Goal: Task Accomplishment & Management: Manage account settings

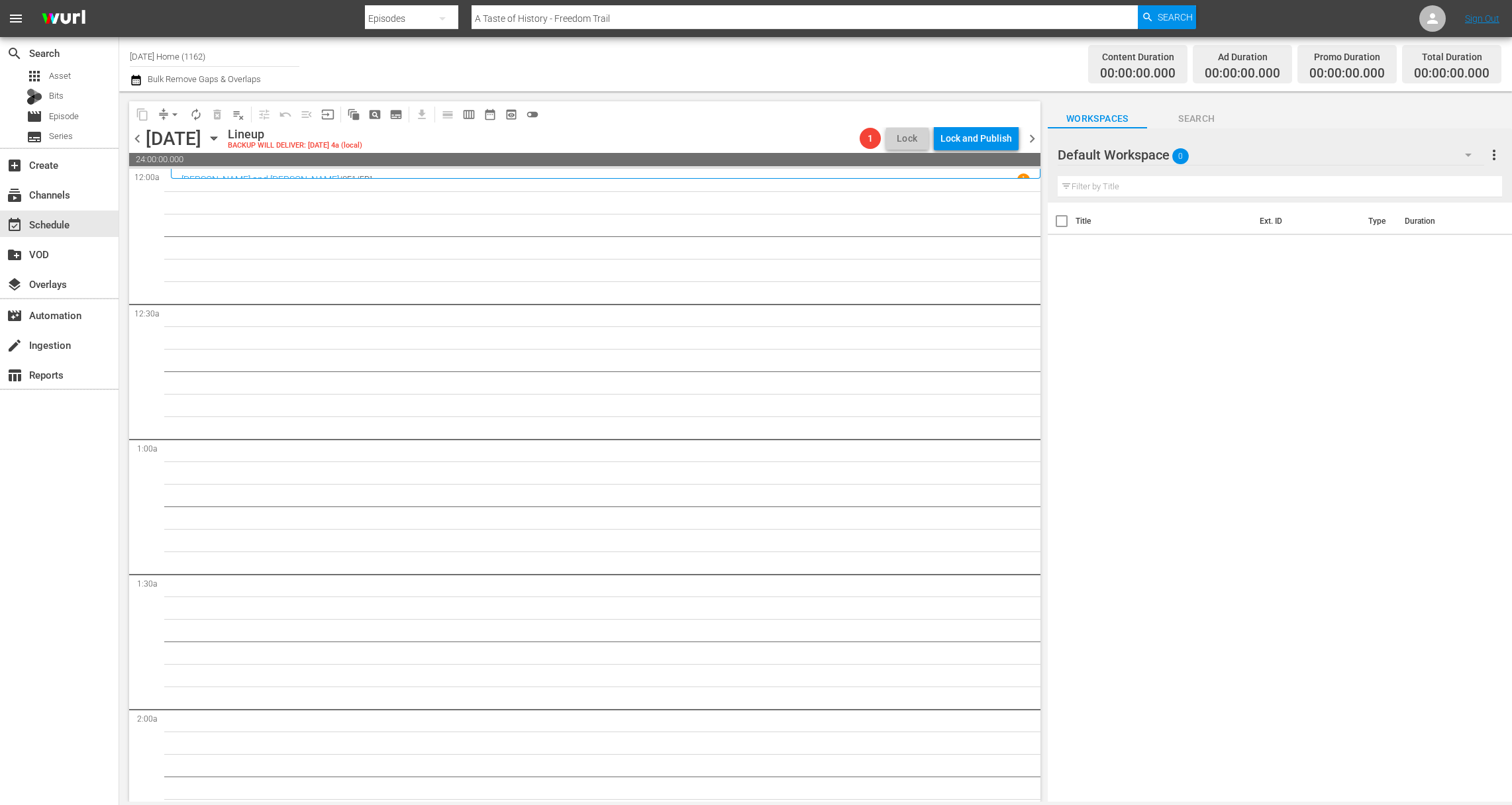
click at [217, 139] on icon "button" at bounding box center [213, 139] width 6 height 3
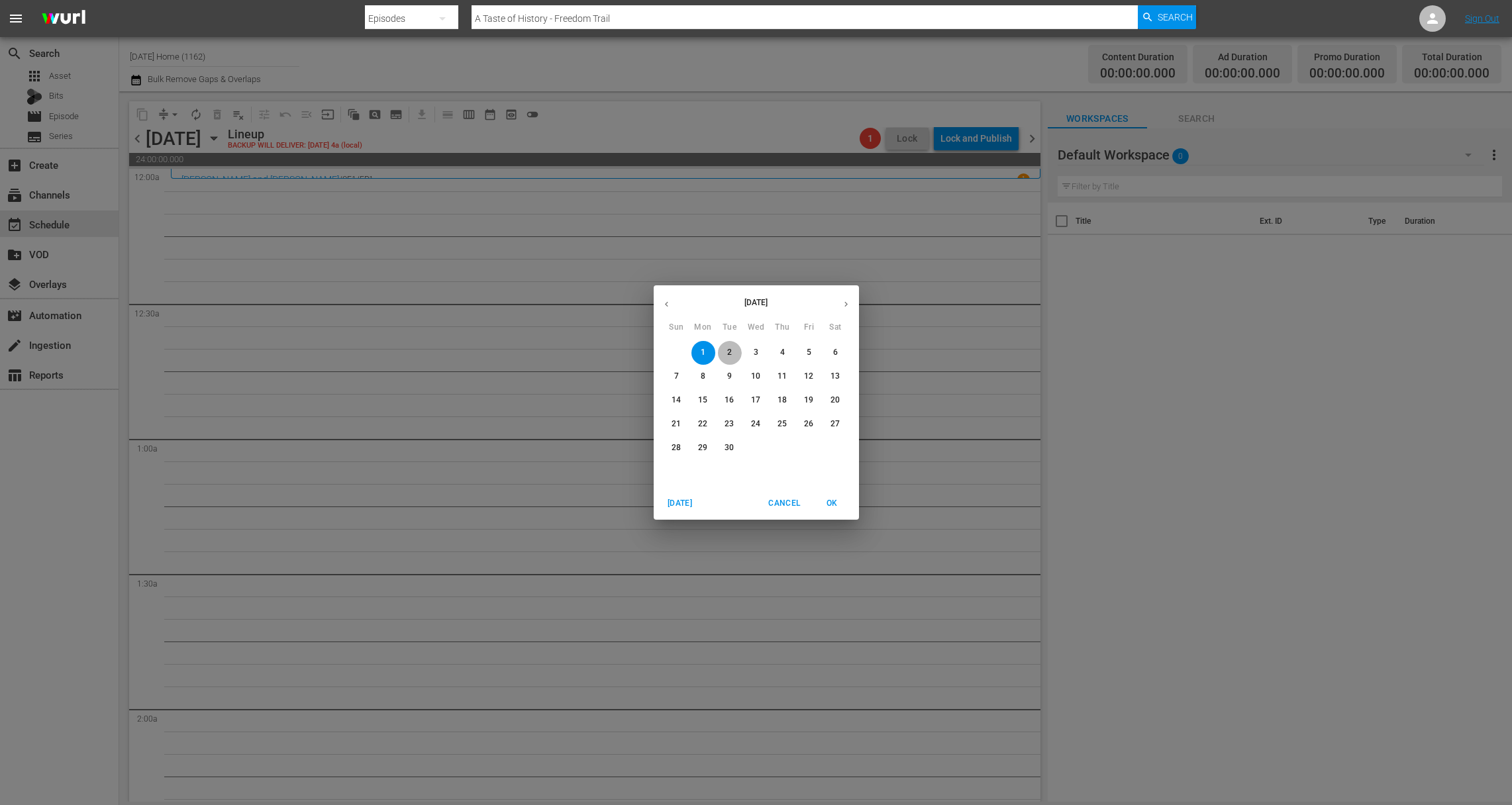
click at [730, 352] on p "2" at bounding box center [730, 352] width 5 height 11
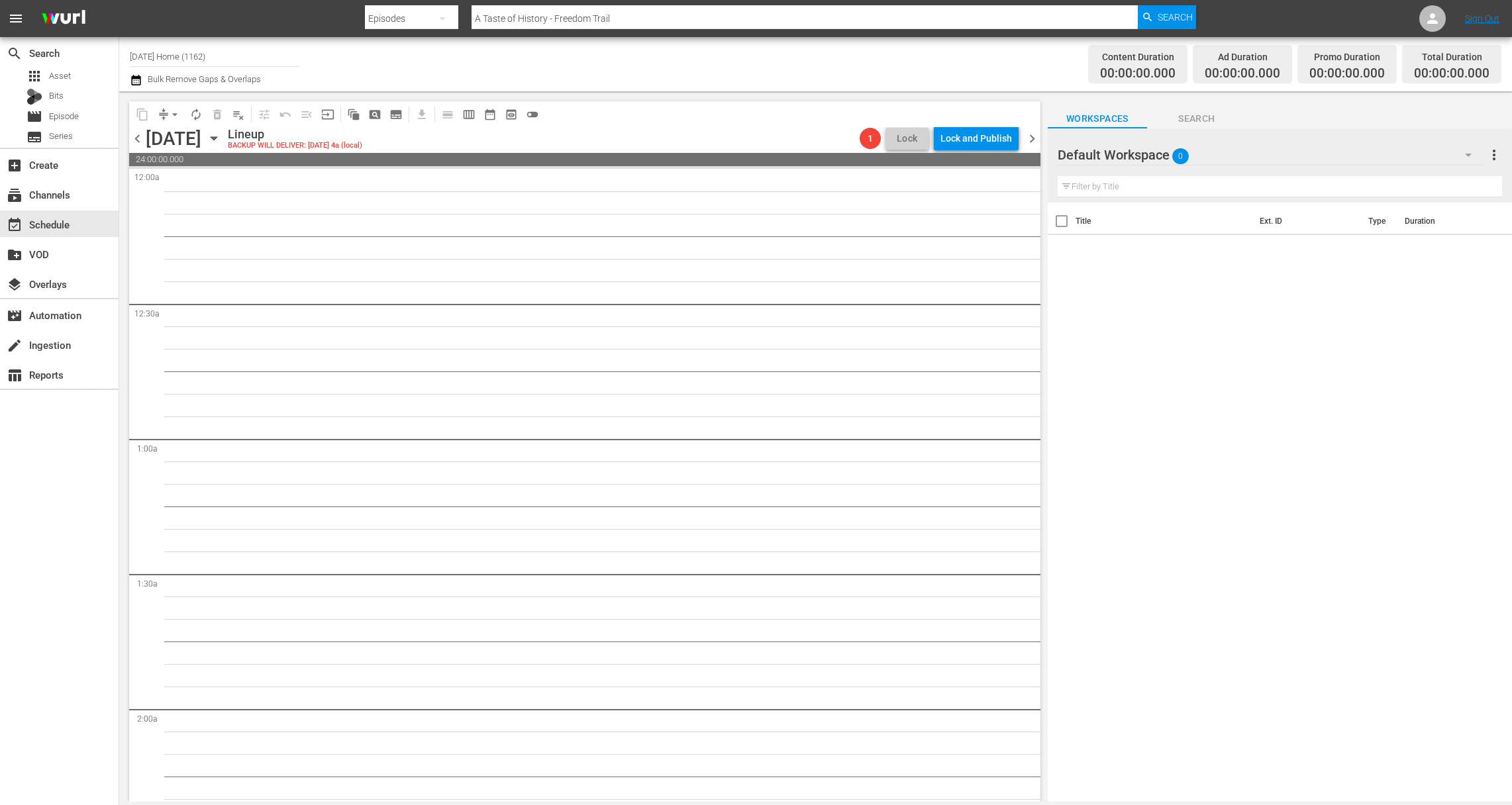
click at [221, 140] on icon "button" at bounding box center [214, 138] width 14 height 14
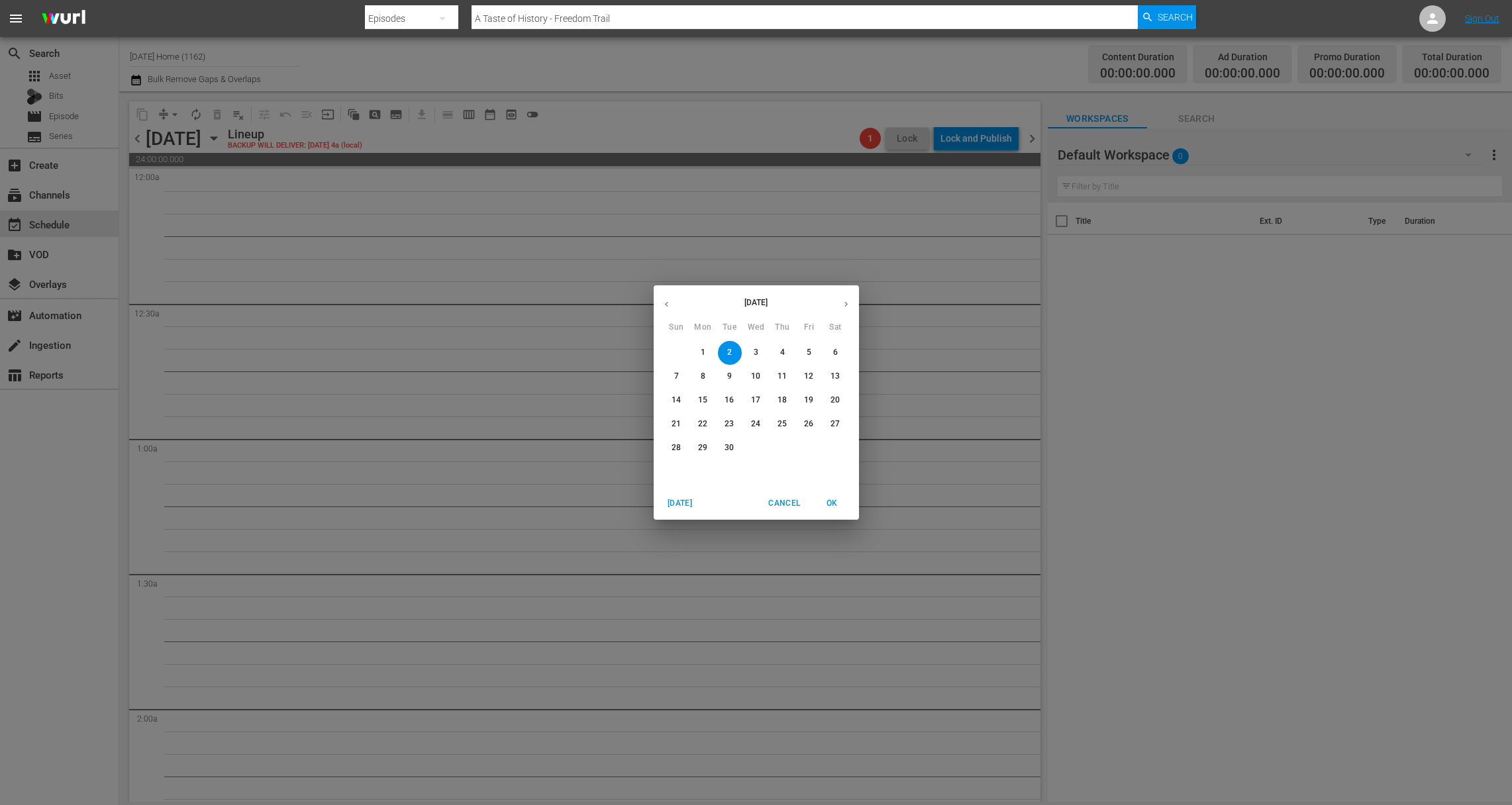
click at [753, 354] on span "3" at bounding box center [757, 352] width 24 height 11
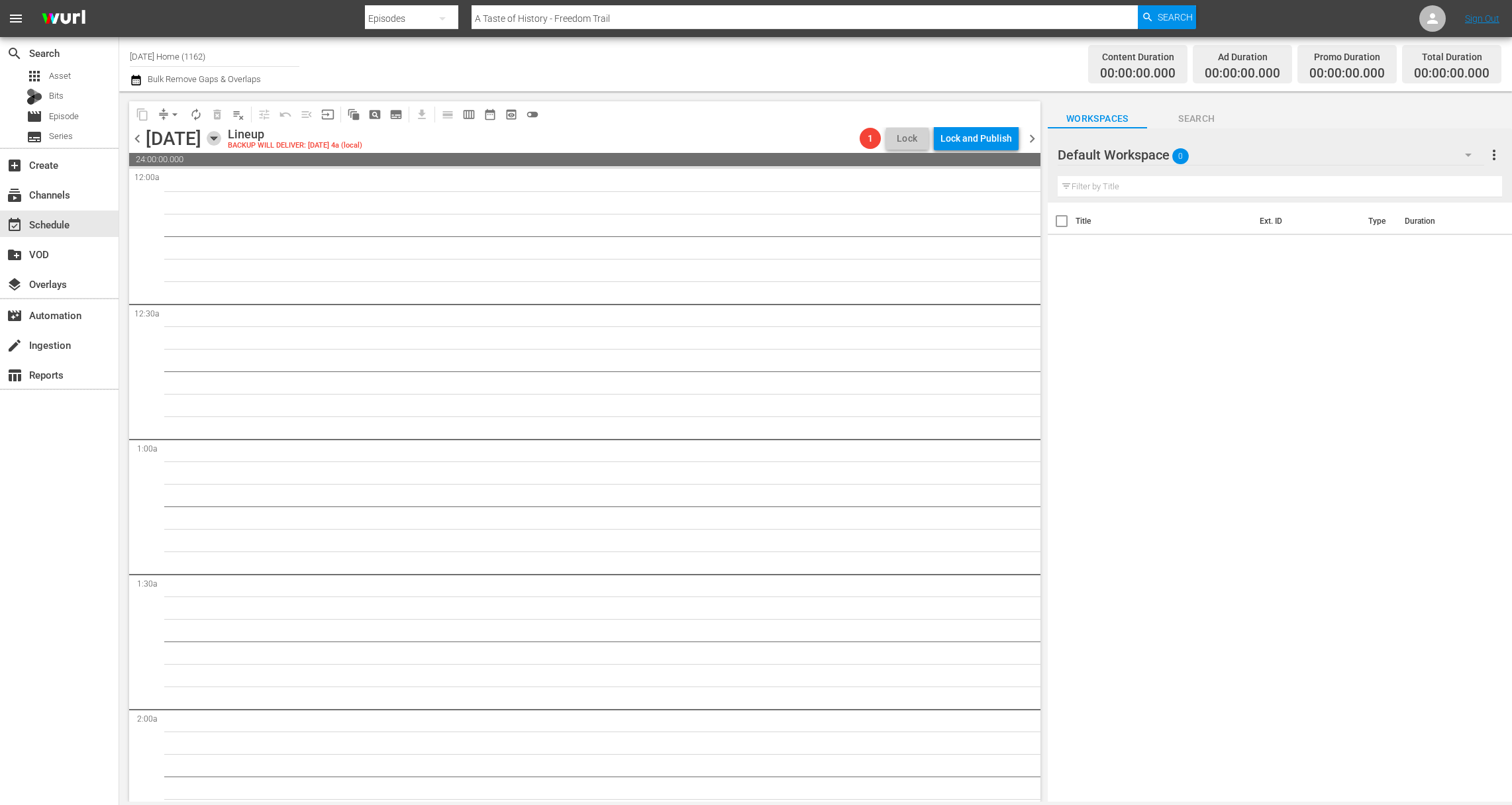
click at [221, 139] on icon "button" at bounding box center [214, 138] width 14 height 14
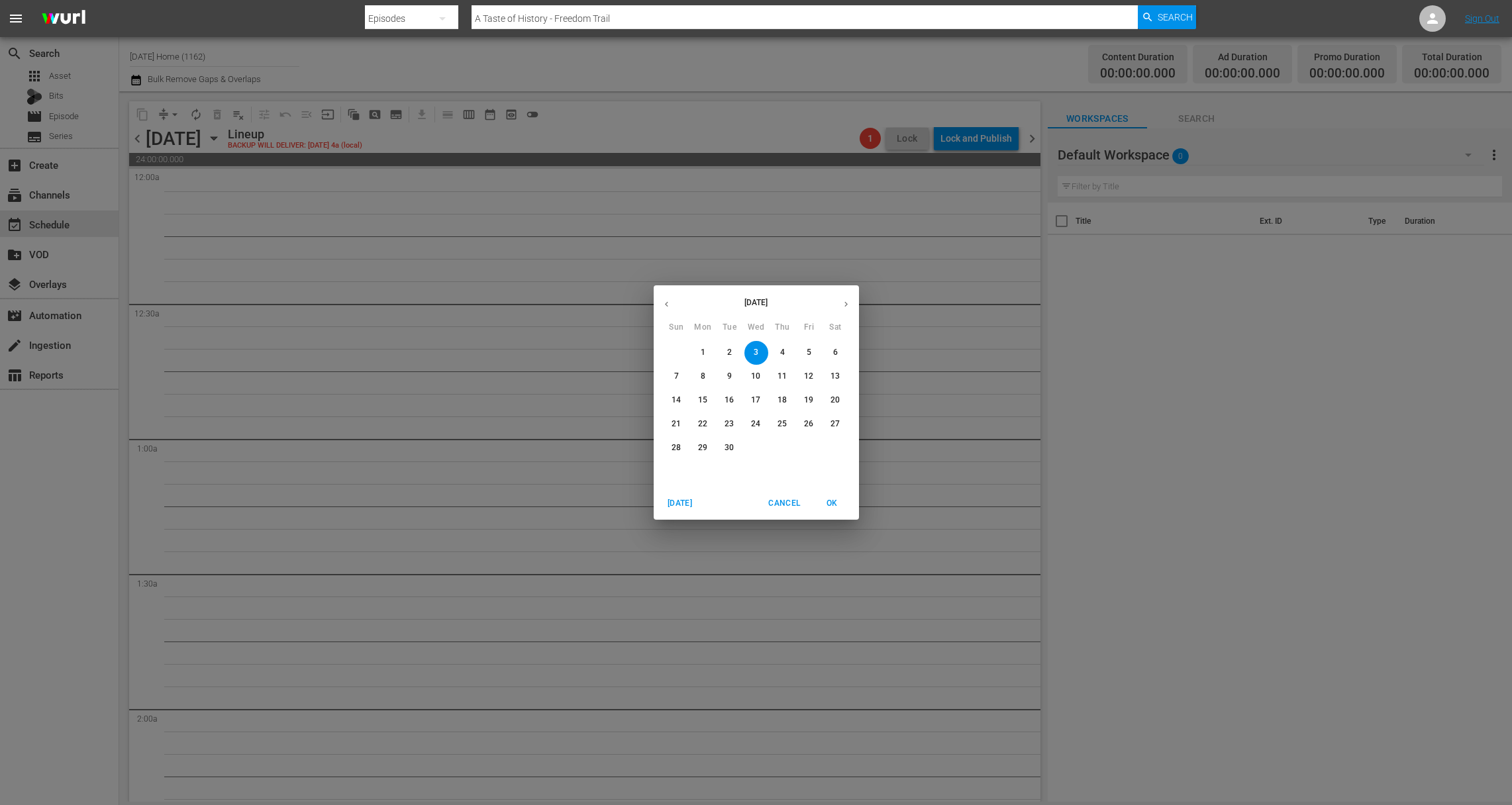
click at [698, 350] on span "1" at bounding box center [703, 352] width 24 height 11
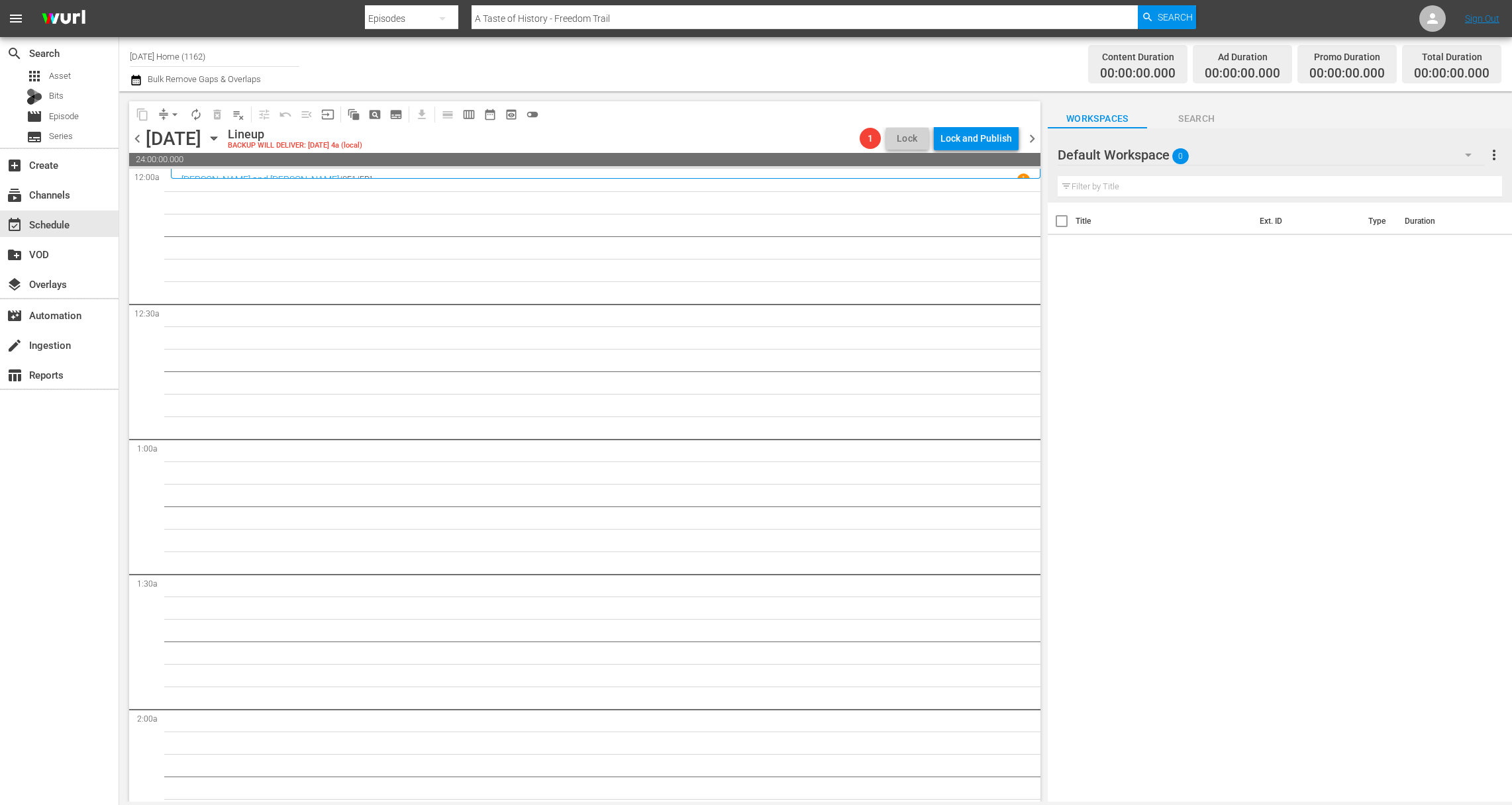
click at [221, 139] on icon "button" at bounding box center [214, 138] width 14 height 14
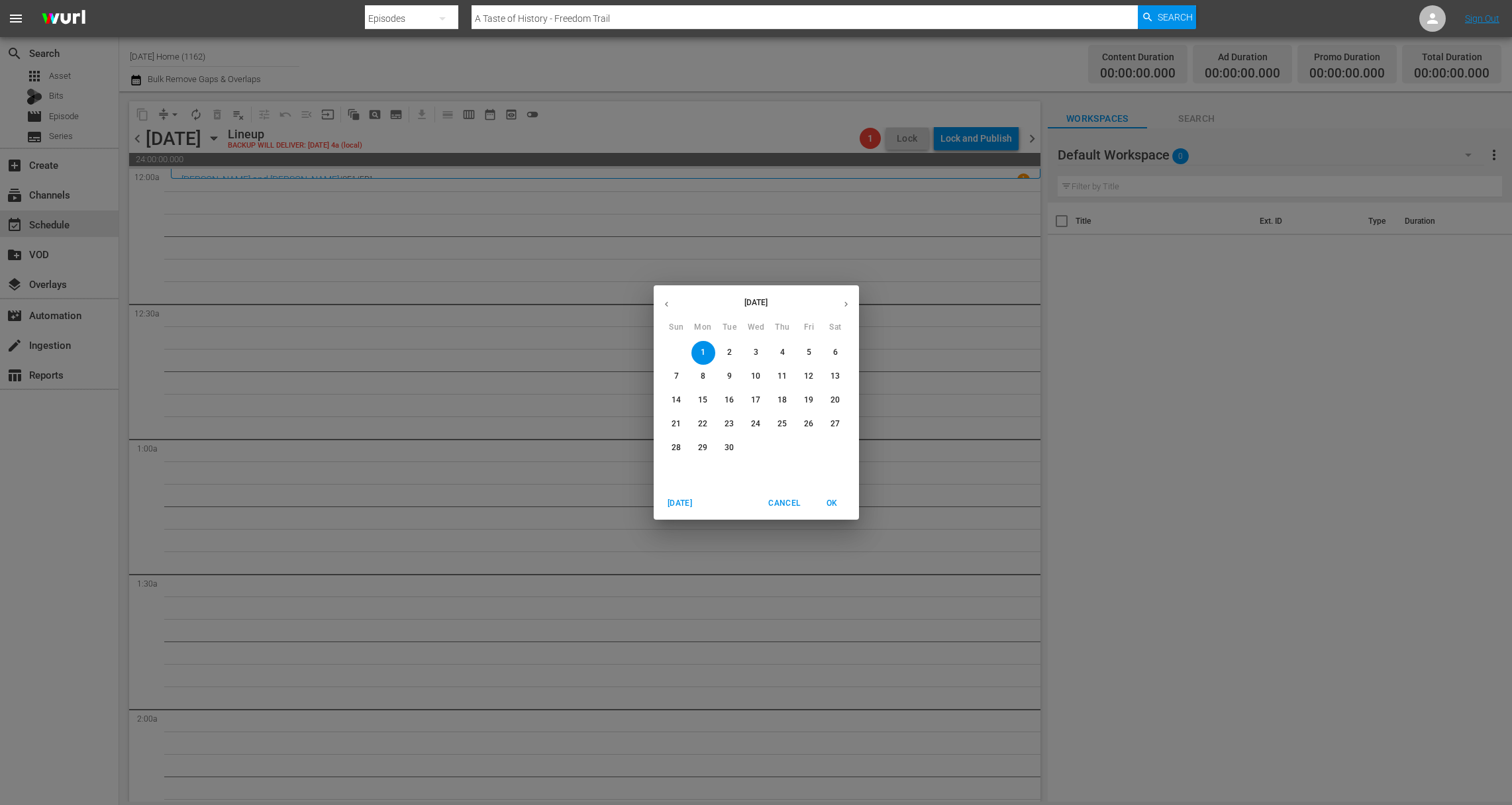
click at [662, 300] on icon "button" at bounding box center [667, 304] width 10 height 10
click at [667, 301] on icon "button" at bounding box center [667, 304] width 10 height 10
click at [699, 377] on span "5" at bounding box center [703, 376] width 24 height 11
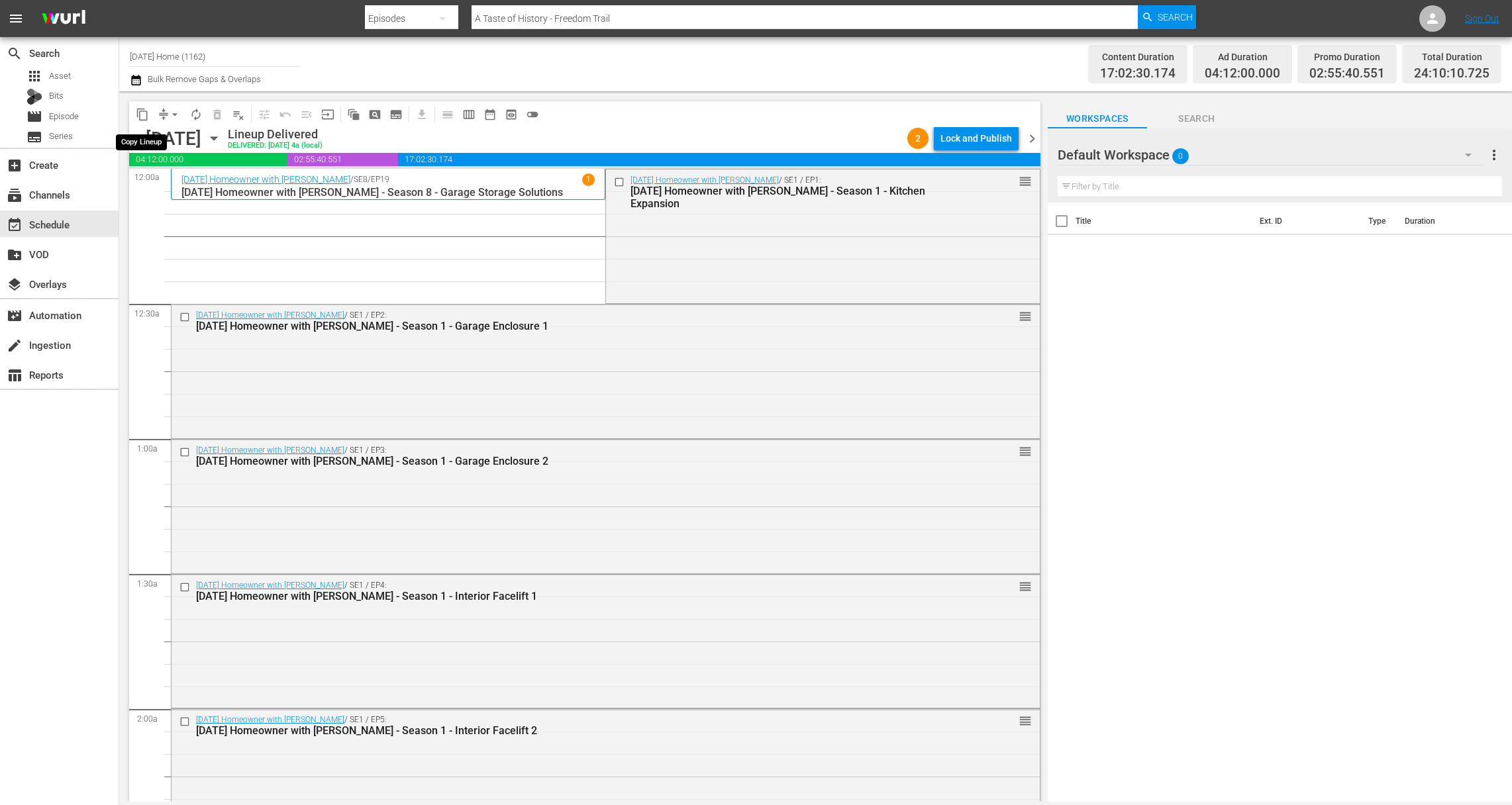
click at [140, 112] on span "content_copy" at bounding box center [142, 114] width 14 height 14
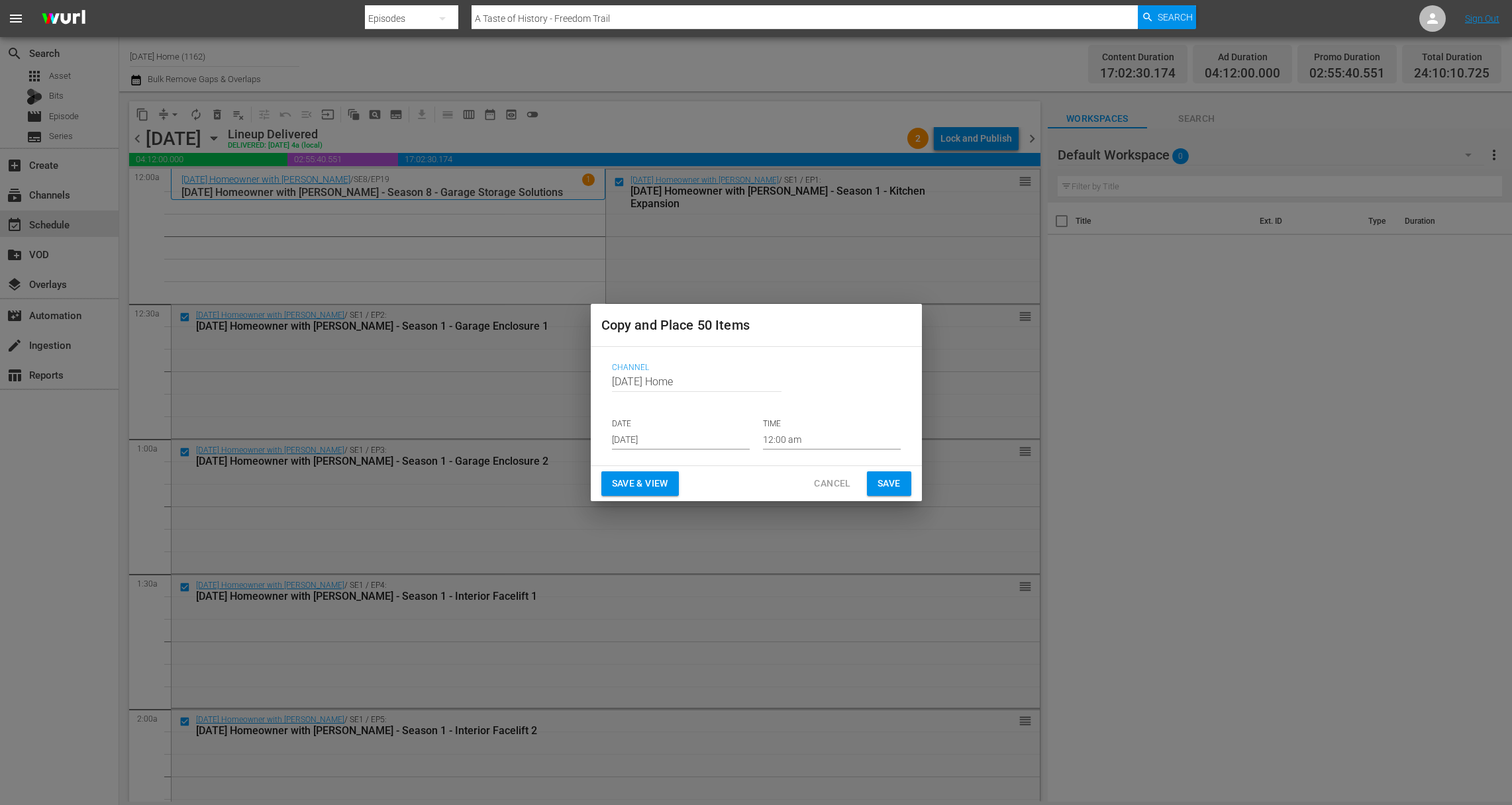
click at [677, 439] on input "[DATE]" at bounding box center [681, 439] width 138 height 20
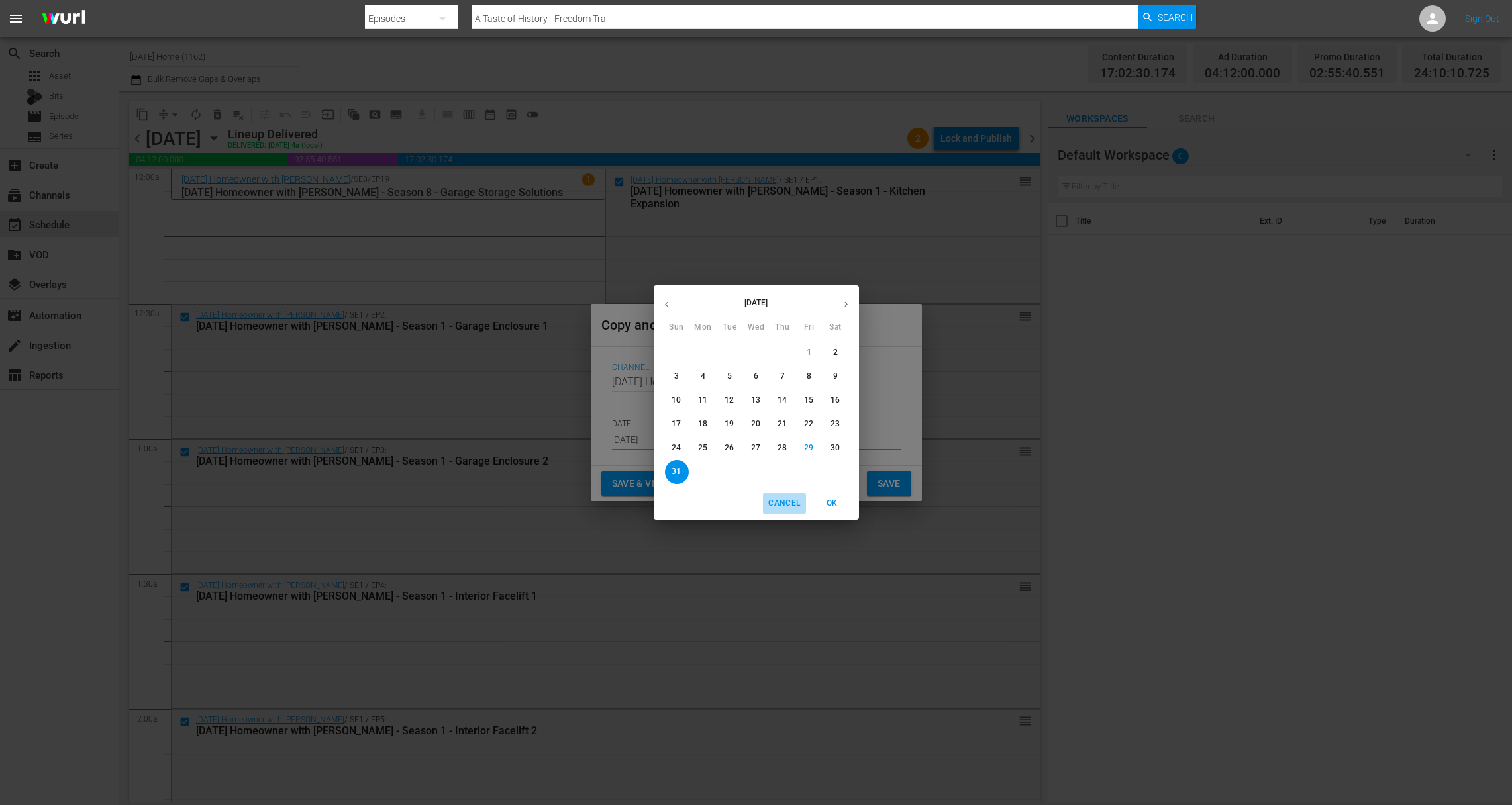
click at [780, 502] on span "Cancel" at bounding box center [785, 503] width 32 height 14
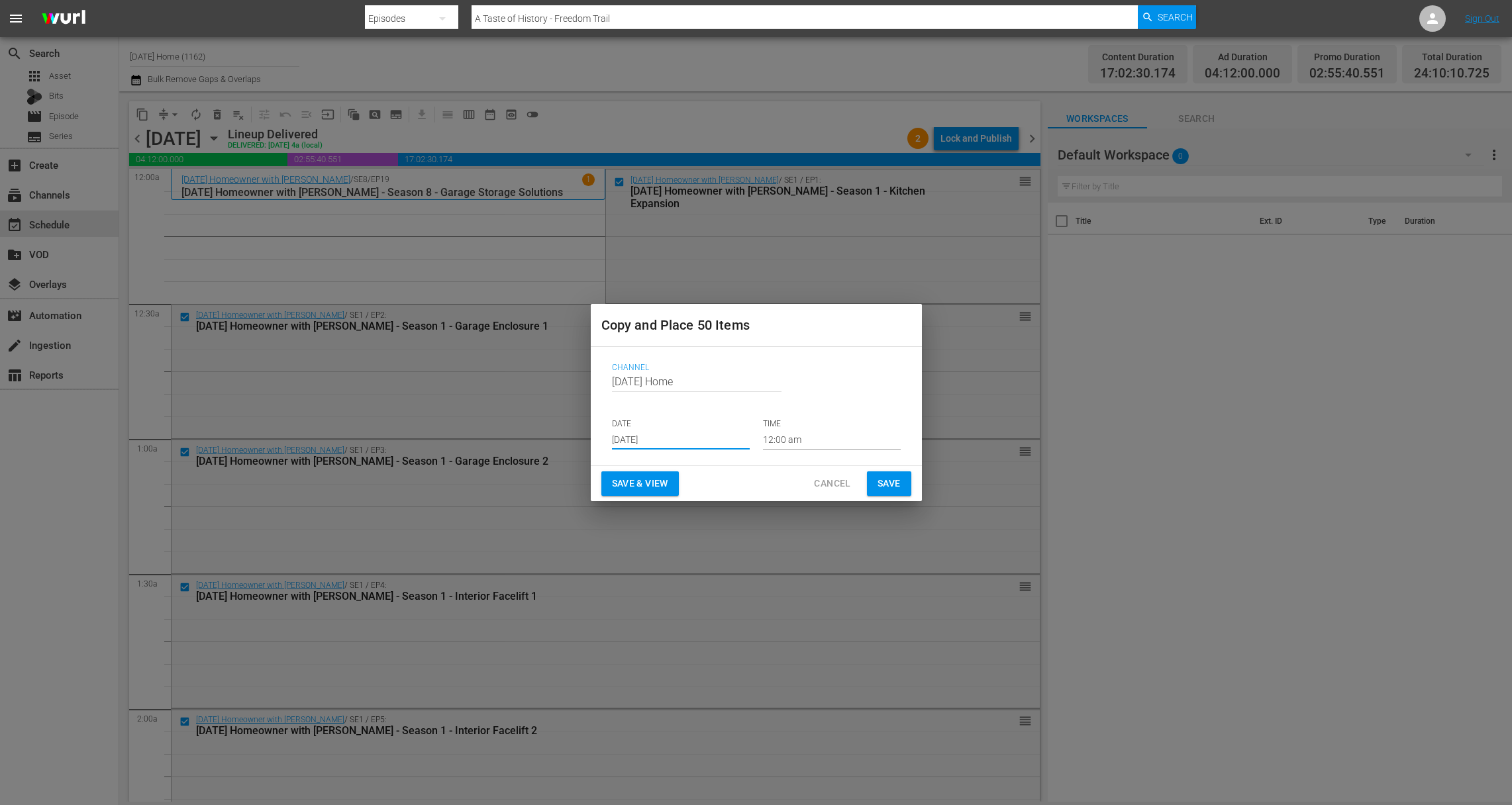
click at [820, 491] on span "Cancel" at bounding box center [833, 483] width 37 height 17
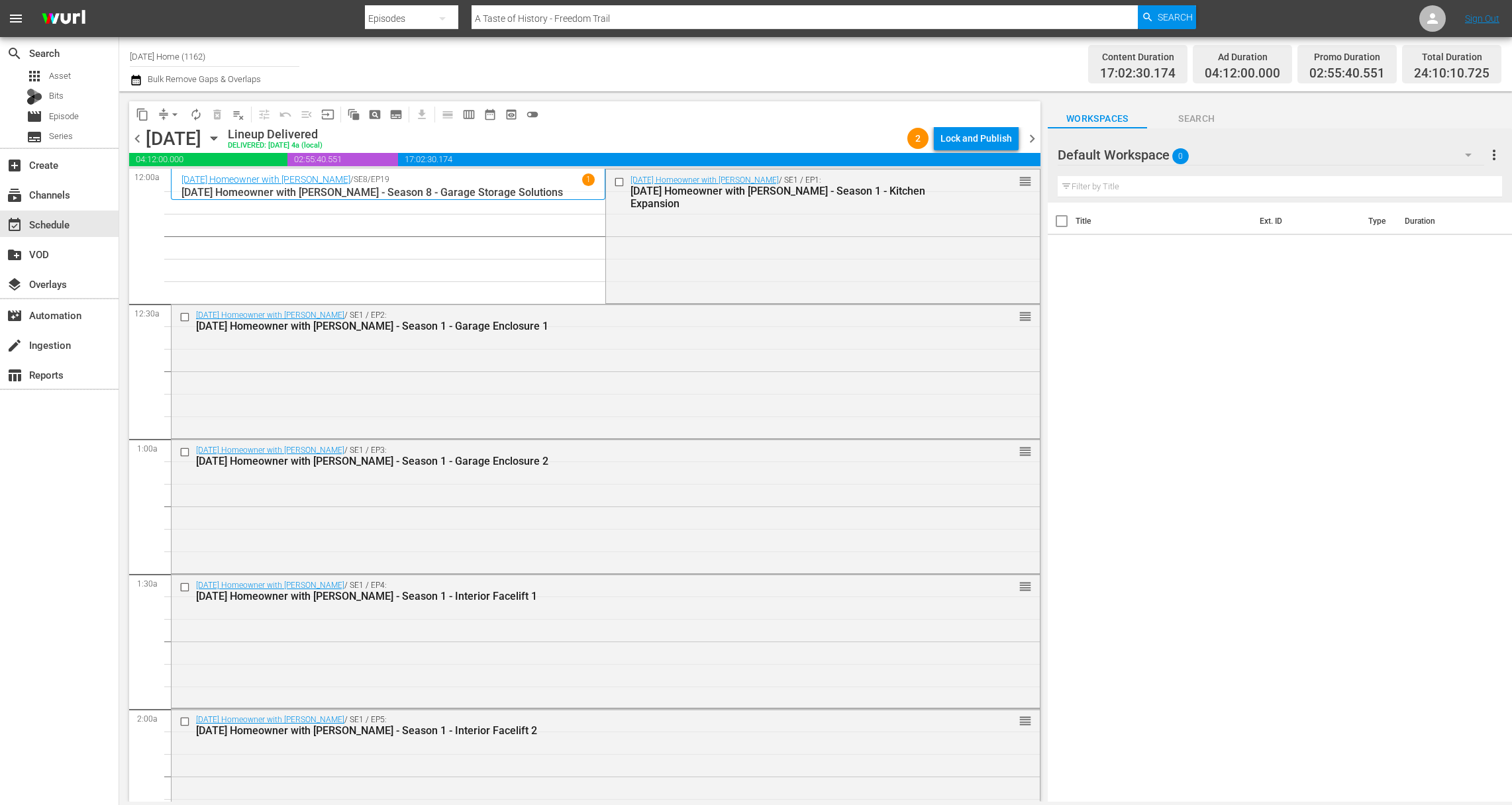
click at [617, 183] on input "checkbox" at bounding box center [620, 182] width 14 height 11
click at [187, 319] on input "checkbox" at bounding box center [186, 317] width 14 height 11
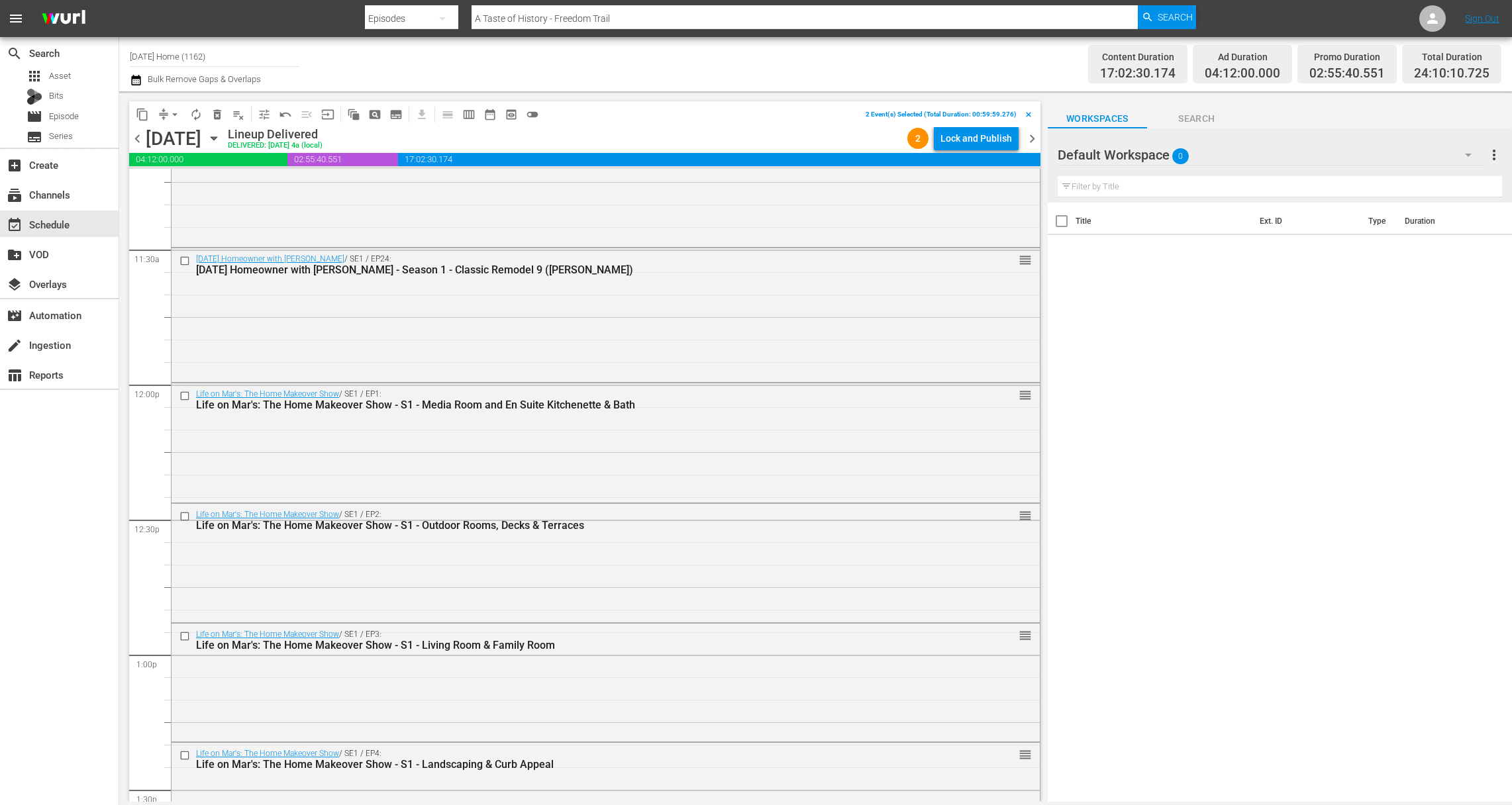
scroll to position [2832, 0]
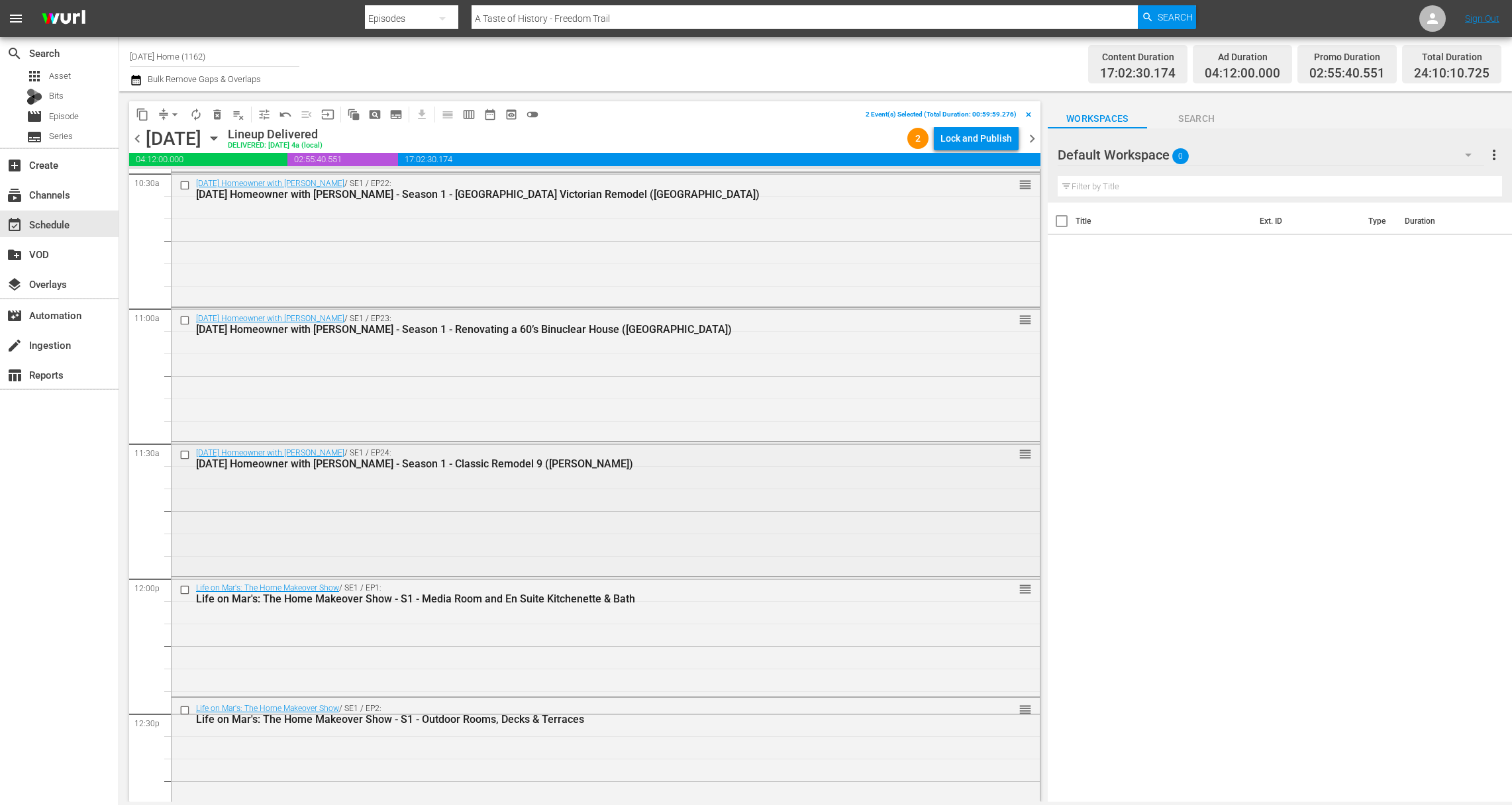
click at [183, 453] on input "checkbox" at bounding box center [186, 455] width 14 height 11
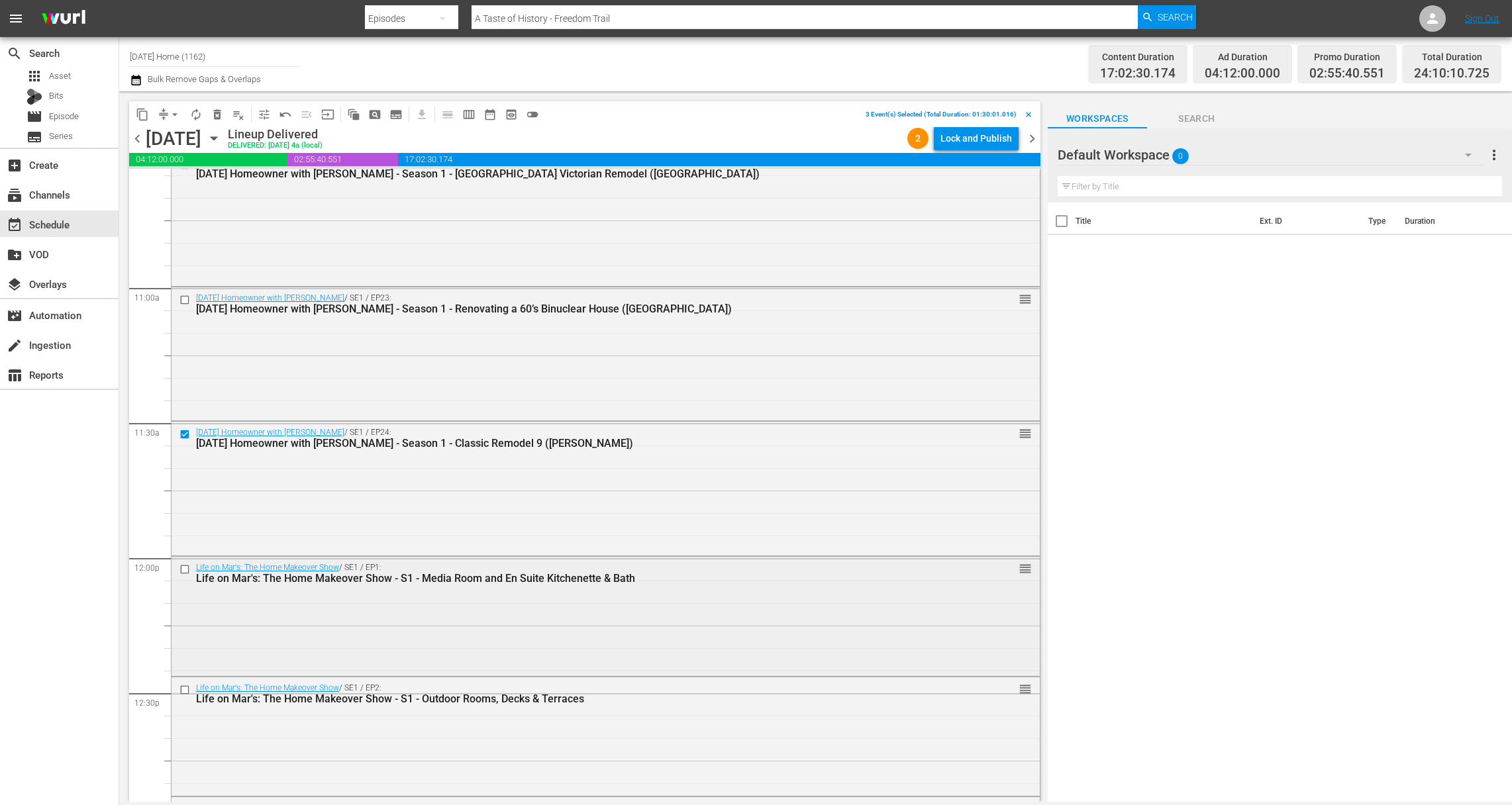
scroll to position [2735, 0]
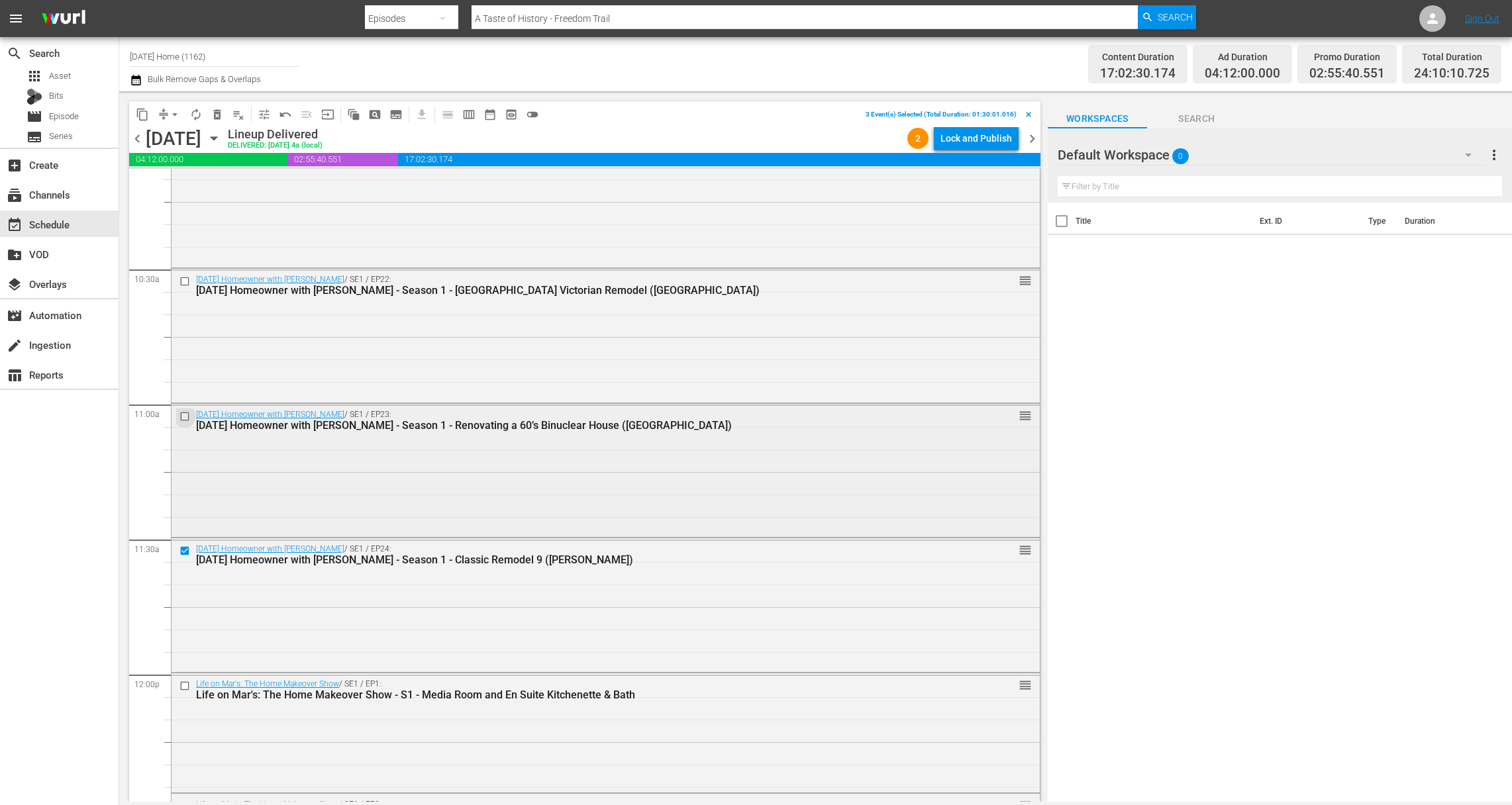
click at [185, 419] on input "checkbox" at bounding box center [186, 417] width 14 height 11
click at [185, 281] on input "checkbox" at bounding box center [186, 281] width 14 height 11
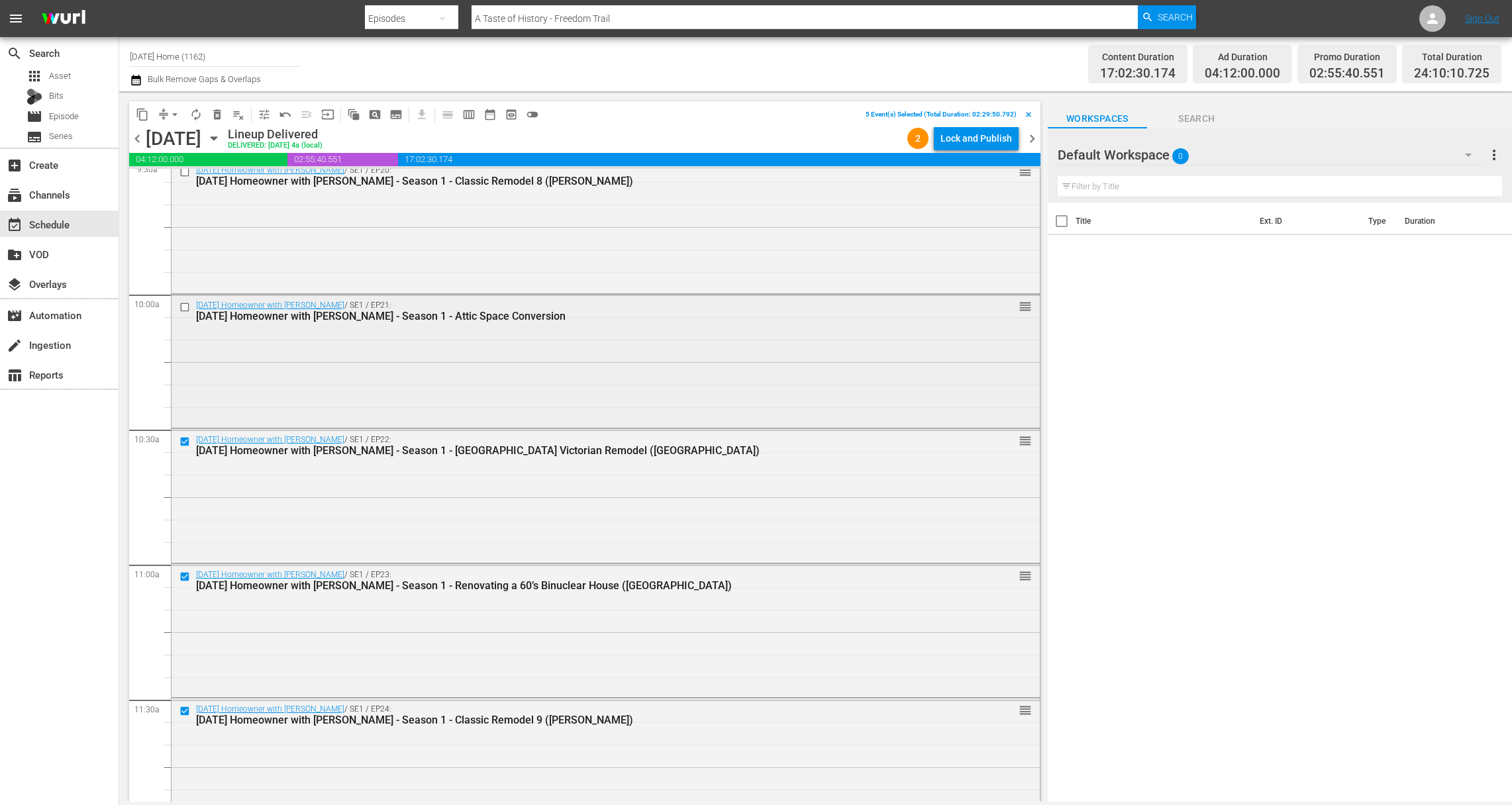
scroll to position [2460, 0]
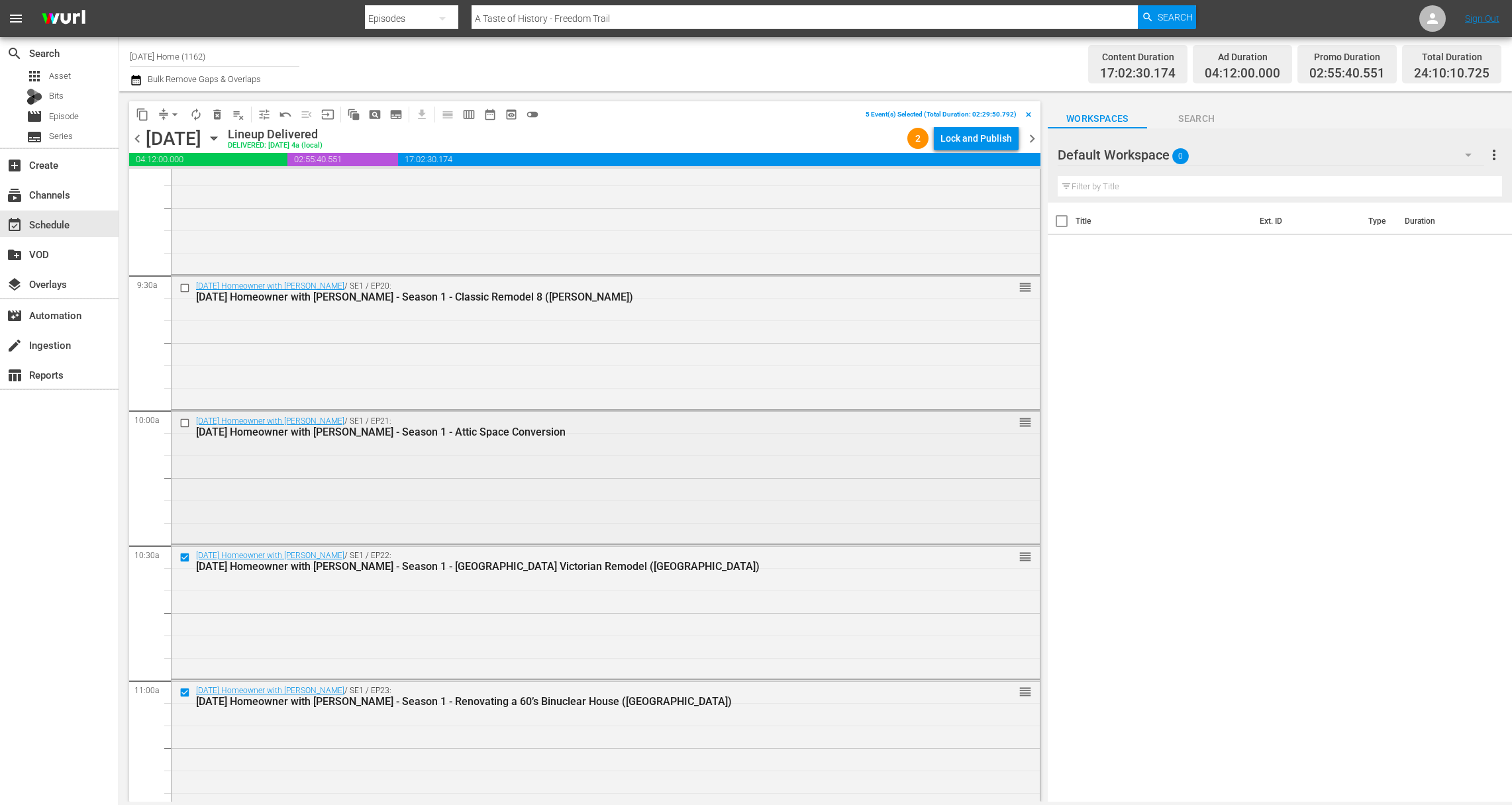
click at [187, 419] on input "checkbox" at bounding box center [186, 423] width 14 height 11
click at [182, 285] on input "checkbox" at bounding box center [186, 289] width 14 height 11
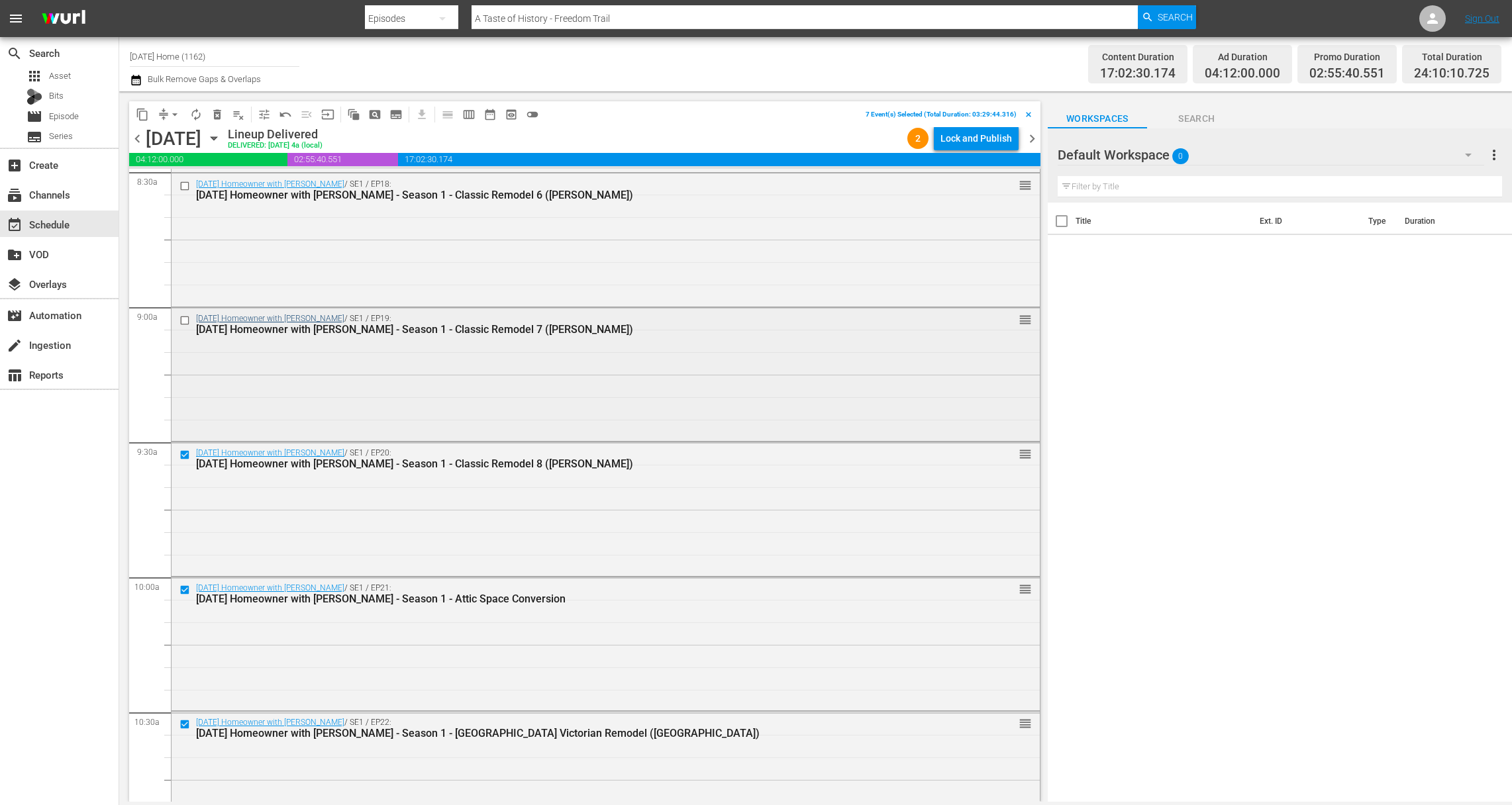
scroll to position [2175, 0]
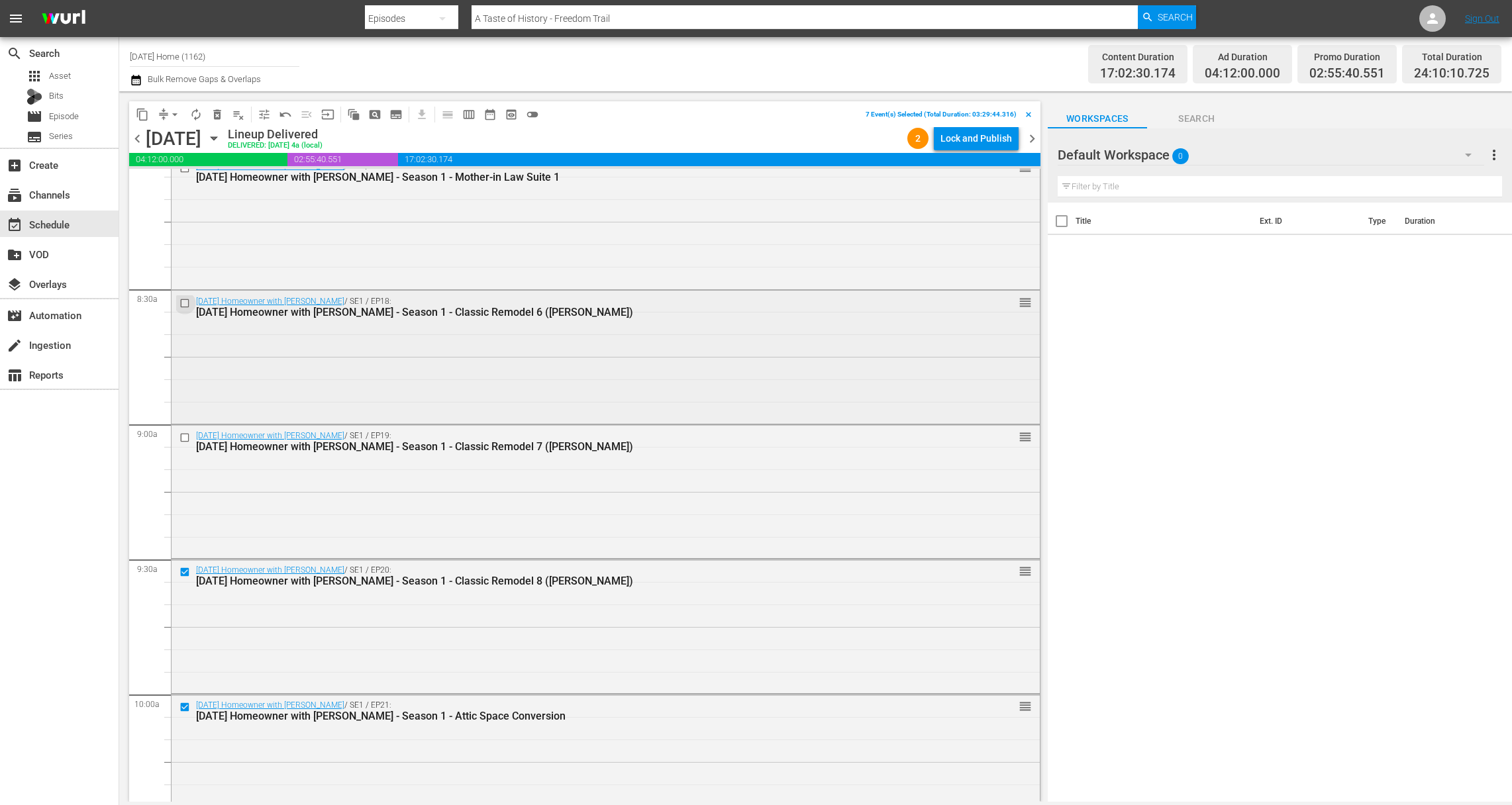
click at [185, 303] on input "checkbox" at bounding box center [186, 304] width 14 height 11
click at [184, 434] on input "checkbox" at bounding box center [186, 438] width 14 height 11
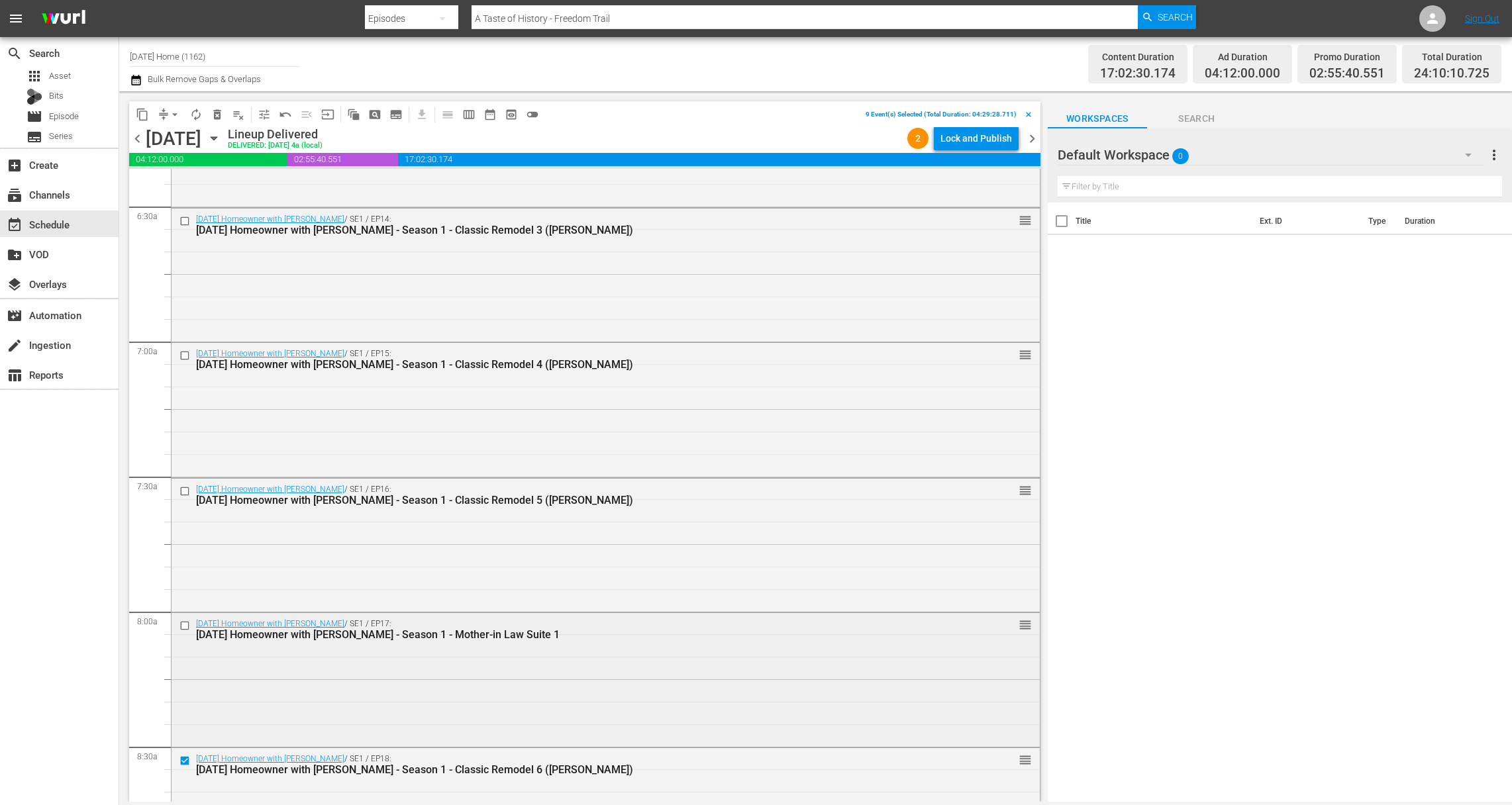
scroll to position [1710, 0]
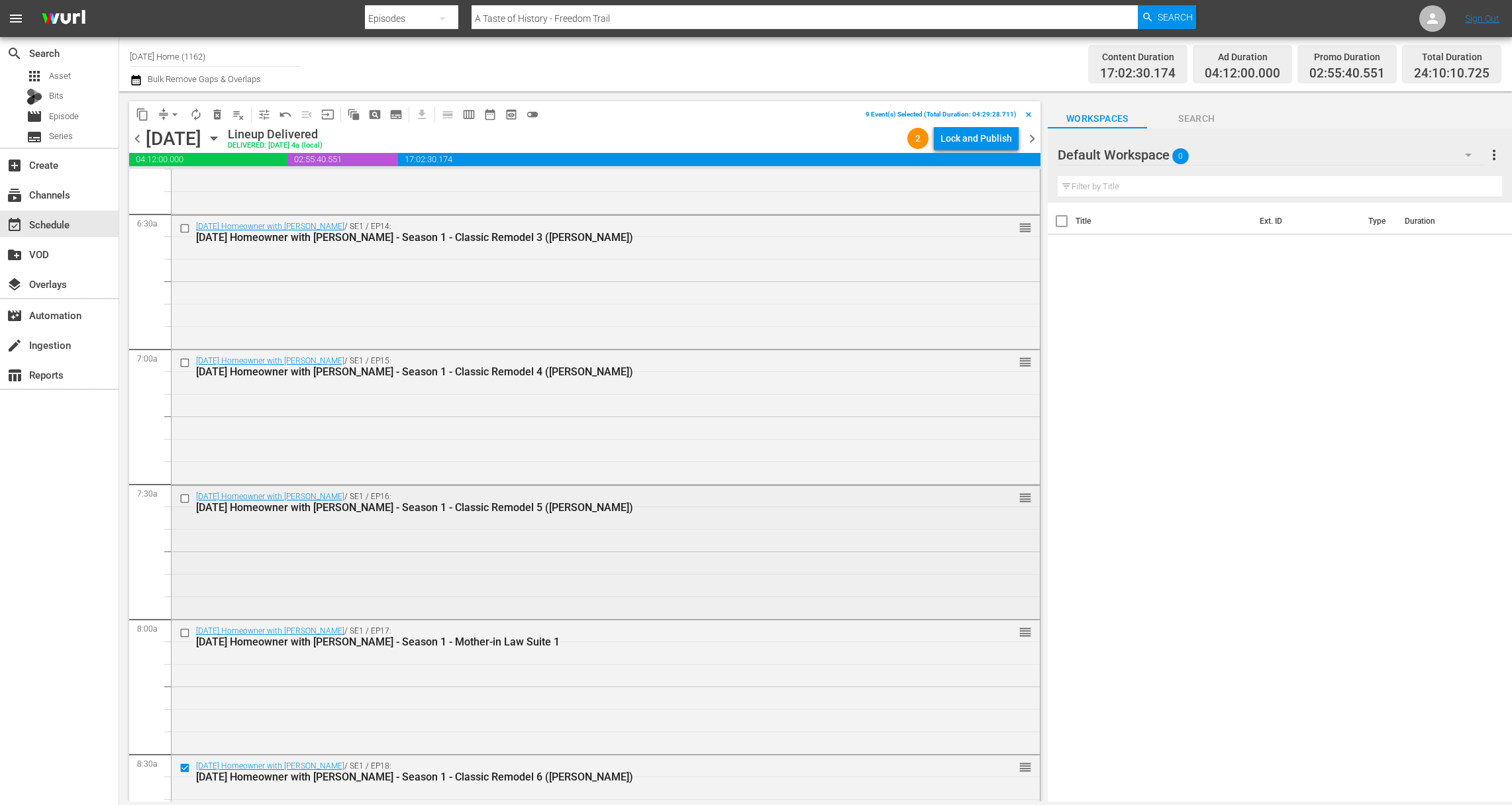
click at [191, 498] on input "checkbox" at bounding box center [186, 498] width 14 height 11
click at [187, 627] on input "checkbox" at bounding box center [186, 633] width 14 height 11
click at [186, 361] on input "checkbox" at bounding box center [186, 363] width 14 height 11
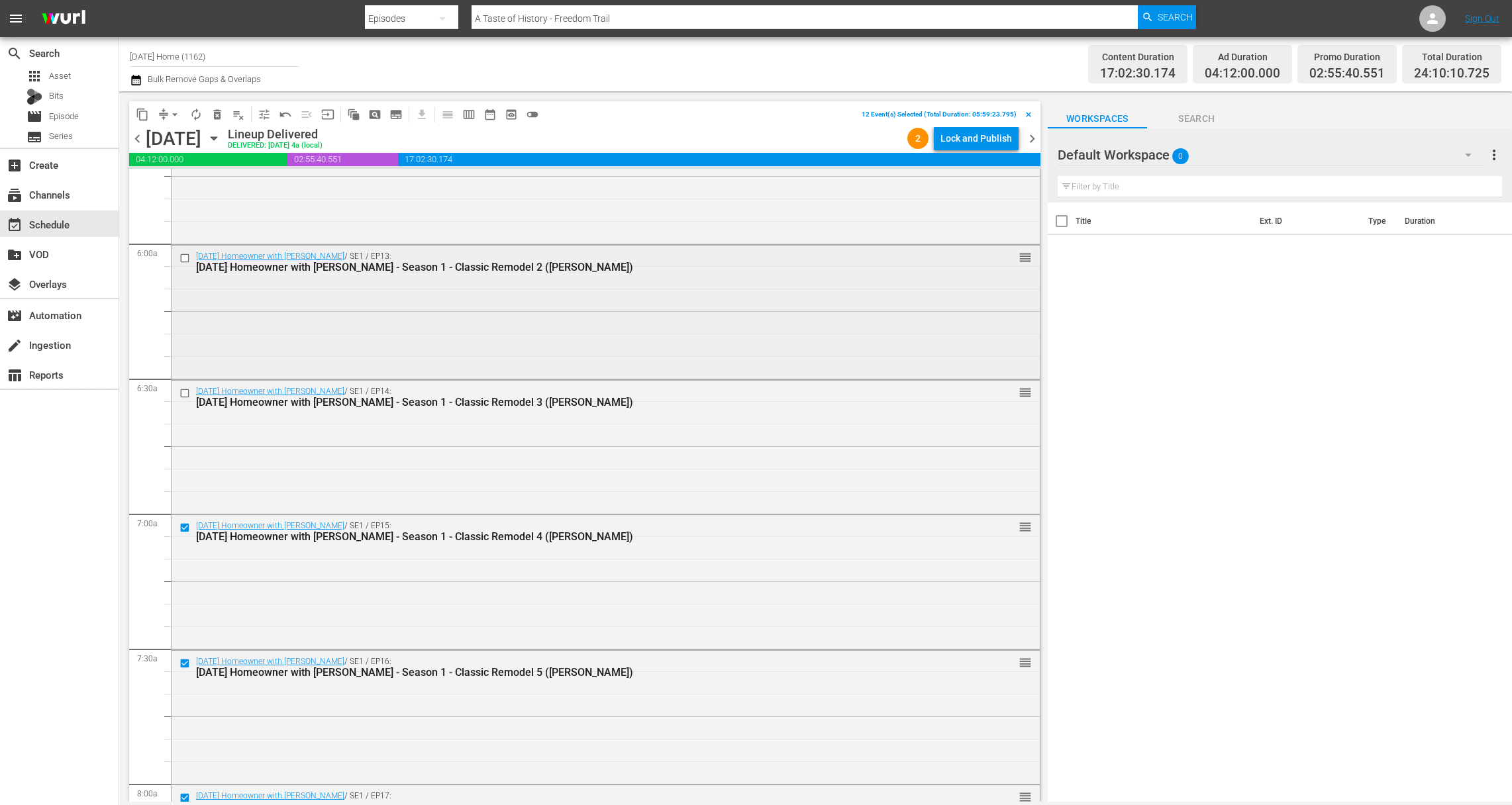
scroll to position [1490, 0]
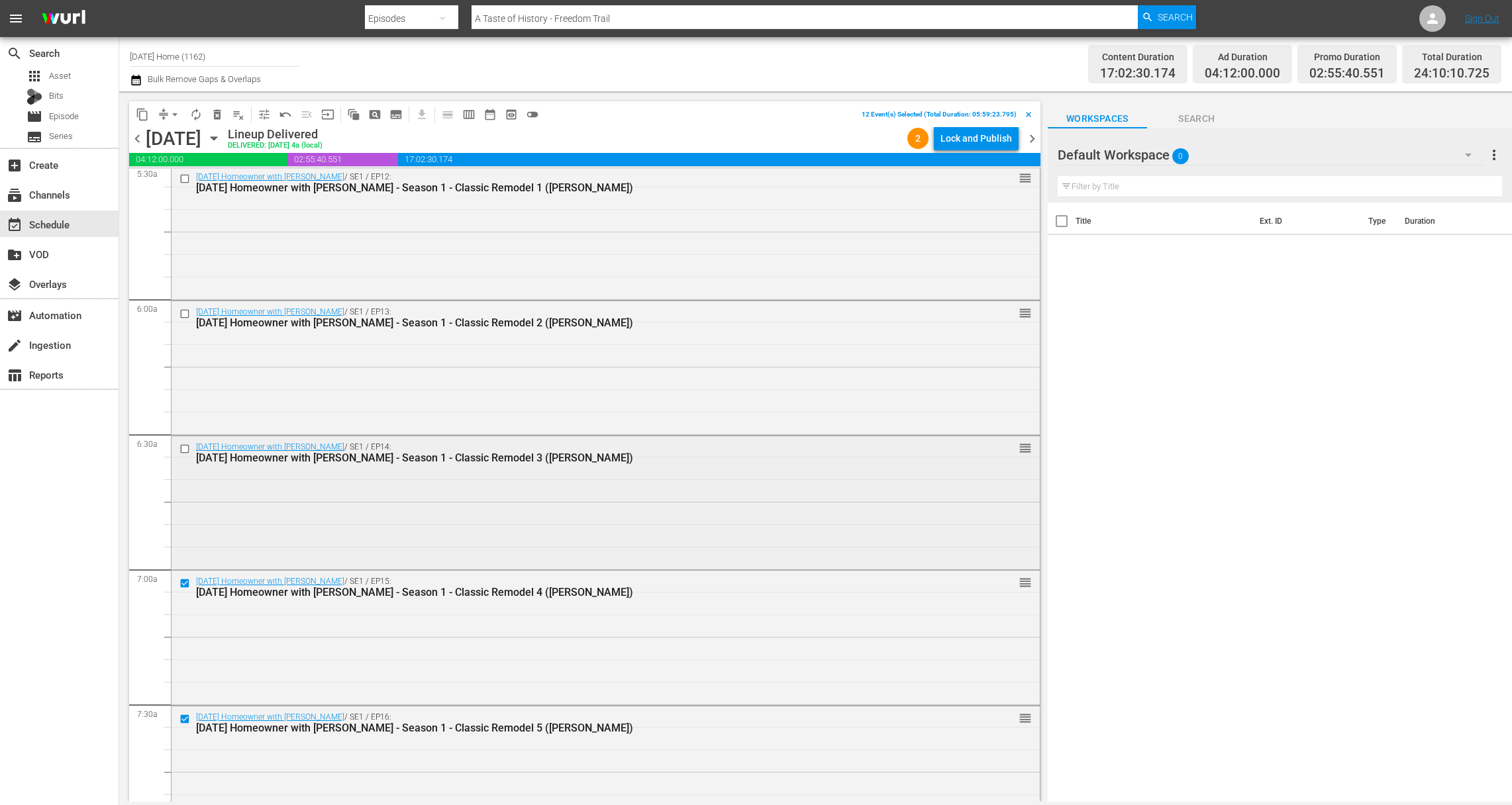
click at [186, 451] on input "checkbox" at bounding box center [186, 450] width 14 height 11
click at [185, 304] on div "Today's Homeowner with Danny Lipford / SE1 / EP13: Today's Homeowner with Danny…" at bounding box center [605, 317] width 868 height 33
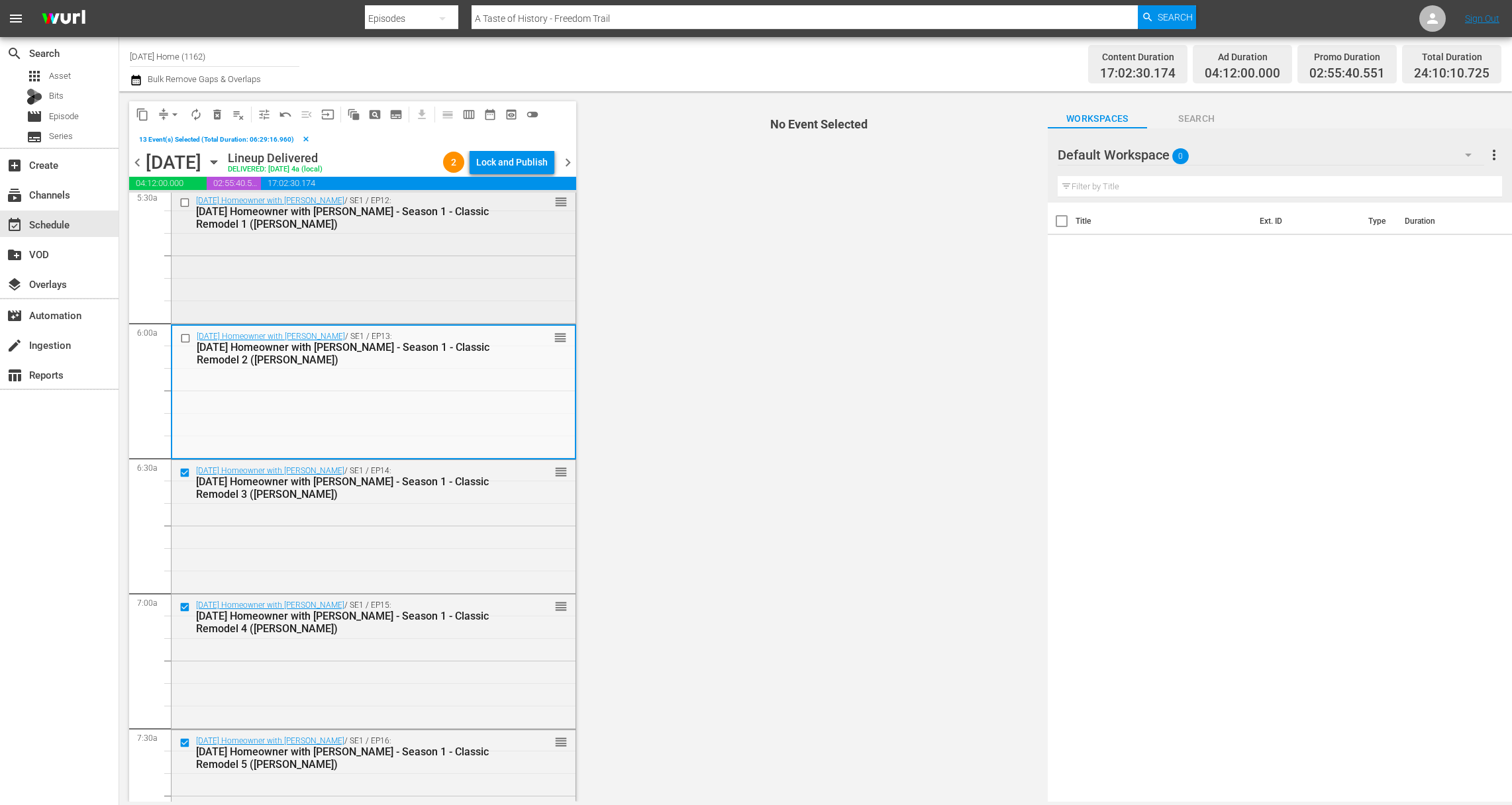
click at [183, 311] on div "Today's Homeowner with Danny Lipford / SE1 / EP12: Today's Homeowner with Danny…" at bounding box center [373, 255] width 404 height 131
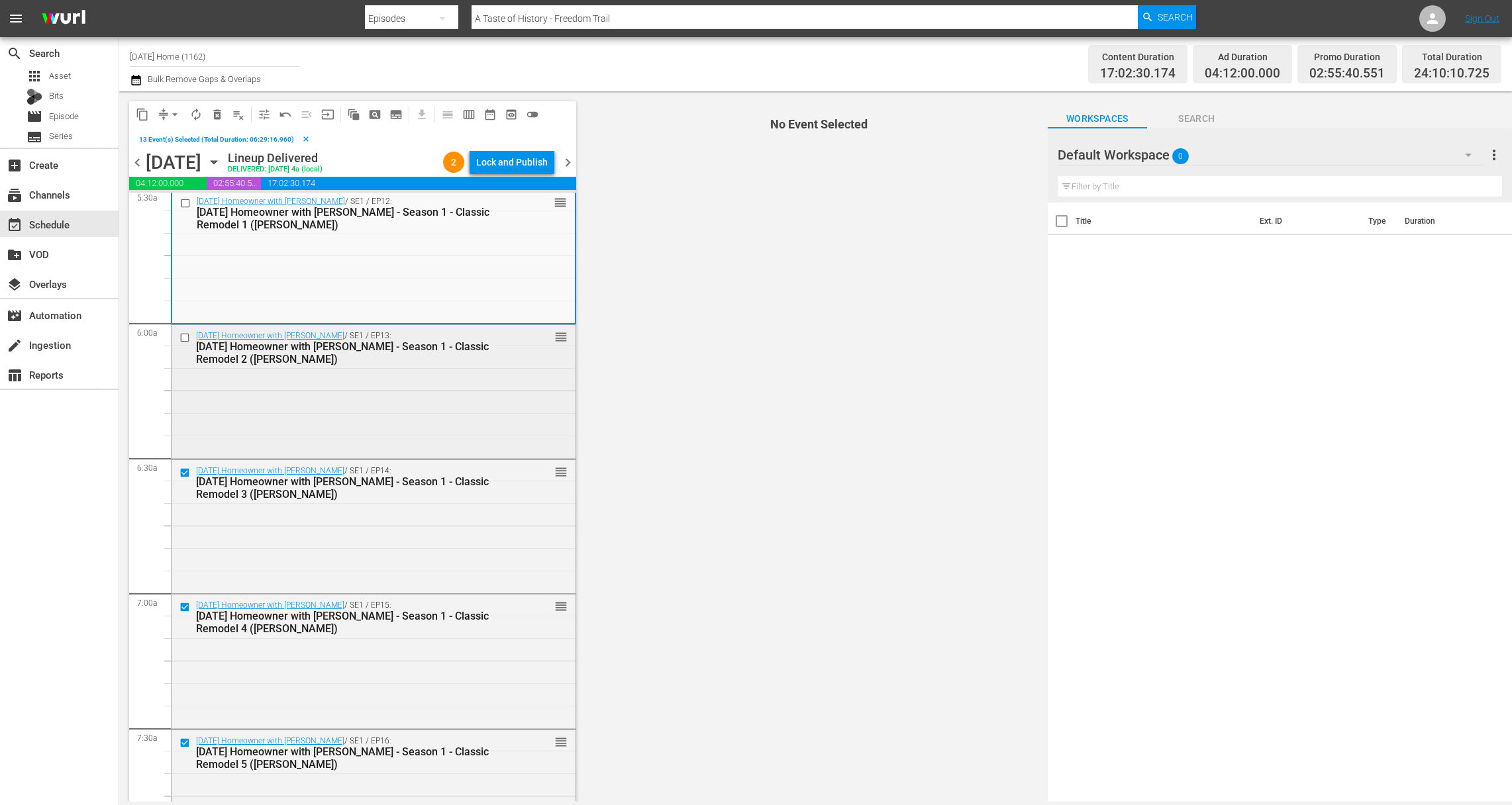
click at [183, 335] on input "checkbox" at bounding box center [186, 337] width 14 height 11
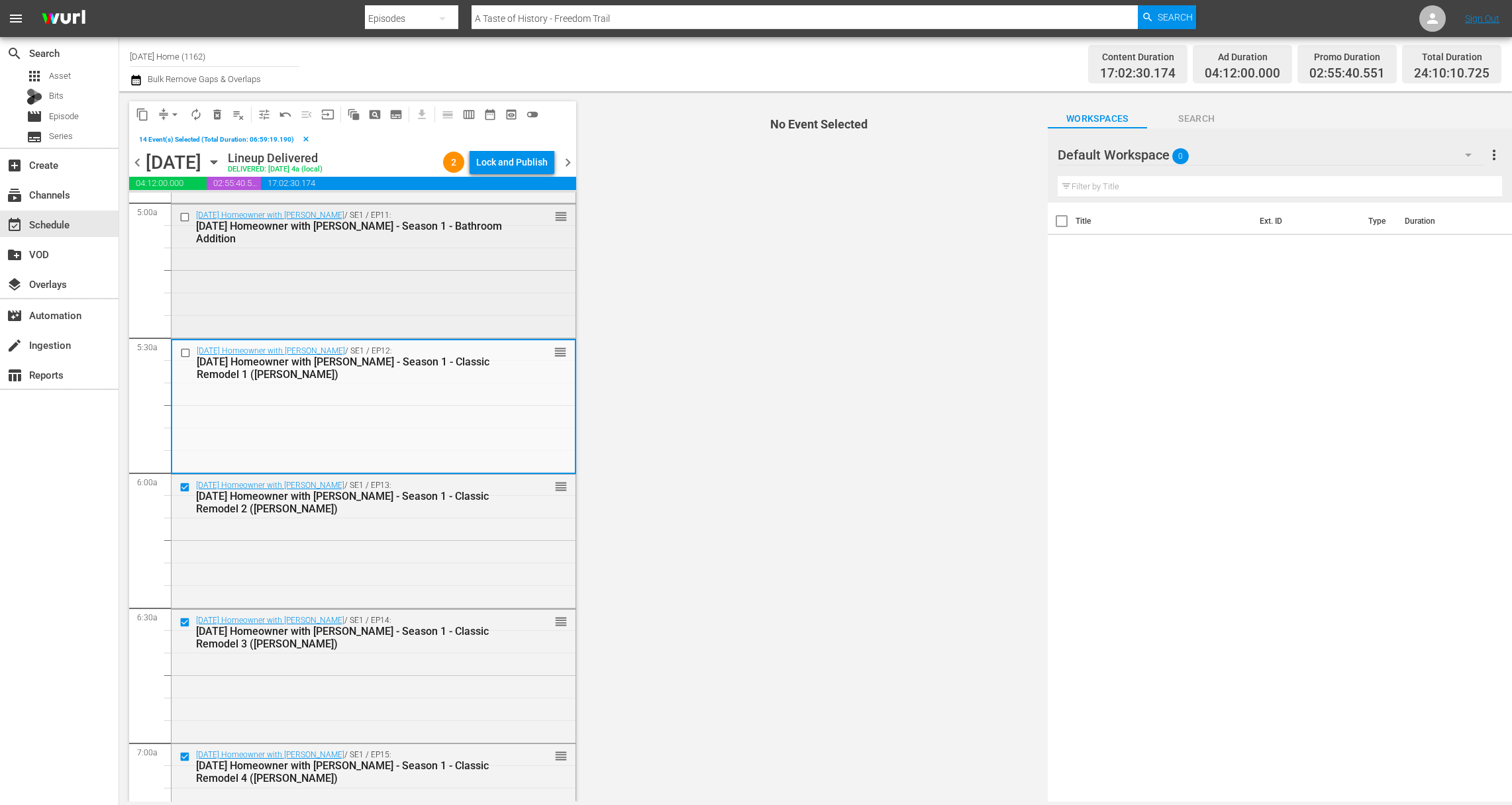
scroll to position [1249, 0]
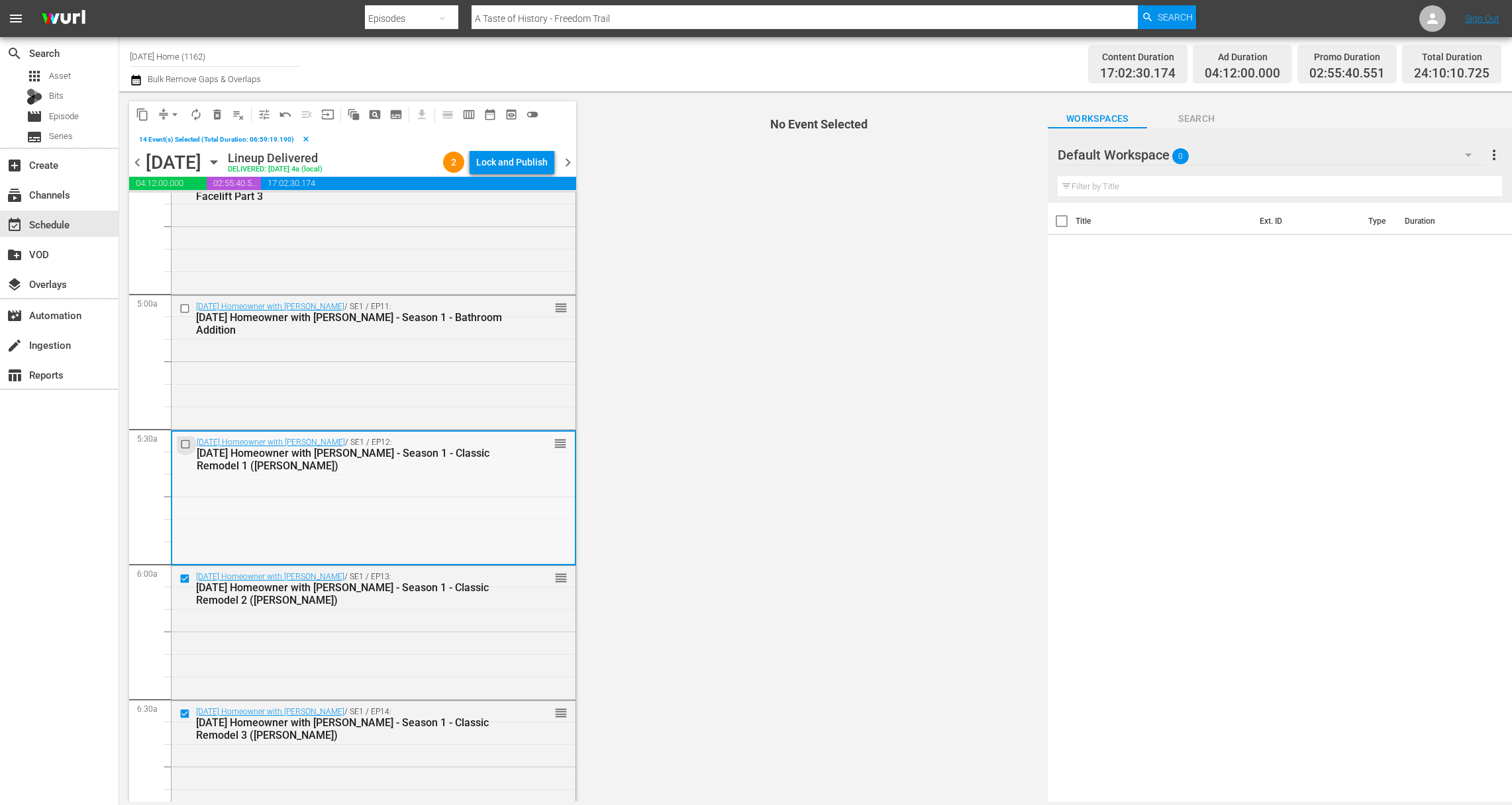
click at [185, 441] on input "checkbox" at bounding box center [187, 444] width 14 height 11
click at [183, 308] on input "checkbox" at bounding box center [186, 308] width 14 height 11
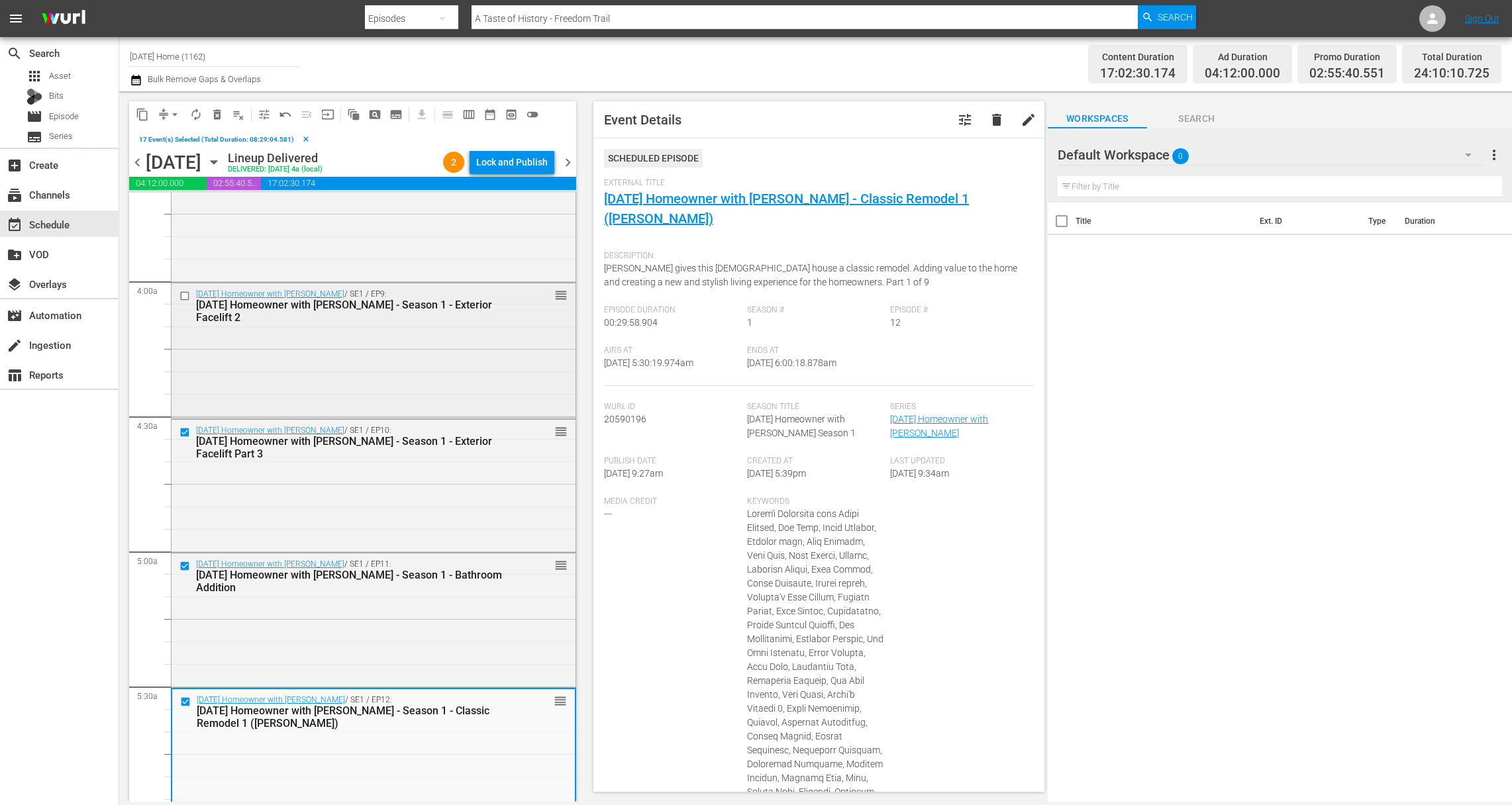
click at [186, 295] on input "checkbox" at bounding box center [186, 296] width 14 height 11
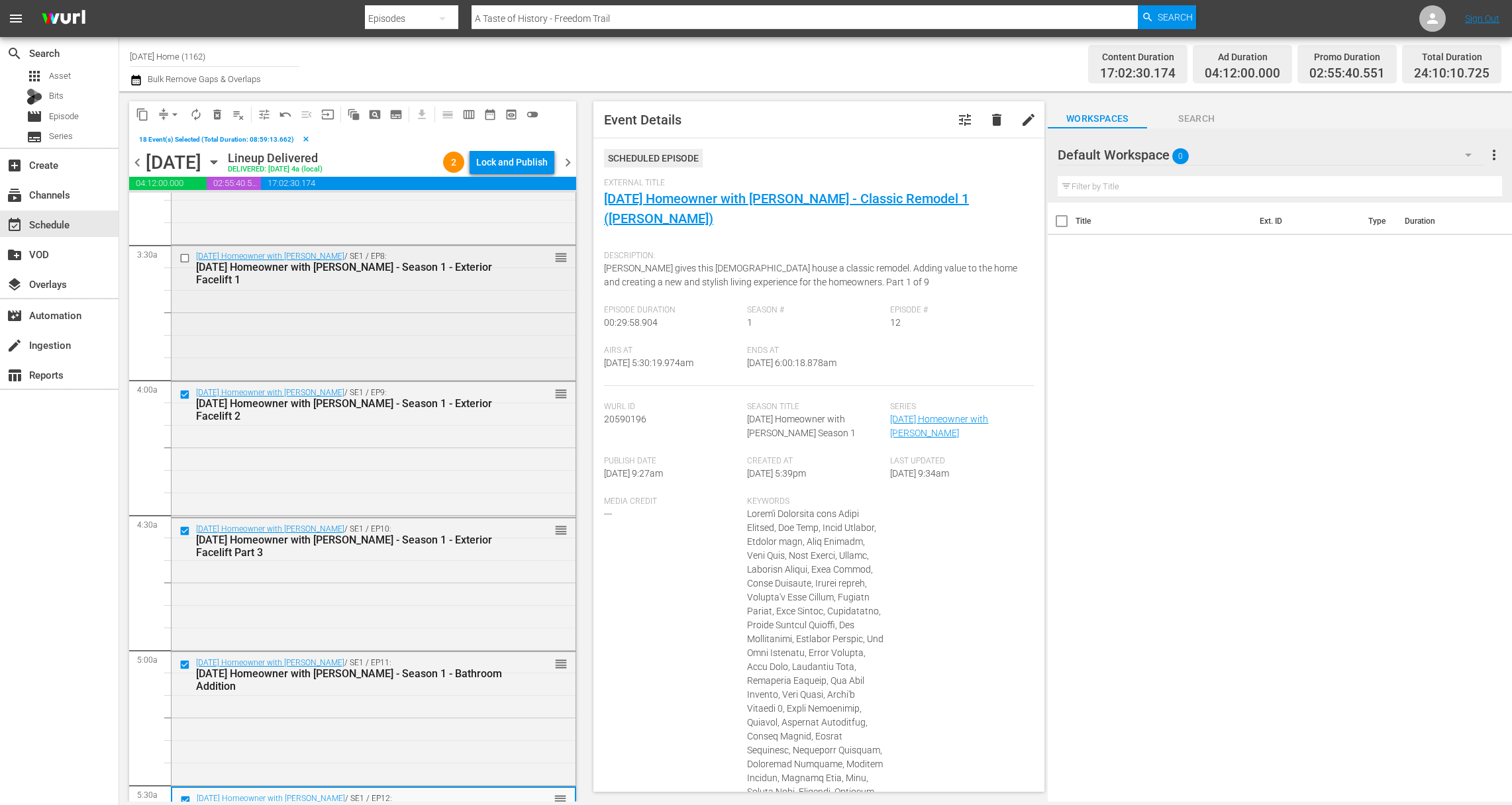
scroll to position [865, 0]
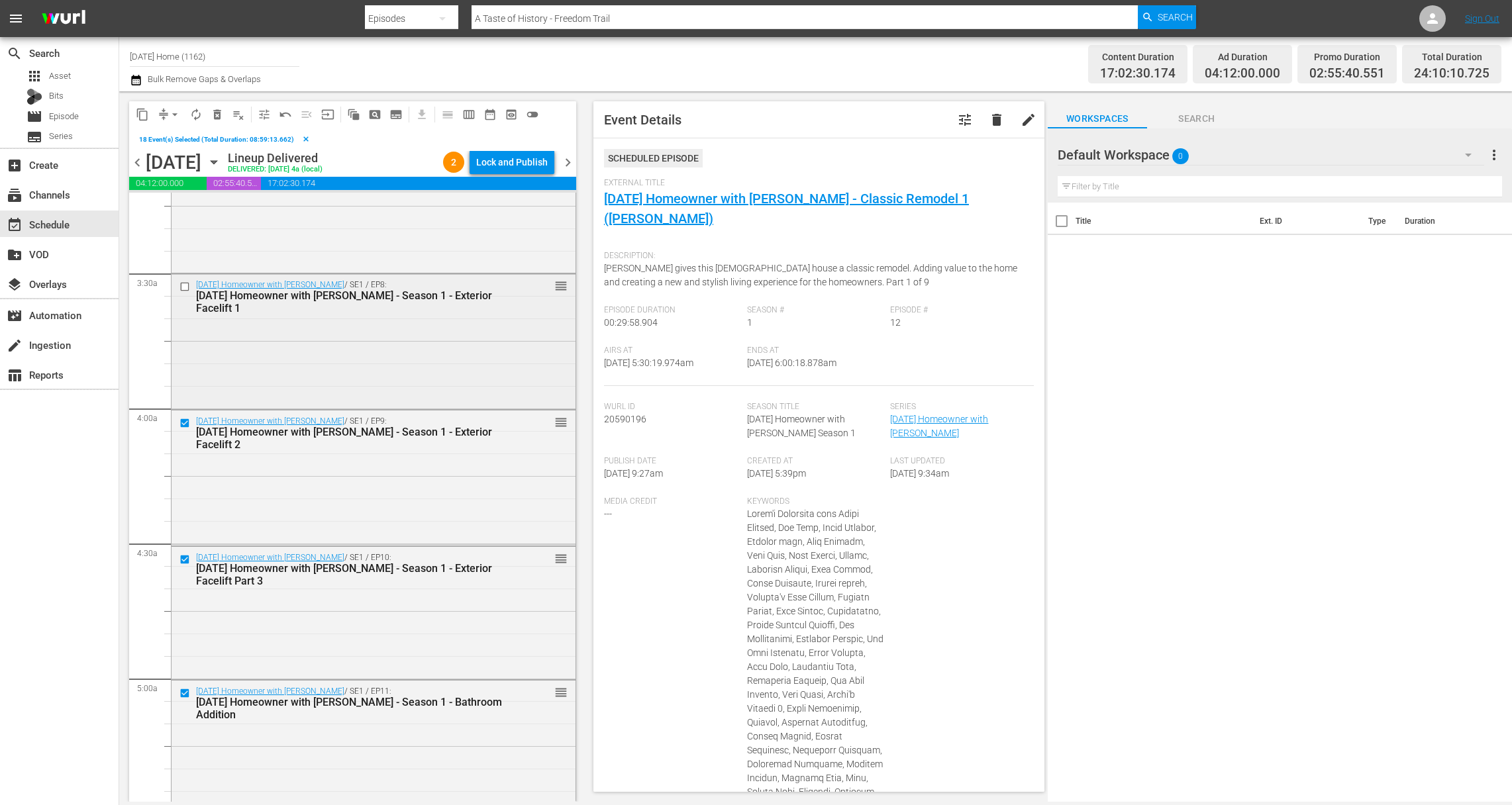
click at [187, 287] on input "checkbox" at bounding box center [186, 287] width 14 height 11
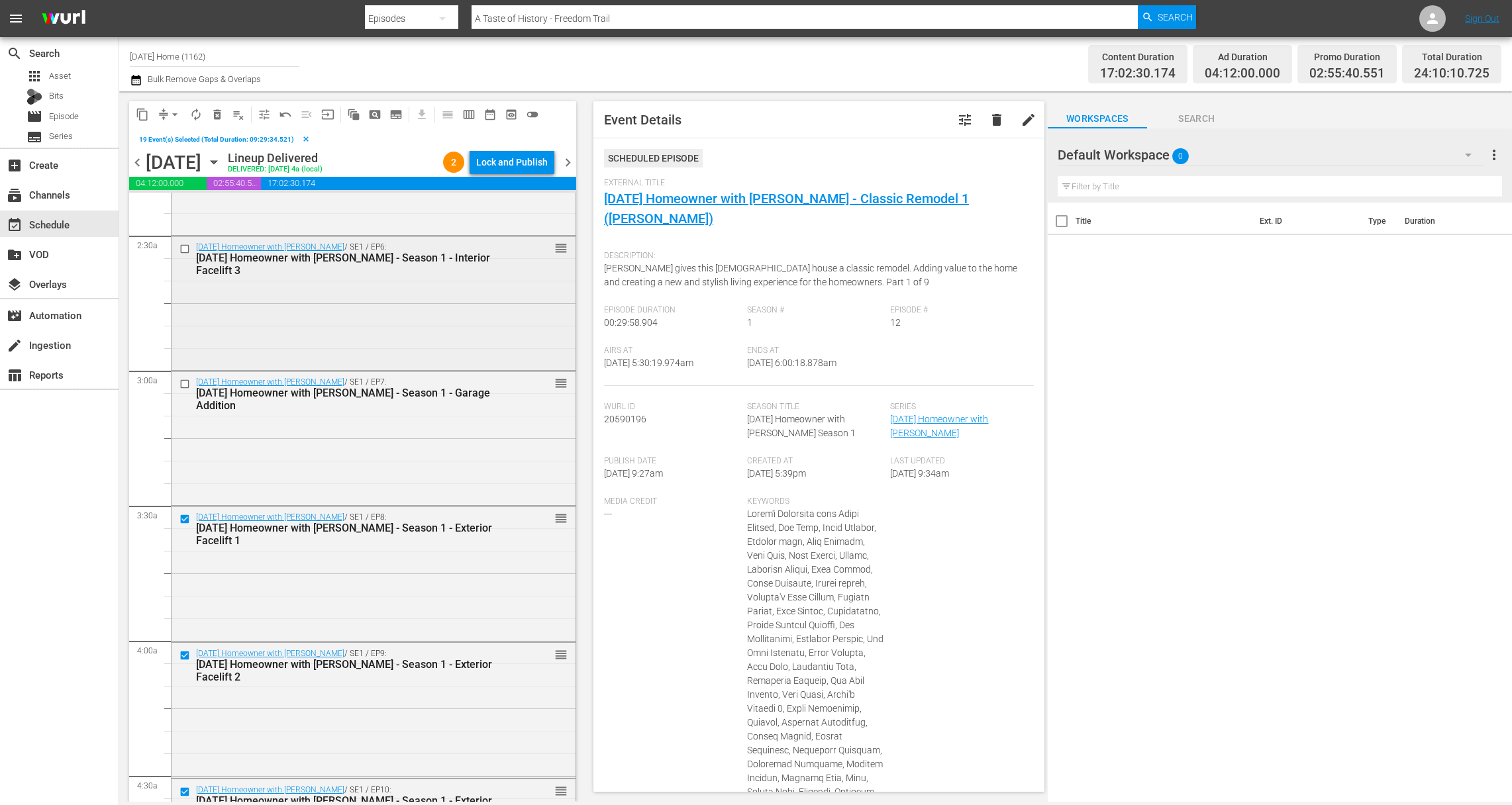
scroll to position [583, 0]
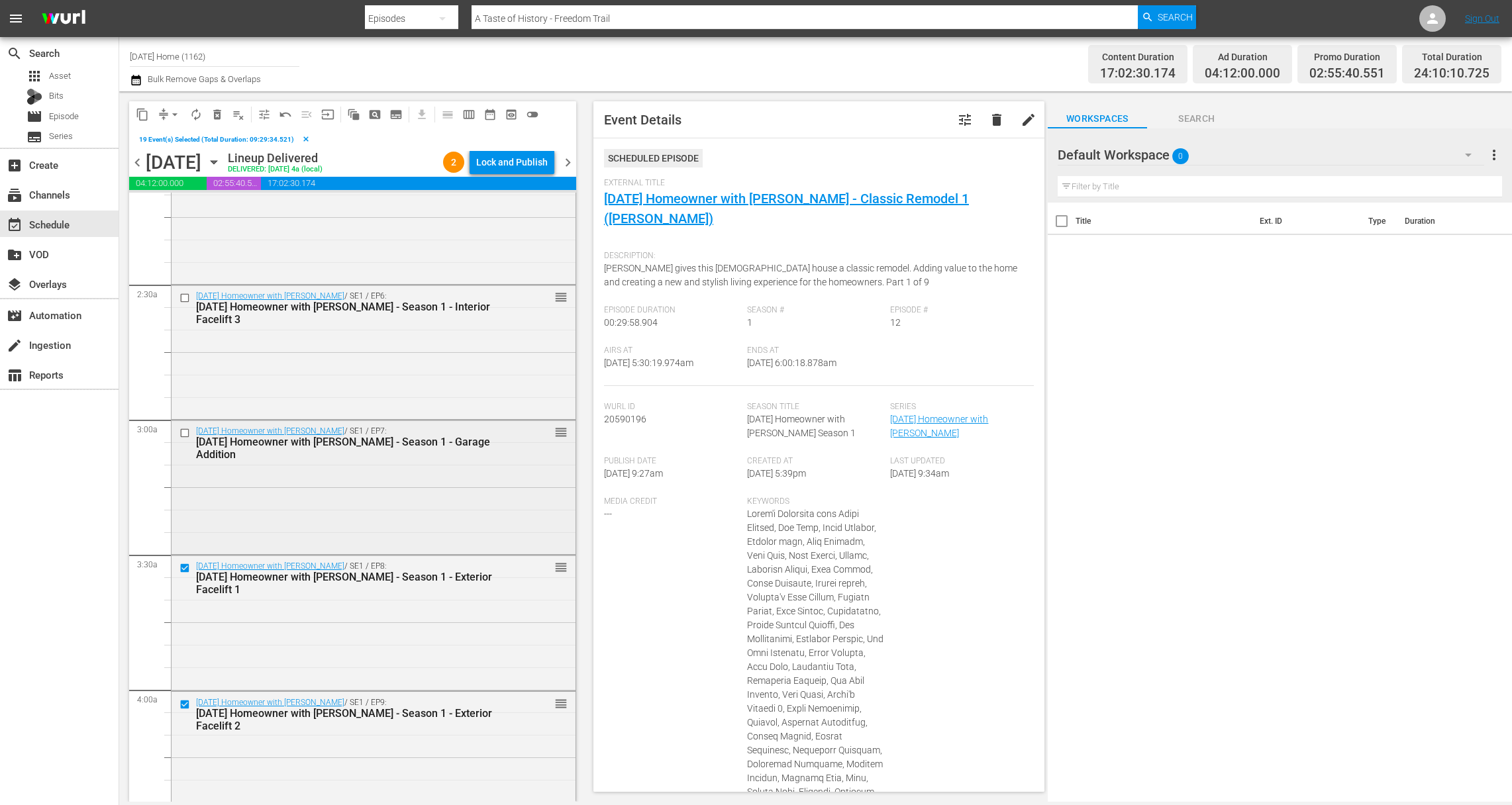
click at [184, 432] on input "checkbox" at bounding box center [186, 433] width 14 height 11
click at [186, 295] on input "checkbox" at bounding box center [186, 298] width 14 height 11
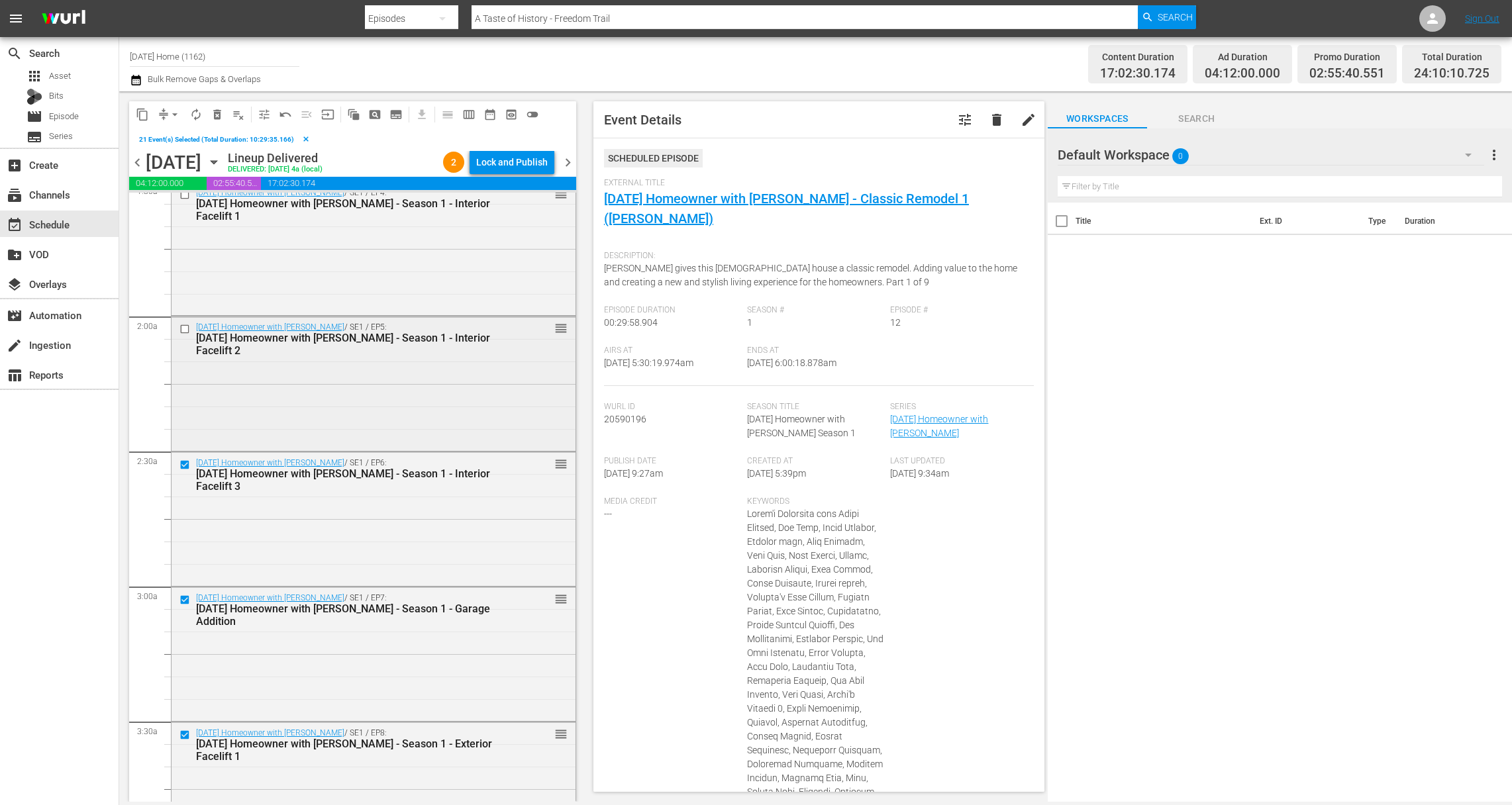
scroll to position [307, 0]
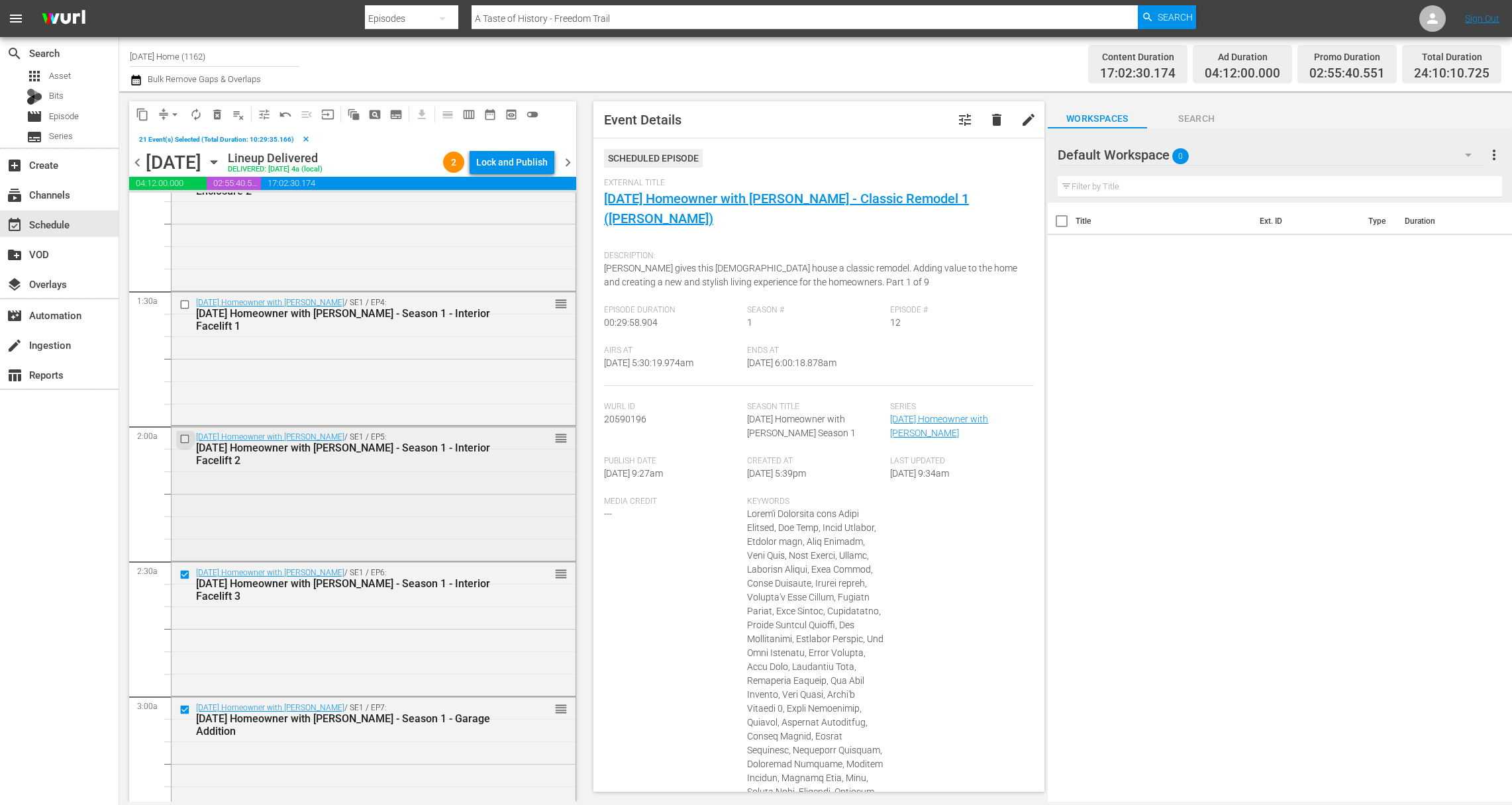
click at [186, 437] on input "checkbox" at bounding box center [186, 439] width 14 height 11
click at [187, 301] on input "checkbox" at bounding box center [186, 304] width 14 height 11
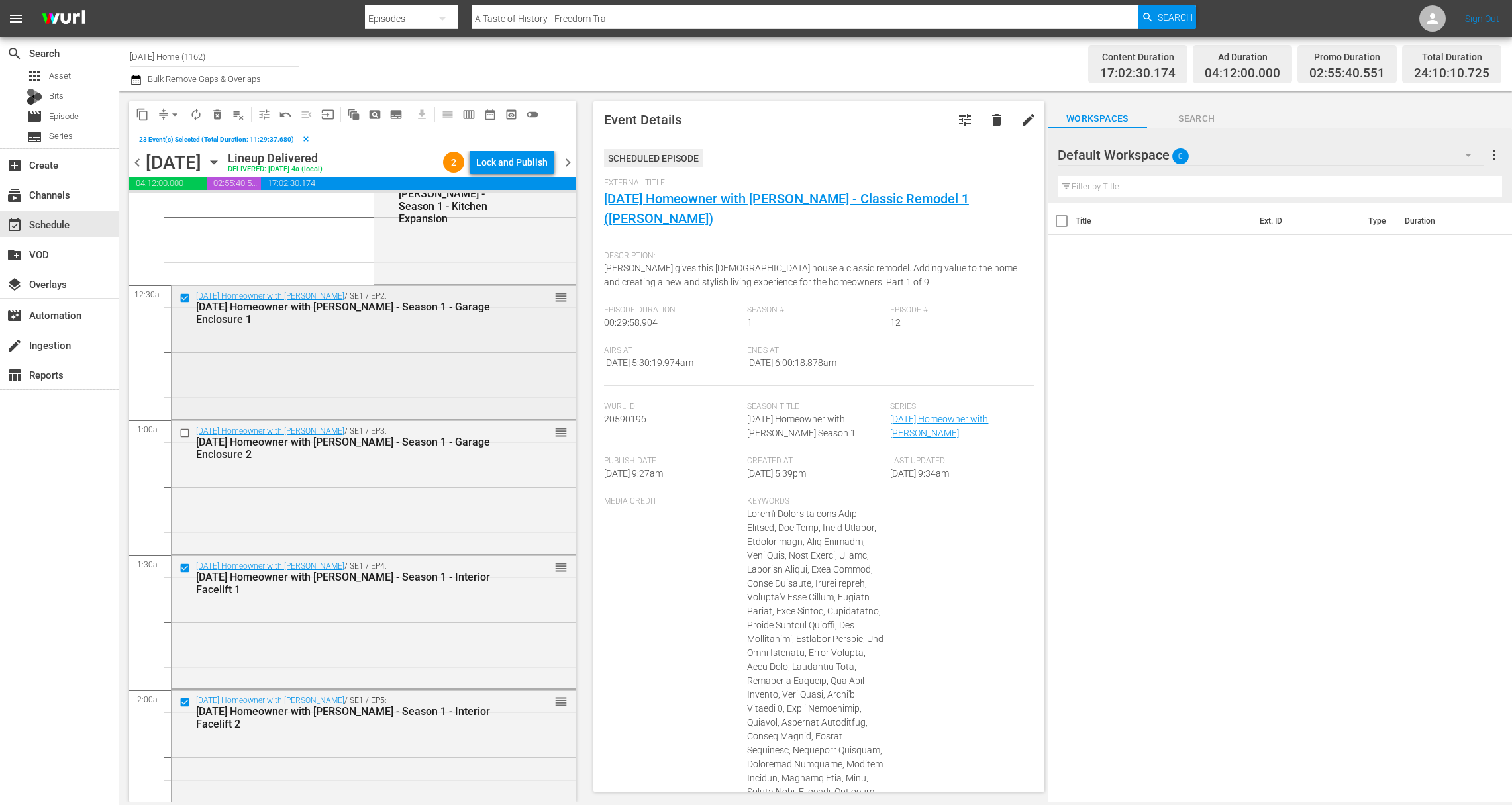
scroll to position [30, 0]
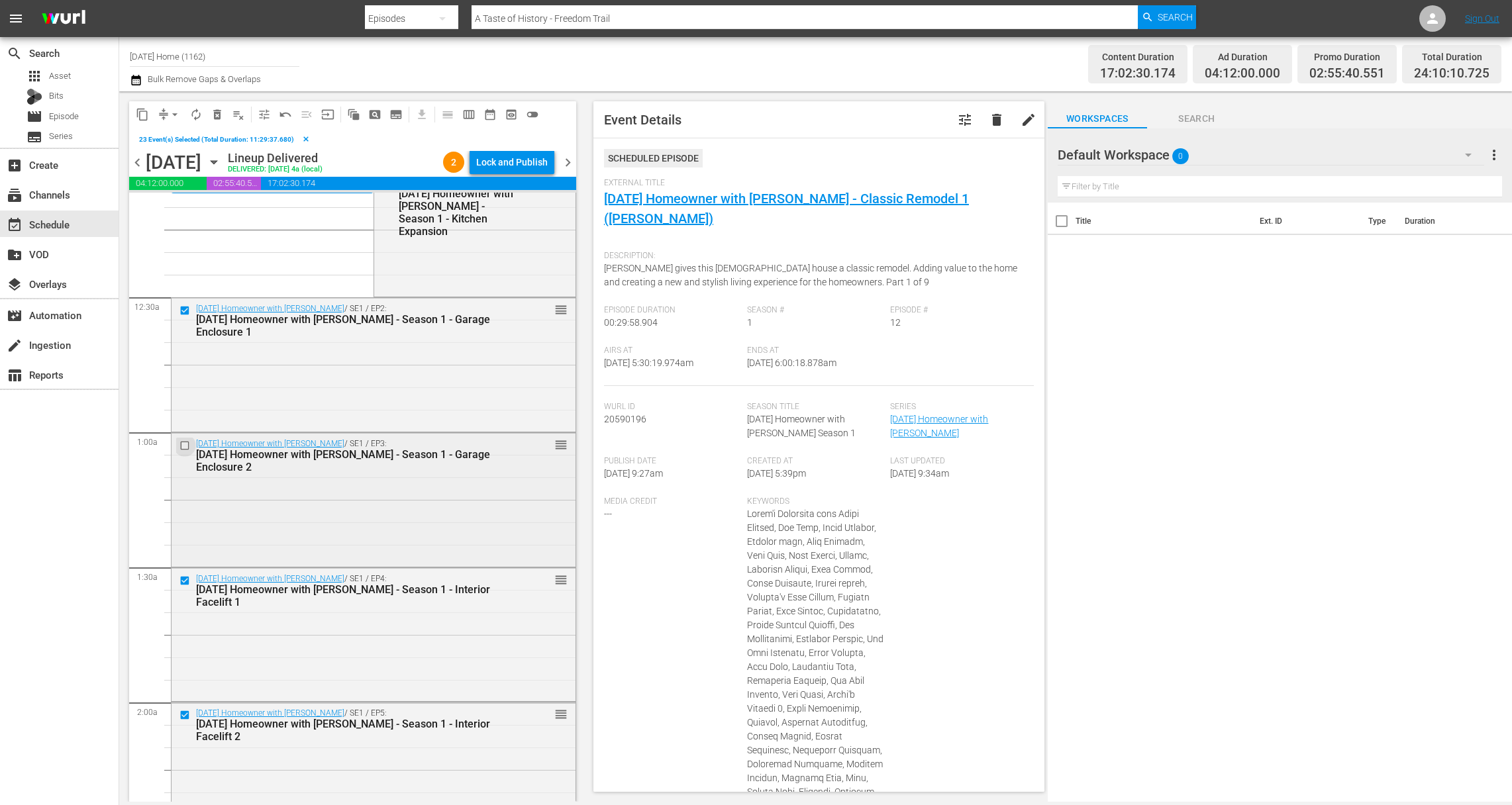
click at [188, 442] on input "checkbox" at bounding box center [186, 446] width 14 height 11
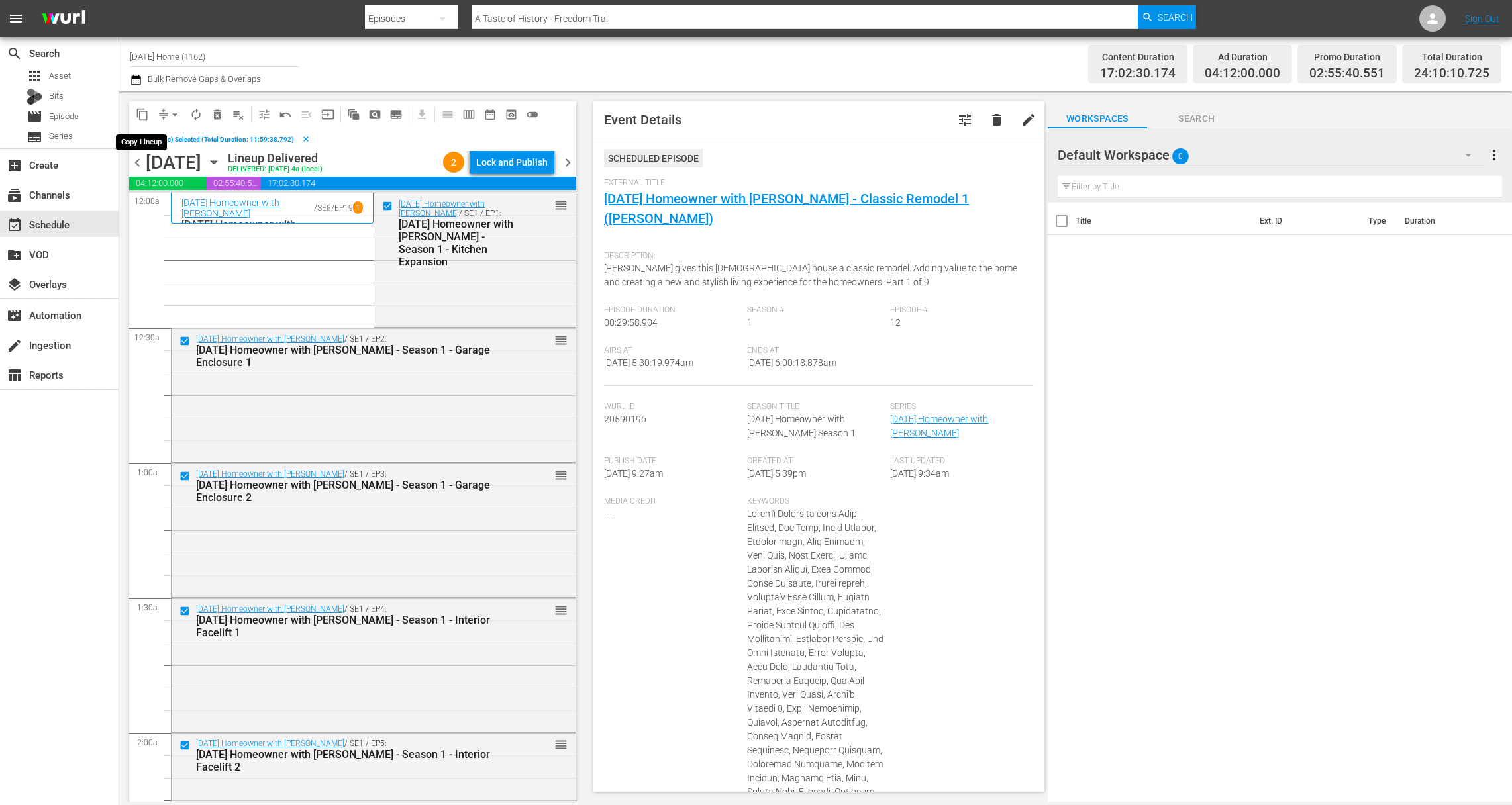
click at [143, 111] on span "content_copy" at bounding box center [142, 114] width 14 height 14
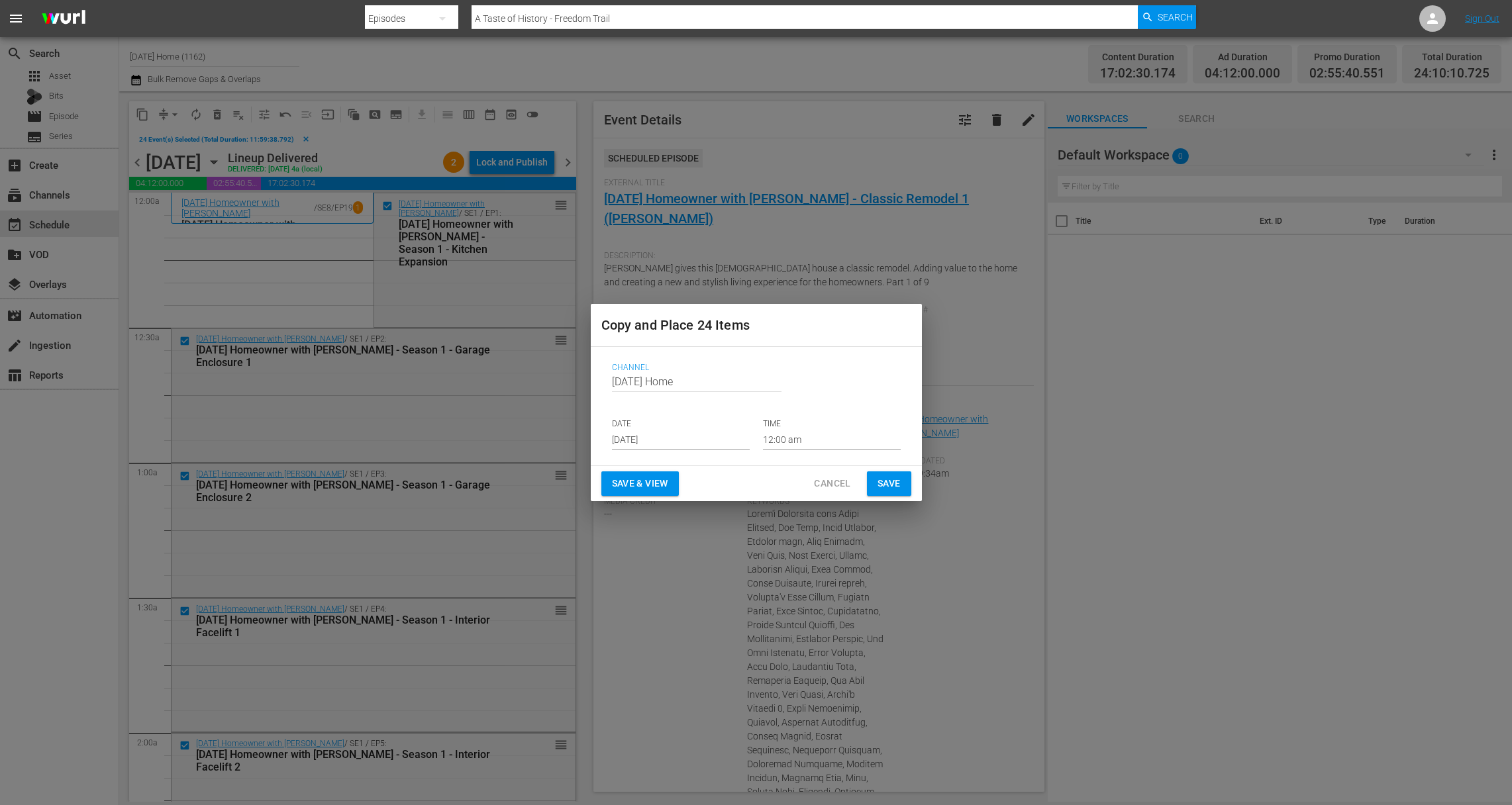
click at [679, 437] on input "[DATE]" at bounding box center [681, 439] width 138 height 20
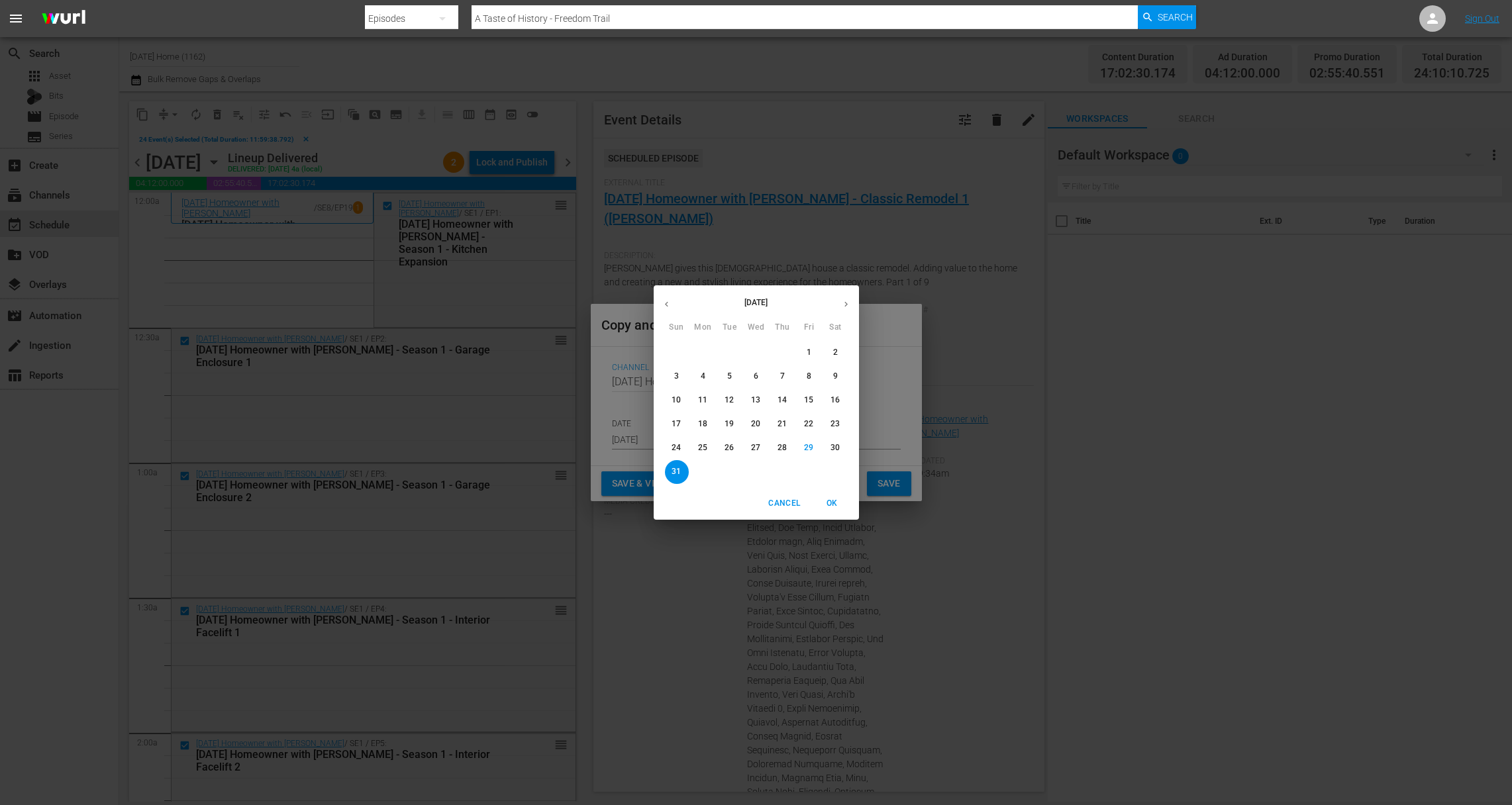
click at [852, 304] on button "button" at bounding box center [846, 304] width 26 height 26
click at [703, 356] on p "1" at bounding box center [703, 352] width 5 height 11
type input "Sep 1st 2025"
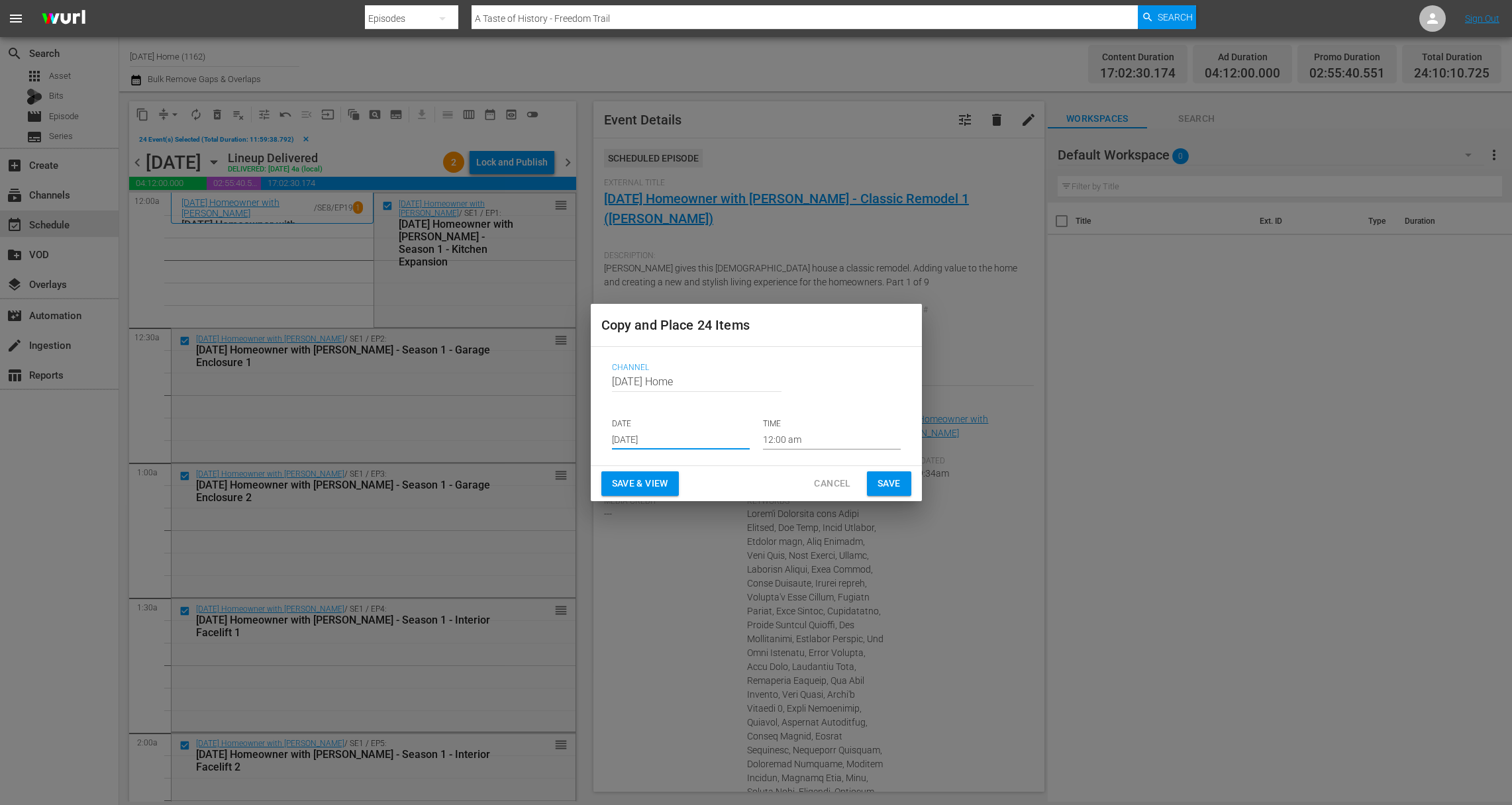
click at [892, 486] on span "Save" at bounding box center [889, 483] width 23 height 17
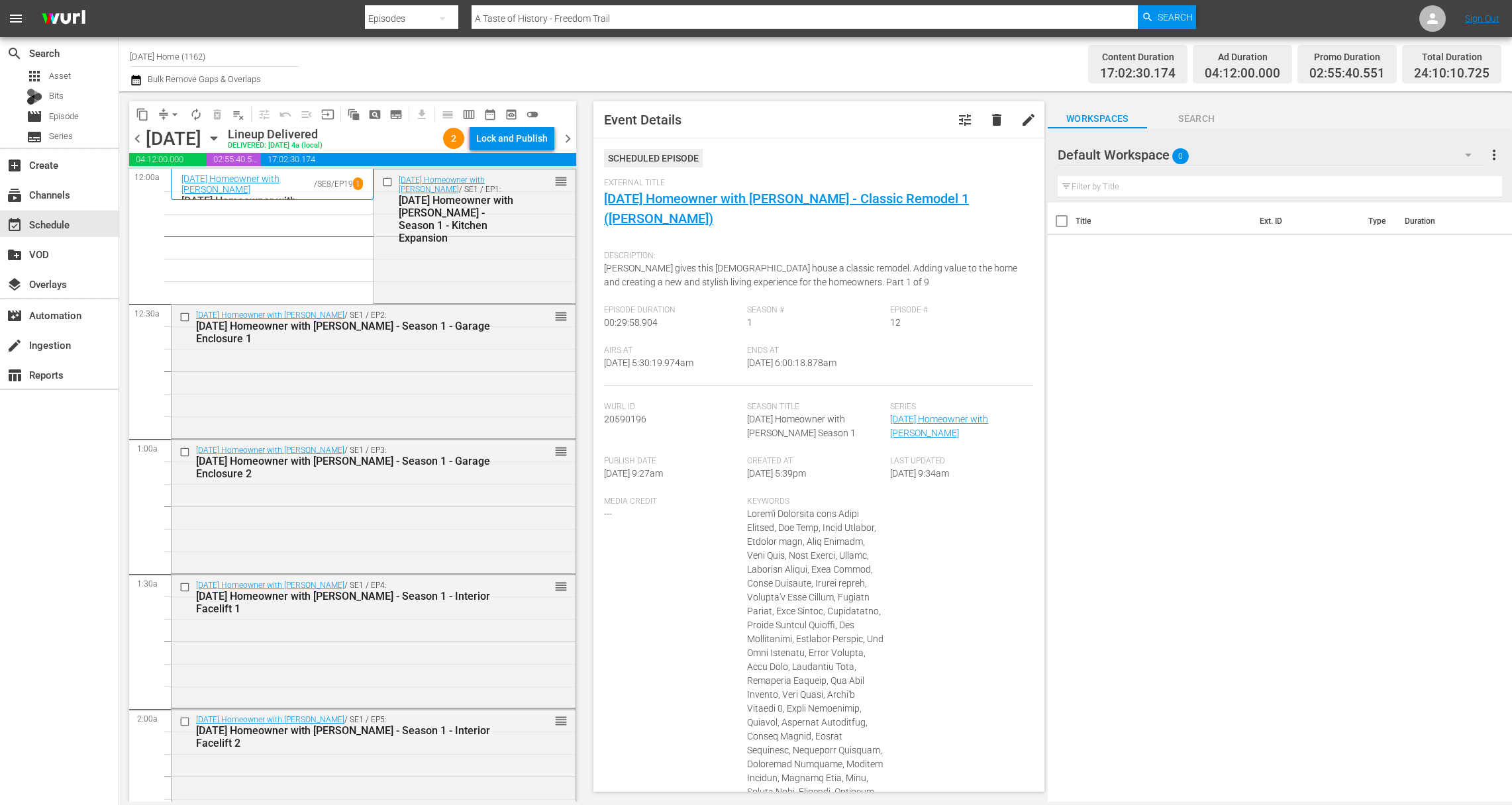
click at [221, 138] on icon "button" at bounding box center [214, 138] width 14 height 14
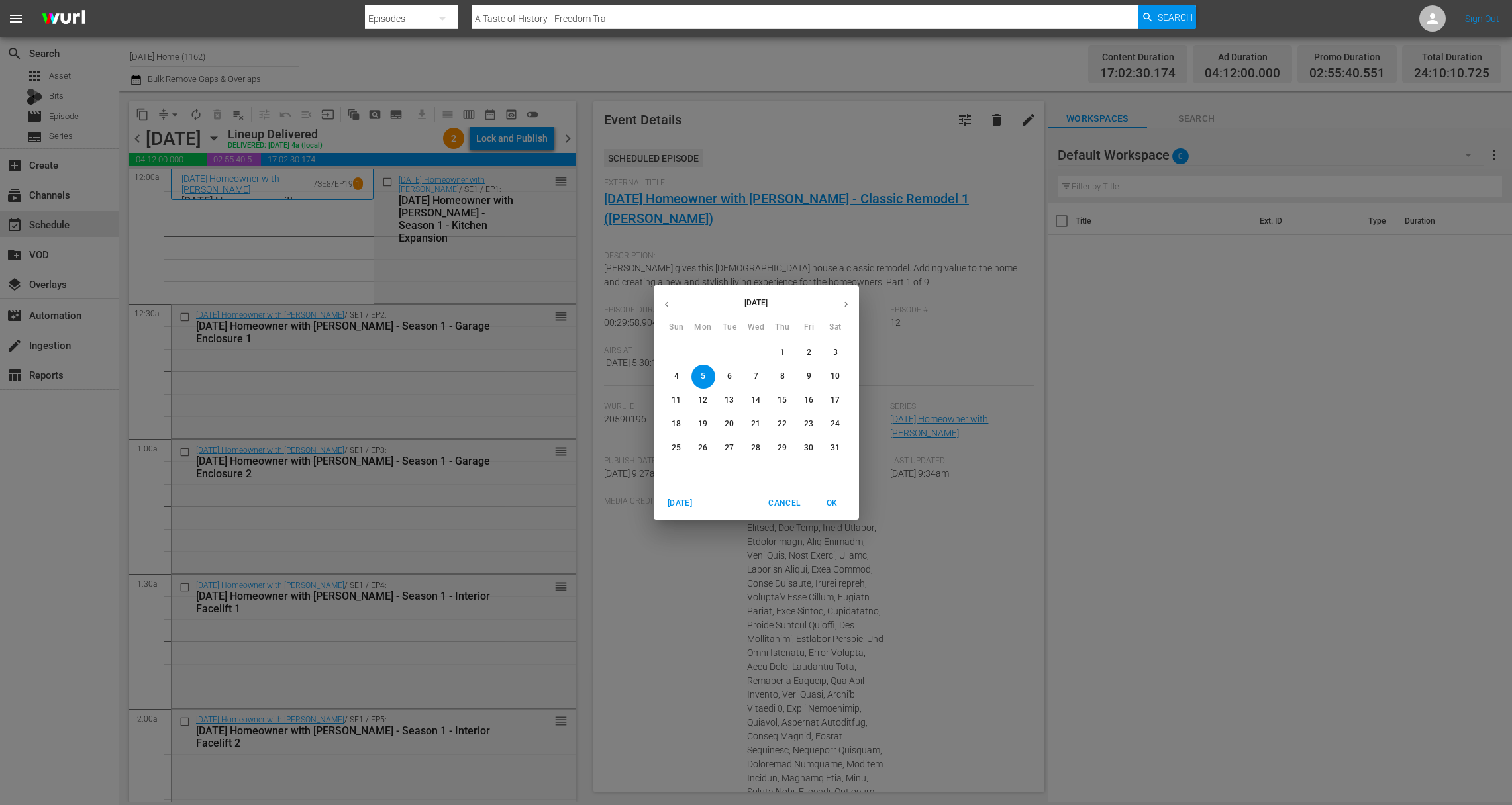
click at [782, 379] on p "8" at bounding box center [782, 376] width 5 height 11
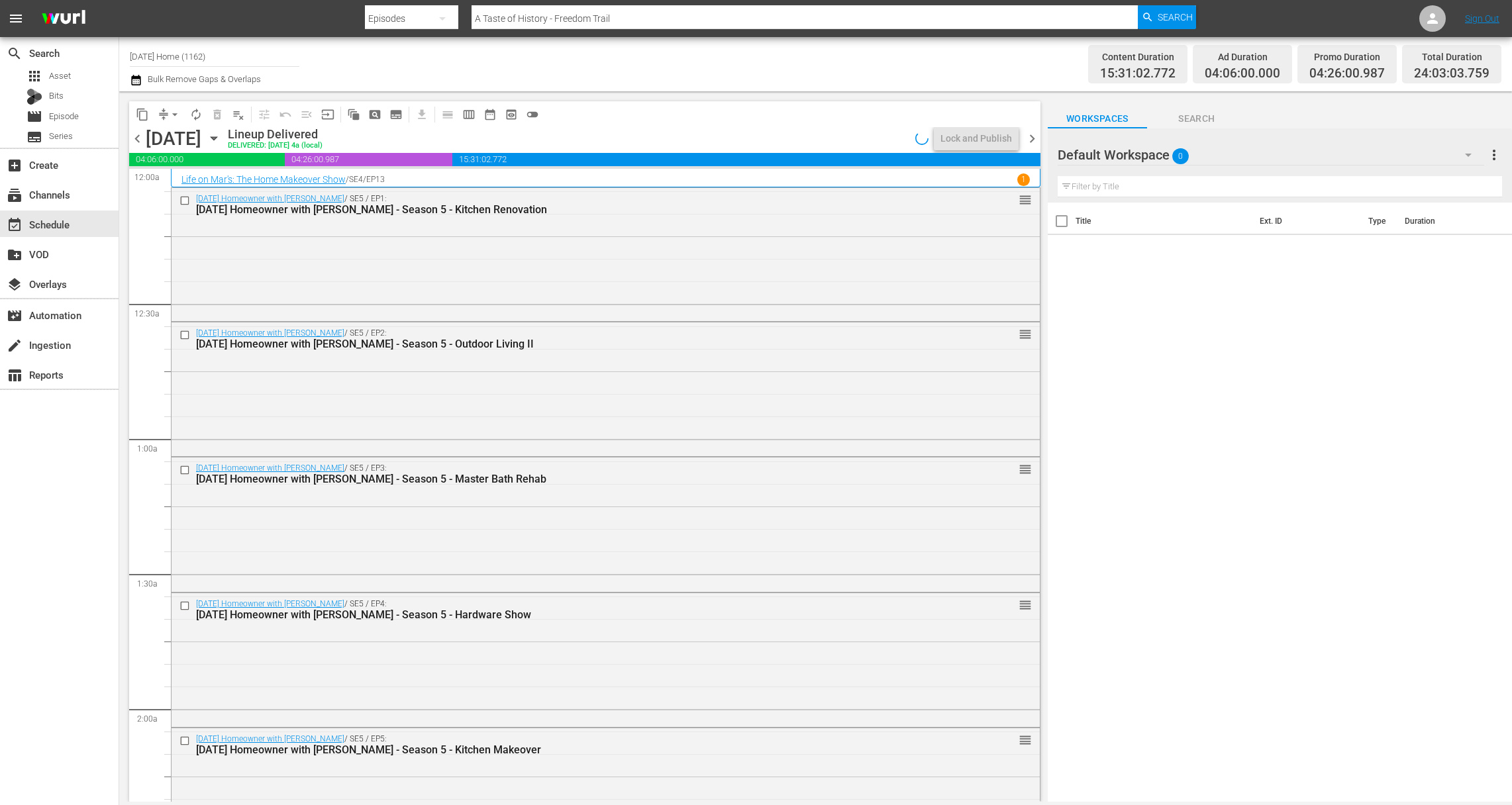
click at [221, 139] on icon "button" at bounding box center [214, 138] width 14 height 14
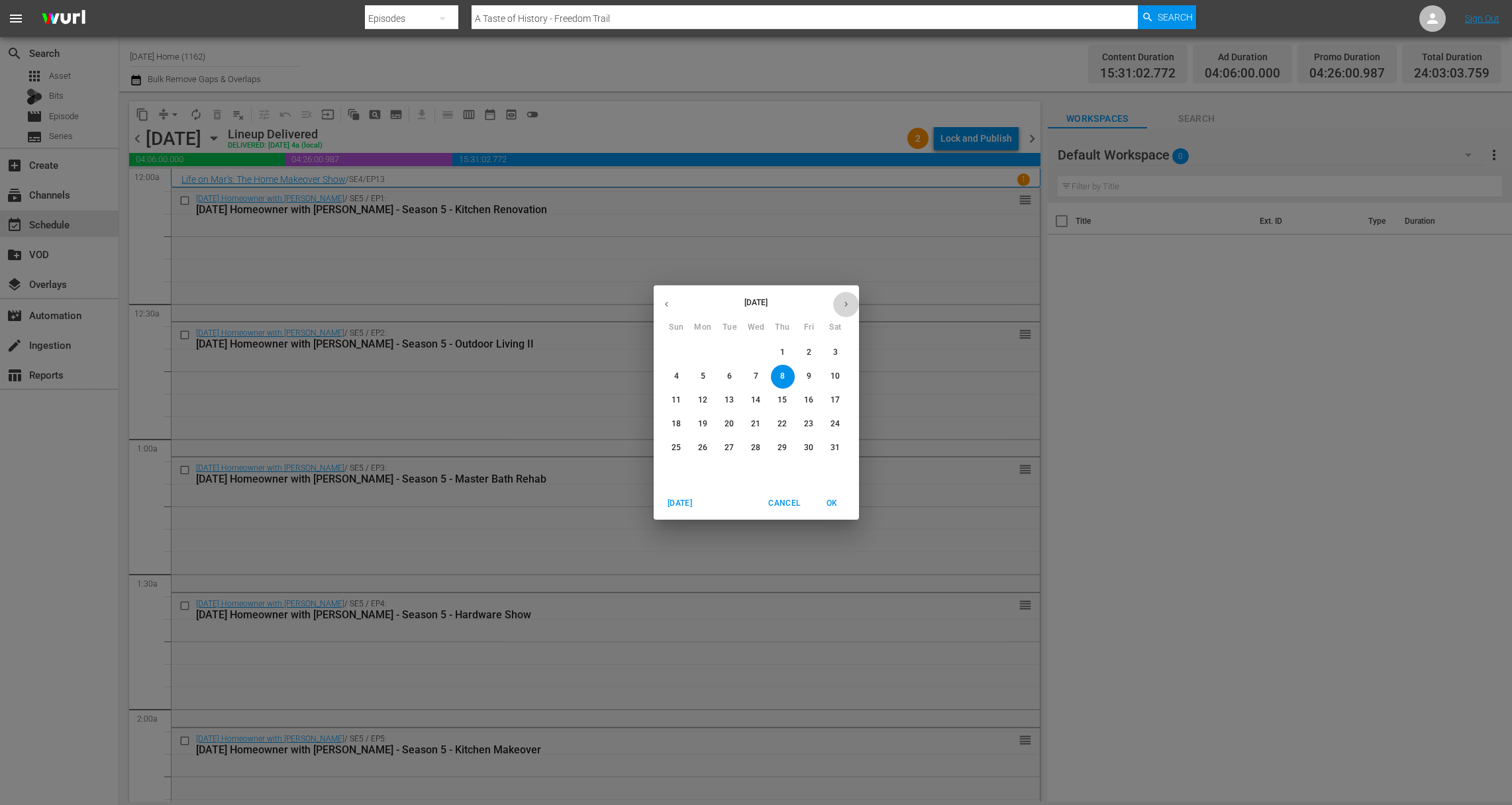
click at [846, 302] on icon "button" at bounding box center [846, 304] width 10 height 10
click at [849, 305] on icon "button" at bounding box center [846, 304] width 10 height 10
click at [710, 348] on span "1" at bounding box center [703, 352] width 24 height 11
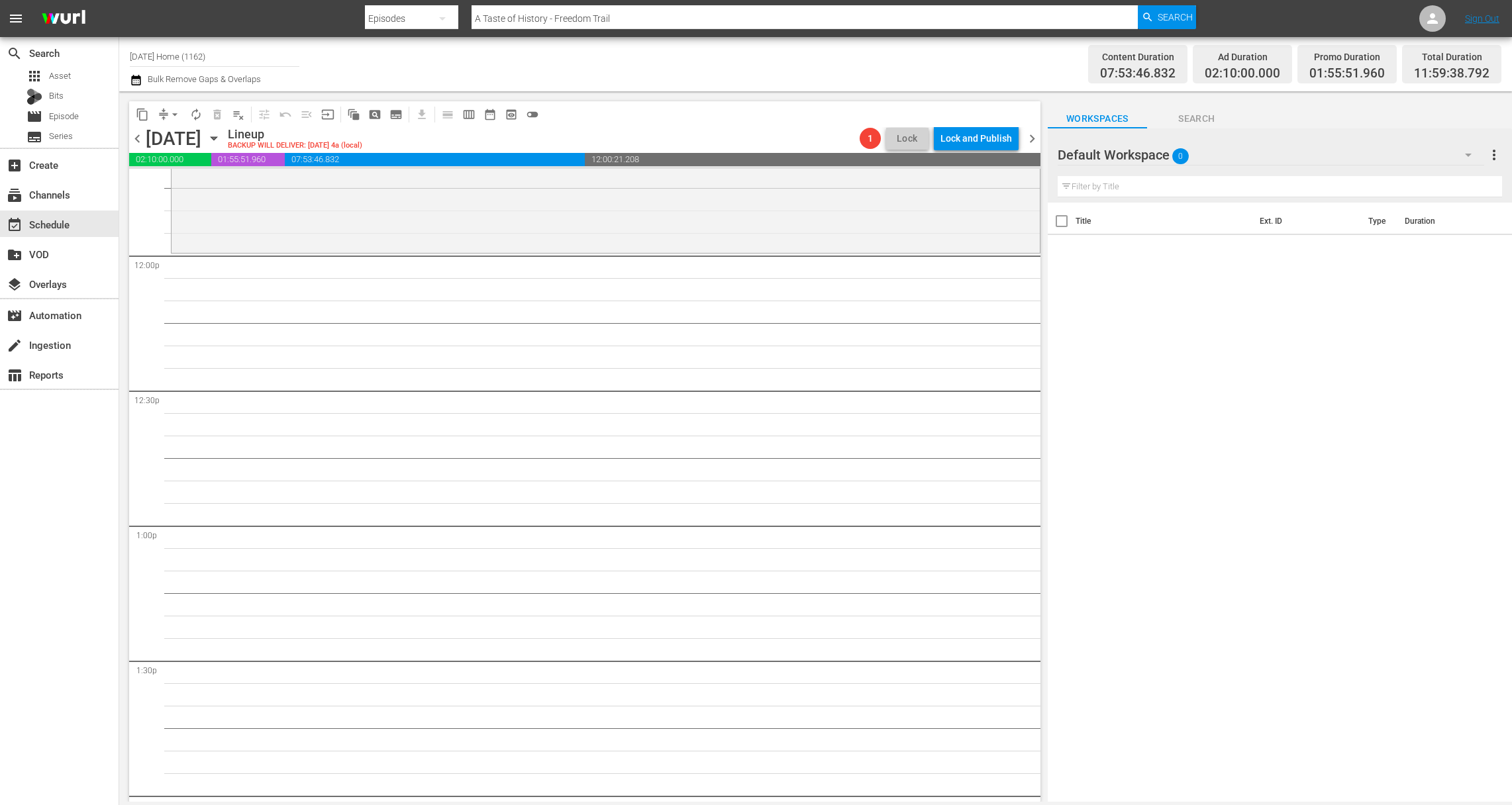
scroll to position [3054, 0]
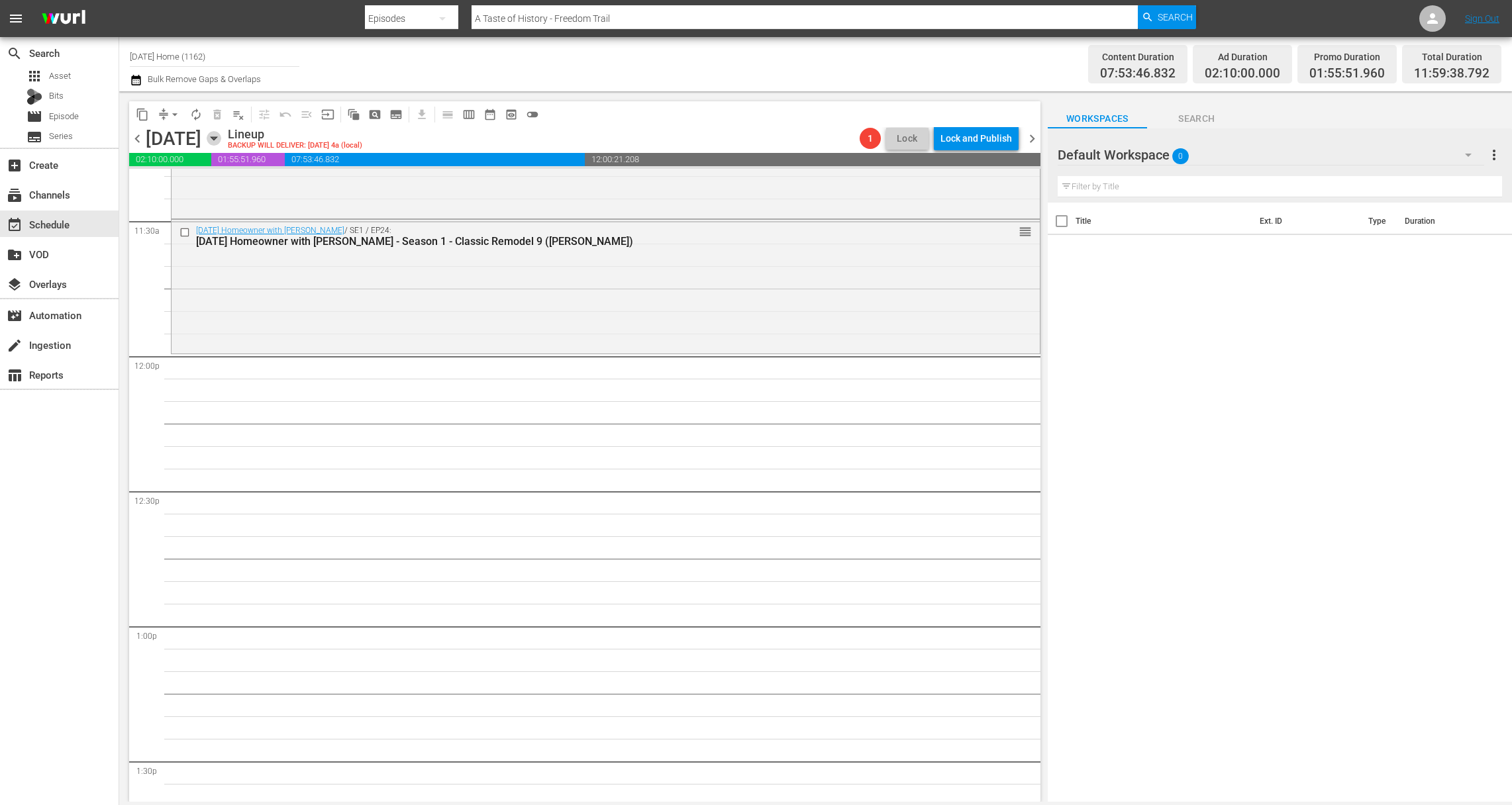
click at [217, 138] on icon "button" at bounding box center [213, 139] width 6 height 3
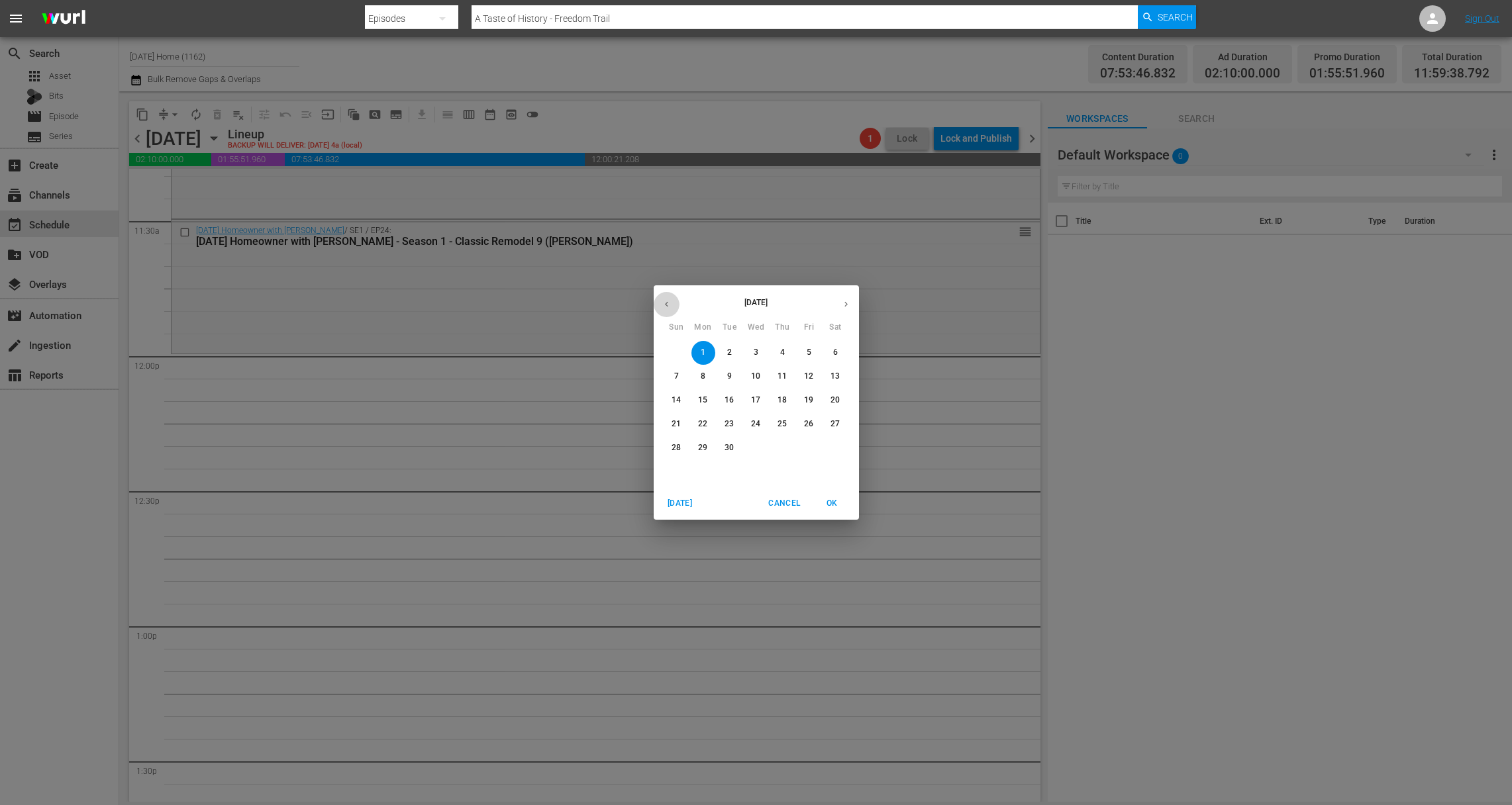
click at [664, 300] on icon "button" at bounding box center [667, 304] width 10 height 10
click at [663, 304] on icon "button" at bounding box center [667, 304] width 10 height 10
click at [804, 380] on span "9" at bounding box center [809, 376] width 24 height 11
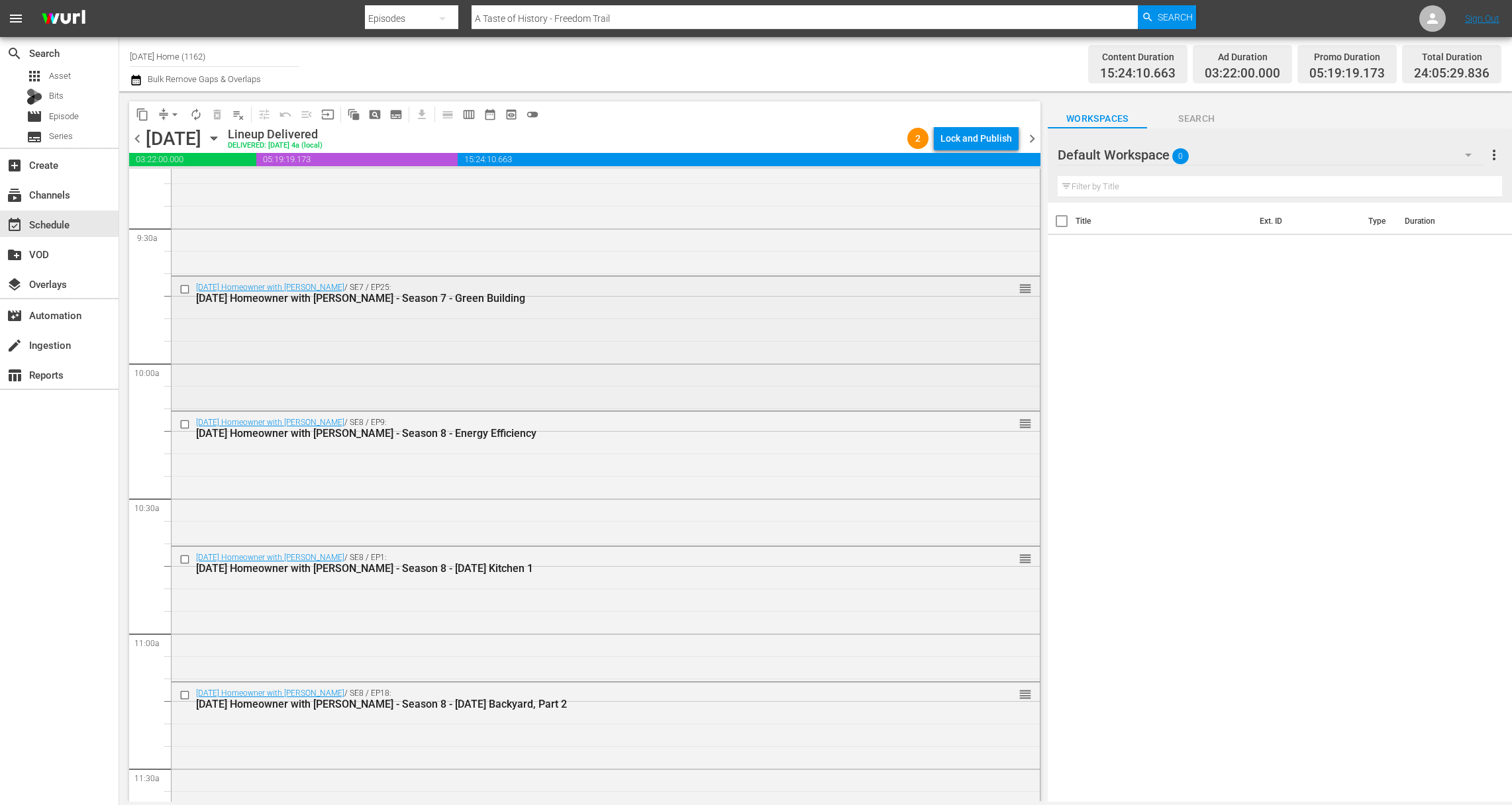
scroll to position [2558, 0]
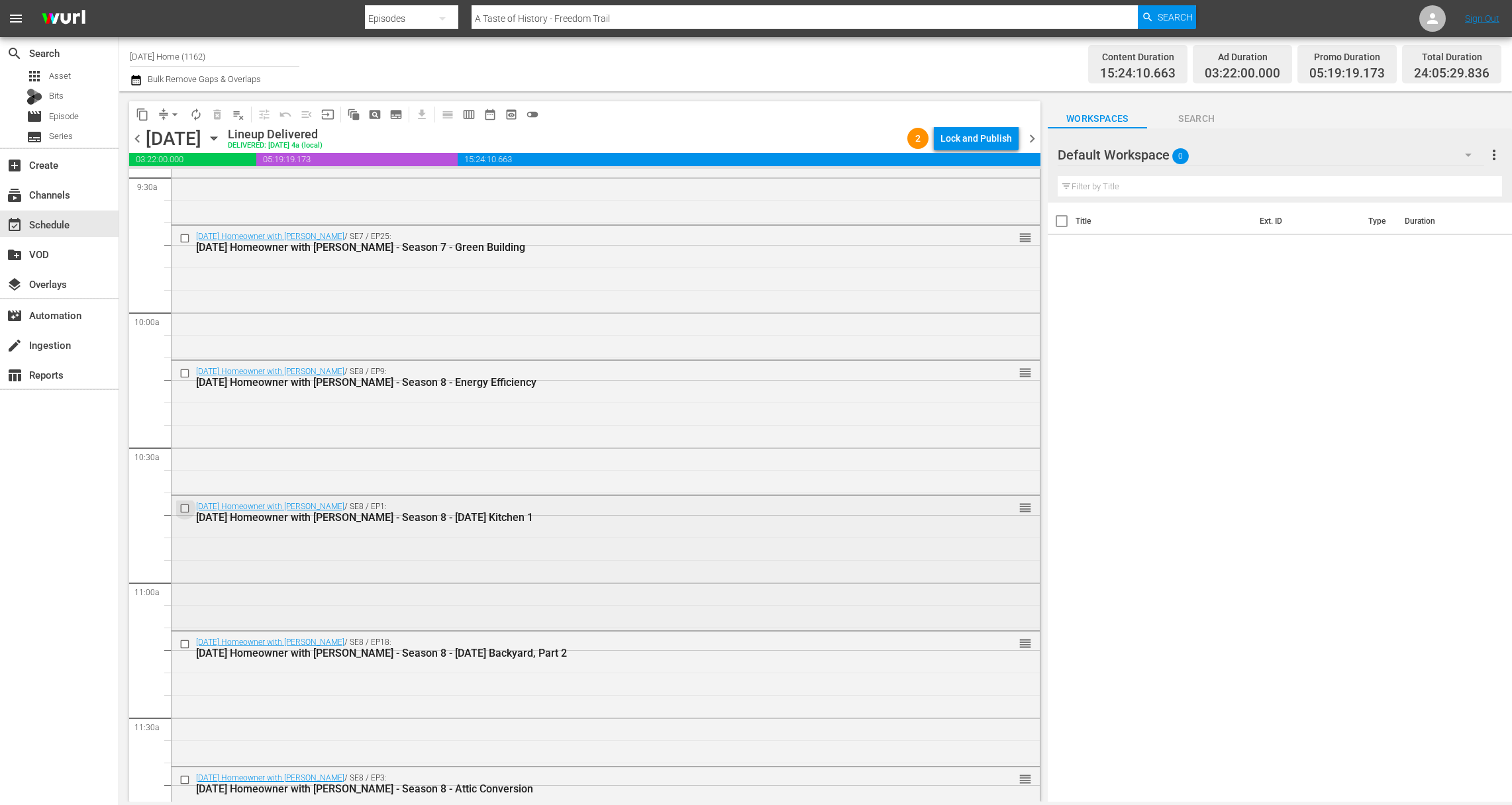
click at [186, 509] on input "checkbox" at bounding box center [186, 509] width 14 height 11
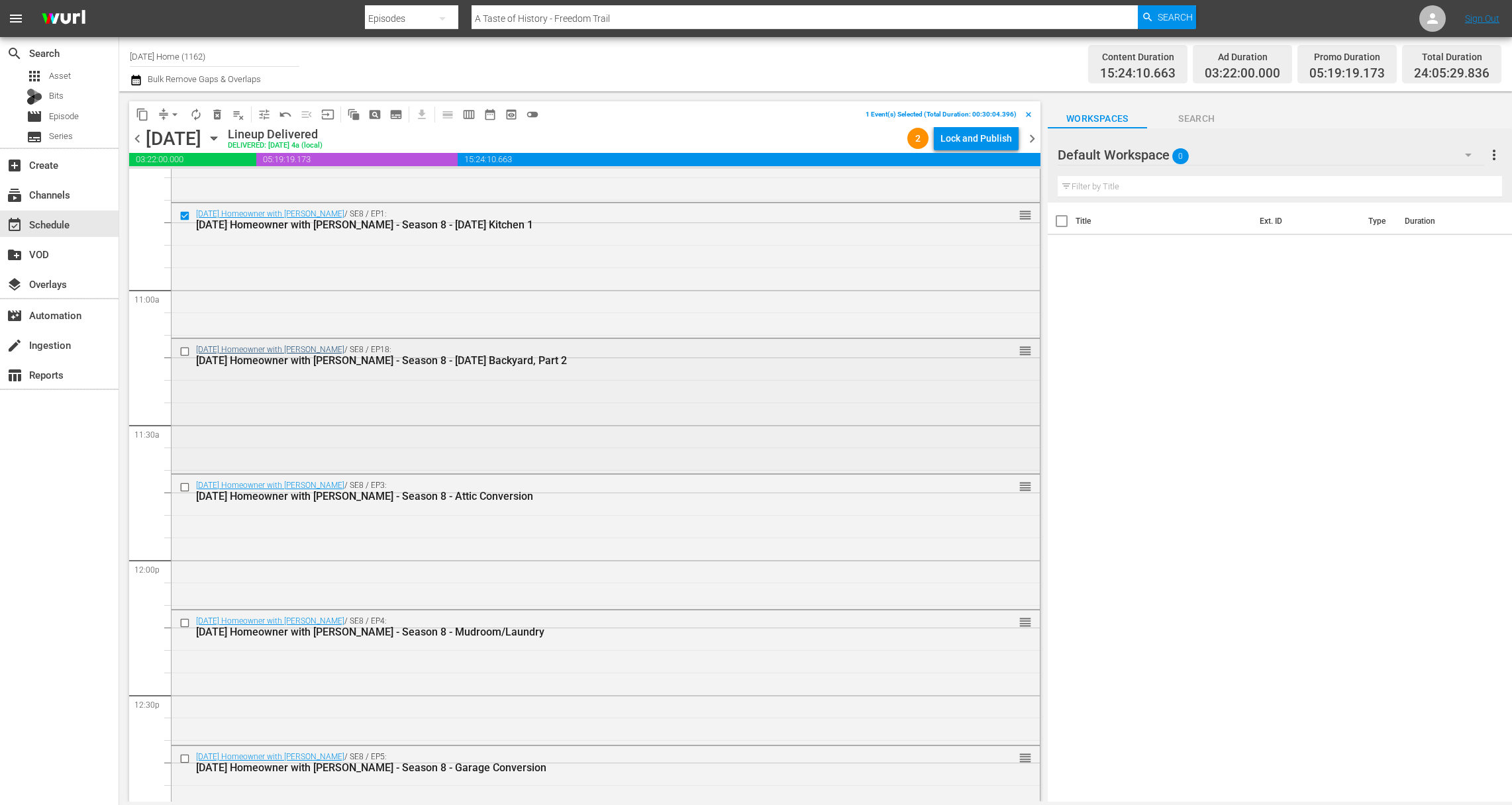
scroll to position [2821, 0]
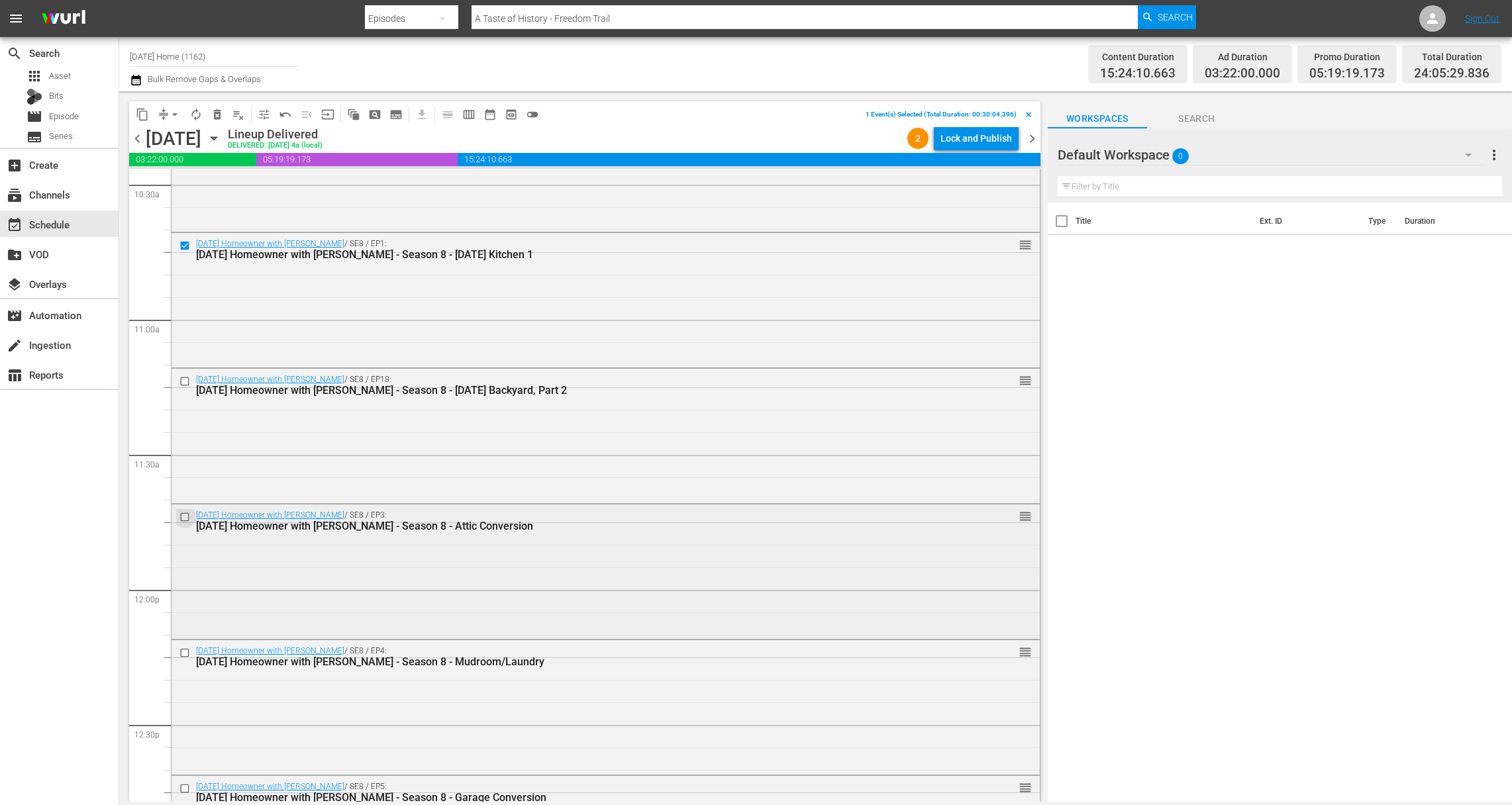
click at [185, 512] on input "checkbox" at bounding box center [186, 516] width 14 height 11
click at [183, 651] on input "checkbox" at bounding box center [186, 653] width 14 height 11
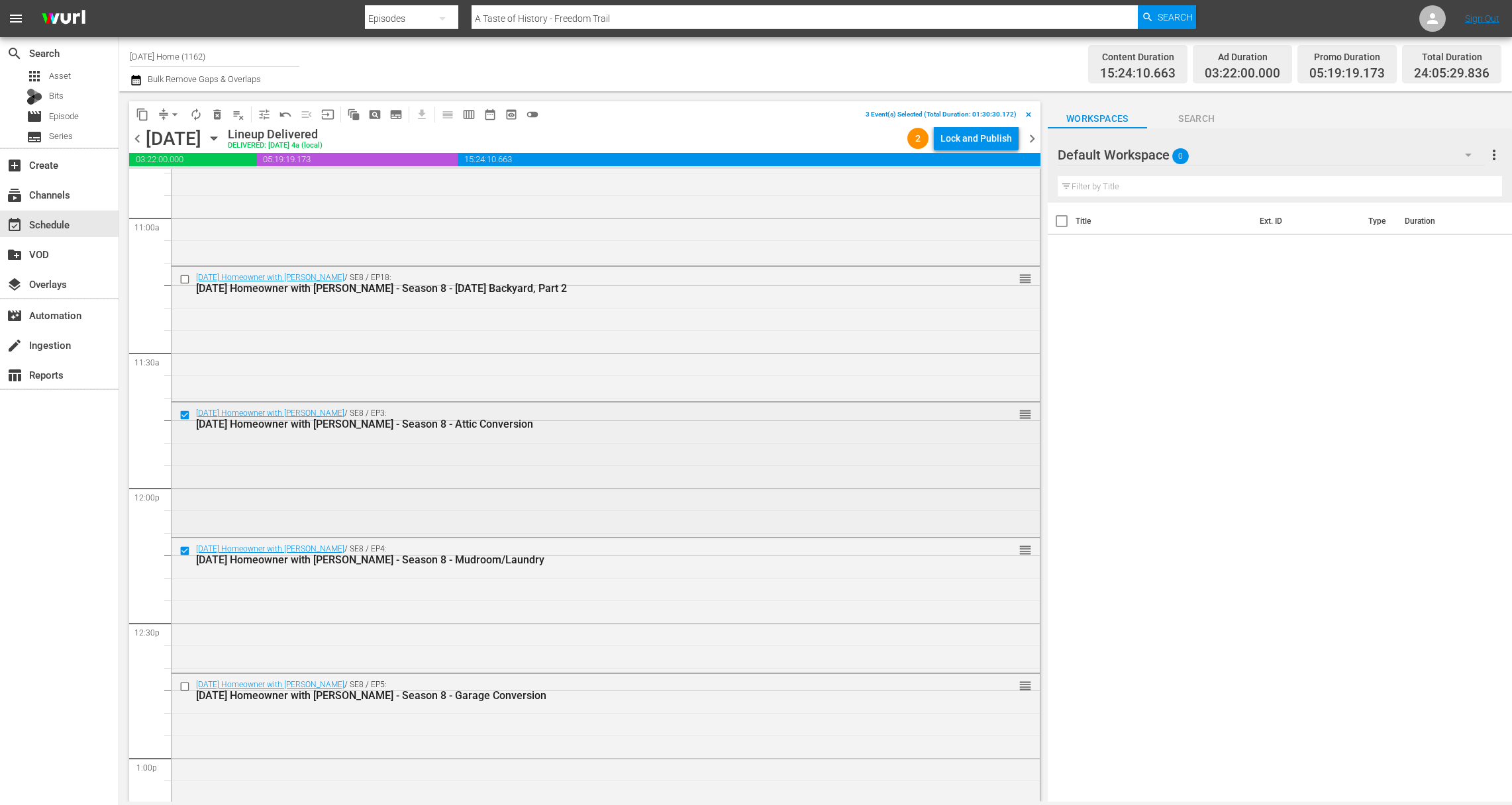
scroll to position [2950, 0]
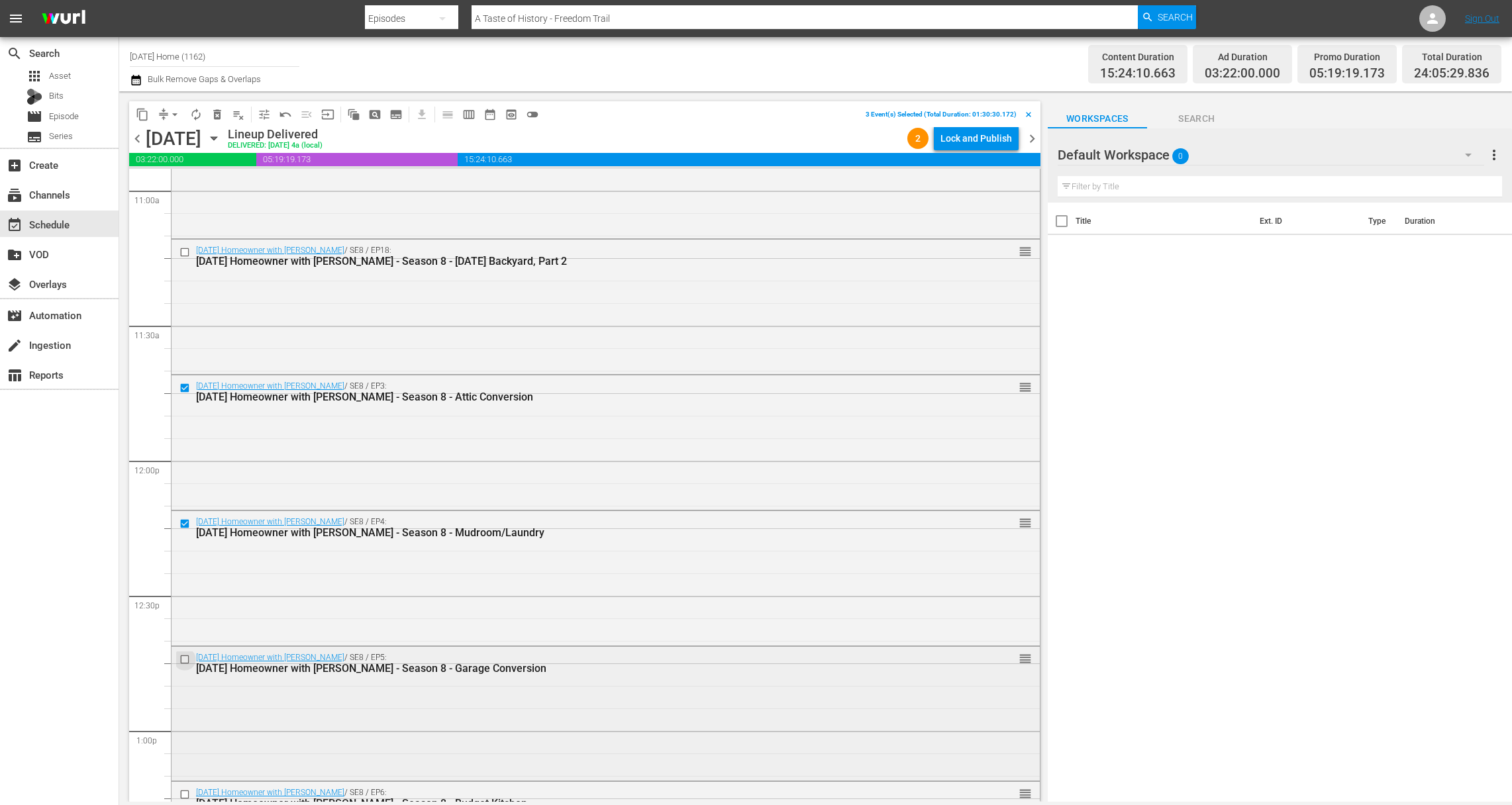
click at [184, 658] on input "checkbox" at bounding box center [186, 659] width 14 height 11
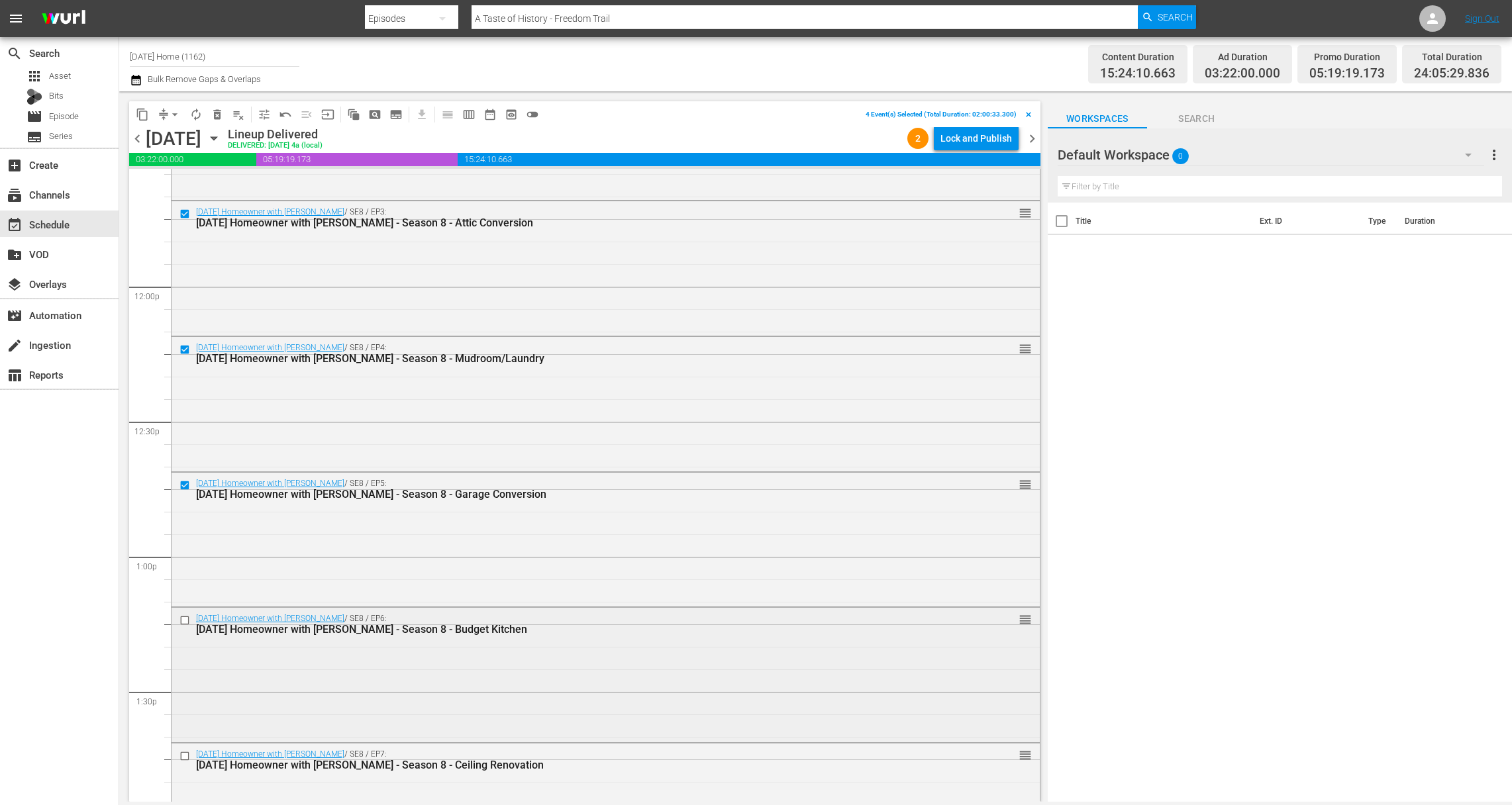
scroll to position [3231, 0]
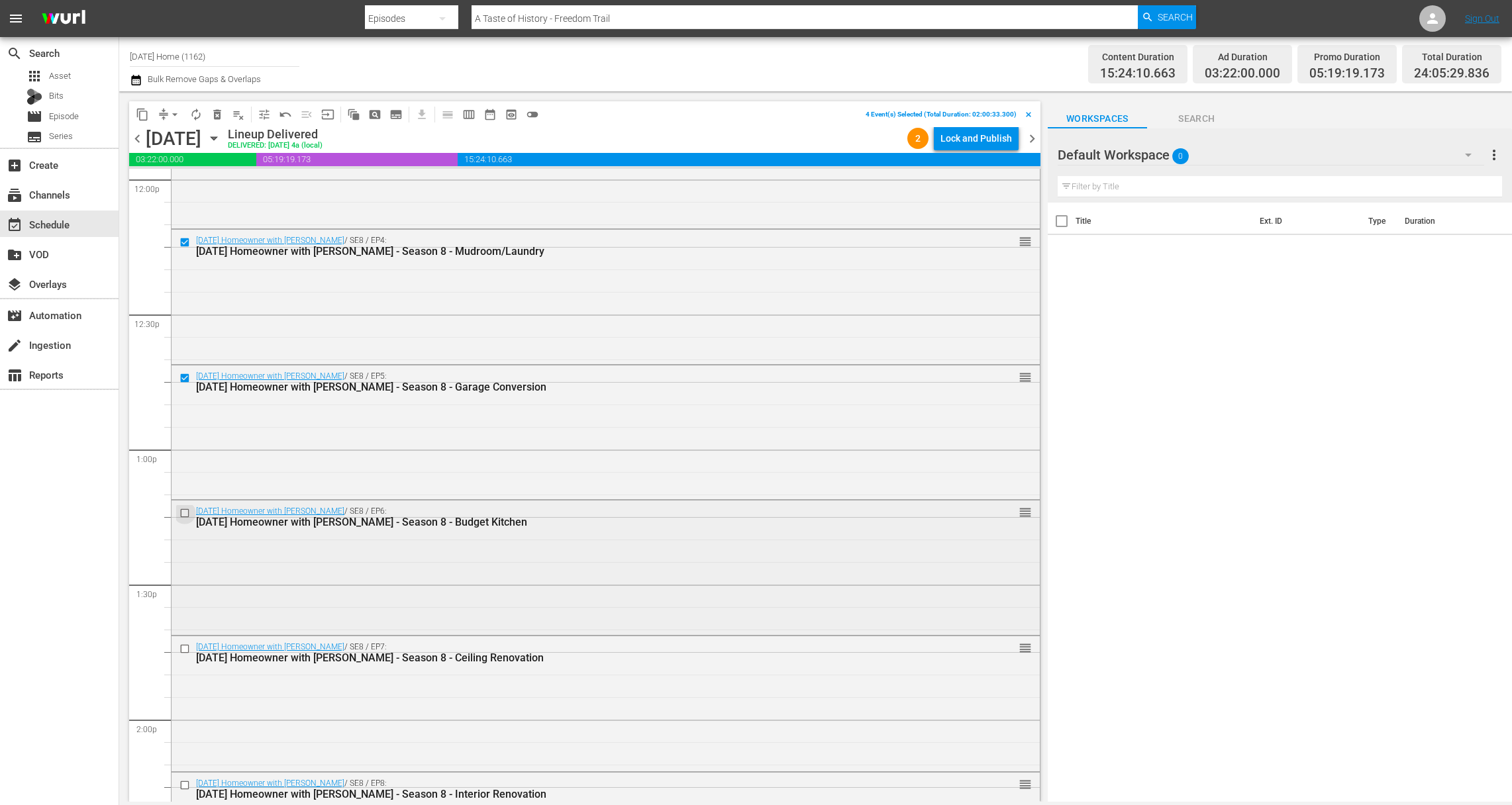
click at [182, 512] on input "checkbox" at bounding box center [186, 513] width 14 height 11
click at [183, 646] on input "checkbox" at bounding box center [186, 649] width 14 height 11
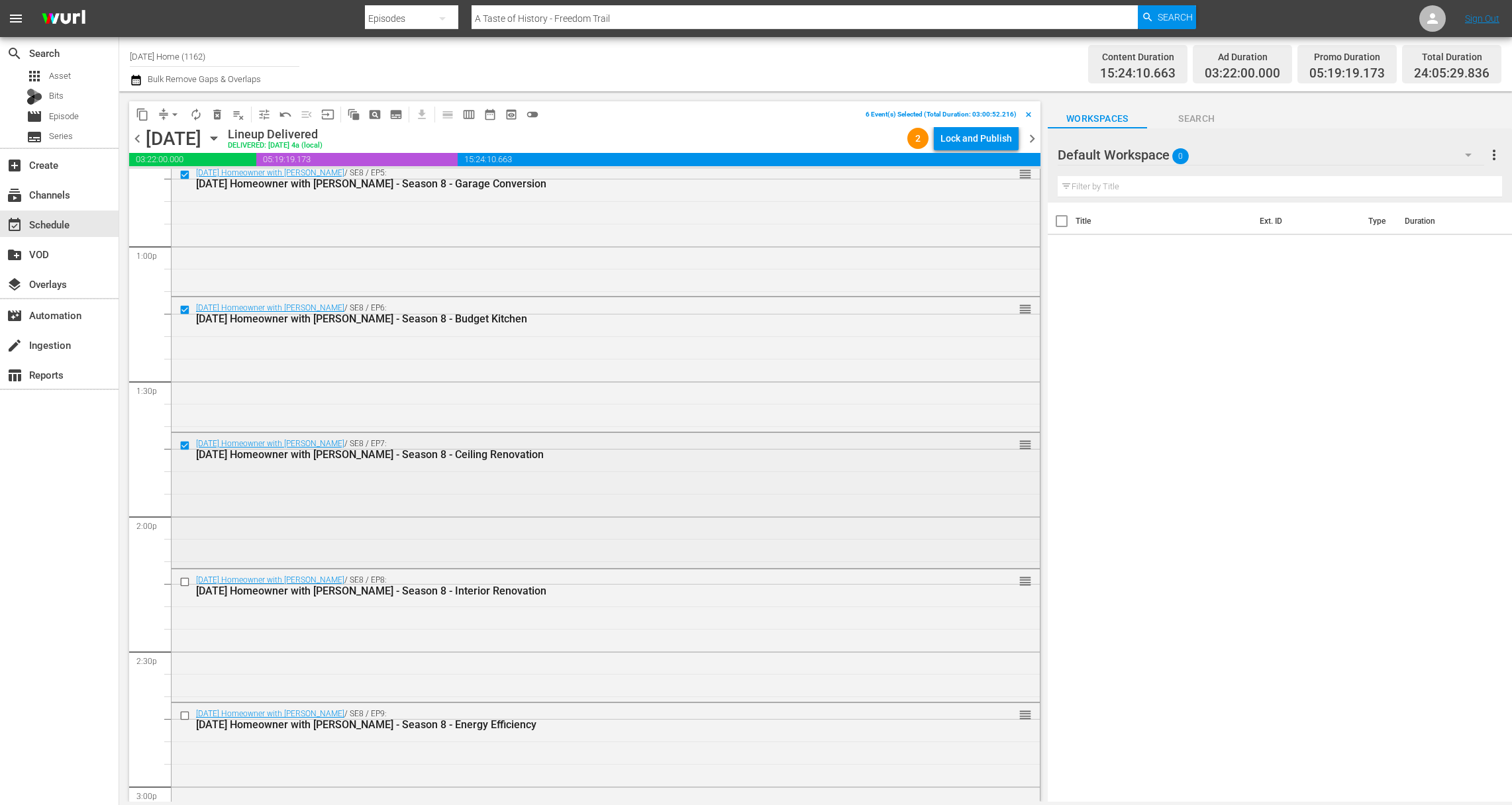
scroll to position [3510, 0]
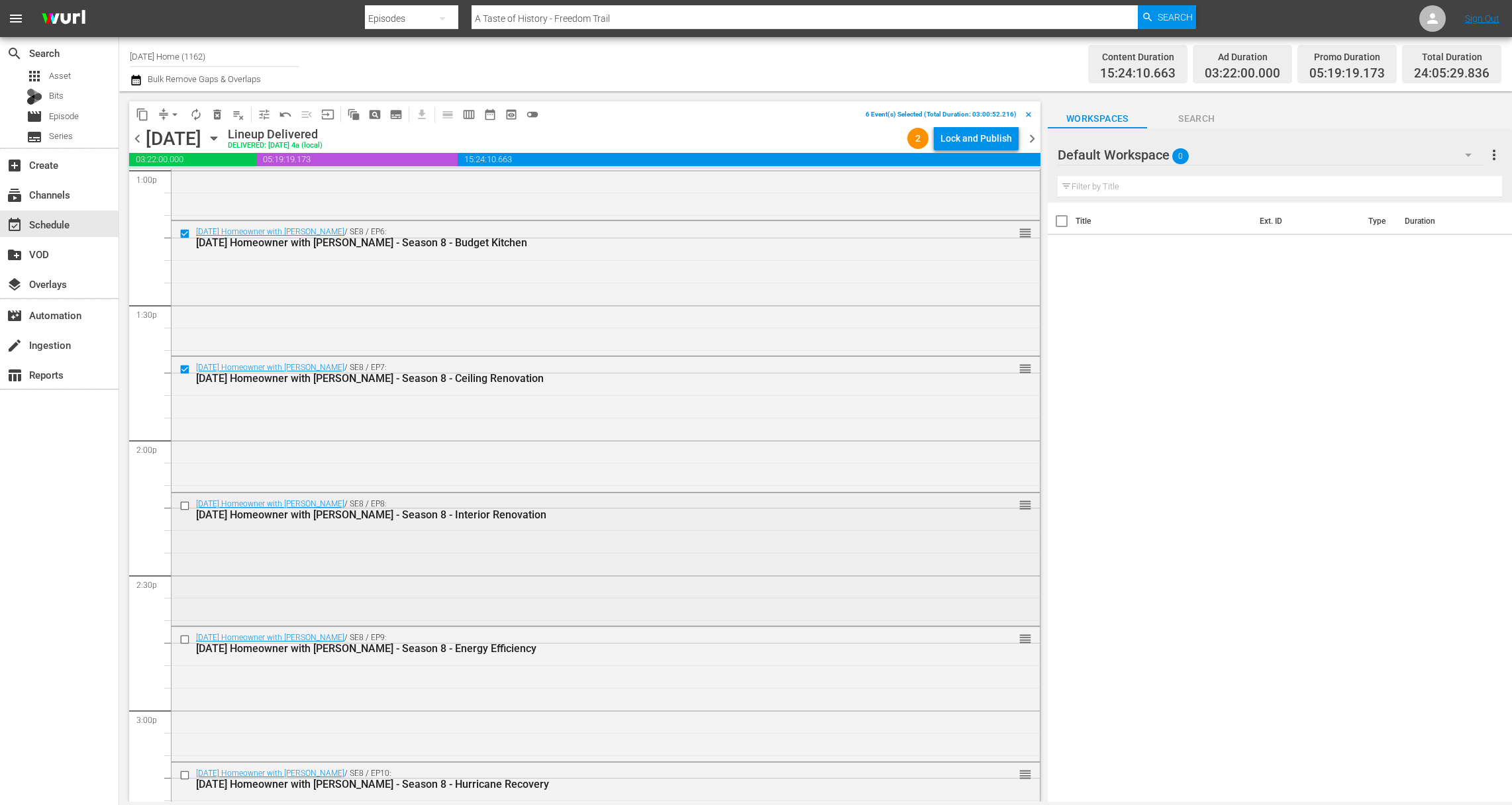
click at [183, 506] on input "checkbox" at bounding box center [186, 505] width 14 height 11
click at [185, 638] on input "checkbox" at bounding box center [186, 640] width 14 height 11
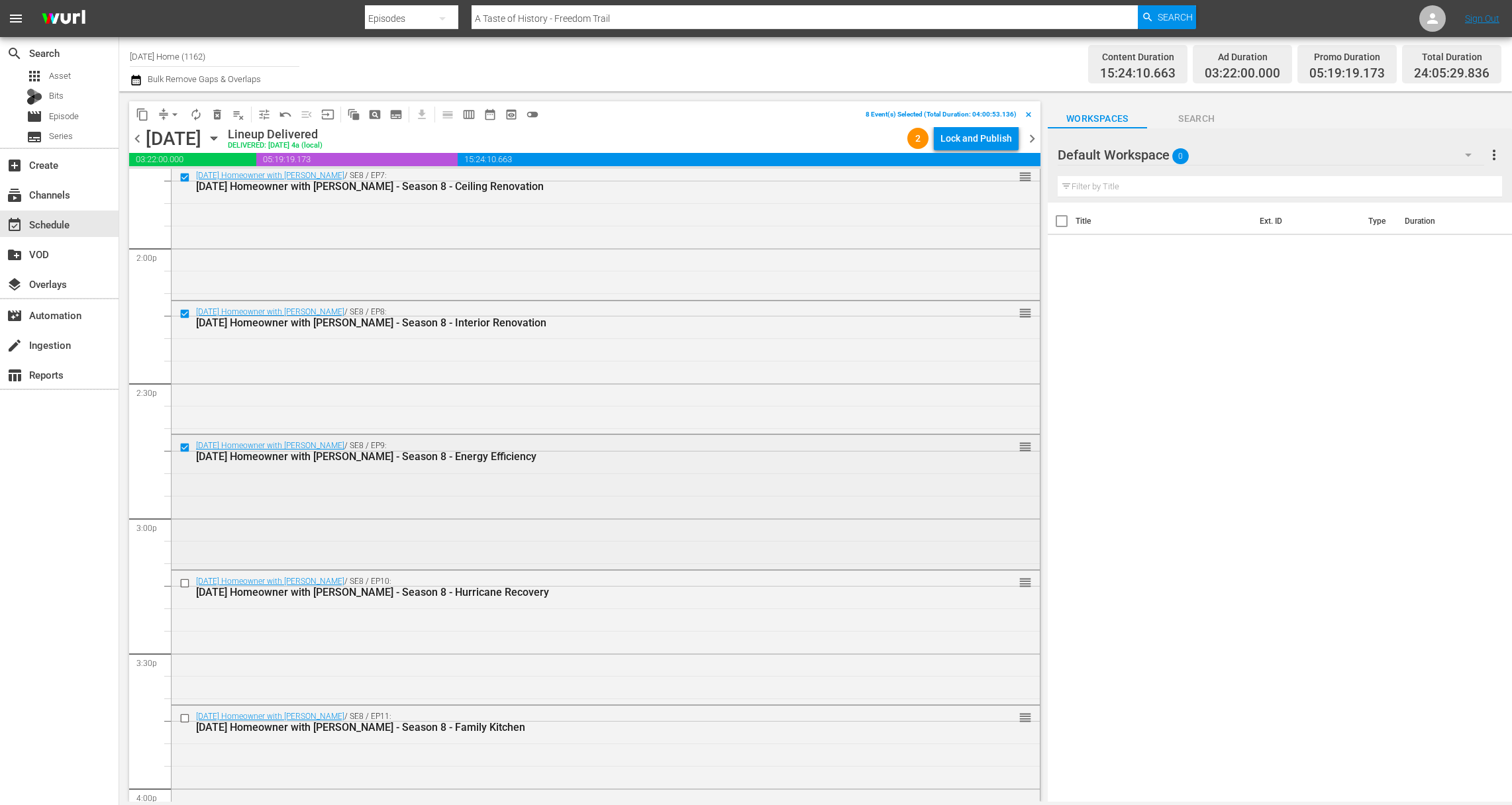
scroll to position [3790, 0]
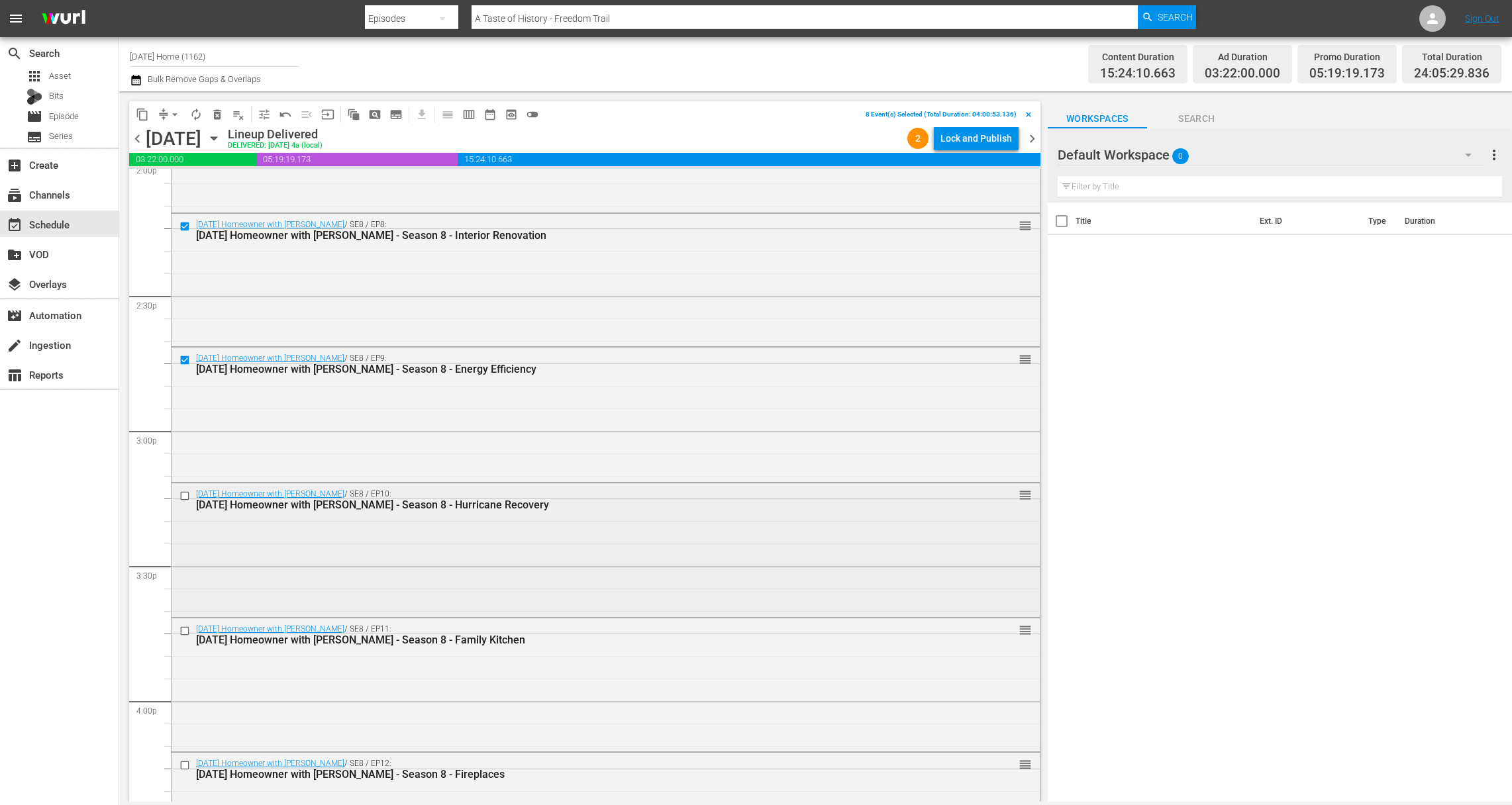
click at [183, 493] on input "checkbox" at bounding box center [186, 497] width 14 height 11
click at [185, 627] on input "checkbox" at bounding box center [186, 630] width 14 height 11
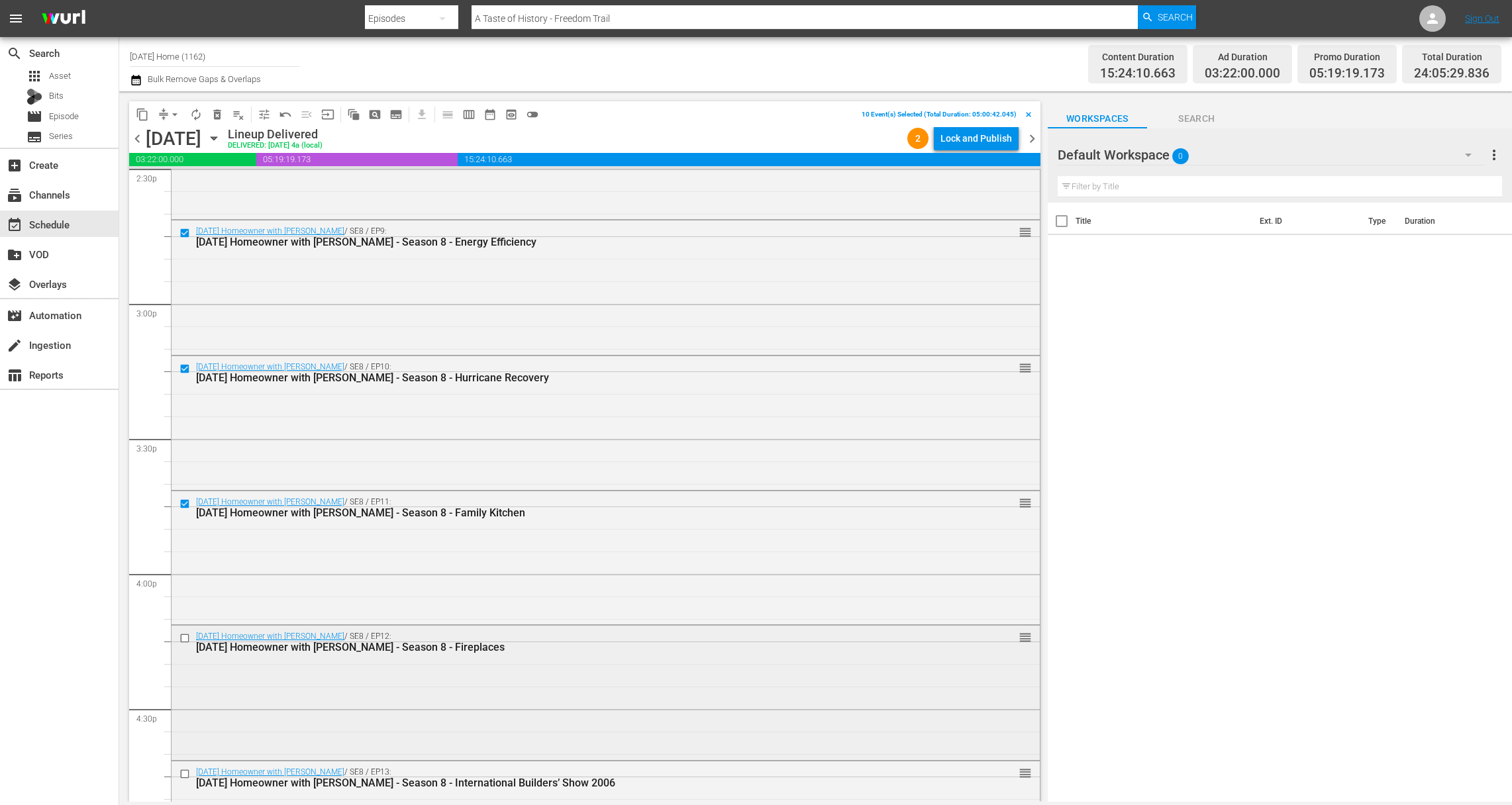
click at [187, 638] on input "checkbox" at bounding box center [186, 638] width 14 height 11
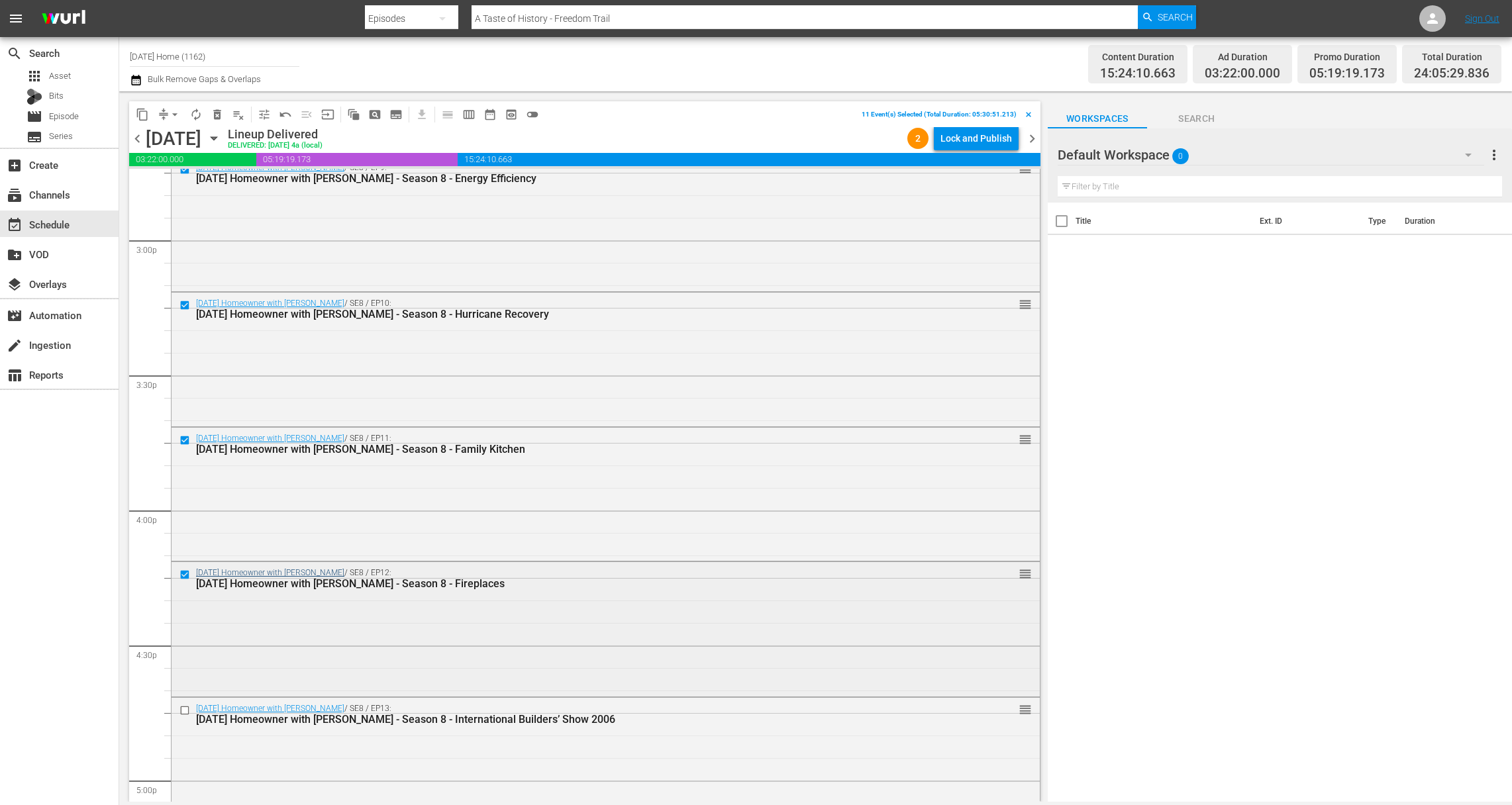
scroll to position [4047, 0]
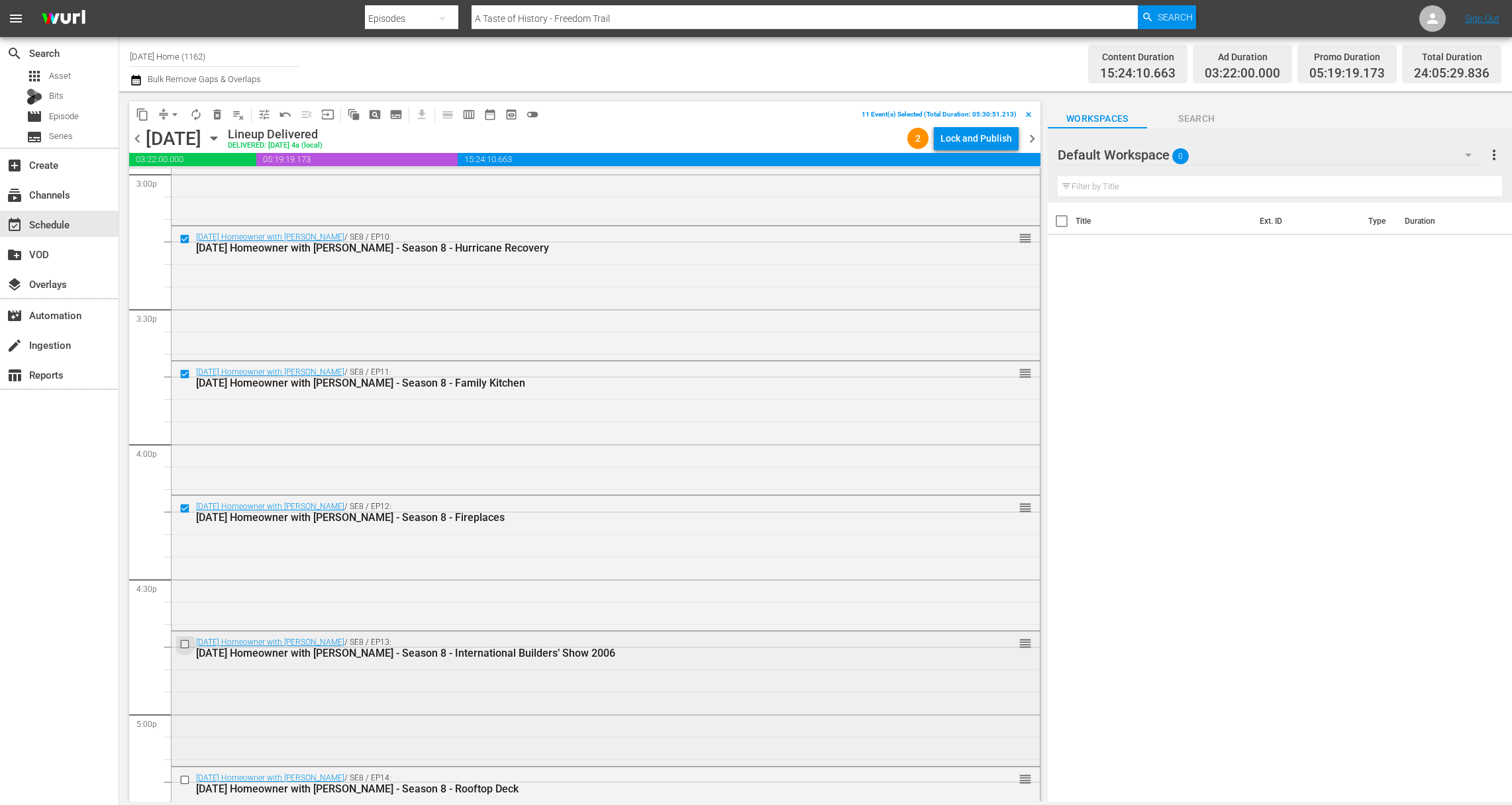
click at [183, 643] on input "checkbox" at bounding box center [186, 645] width 14 height 11
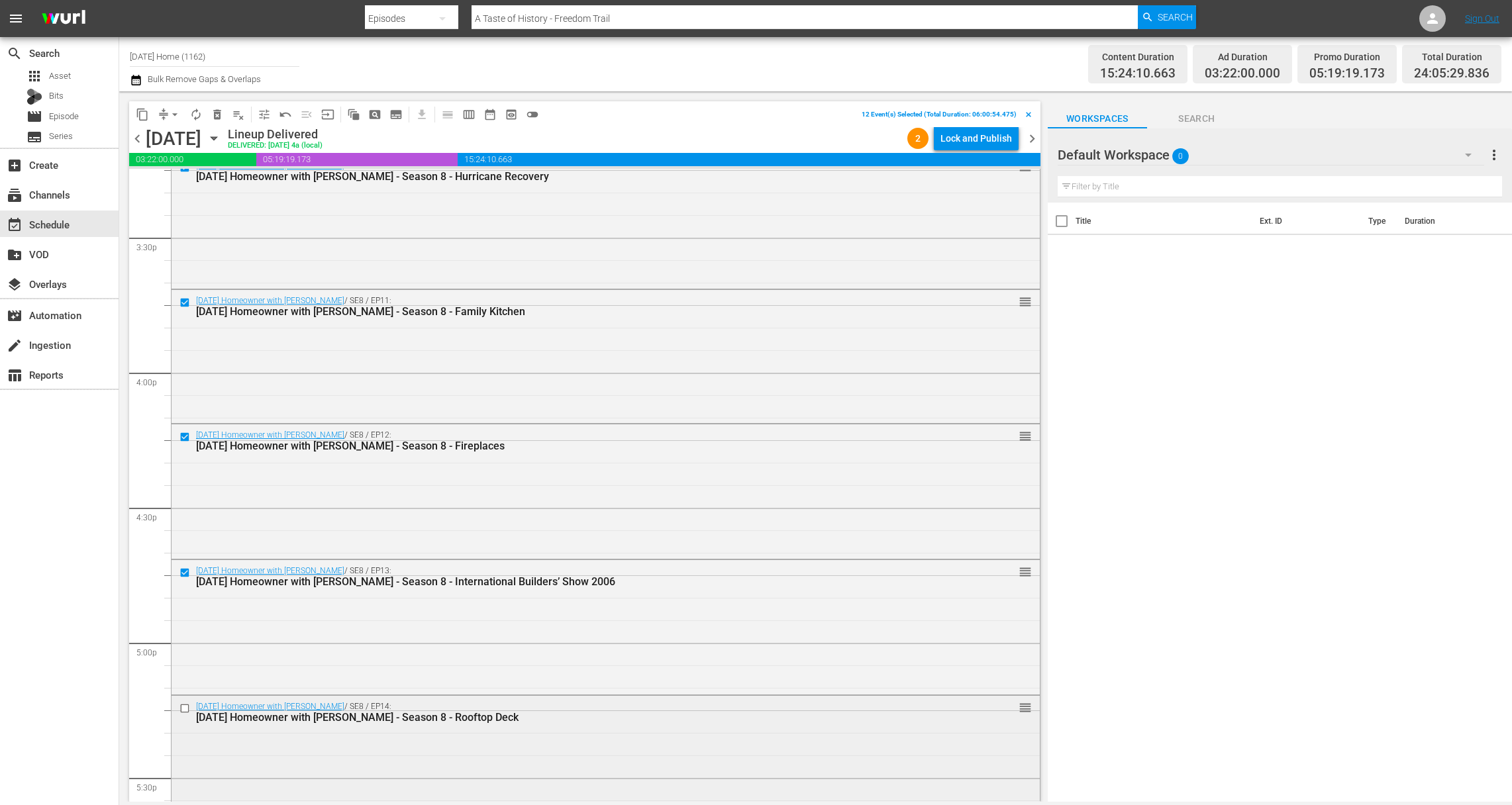
scroll to position [4330, 0]
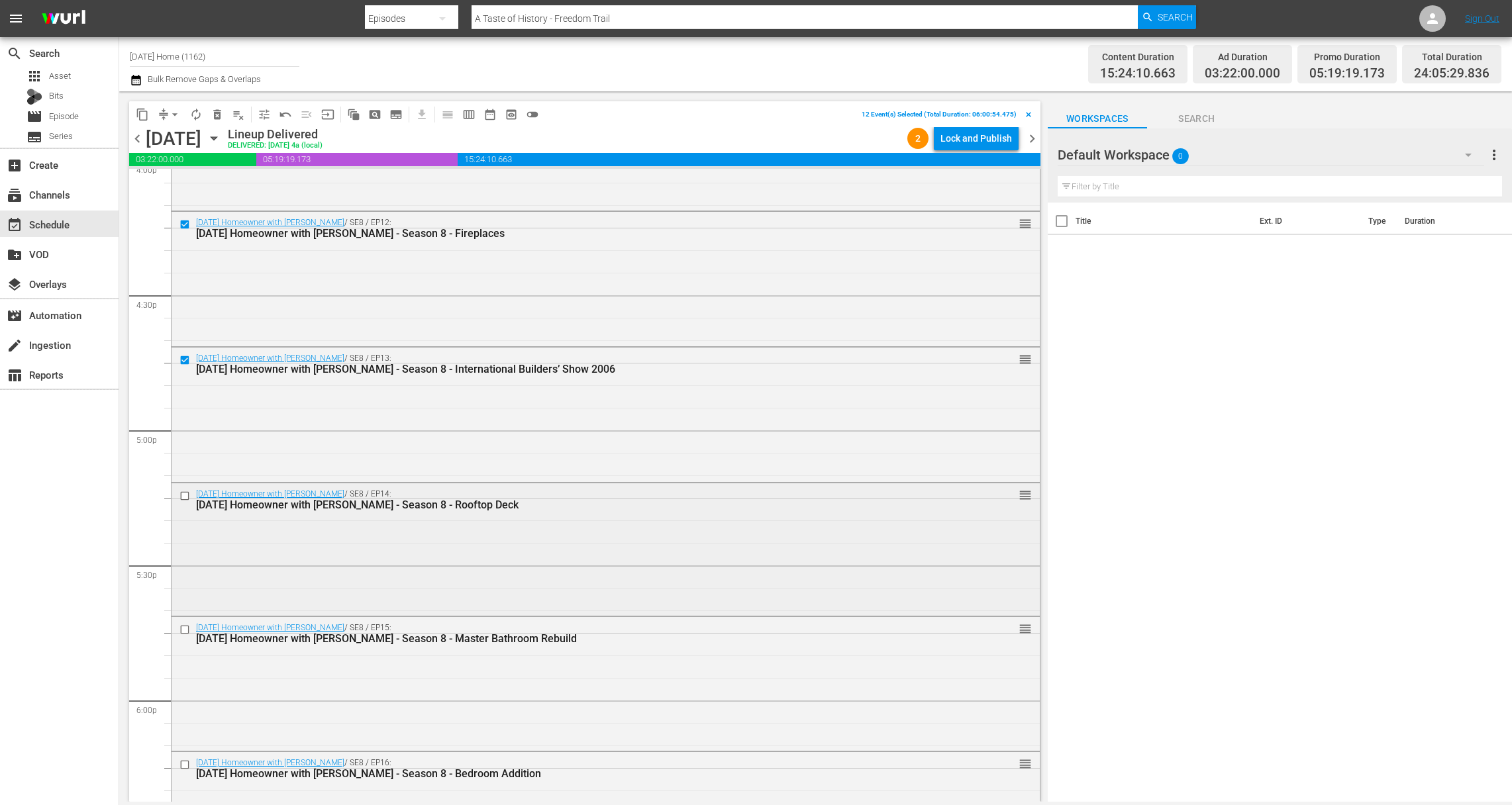
click at [186, 494] on input "checkbox" at bounding box center [186, 496] width 14 height 11
click at [186, 631] on input "checkbox" at bounding box center [186, 630] width 14 height 11
click at [187, 760] on input "checkbox" at bounding box center [186, 765] width 14 height 11
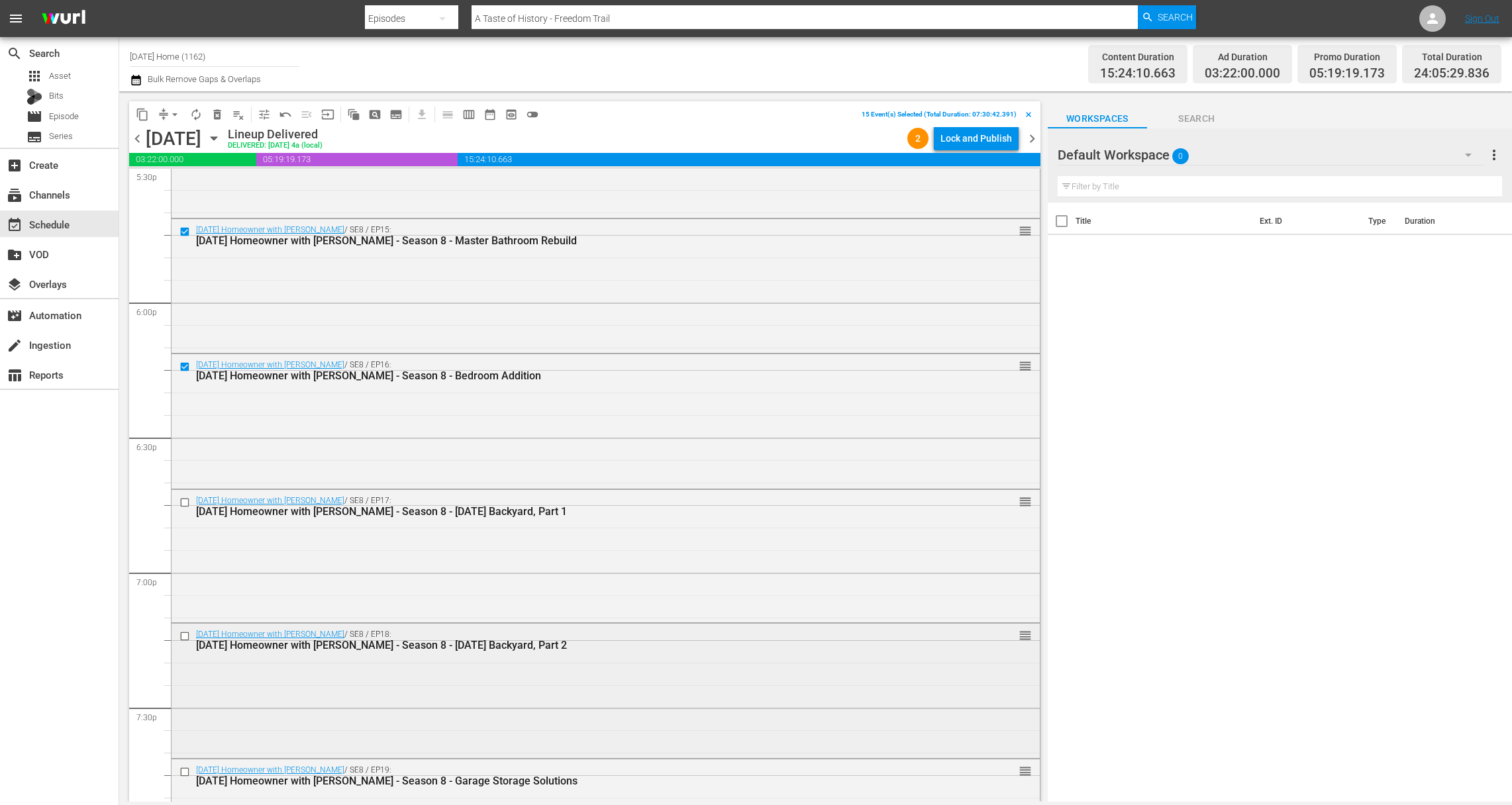
scroll to position [4791, 0]
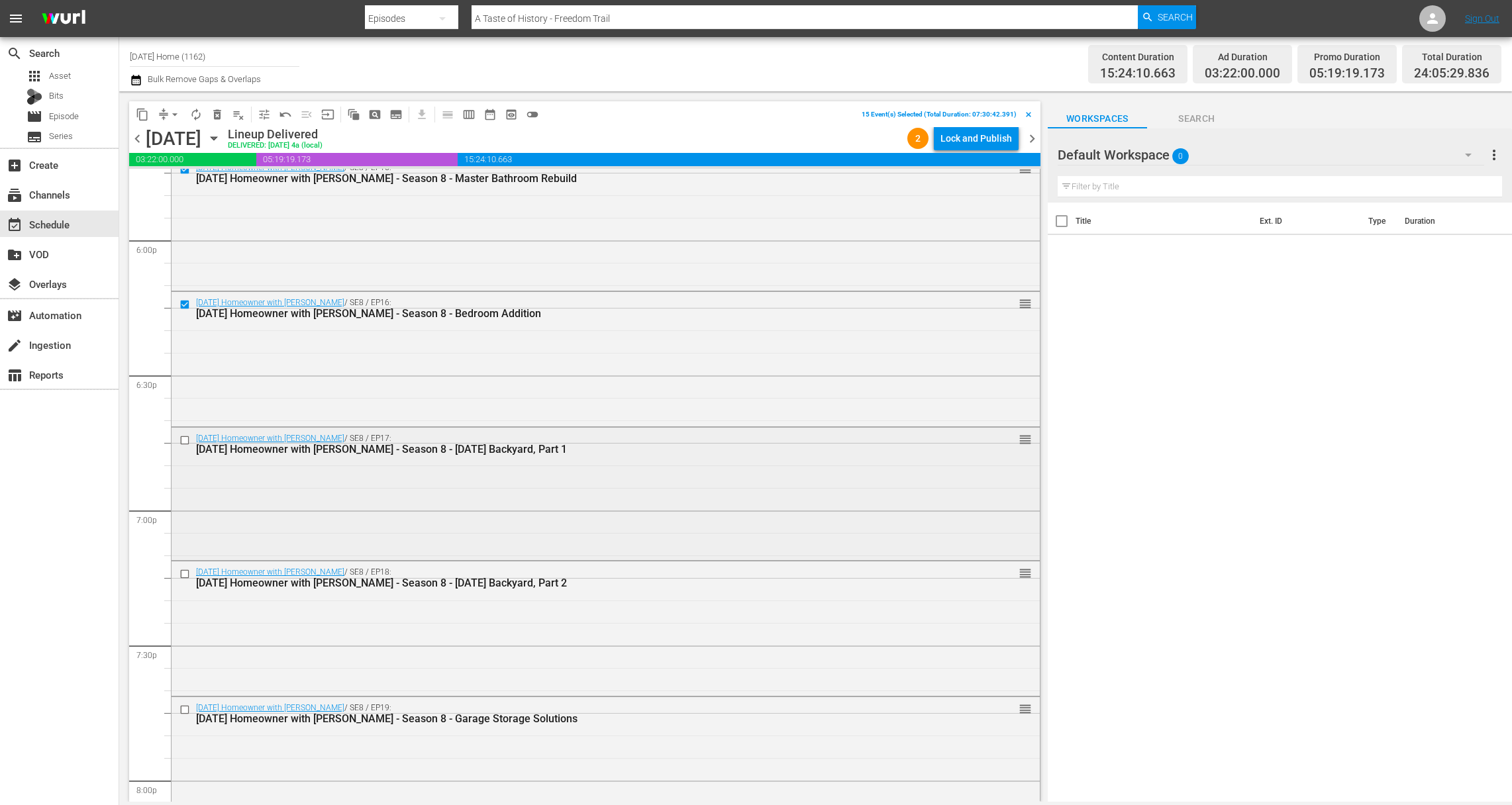
click at [182, 440] on input "checkbox" at bounding box center [186, 440] width 14 height 11
click at [185, 575] on input "checkbox" at bounding box center [186, 575] width 14 height 11
click at [186, 709] on input "checkbox" at bounding box center [186, 710] width 14 height 11
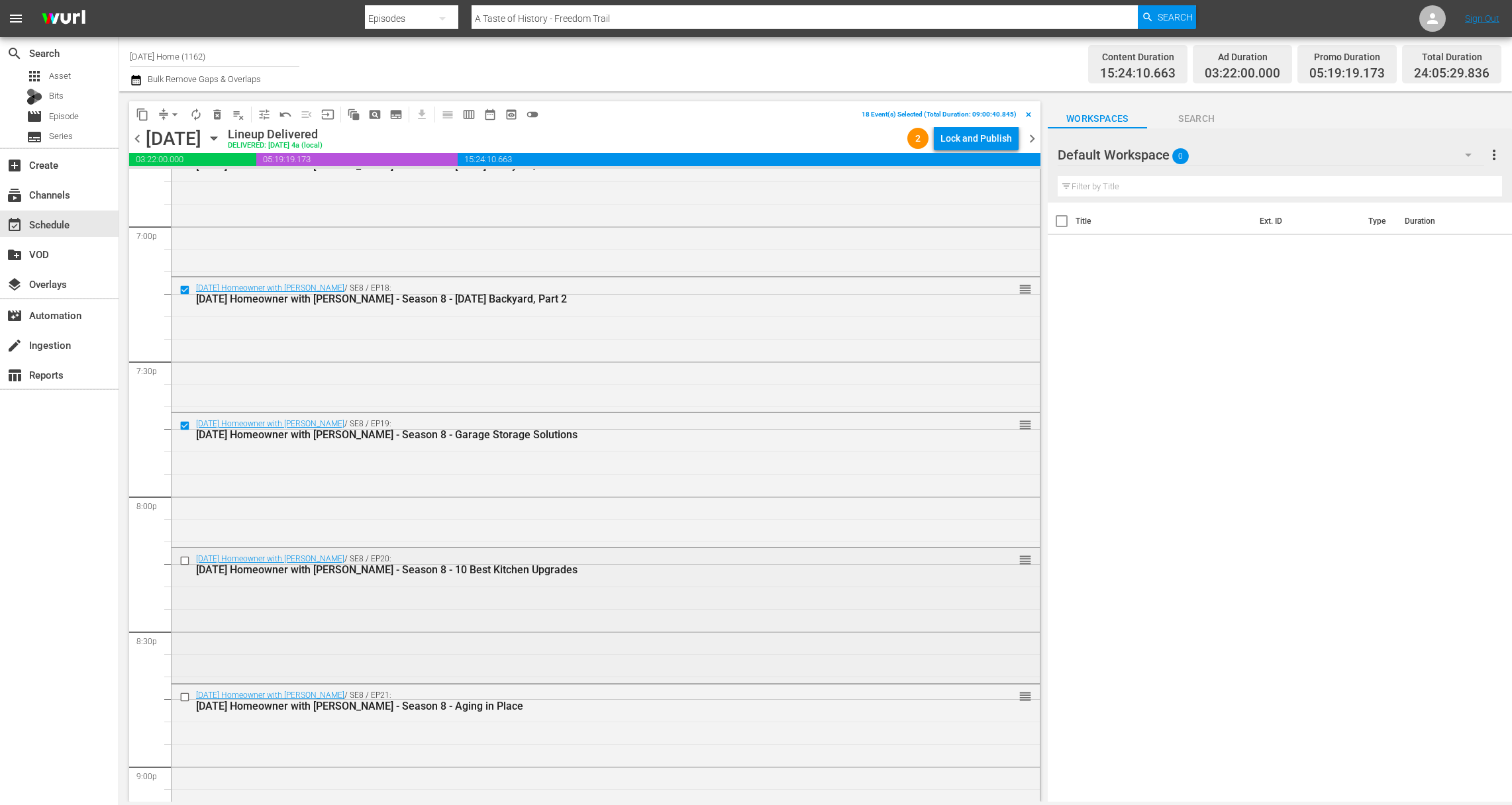
click at [183, 560] on input "checkbox" at bounding box center [186, 560] width 14 height 11
click at [182, 695] on input "checkbox" at bounding box center [186, 697] width 14 height 11
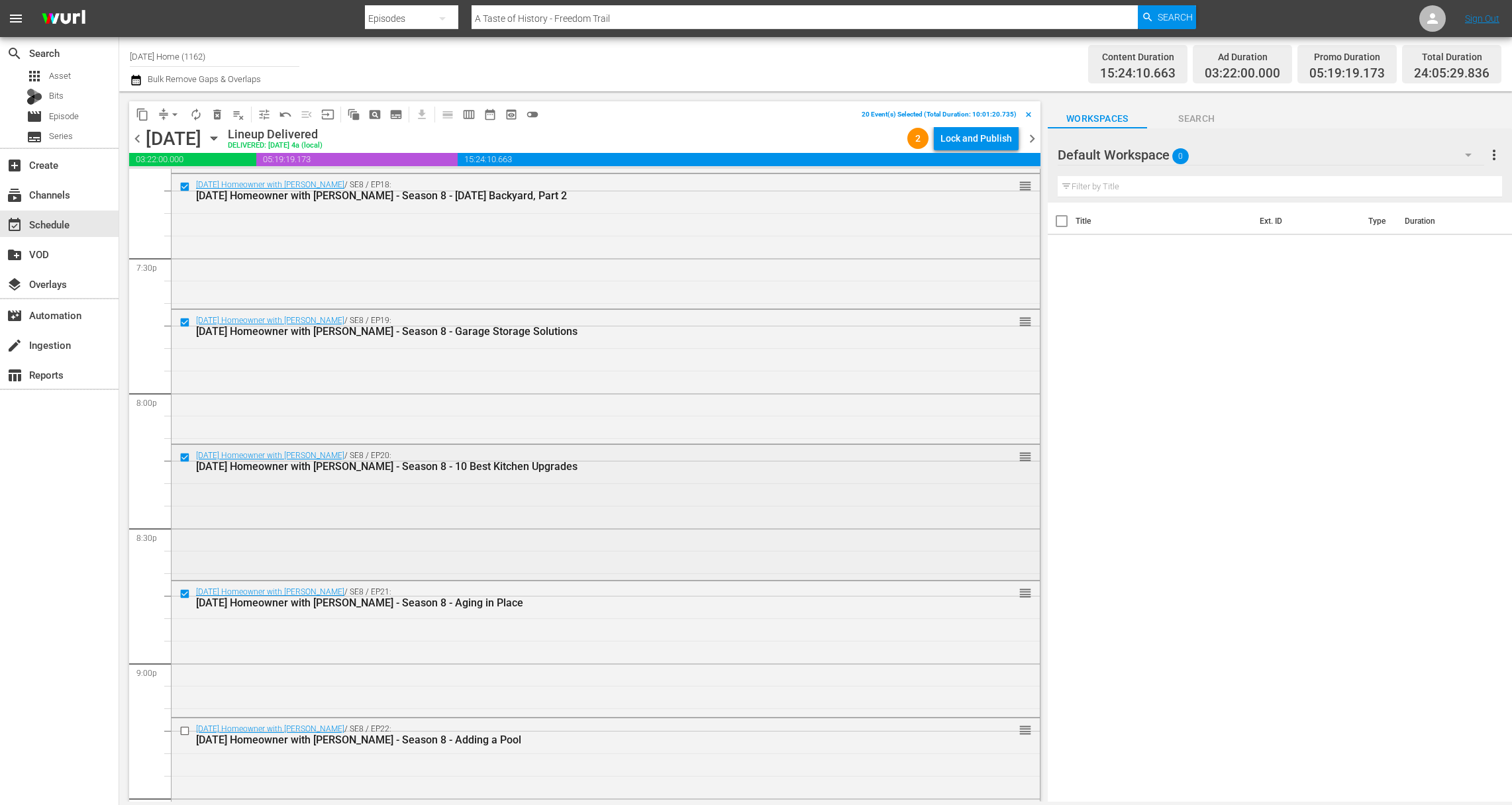
scroll to position [5354, 0]
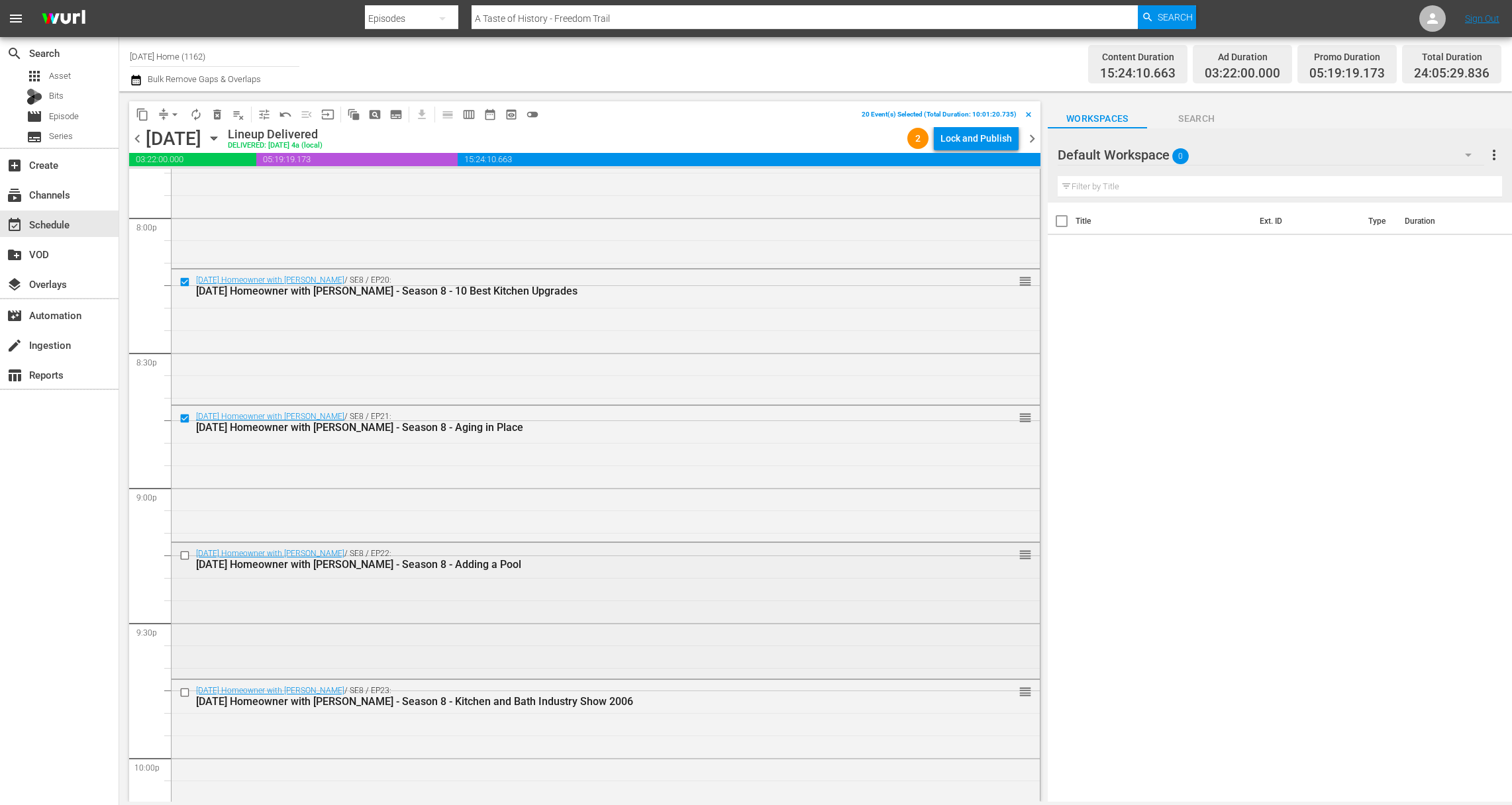
click at [182, 552] on input "checkbox" at bounding box center [186, 556] width 14 height 11
click at [183, 690] on input "checkbox" at bounding box center [186, 692] width 14 height 11
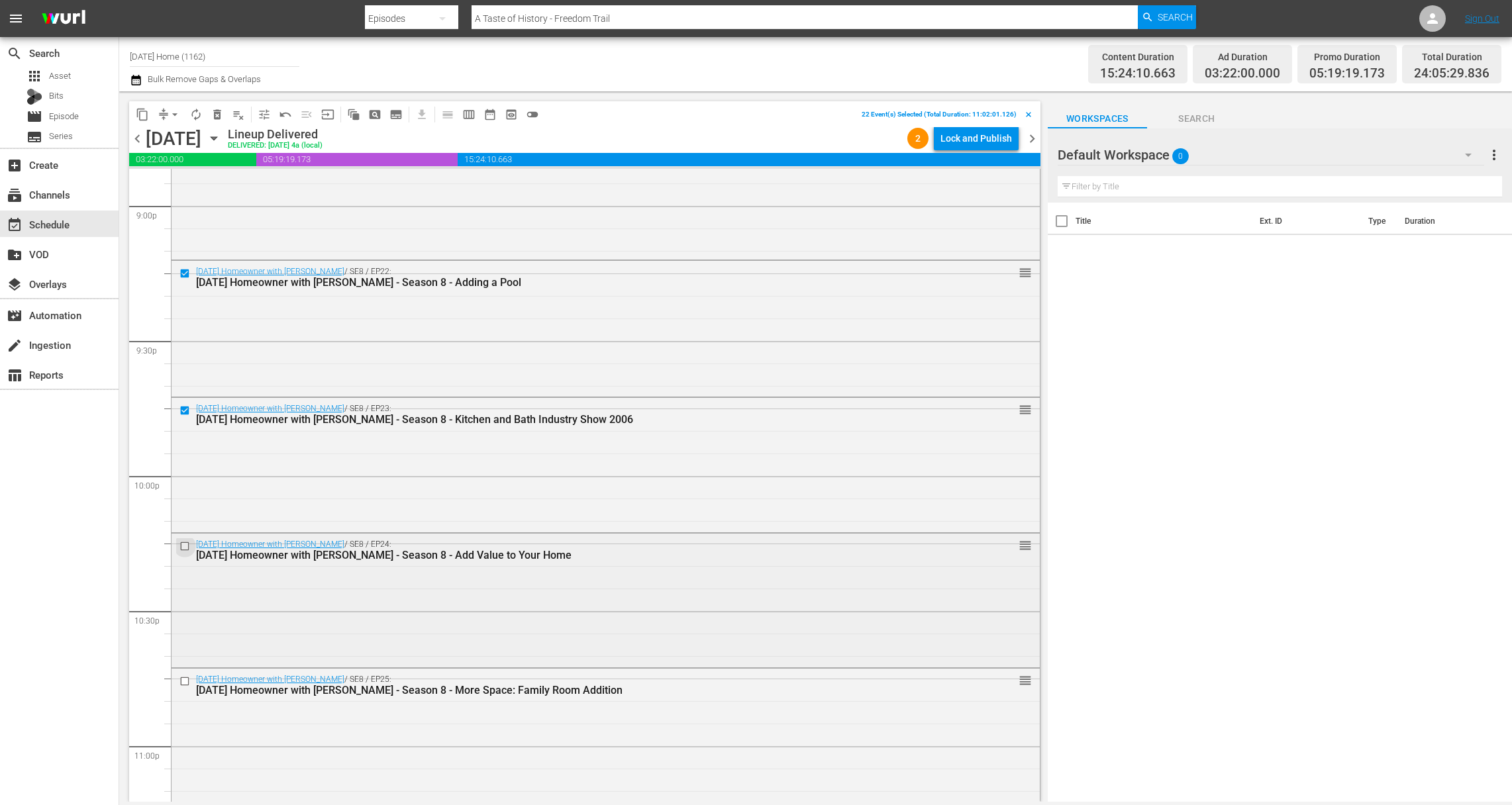
click at [184, 544] on input "checkbox" at bounding box center [186, 547] width 14 height 11
click at [186, 677] on input "checkbox" at bounding box center [186, 681] width 14 height 11
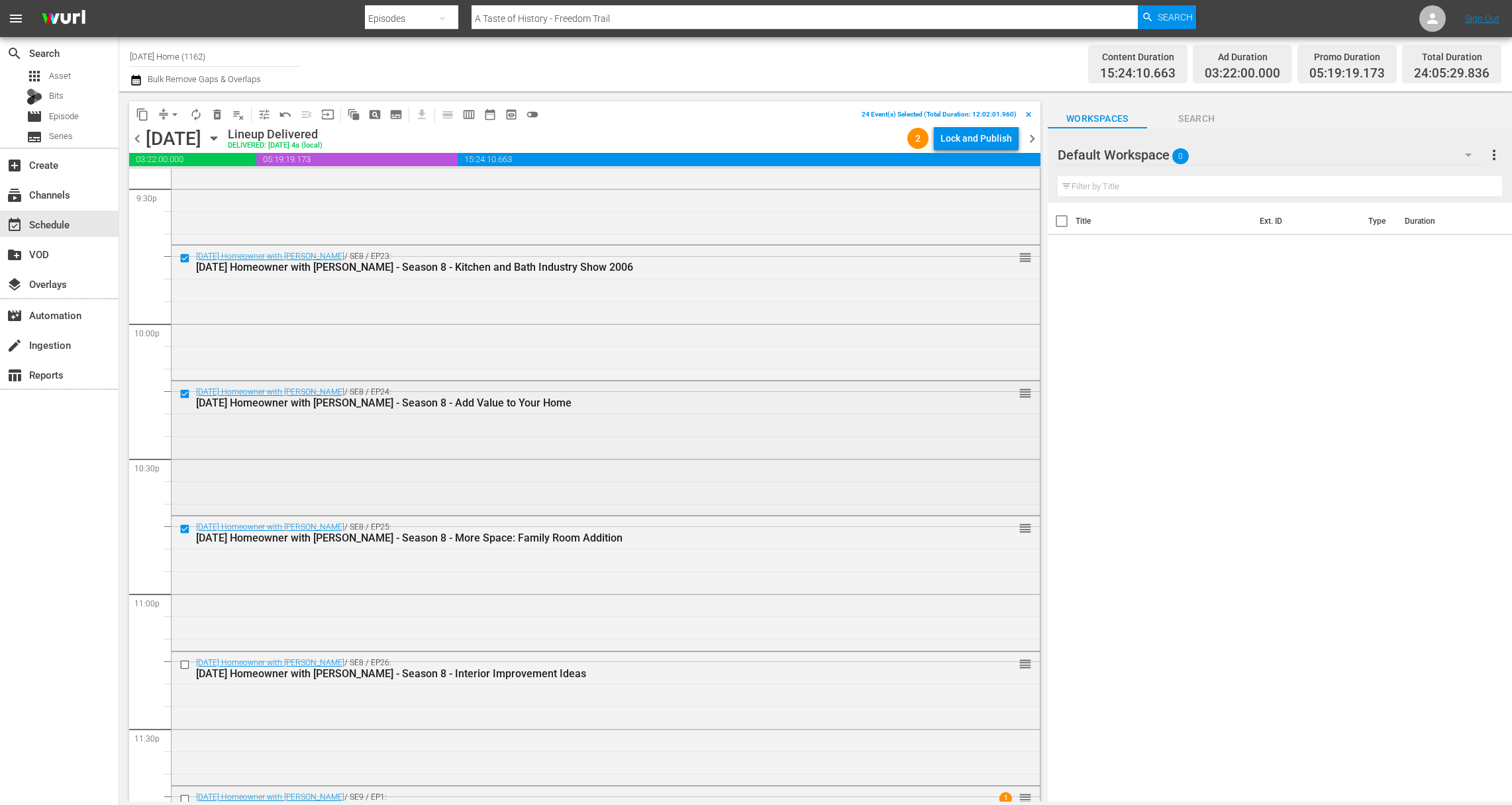
scroll to position [5906, 0]
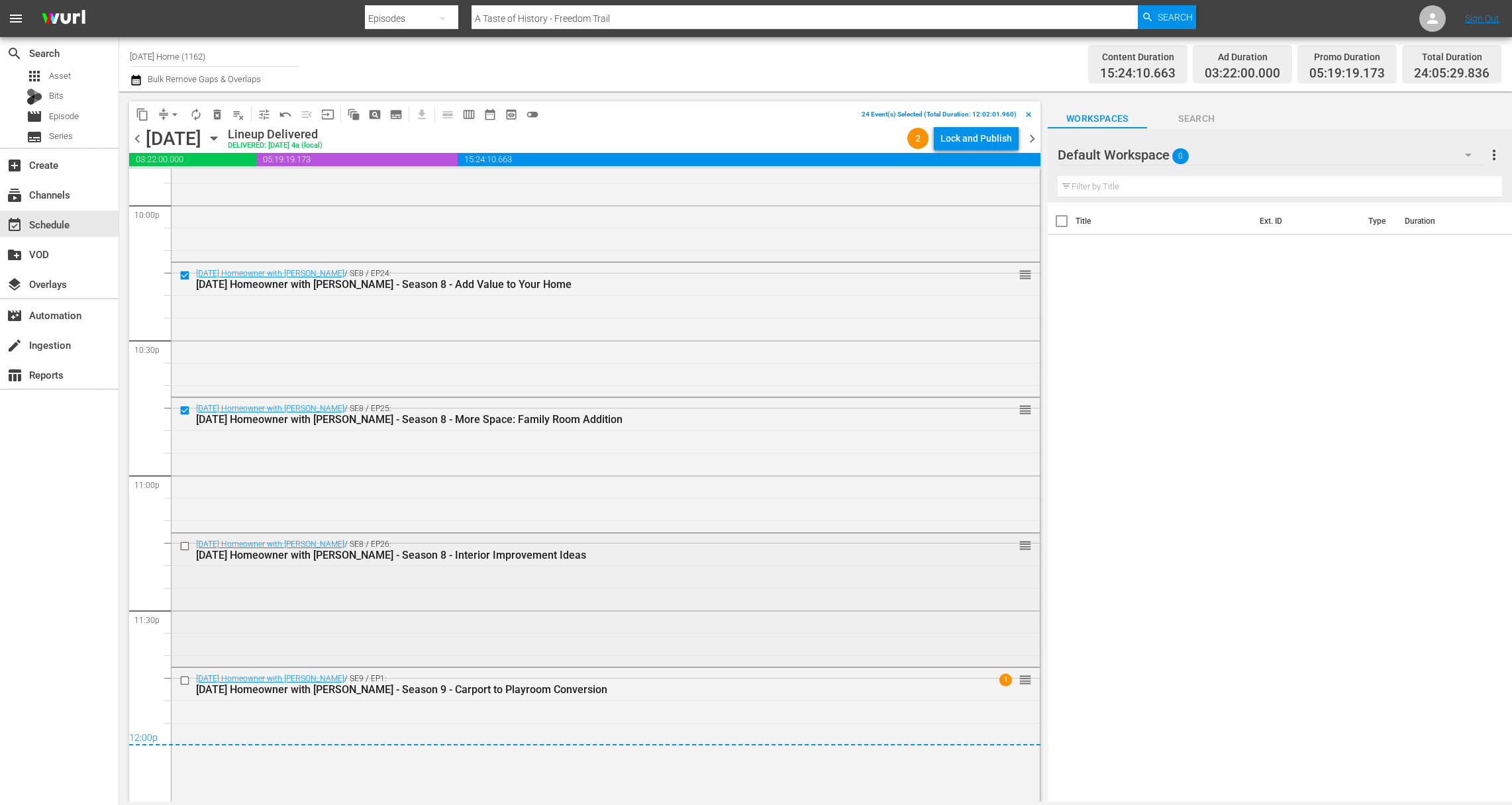
click at [185, 545] on input "checkbox" at bounding box center [186, 546] width 14 height 11
click at [188, 546] on input "checkbox" at bounding box center [186, 546] width 14 height 11
click at [186, 408] on input "checkbox" at bounding box center [186, 410] width 14 height 11
click at [148, 118] on span "content_copy" at bounding box center [142, 114] width 14 height 14
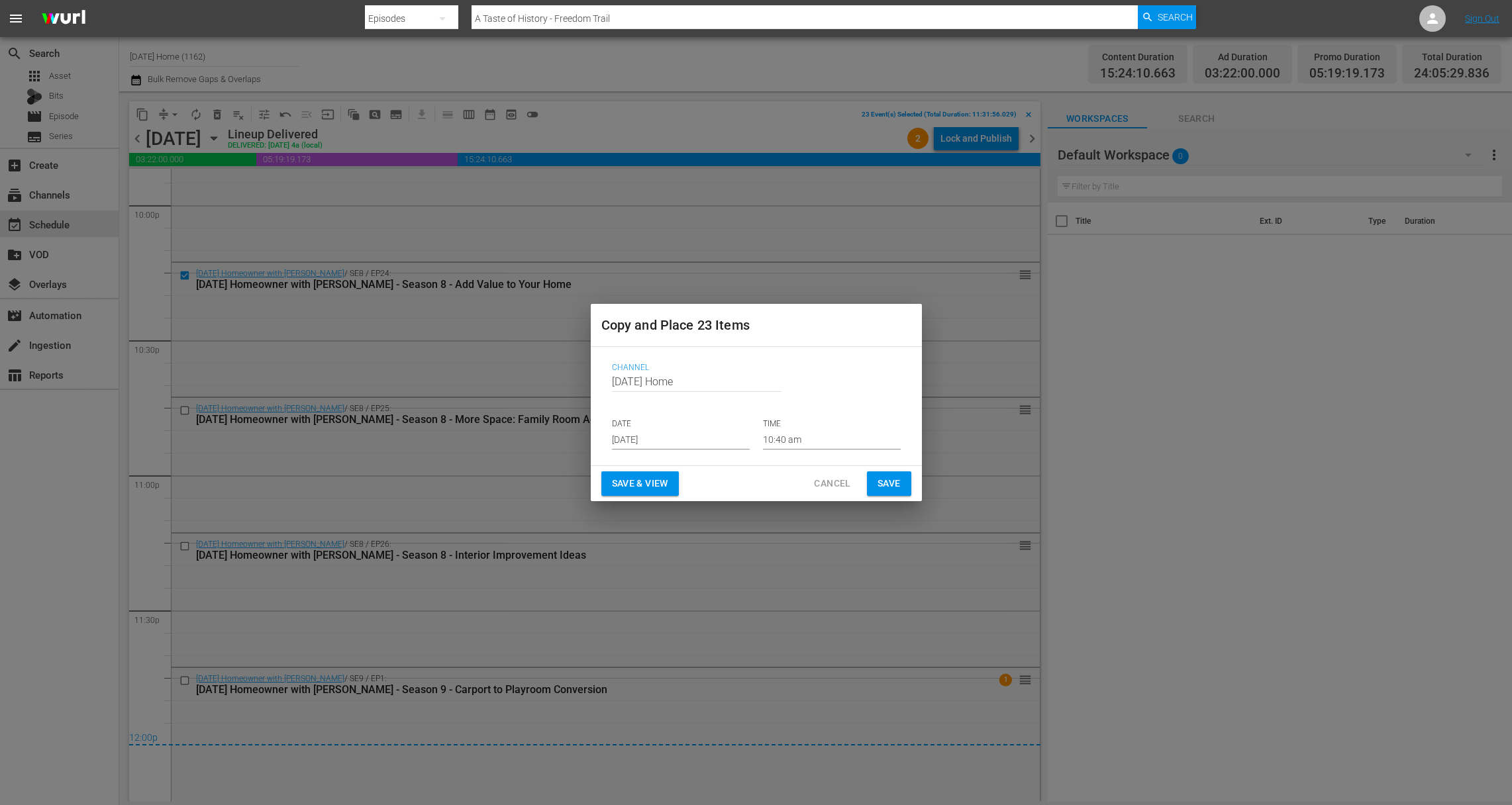
click at [686, 443] on input "[DATE]" at bounding box center [681, 439] width 138 height 20
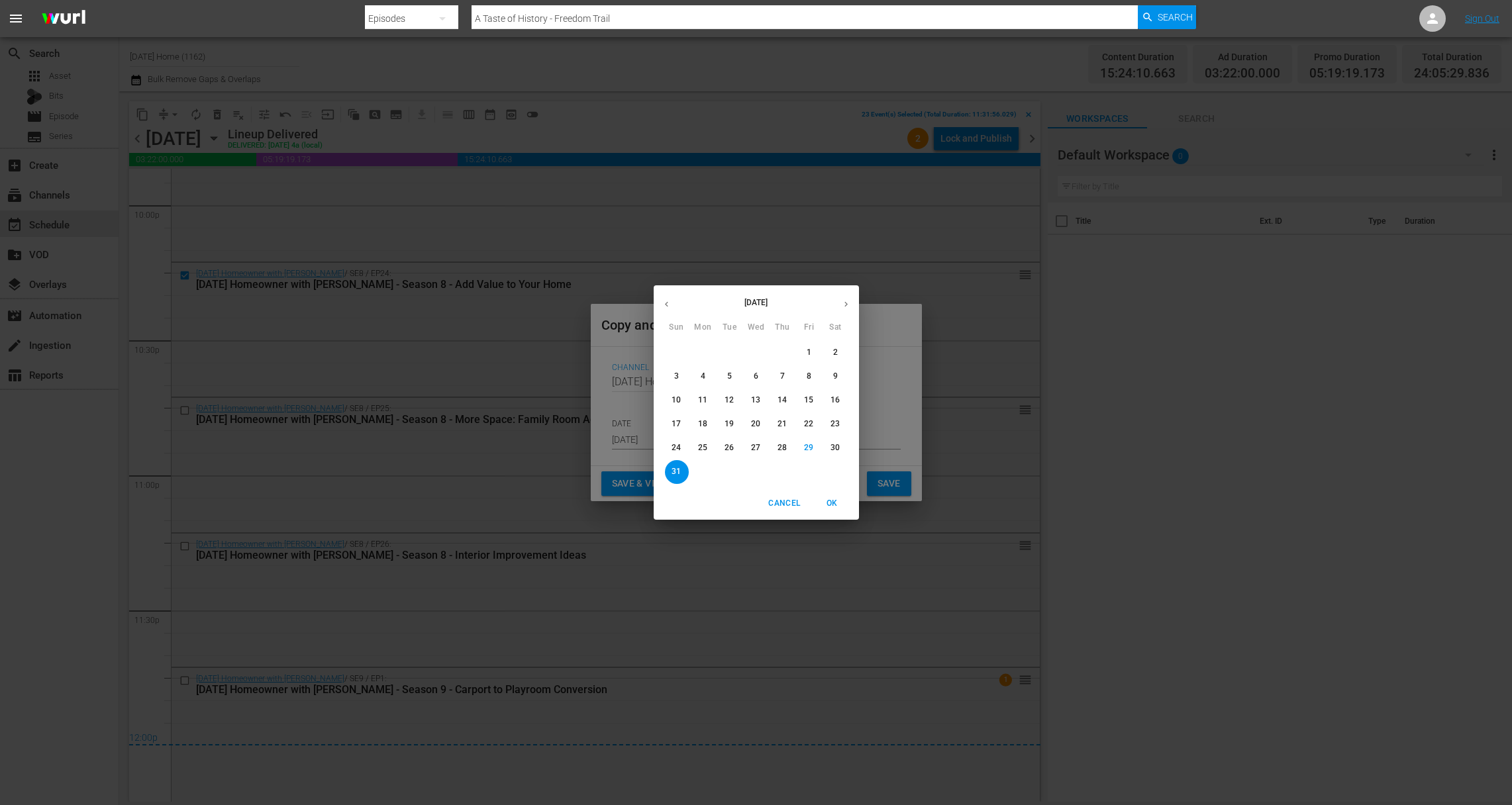
click at [845, 308] on icon "button" at bounding box center [846, 304] width 10 height 10
click at [702, 353] on p "1" at bounding box center [703, 352] width 5 height 11
type input "Sep 1st 2025"
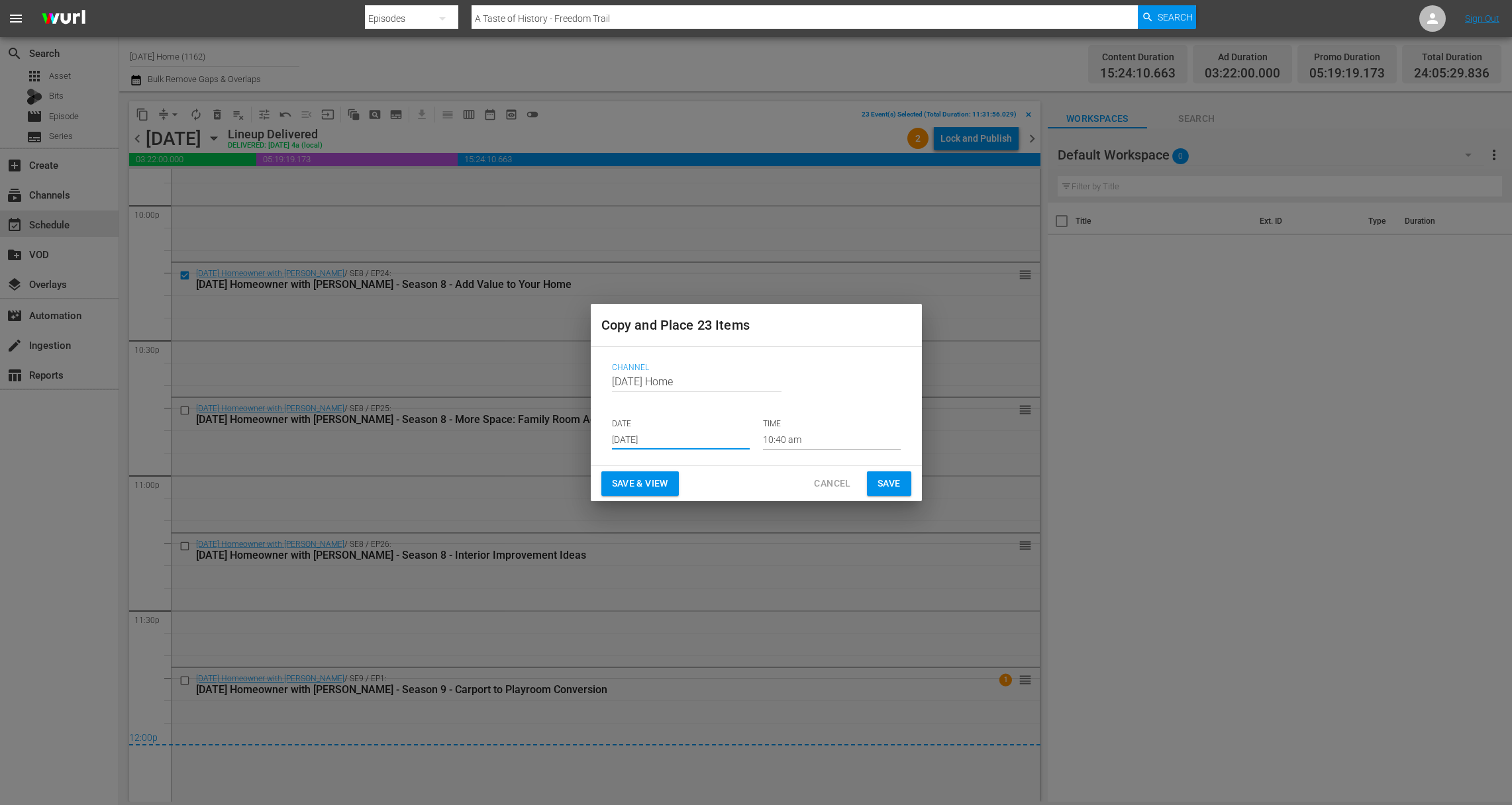
click at [786, 439] on input "10:40 am" at bounding box center [832, 439] width 138 height 20
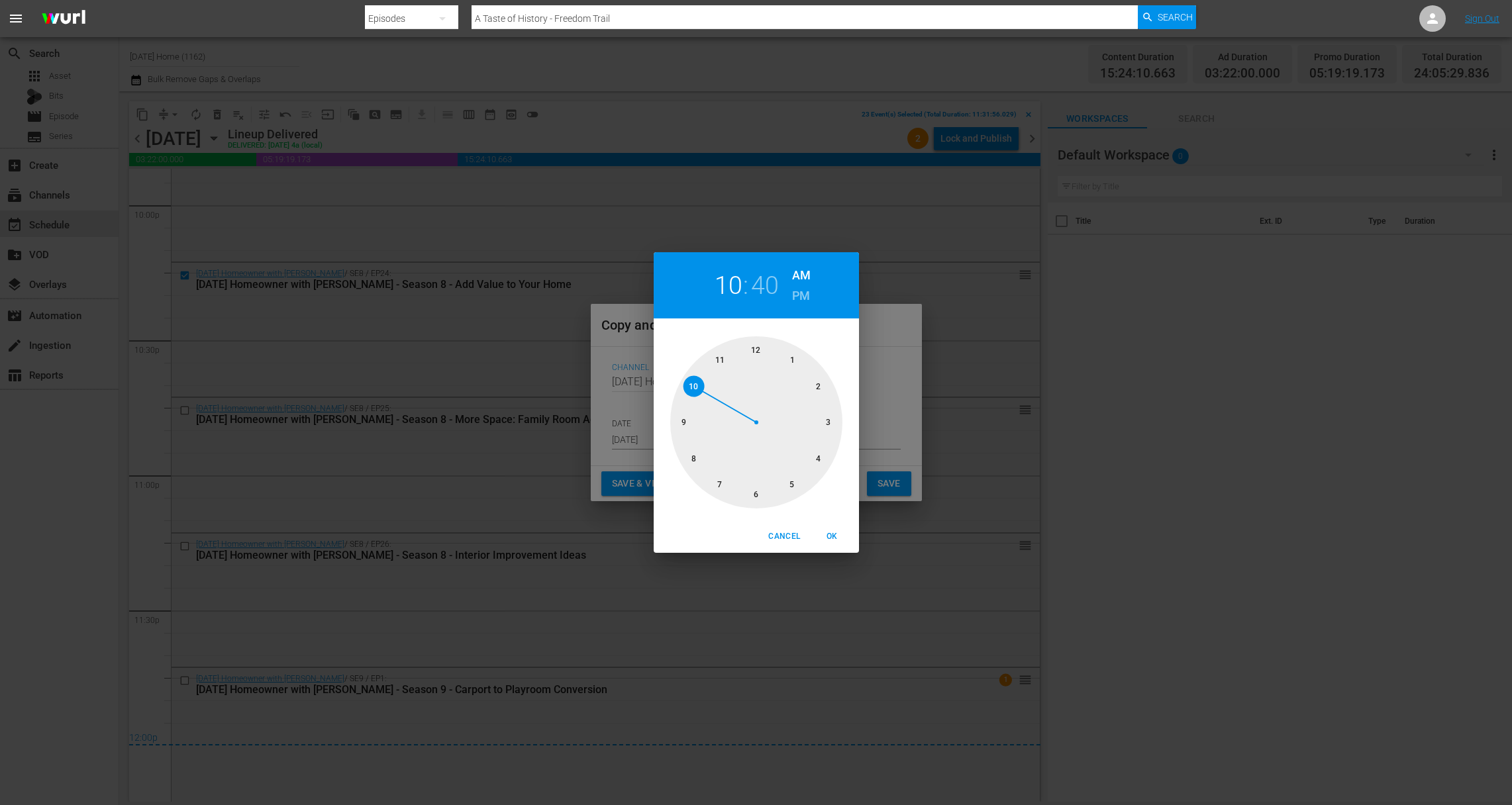
click at [757, 349] on div at bounding box center [757, 422] width 172 height 172
click at [756, 349] on div at bounding box center [757, 422] width 172 height 172
click at [801, 296] on h6 "PM" at bounding box center [801, 296] width 18 height 22
click at [837, 530] on span "OK" at bounding box center [833, 536] width 32 height 14
type input "12:00 pm"
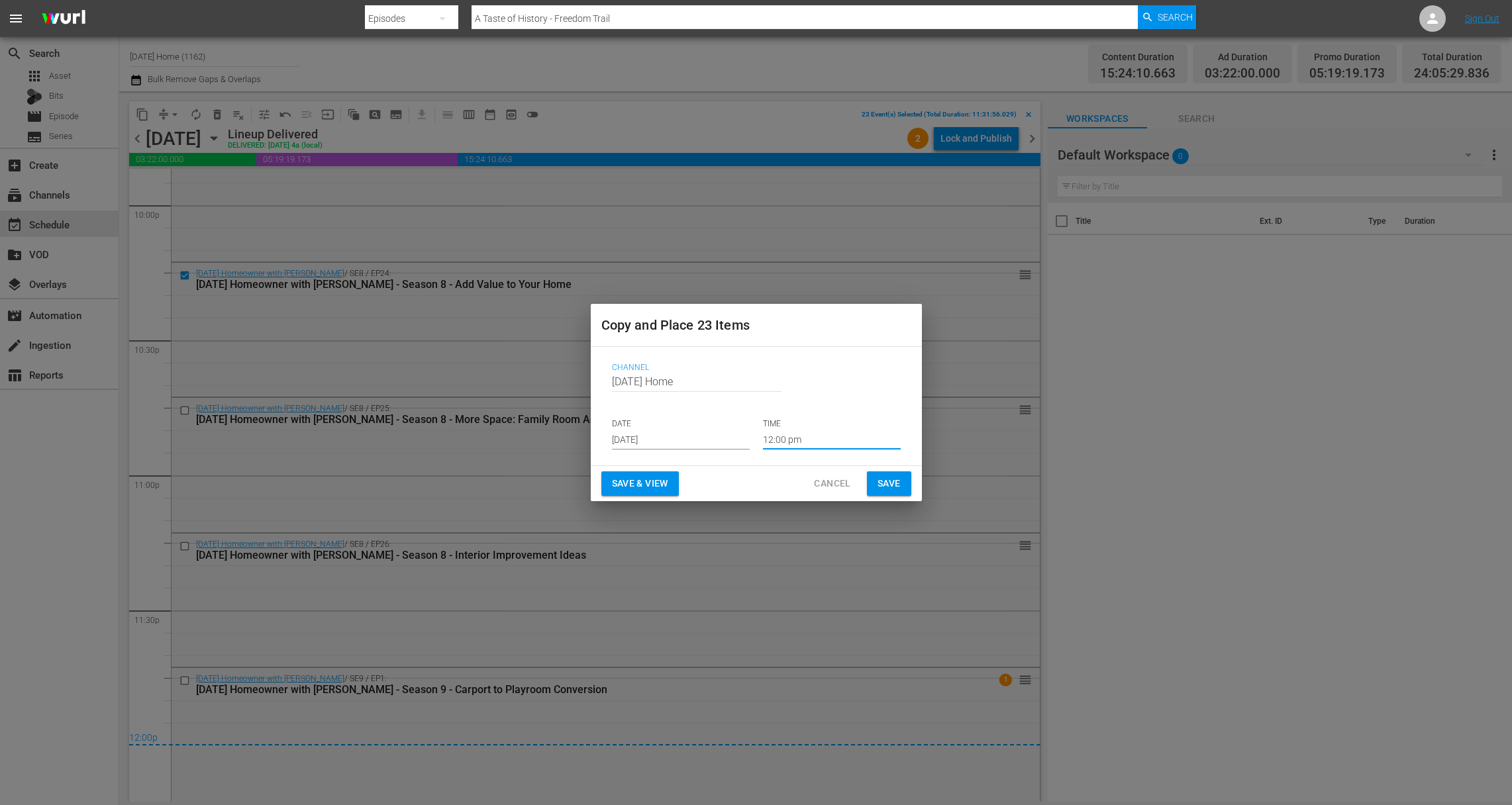
click at [898, 480] on span "Save" at bounding box center [889, 483] width 23 height 17
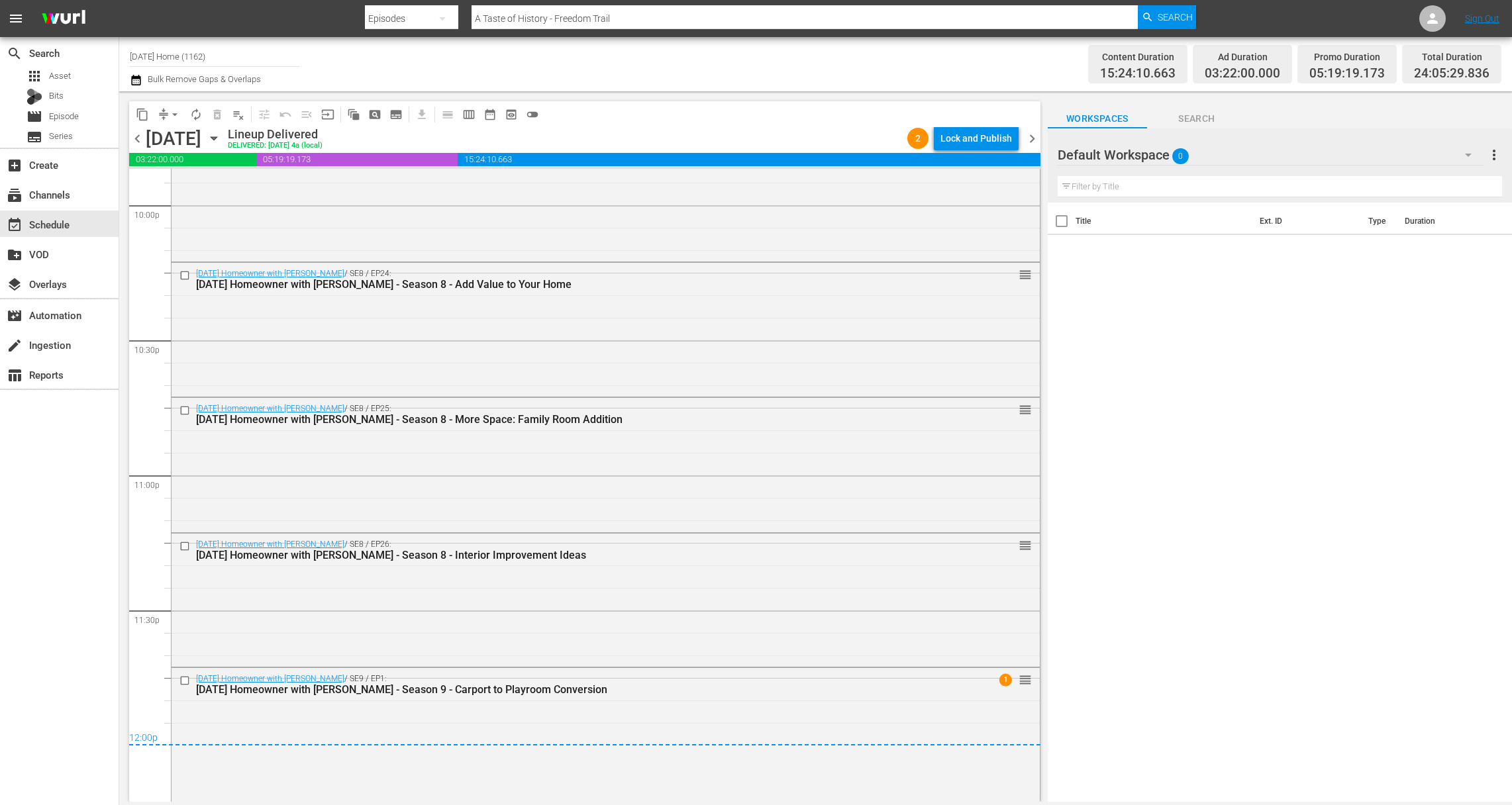
click at [221, 135] on icon "button" at bounding box center [214, 138] width 14 height 14
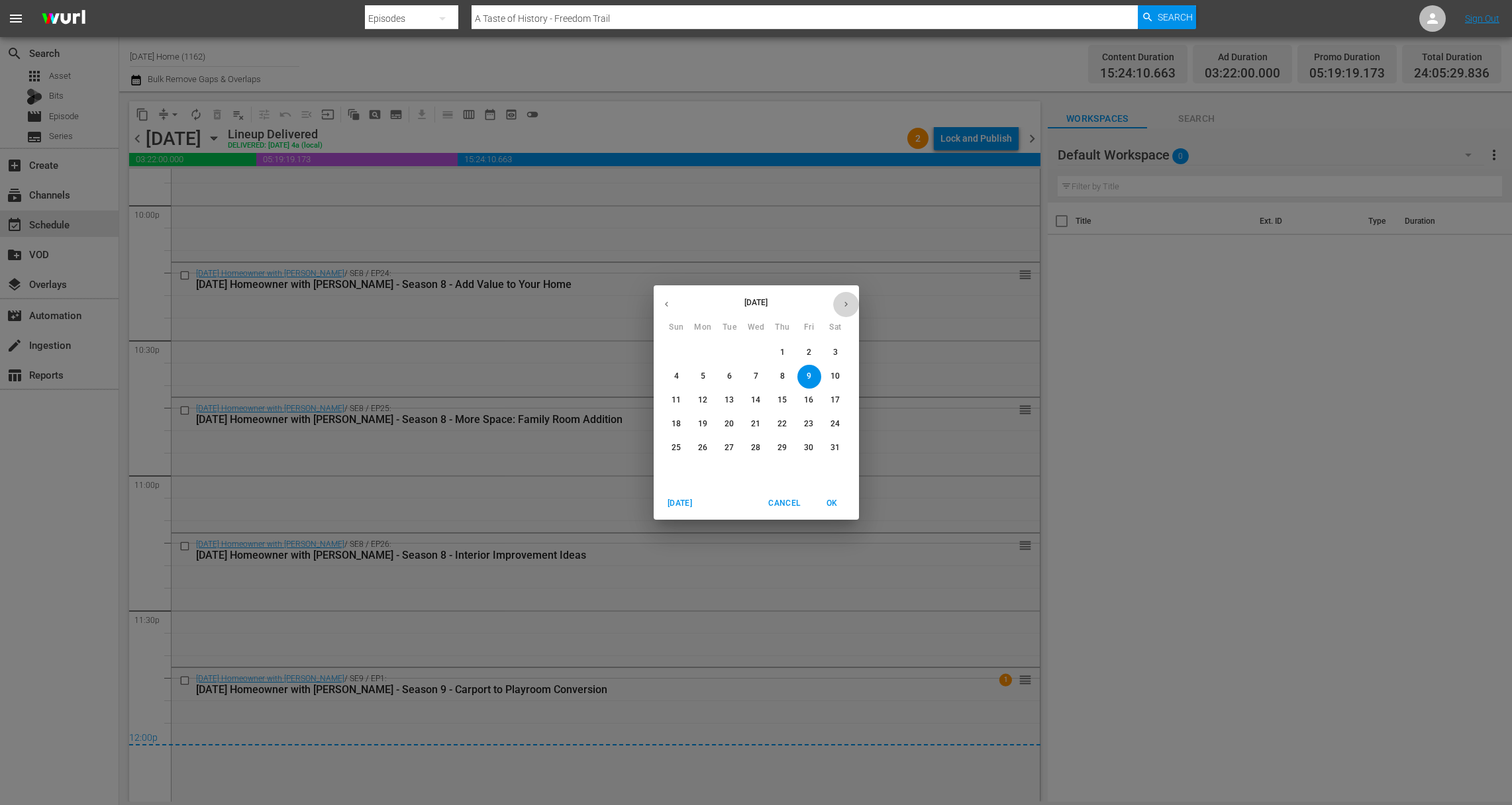
click at [846, 296] on button "button" at bounding box center [846, 304] width 26 height 26
click at [707, 358] on span "1" at bounding box center [703, 352] width 24 height 11
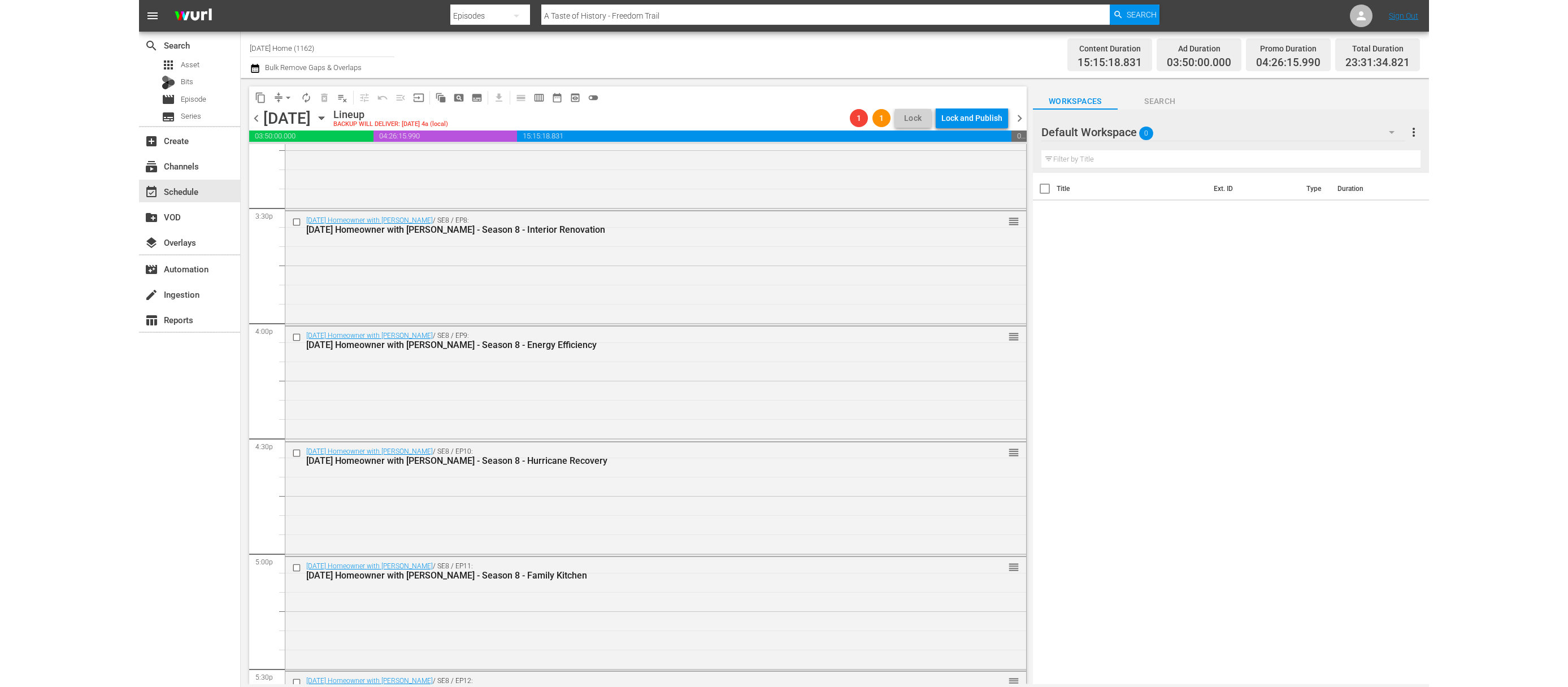
scroll to position [3641, 0]
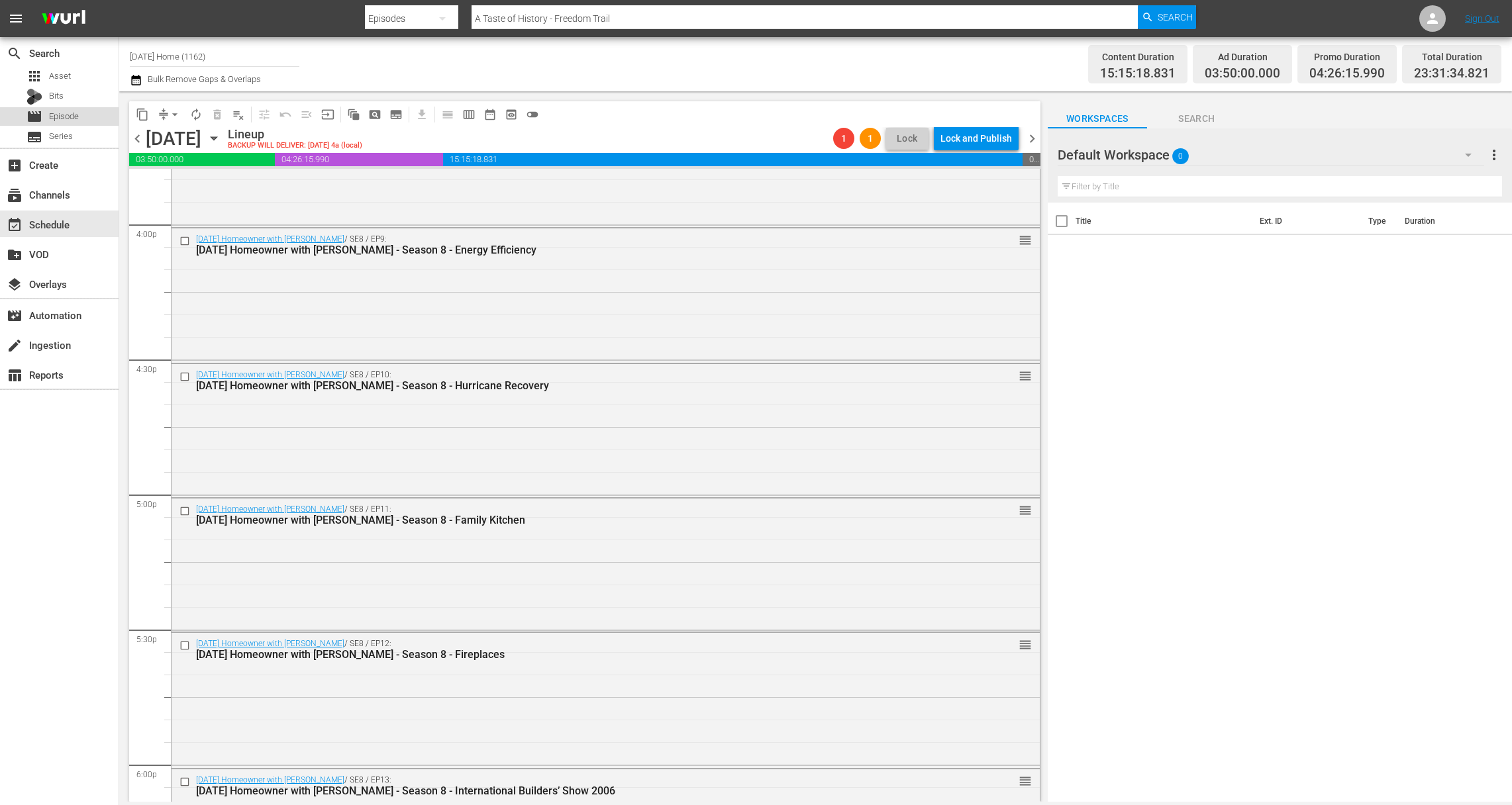
click at [65, 120] on span "Episode" at bounding box center [63, 116] width 30 height 14
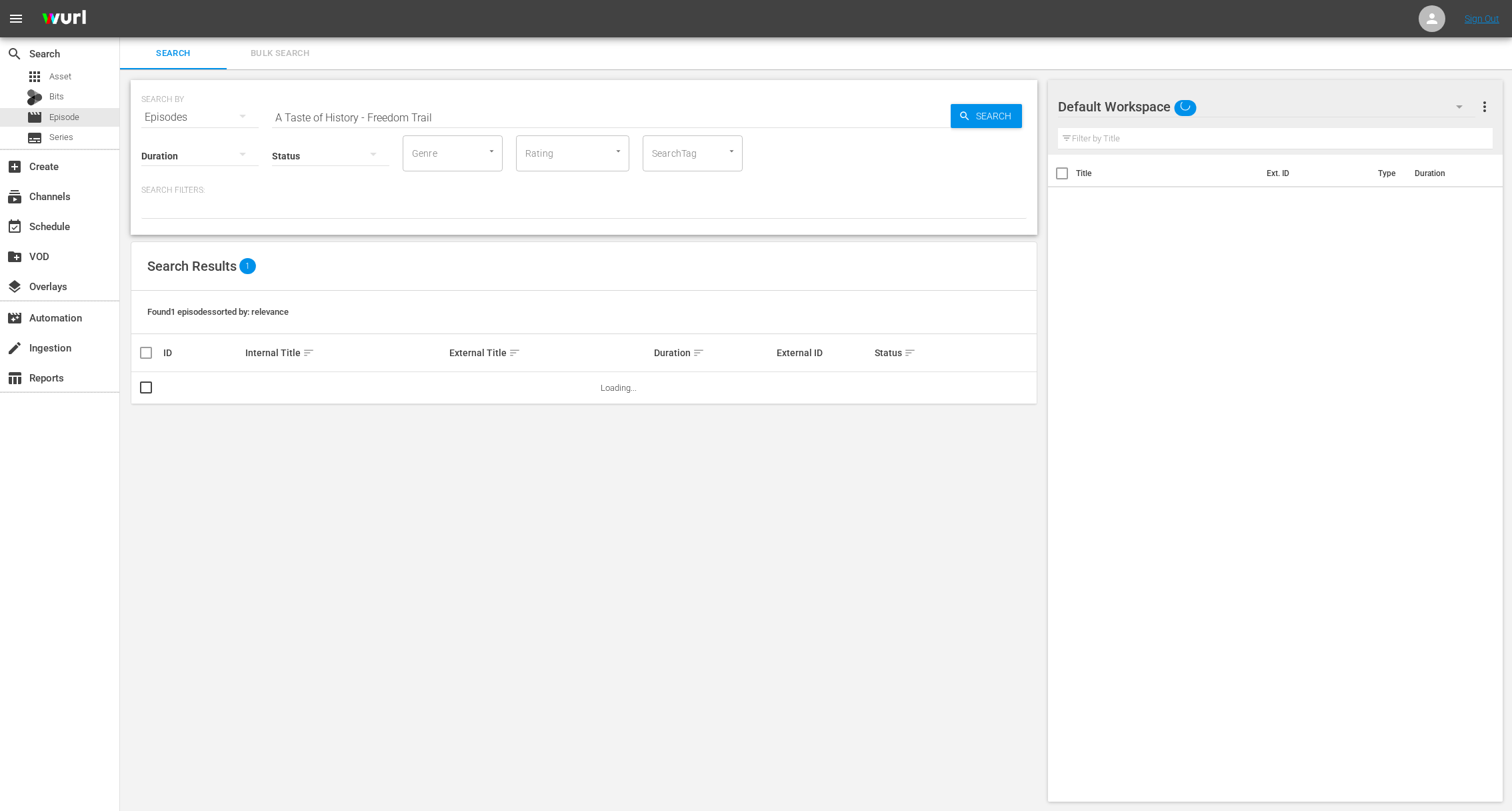
click at [456, 120] on input "A Taste of History - Freedom Trail" at bounding box center [612, 117] width 679 height 32
paste input "[DATE] Kitchen 2"
type input "[DATE] Kitchen 2"
click at [1013, 120] on span "Search" at bounding box center [996, 116] width 51 height 24
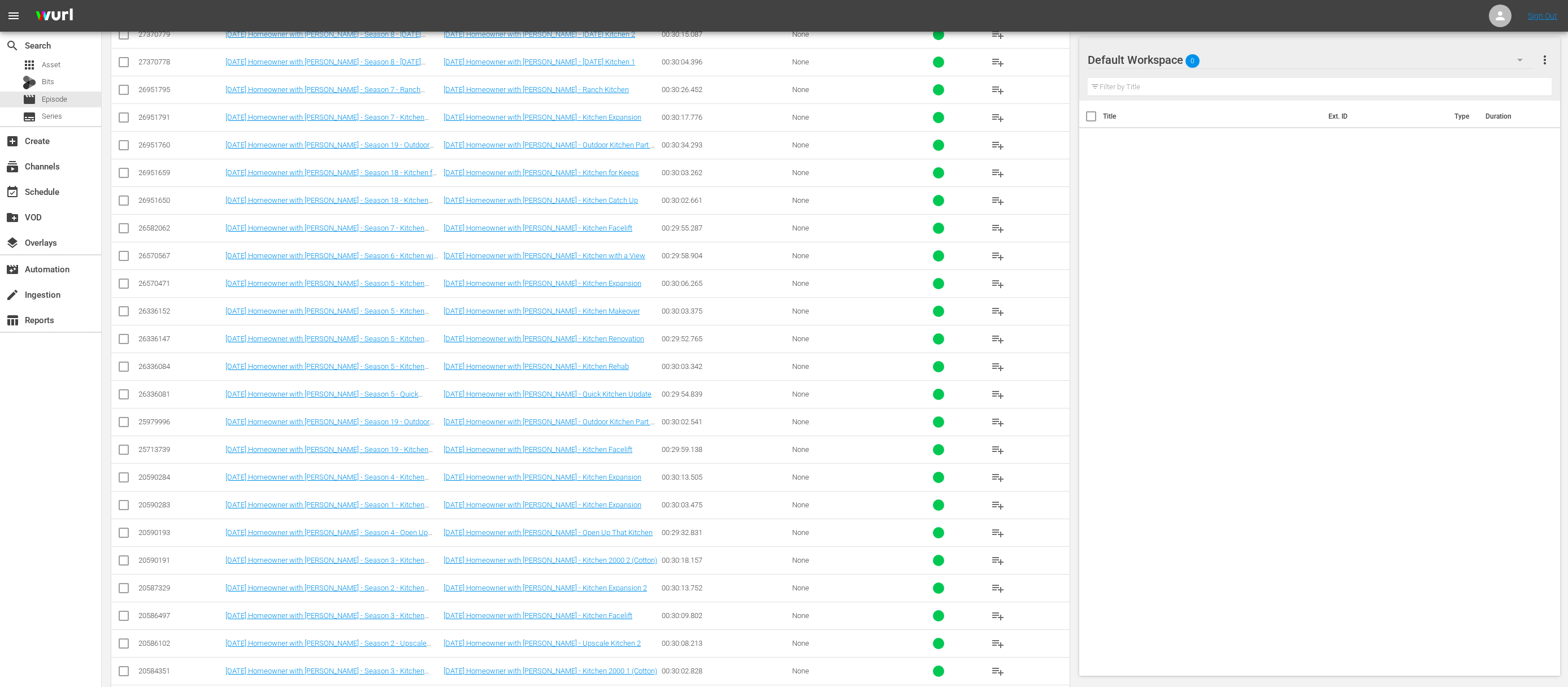
scroll to position [950, 0]
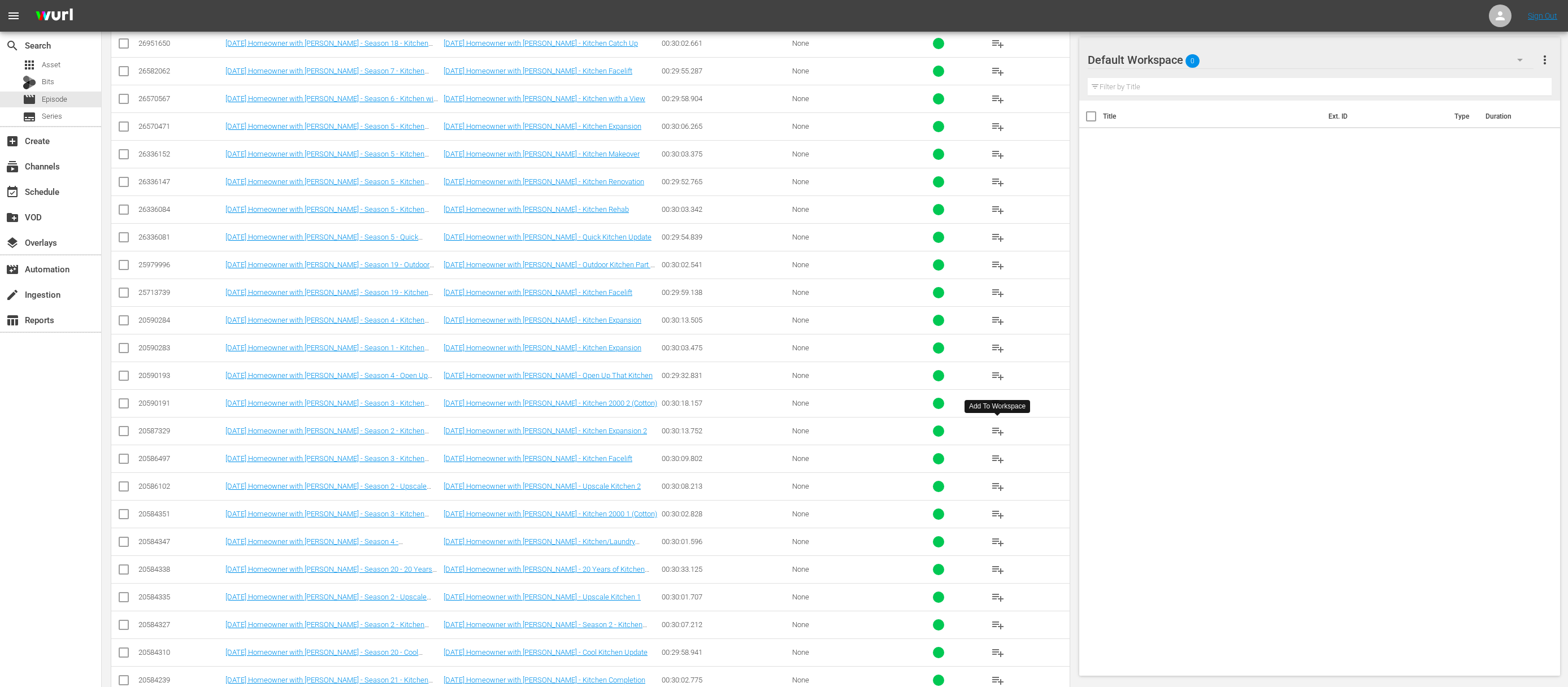
click at [999, 426] on span "playlist_add" at bounding box center [998, 431] width 14 height 14
click at [1000, 429] on span "playlist_add" at bounding box center [998, 431] width 14 height 14
click at [55, 182] on div "event_available Schedule" at bounding box center [50, 190] width 101 height 22
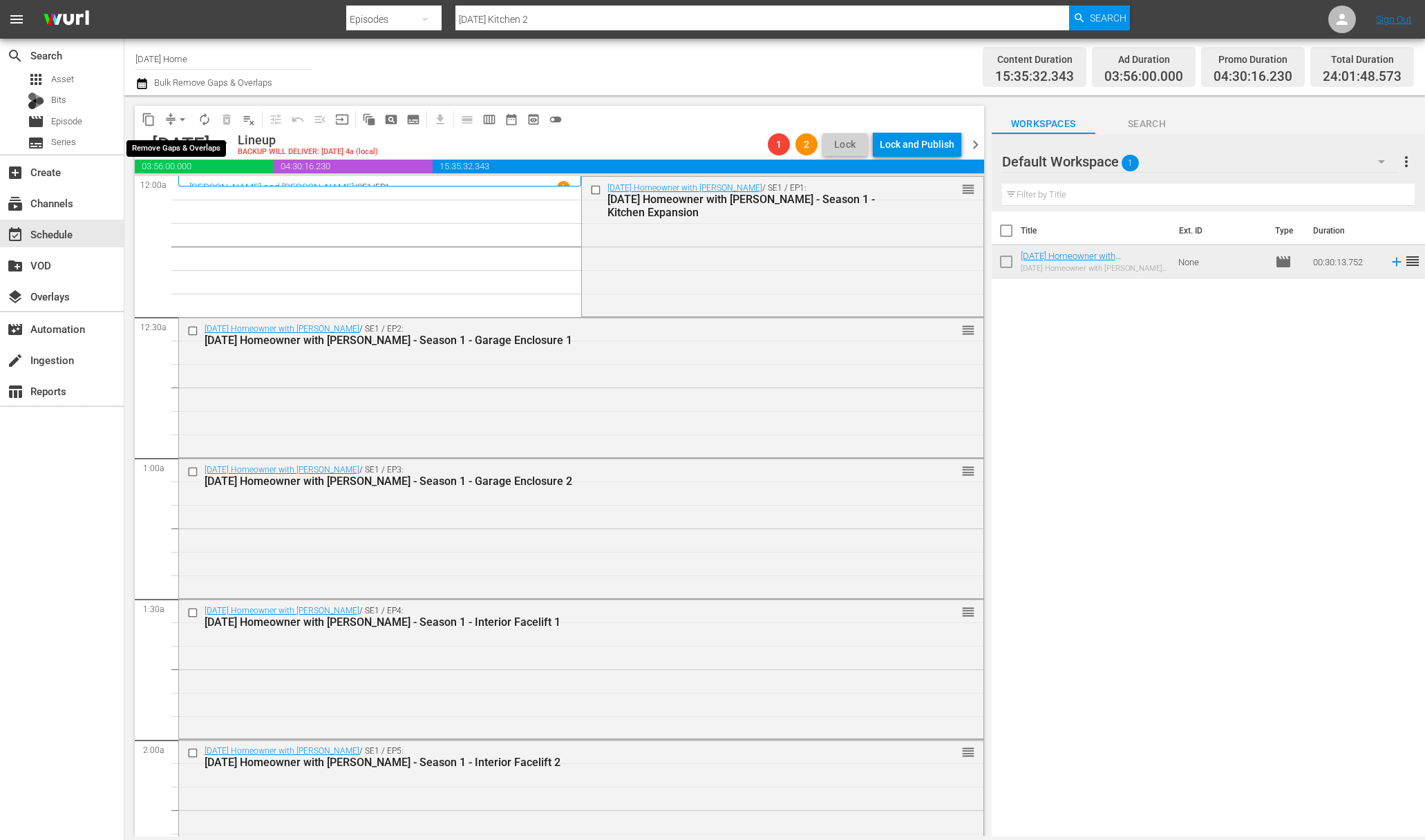
click at [176, 118] on span "arrow_drop_down" at bounding box center [182, 119] width 14 height 14
click at [202, 148] on li "Align to Midnight" at bounding box center [183, 147] width 145 height 22
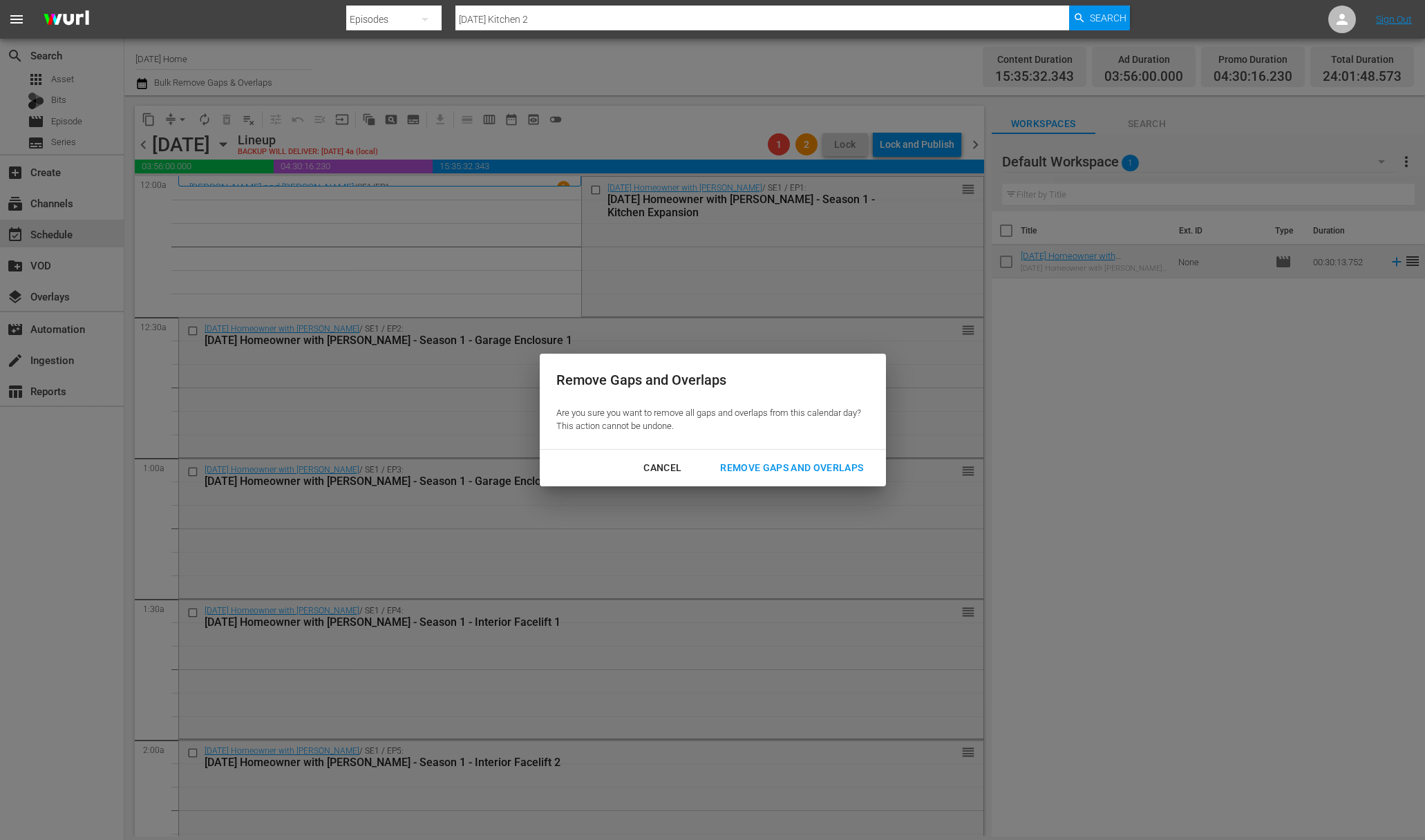
click at [802, 467] on div "Remove Gaps and Overlaps" at bounding box center [791, 467] width 166 height 17
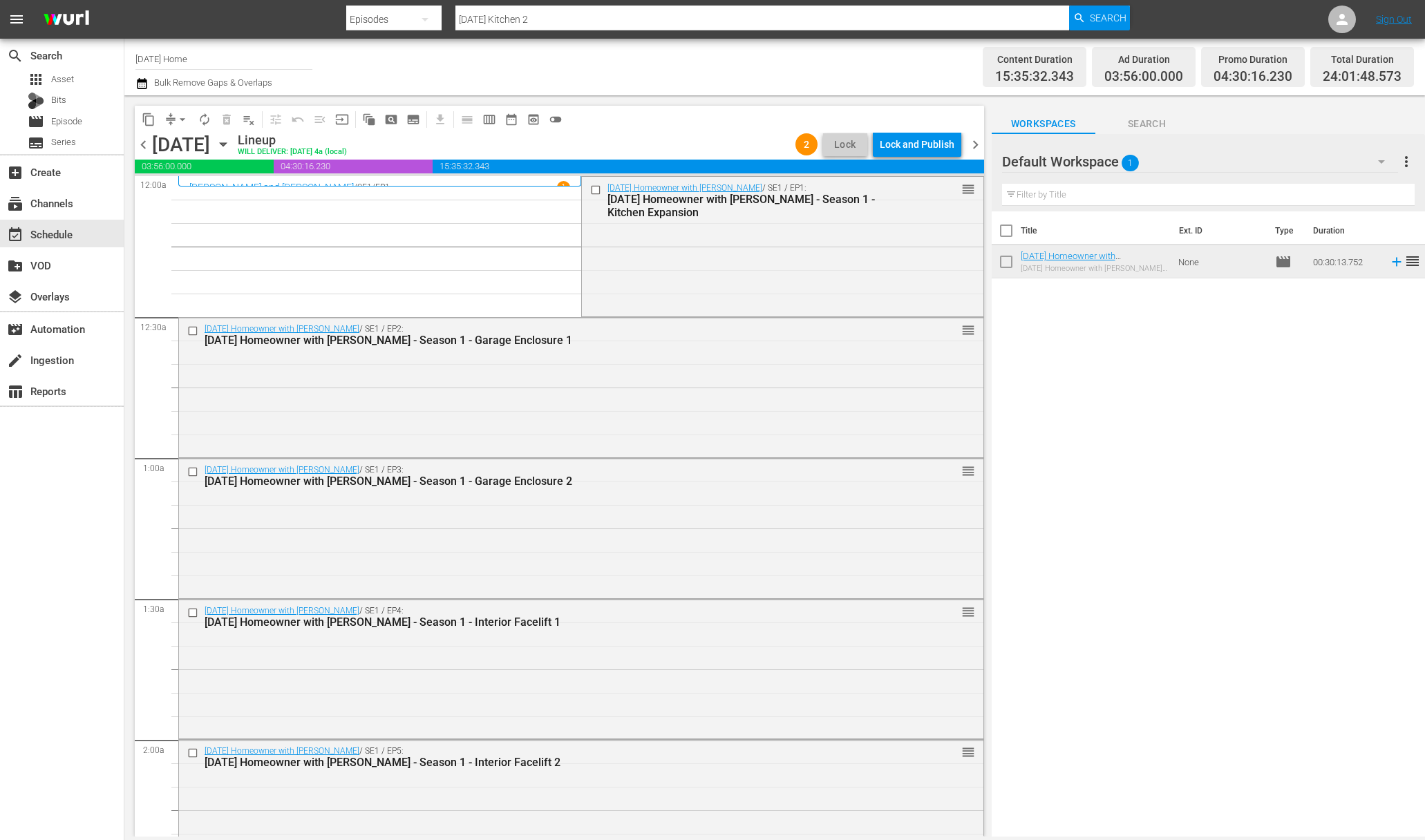
click at [918, 153] on div "Lock and Publish" at bounding box center [917, 145] width 75 height 25
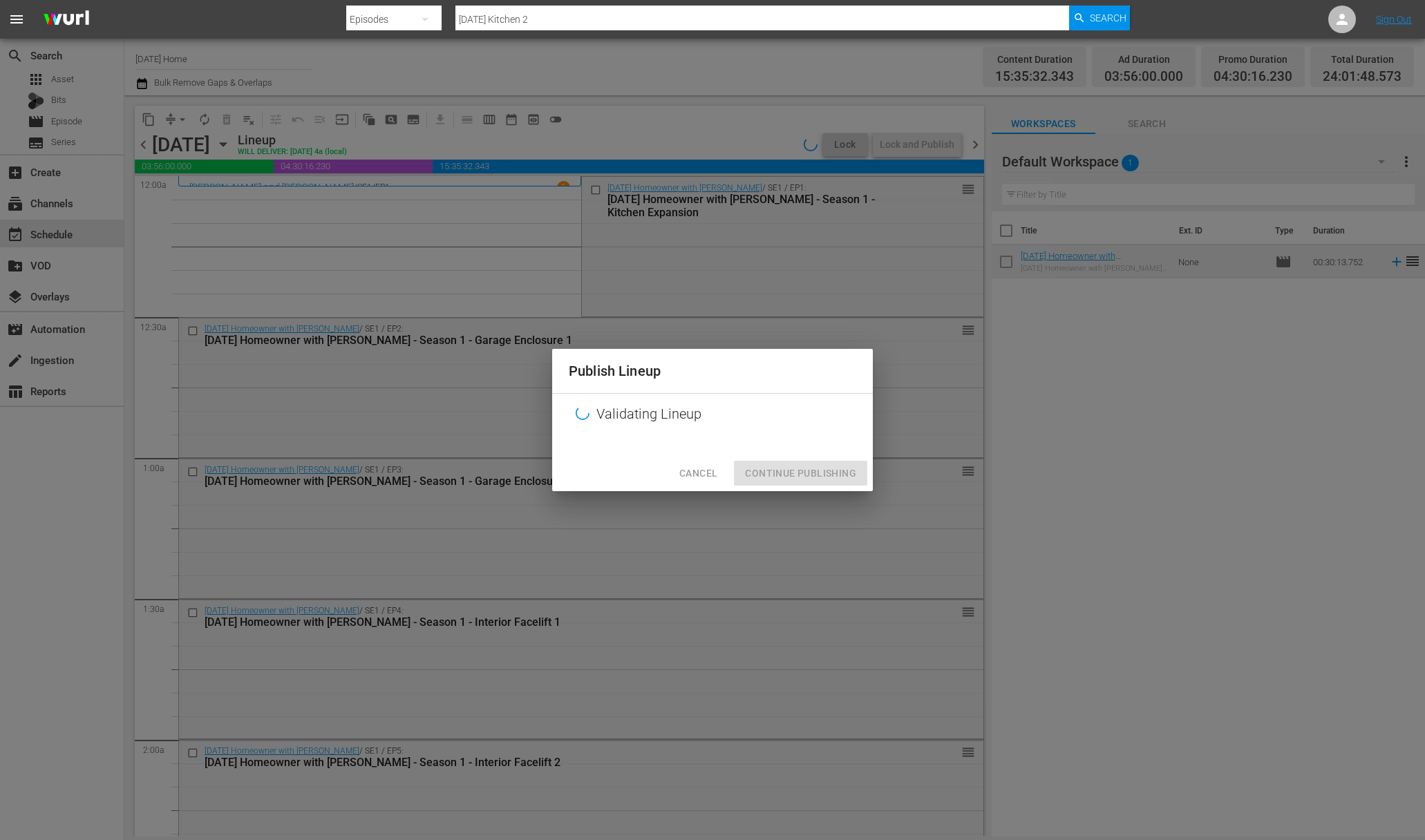
click at [799, 475] on div "Cancel Continue Publishing" at bounding box center [712, 473] width 320 height 37
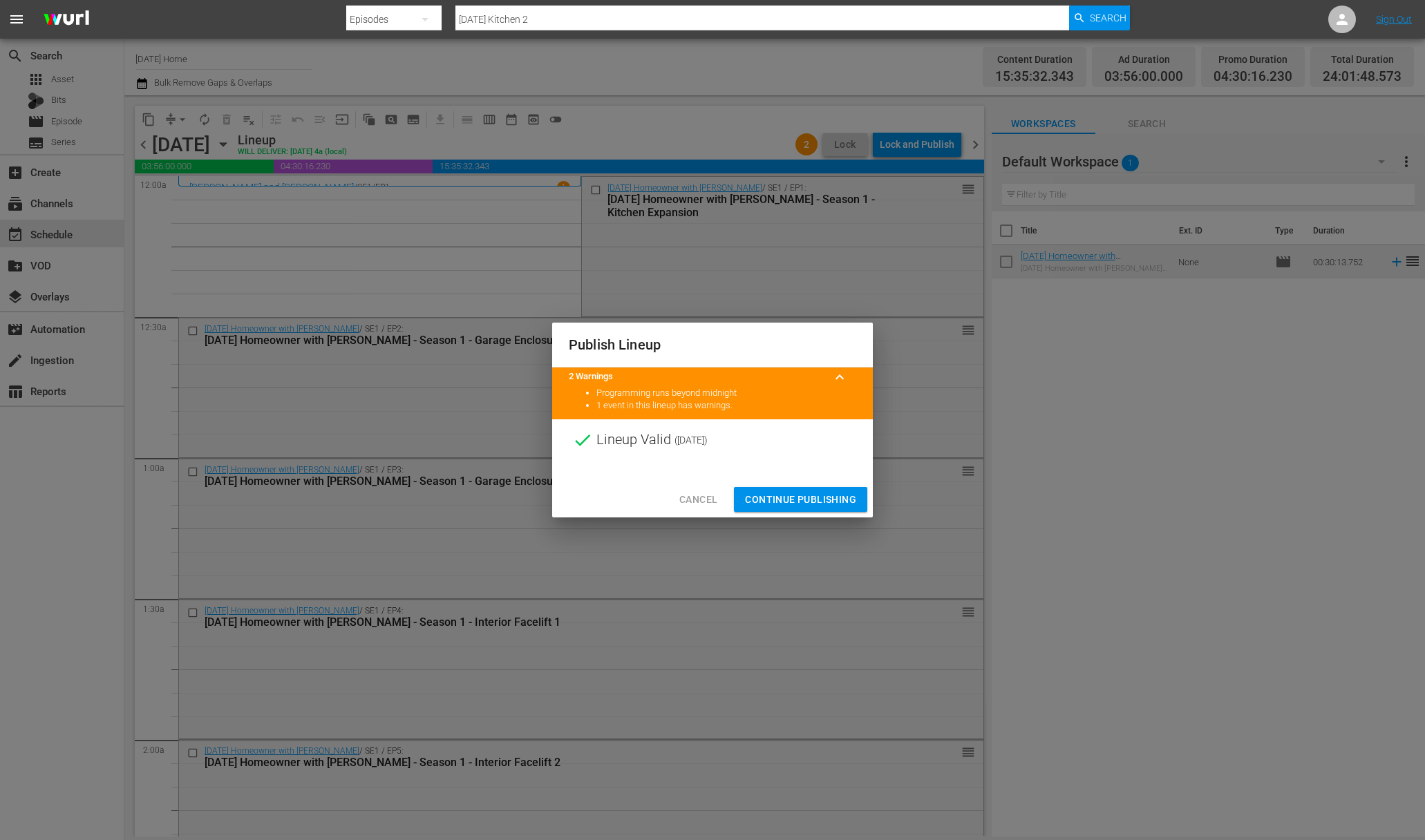
click at [799, 502] on span "Continue Publishing" at bounding box center [800, 500] width 111 height 17
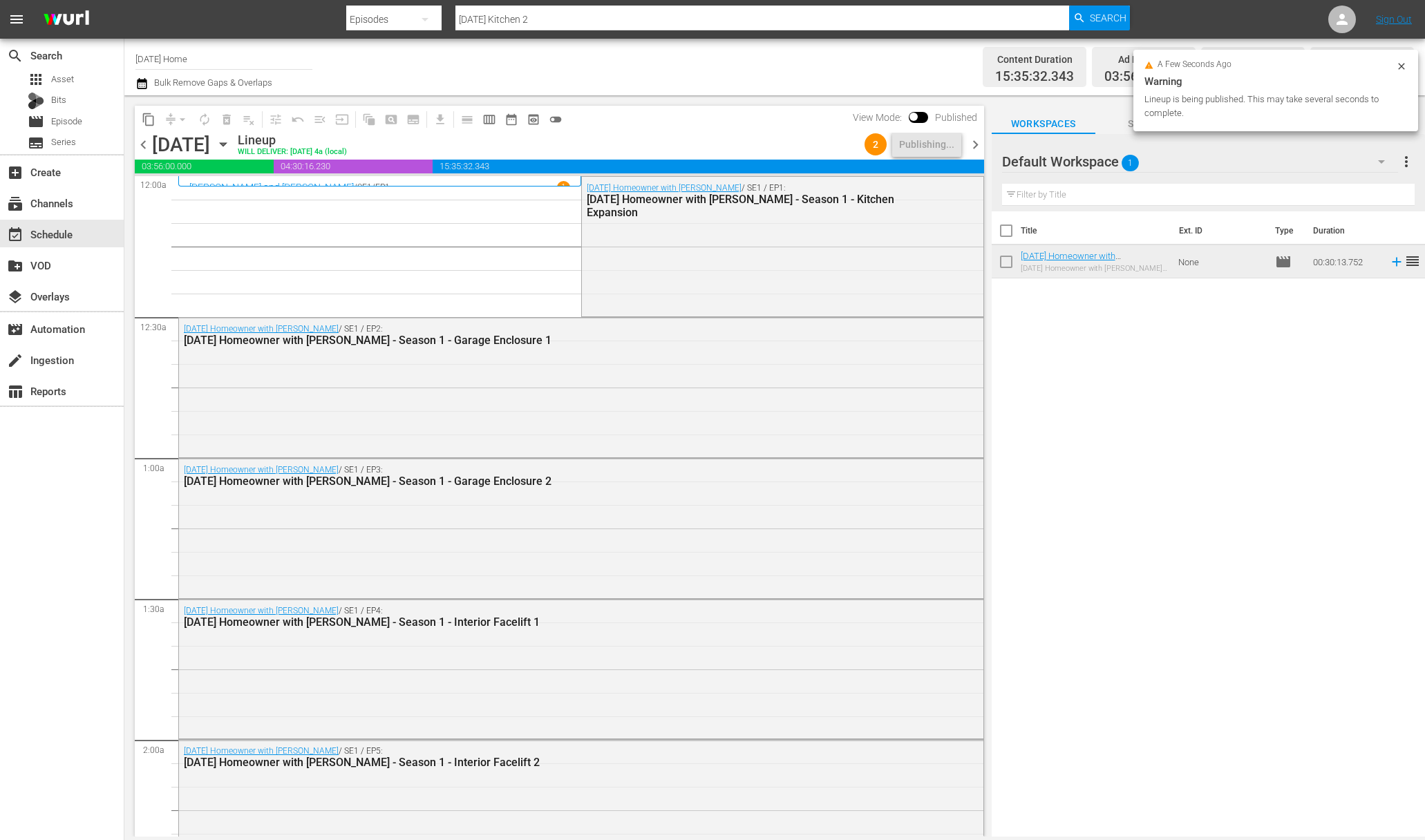
click at [230, 150] on icon "button" at bounding box center [223, 144] width 15 height 15
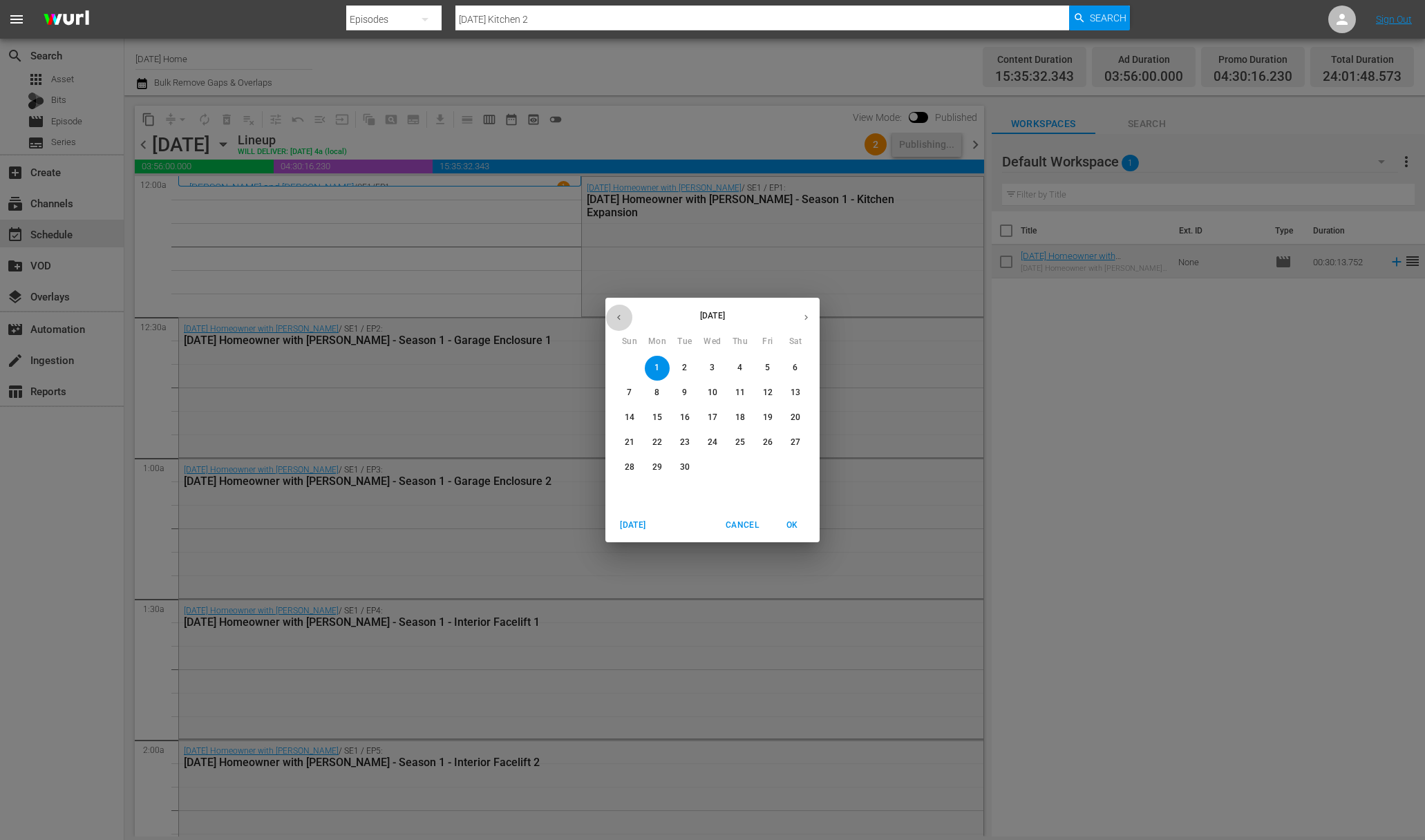
click at [621, 324] on button "button" at bounding box center [619, 317] width 27 height 27
click at [663, 394] on span "5" at bounding box center [657, 393] width 25 height 12
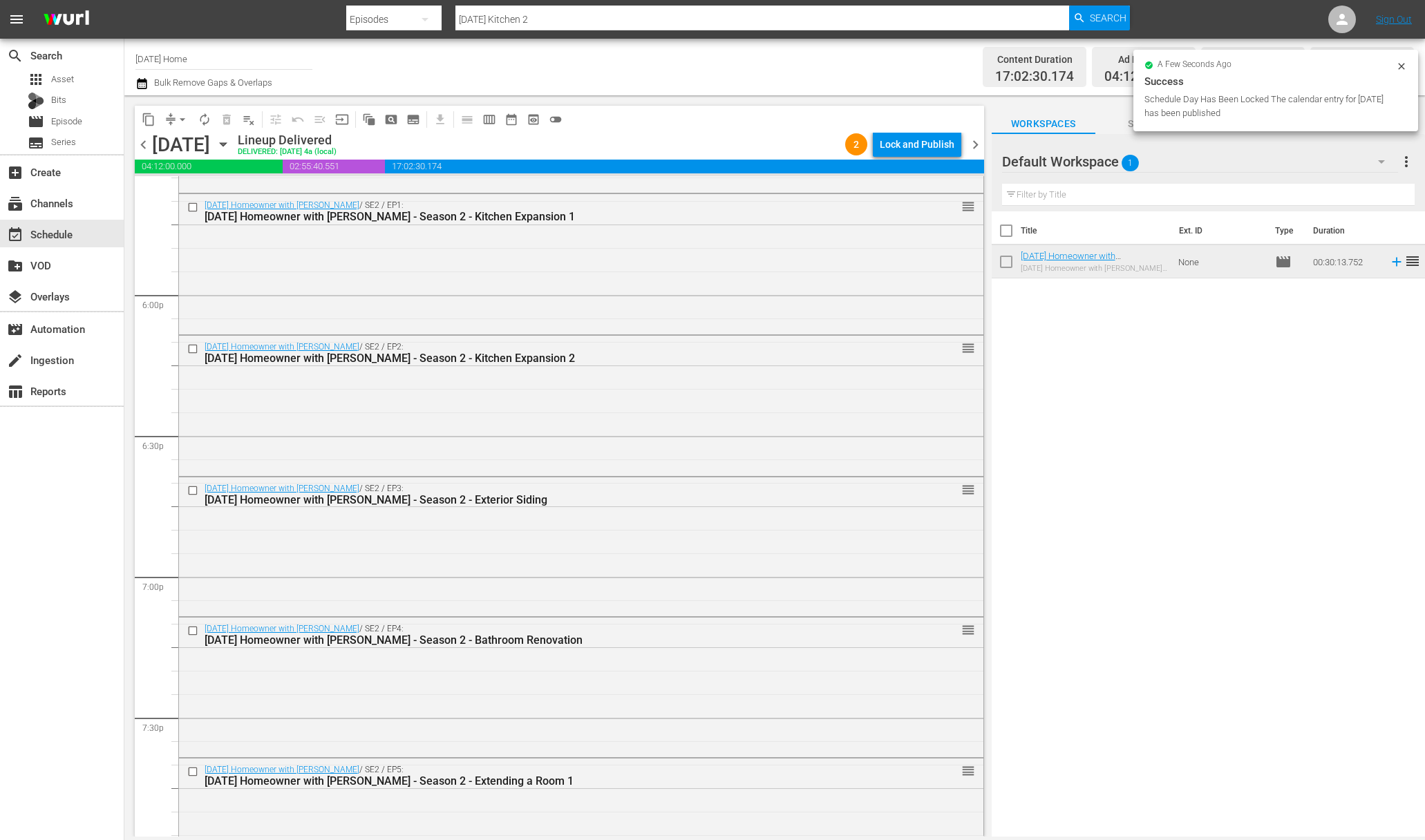
scroll to position [4920, 0]
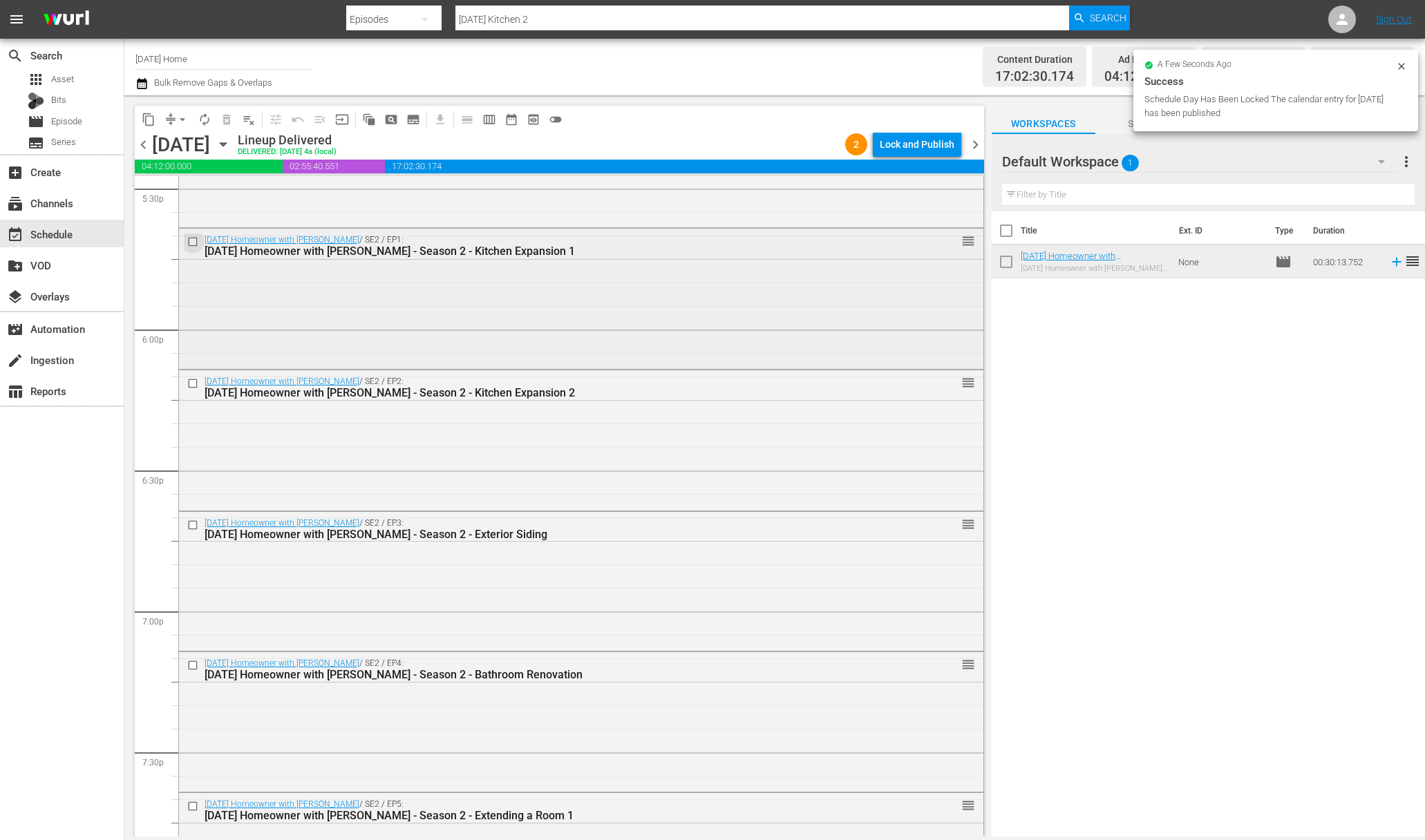
click at [194, 240] on input "checkbox" at bounding box center [194, 241] width 14 height 12
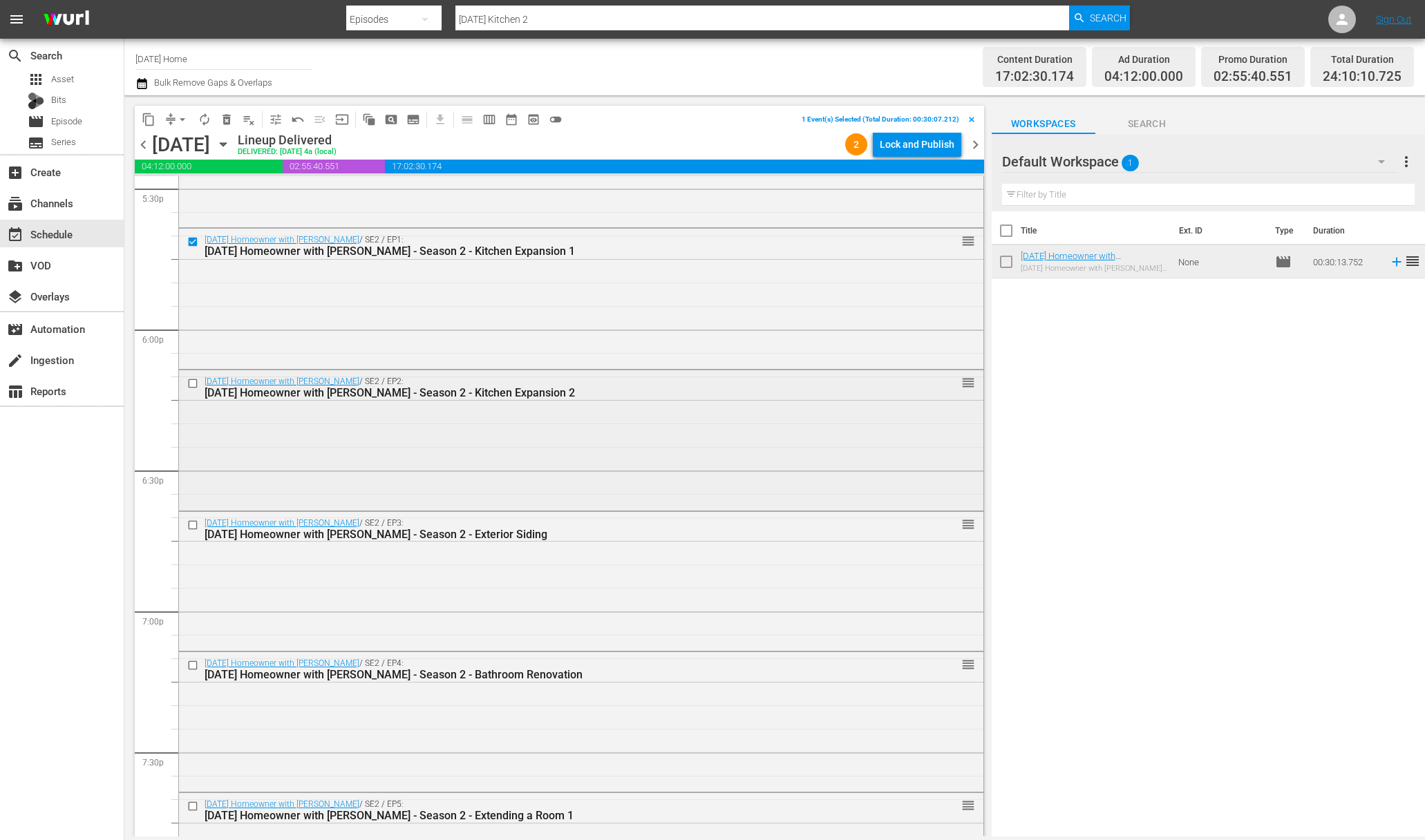
click at [194, 385] on input "checkbox" at bounding box center [194, 383] width 14 height 12
click at [198, 523] on input "checkbox" at bounding box center [194, 526] width 14 height 12
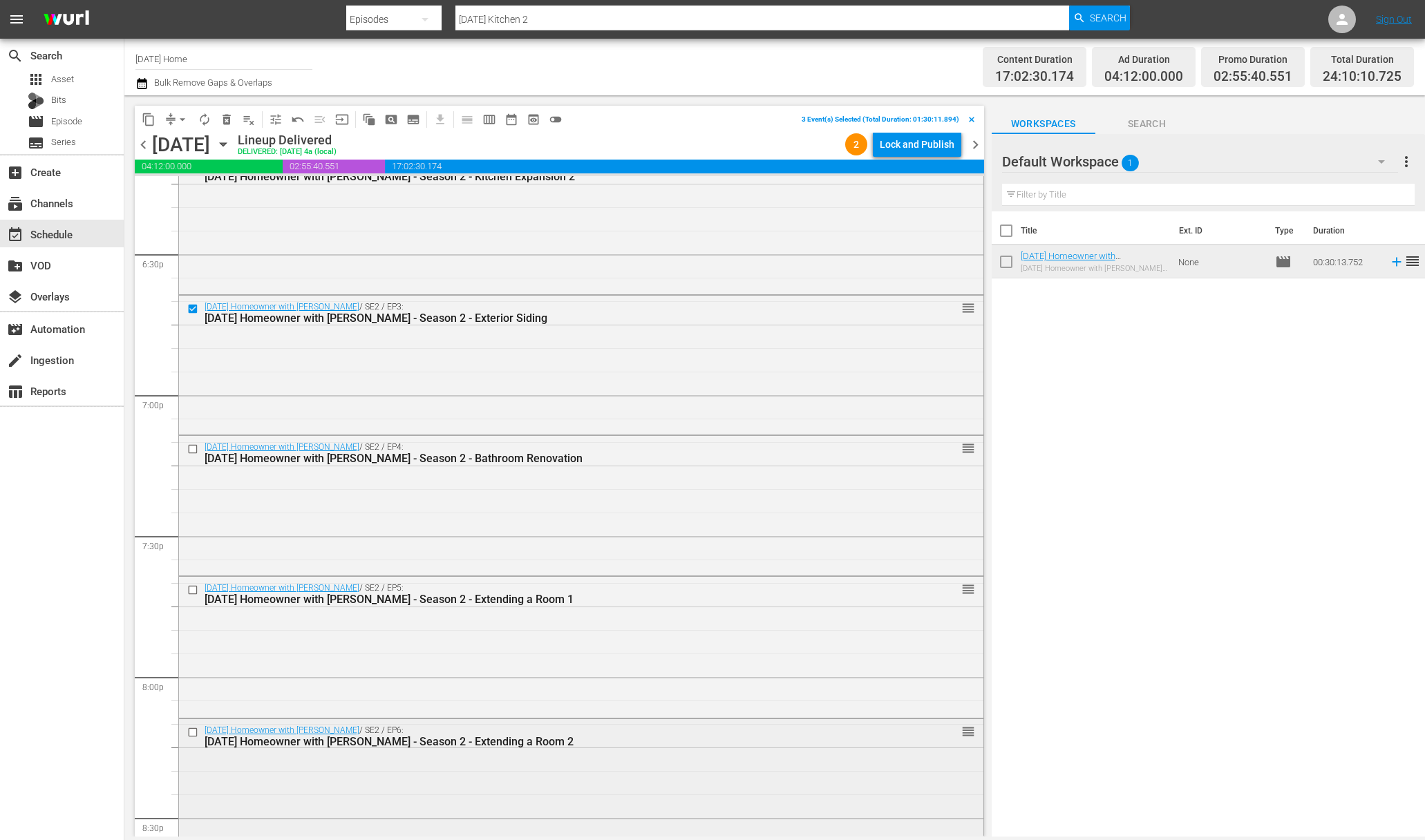
scroll to position [5376, 0]
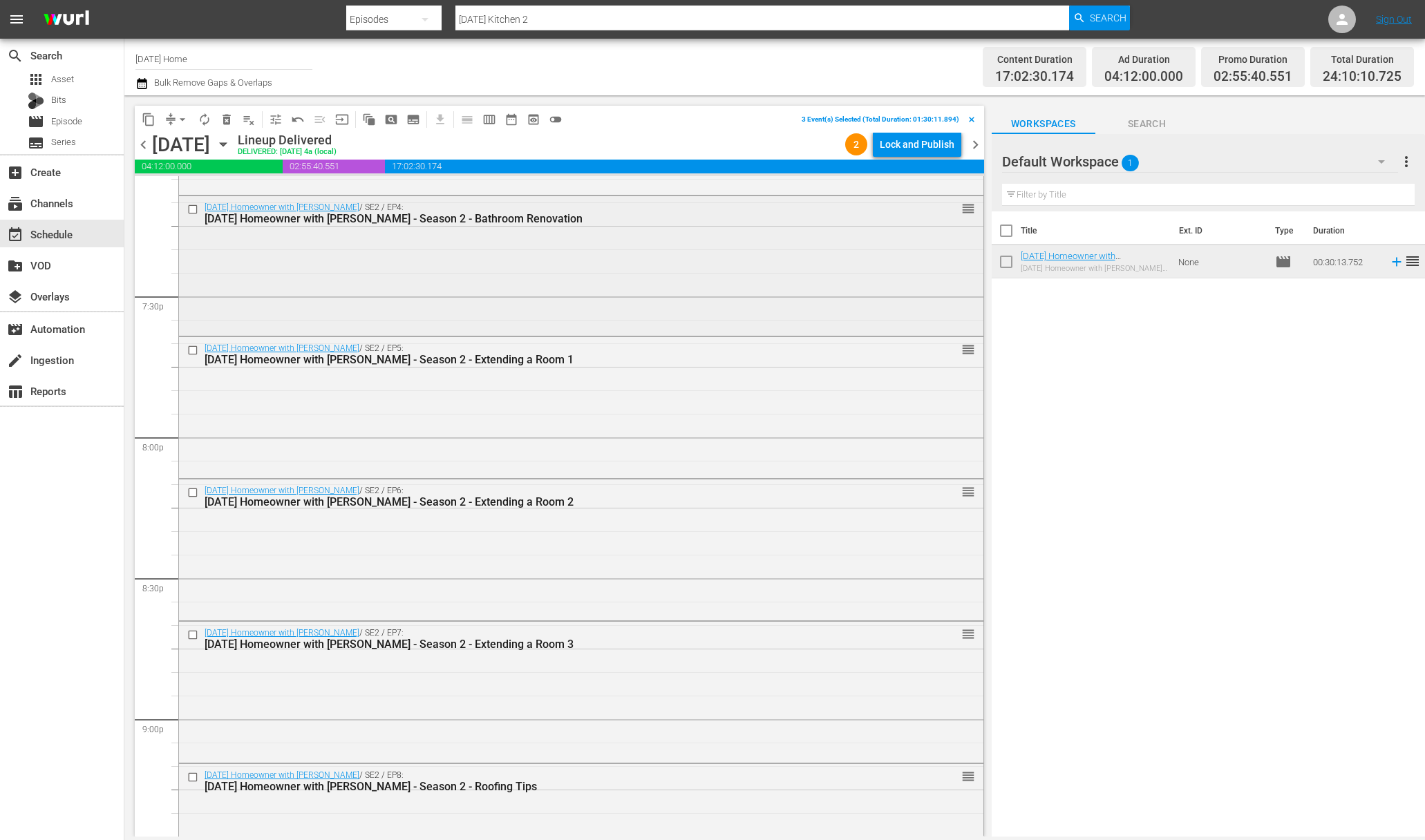
click at [194, 210] on input "checkbox" at bounding box center [194, 209] width 14 height 12
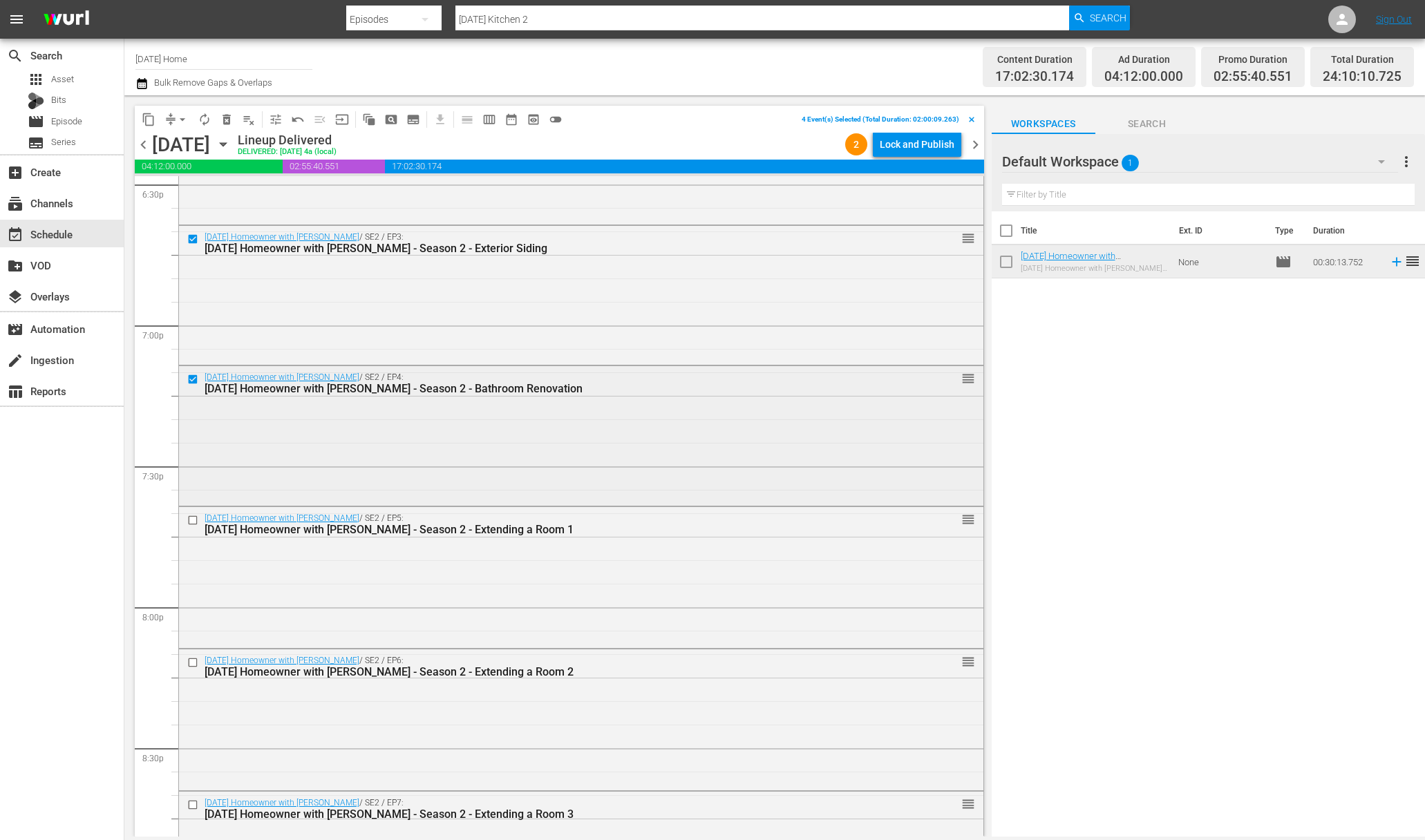
scroll to position [5106, 0]
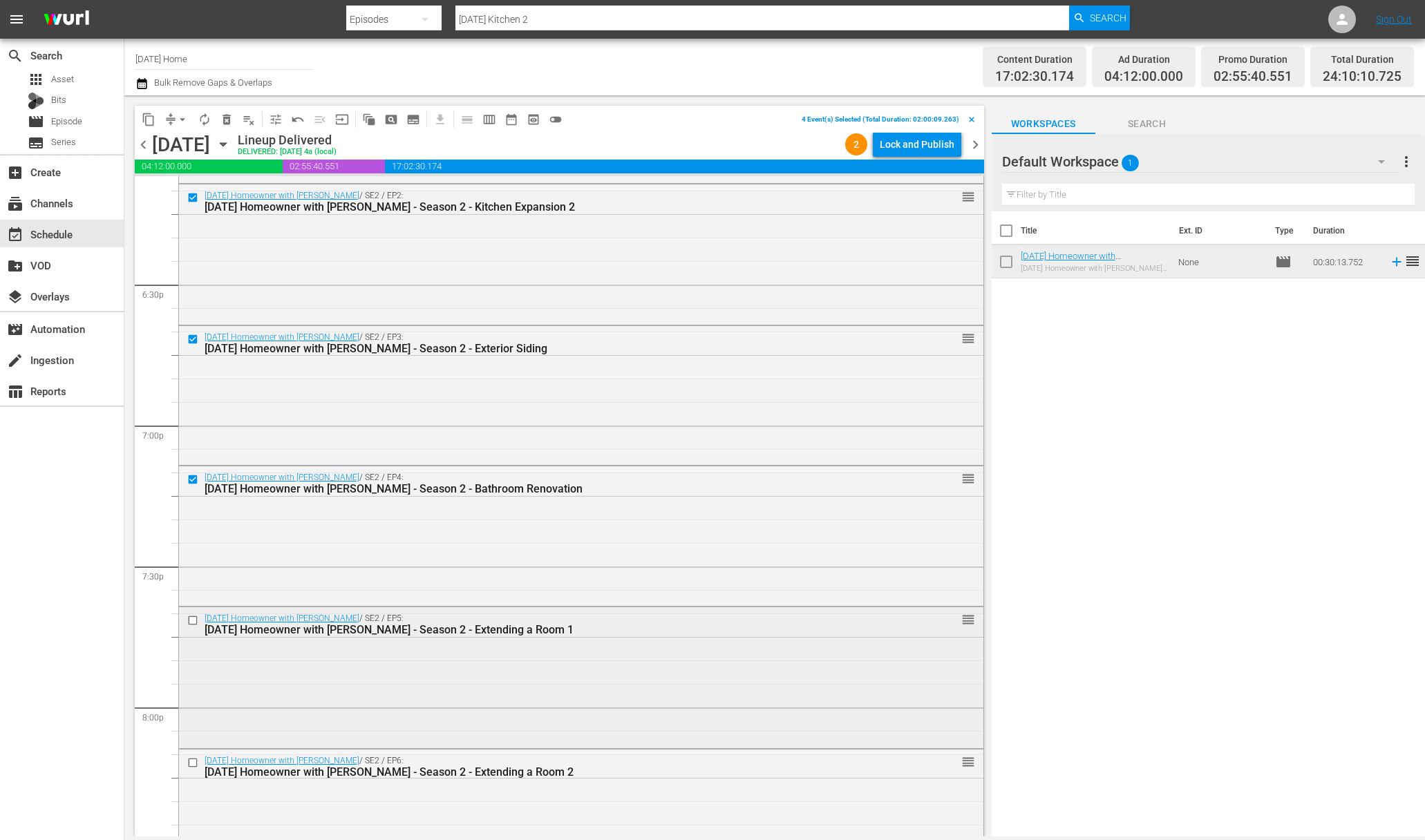
click at [192, 622] on input "checkbox" at bounding box center [194, 620] width 14 height 12
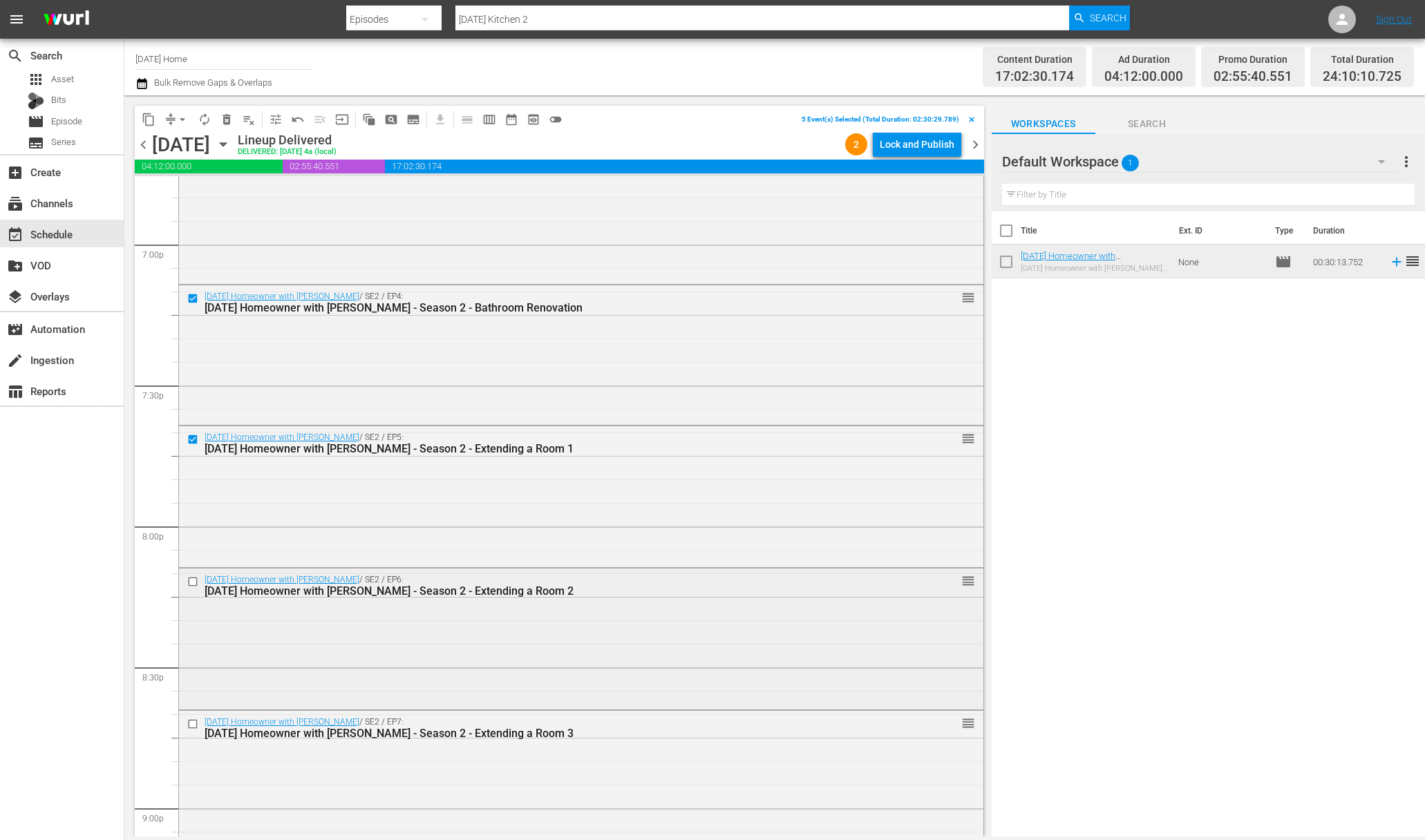
scroll to position [5394, 0]
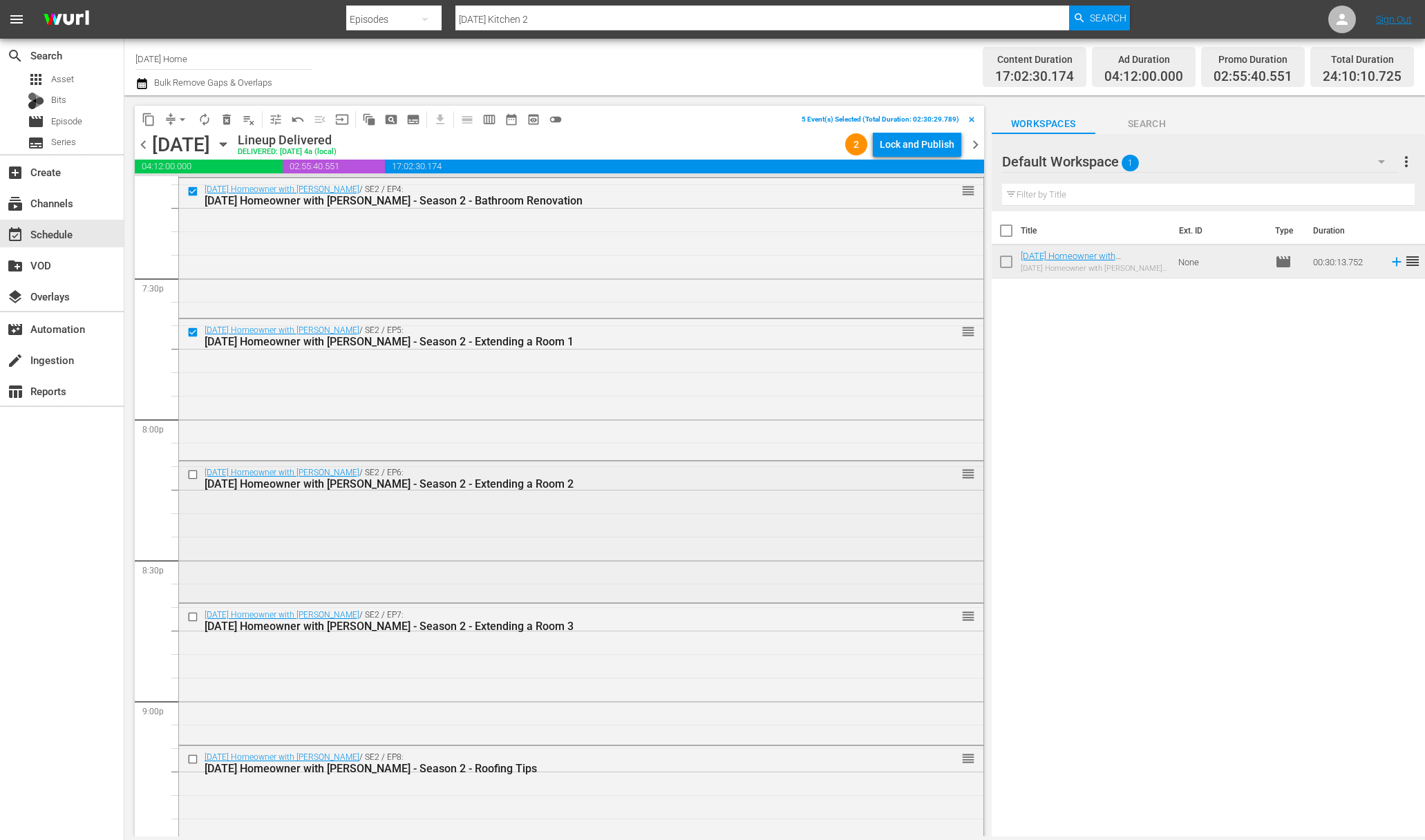
click at [195, 474] on input "checkbox" at bounding box center [194, 475] width 14 height 12
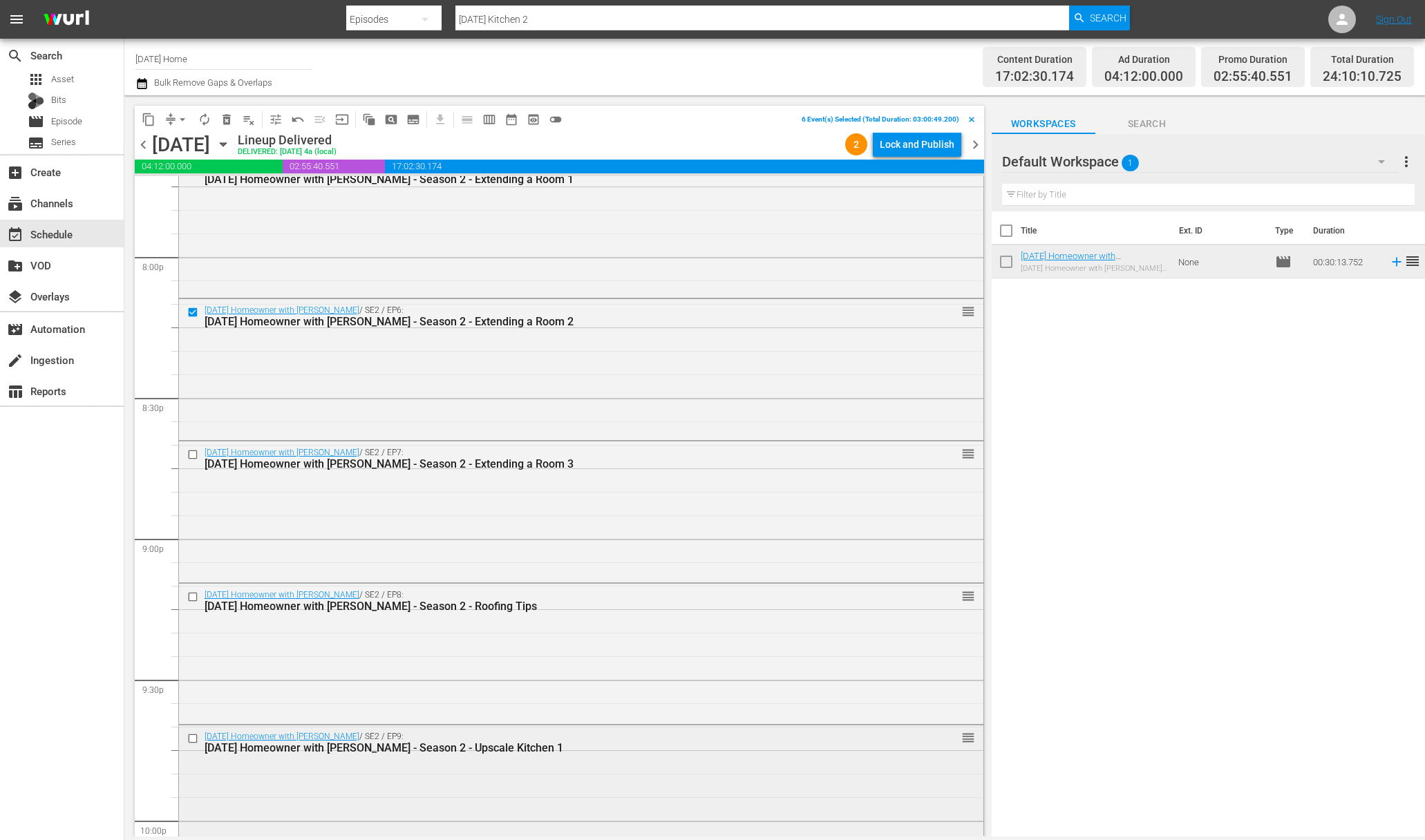
scroll to position [5851, 0]
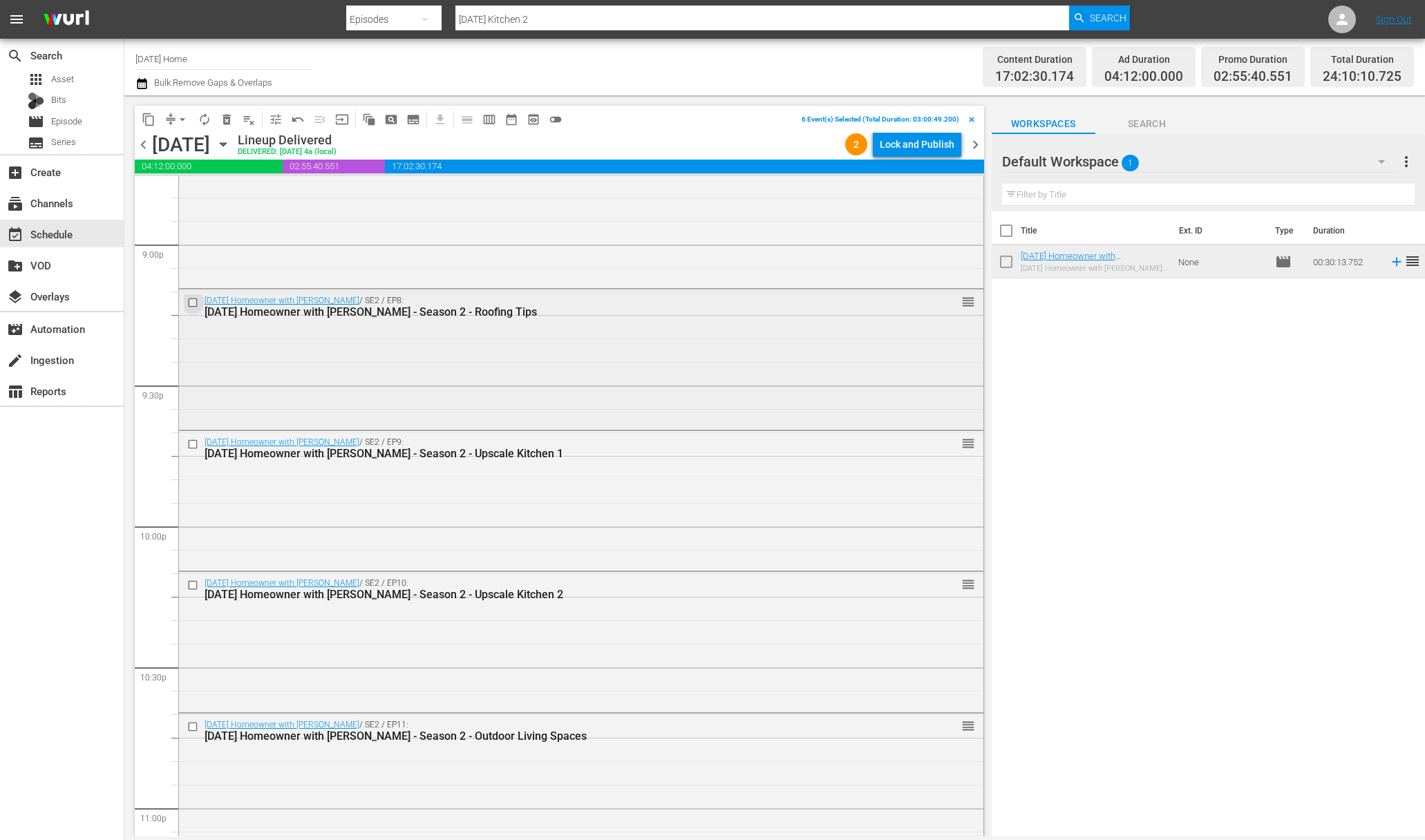
click at [197, 304] on input "checkbox" at bounding box center [194, 303] width 14 height 12
click at [193, 444] on input "checkbox" at bounding box center [194, 444] width 14 height 12
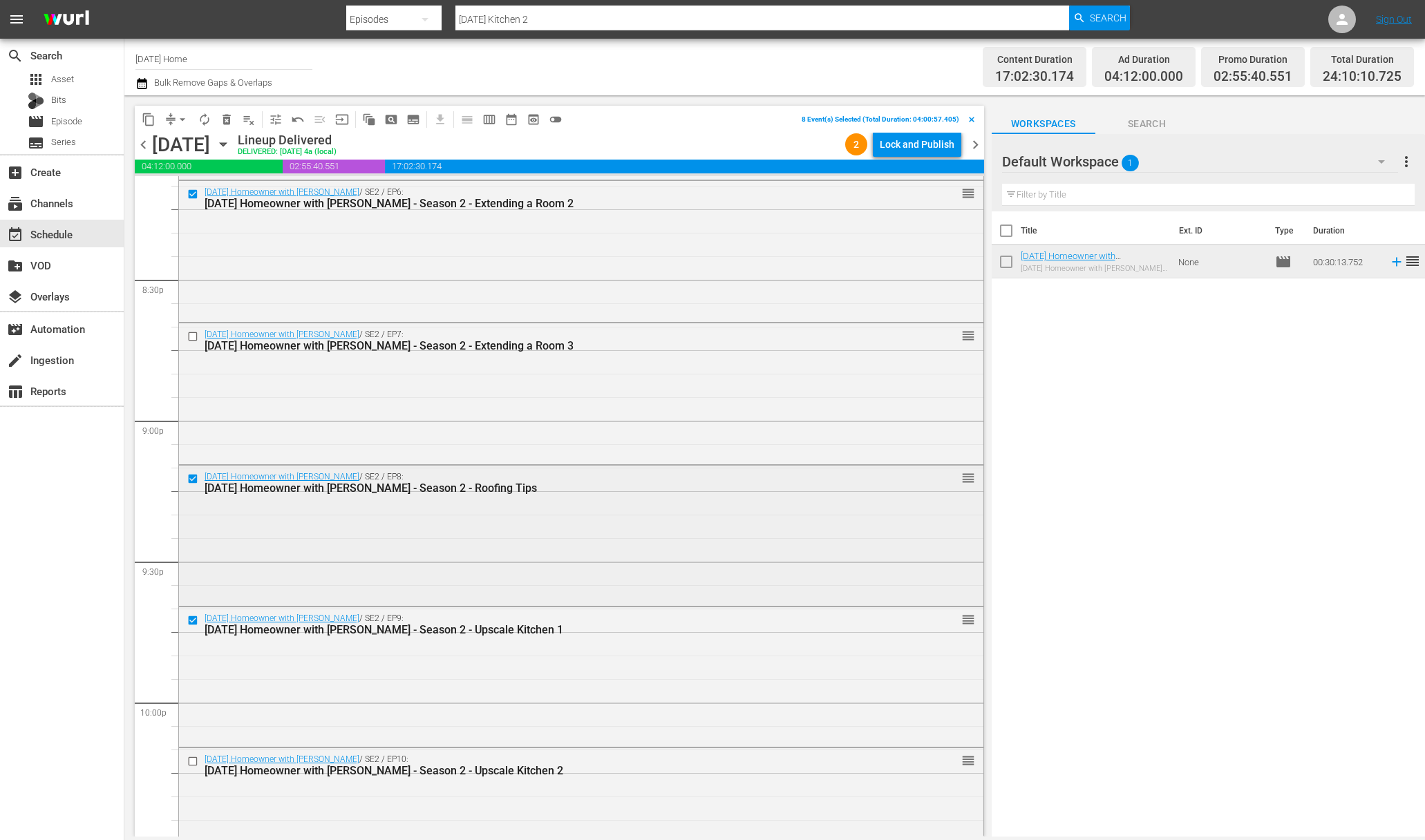
scroll to position [5587, 0]
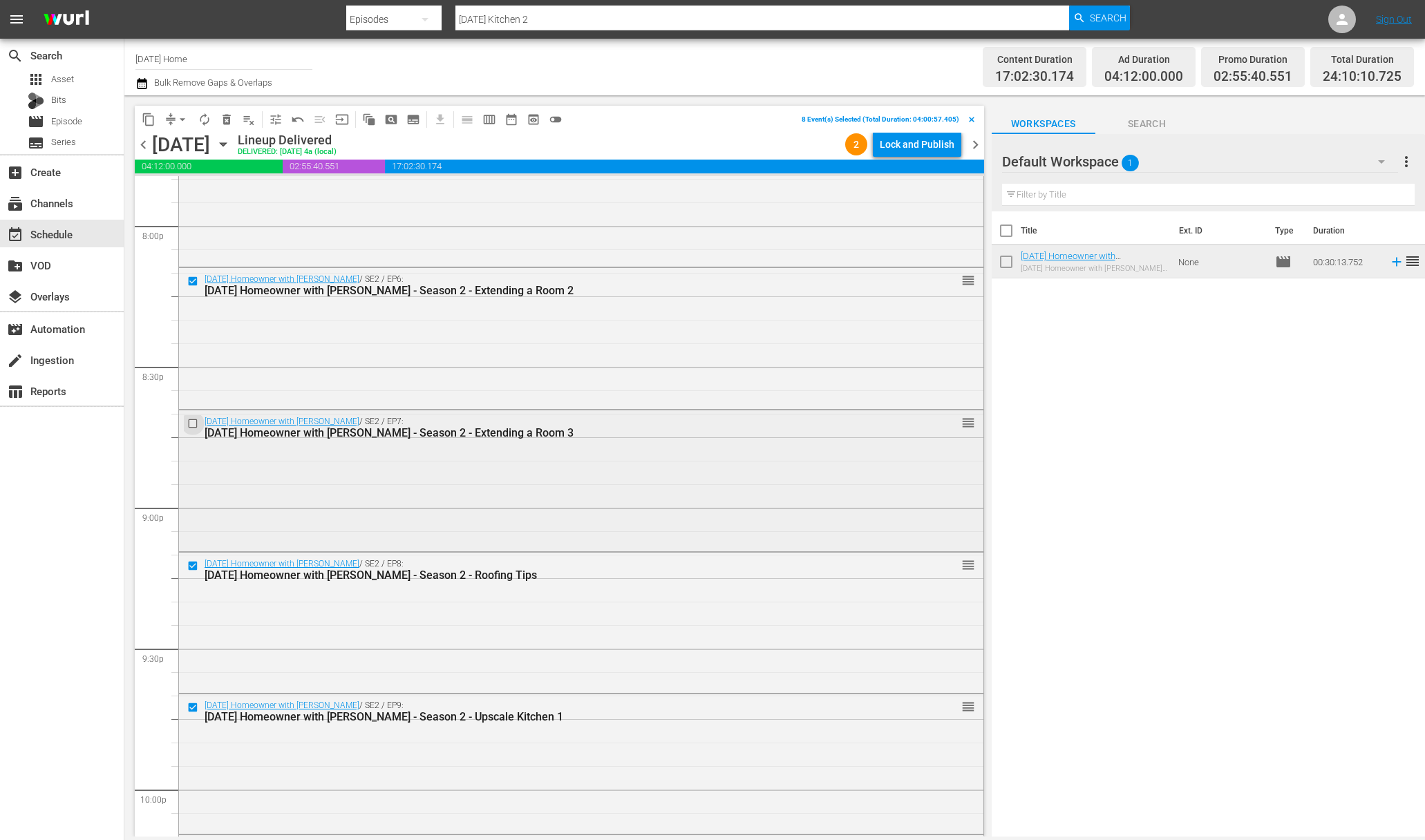
click at [190, 421] on input "checkbox" at bounding box center [194, 423] width 14 height 12
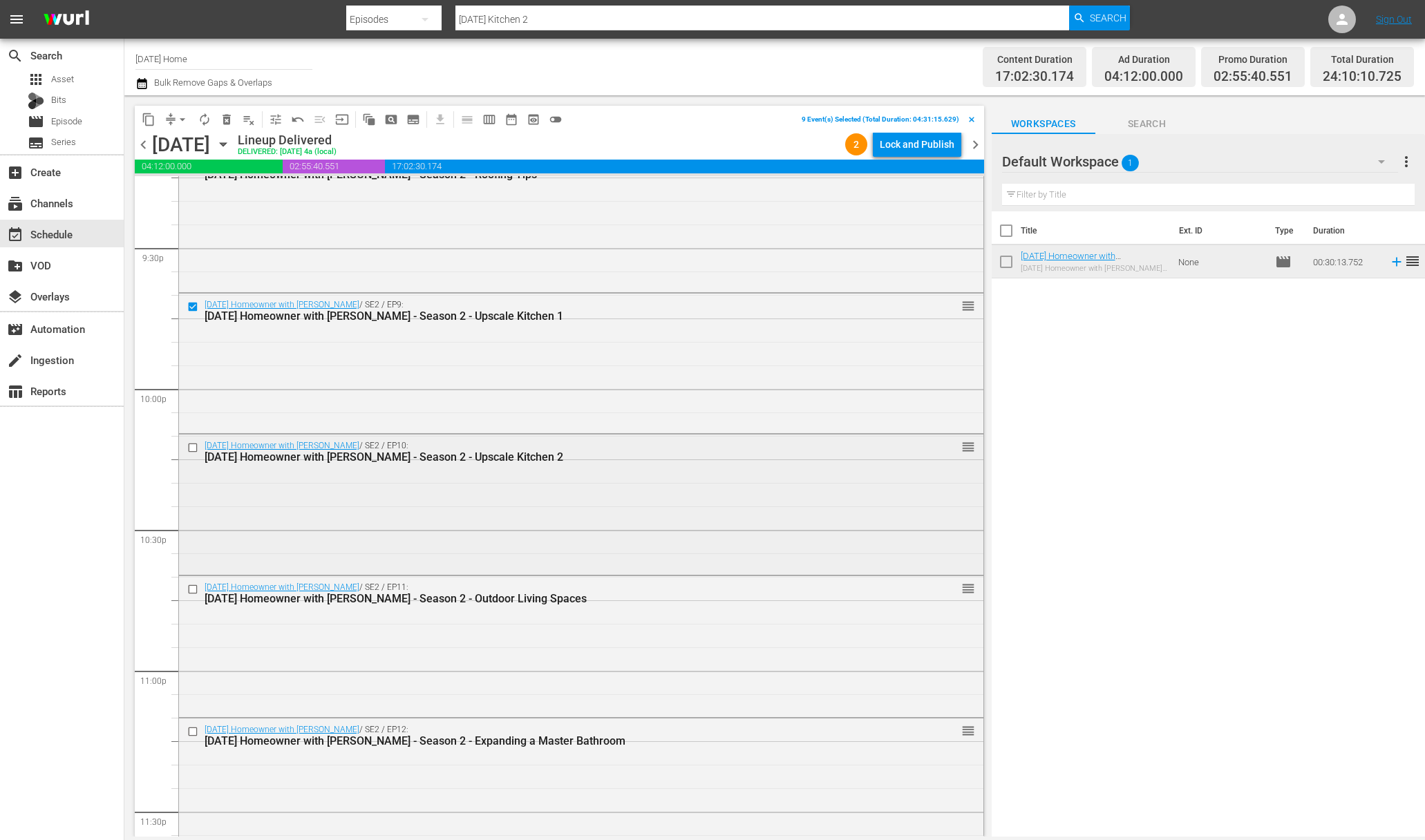
scroll to position [6014, 0]
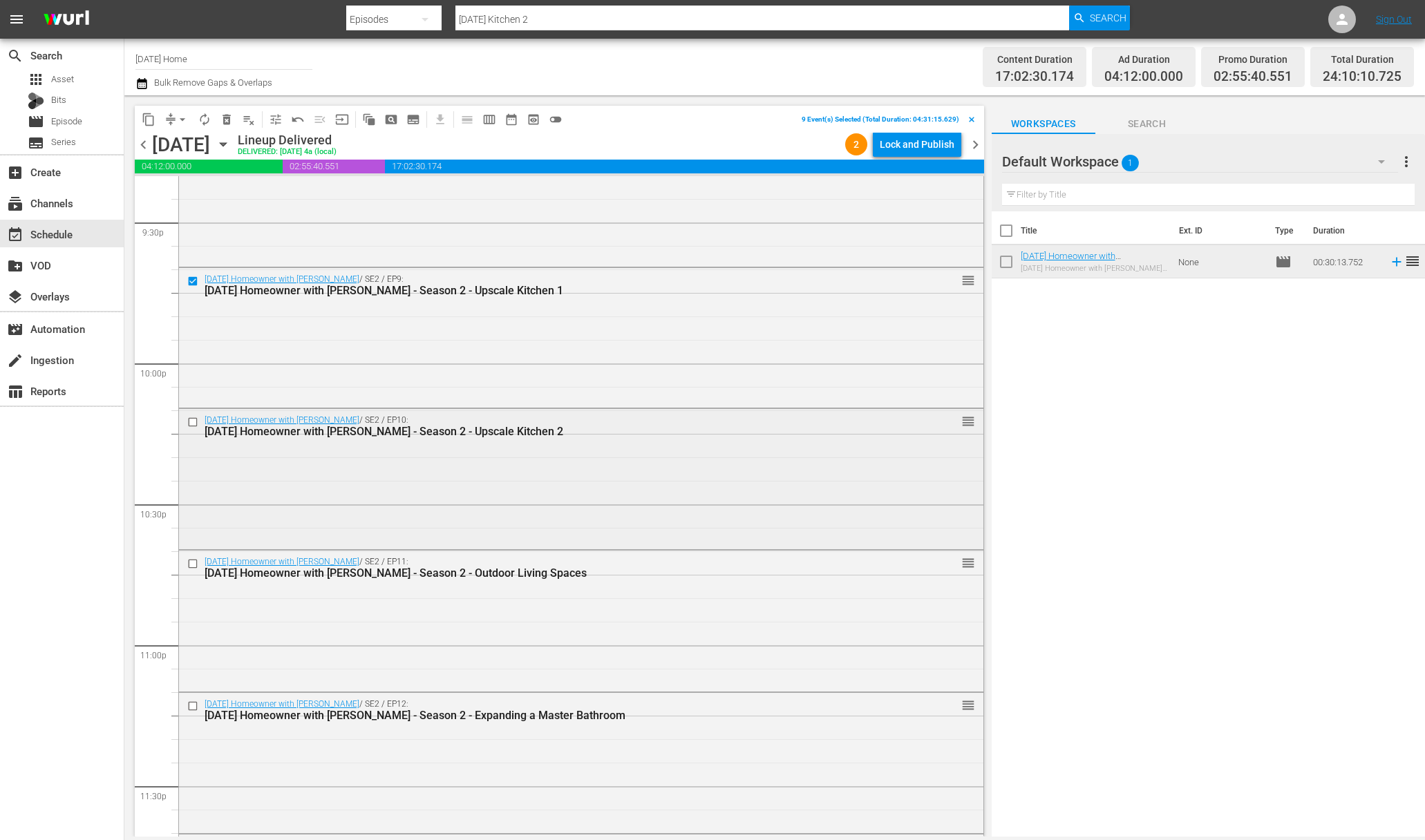
click at [193, 418] on input "checkbox" at bounding box center [194, 422] width 14 height 12
click at [195, 560] on input "checkbox" at bounding box center [194, 564] width 14 height 12
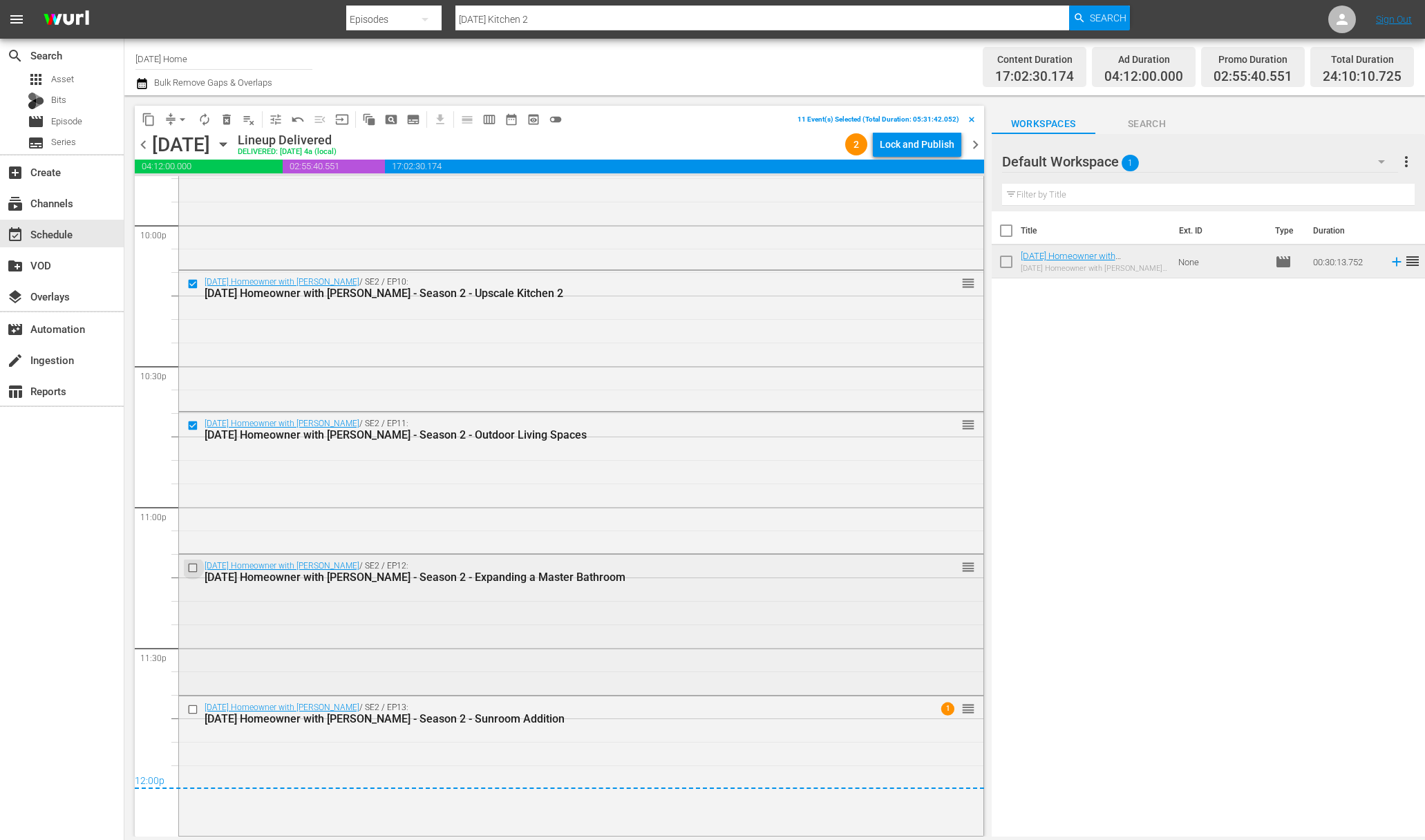
click at [195, 568] on input "checkbox" at bounding box center [194, 568] width 14 height 12
click at [194, 708] on input "checkbox" at bounding box center [194, 709] width 14 height 12
click at [147, 114] on span "content_copy" at bounding box center [148, 119] width 14 height 14
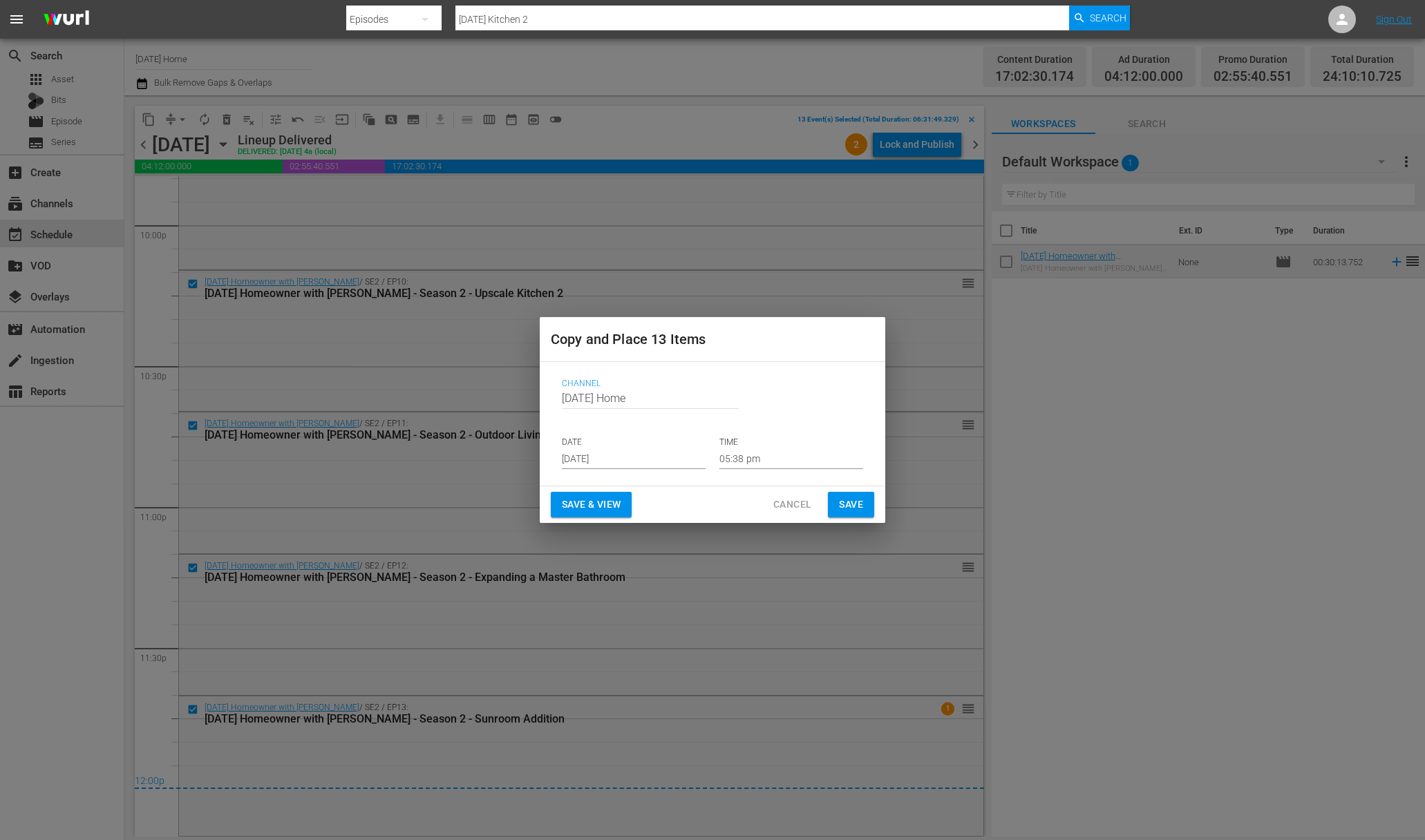
click at [635, 472] on div "Channel Channel Title Today's Home DATE Aug 31st 2025 TIME 05:38 pm" at bounding box center [712, 423] width 324 height 112
click at [627, 463] on input "[DATE]" at bounding box center [633, 458] width 144 height 21
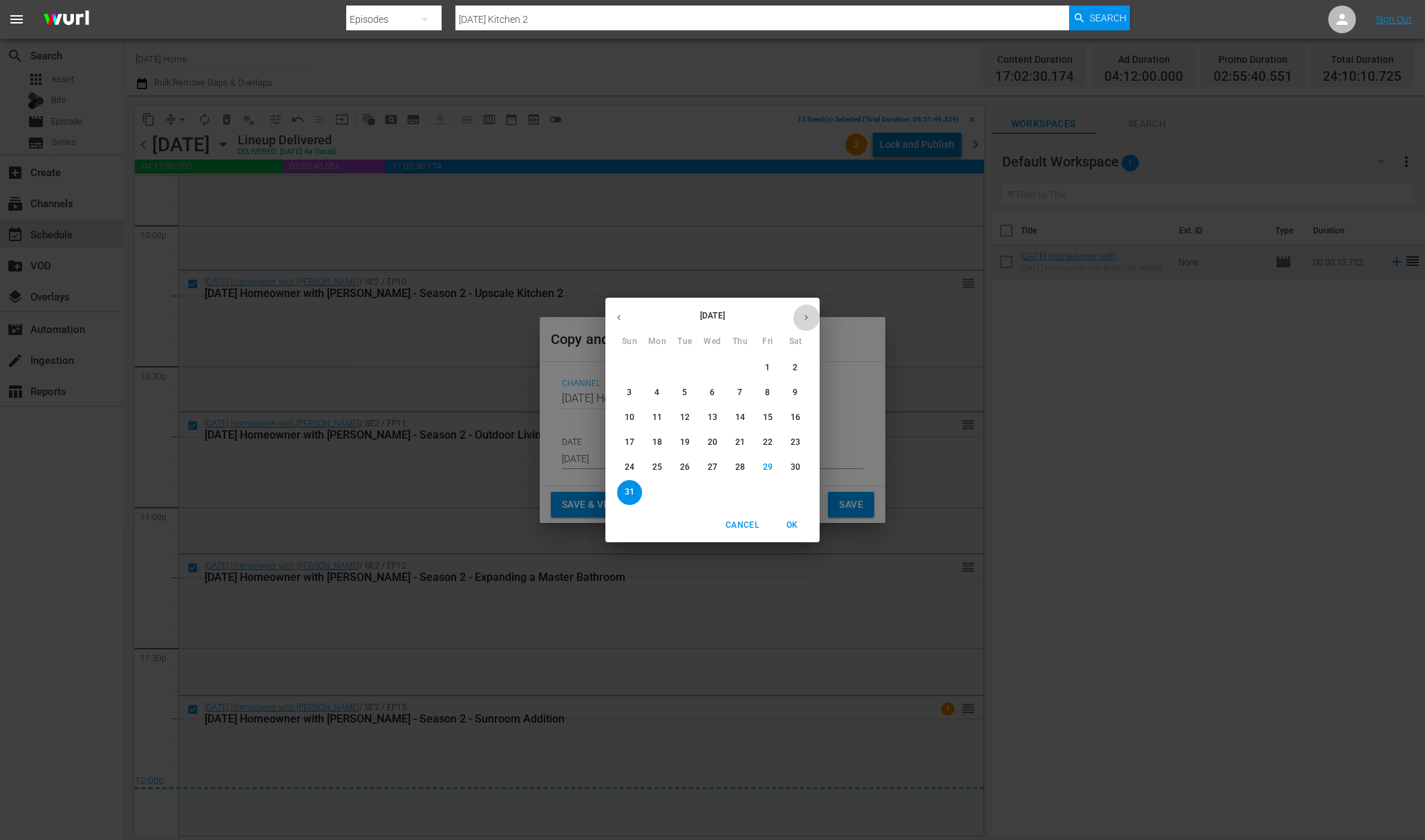
click at [806, 311] on button "button" at bounding box center [806, 317] width 27 height 27
drag, startPoint x: 687, startPoint y: 372, endPoint x: 715, endPoint y: 389, distance: 32.8
click at [687, 372] on span "2" at bounding box center [685, 368] width 25 height 12
type input "[DATE]"
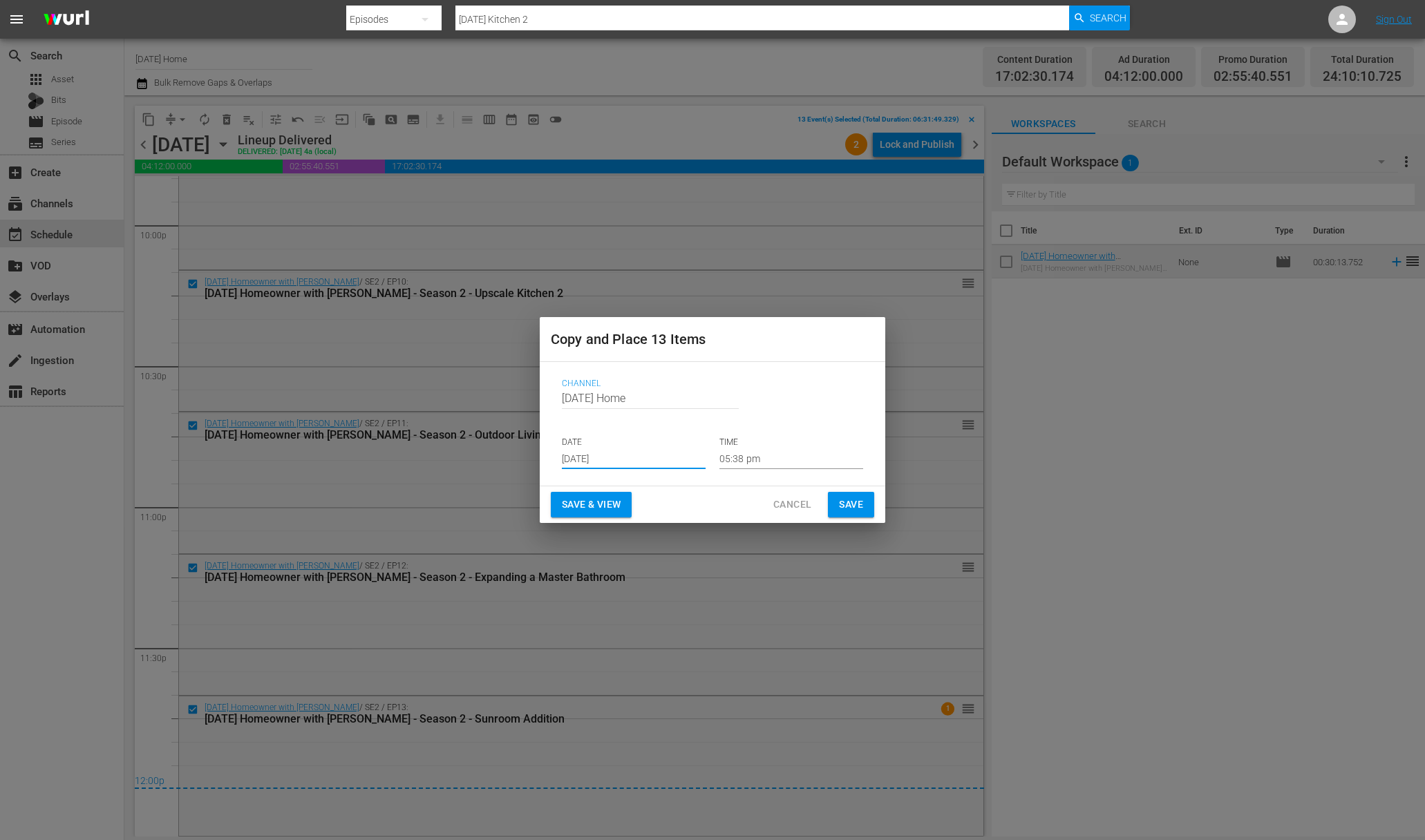
click at [850, 512] on span "Save" at bounding box center [850, 504] width 24 height 17
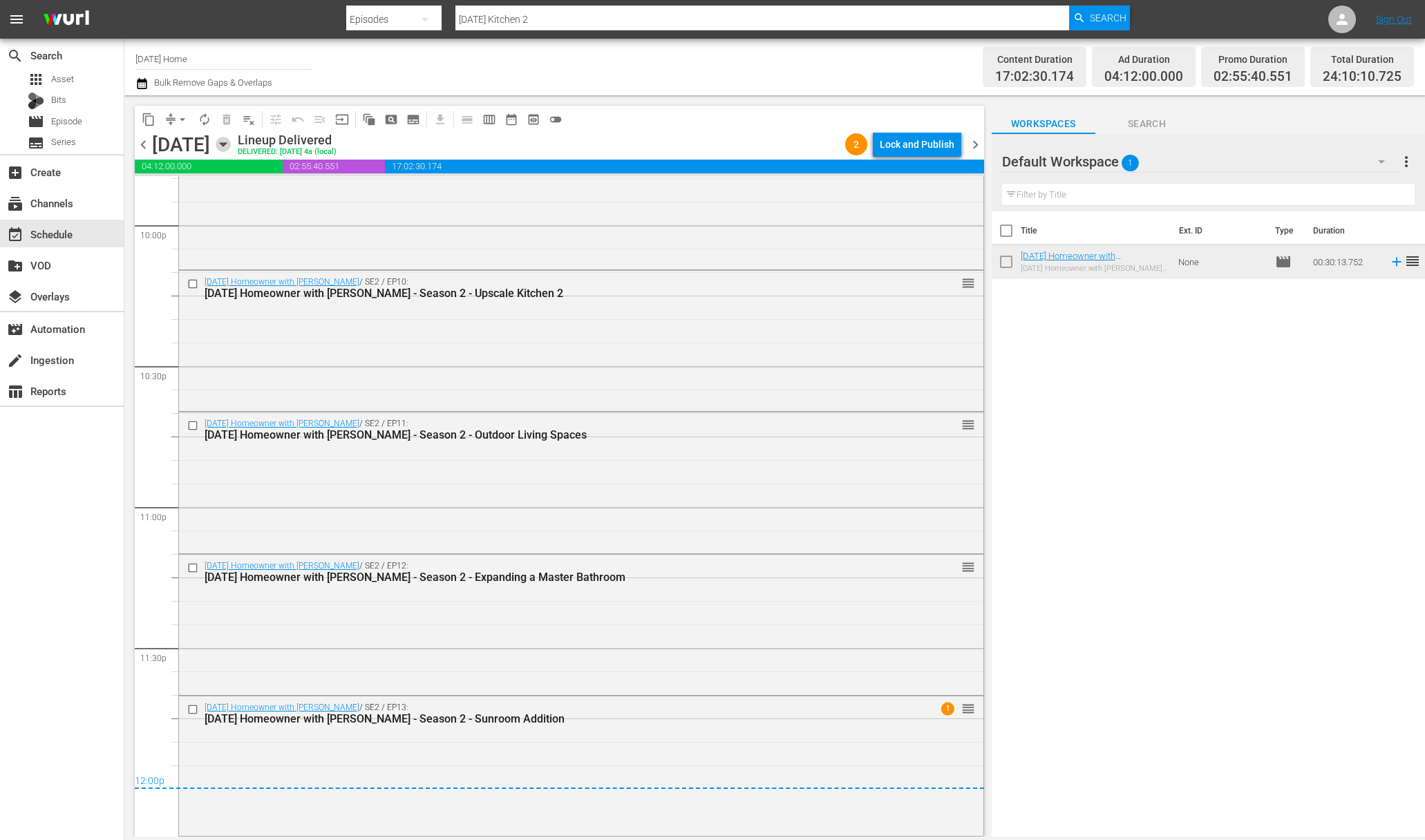
click at [226, 145] on icon "button" at bounding box center [222, 145] width 6 height 3
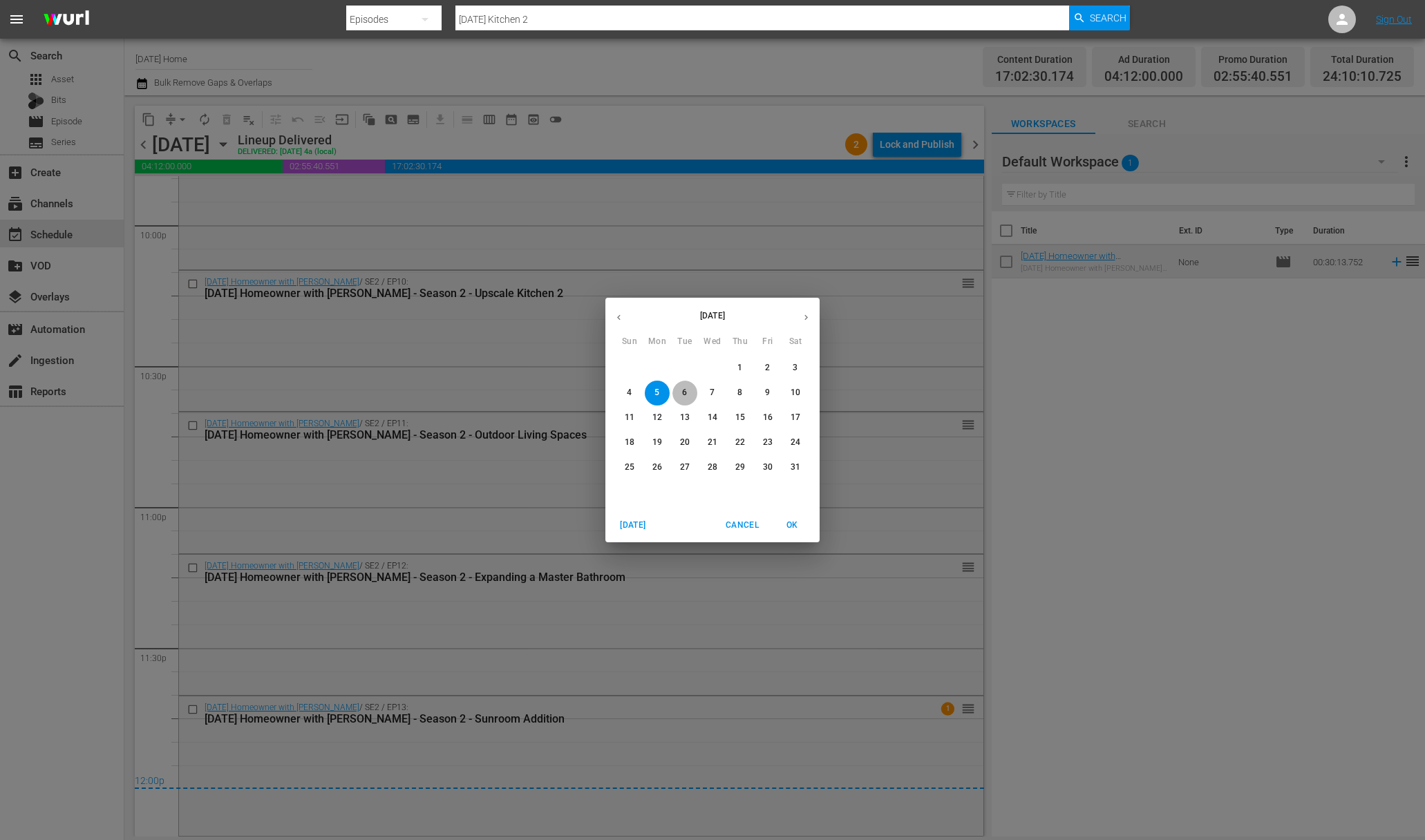
click at [681, 394] on span "6" at bounding box center [685, 393] width 25 height 12
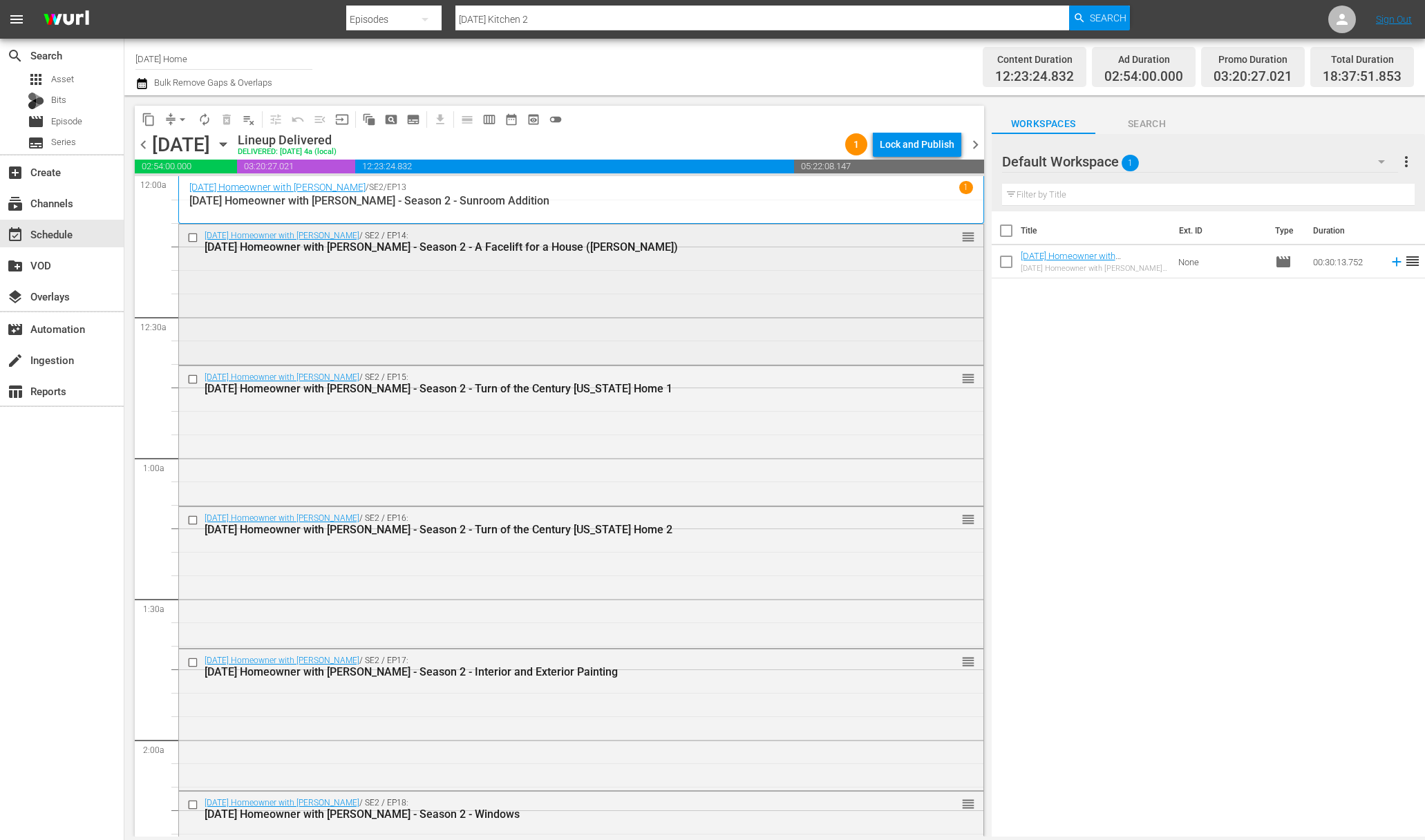
click at [190, 240] on input "checkbox" at bounding box center [194, 238] width 14 height 12
click at [190, 378] on input "checkbox" at bounding box center [194, 379] width 14 height 12
click at [190, 519] on input "checkbox" at bounding box center [194, 520] width 14 height 12
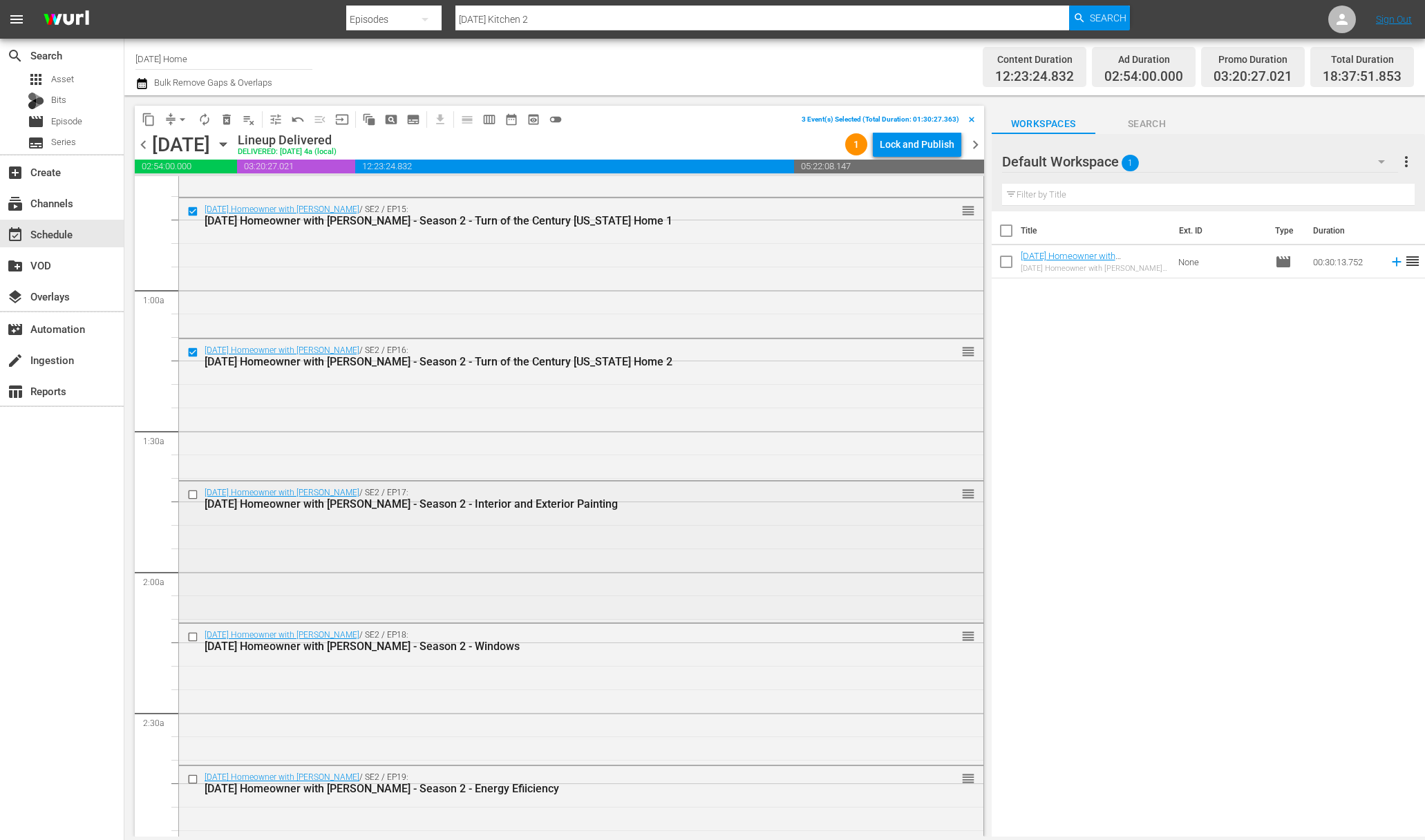
scroll to position [284, 0]
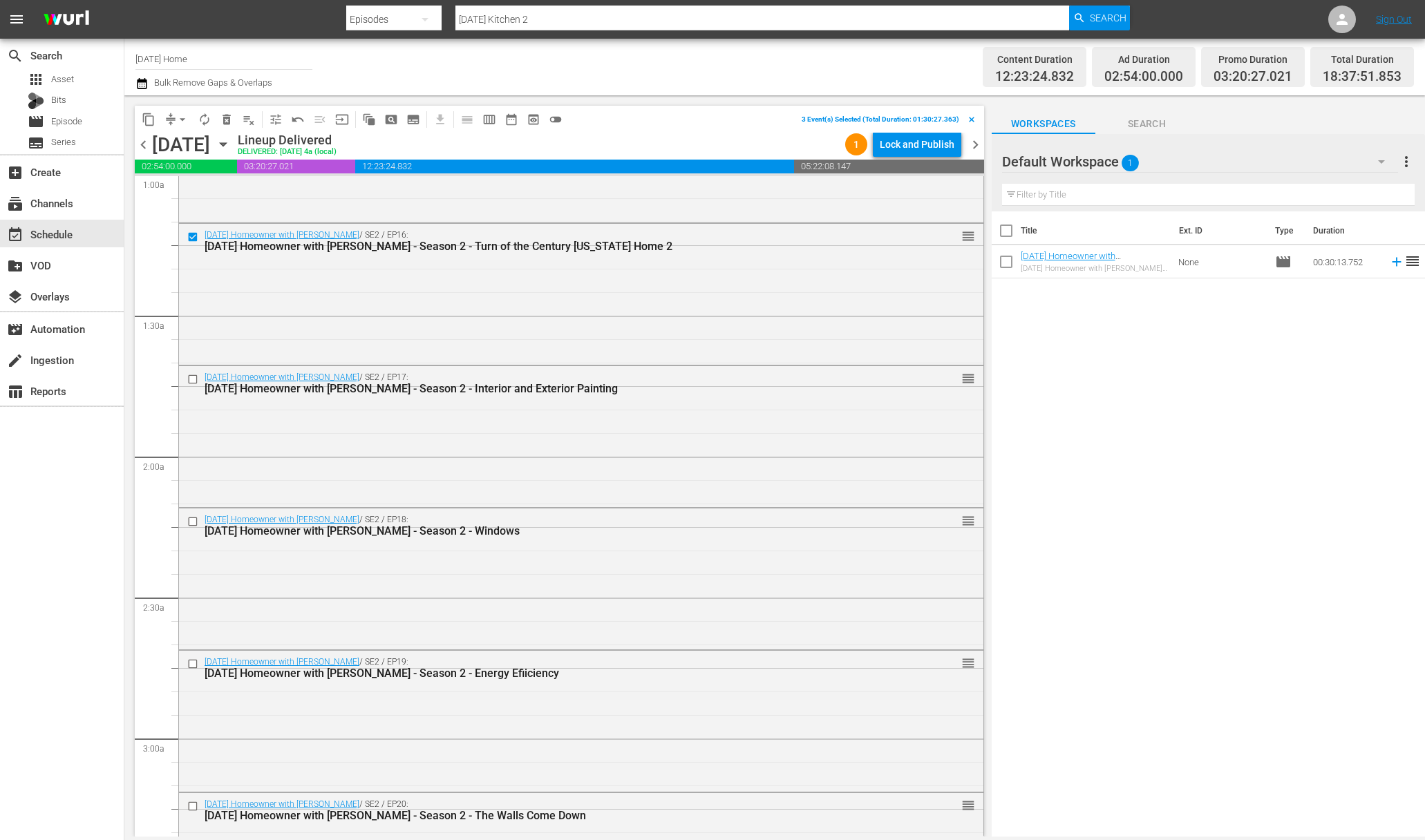
drag, startPoint x: 194, startPoint y: 522, endPoint x: 168, endPoint y: 430, distance: 95.6
click at [194, 521] on input "checkbox" at bounding box center [194, 521] width 14 height 12
click at [195, 379] on input "checkbox" at bounding box center [194, 379] width 14 height 12
click at [193, 376] on input "checkbox" at bounding box center [194, 381] width 14 height 12
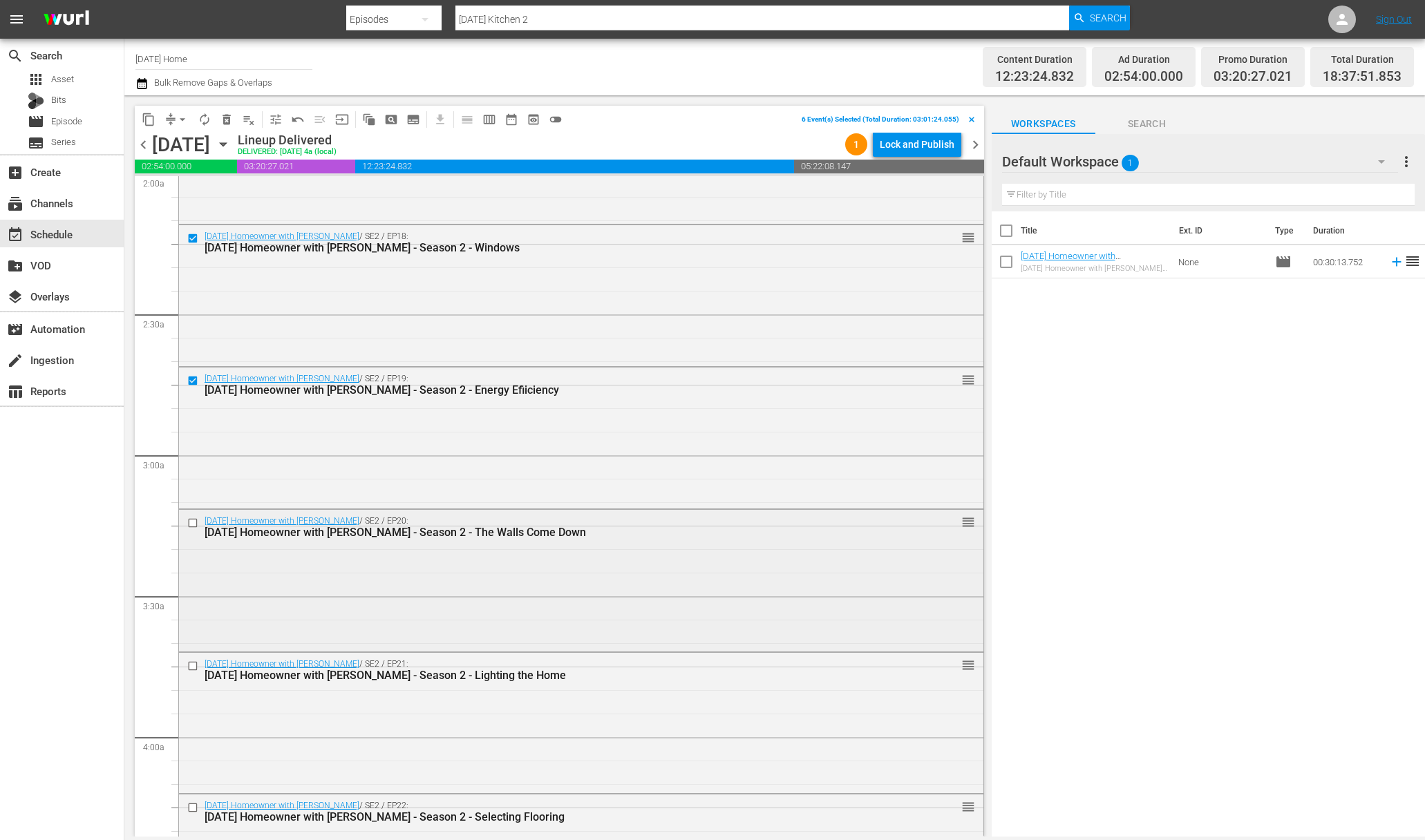
click at [192, 520] on input "checkbox" at bounding box center [194, 523] width 14 height 12
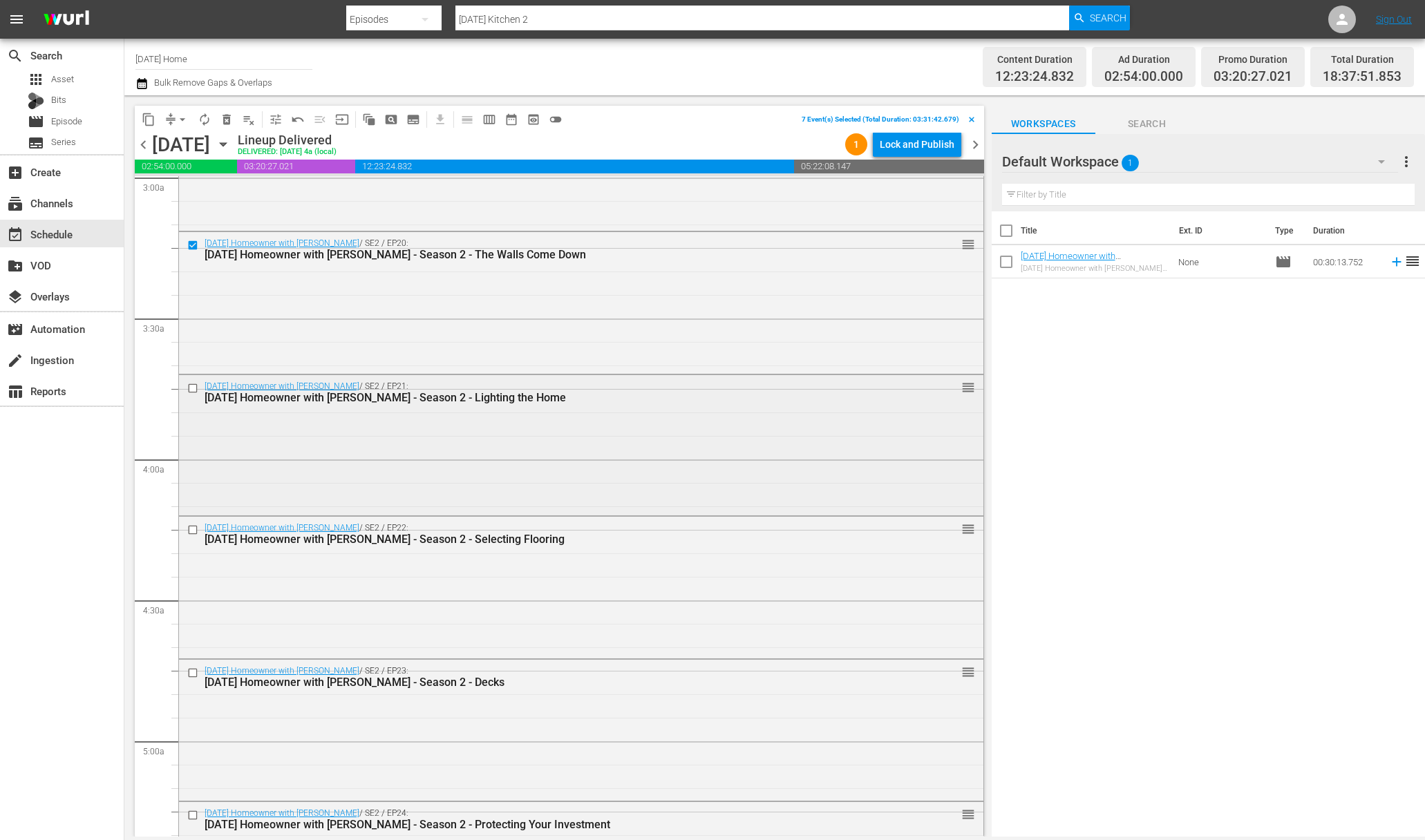
click at [194, 389] on input "checkbox" at bounding box center [194, 388] width 14 height 12
click at [190, 529] on input "checkbox" at bounding box center [194, 530] width 14 height 12
click at [195, 673] on input "checkbox" at bounding box center [194, 673] width 14 height 12
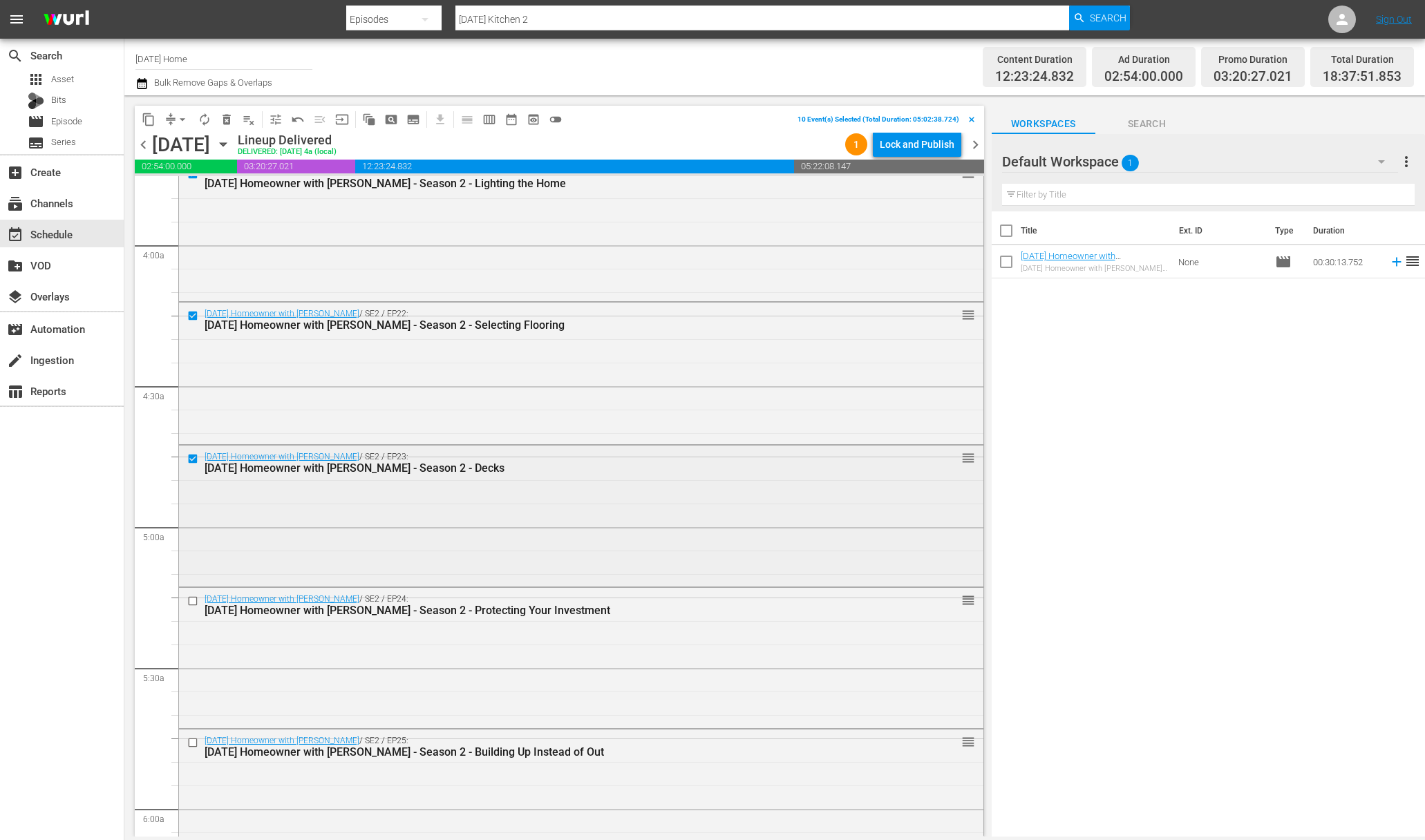
scroll to position [1139, 0]
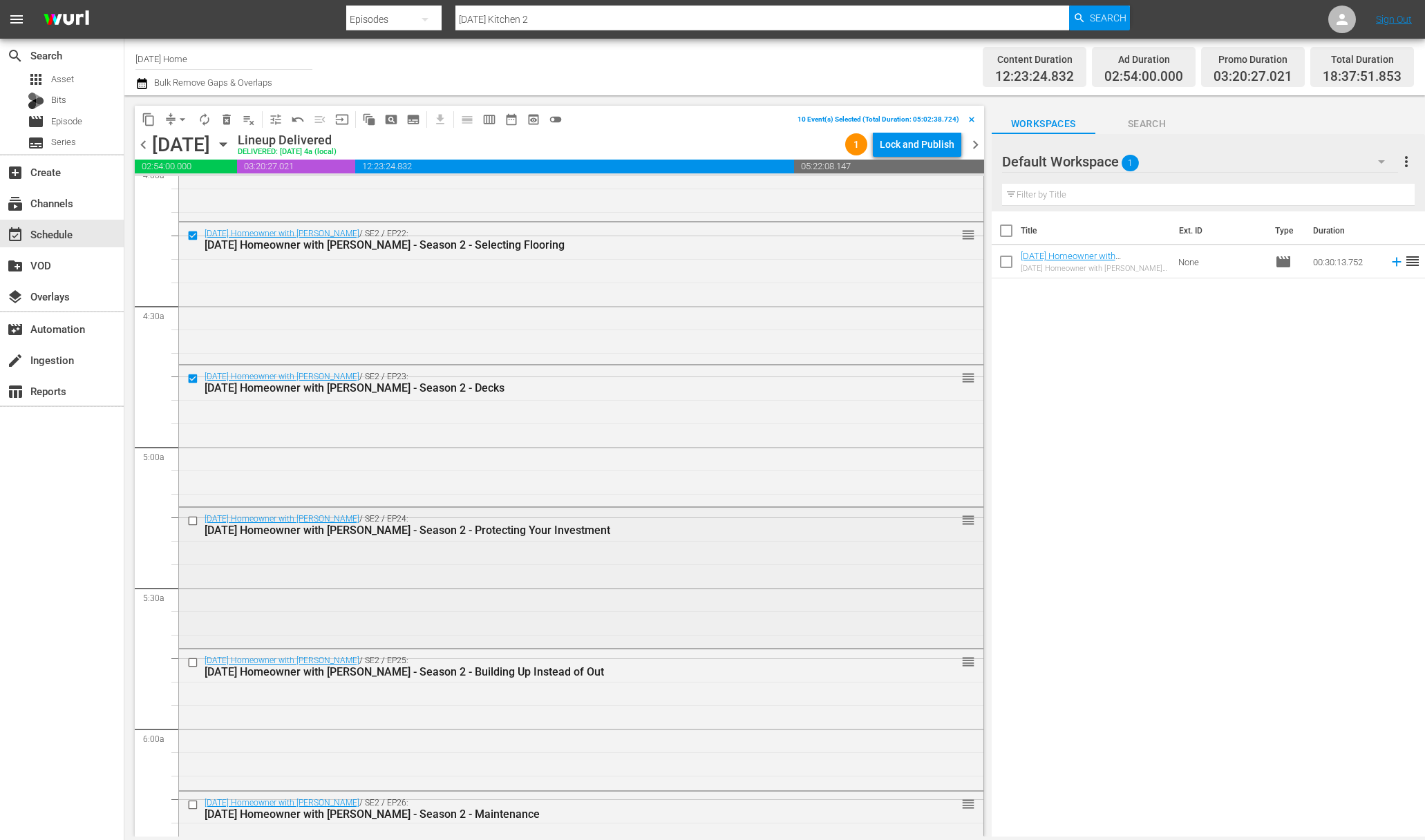
click at [192, 520] on input "checkbox" at bounding box center [194, 521] width 14 height 12
click at [193, 662] on input "checkbox" at bounding box center [194, 663] width 14 height 12
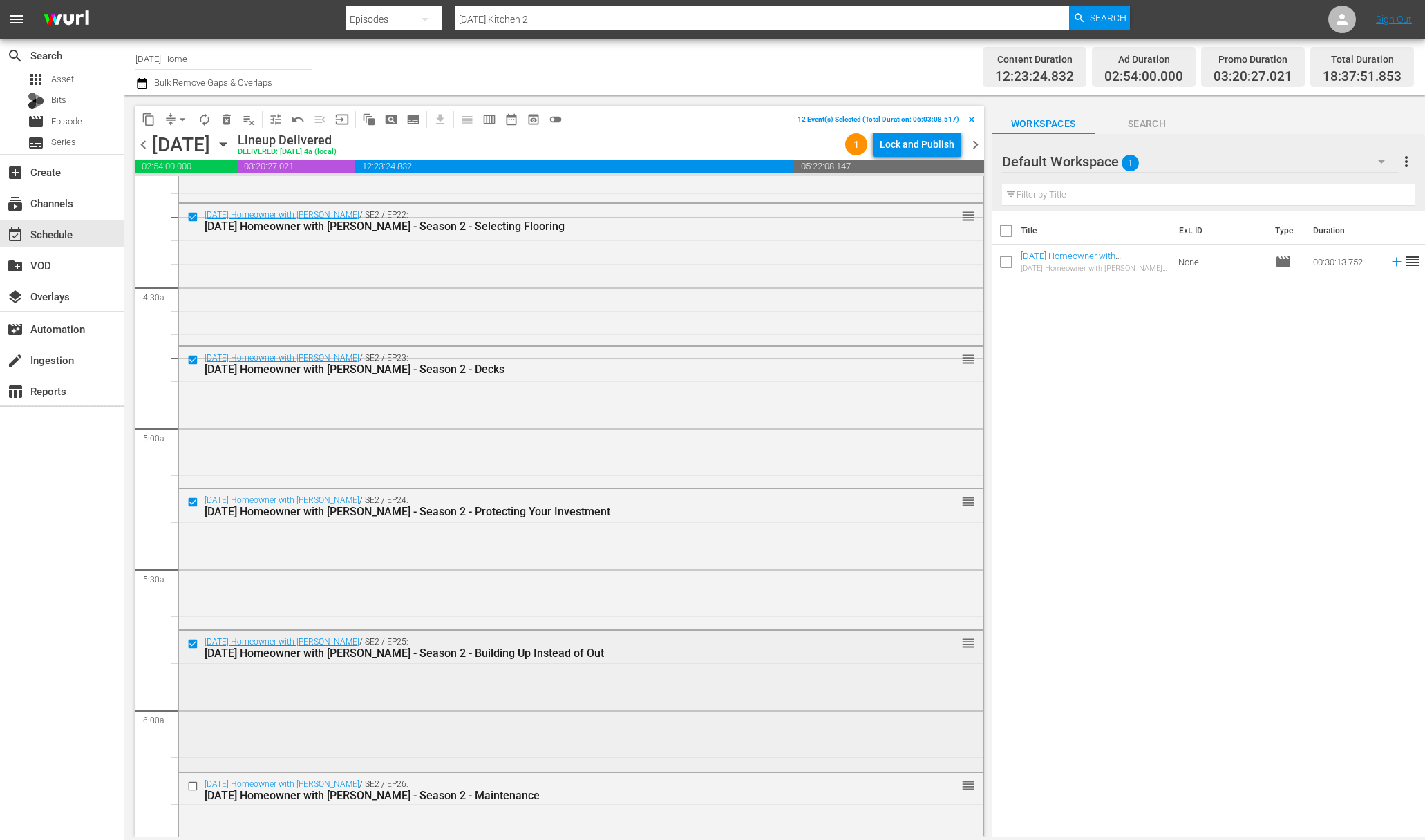
scroll to position [1166, 0]
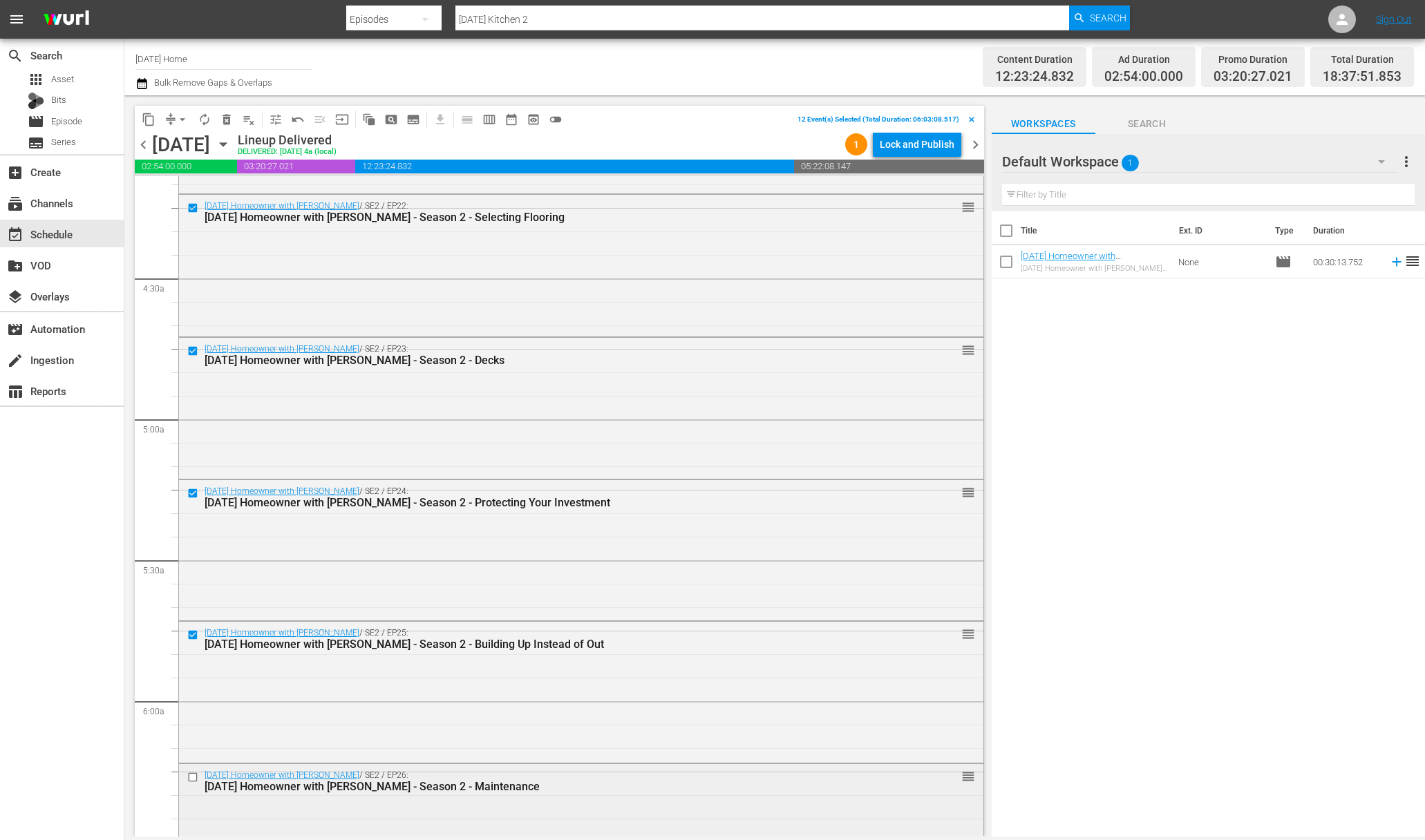
click at [194, 774] on input "checkbox" at bounding box center [194, 777] width 14 height 12
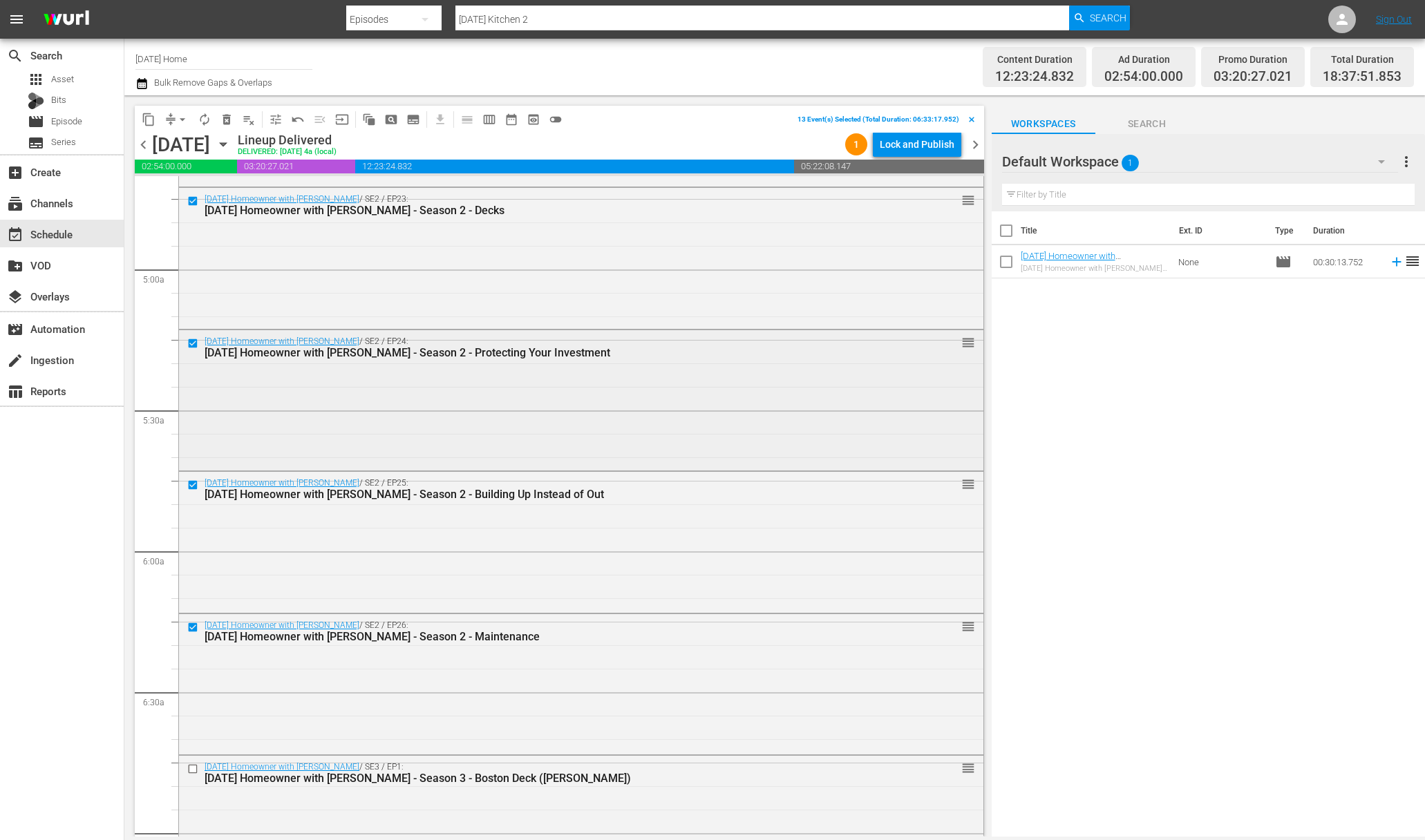
scroll to position [1389, 0]
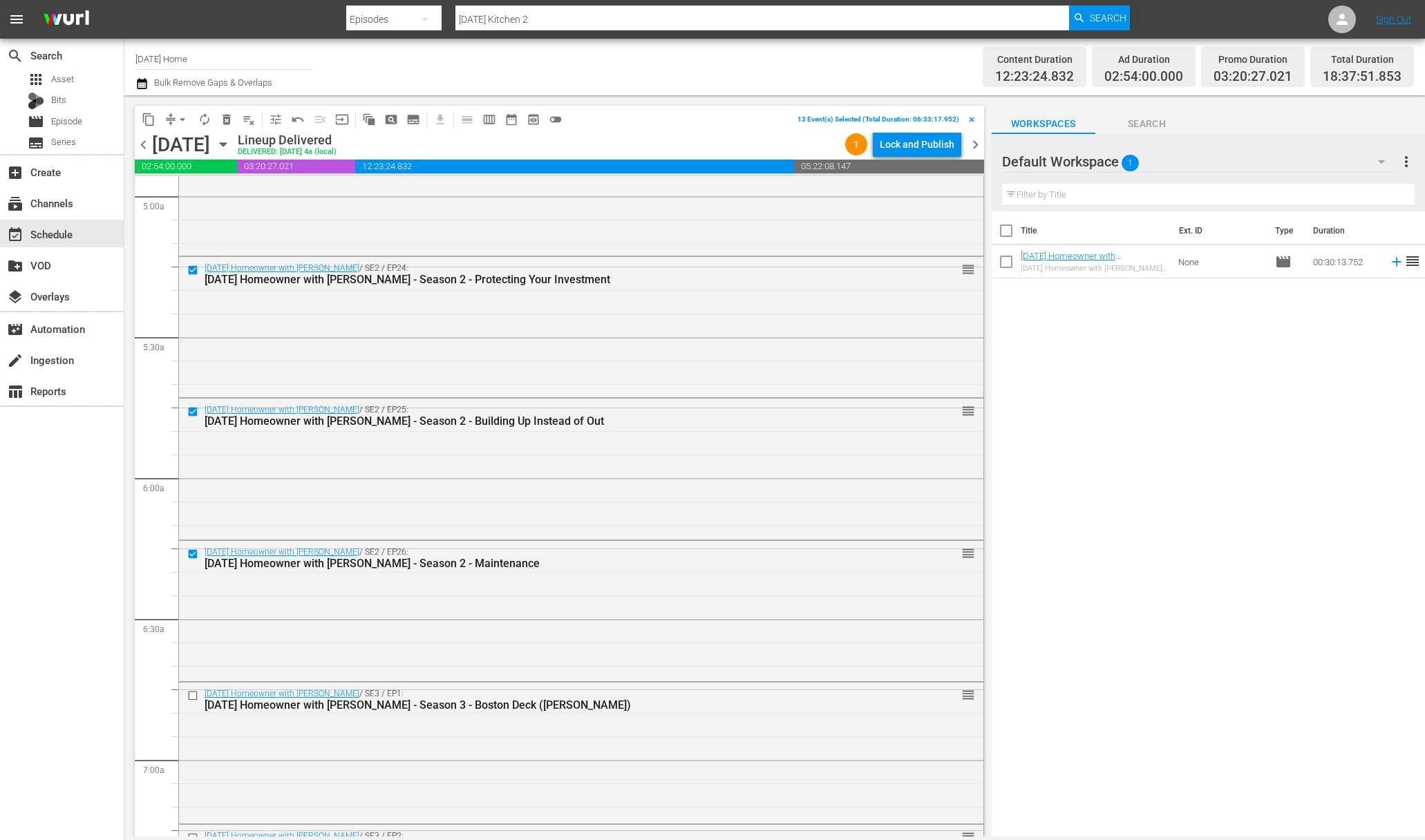
click at [149, 119] on span "content_copy" at bounding box center [148, 119] width 14 height 14
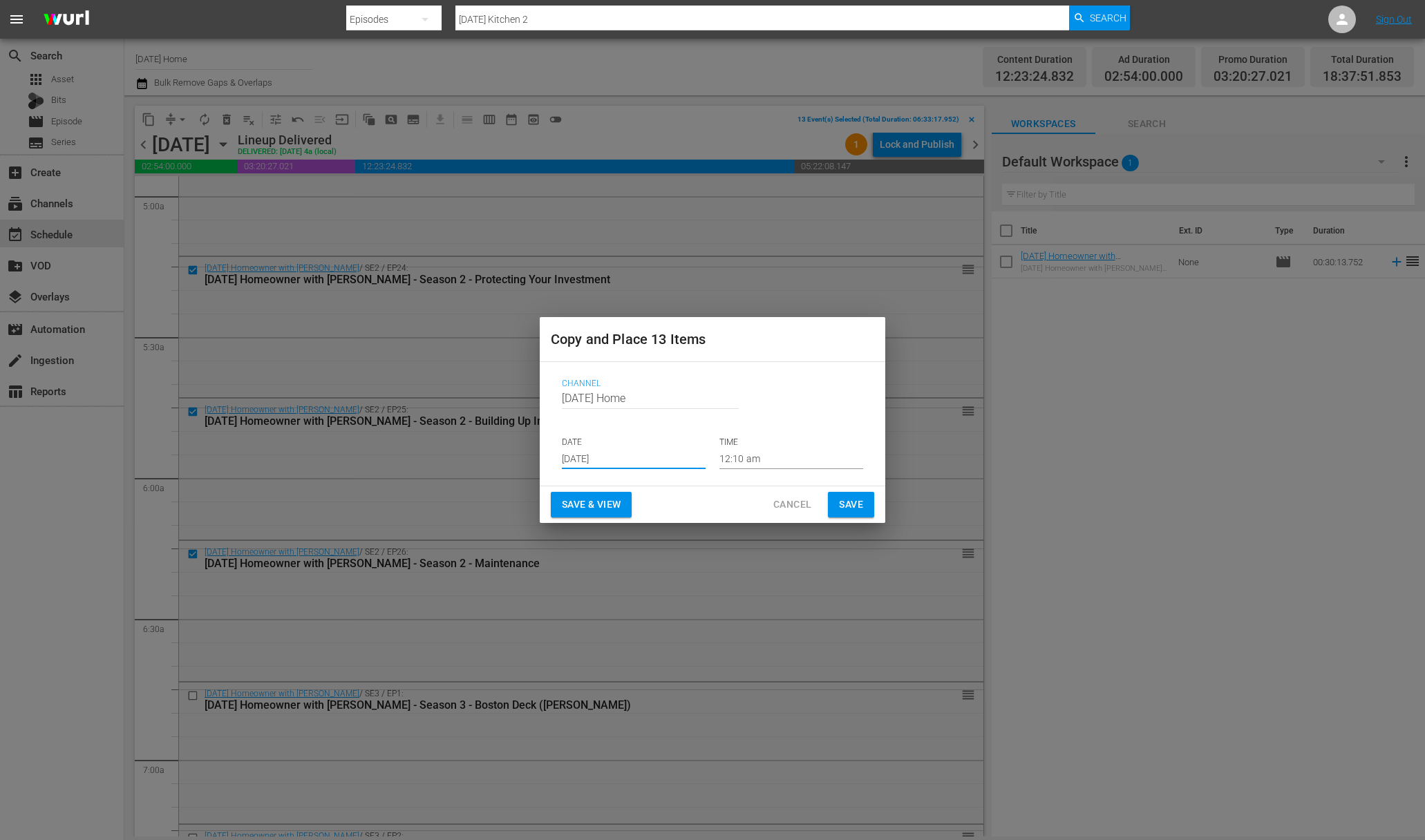
click at [638, 455] on input "[DATE]" at bounding box center [633, 458] width 144 height 21
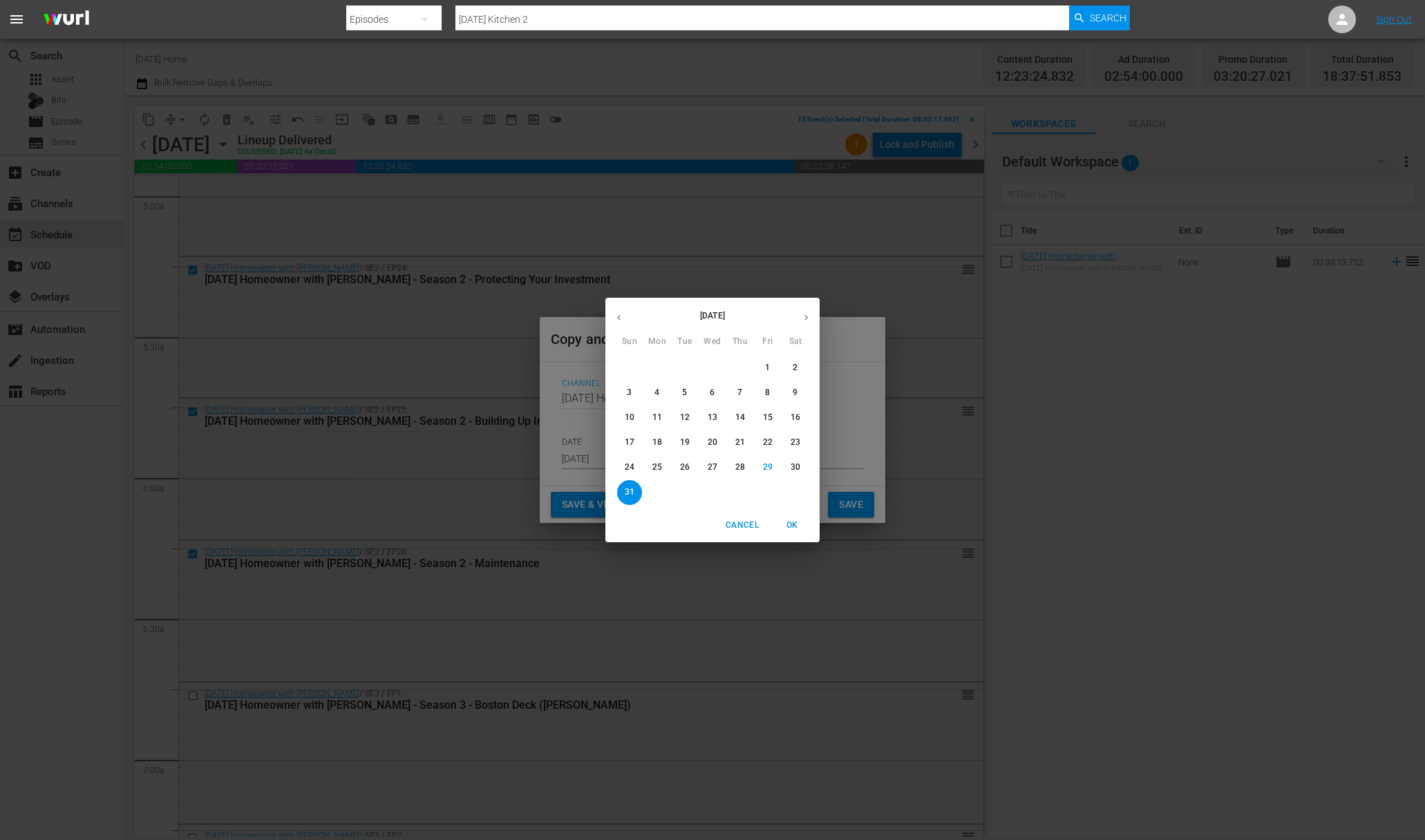
click at [806, 319] on icon "button" at bounding box center [806, 317] width 10 height 10
click at [688, 366] on span "2" at bounding box center [685, 368] width 25 height 12
type input "[DATE]"
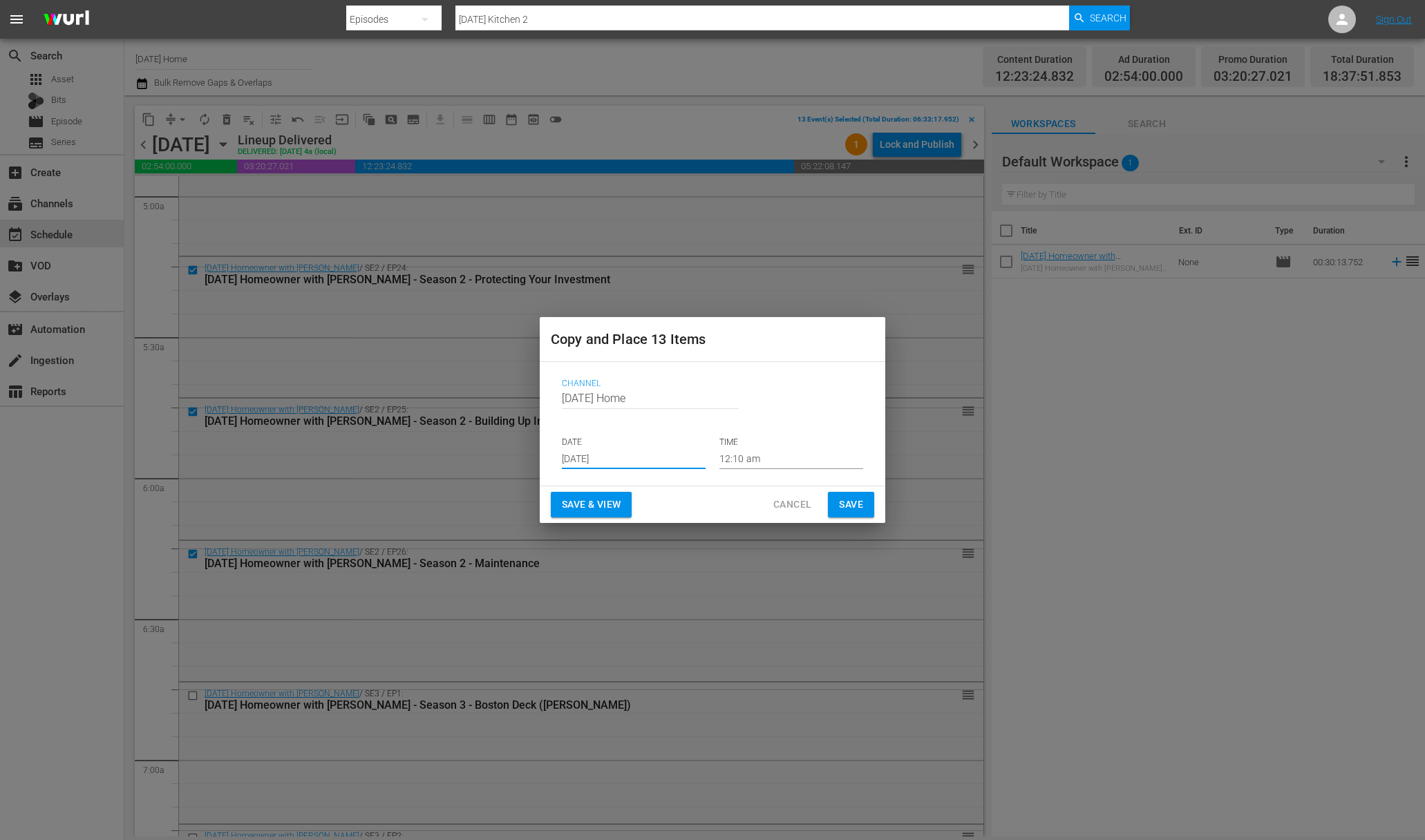
click at [736, 460] on input "12:10 am" at bounding box center [791, 458] width 144 height 21
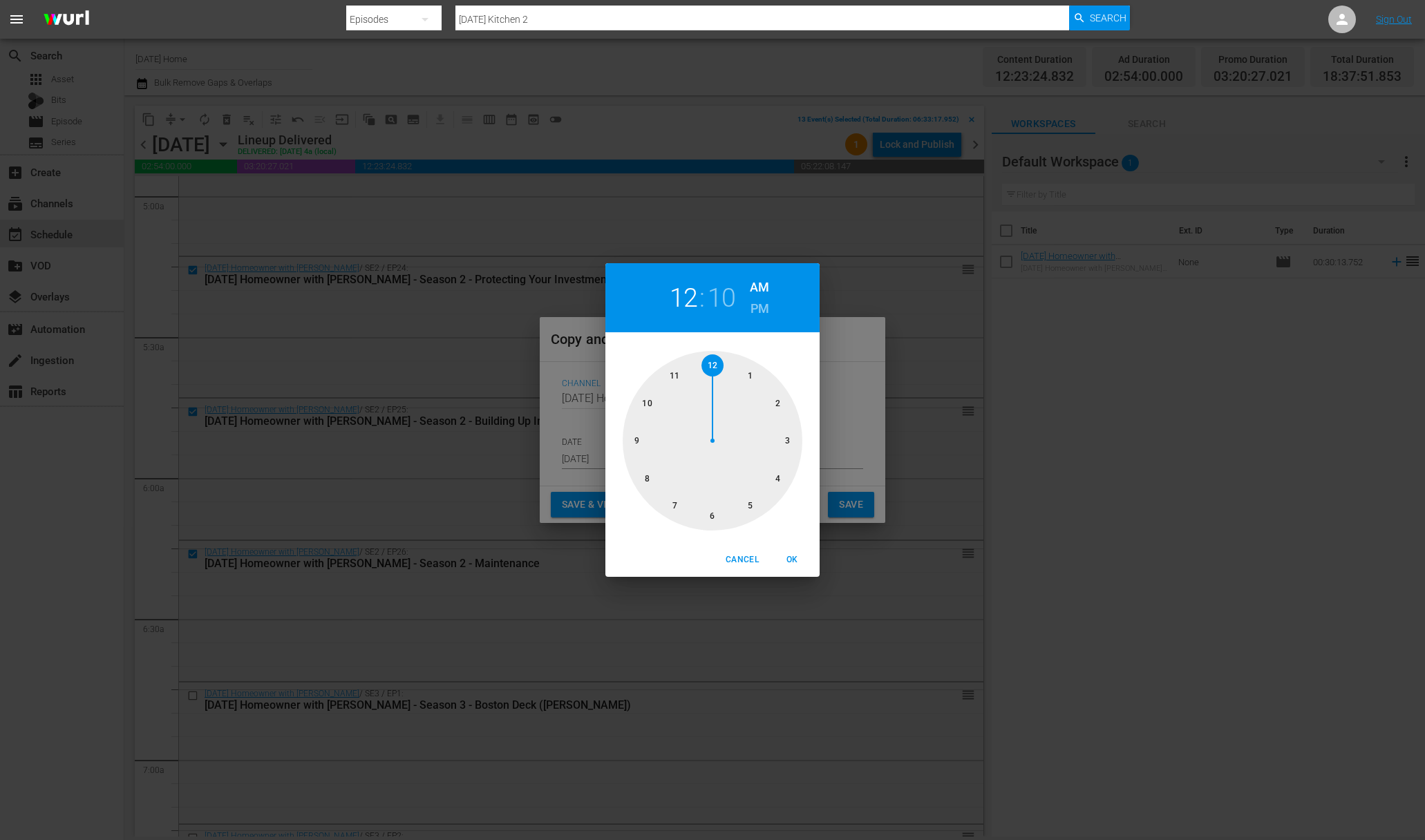
click at [712, 512] on div at bounding box center [712, 441] width 180 height 180
click at [640, 444] on div at bounding box center [712, 441] width 180 height 180
click at [794, 563] on span "OK" at bounding box center [792, 560] width 33 height 14
type input "06:45 am"
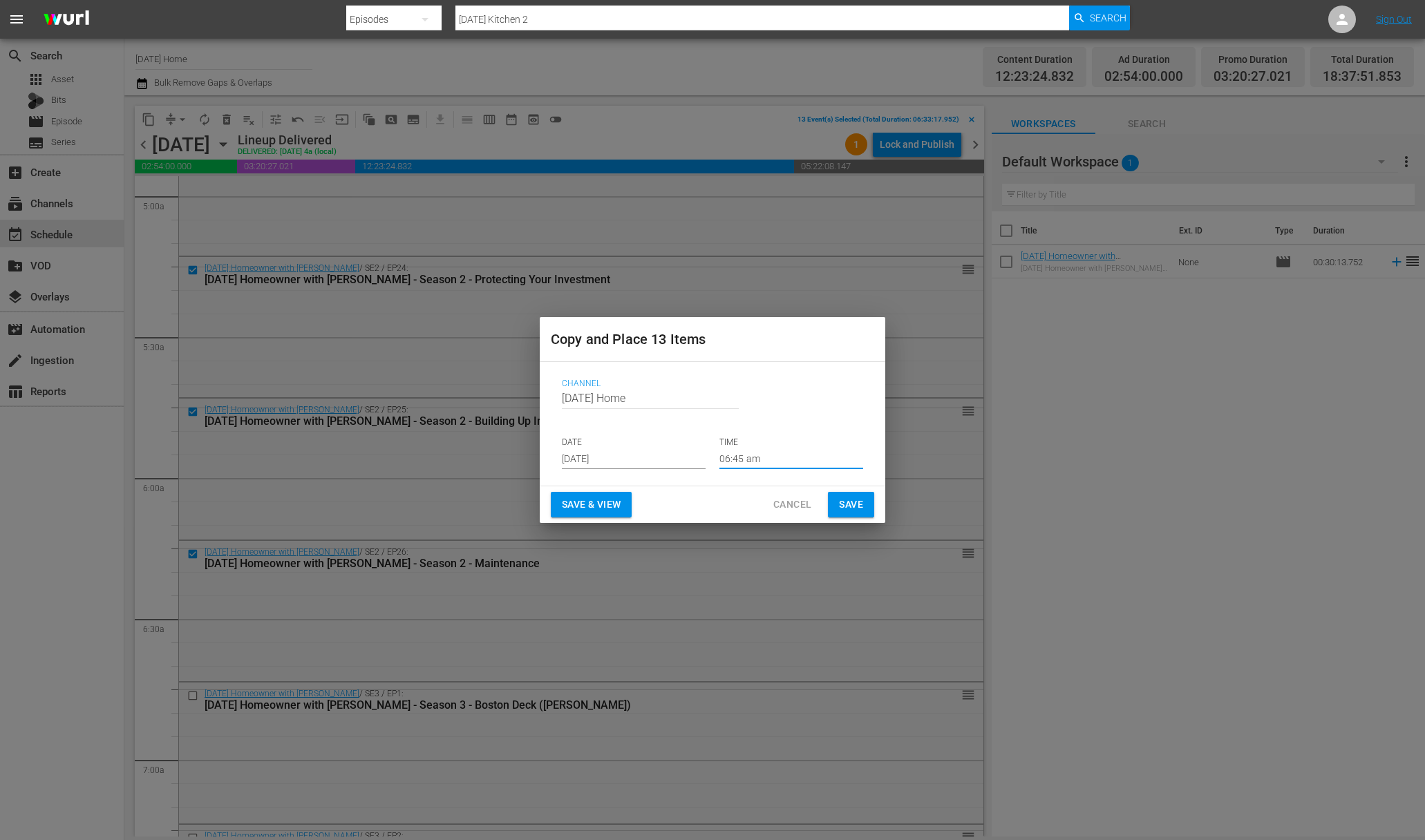
click at [853, 506] on span "Save" at bounding box center [850, 504] width 24 height 17
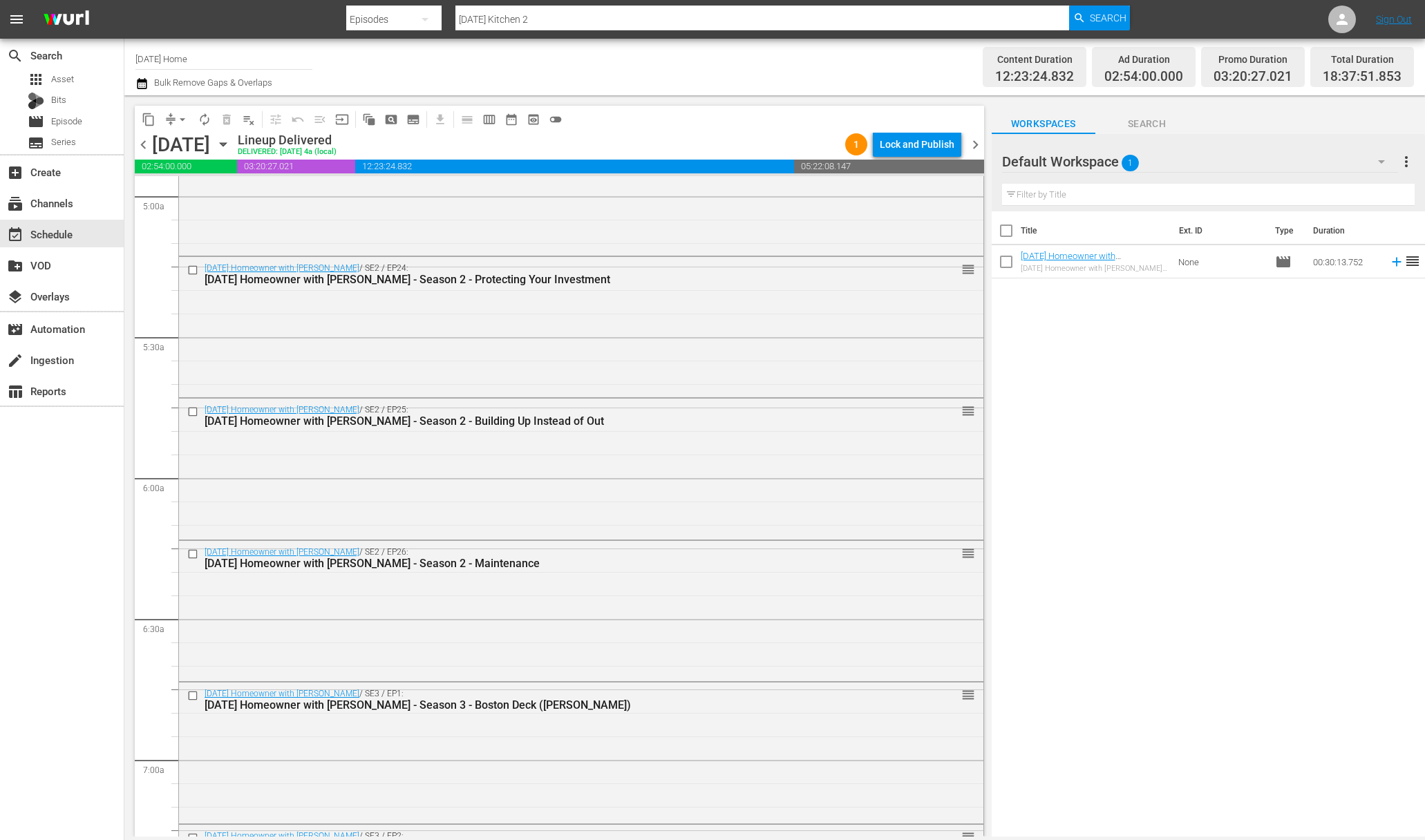
click at [230, 141] on icon "button" at bounding box center [223, 144] width 15 height 15
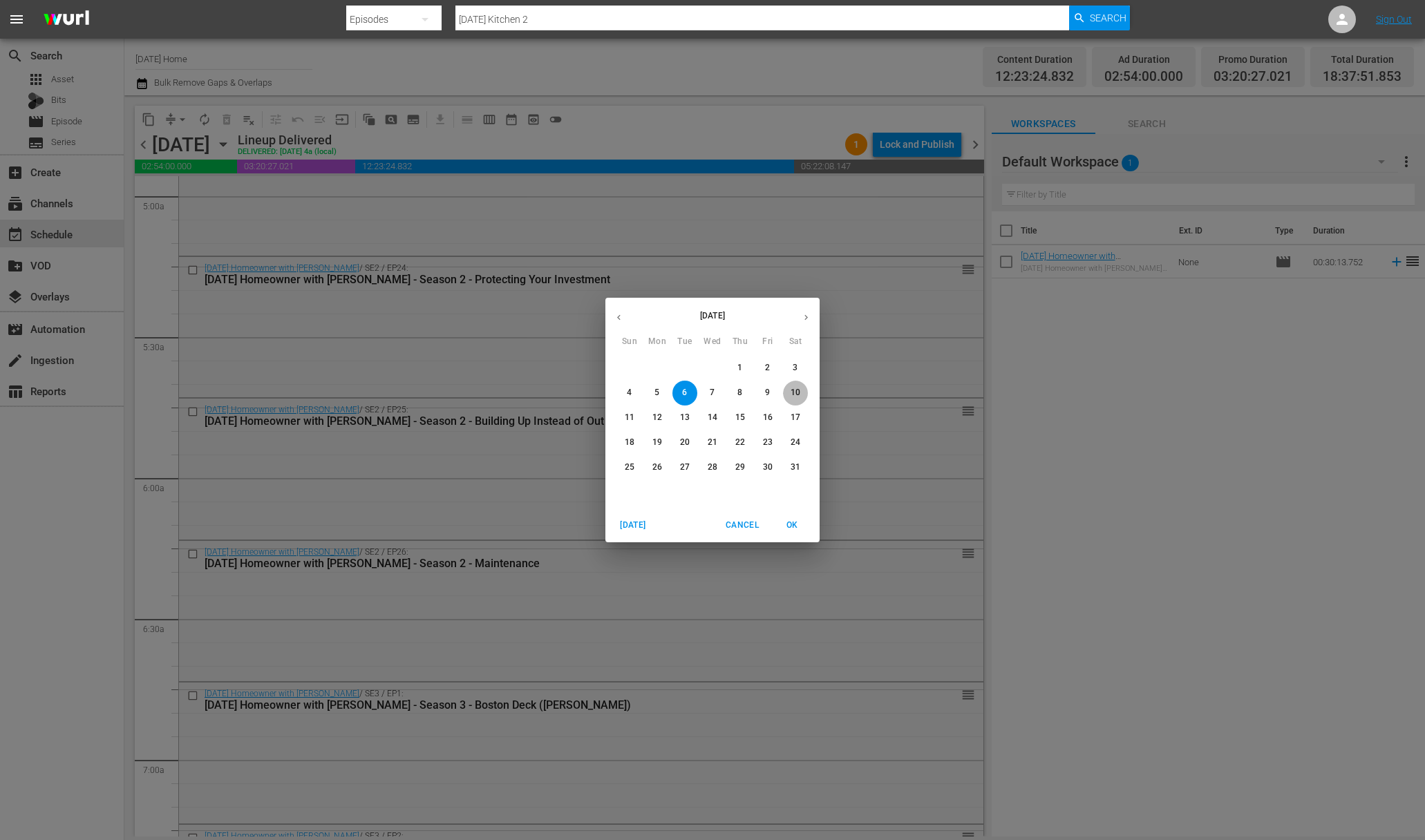
click at [794, 391] on p "10" at bounding box center [795, 393] width 10 height 12
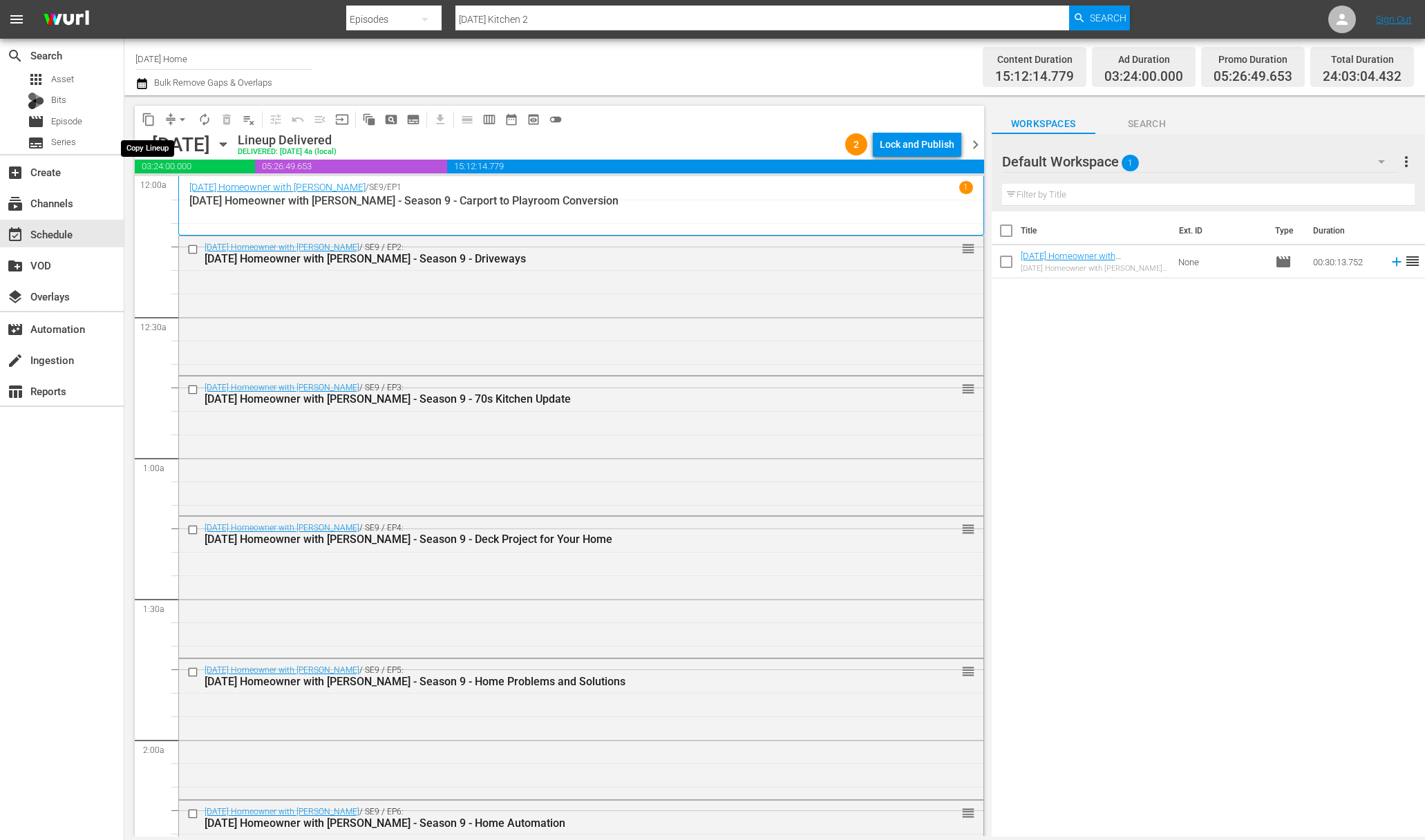
click at [146, 116] on span "content_copy" at bounding box center [148, 119] width 14 height 14
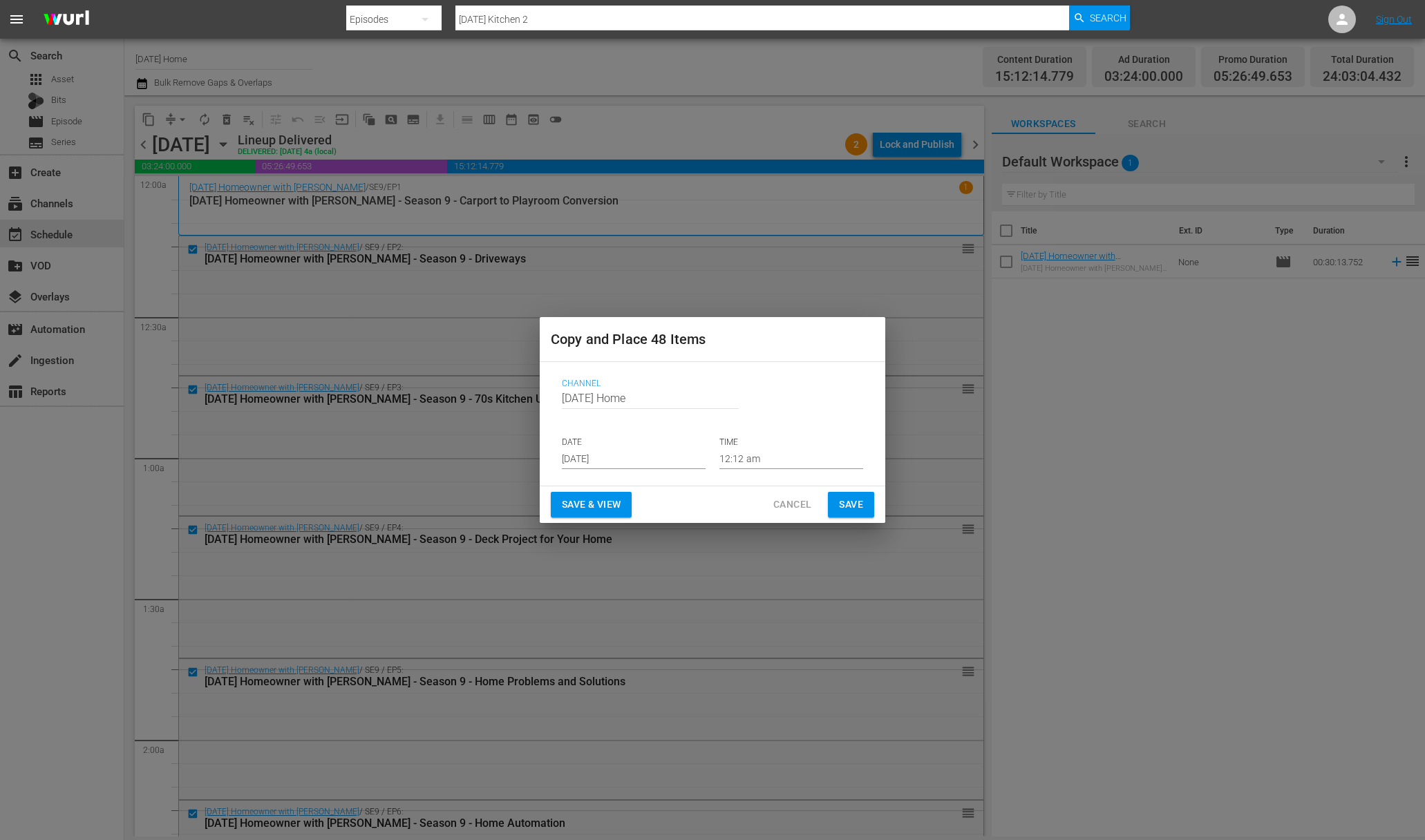
click at [659, 455] on input "[DATE]" at bounding box center [633, 458] width 144 height 21
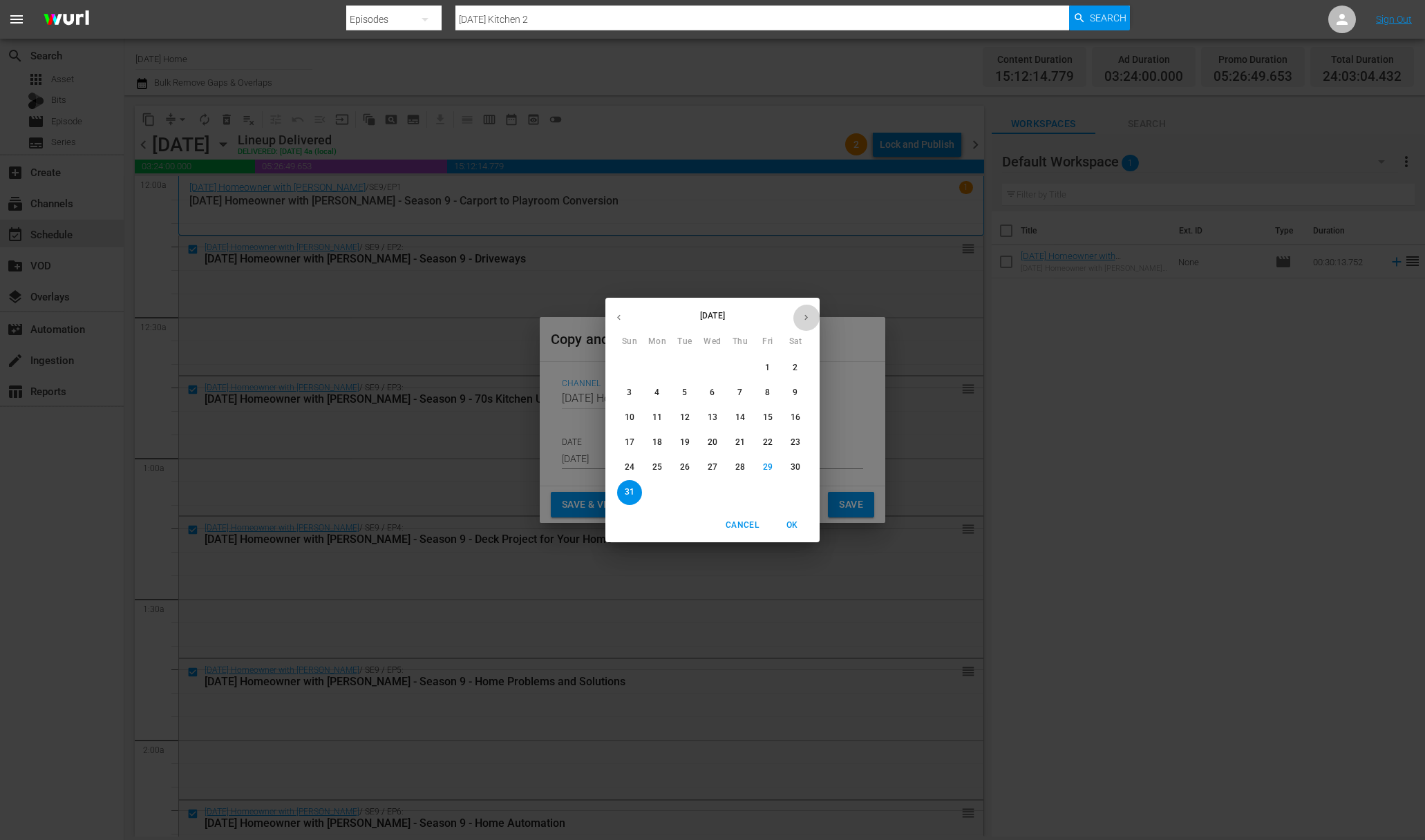
click at [805, 319] on icon "button" at bounding box center [806, 318] width 3 height 6
click at [687, 361] on button "2" at bounding box center [685, 368] width 25 height 25
type input "[DATE]"
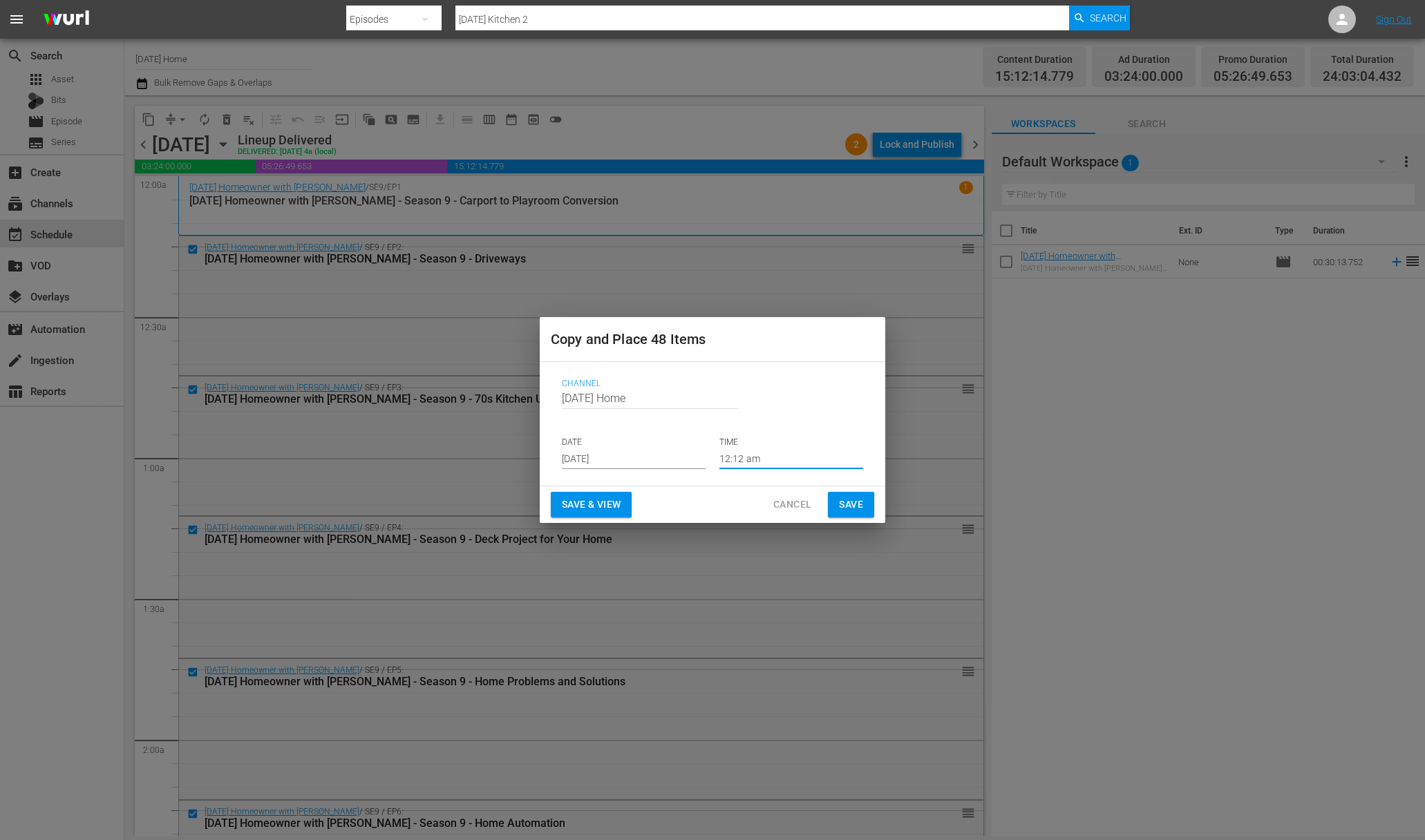
click at [767, 461] on input "12:12 am" at bounding box center [791, 458] width 144 height 21
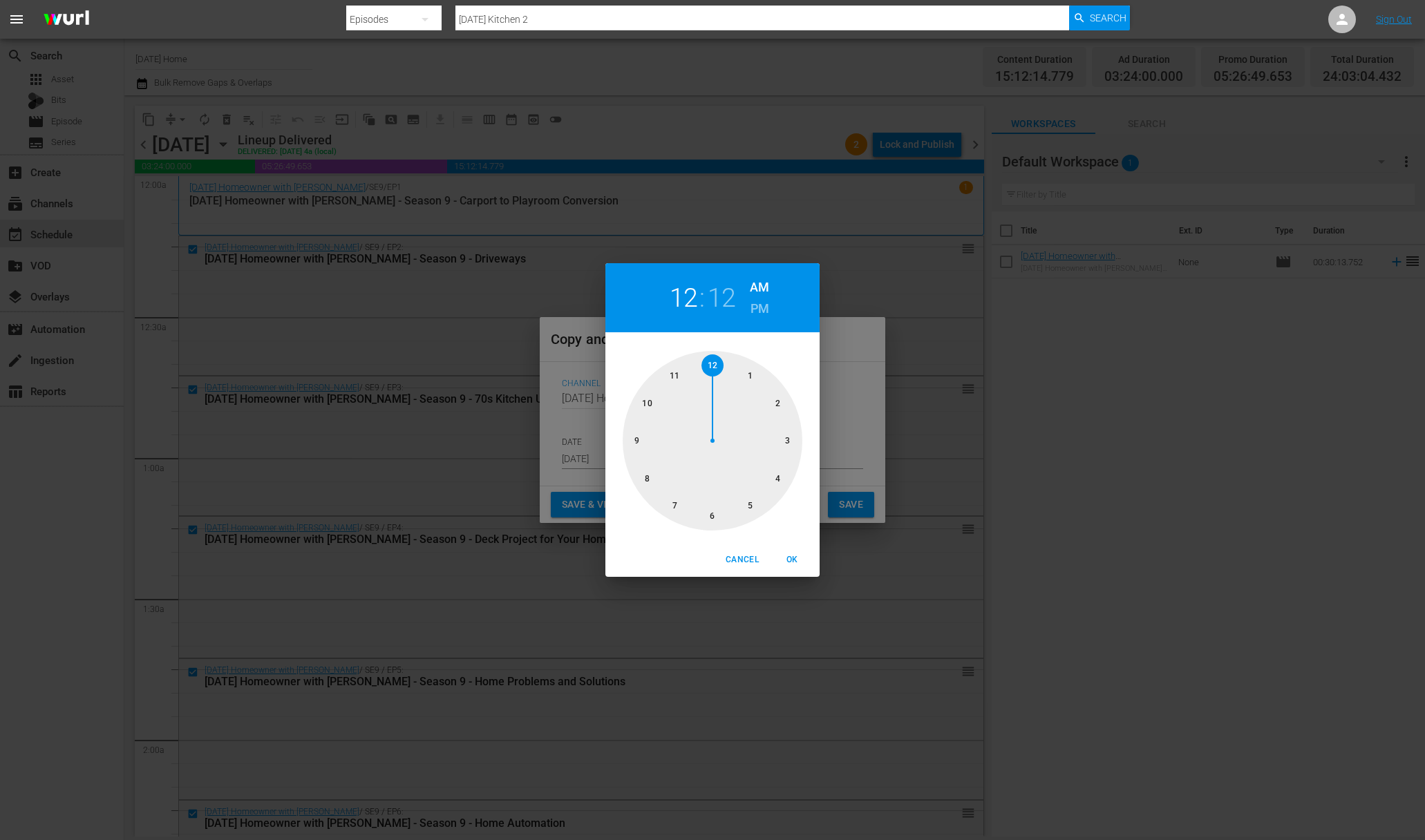
click at [781, 399] on div at bounding box center [712, 441] width 180 height 180
click at [788, 441] on div at bounding box center [712, 441] width 180 height 180
click at [764, 304] on h6 "PM" at bounding box center [760, 309] width 18 height 22
click at [798, 561] on span "OK" at bounding box center [792, 560] width 33 height 14
type input "02:15 pm"
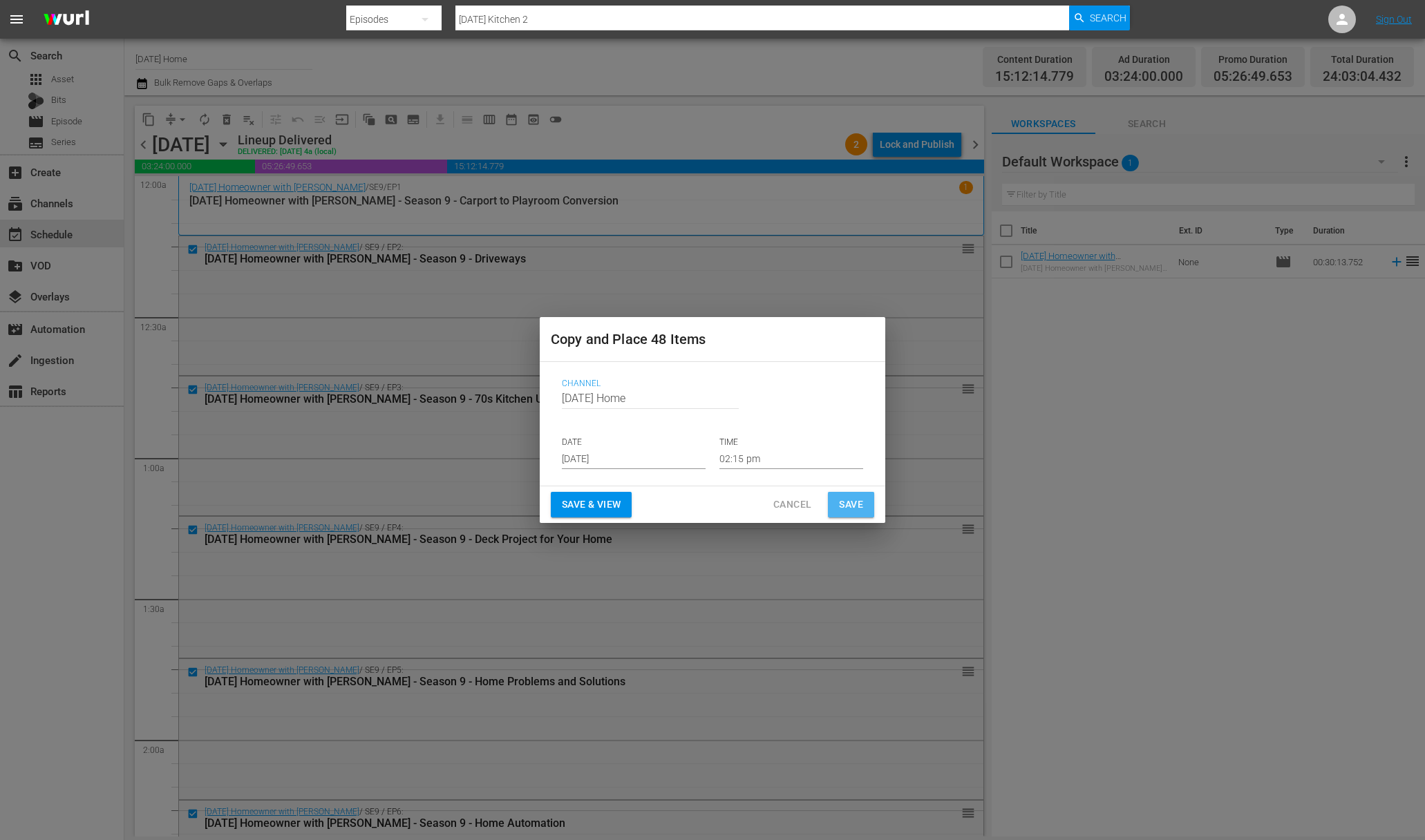
click at [849, 510] on span "Save" at bounding box center [850, 504] width 24 height 17
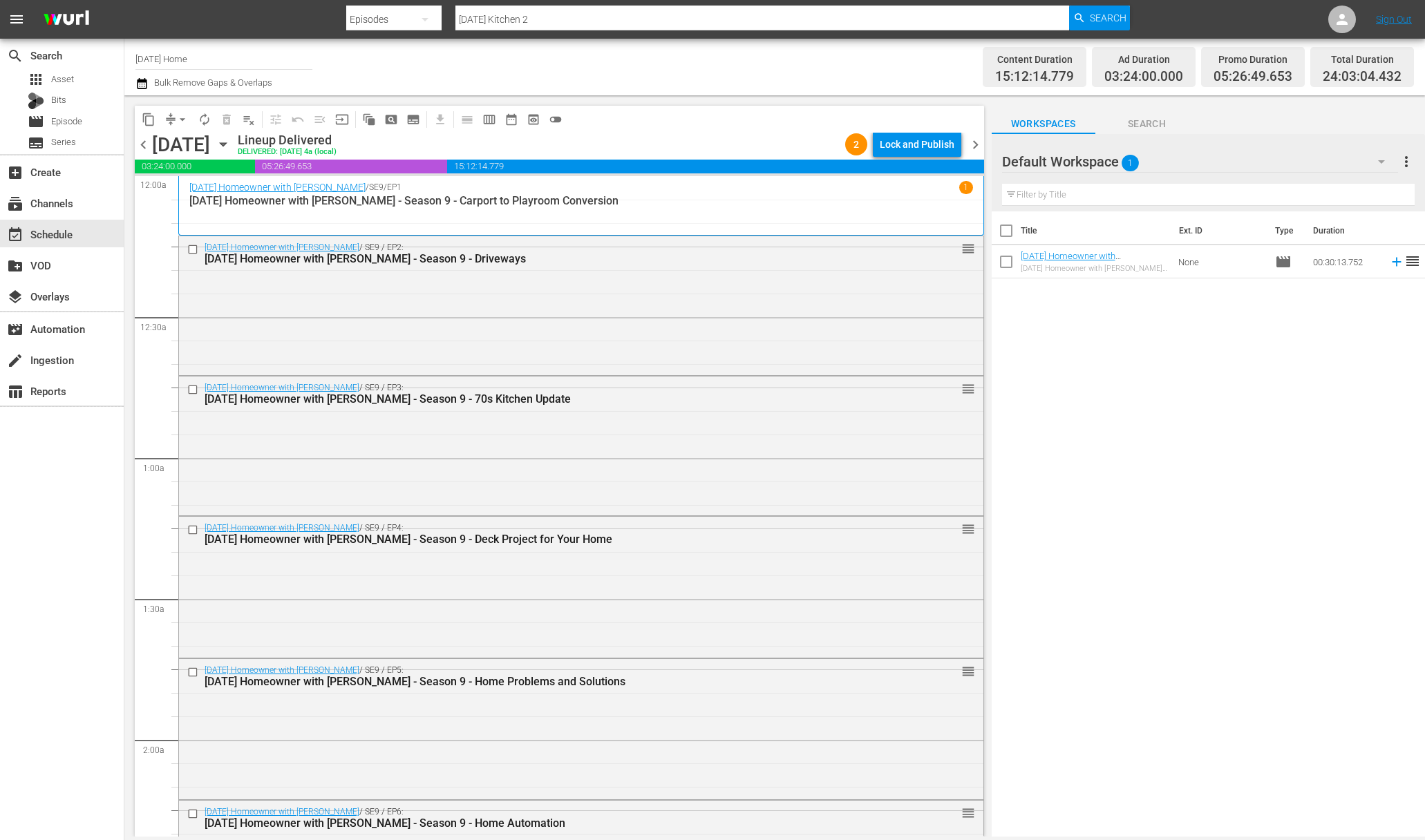
click at [230, 144] on icon "button" at bounding box center [223, 144] width 15 height 15
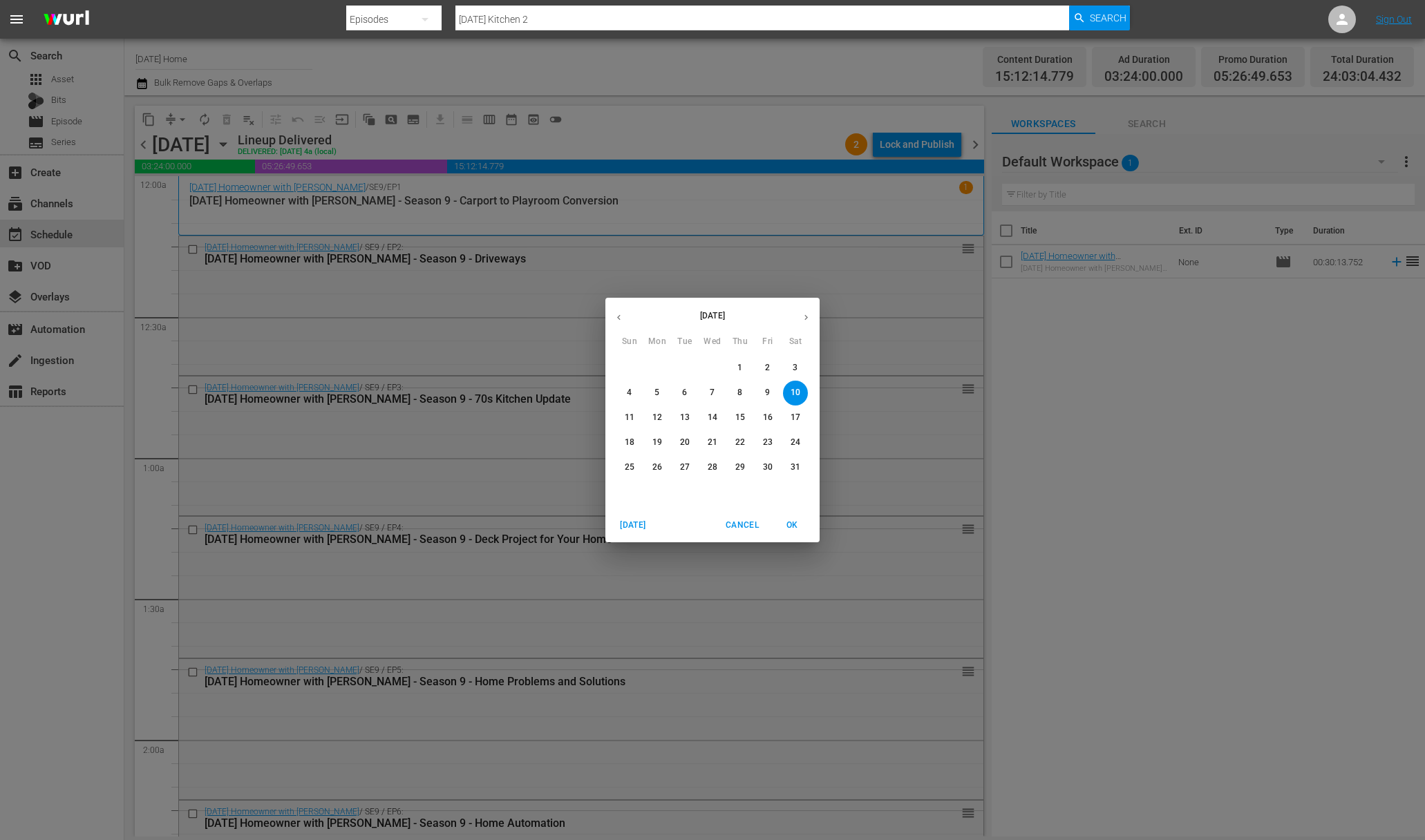
click at [760, 396] on span "9" at bounding box center [768, 393] width 25 height 12
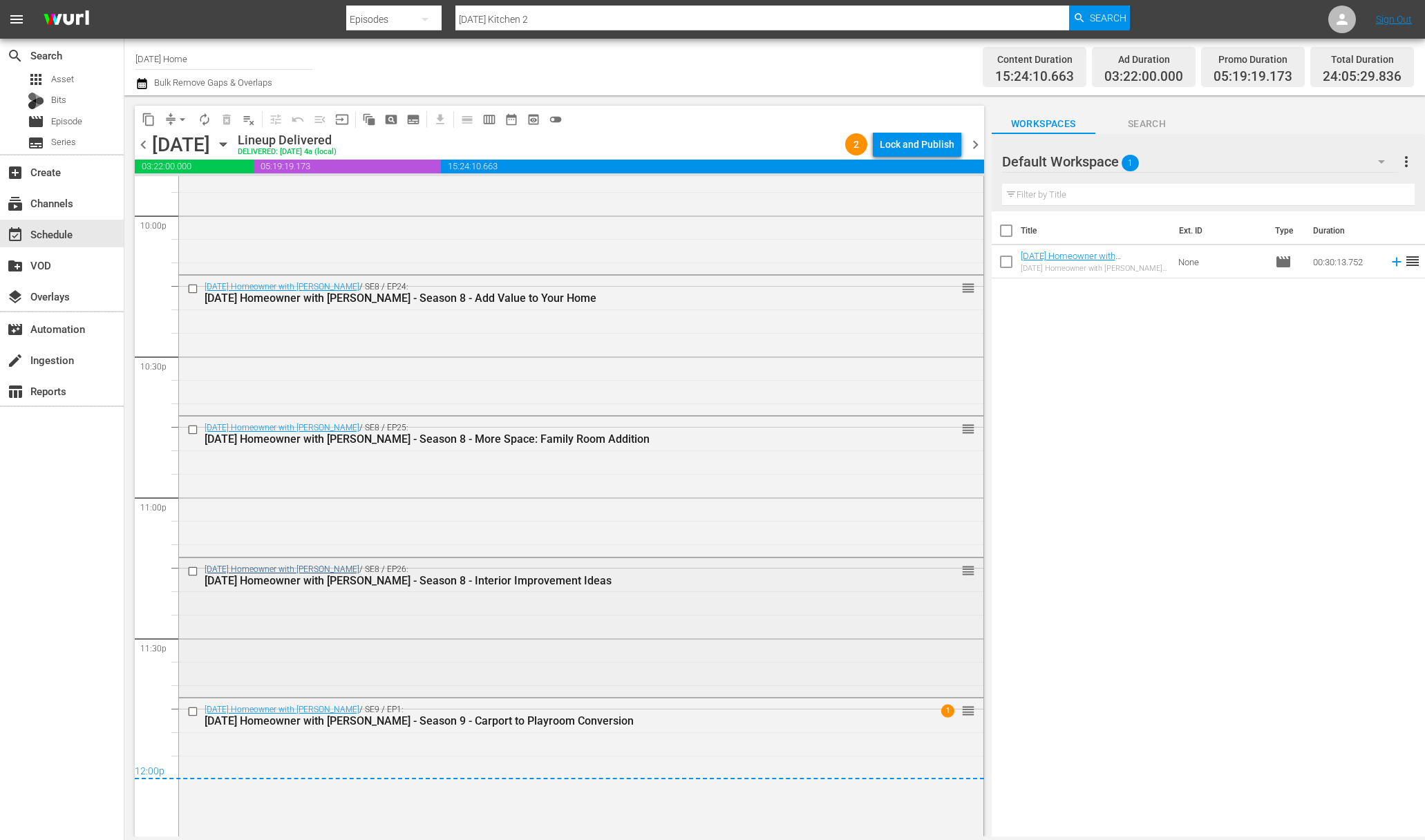
scroll to position [6163, 0]
click at [195, 427] on input "checkbox" at bounding box center [194, 428] width 14 height 12
click at [194, 570] on input "checkbox" at bounding box center [194, 570] width 14 height 12
click at [195, 708] on input "checkbox" at bounding box center [194, 710] width 14 height 12
click at [151, 116] on span "content_copy" at bounding box center [148, 119] width 14 height 14
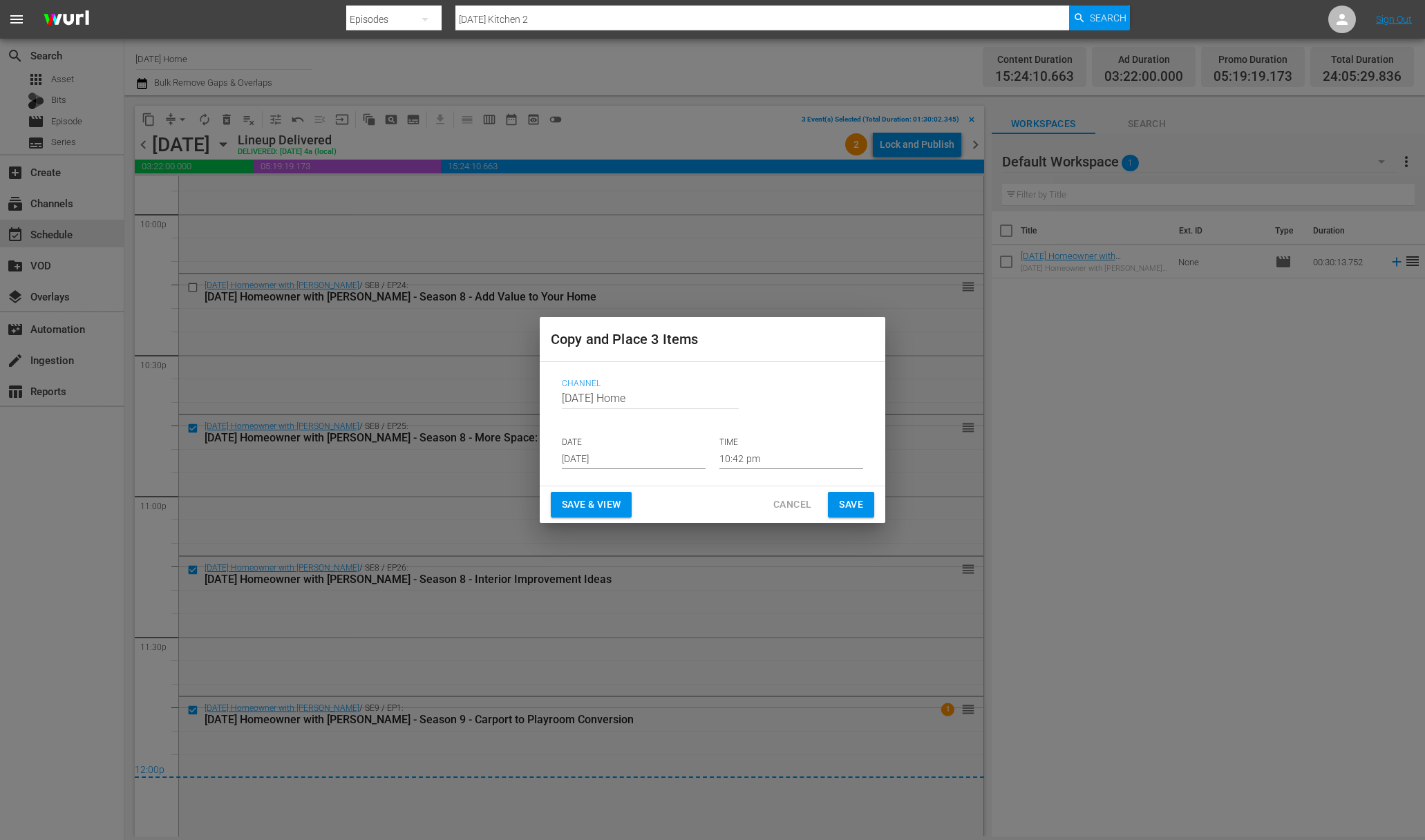
click at [654, 464] on input "[DATE]" at bounding box center [633, 458] width 144 height 21
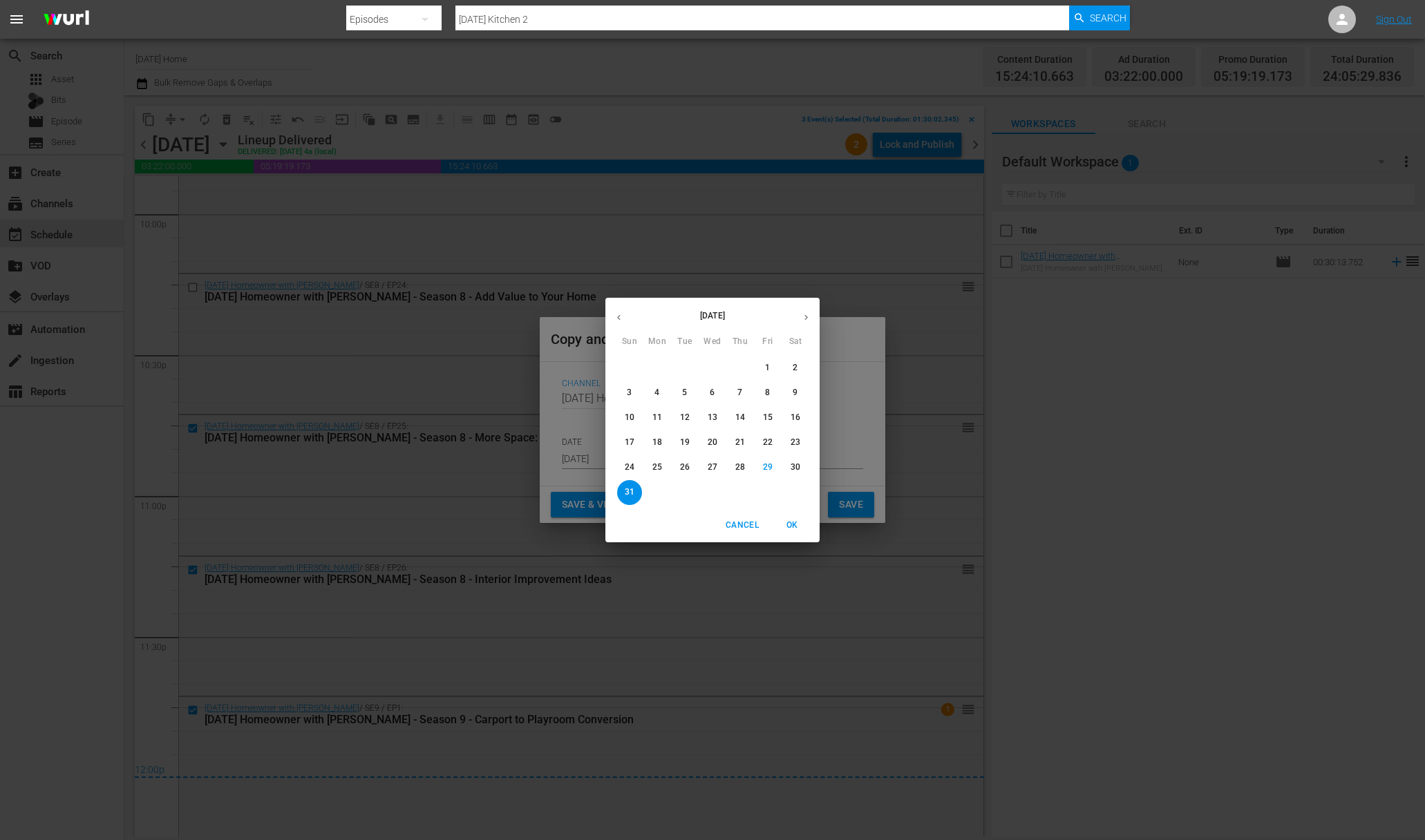
click at [806, 309] on button "button" at bounding box center [806, 317] width 27 height 27
click at [683, 371] on p "2" at bounding box center [685, 368] width 5 height 12
type input "[DATE]"
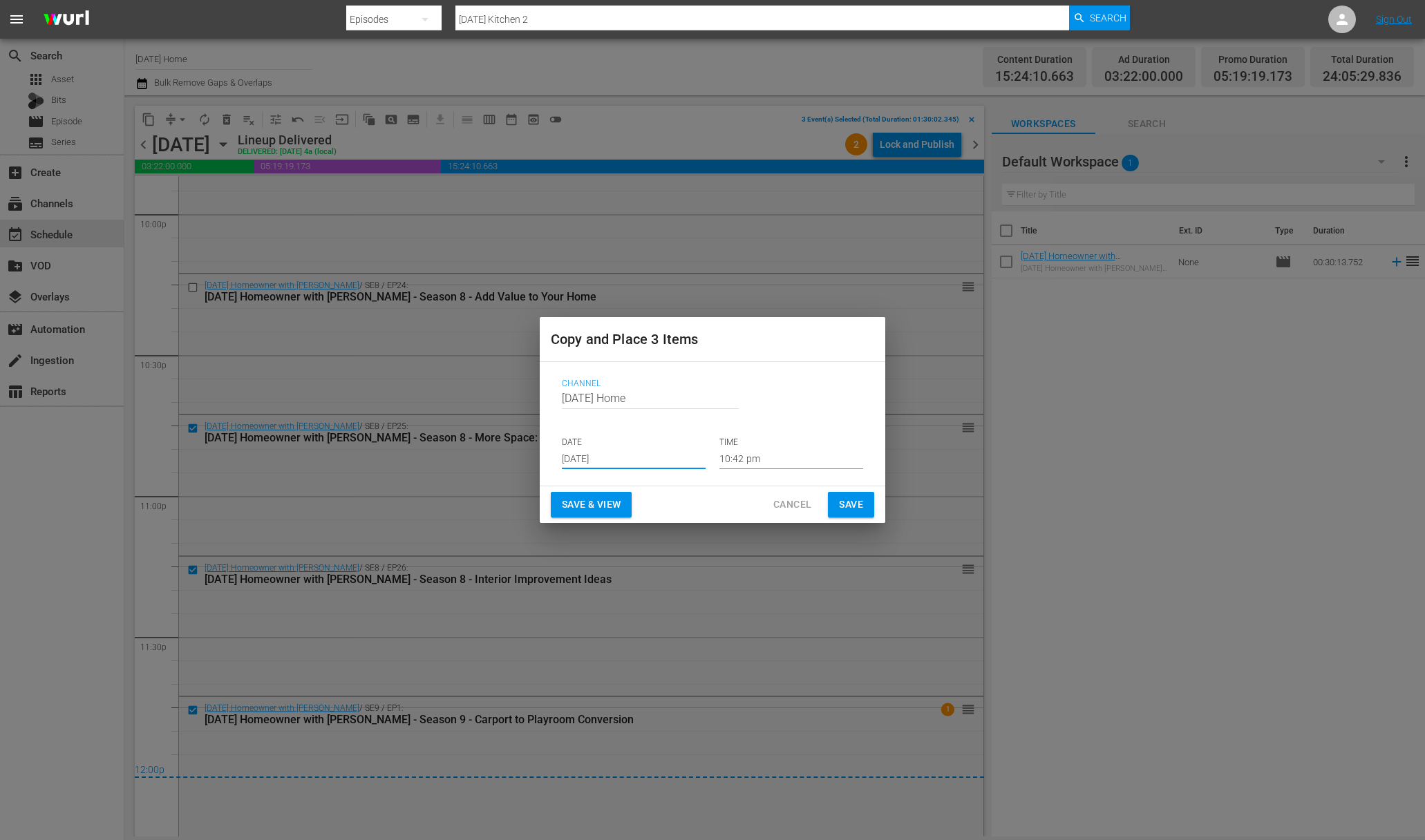
click at [753, 454] on input "10:42 pm" at bounding box center [791, 458] width 144 height 21
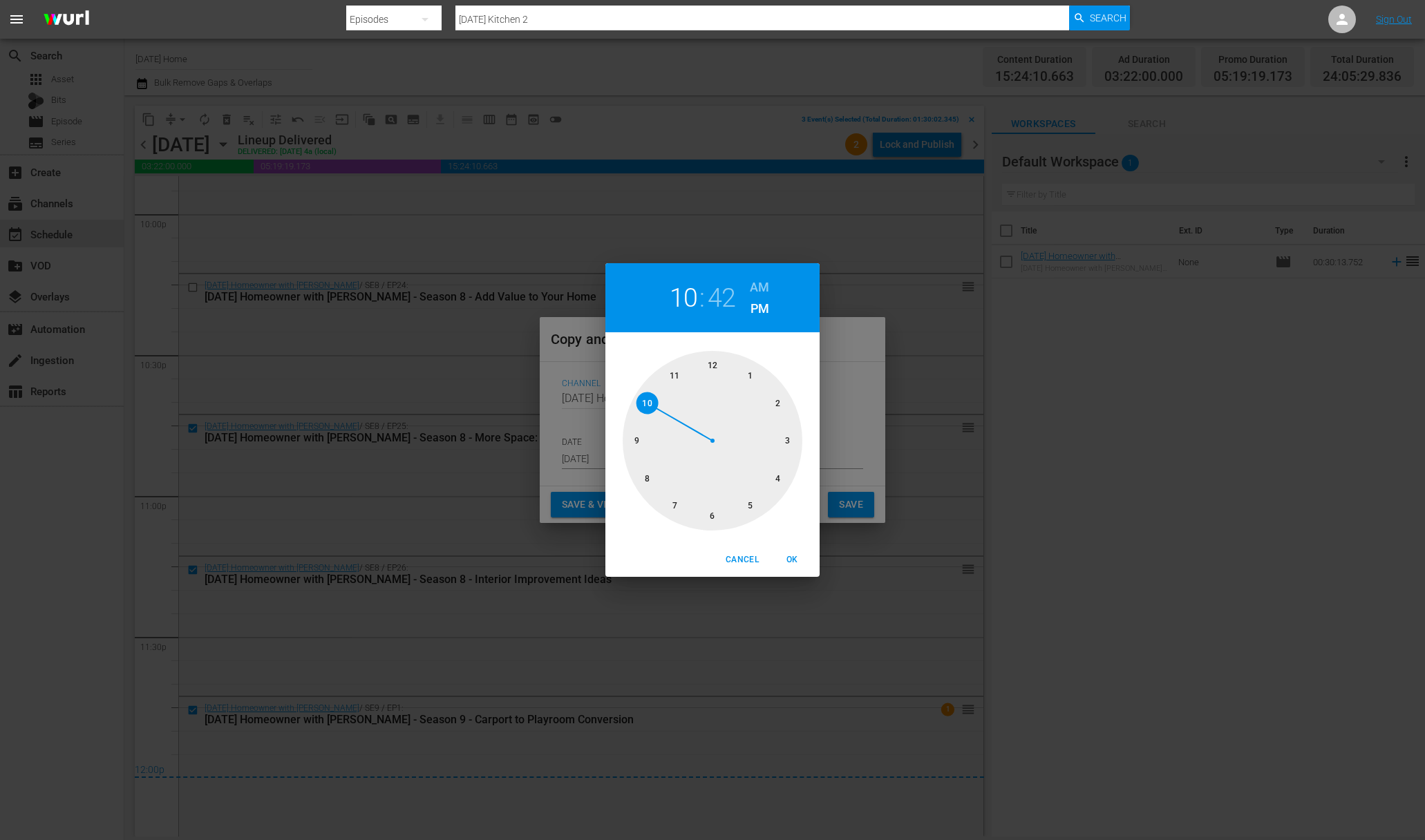
click at [750, 373] on div at bounding box center [712, 441] width 180 height 180
click at [712, 365] on div at bounding box center [712, 441] width 180 height 180
click at [791, 557] on span "OK" at bounding box center [792, 560] width 33 height 14
type input "01:00 pm"
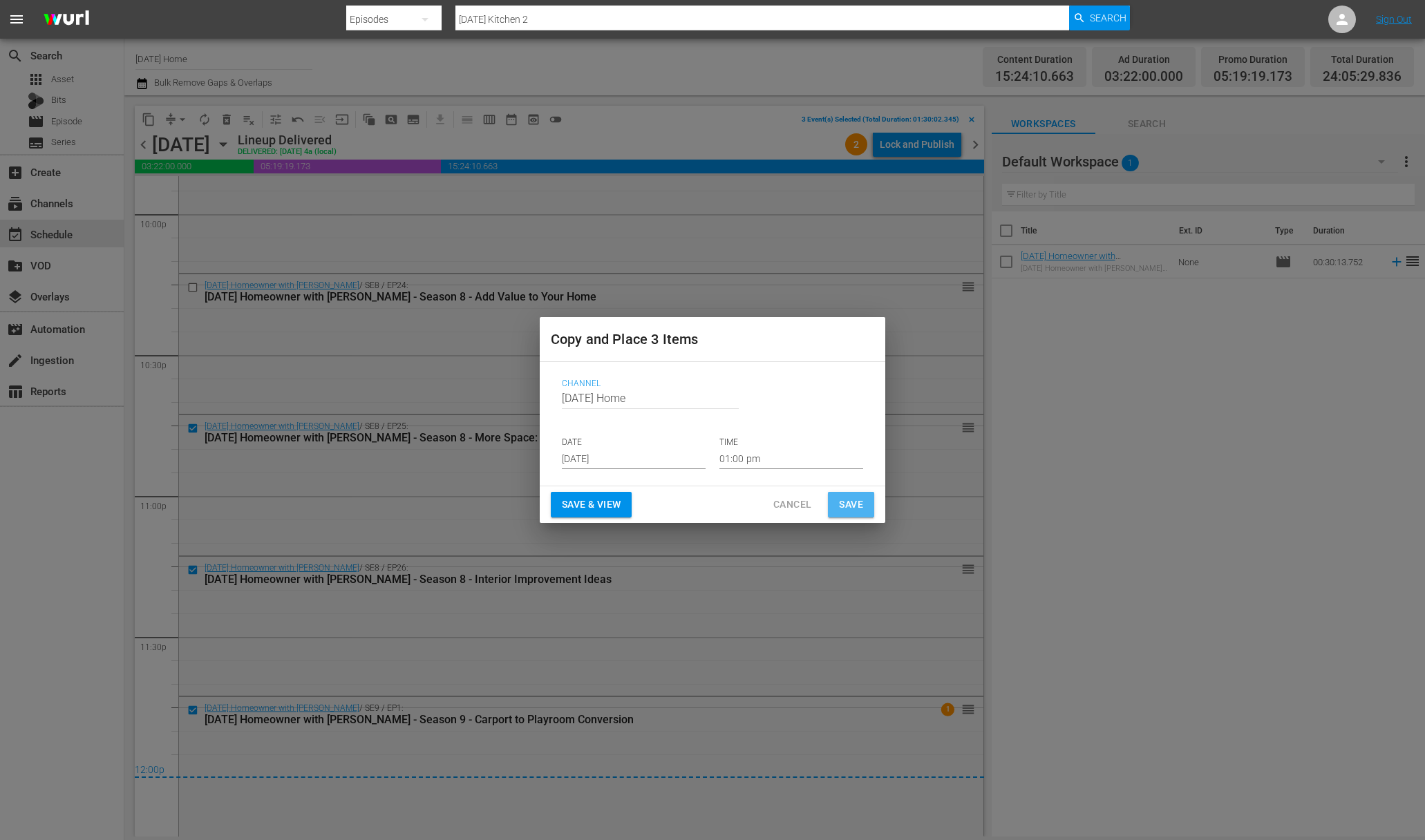
click at [858, 502] on span "Save" at bounding box center [850, 504] width 24 height 17
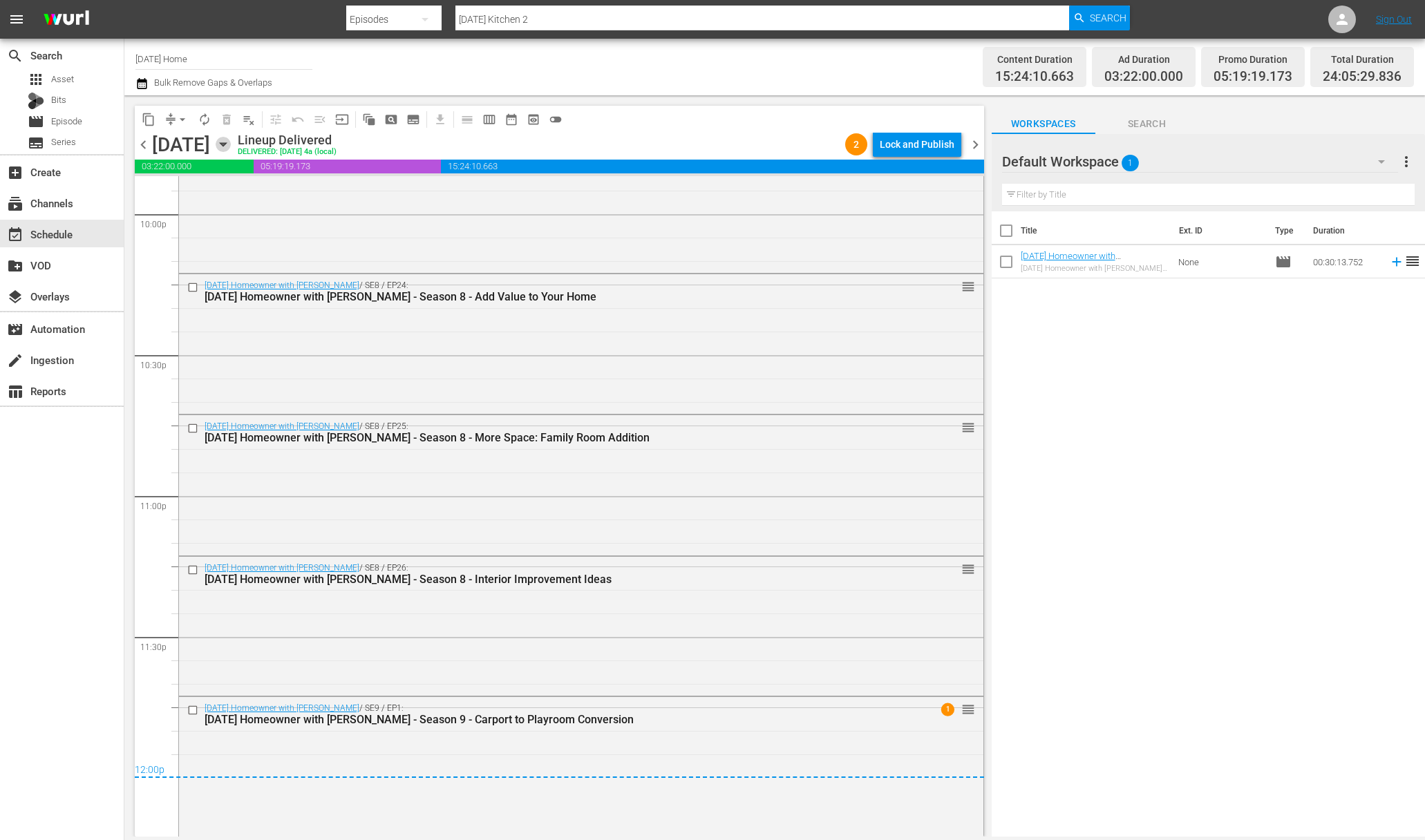
click at [230, 142] on icon "button" at bounding box center [223, 144] width 15 height 15
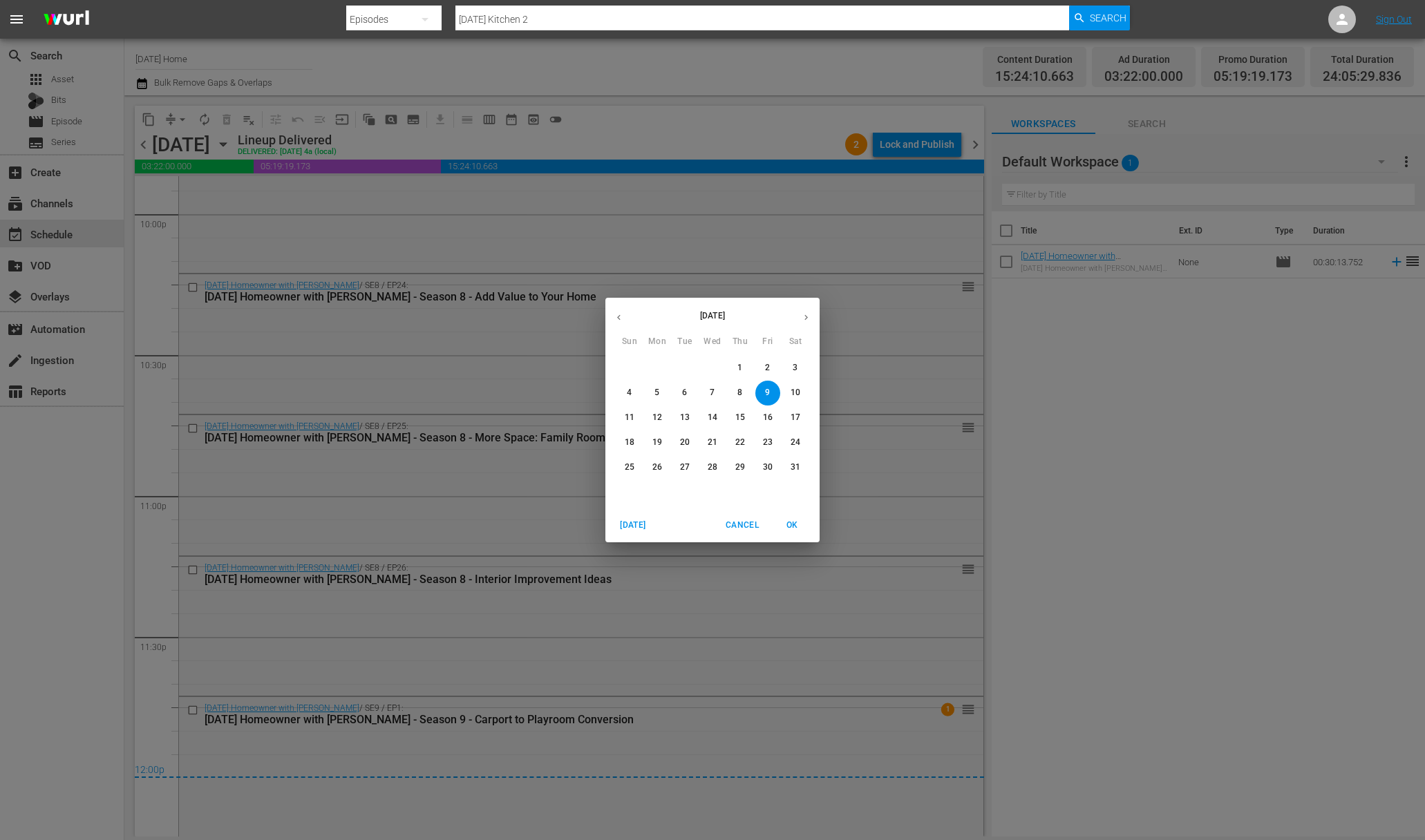
click at [802, 320] on icon "button" at bounding box center [806, 317] width 10 height 10
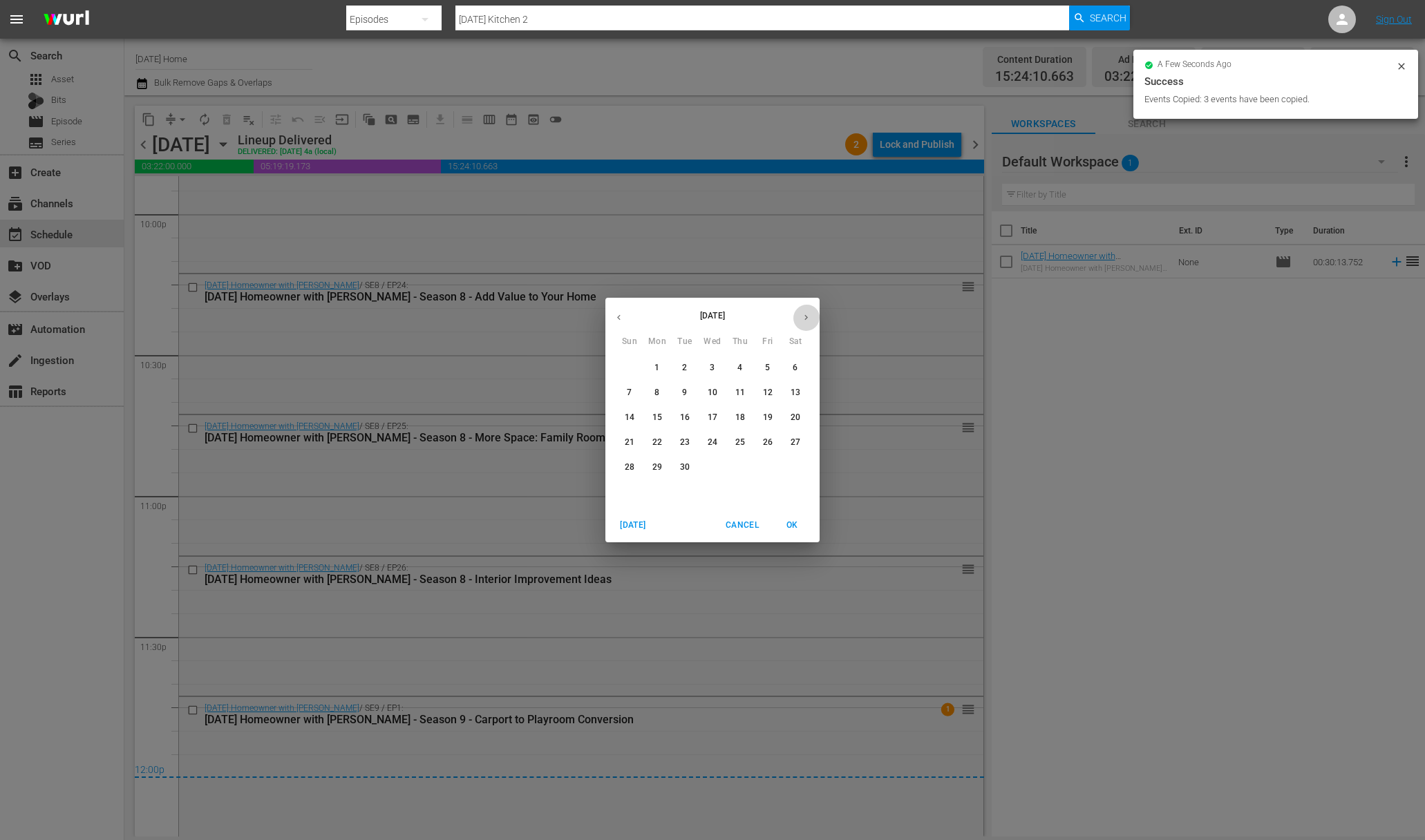
click at [814, 313] on button "button" at bounding box center [806, 317] width 27 height 27
click at [622, 318] on icon "button" at bounding box center [619, 317] width 10 height 10
click at [682, 393] on p "9" at bounding box center [685, 393] width 5 height 12
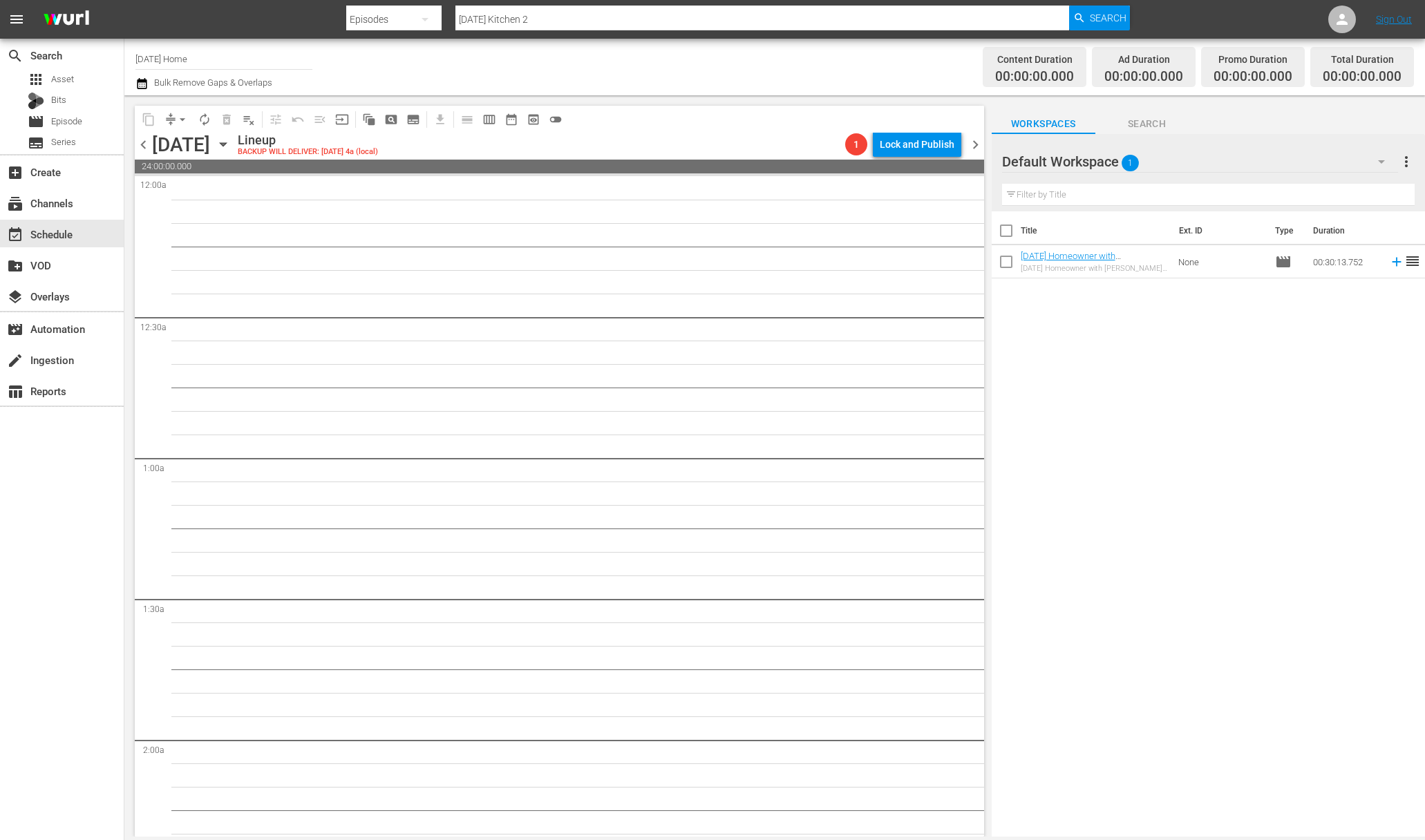
click at [226, 143] on icon "button" at bounding box center [222, 145] width 6 height 3
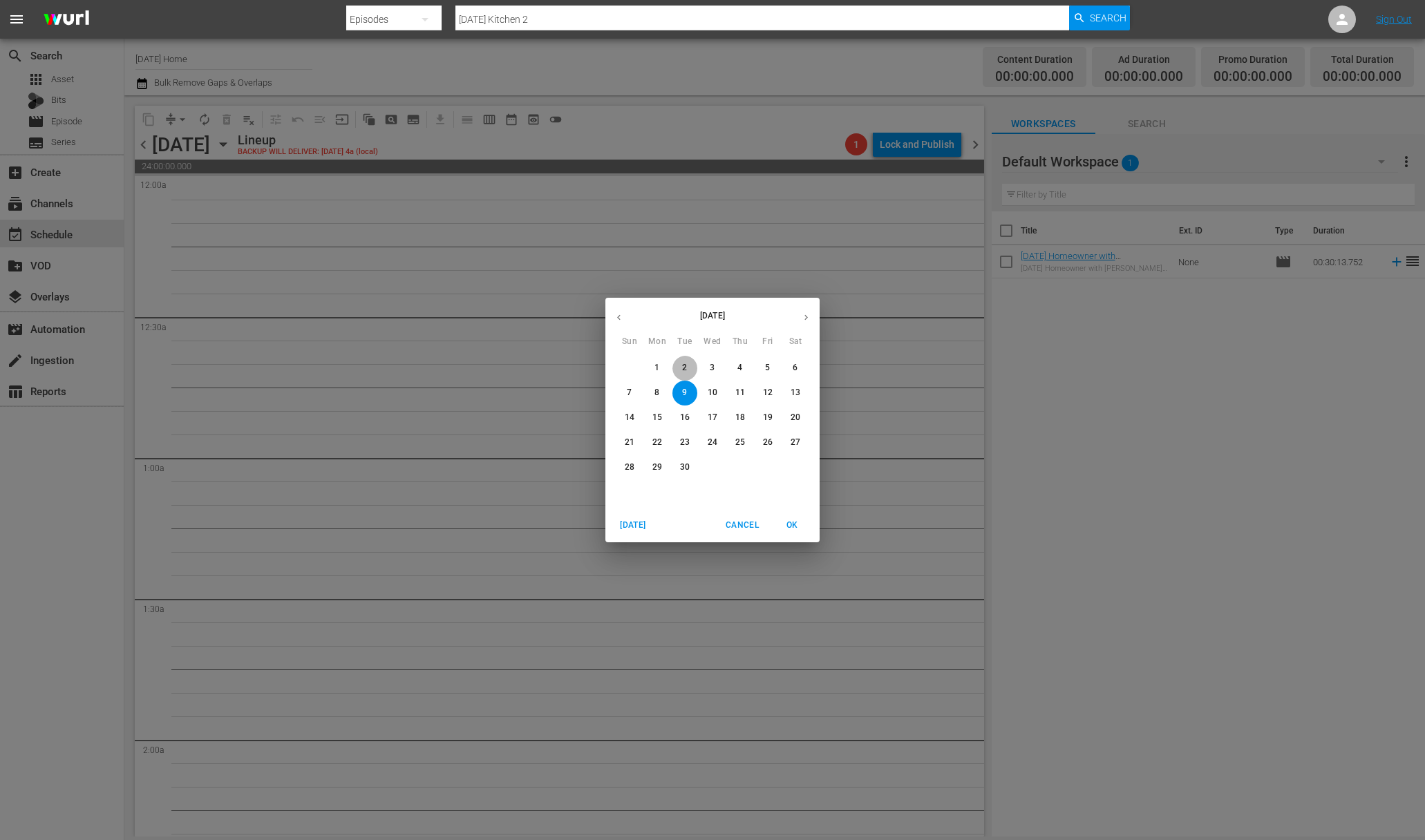
click at [686, 366] on p "2" at bounding box center [685, 368] width 5 height 12
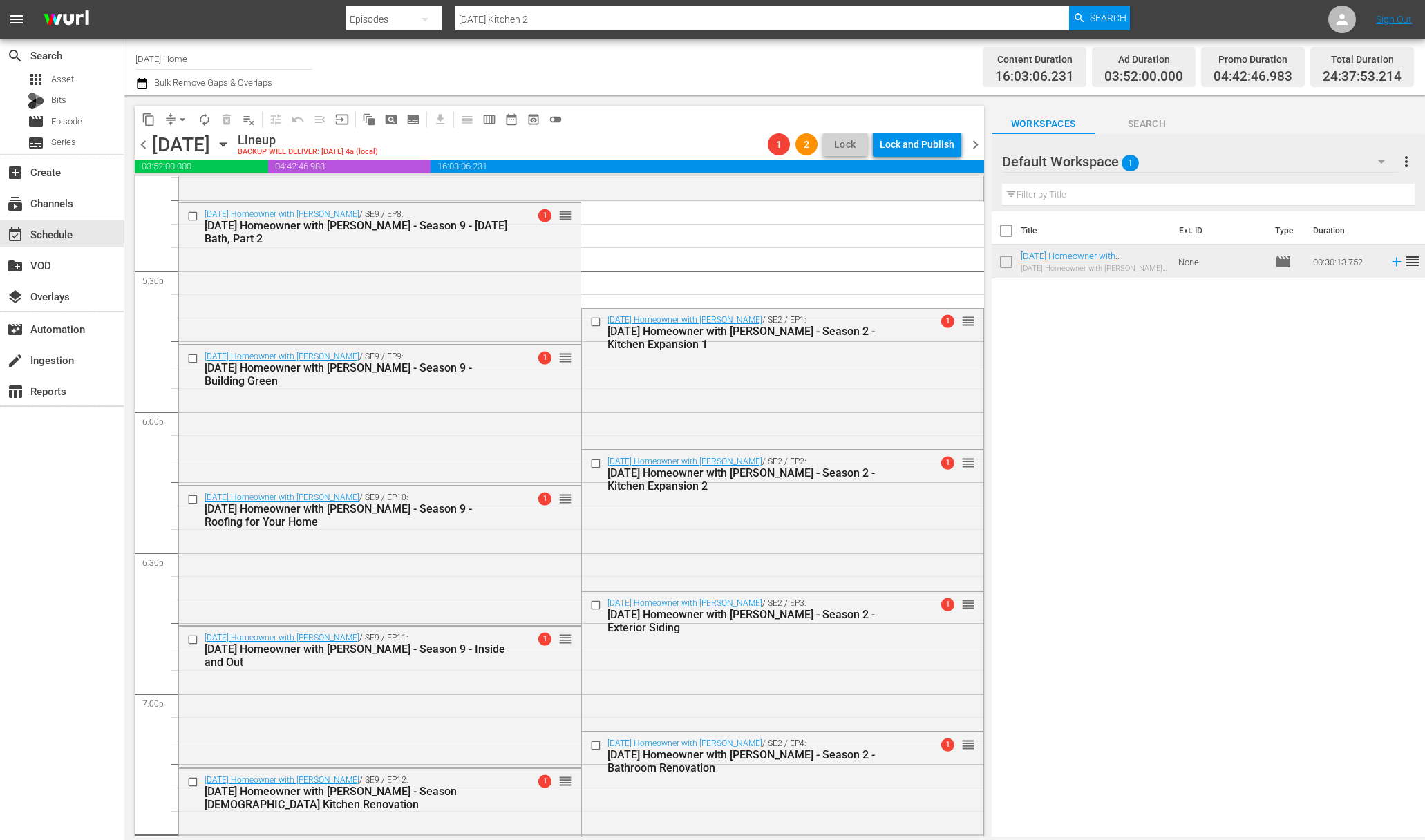
scroll to position [4831, 0]
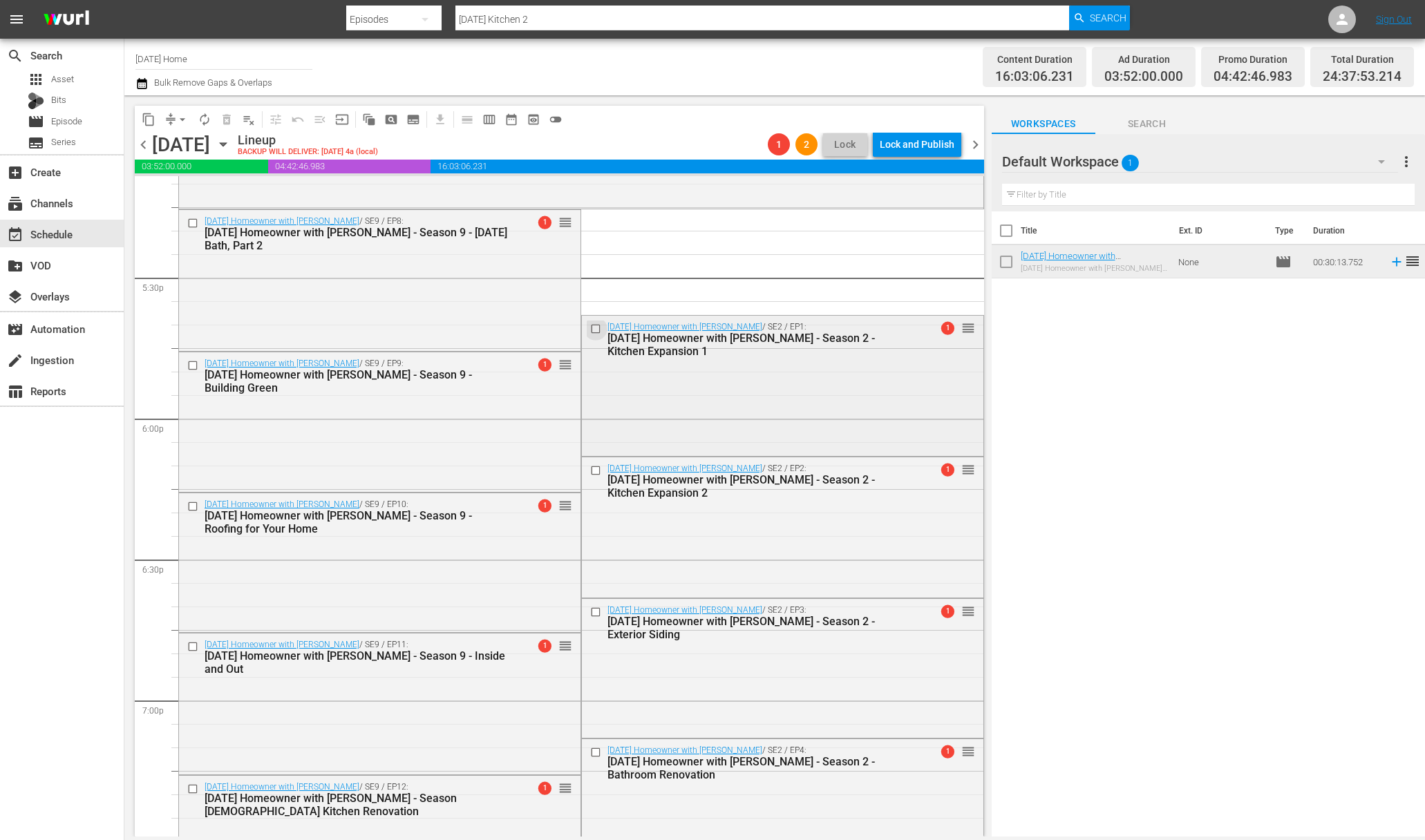
click at [591, 328] on input "checkbox" at bounding box center [596, 329] width 14 height 12
click at [590, 471] on input "checkbox" at bounding box center [596, 470] width 14 height 12
click at [590, 615] on input "checkbox" at bounding box center [596, 612] width 14 height 12
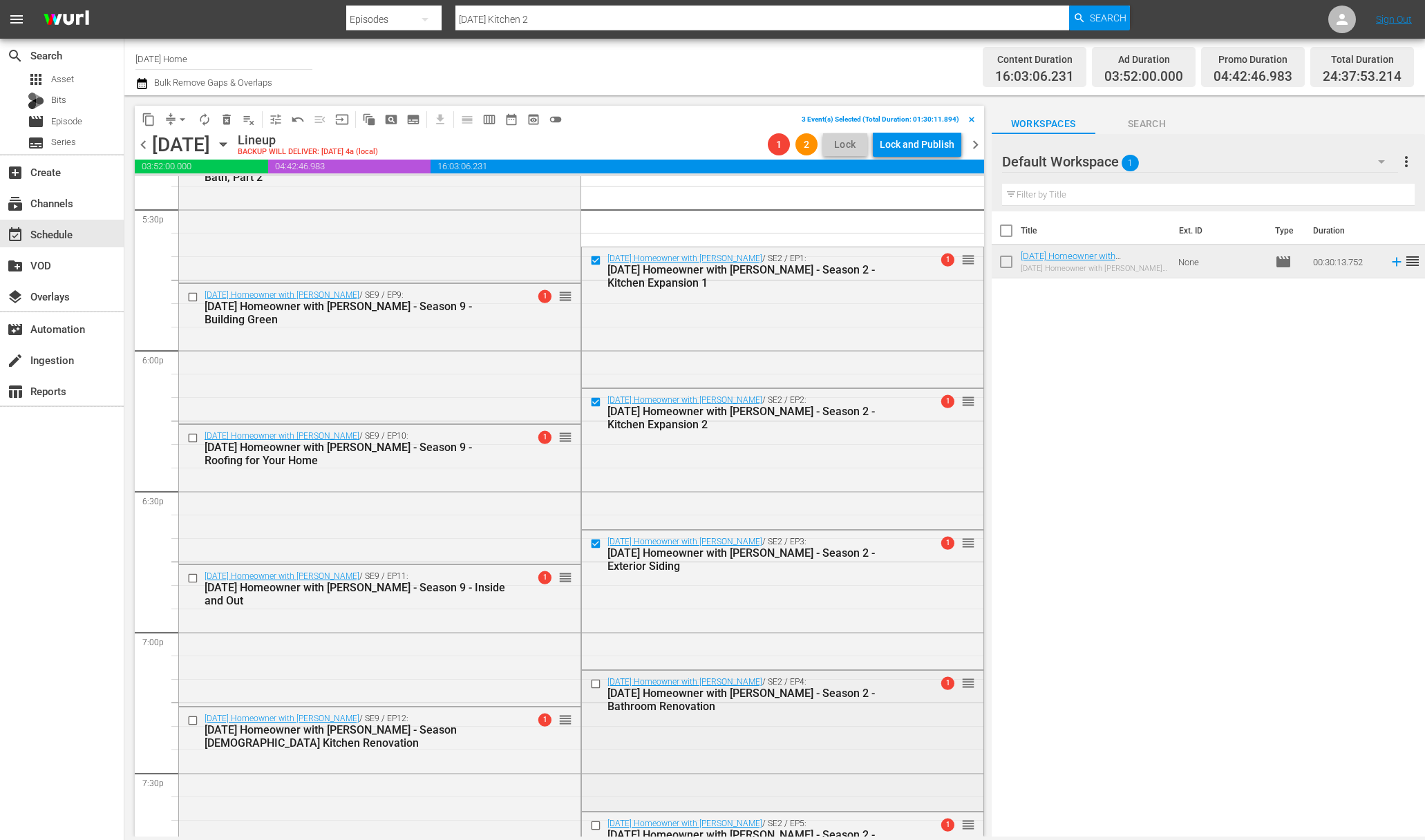
scroll to position [4958, 0]
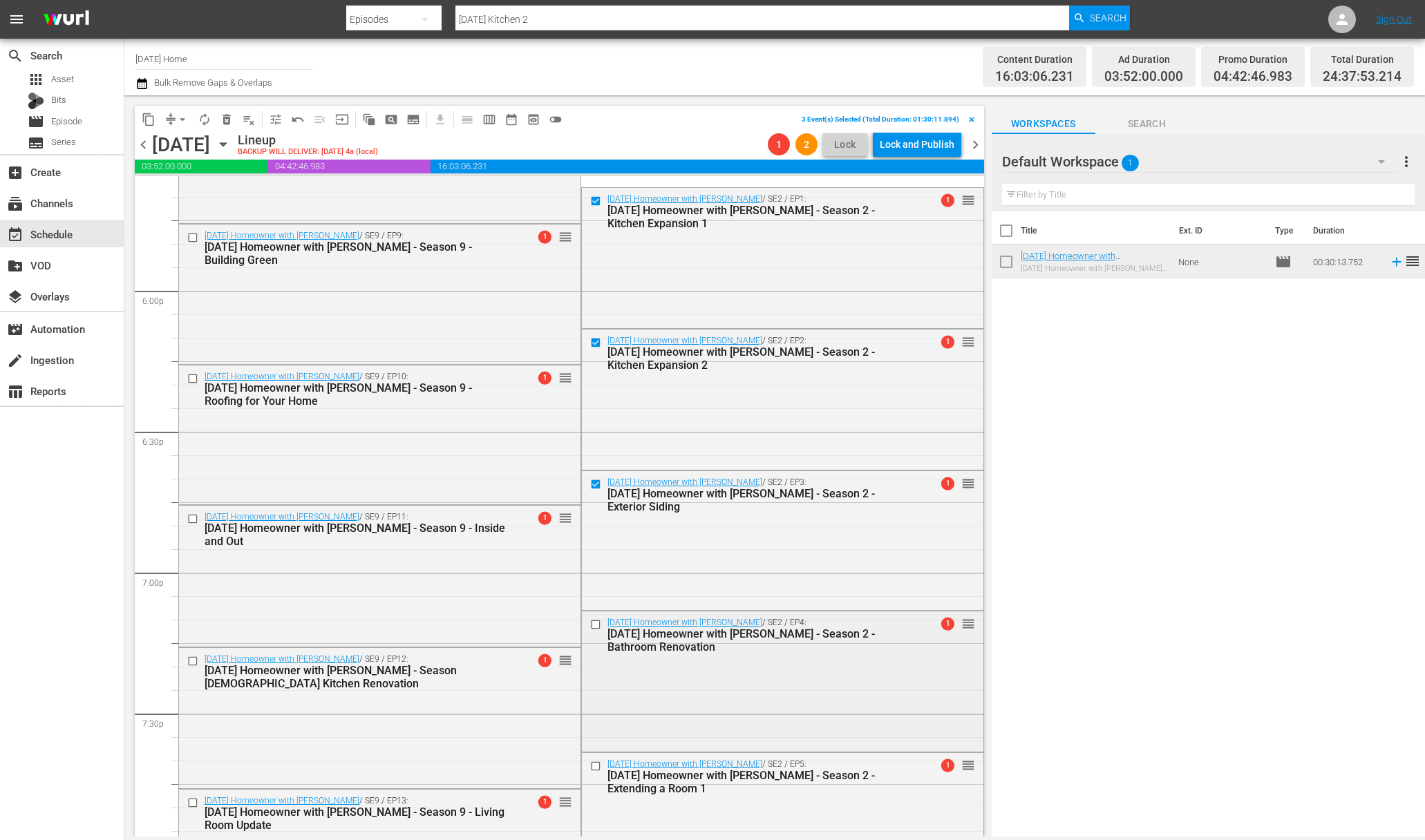
click at [591, 628] on input "checkbox" at bounding box center [596, 624] width 14 height 12
click at [592, 763] on input "checkbox" at bounding box center [596, 766] width 14 height 12
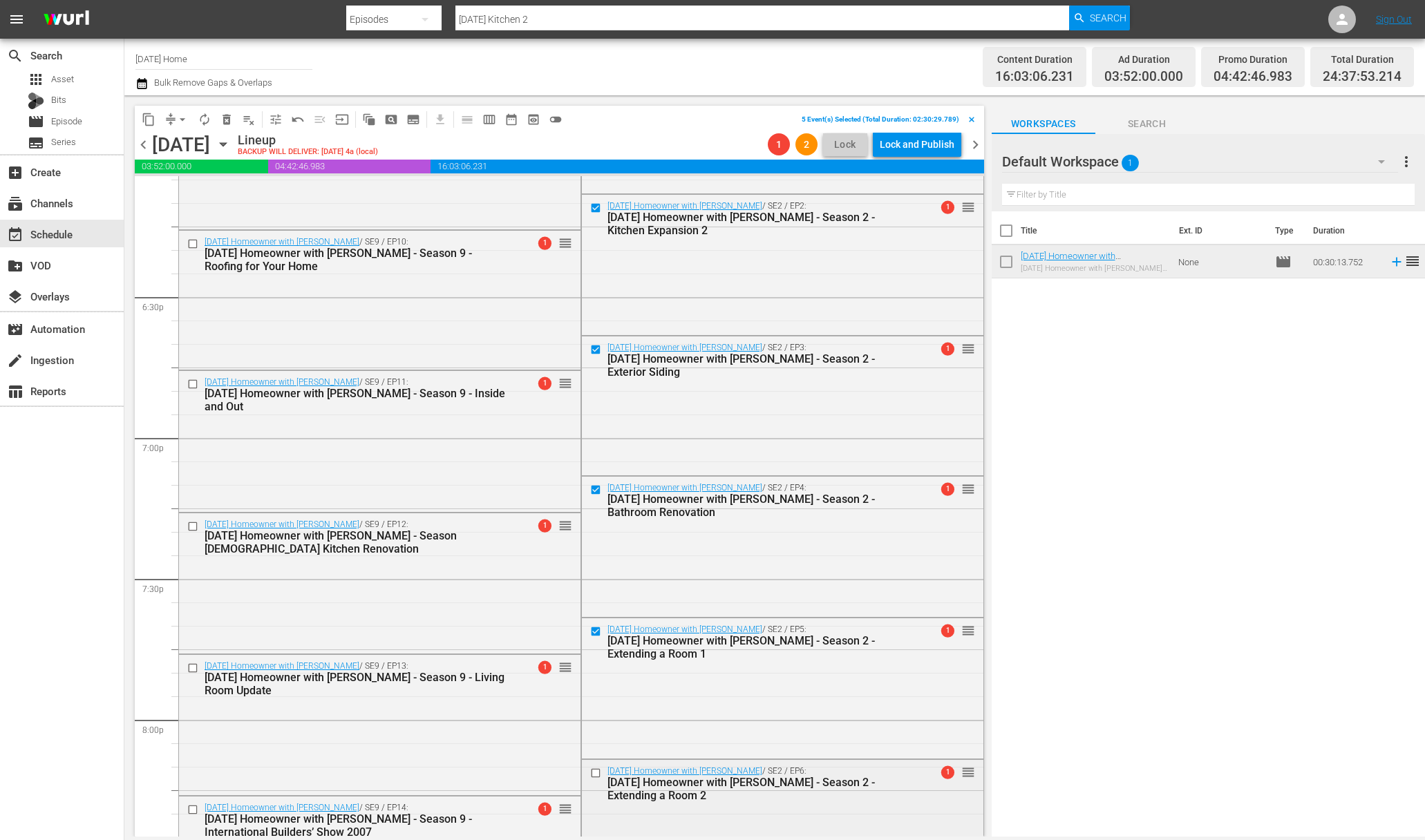
click at [591, 770] on input "checkbox" at bounding box center [596, 773] width 14 height 12
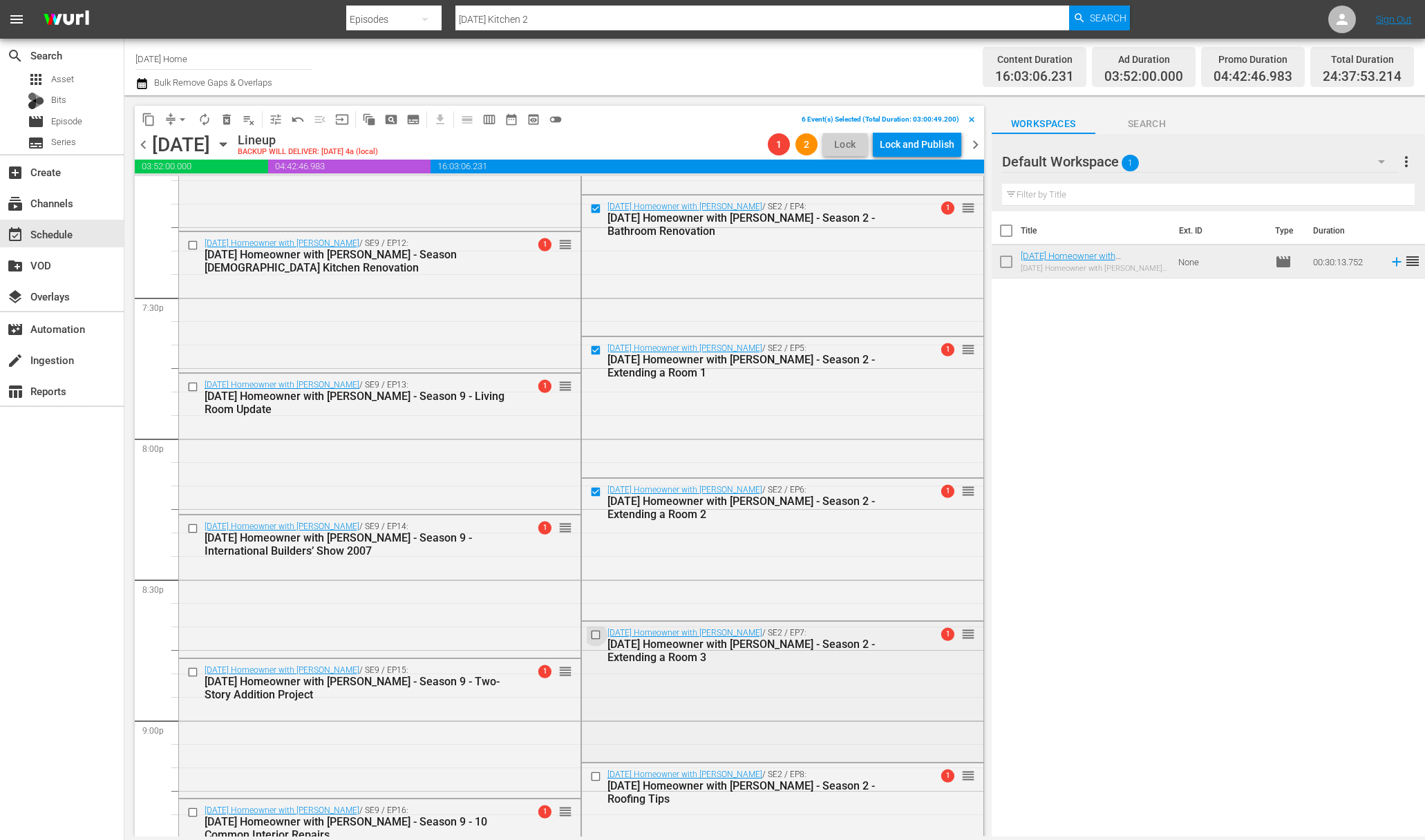
click at [590, 632] on input "checkbox" at bounding box center [596, 635] width 14 height 12
click at [591, 775] on input "checkbox" at bounding box center [596, 777] width 14 height 12
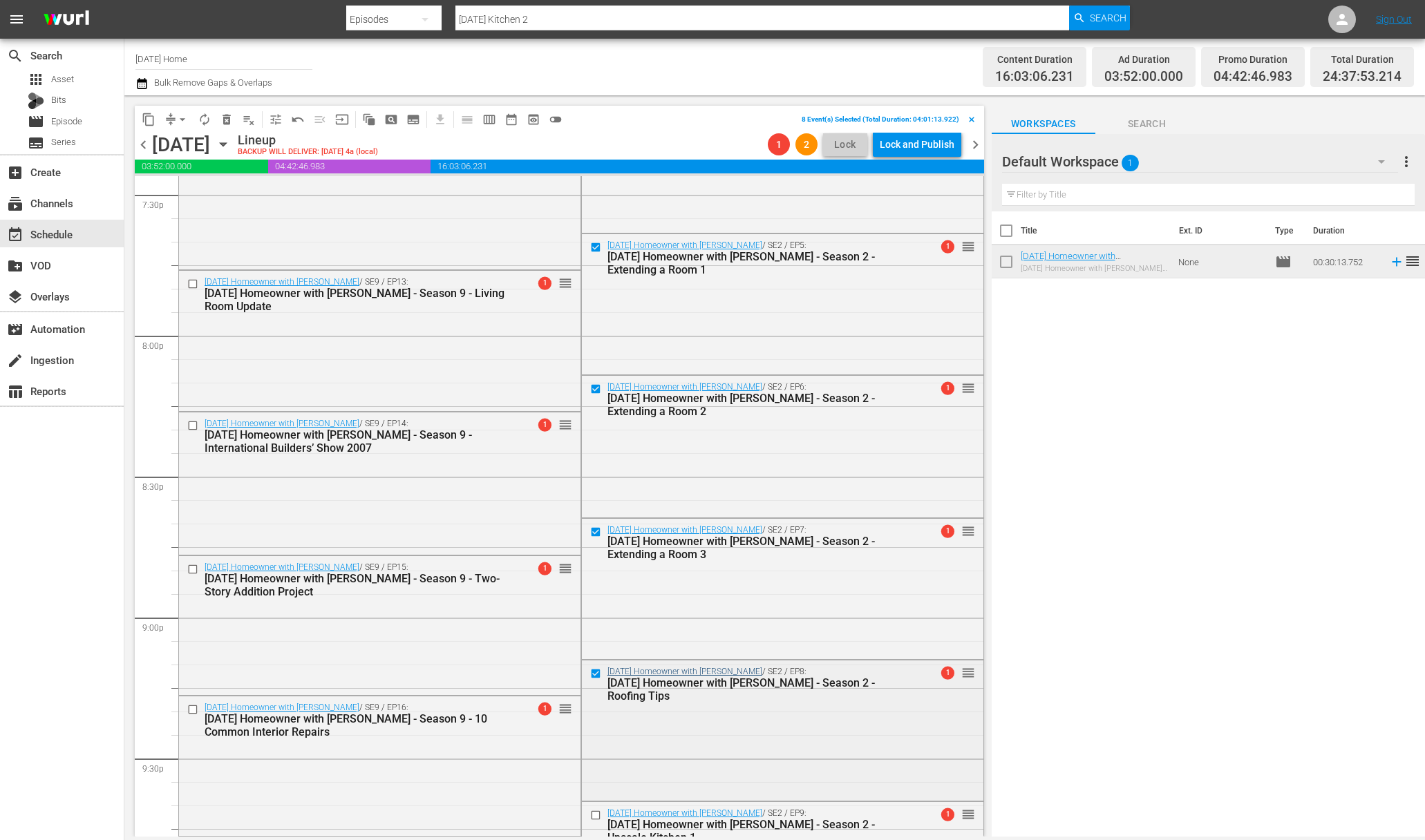
scroll to position [5680, 0]
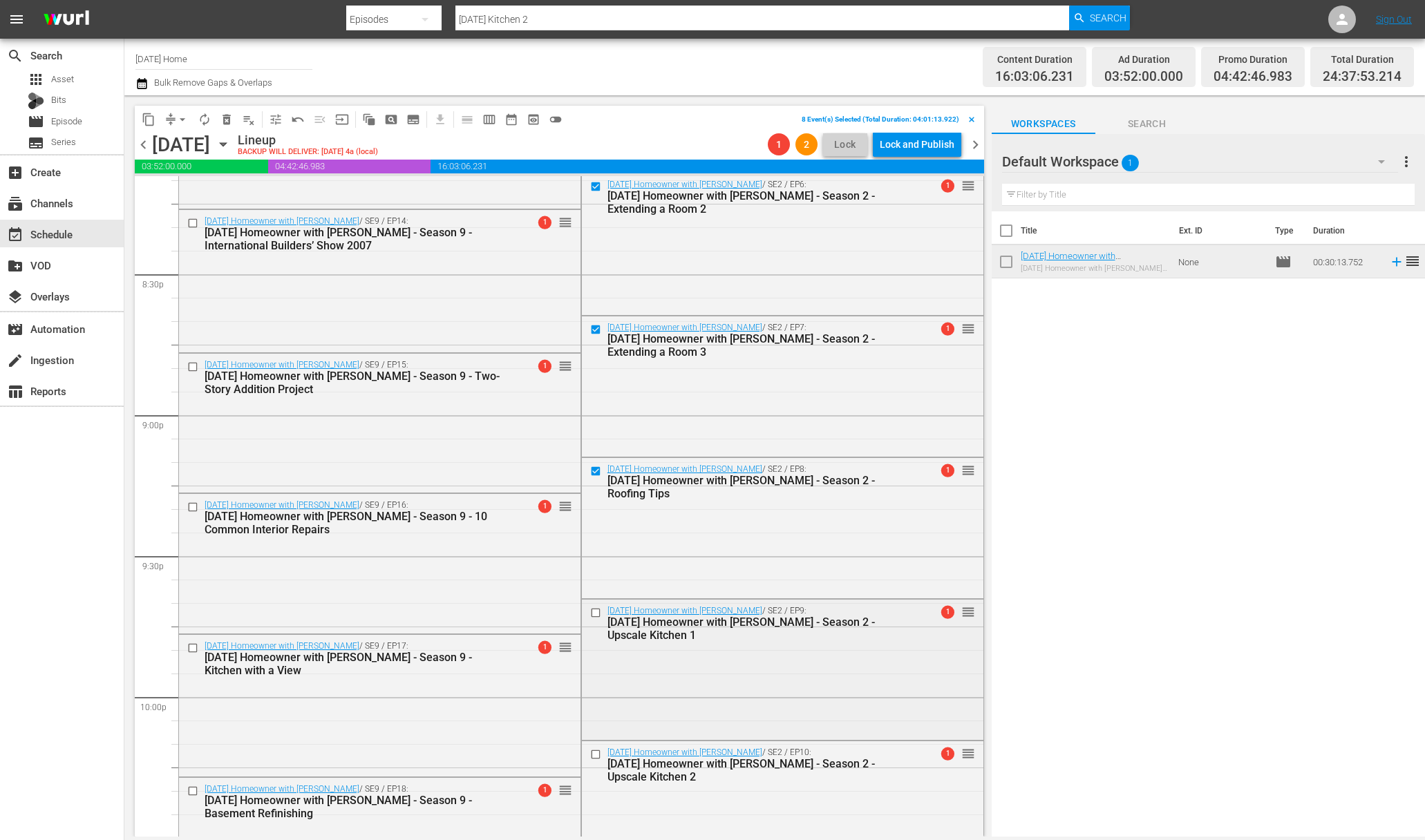
click at [590, 610] on input "checkbox" at bounding box center [596, 613] width 14 height 12
click at [590, 752] on input "checkbox" at bounding box center [596, 754] width 14 height 12
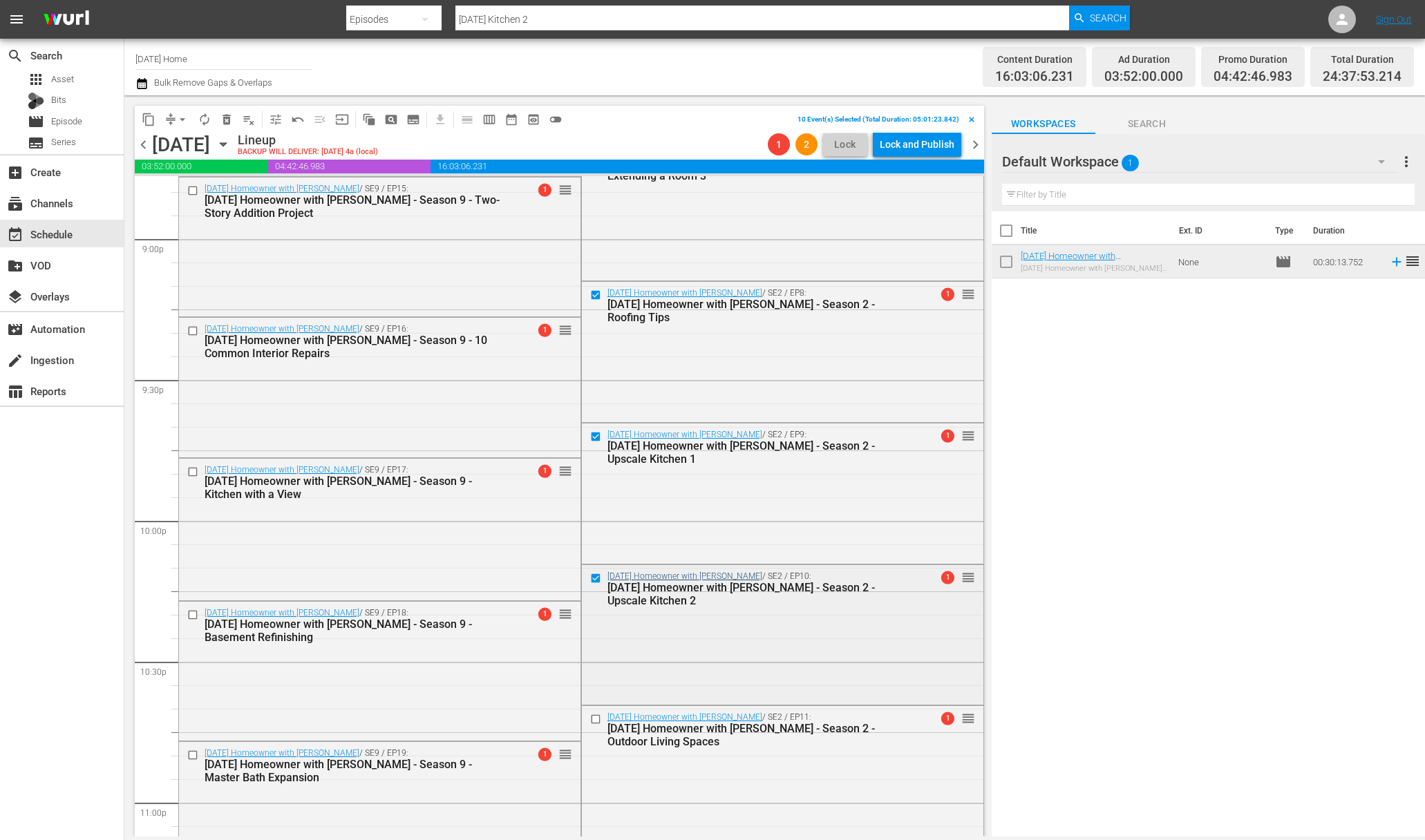
scroll to position [5976, 0]
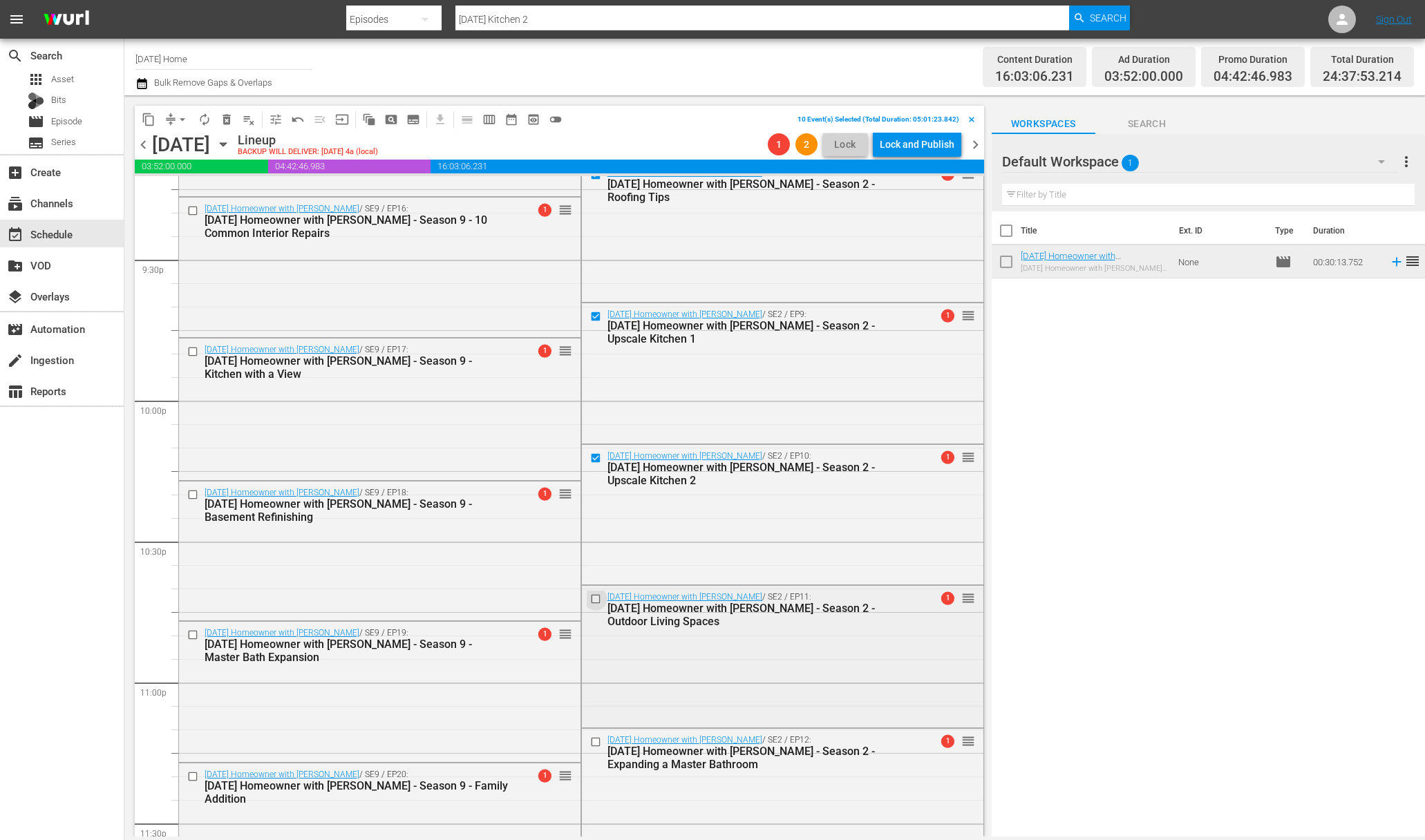
click at [590, 594] on input "checkbox" at bounding box center [596, 600] width 14 height 12
click at [591, 739] on input "checkbox" at bounding box center [596, 742] width 14 height 12
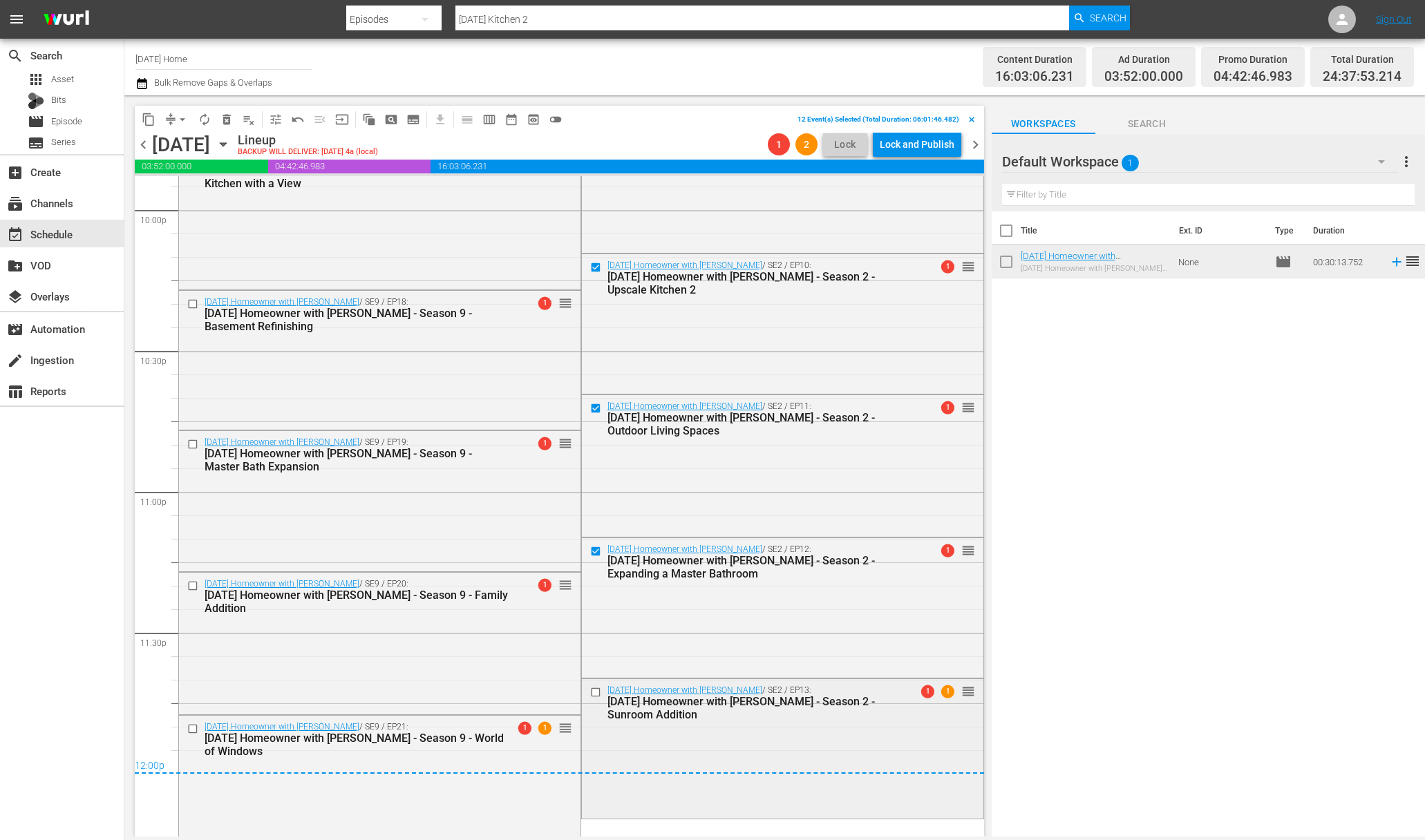
scroll to position [6187, 0]
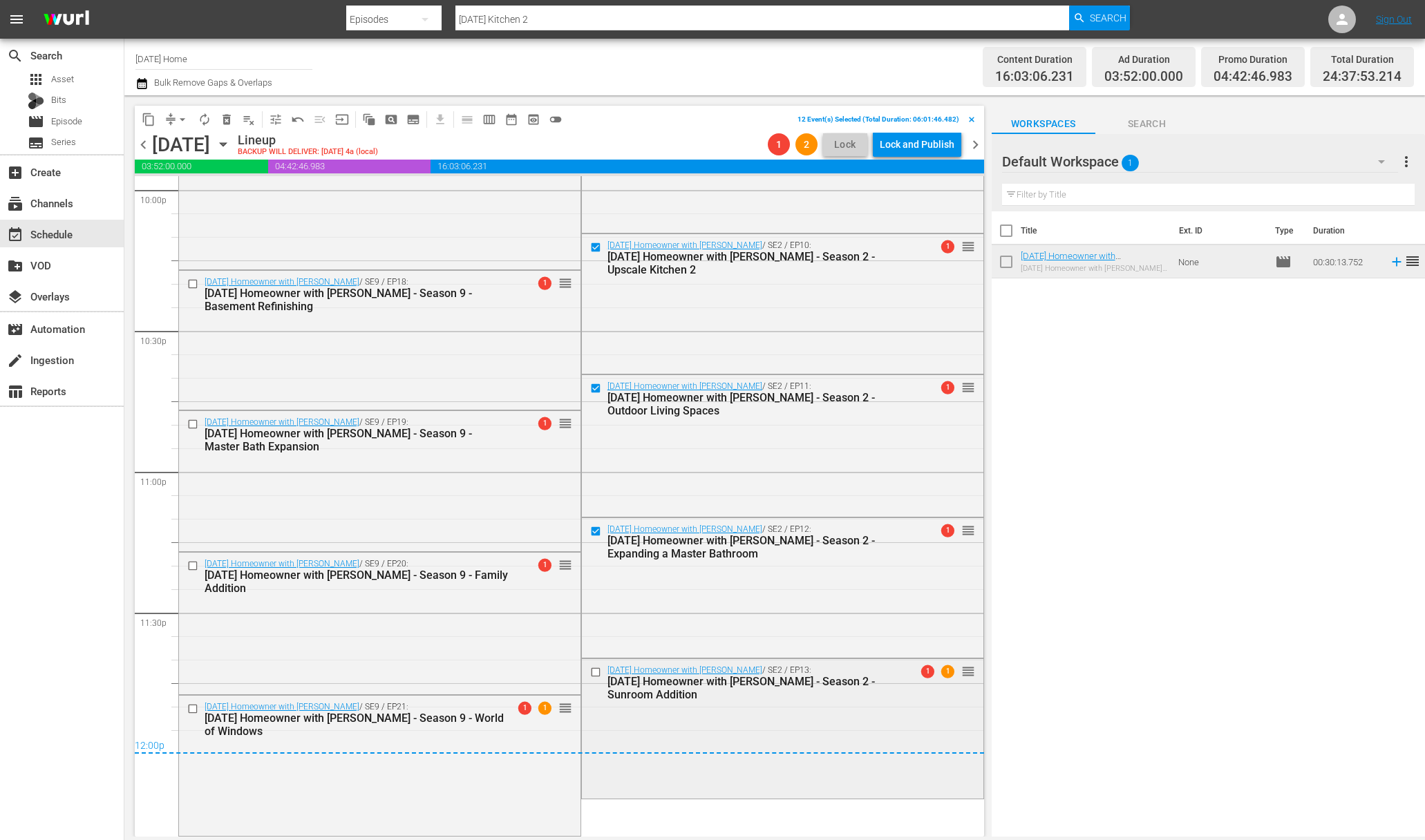
click at [593, 670] on input "checkbox" at bounding box center [596, 672] width 14 height 12
click at [151, 120] on span "content_copy" at bounding box center [148, 119] width 14 height 14
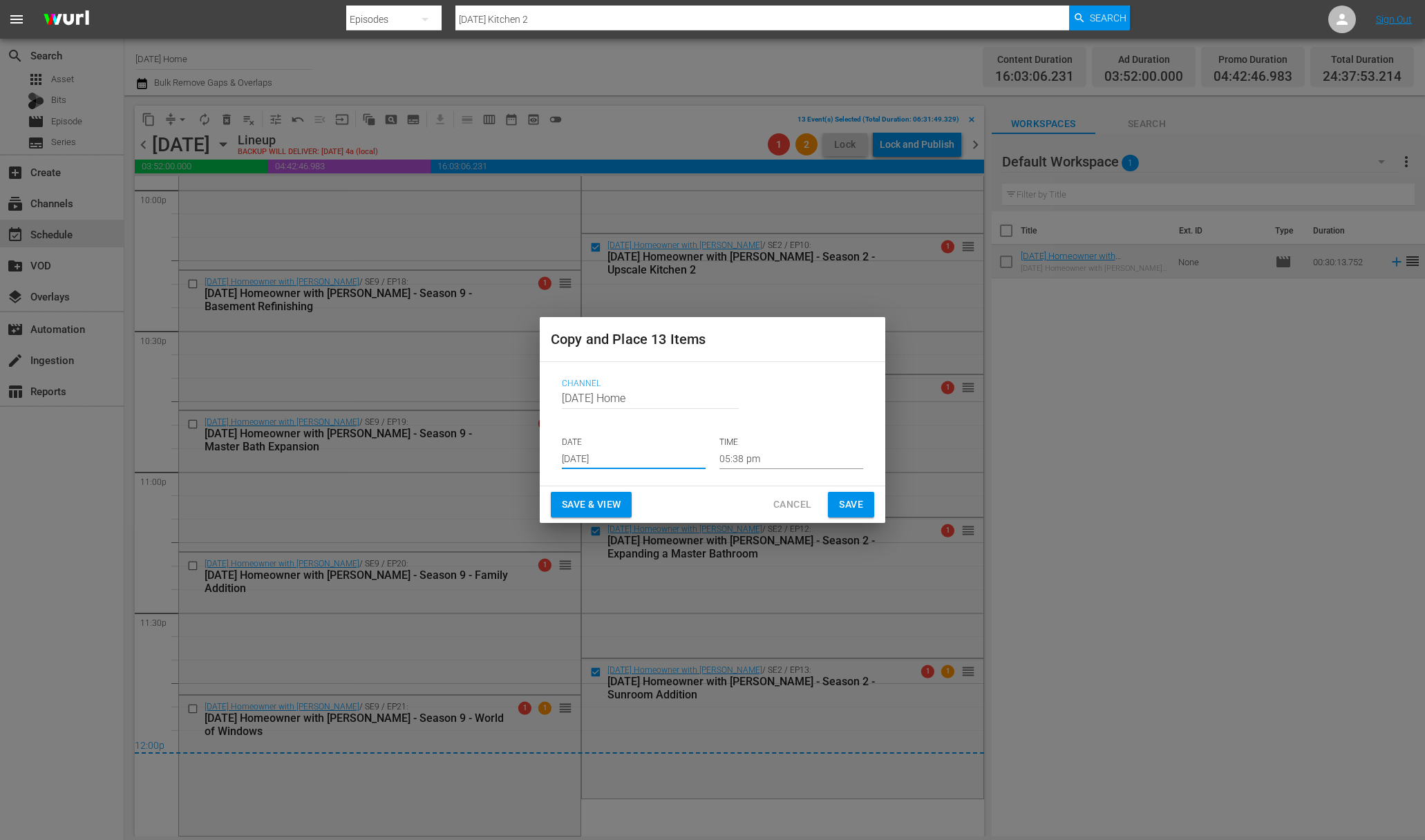
click at [630, 459] on input "[DATE]" at bounding box center [633, 458] width 144 height 21
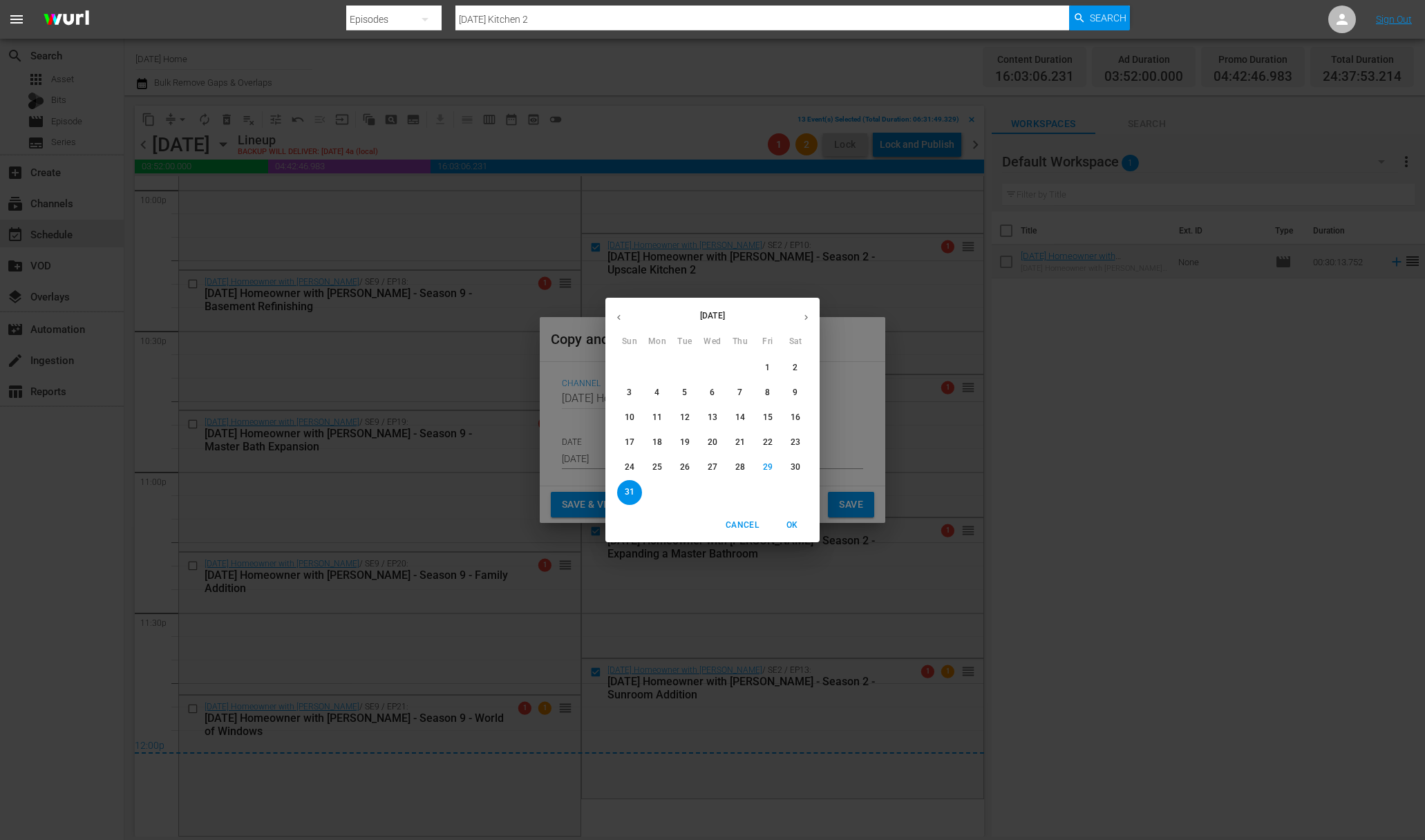
click at [810, 319] on icon "button" at bounding box center [806, 317] width 10 height 10
click at [712, 363] on p "3" at bounding box center [712, 368] width 5 height 12
type input "[DATE]"
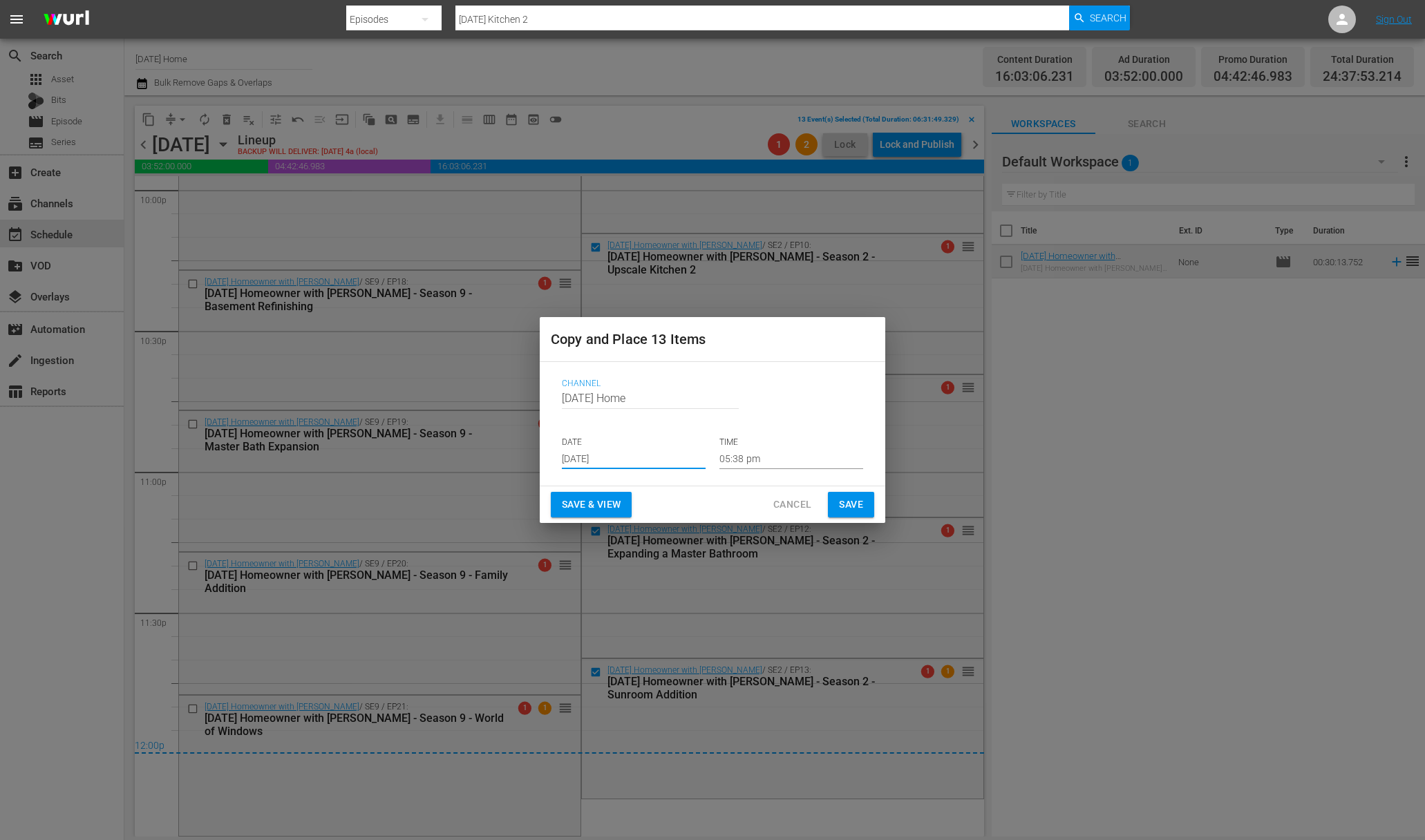
click at [748, 453] on input "05:38 pm" at bounding box center [791, 458] width 144 height 21
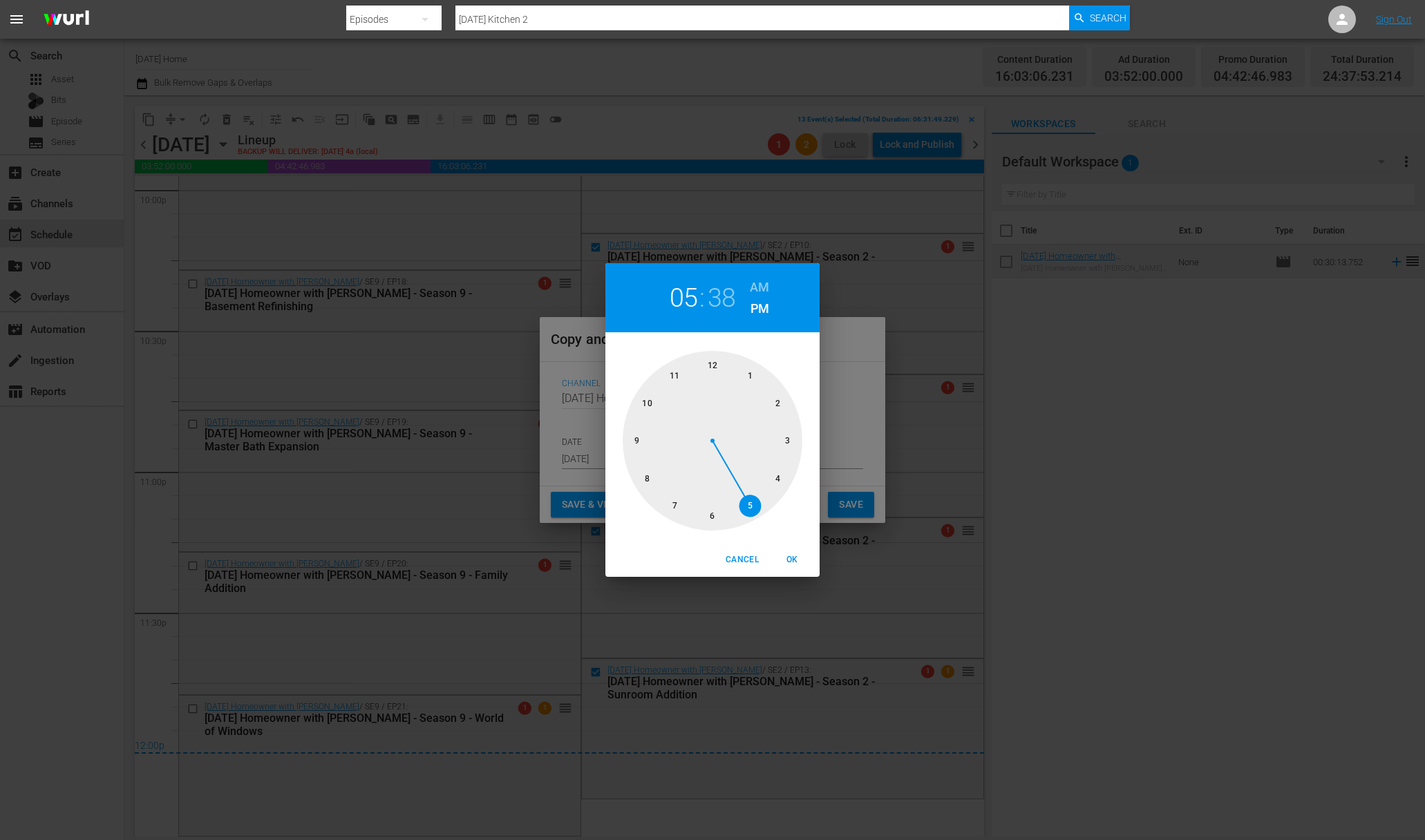
click at [715, 362] on div at bounding box center [712, 441] width 180 height 180
click at [709, 369] on div at bounding box center [712, 441] width 180 height 180
click at [760, 306] on h6 "PM" at bounding box center [760, 309] width 18 height 22
click at [760, 281] on h6 "AM" at bounding box center [759, 287] width 19 height 22
click at [790, 556] on span "OK" at bounding box center [792, 560] width 33 height 14
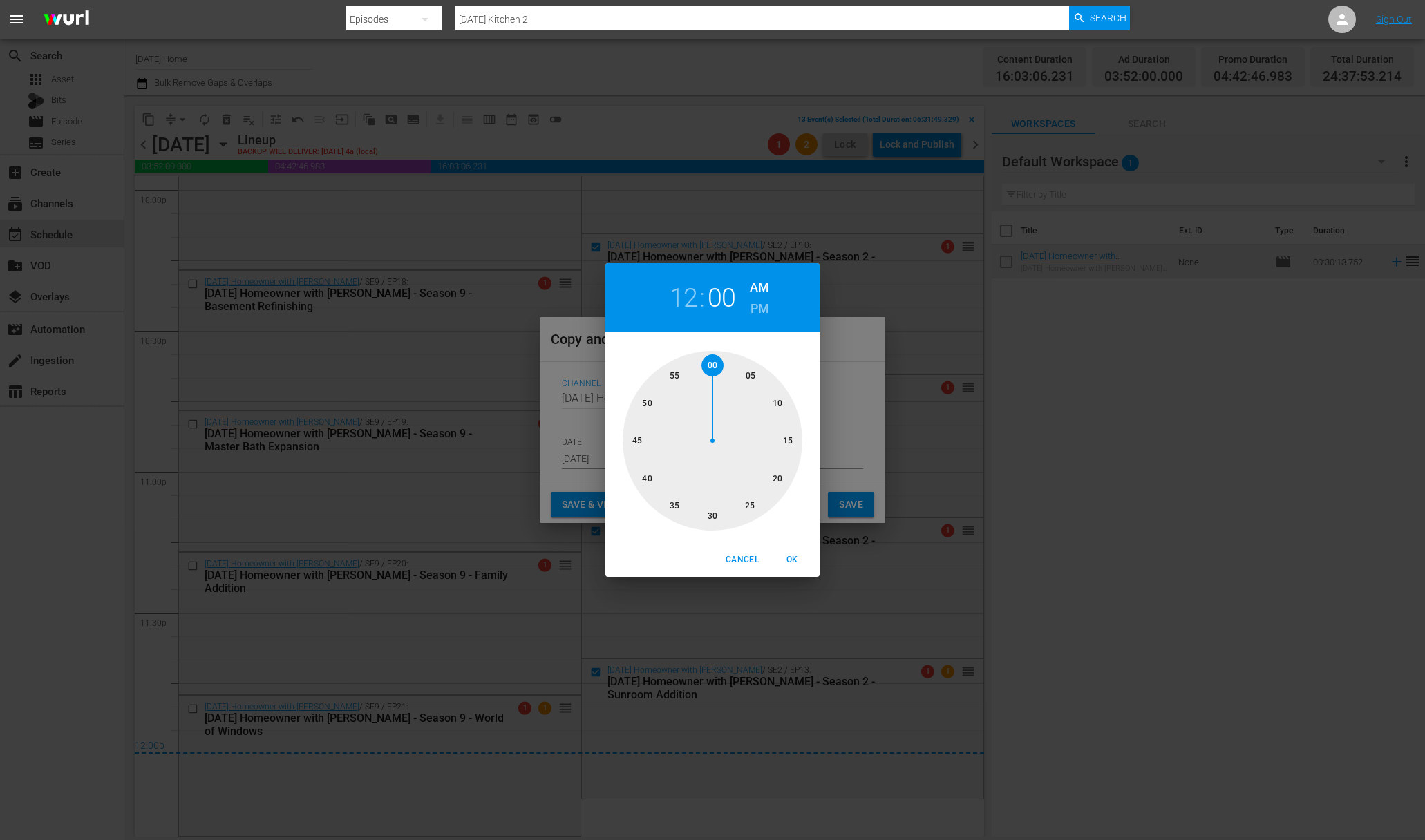
type input "12:00 am"
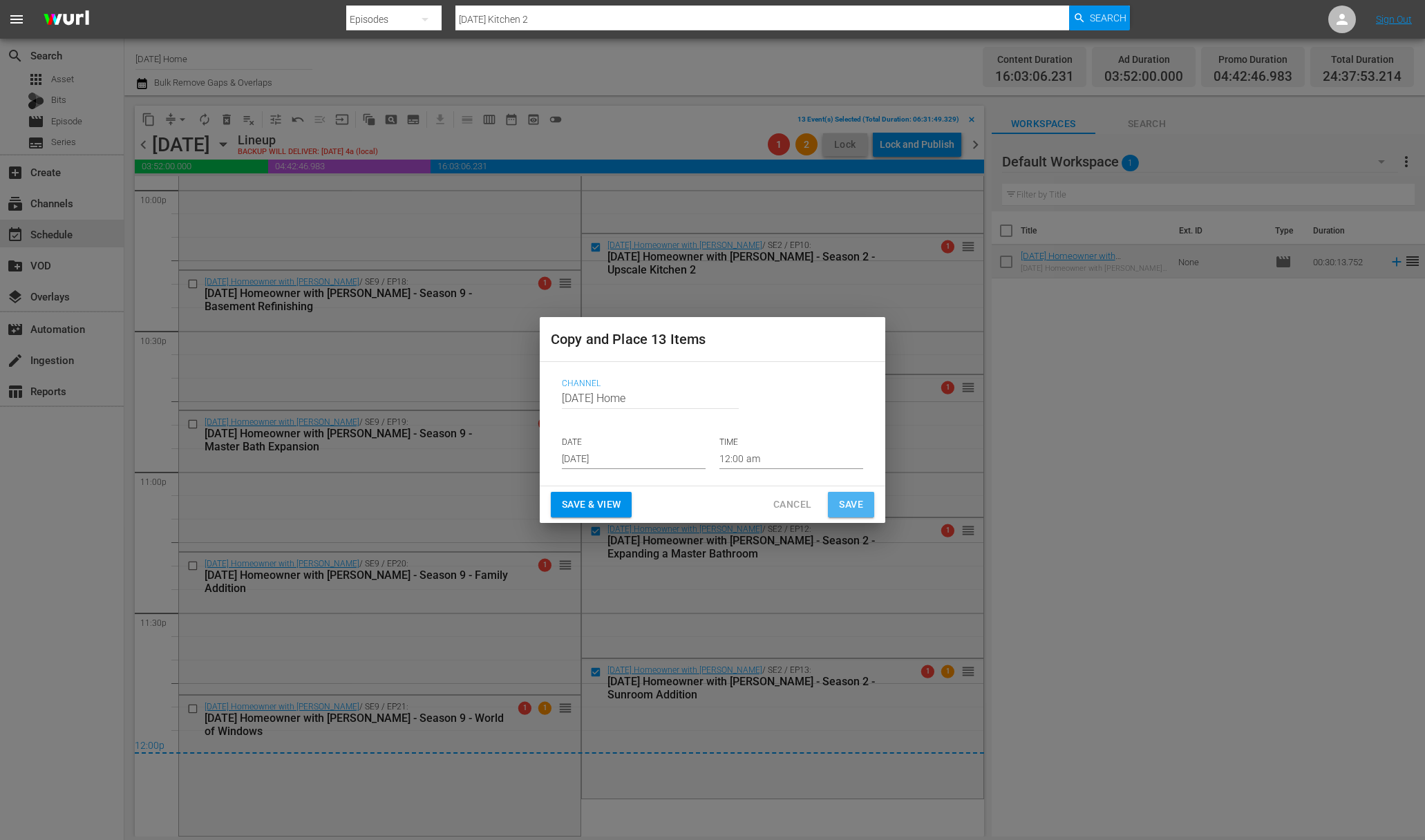
click at [853, 500] on span "Save" at bounding box center [850, 504] width 24 height 17
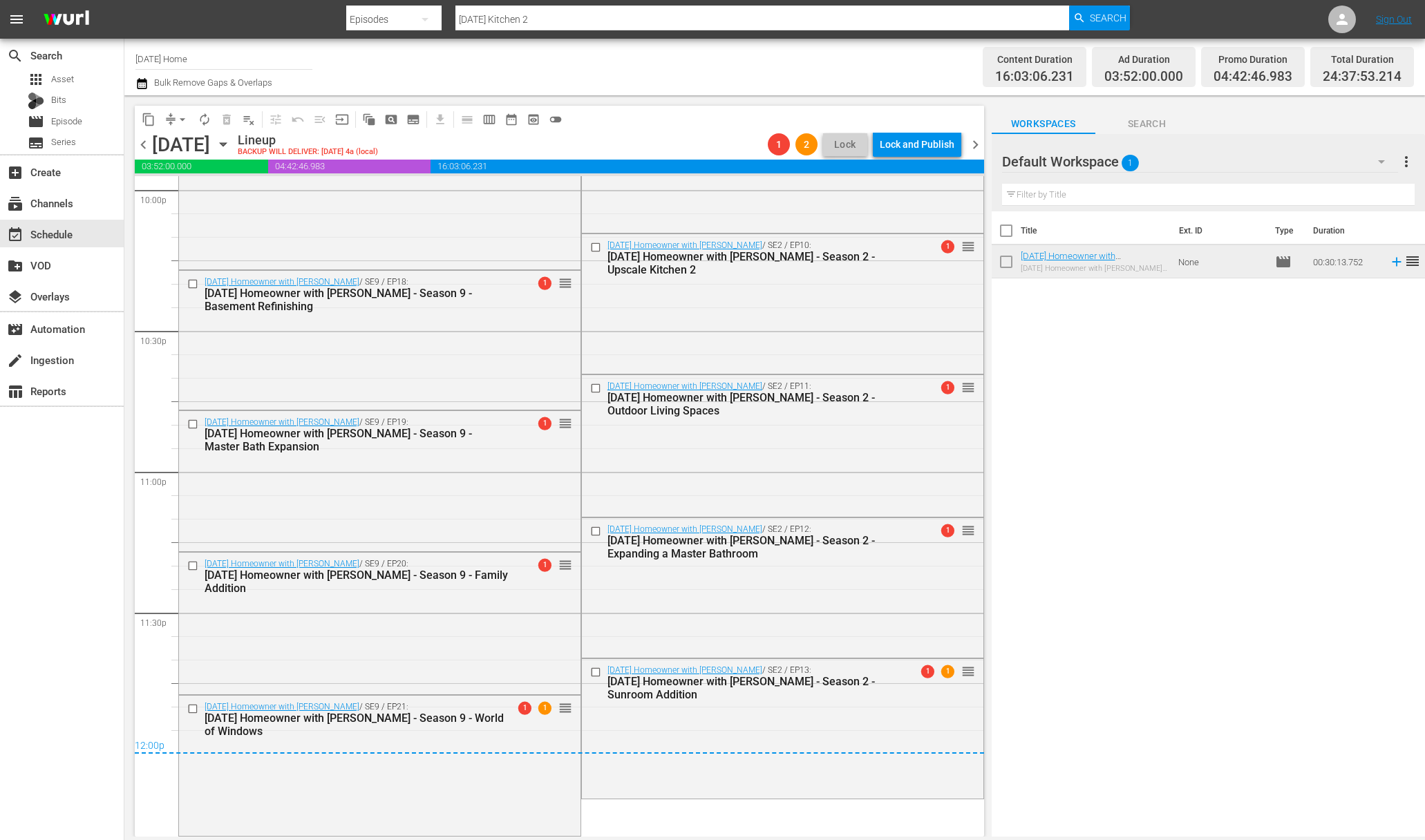
click at [230, 145] on icon "button" at bounding box center [223, 144] width 15 height 15
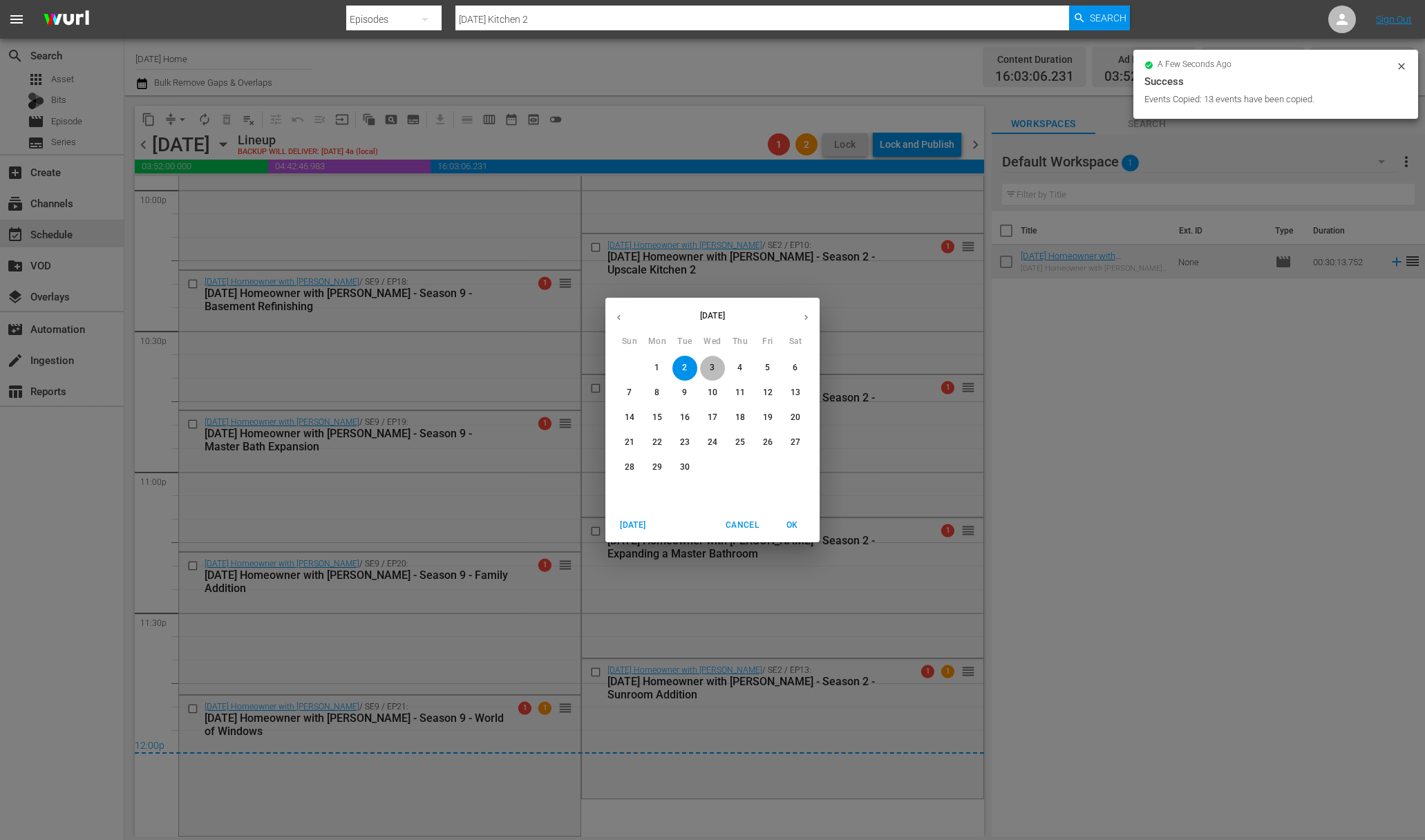
click at [715, 369] on span "3" at bounding box center [712, 368] width 25 height 12
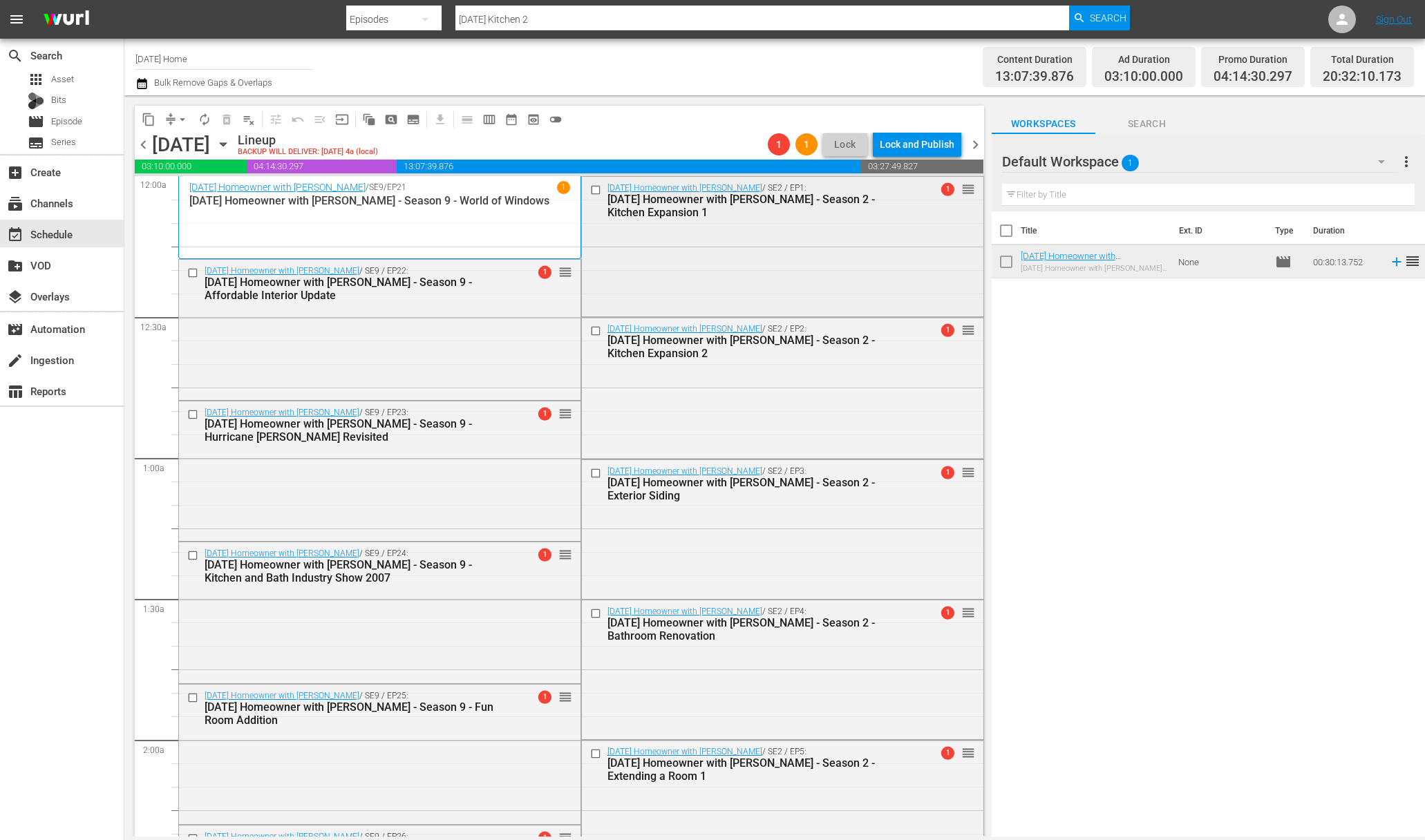
click at [592, 185] on input "checkbox" at bounding box center [596, 190] width 14 height 12
click at [592, 331] on input "checkbox" at bounding box center [596, 331] width 14 height 12
click at [591, 474] on input "checkbox" at bounding box center [596, 473] width 14 height 12
click at [591, 615] on input "checkbox" at bounding box center [596, 613] width 14 height 12
click at [591, 754] on input "checkbox" at bounding box center [596, 754] width 14 height 12
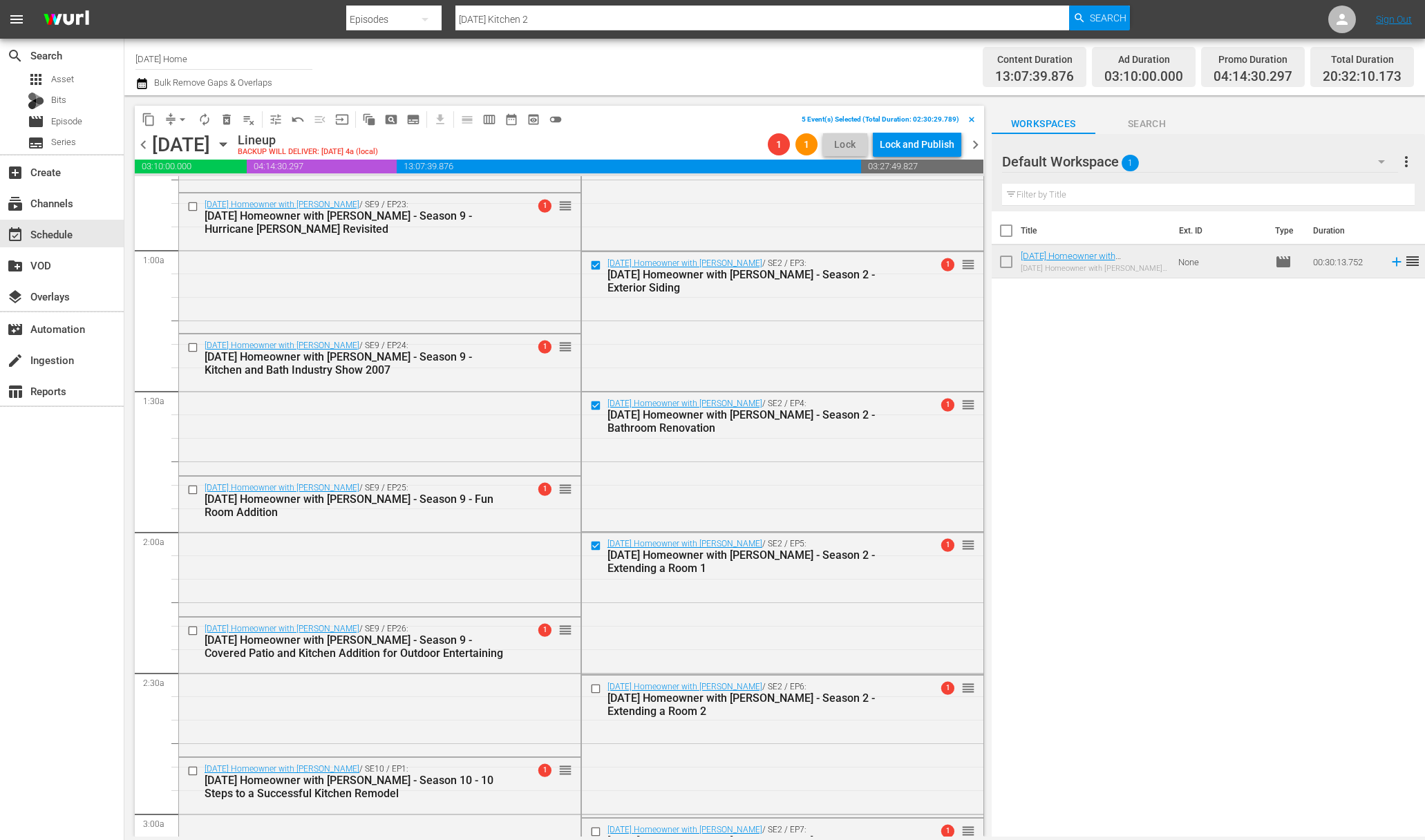
scroll to position [291, 0]
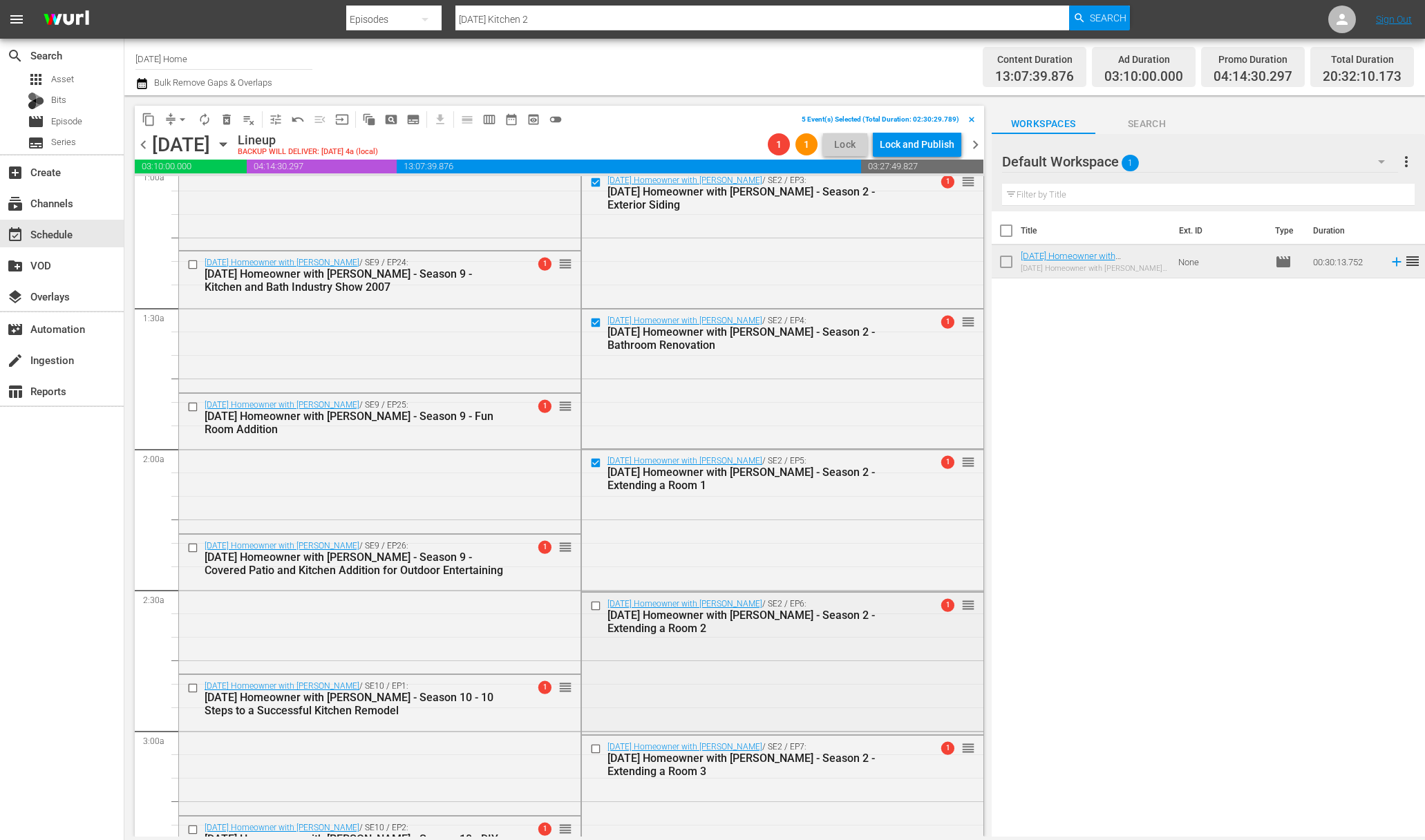
click at [591, 605] on input "checkbox" at bounding box center [596, 606] width 14 height 12
click at [590, 749] on input "checkbox" at bounding box center [596, 749] width 14 height 12
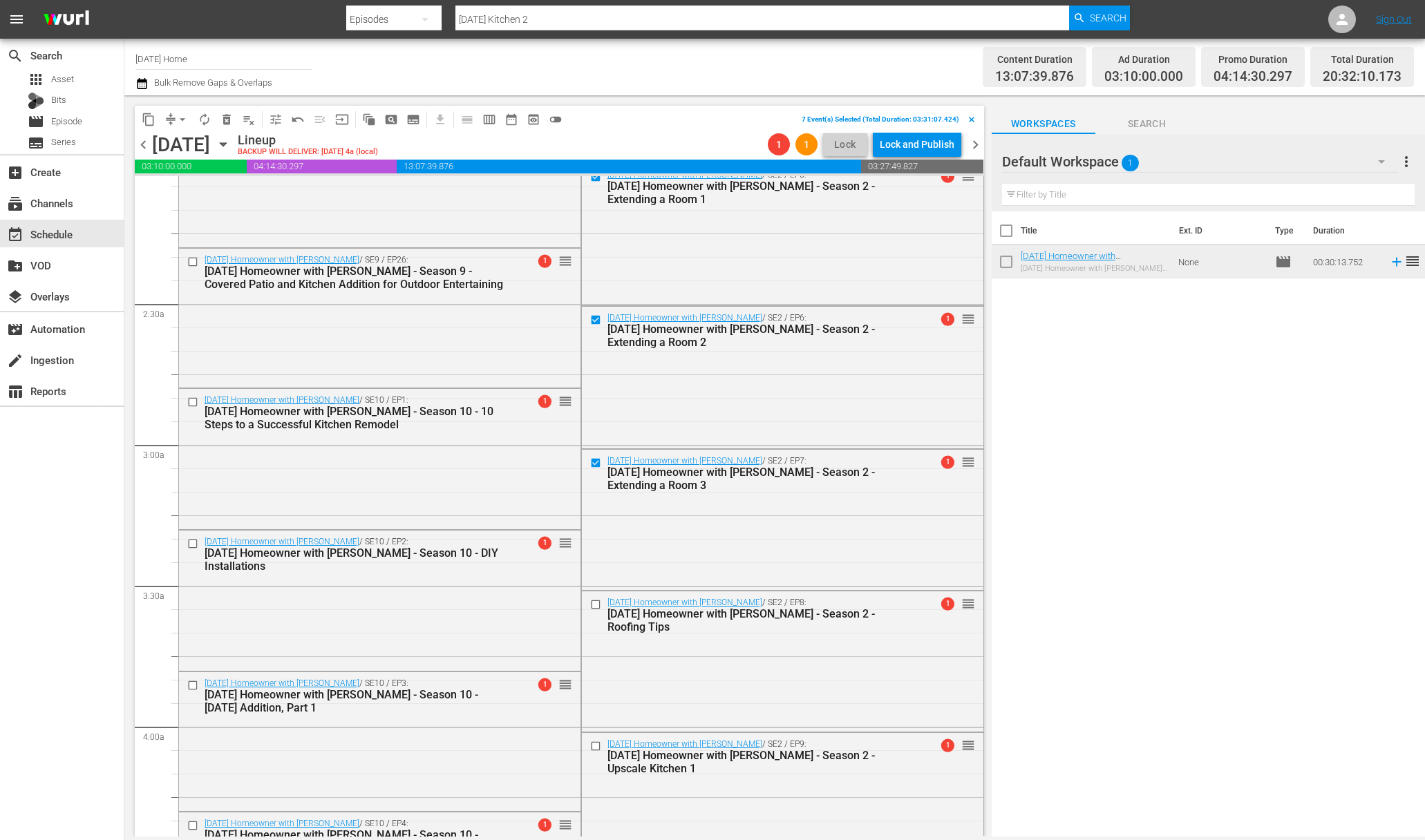
scroll to position [596, 0]
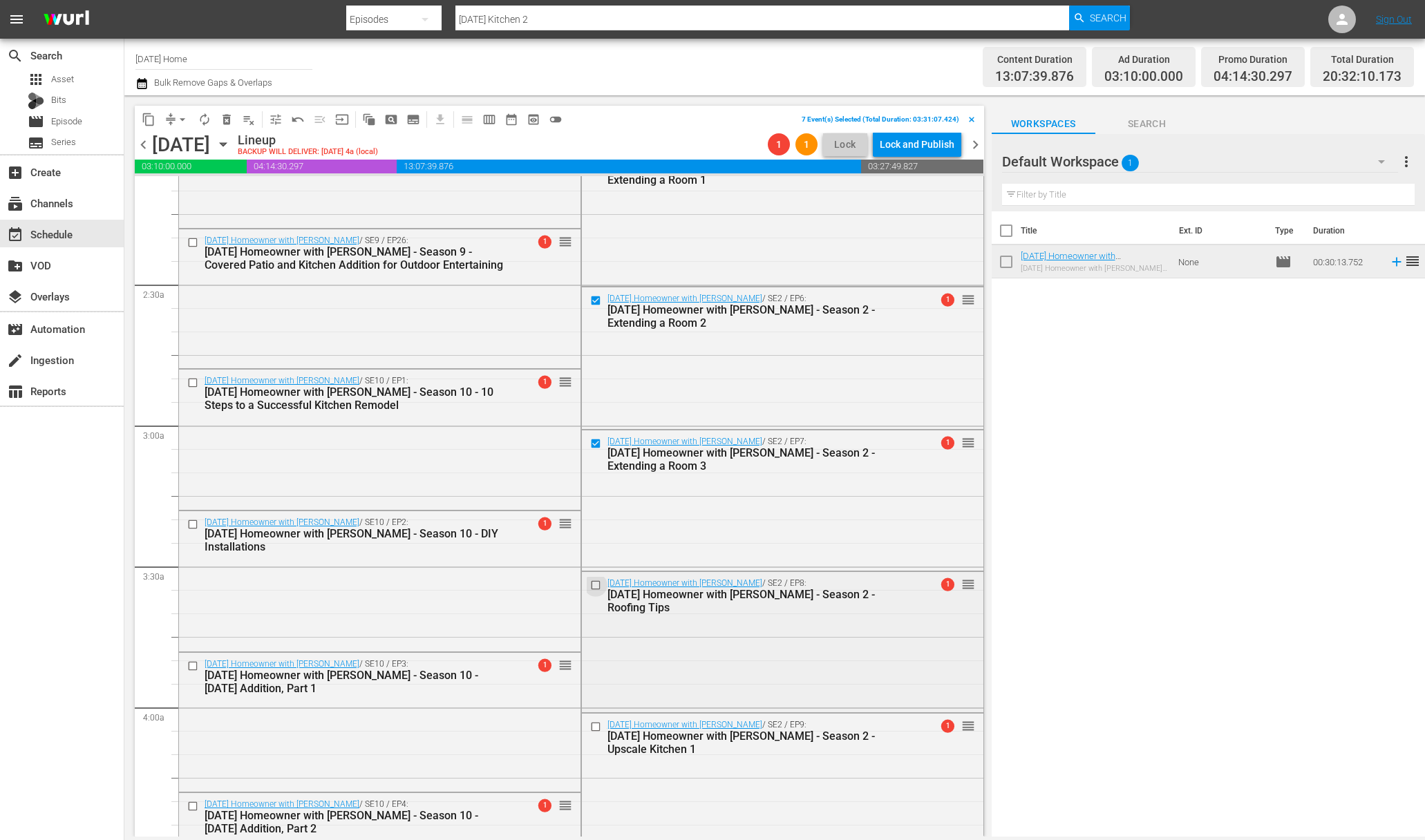
click at [594, 586] on input "checkbox" at bounding box center [596, 586] width 14 height 12
click at [590, 724] on input "checkbox" at bounding box center [596, 726] width 14 height 12
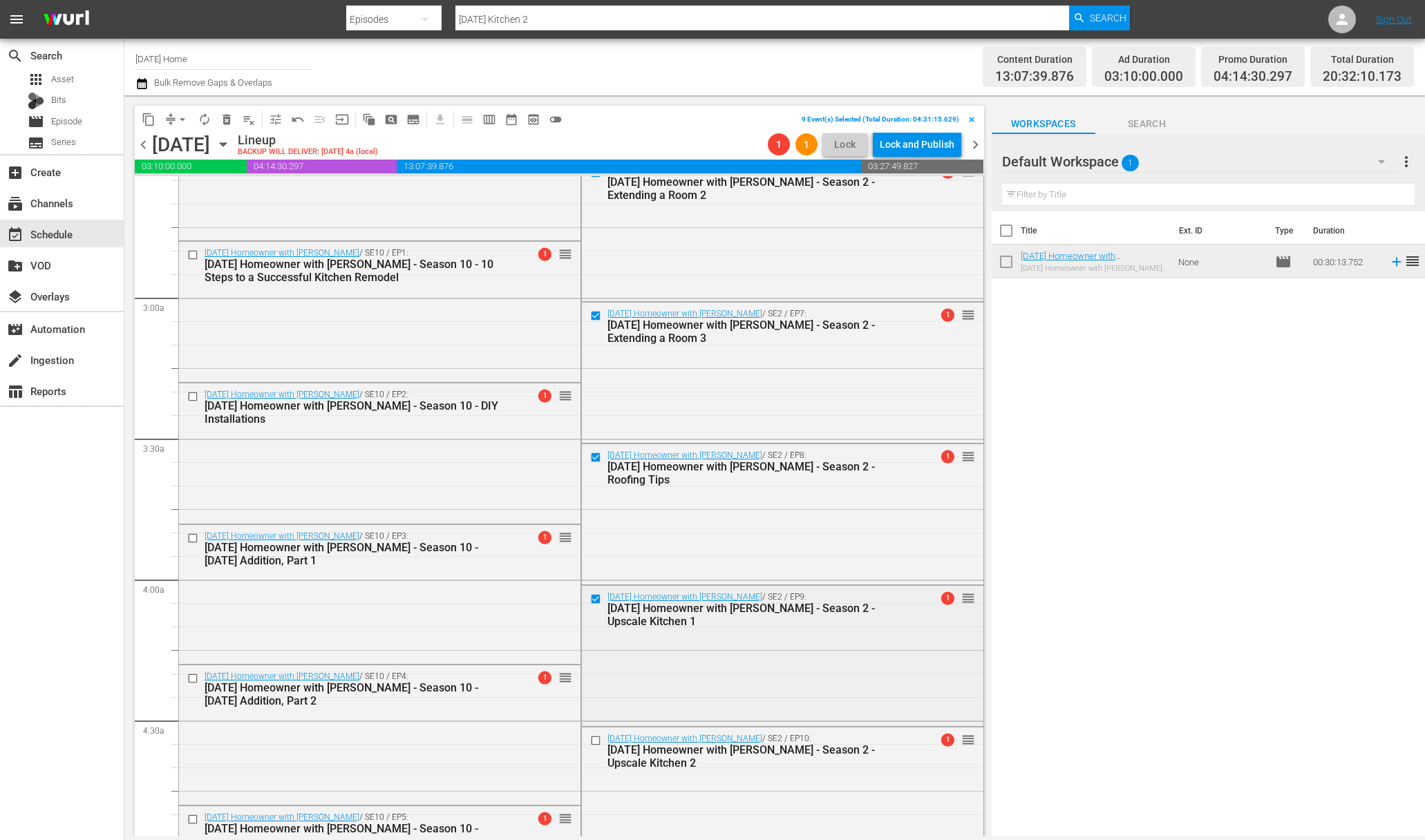
scroll to position [743, 0]
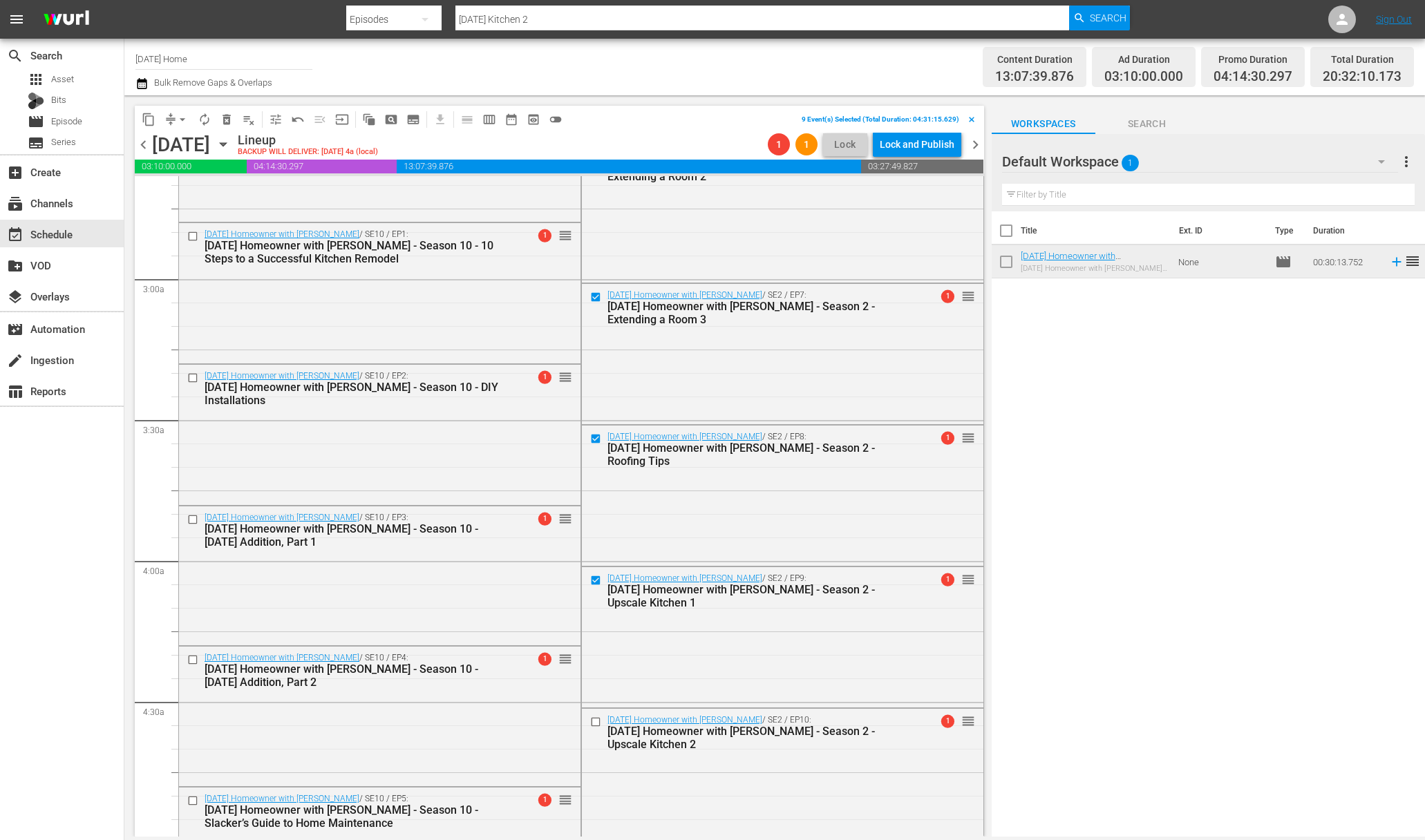
drag, startPoint x: 587, startPoint y: 728, endPoint x: 594, endPoint y: 720, distance: 10.6
click at [587, 728] on div at bounding box center [596, 722] width 21 height 17
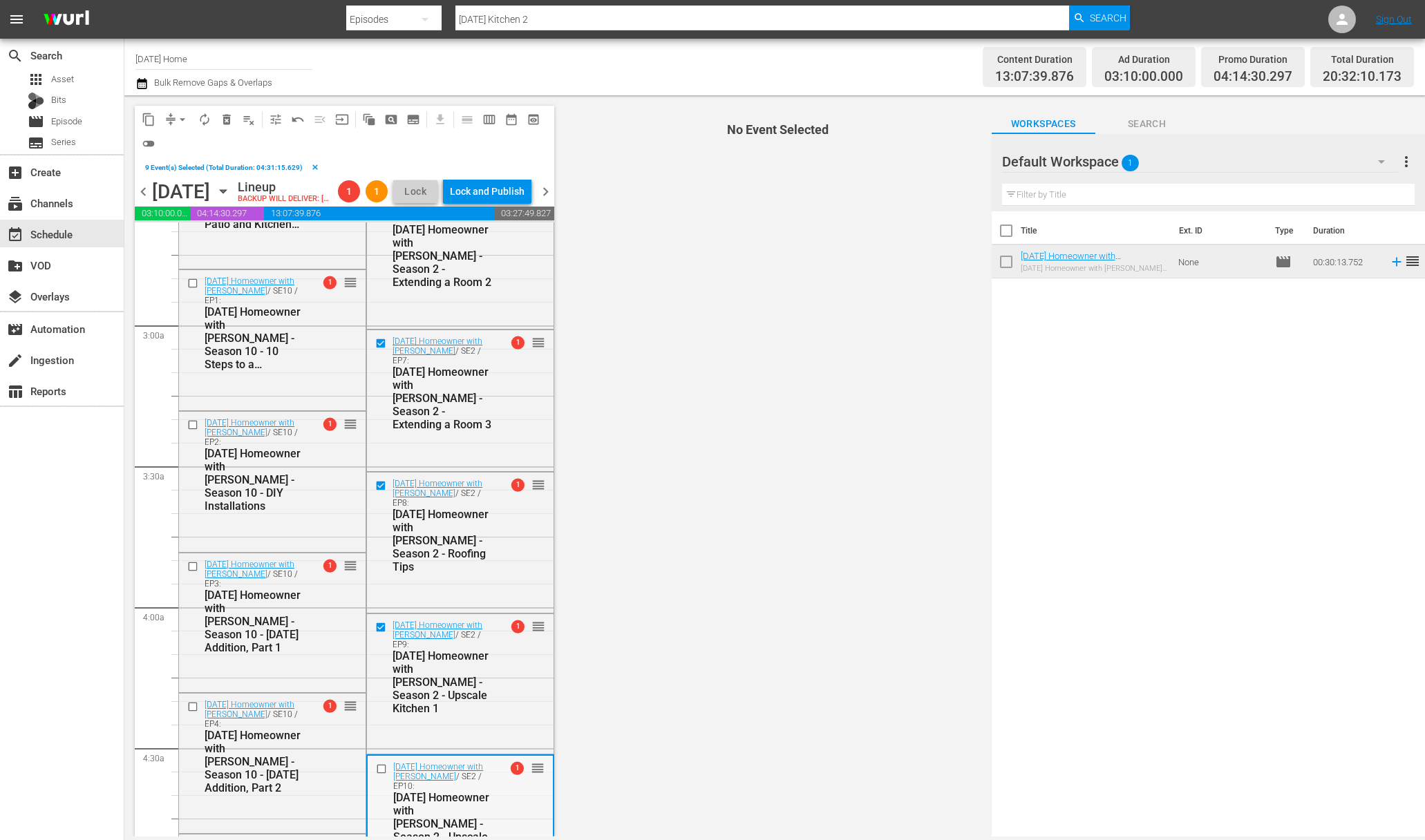
click at [378, 775] on input "checkbox" at bounding box center [383, 769] width 14 height 12
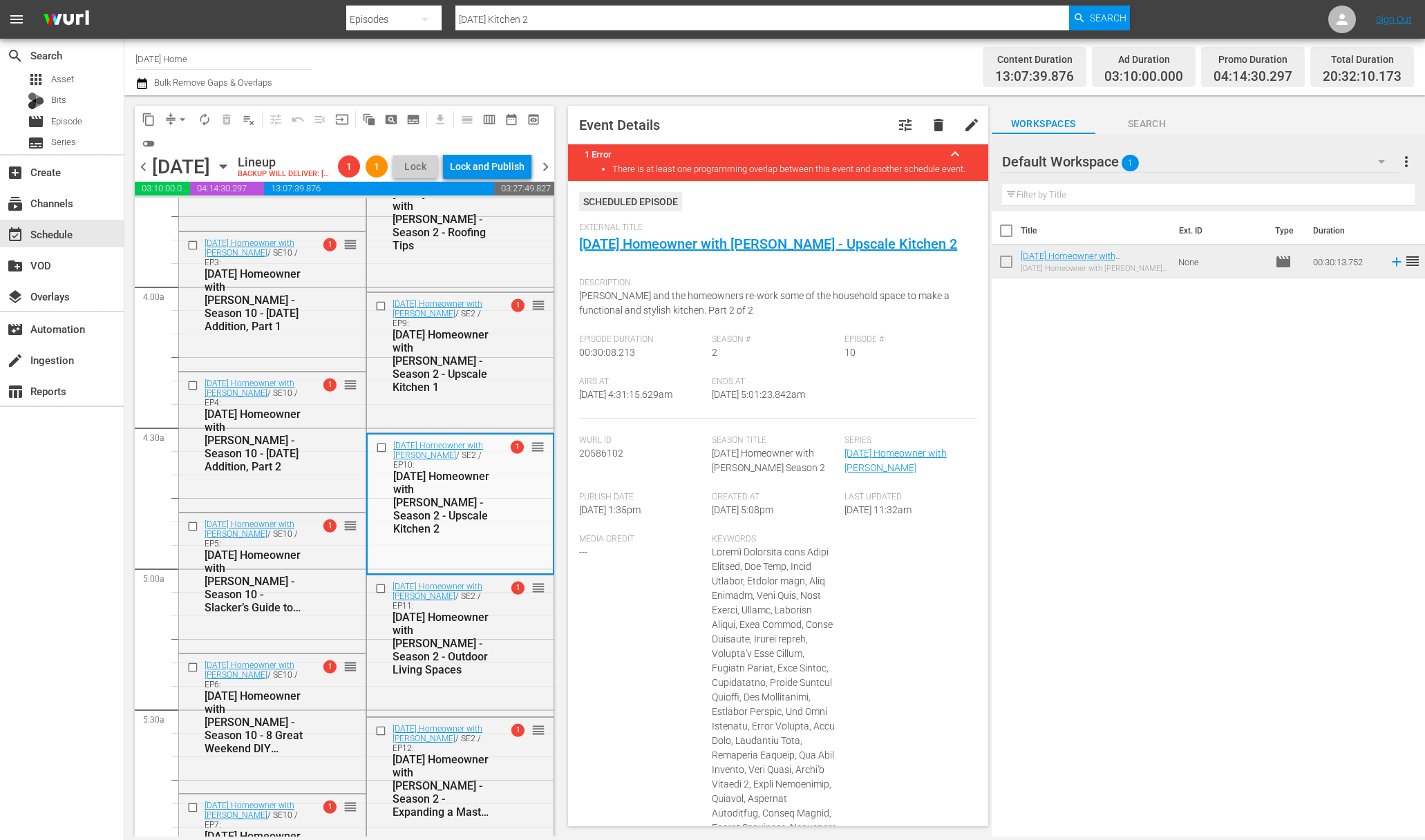
click at [376, 635] on div "Today's Homeowner with Danny Lipford / SE2 / EP11: Today's Homeowner with Danny…" at bounding box center [433, 628] width 121 height 96
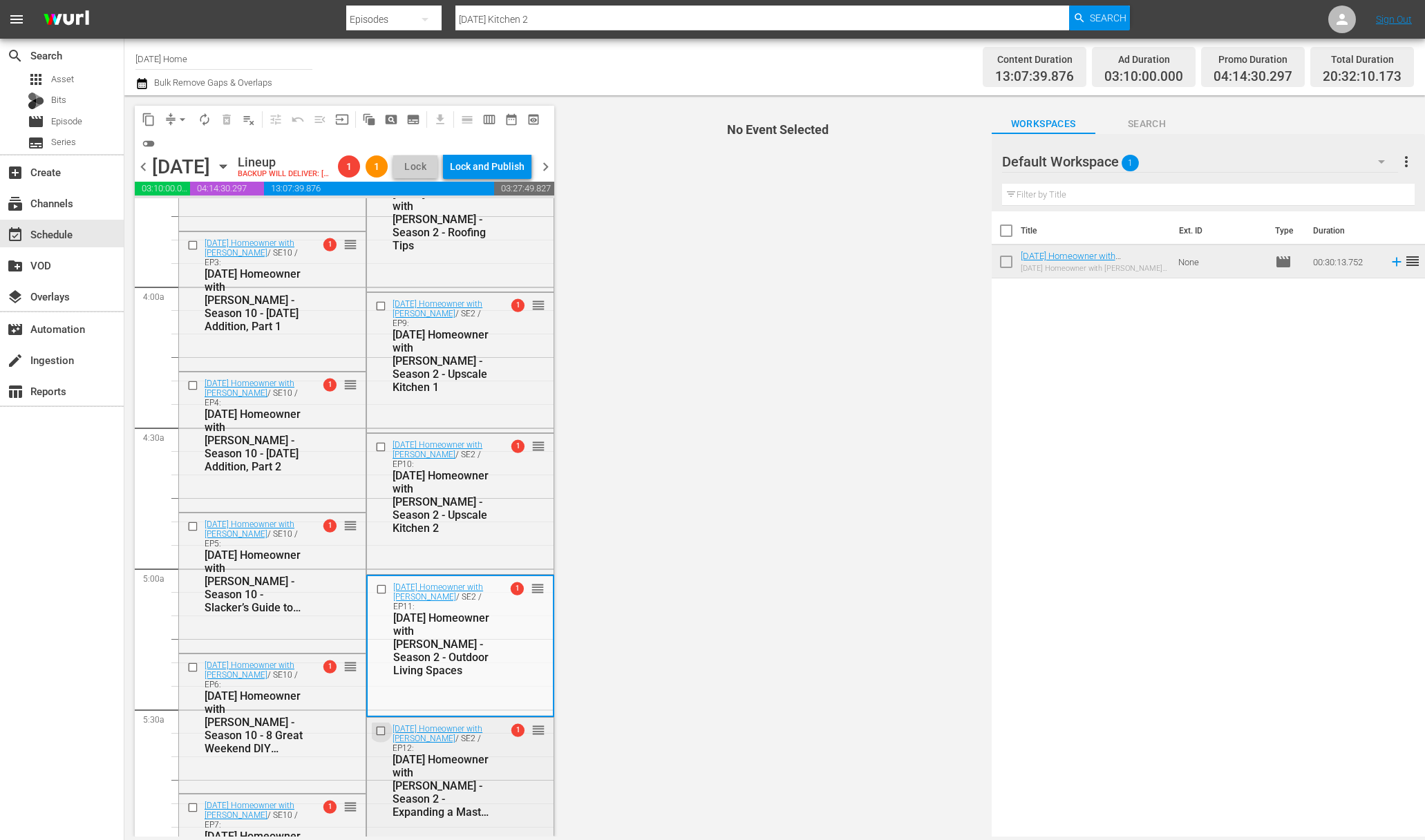
click at [376, 736] on input "checkbox" at bounding box center [382, 730] width 14 height 12
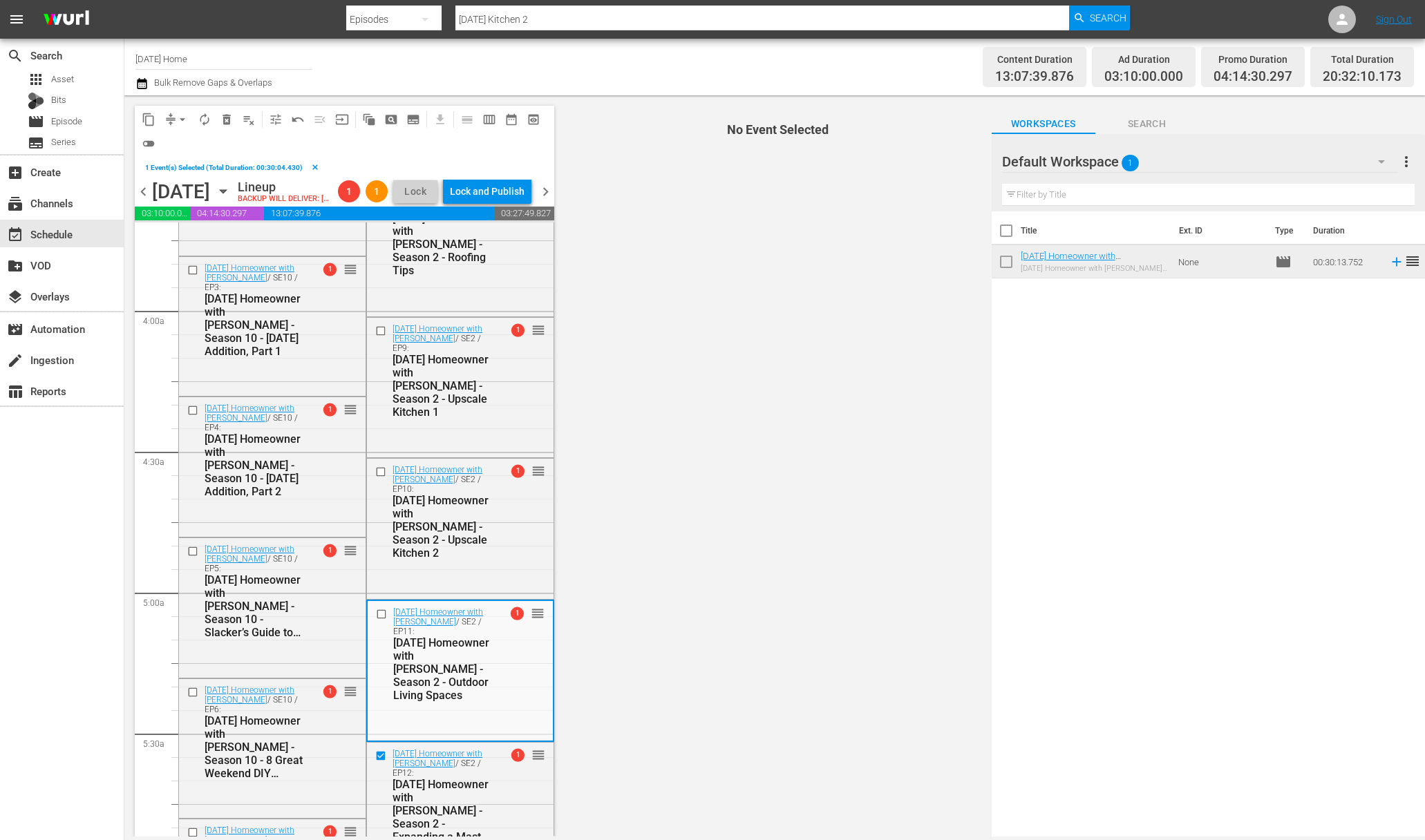
click at [375, 622] on div at bounding box center [383, 614] width 21 height 17
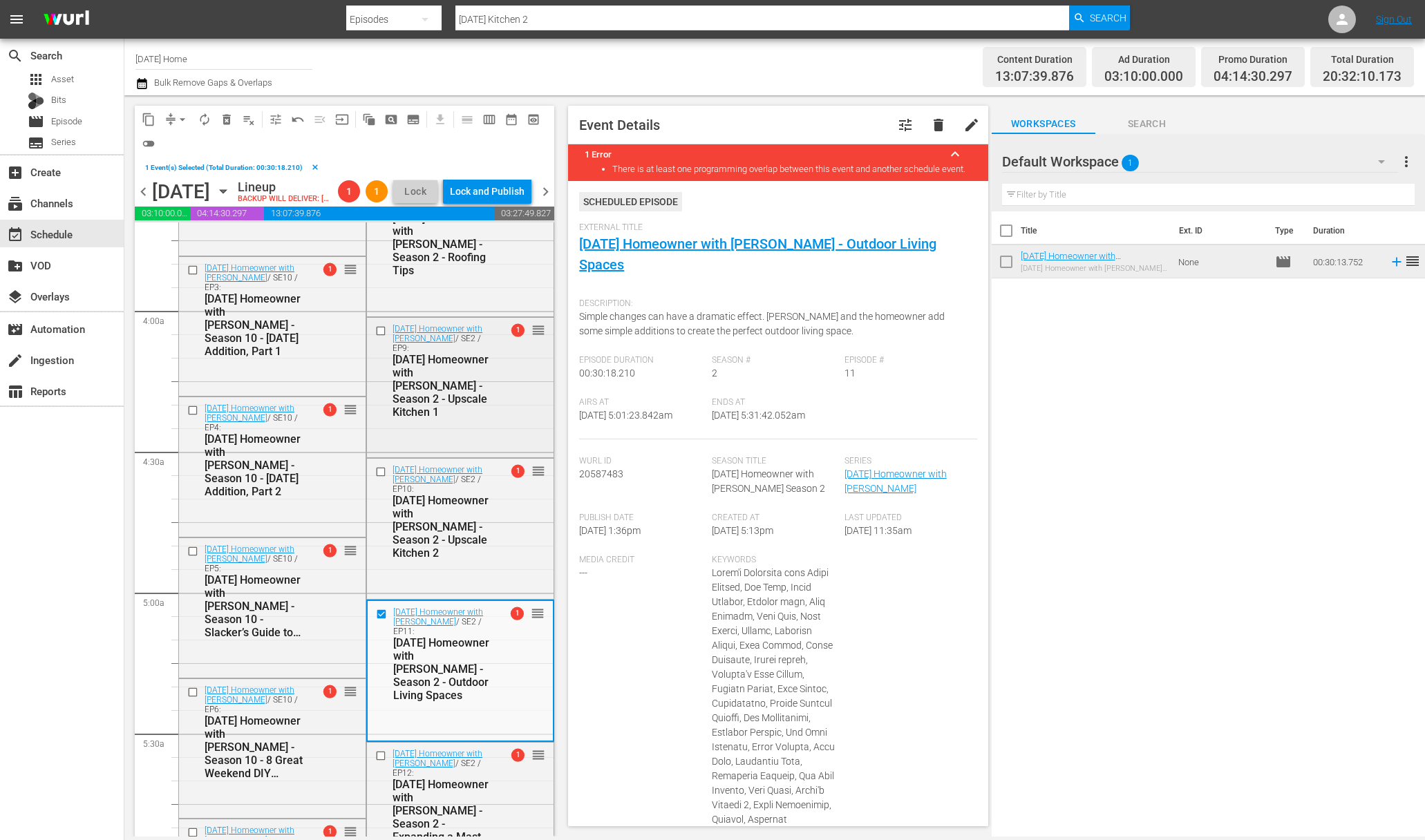
click at [376, 337] on input "checkbox" at bounding box center [382, 330] width 14 height 12
click at [250, 118] on span "playlist_remove_outlined" at bounding box center [249, 119] width 14 height 14
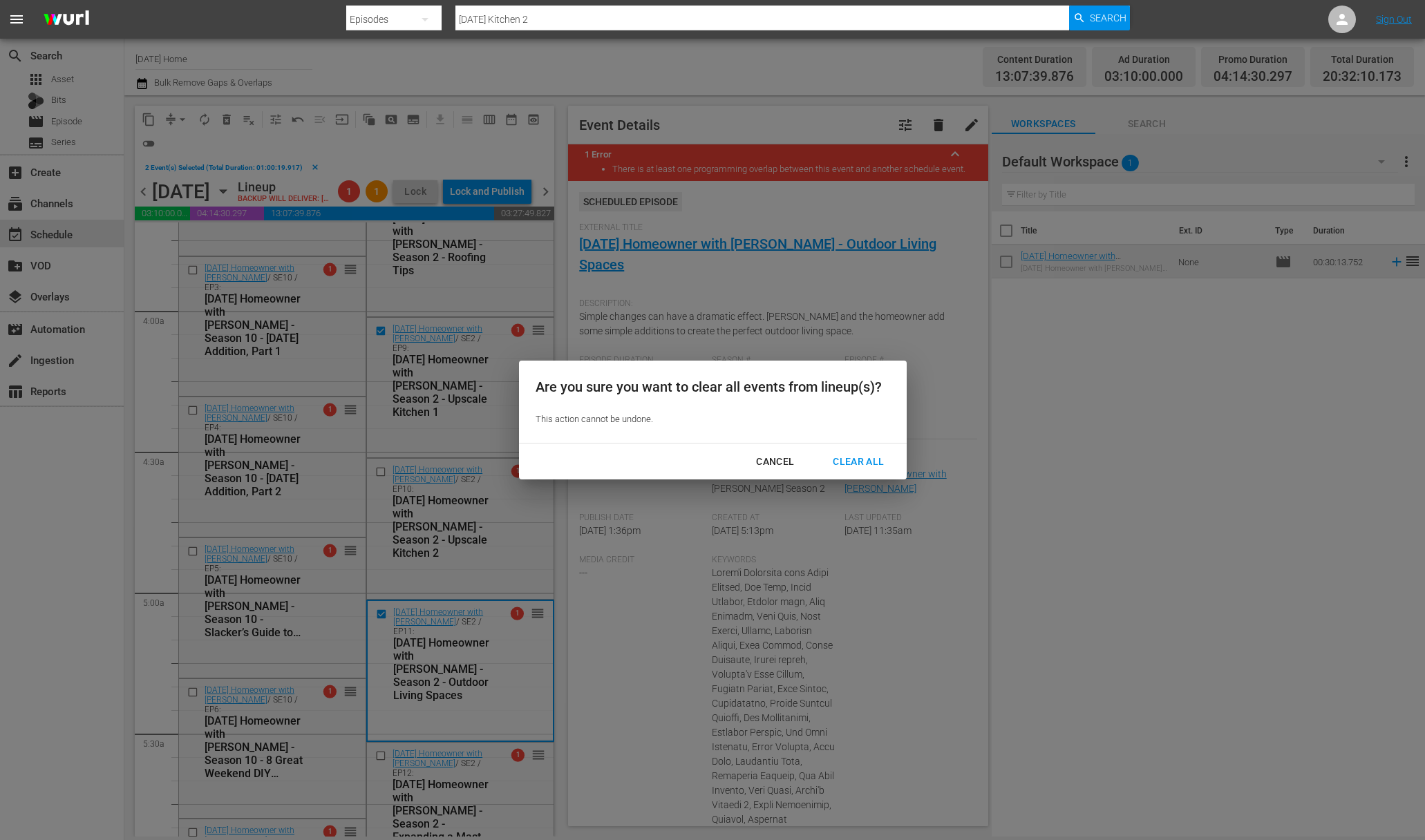
click at [878, 469] on div "Clear All" at bounding box center [858, 462] width 73 height 17
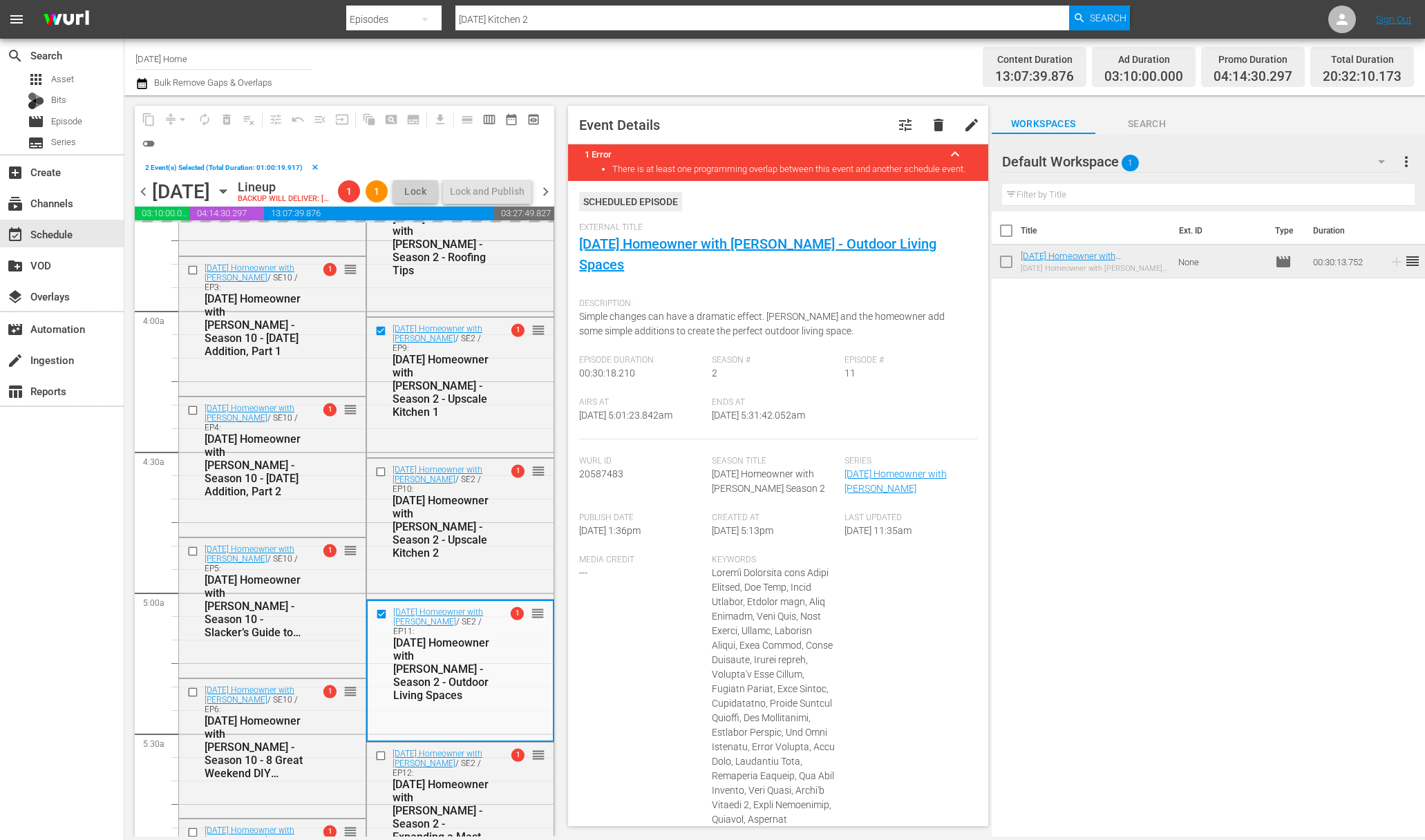
click at [230, 199] on icon "button" at bounding box center [223, 191] width 15 height 15
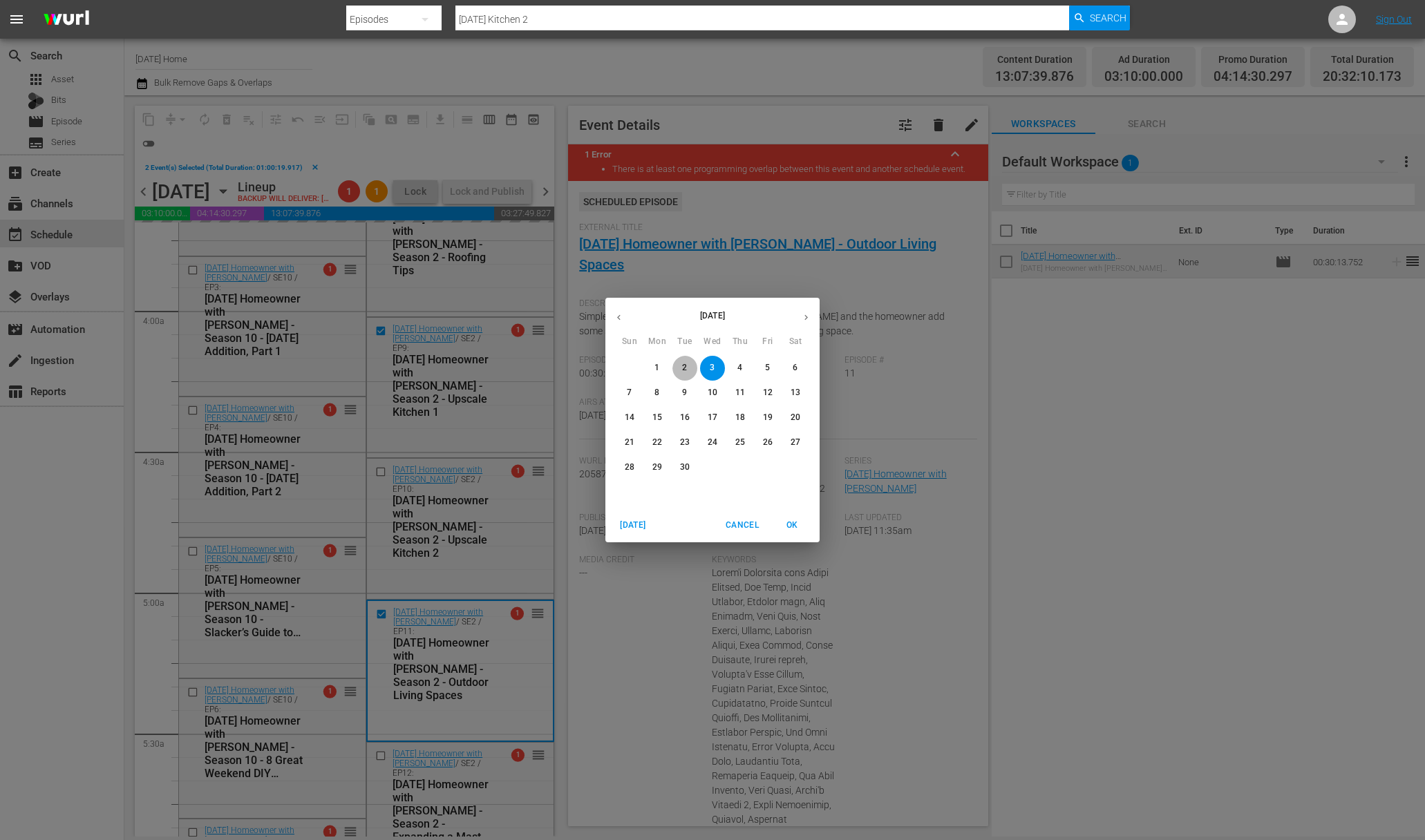
click at [687, 373] on p "2" at bounding box center [685, 368] width 5 height 12
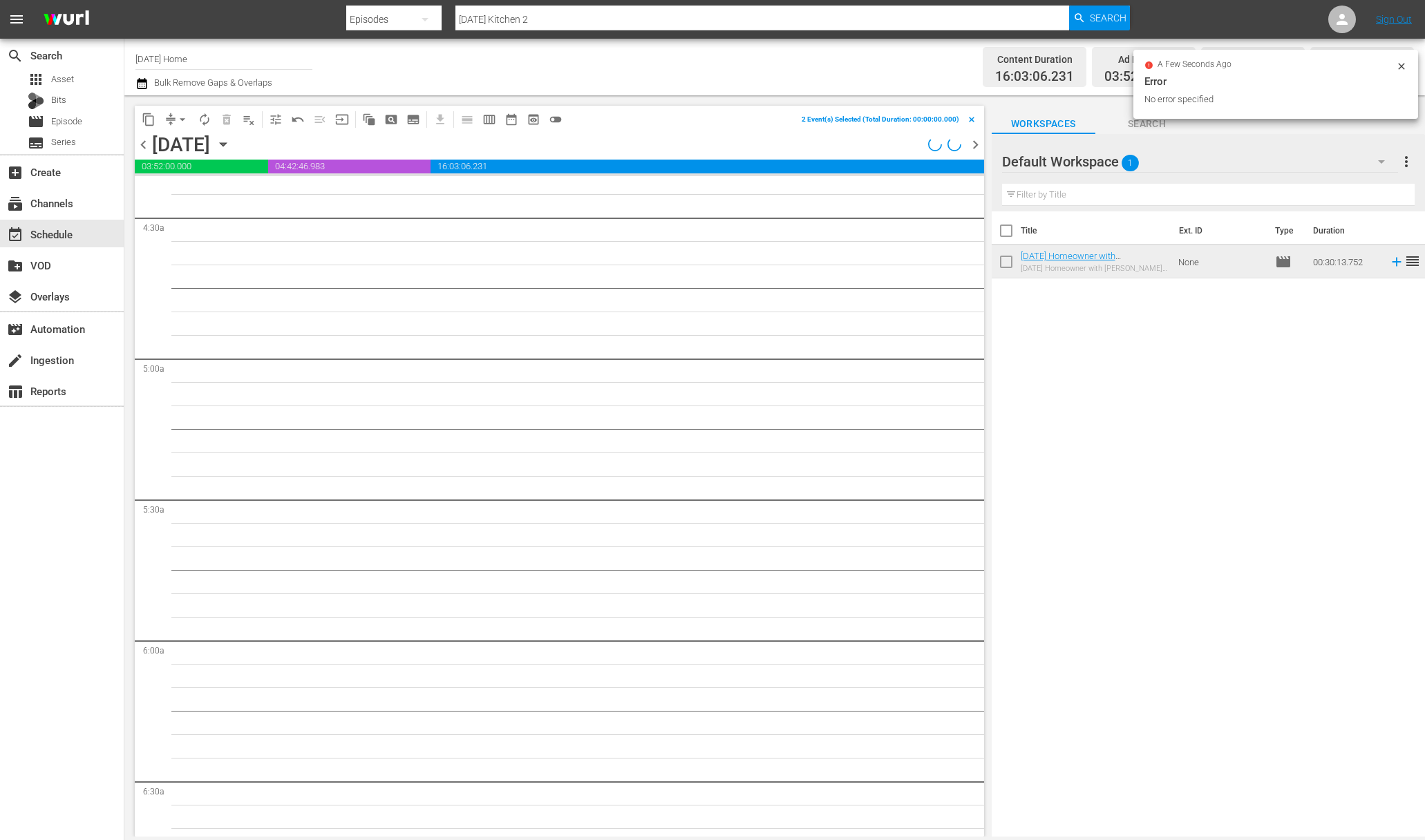
scroll to position [1203, 0]
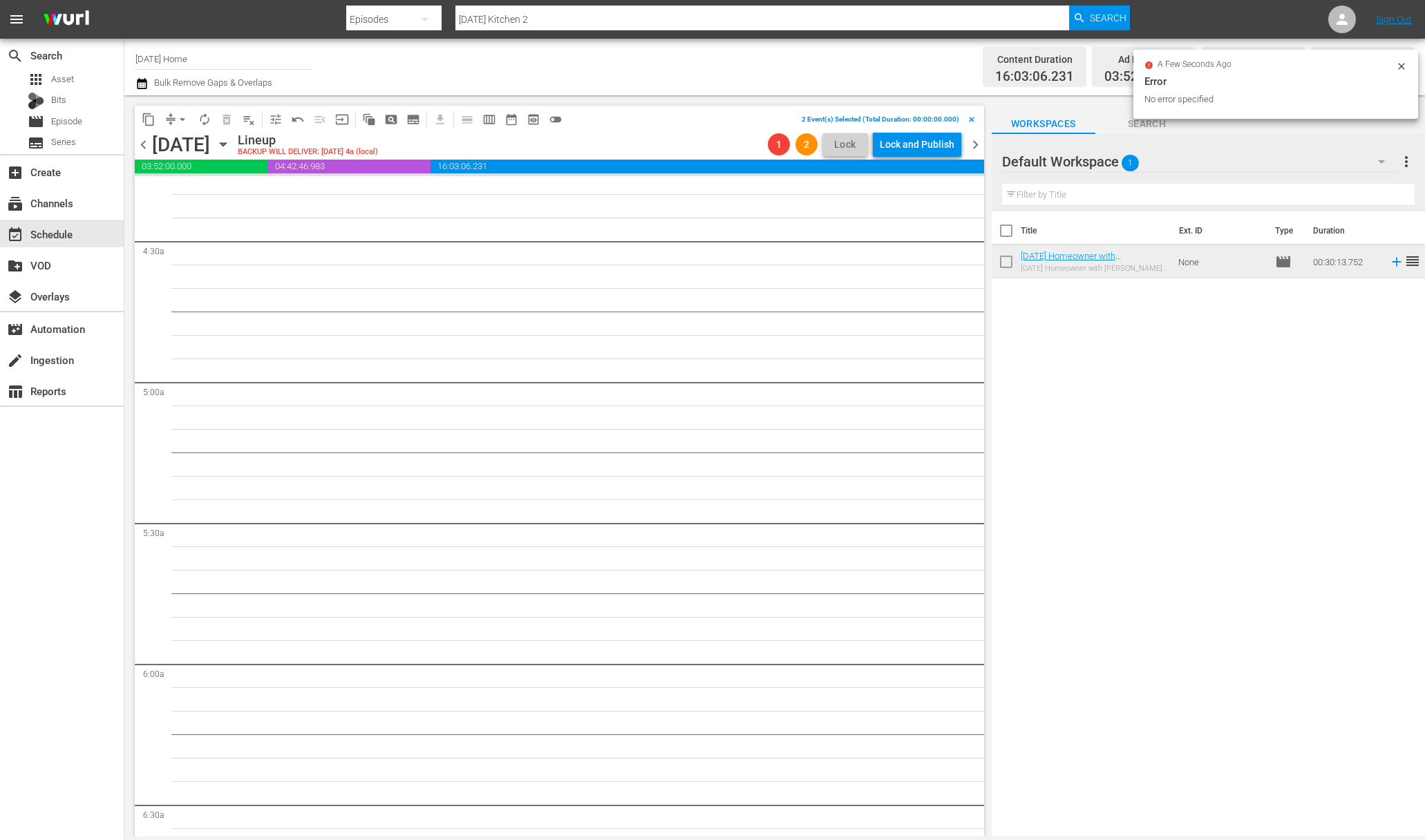
click at [250, 121] on span "playlist_remove_outlined" at bounding box center [249, 119] width 14 height 14
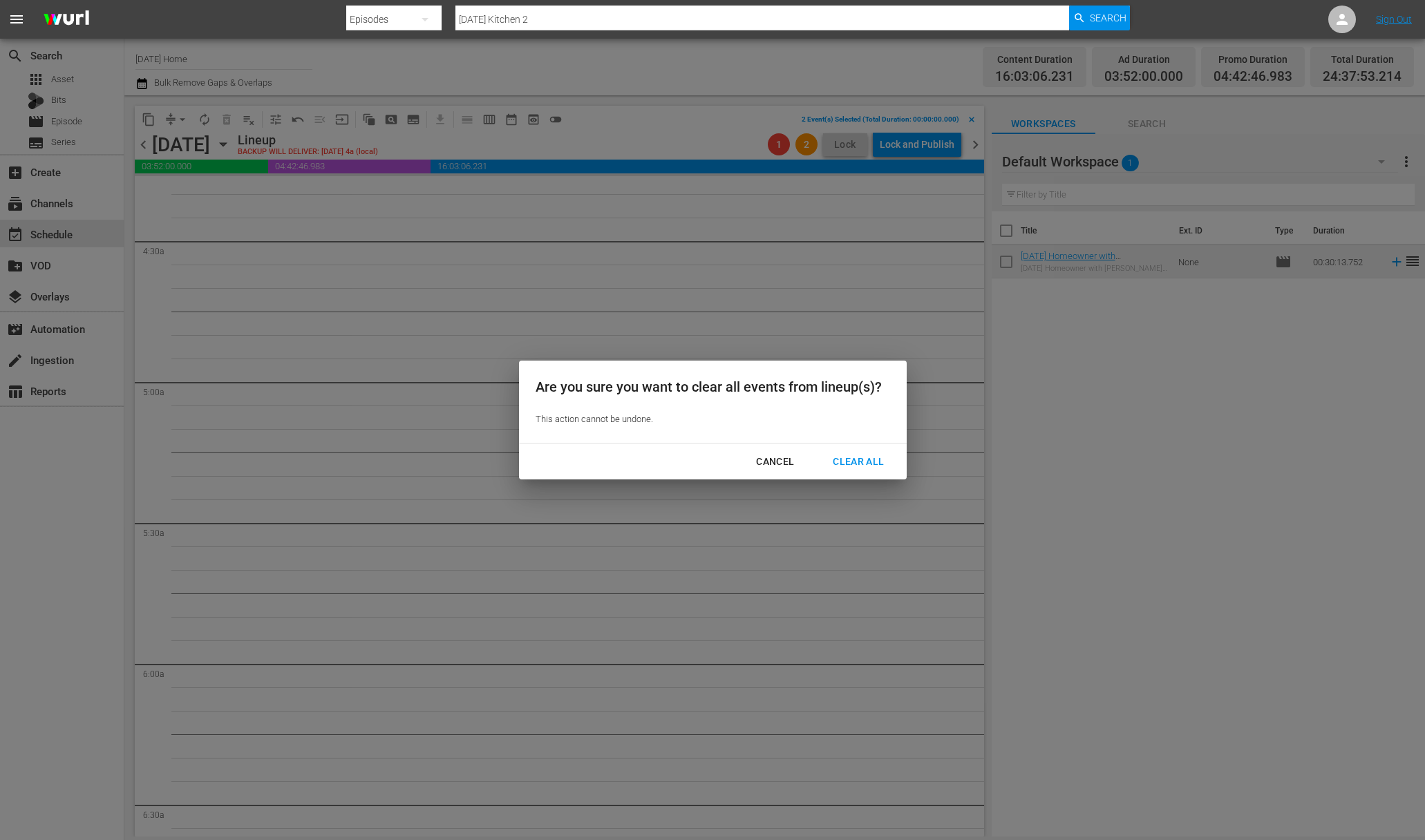
click at [867, 460] on div "Clear All" at bounding box center [858, 462] width 73 height 17
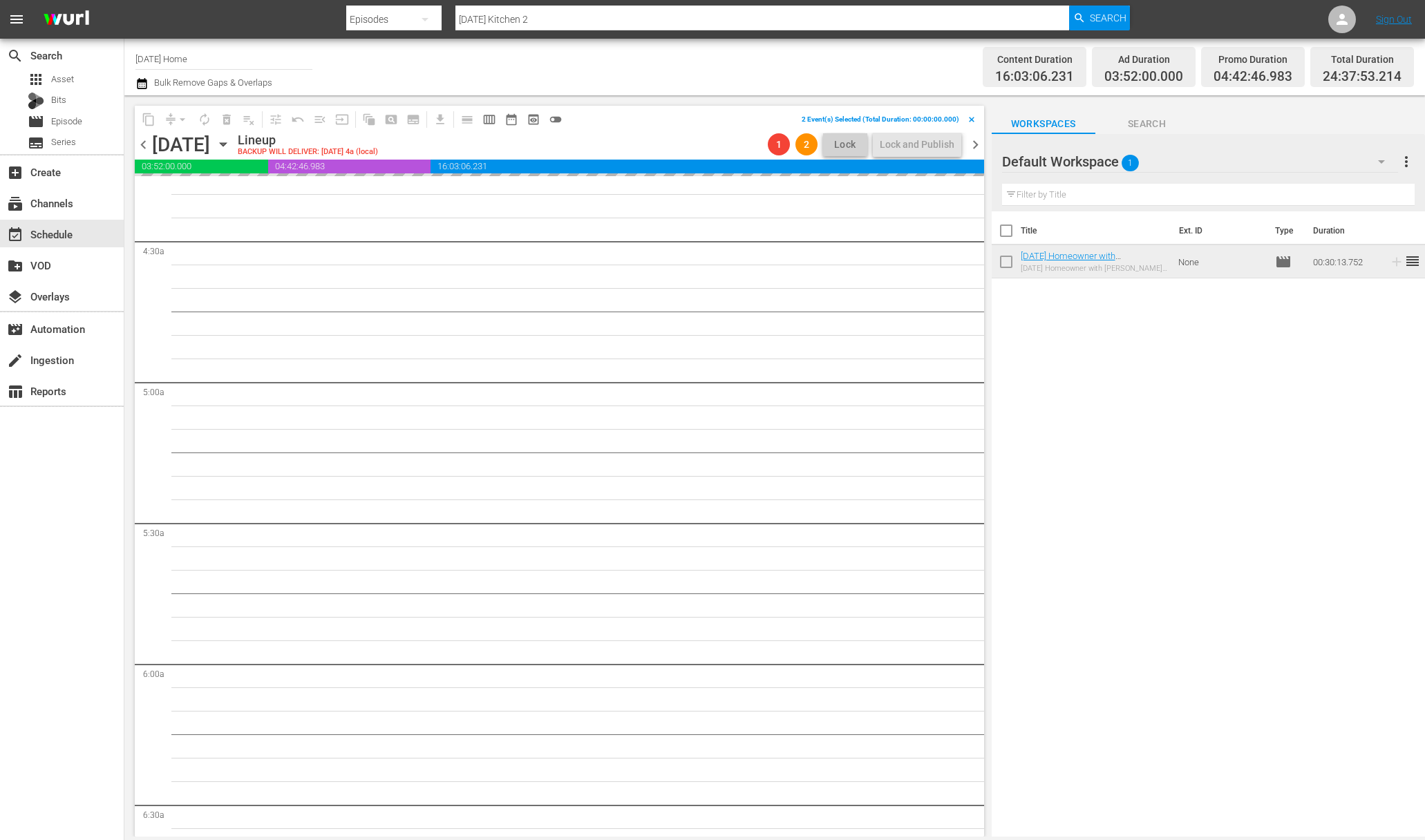
click at [230, 145] on icon "button" at bounding box center [223, 144] width 15 height 15
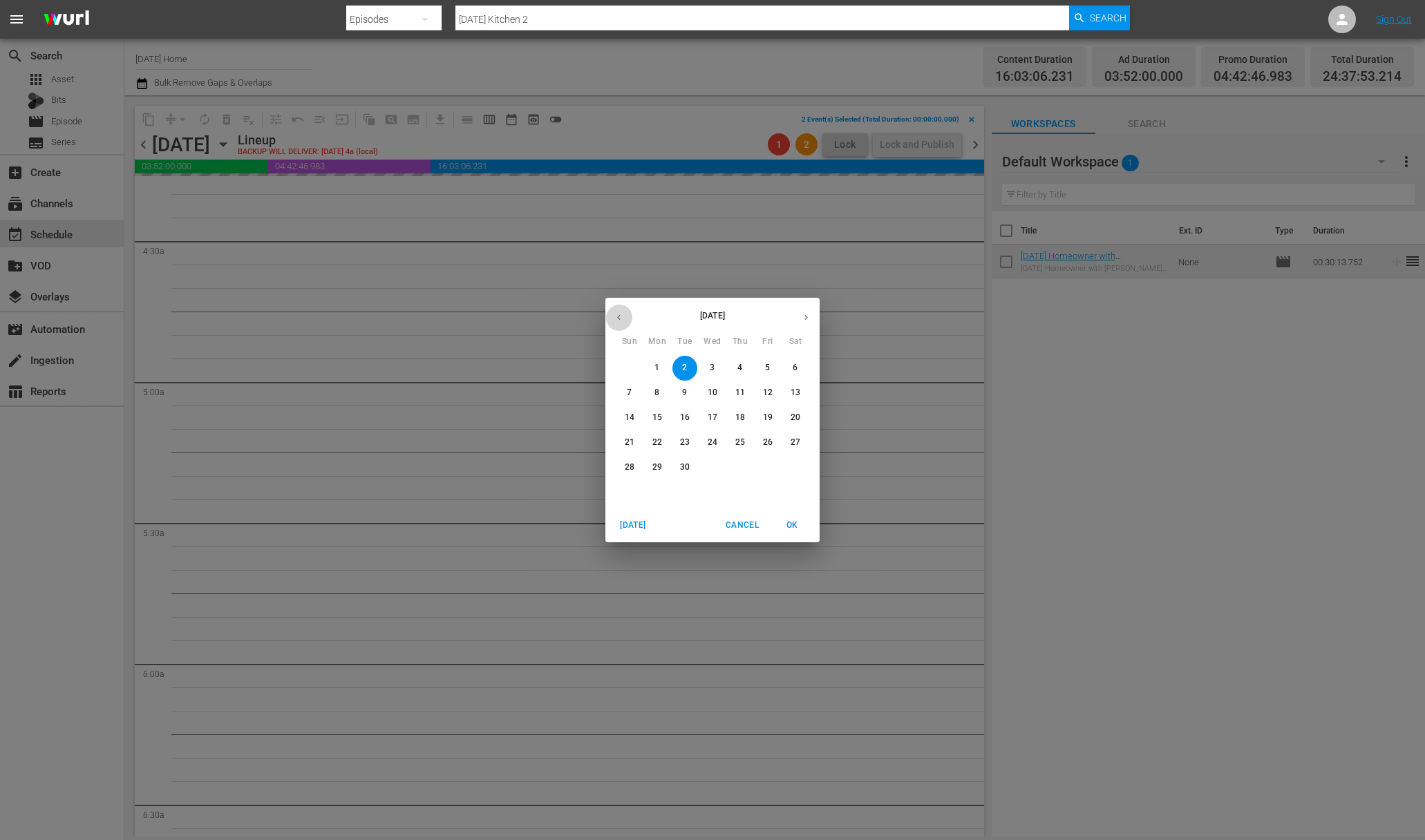
click at [617, 320] on icon "button" at bounding box center [619, 317] width 10 height 10
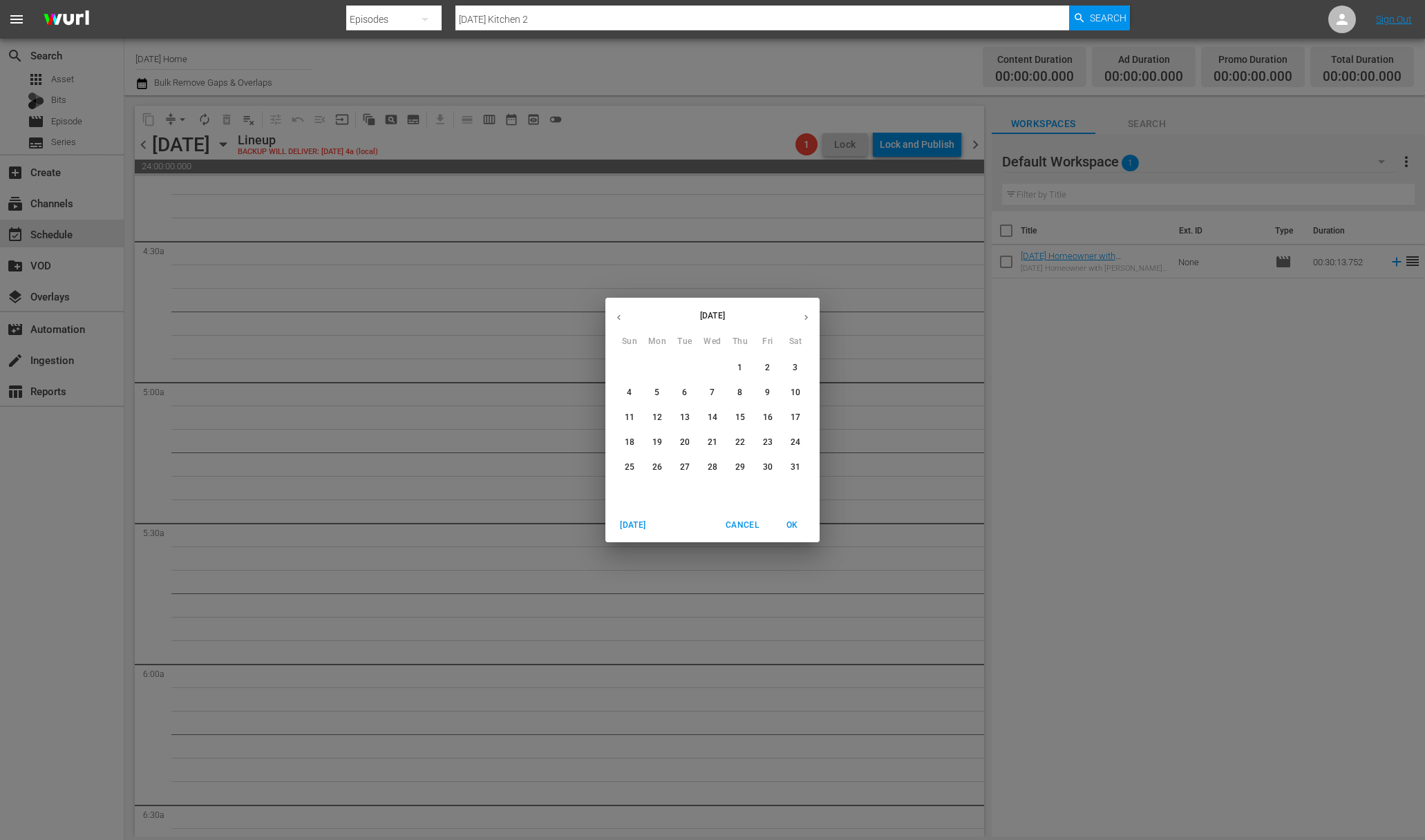
click at [661, 395] on span "5" at bounding box center [657, 393] width 25 height 12
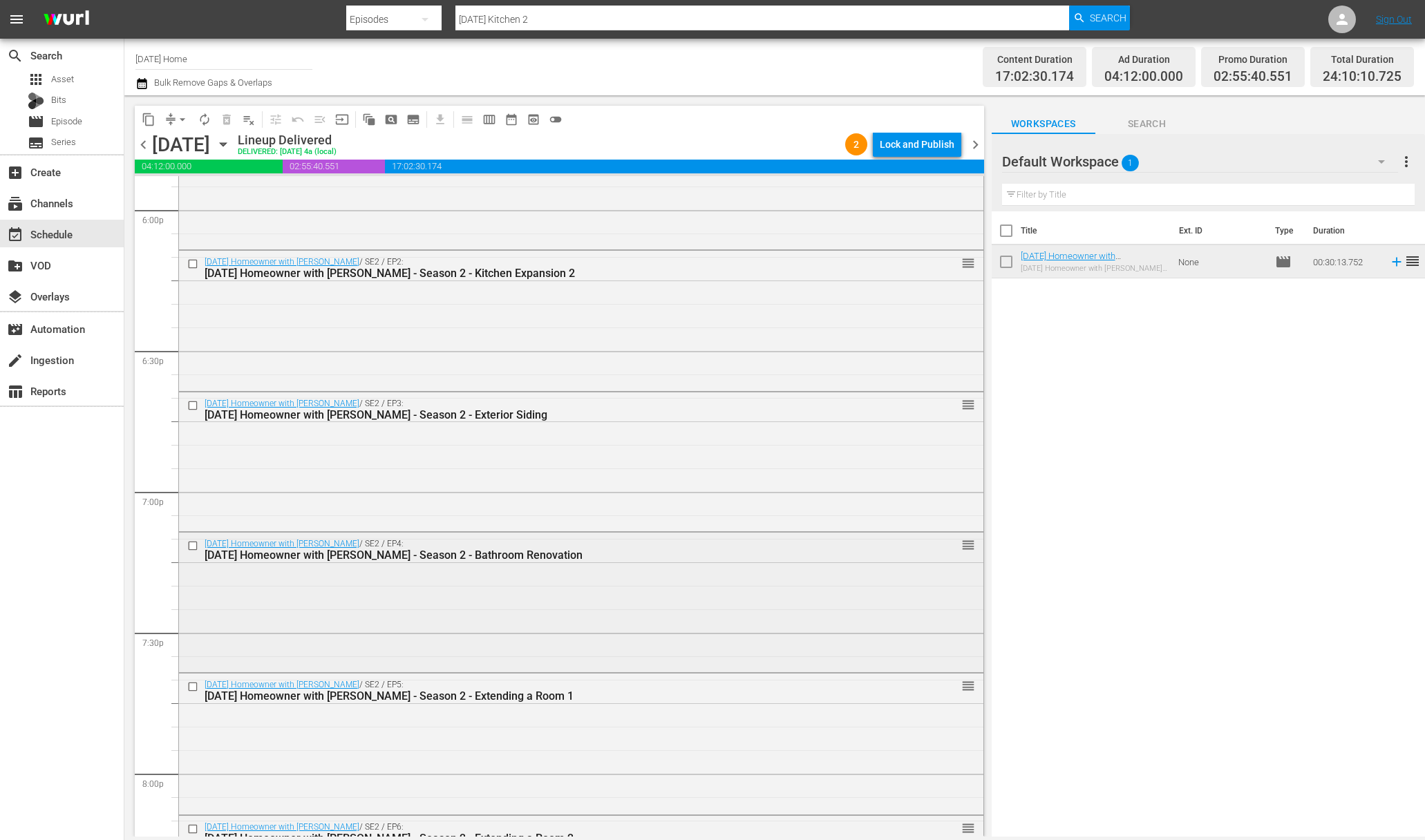
scroll to position [4918, 0]
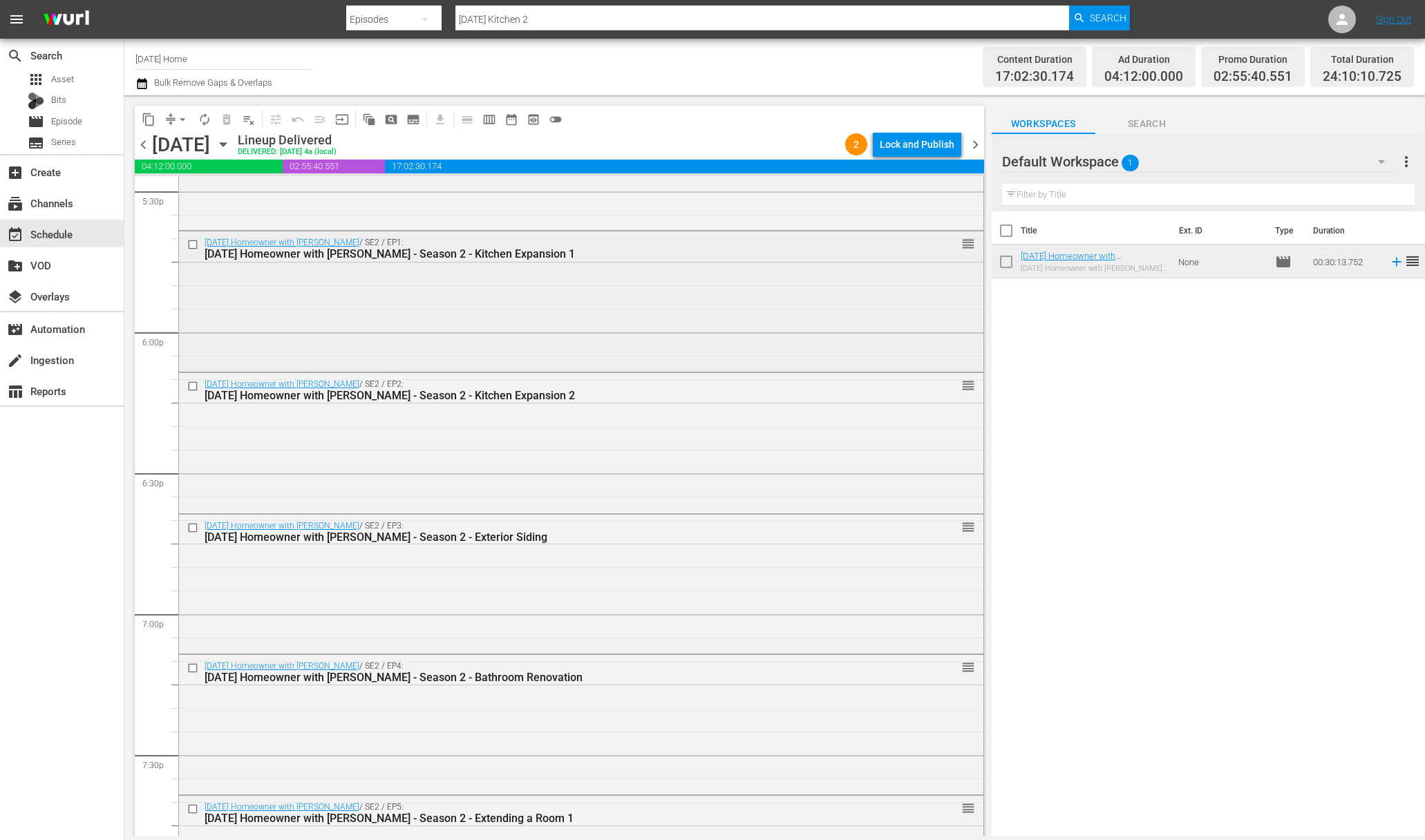
click at [195, 243] on input "checkbox" at bounding box center [194, 245] width 14 height 12
click at [192, 384] on input "checkbox" at bounding box center [194, 386] width 14 height 12
click at [195, 527] on input "checkbox" at bounding box center [194, 528] width 14 height 12
click at [197, 665] on input "checkbox" at bounding box center [194, 668] width 14 height 12
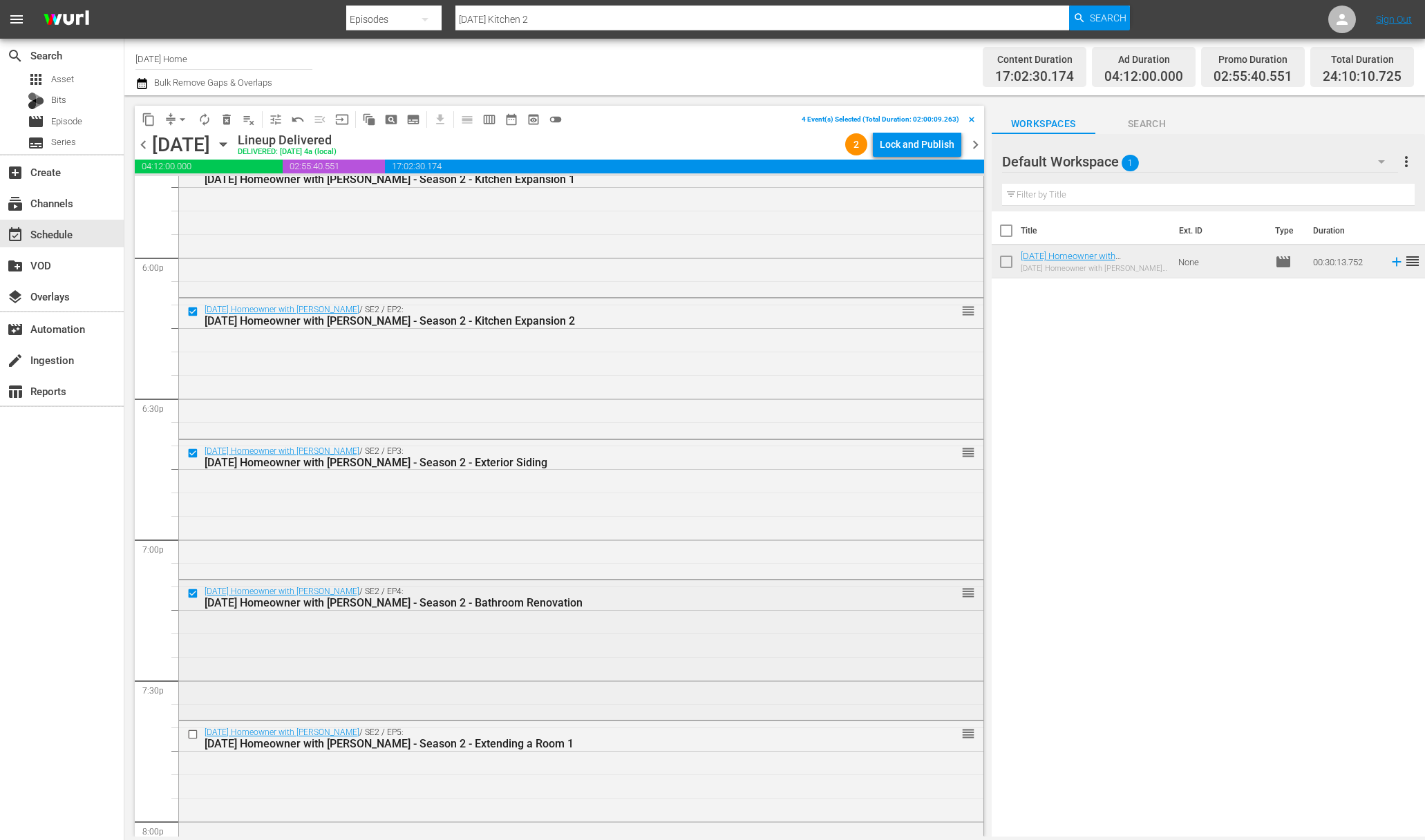
scroll to position [5204, 0]
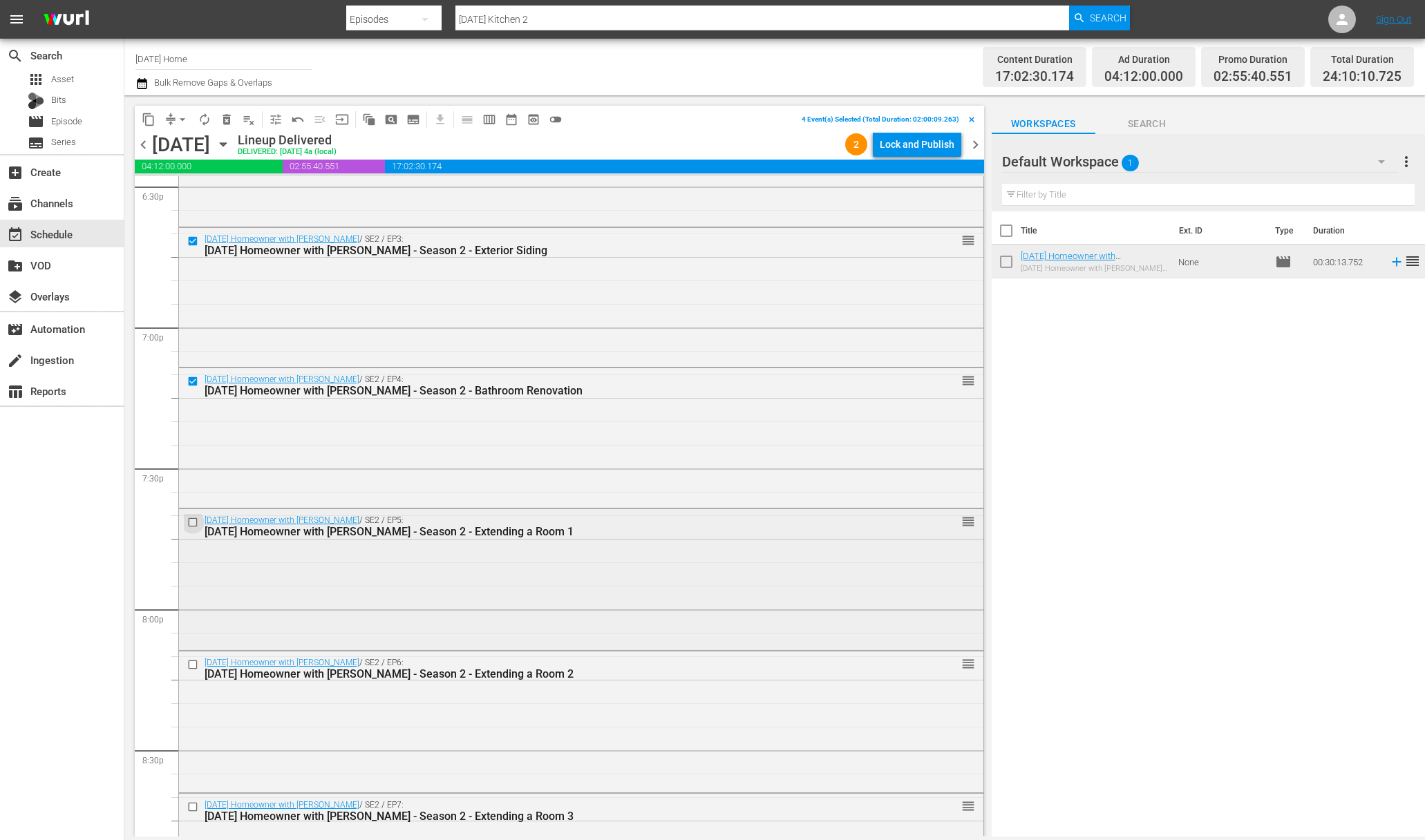
click at [194, 519] on input "checkbox" at bounding box center [194, 521] width 14 height 12
click at [194, 663] on input "checkbox" at bounding box center [194, 665] width 14 height 12
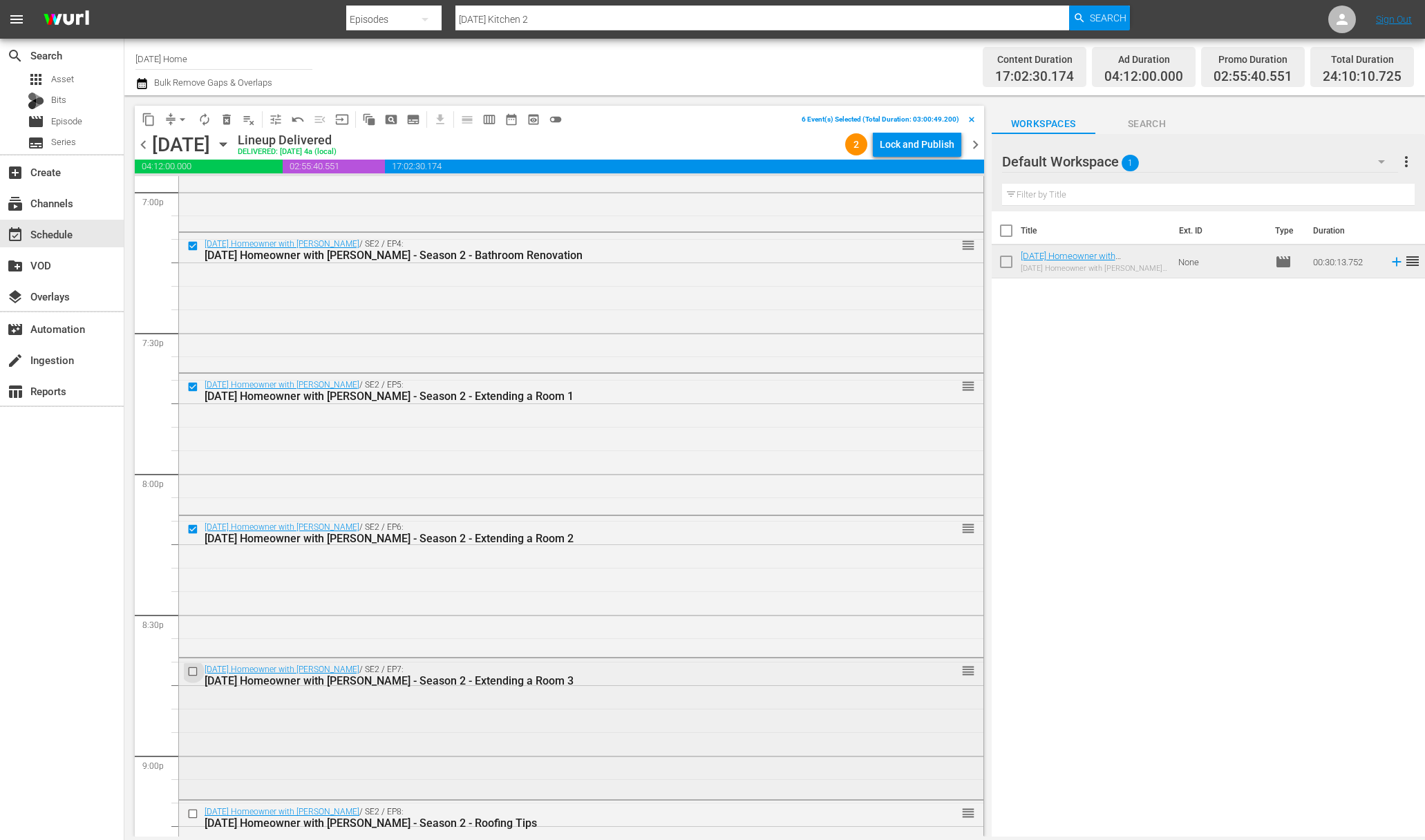
click at [195, 674] on input "checkbox" at bounding box center [194, 671] width 14 height 12
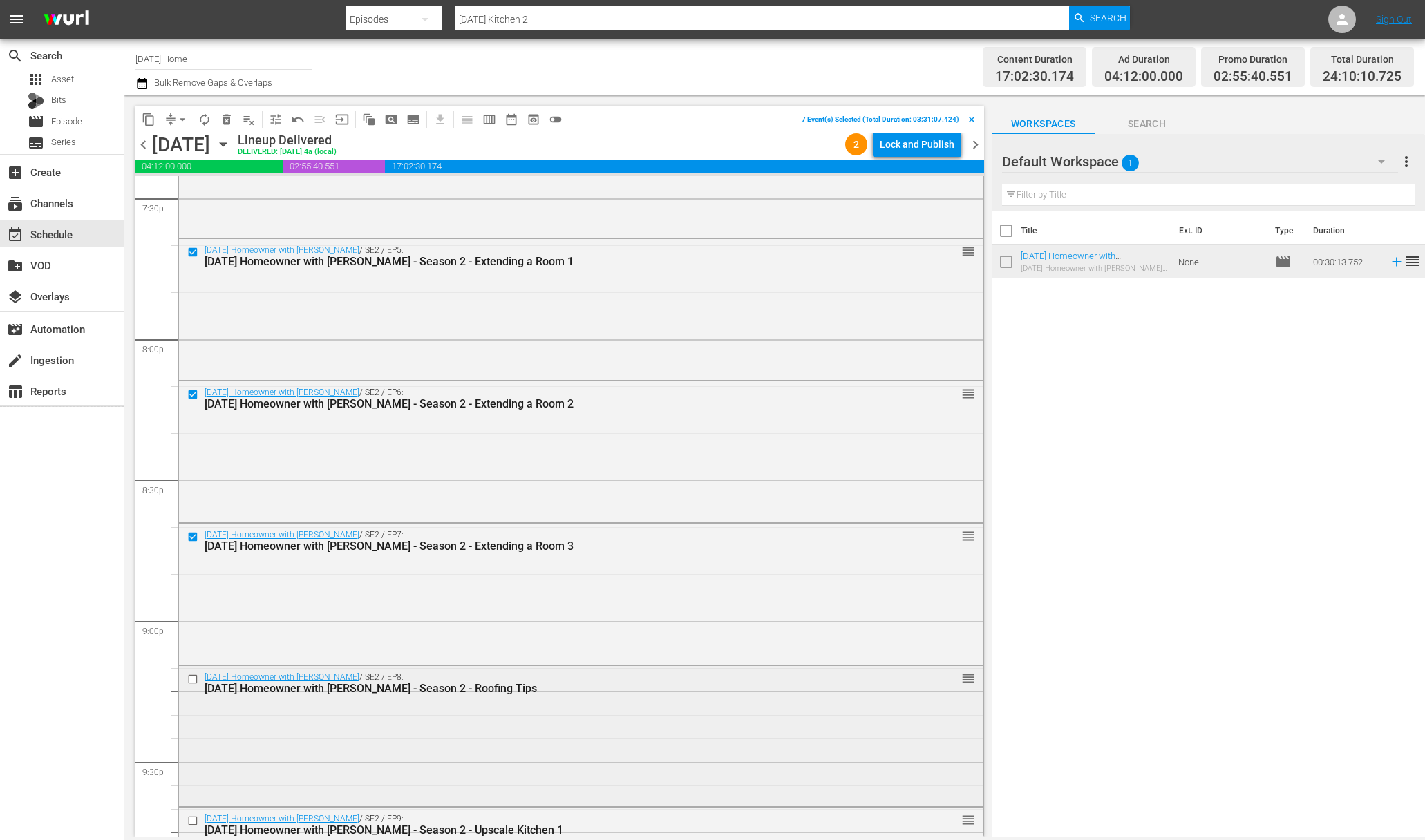
click at [195, 677] on input "checkbox" at bounding box center [194, 679] width 14 height 12
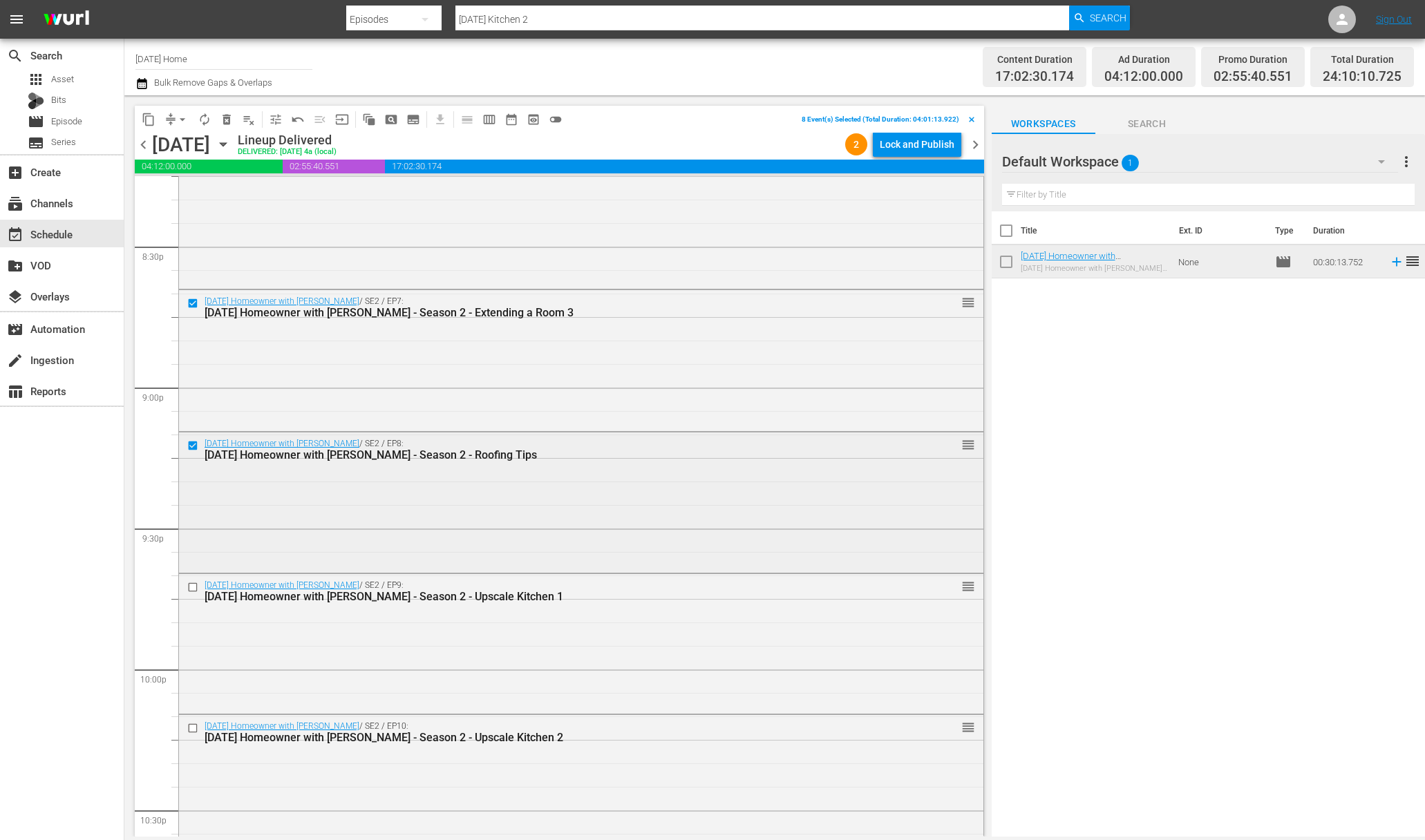
scroll to position [5782, 0]
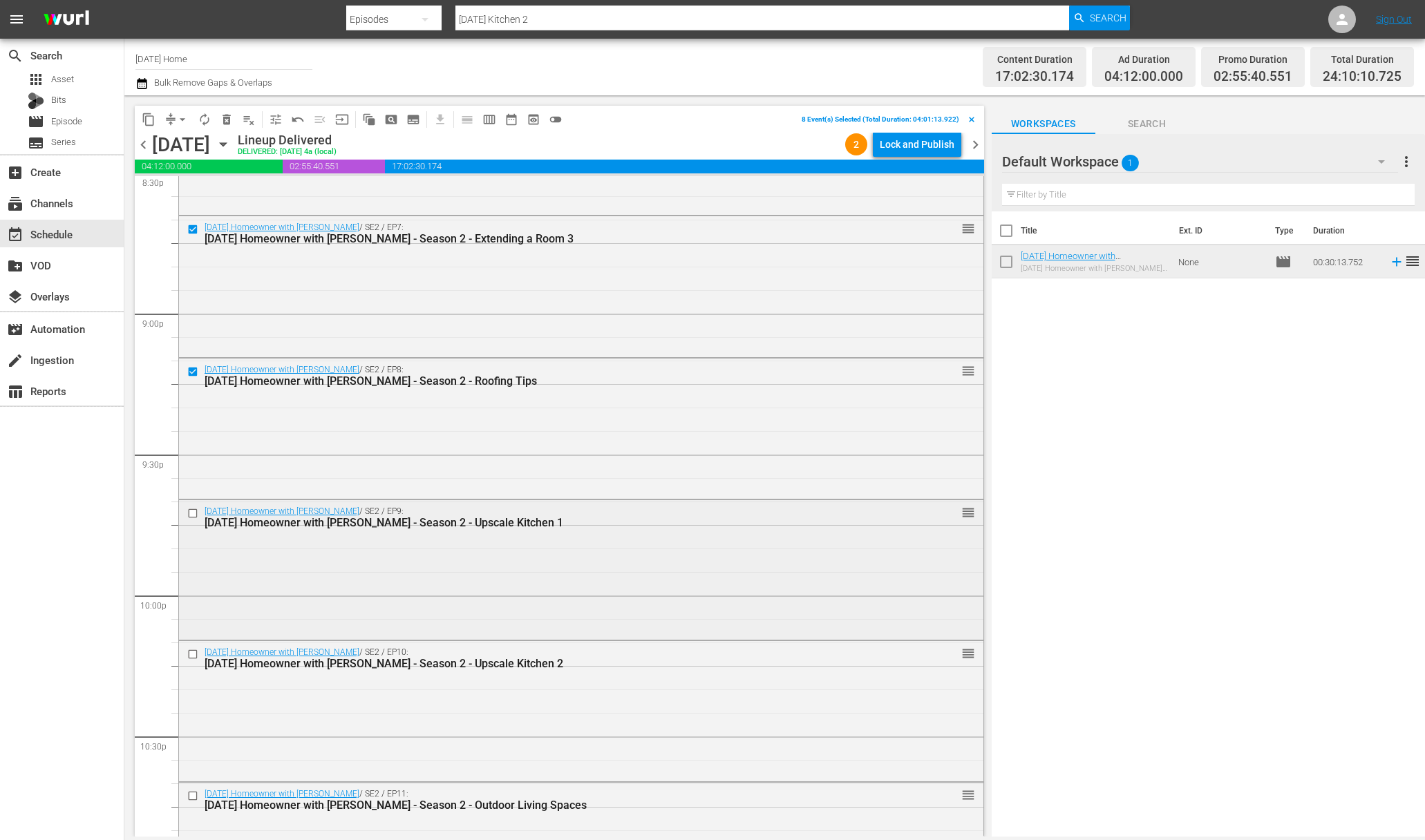
click at [193, 511] on input "checkbox" at bounding box center [194, 514] width 14 height 12
click at [194, 651] on input "checkbox" at bounding box center [194, 654] width 14 height 12
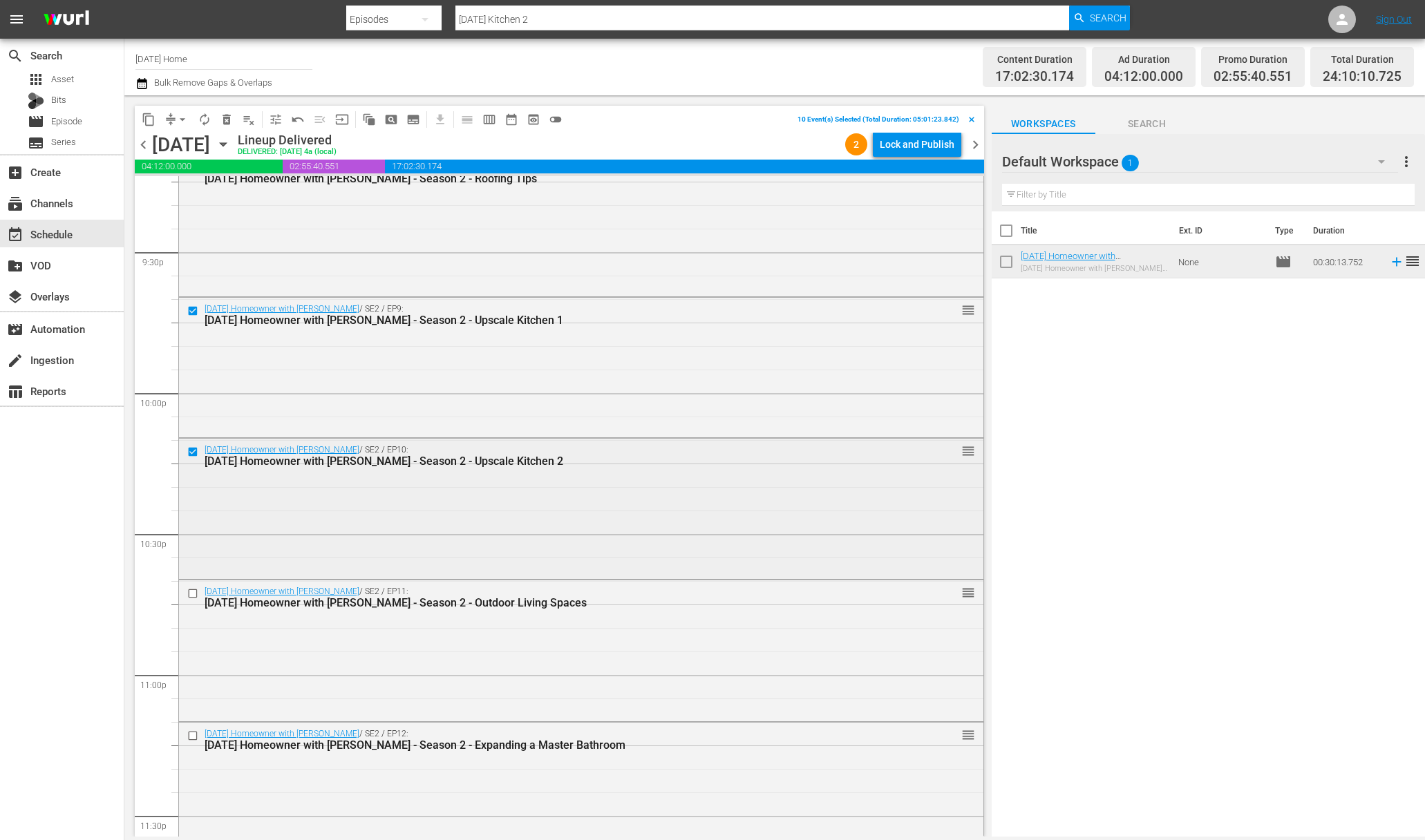
scroll to position [6089, 0]
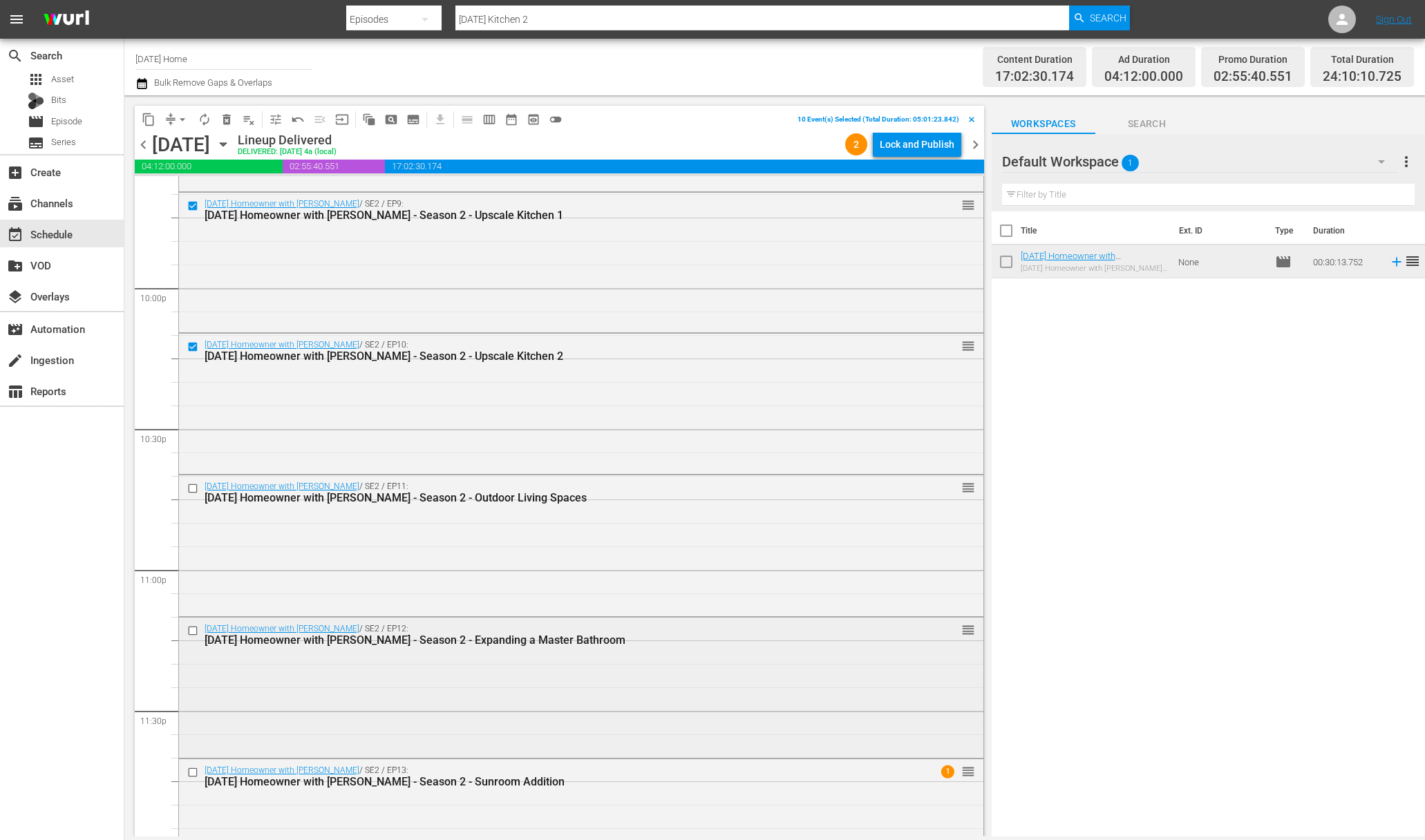
click at [190, 630] on input "checkbox" at bounding box center [194, 631] width 14 height 12
click at [193, 489] on input "checkbox" at bounding box center [194, 489] width 14 height 12
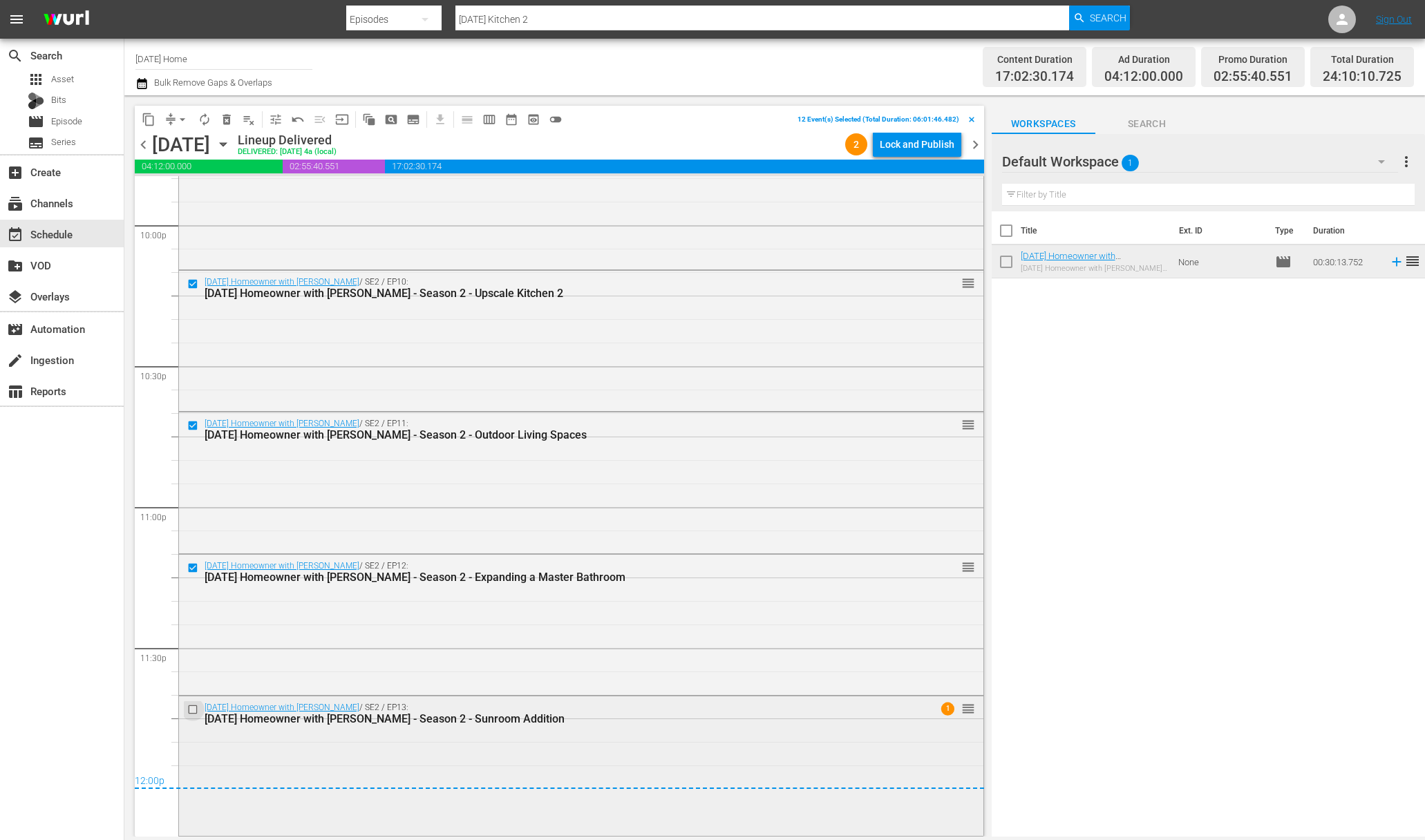
click at [194, 704] on input "checkbox" at bounding box center [194, 709] width 14 height 12
click at [155, 107] on div "content_copy compress arrow_drop_down autorenew_outlined delete_forever_outline…" at bounding box center [352, 119] width 434 height 27
click at [150, 116] on span "content_copy" at bounding box center [148, 119] width 14 height 14
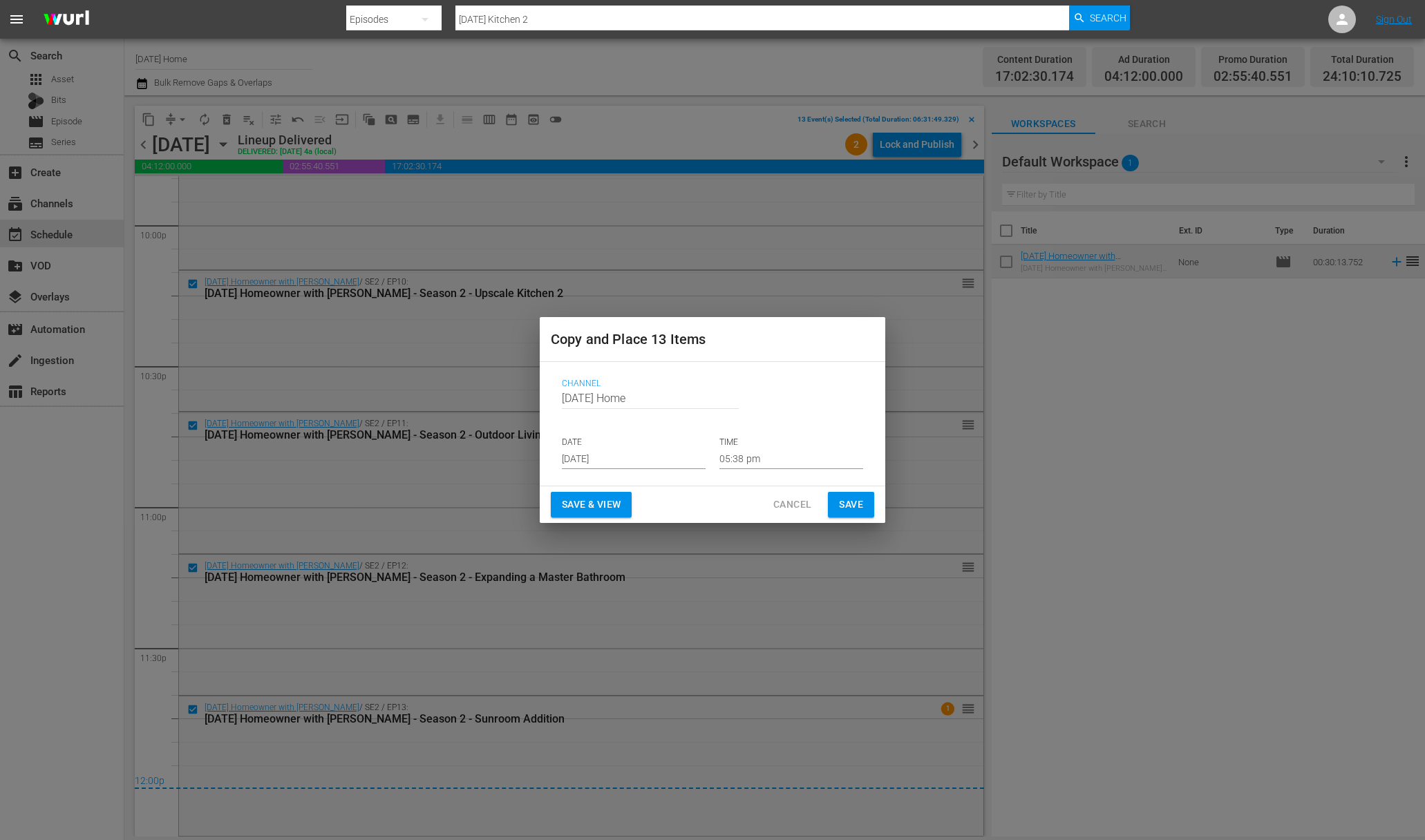
click at [657, 458] on input "[DATE]" at bounding box center [633, 458] width 144 height 21
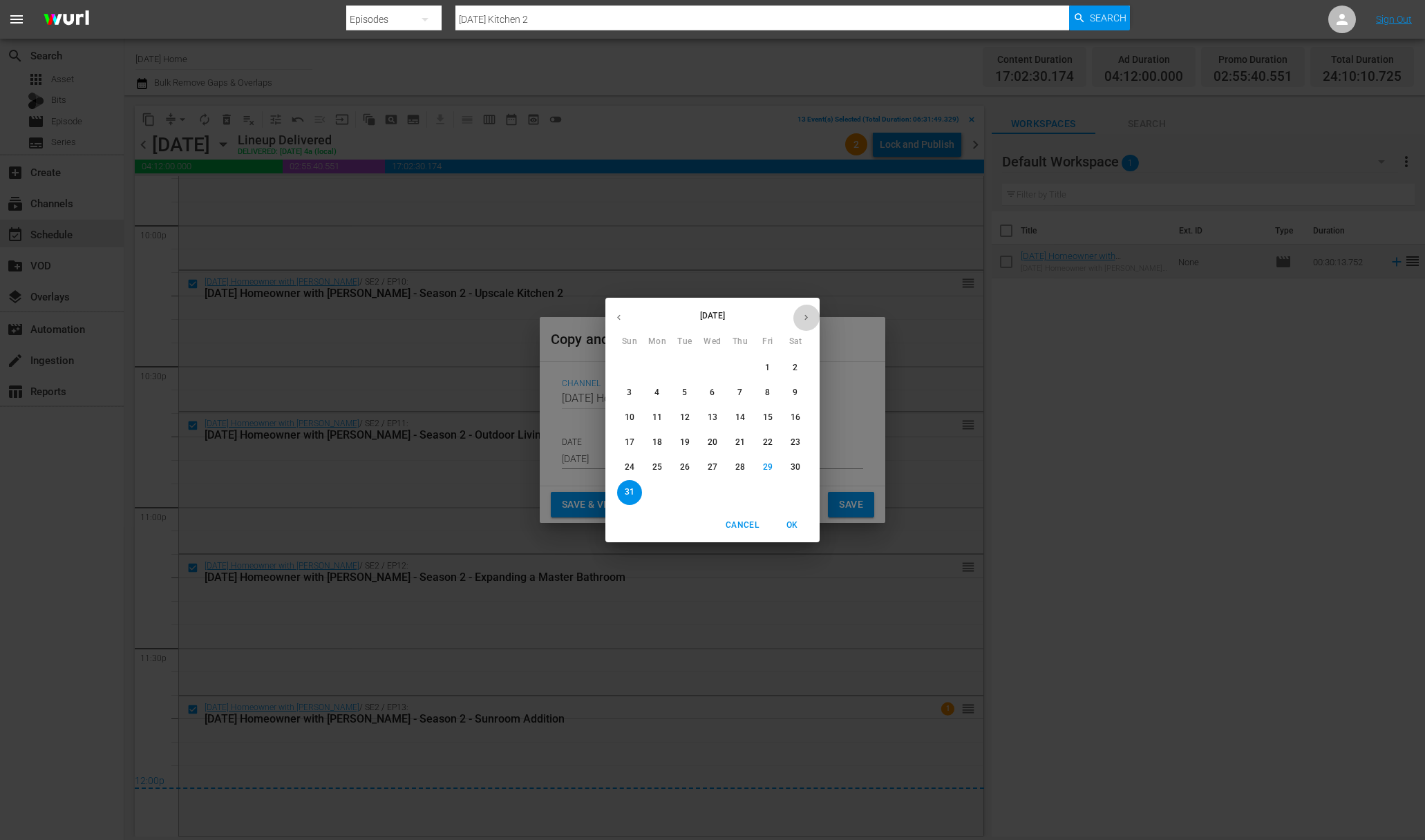
click at [805, 319] on icon "button" at bounding box center [806, 317] width 10 height 10
click at [680, 365] on span "2" at bounding box center [685, 368] width 25 height 12
type input "[DATE]"
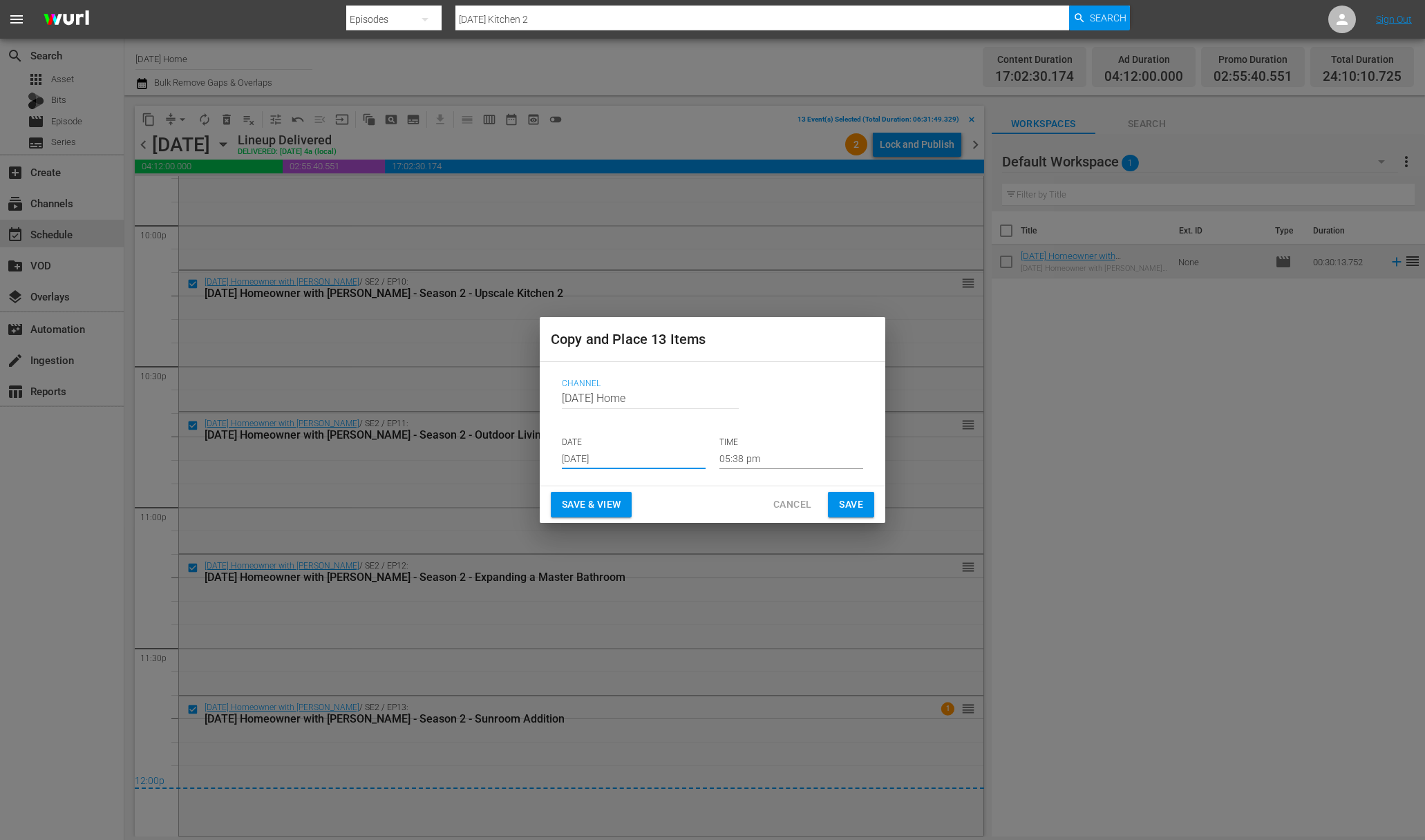
click at [747, 447] on p "TIME" at bounding box center [791, 442] width 144 height 12
click at [745, 459] on input "05:38 pm" at bounding box center [791, 458] width 144 height 21
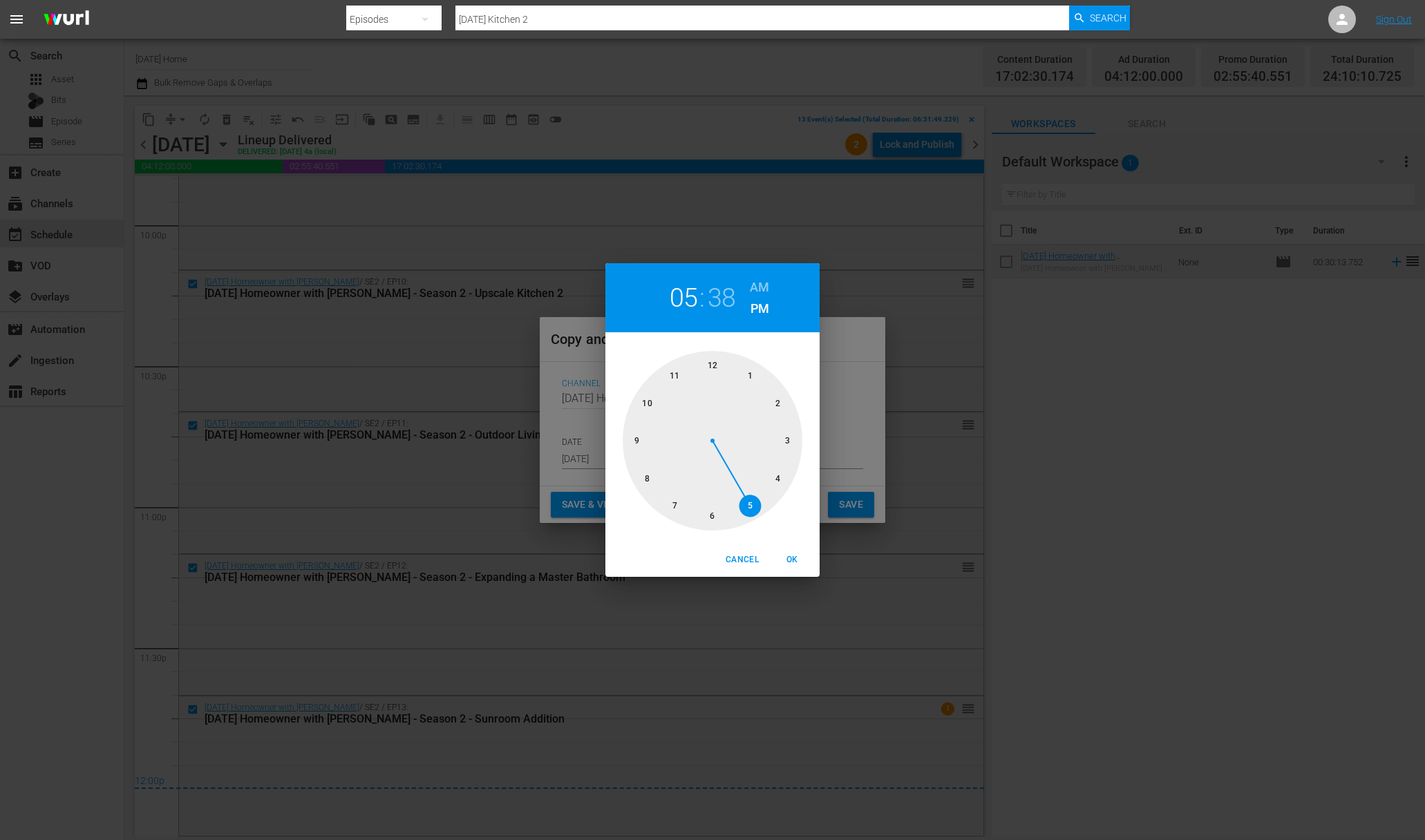
click at [712, 365] on div at bounding box center [712, 441] width 180 height 180
click at [717, 358] on div at bounding box center [712, 441] width 180 height 180
click at [764, 281] on h6 "AM" at bounding box center [759, 287] width 19 height 22
click at [789, 556] on span "OK" at bounding box center [792, 560] width 33 height 14
type input "12:00 am"
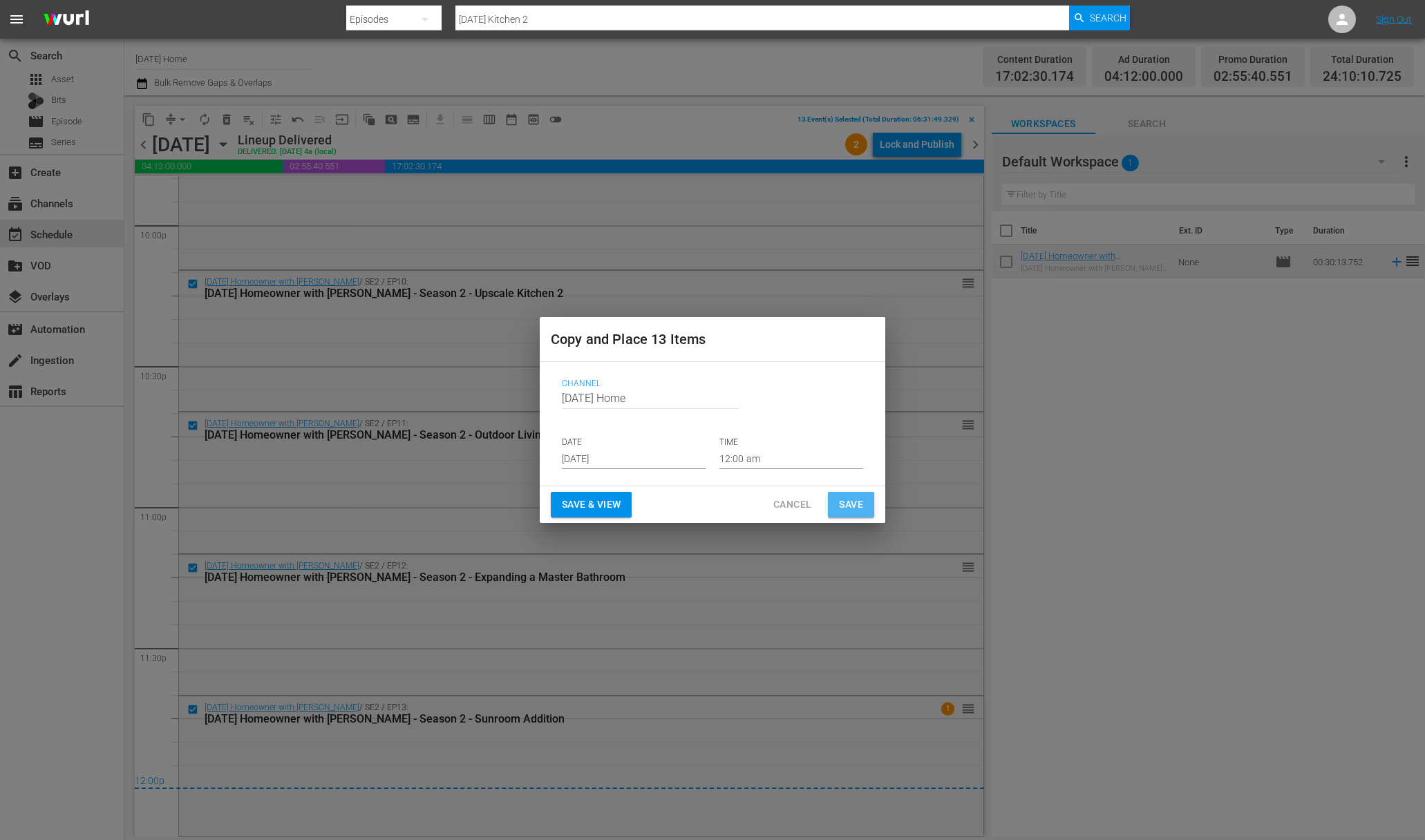
click at [840, 500] on span "Save" at bounding box center [850, 504] width 24 height 17
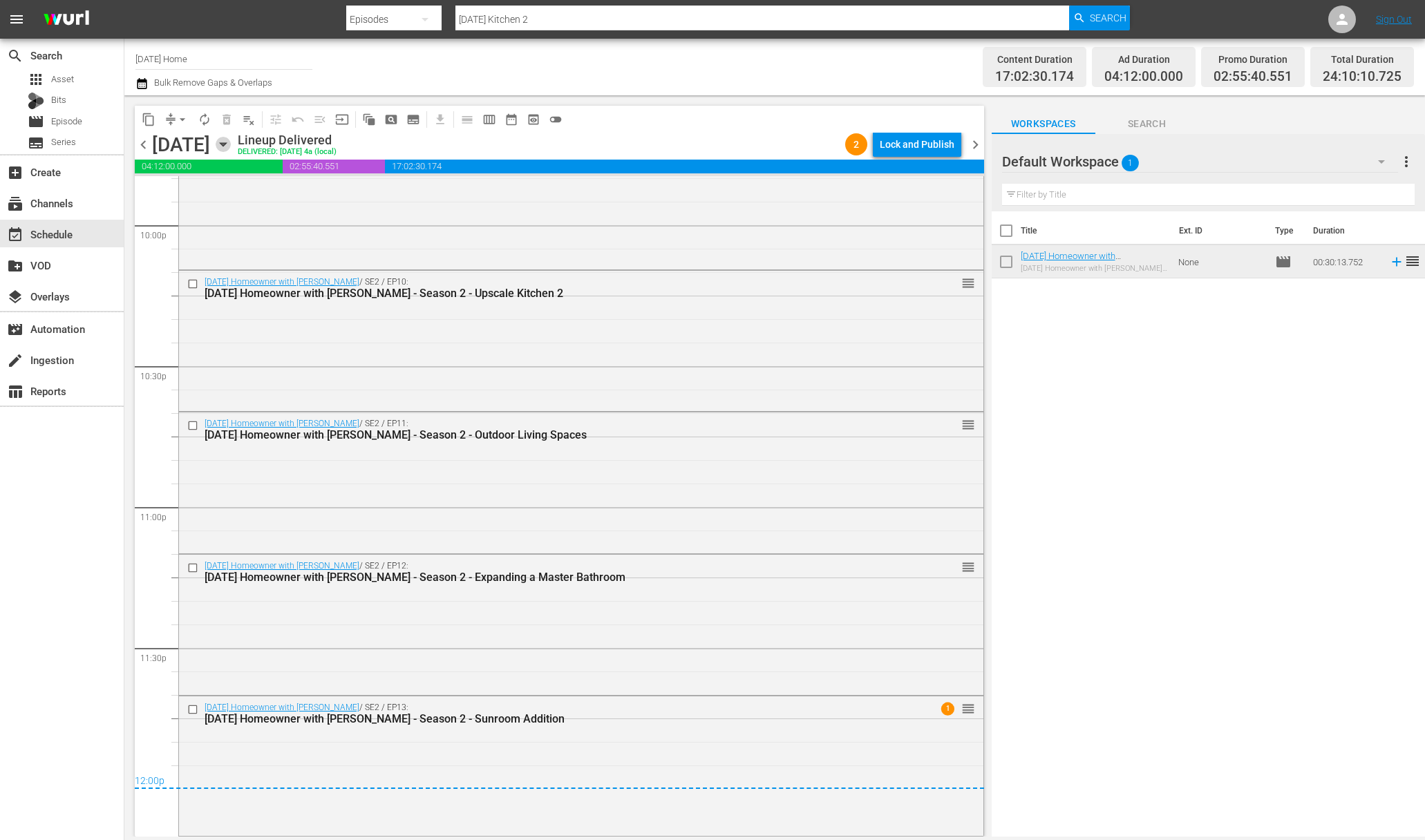
click at [230, 146] on icon "button" at bounding box center [223, 144] width 15 height 15
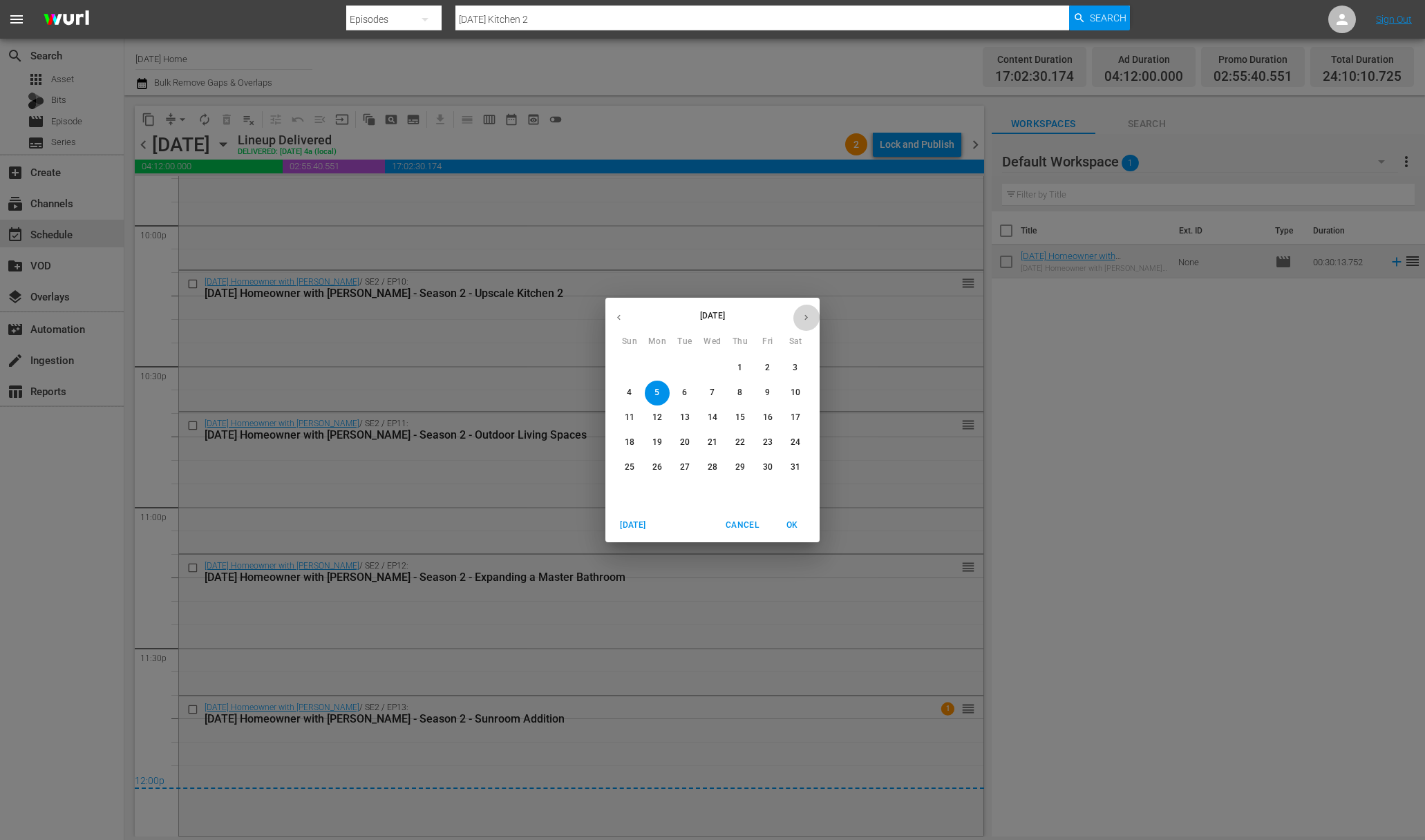
click at [811, 318] on button "button" at bounding box center [806, 317] width 27 height 27
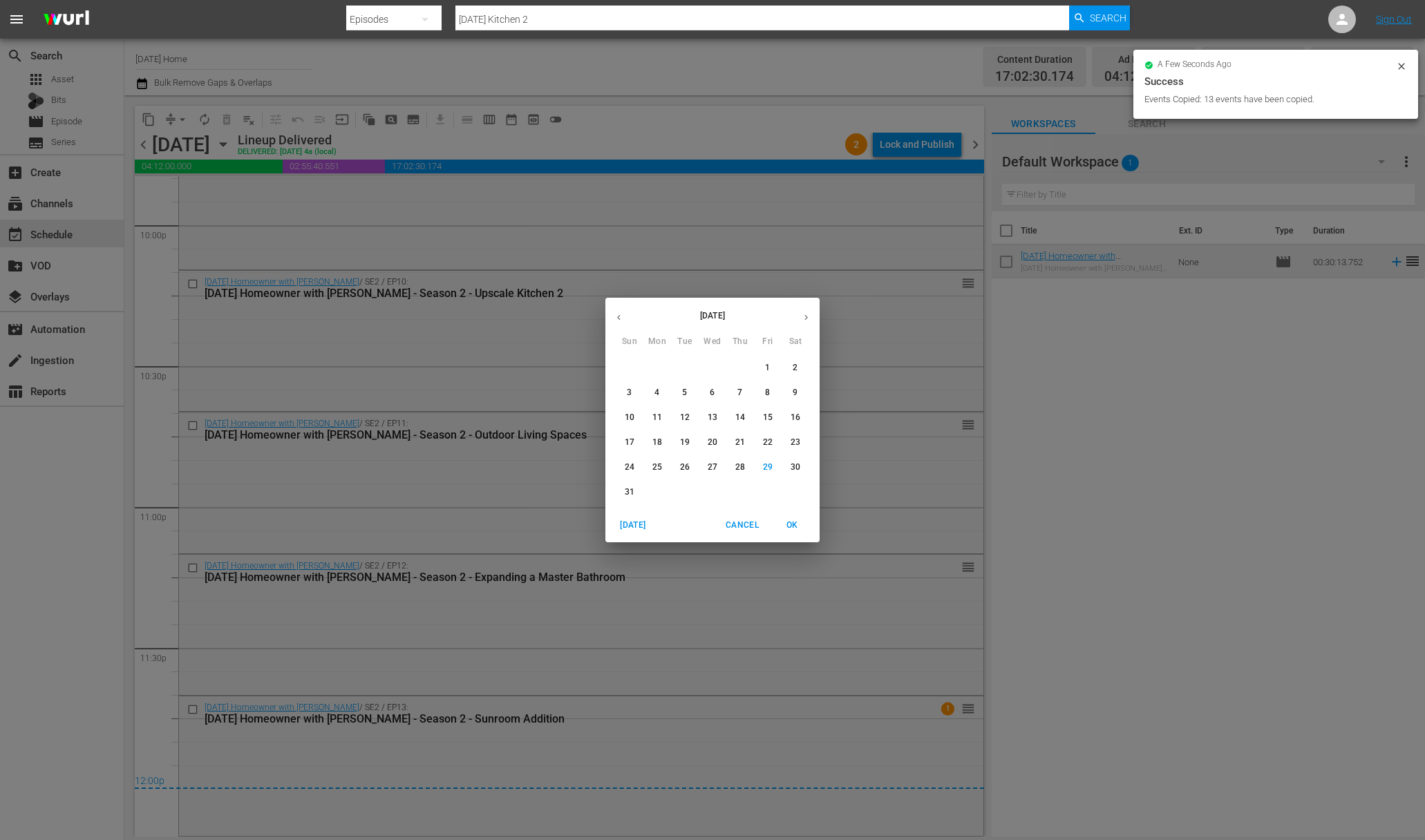
click at [800, 314] on button "button" at bounding box center [806, 317] width 27 height 27
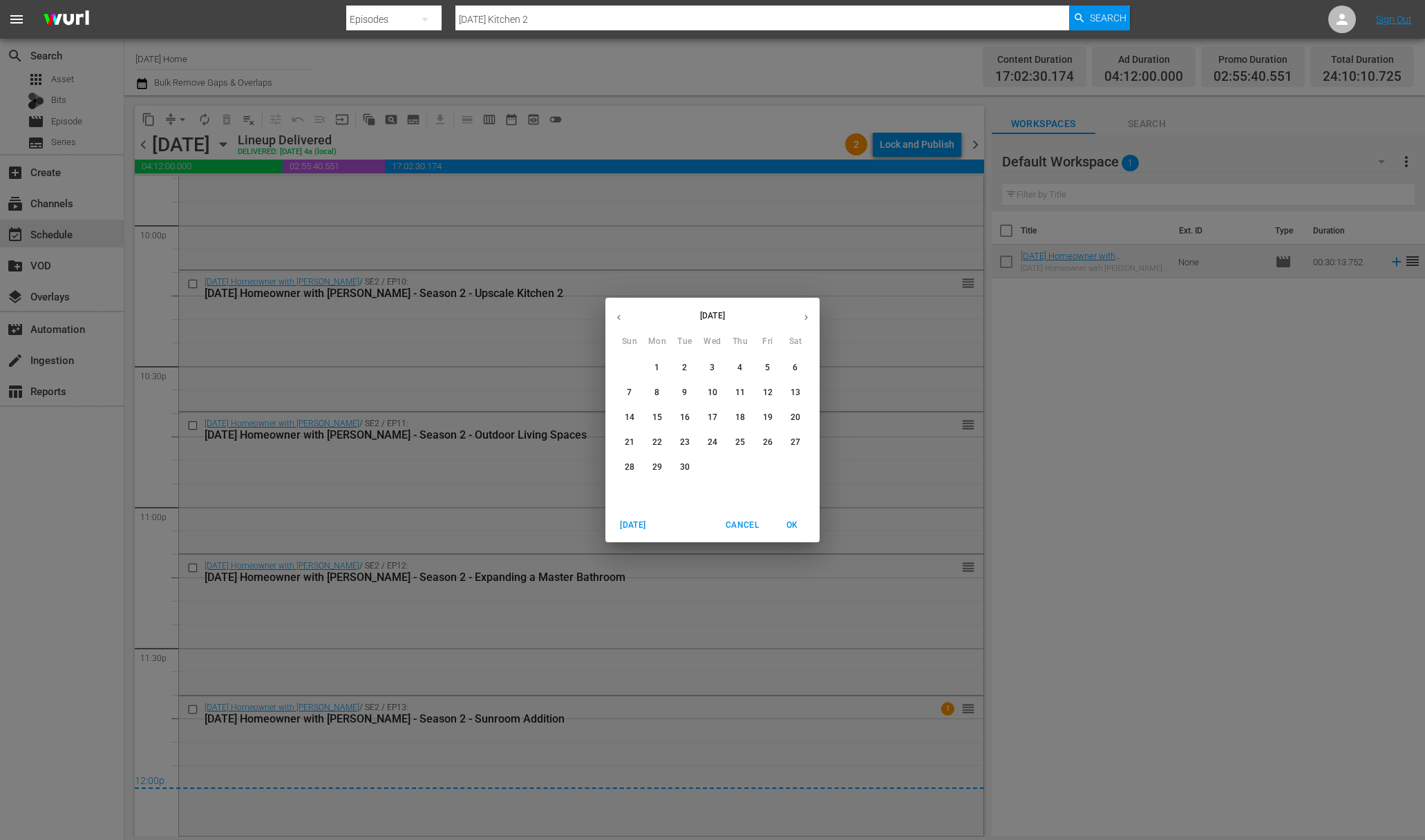
click at [688, 371] on span "2" at bounding box center [685, 368] width 25 height 12
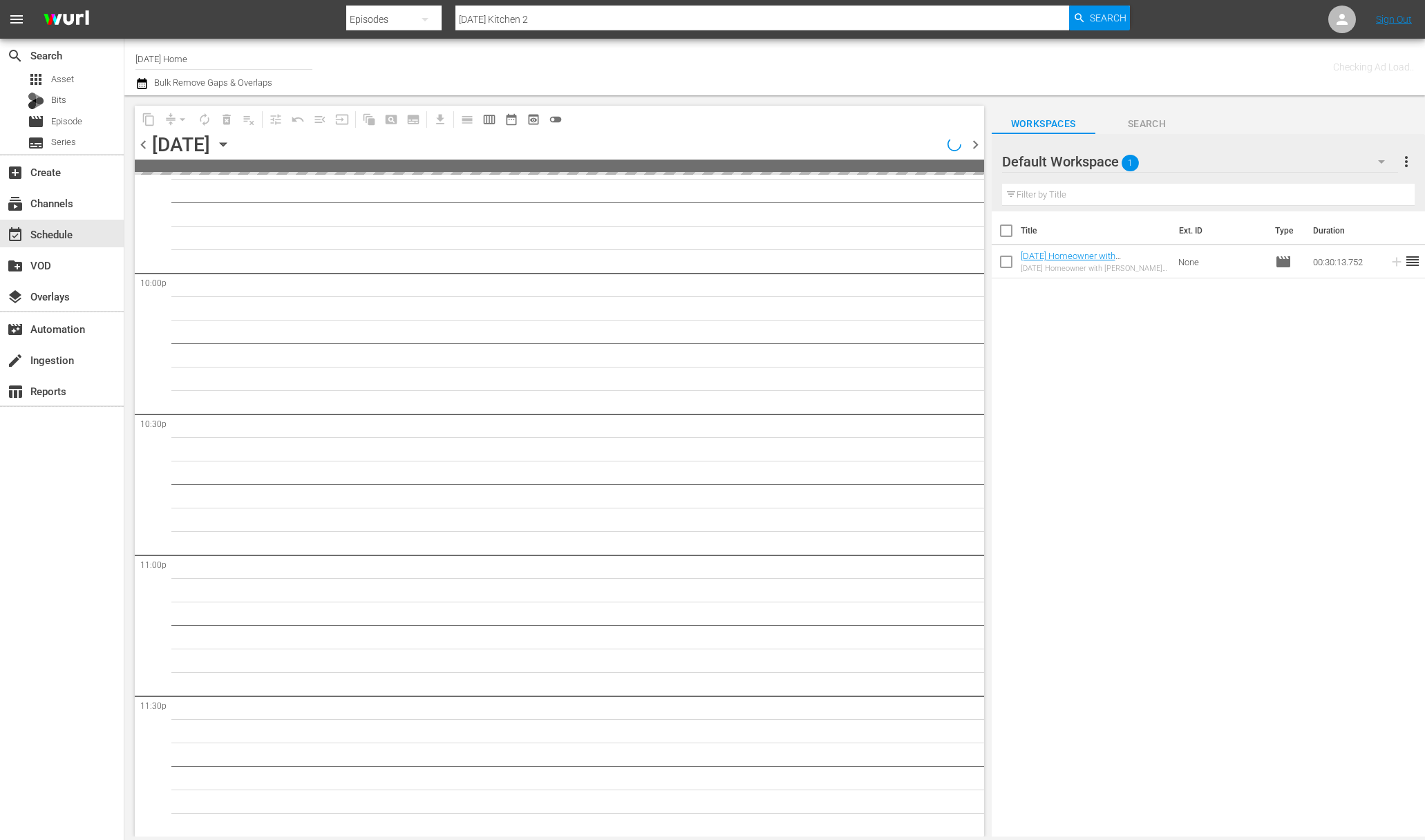
scroll to position [6103, 0]
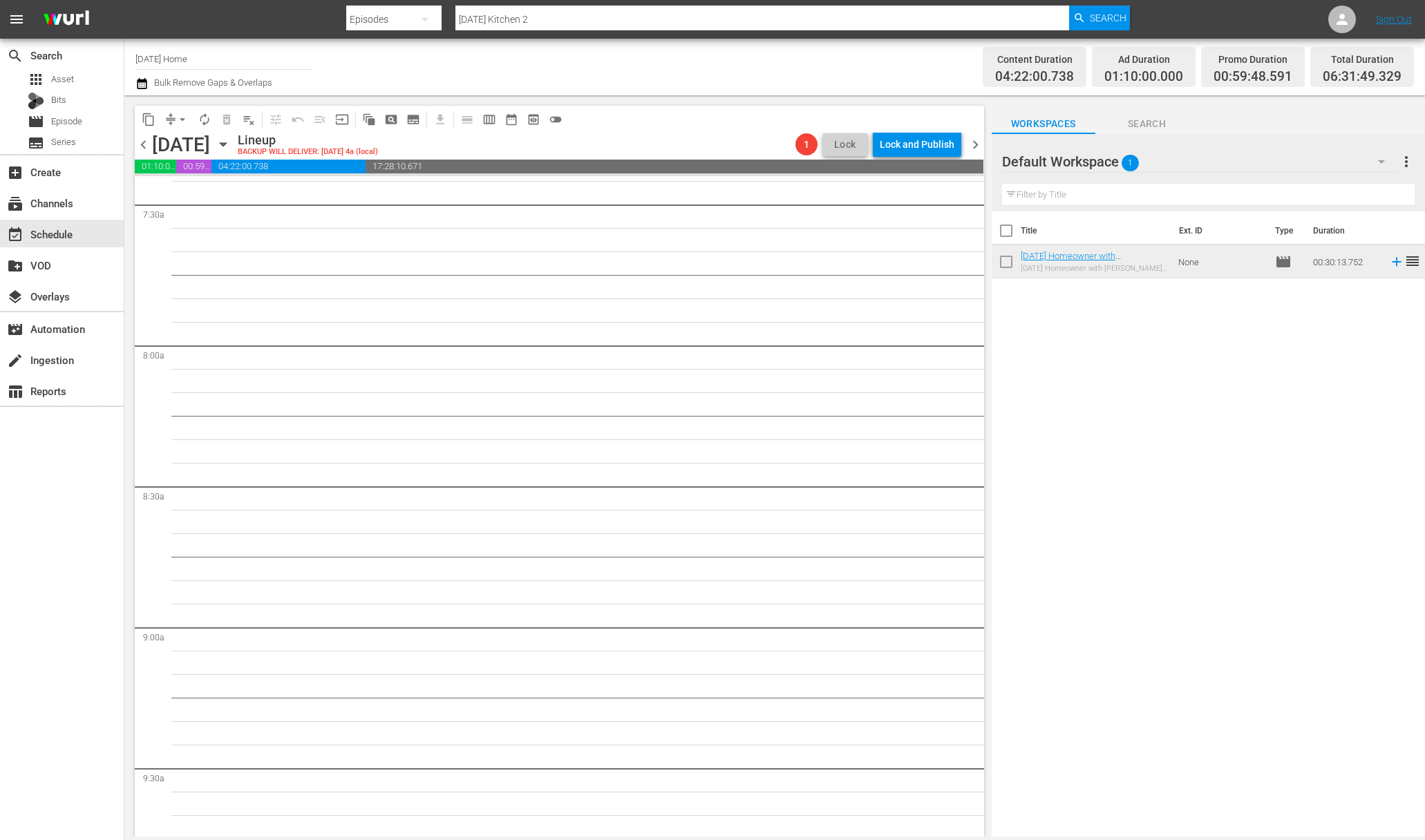
drag, startPoint x: 574, startPoint y: 471, endPoint x: 584, endPoint y: 472, distance: 10.0
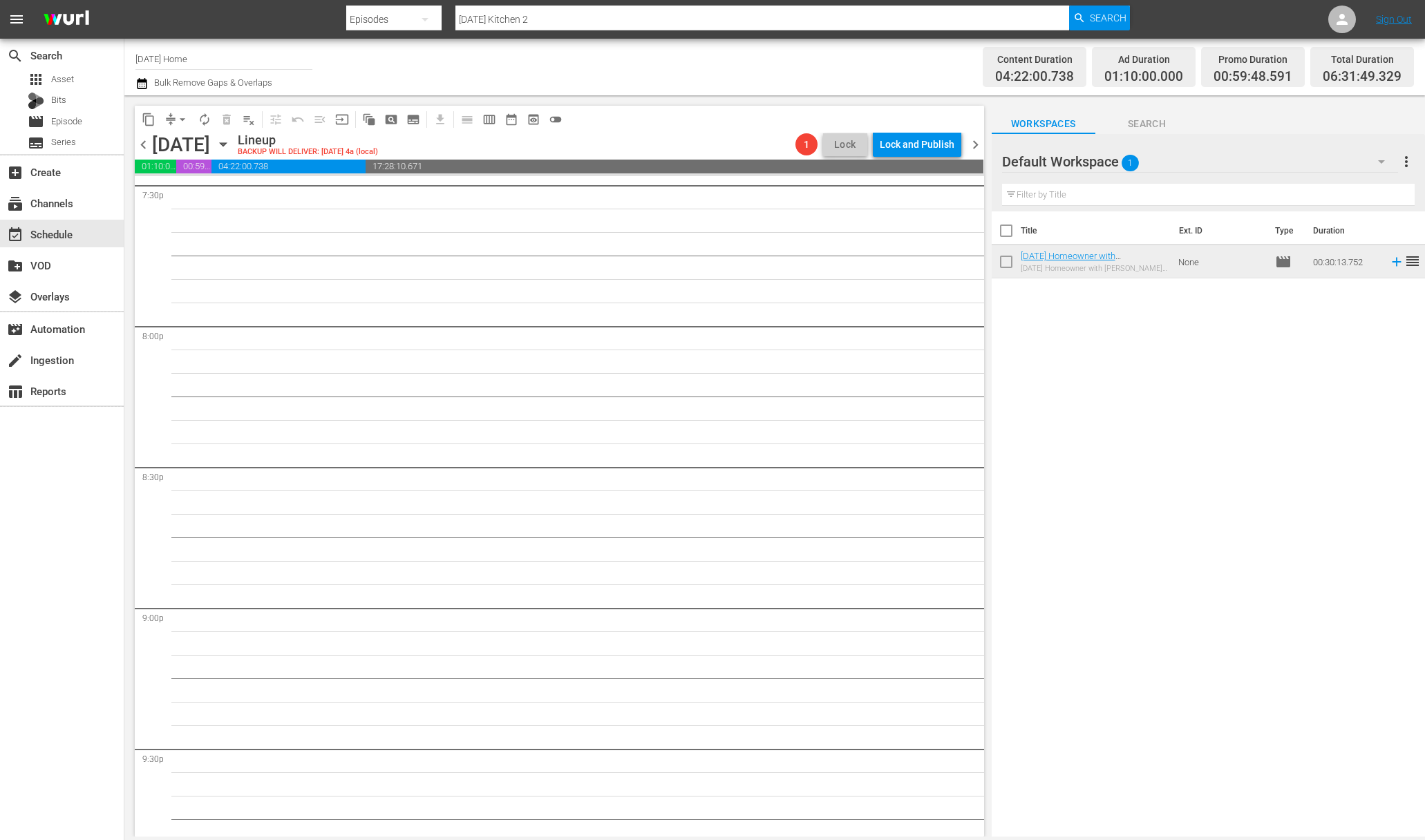
scroll to position [5657, 0]
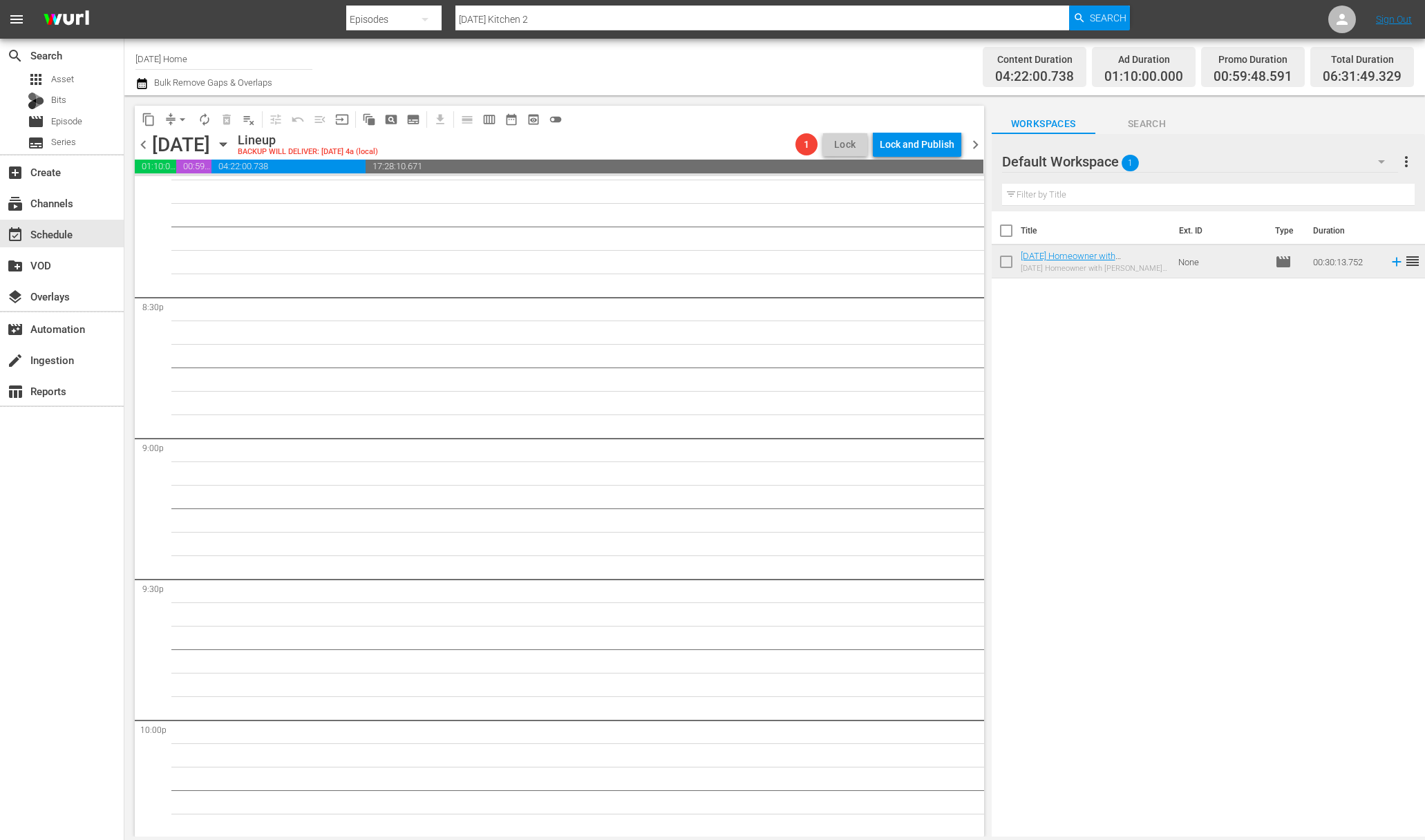
click at [230, 141] on icon "button" at bounding box center [223, 144] width 15 height 15
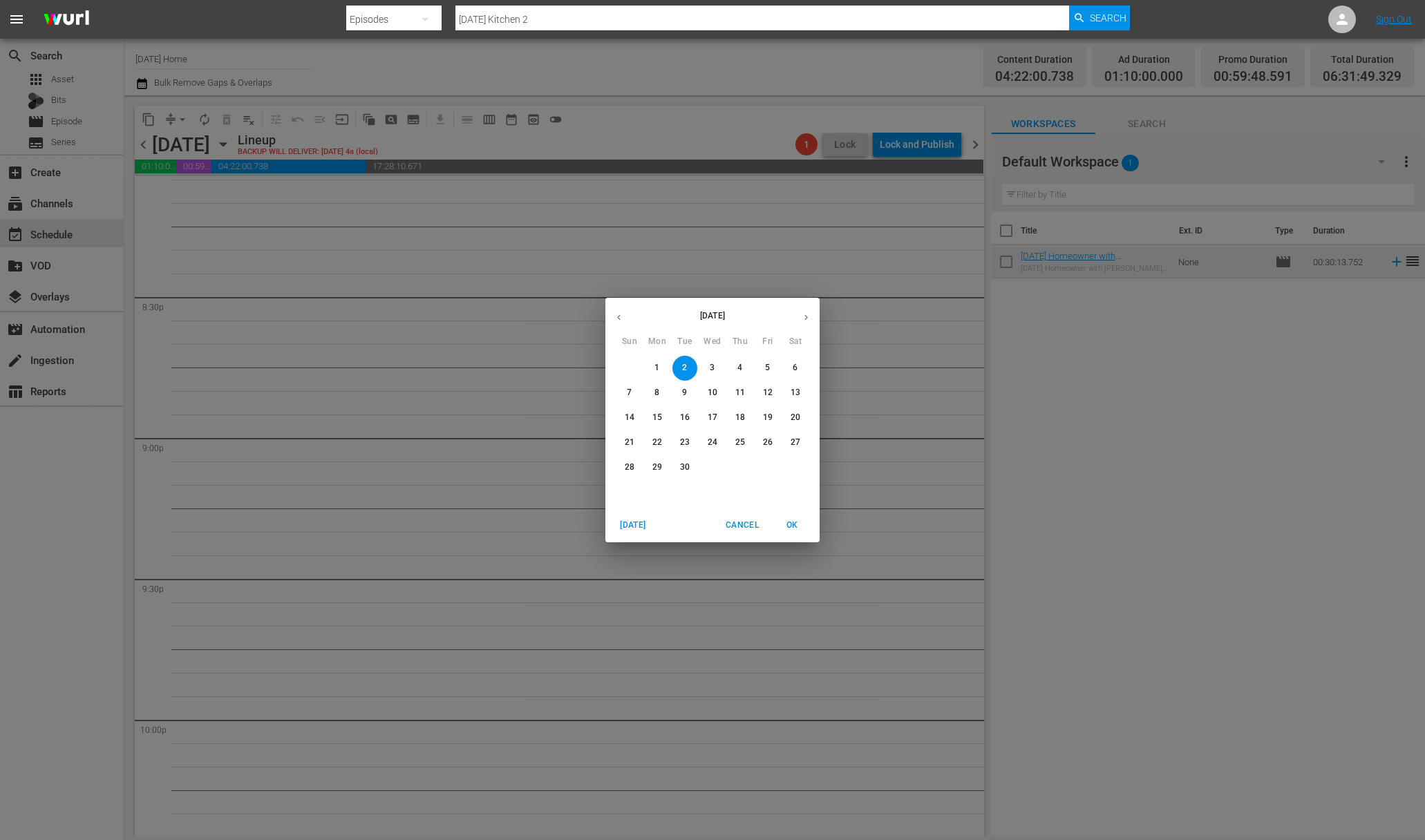
click at [616, 309] on button "button" at bounding box center [619, 317] width 27 height 27
click at [764, 394] on span "9" at bounding box center [768, 393] width 25 height 12
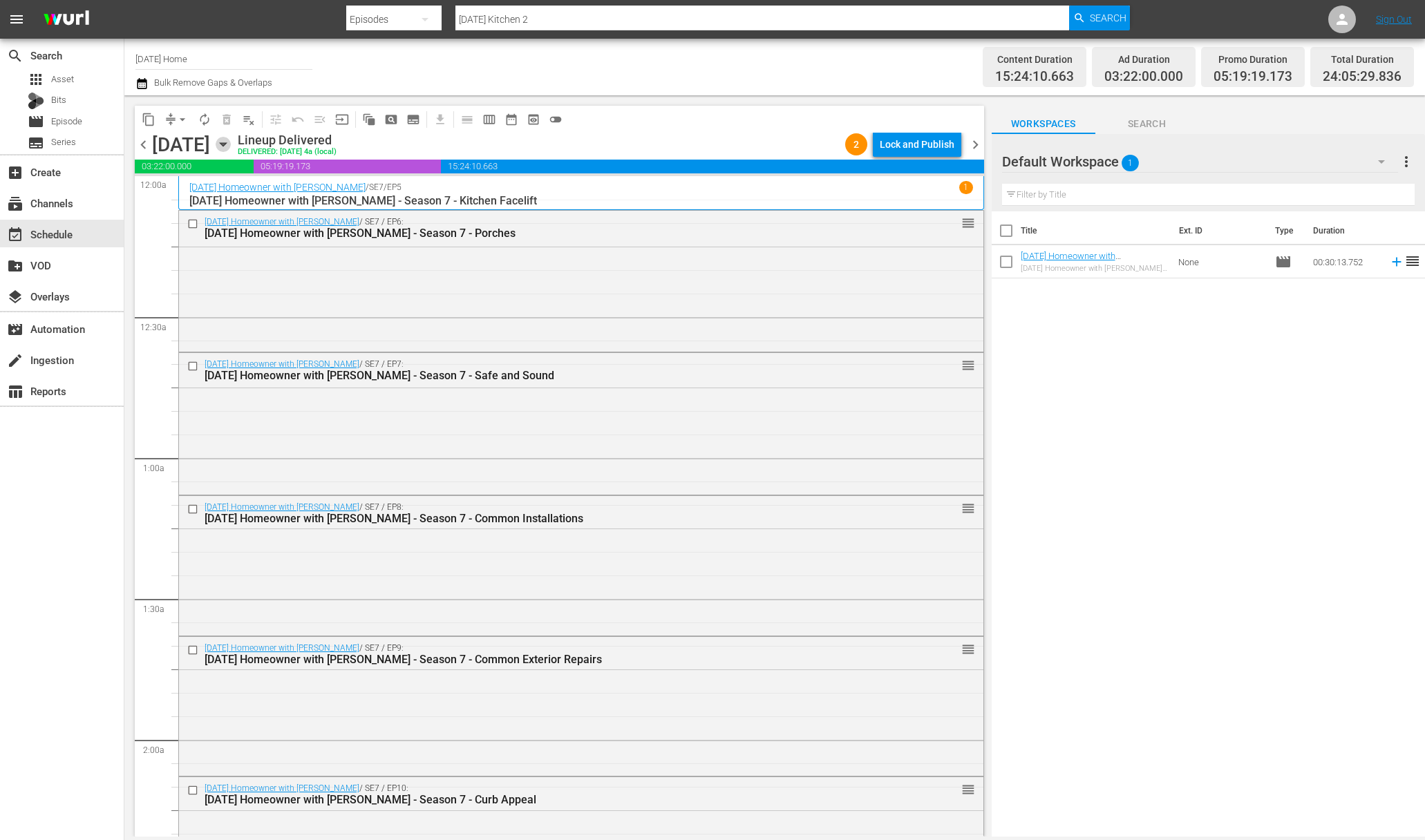
click at [230, 145] on icon "button" at bounding box center [223, 144] width 15 height 15
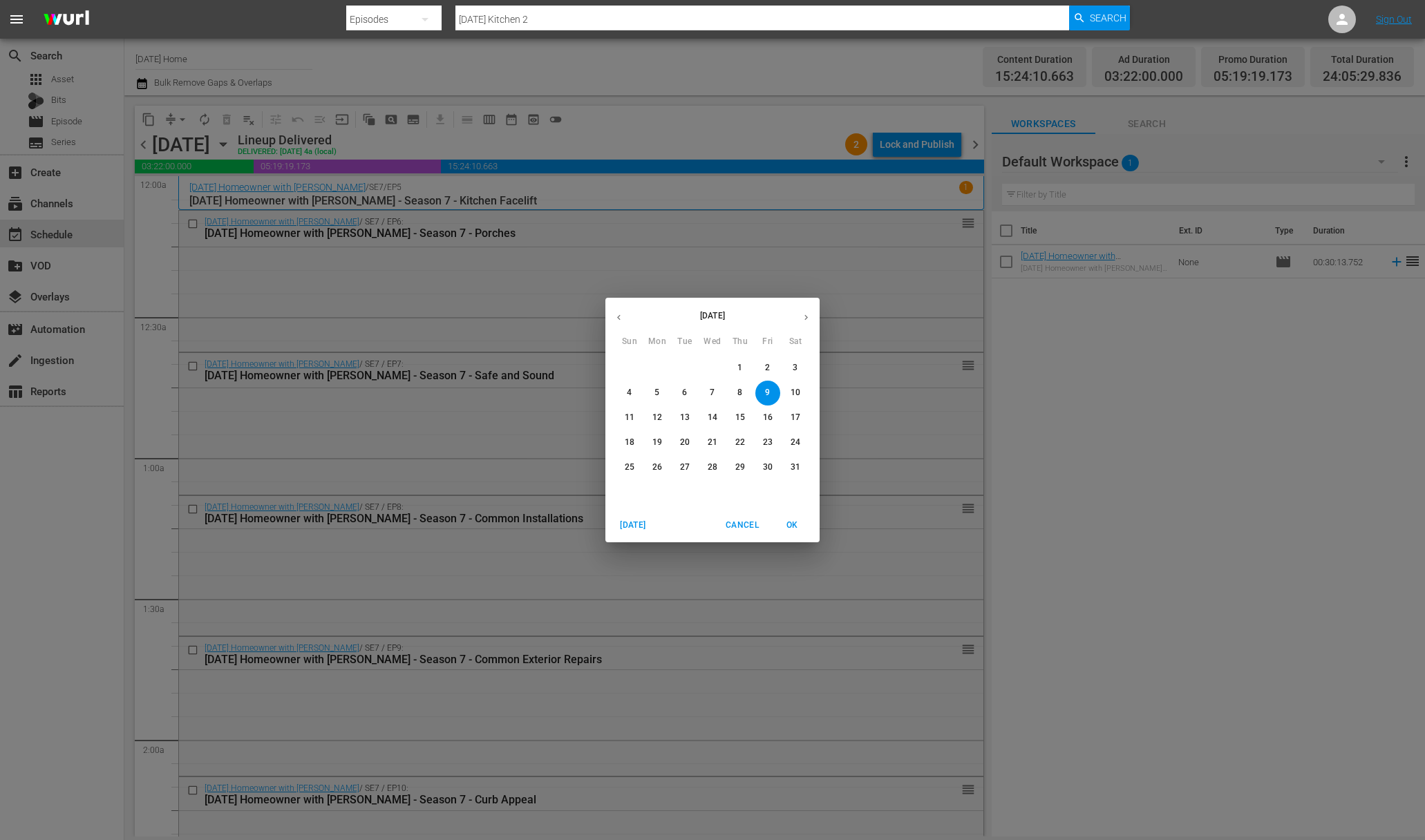
click at [664, 397] on span "5" at bounding box center [657, 393] width 25 height 12
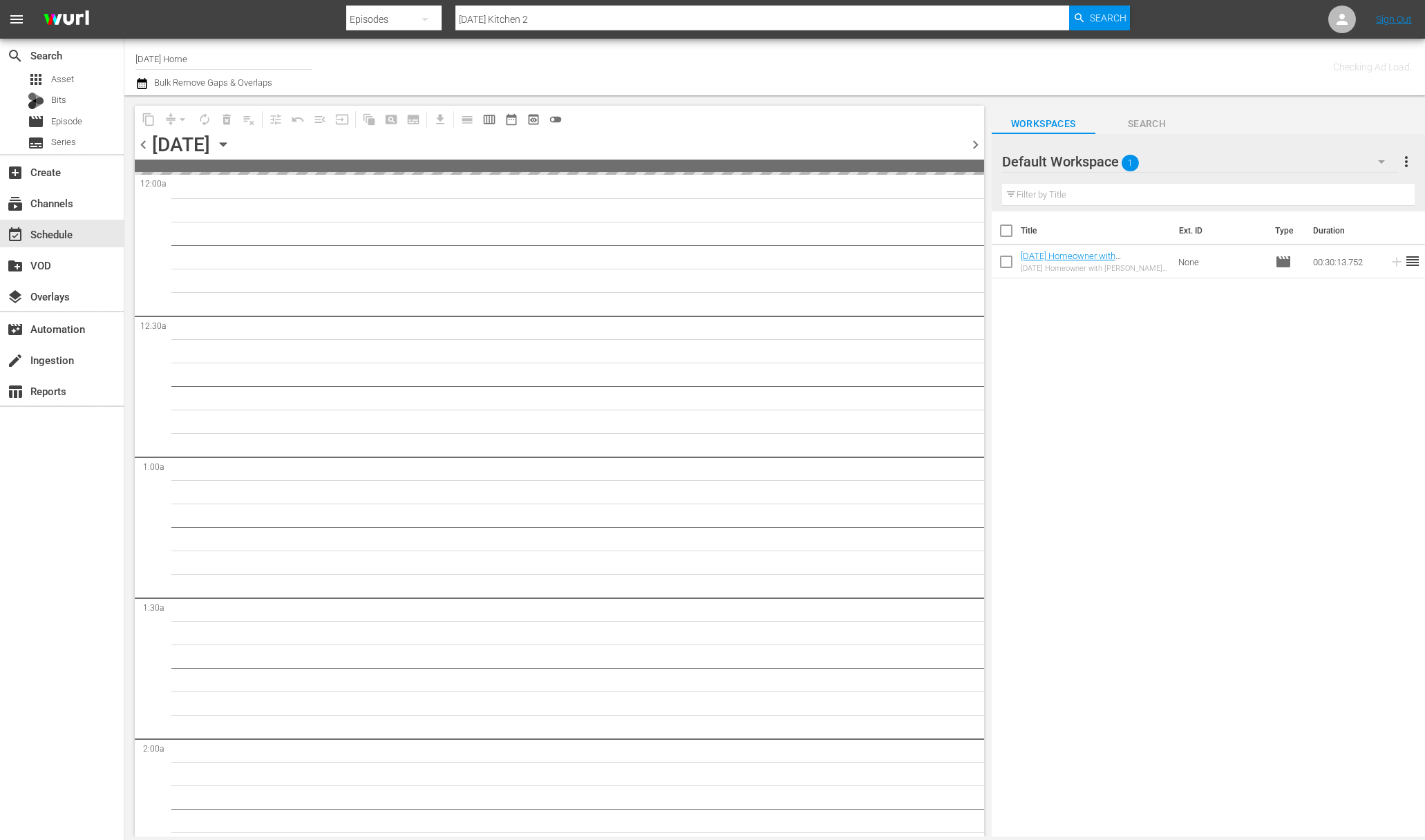
click at [230, 145] on icon "button" at bounding box center [223, 144] width 15 height 15
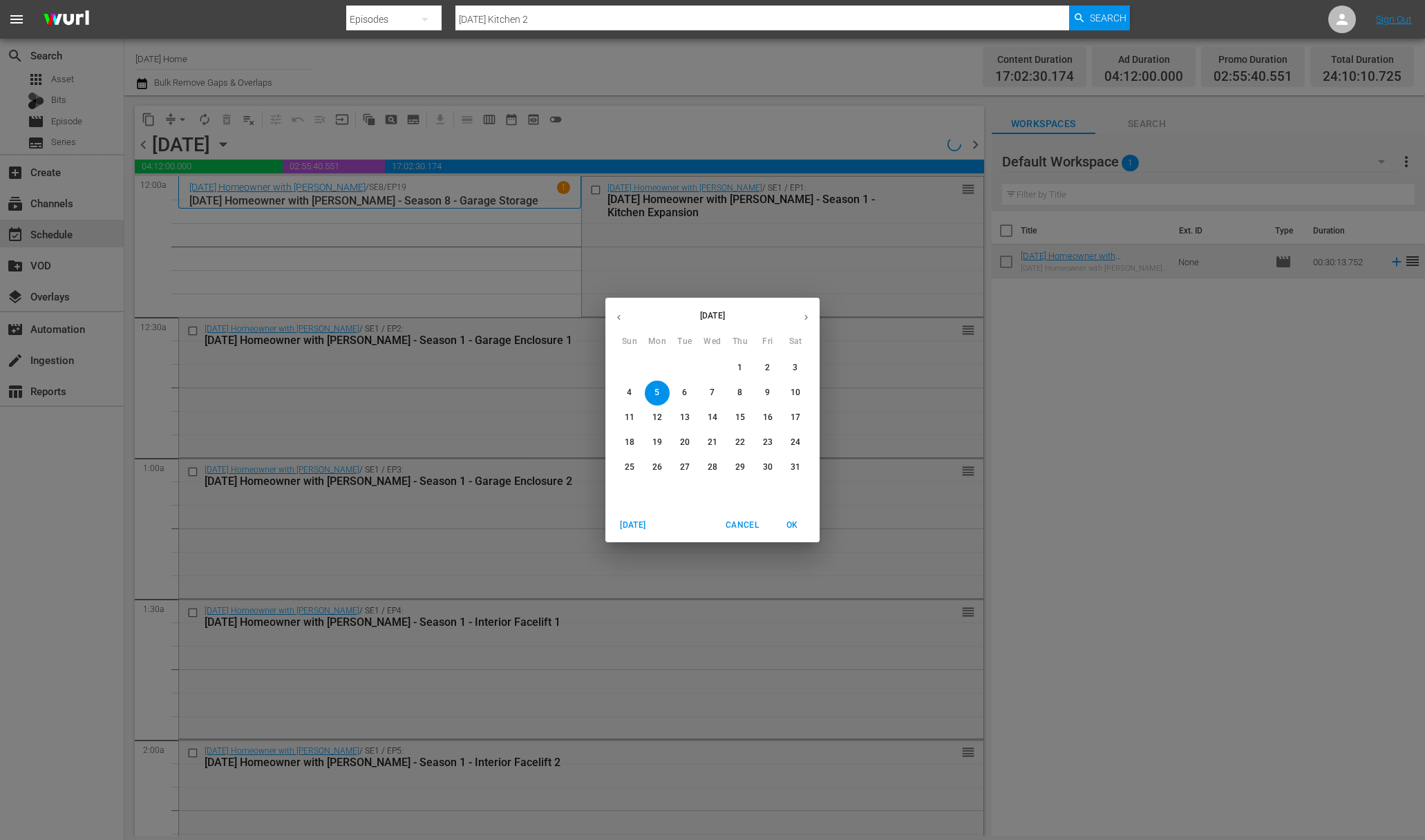
click at [690, 391] on span "6" at bounding box center [685, 393] width 25 height 12
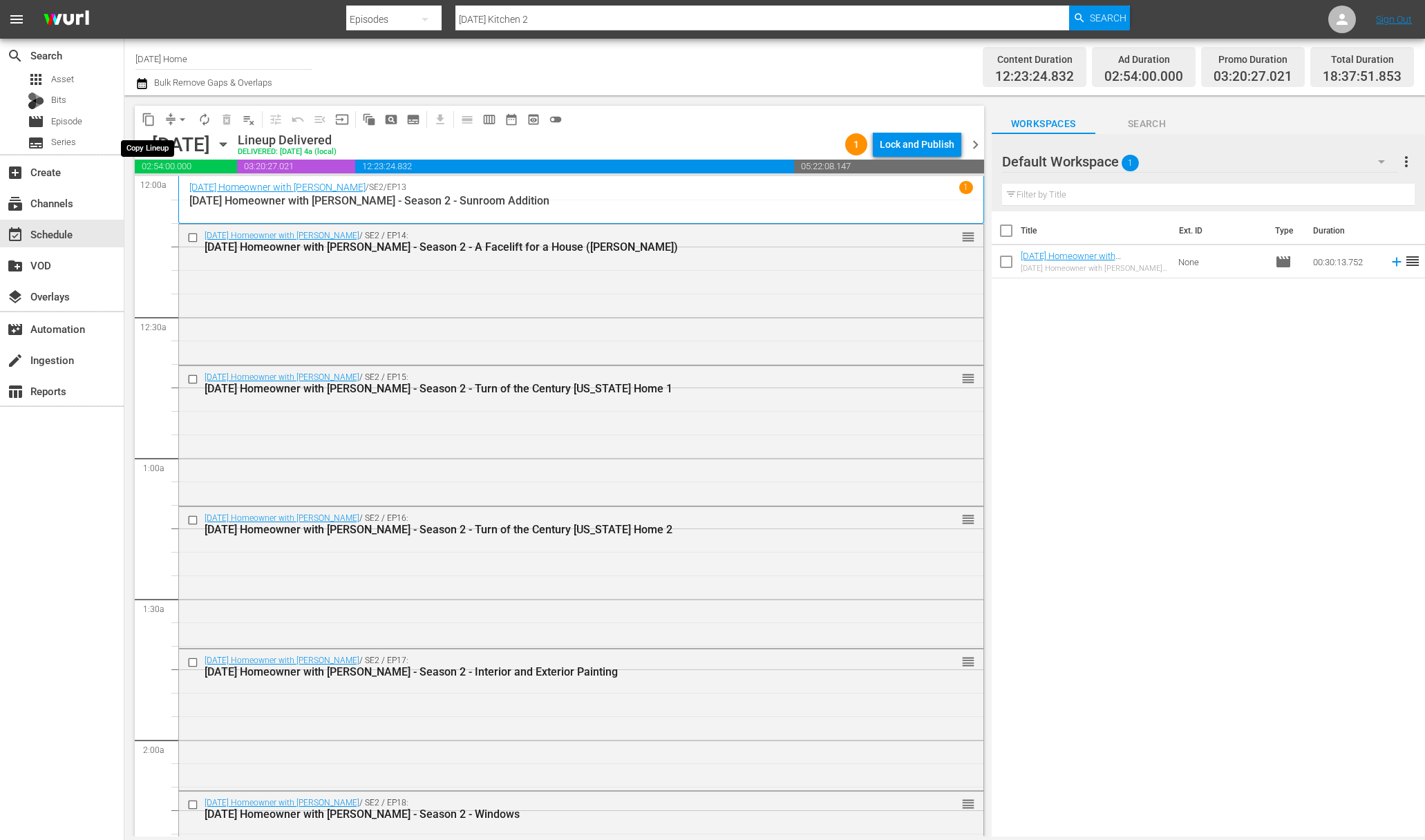
click at [153, 118] on span "content_copy" at bounding box center [148, 119] width 14 height 14
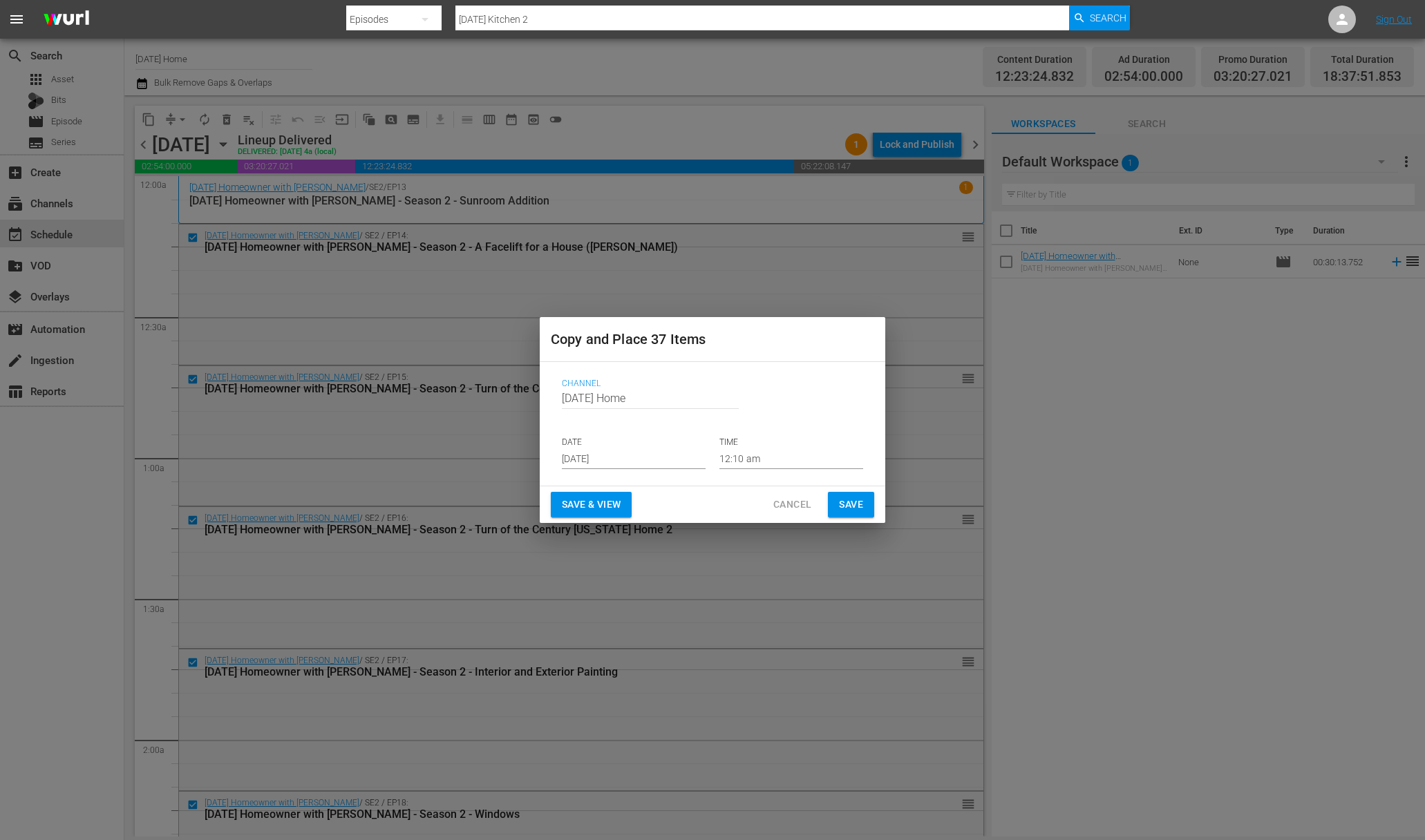
click at [637, 457] on input "[DATE]" at bounding box center [633, 458] width 144 height 21
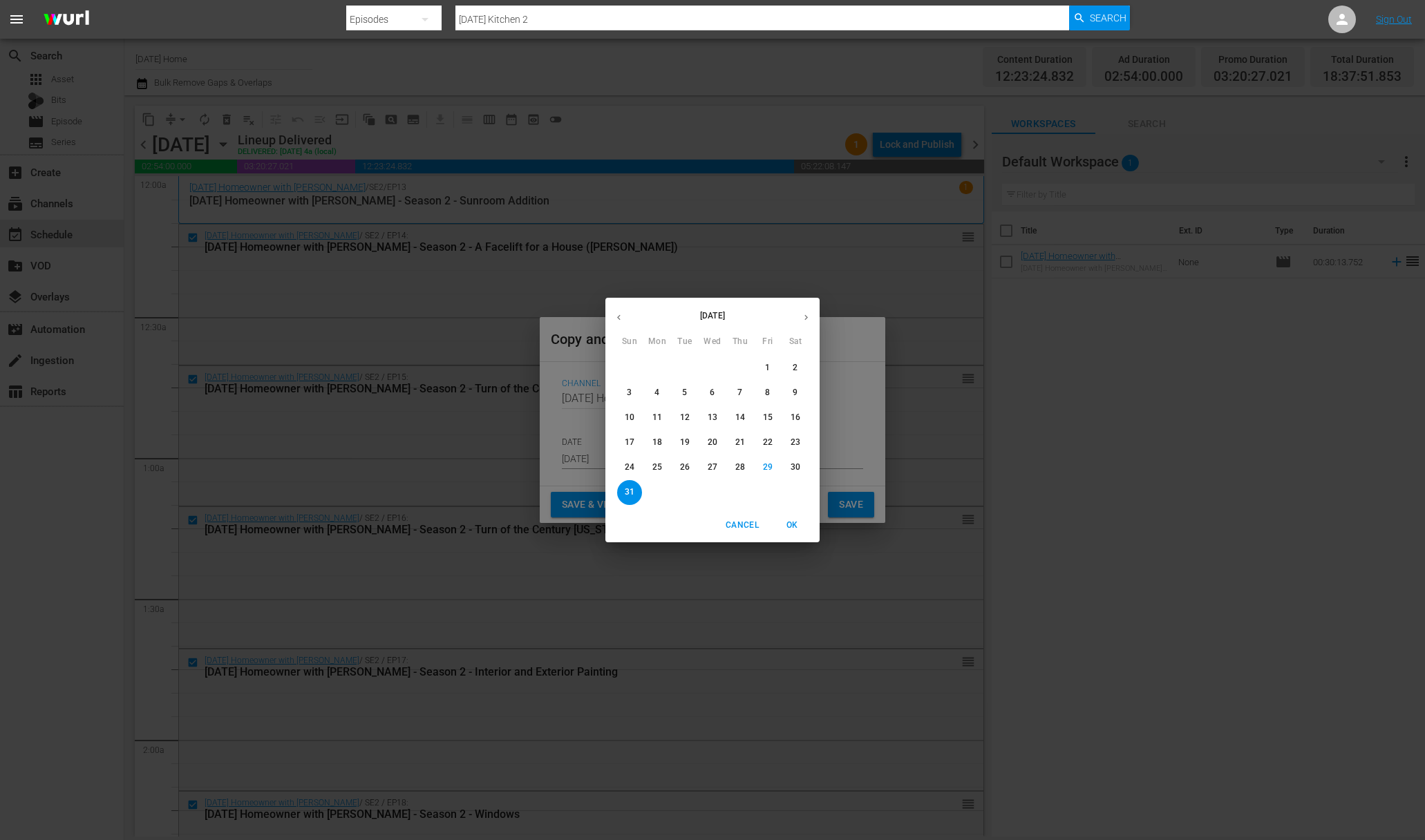
click at [735, 525] on span "Cancel" at bounding box center [742, 525] width 33 height 14
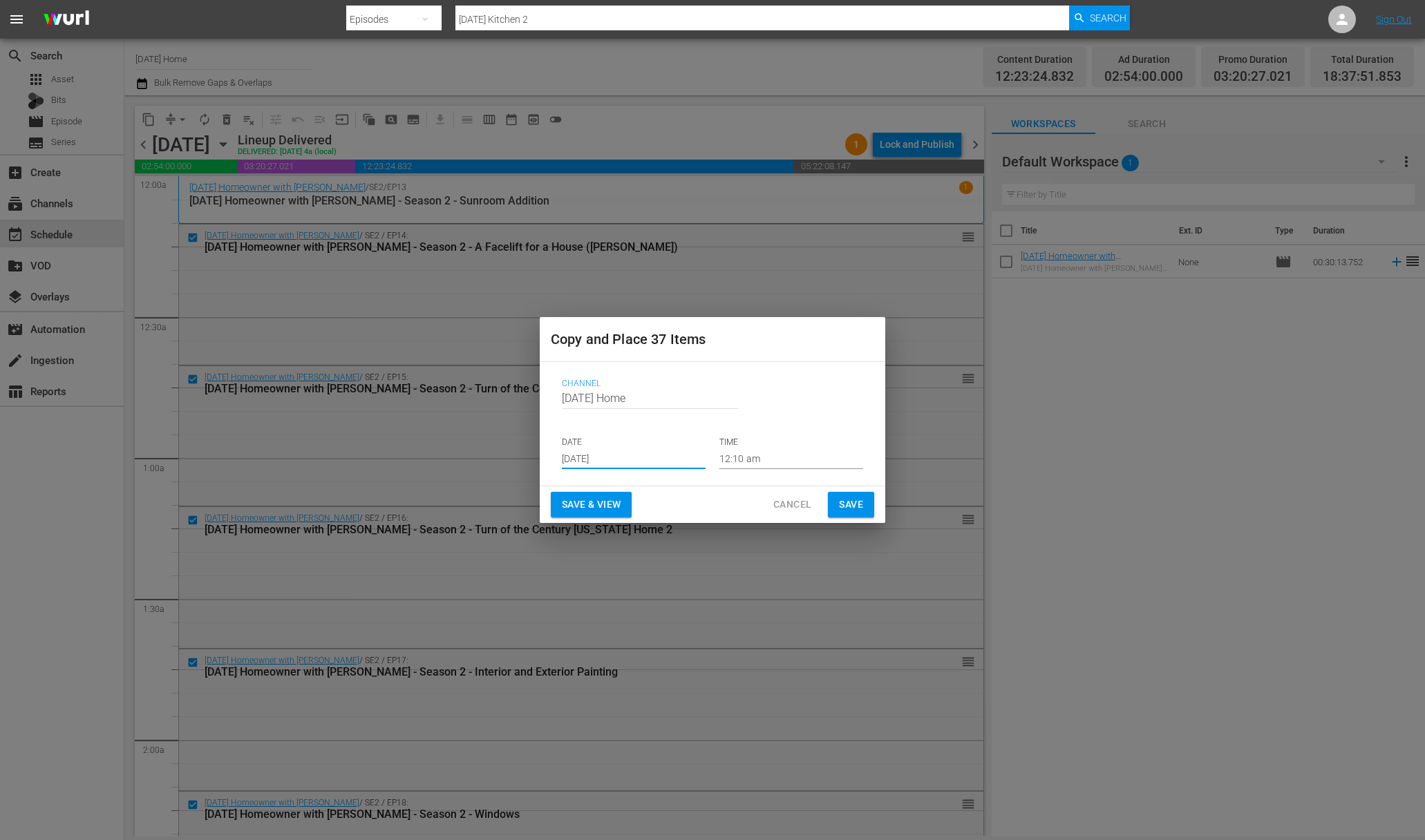
click at [785, 507] on span "Cancel" at bounding box center [792, 504] width 38 height 17
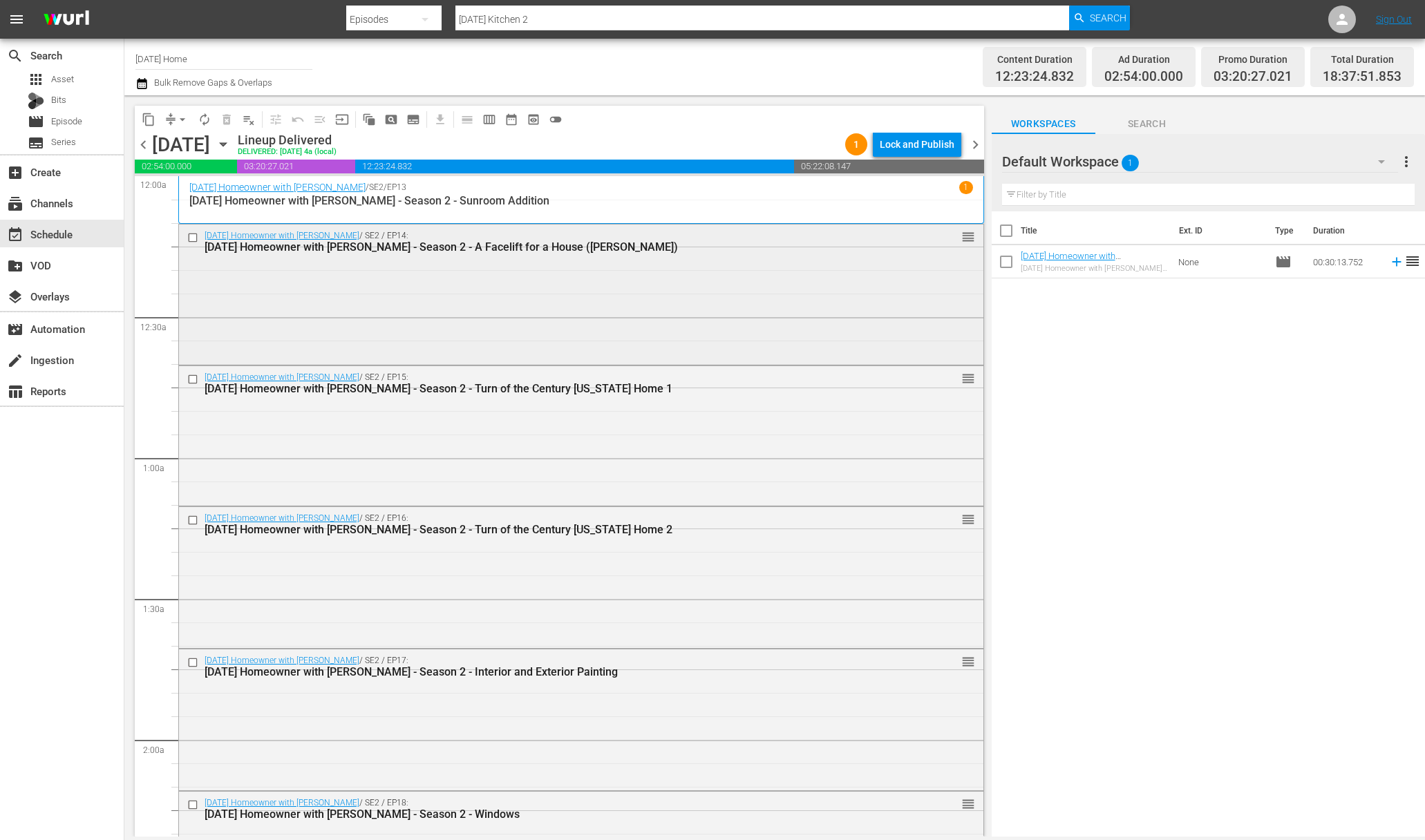
click at [188, 235] on input "checkbox" at bounding box center [194, 238] width 14 height 12
click at [198, 377] on input "checkbox" at bounding box center [194, 379] width 14 height 12
click at [194, 516] on input "checkbox" at bounding box center [194, 520] width 14 height 12
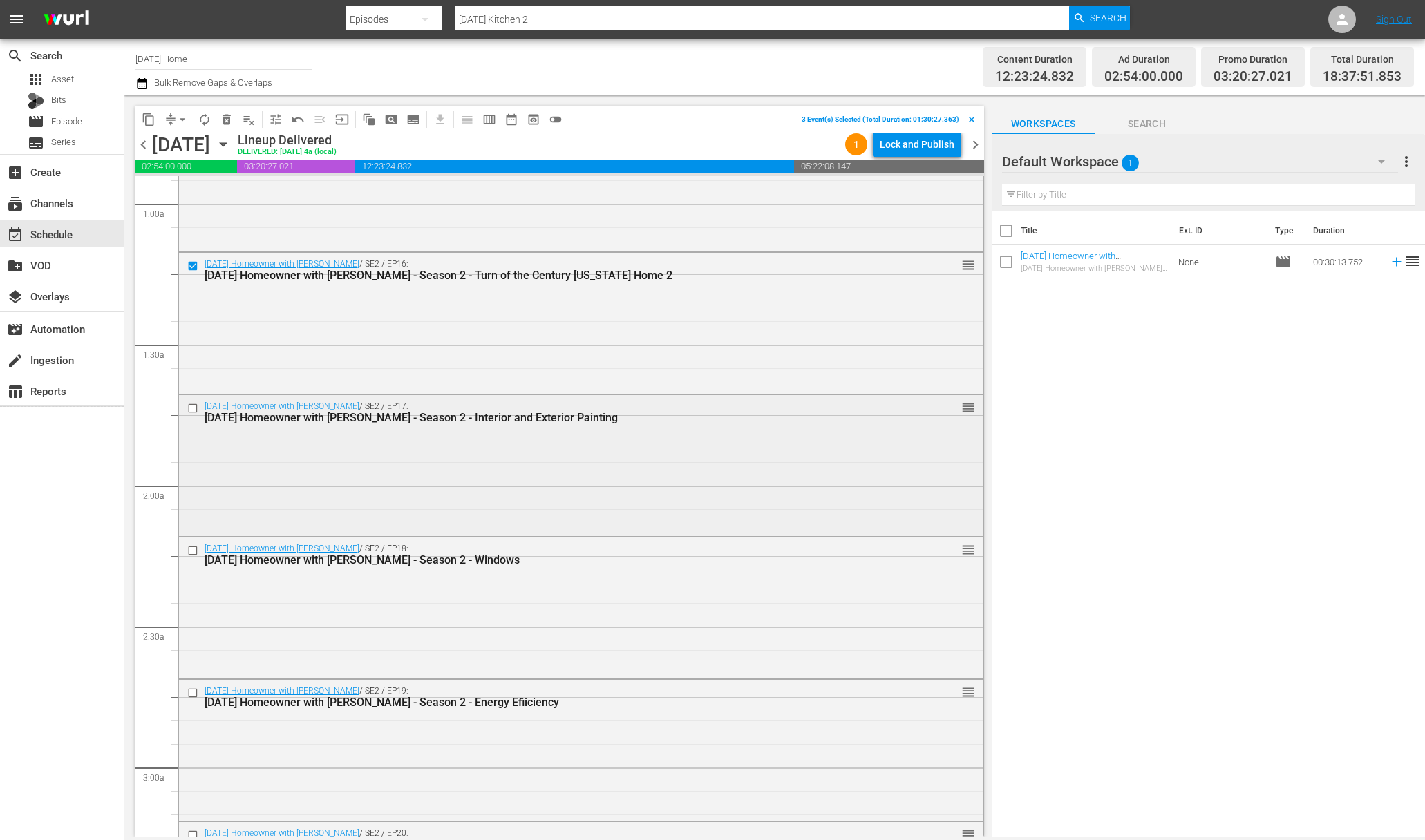
scroll to position [289, 0]
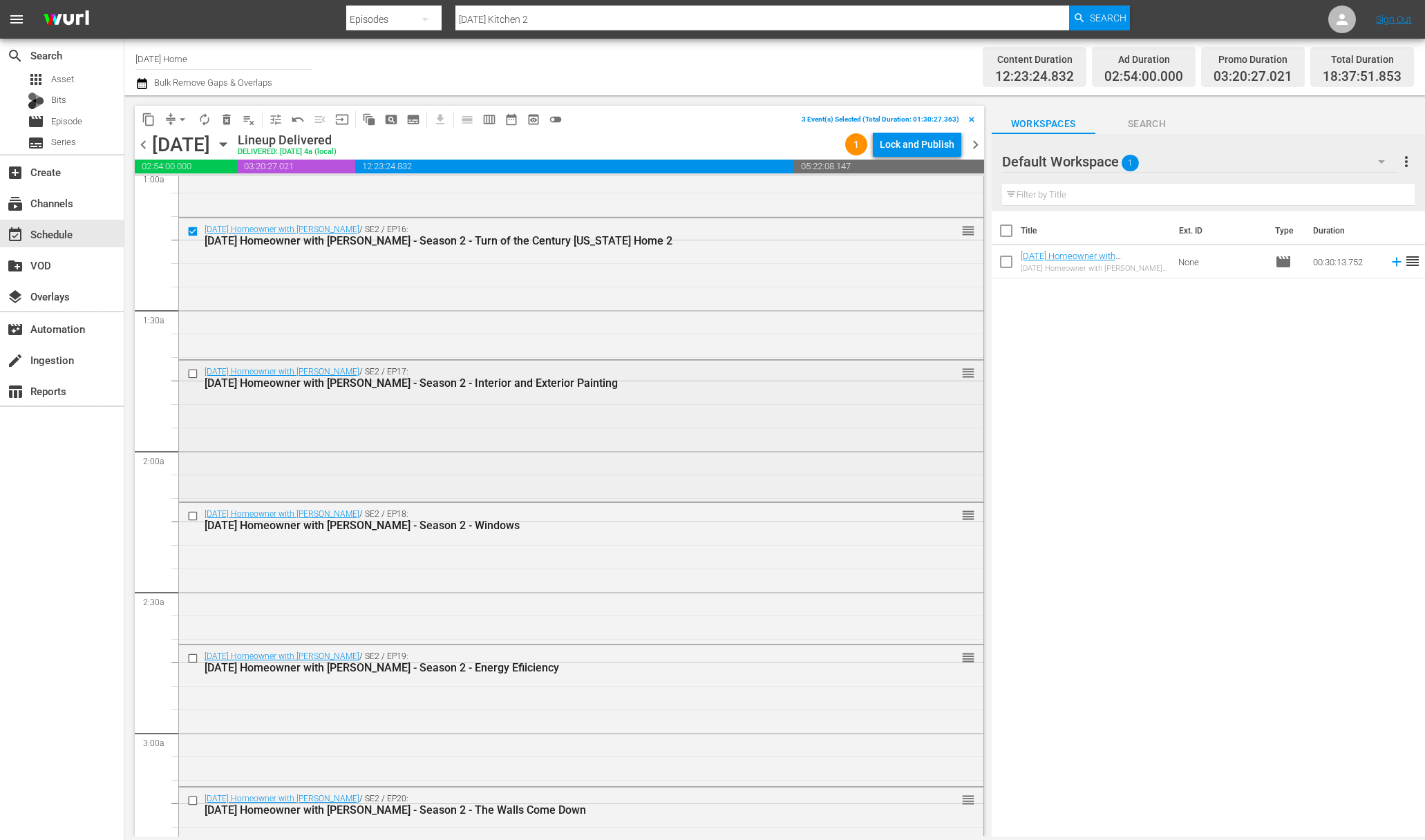
click at [195, 373] on input "checkbox" at bounding box center [194, 374] width 14 height 12
click at [194, 513] on input "checkbox" at bounding box center [194, 516] width 14 height 12
click at [194, 661] on input "checkbox" at bounding box center [194, 659] width 14 height 12
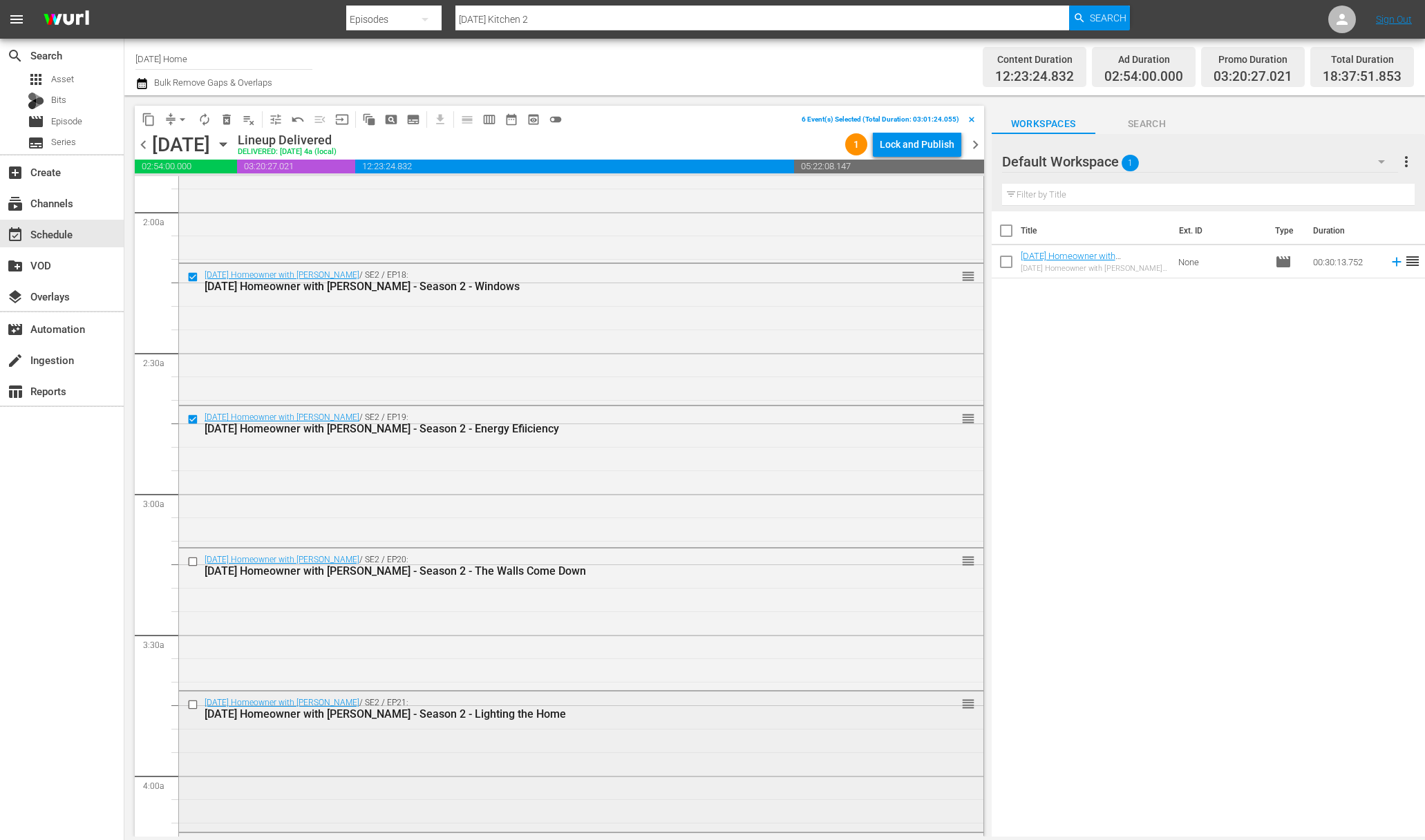
scroll to position [586, 0]
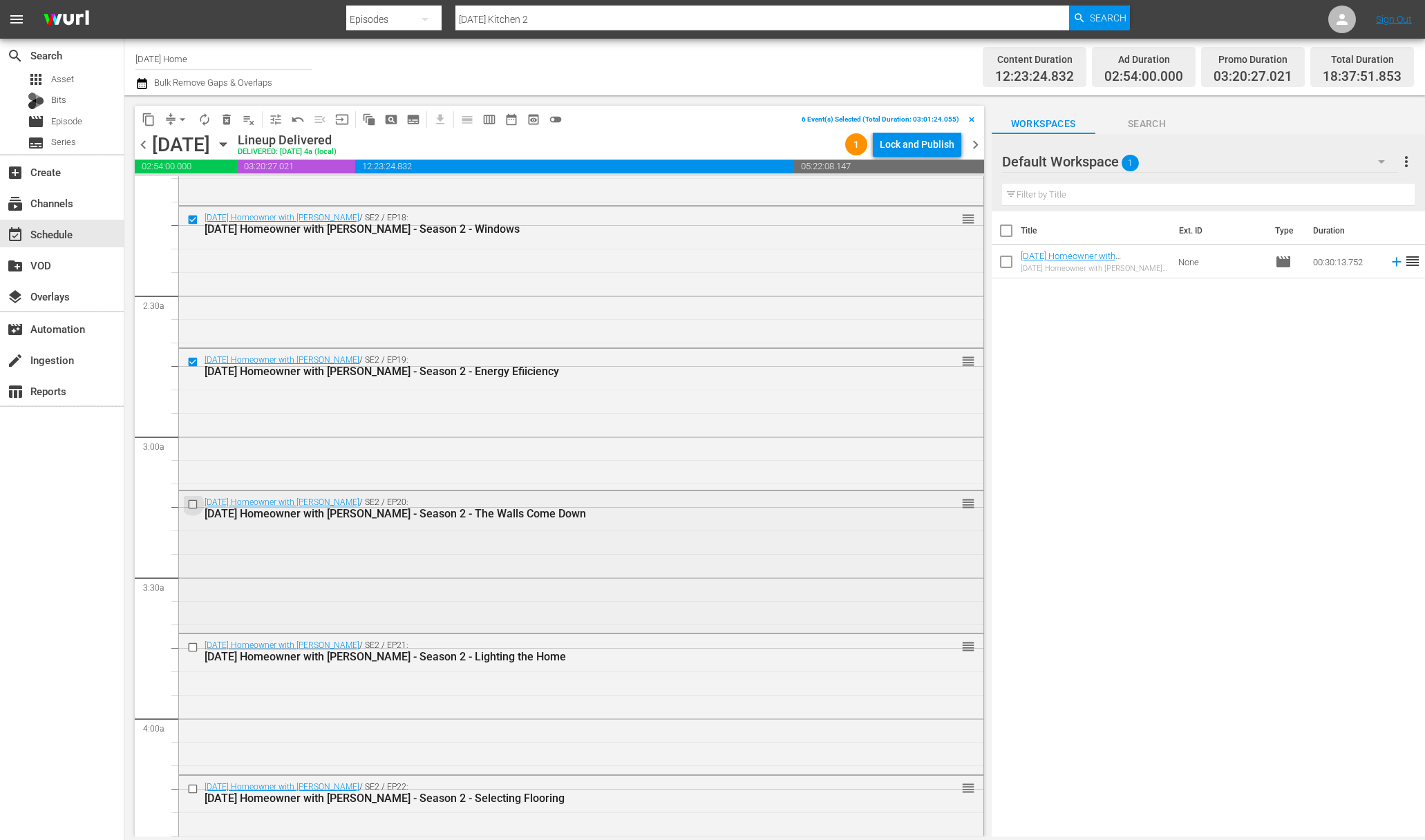
click at [191, 501] on input "checkbox" at bounding box center [194, 505] width 14 height 12
click at [191, 647] on input "checkbox" at bounding box center [194, 647] width 14 height 12
click at [193, 646] on input "checkbox" at bounding box center [194, 646] width 14 height 12
click at [194, 643] on input "checkbox" at bounding box center [194, 648] width 14 height 12
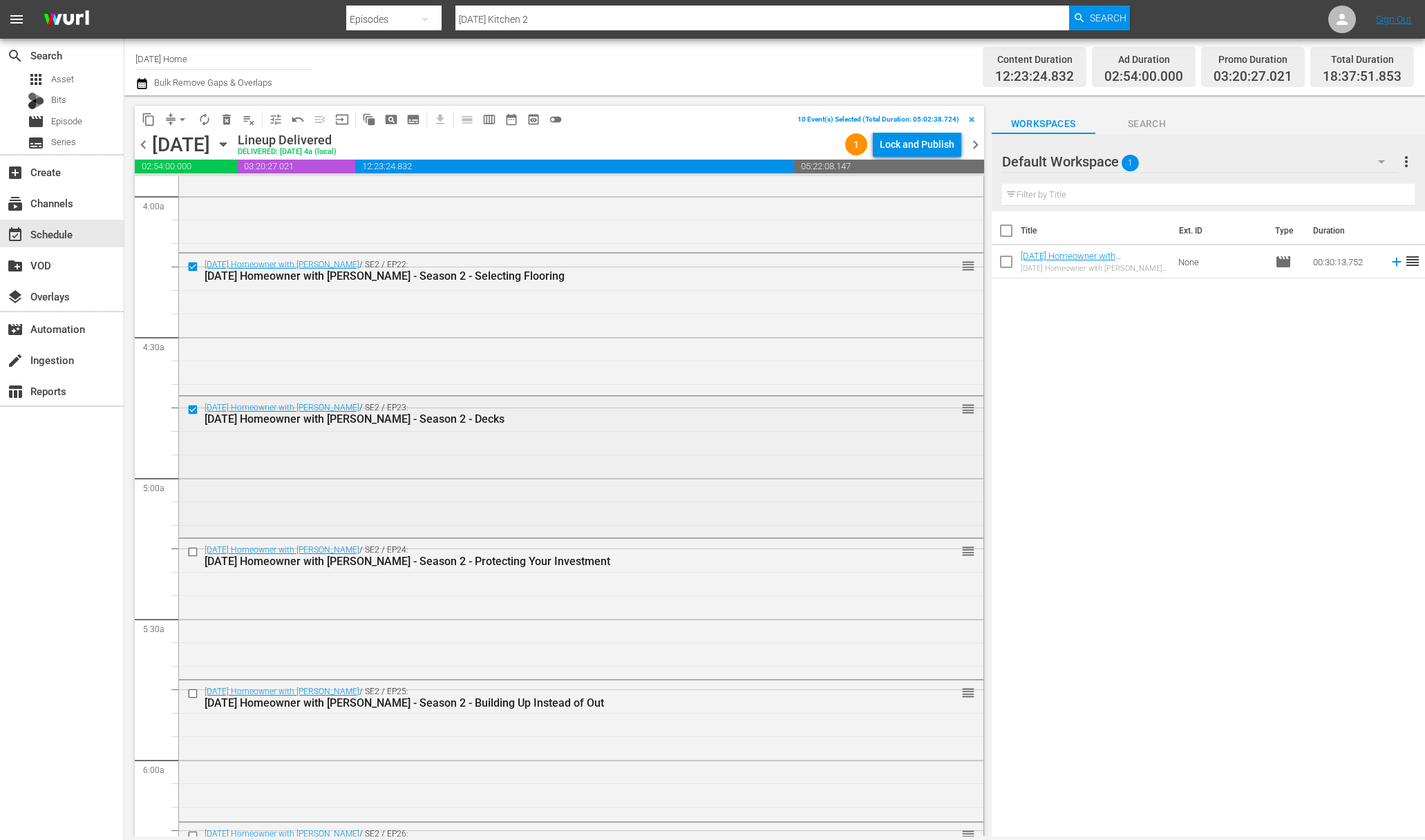
scroll to position [1165, 0]
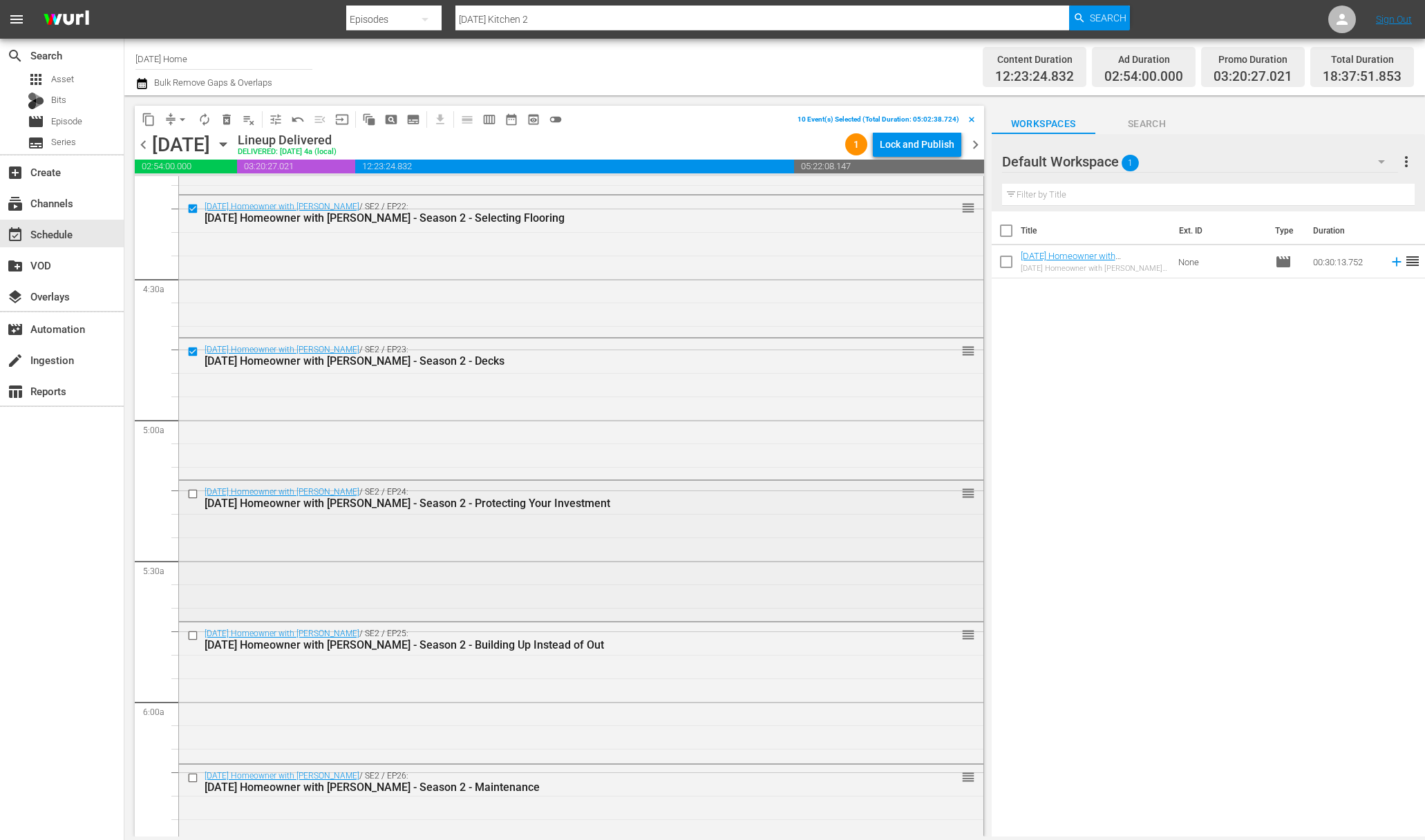
click at [190, 492] on input "checkbox" at bounding box center [194, 493] width 14 height 12
click at [194, 633] on input "checkbox" at bounding box center [194, 636] width 14 height 12
click at [195, 775] on input "checkbox" at bounding box center [194, 778] width 14 height 12
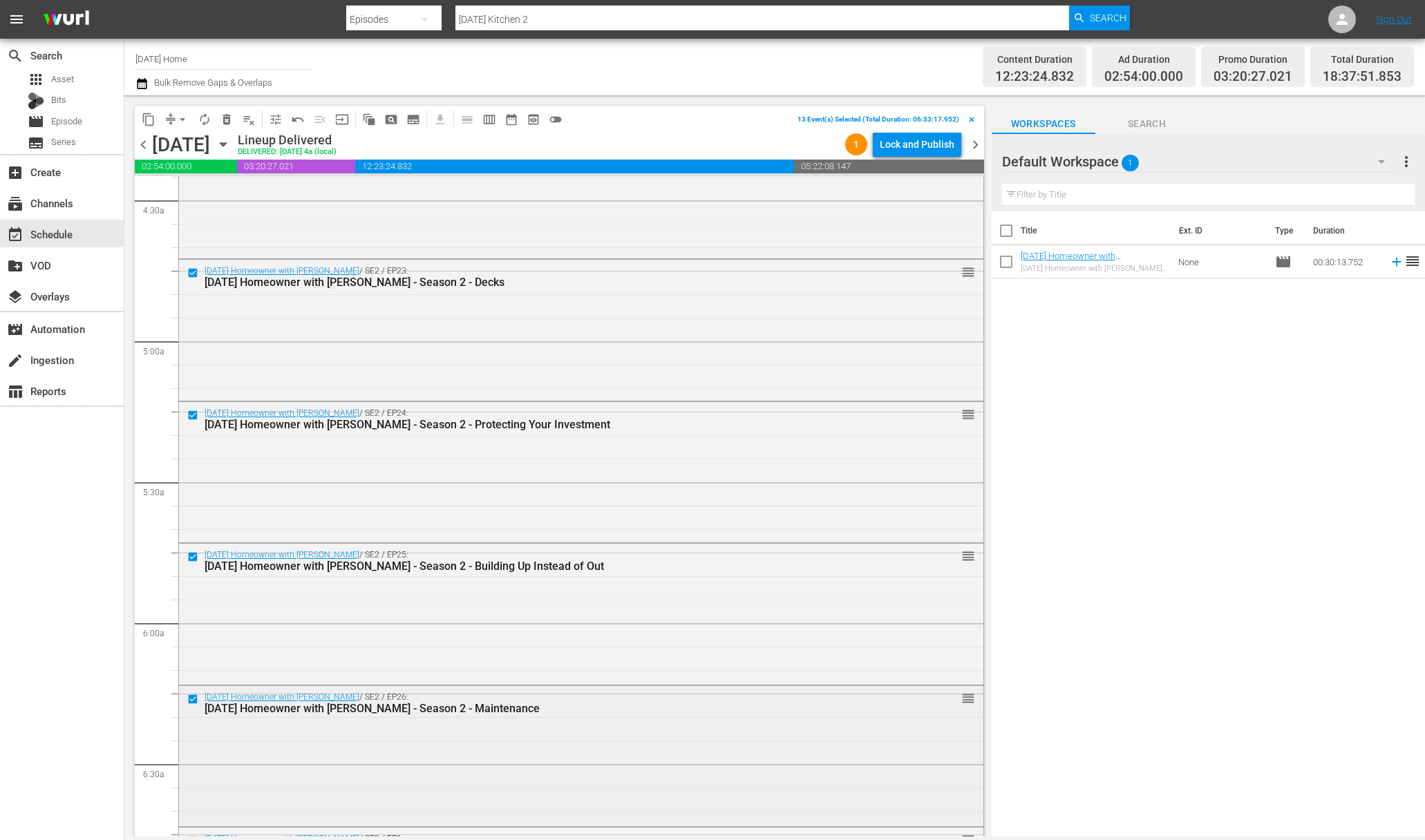
scroll to position [1300, 0]
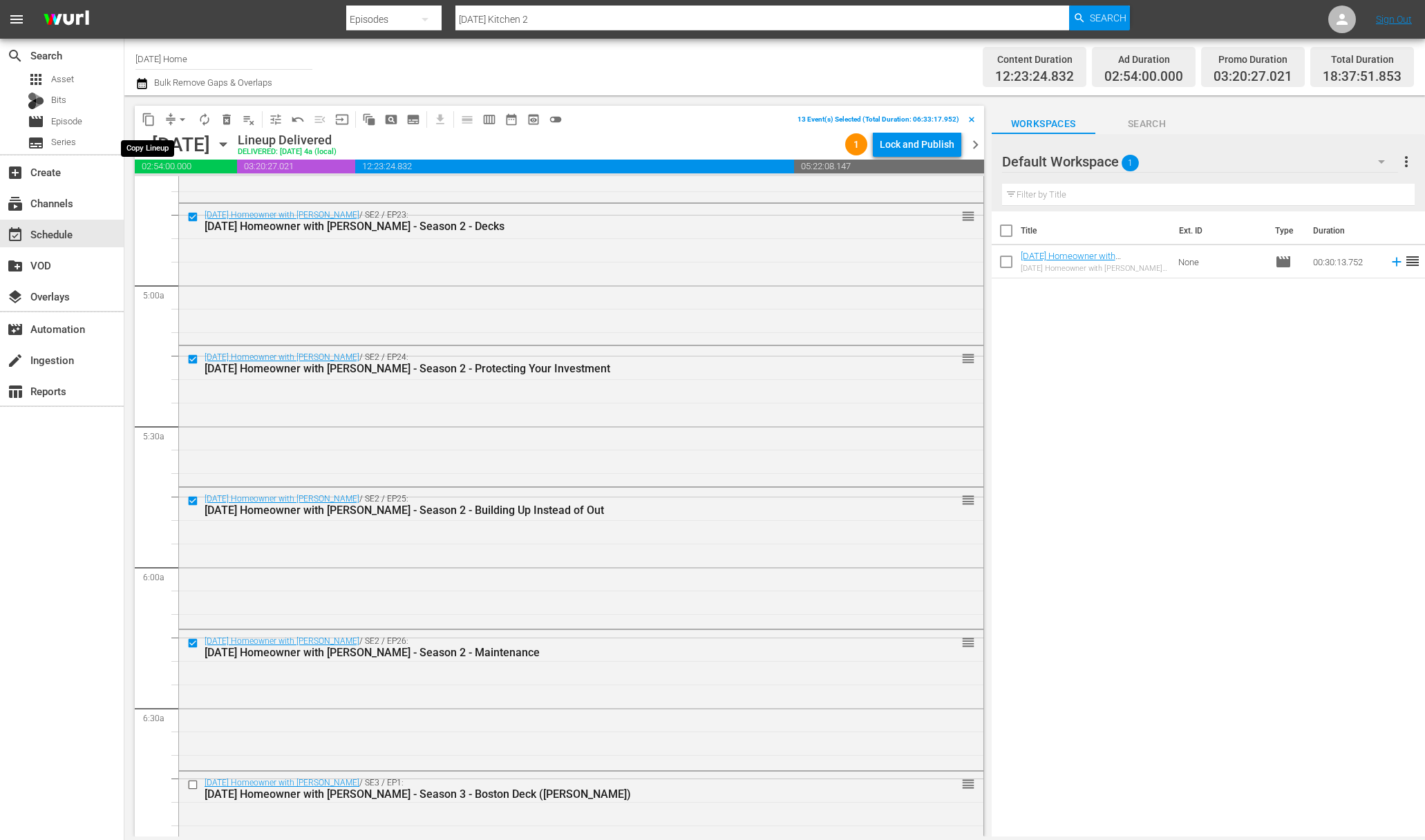
click at [150, 116] on span "content_copy" at bounding box center [148, 119] width 14 height 14
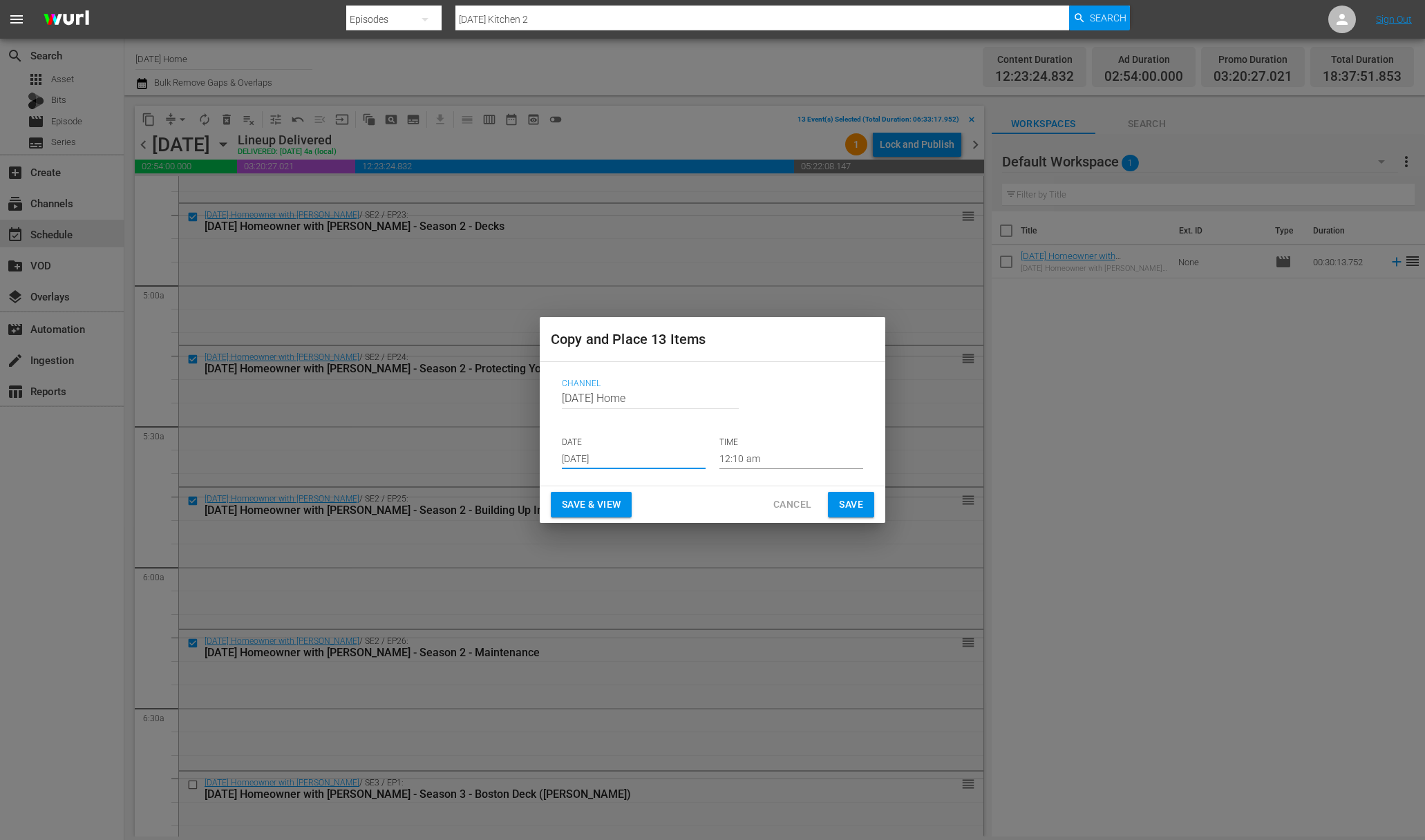
click at [636, 458] on input "[DATE]" at bounding box center [633, 458] width 144 height 21
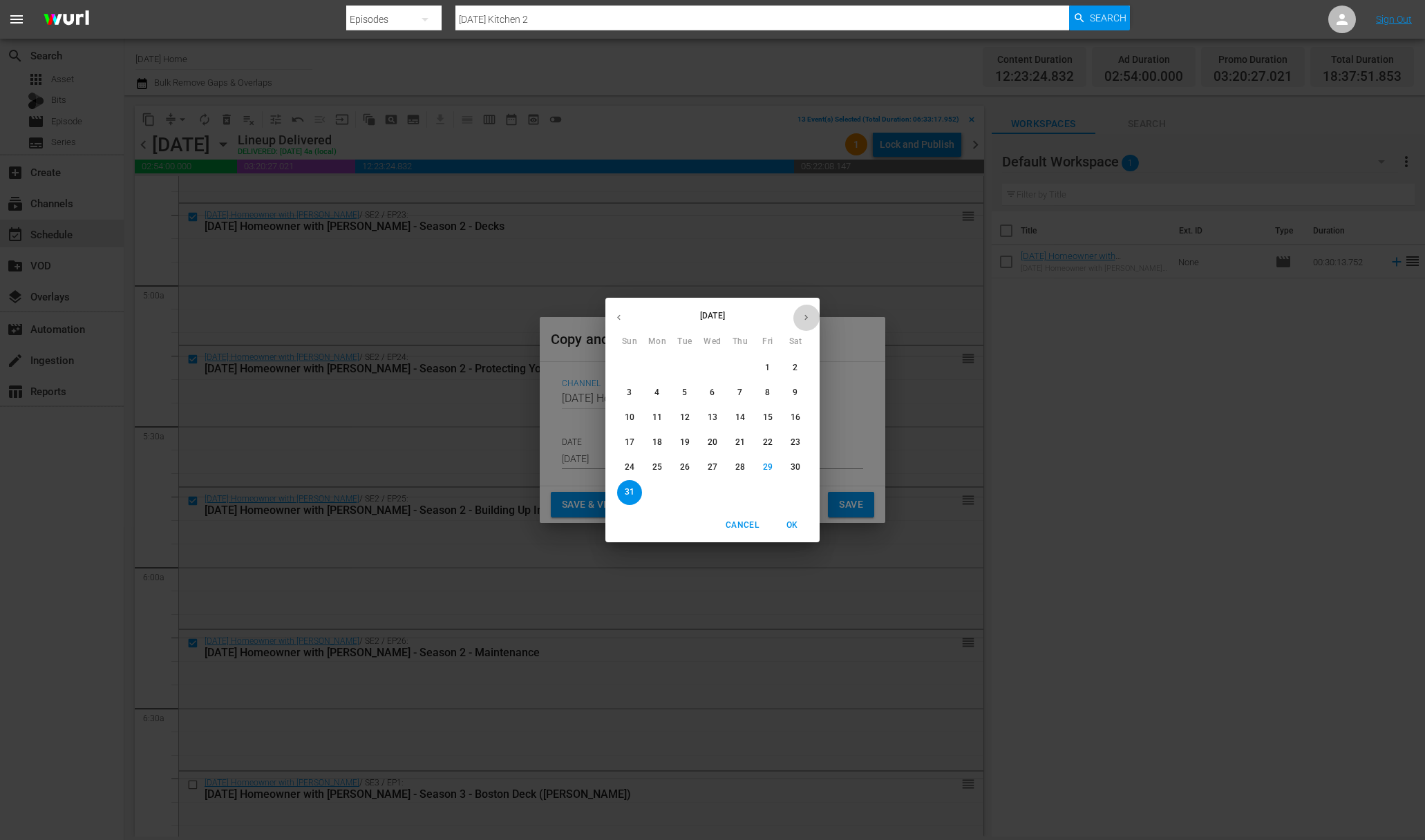
click at [802, 318] on icon "button" at bounding box center [806, 317] width 10 height 10
click at [682, 367] on p "2" at bounding box center [685, 368] width 5 height 12
type input "[DATE]"
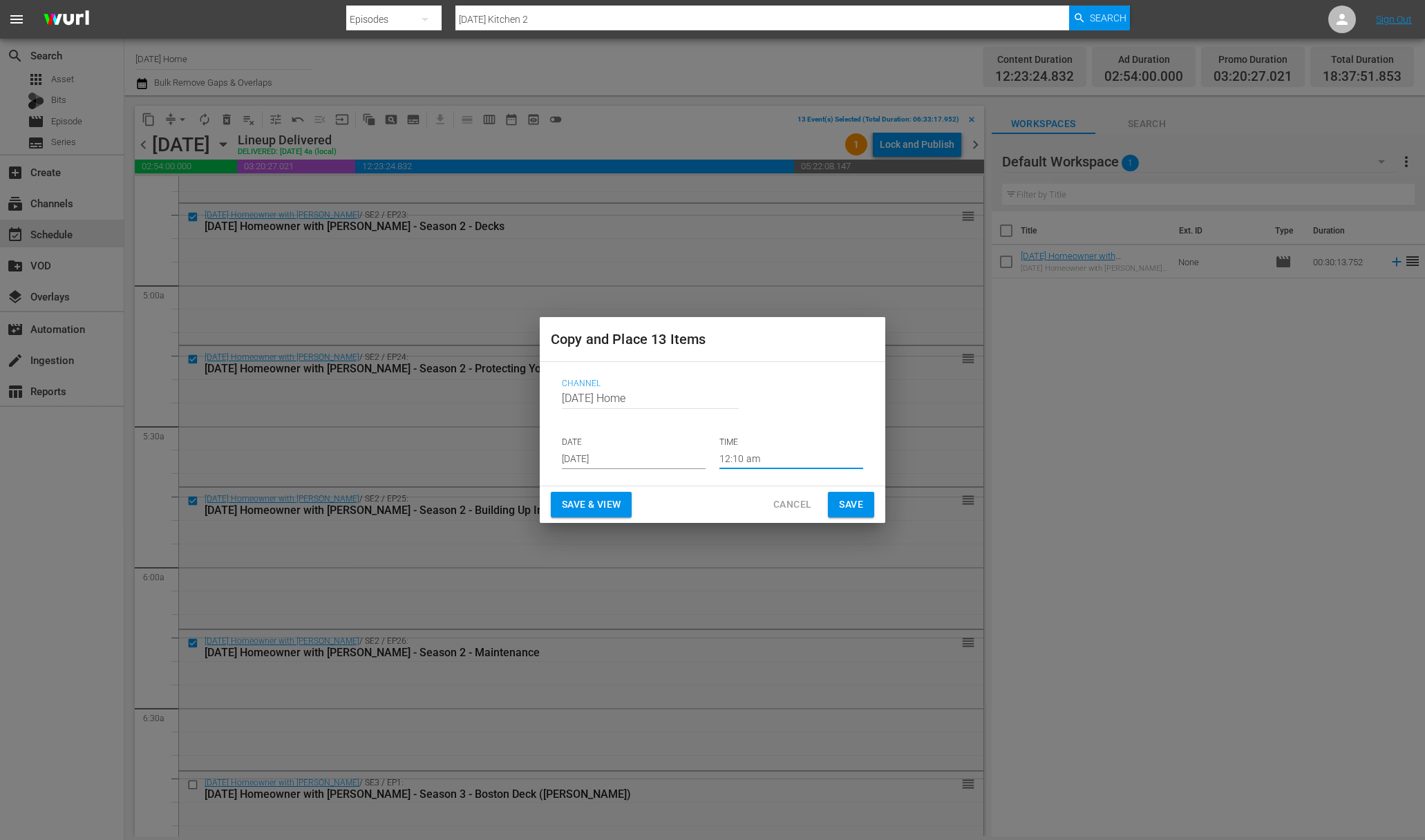
click at [737, 459] on input "12:10 am" at bounding box center [791, 458] width 144 height 21
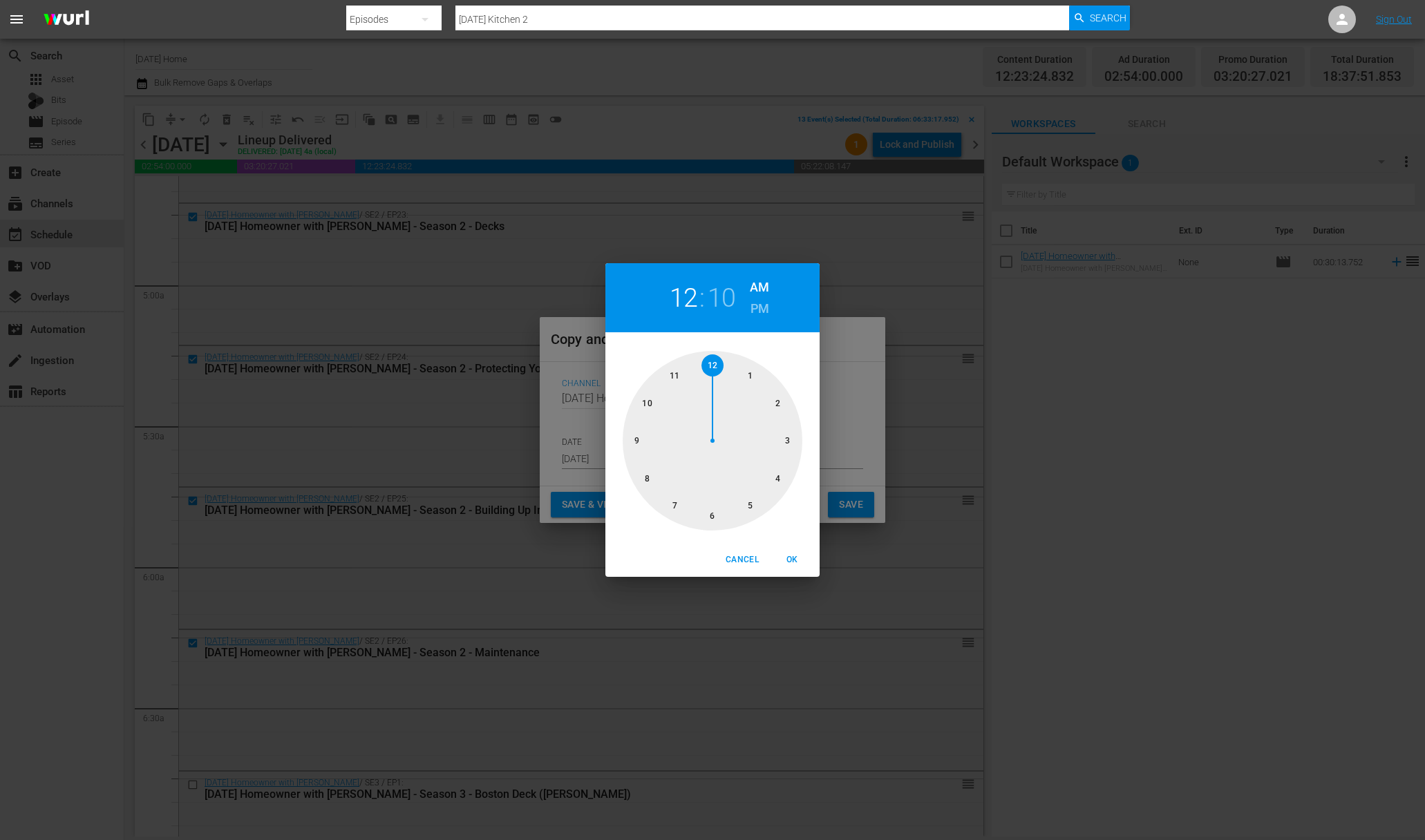
click at [762, 309] on h6 "PM" at bounding box center [760, 309] width 18 height 22
click at [790, 561] on span "OK" at bounding box center [792, 560] width 33 height 14
type input "12:10 pm"
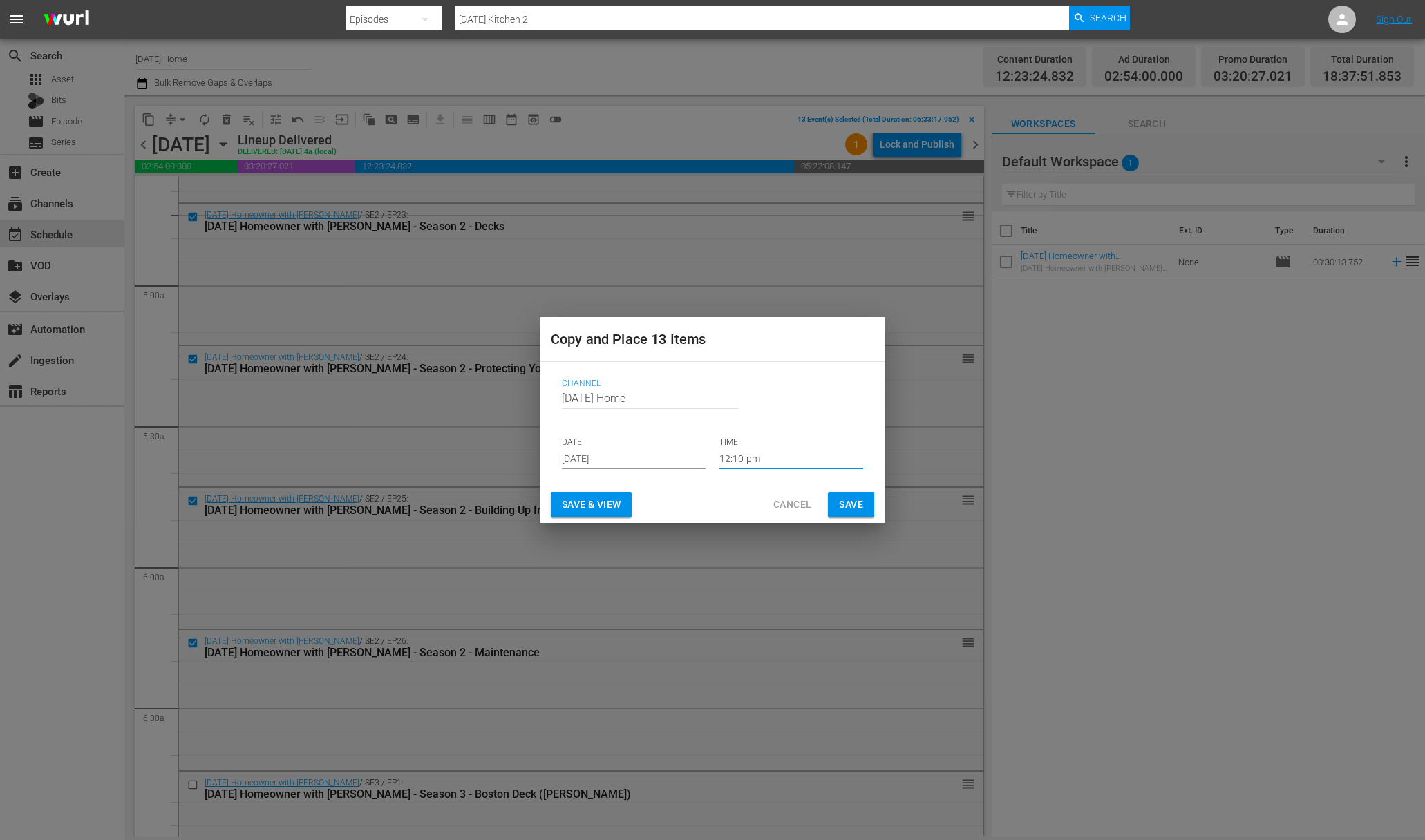
click at [846, 511] on span "Save" at bounding box center [850, 504] width 24 height 17
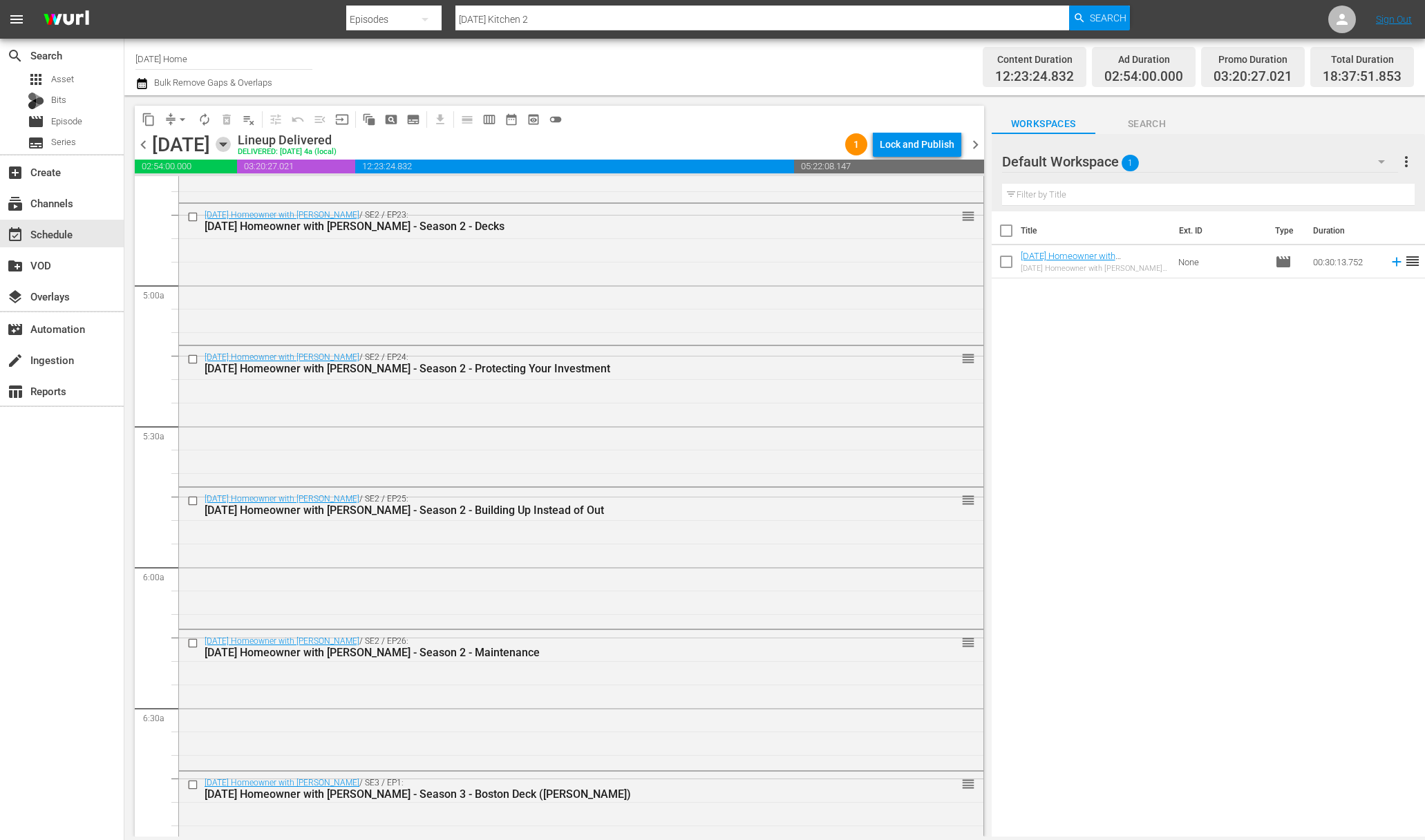
click at [230, 146] on icon "button" at bounding box center [223, 144] width 15 height 15
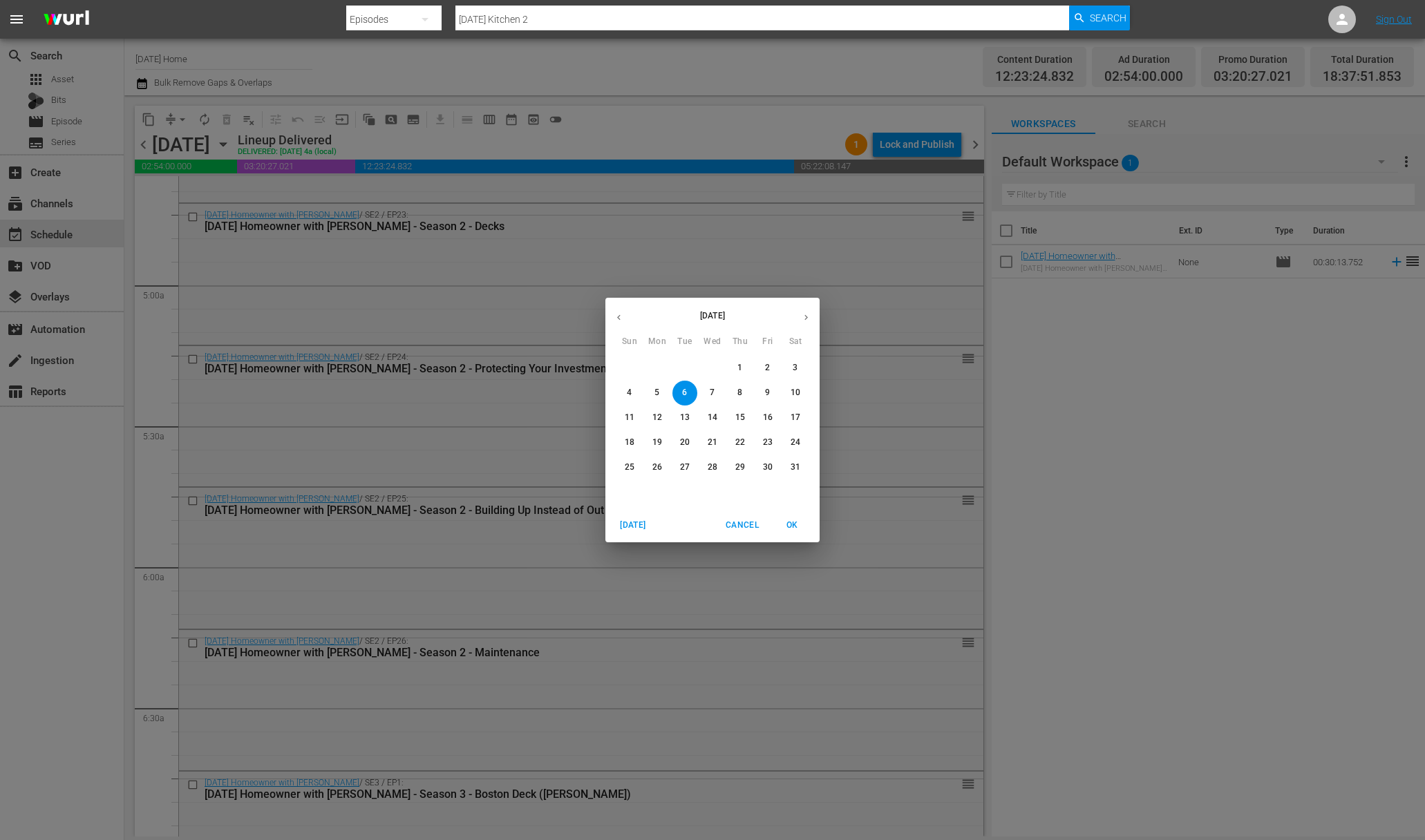
click at [810, 317] on icon "button" at bounding box center [806, 317] width 10 height 10
click at [685, 363] on p "2" at bounding box center [685, 368] width 5 height 12
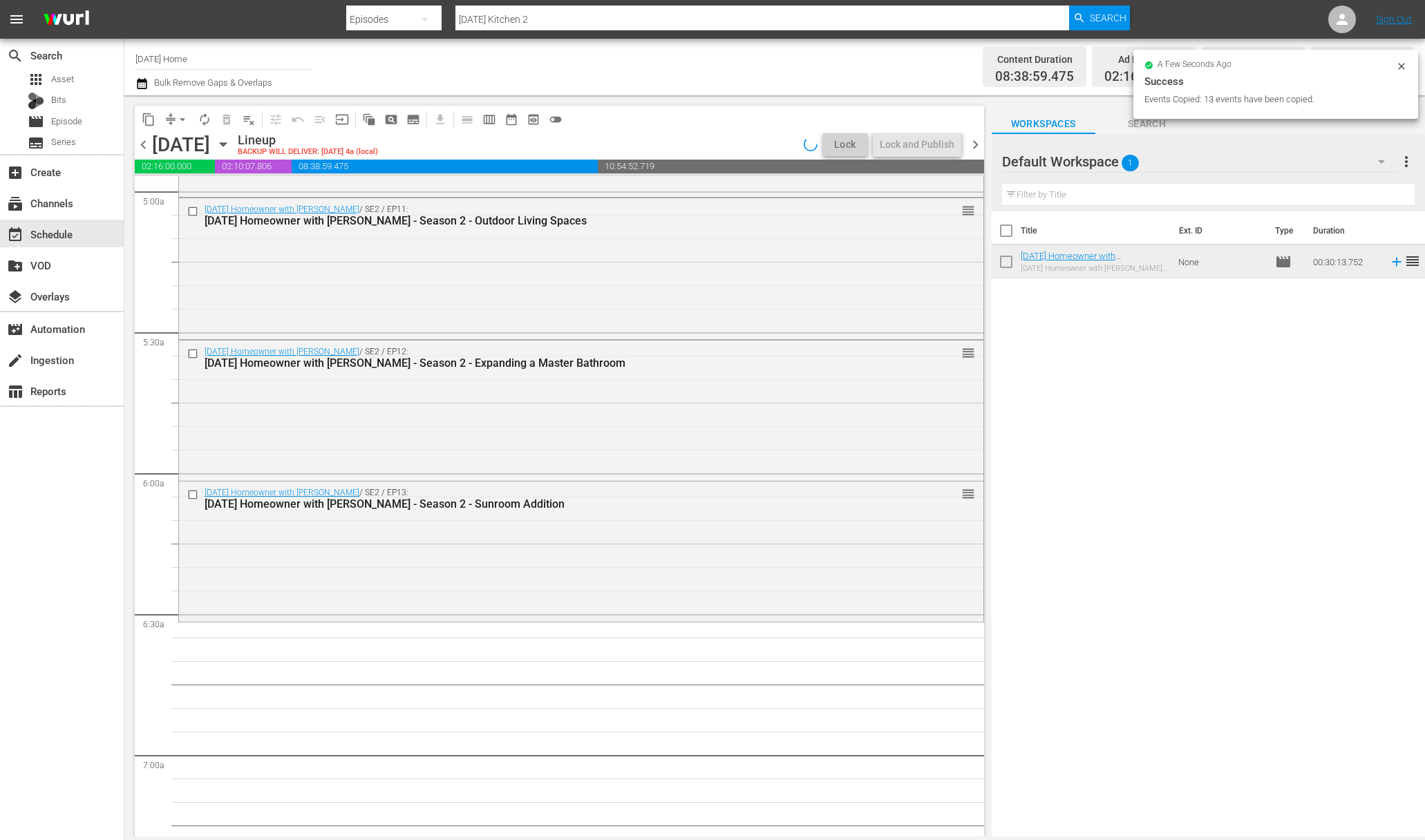
scroll to position [1300, 0]
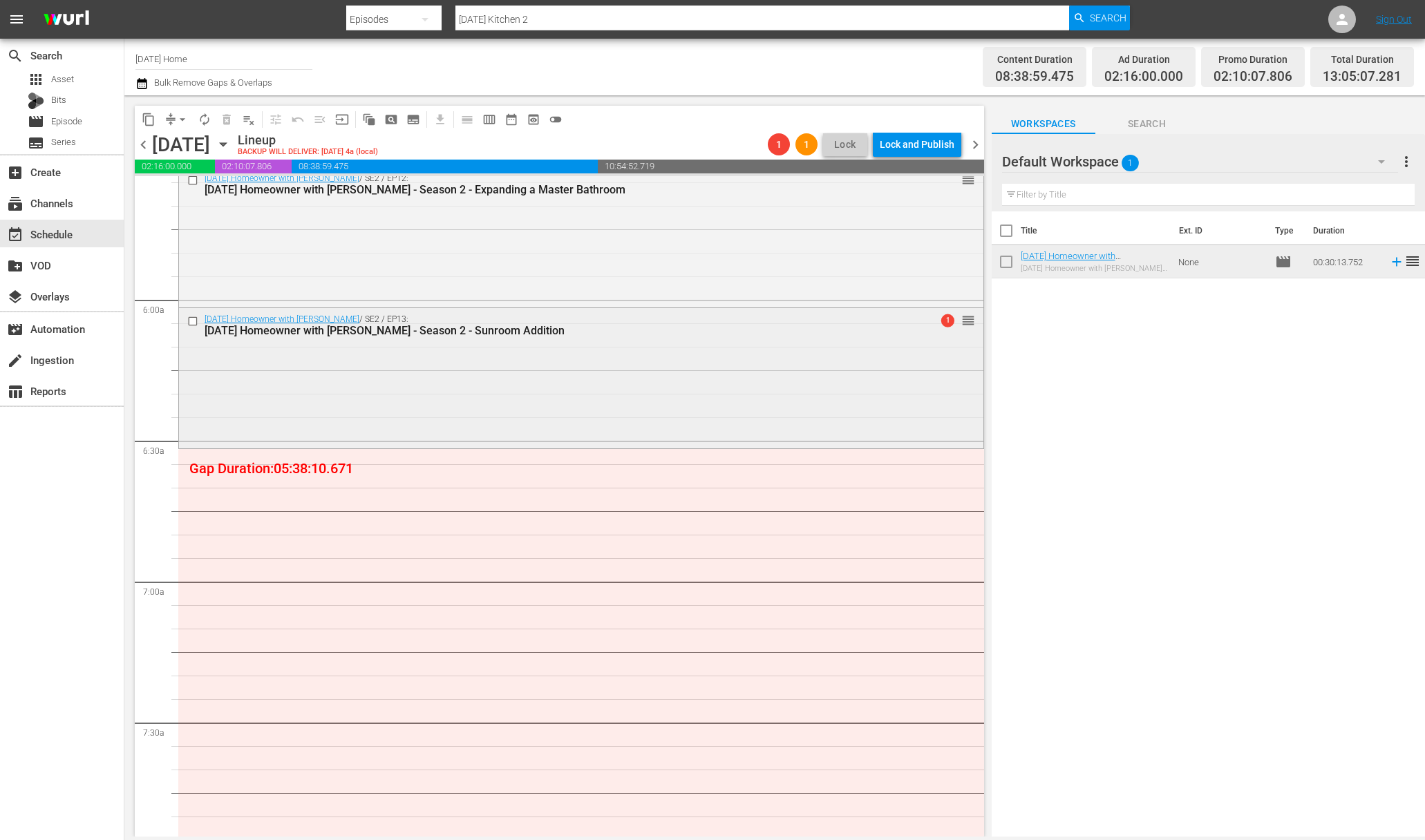
scroll to position [1478, 0]
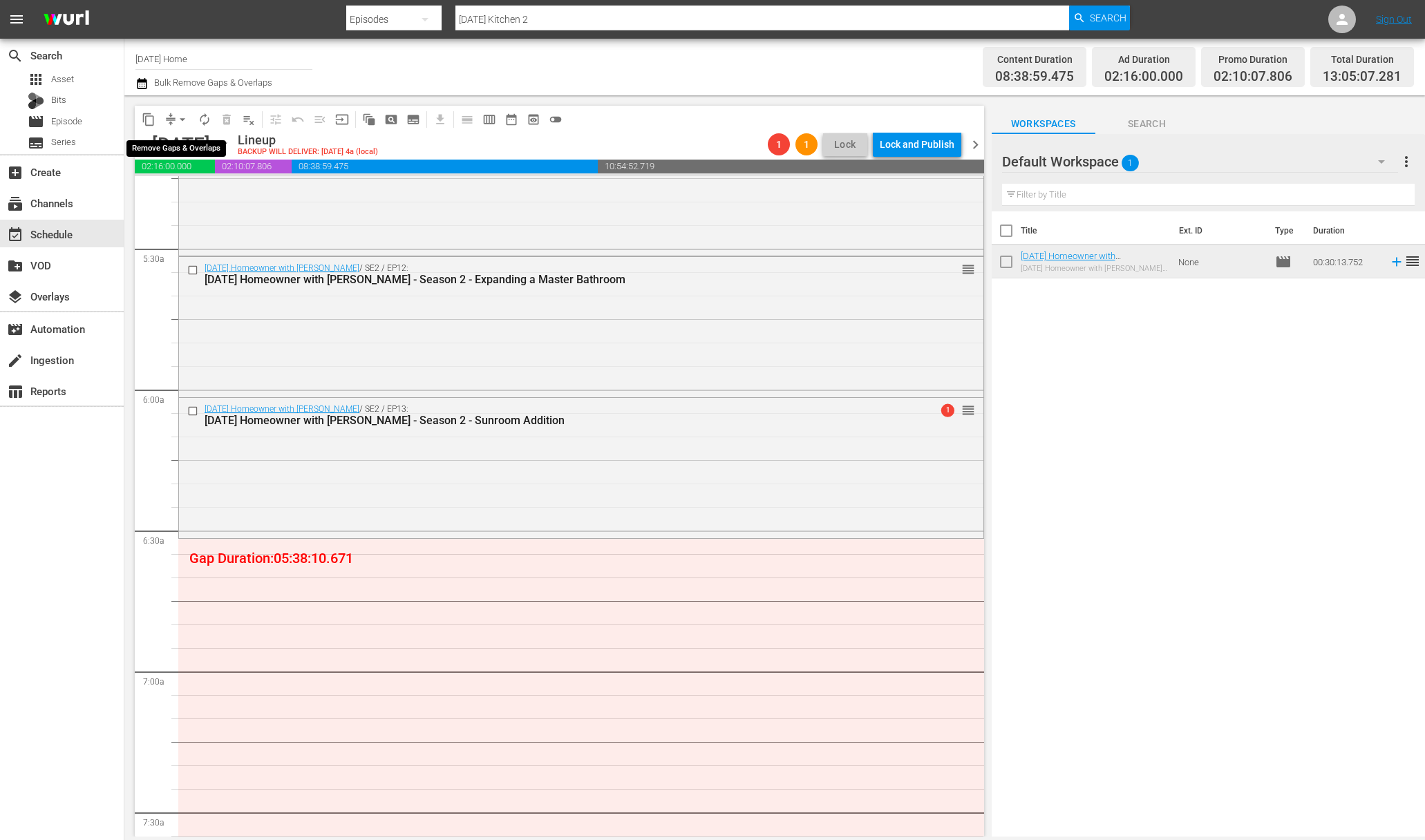
click at [177, 116] on span "arrow_drop_down" at bounding box center [182, 119] width 14 height 14
click at [190, 190] on li "Align to End of Previous Day" at bounding box center [183, 192] width 145 height 22
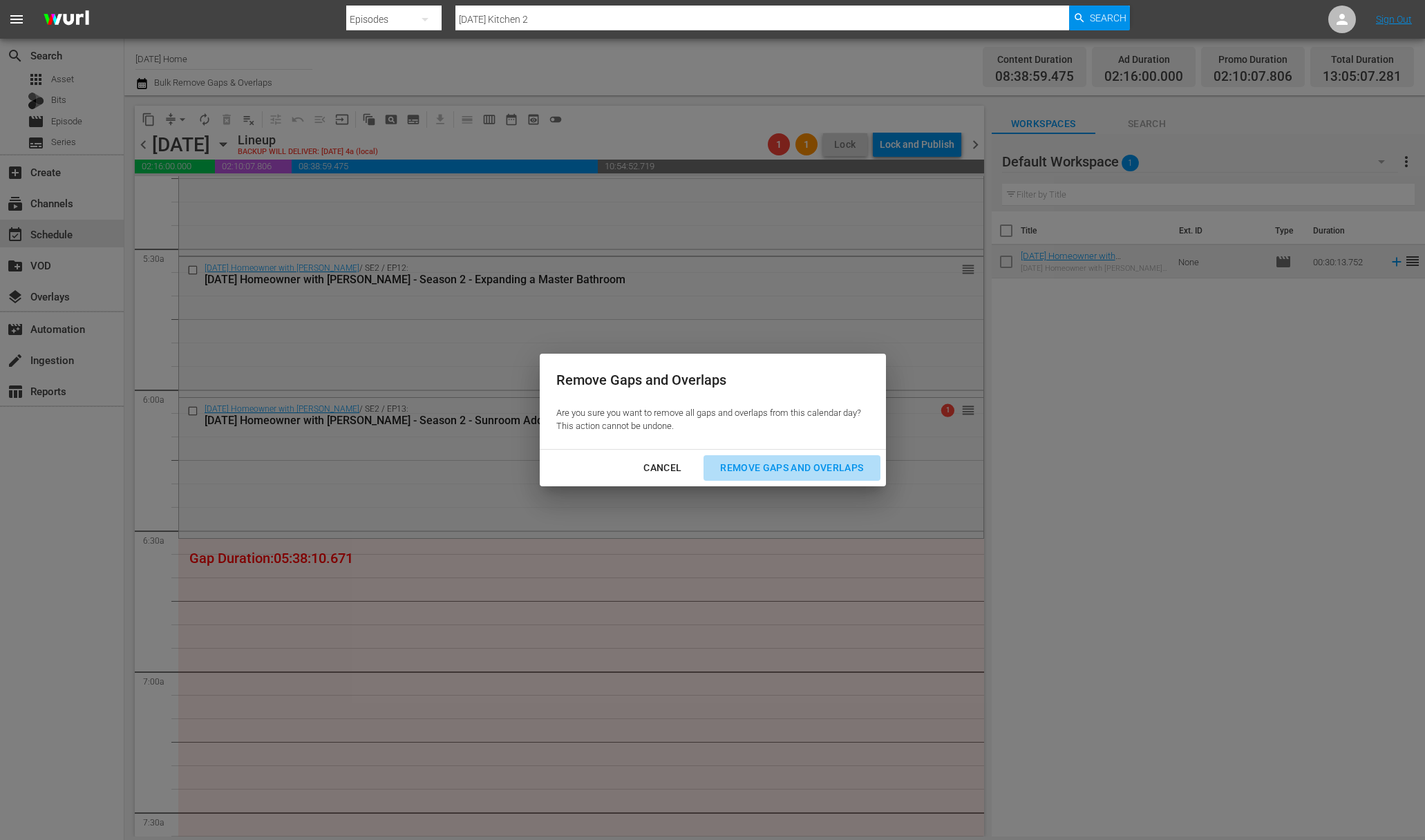
click at [795, 467] on div "Remove Gaps and Overlaps" at bounding box center [791, 467] width 166 height 17
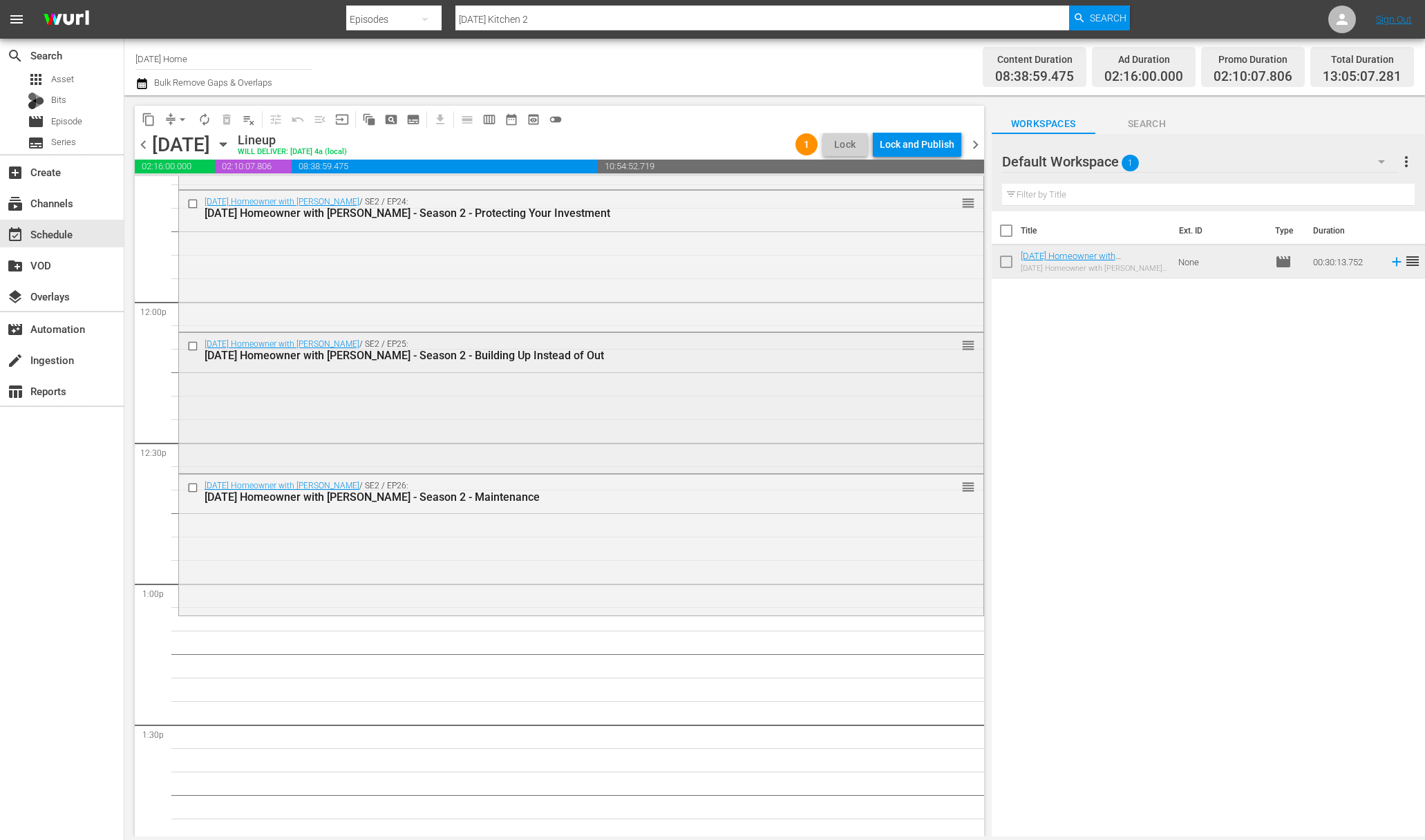
scroll to position [3257, 0]
click at [371, 140] on div "WILL DELIVER: [DATE] 4:00am -04:00 (local)" at bounding box center [443, 133] width 179 height 16
click at [226, 144] on icon "button" at bounding box center [222, 145] width 6 height 3
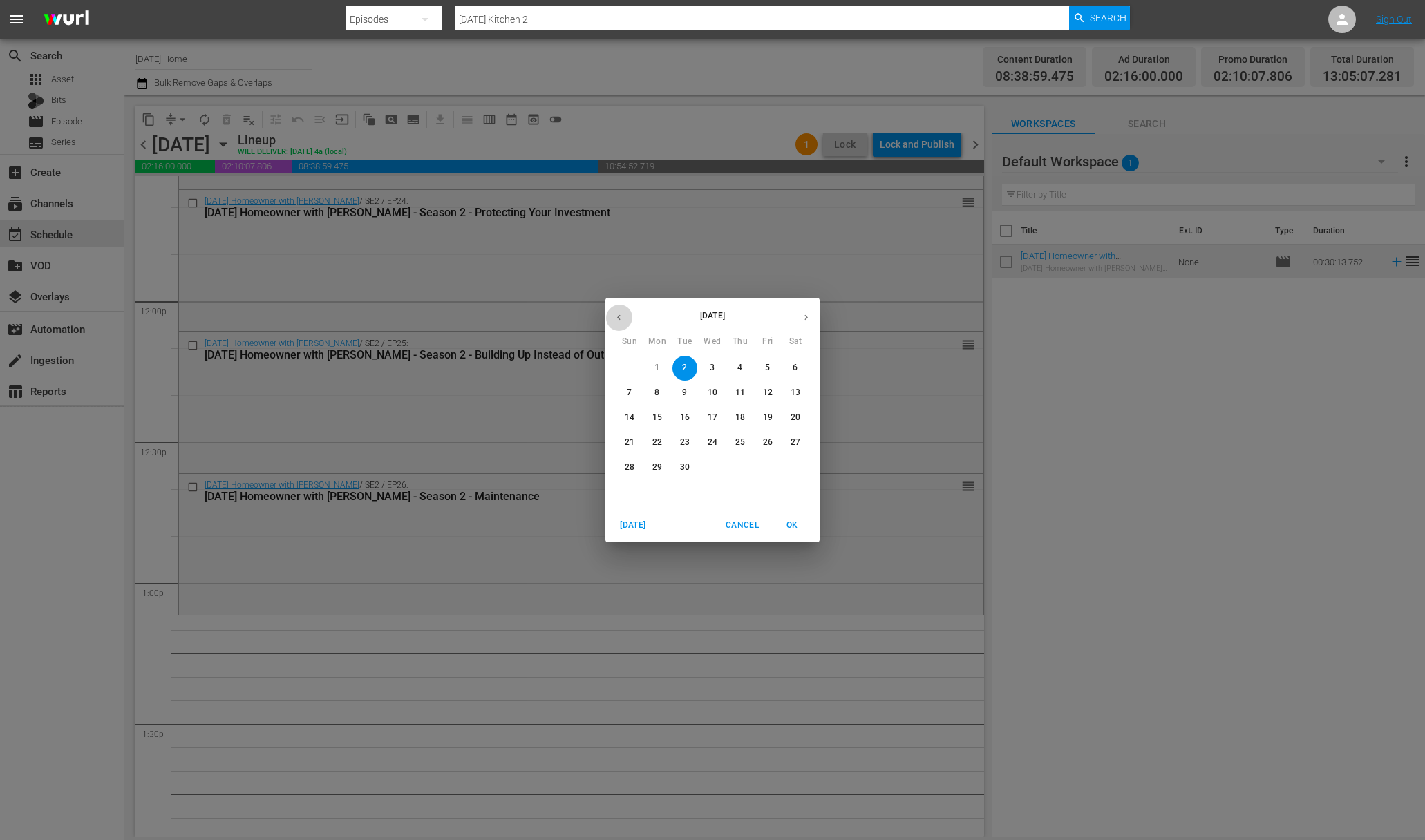
click at [618, 315] on icon "button" at bounding box center [619, 317] width 10 height 10
click at [773, 397] on span "9" at bounding box center [768, 393] width 25 height 12
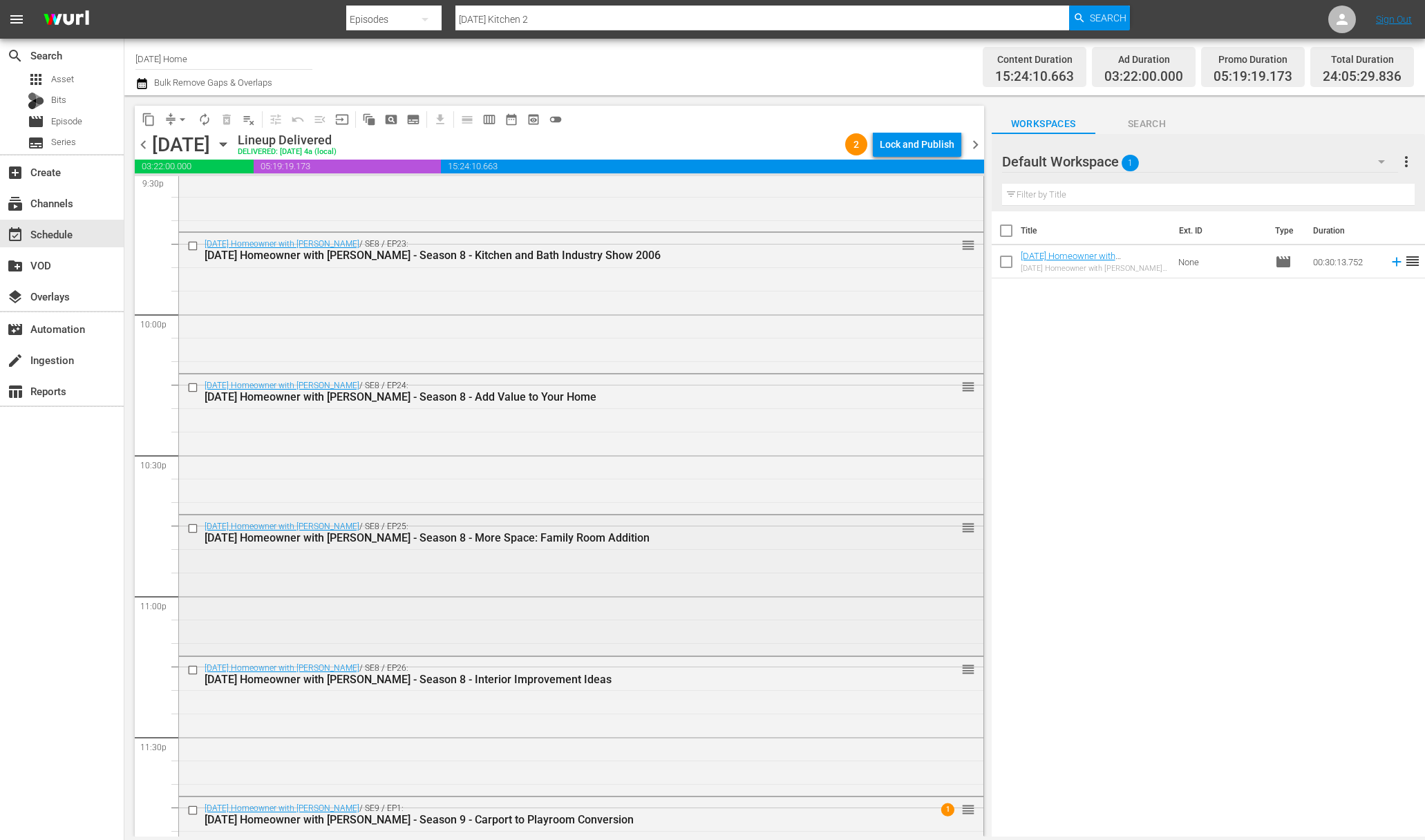
scroll to position [6163, 0]
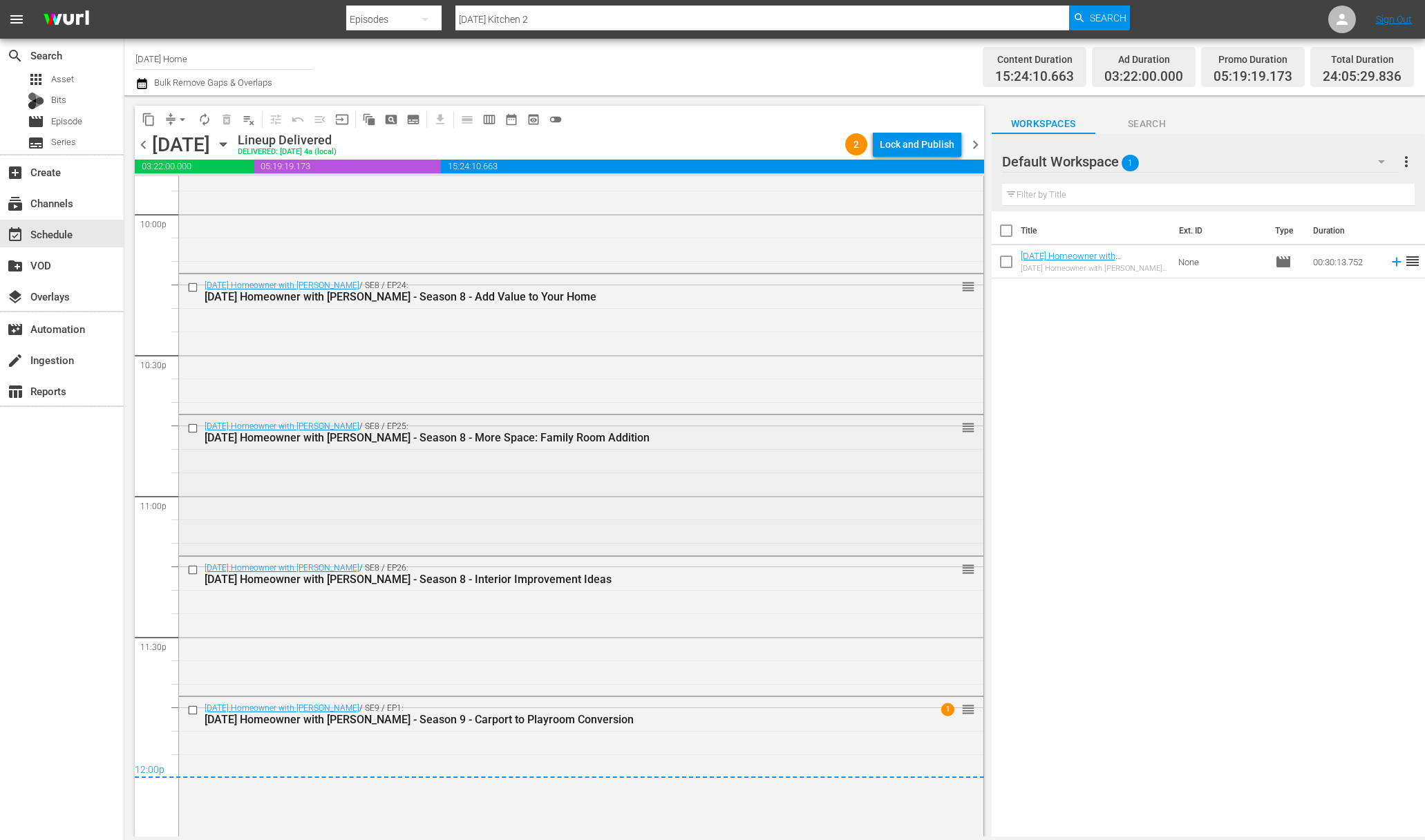
click at [190, 428] on input "checkbox" at bounding box center [194, 428] width 14 height 12
click at [194, 564] on input "checkbox" at bounding box center [194, 570] width 14 height 12
click at [193, 709] on input "checkbox" at bounding box center [194, 710] width 14 height 12
click at [151, 118] on span "content_copy" at bounding box center [148, 119] width 14 height 14
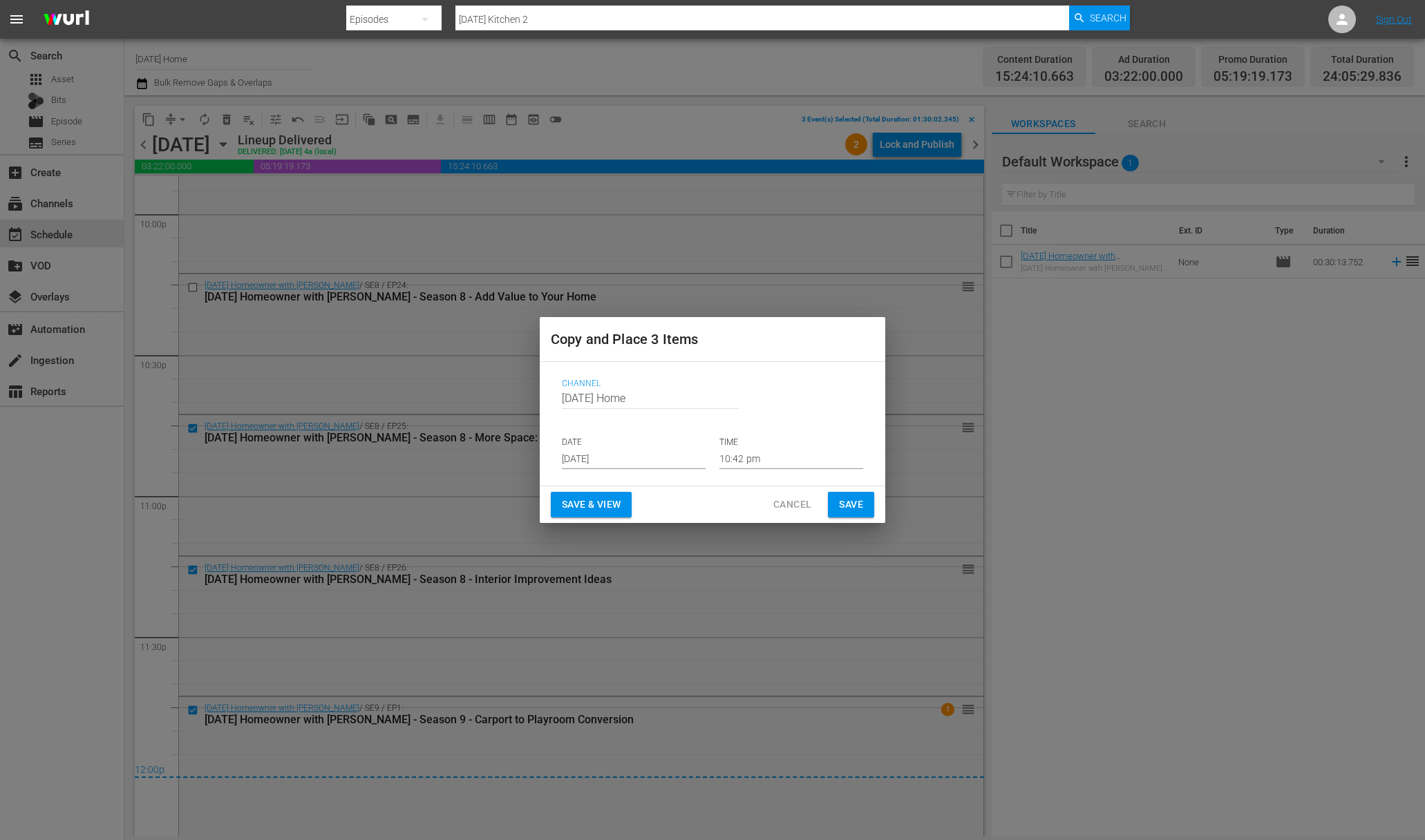
click at [641, 462] on input "[DATE]" at bounding box center [633, 458] width 144 height 21
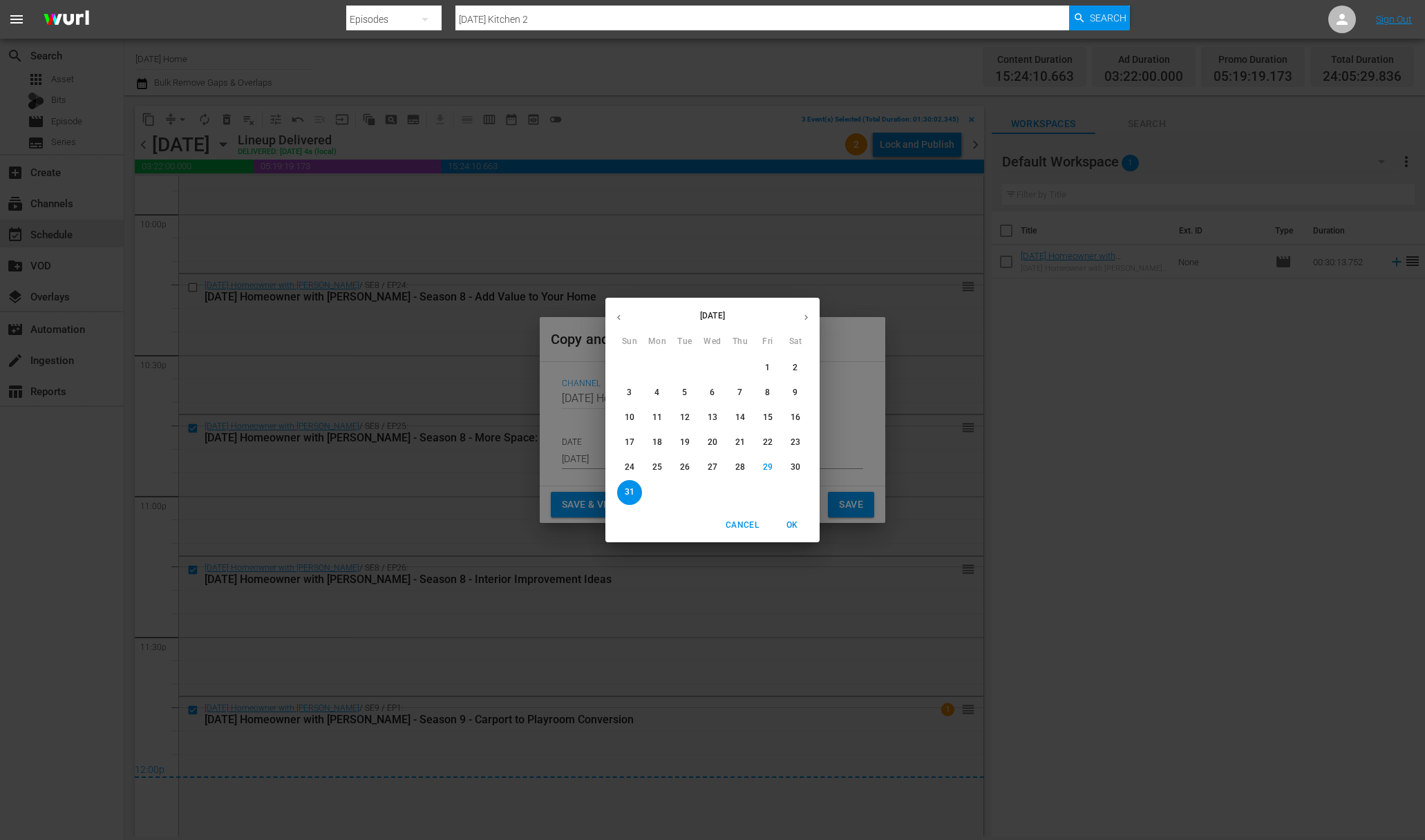
click at [828, 311] on div "[DATE] Sun Mon Tue Wed Thu Fri Sat 27 28 29 30 31 1 2 3 4 5 6 7 8 9 10 11 12 13…" at bounding box center [712, 420] width 1425 height 840
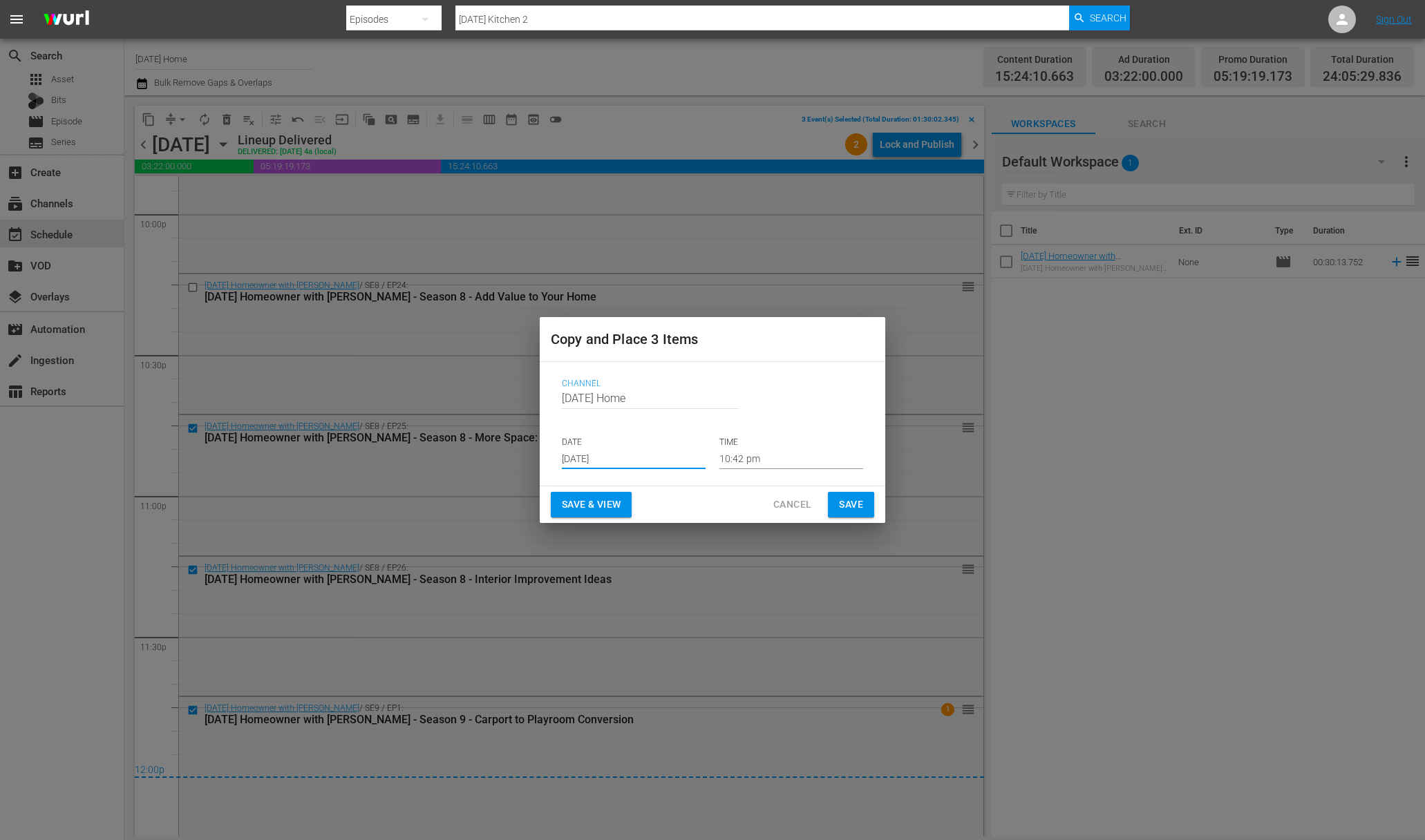
click at [642, 457] on input "[DATE]" at bounding box center [633, 458] width 144 height 21
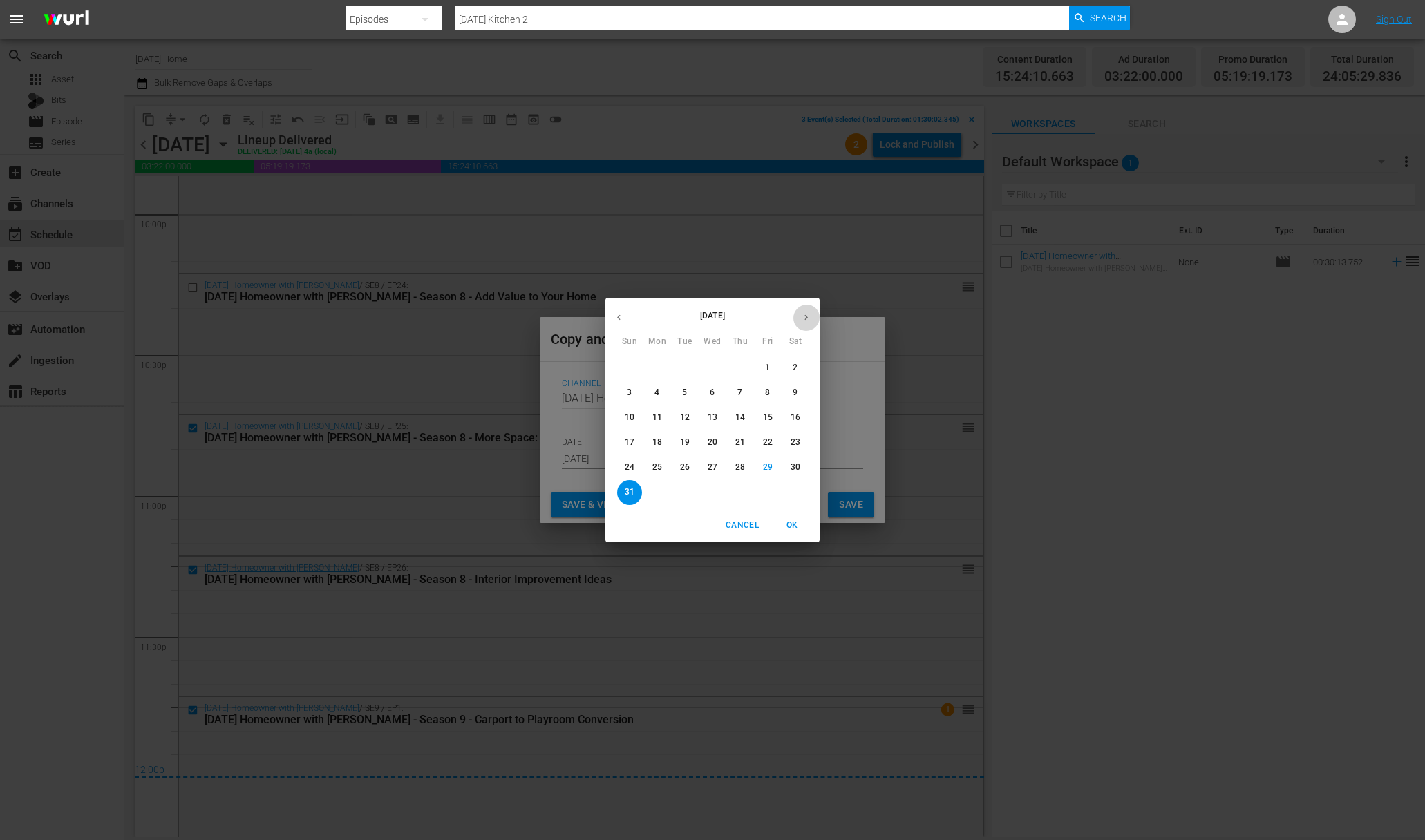
click at [807, 314] on icon "button" at bounding box center [806, 317] width 10 height 10
click at [686, 368] on p "2" at bounding box center [685, 368] width 5 height 12
type input "[DATE]"
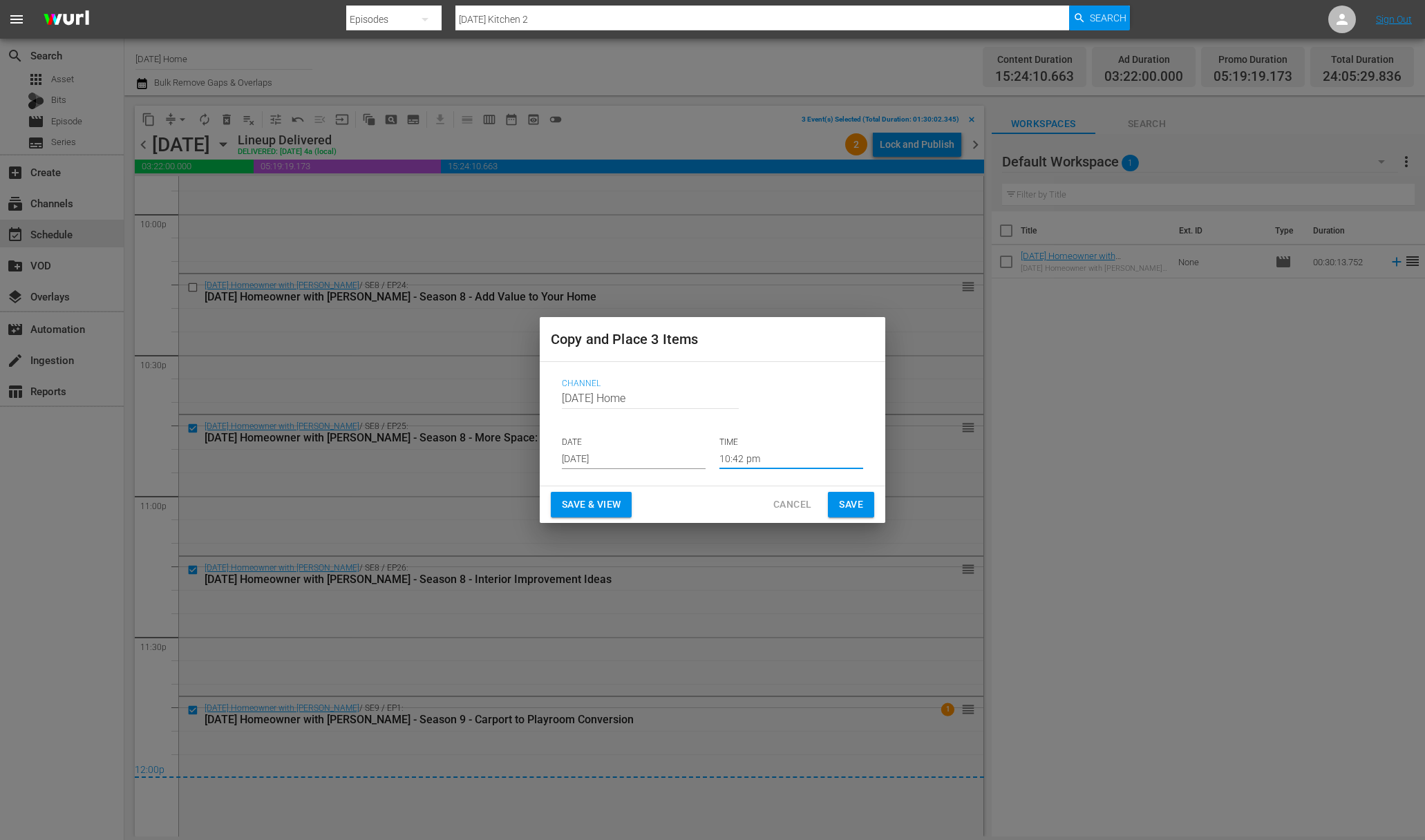
click at [753, 458] on input "10:42 pm" at bounding box center [791, 458] width 144 height 21
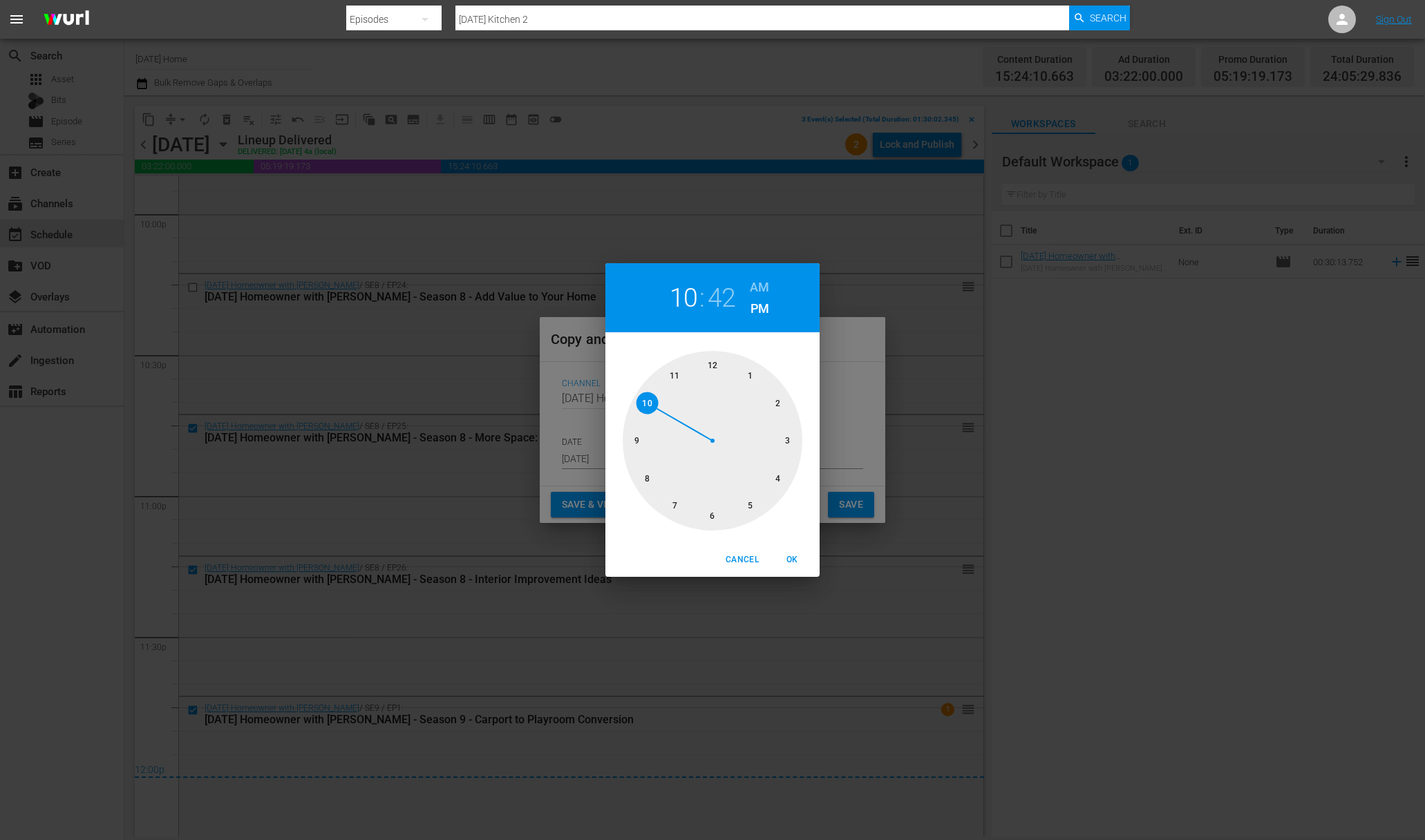
click at [749, 375] on div at bounding box center [712, 441] width 180 height 180
drag, startPoint x: 712, startPoint y: 363, endPoint x: 745, endPoint y: 295, distance: 75.6
click at [712, 363] on div at bounding box center [712, 441] width 180 height 180
click at [791, 558] on span "OK" at bounding box center [792, 560] width 33 height 14
type input "01:00 pm"
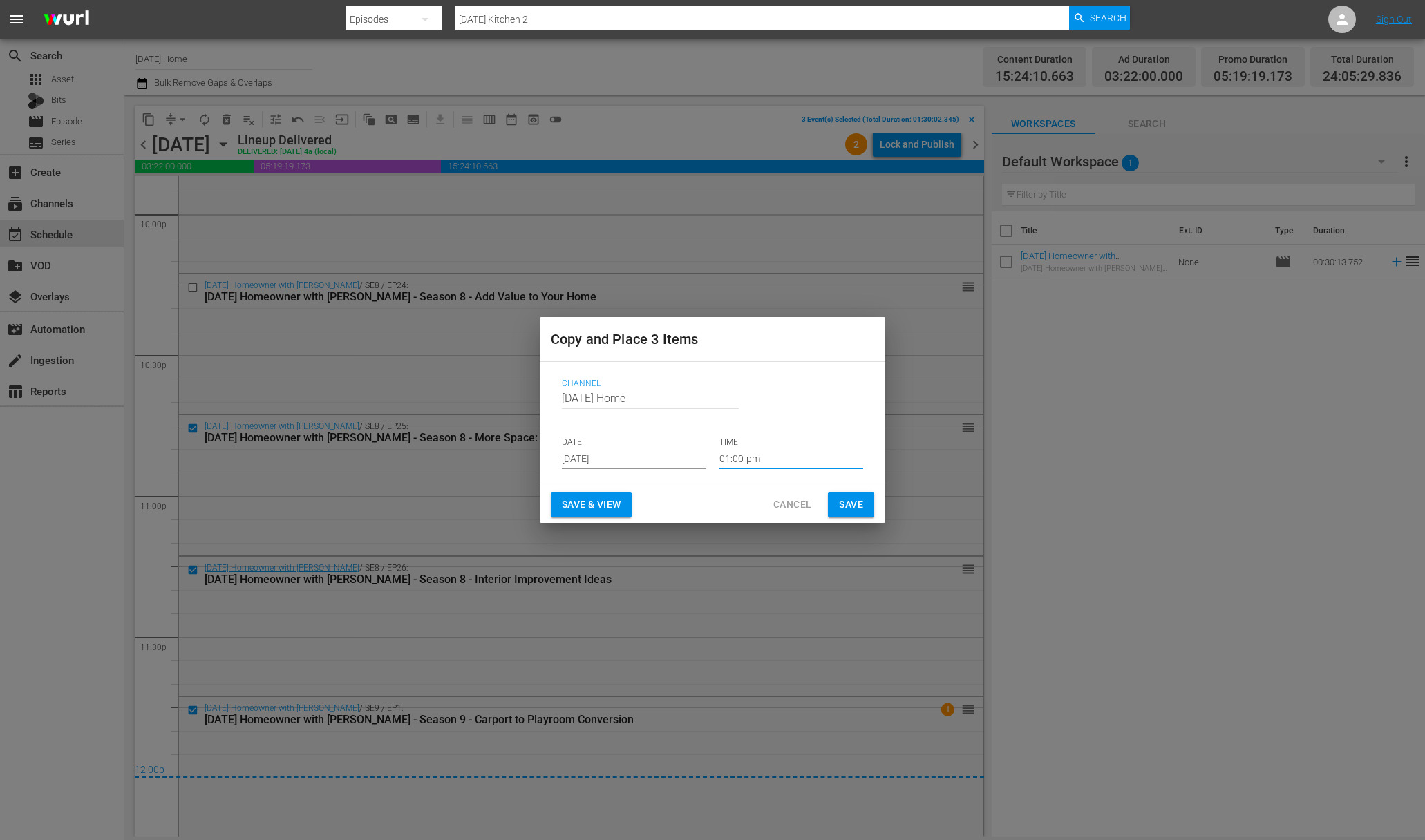
click at [857, 502] on span "Save" at bounding box center [850, 504] width 24 height 17
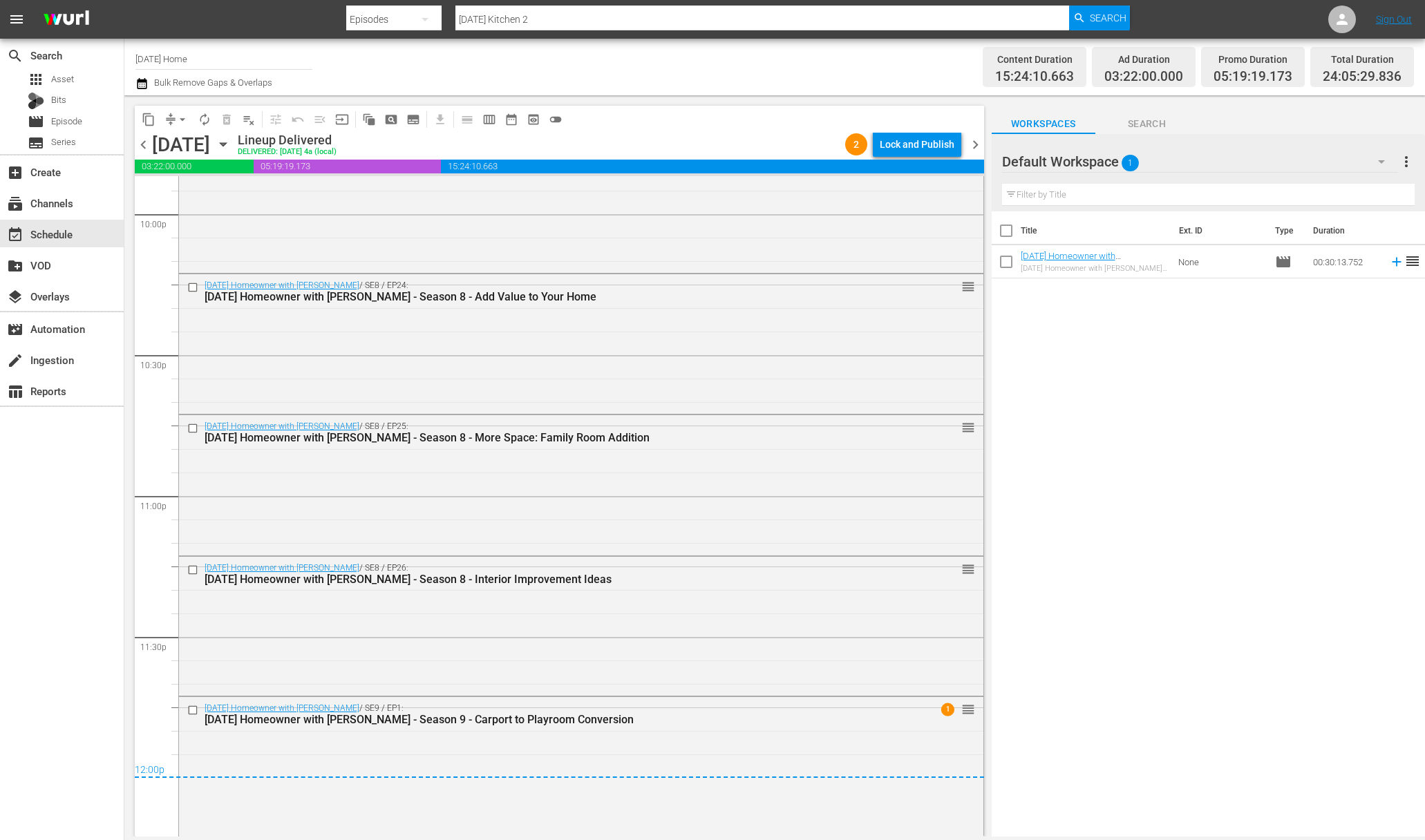
click at [226, 143] on icon "button" at bounding box center [222, 145] width 6 height 3
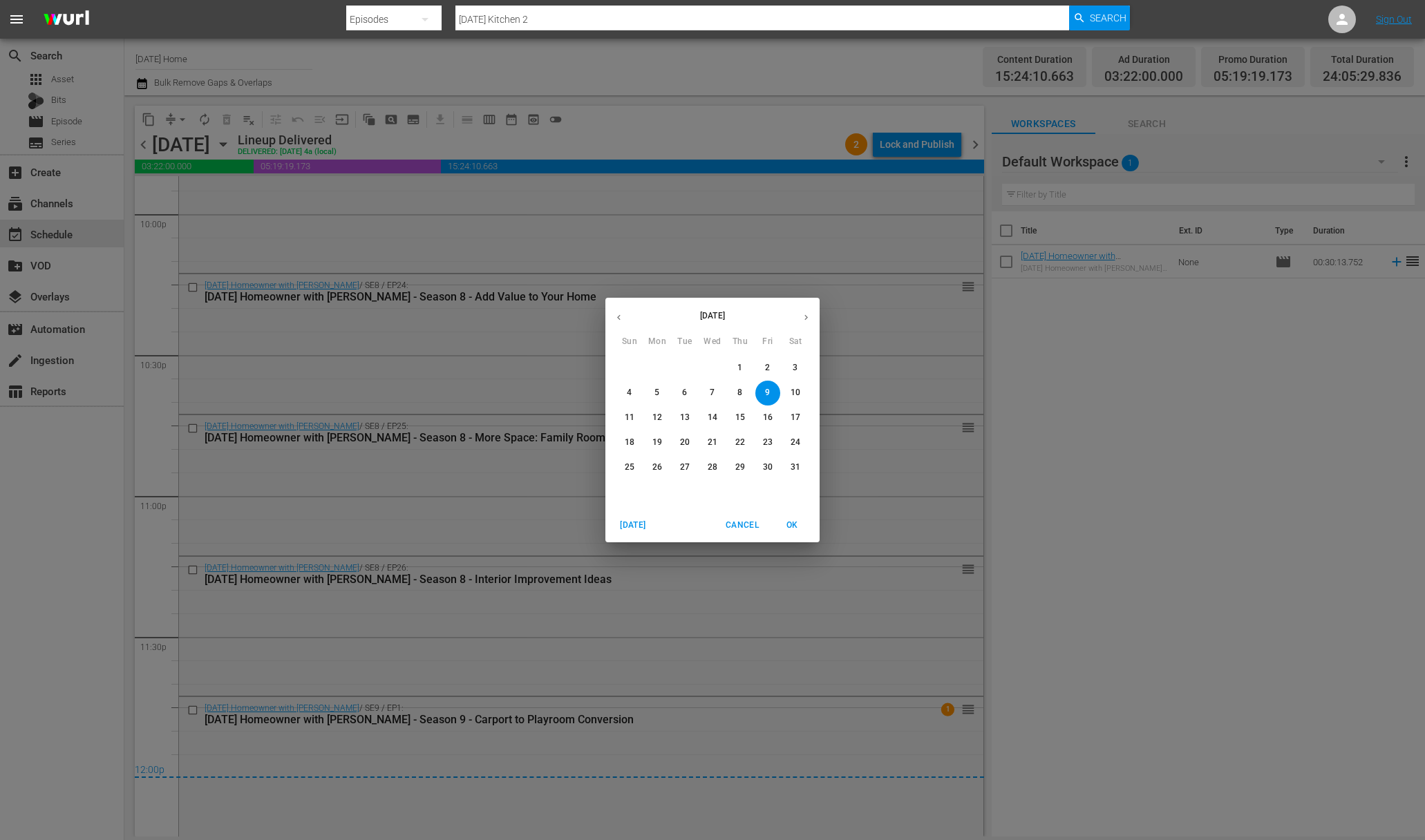
click at [802, 318] on icon "button" at bounding box center [806, 317] width 10 height 10
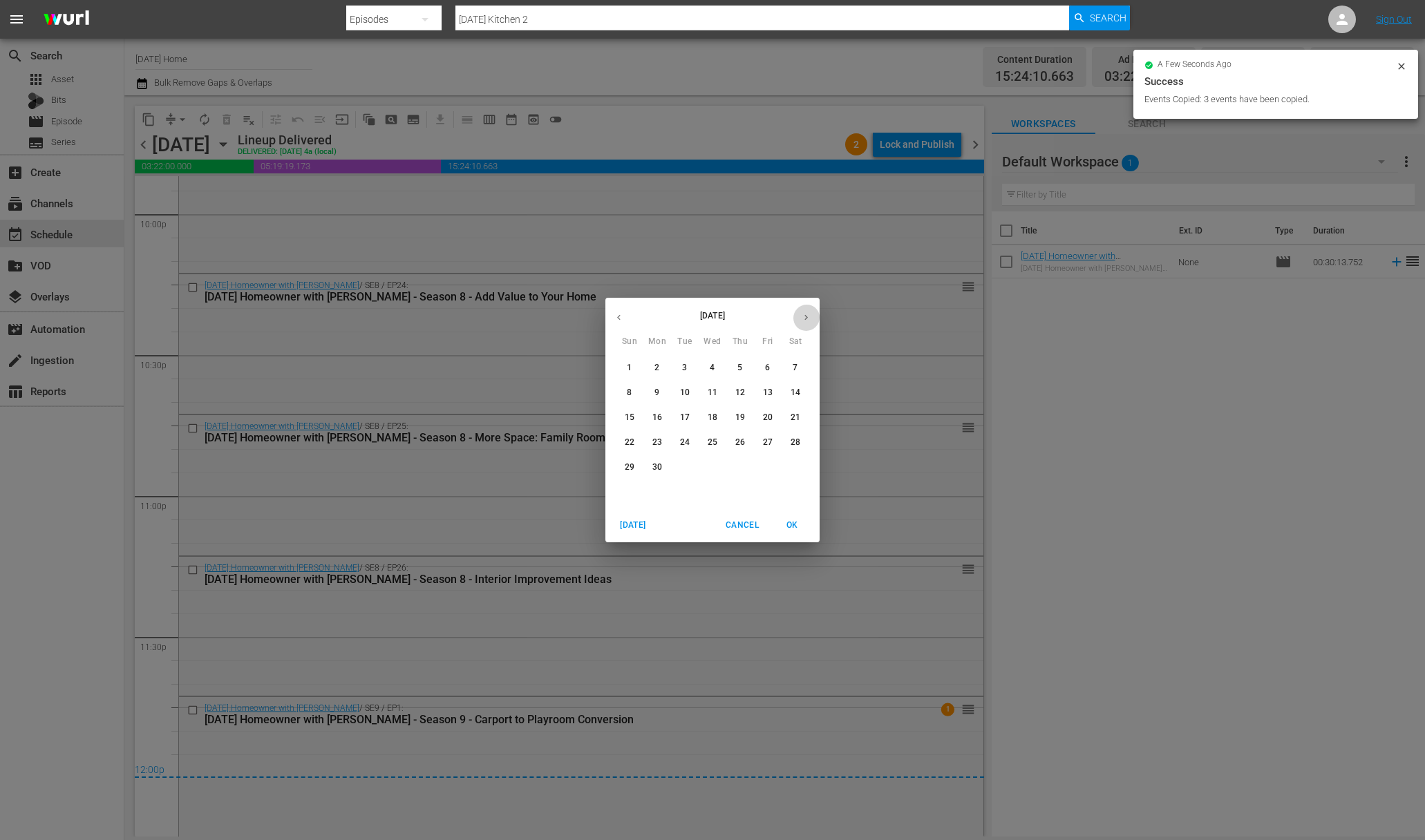
click at [805, 318] on icon "button" at bounding box center [806, 317] width 10 height 10
click at [807, 317] on icon "button" at bounding box center [806, 318] width 3 height 6
click at [679, 368] on span "2" at bounding box center [685, 368] width 25 height 12
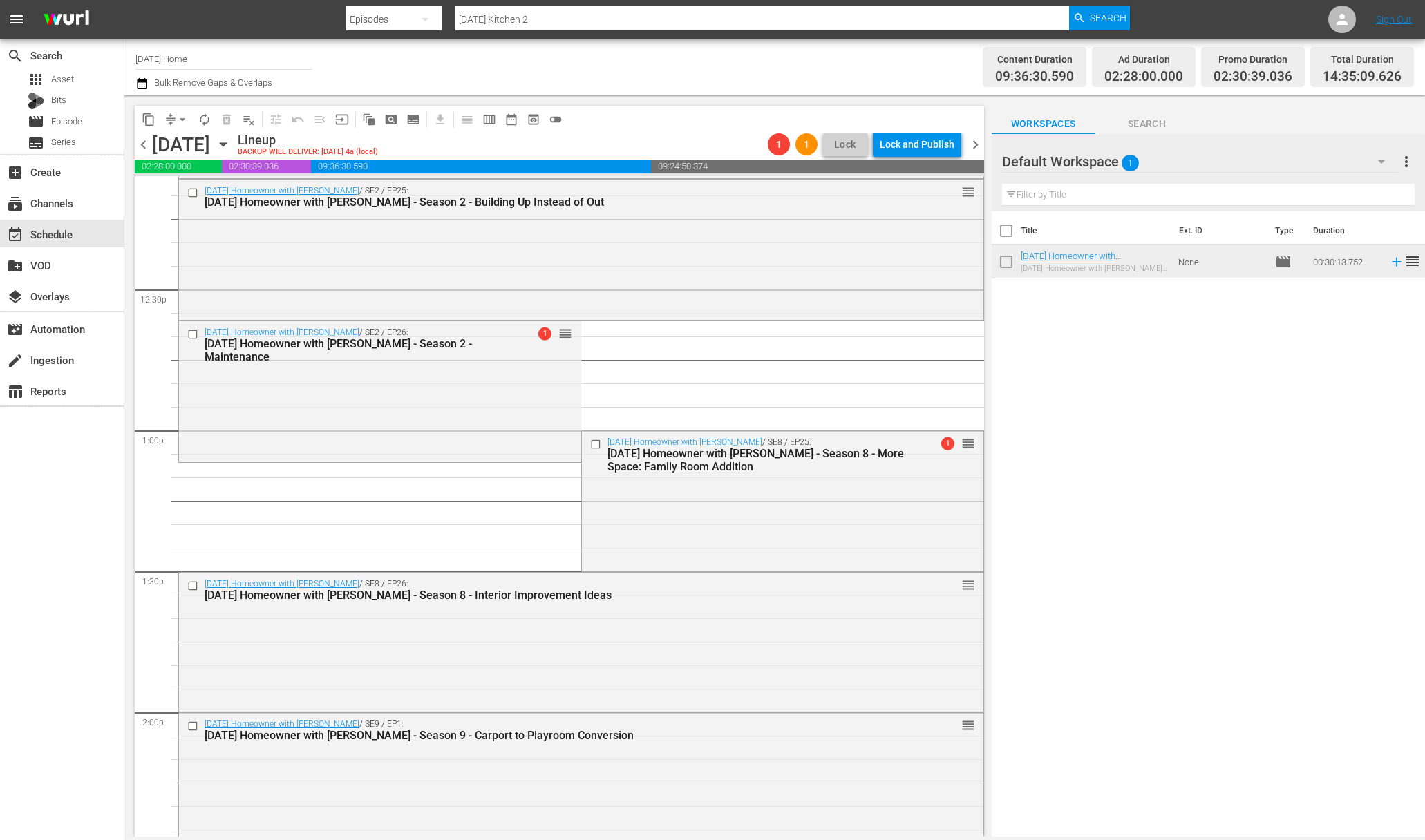
scroll to position [3235, 0]
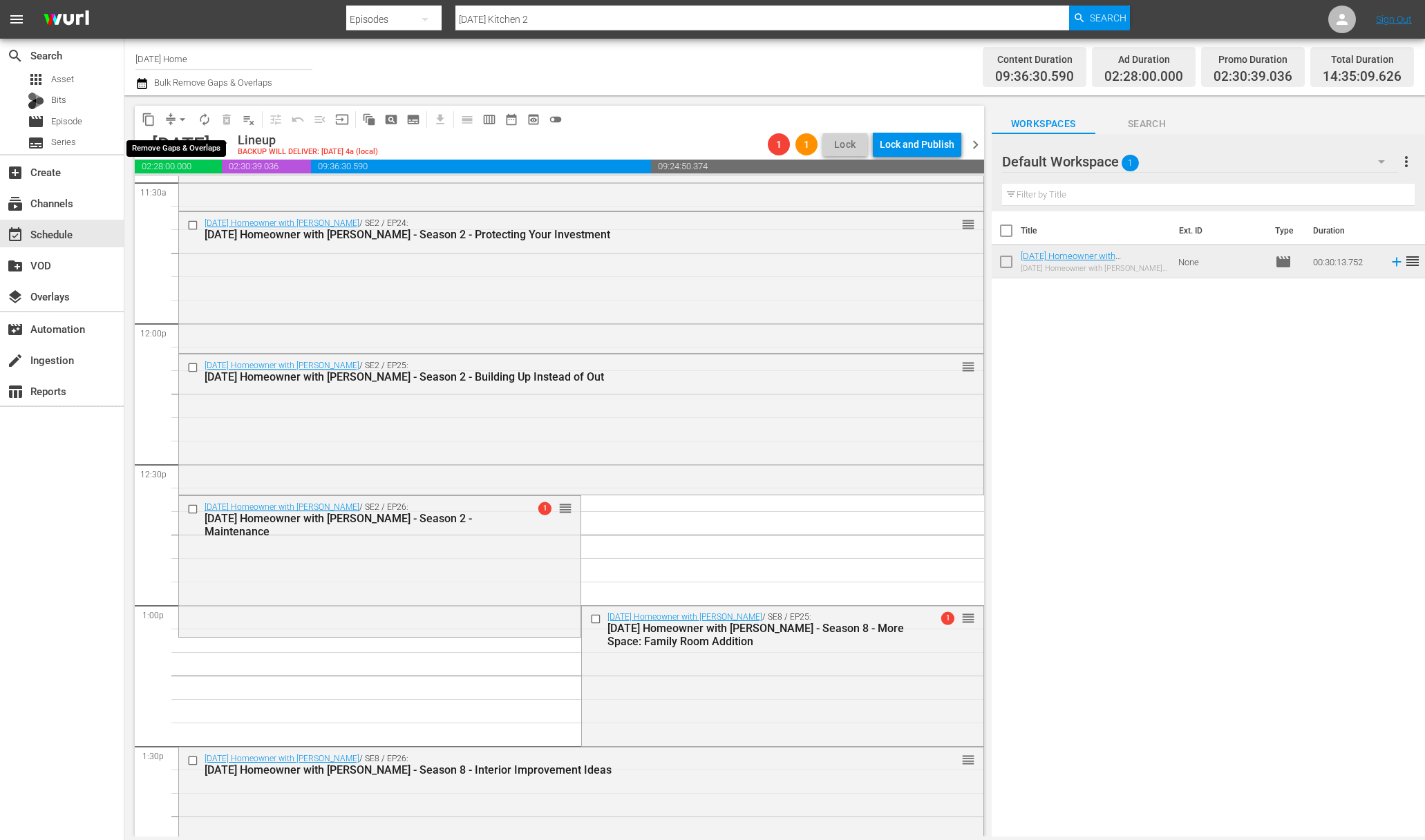
click at [177, 111] on button "arrow_drop_down" at bounding box center [182, 119] width 22 height 22
click at [181, 185] on li "Align to End of Previous Day" at bounding box center [183, 192] width 145 height 22
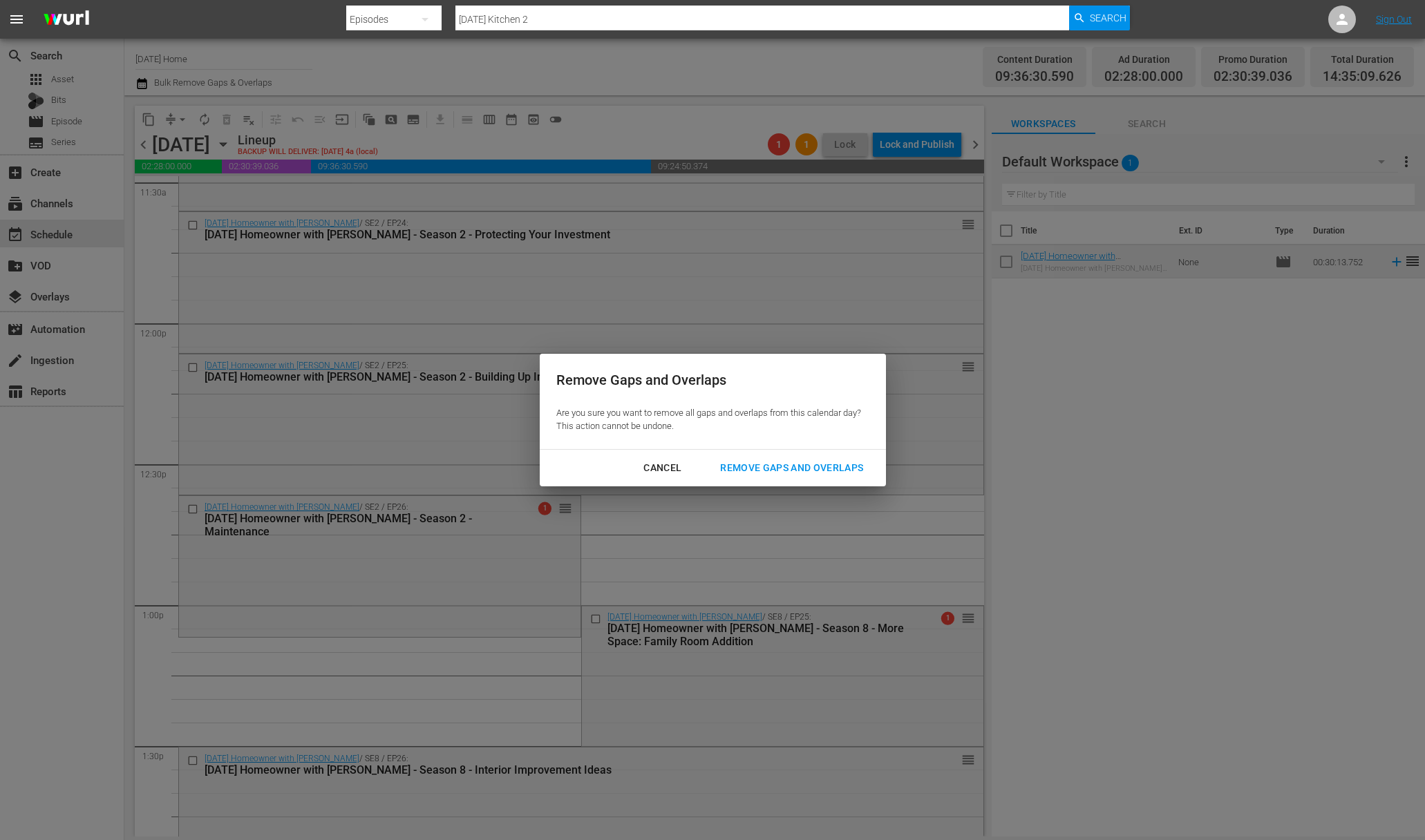
click at [773, 468] on div "Remove Gaps and Overlaps" at bounding box center [791, 467] width 166 height 17
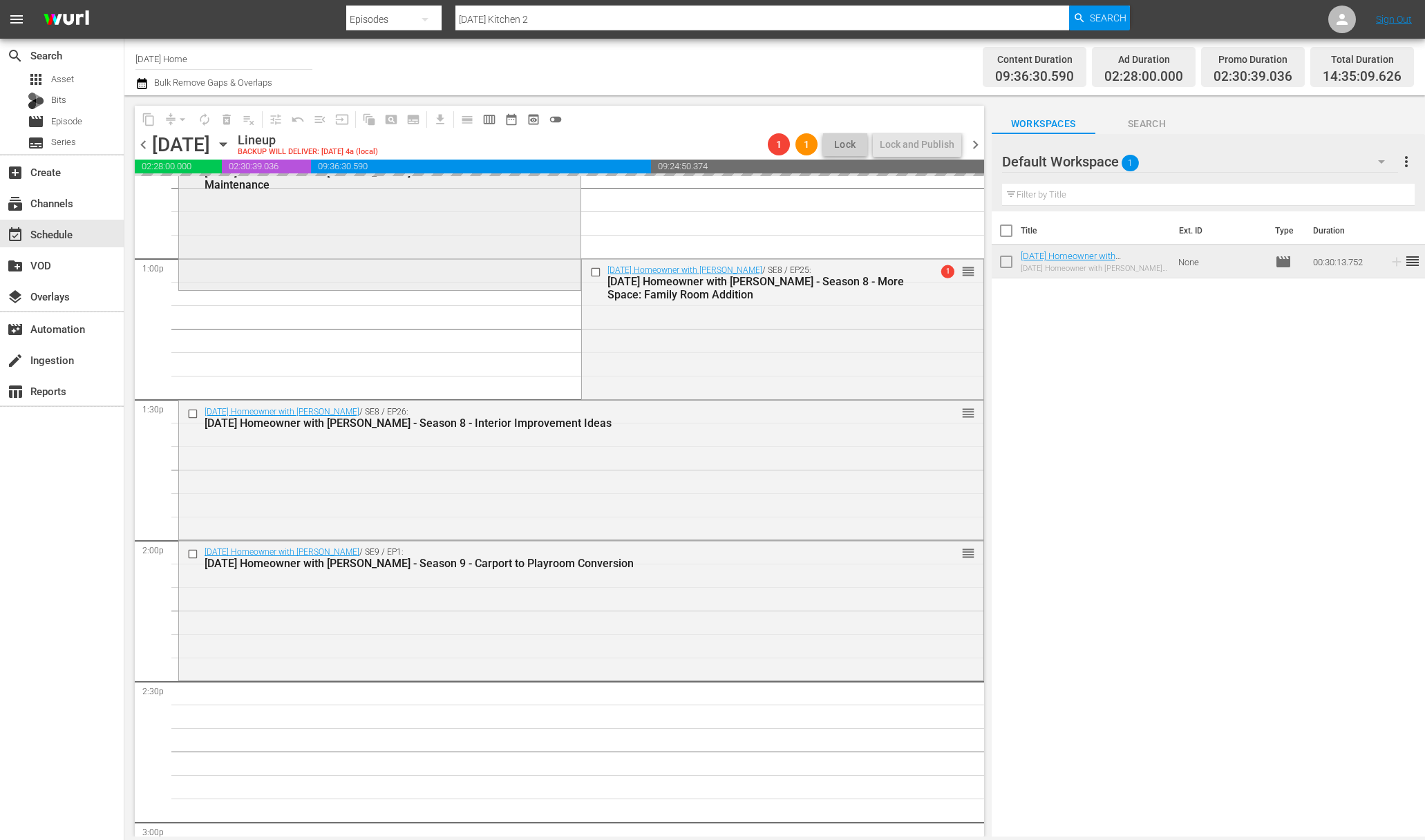
scroll to position [3638, 0]
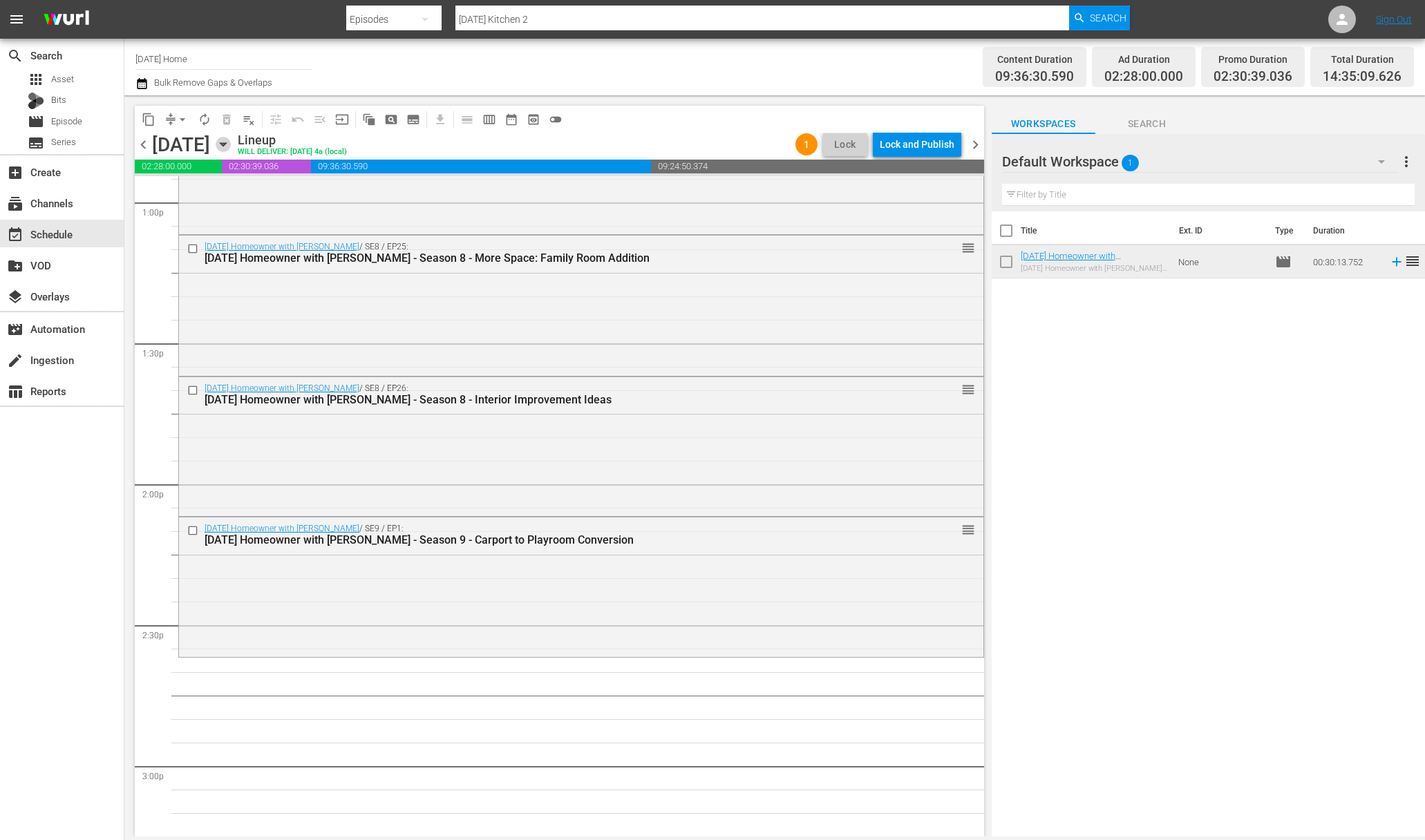
click at [226, 143] on icon "button" at bounding box center [222, 145] width 6 height 3
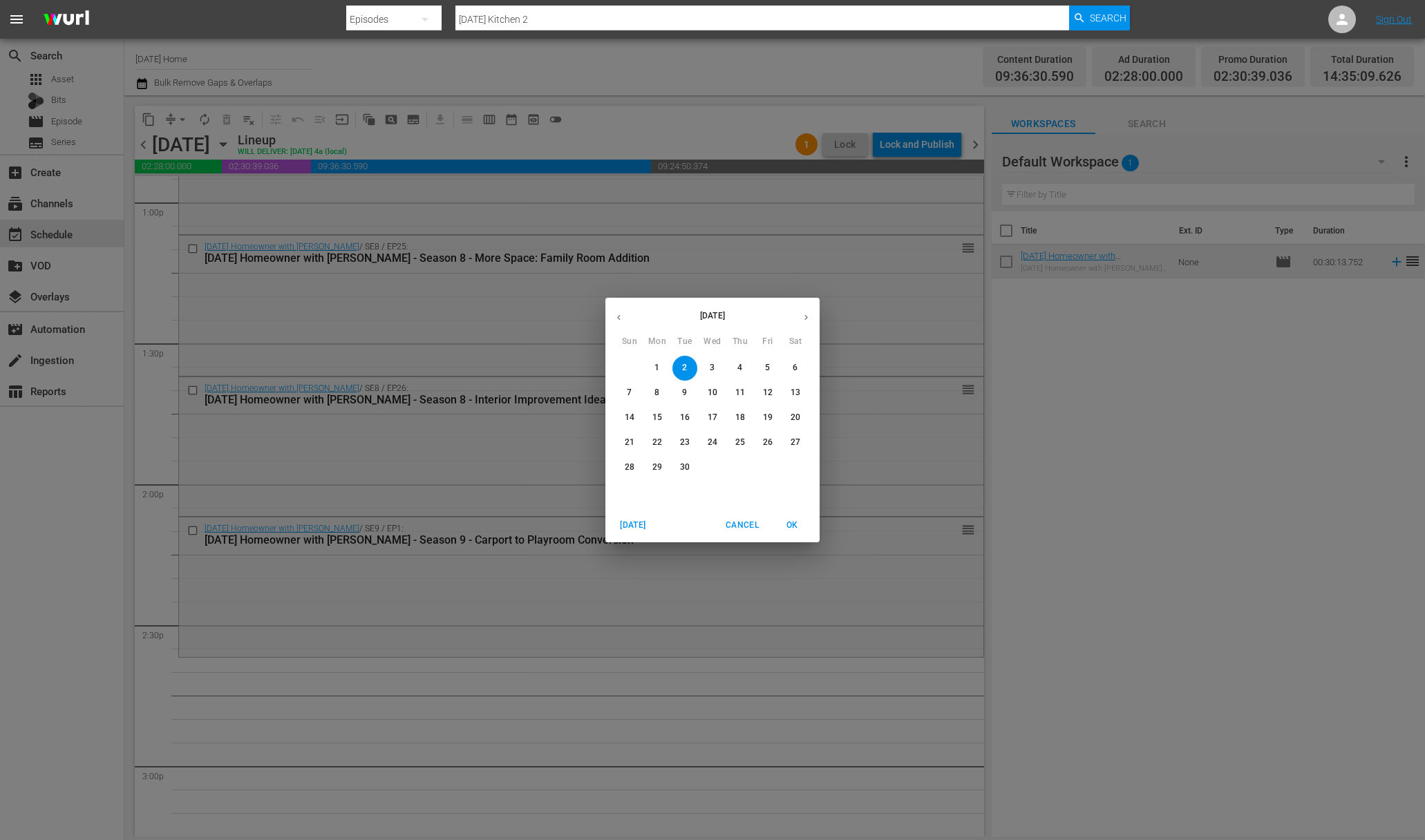
click at [620, 314] on icon "button" at bounding box center [619, 317] width 10 height 10
click at [765, 389] on p "9" at bounding box center [768, 393] width 5 height 12
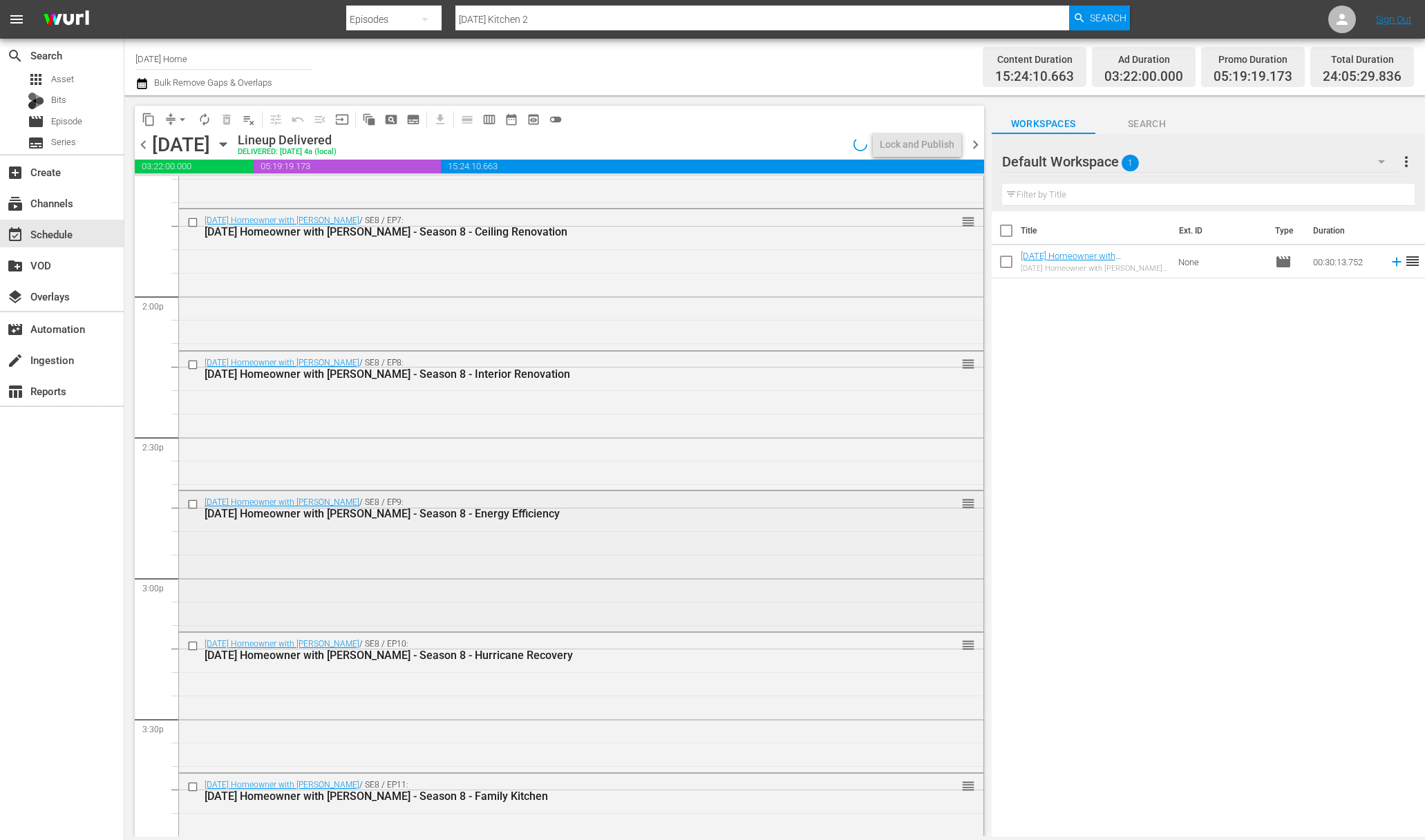
scroll to position [4130, 0]
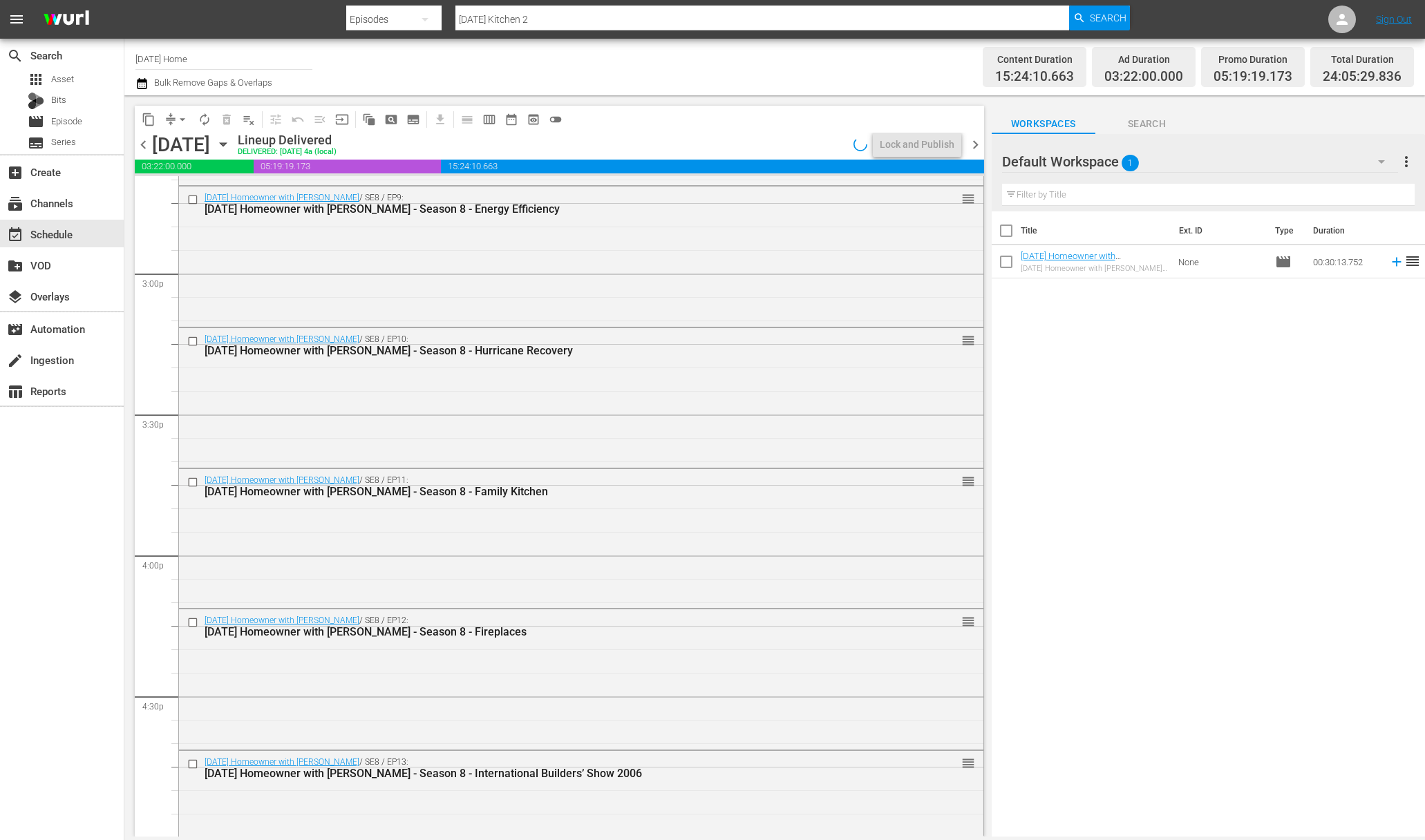
click at [235, 145] on div "[DATE] [DATE]" at bounding box center [193, 144] width 82 height 22
click at [230, 145] on icon "button" at bounding box center [223, 144] width 15 height 15
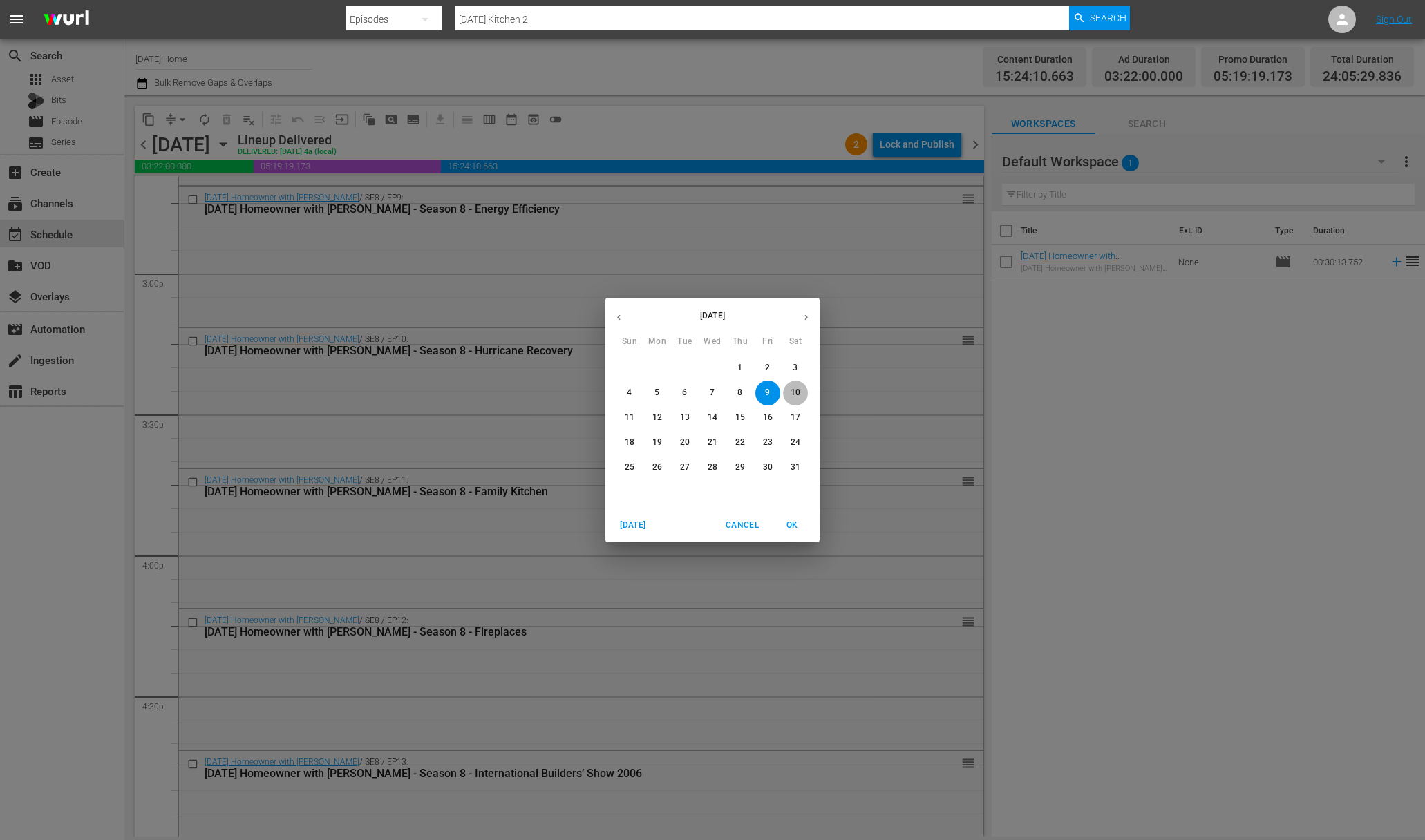
click at [795, 392] on p "10" at bounding box center [795, 393] width 10 height 12
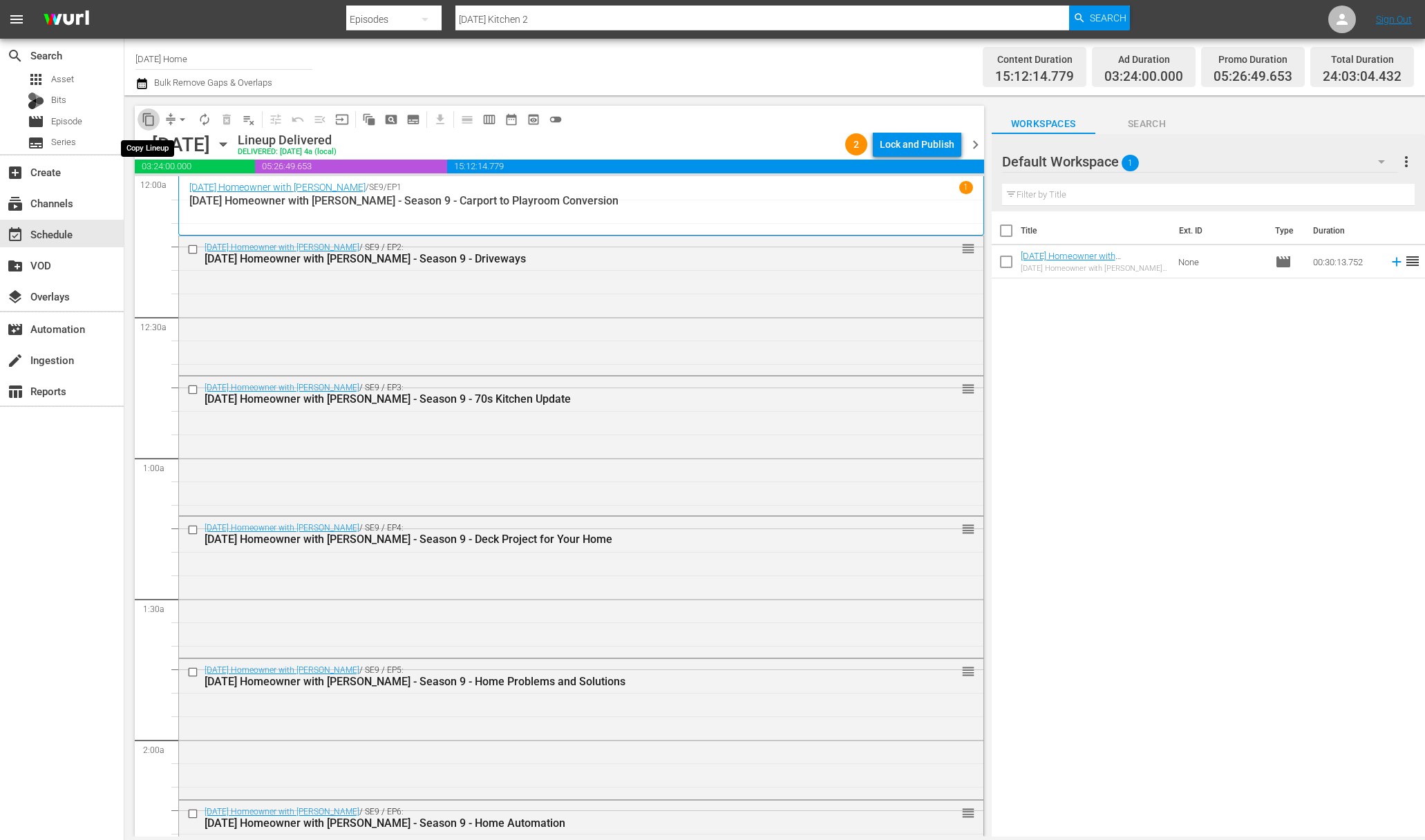
click at [146, 115] on span "content_copy" at bounding box center [148, 119] width 14 height 14
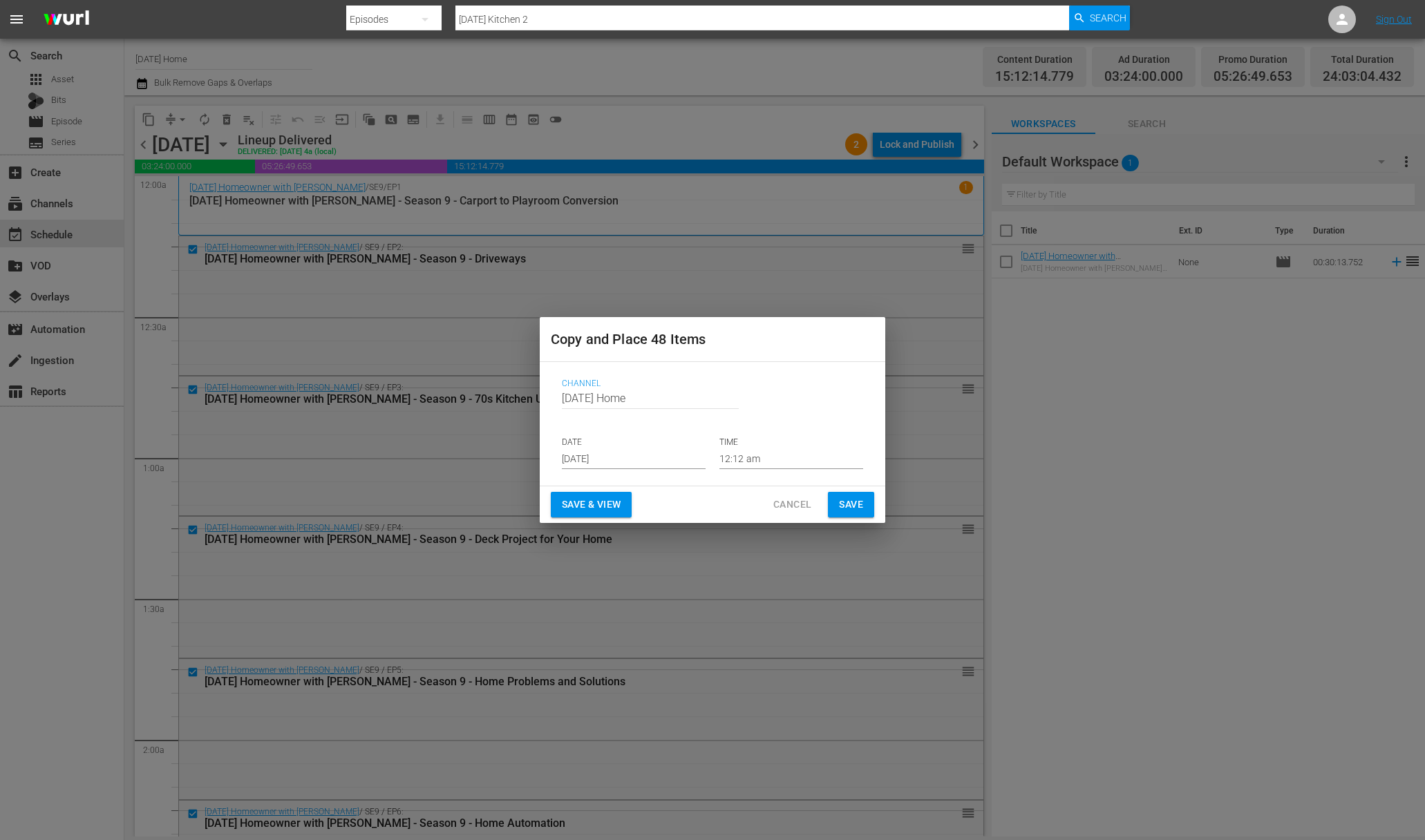
click at [654, 457] on input "[DATE]" at bounding box center [633, 458] width 144 height 21
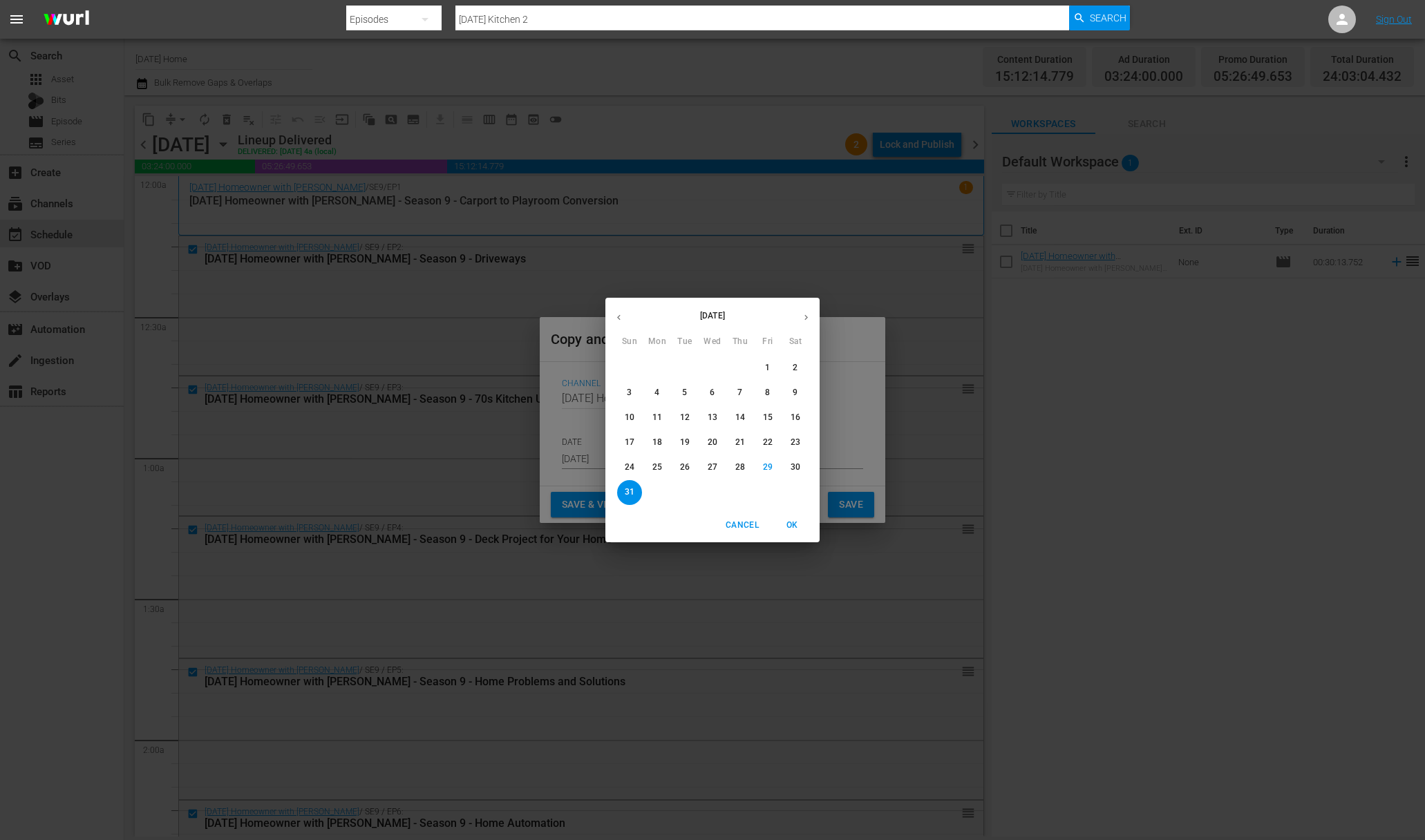
click at [811, 322] on button "button" at bounding box center [806, 317] width 27 height 27
click at [685, 373] on p "2" at bounding box center [685, 368] width 5 height 12
type input "[DATE]"
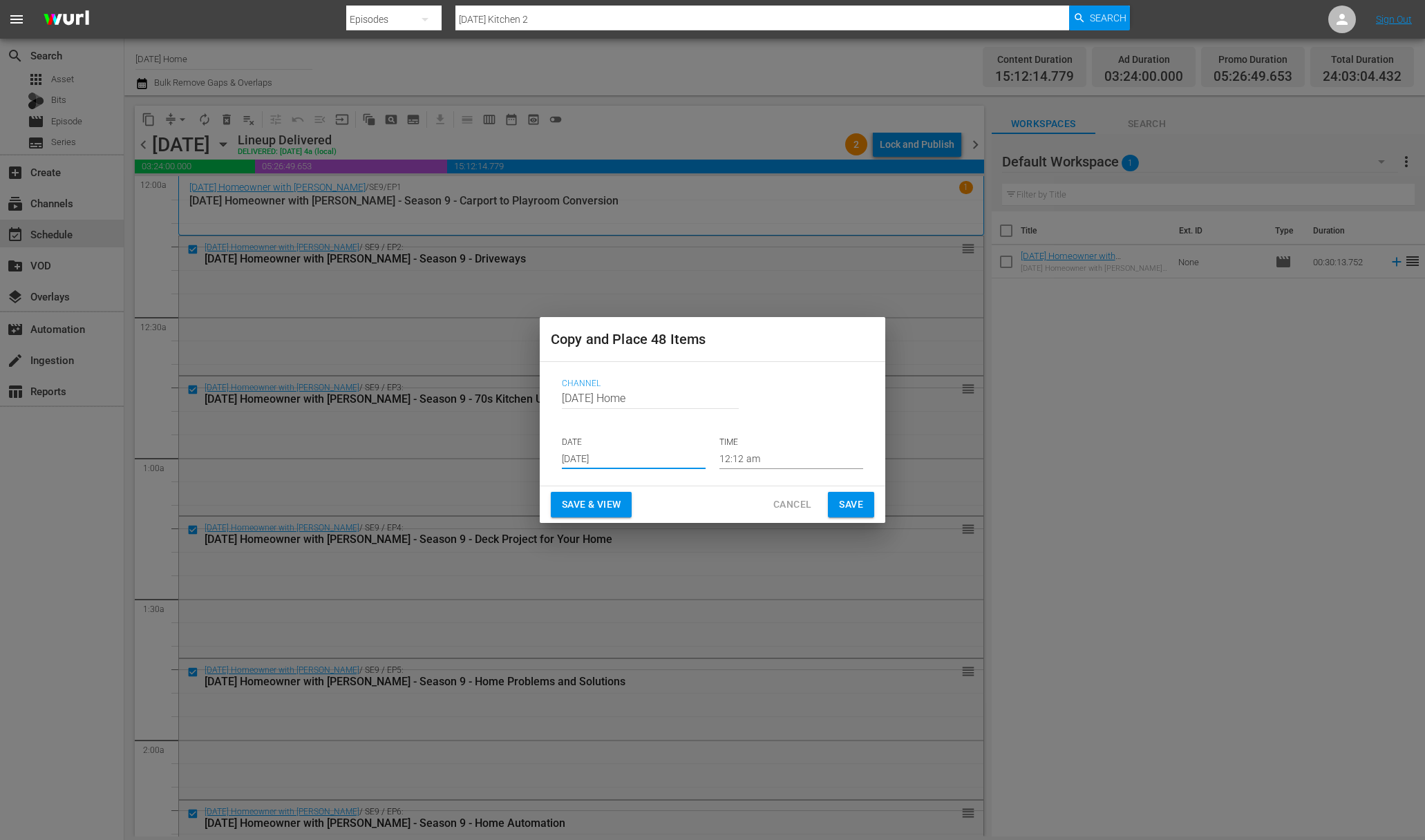
click at [782, 455] on input "12:12 am" at bounding box center [791, 458] width 144 height 21
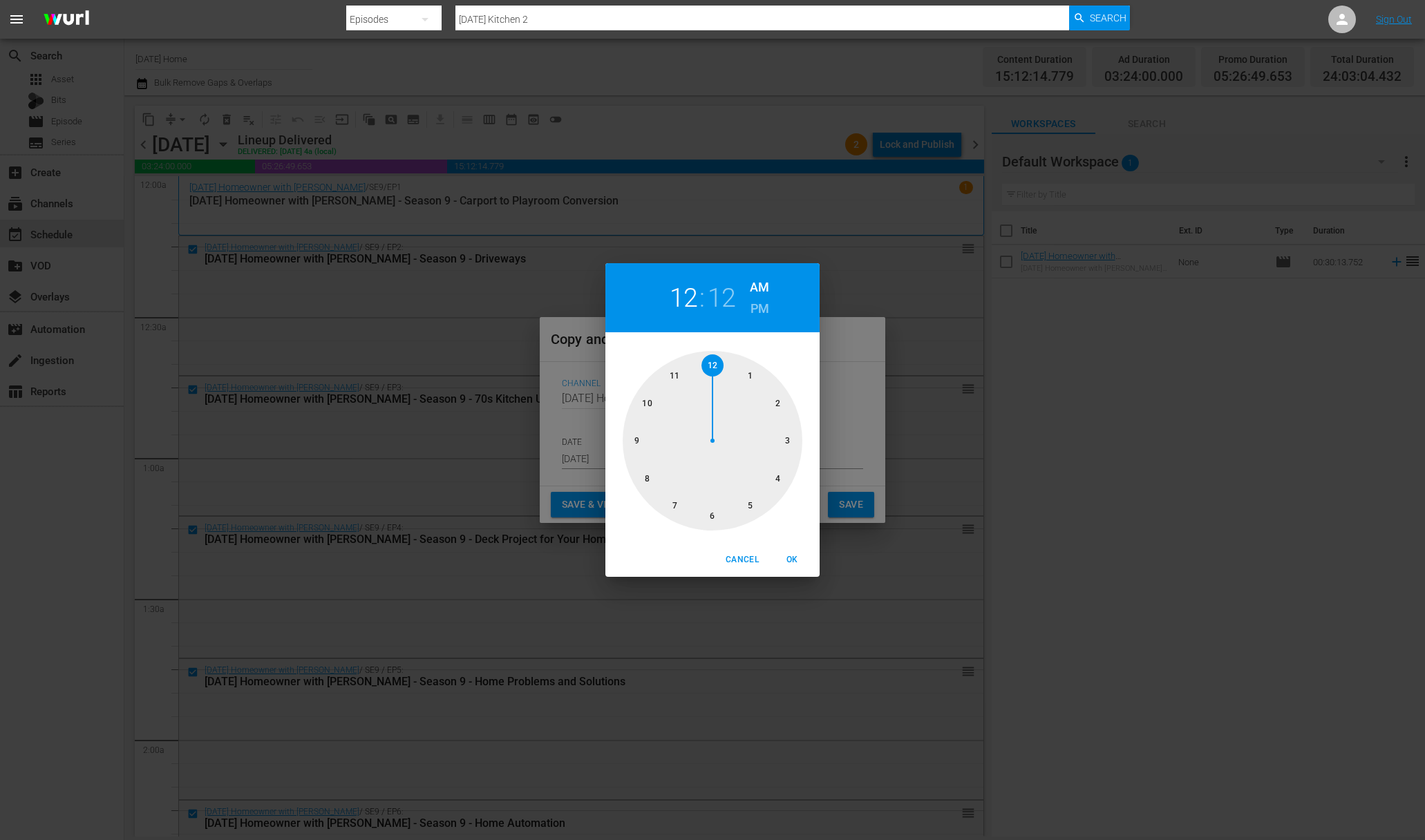
click at [781, 408] on div at bounding box center [712, 441] width 180 height 180
click at [690, 513] on div at bounding box center [712, 441] width 180 height 180
click at [765, 312] on h6 "PM" at bounding box center [760, 309] width 18 height 22
click at [787, 559] on span "OK" at bounding box center [792, 560] width 33 height 14
type input "02:35 pm"
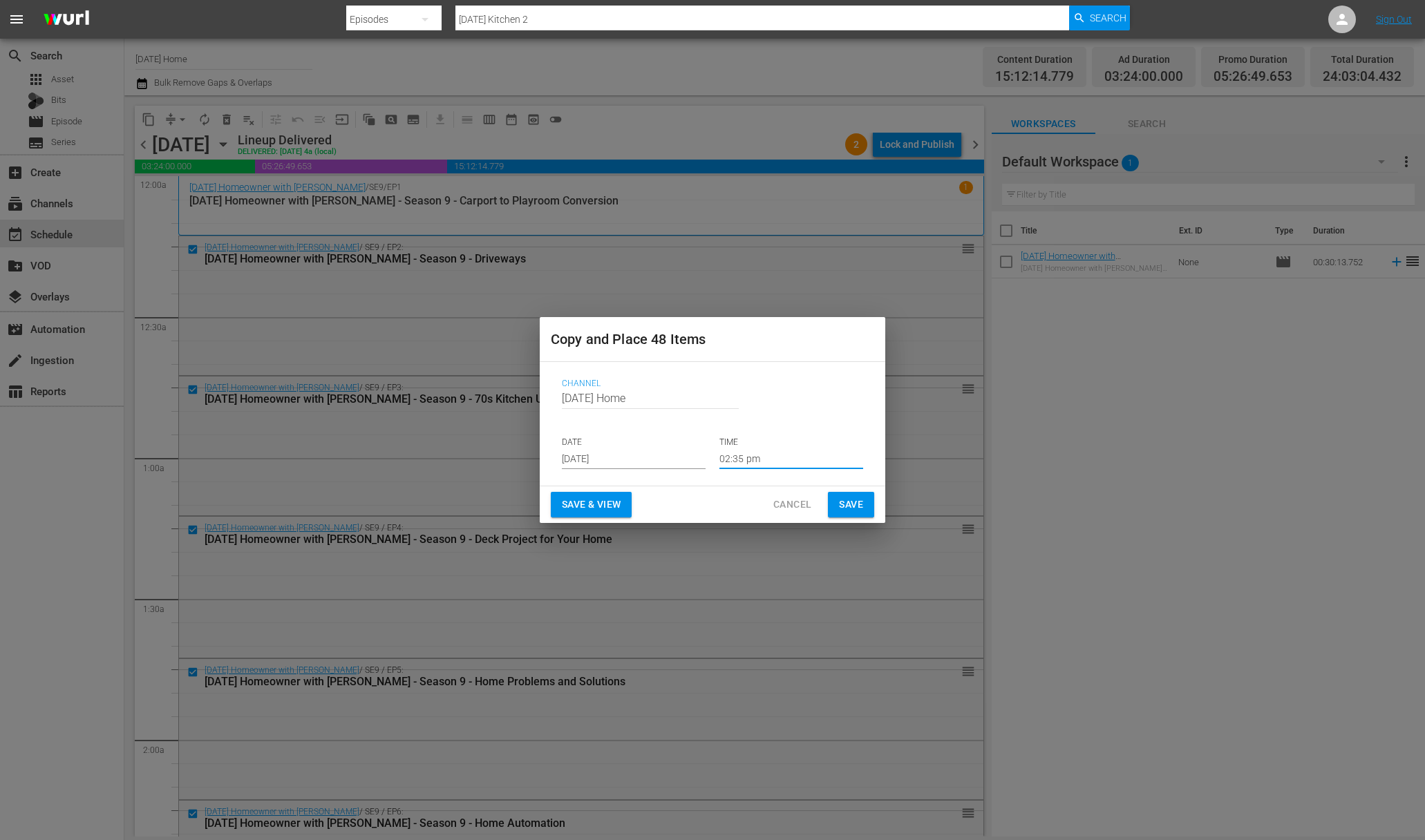
click at [845, 504] on span "Save" at bounding box center [850, 504] width 24 height 17
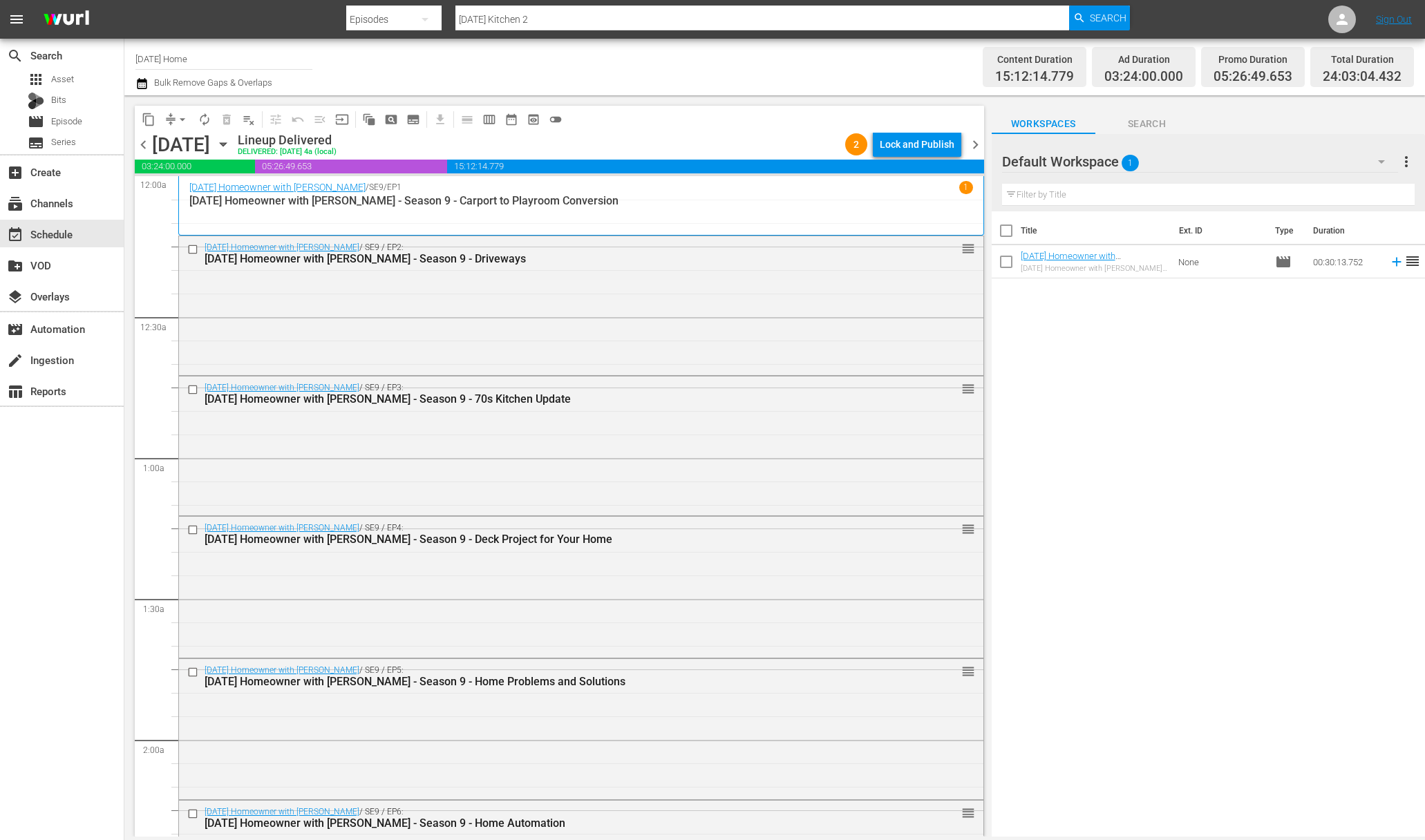
click at [226, 145] on icon "button" at bounding box center [222, 145] width 6 height 3
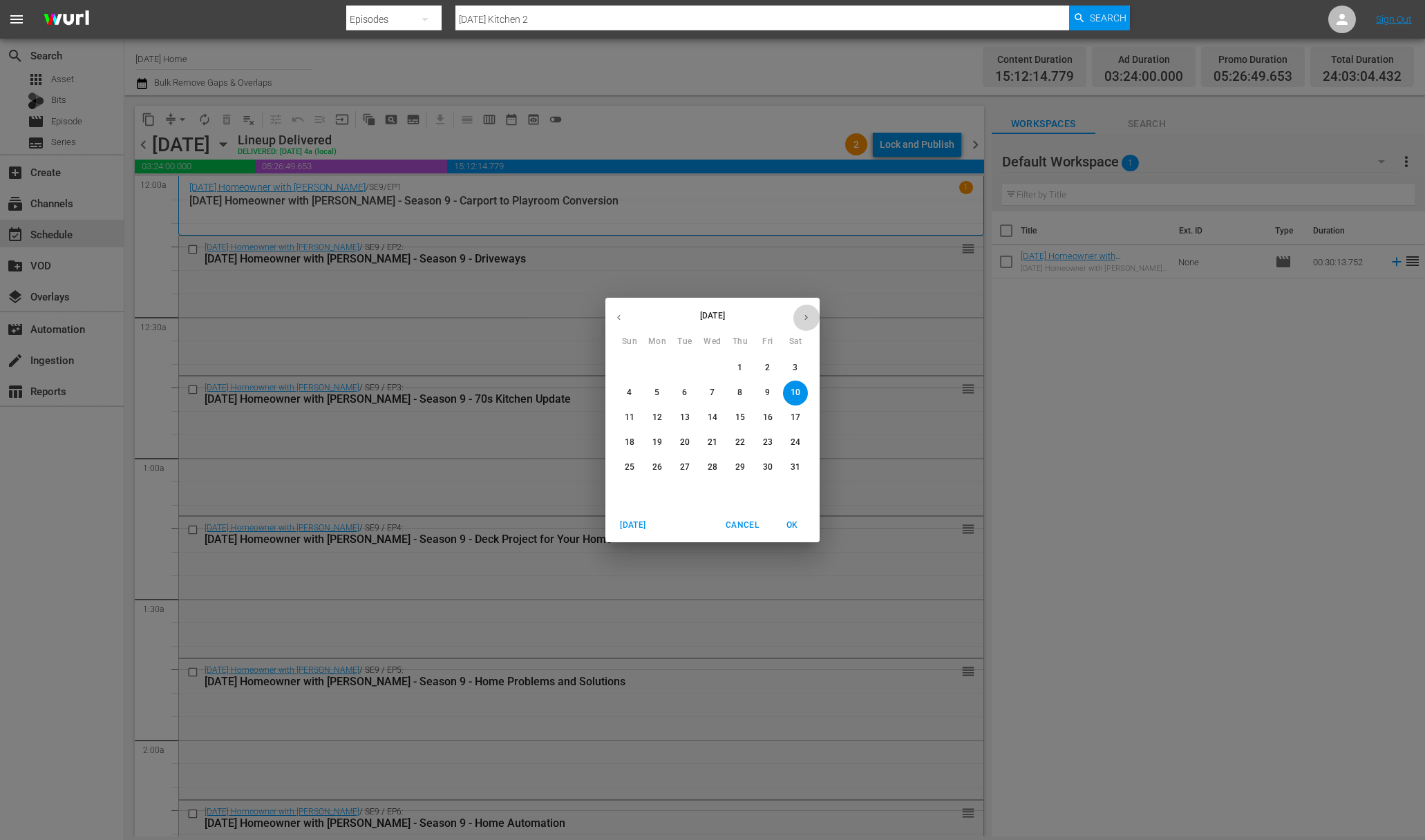
click at [814, 320] on button "button" at bounding box center [806, 317] width 27 height 27
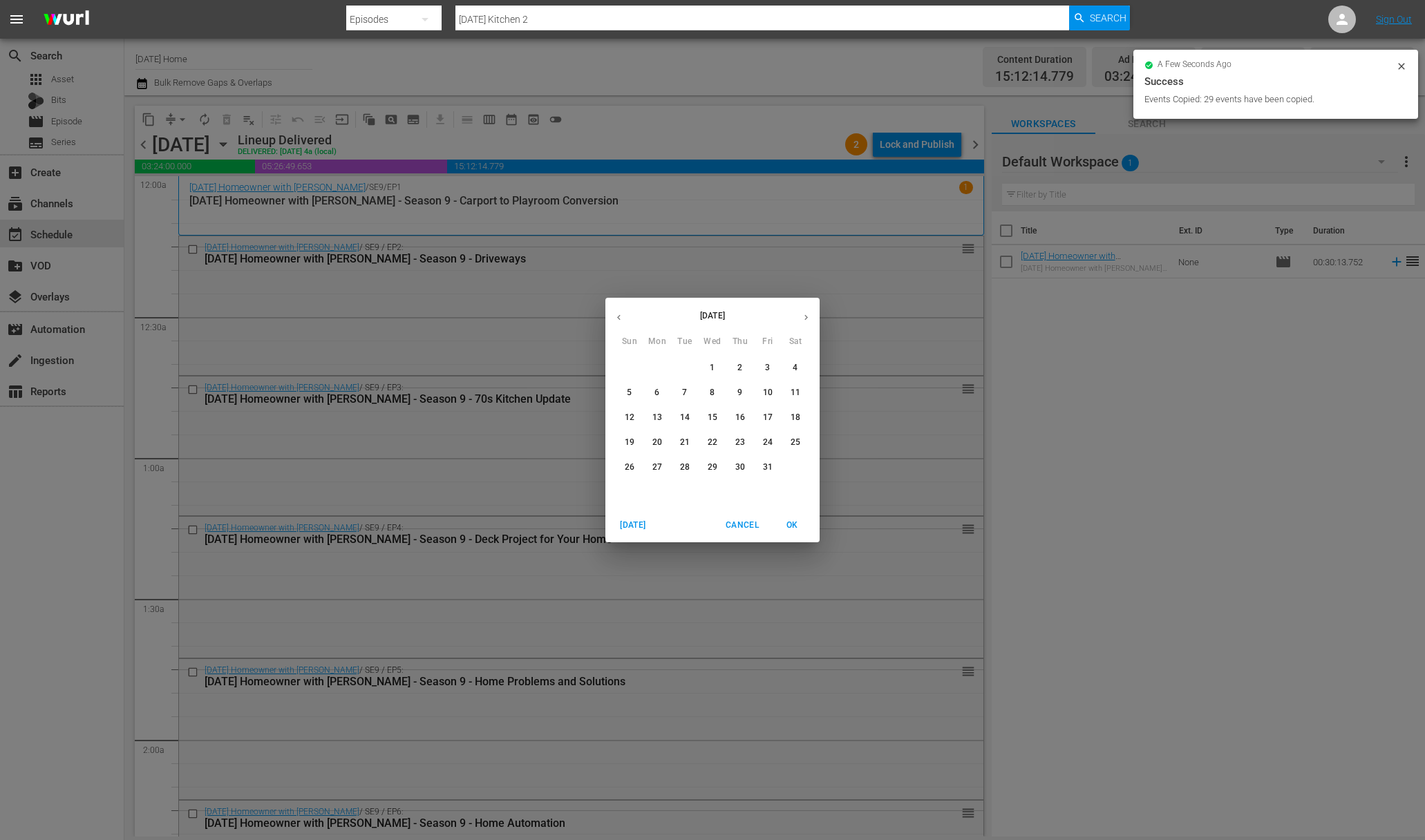
click at [622, 316] on icon "button" at bounding box center [619, 317] width 10 height 10
click at [689, 370] on span "2" at bounding box center [685, 368] width 25 height 12
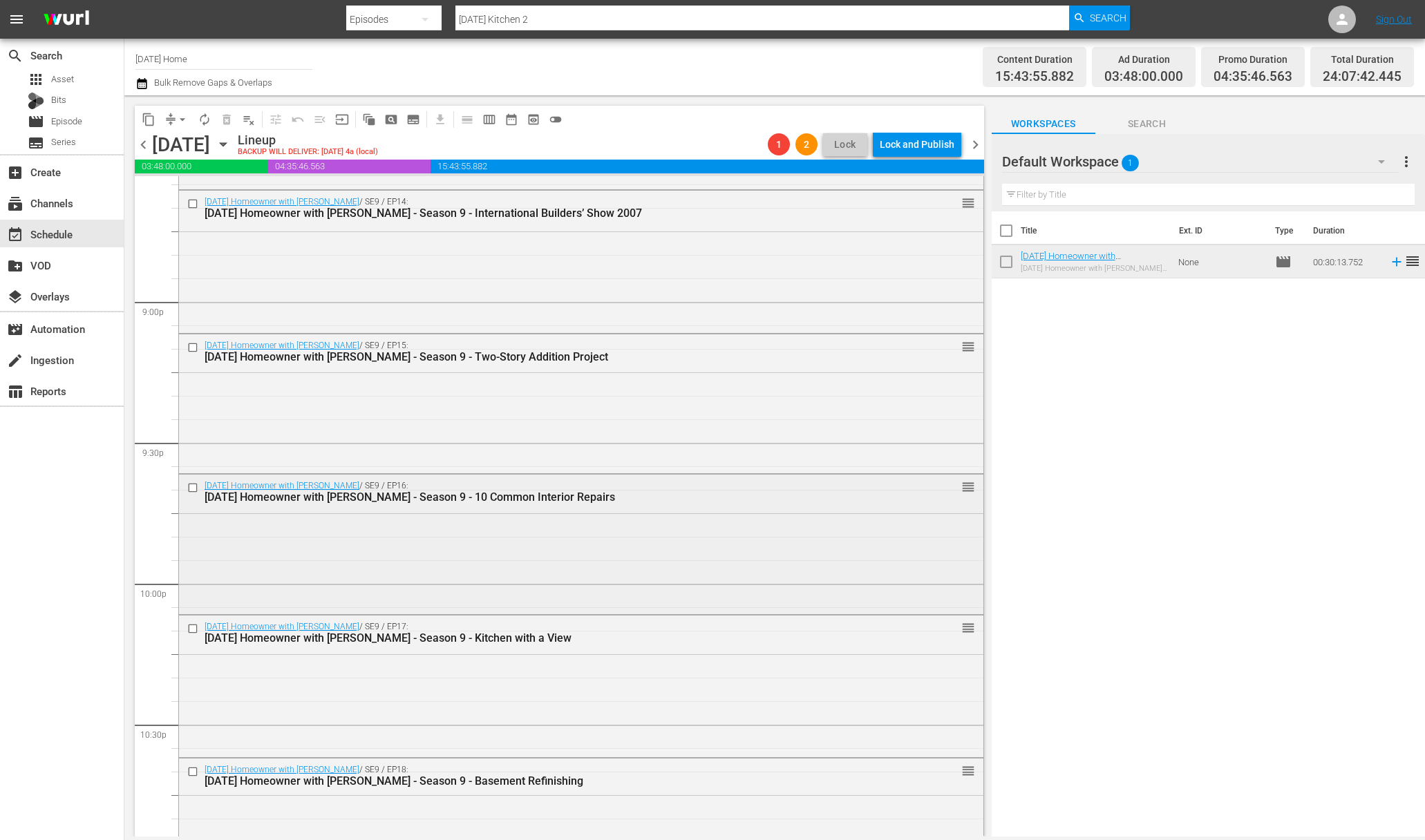
scroll to position [6139, 0]
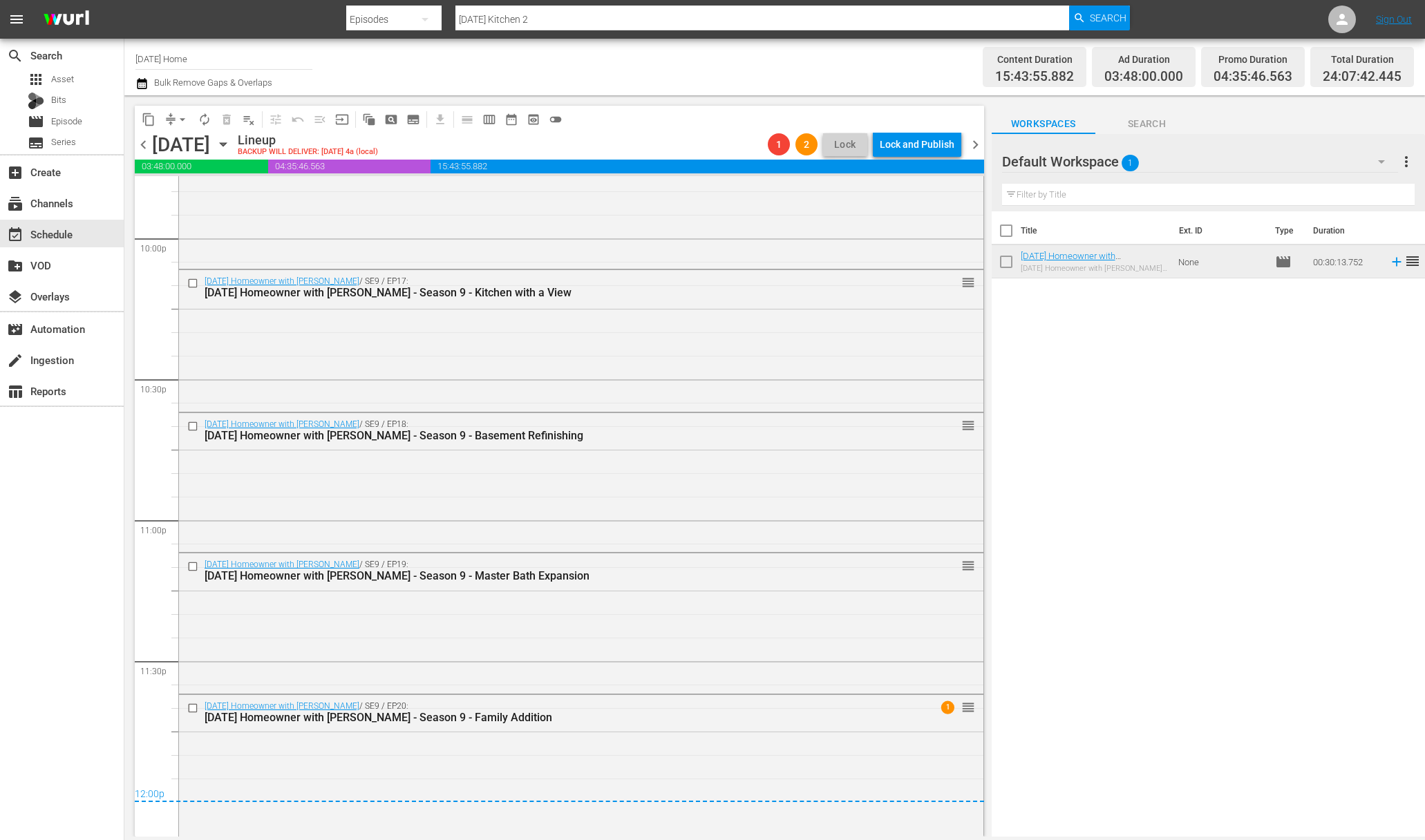
click at [182, 120] on span "arrow_drop_down" at bounding box center [182, 119] width 14 height 14
click at [193, 195] on li "Align to End of Previous Day" at bounding box center [183, 192] width 145 height 22
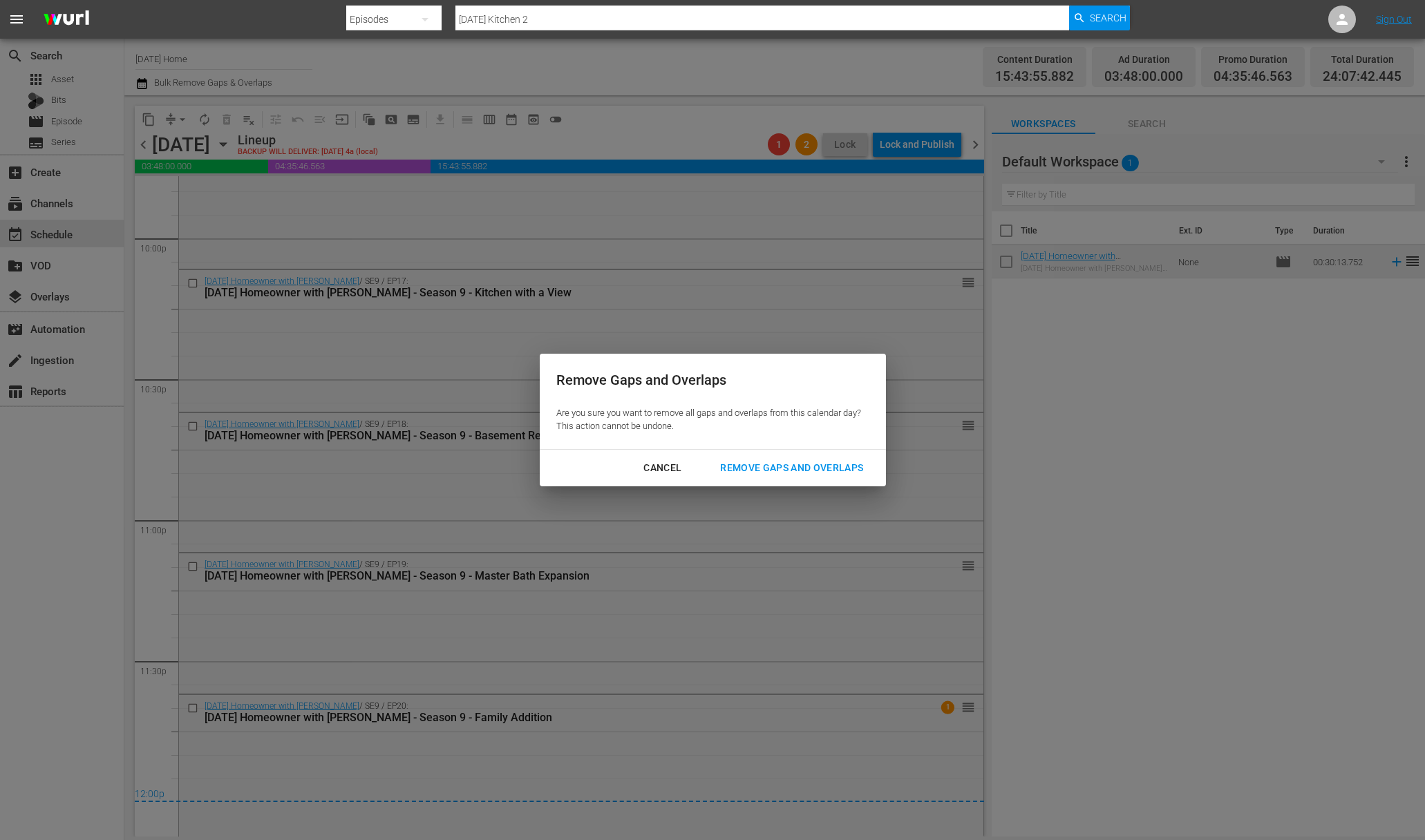
click at [834, 474] on div "Remove Gaps and Overlaps" at bounding box center [791, 467] width 166 height 17
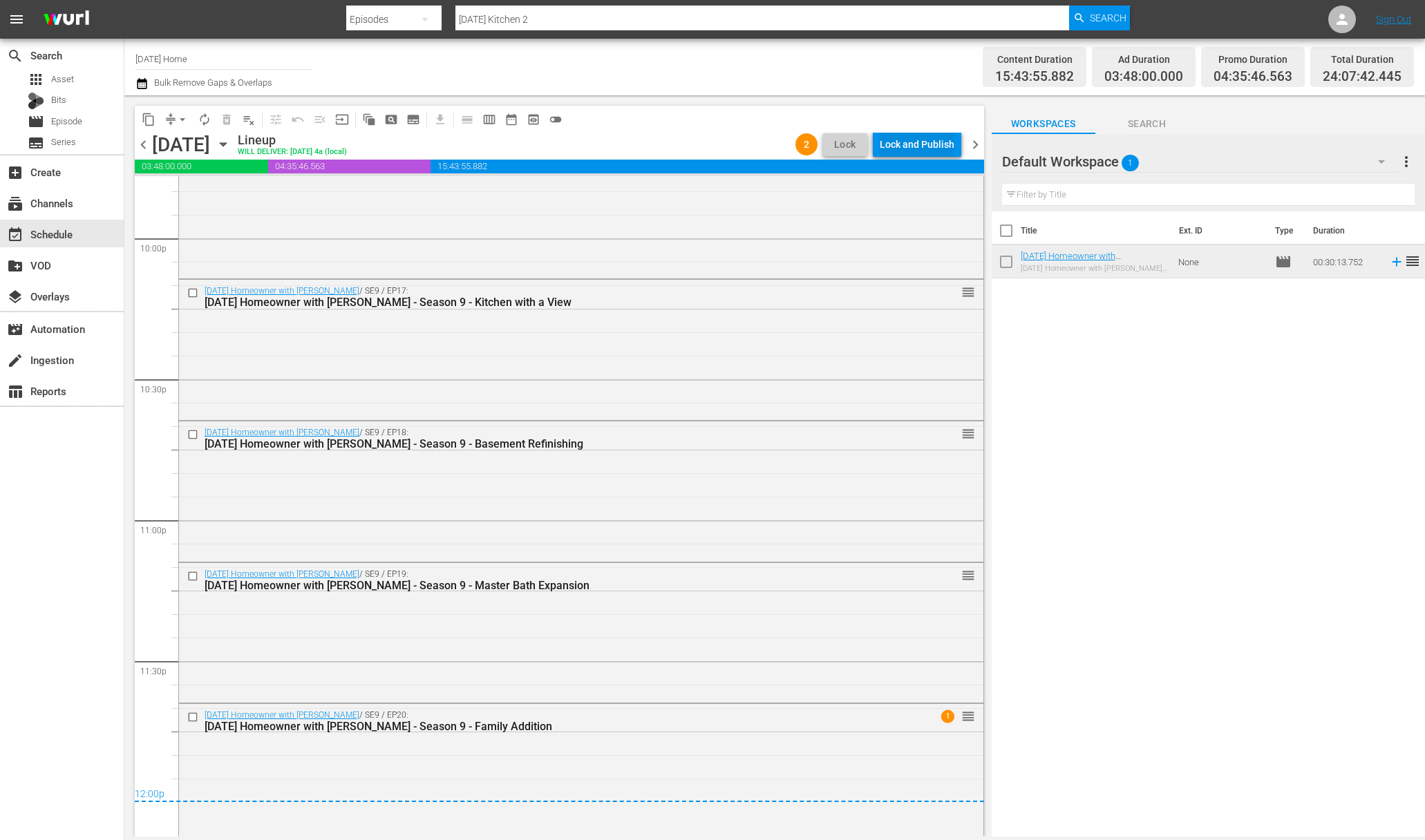
click at [911, 144] on div "Lock and Publish" at bounding box center [917, 145] width 75 height 25
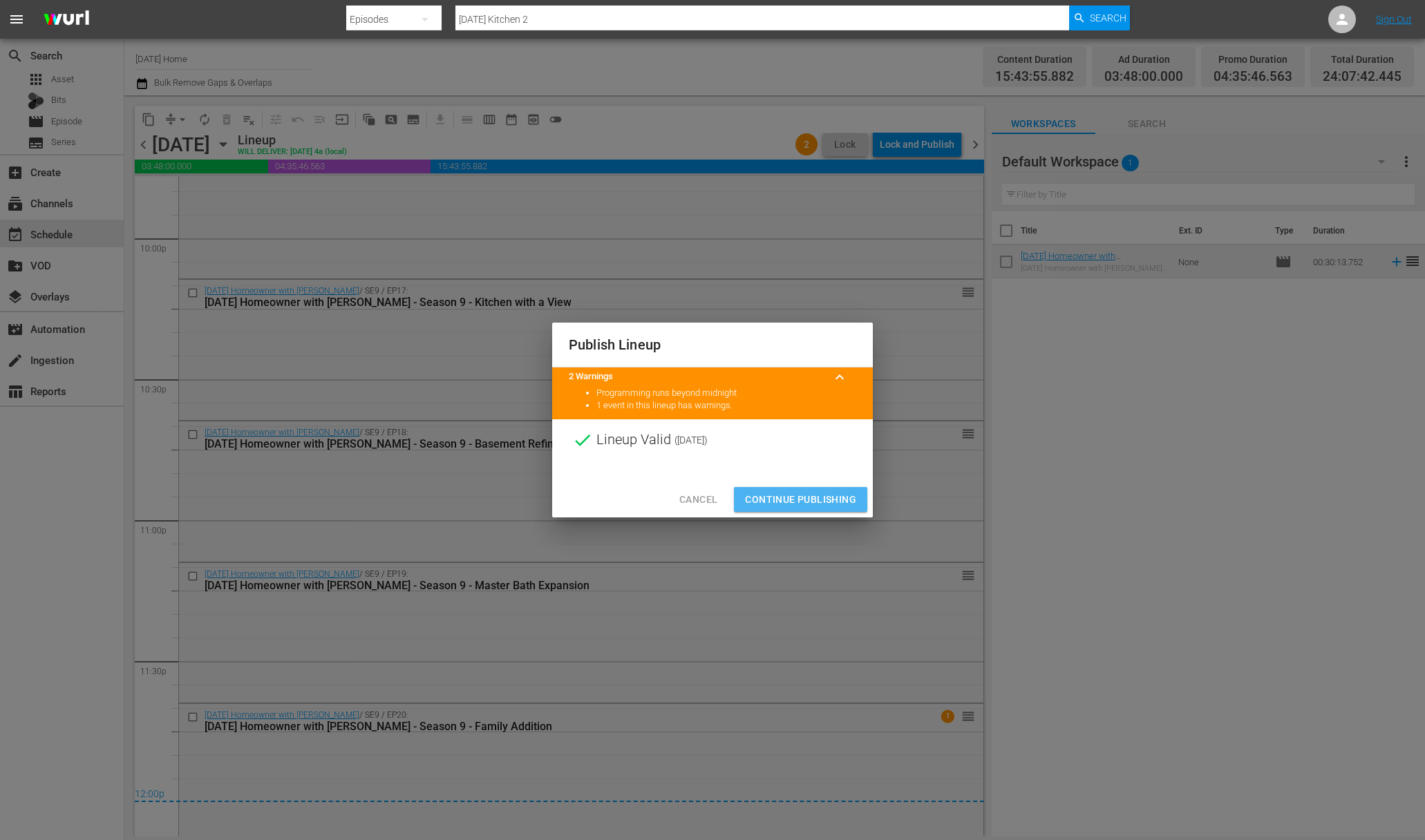
click at [807, 497] on span "Continue Publishing" at bounding box center [800, 500] width 111 height 17
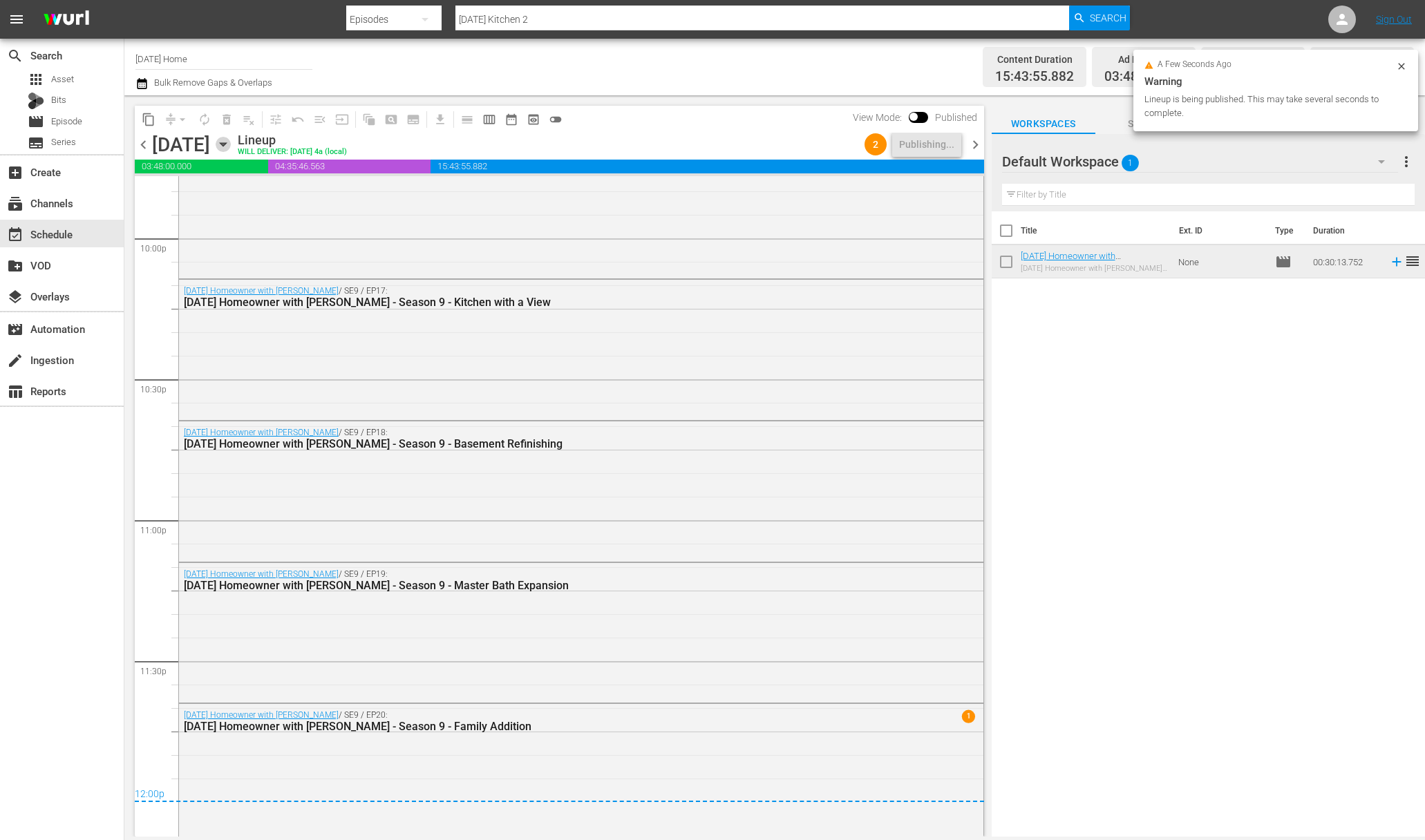
click at [226, 145] on icon "button" at bounding box center [222, 145] width 6 height 3
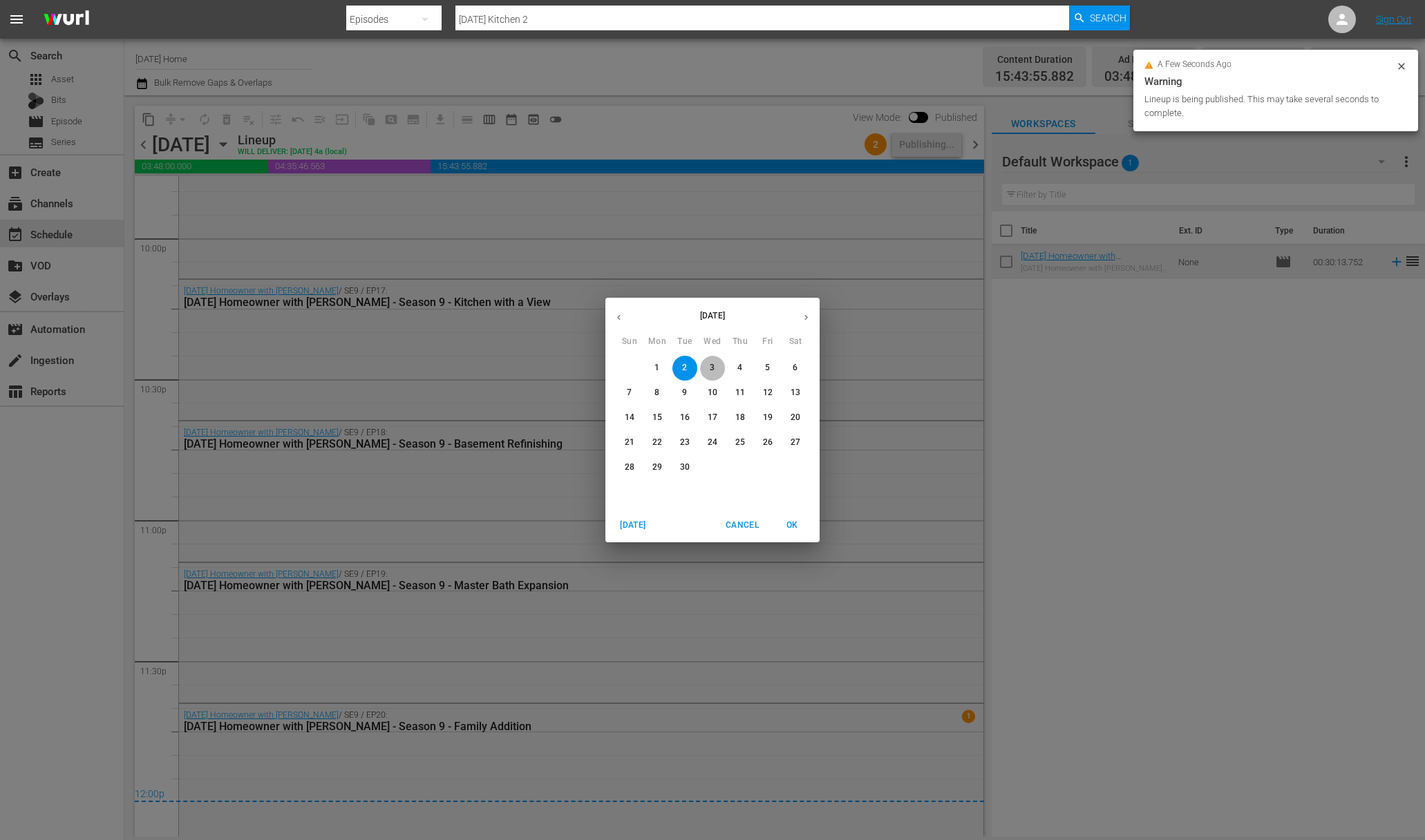
click at [717, 367] on span "3" at bounding box center [712, 368] width 25 height 12
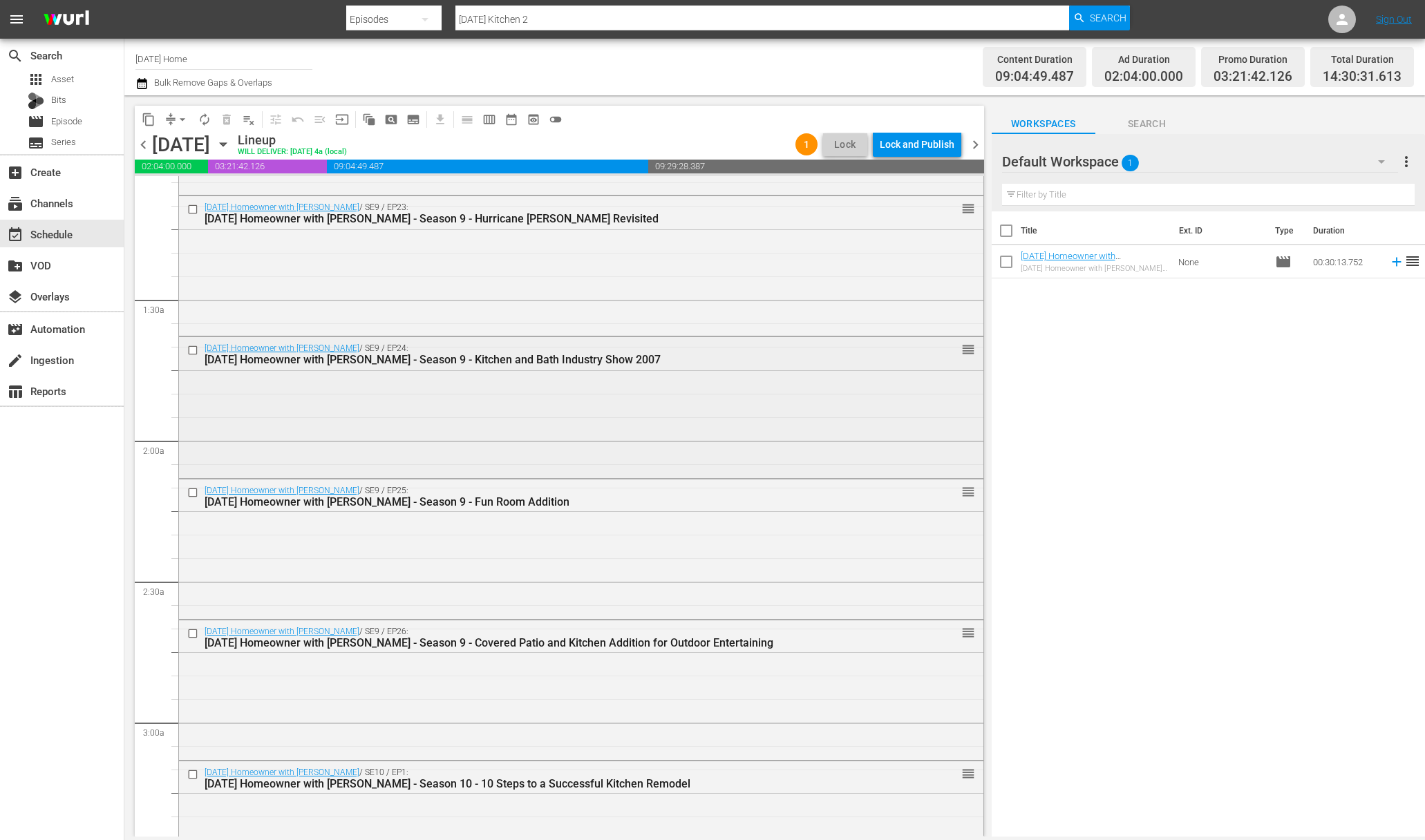
scroll to position [604, 0]
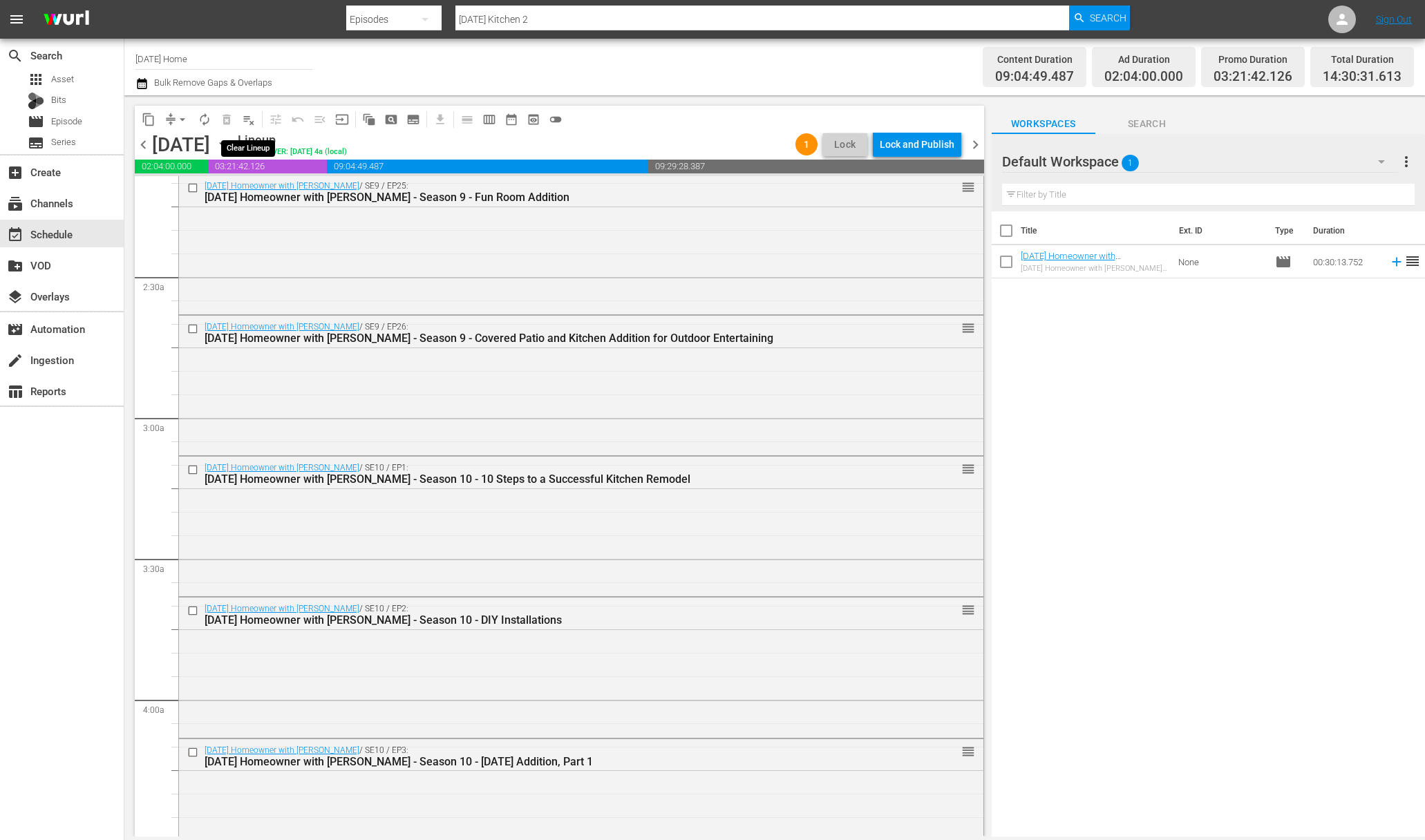
click at [248, 121] on span "playlist_remove_outlined" at bounding box center [249, 119] width 14 height 14
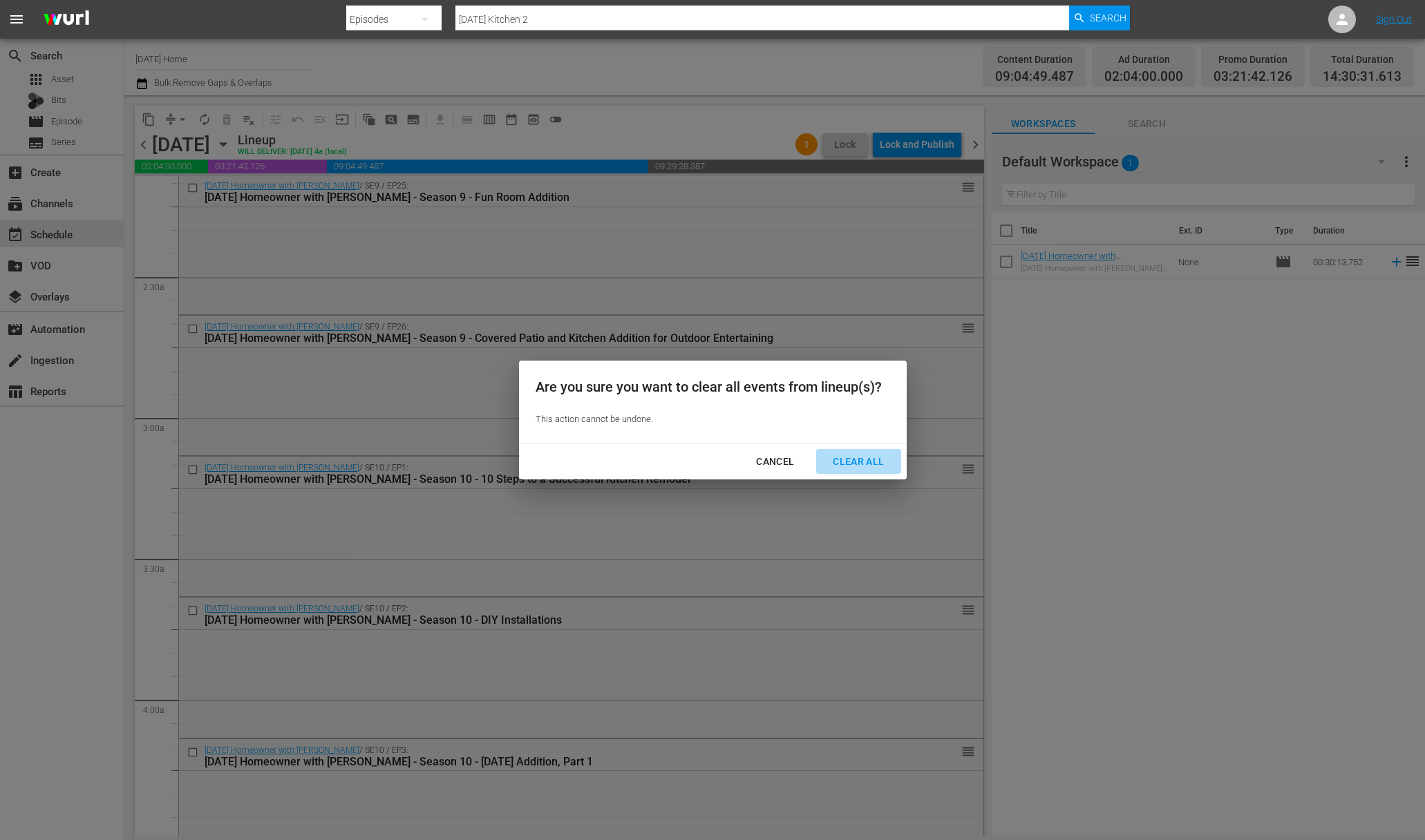
click at [845, 451] on button "Clear All" at bounding box center [858, 462] width 84 height 26
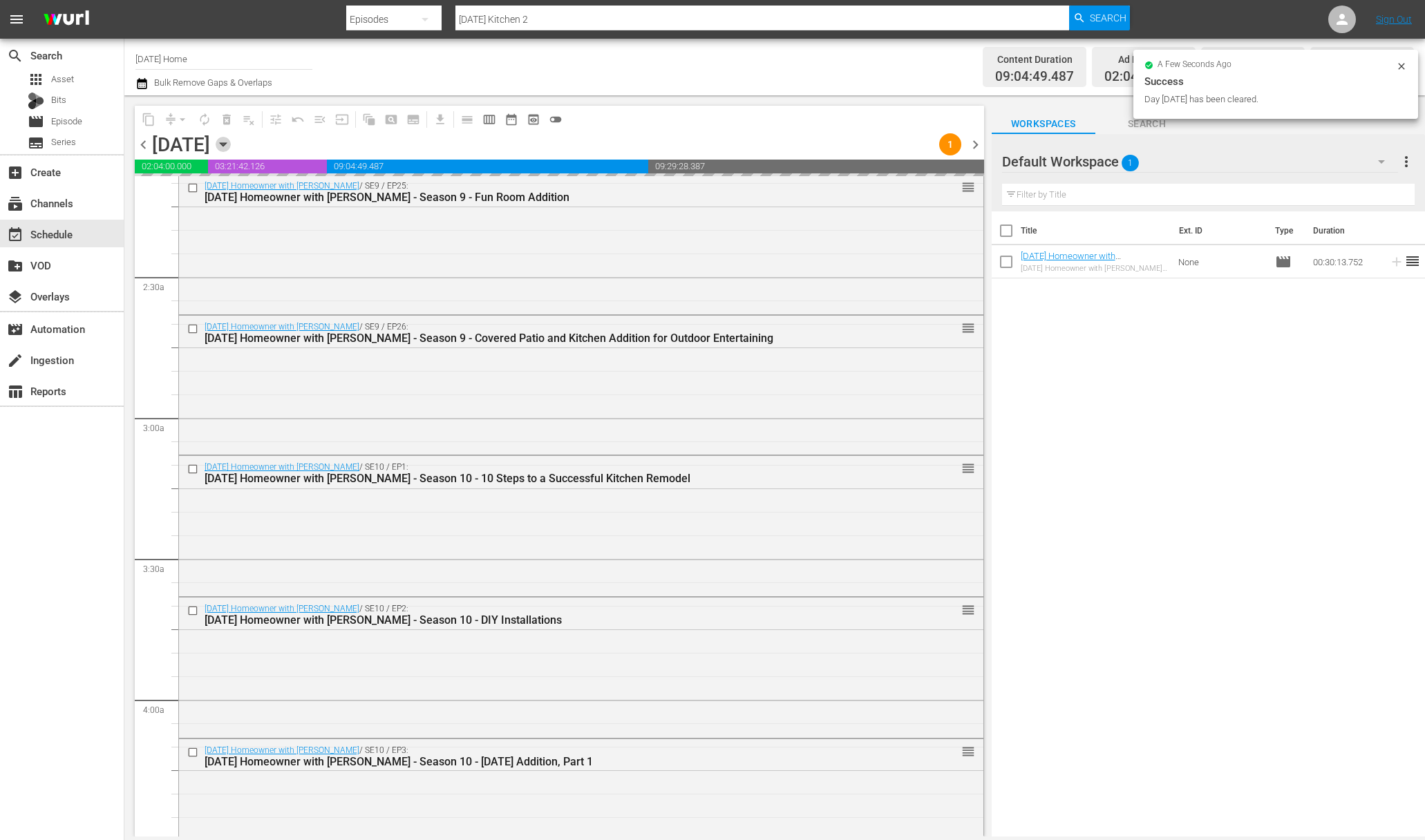
click at [230, 146] on icon "button" at bounding box center [223, 144] width 15 height 15
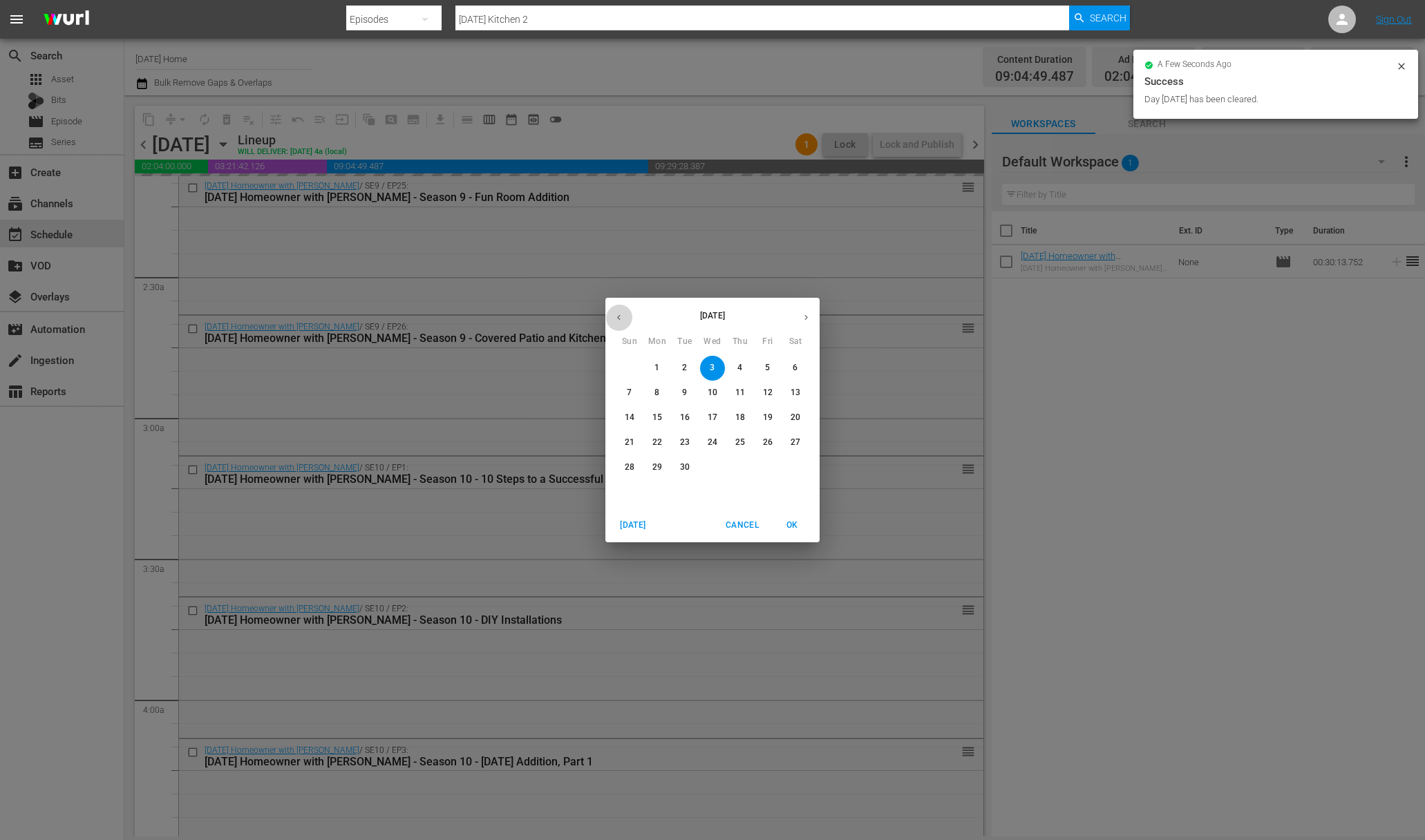
click at [618, 312] on icon "button" at bounding box center [619, 317] width 10 height 10
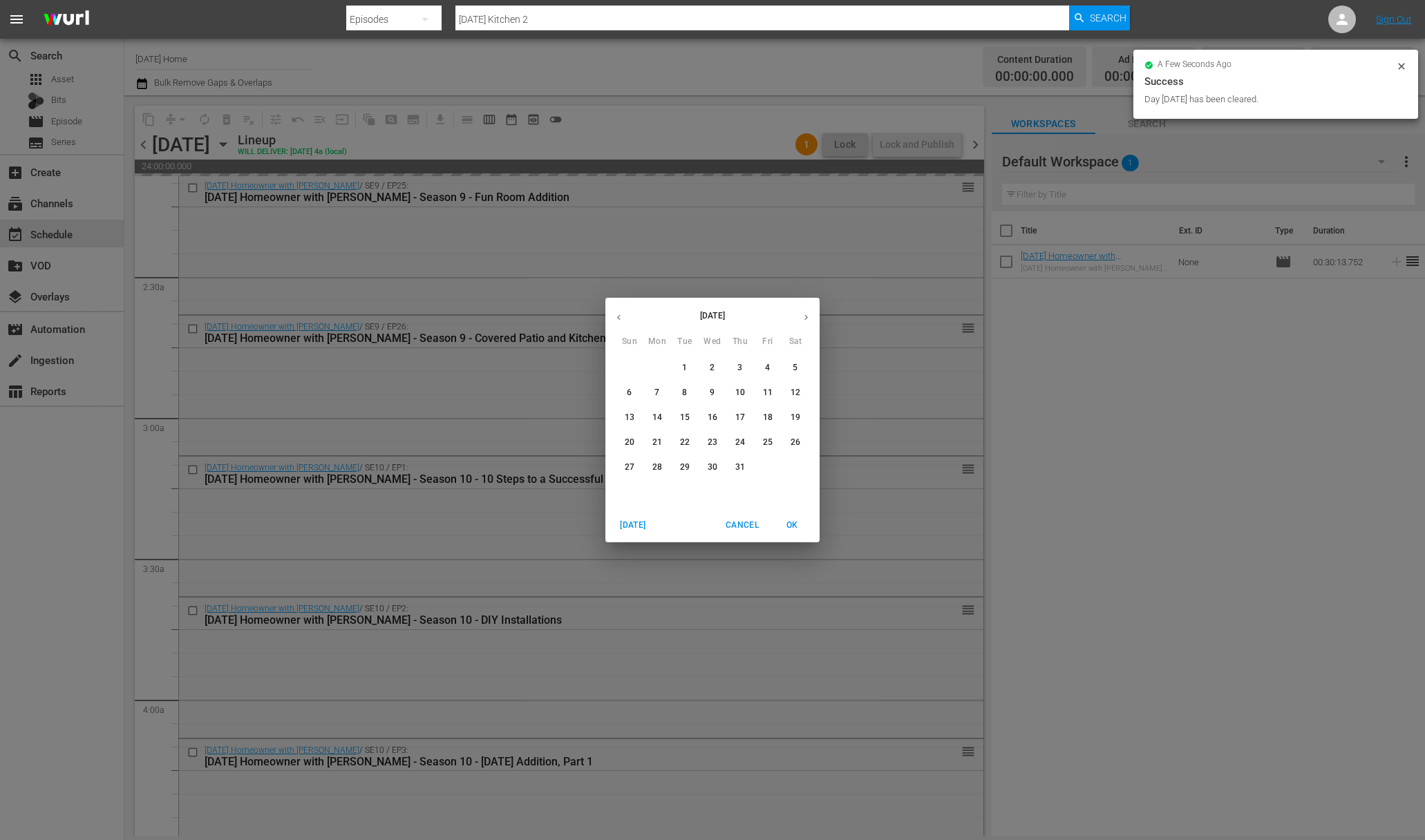
click at [618, 312] on icon "button" at bounding box center [619, 317] width 10 height 10
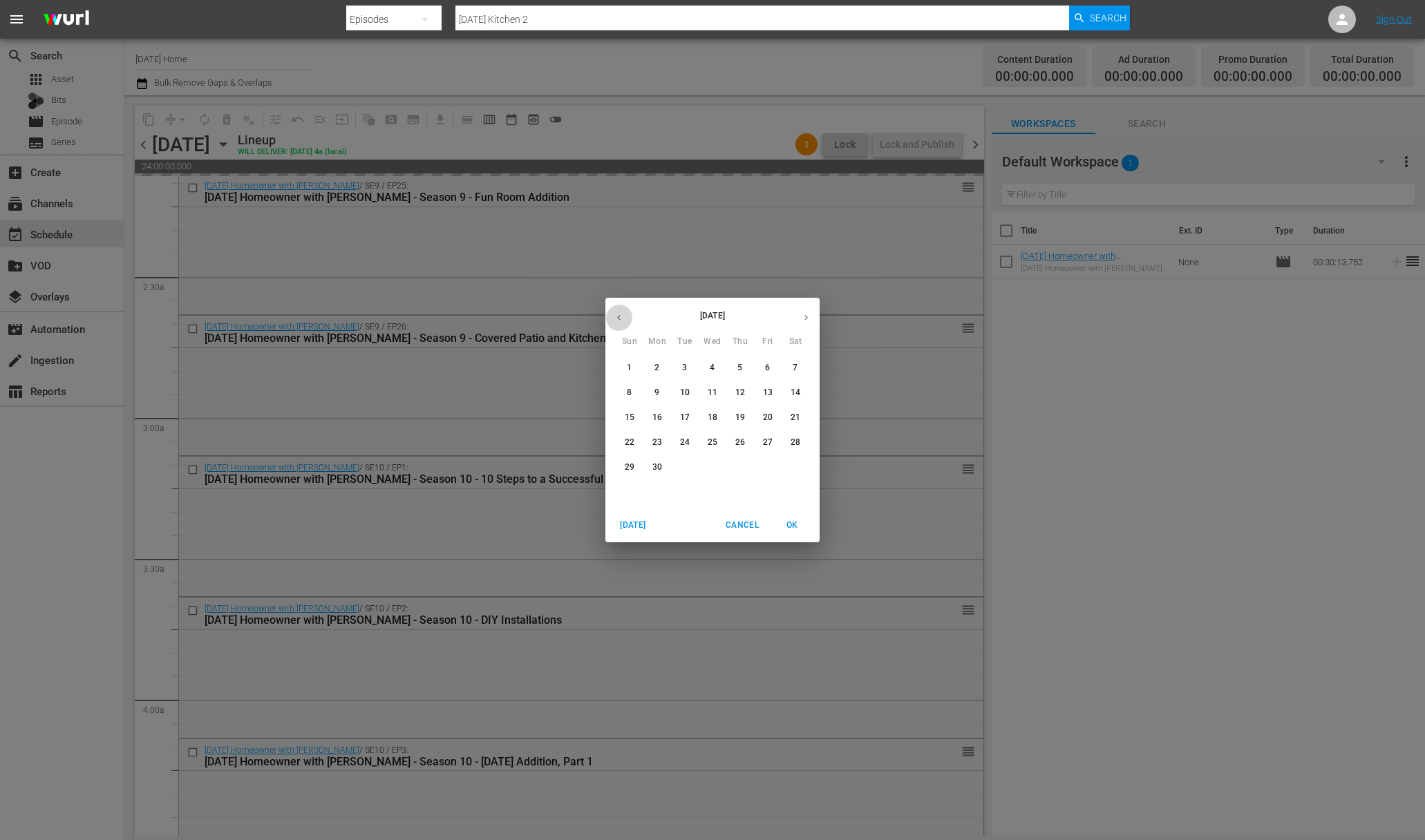
click at [618, 312] on icon "button" at bounding box center [619, 317] width 10 height 10
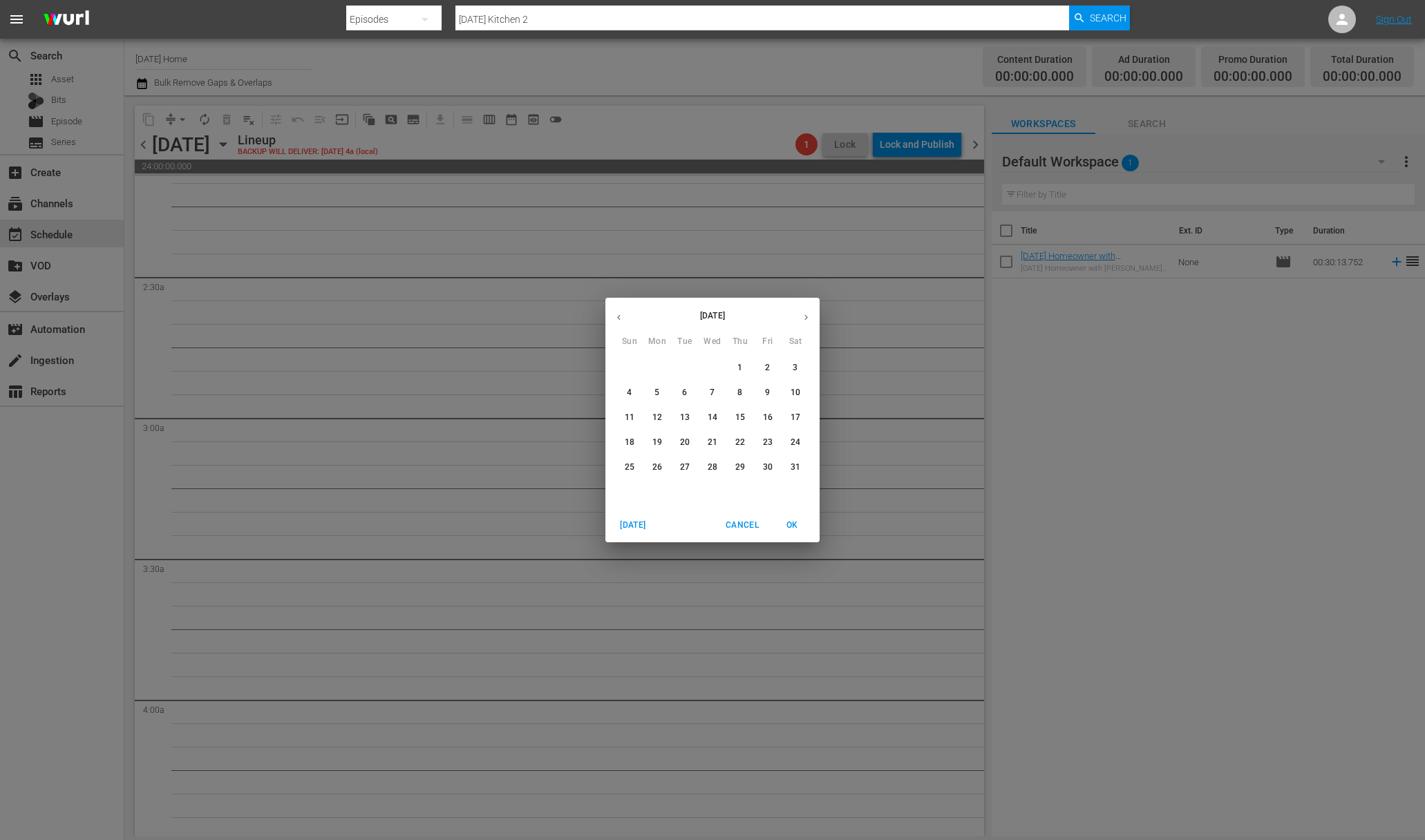
click at [711, 393] on p "7" at bounding box center [712, 393] width 5 height 12
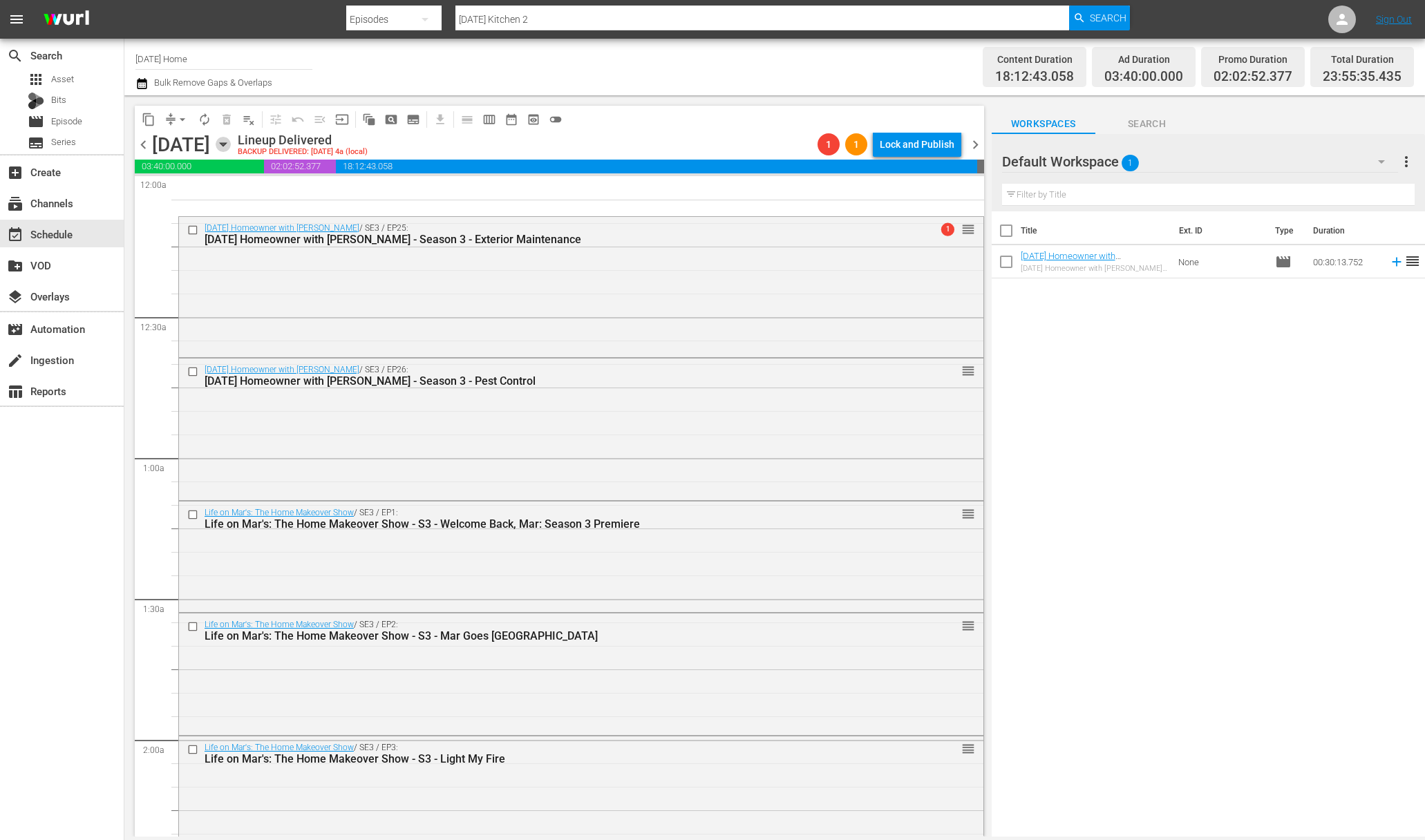
click at [230, 138] on icon "button" at bounding box center [223, 144] width 15 height 15
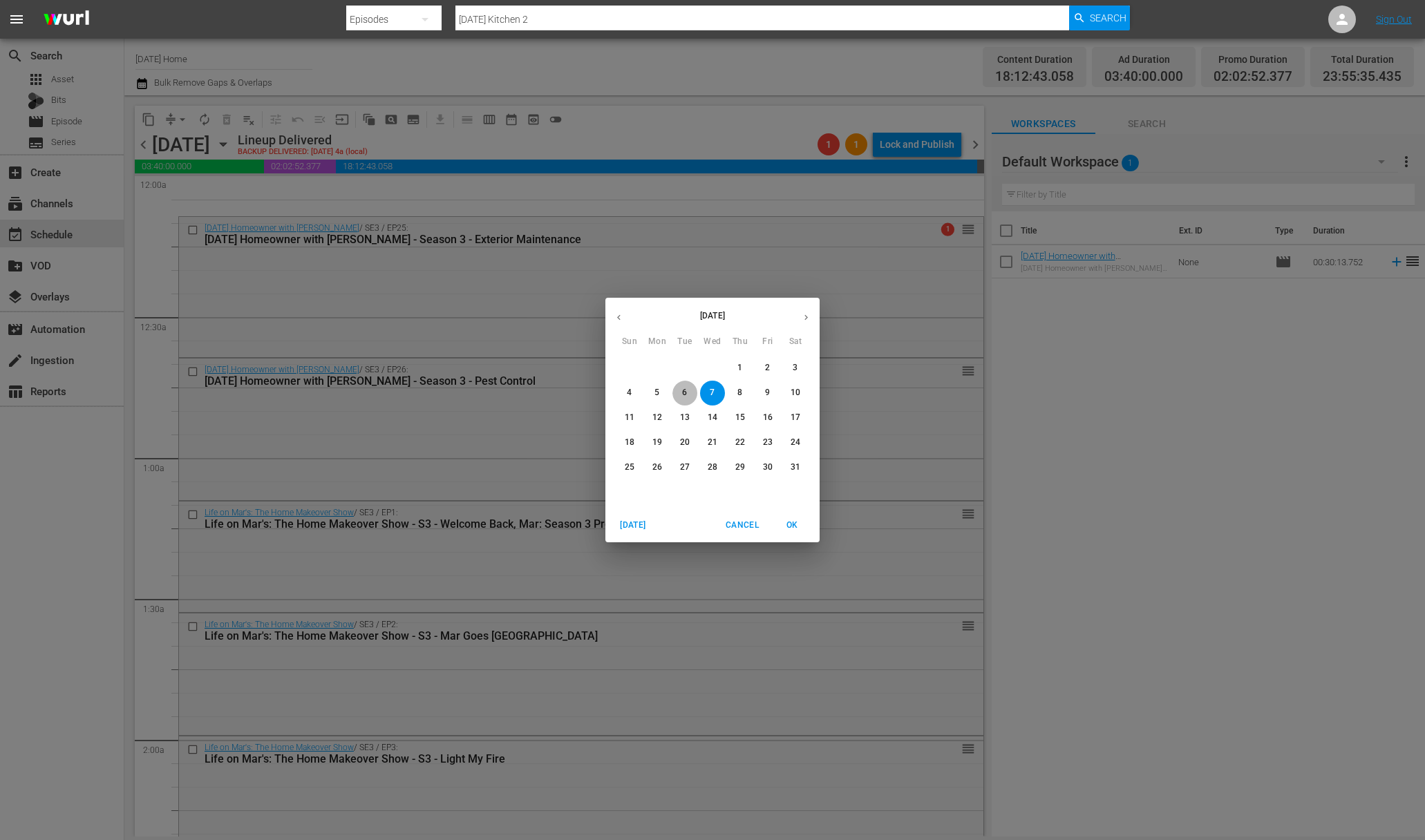
click at [682, 389] on p "6" at bounding box center [685, 393] width 5 height 12
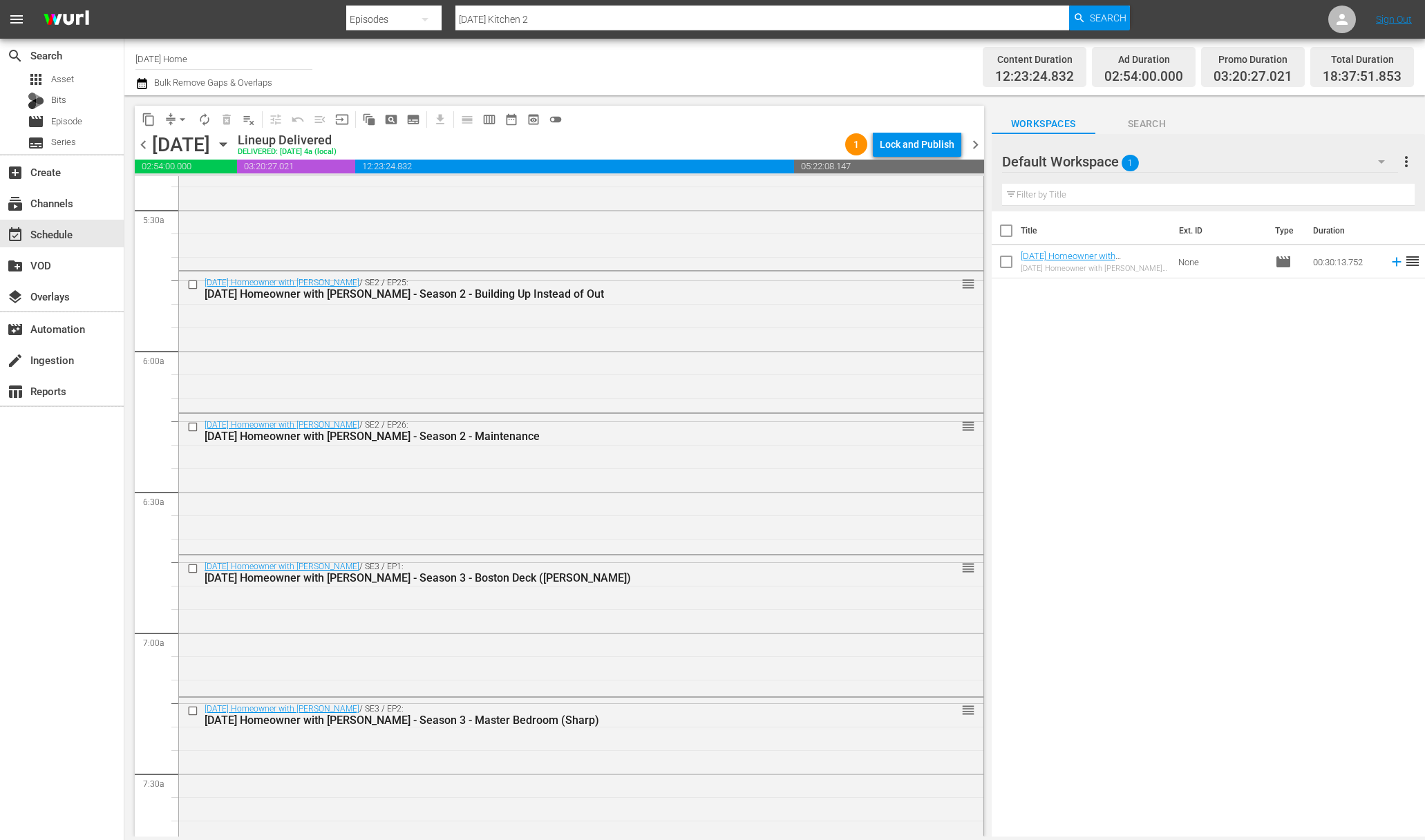
scroll to position [1534, 0]
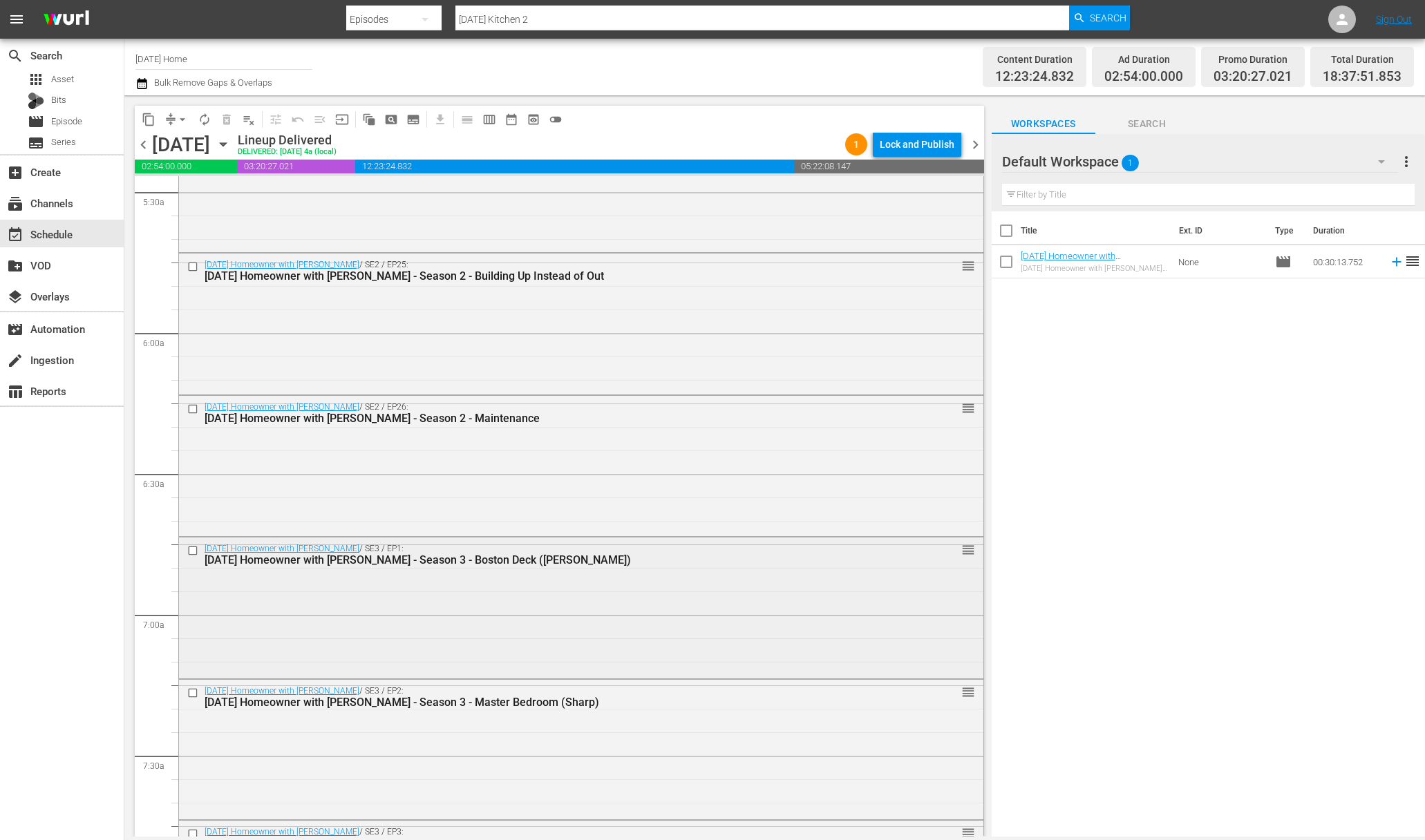
click at [194, 551] on input "checkbox" at bounding box center [194, 551] width 14 height 12
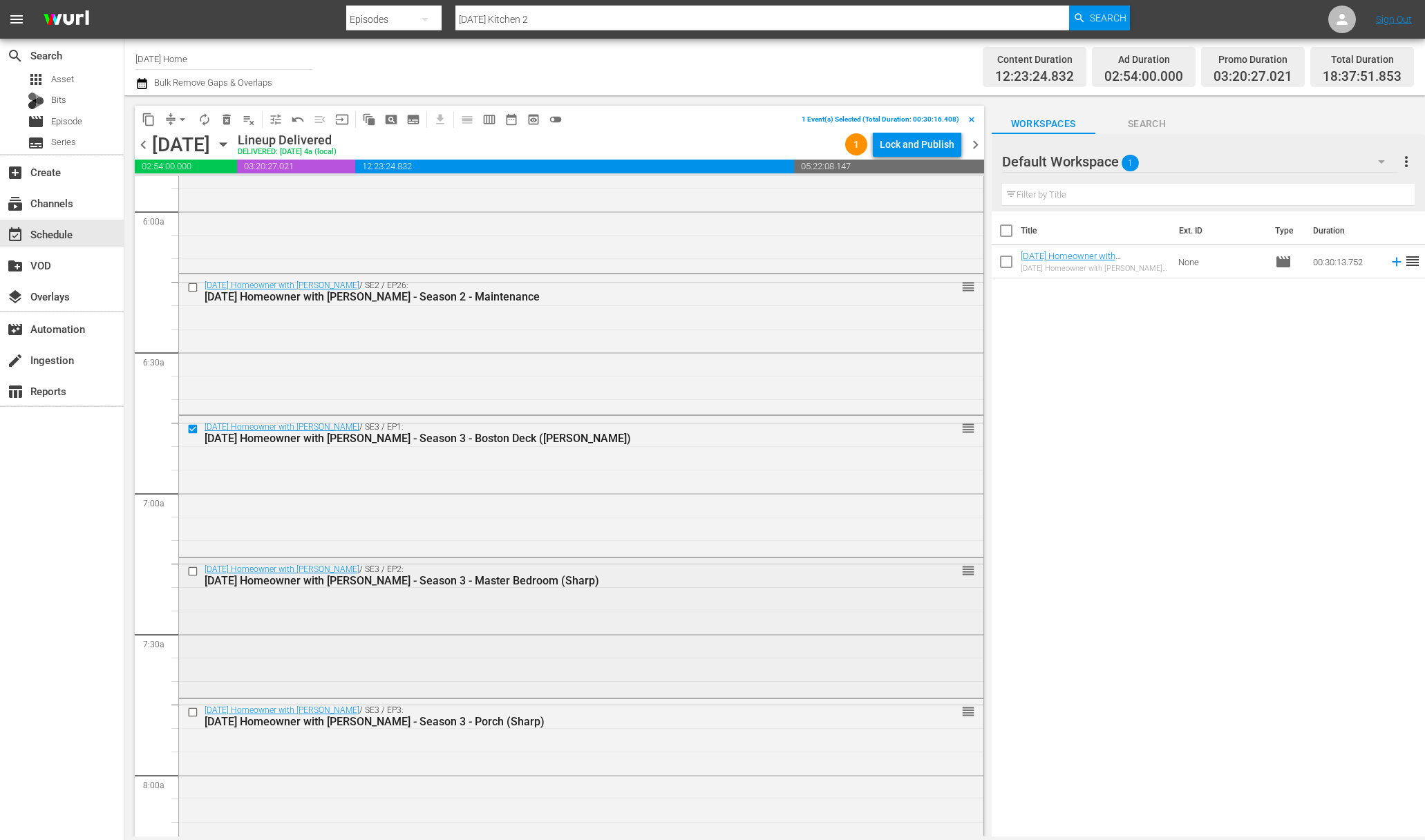
click at [194, 569] on input "checkbox" at bounding box center [194, 571] width 14 height 12
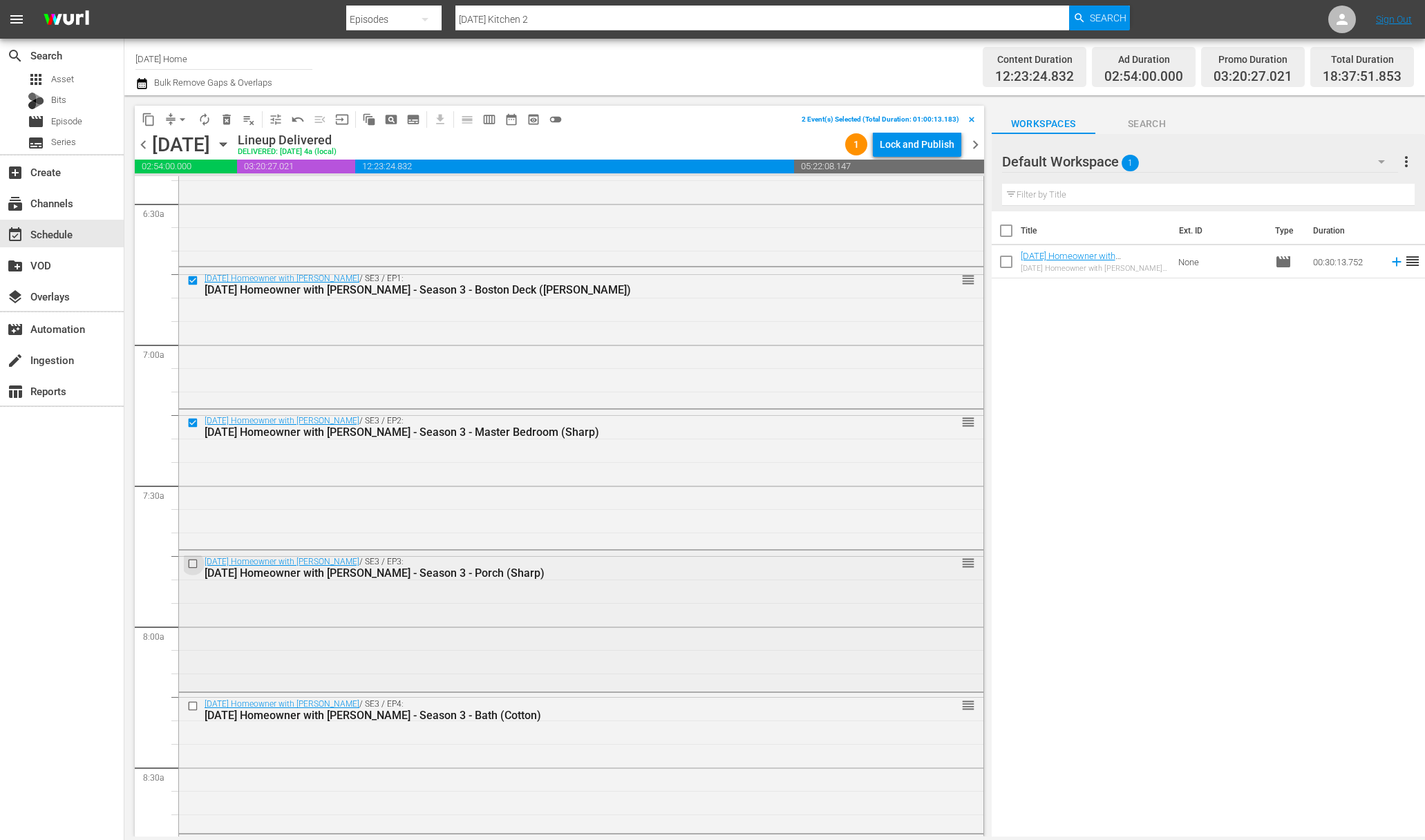
click at [194, 564] on input "checkbox" at bounding box center [194, 563] width 14 height 12
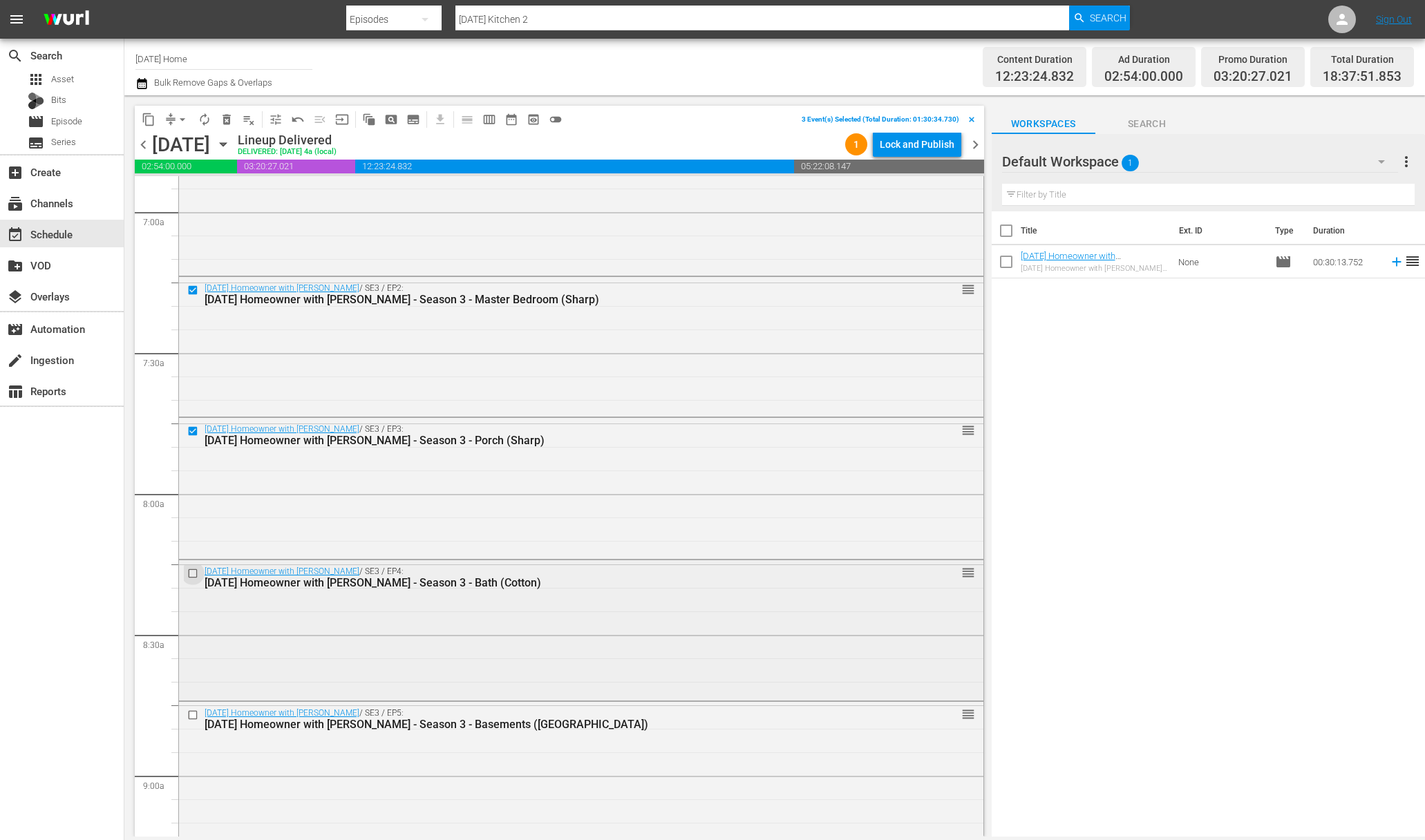
click at [195, 573] on input "checkbox" at bounding box center [194, 574] width 14 height 12
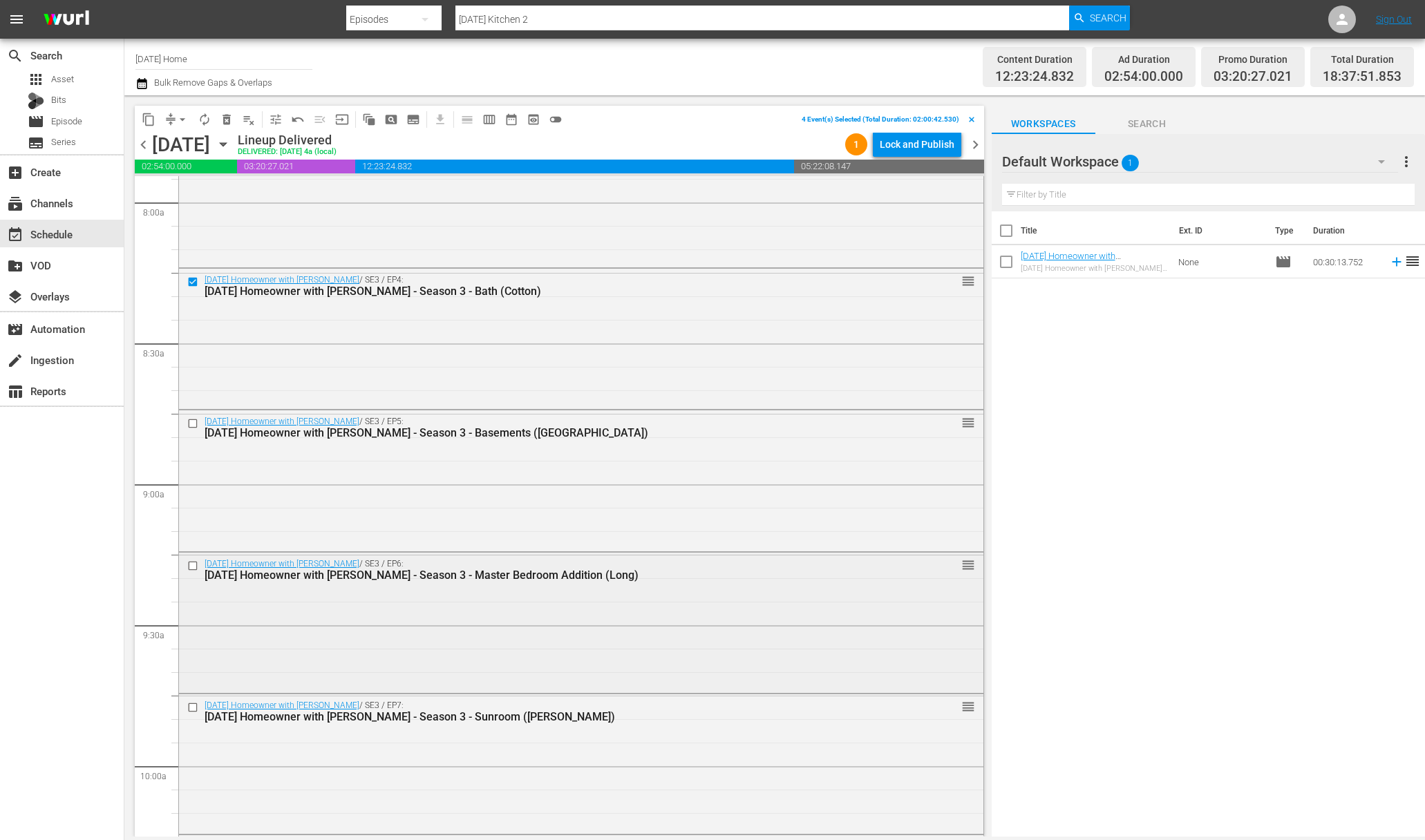
click at [195, 562] on input "checkbox" at bounding box center [194, 566] width 14 height 12
click at [193, 421] on input "checkbox" at bounding box center [194, 424] width 14 height 12
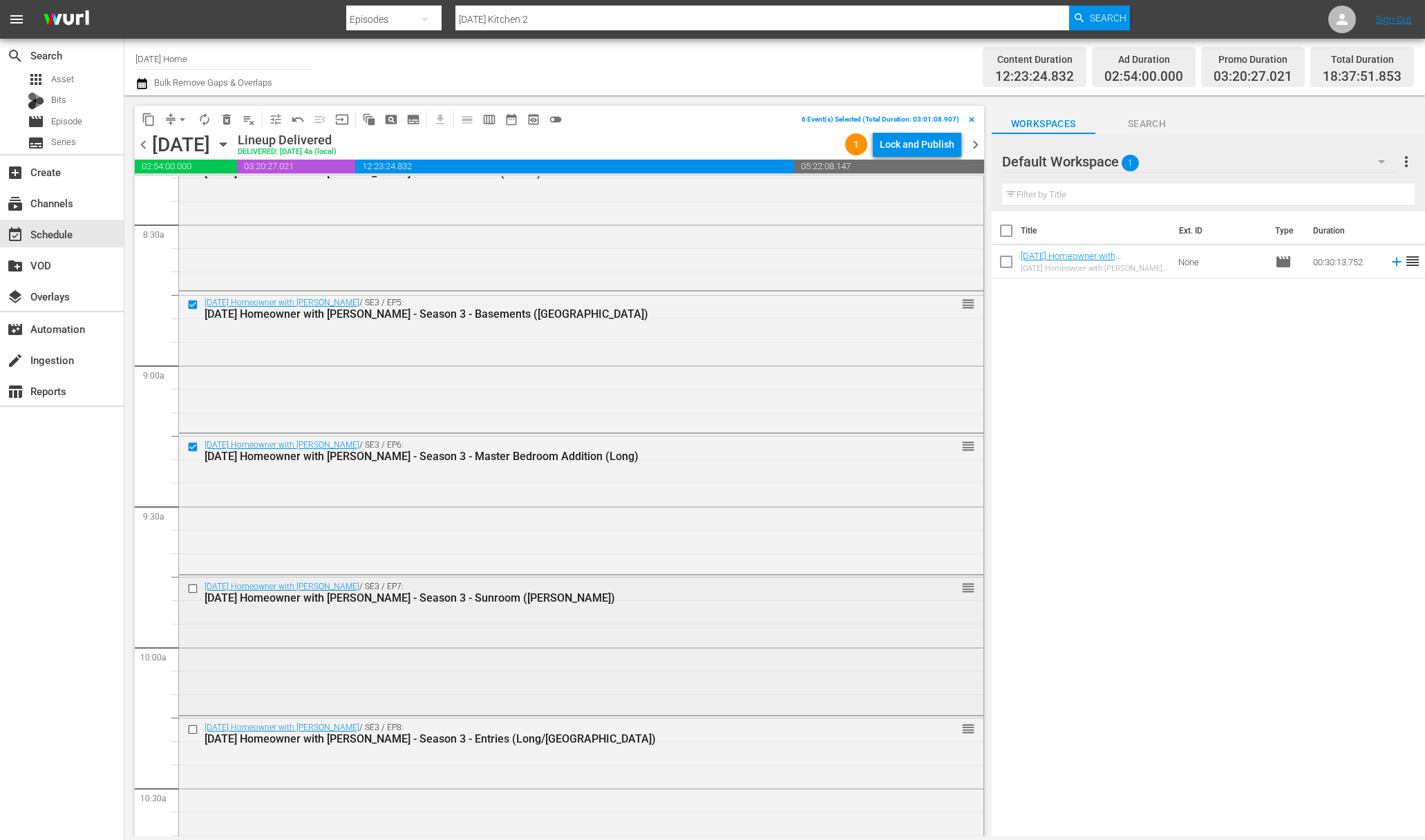
click at [194, 589] on input "checkbox" at bounding box center [194, 589] width 14 height 12
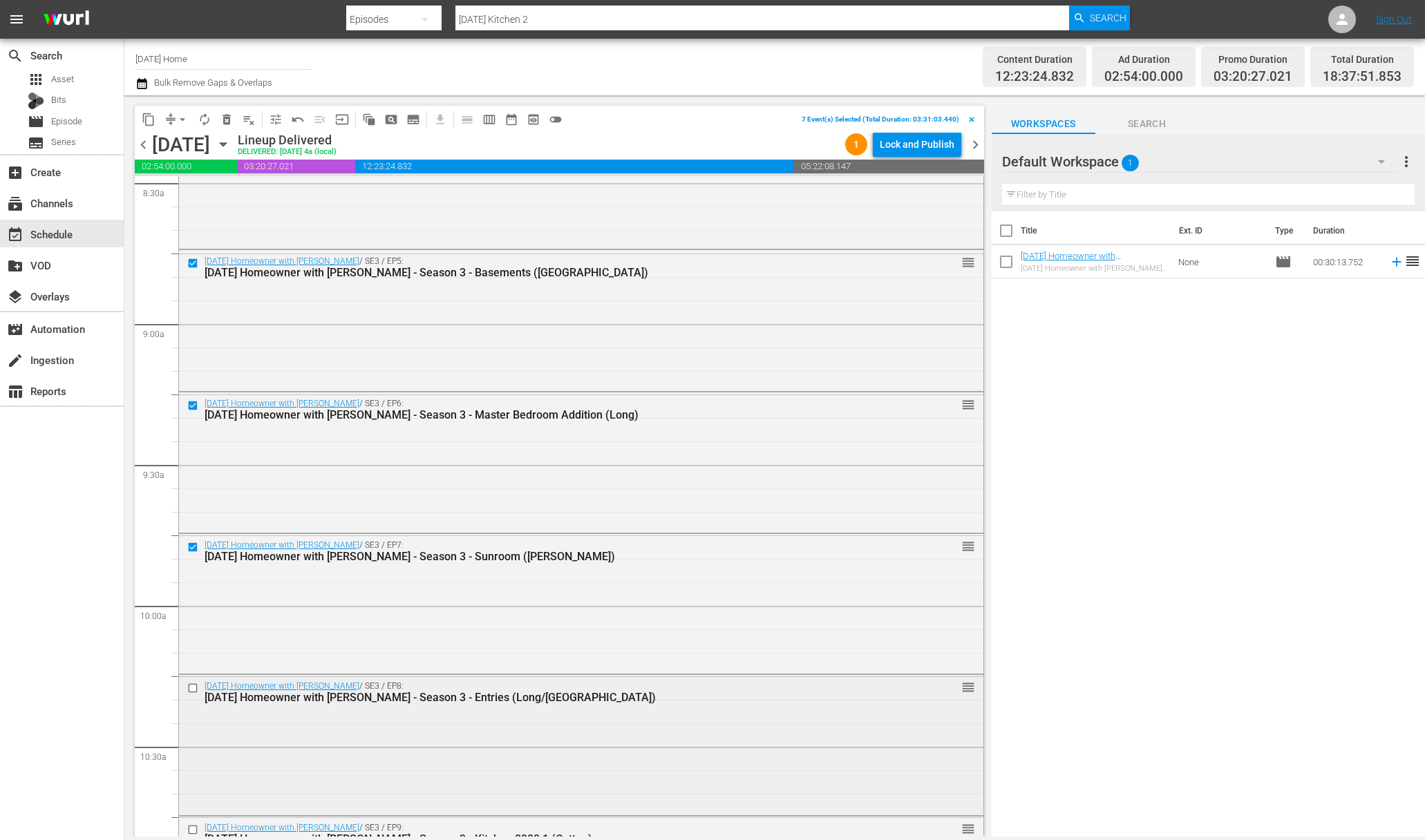
scroll to position [2474, 0]
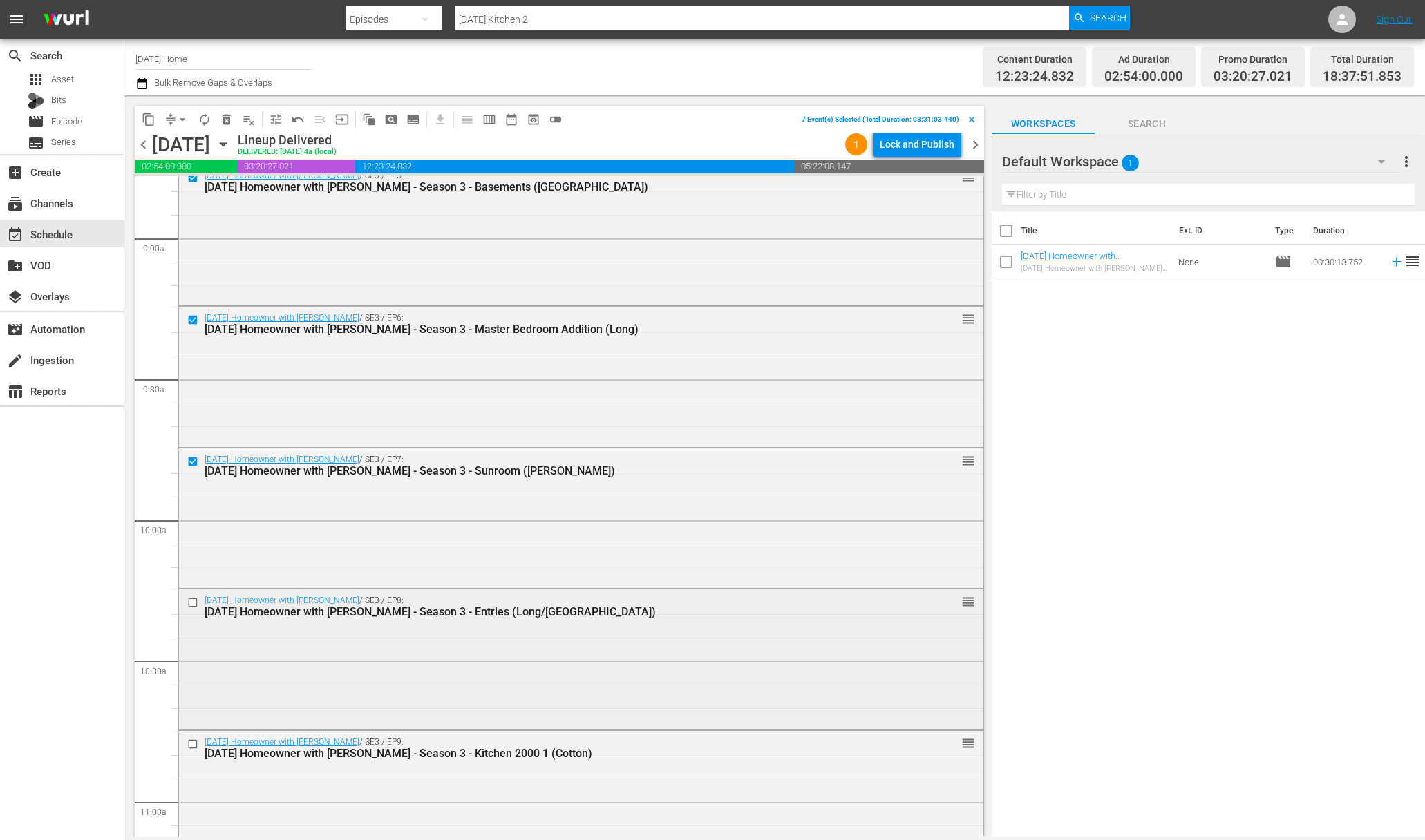
click at [195, 605] on input "checkbox" at bounding box center [194, 603] width 14 height 12
click at [194, 743] on input "checkbox" at bounding box center [194, 744] width 14 height 12
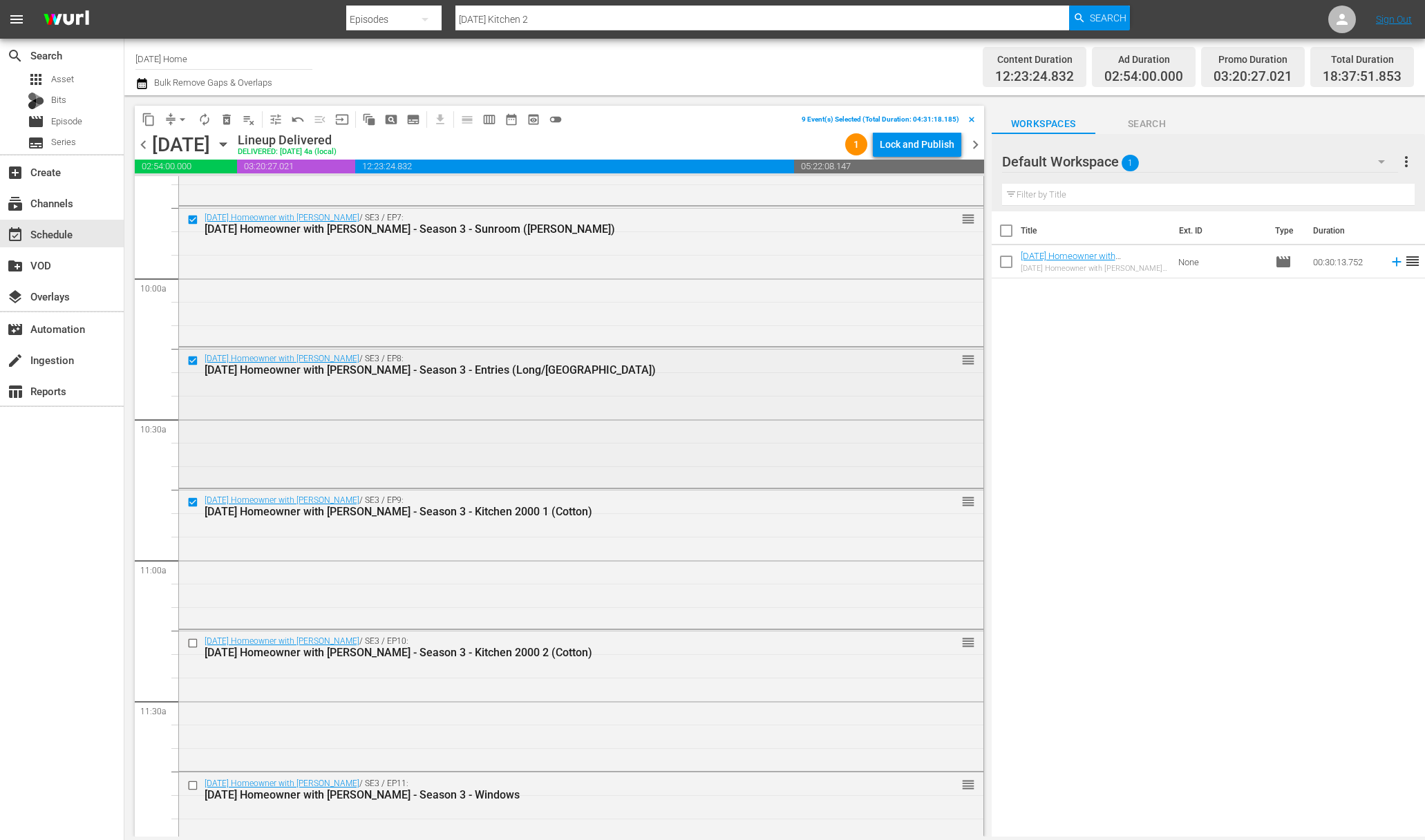
scroll to position [2771, 0]
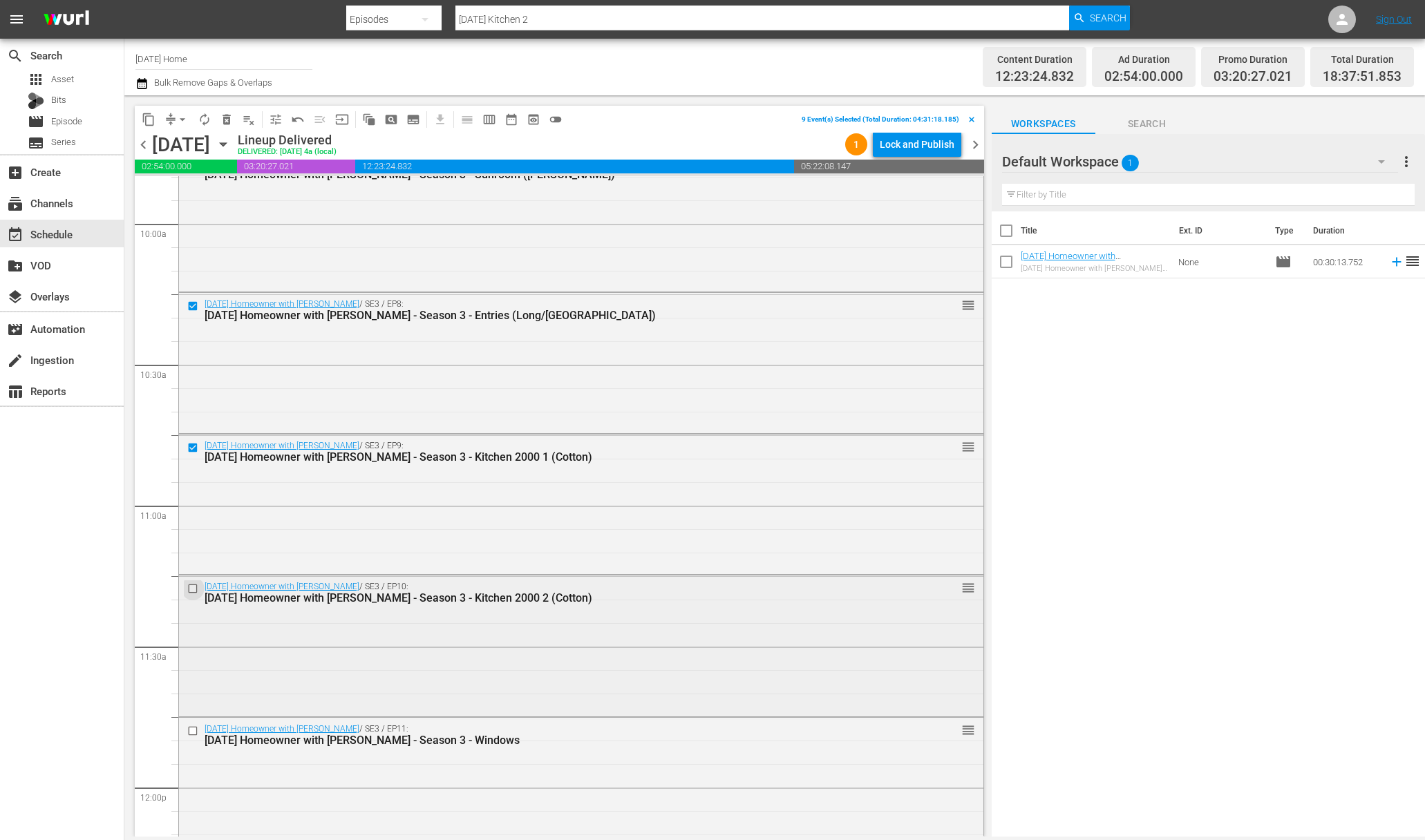
click at [194, 586] on input "checkbox" at bounding box center [194, 589] width 14 height 12
click at [194, 734] on input "checkbox" at bounding box center [194, 730] width 14 height 12
click at [191, 728] on input "checkbox" at bounding box center [194, 730] width 14 height 12
click at [195, 733] on input "checkbox" at bounding box center [194, 734] width 14 height 12
click at [195, 732] on input "checkbox" at bounding box center [194, 734] width 14 height 12
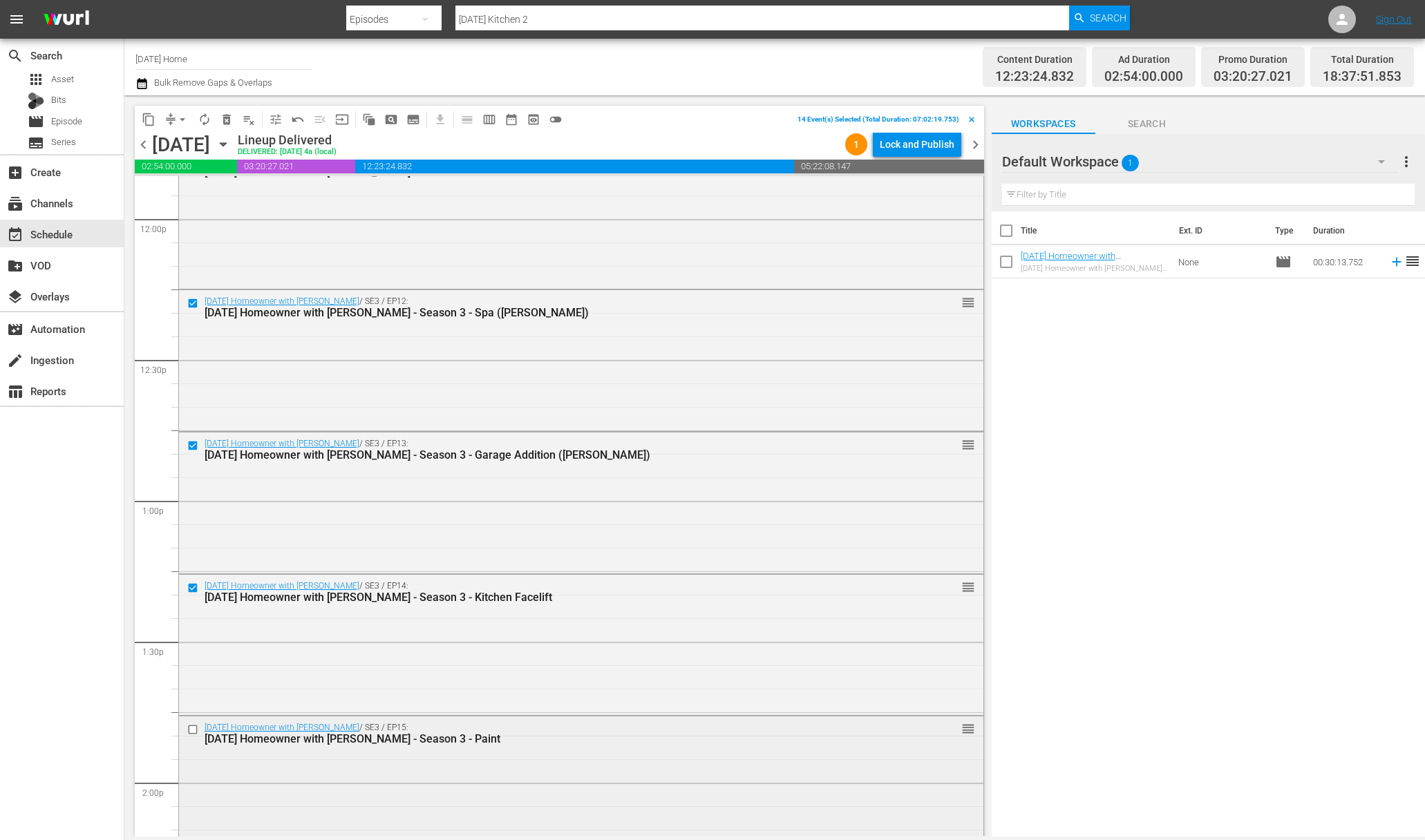
click at [195, 726] on input "checkbox" at bounding box center [194, 730] width 14 height 12
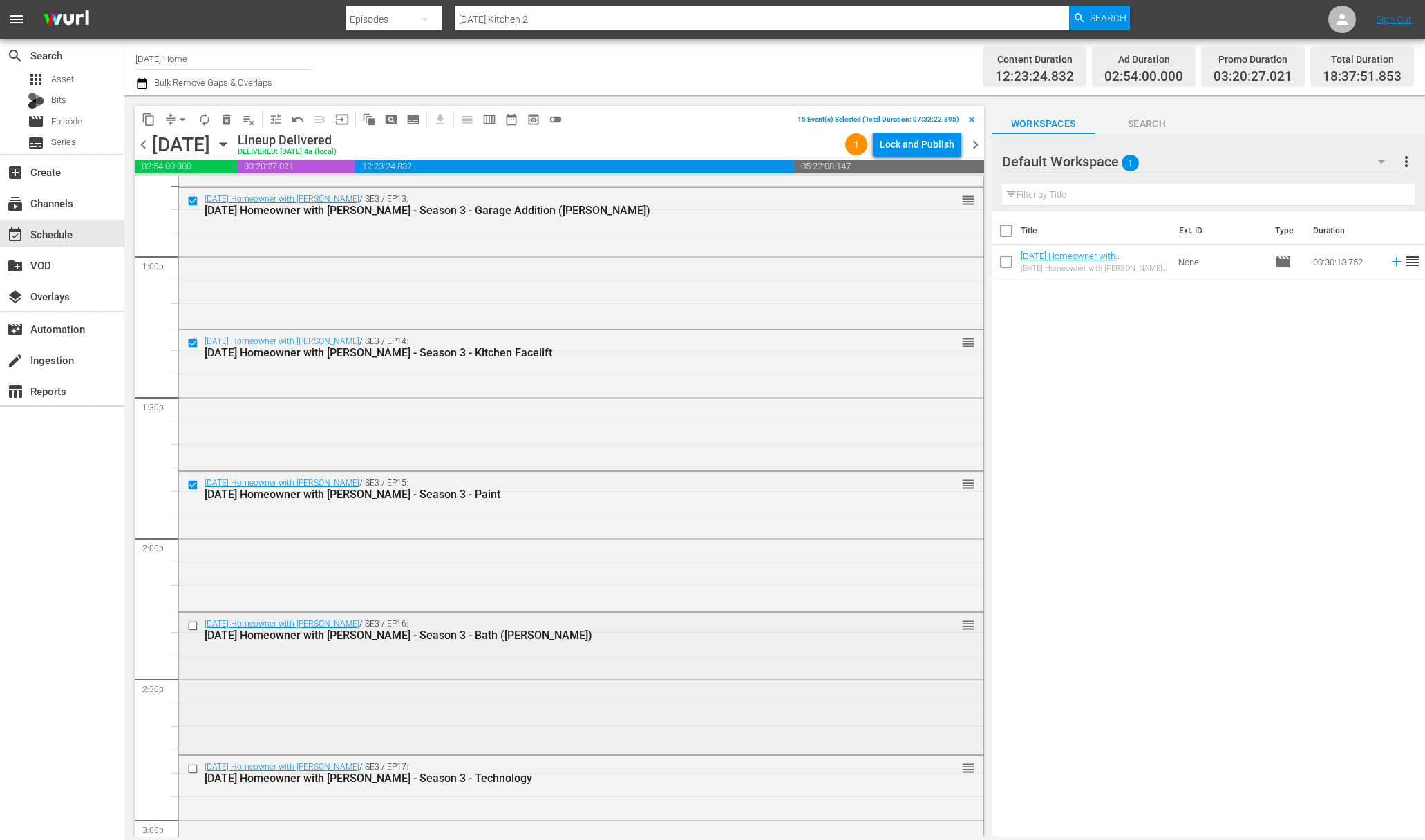
scroll to position [3644, 0]
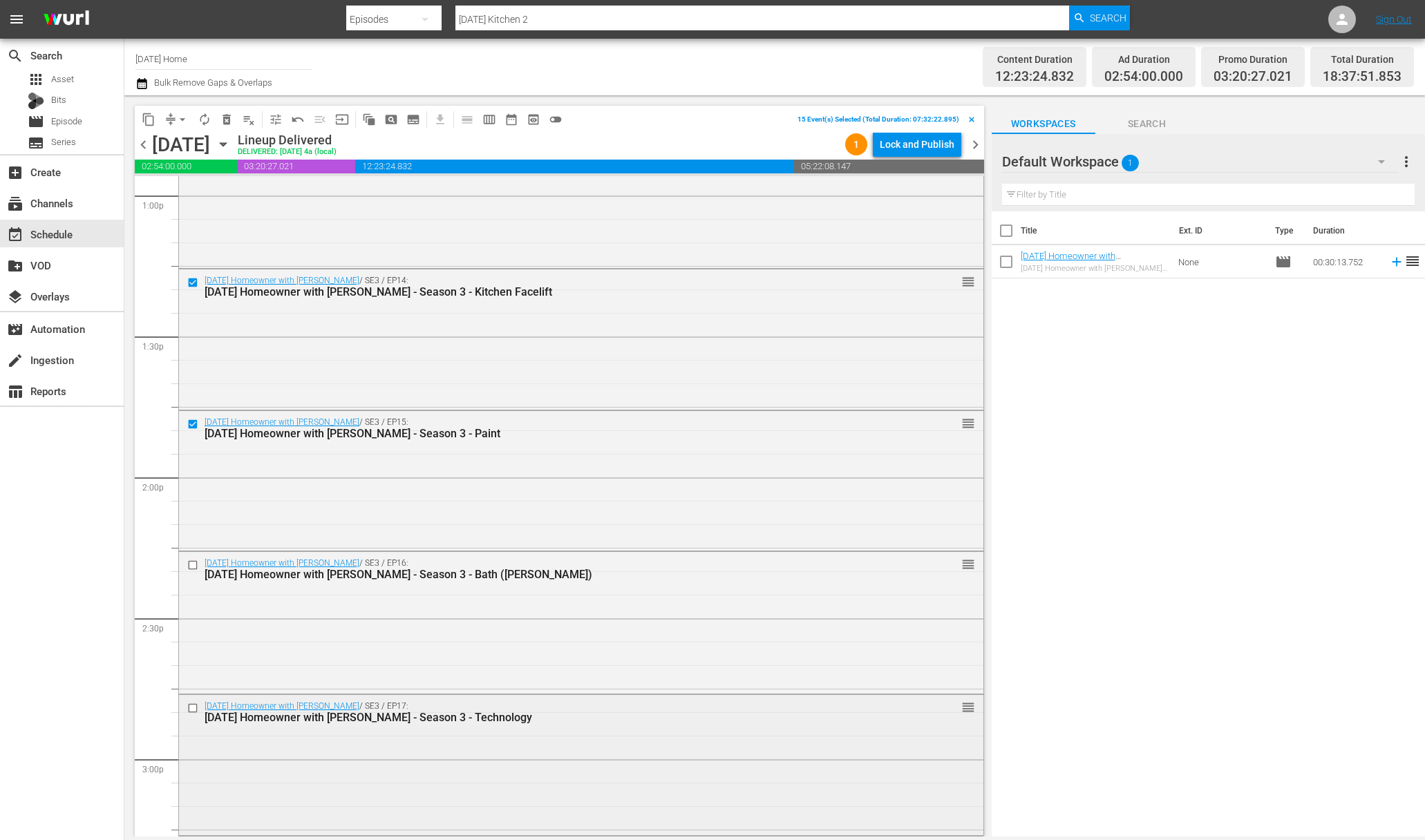
click at [194, 707] on input "checkbox" at bounding box center [194, 708] width 14 height 12
click at [192, 564] on input "checkbox" at bounding box center [194, 566] width 14 height 12
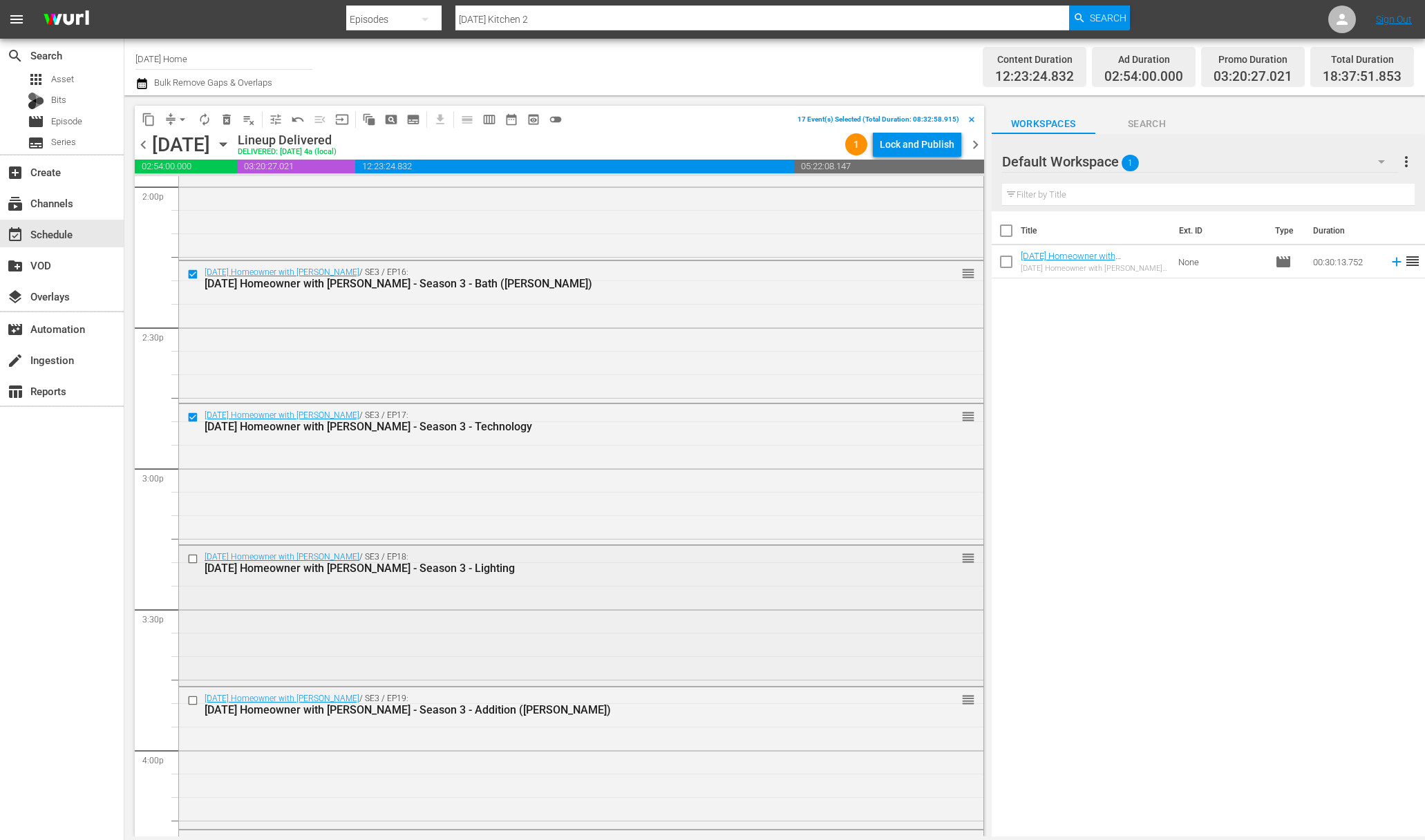
click at [190, 557] on input "checkbox" at bounding box center [194, 559] width 14 height 12
click at [196, 695] on input "checkbox" at bounding box center [194, 701] width 14 height 12
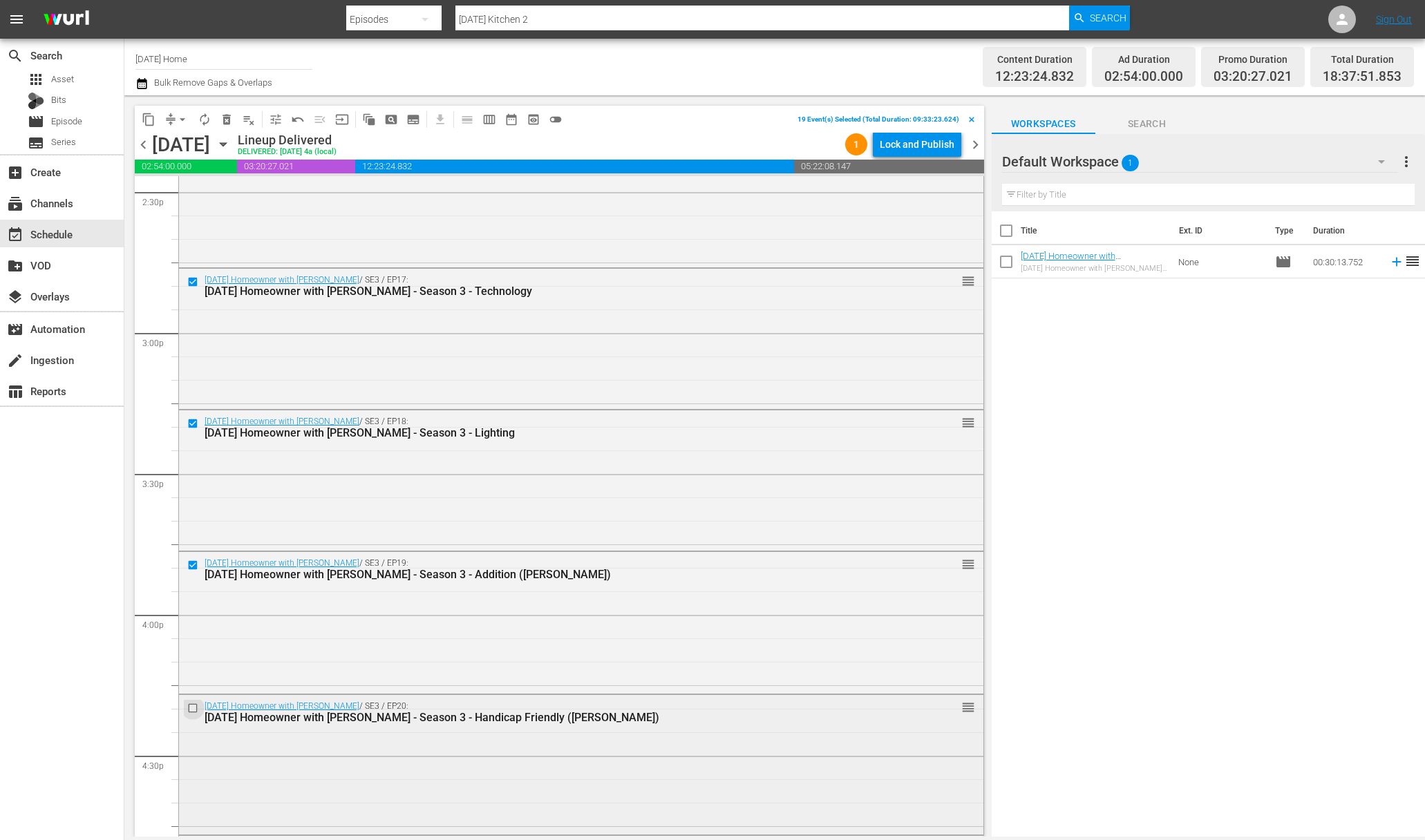
click at [190, 711] on input "checkbox" at bounding box center [194, 708] width 14 height 12
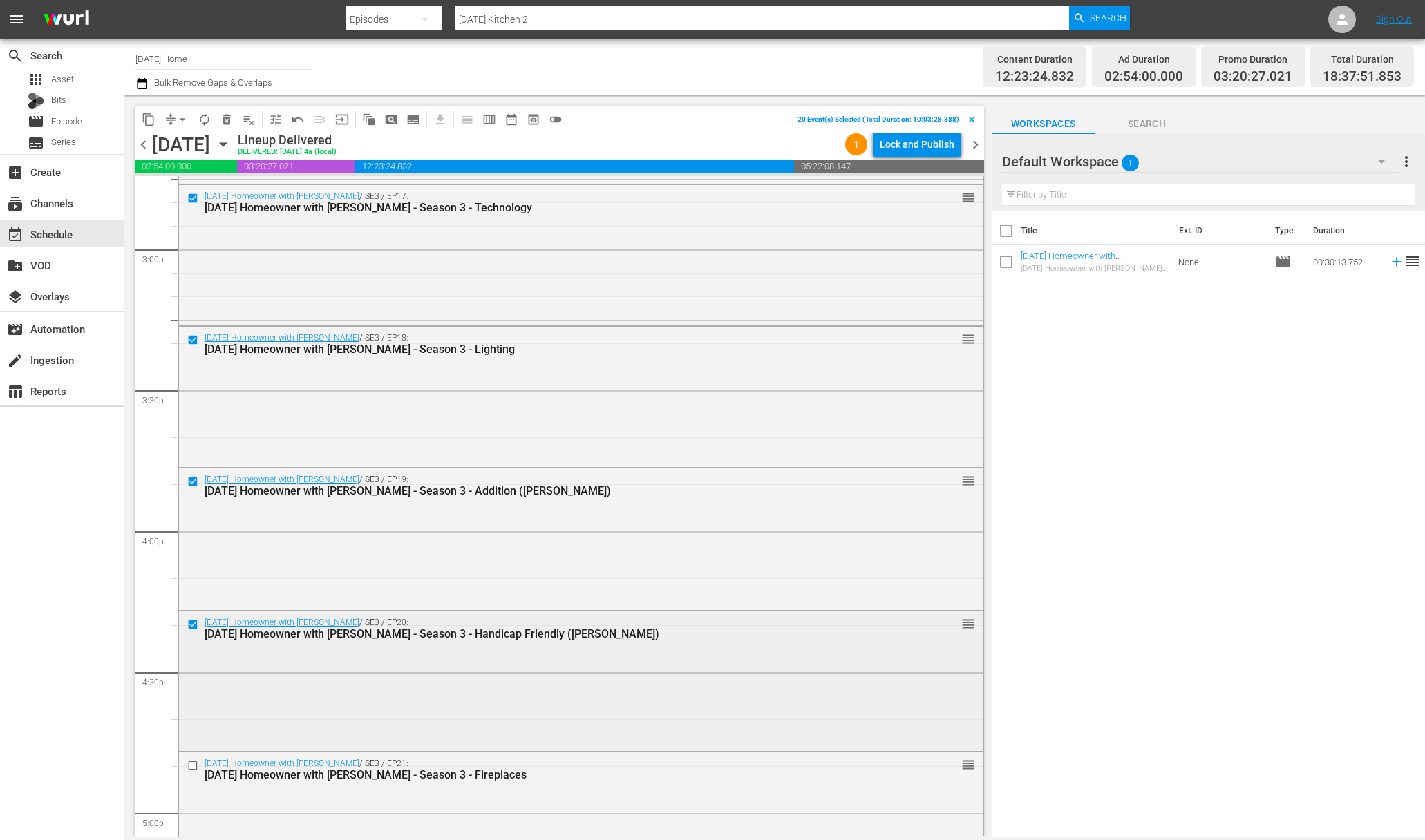
scroll to position [4379, 0]
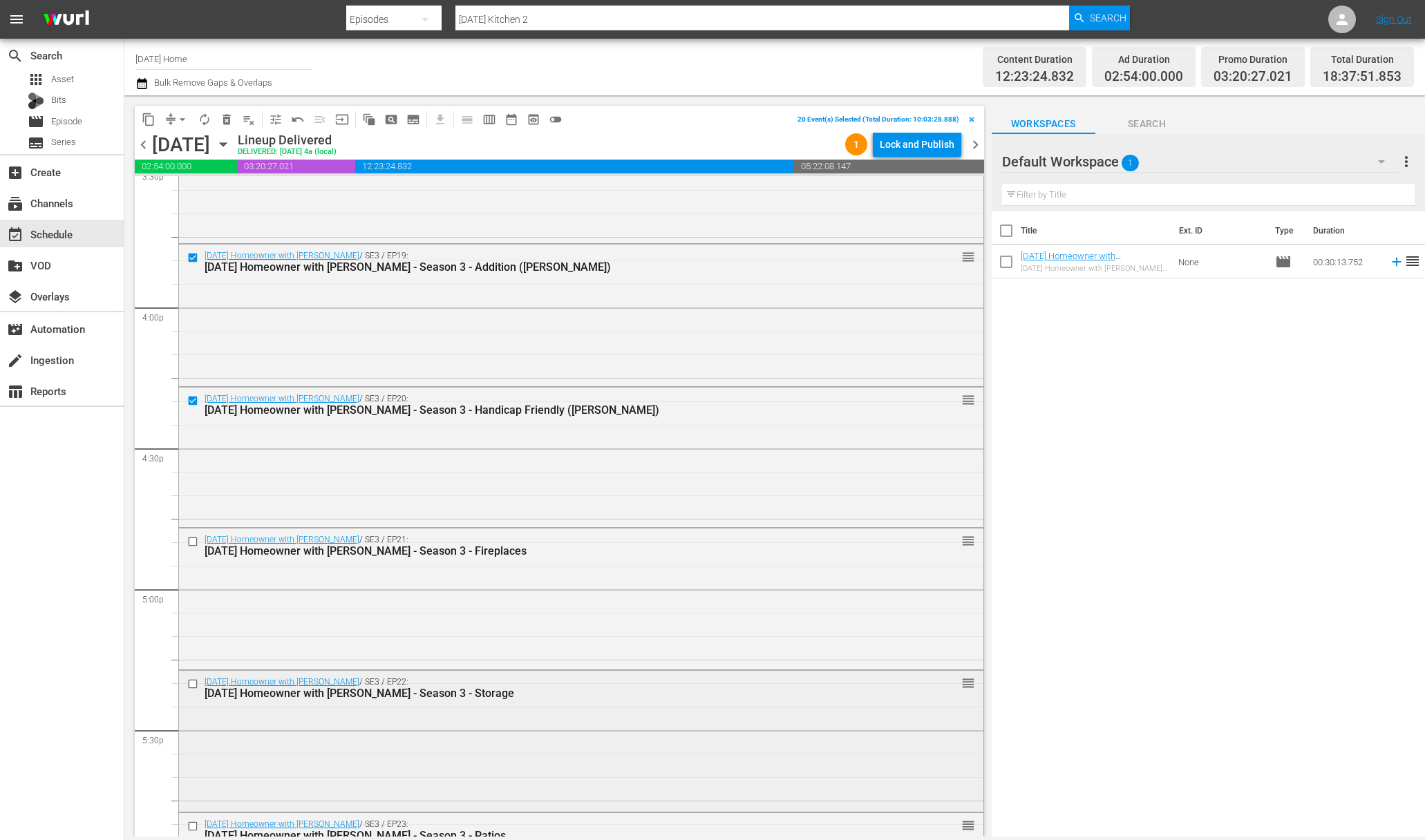
click at [196, 682] on input "checkbox" at bounding box center [194, 684] width 14 height 12
click at [194, 538] on input "checkbox" at bounding box center [194, 542] width 14 height 12
click at [194, 682] on input "checkbox" at bounding box center [194, 685] width 14 height 12
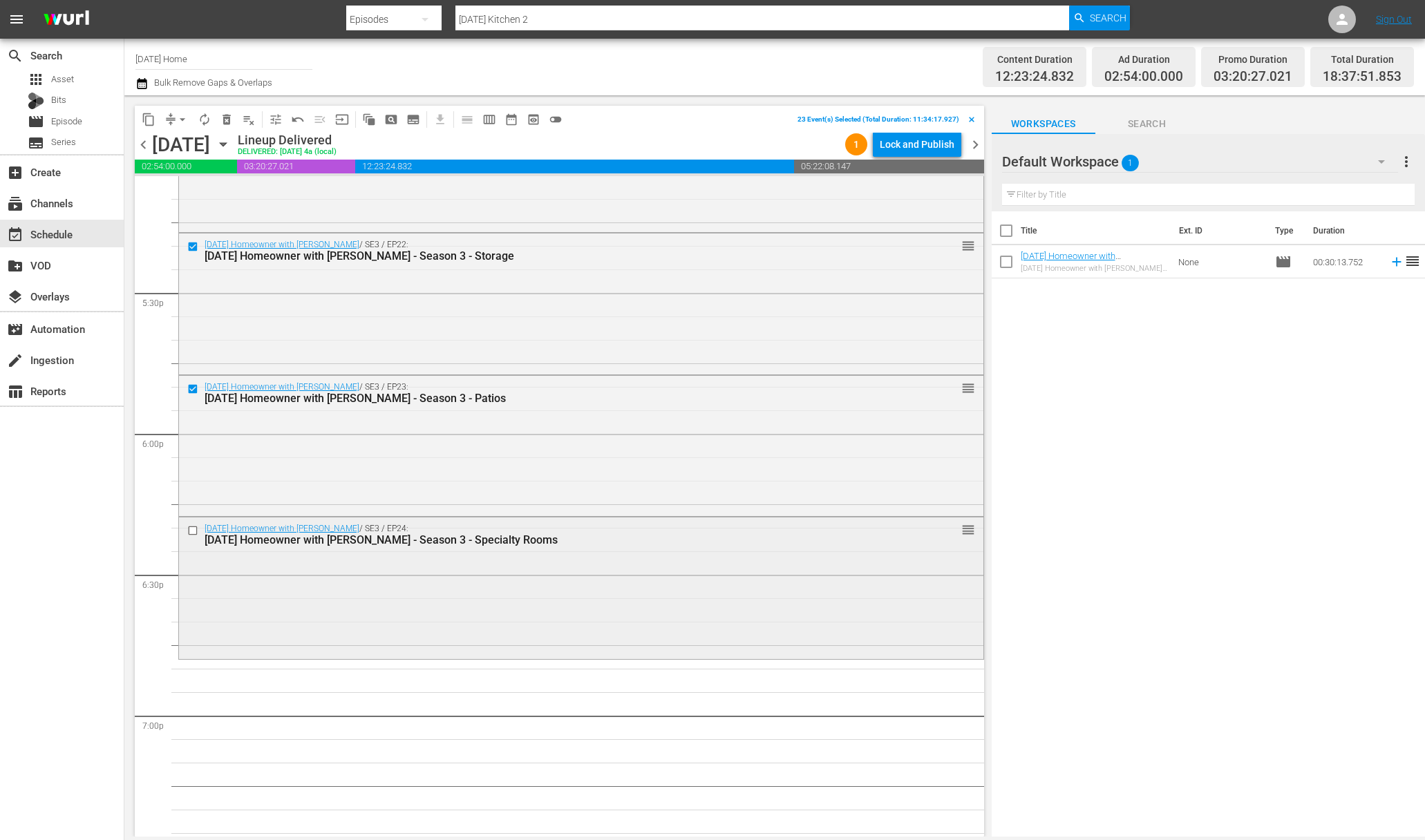
click at [190, 532] on input "checkbox" at bounding box center [194, 531] width 14 height 12
click at [146, 117] on span "content_copy" at bounding box center [148, 119] width 14 height 14
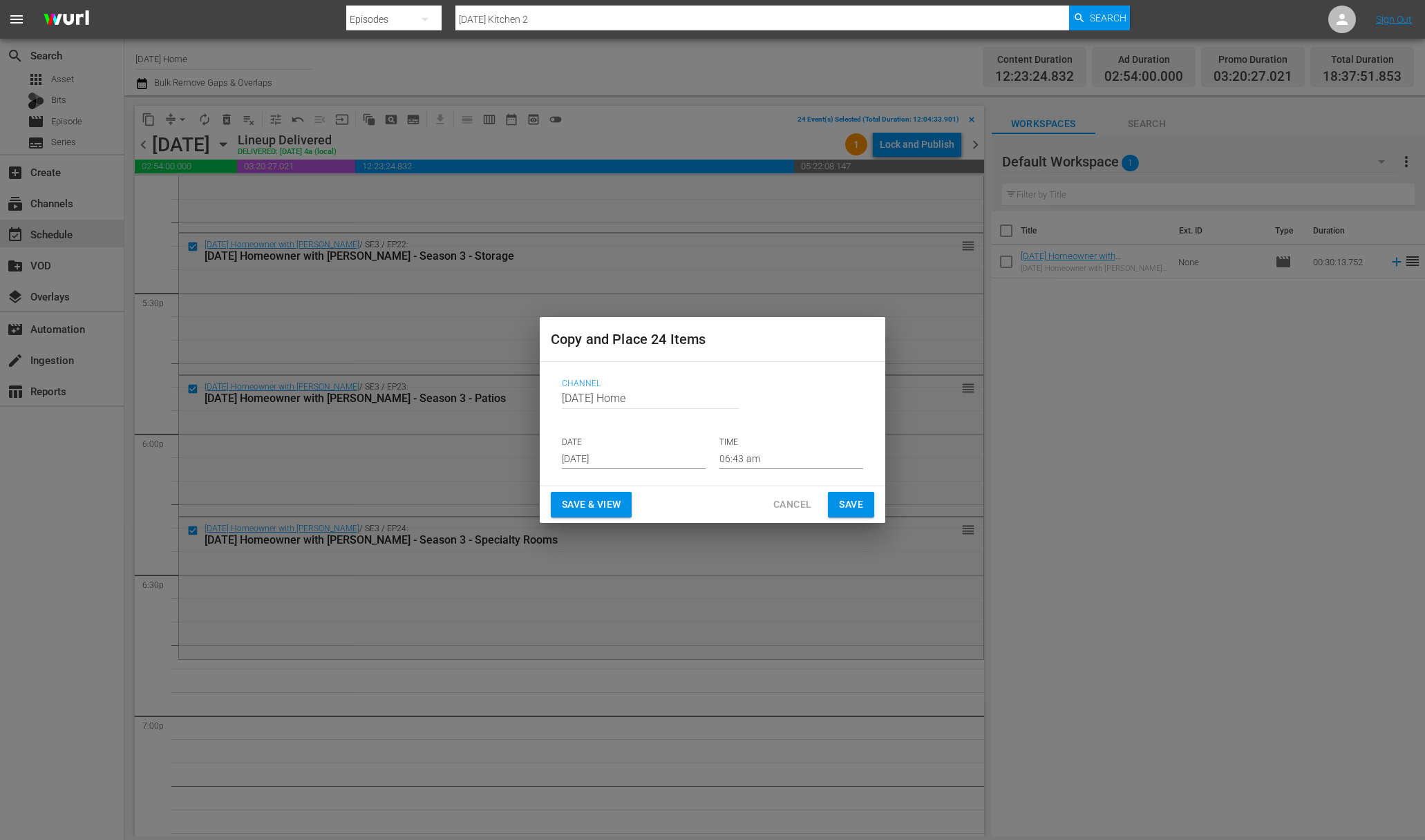
click at [661, 467] on input "[DATE]" at bounding box center [633, 458] width 144 height 21
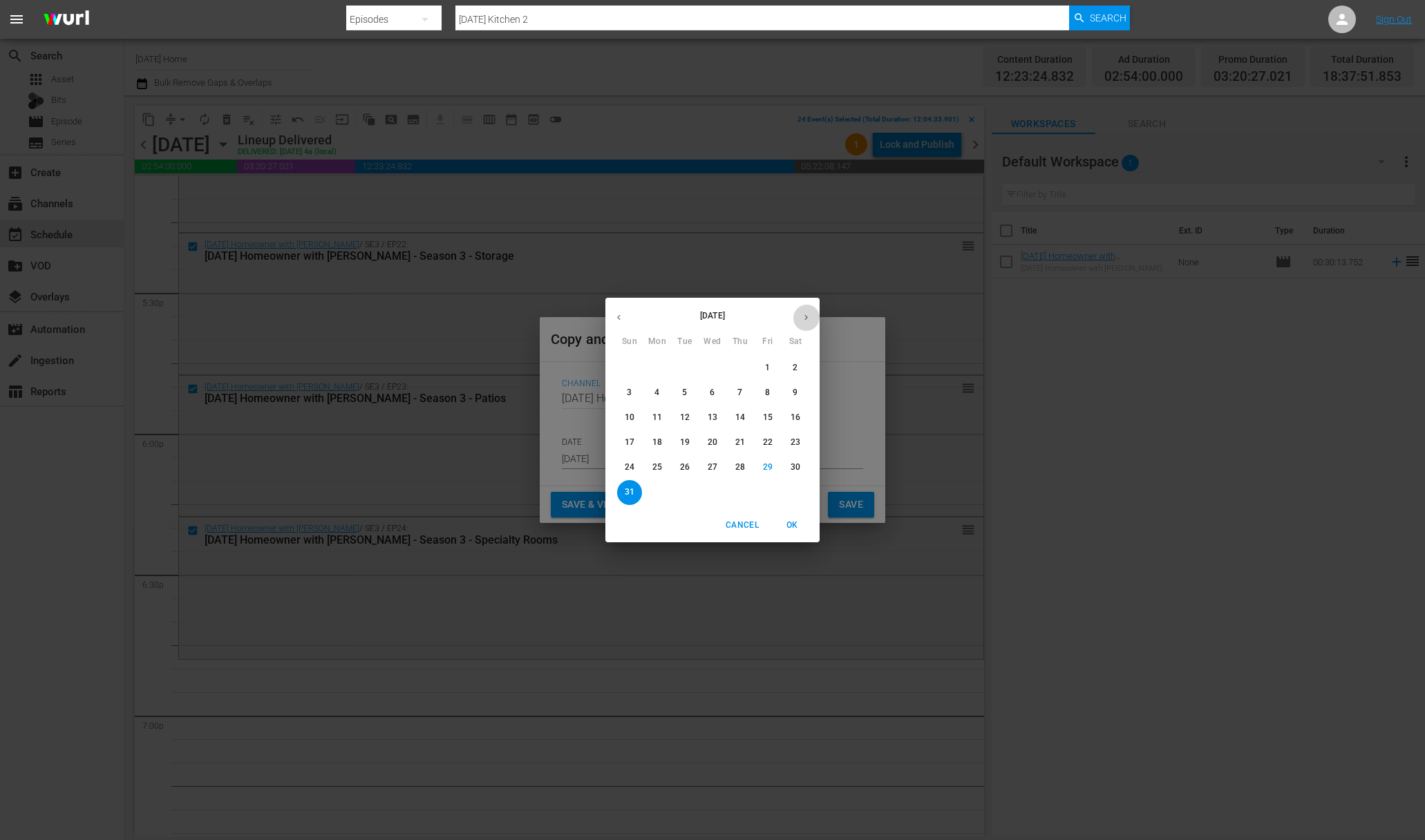
click at [812, 309] on button "button" at bounding box center [806, 317] width 27 height 27
click at [708, 369] on span "3" at bounding box center [712, 368] width 25 height 12
type input "[DATE]"
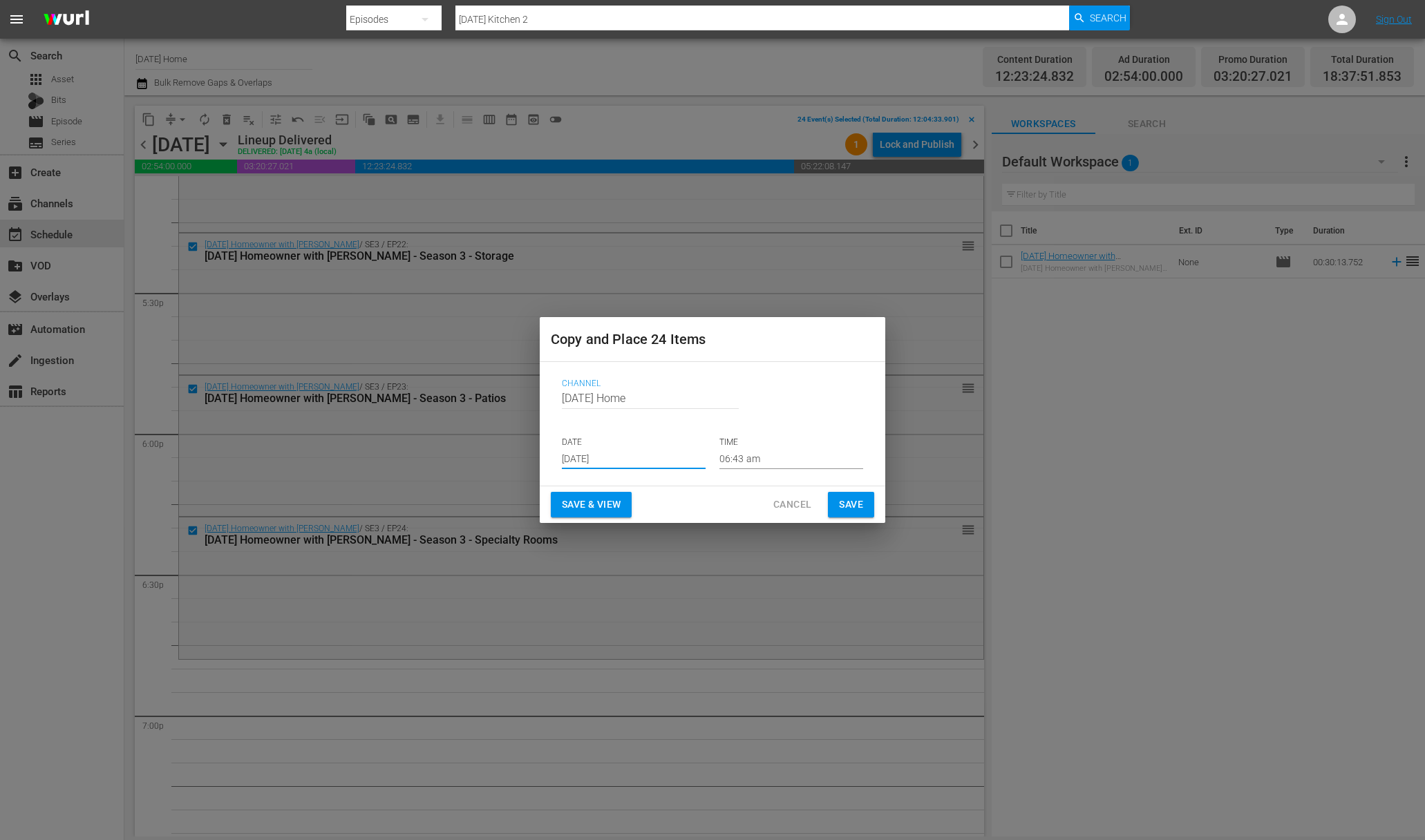
click at [733, 467] on input "06:43 am" at bounding box center [791, 458] width 144 height 21
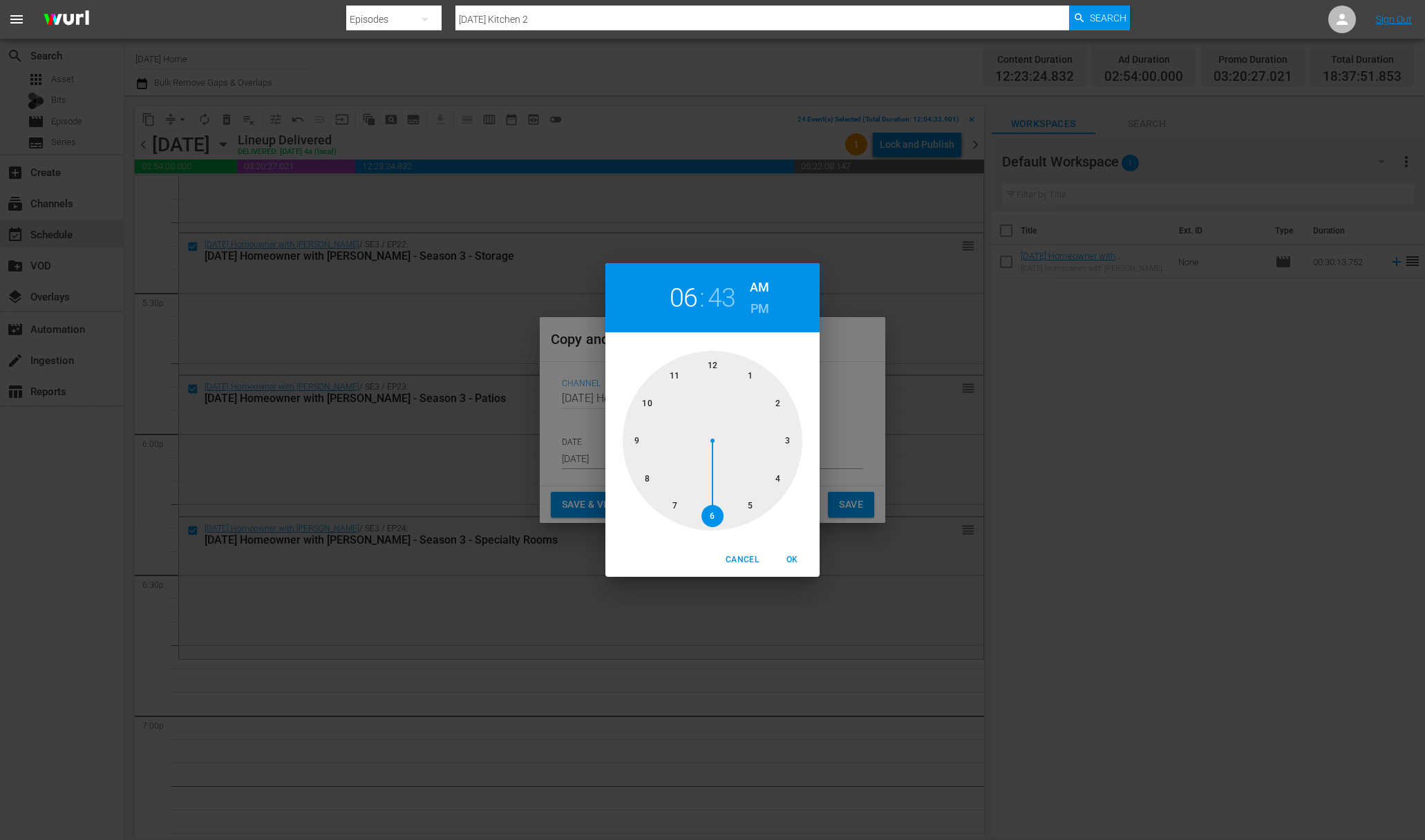
click at [715, 368] on div at bounding box center [712, 441] width 180 height 180
click at [712, 363] on div at bounding box center [712, 441] width 180 height 180
click at [794, 562] on span "OK" at bounding box center [792, 560] width 33 height 14
type input "12:00 am"
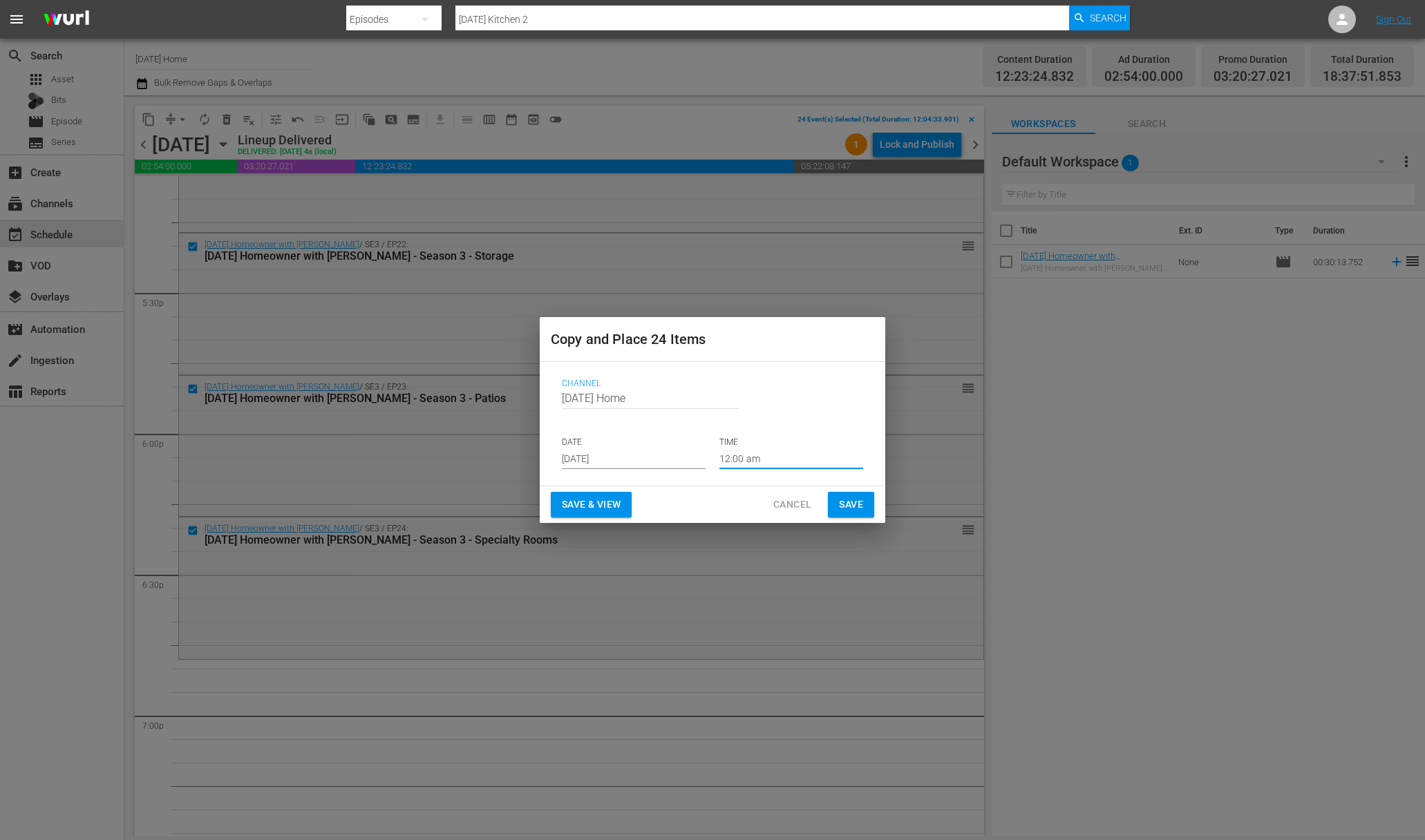
click at [856, 508] on span "Save" at bounding box center [850, 504] width 24 height 17
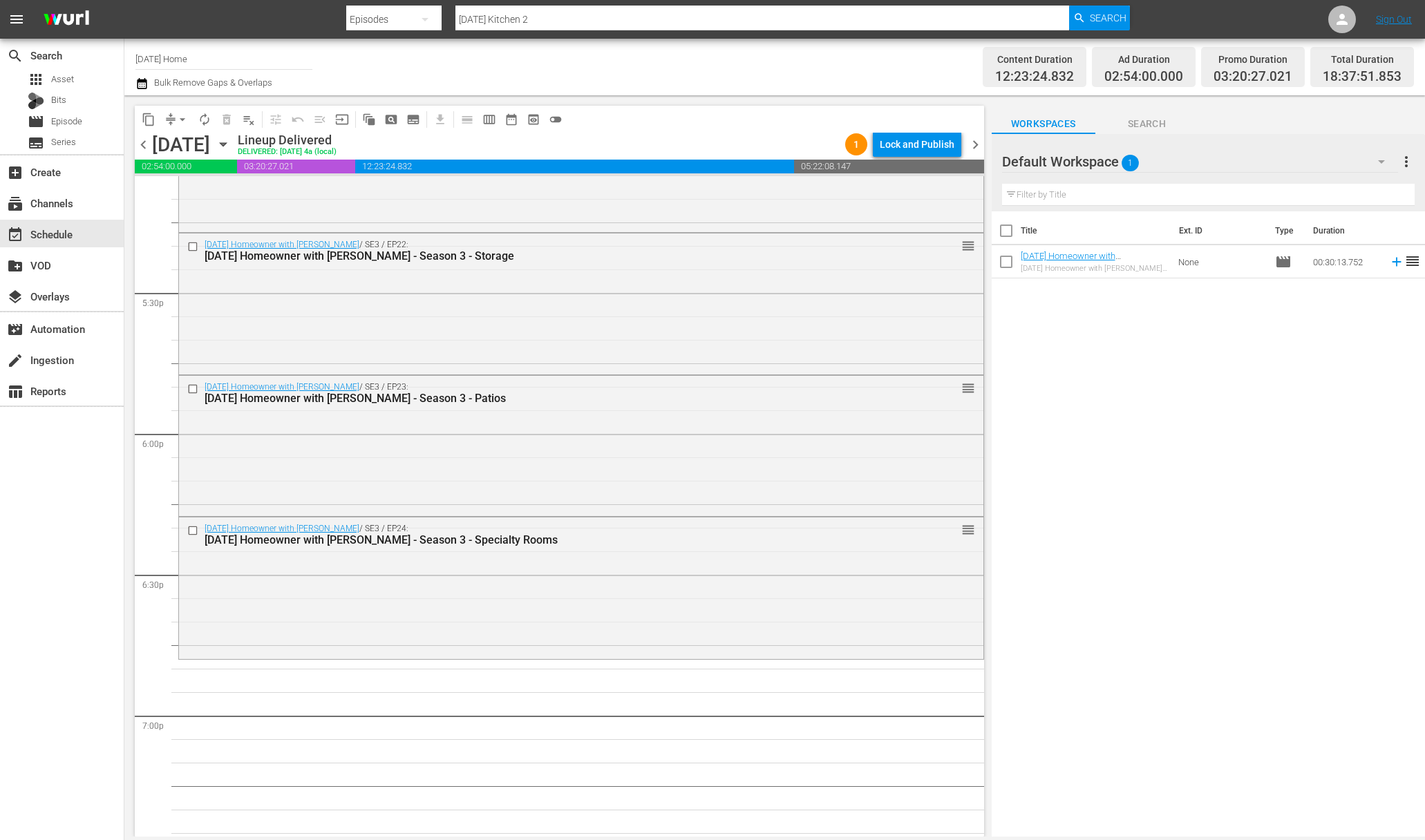
click at [226, 143] on icon "button" at bounding box center [222, 145] width 6 height 3
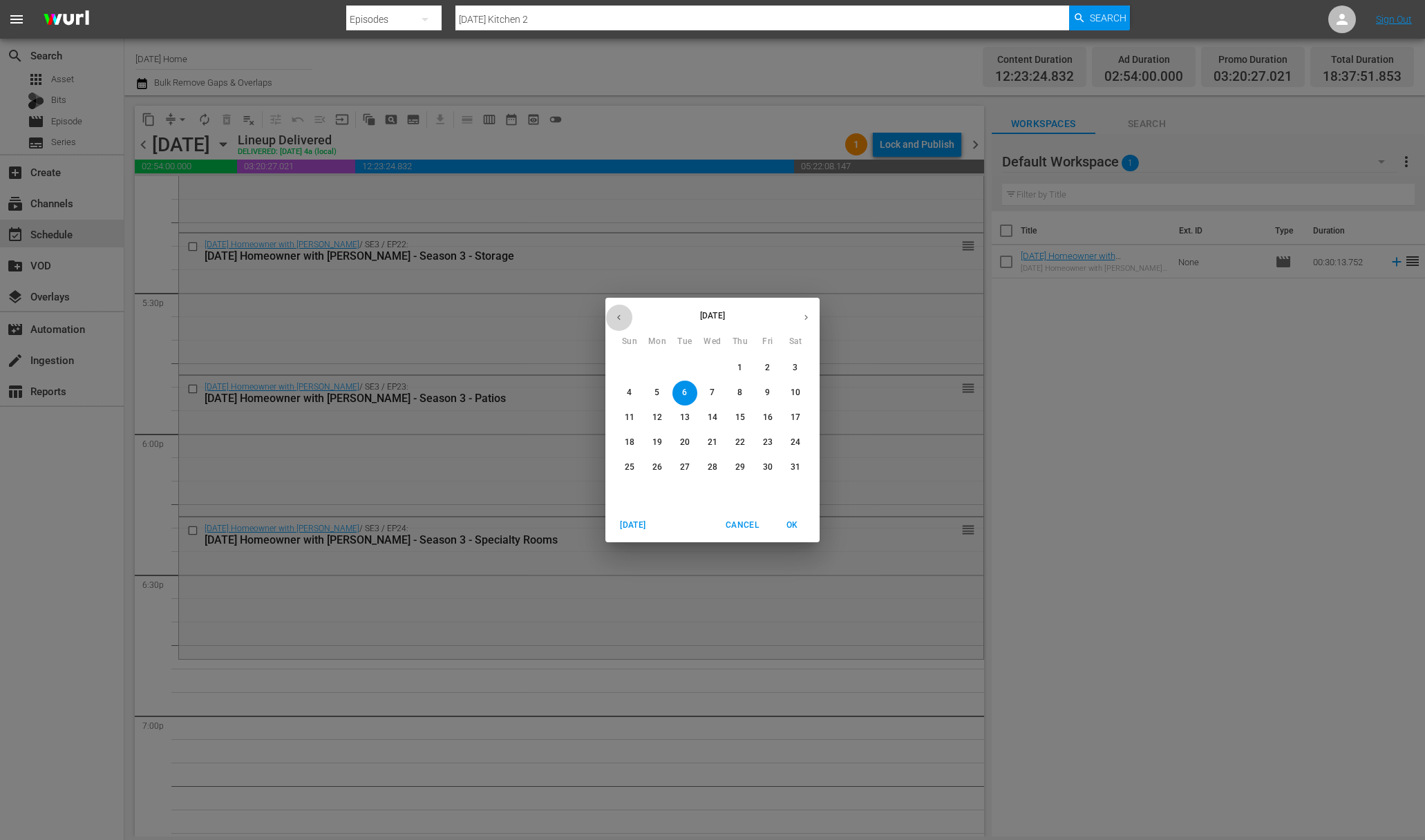
click at [620, 322] on icon "button" at bounding box center [619, 317] width 10 height 10
click at [804, 319] on icon "button" at bounding box center [806, 318] width 3 height 6
click at [762, 403] on button "9" at bounding box center [768, 393] width 25 height 25
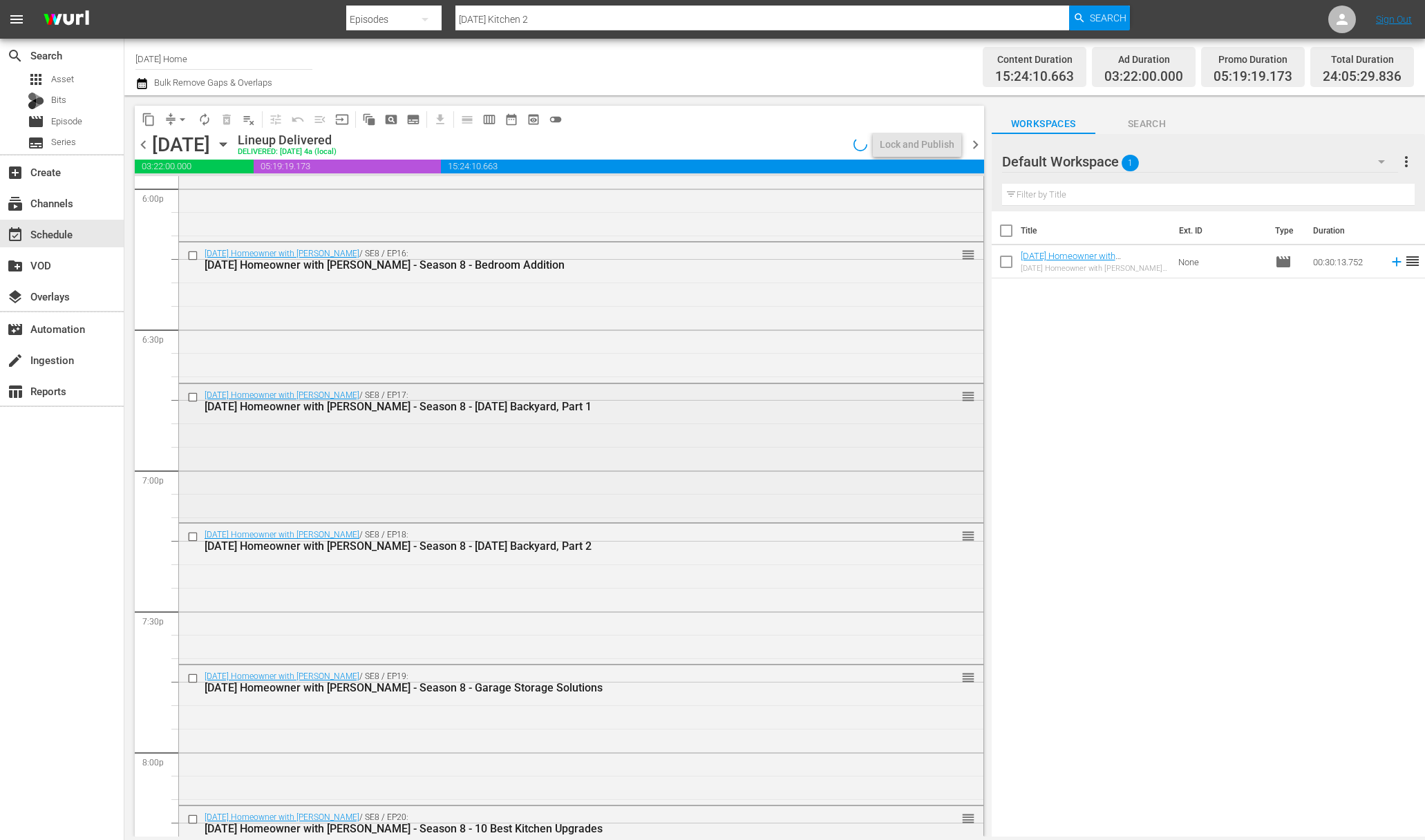
scroll to position [5071, 0]
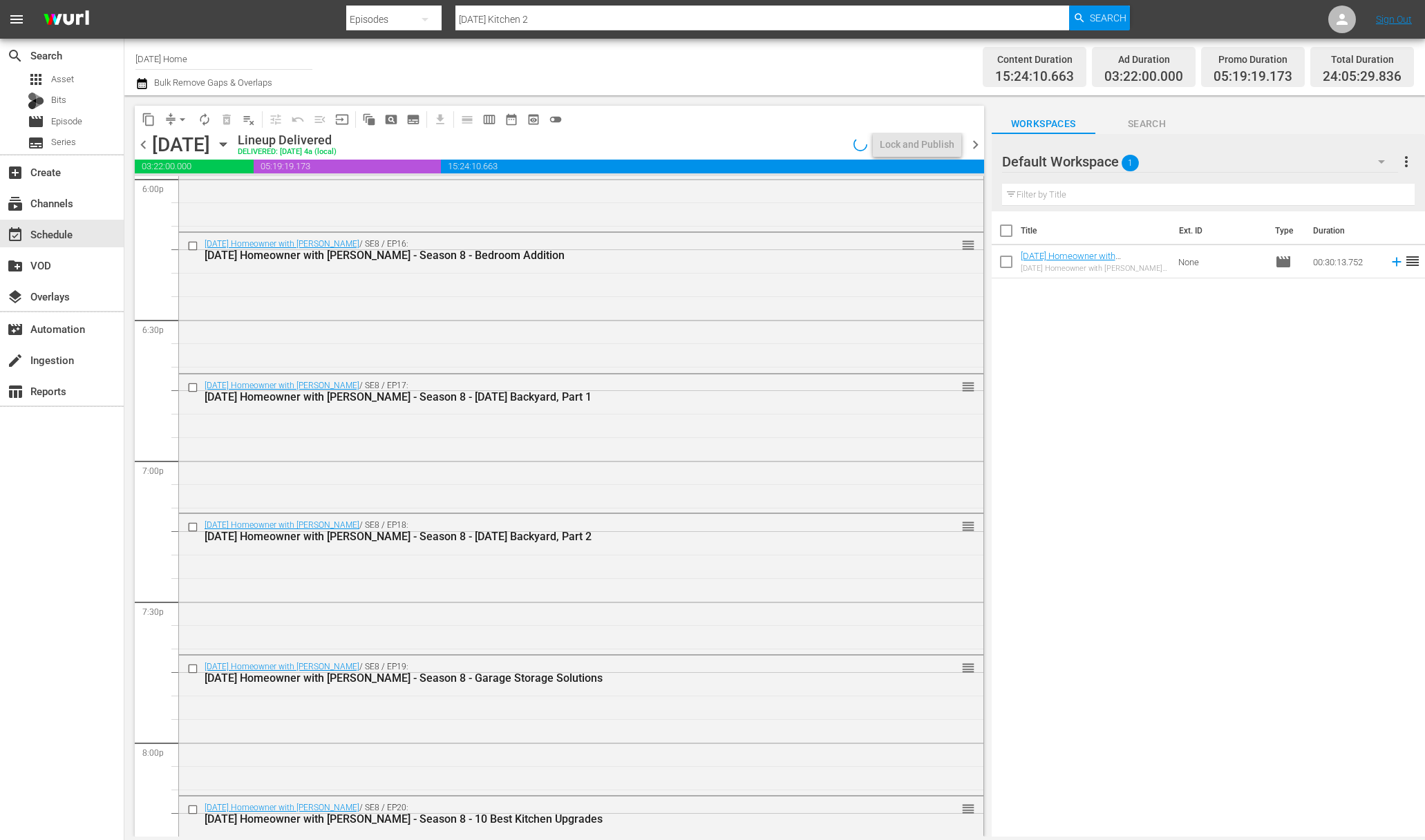
click at [230, 137] on icon "button" at bounding box center [223, 144] width 15 height 15
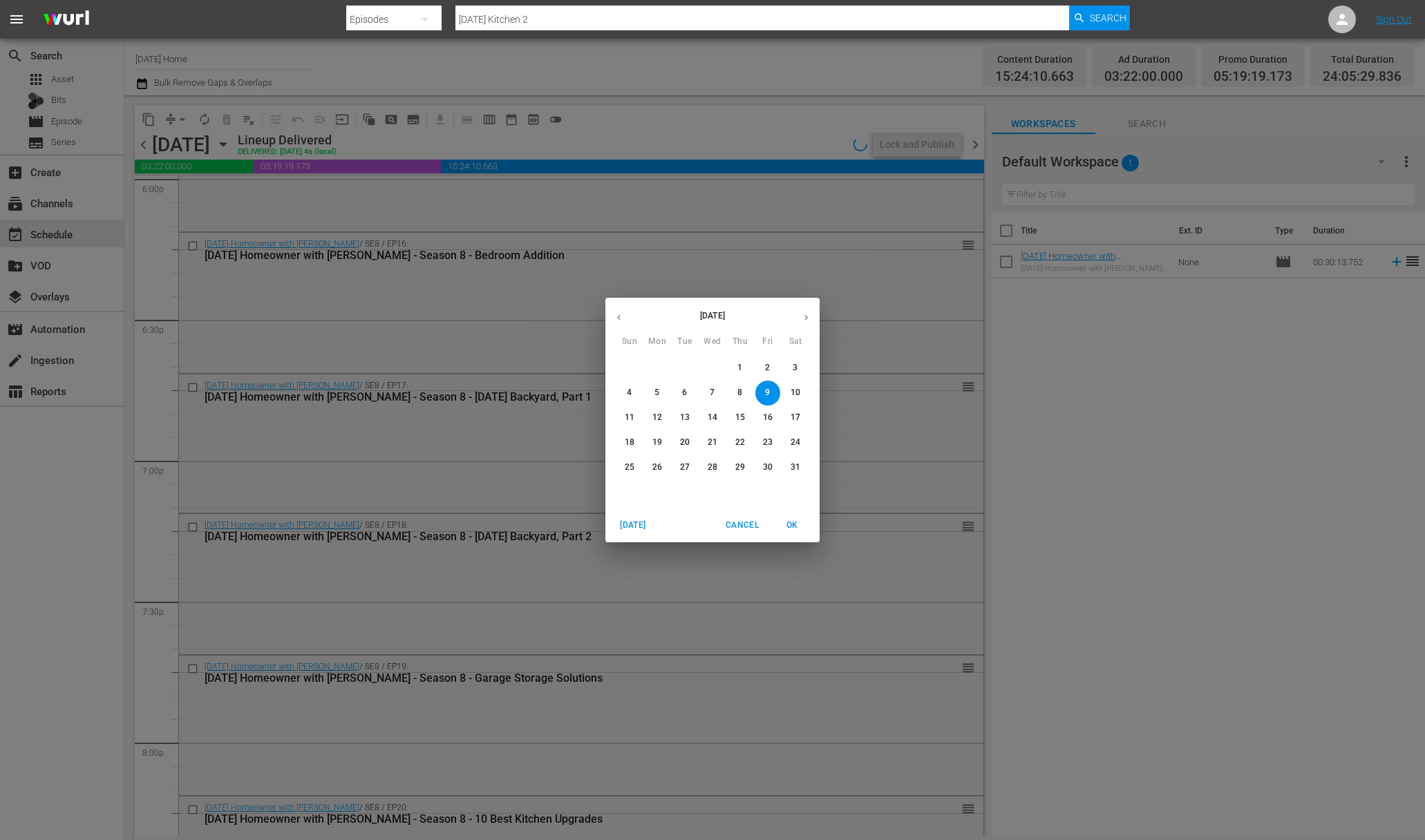
click at [795, 394] on p "10" at bounding box center [795, 393] width 10 height 12
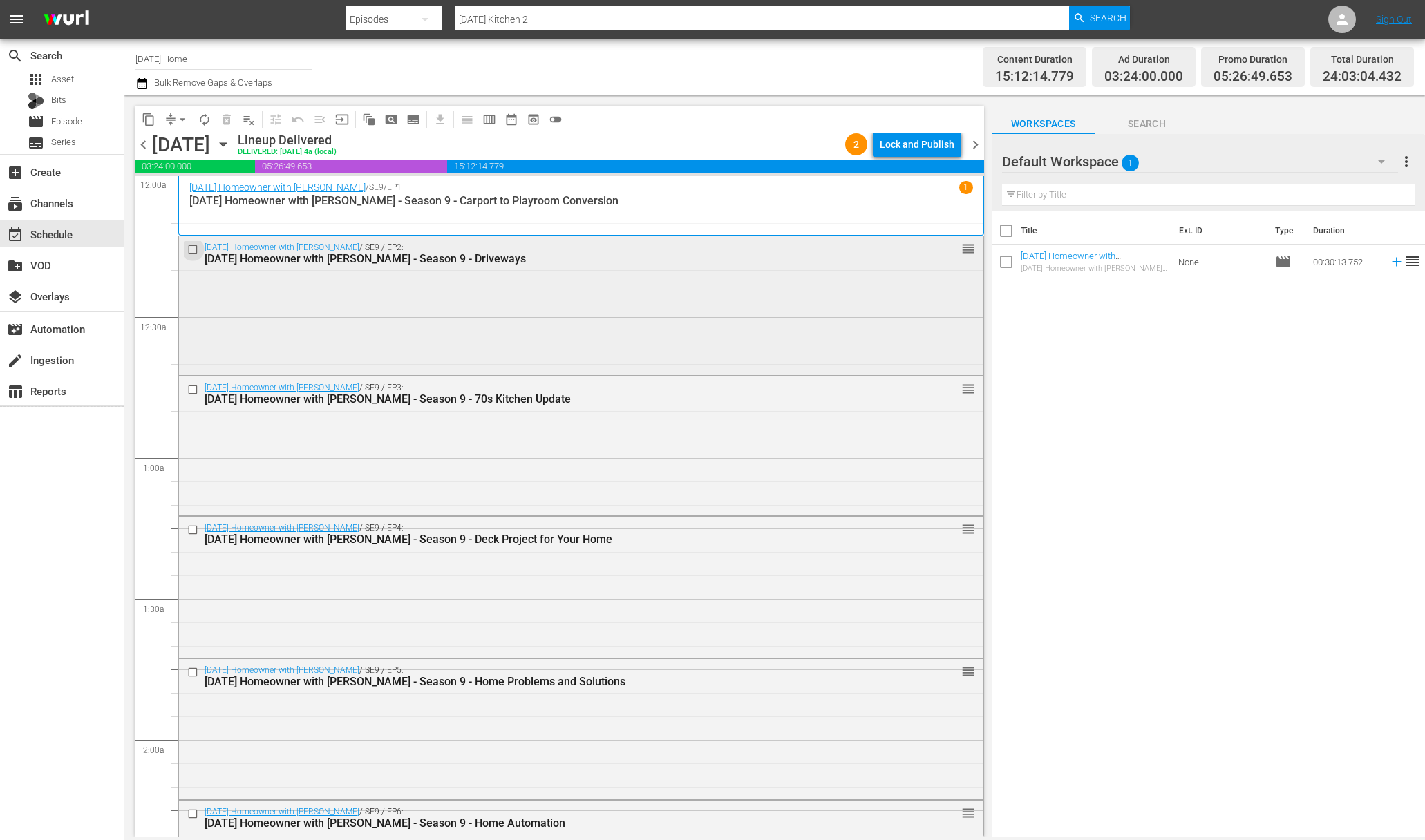
click at [190, 245] on input "checkbox" at bounding box center [194, 249] width 14 height 12
click at [195, 250] on input "checkbox" at bounding box center [194, 249] width 14 height 12
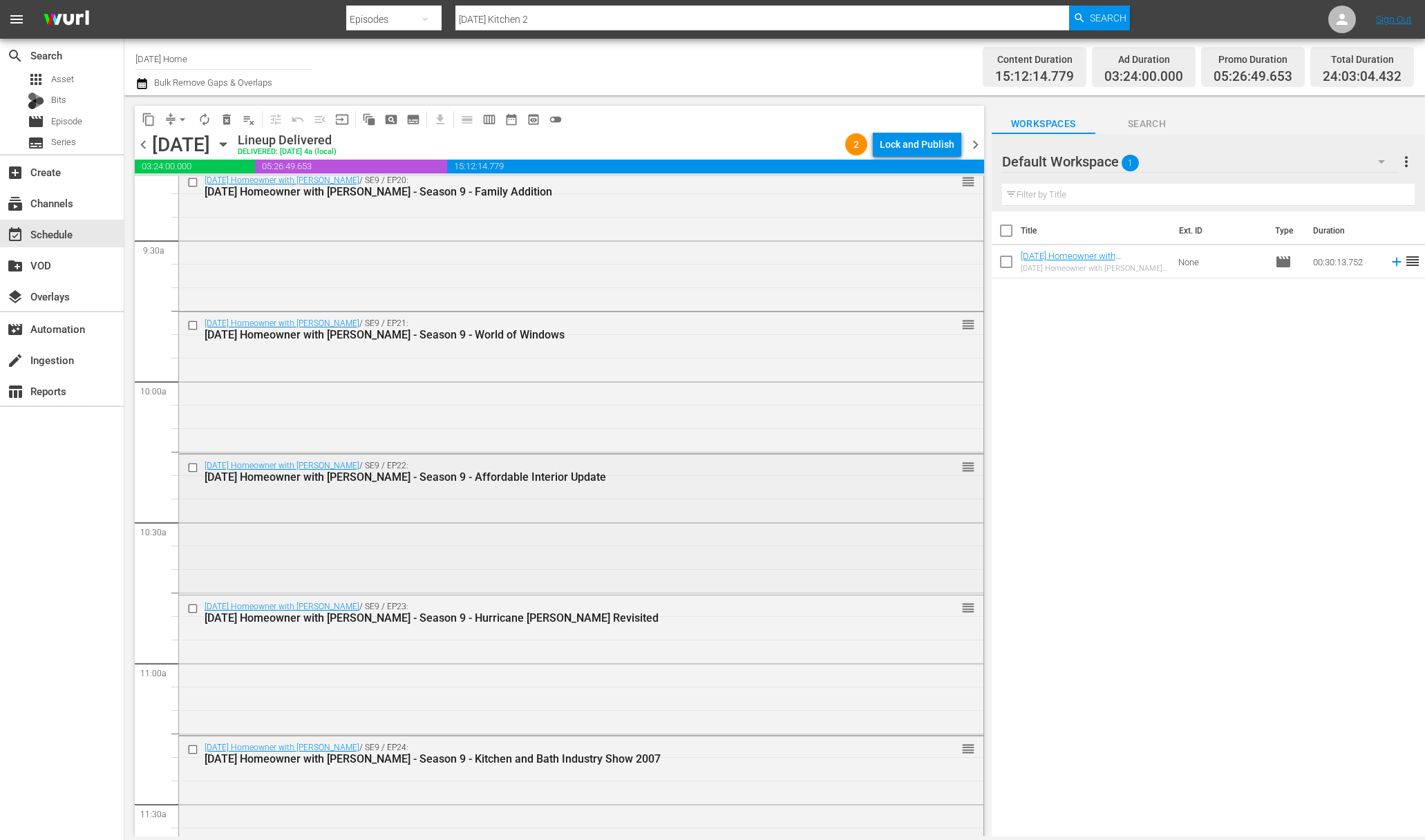
scroll to position [2596, 0]
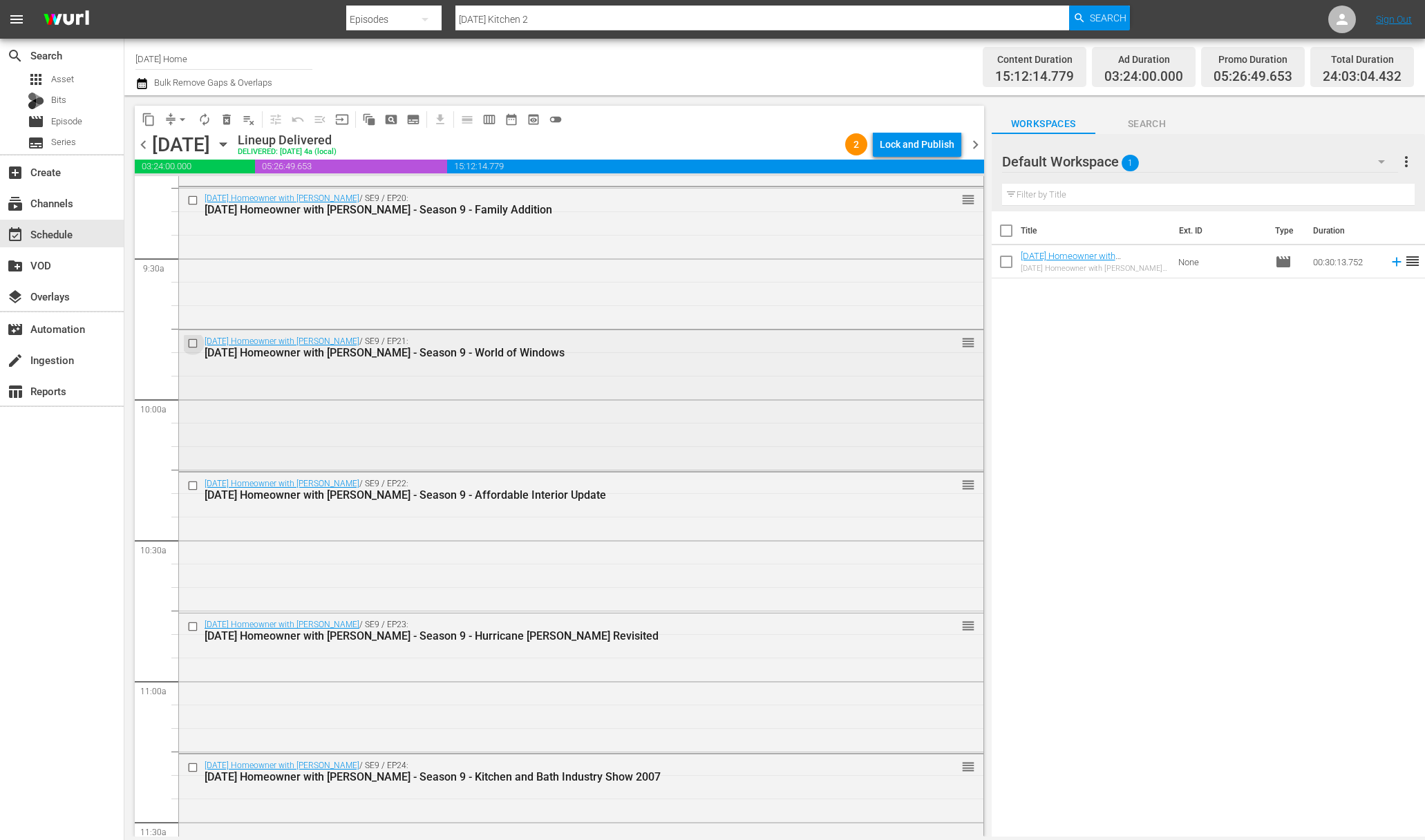
click at [190, 341] on input "checkbox" at bounding box center [194, 343] width 14 height 12
click at [195, 488] on input "checkbox" at bounding box center [194, 485] width 14 height 12
click at [195, 629] on input "checkbox" at bounding box center [194, 627] width 14 height 12
click at [194, 767] on input "checkbox" at bounding box center [194, 768] width 14 height 12
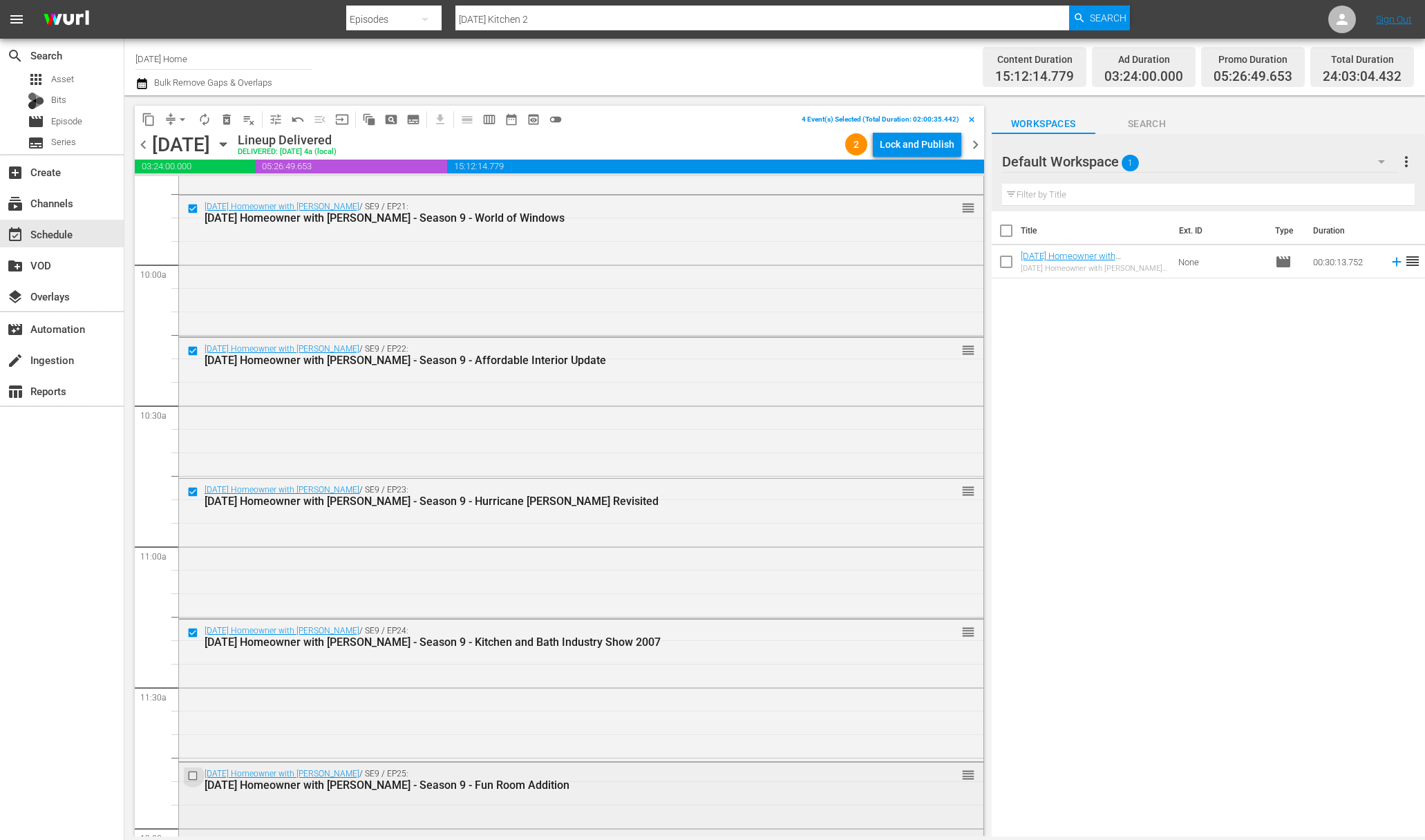
click at [194, 770] on input "checkbox" at bounding box center [194, 775] width 14 height 12
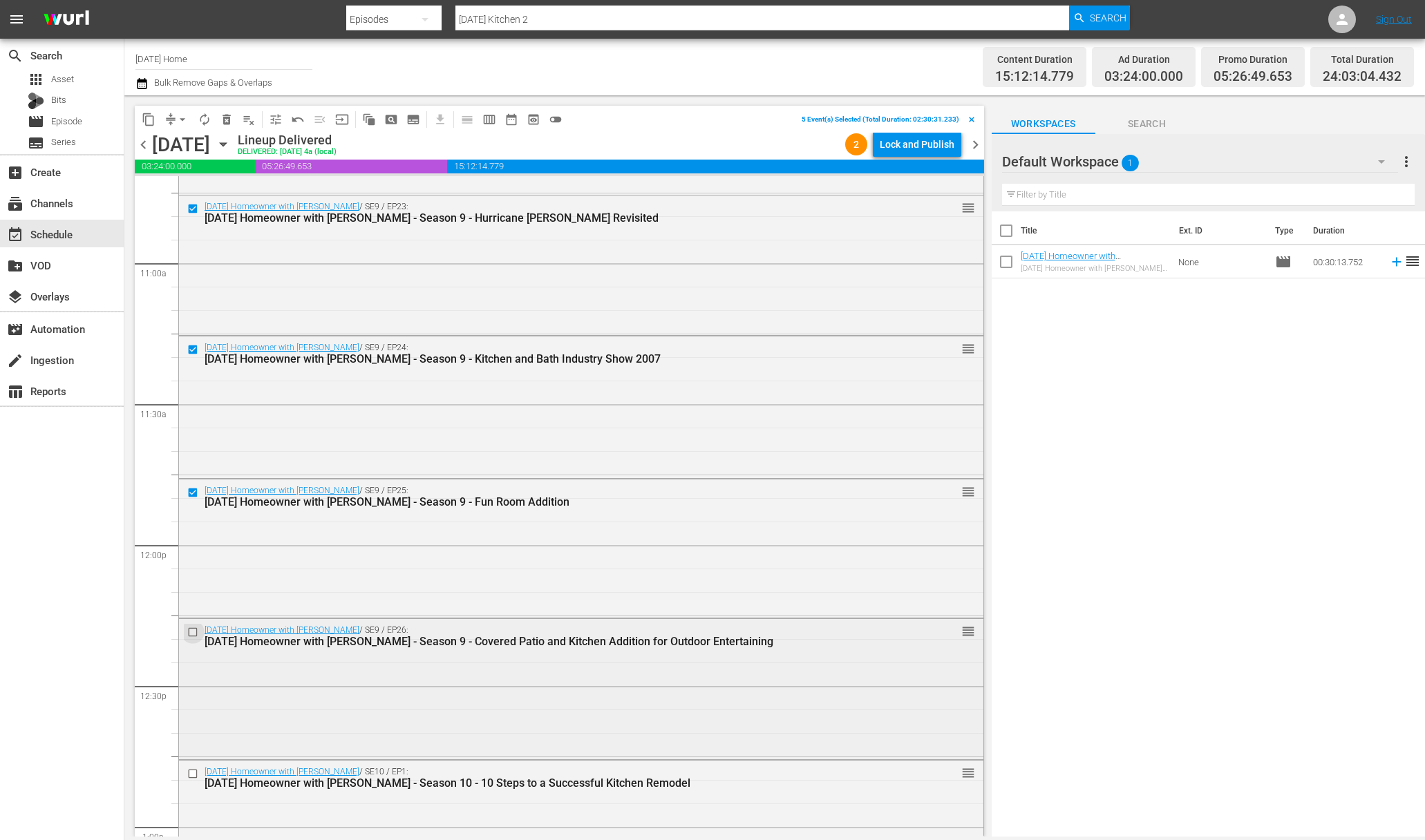
click at [191, 635] on input "checkbox" at bounding box center [194, 632] width 14 height 12
click at [149, 118] on span "content_copy" at bounding box center [148, 119] width 14 height 14
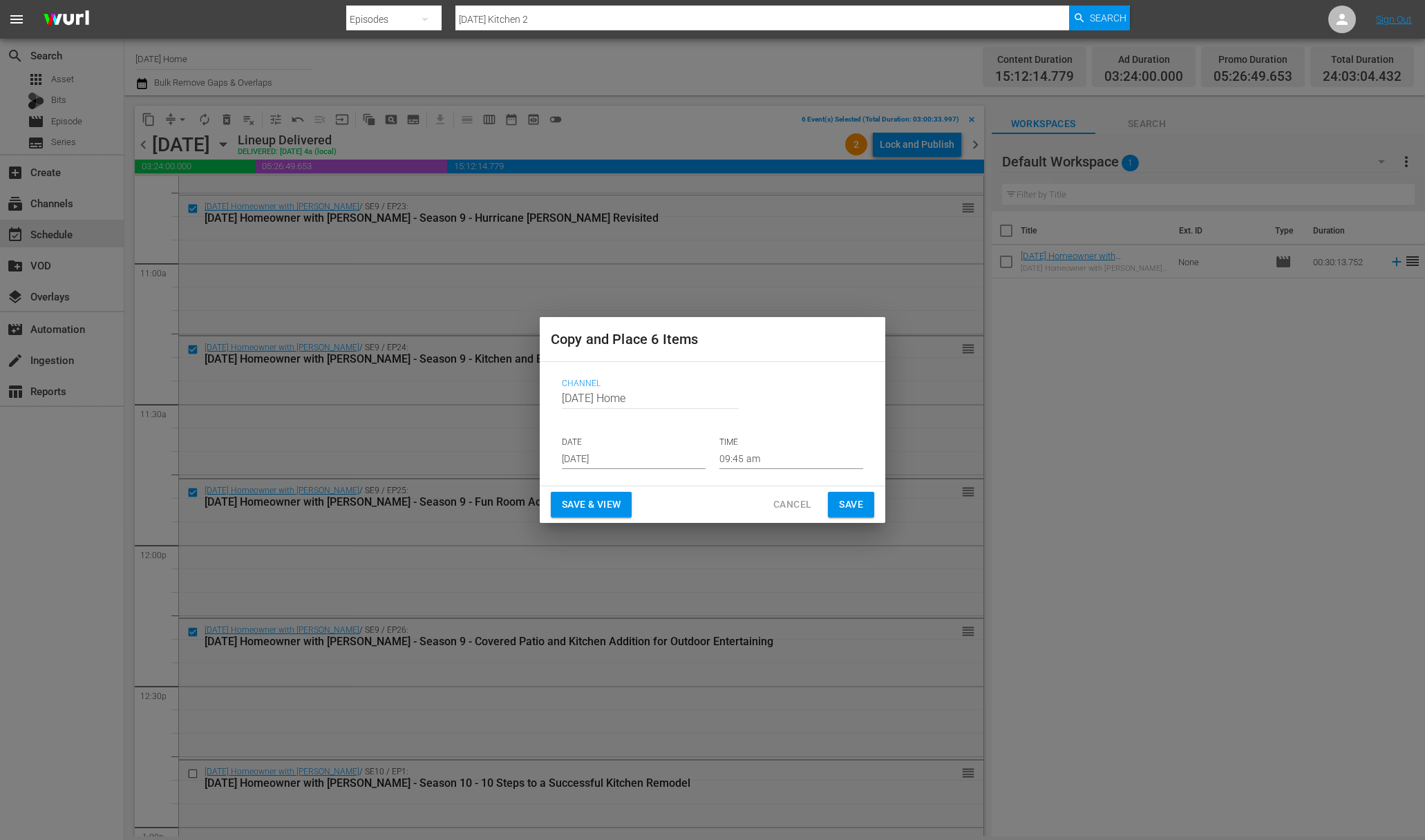
click at [671, 467] on input "[DATE]" at bounding box center [633, 458] width 144 height 21
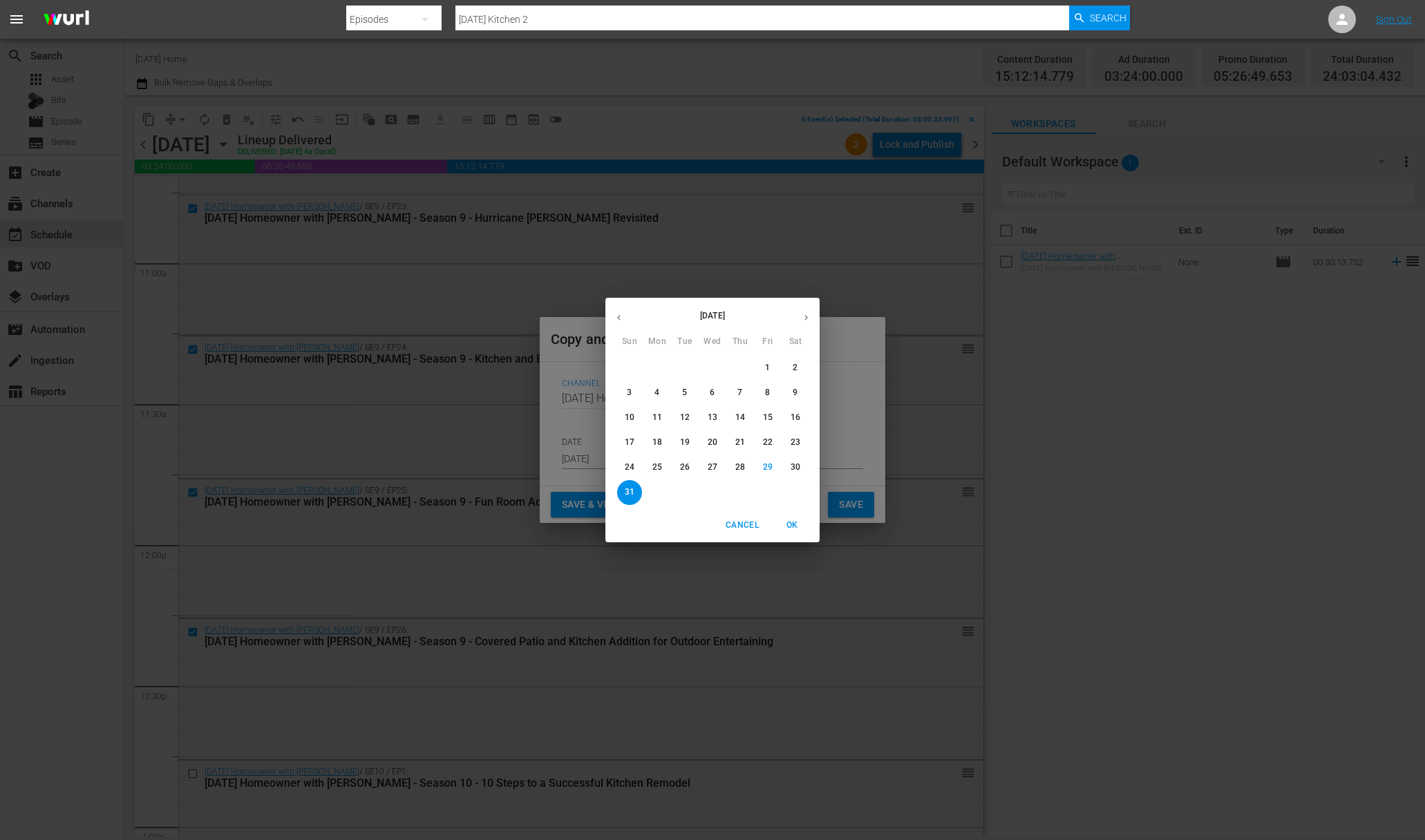
click at [810, 324] on button "button" at bounding box center [806, 317] width 27 height 27
click at [713, 371] on p "3" at bounding box center [712, 368] width 5 height 12
type input "[DATE]"
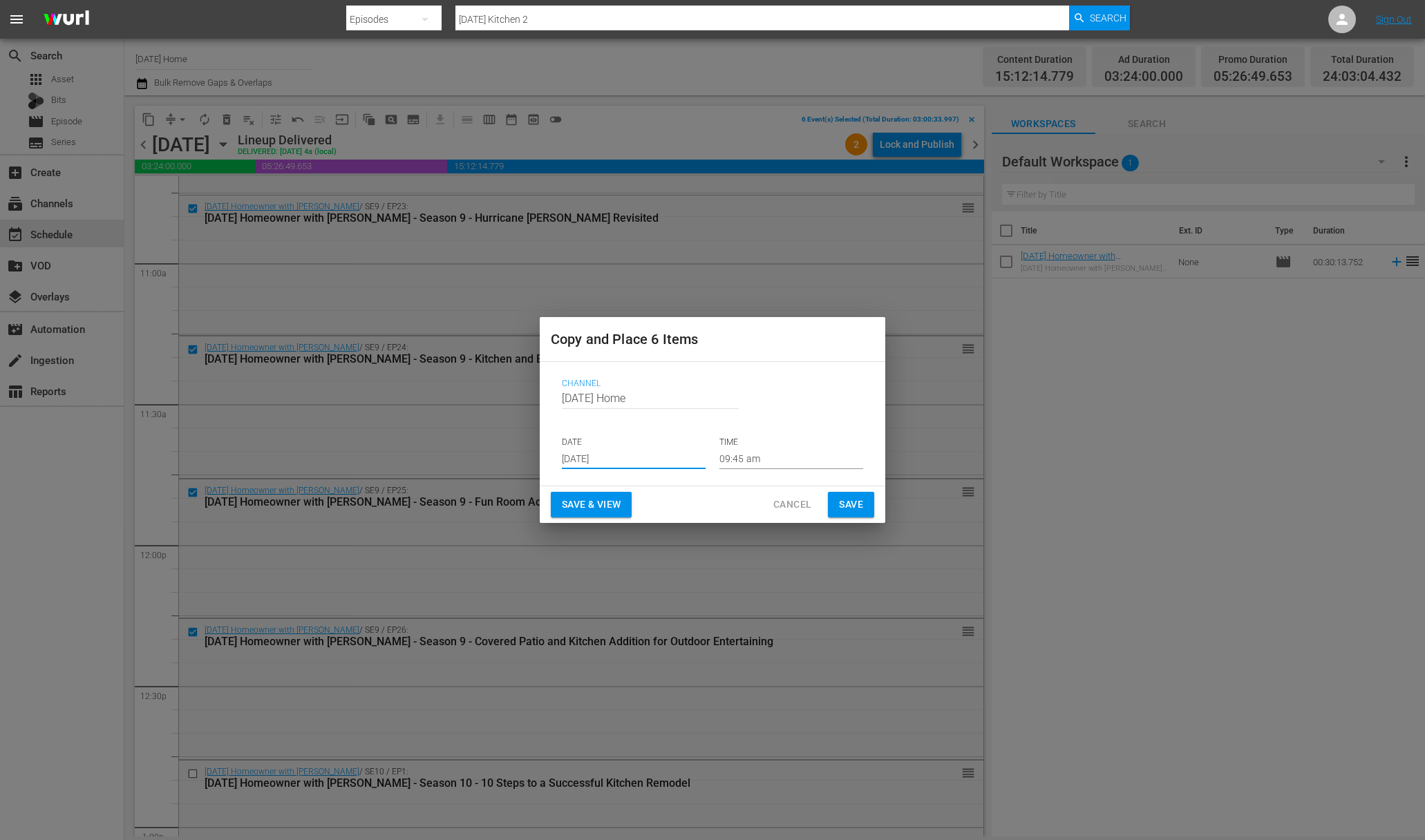
click at [754, 452] on input "09:45 am" at bounding box center [791, 458] width 144 height 21
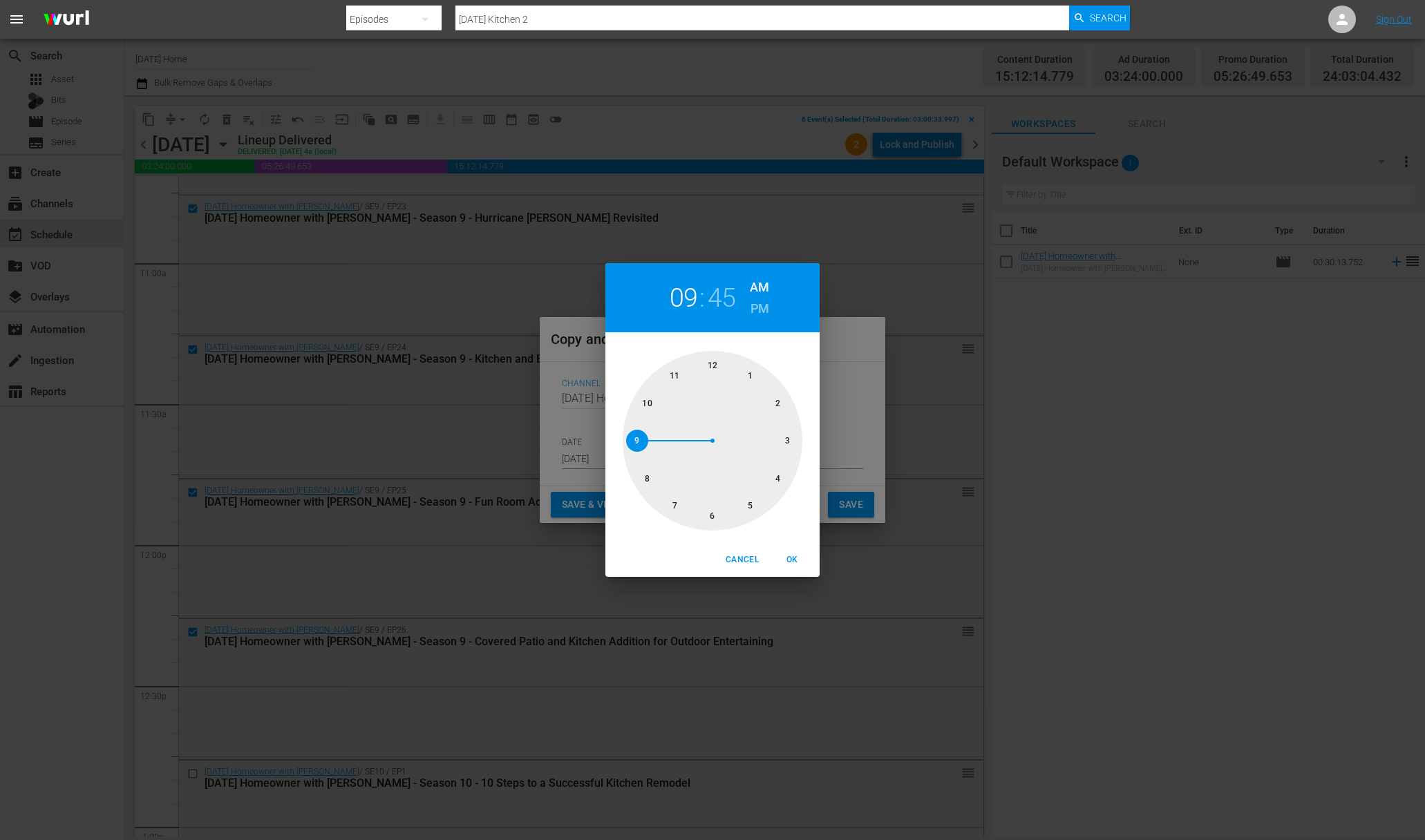
click at [713, 513] on div at bounding box center [712, 441] width 180 height 180
click at [755, 307] on h6 "PM" at bounding box center [760, 309] width 18 height 22
click at [788, 561] on span "OK" at bounding box center [792, 560] width 33 height 14
type input "06:45 pm"
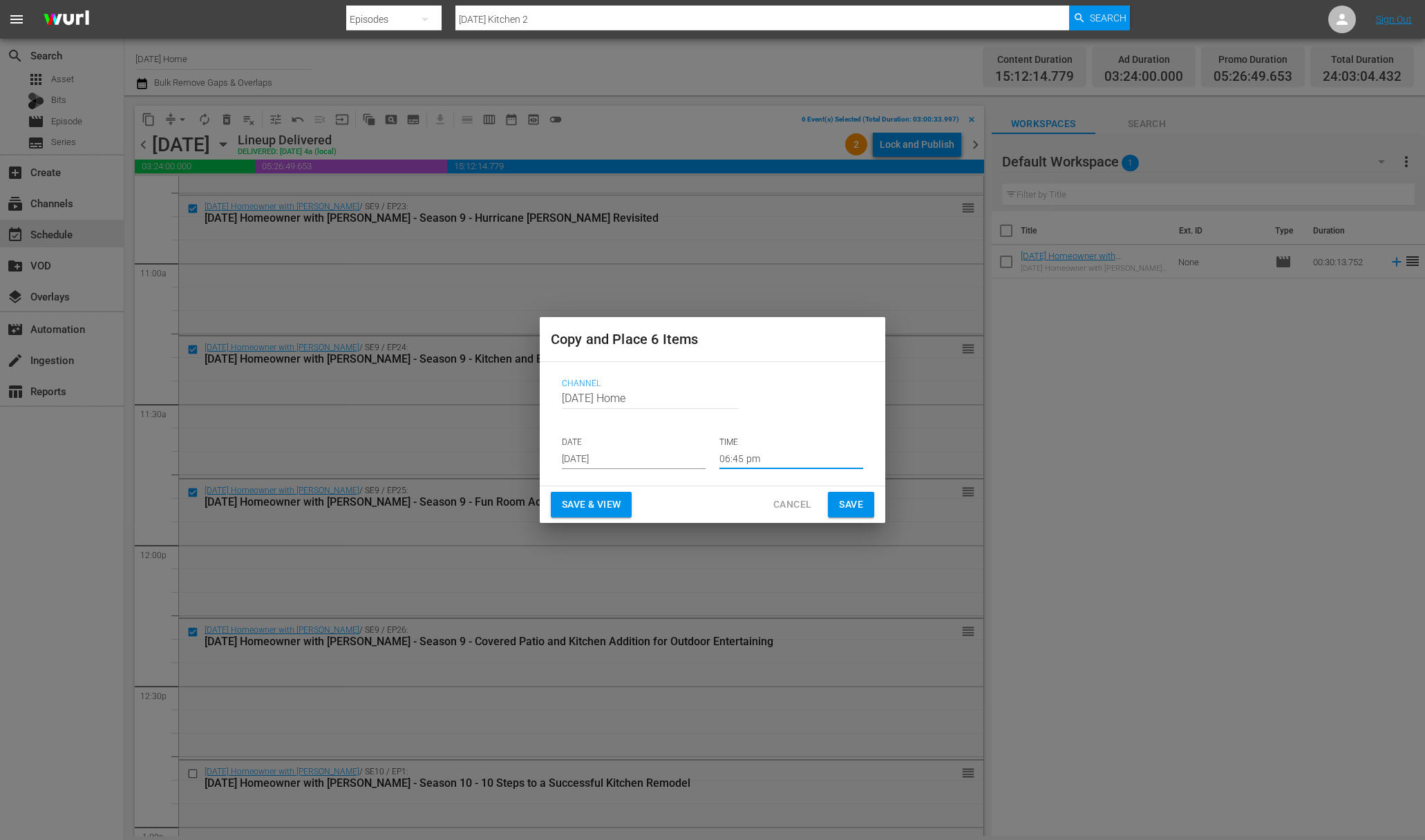
click at [839, 501] on span "Save" at bounding box center [850, 504] width 24 height 17
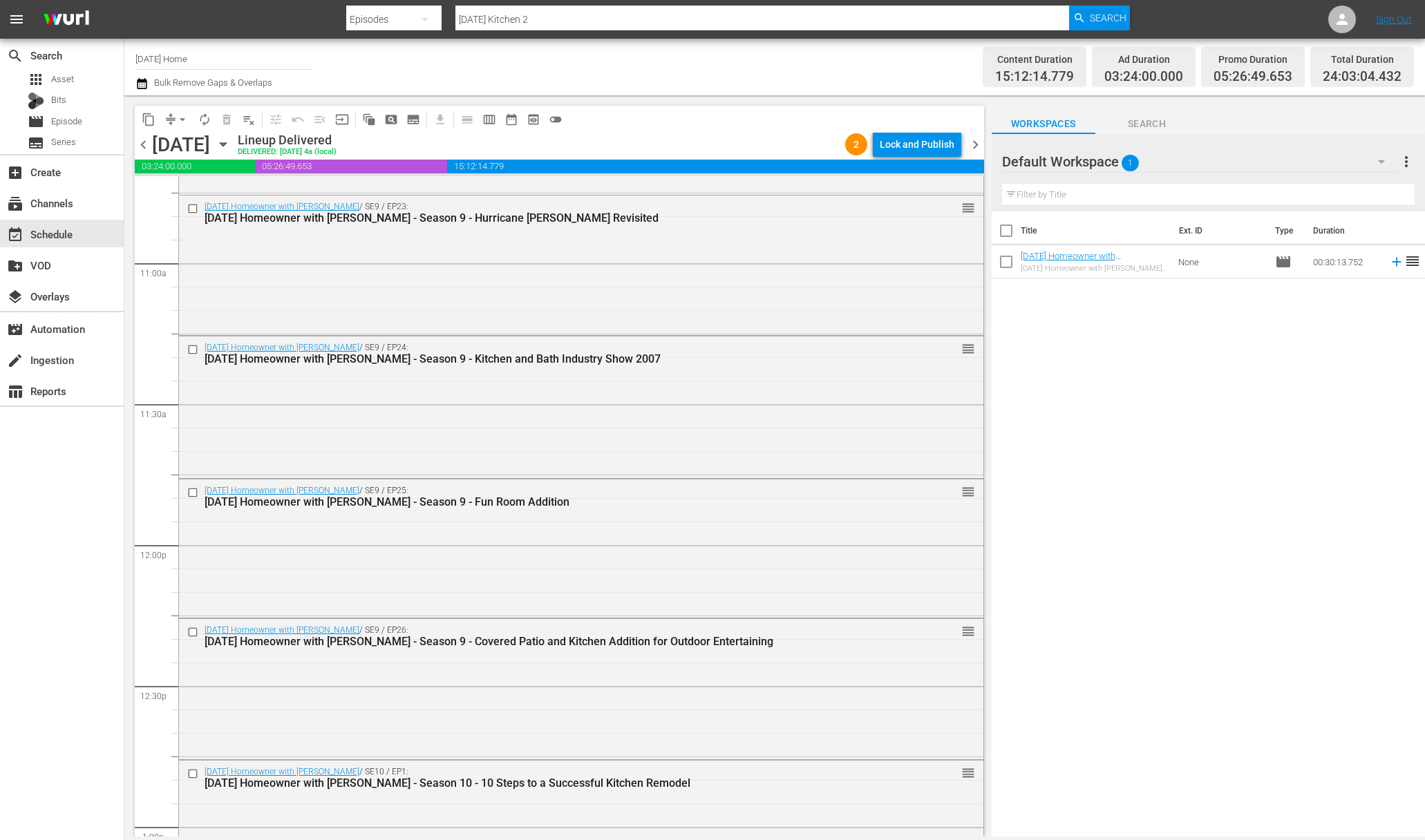
click at [230, 141] on icon "button" at bounding box center [223, 144] width 15 height 15
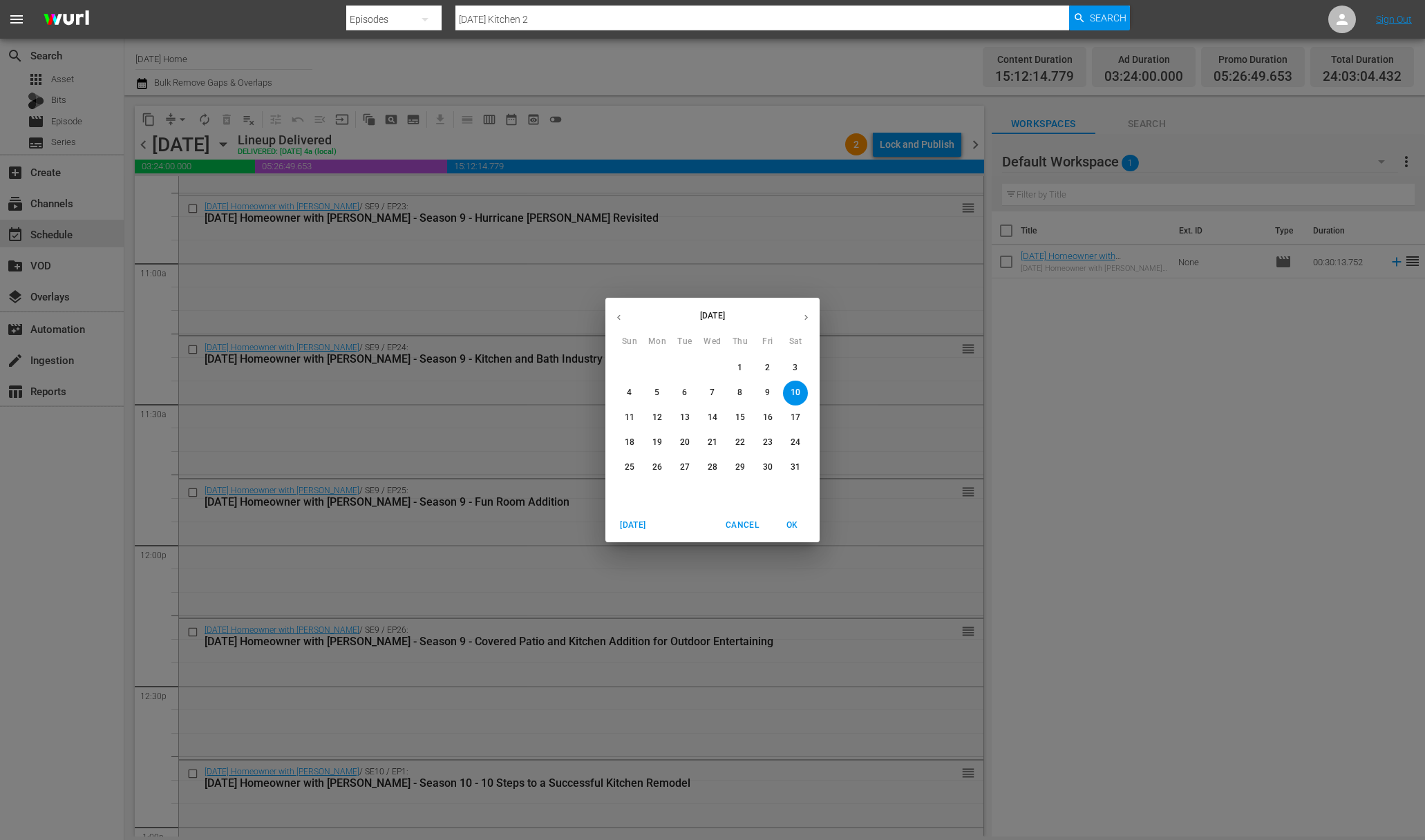
click at [805, 316] on icon "button" at bounding box center [806, 317] width 10 height 10
click at [714, 368] on p "3" at bounding box center [712, 368] width 5 height 12
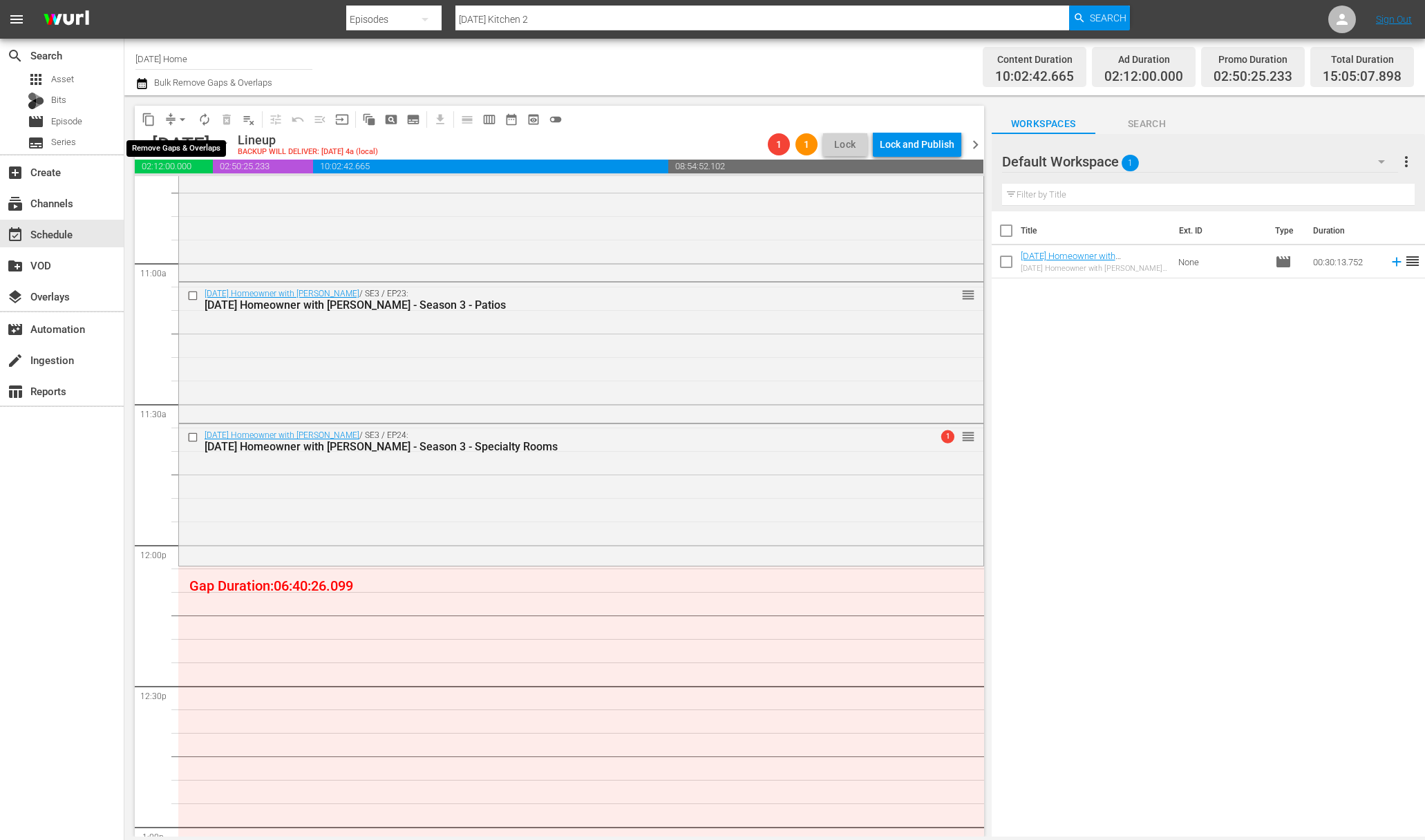
click at [184, 121] on span "arrow_drop_down" at bounding box center [182, 119] width 14 height 14
click at [535, 373] on div "[DATE] Homeowner with [PERSON_NAME] / SE3 / EP23: [DATE] Homeowner with [PERSON…" at bounding box center [581, 352] width 804 height 138
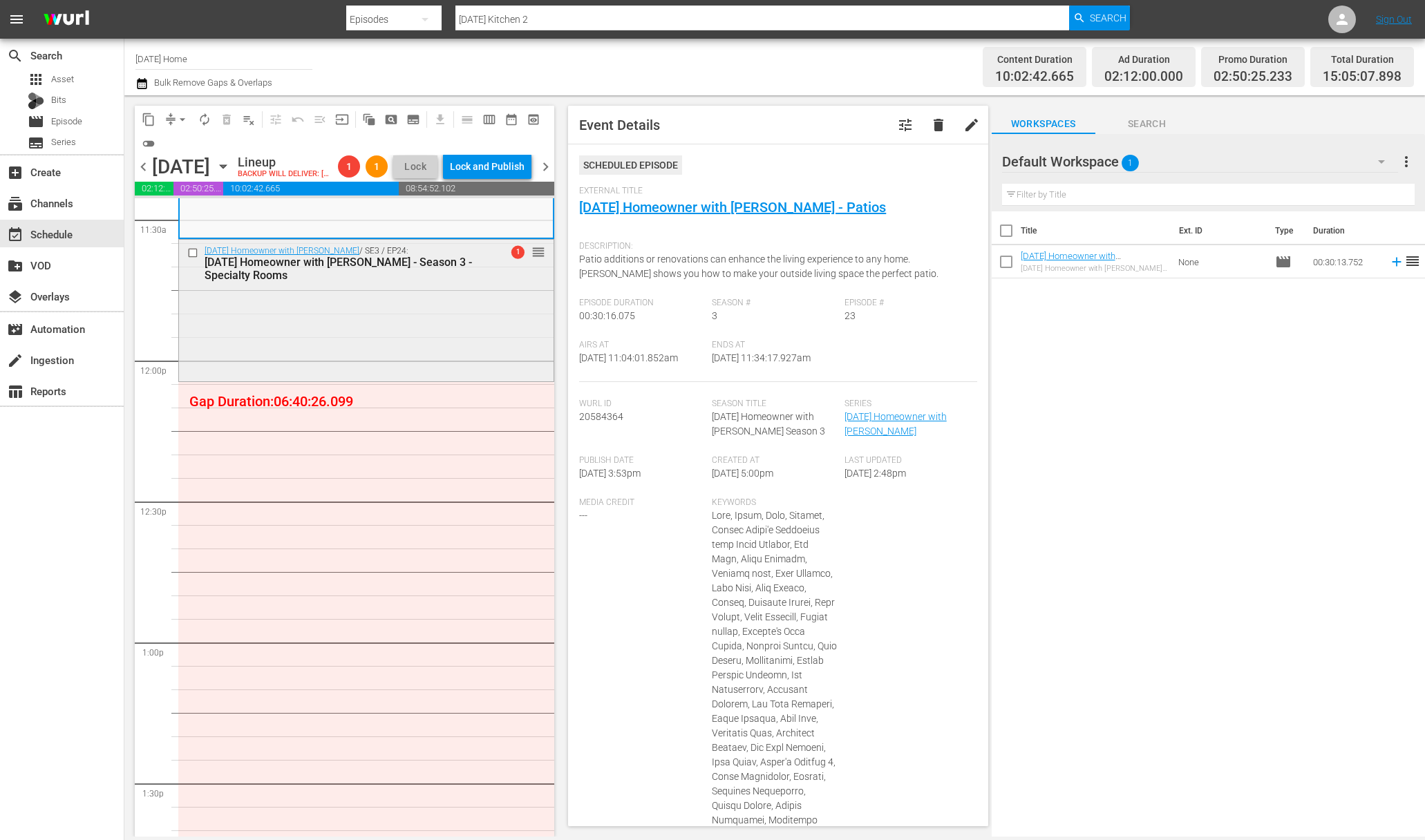
scroll to position [2910, 0]
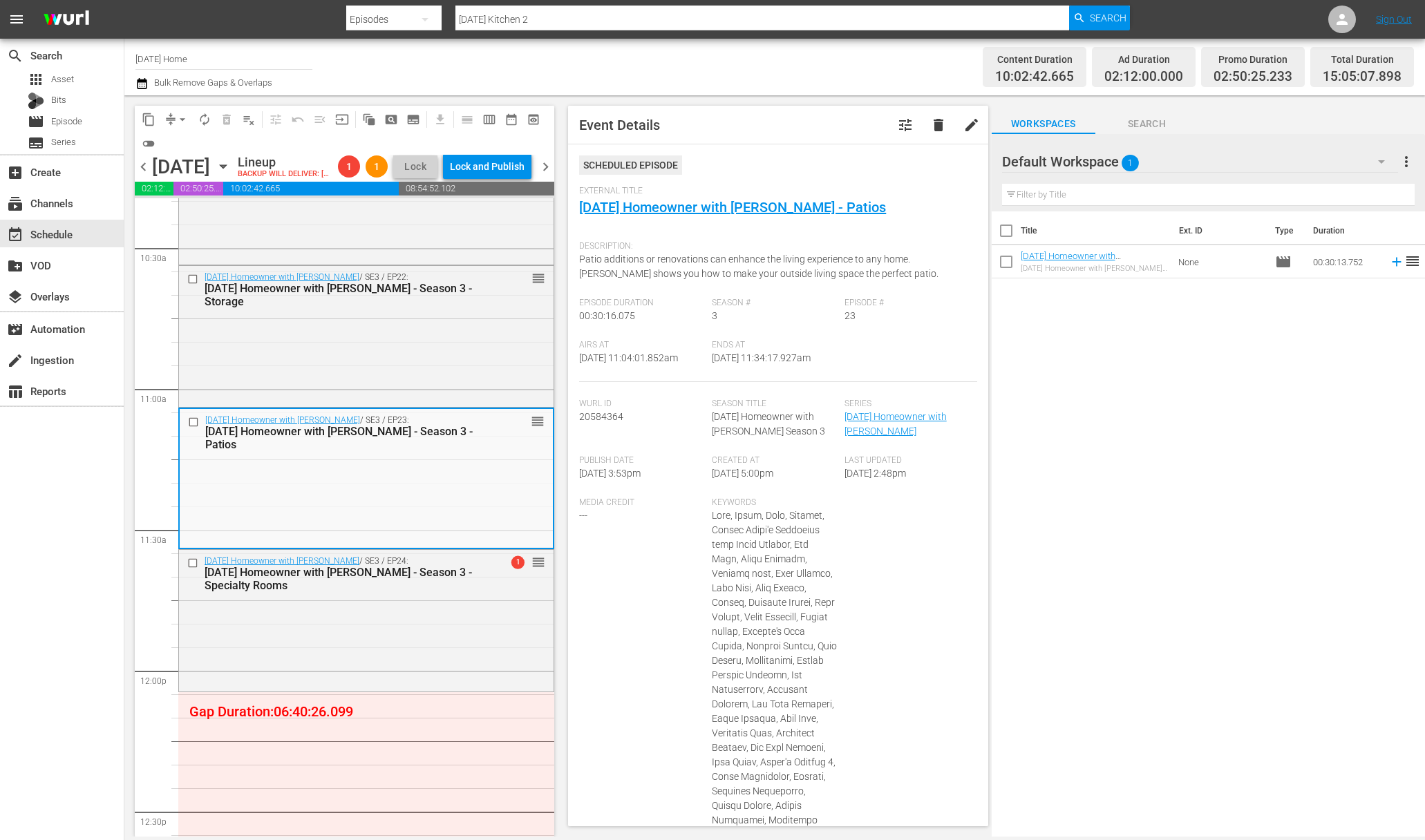
click at [178, 121] on span "arrow_drop_down" at bounding box center [182, 119] width 14 height 14
click at [190, 187] on li "Align to End of Previous Day" at bounding box center [183, 192] width 145 height 22
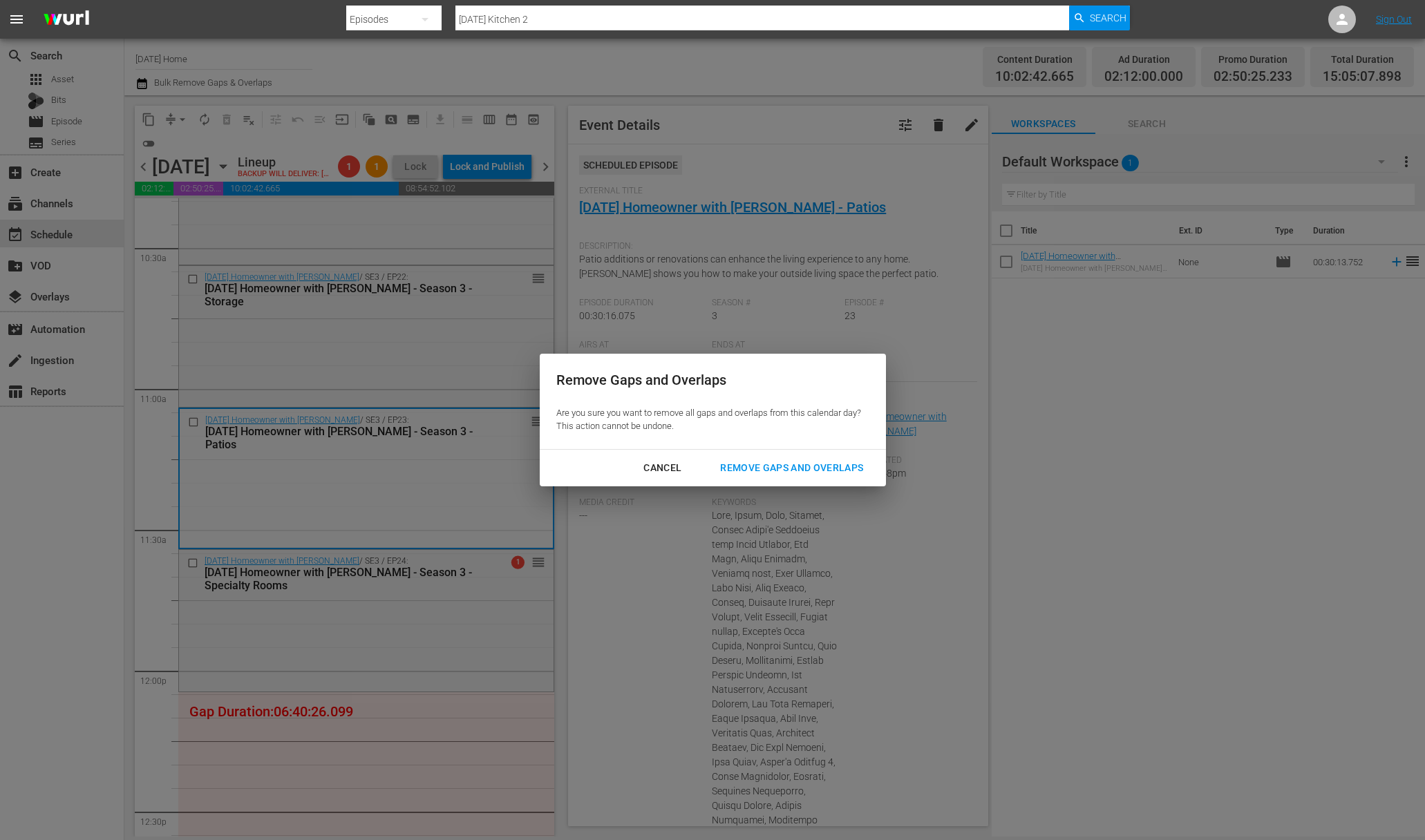
click at [789, 475] on div "Remove Gaps and Overlaps" at bounding box center [791, 467] width 166 height 17
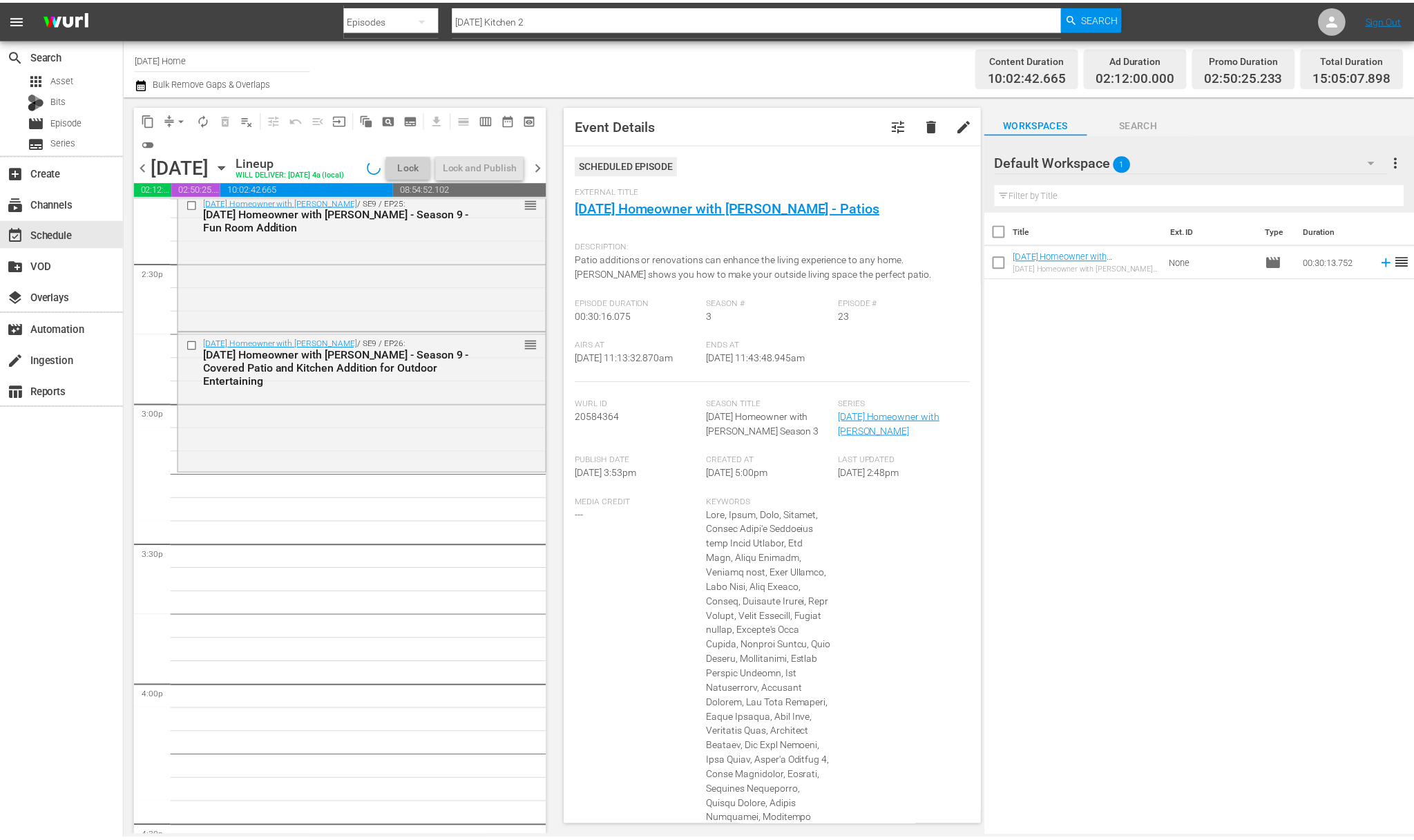
scroll to position [3792, 0]
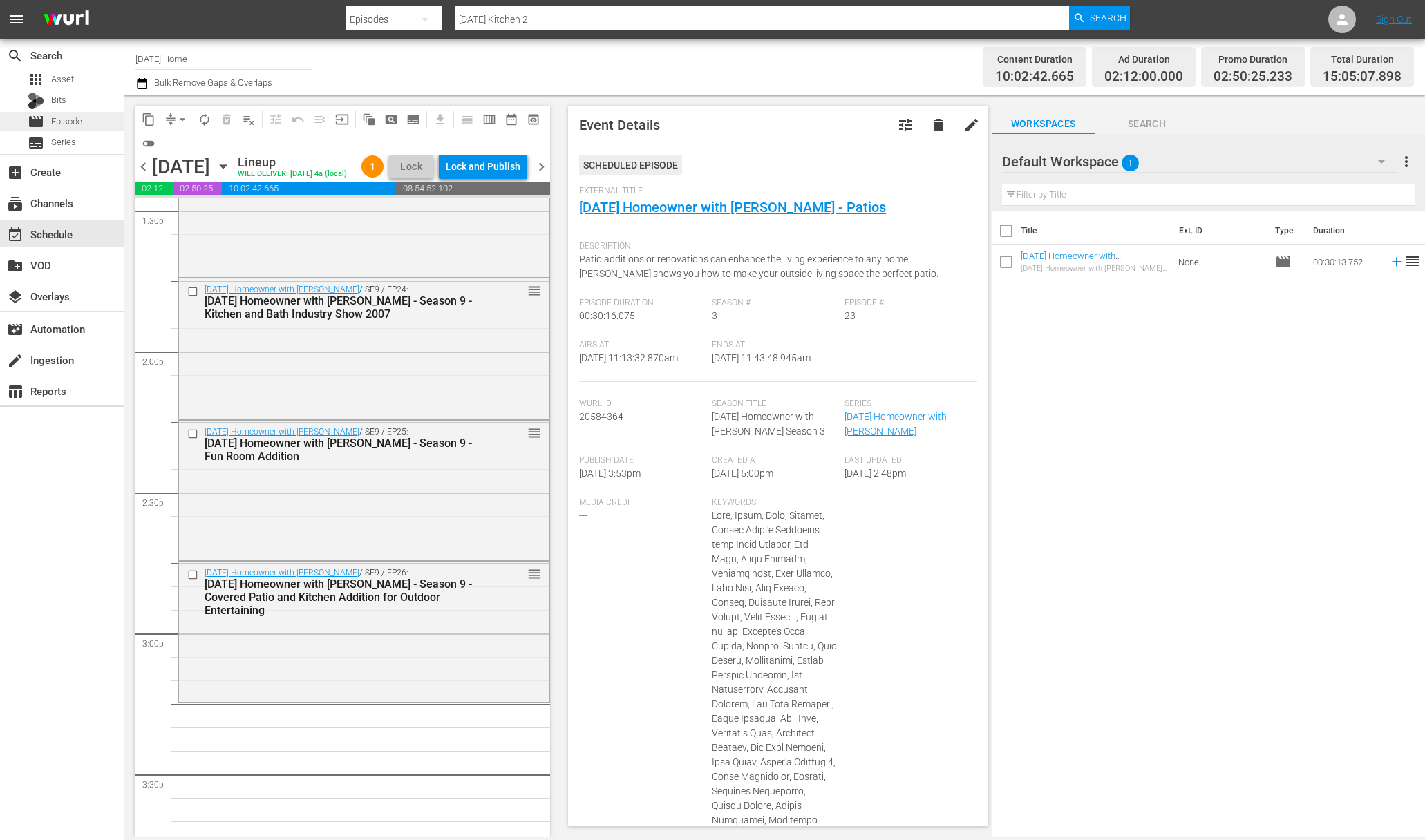
click at [92, 127] on div "movie Episode" at bounding box center [62, 121] width 124 height 19
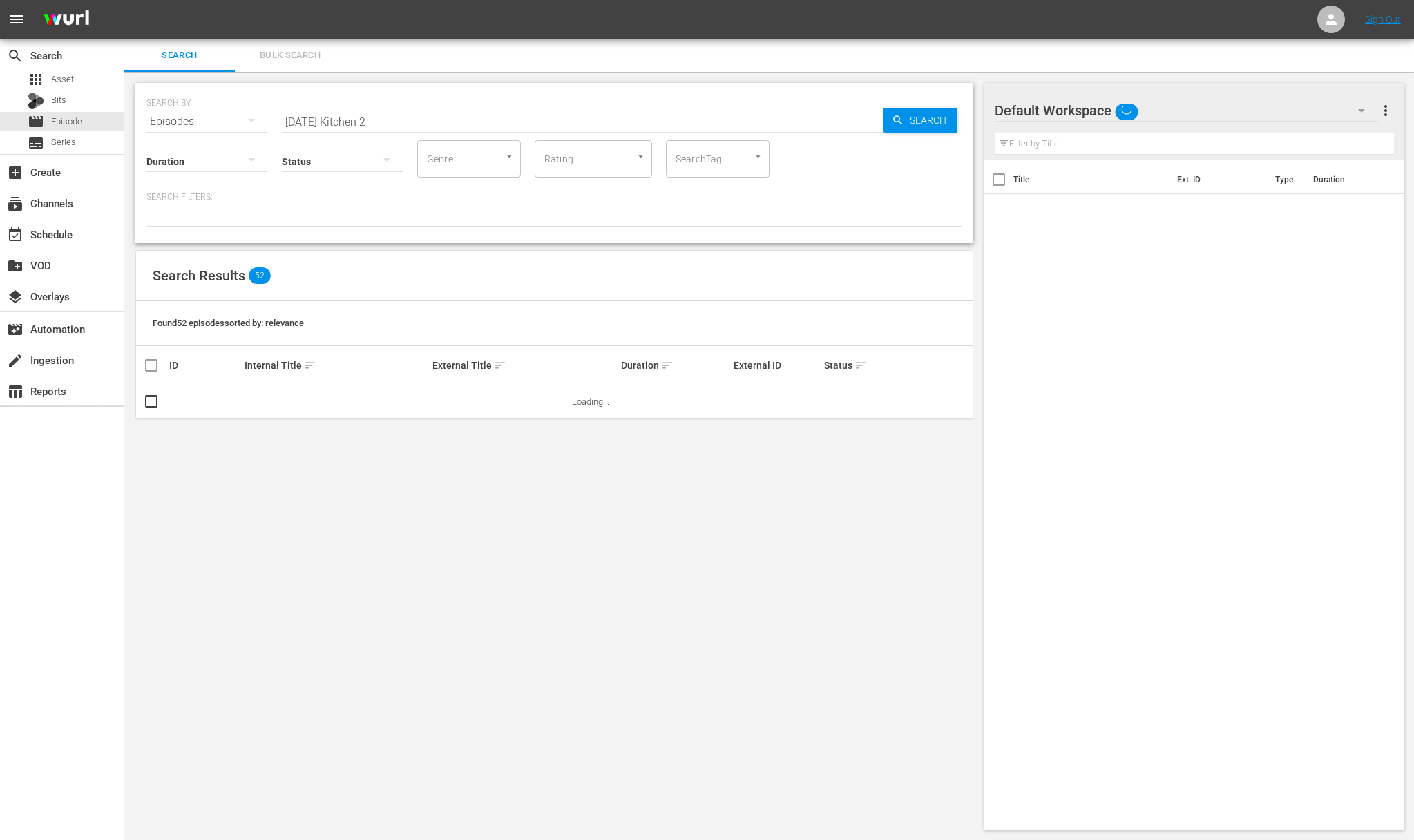
click at [373, 115] on input "[DATE] Kitchen 2" at bounding box center [582, 121] width 601 height 33
drag, startPoint x: 386, startPoint y: 123, endPoint x: 289, endPoint y: 111, distance: 97.7
click at [289, 111] on input "[DATE] Kitchen 2" at bounding box center [582, 121] width 601 height 33
click at [326, 116] on input "alternativ dwellings" at bounding box center [582, 121] width 601 height 33
click at [329, 116] on input "alternativ dwellings" at bounding box center [582, 121] width 601 height 33
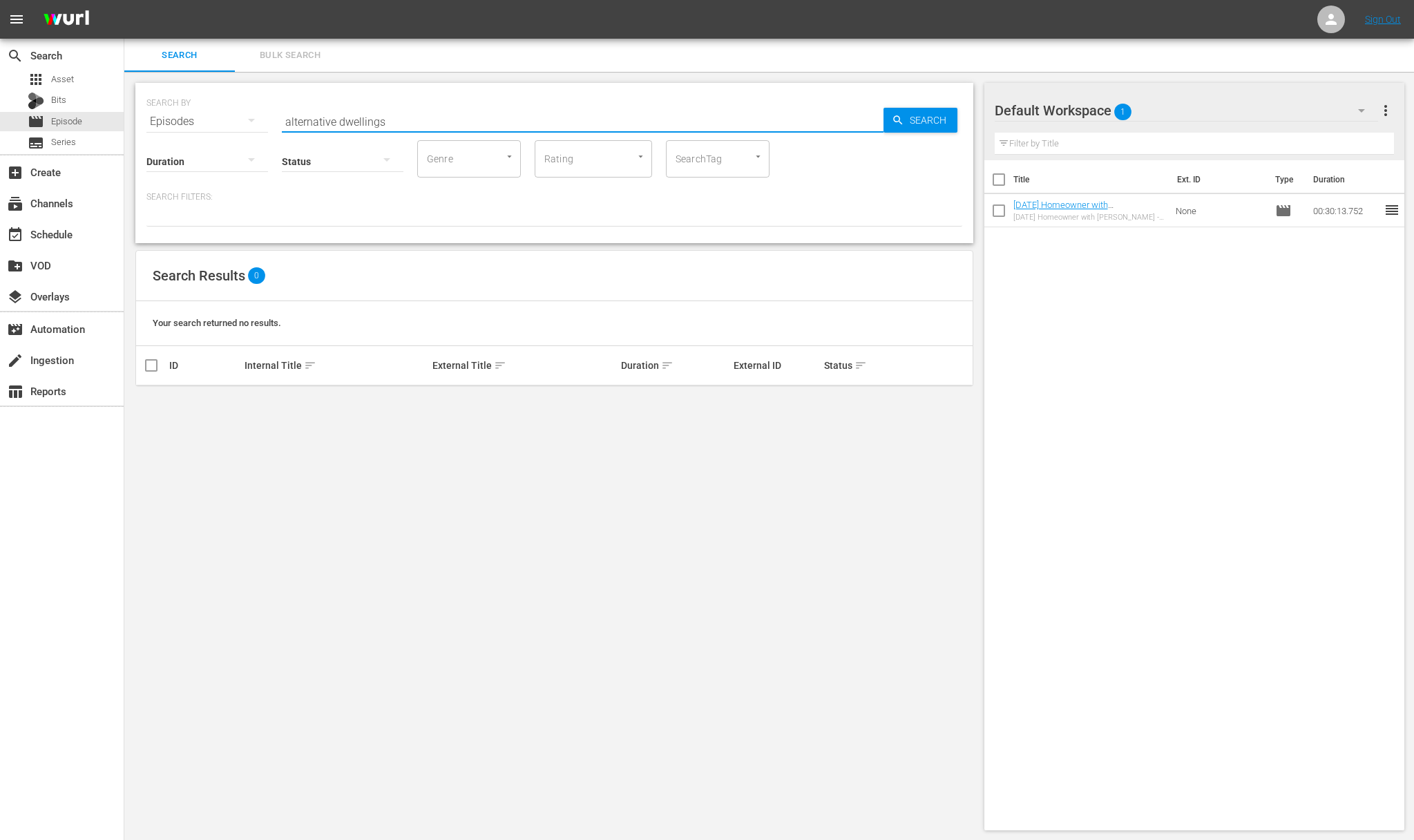
type input "alternative dwellings"
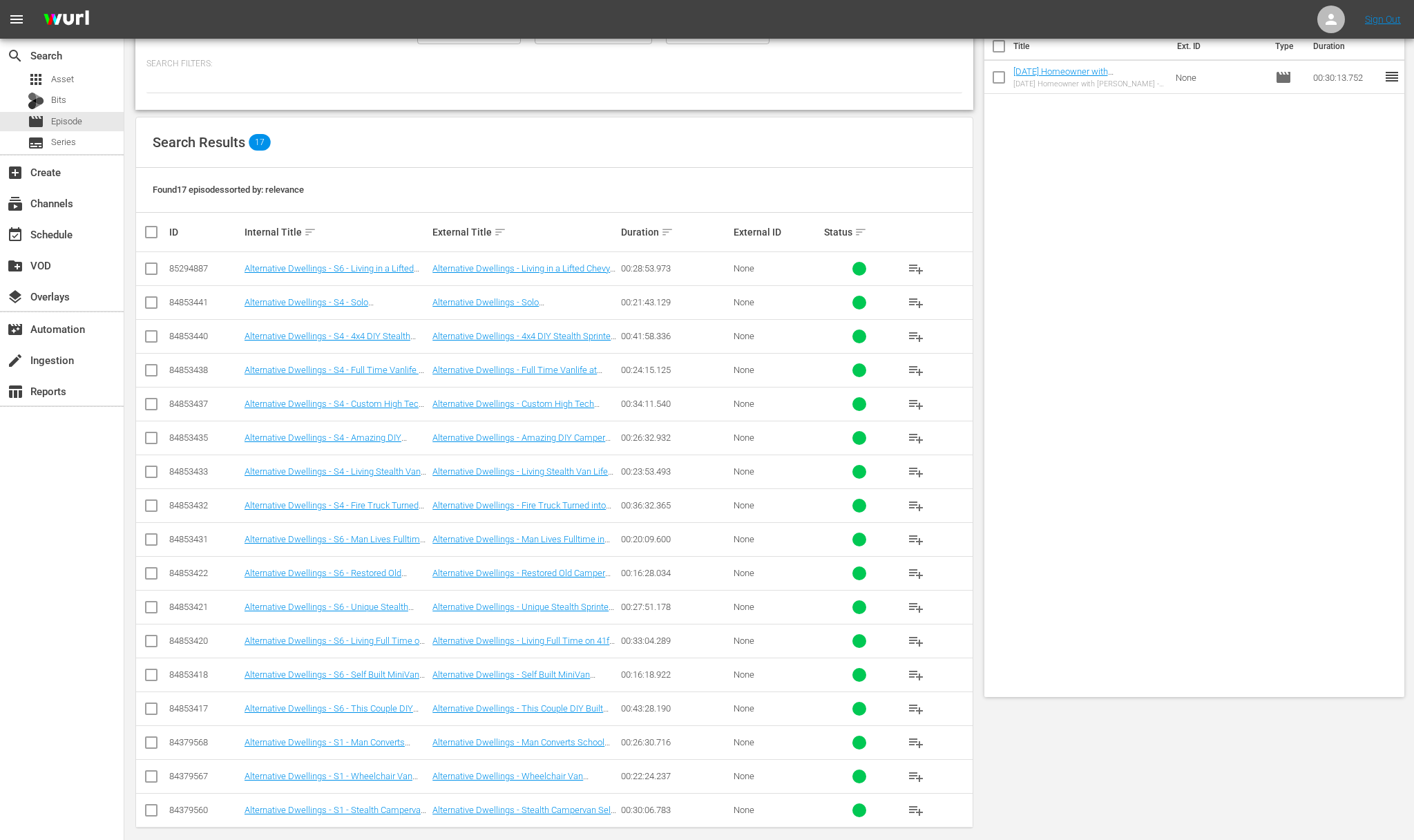
scroll to position [146, 0]
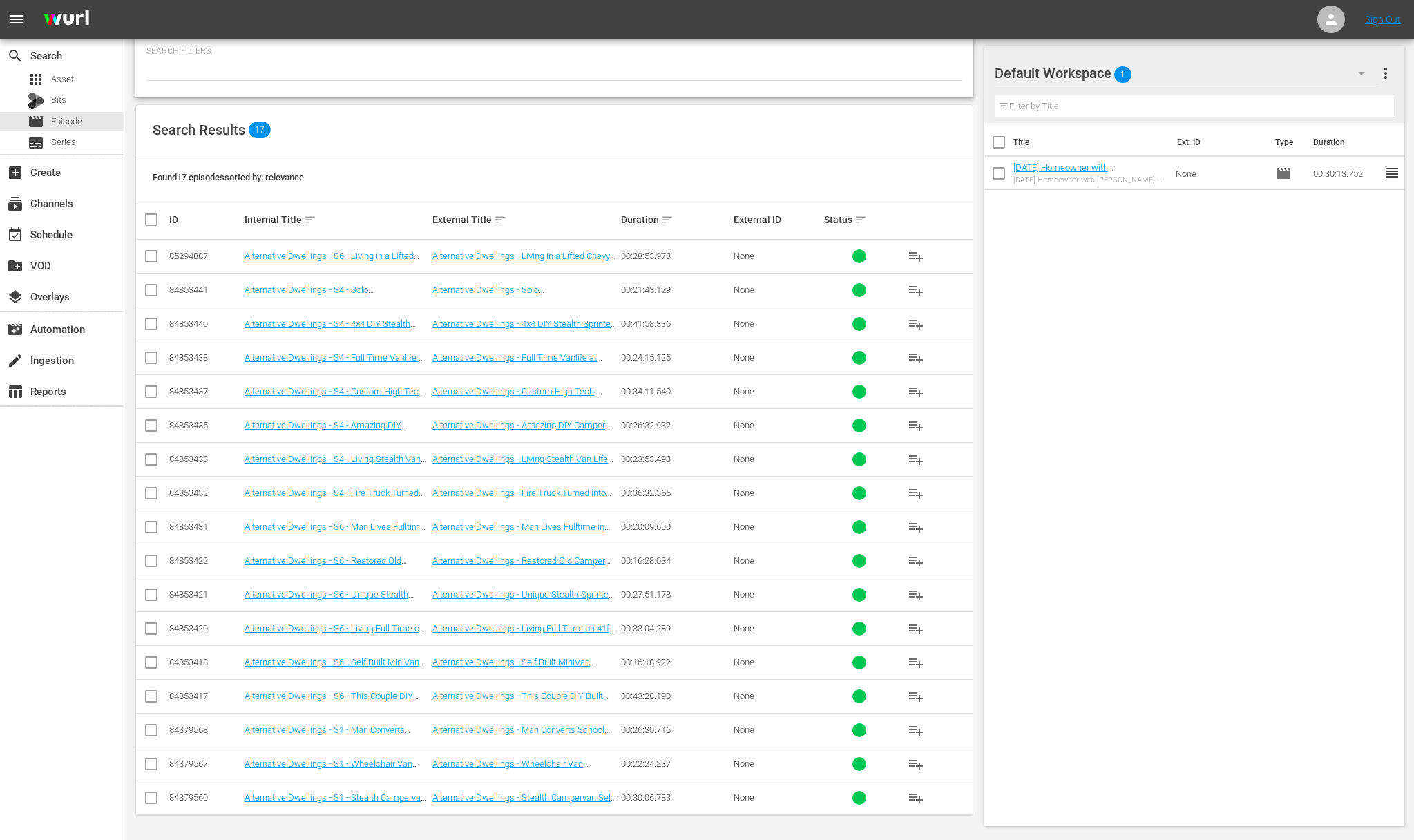
click at [152, 695] on input "checkbox" at bounding box center [151, 699] width 17 height 17
checkbox input "true"
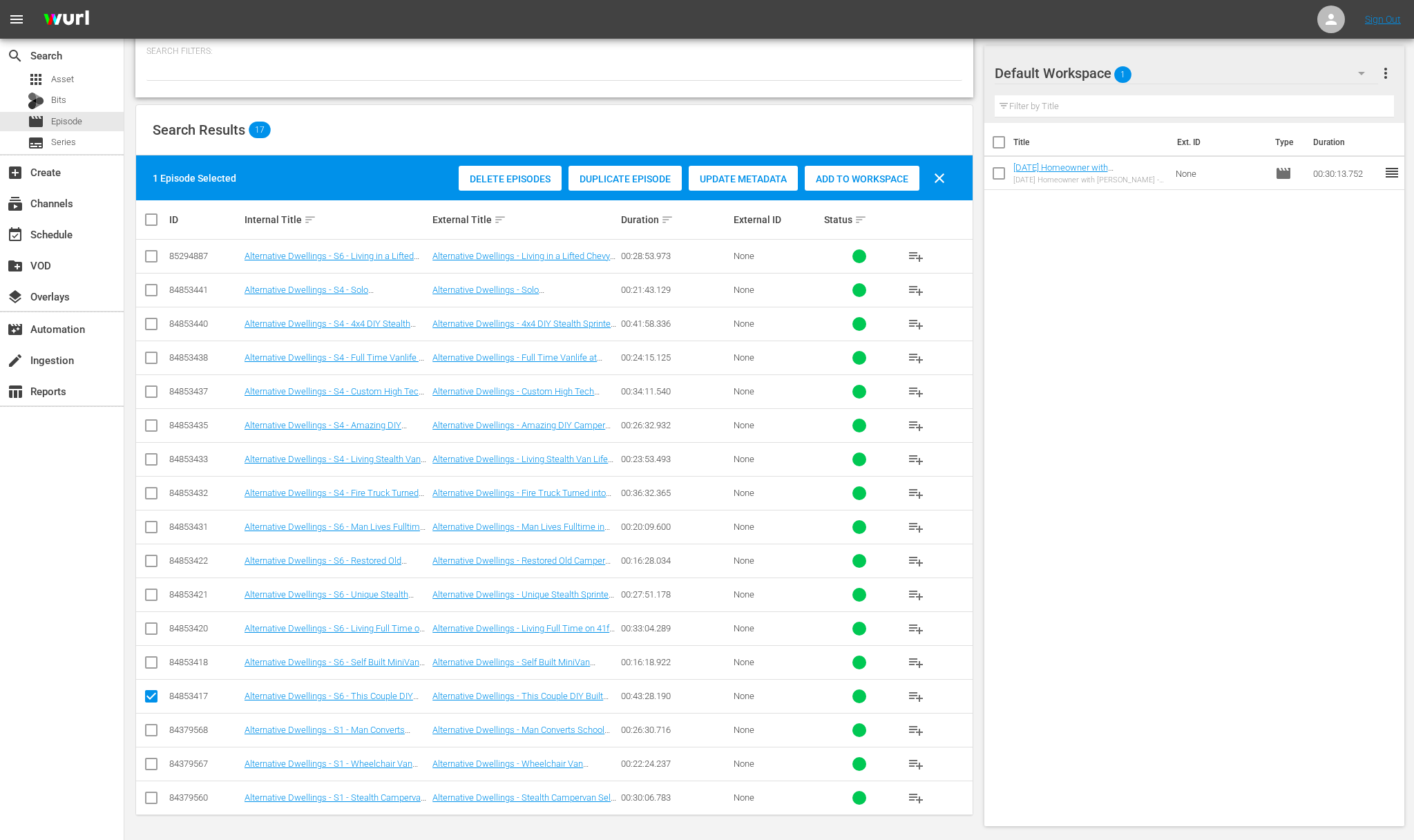
drag, startPoint x: 151, startPoint y: 660, endPoint x: 145, endPoint y: 626, distance: 34.5
click at [152, 659] on input "checkbox" at bounding box center [151, 665] width 17 height 17
checkbox input "true"
click at [146, 622] on icon at bounding box center [151, 628] width 12 height 12
click at [151, 583] on td at bounding box center [151, 594] width 31 height 34
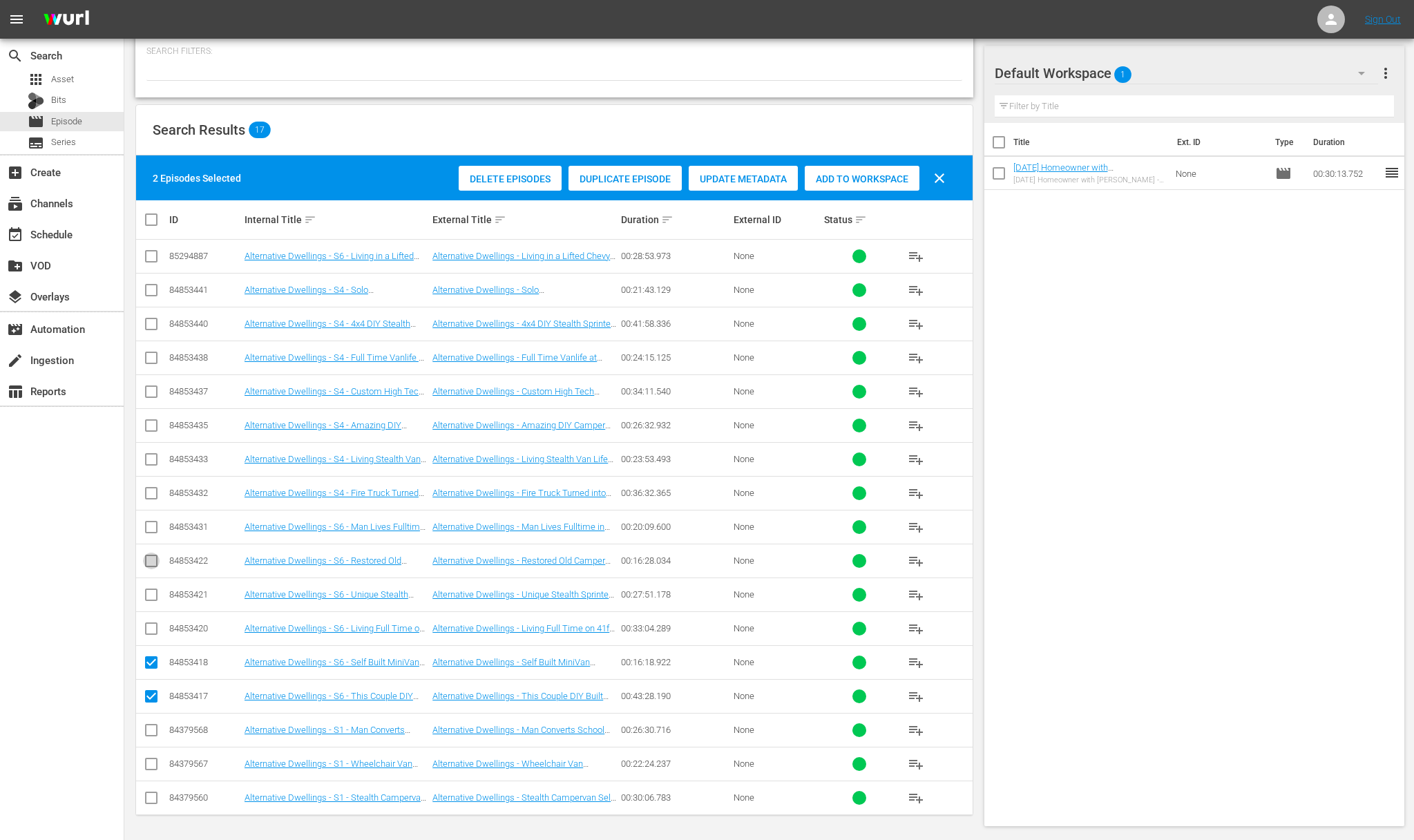
click at [147, 559] on input "checkbox" at bounding box center [151, 564] width 17 height 17
checkbox input "true"
click at [153, 532] on input "checkbox" at bounding box center [151, 530] width 17 height 17
checkbox input "true"
click at [151, 594] on input "checkbox" at bounding box center [151, 598] width 17 height 17
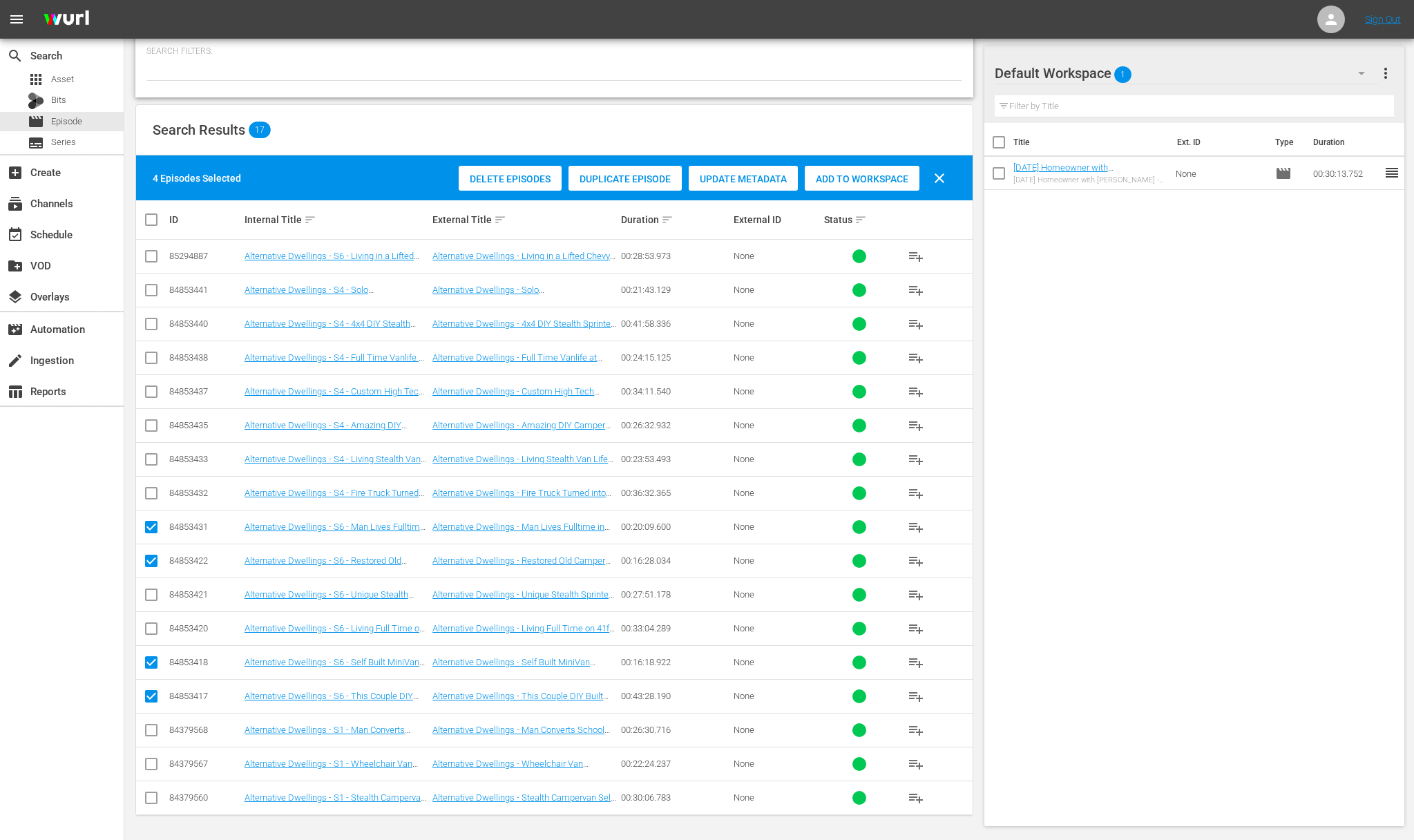
checkbox input "true"
click at [151, 629] on input "checkbox" at bounding box center [151, 631] width 17 height 17
checkbox input "true"
click at [151, 251] on input "checkbox" at bounding box center [151, 259] width 17 height 17
checkbox input "true"
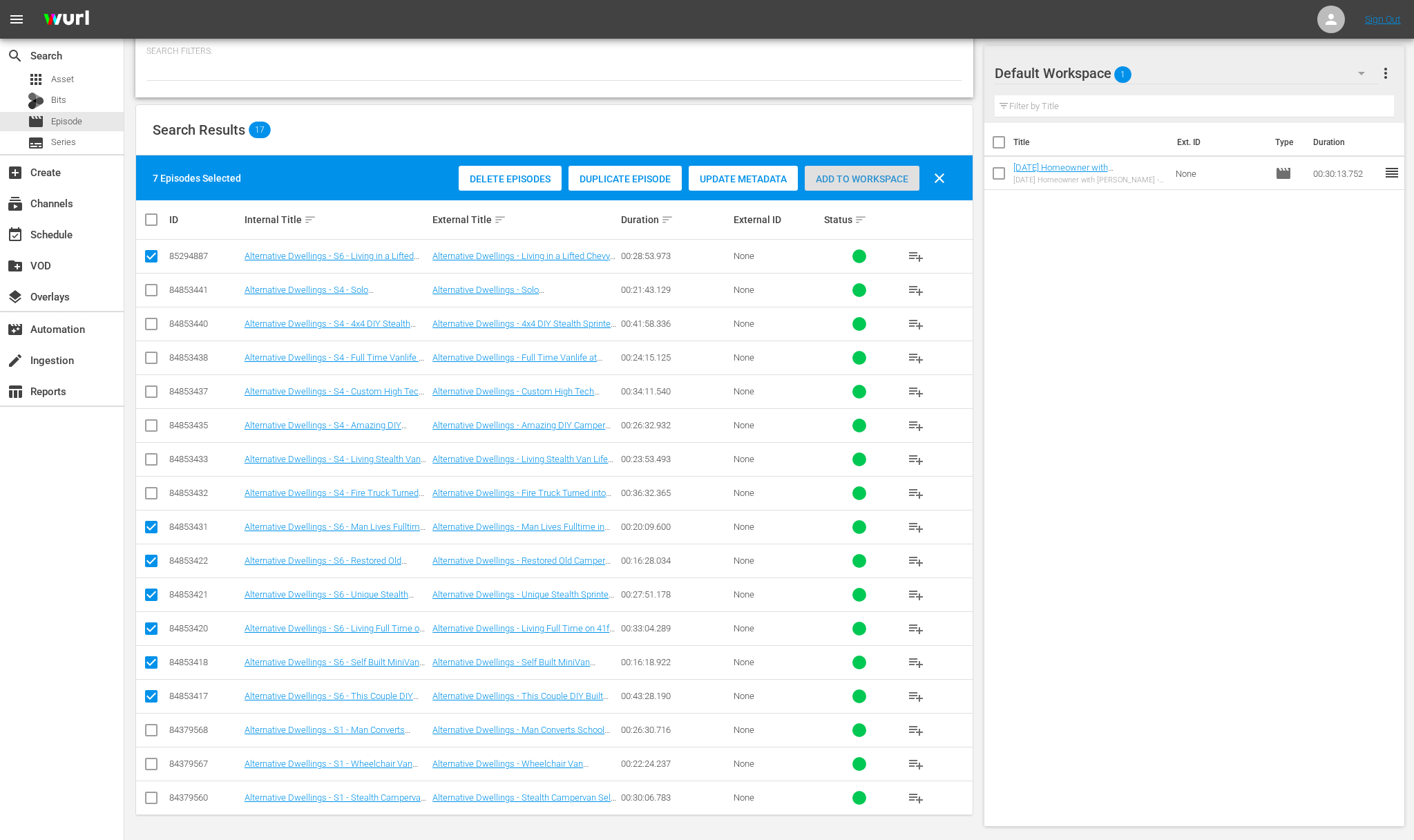
click at [887, 174] on span "Add to Workspace" at bounding box center [863, 178] width 115 height 11
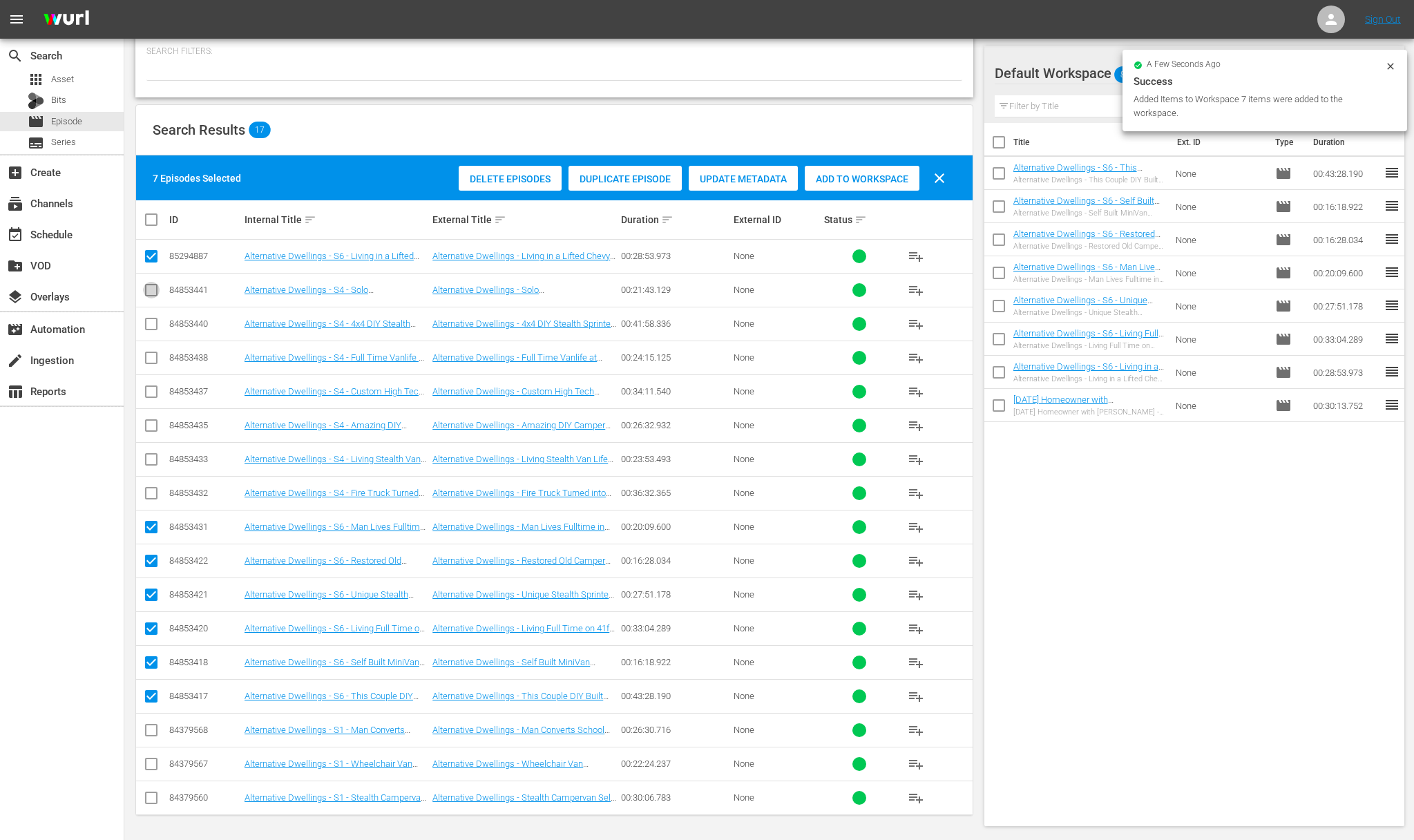
click at [153, 288] on input "checkbox" at bounding box center [151, 293] width 17 height 17
checkbox input "true"
click at [151, 325] on input "checkbox" at bounding box center [151, 327] width 17 height 17
checkbox input "true"
click at [154, 367] on input "checkbox" at bounding box center [151, 361] width 17 height 17
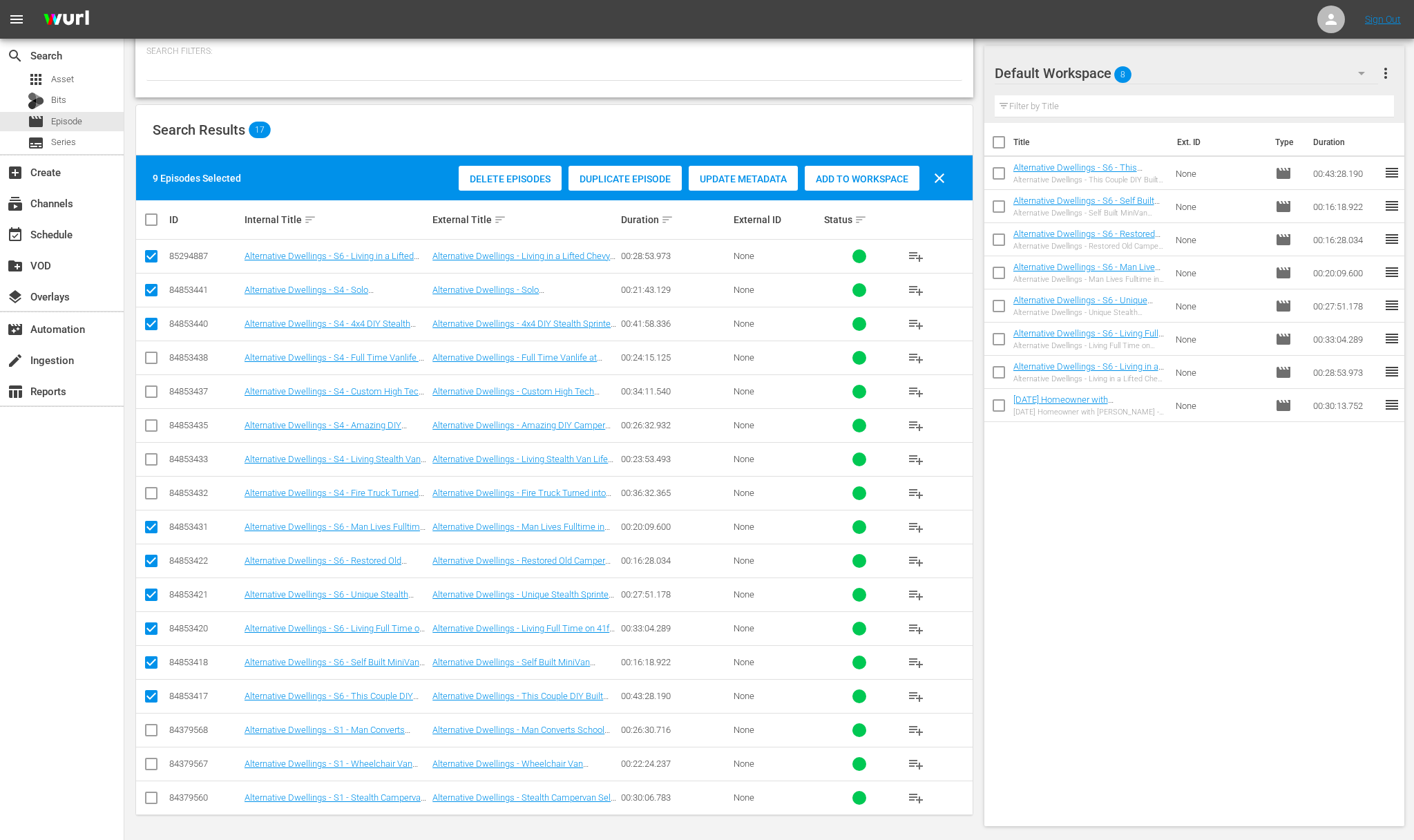
checkbox input "true"
click at [156, 396] on input "checkbox" at bounding box center [151, 394] width 17 height 17
checkbox input "true"
click at [150, 424] on input "checkbox" at bounding box center [151, 428] width 17 height 17
checkbox input "true"
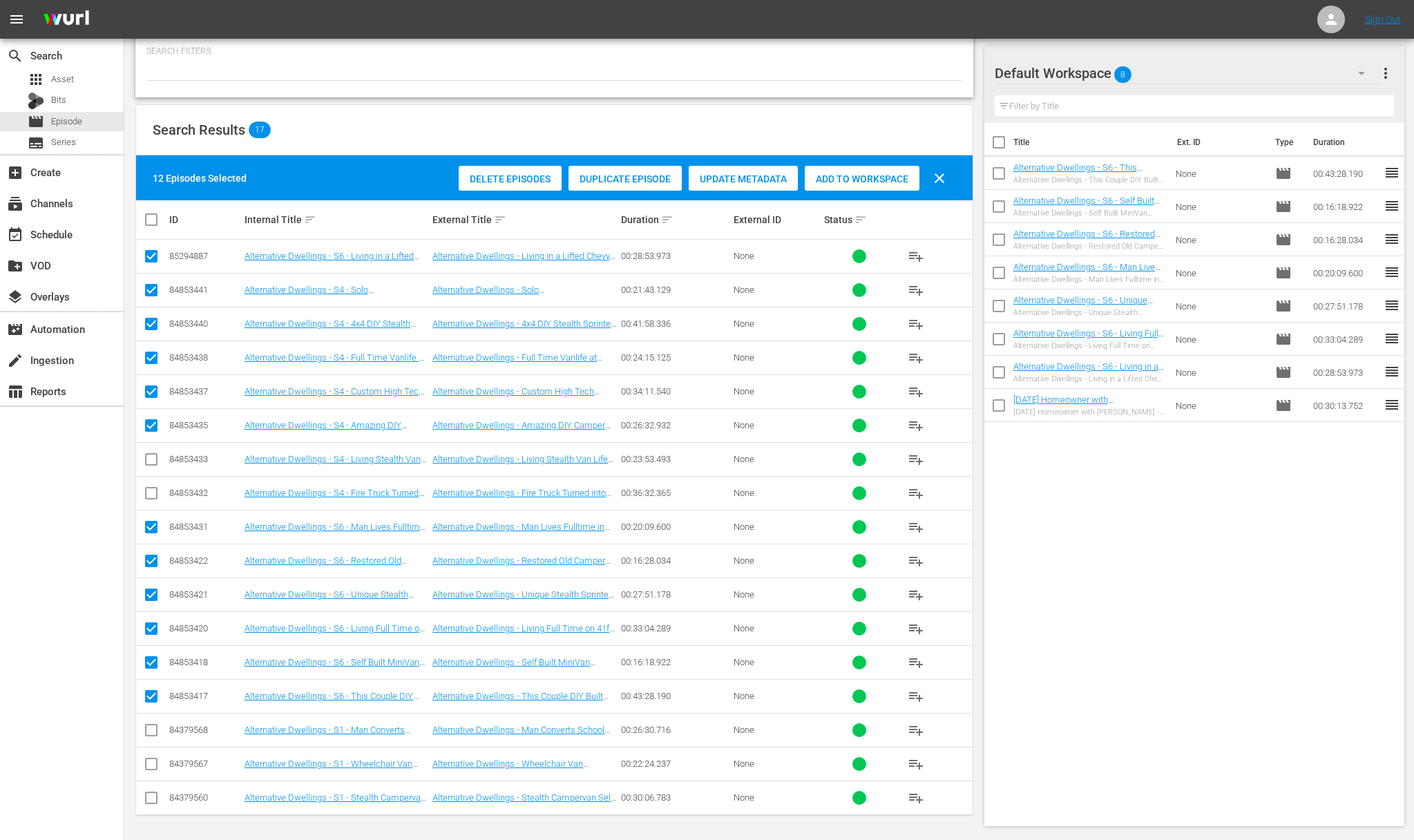
click at [148, 459] on input "checkbox" at bounding box center [151, 462] width 17 height 17
checkbox input "true"
click at [148, 487] on input "checkbox" at bounding box center [151, 496] width 17 height 17
checkbox input "true"
click at [832, 185] on div "Add to Workspace" at bounding box center [863, 179] width 115 height 27
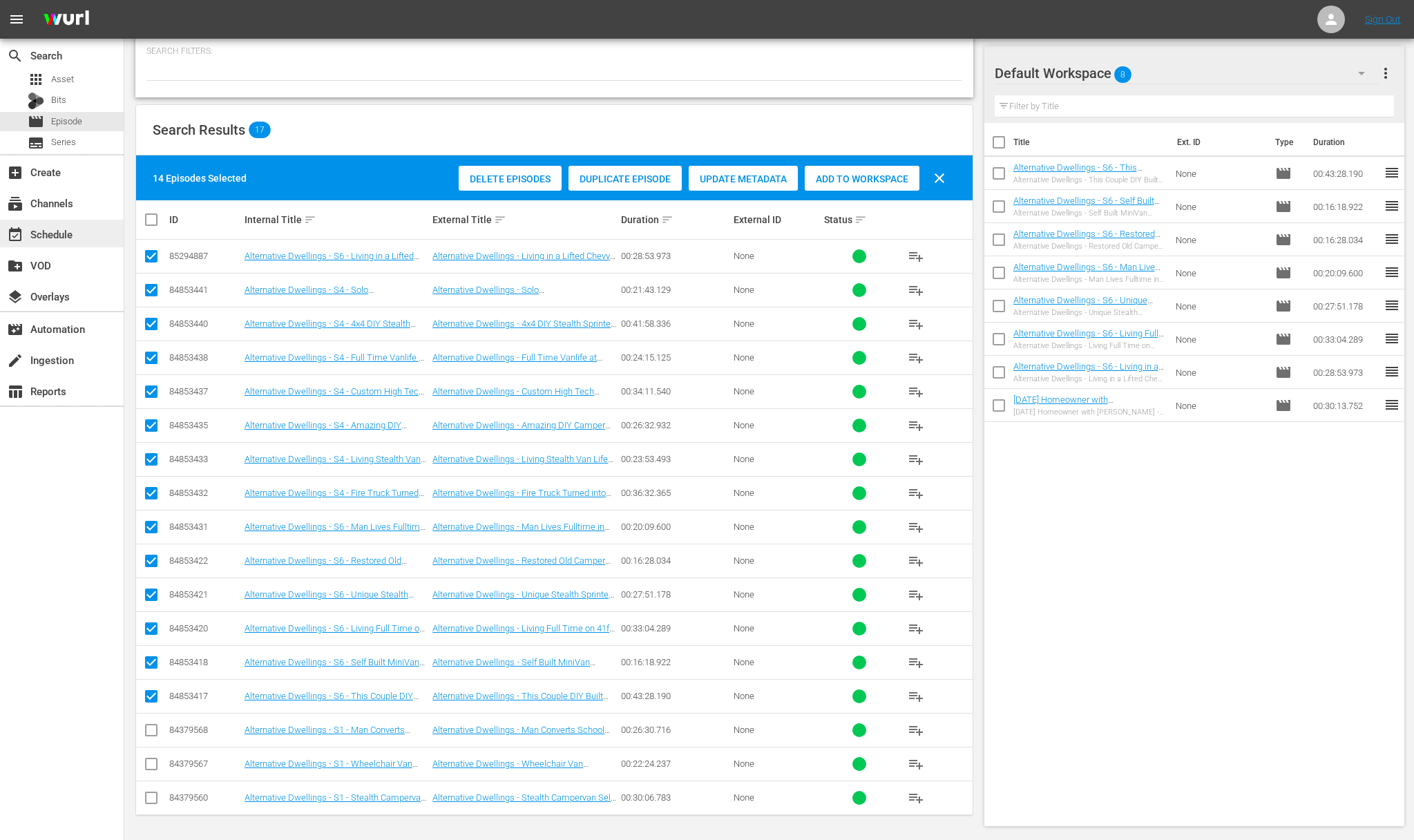
click at [85, 237] on div "event_available Schedule" at bounding box center [62, 233] width 124 height 27
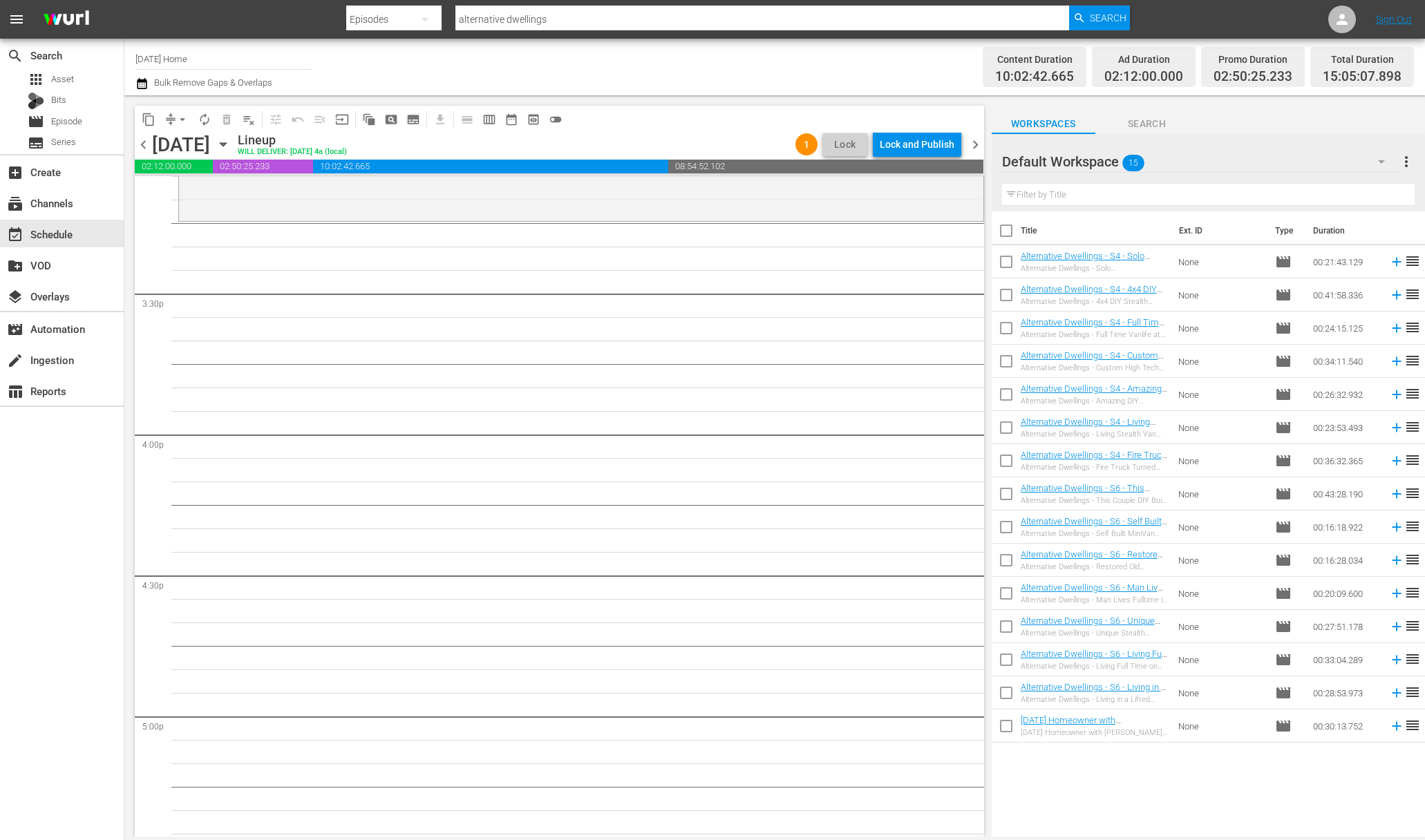
scroll to position [3958, 0]
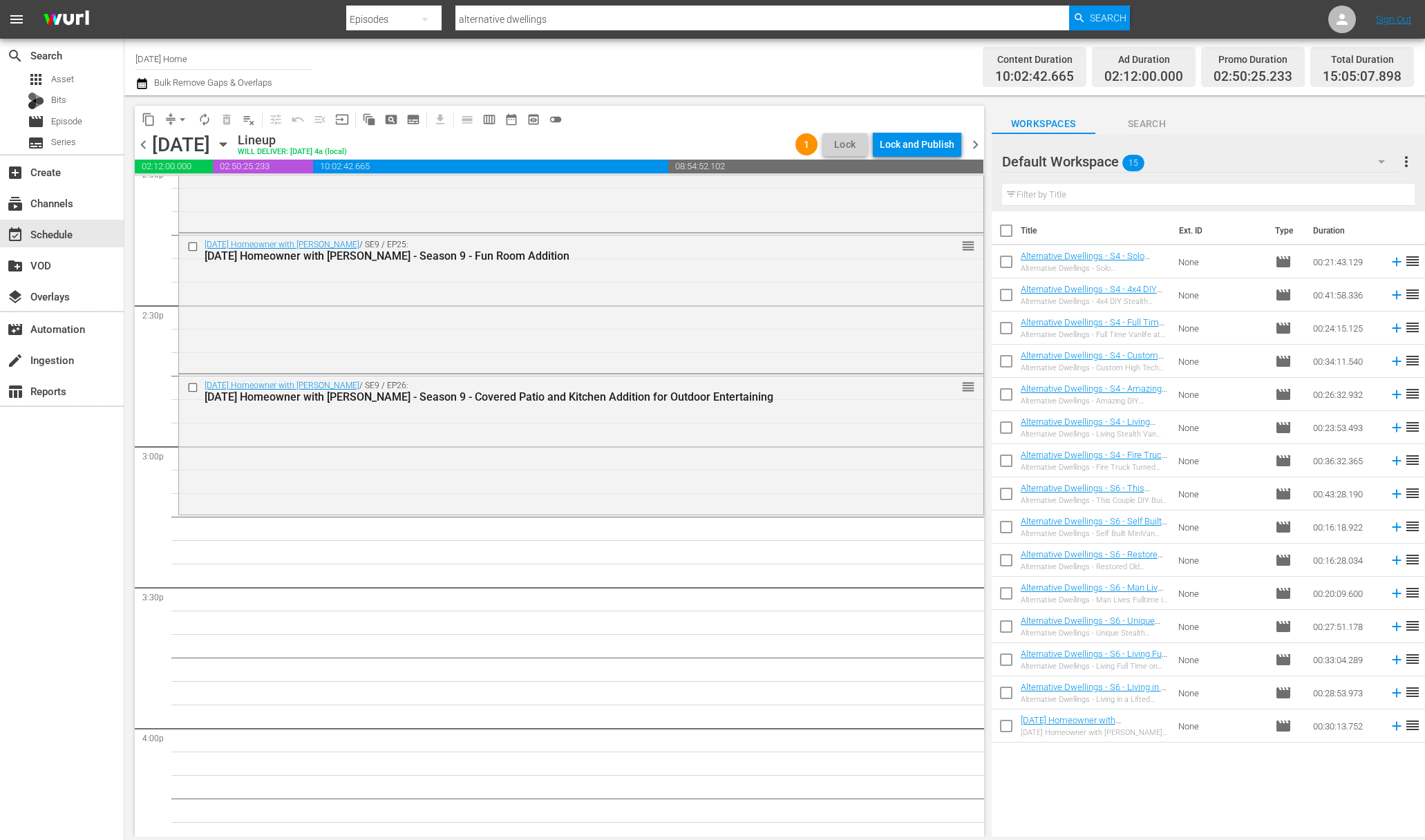
click at [1006, 590] on input "checkbox" at bounding box center [1006, 595] width 29 height 29
checkbox input "true"
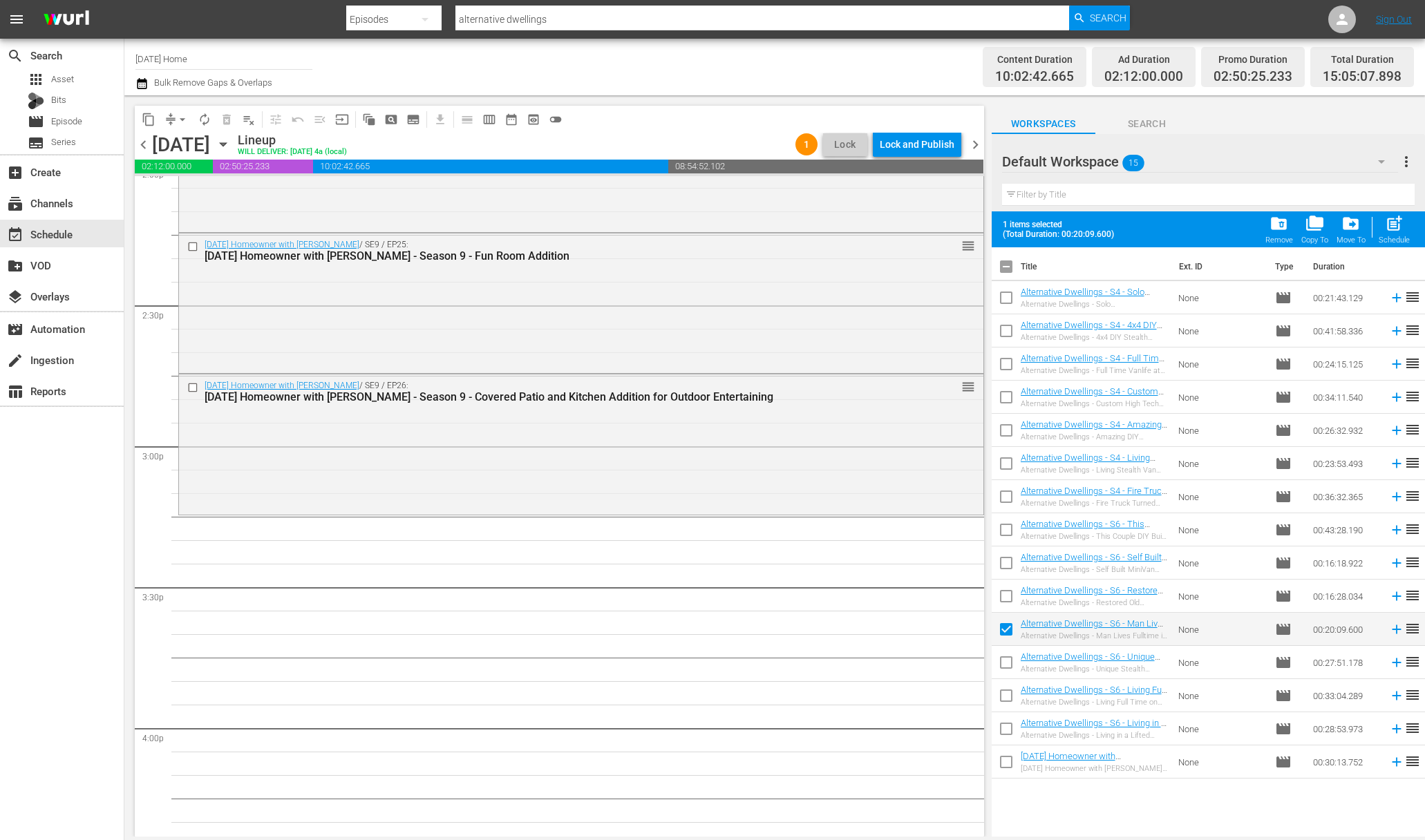
click at [1002, 731] on input "checkbox" at bounding box center [1006, 731] width 29 height 29
checkbox input "true"
click at [1398, 225] on span "post_add" at bounding box center [1394, 223] width 18 height 18
checkbox input "false"
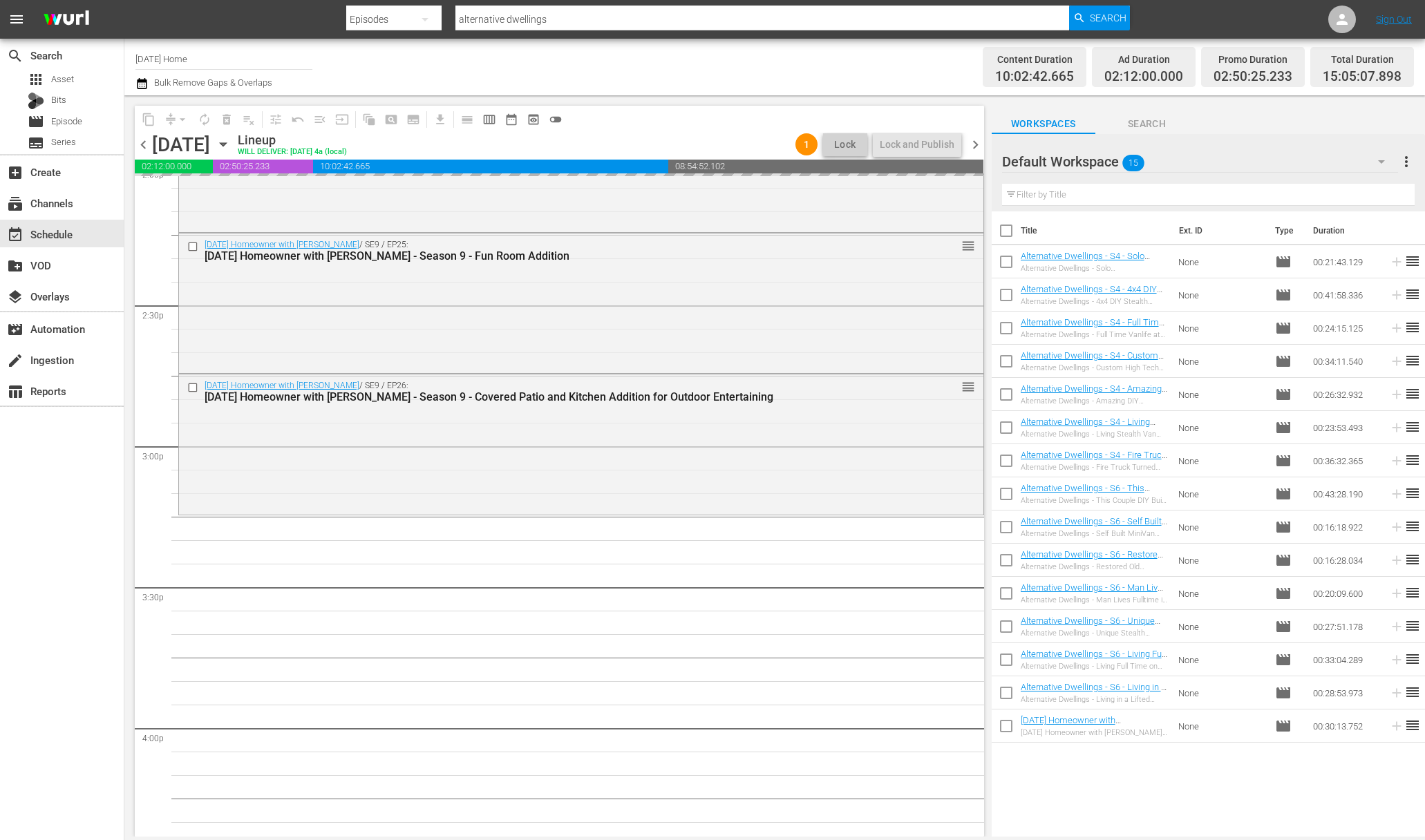
scroll to position [4090, 0]
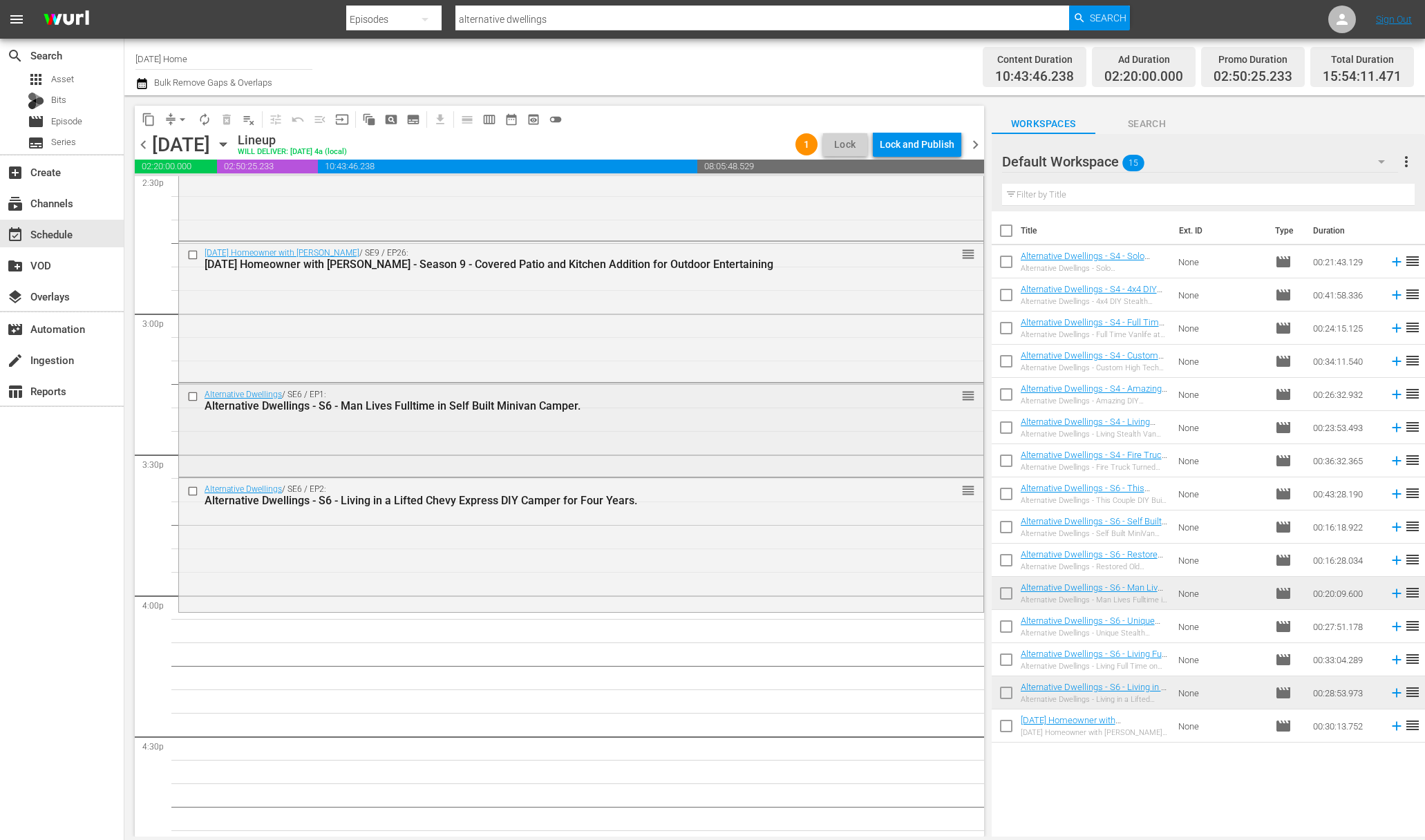
click at [193, 395] on input "checkbox" at bounding box center [194, 396] width 14 height 12
click at [192, 491] on input "checkbox" at bounding box center [194, 491] width 14 height 12
click at [246, 128] on button "playlist_remove_outlined" at bounding box center [249, 119] width 22 height 22
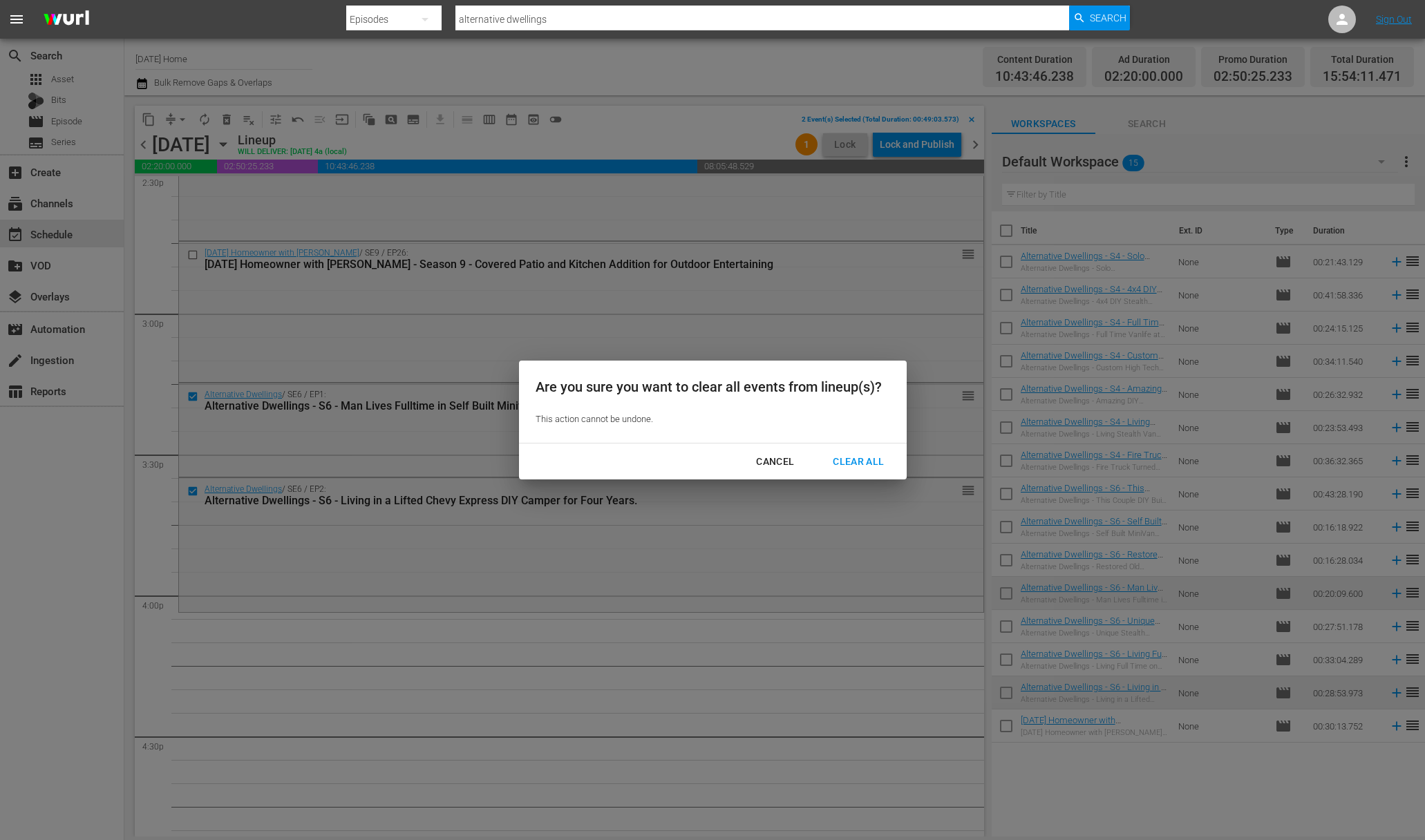
click at [880, 462] on div "Clear All" at bounding box center [858, 462] width 73 height 17
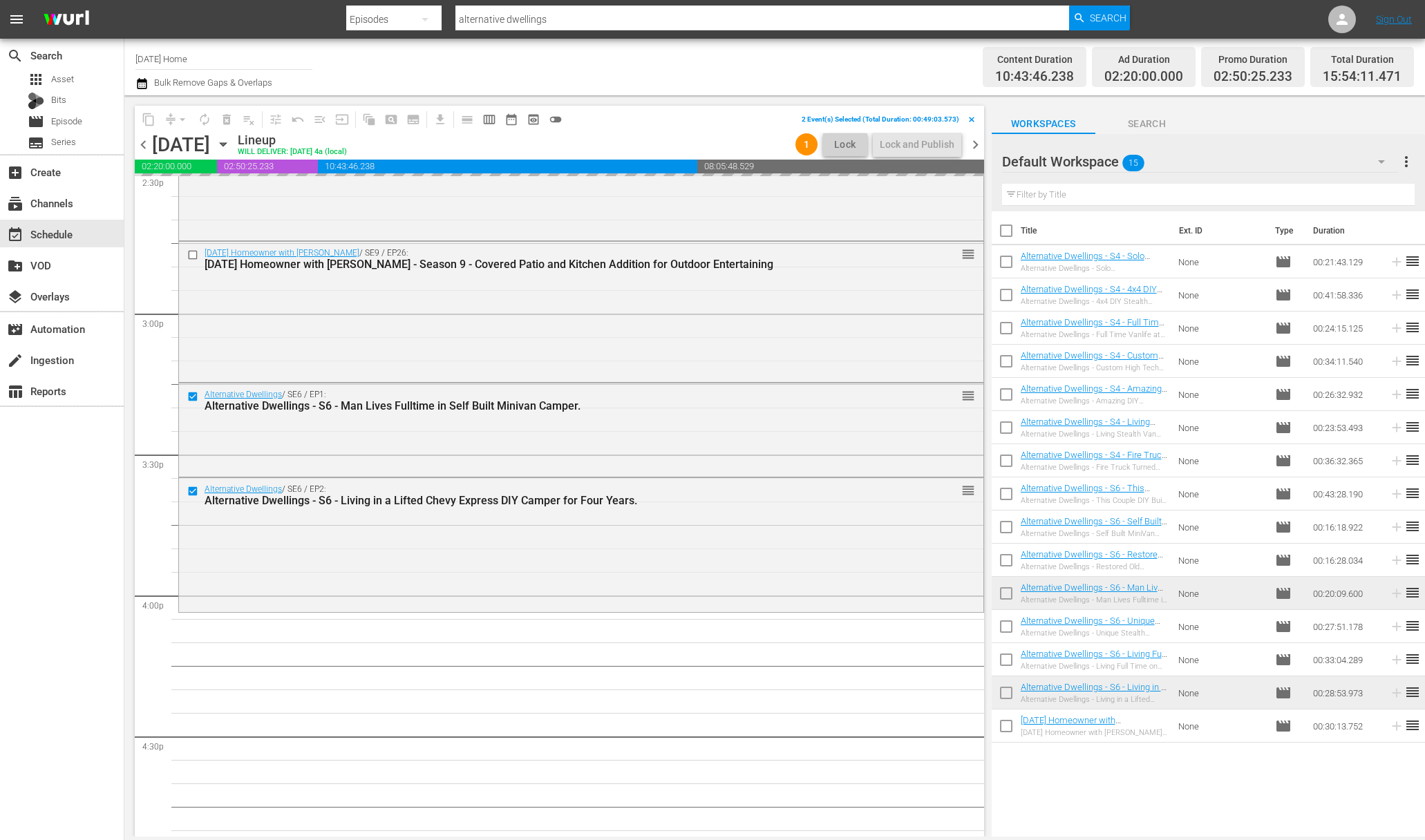
click at [844, 136] on button "Lock" at bounding box center [844, 144] width 44 height 22
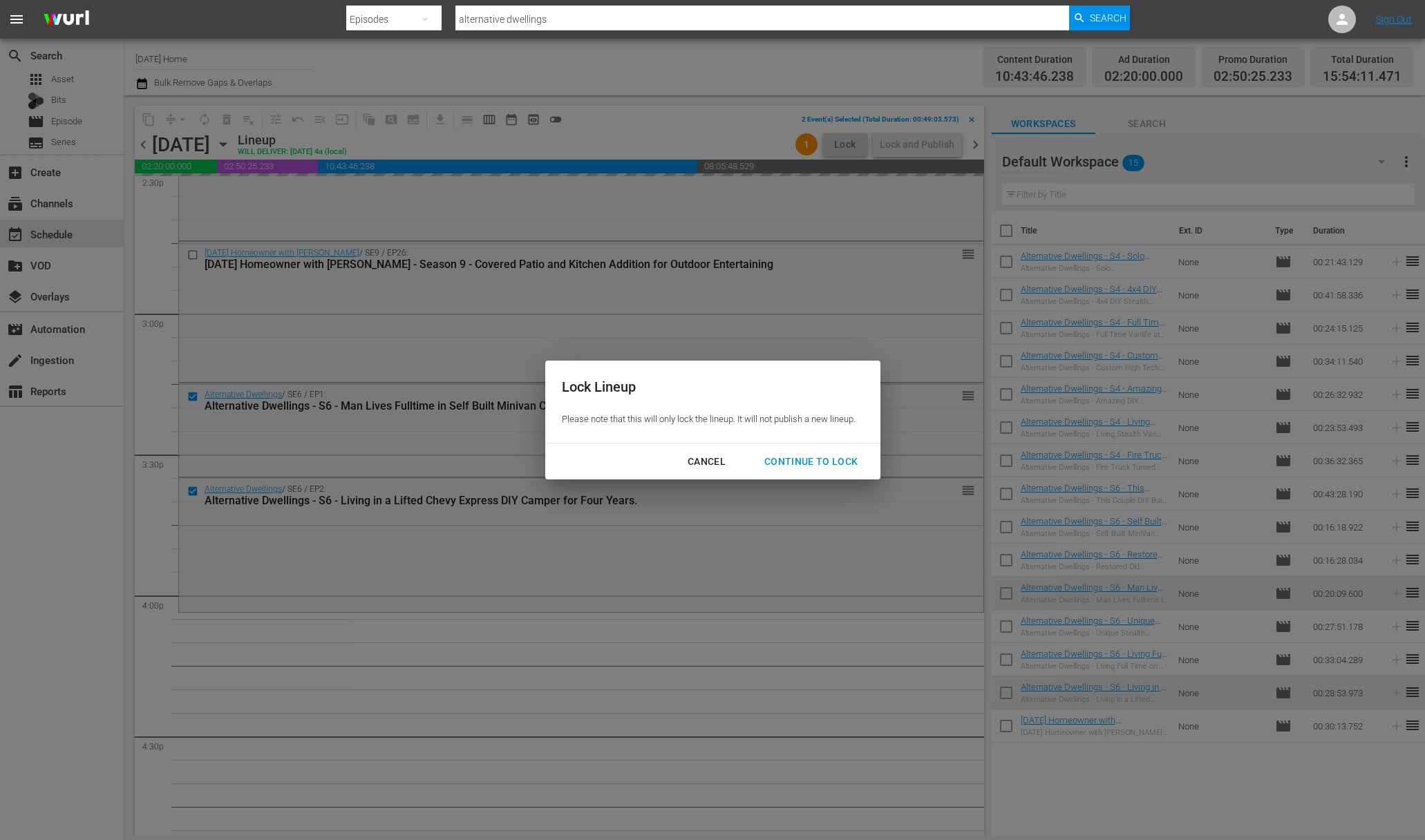
click at [814, 454] on div "Continue to lock" at bounding box center [811, 462] width 116 height 17
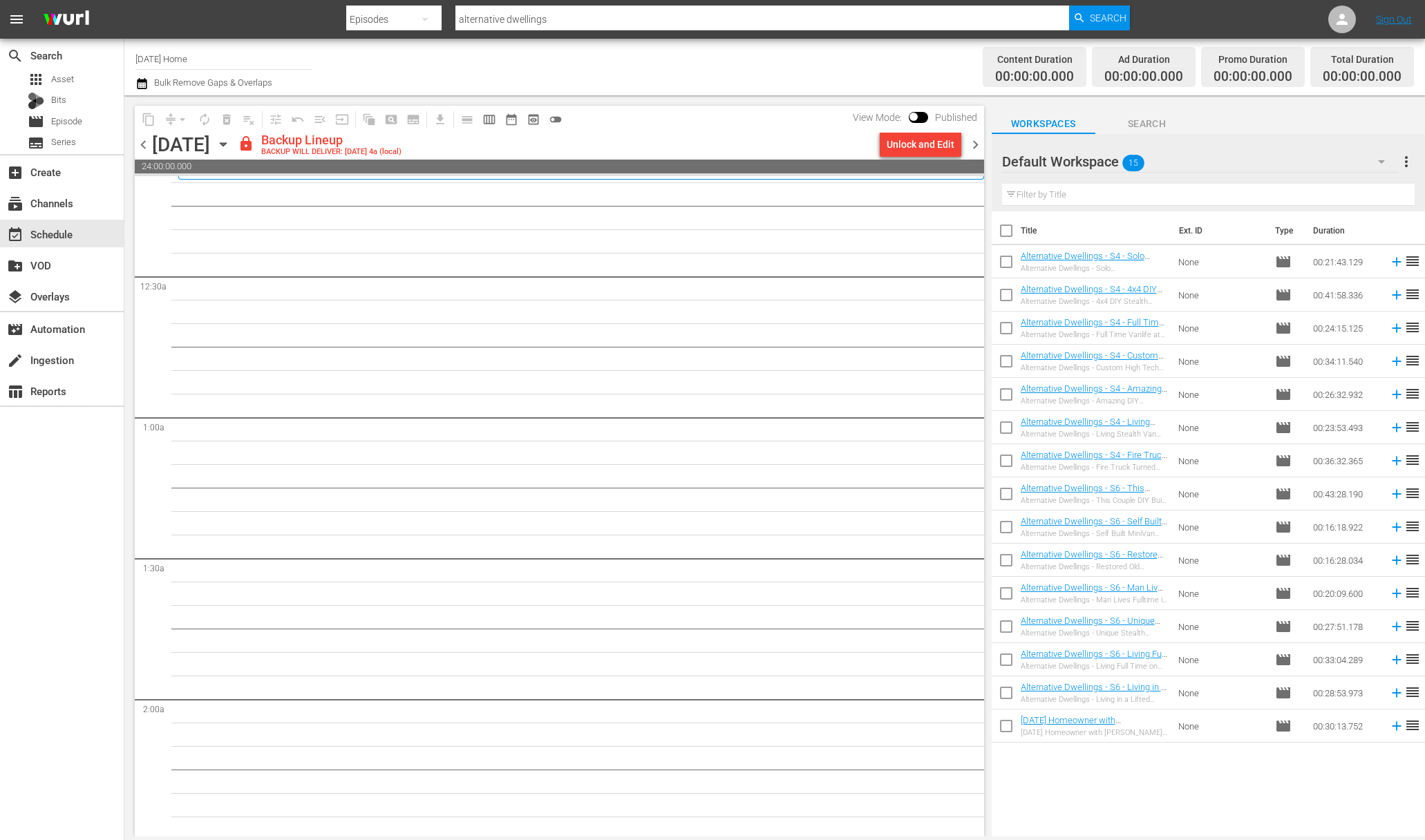
scroll to position [0, 0]
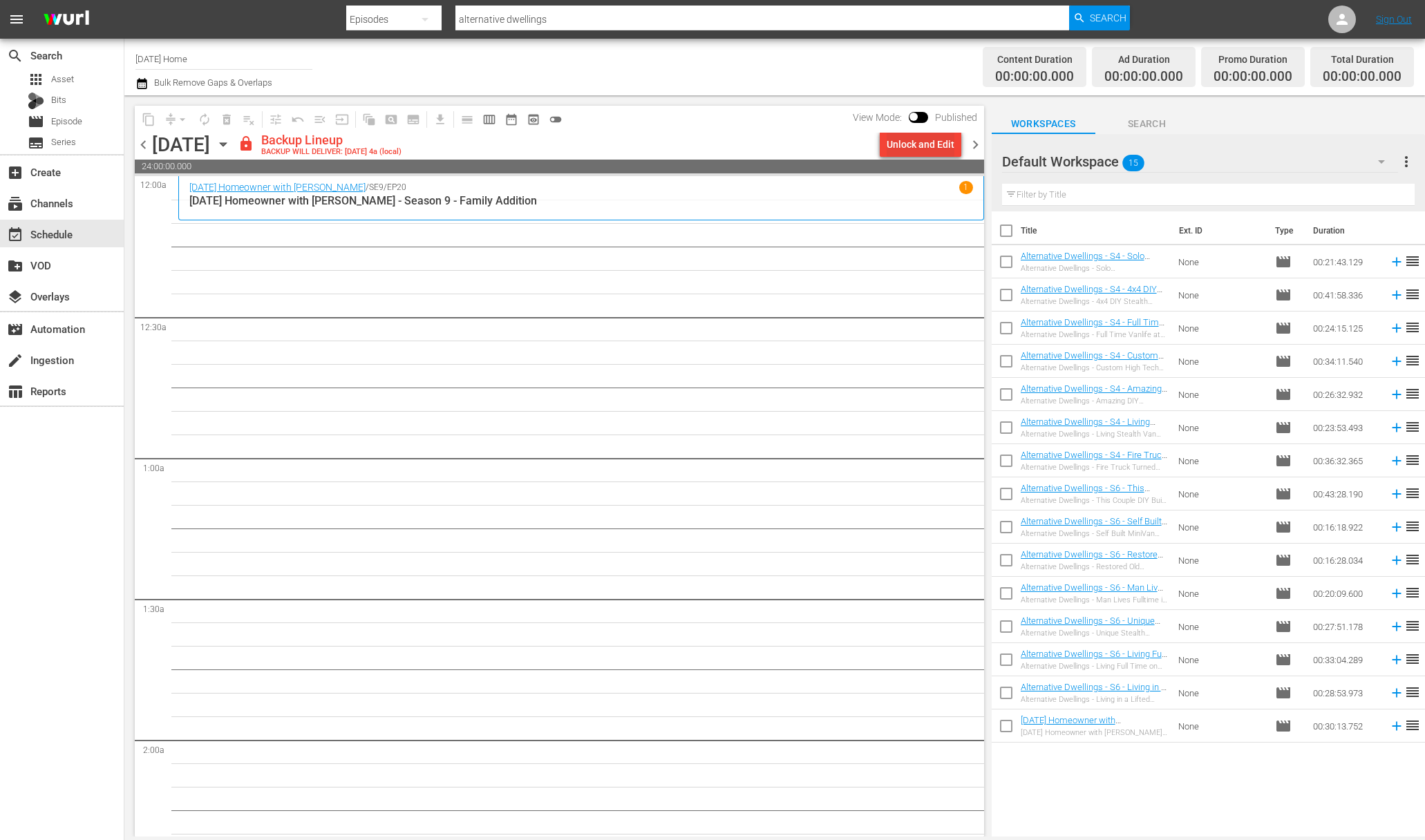
click at [903, 152] on div "Unlock and Edit" at bounding box center [920, 145] width 67 height 25
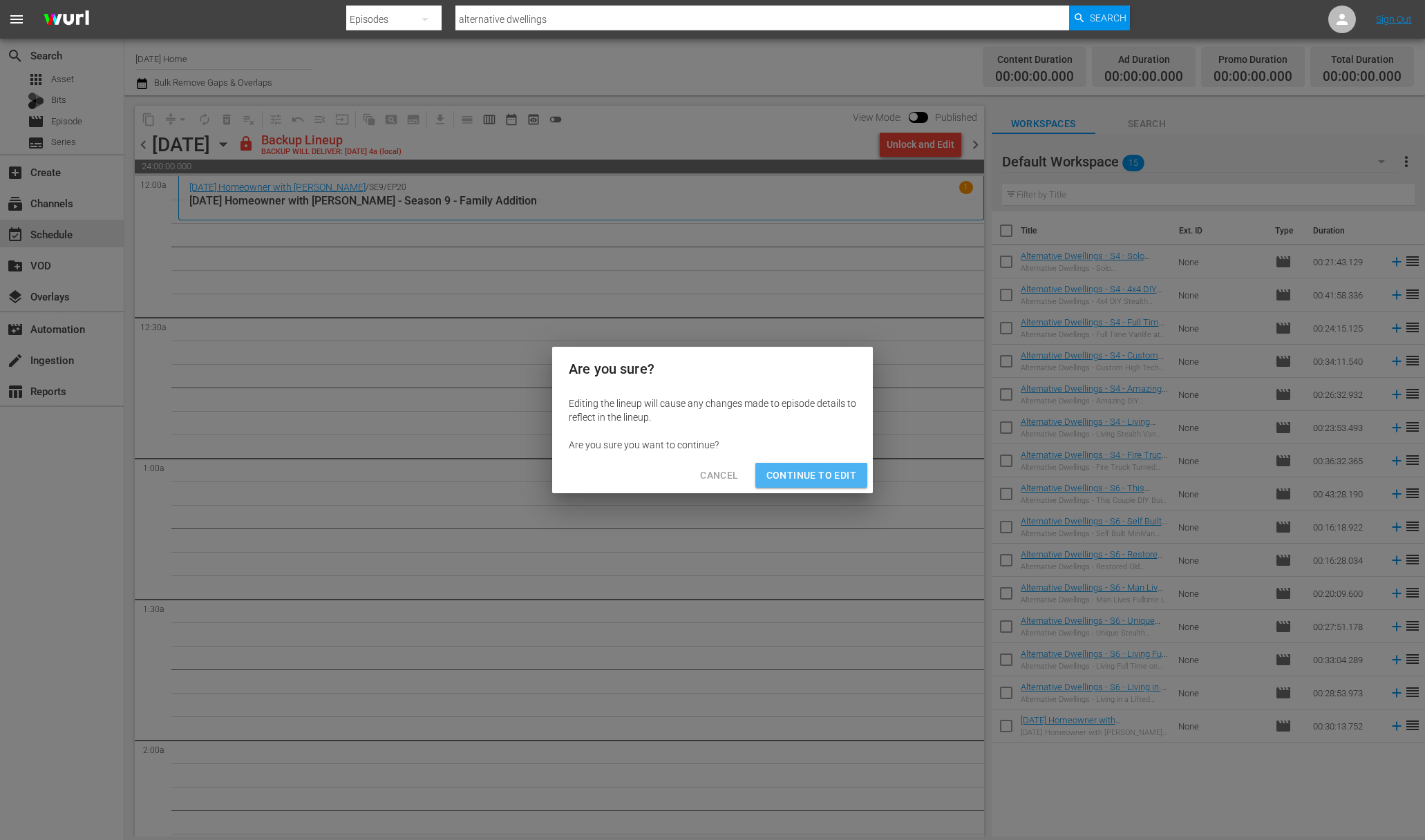
click at [844, 471] on span "Continue to Edit" at bounding box center [811, 476] width 90 height 17
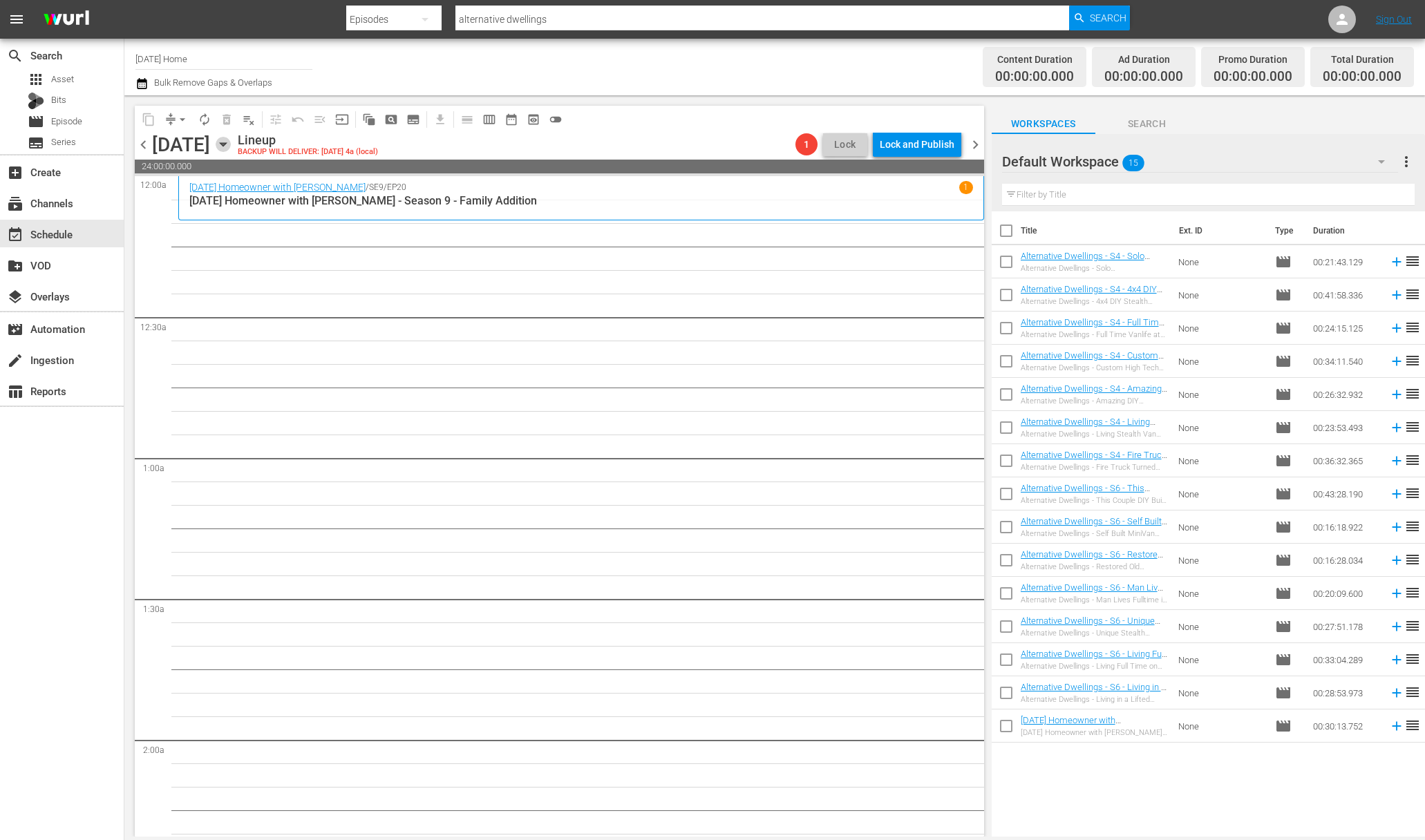
click at [230, 148] on icon "button" at bounding box center [223, 144] width 15 height 15
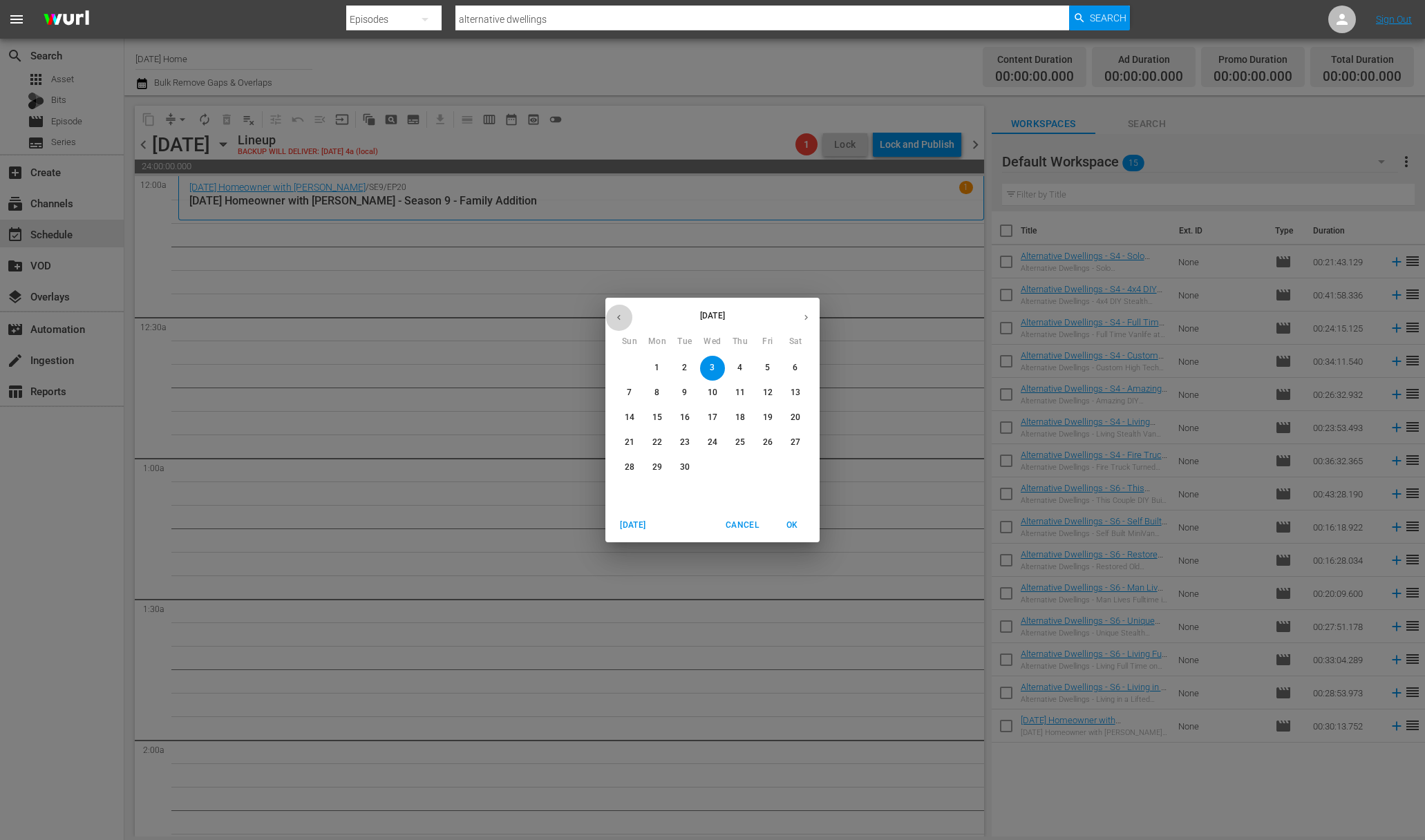
click at [623, 316] on icon "button" at bounding box center [619, 317] width 10 height 10
click at [623, 317] on icon "button" at bounding box center [619, 317] width 10 height 10
click at [680, 395] on span "6" at bounding box center [685, 393] width 25 height 12
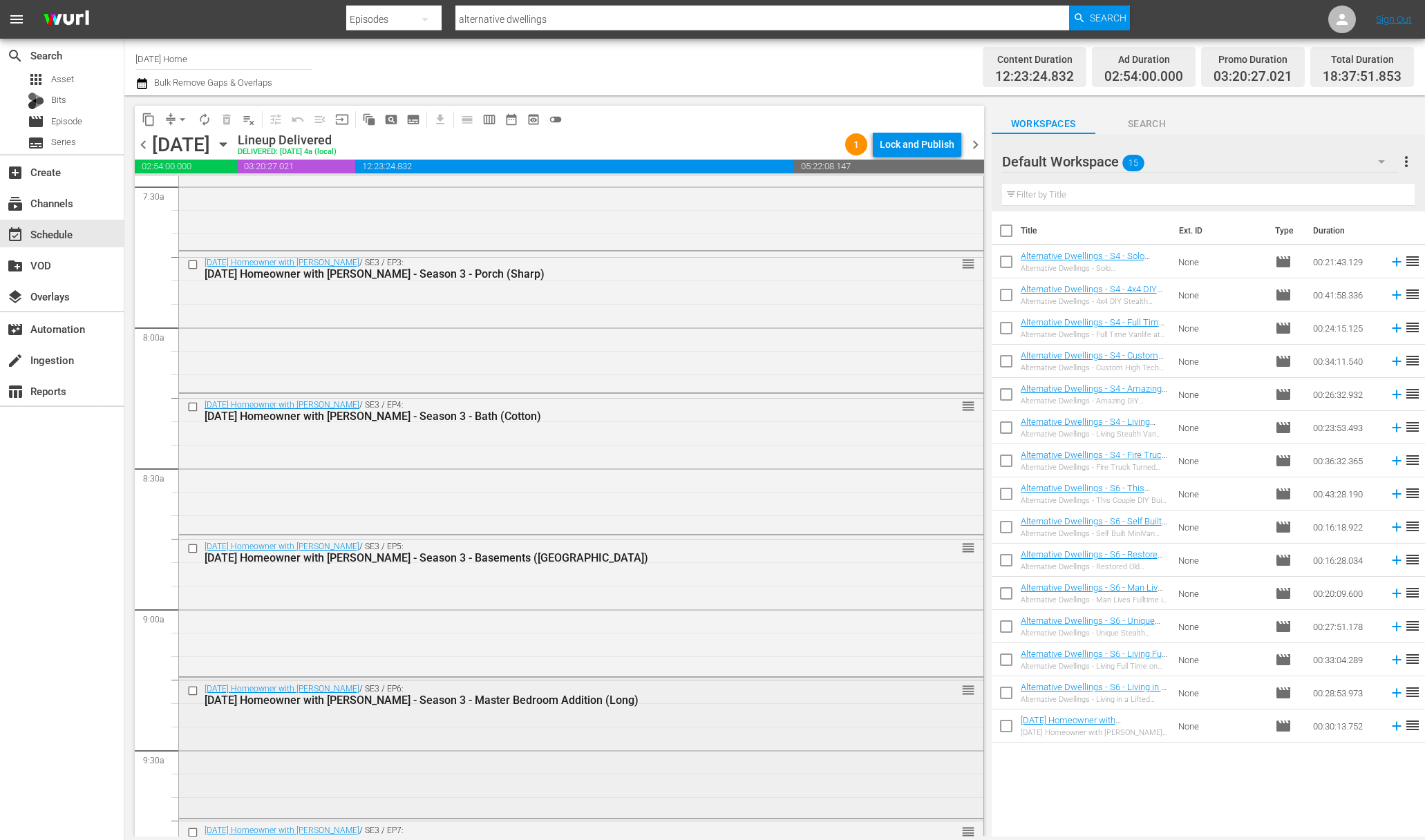
scroll to position [1601, 0]
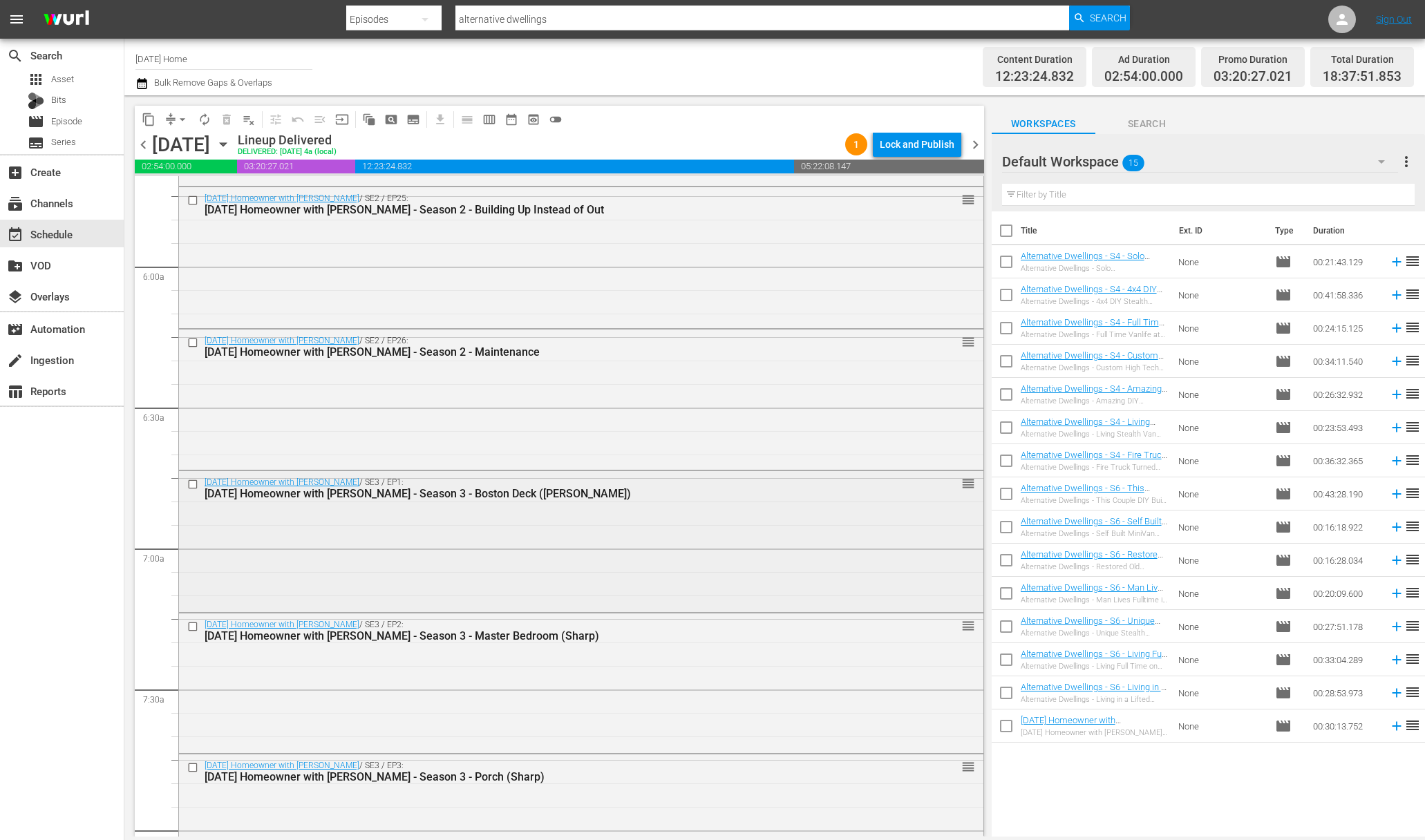
click at [192, 482] on input "checkbox" at bounding box center [194, 485] width 14 height 12
click at [195, 625] on input "checkbox" at bounding box center [194, 627] width 14 height 12
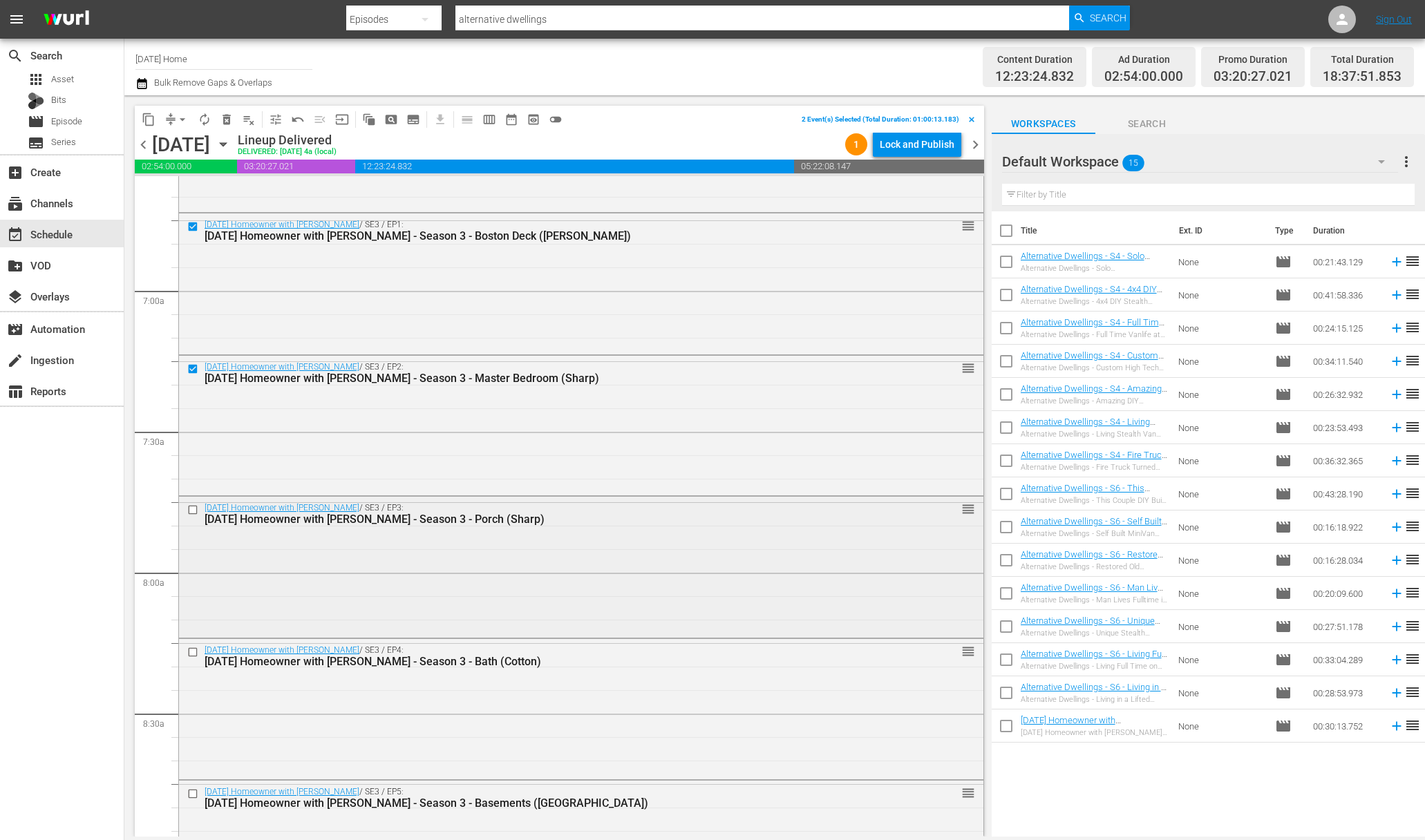
scroll to position [1886, 0]
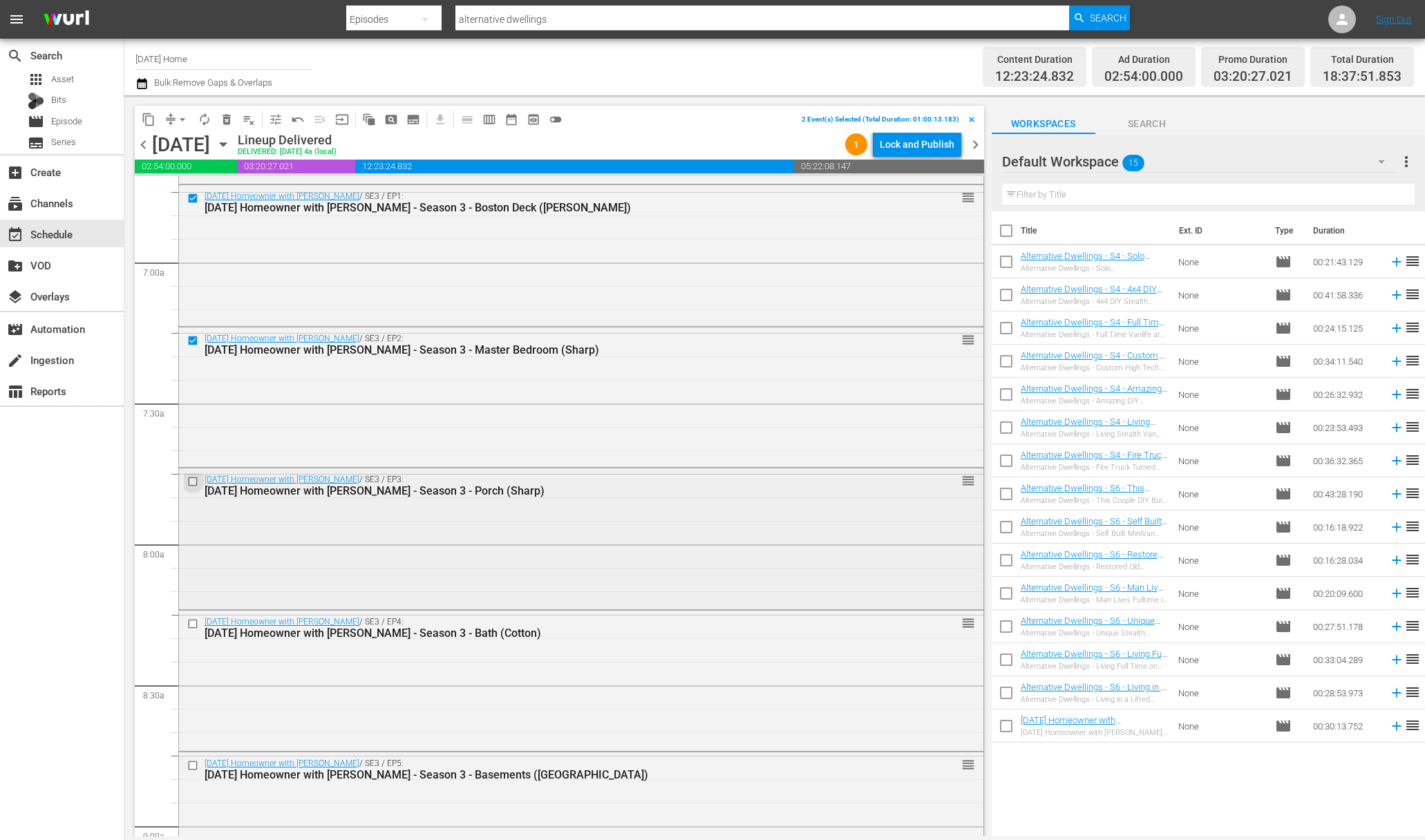
click at [194, 477] on input "checkbox" at bounding box center [194, 481] width 14 height 12
click at [192, 623] on input "checkbox" at bounding box center [194, 624] width 14 height 12
click at [194, 766] on input "checkbox" at bounding box center [194, 766] width 14 height 12
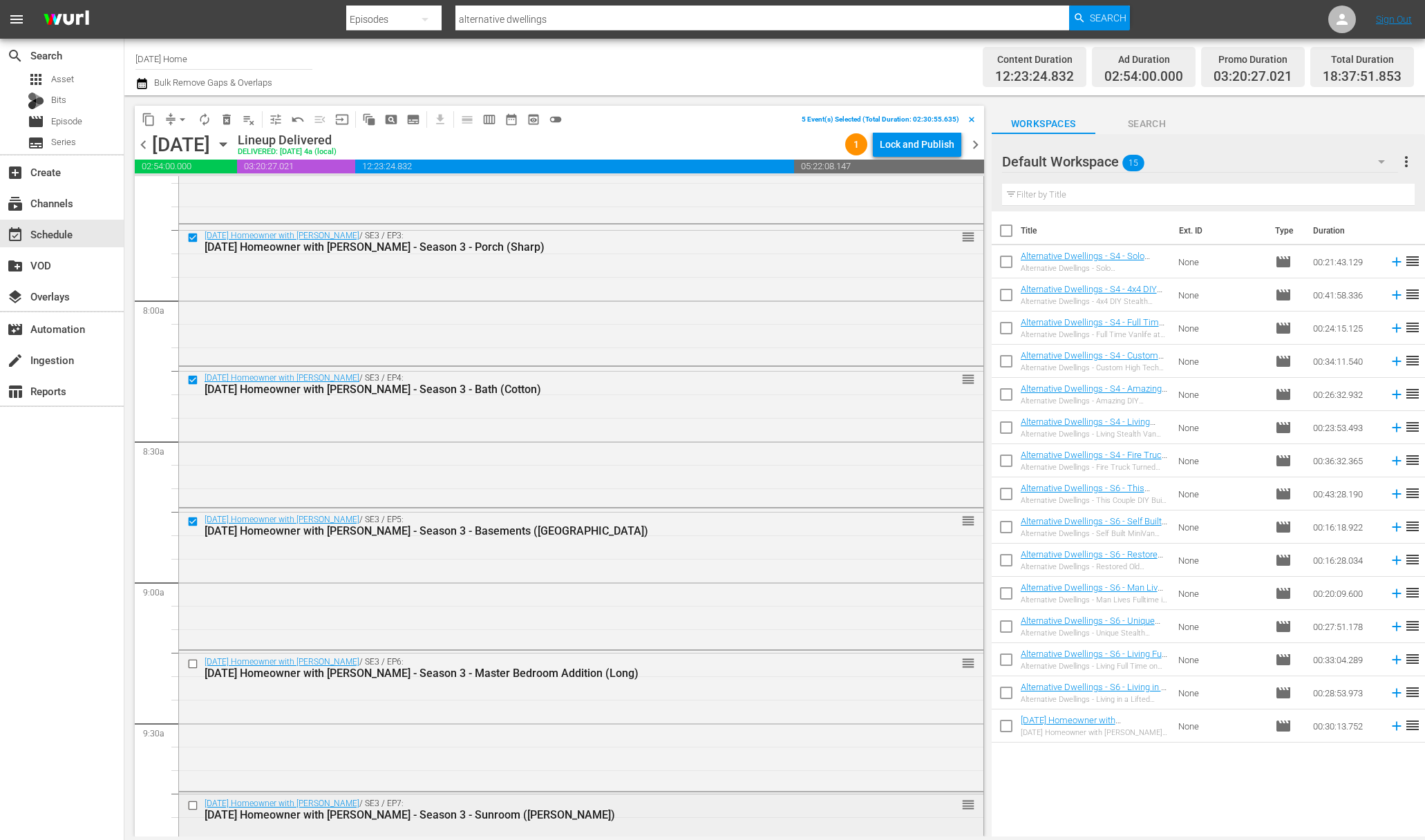
scroll to position [2333, 0]
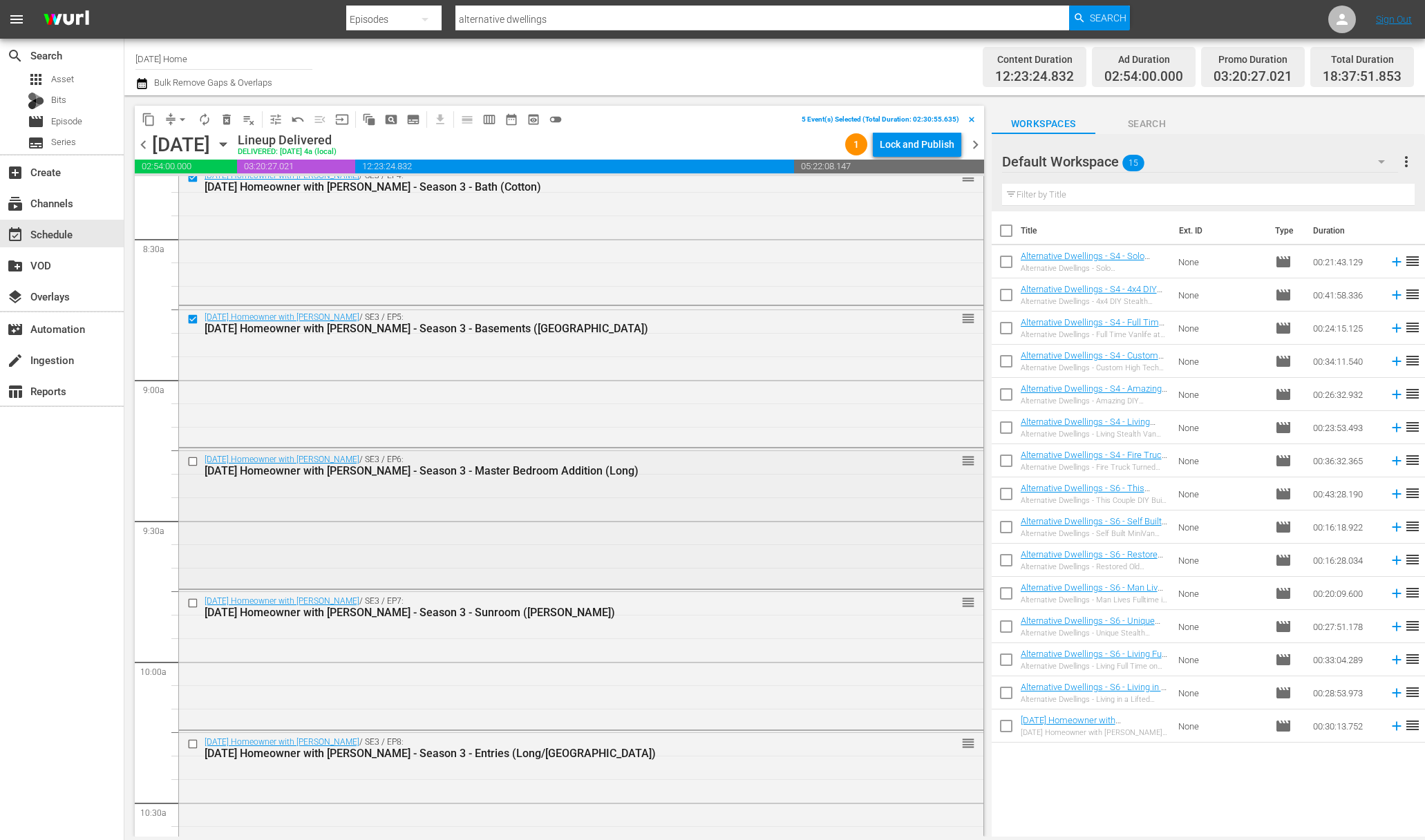
click at [194, 457] on input "checkbox" at bounding box center [194, 461] width 14 height 12
click at [193, 602] on input "checkbox" at bounding box center [194, 604] width 14 height 12
click at [190, 742] on input "checkbox" at bounding box center [194, 744] width 14 height 12
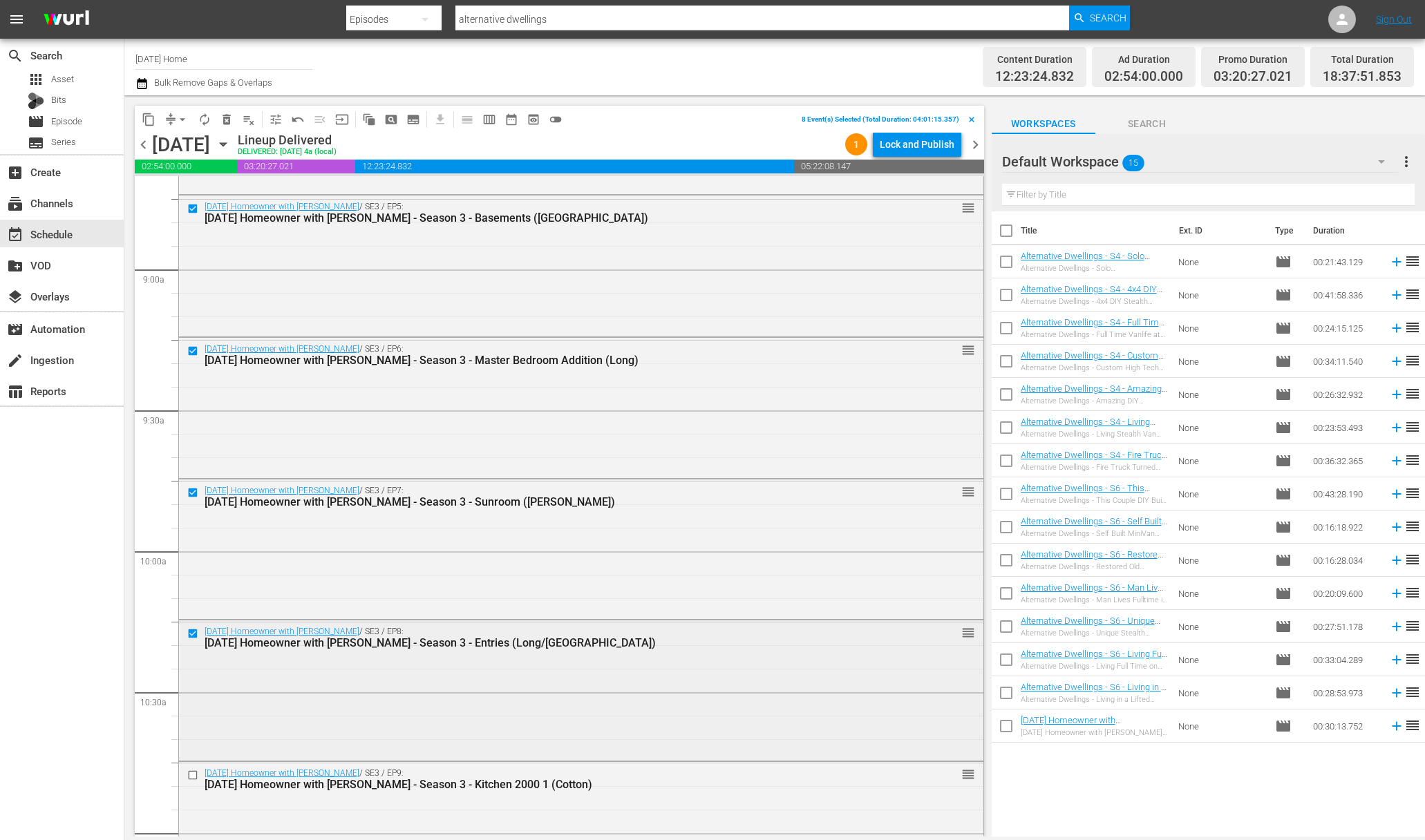
scroll to position [2474, 0]
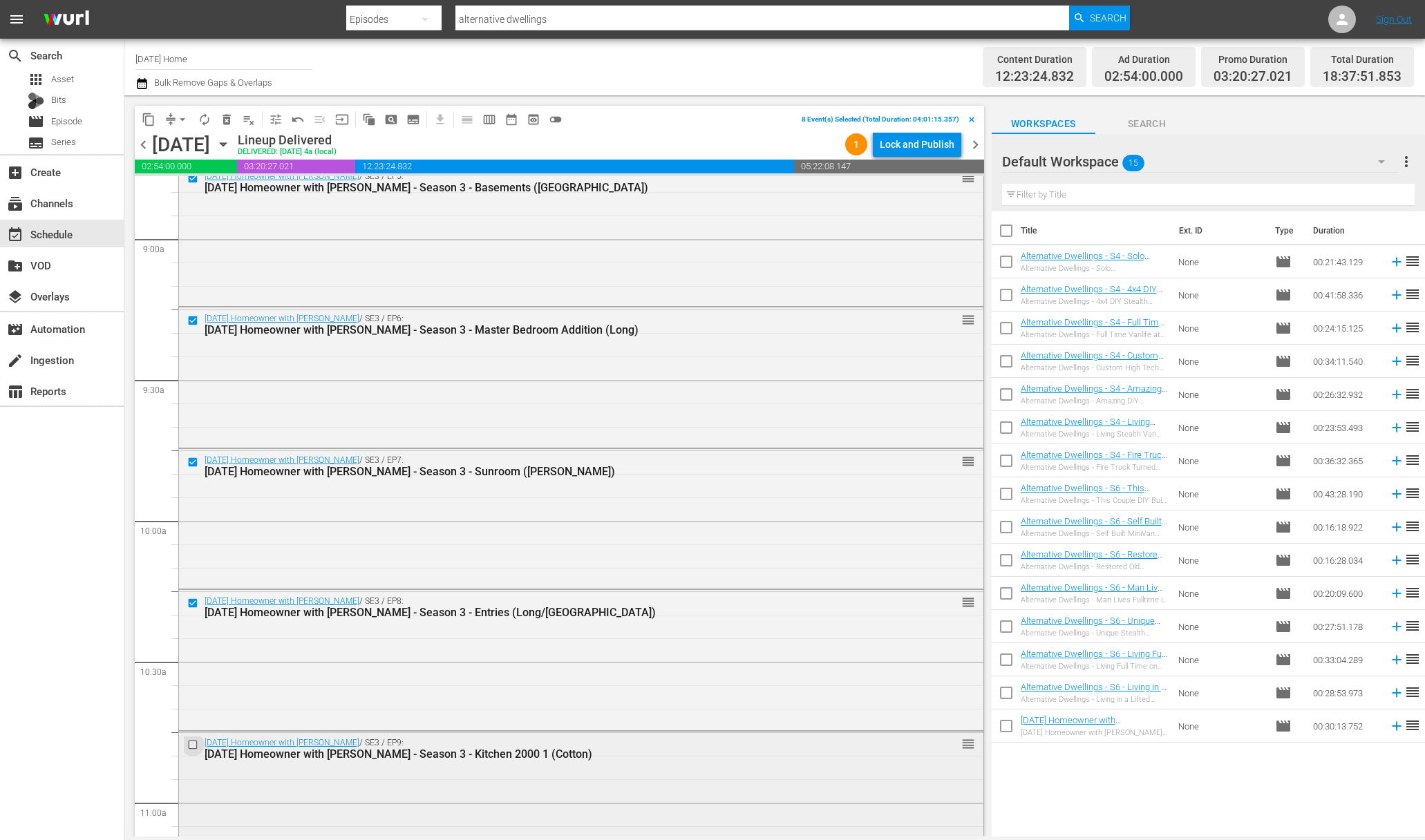
click at [190, 740] on input "checkbox" at bounding box center [194, 744] width 14 height 12
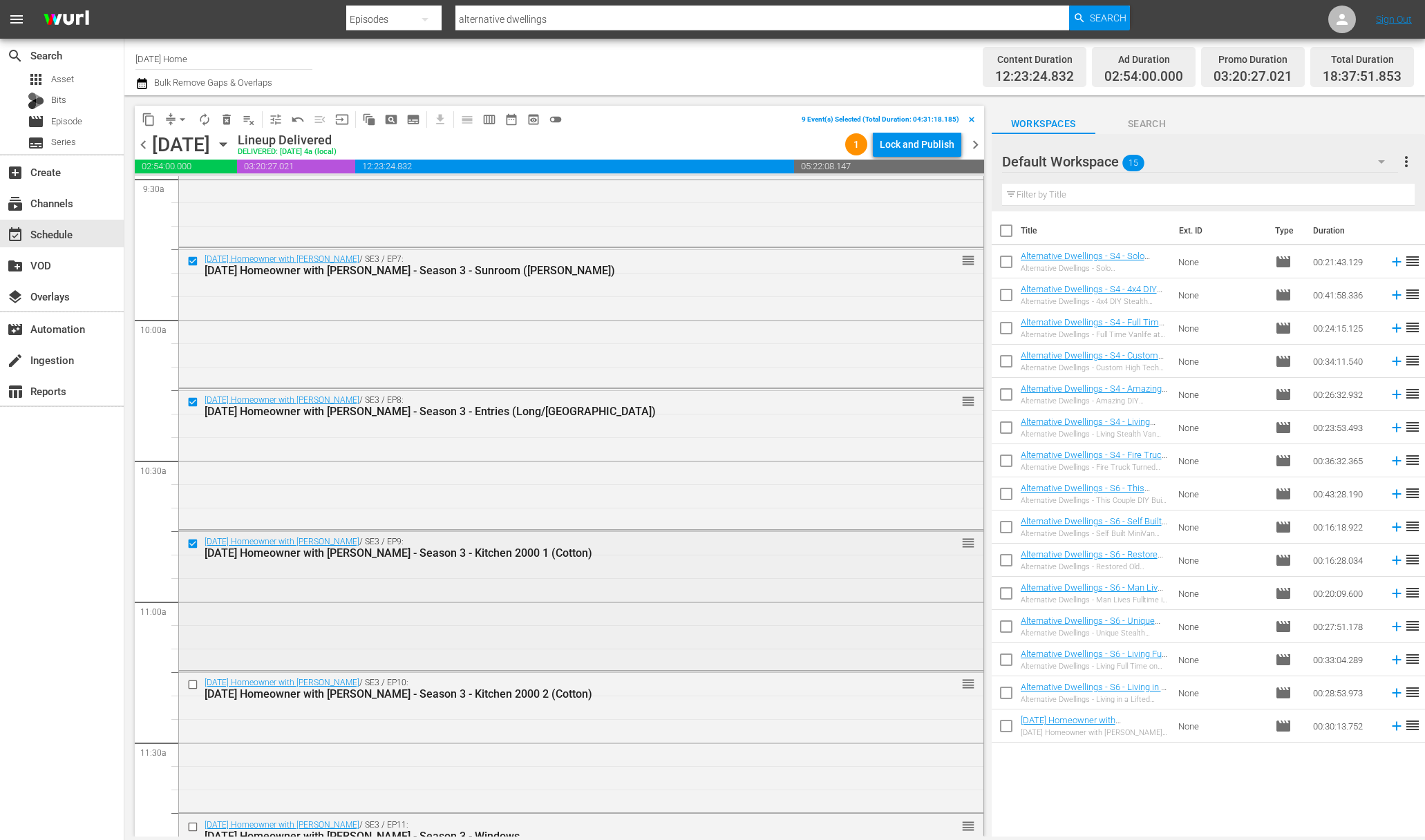
scroll to position [2776, 0]
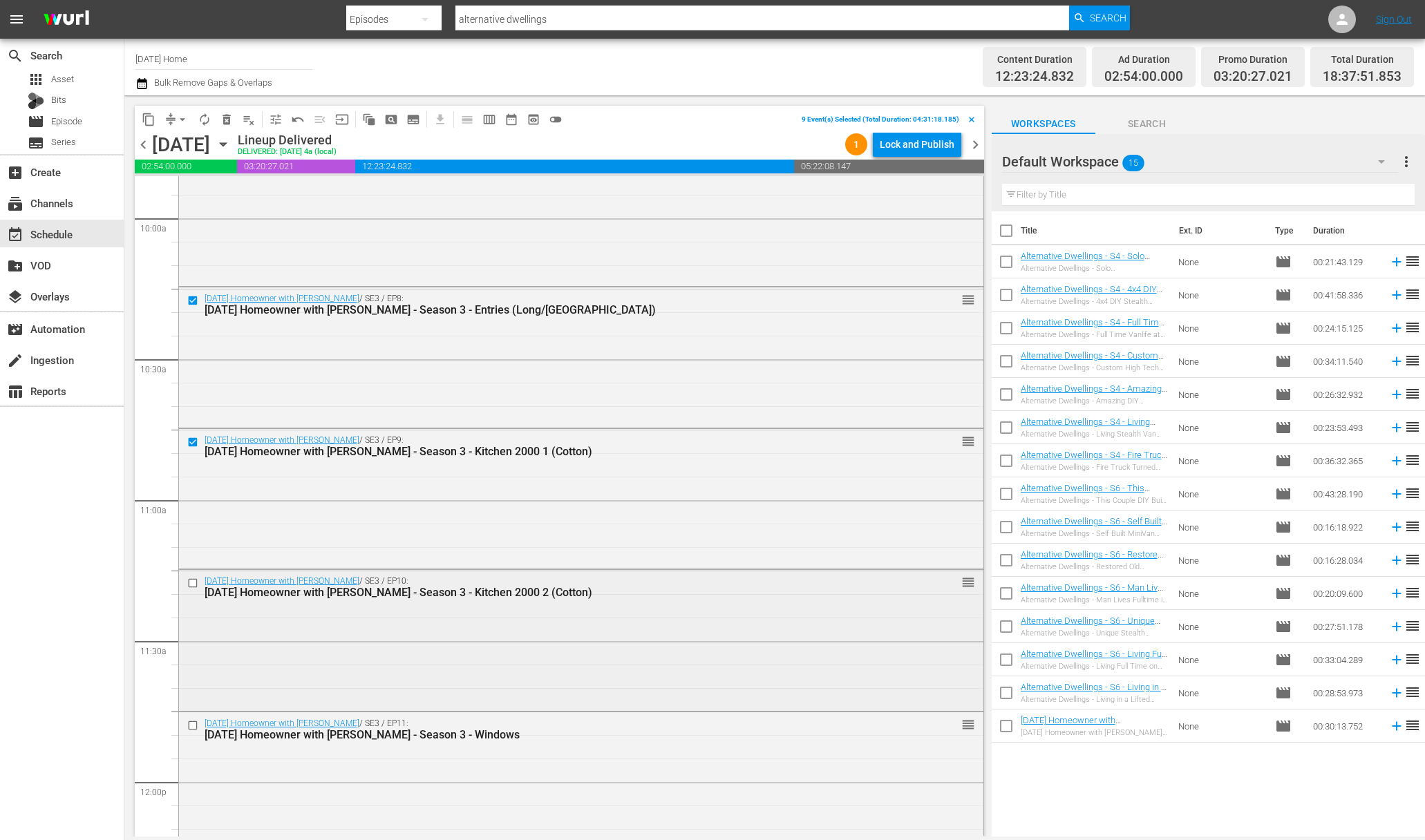
click at [194, 586] on input "checkbox" at bounding box center [194, 583] width 14 height 12
click at [193, 724] on input "checkbox" at bounding box center [194, 725] width 14 height 12
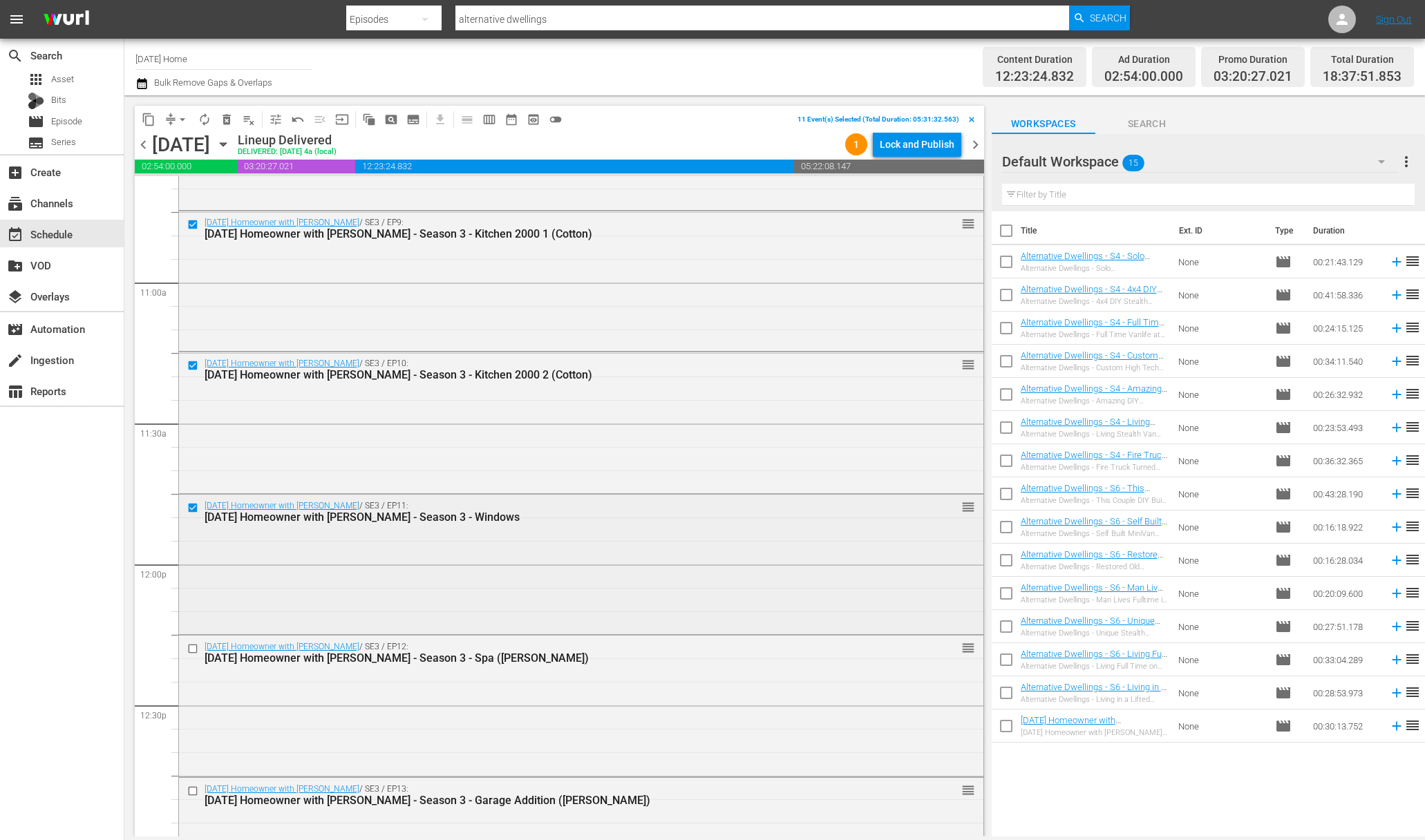
scroll to position [3070, 0]
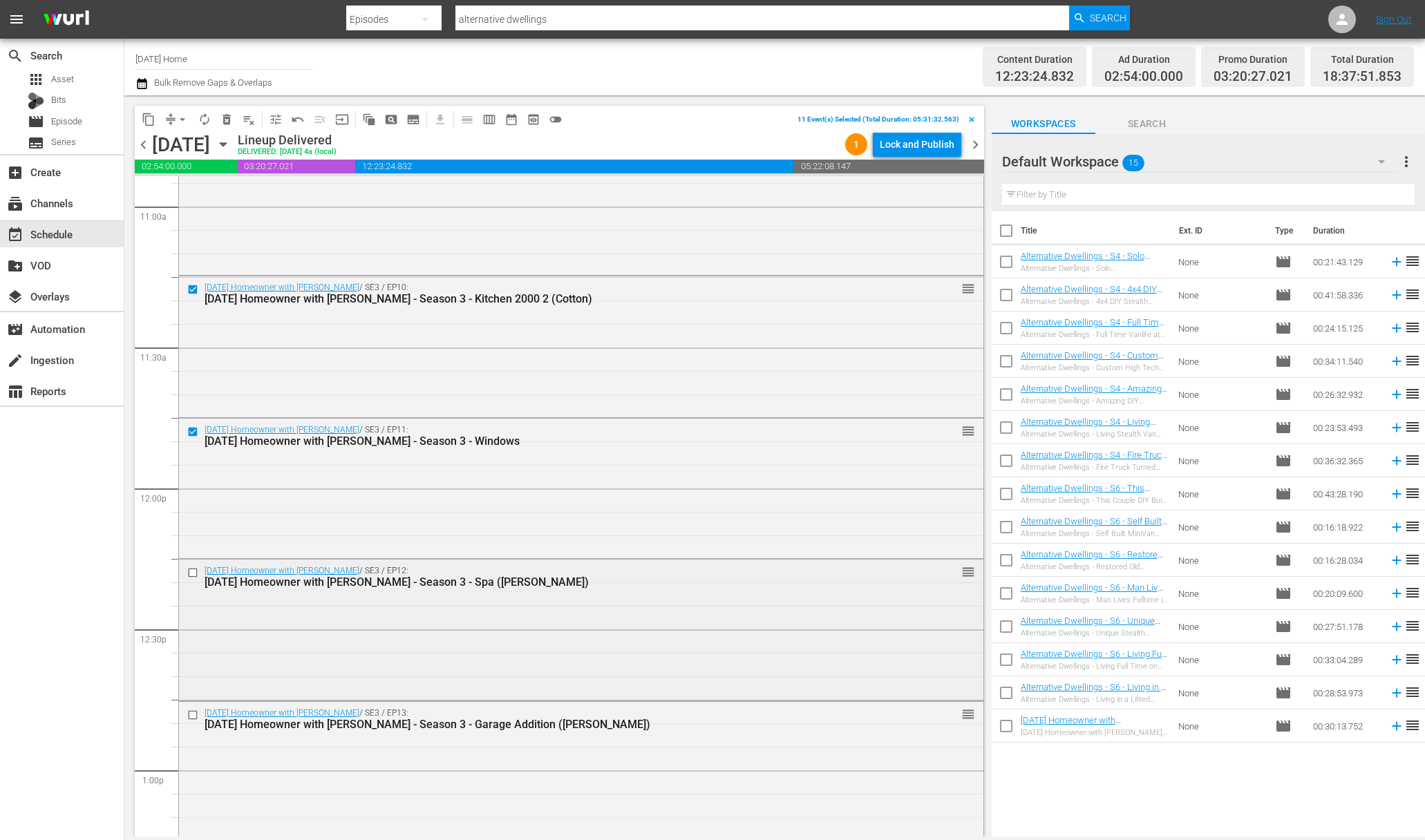
click at [192, 574] on input "checkbox" at bounding box center [194, 572] width 14 height 12
click at [193, 715] on input "checkbox" at bounding box center [194, 715] width 14 height 12
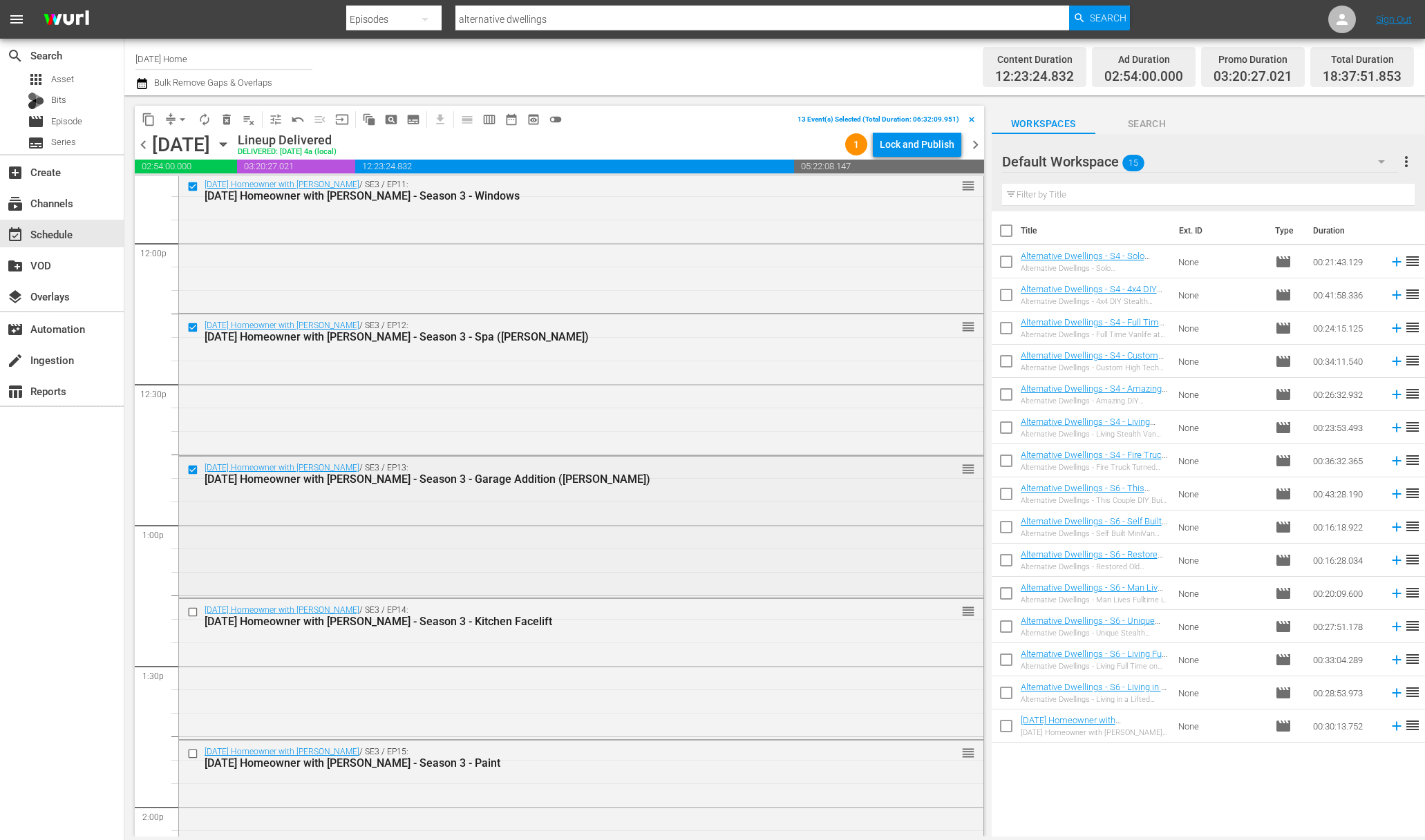
scroll to position [3364, 0]
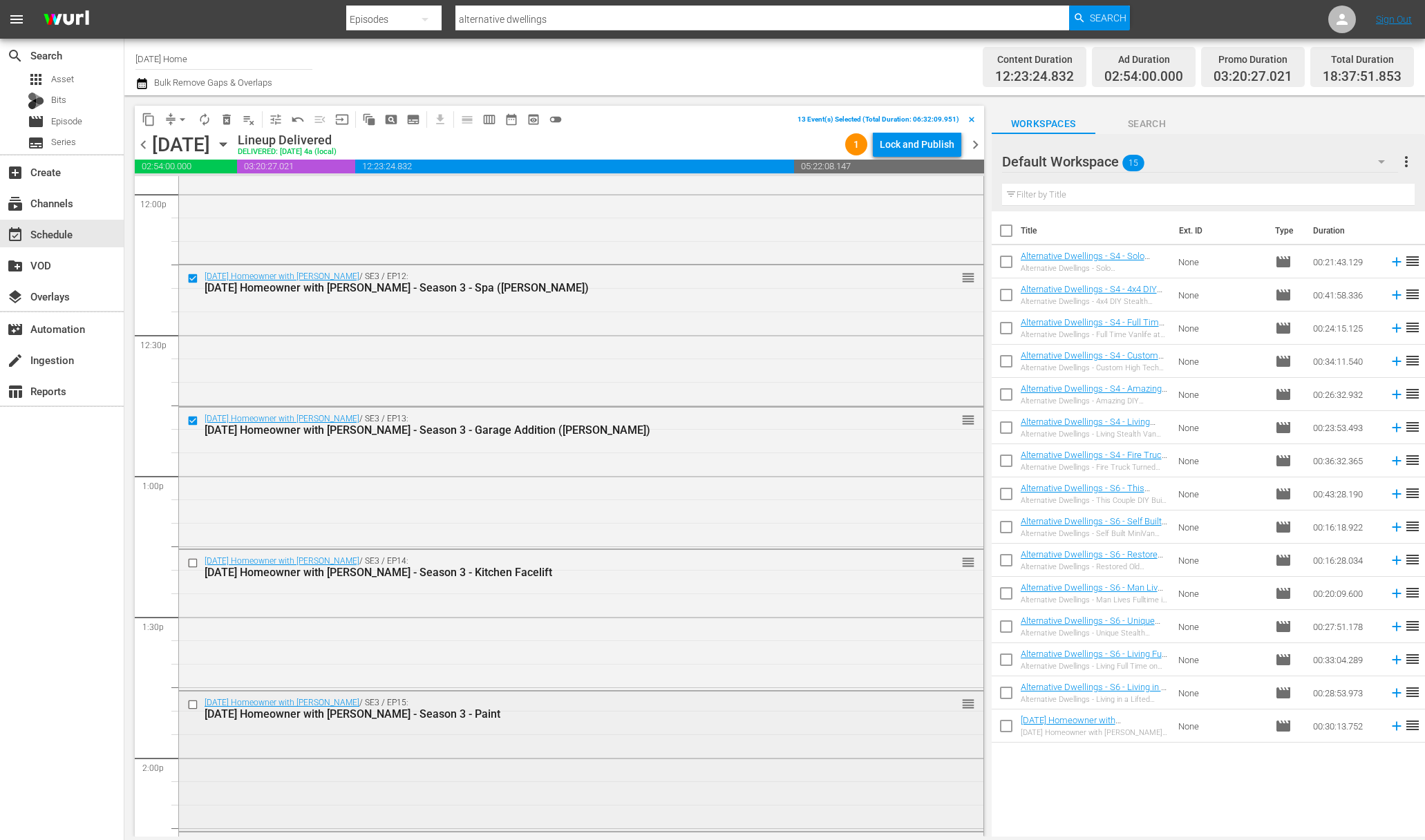
click at [194, 701] on input "checkbox" at bounding box center [194, 705] width 14 height 12
click at [192, 565] on input "checkbox" at bounding box center [194, 562] width 14 height 12
click at [194, 700] on input "checkbox" at bounding box center [194, 705] width 14 height 12
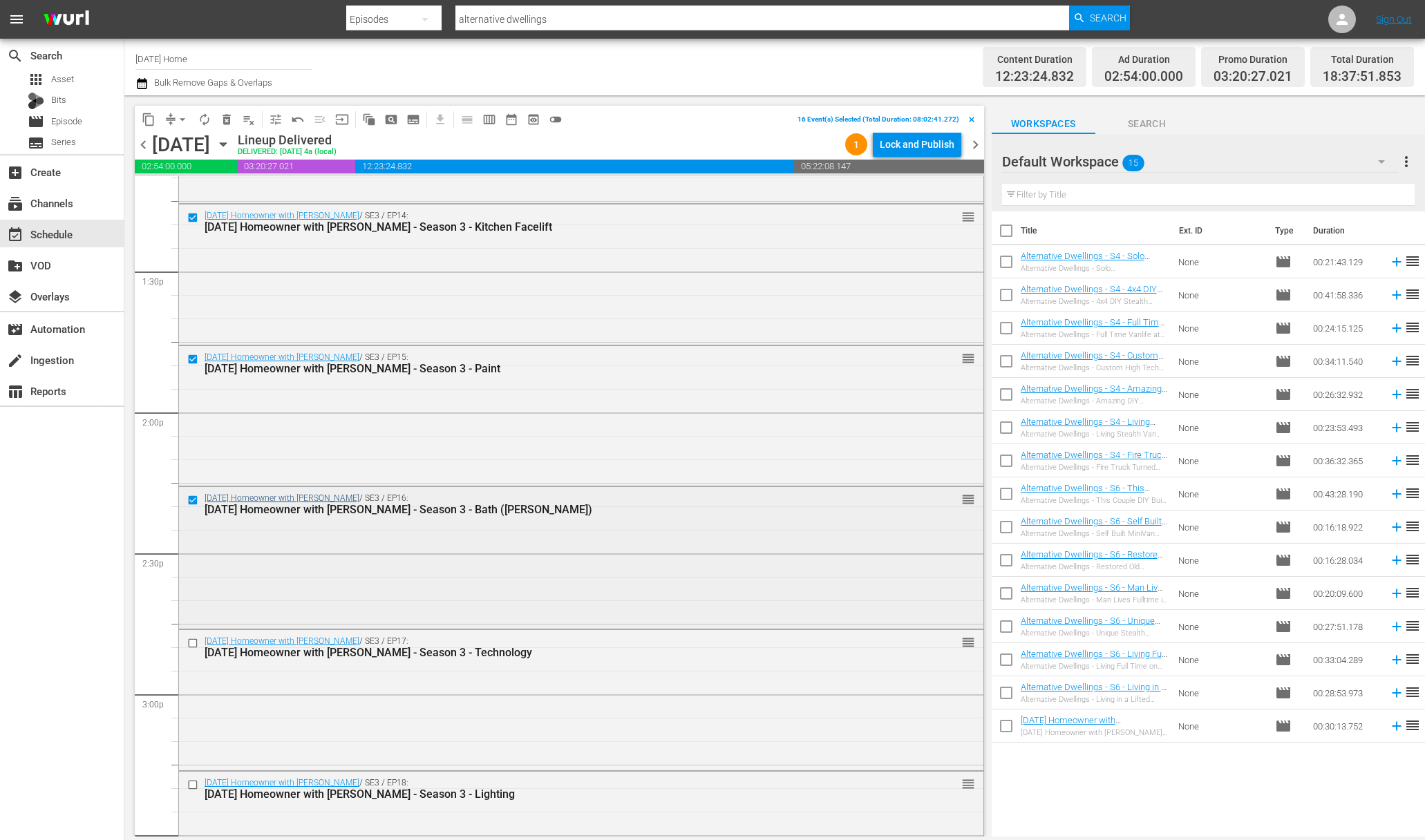
scroll to position [3801, 0]
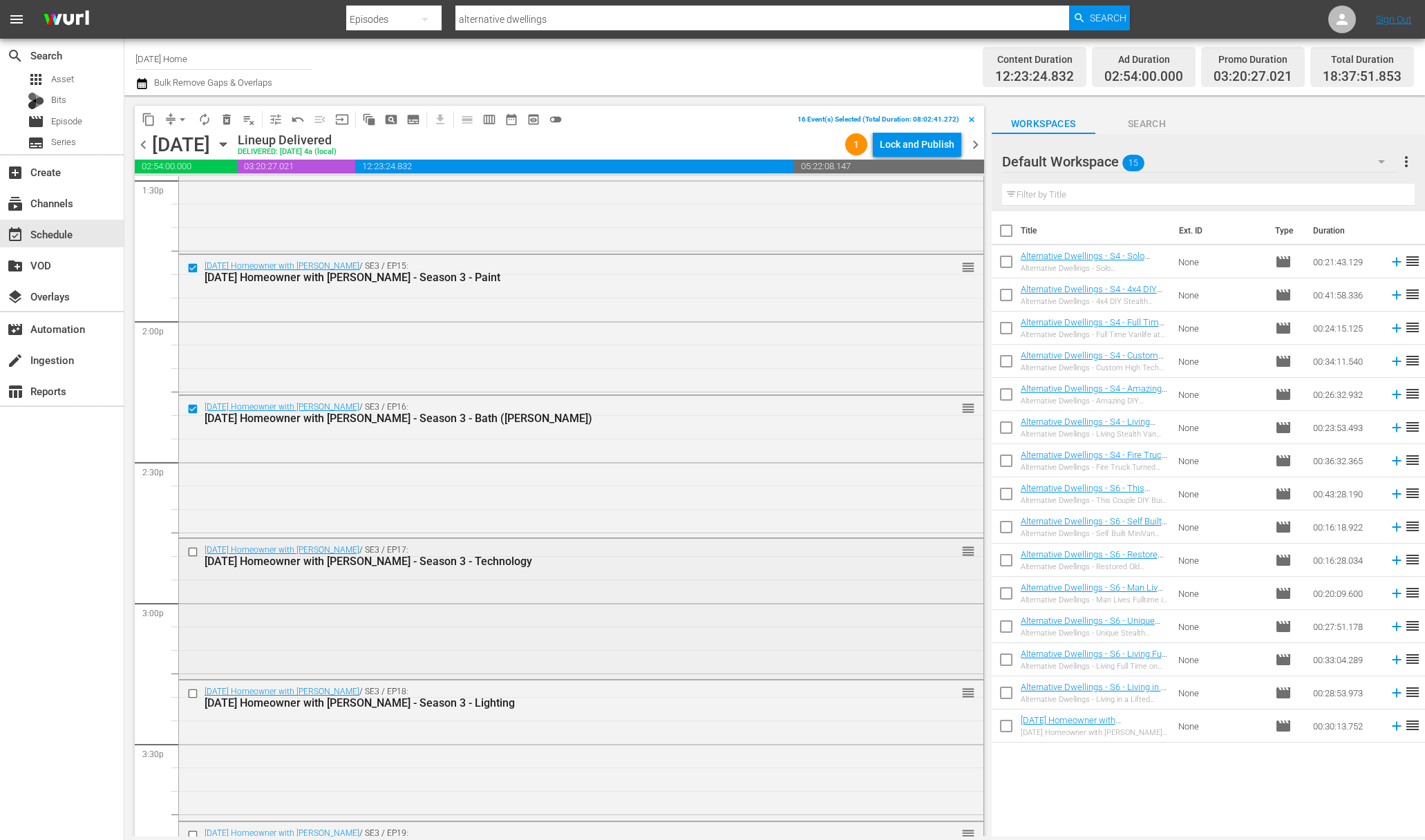
click at [190, 551] on input "checkbox" at bounding box center [194, 551] width 14 height 12
click at [192, 691] on input "checkbox" at bounding box center [194, 694] width 14 height 12
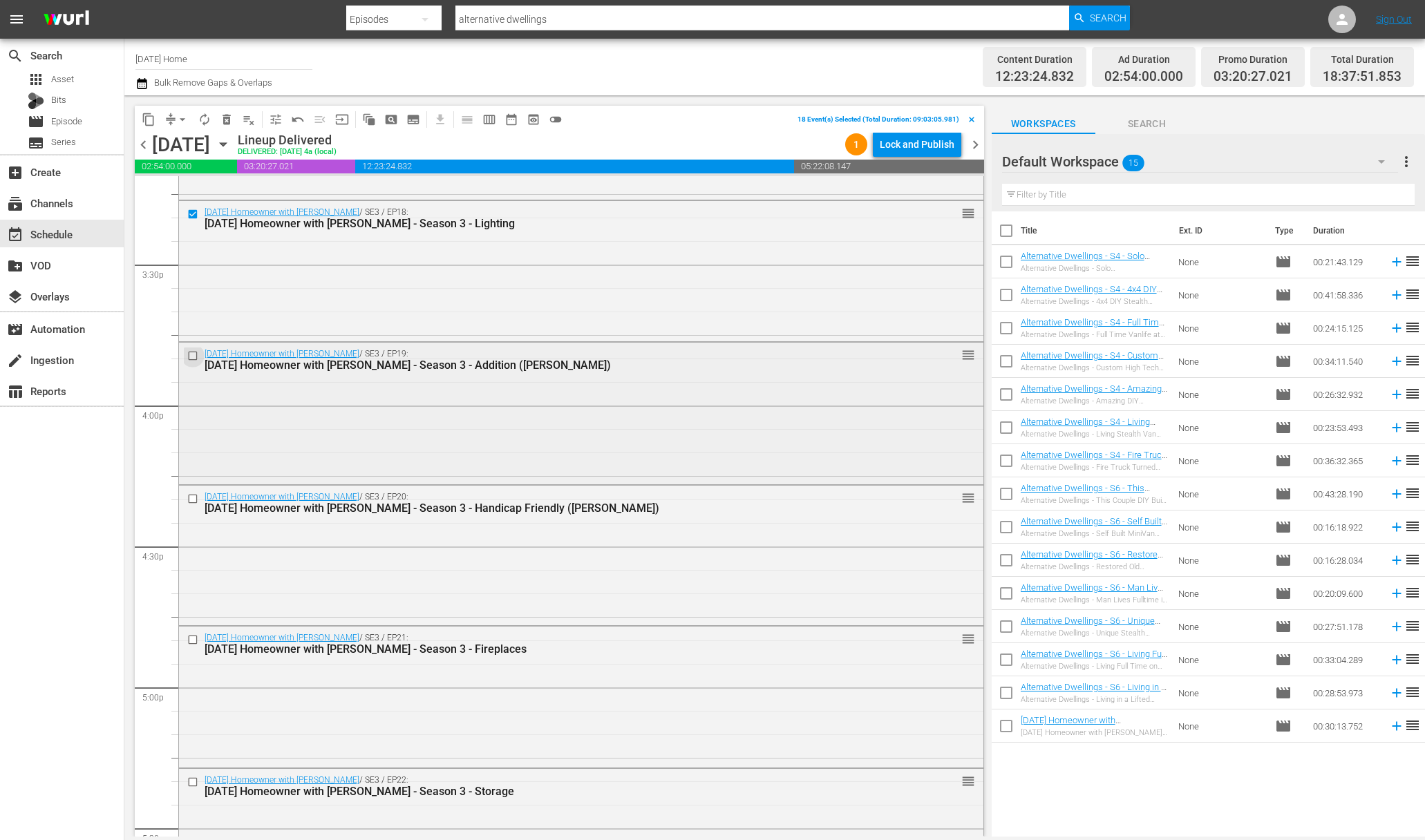
click at [196, 356] on input "checkbox" at bounding box center [194, 356] width 14 height 12
click at [190, 496] on input "checkbox" at bounding box center [194, 498] width 14 height 12
click at [193, 638] on input "checkbox" at bounding box center [194, 640] width 14 height 12
click at [195, 781] on input "checkbox" at bounding box center [194, 783] width 14 height 12
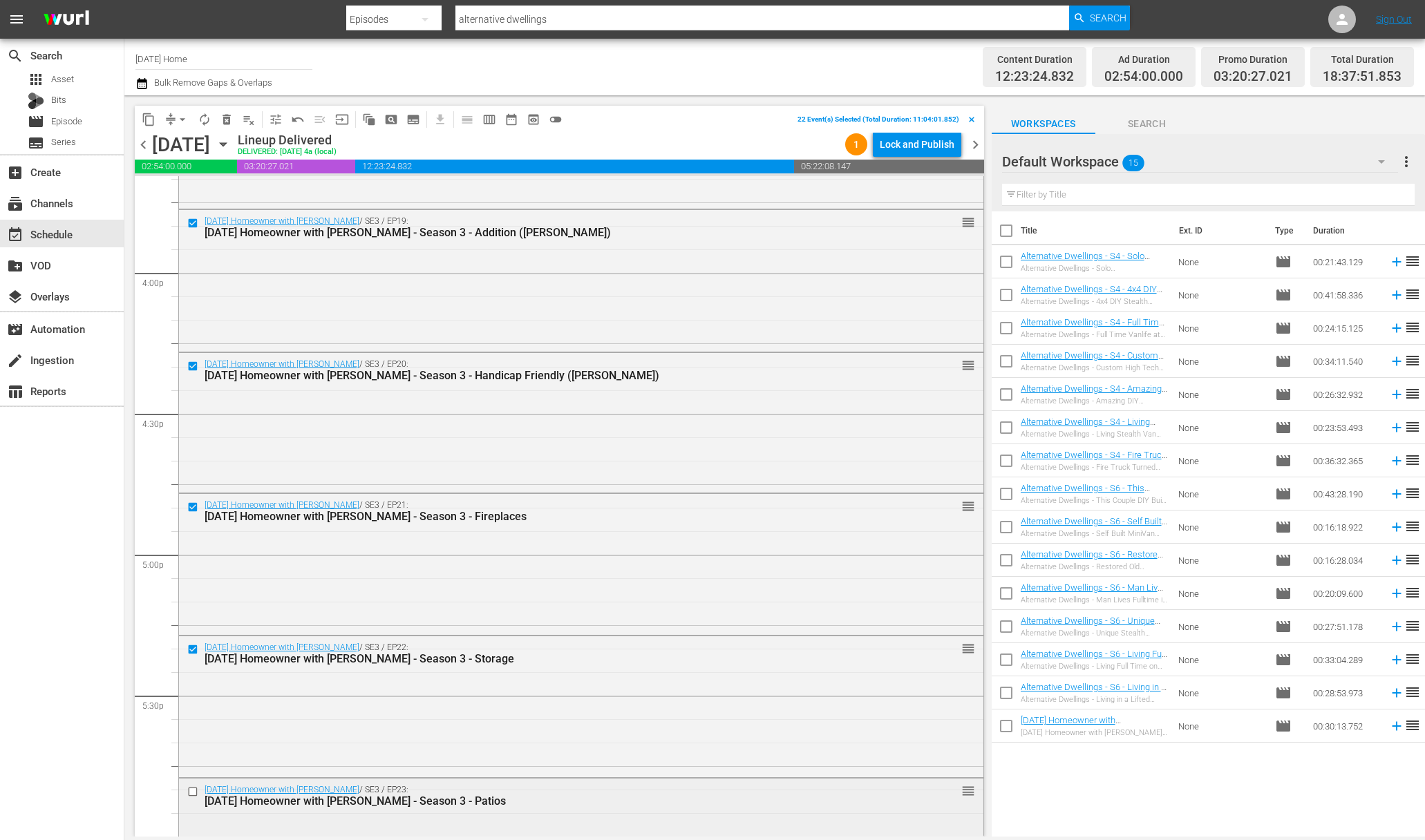
click at [194, 789] on input "checkbox" at bounding box center [194, 791] width 14 height 12
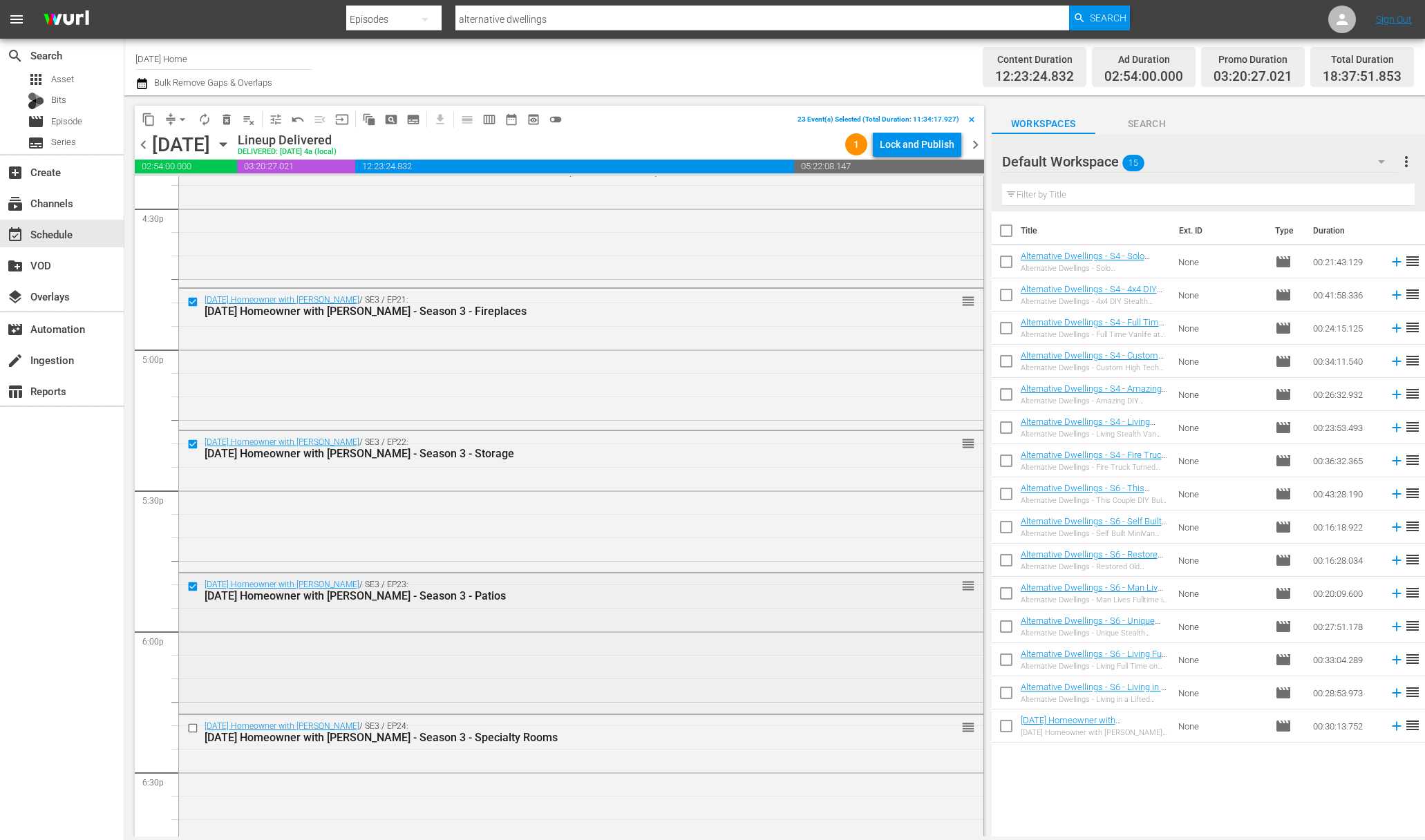
scroll to position [4709, 0]
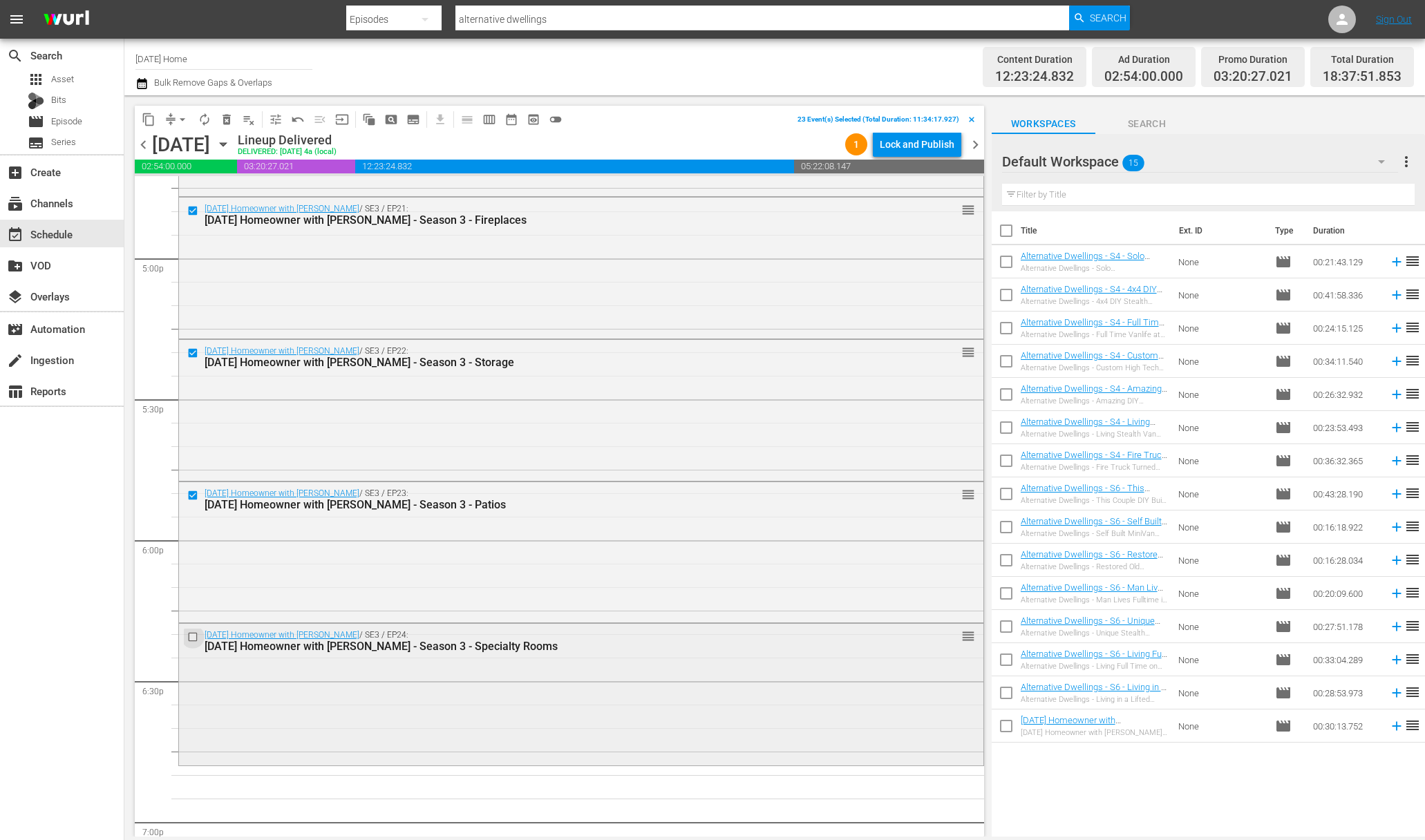
click at [191, 635] on input "checkbox" at bounding box center [194, 637] width 14 height 12
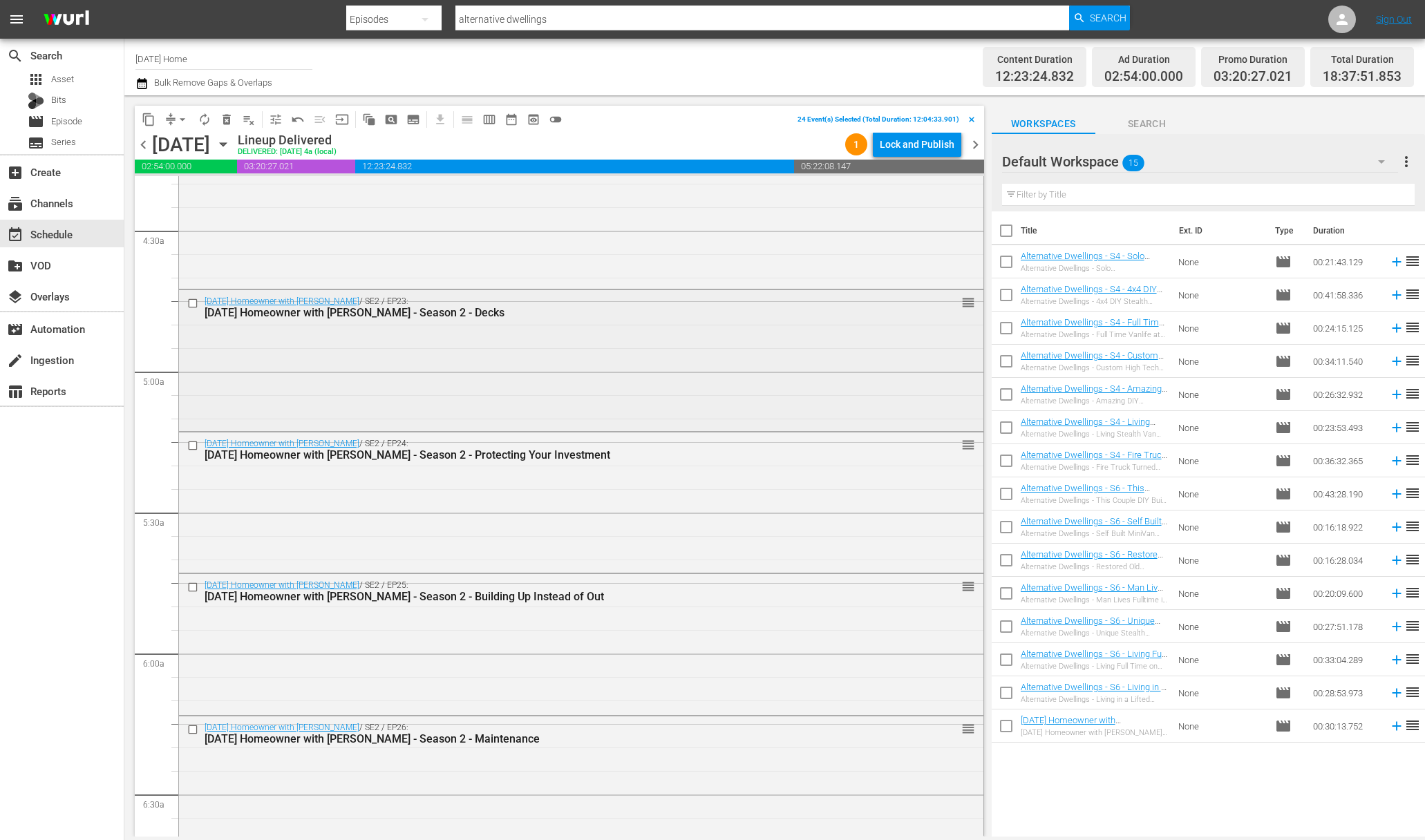
scroll to position [1487, 0]
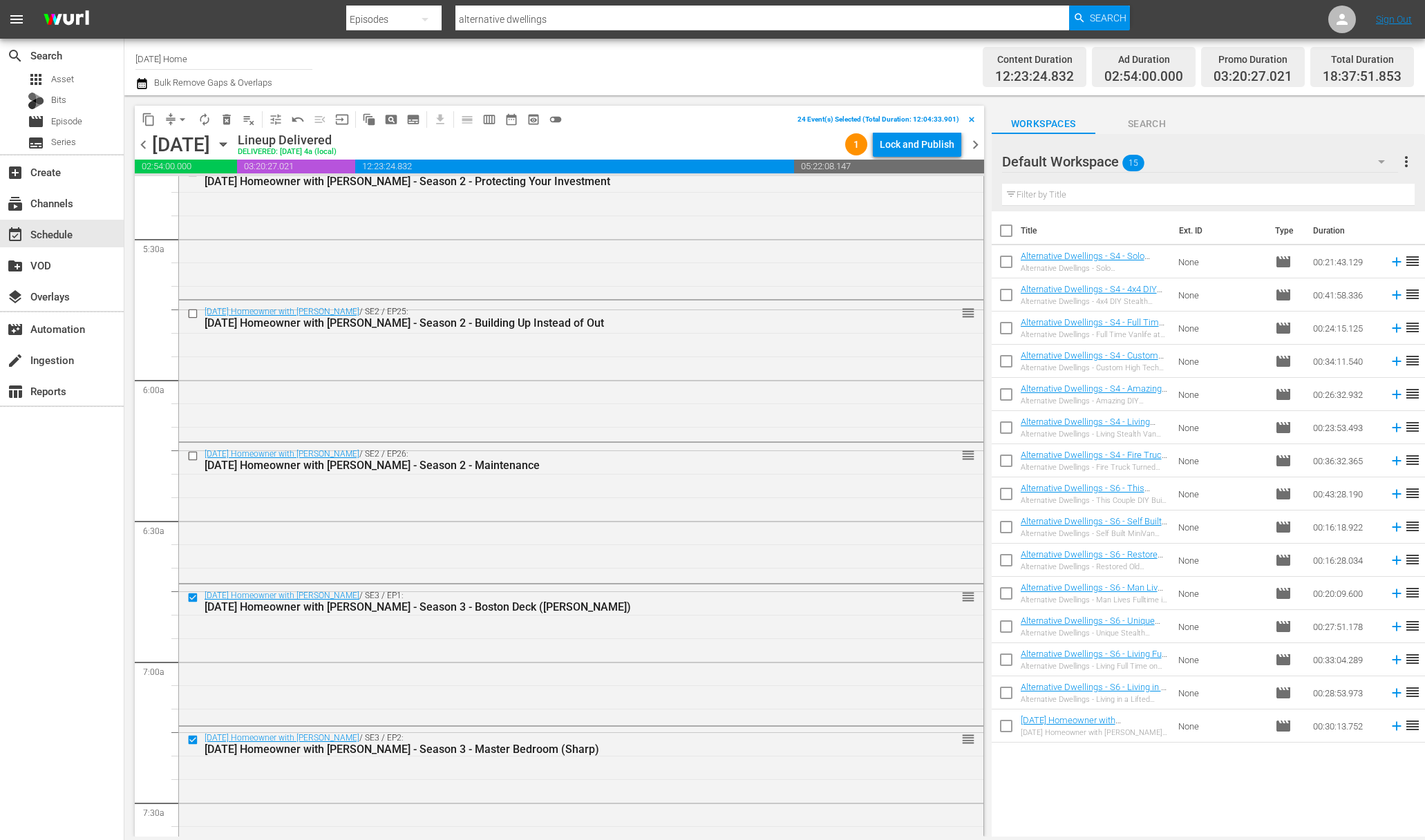
click at [146, 115] on span "content_copy" at bounding box center [148, 119] width 14 height 14
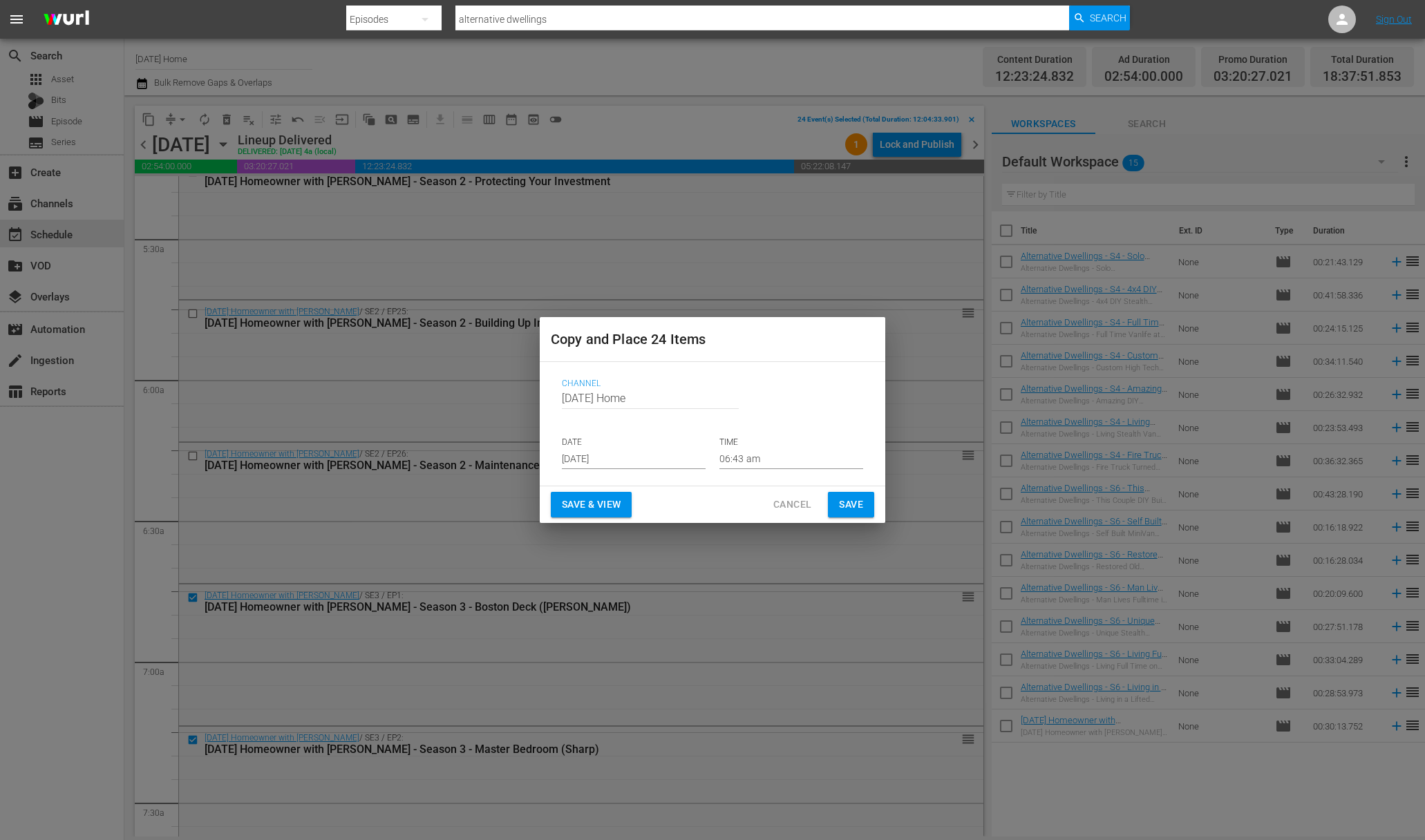
click at [641, 462] on input "[DATE]" at bounding box center [633, 458] width 144 height 21
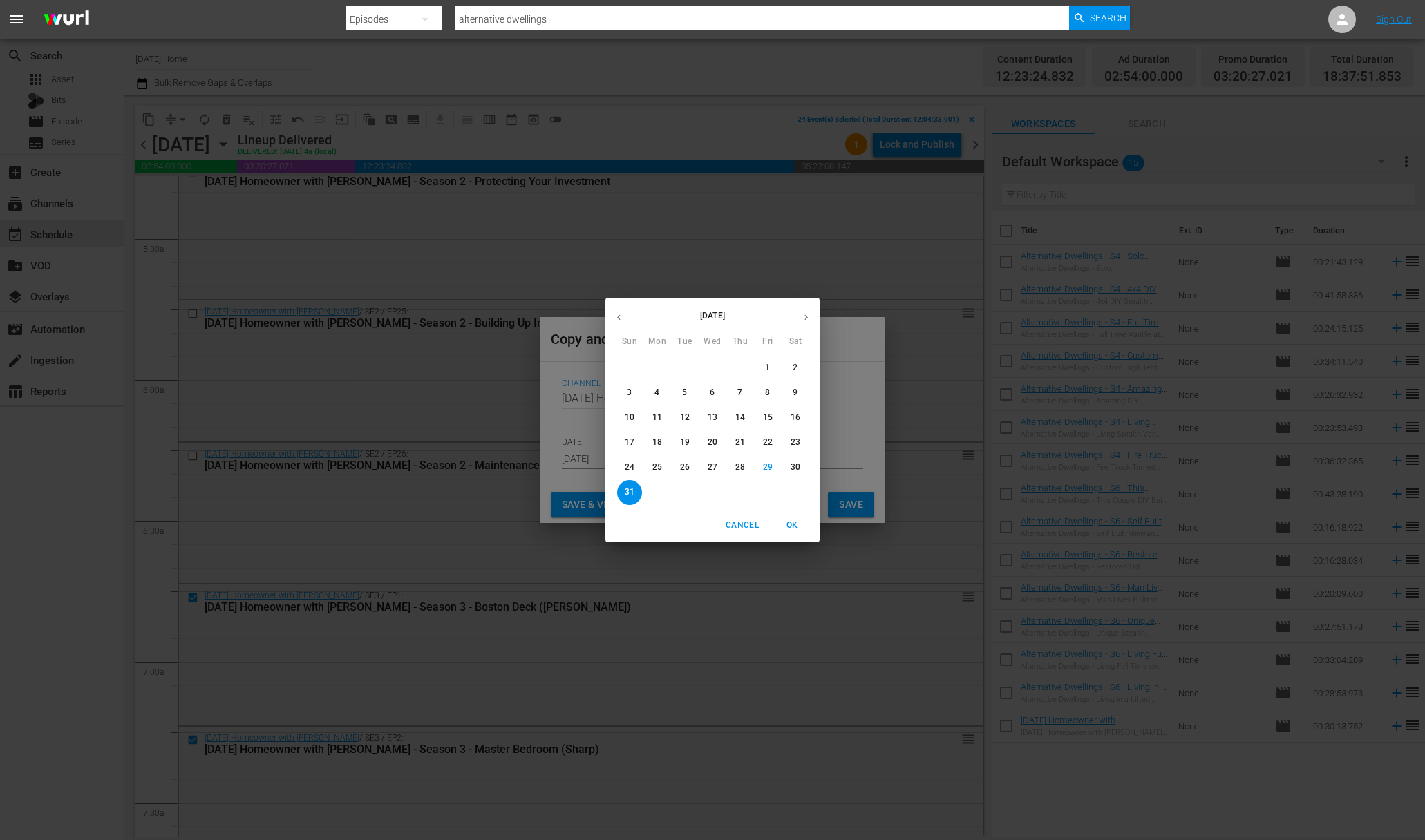
click at [803, 320] on icon "button" at bounding box center [806, 317] width 10 height 10
click at [704, 375] on button "3" at bounding box center [712, 368] width 25 height 25
type input "[DATE]"
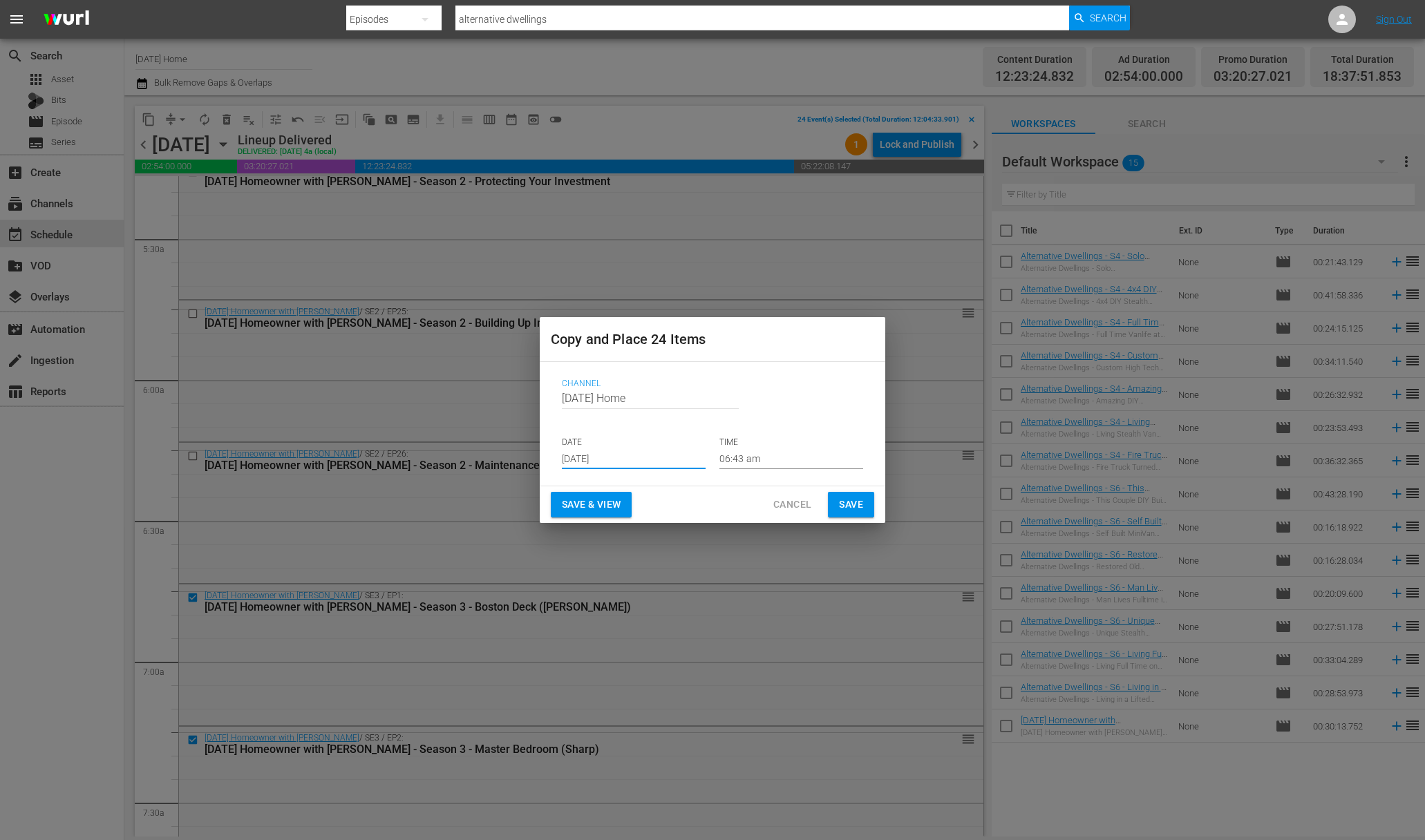
click at [846, 504] on span "Save" at bounding box center [850, 504] width 24 height 17
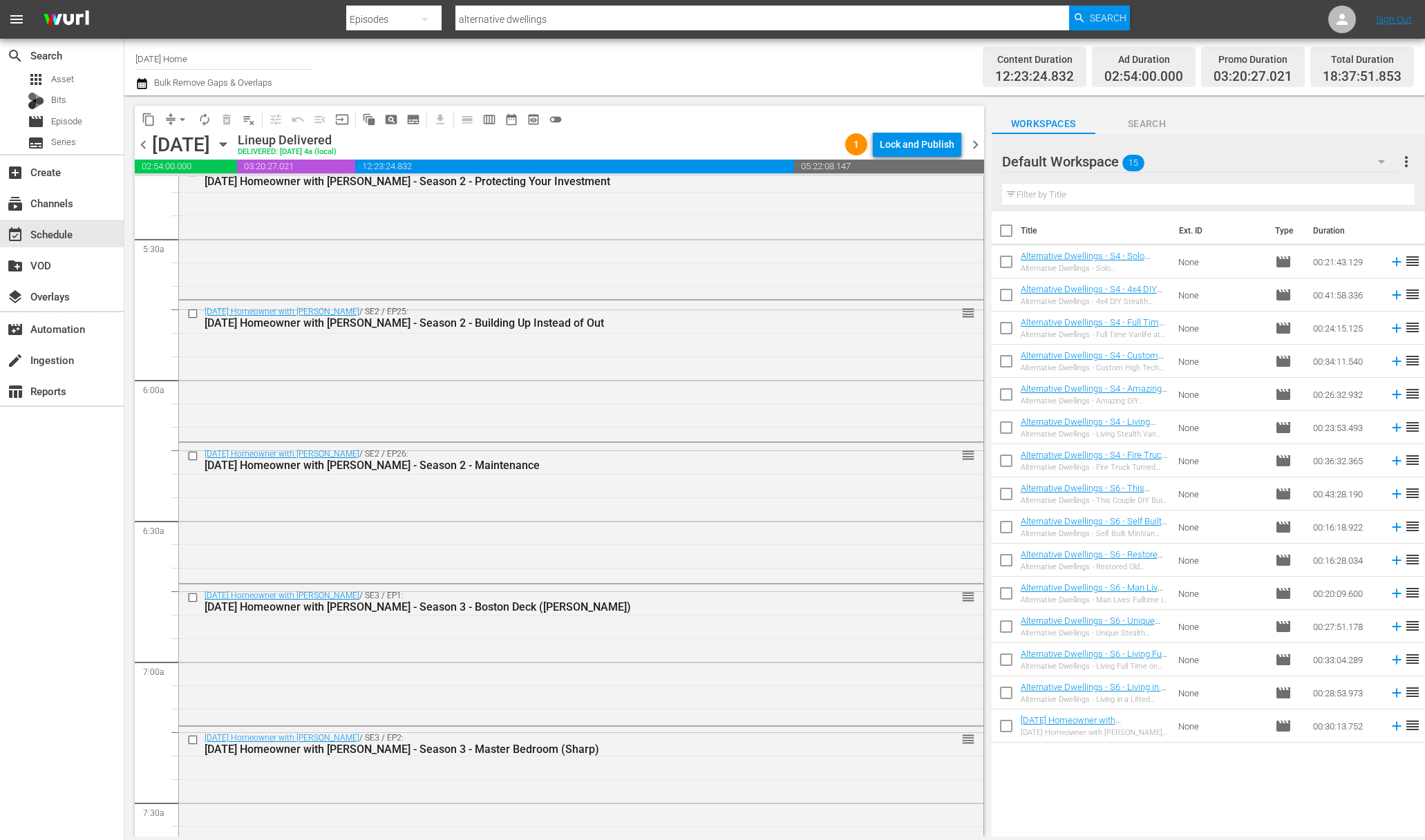
click at [226, 143] on icon "button" at bounding box center [222, 145] width 6 height 3
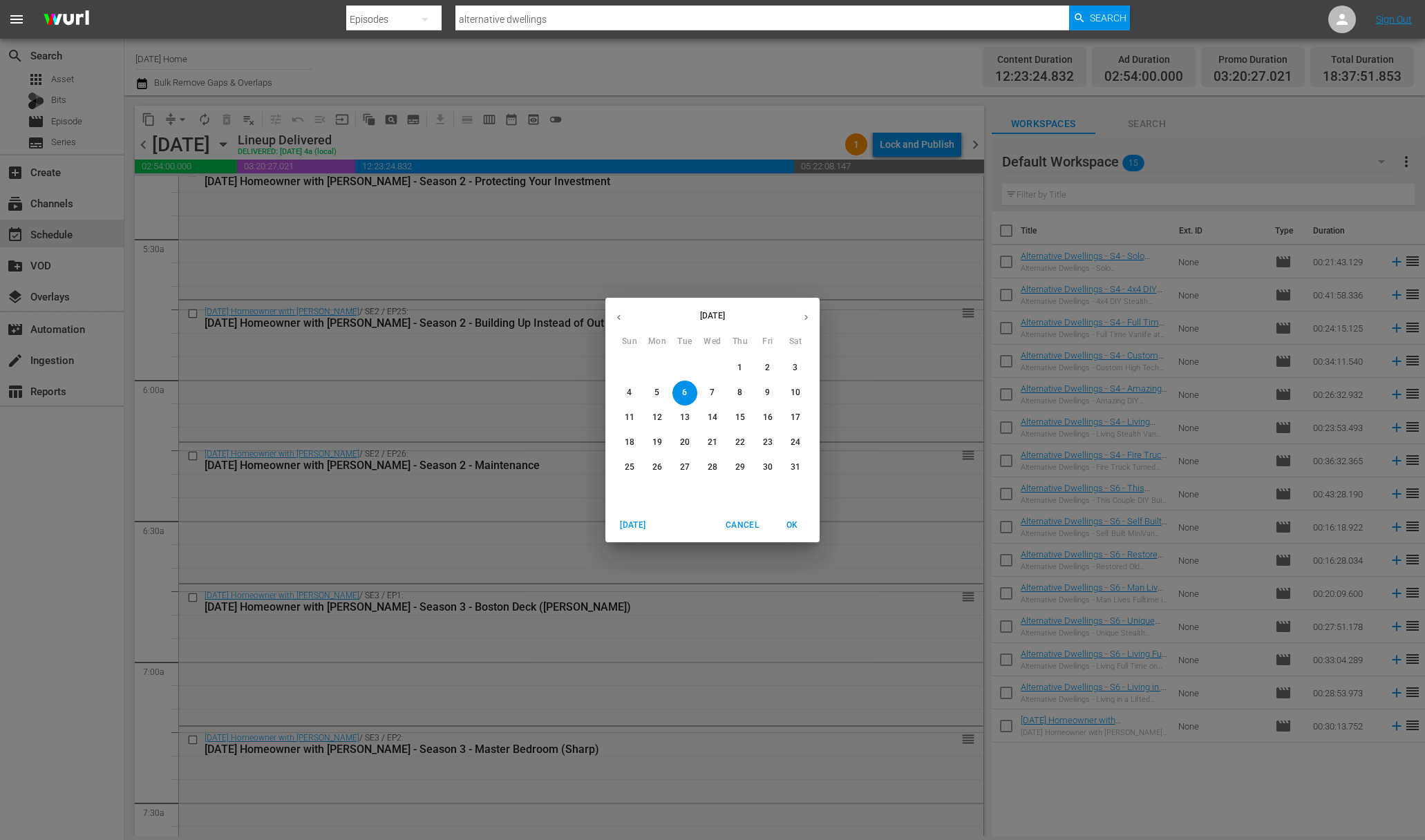
click at [808, 393] on div "10" at bounding box center [794, 393] width 27 height 25
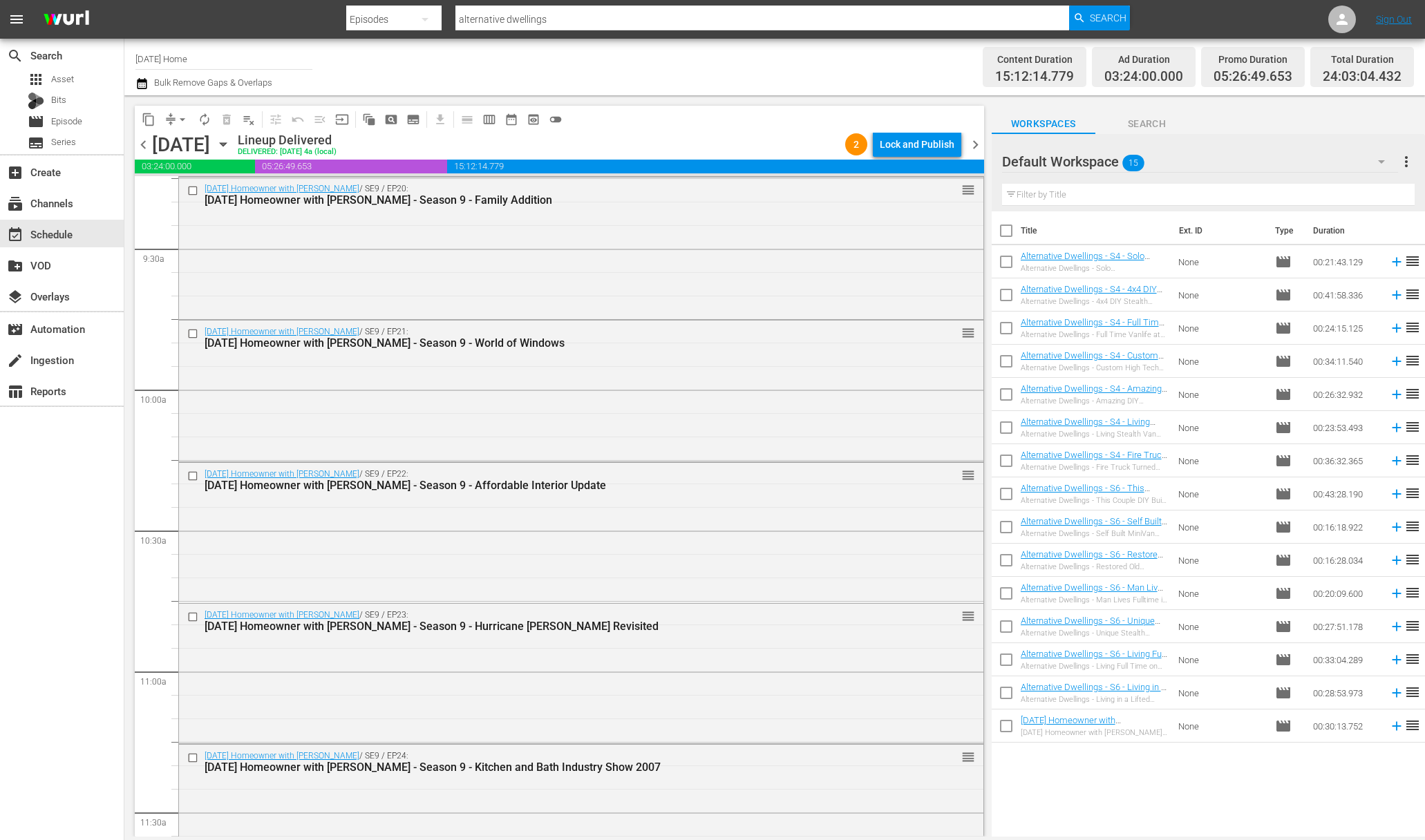
scroll to position [2608, 0]
click at [194, 333] on input "checkbox" at bounding box center [194, 331] width 14 height 12
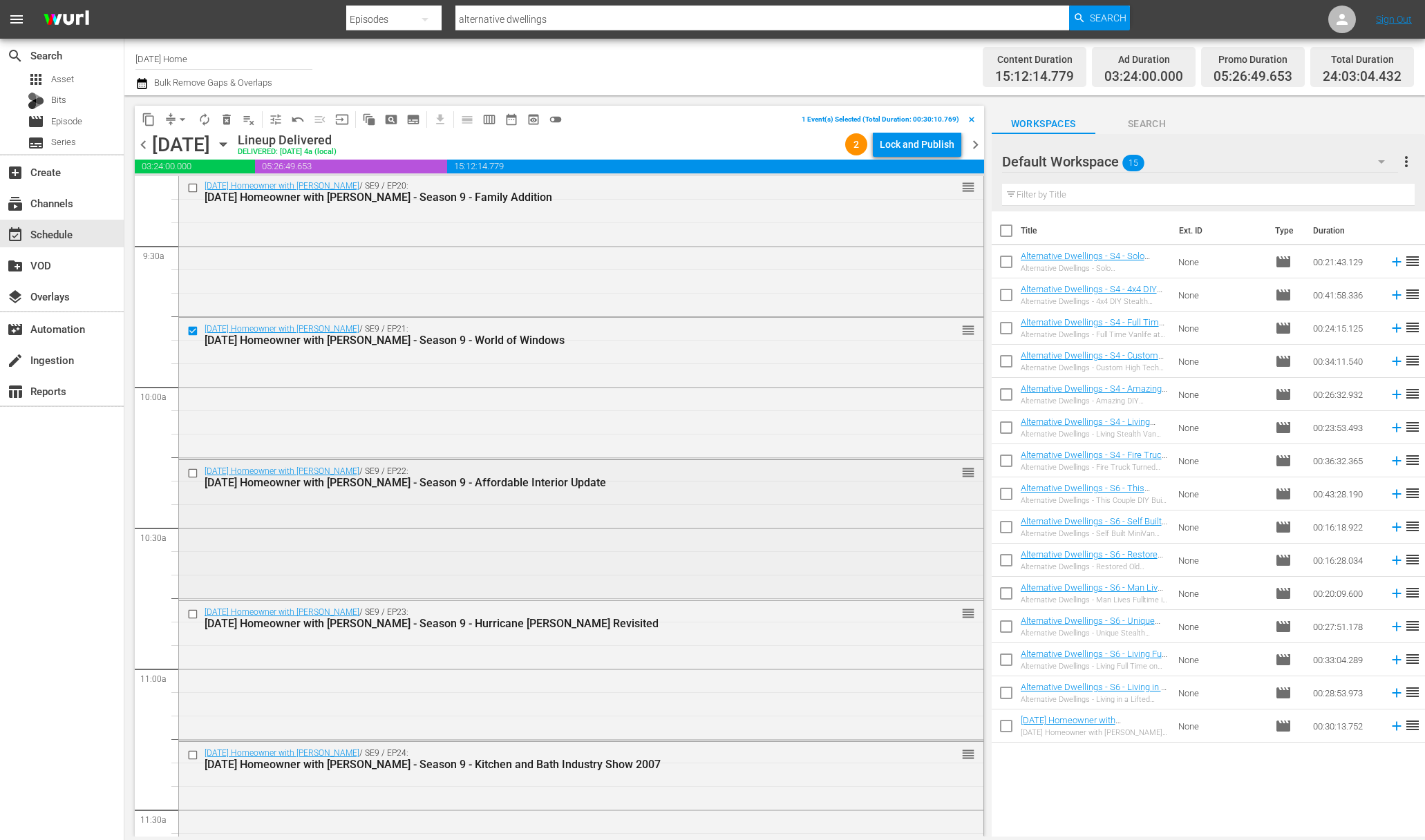
click at [188, 464] on div "[DATE] Homeowner with [PERSON_NAME] / SE9 / EP22: [DATE] Homeowner with [PERSON…" at bounding box center [581, 477] width 804 height 34
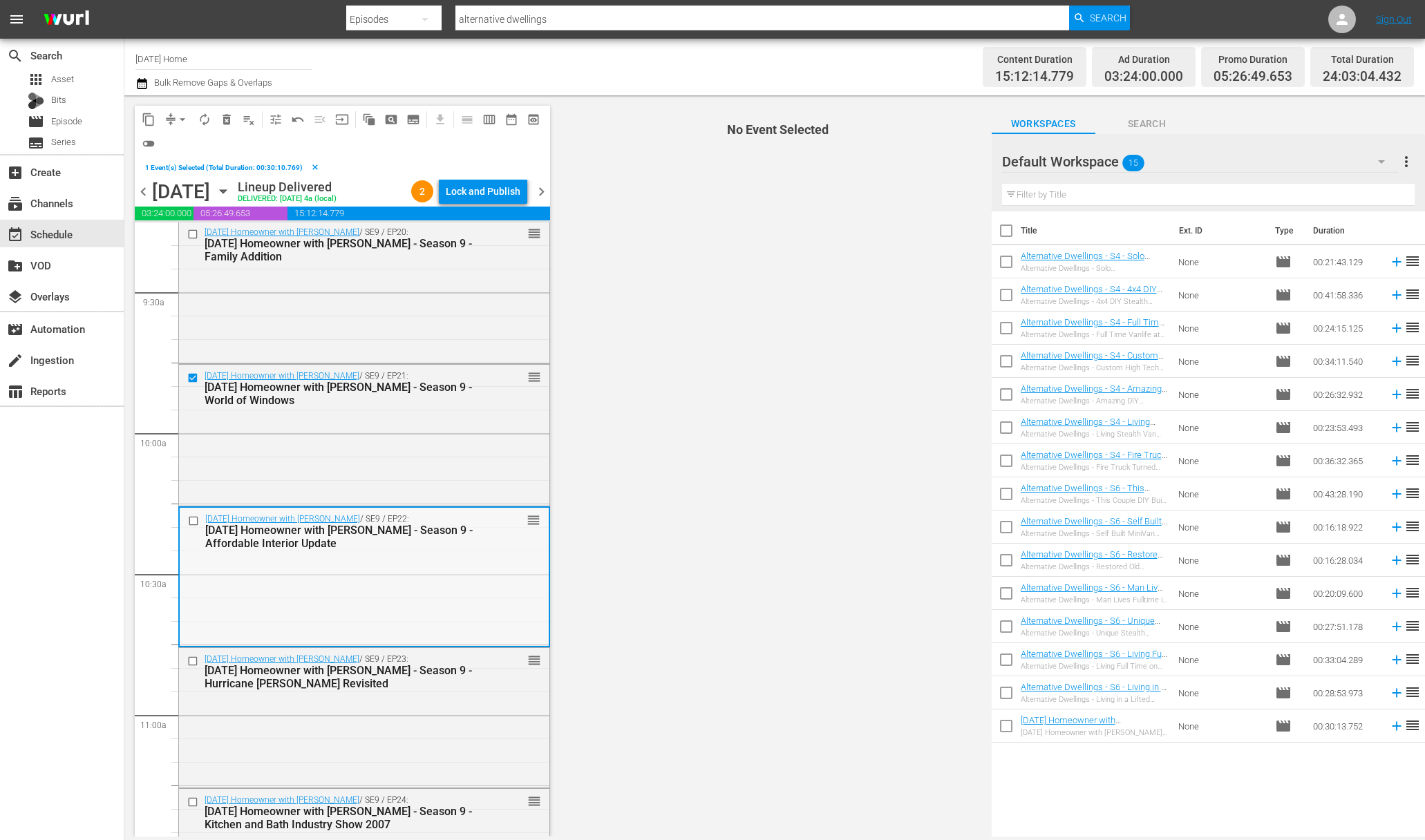
click at [195, 521] on input "checkbox" at bounding box center [195, 521] width 14 height 12
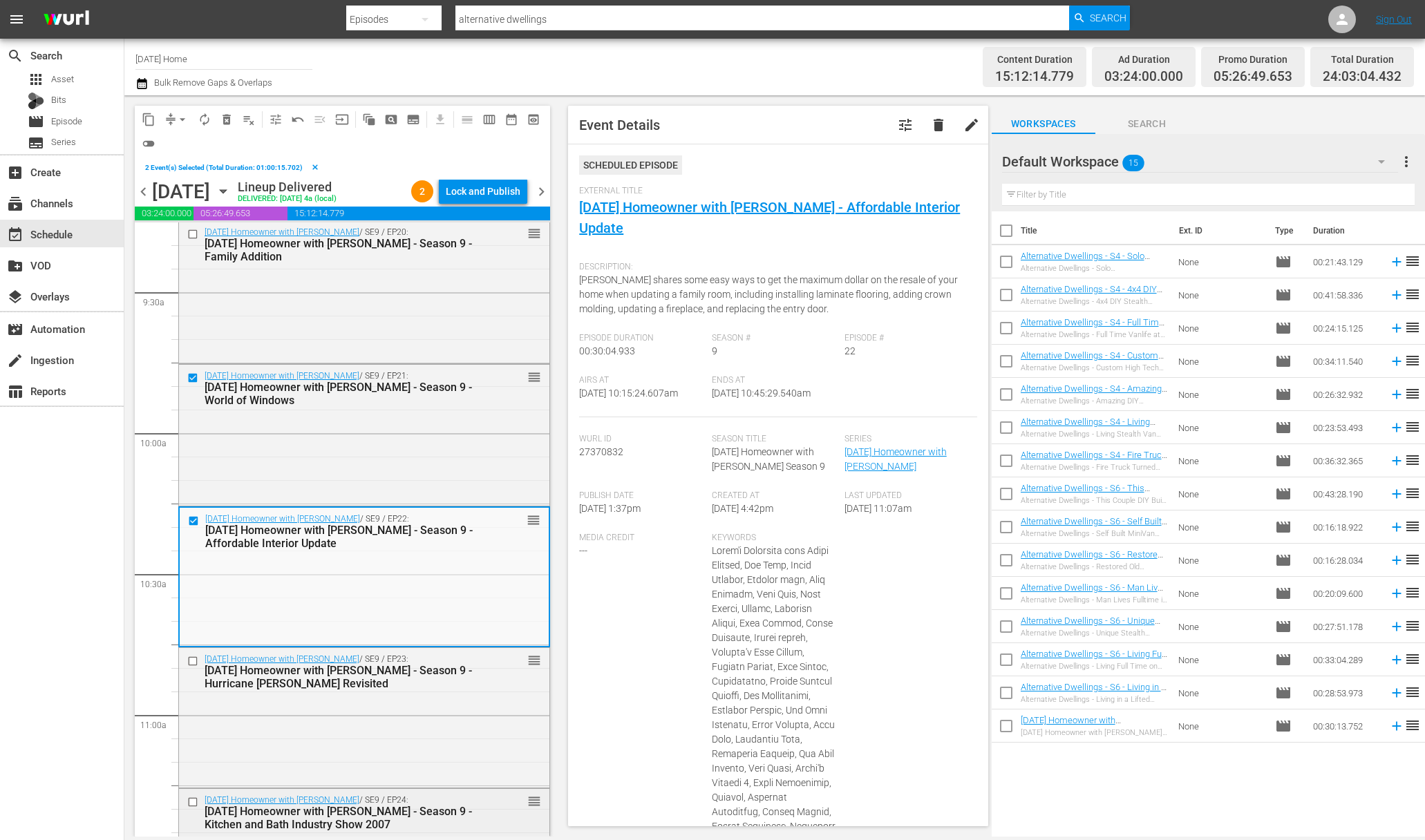
scroll to position [2873, 0]
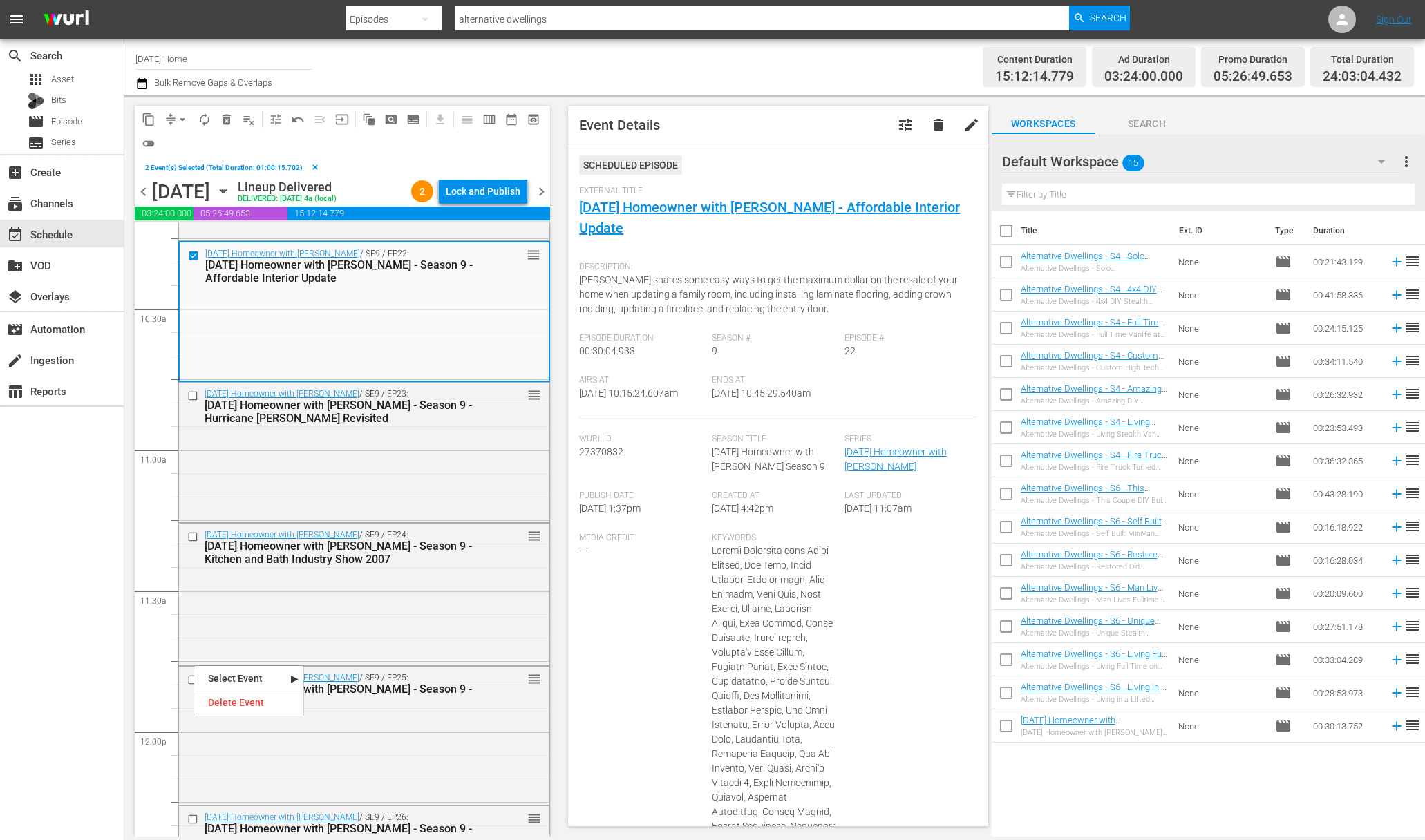
click at [194, 398] on input "checkbox" at bounding box center [194, 396] width 14 height 12
click at [192, 536] on input "checkbox" at bounding box center [194, 537] width 14 height 12
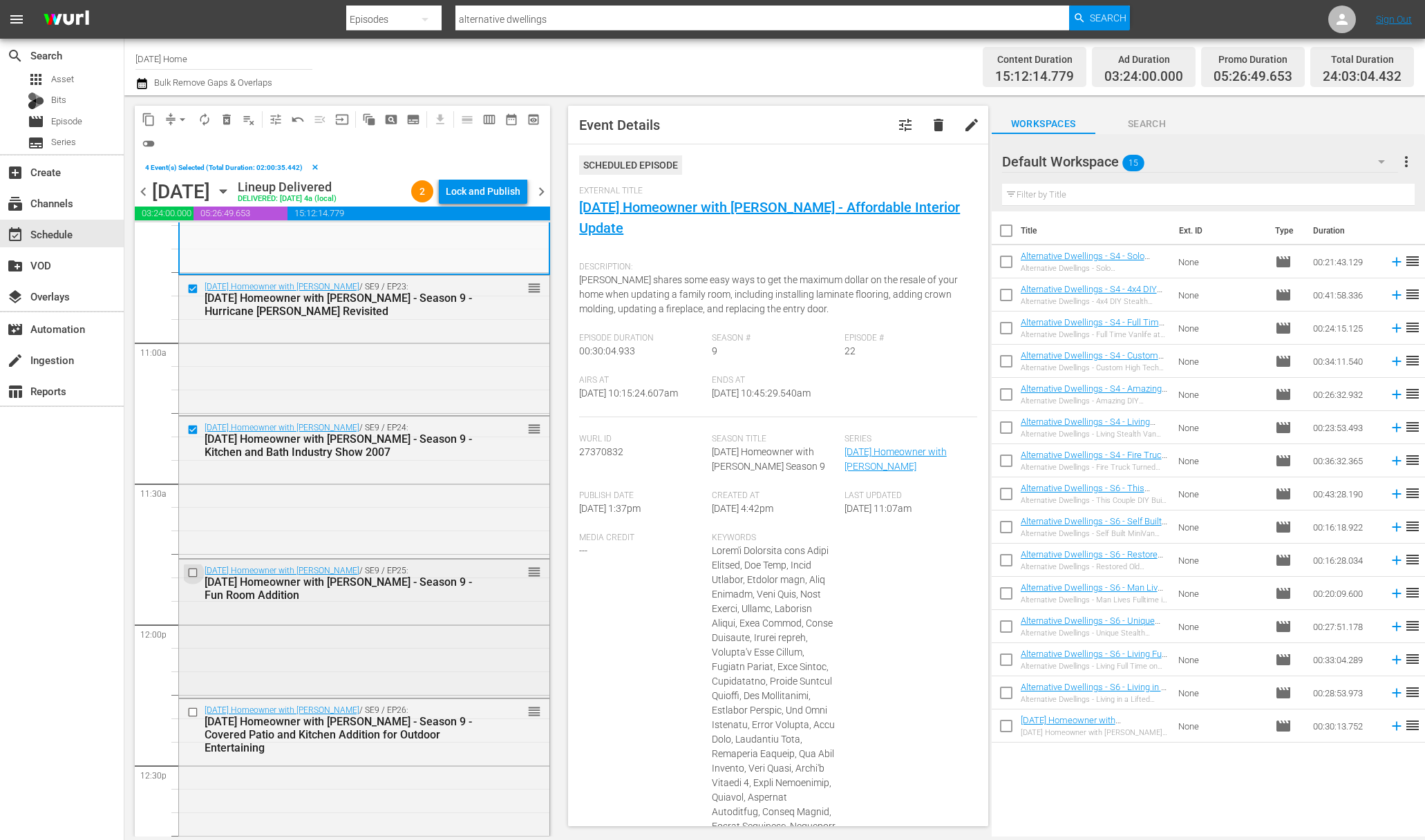
click at [192, 571] on input "checkbox" at bounding box center [194, 572] width 14 height 12
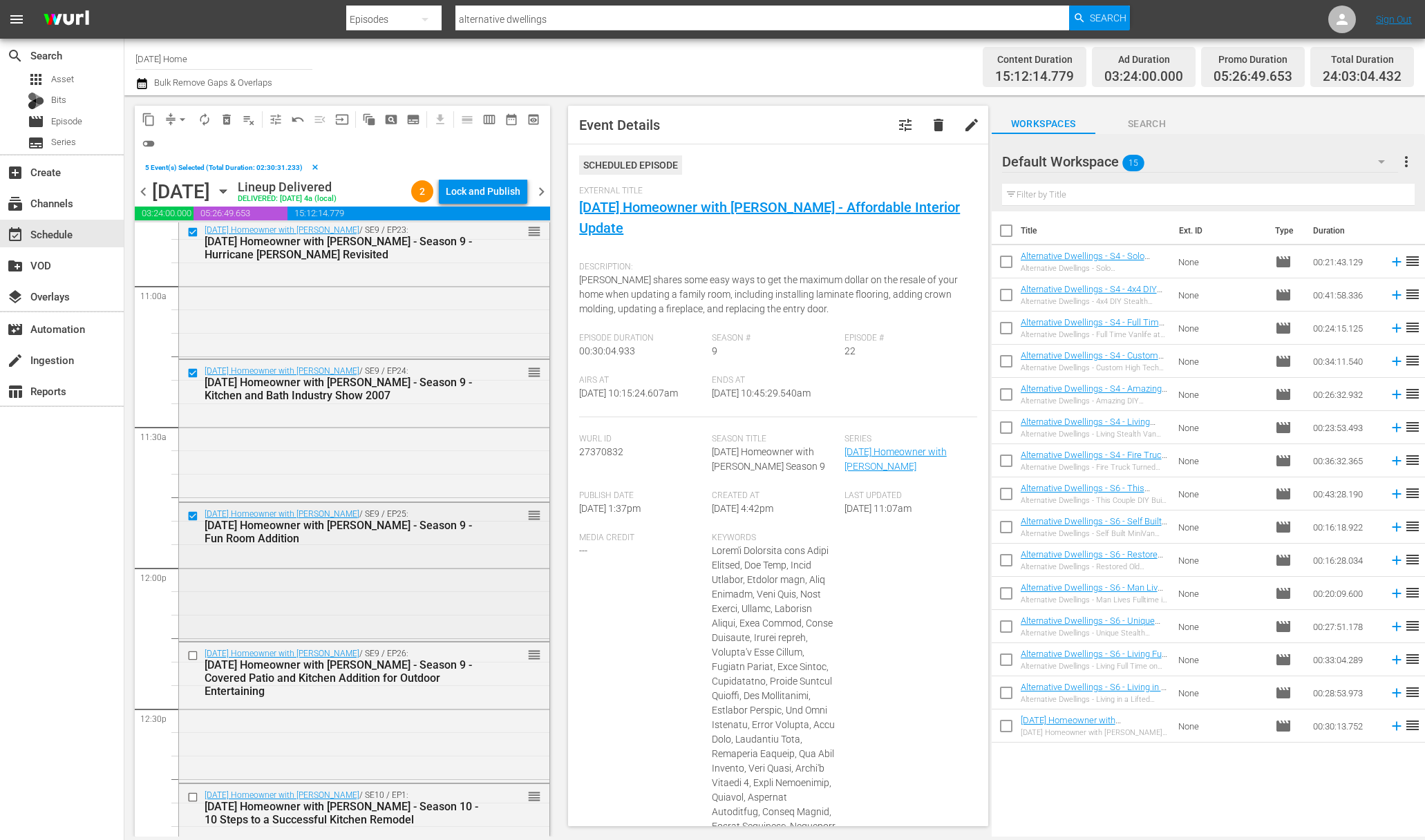
scroll to position [3094, 0]
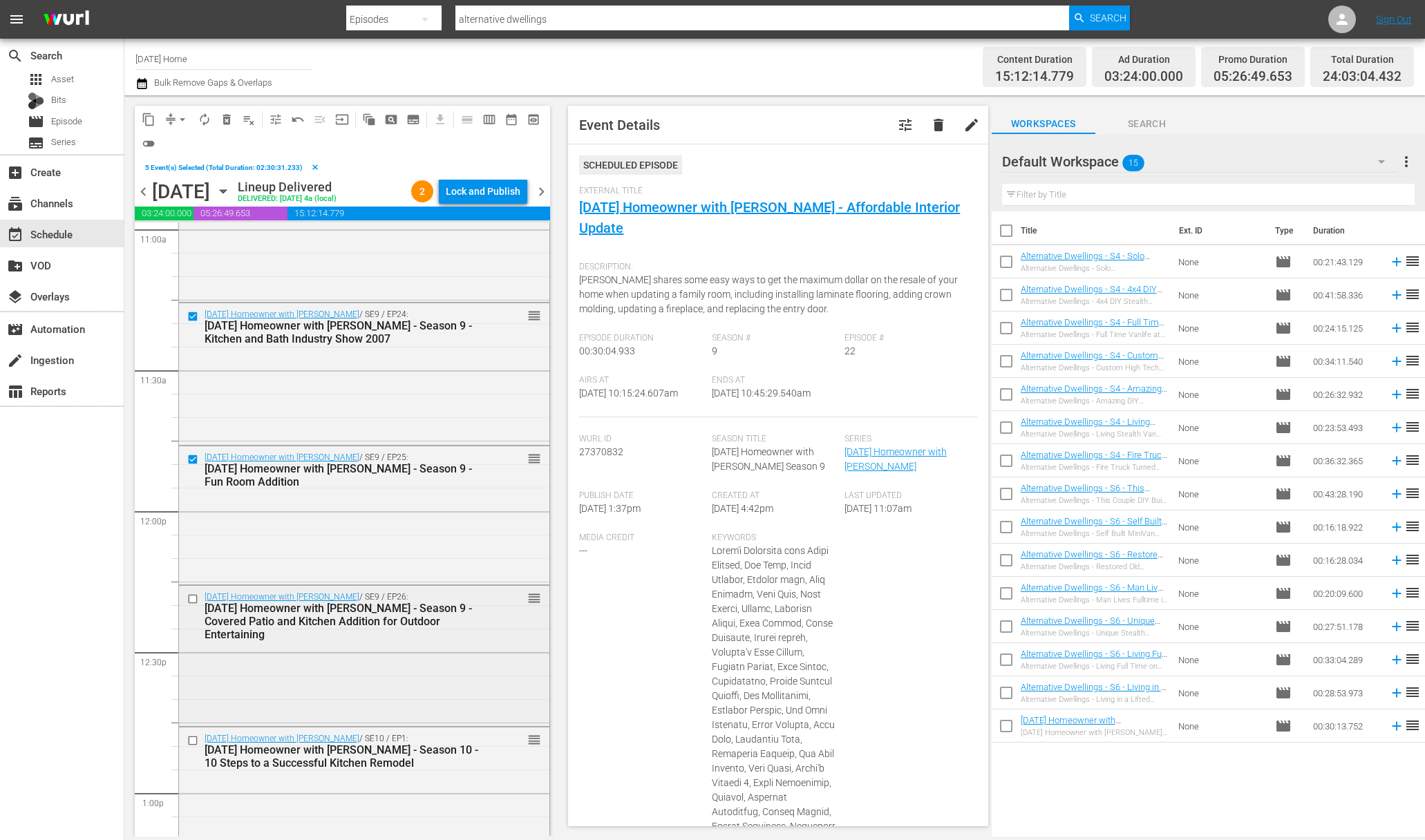
click at [192, 600] on input "checkbox" at bounding box center [194, 600] width 14 height 12
click at [150, 121] on span "content_copy" at bounding box center [148, 119] width 14 height 14
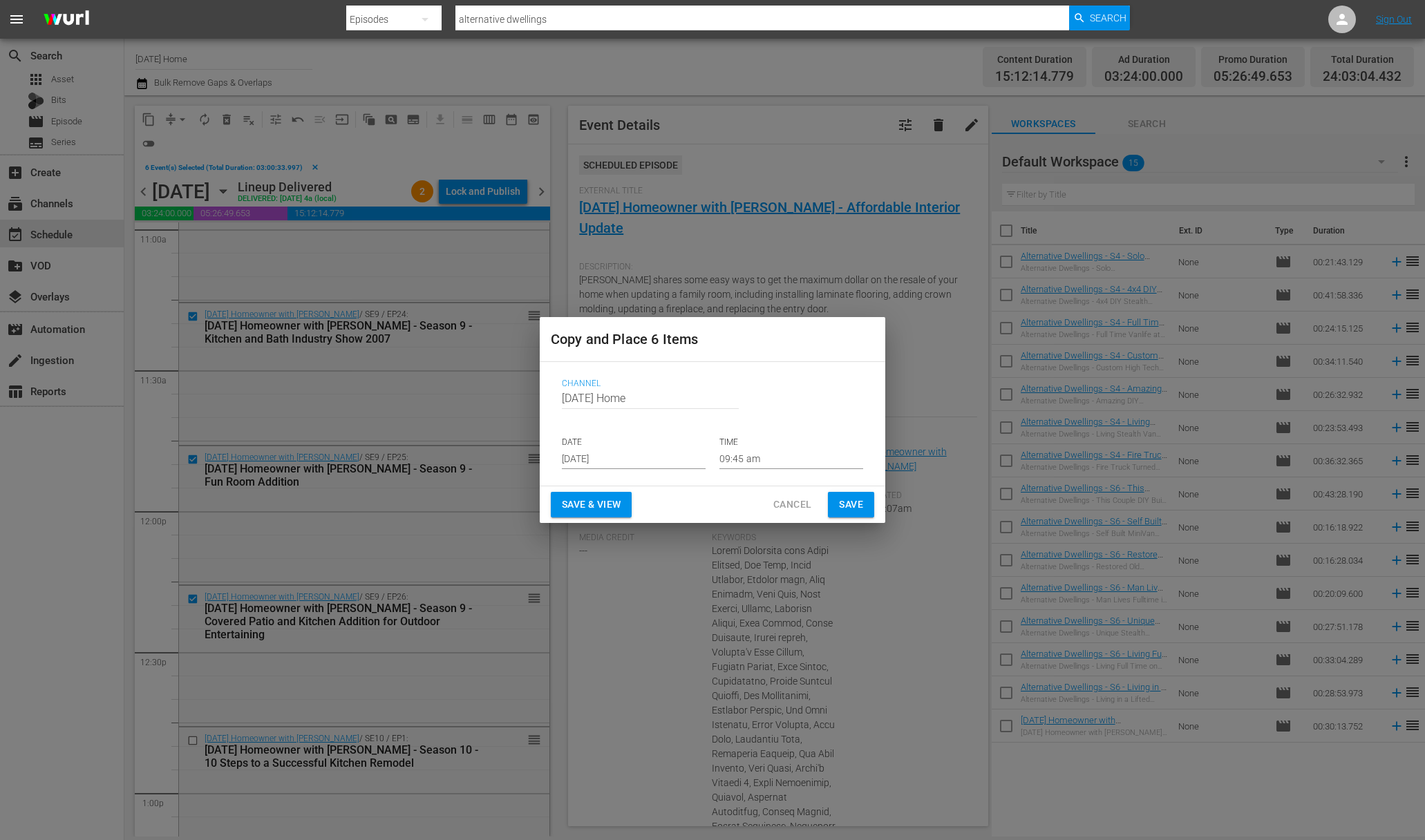
click at [639, 461] on input "[DATE]" at bounding box center [633, 458] width 144 height 21
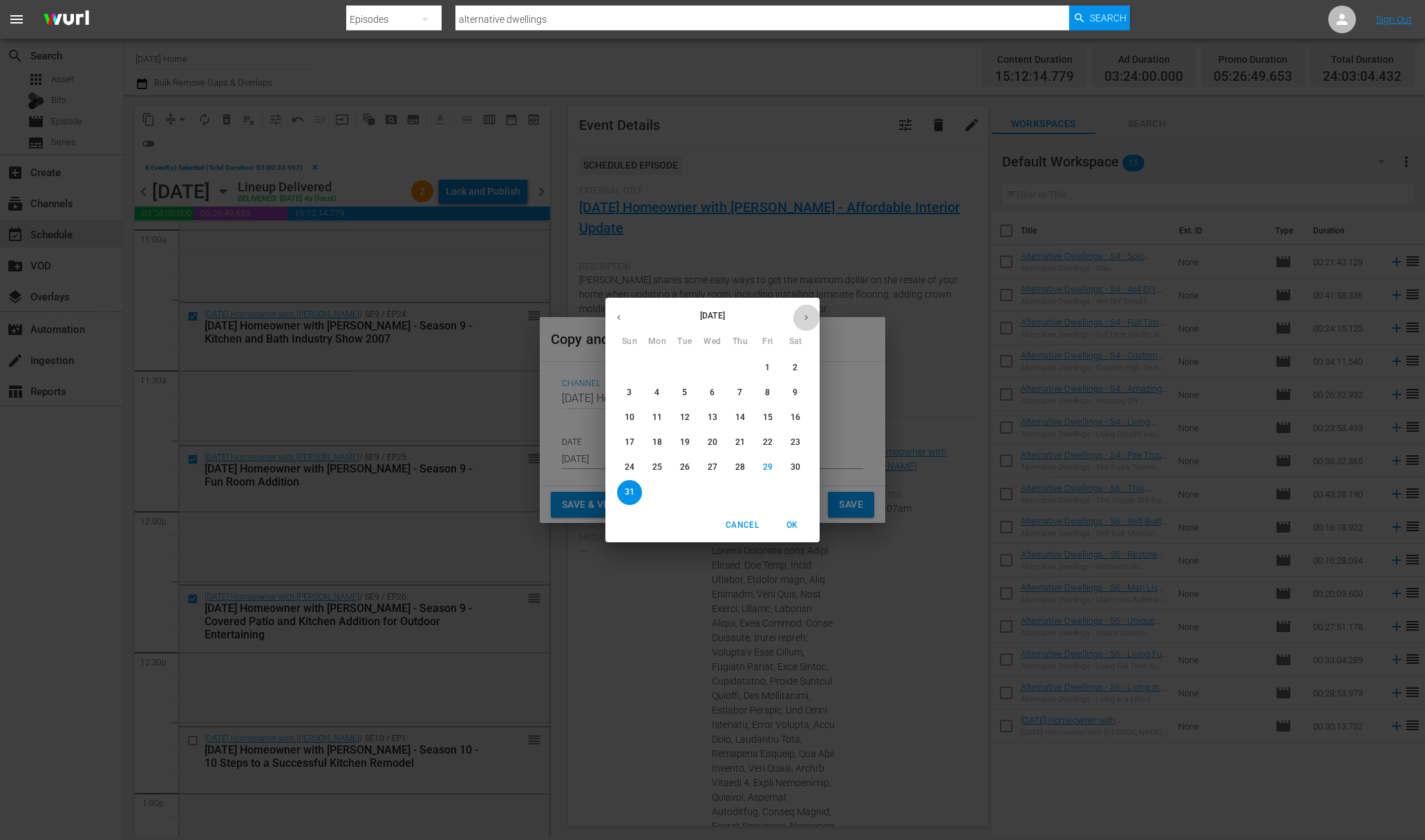
click at [814, 326] on button "button" at bounding box center [806, 317] width 27 height 27
click at [707, 373] on span "3" at bounding box center [712, 368] width 25 height 12
type input "[DATE]"
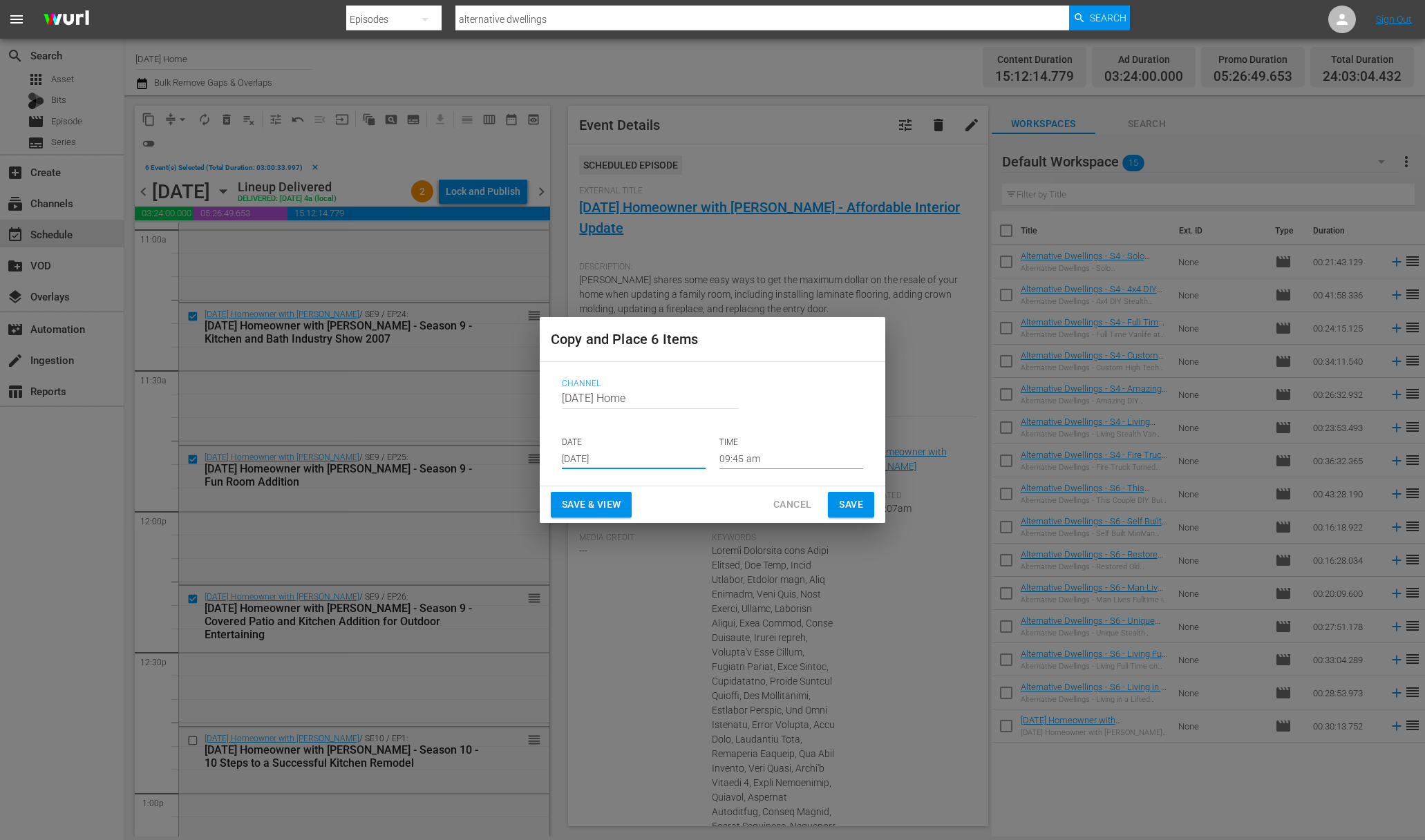
click at [745, 459] on input "09:45 am" at bounding box center [791, 458] width 144 height 21
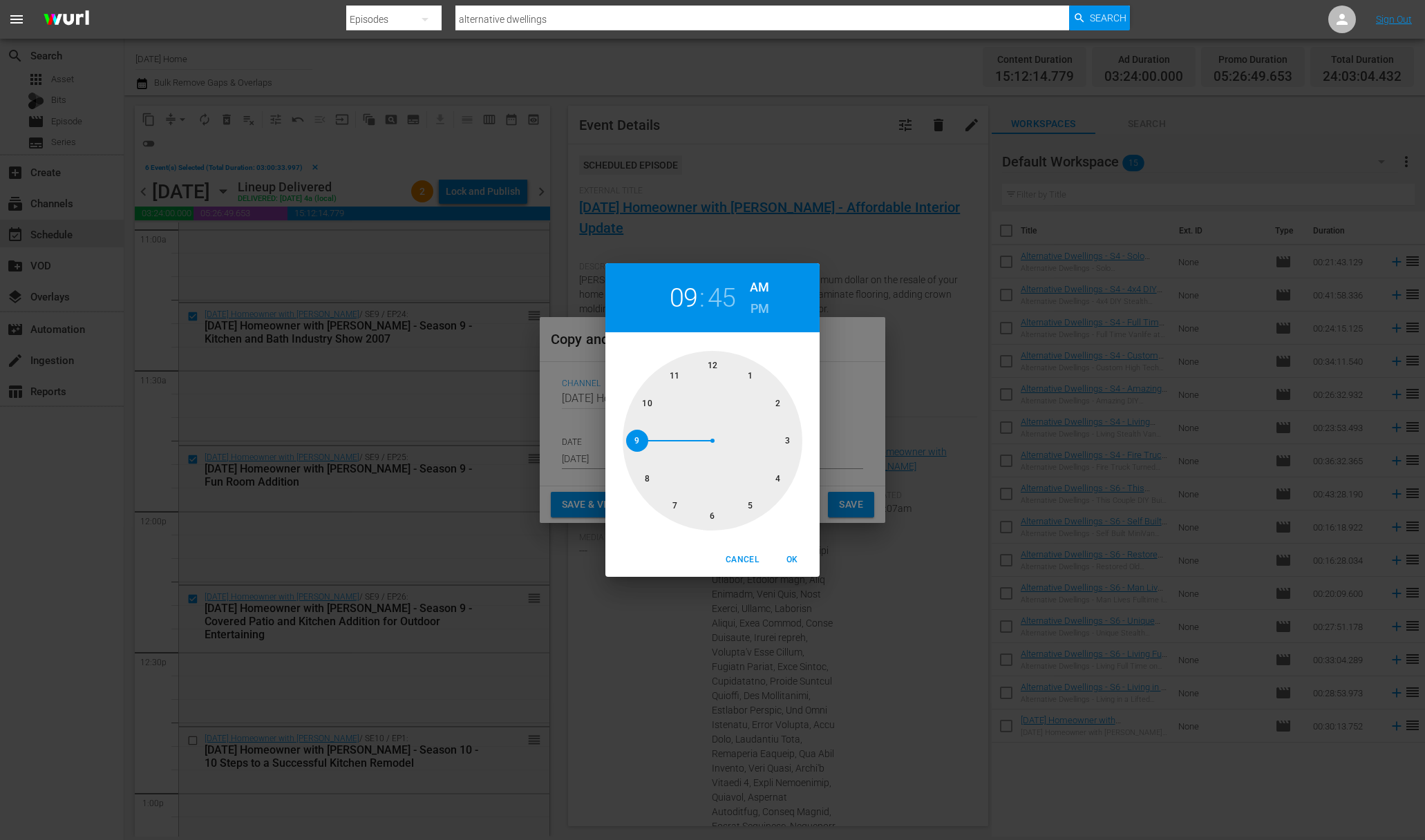
click at [749, 374] on div at bounding box center [712, 441] width 180 height 180
drag, startPoint x: 712, startPoint y: 368, endPoint x: 738, endPoint y: 337, distance: 40.5
click at [712, 368] on div at bounding box center [712, 441] width 180 height 180
click at [756, 309] on h6 "PM" at bounding box center [760, 309] width 18 height 22
click at [786, 553] on span "OK" at bounding box center [792, 560] width 33 height 14
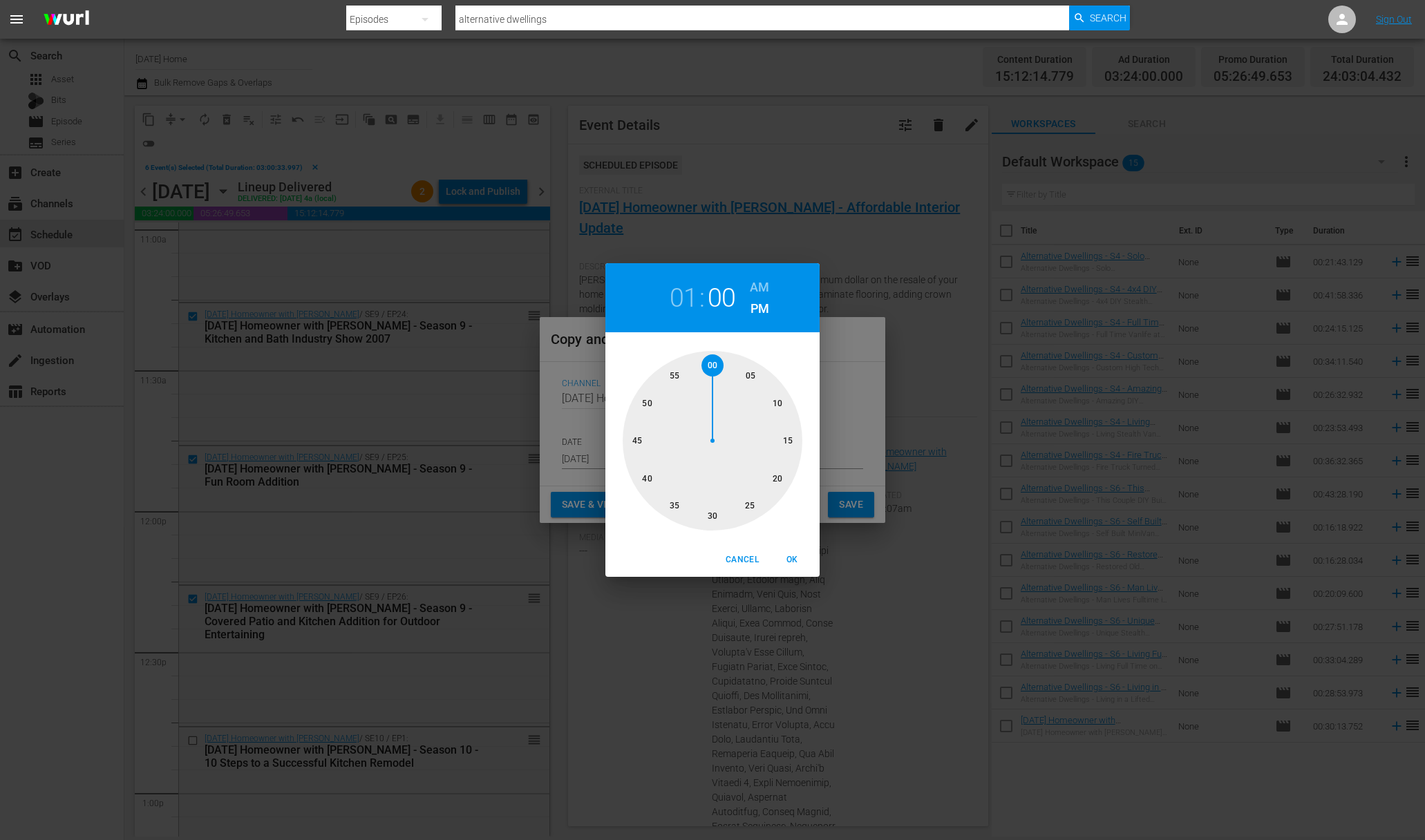
type input "01:00 pm"
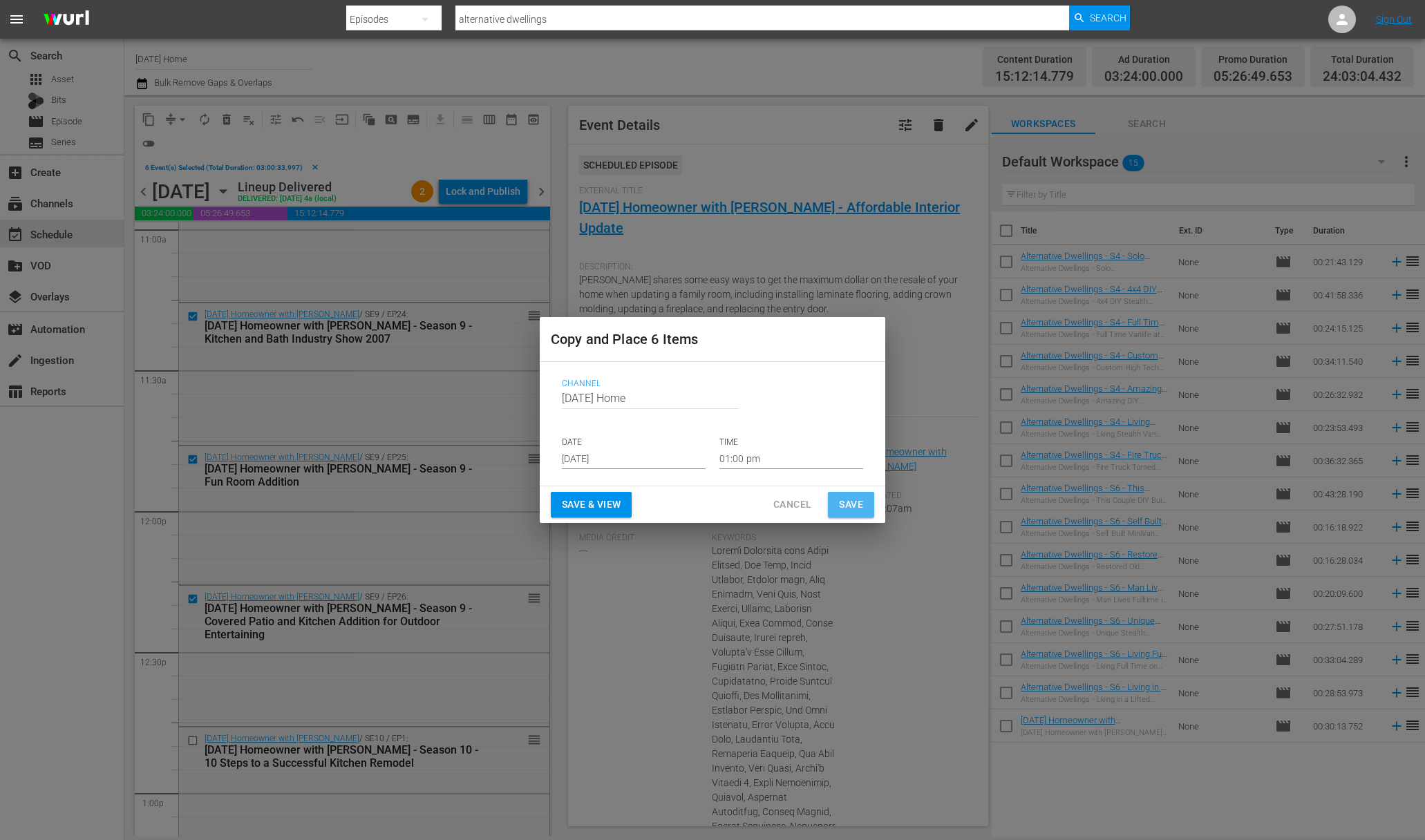
click at [844, 510] on span "Save" at bounding box center [850, 504] width 24 height 17
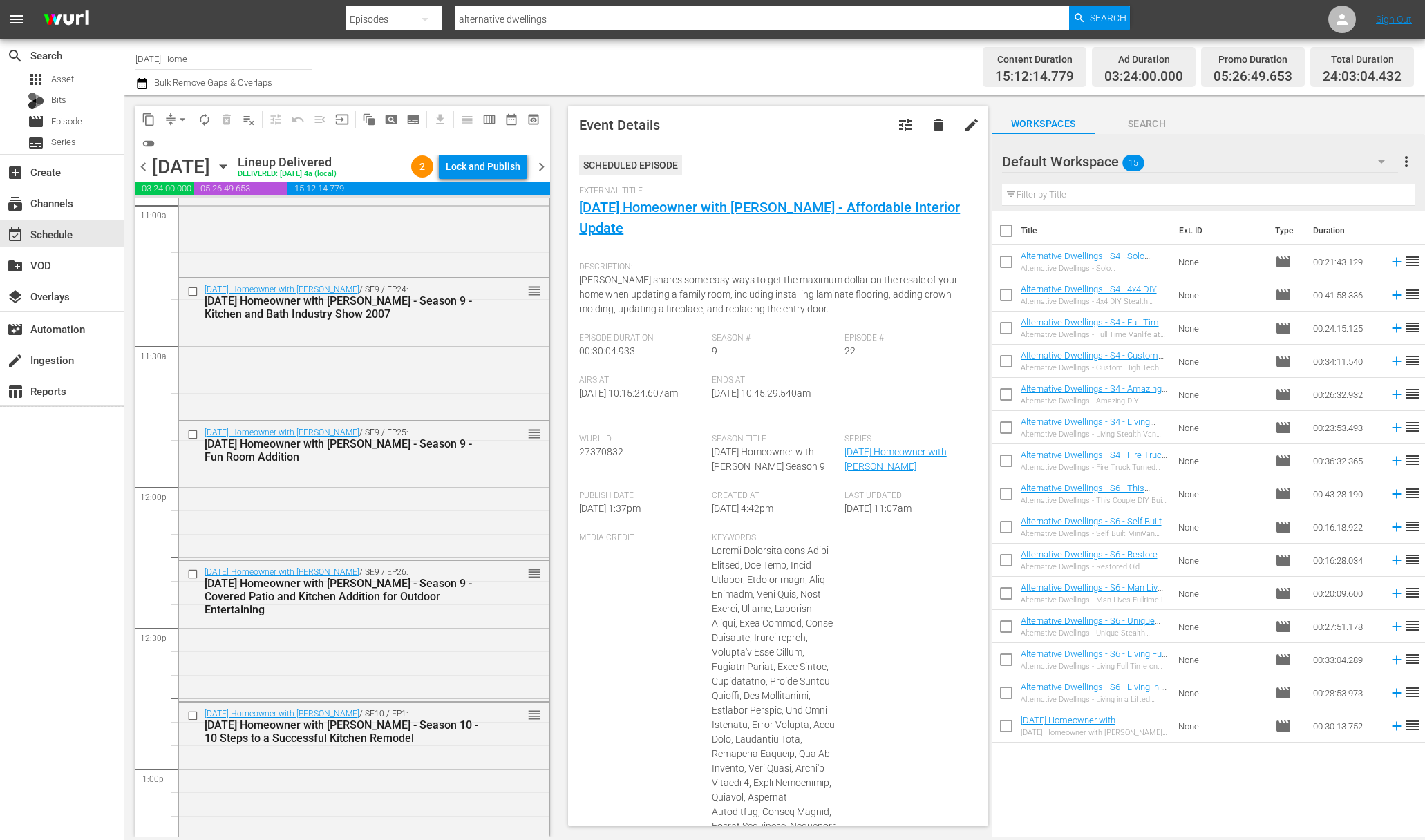
click at [230, 162] on icon "button" at bounding box center [223, 166] width 15 height 15
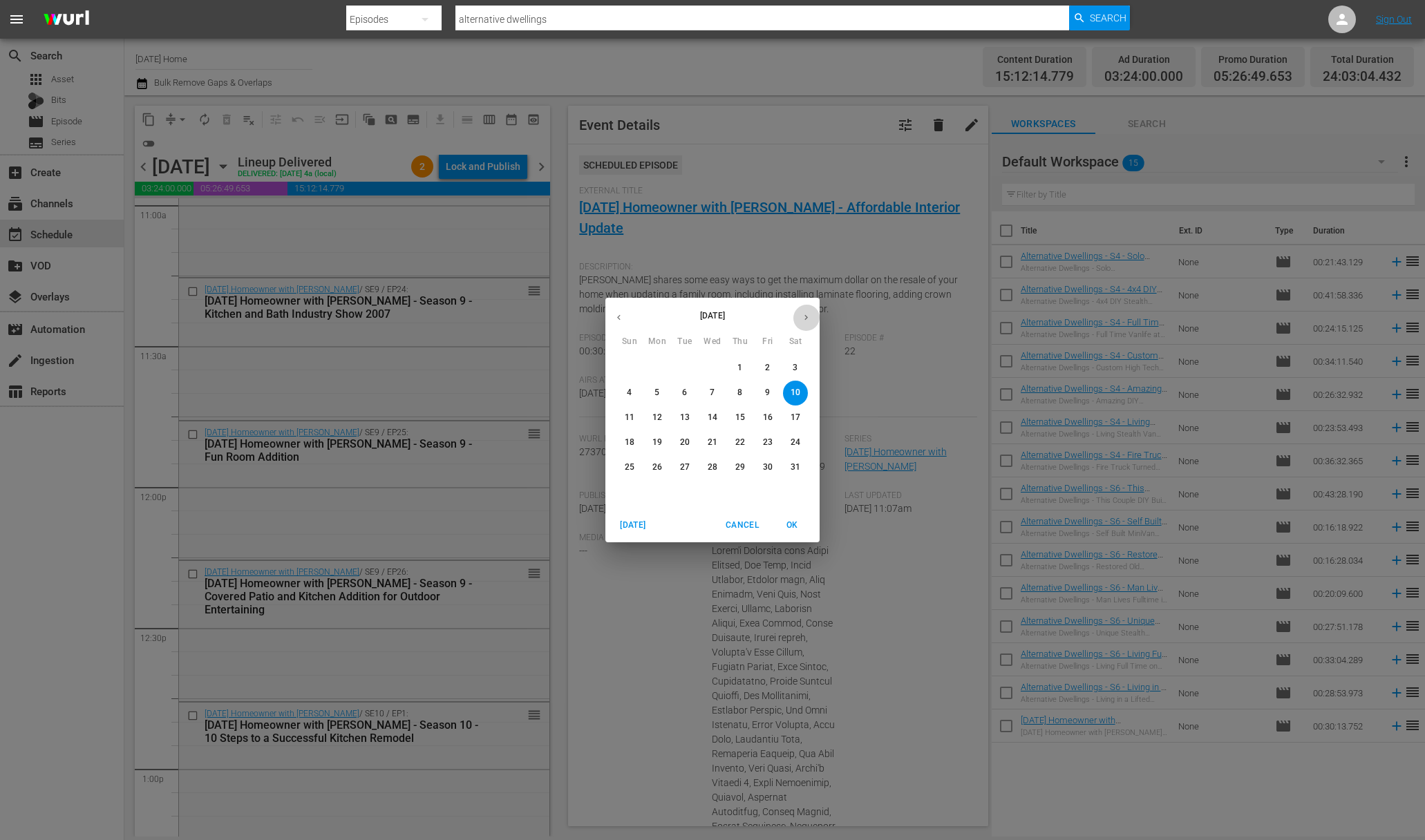
click at [798, 312] on button "button" at bounding box center [806, 317] width 27 height 27
click at [801, 312] on button "button" at bounding box center [806, 317] width 27 height 27
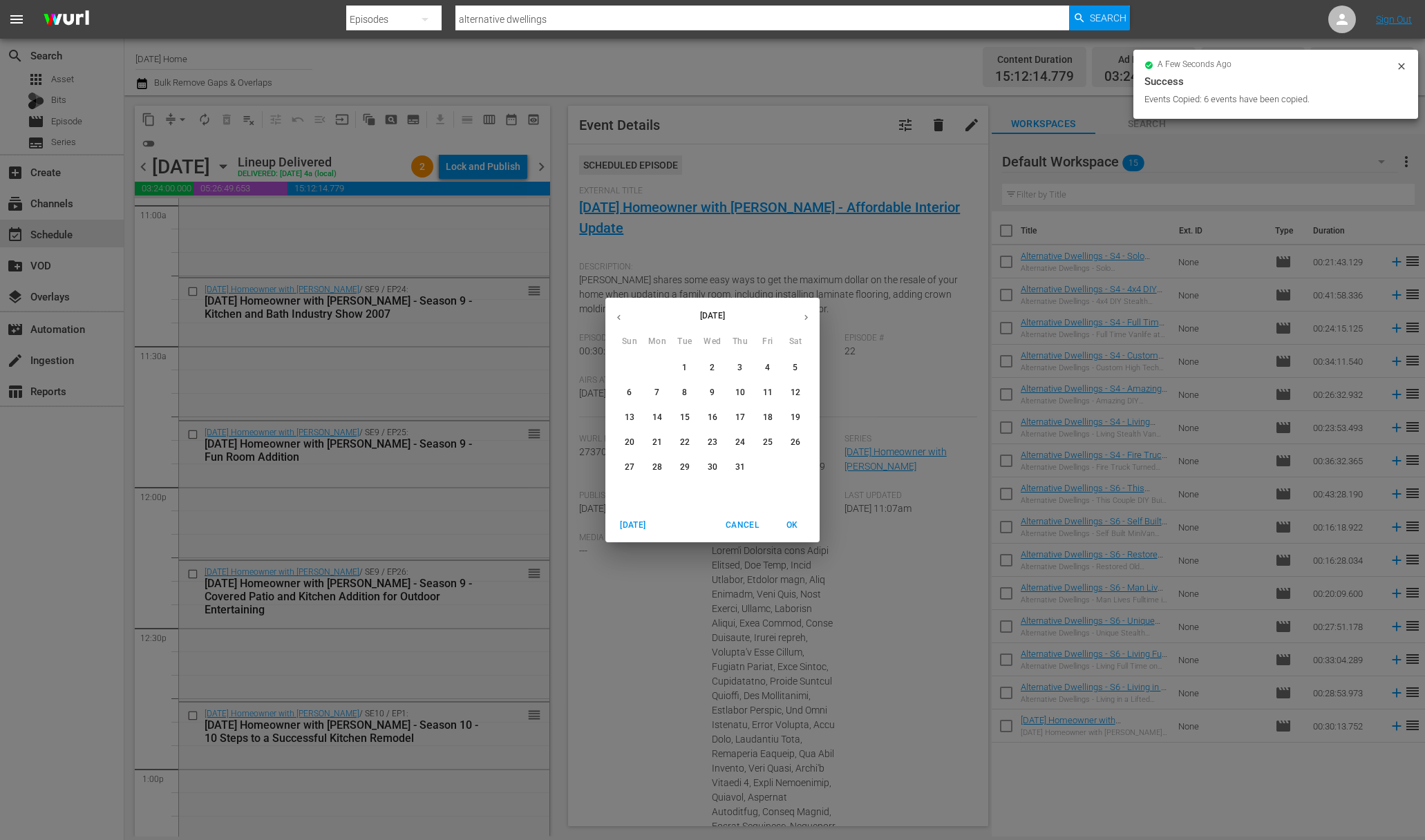
click at [803, 315] on icon "button" at bounding box center [806, 317] width 10 height 10
click at [711, 362] on p "3" at bounding box center [712, 368] width 5 height 12
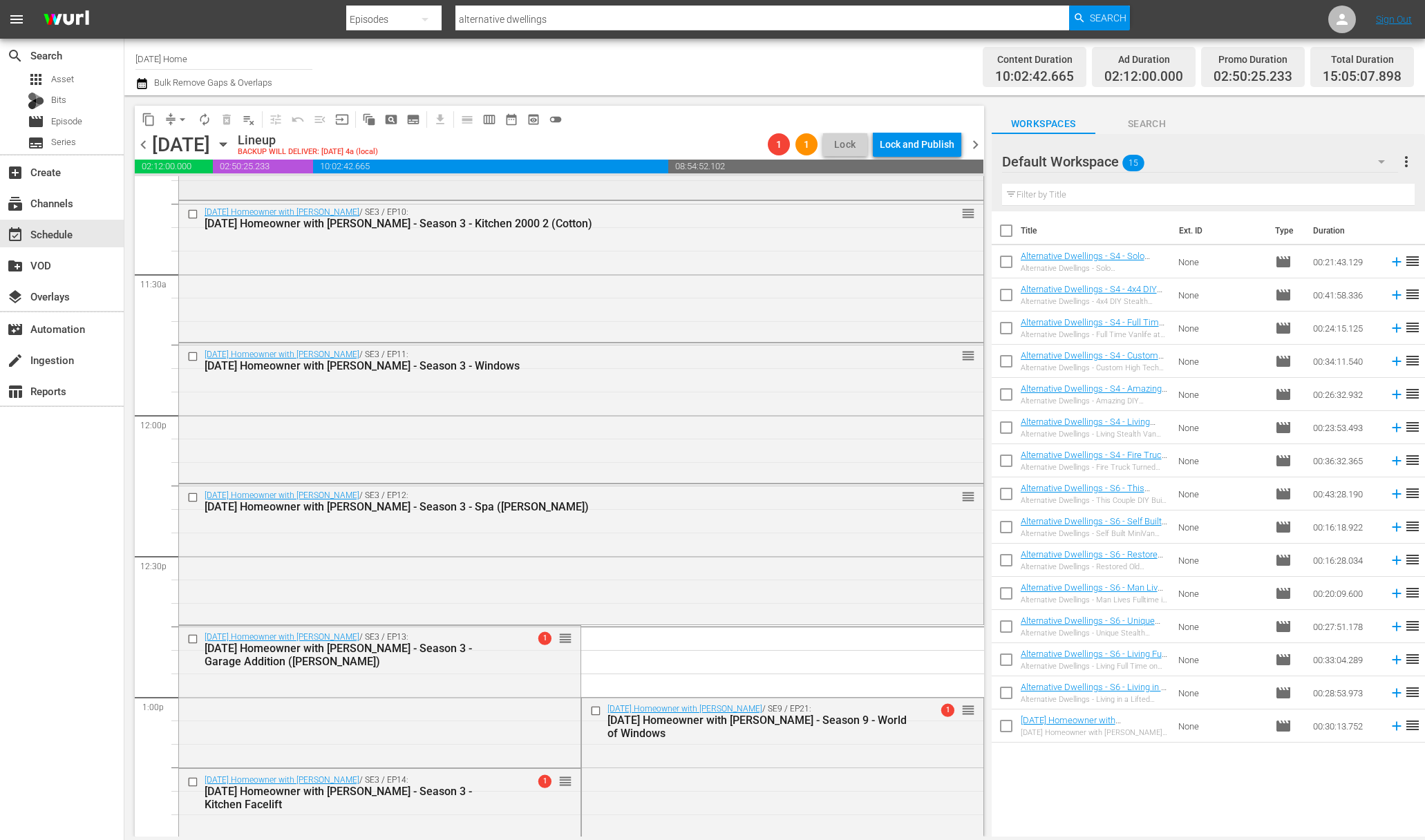
scroll to position [3135, 0]
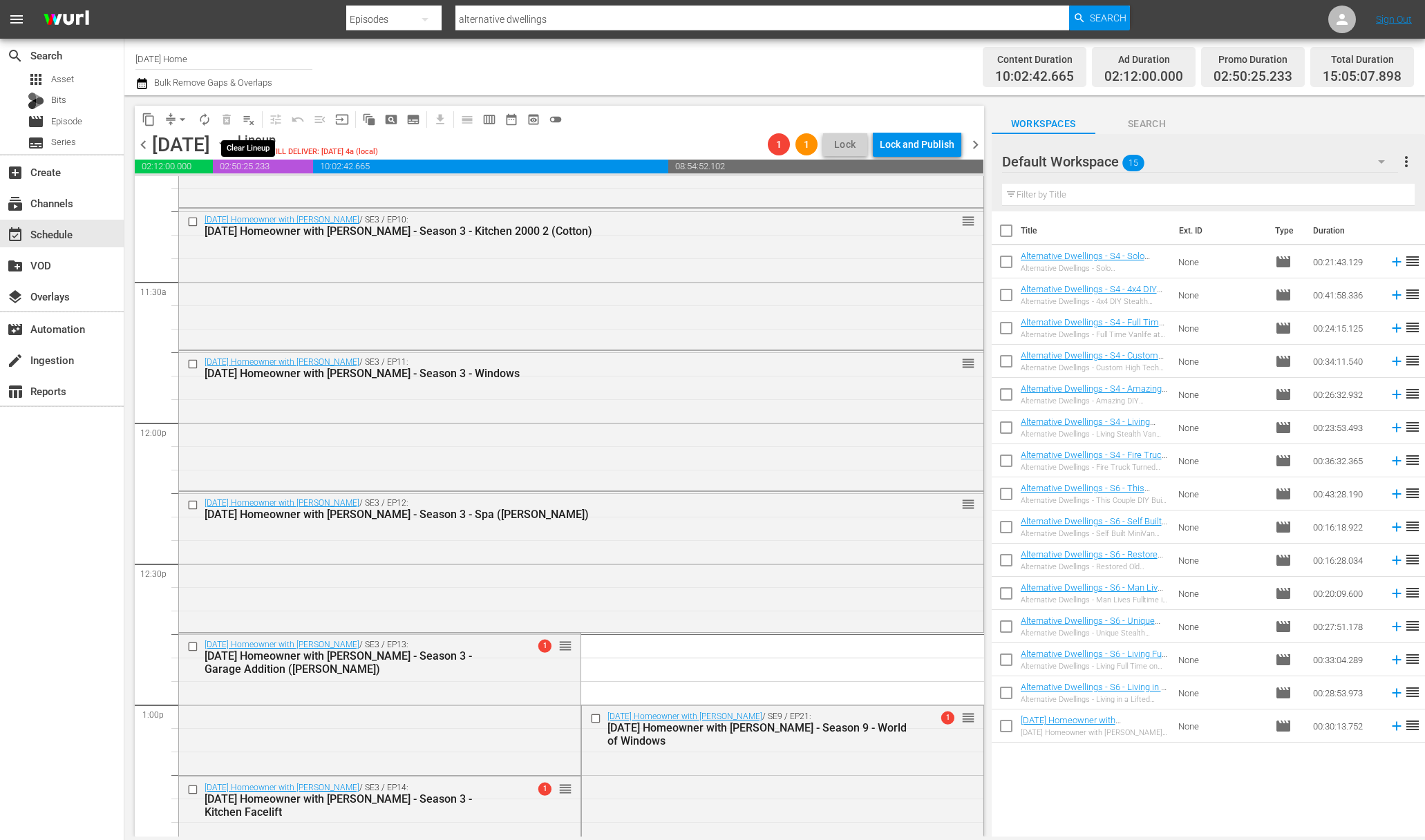
click at [251, 124] on span "playlist_remove_outlined" at bounding box center [249, 119] width 14 height 14
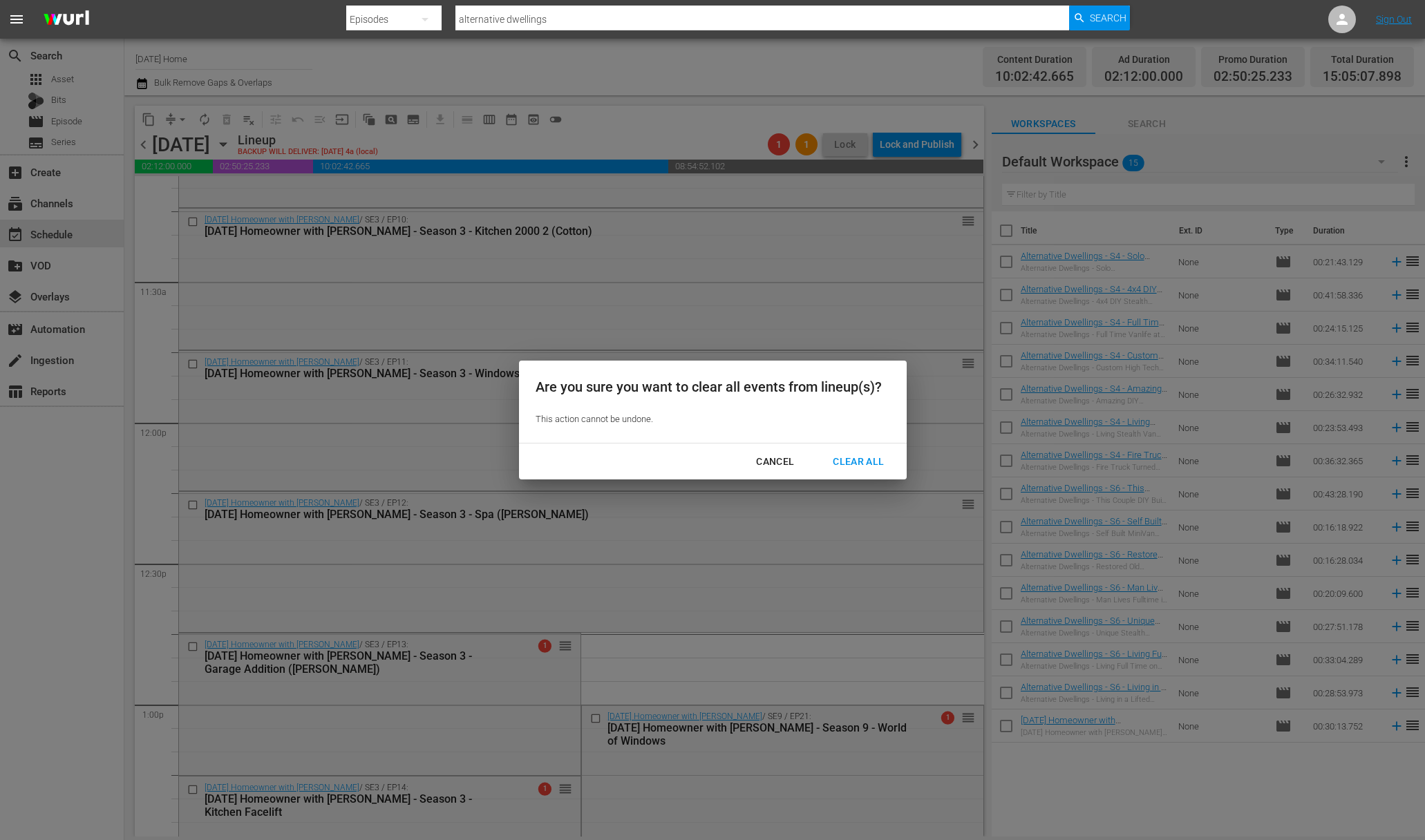
click at [853, 460] on div "Clear All" at bounding box center [858, 462] width 73 height 17
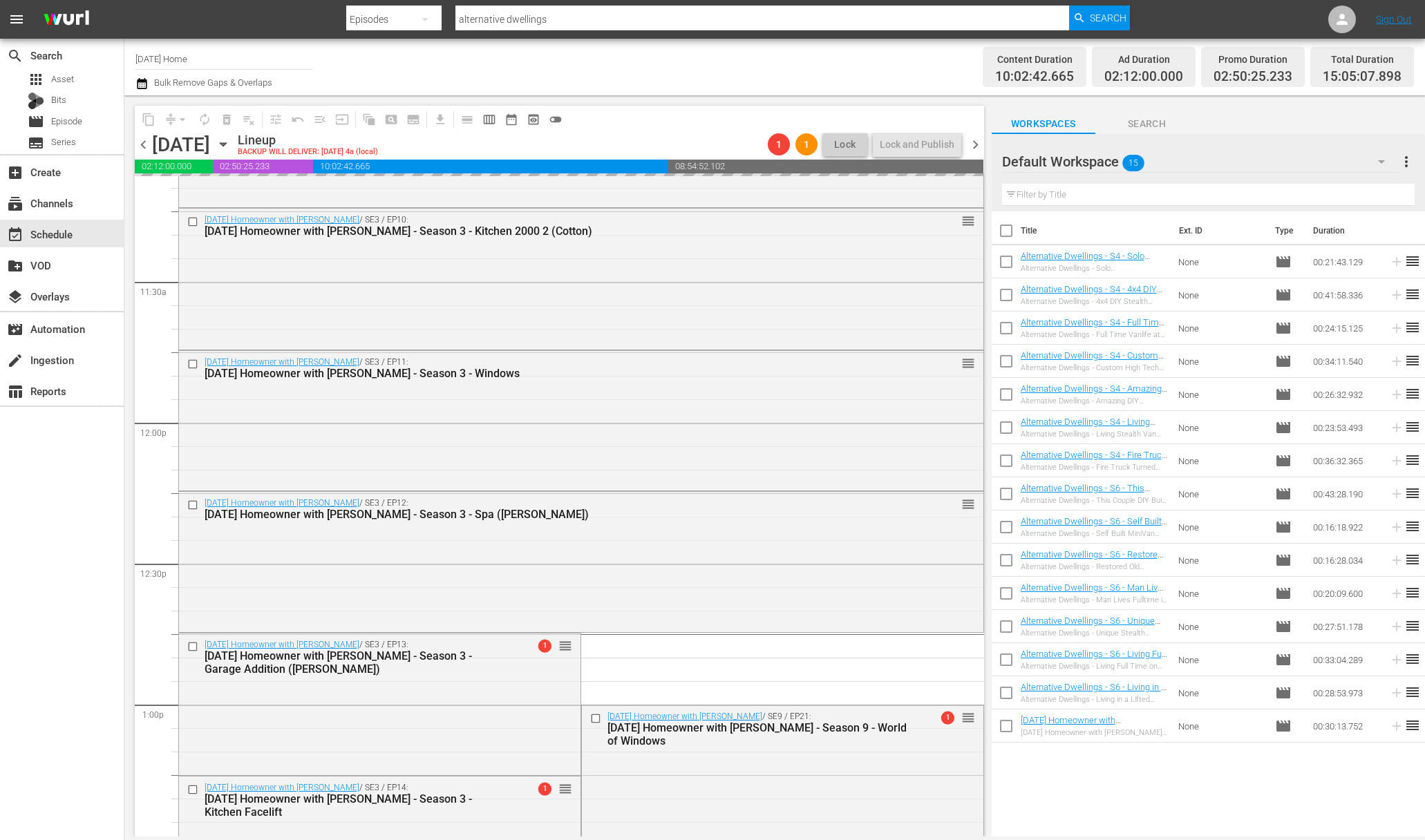
click at [230, 137] on icon "button" at bounding box center [223, 144] width 15 height 15
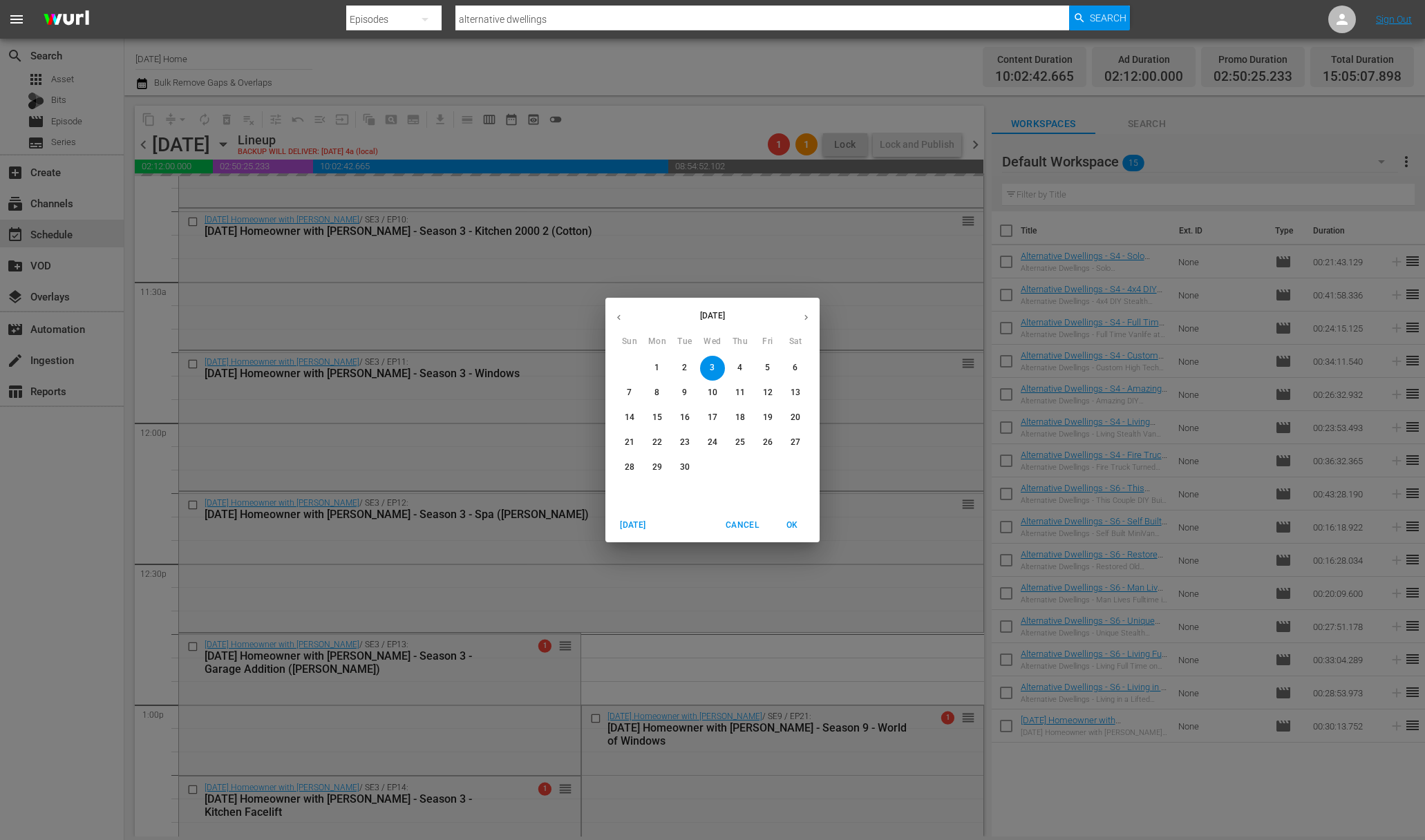
click at [621, 320] on icon "button" at bounding box center [619, 317] width 10 height 10
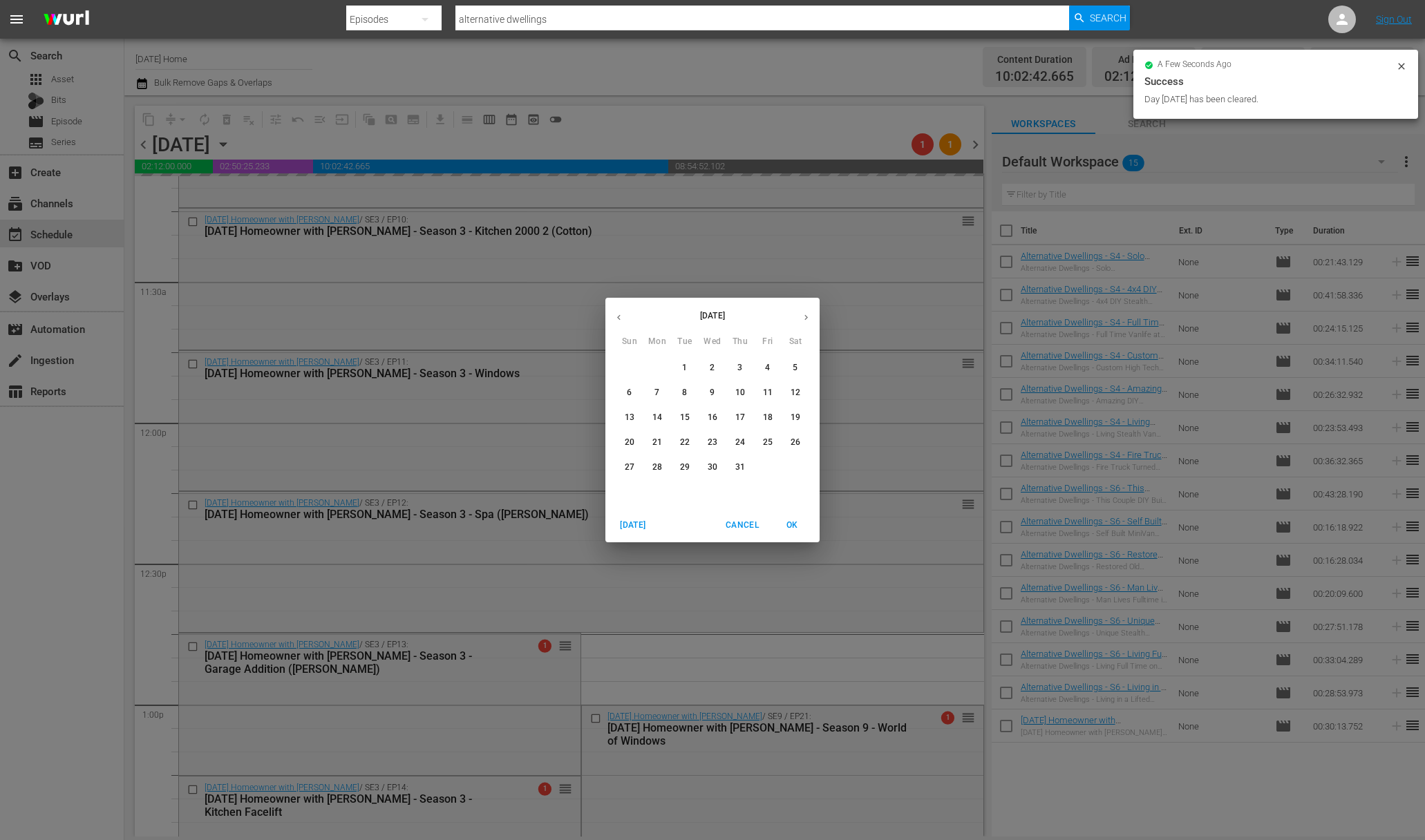
click at [619, 319] on icon "button" at bounding box center [619, 318] width 3 height 6
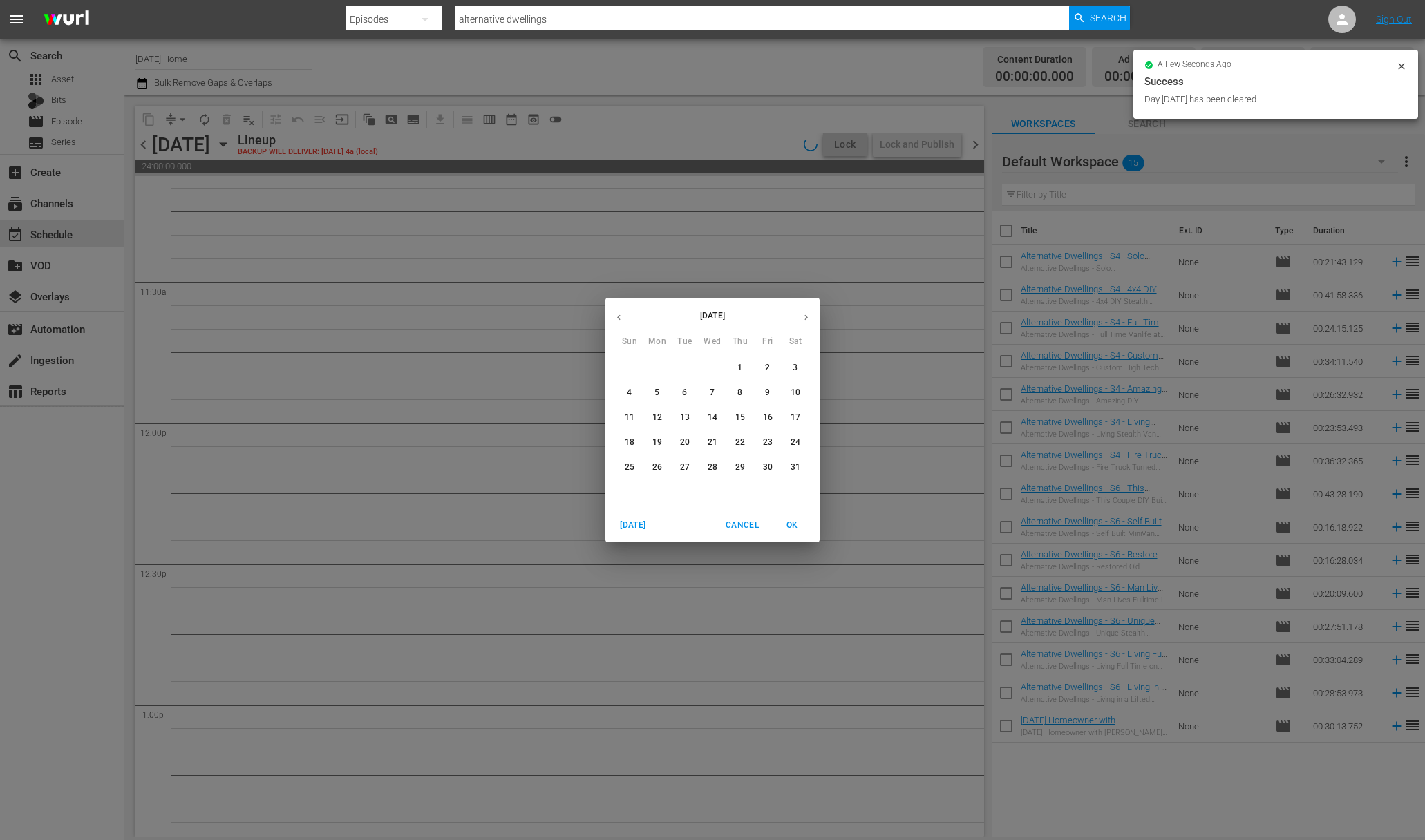
scroll to position [3253, 0]
click at [685, 385] on button "6" at bounding box center [685, 393] width 25 height 25
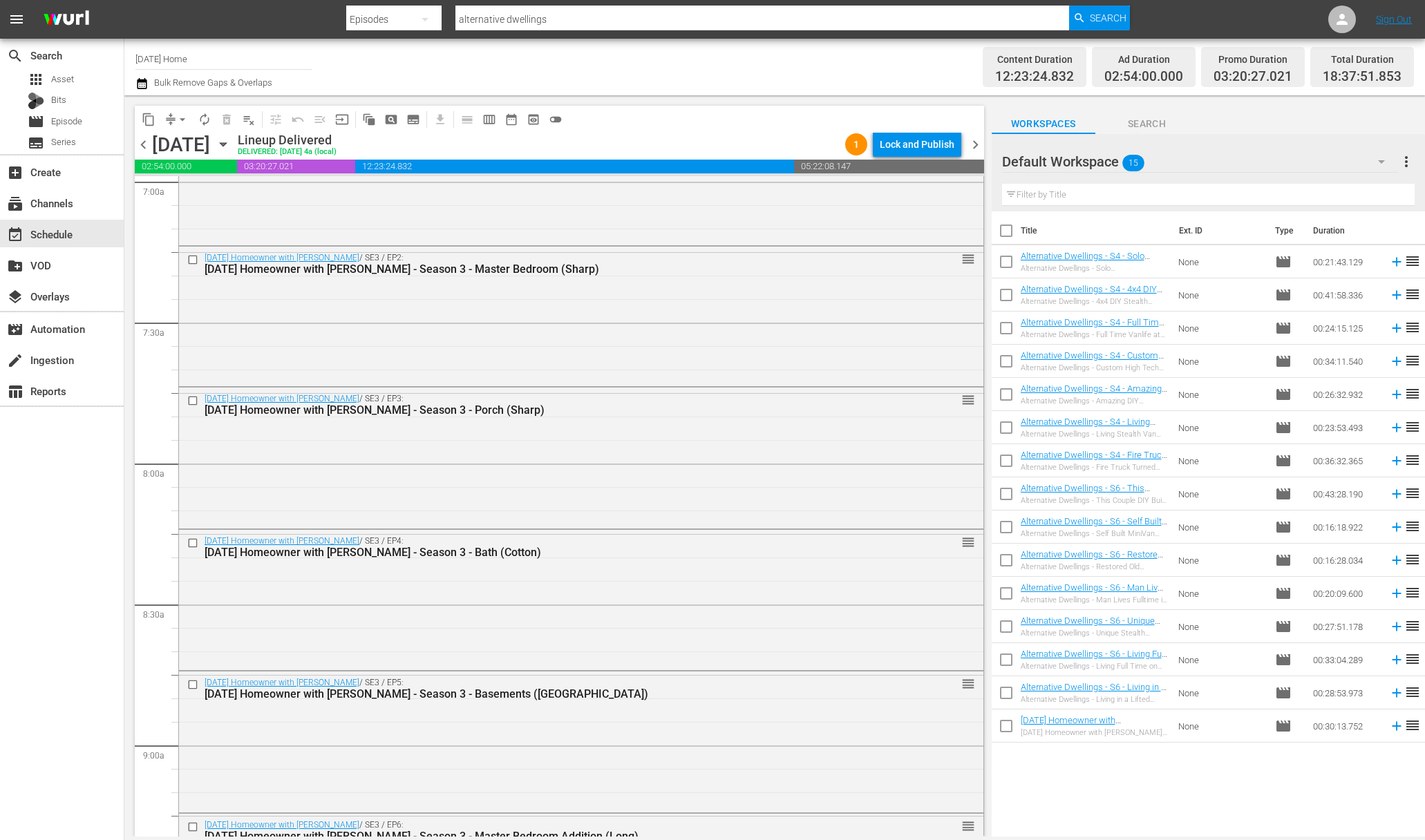
scroll to position [1692, 0]
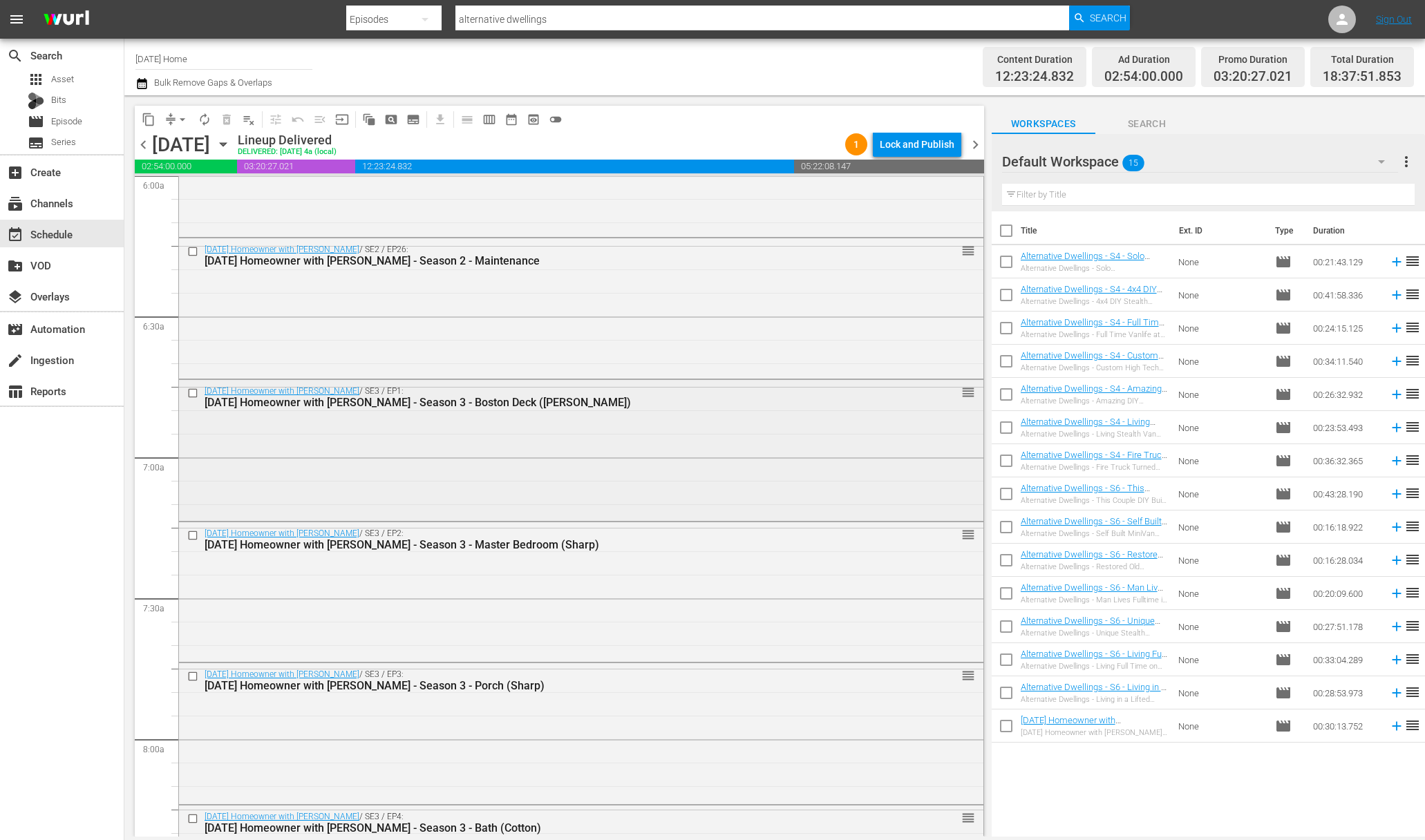
click at [197, 393] on input "checkbox" at bounding box center [194, 393] width 14 height 12
click at [194, 535] on input "checkbox" at bounding box center [194, 536] width 14 height 12
click at [195, 673] on input "checkbox" at bounding box center [194, 676] width 14 height 12
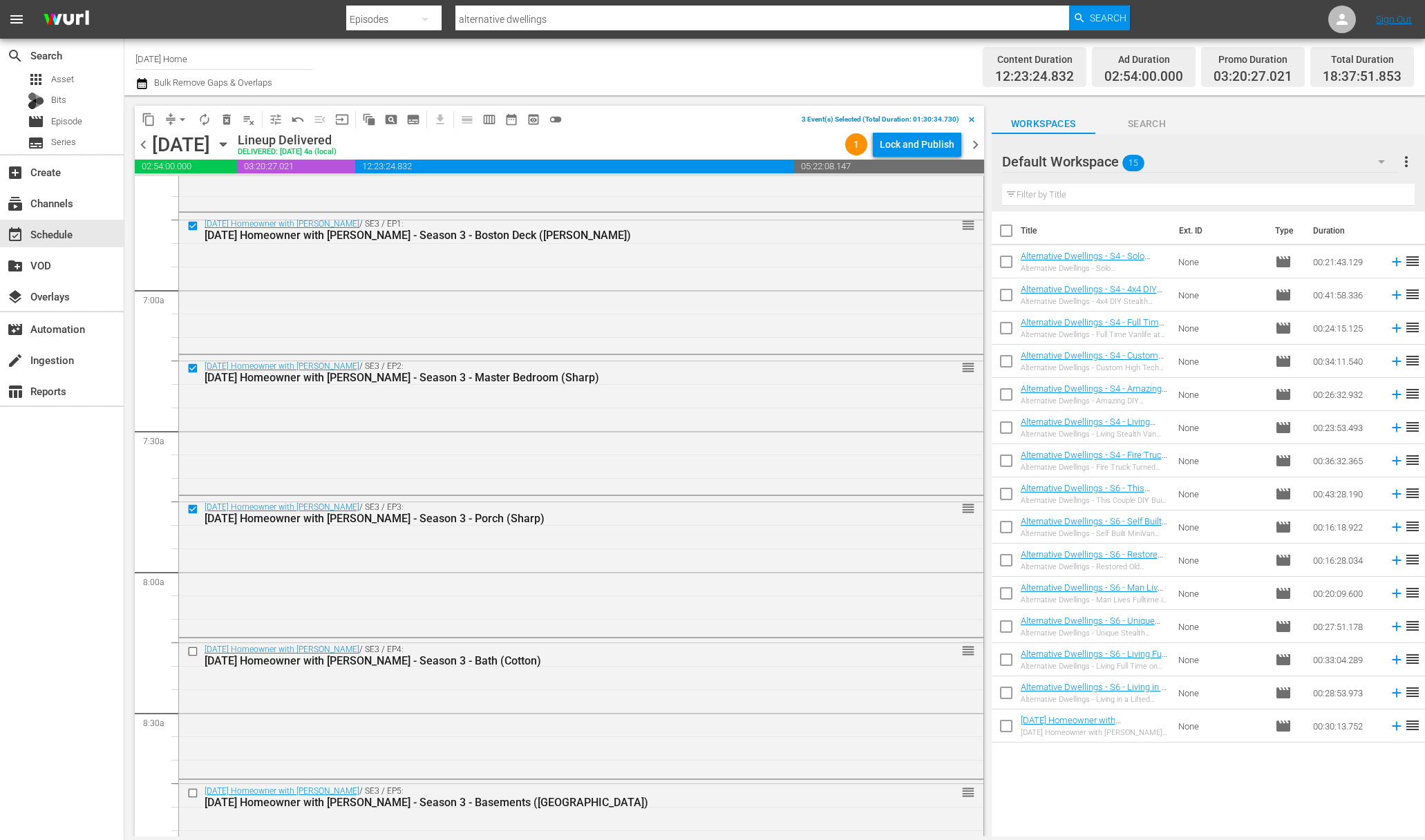
scroll to position [2143, 0]
click at [194, 487] on div "[DATE] Homeowner with [PERSON_NAME] / SE3 / EP4: [DATE] Homeowner with [PERSON_…" at bounding box center [581, 424] width 806 height 141
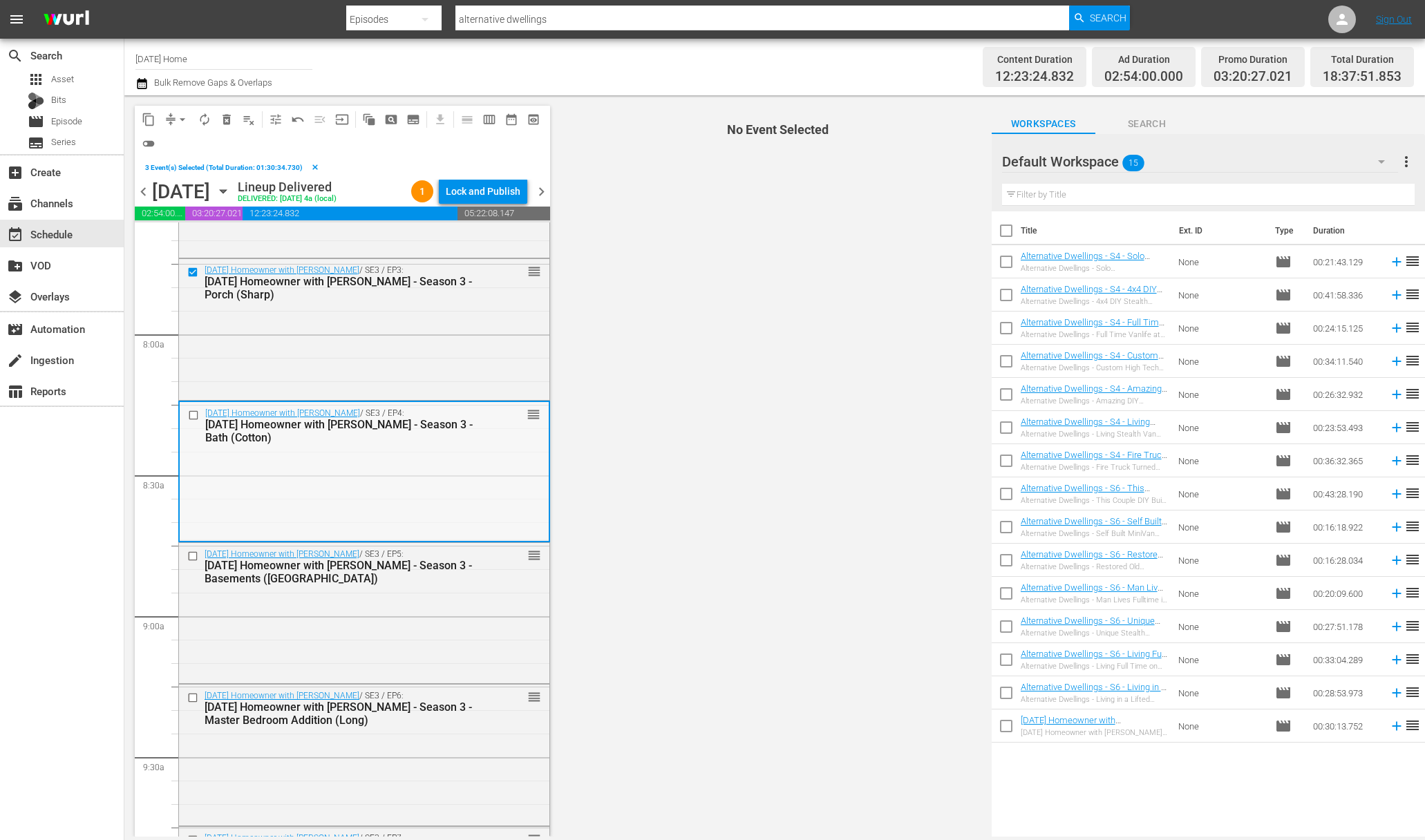
click at [196, 413] on input "checkbox" at bounding box center [195, 416] width 14 height 12
click at [194, 559] on input "checkbox" at bounding box center [194, 556] width 14 height 12
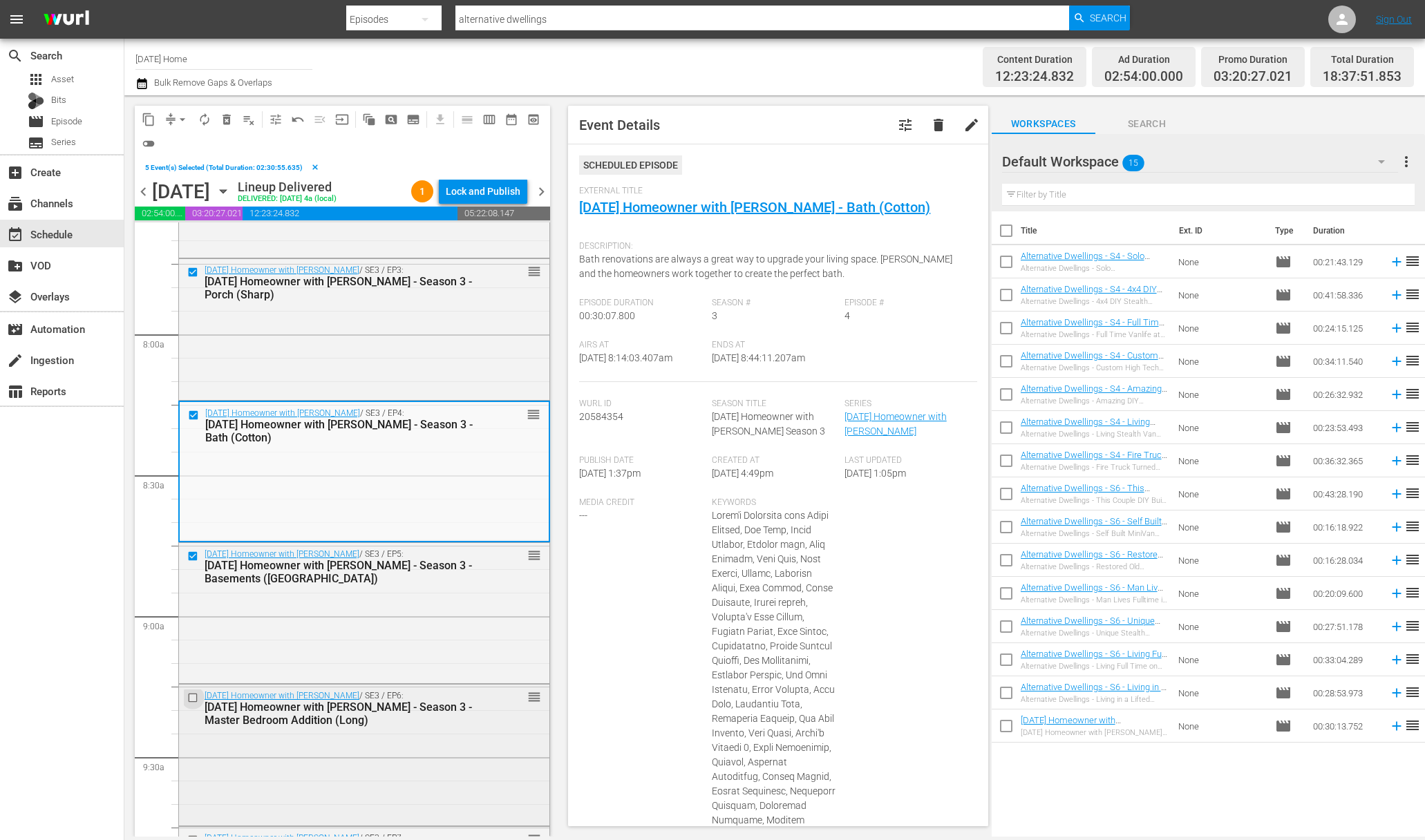
click at [191, 699] on input "checkbox" at bounding box center [194, 698] width 14 height 12
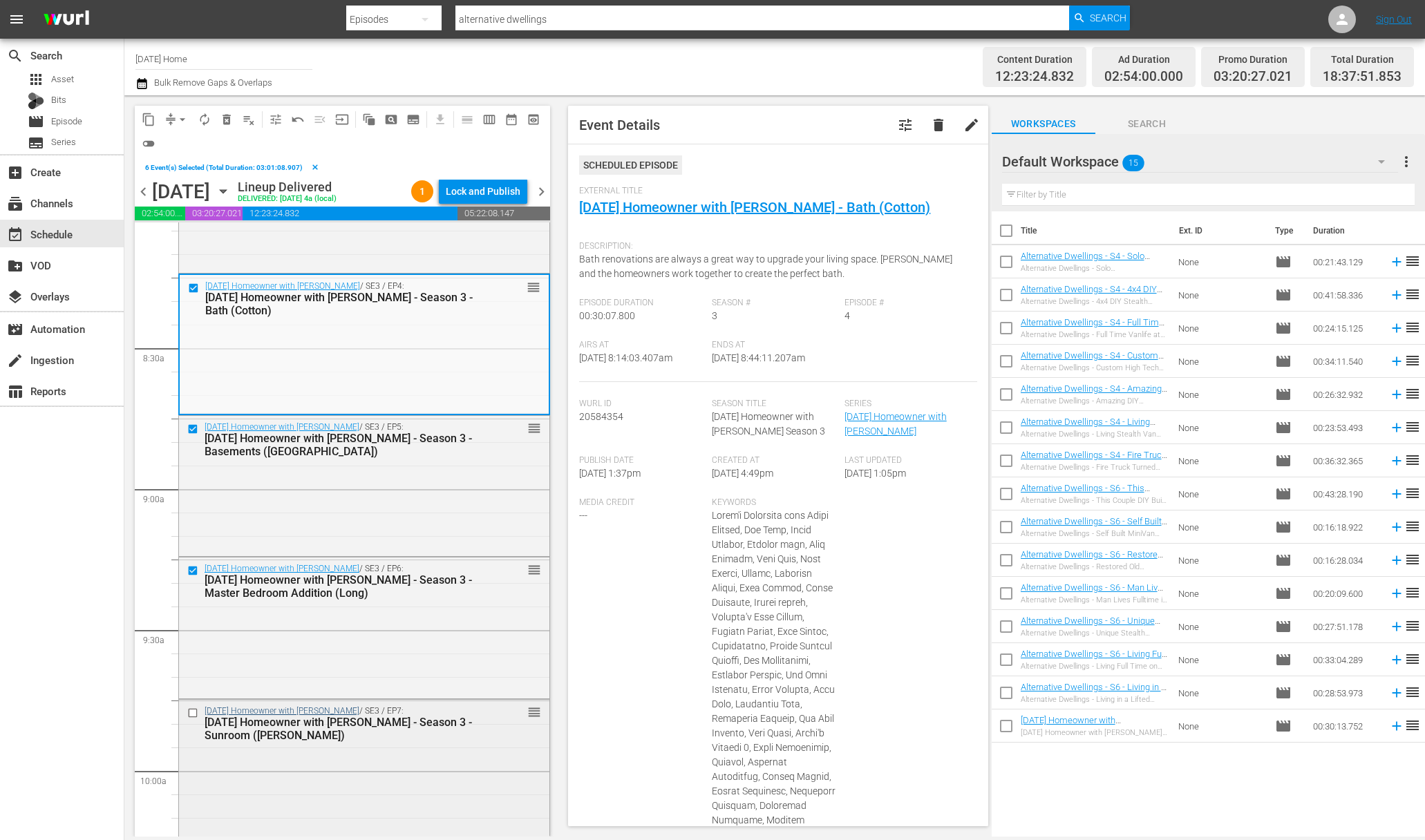
scroll to position [2400, 0]
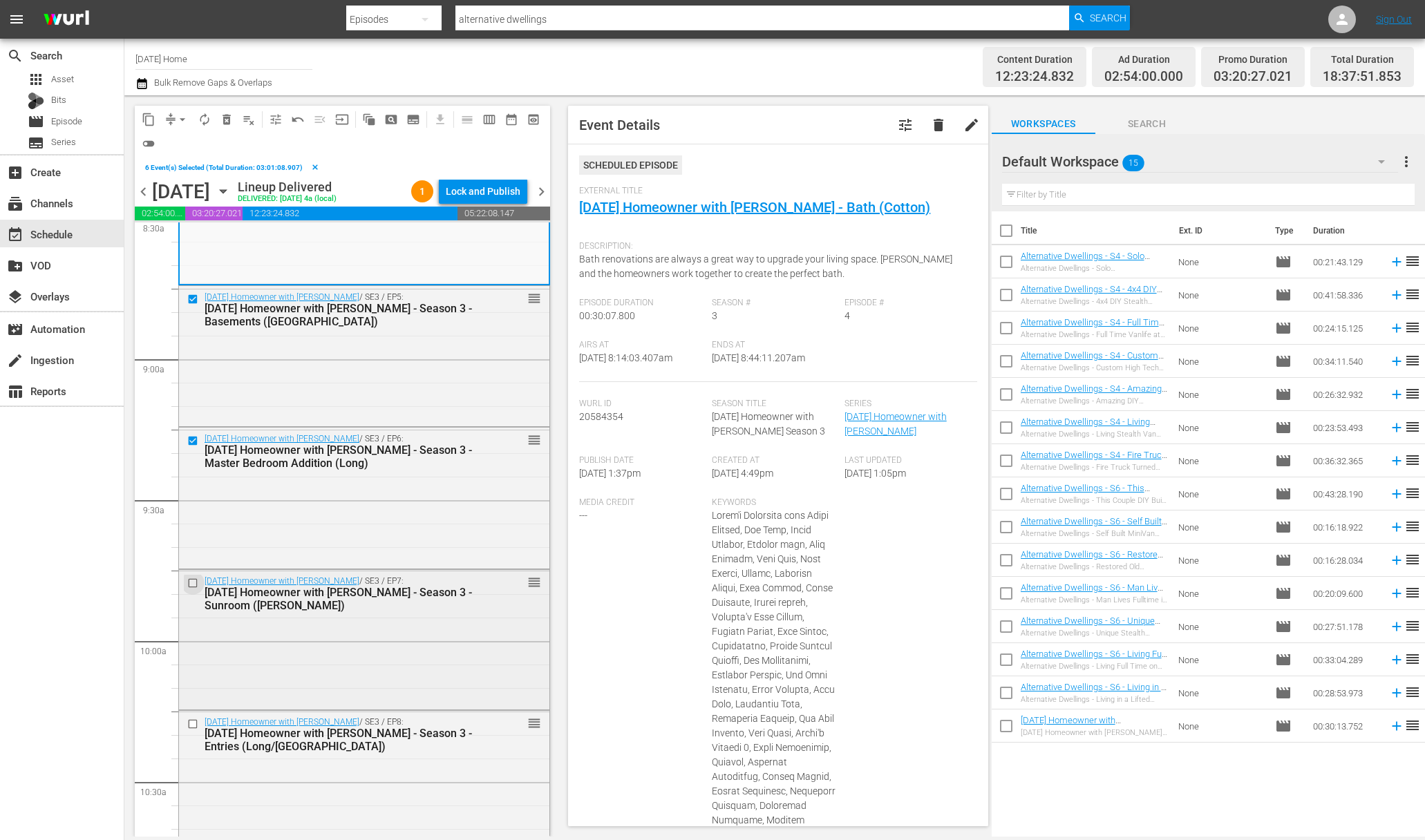
click at [190, 583] on input "checkbox" at bounding box center [194, 583] width 14 height 12
click at [194, 723] on input "checkbox" at bounding box center [194, 724] width 14 height 12
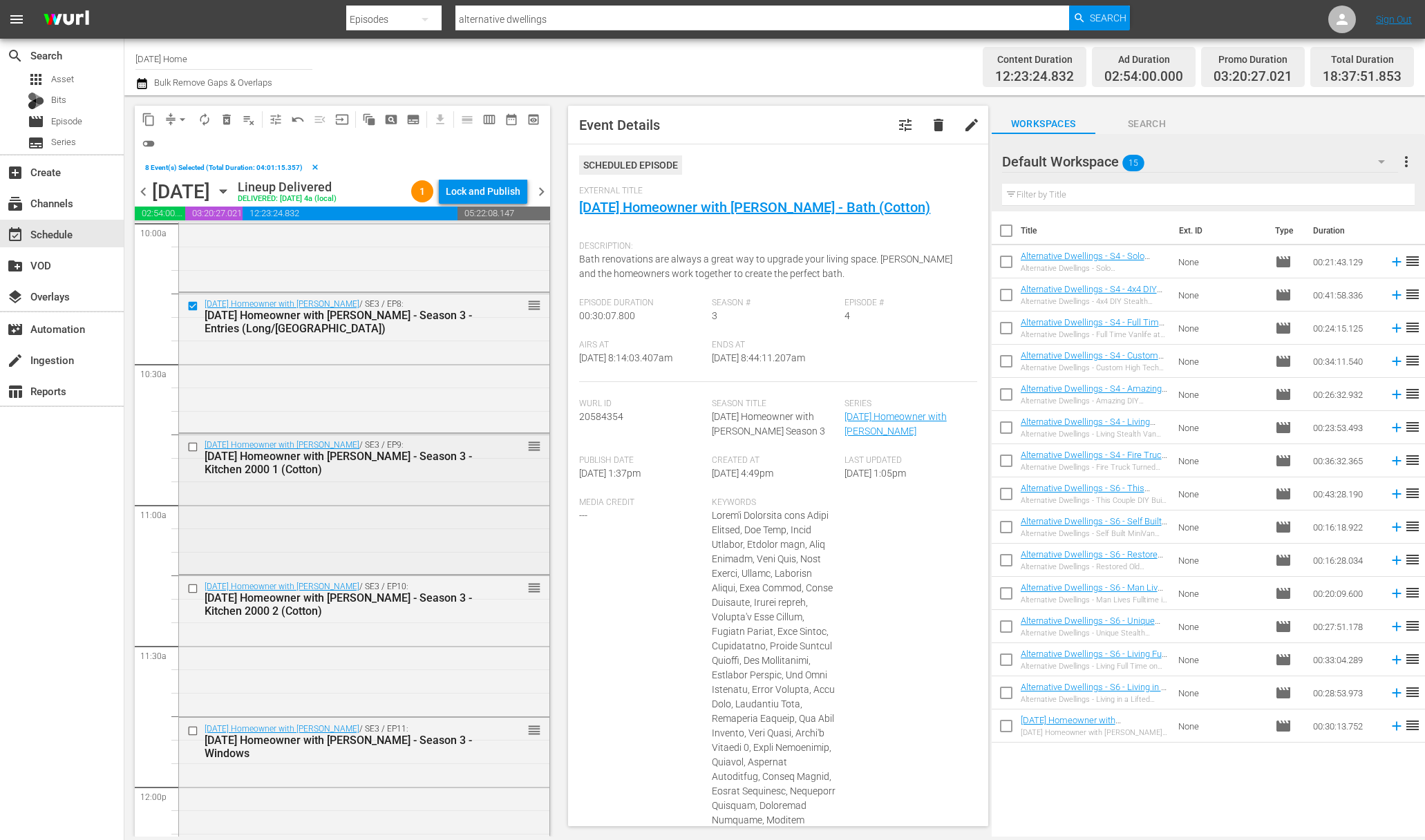
click at [193, 453] on div at bounding box center [194, 447] width 21 height 17
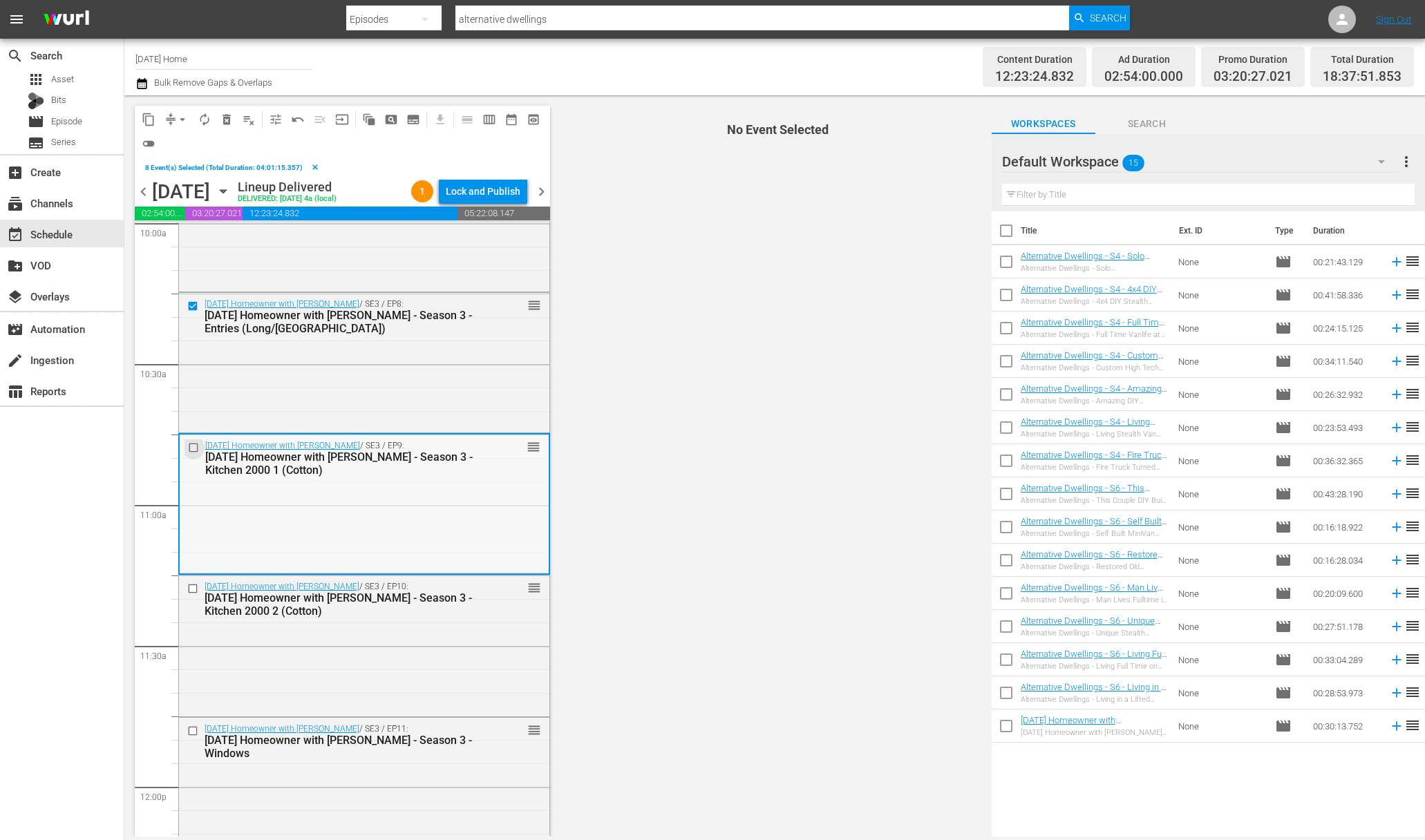
click at [194, 450] on input "checkbox" at bounding box center [195, 448] width 14 height 12
click at [195, 586] on input "checkbox" at bounding box center [194, 589] width 14 height 12
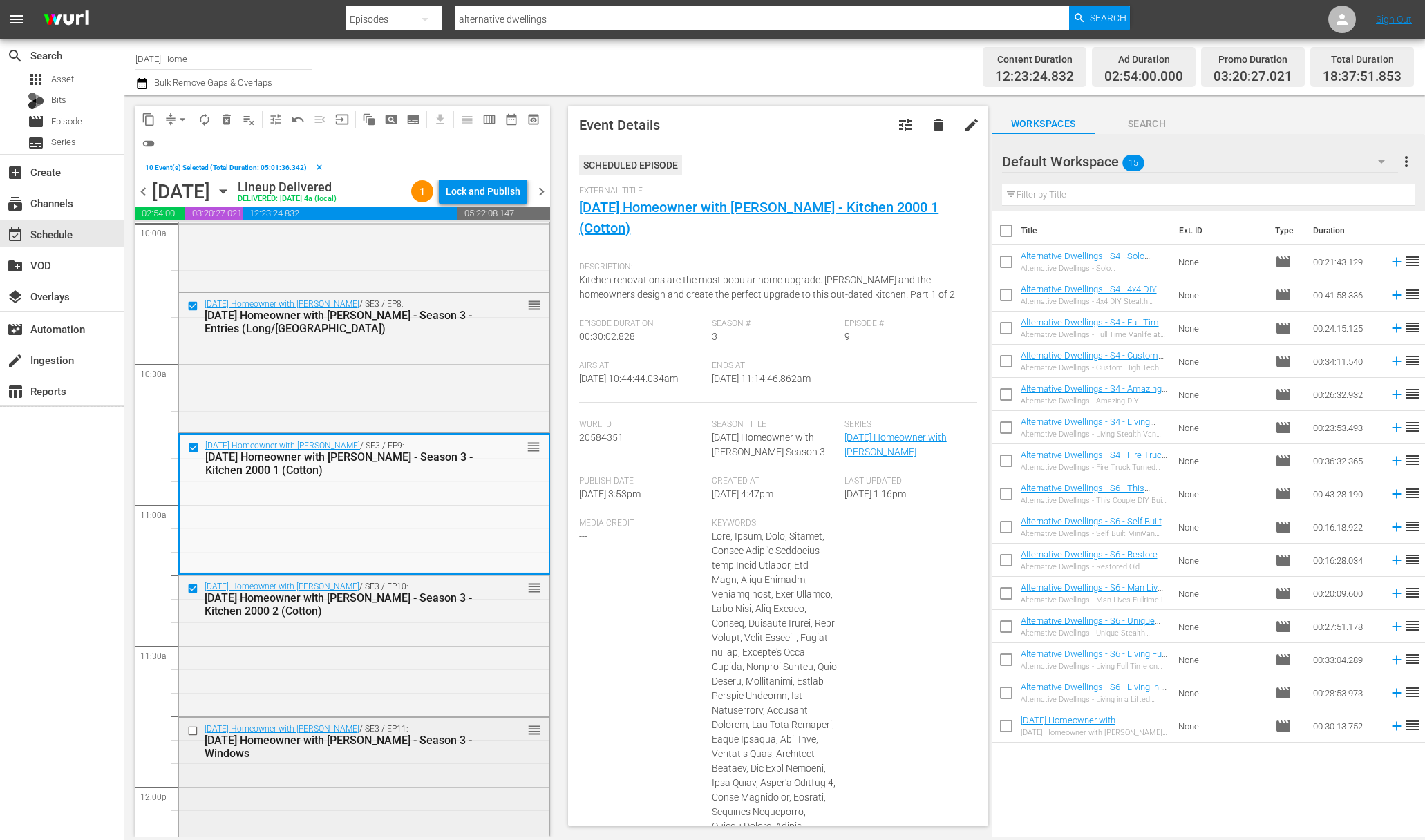
scroll to position [3110, 0]
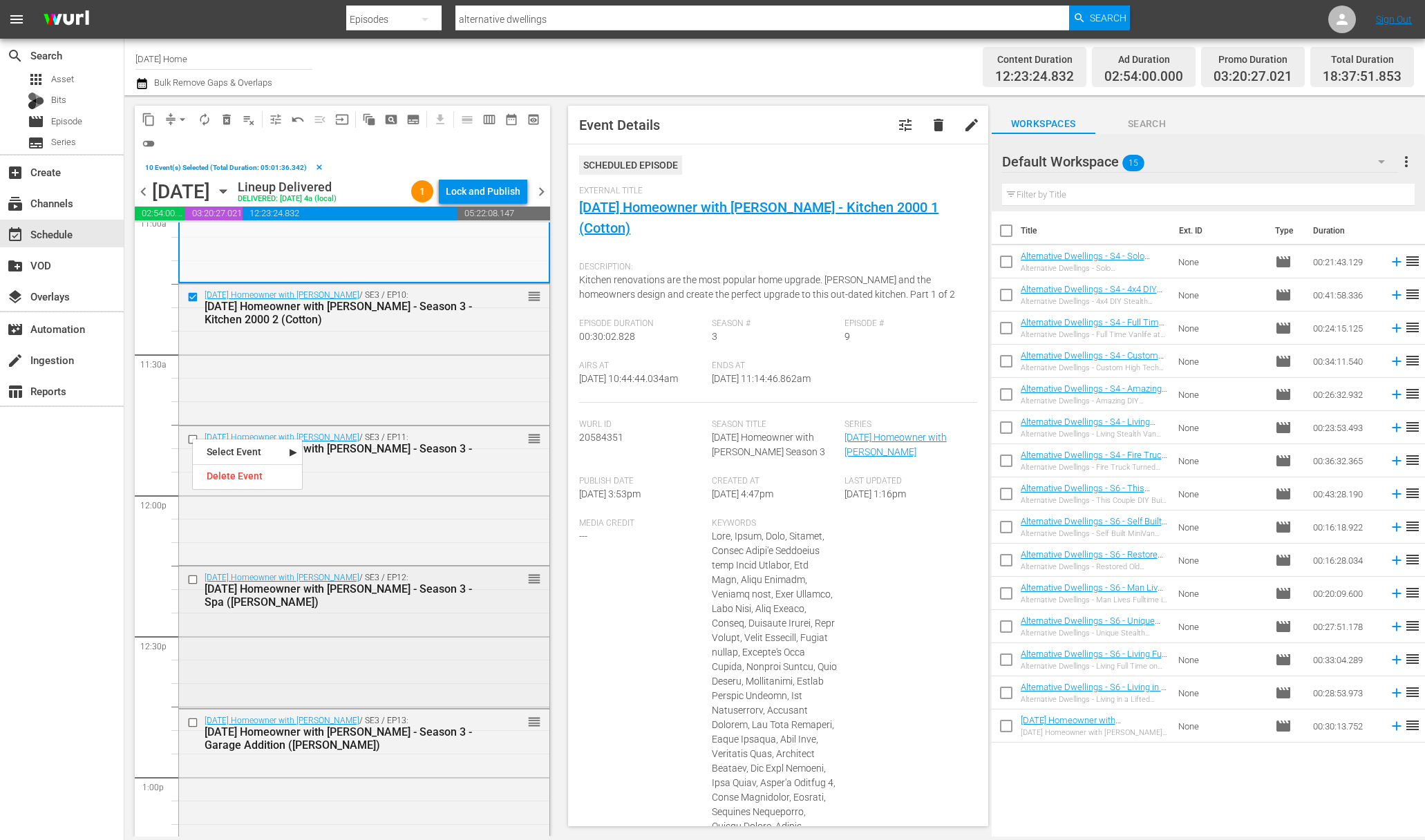
click at [193, 577] on input "checkbox" at bounding box center [194, 580] width 14 height 12
click at [192, 442] on input "checkbox" at bounding box center [194, 439] width 14 height 12
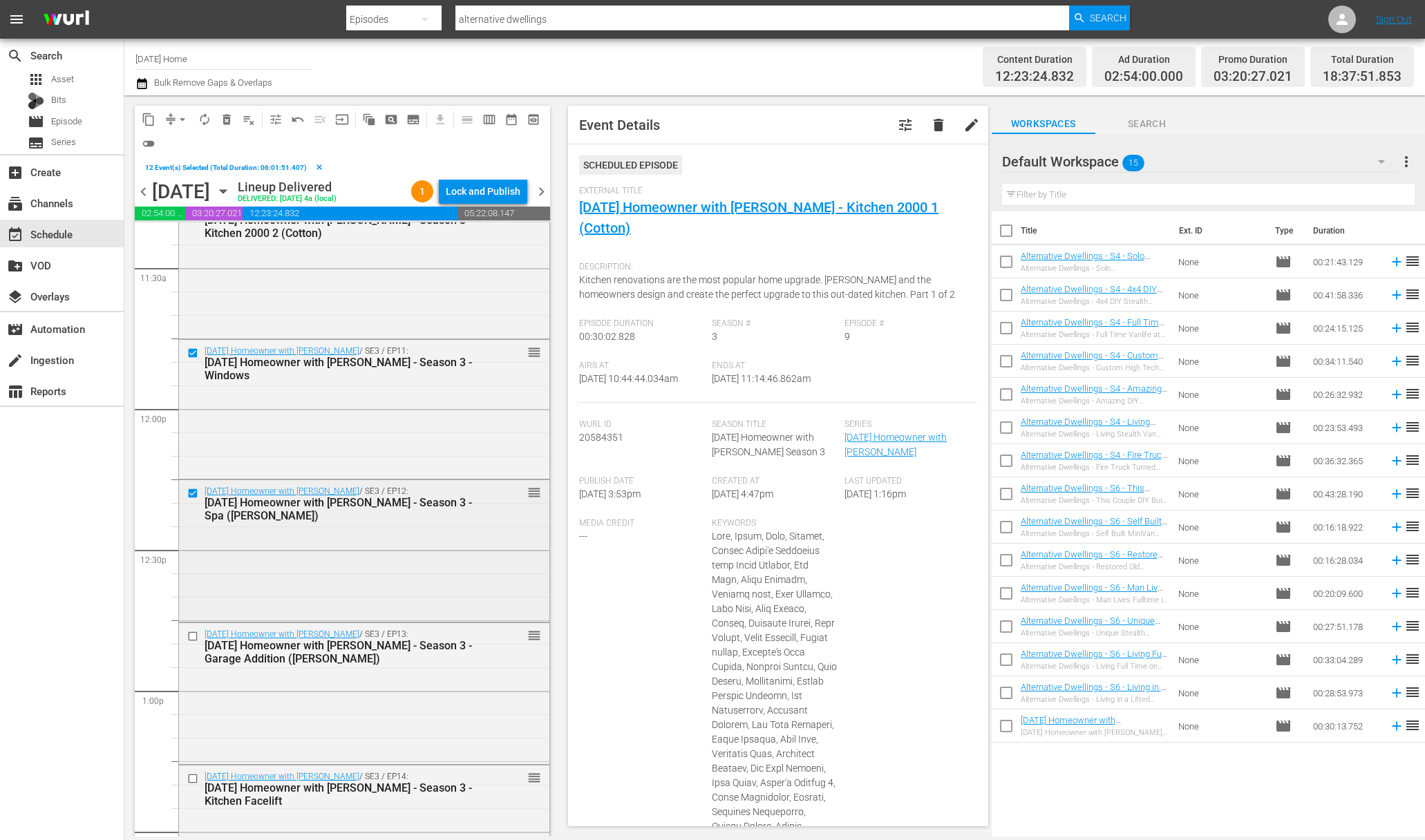
scroll to position [3231, 0]
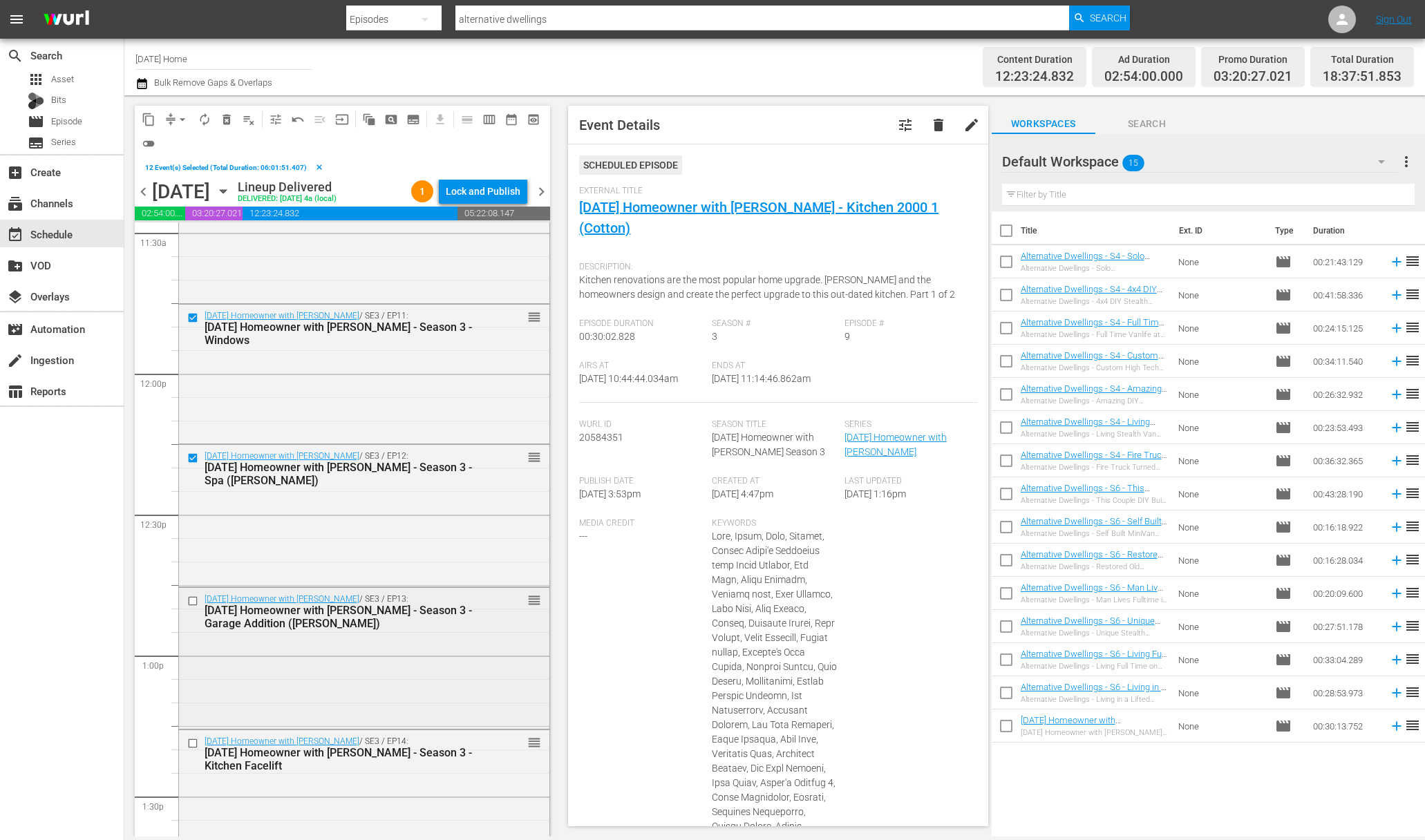
click at [191, 601] on input "checkbox" at bounding box center [194, 601] width 14 height 12
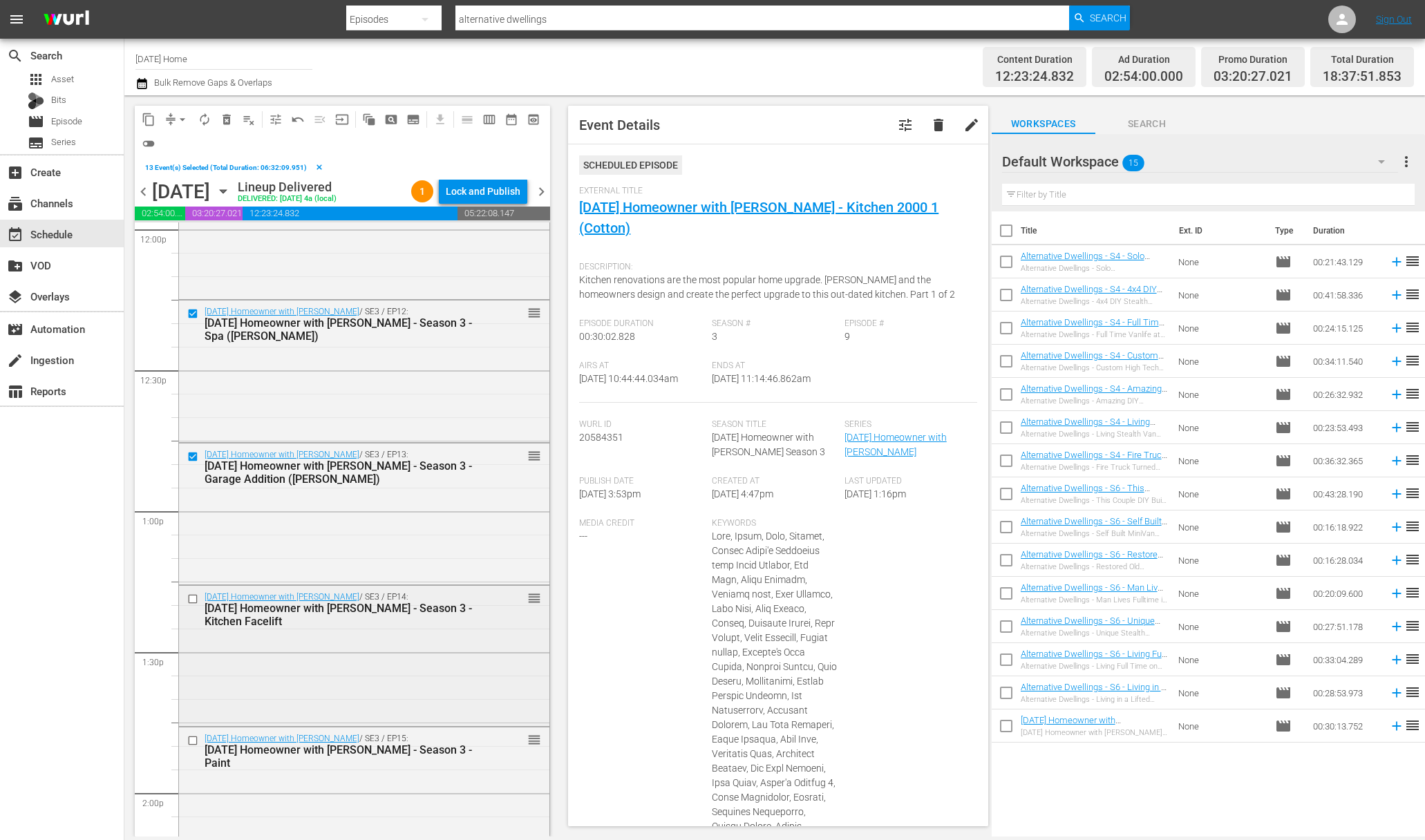
scroll to position [3505, 0]
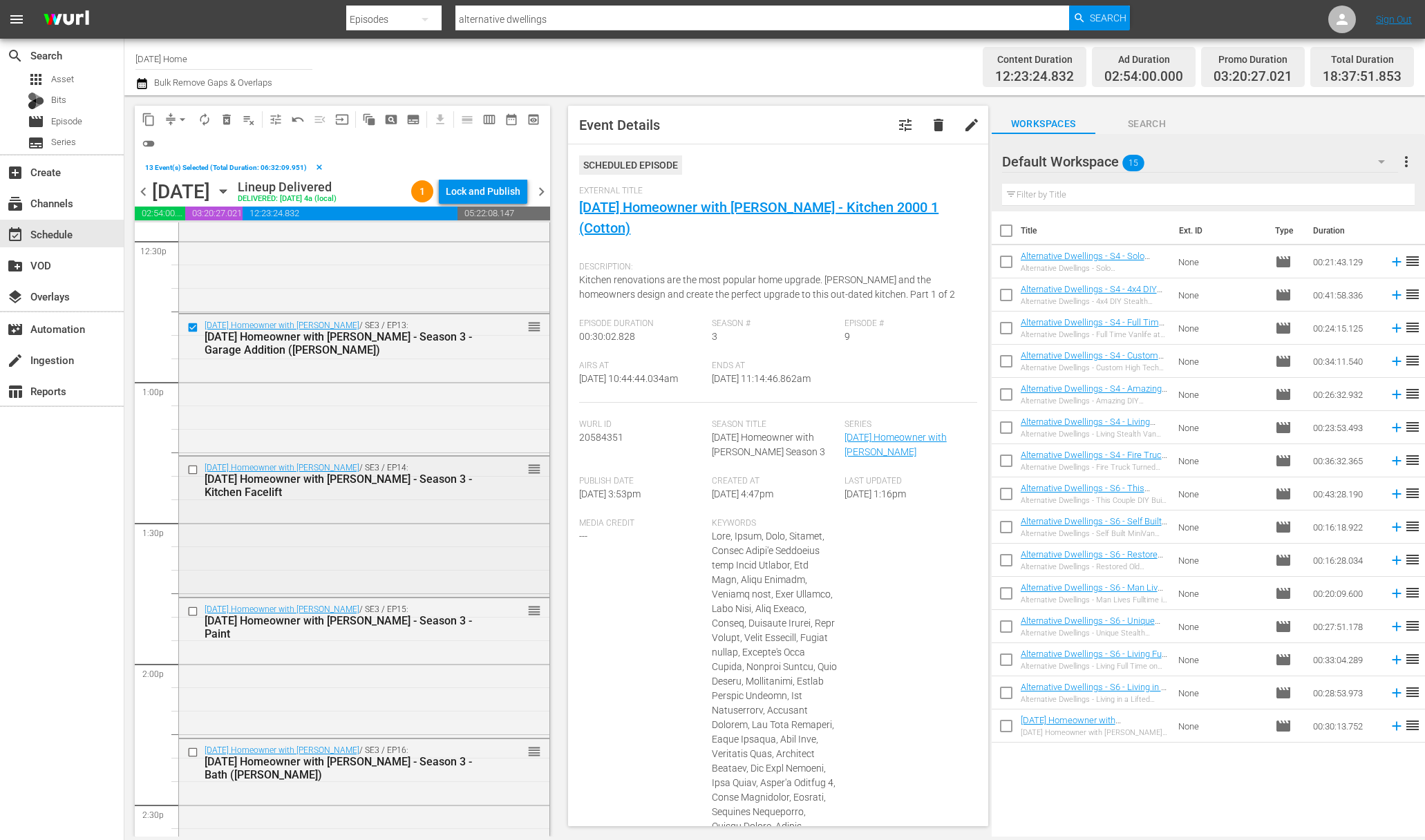
click at [191, 471] on input "checkbox" at bounding box center [194, 469] width 14 height 12
click at [194, 610] on input "checkbox" at bounding box center [194, 611] width 14 height 12
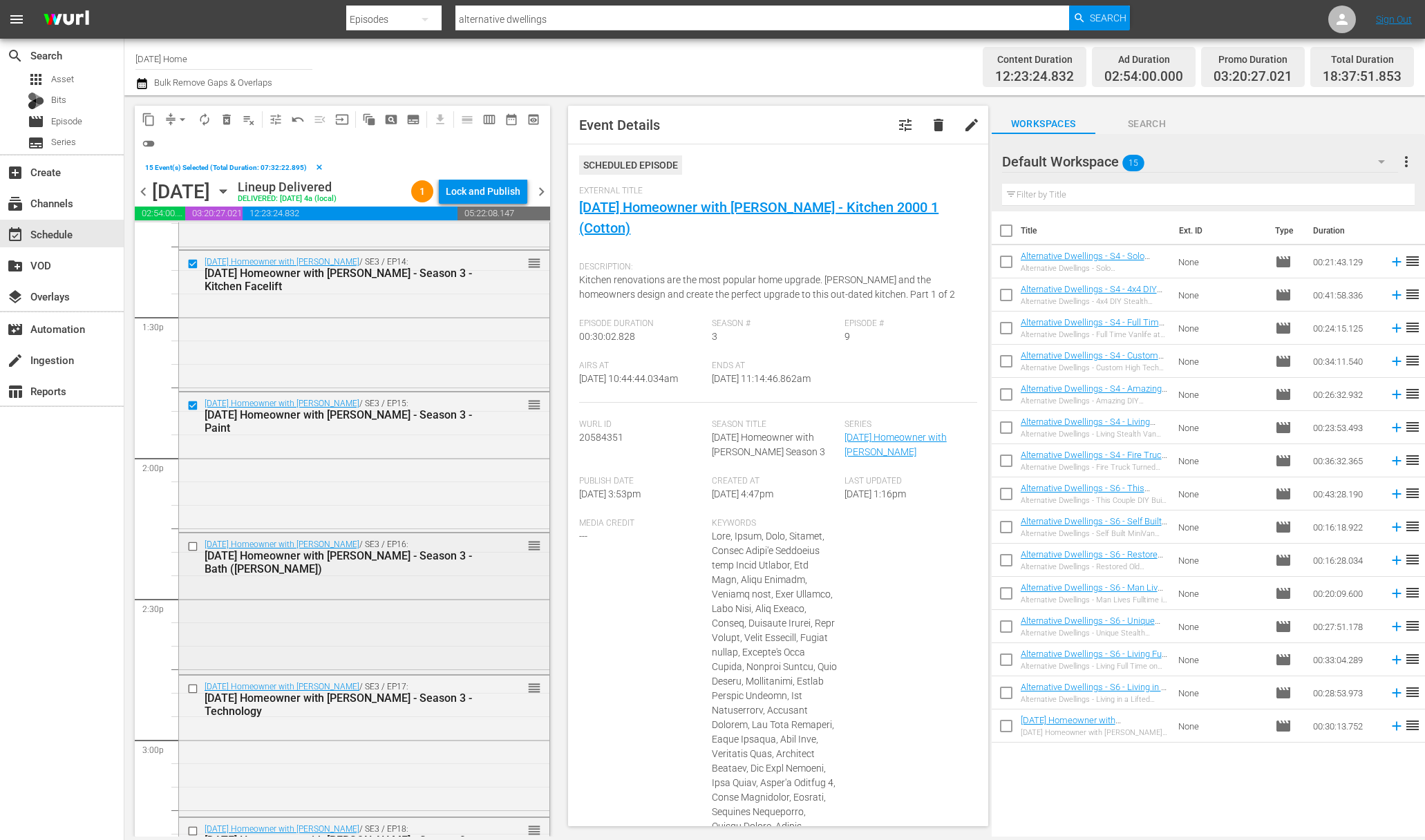
scroll to position [3778, 0]
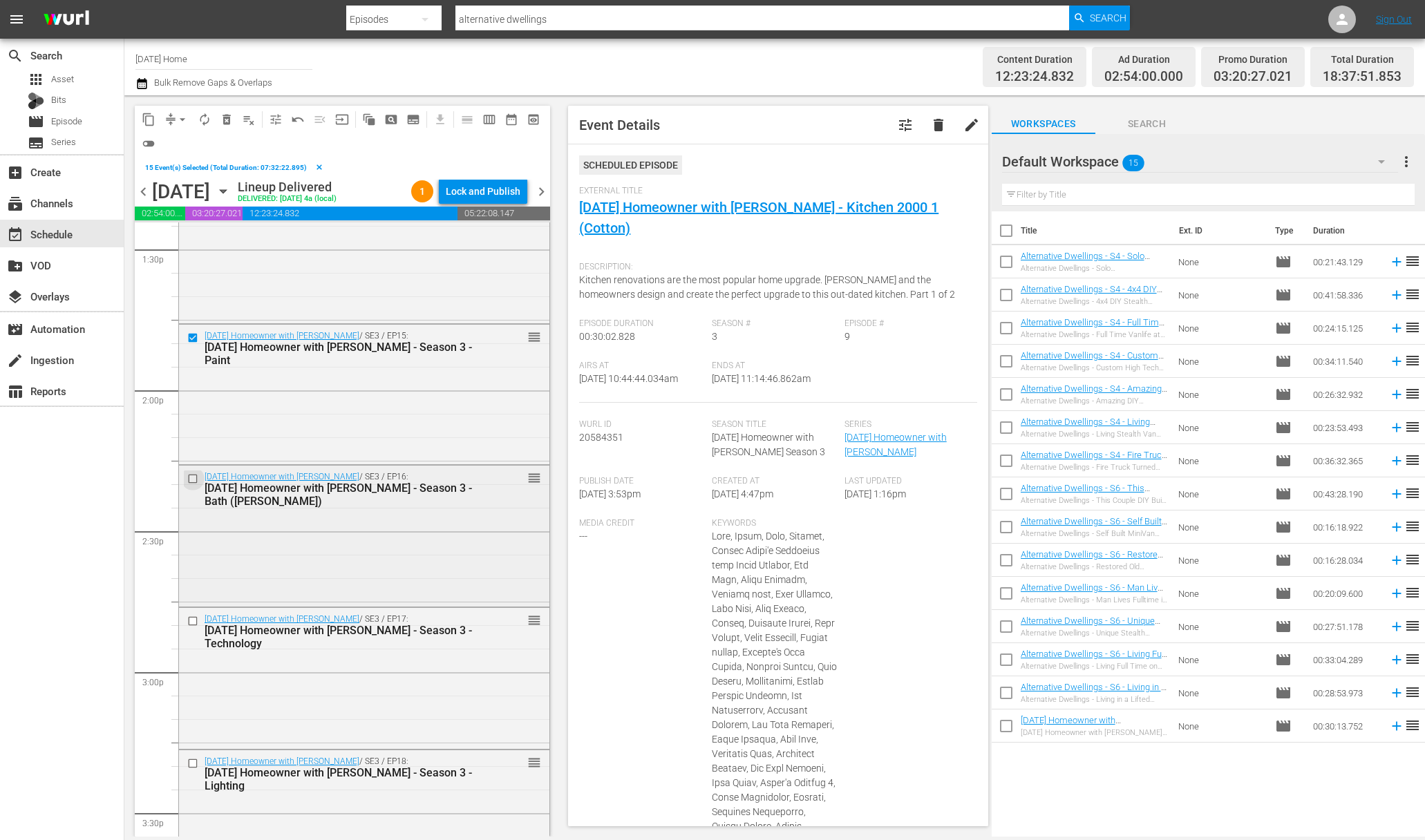
click at [195, 480] on input "checkbox" at bounding box center [194, 478] width 14 height 12
click at [194, 624] on input "checkbox" at bounding box center [194, 621] width 14 height 12
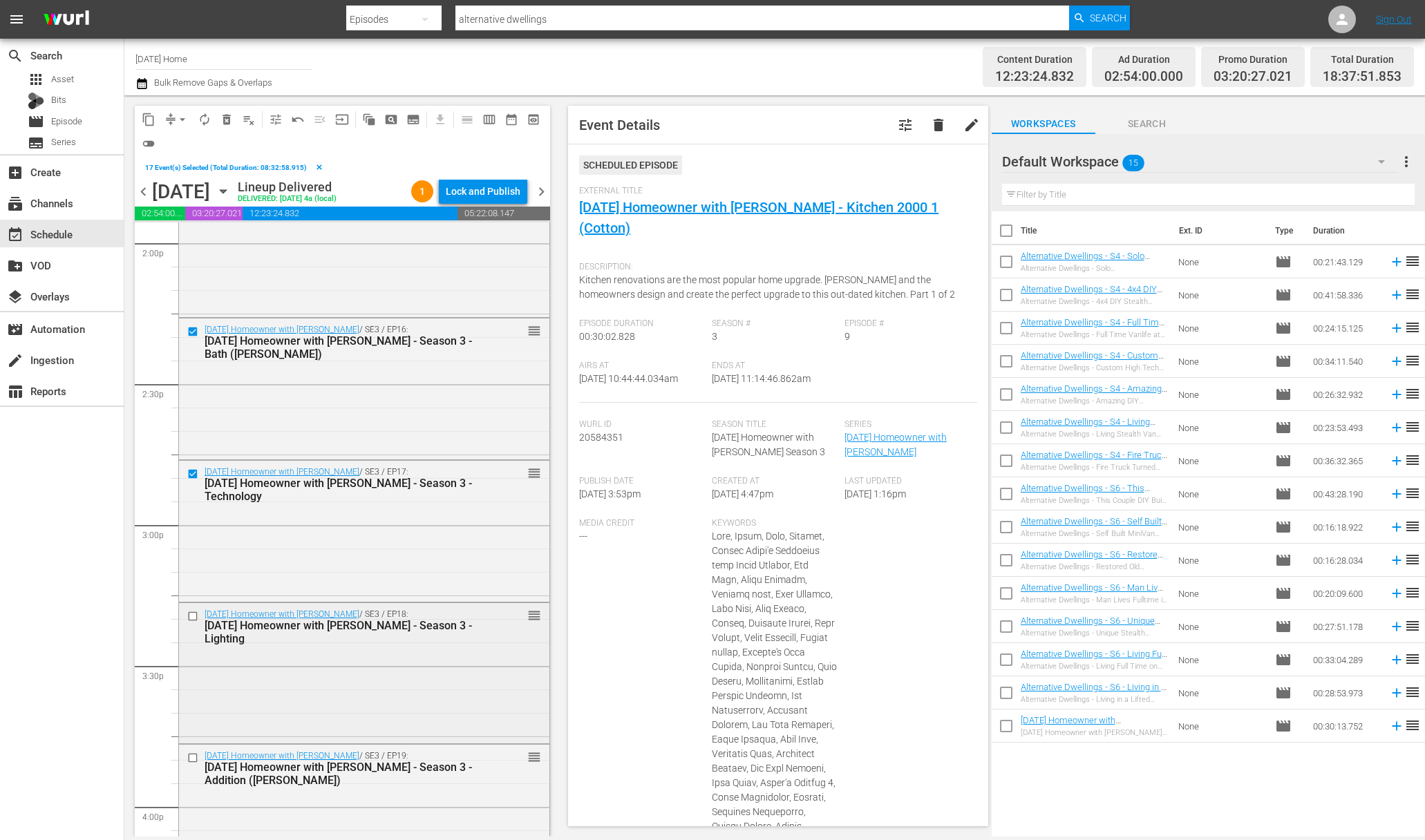
scroll to position [4036, 0]
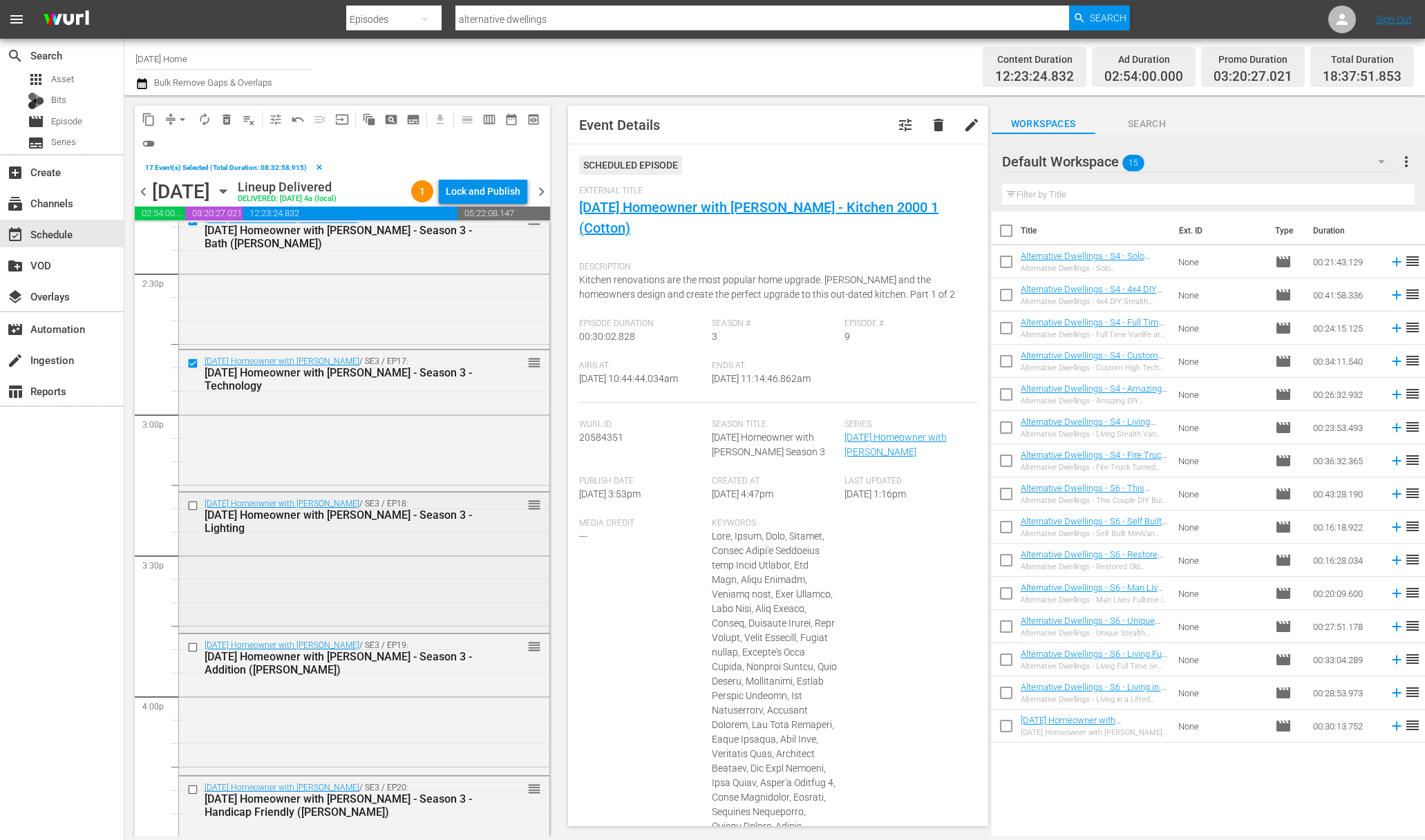
click at [196, 503] on input "checkbox" at bounding box center [194, 506] width 14 height 12
click at [196, 647] on input "checkbox" at bounding box center [194, 647] width 14 height 12
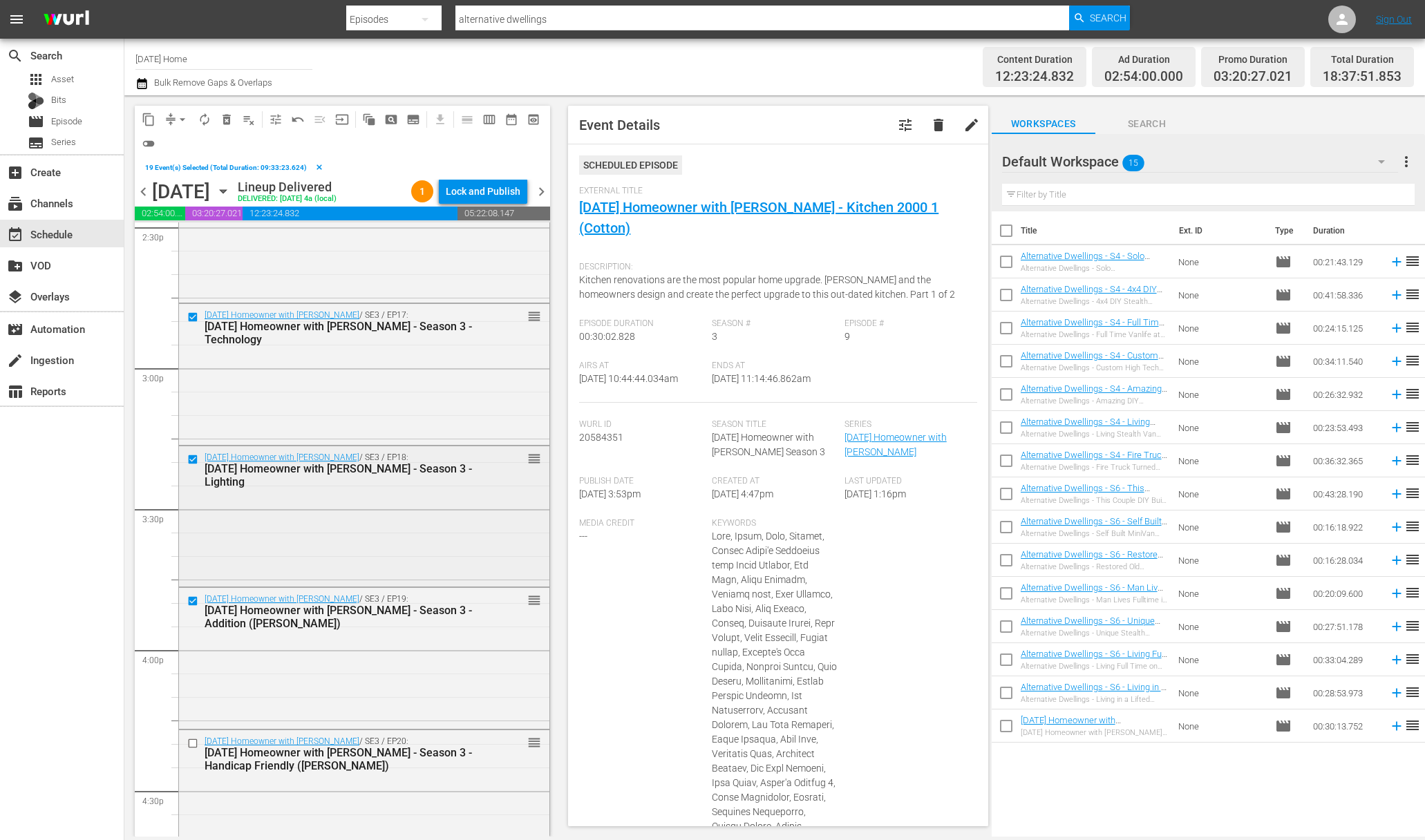
scroll to position [4289, 0]
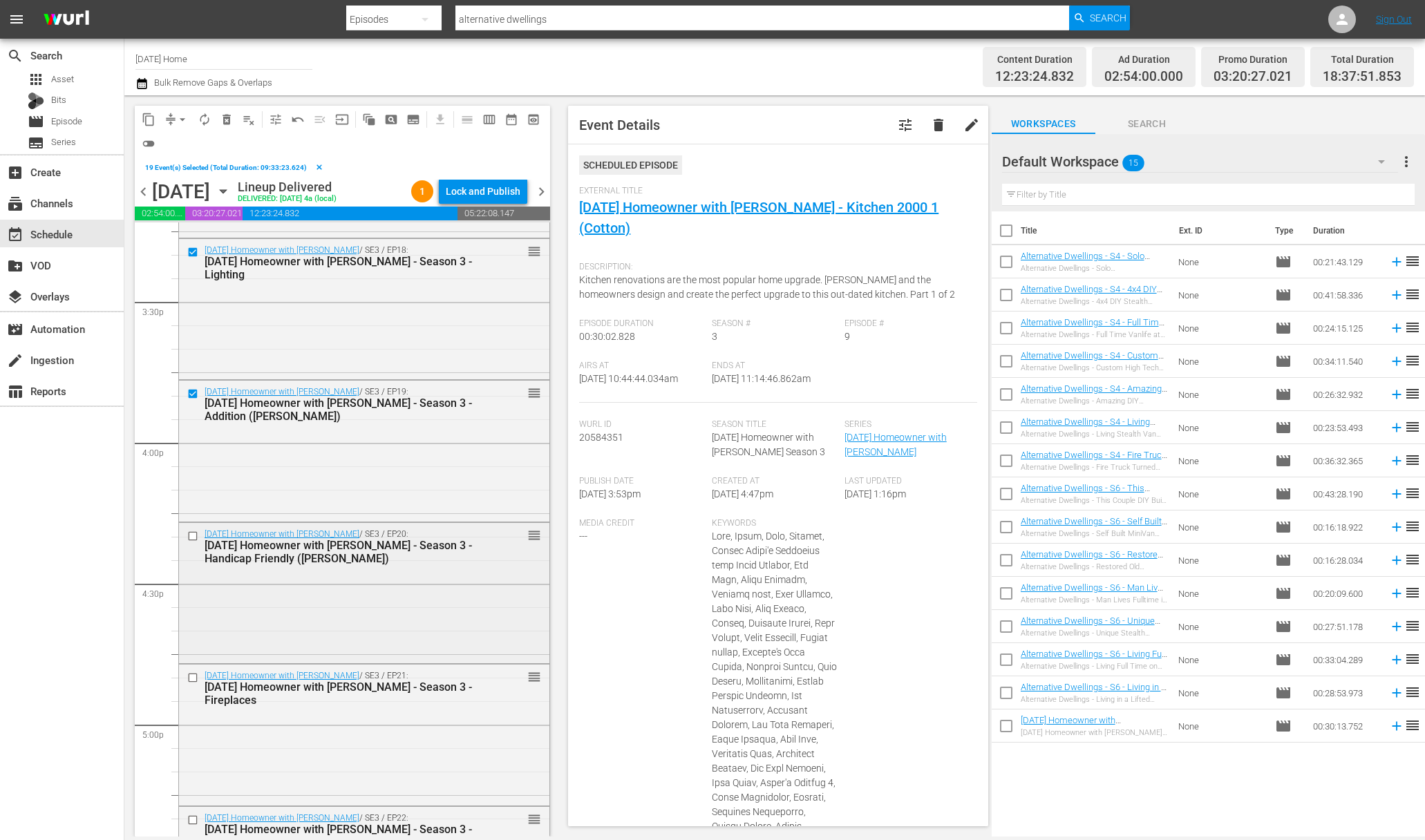
click at [194, 534] on input "checkbox" at bounding box center [194, 536] width 14 height 12
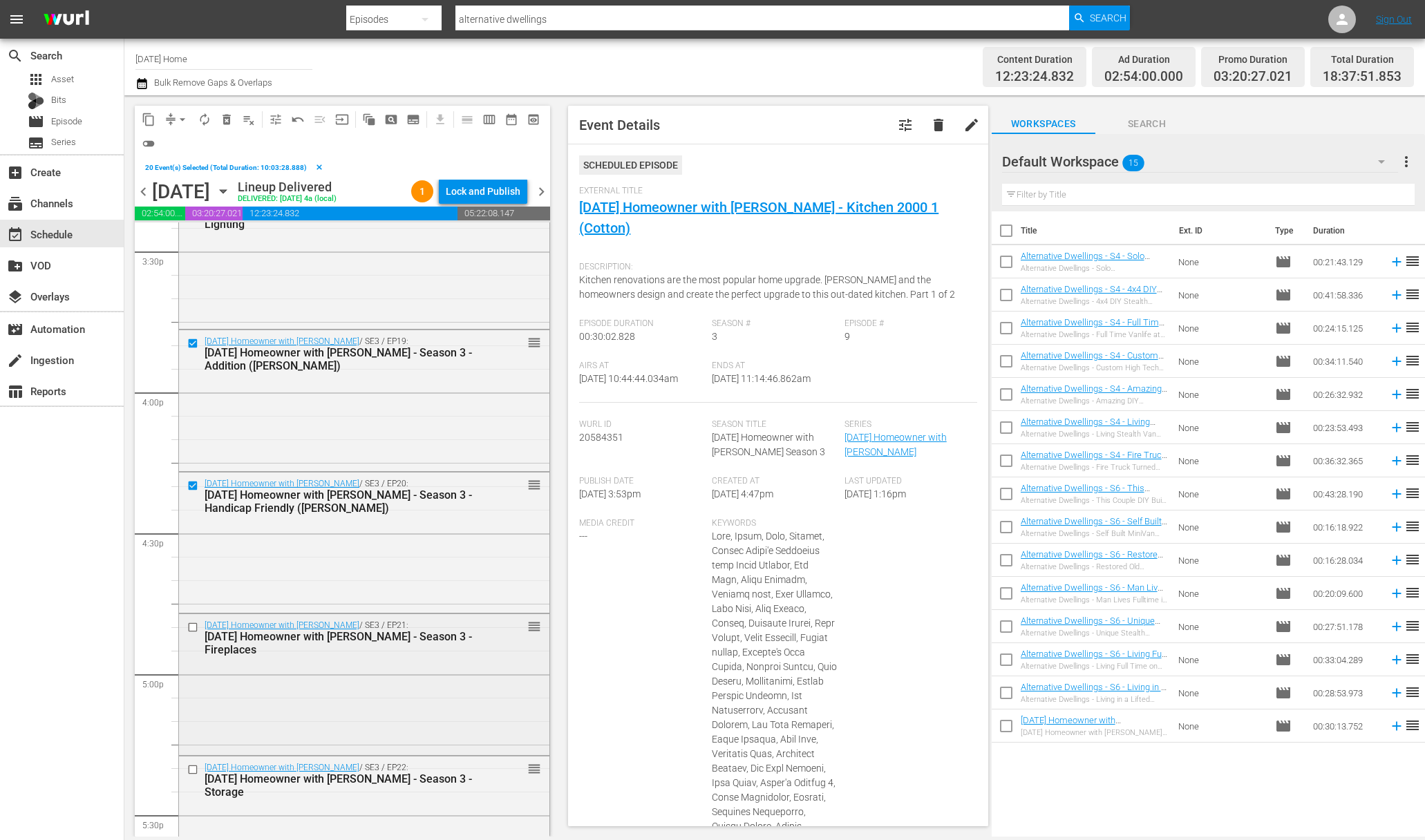
scroll to position [4416, 0]
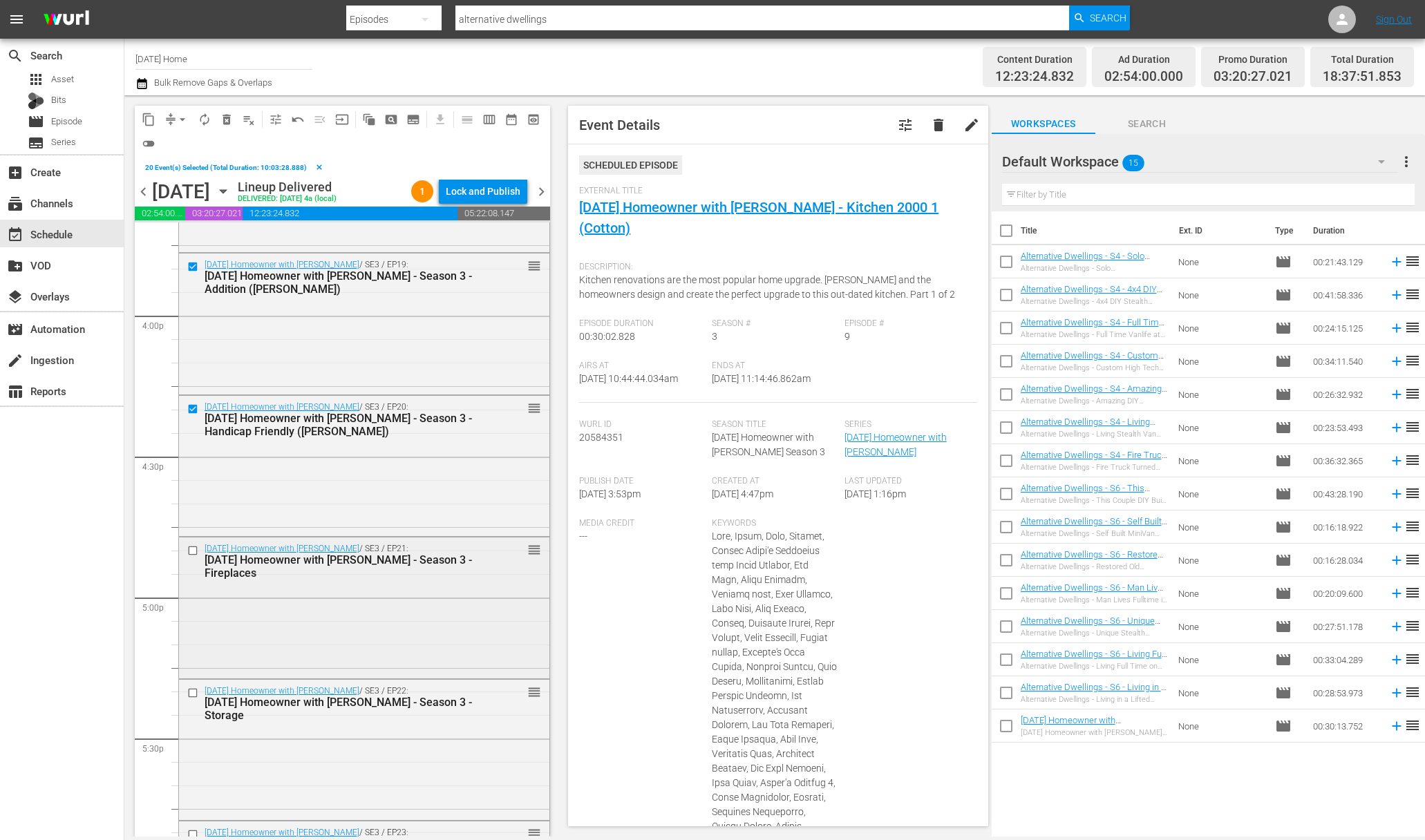
click at [194, 549] on input "checkbox" at bounding box center [194, 551] width 14 height 12
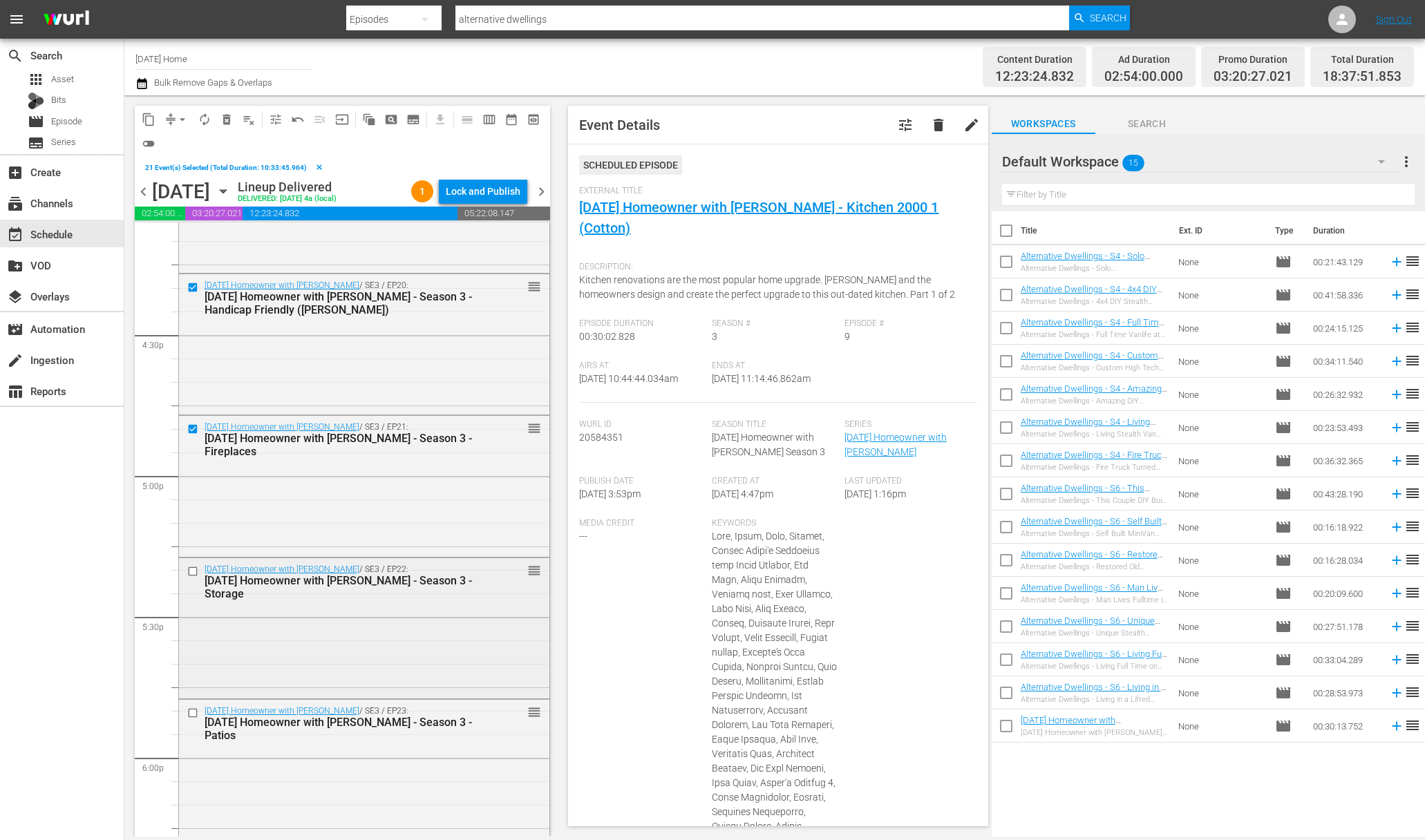
click at [195, 566] on input "checkbox" at bounding box center [194, 571] width 14 height 12
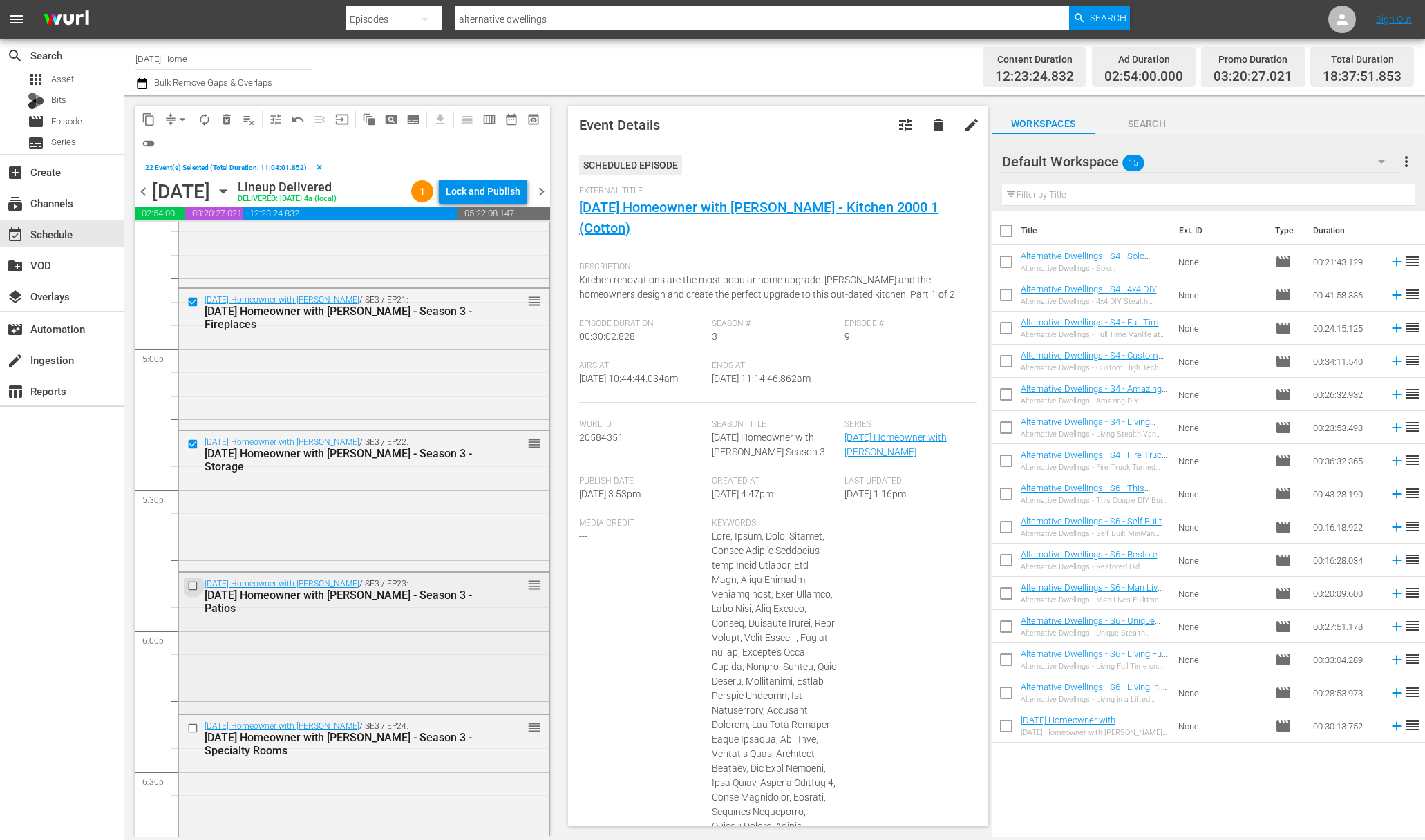
click at [195, 581] on input "checkbox" at bounding box center [194, 586] width 14 height 12
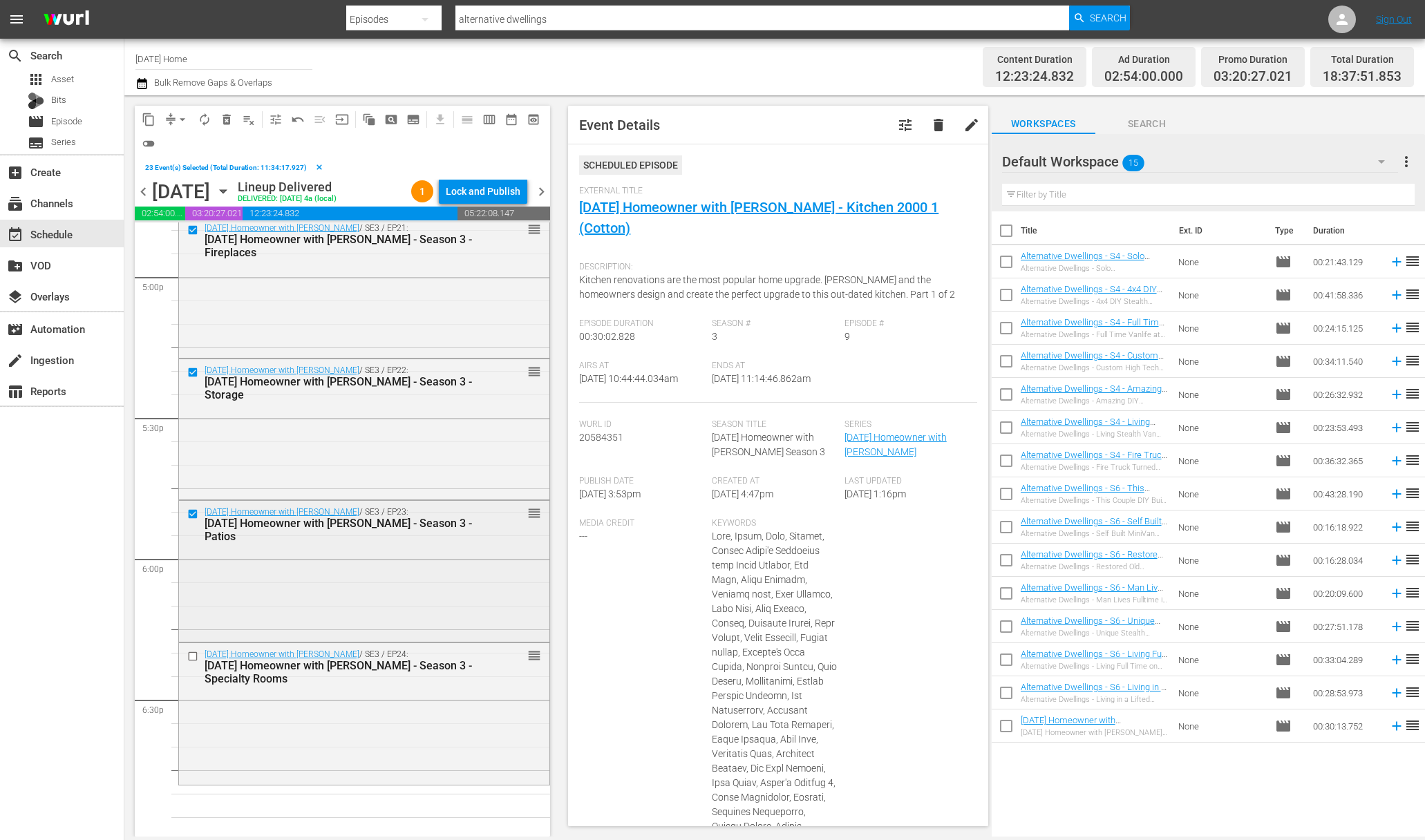
scroll to position [4795, 0]
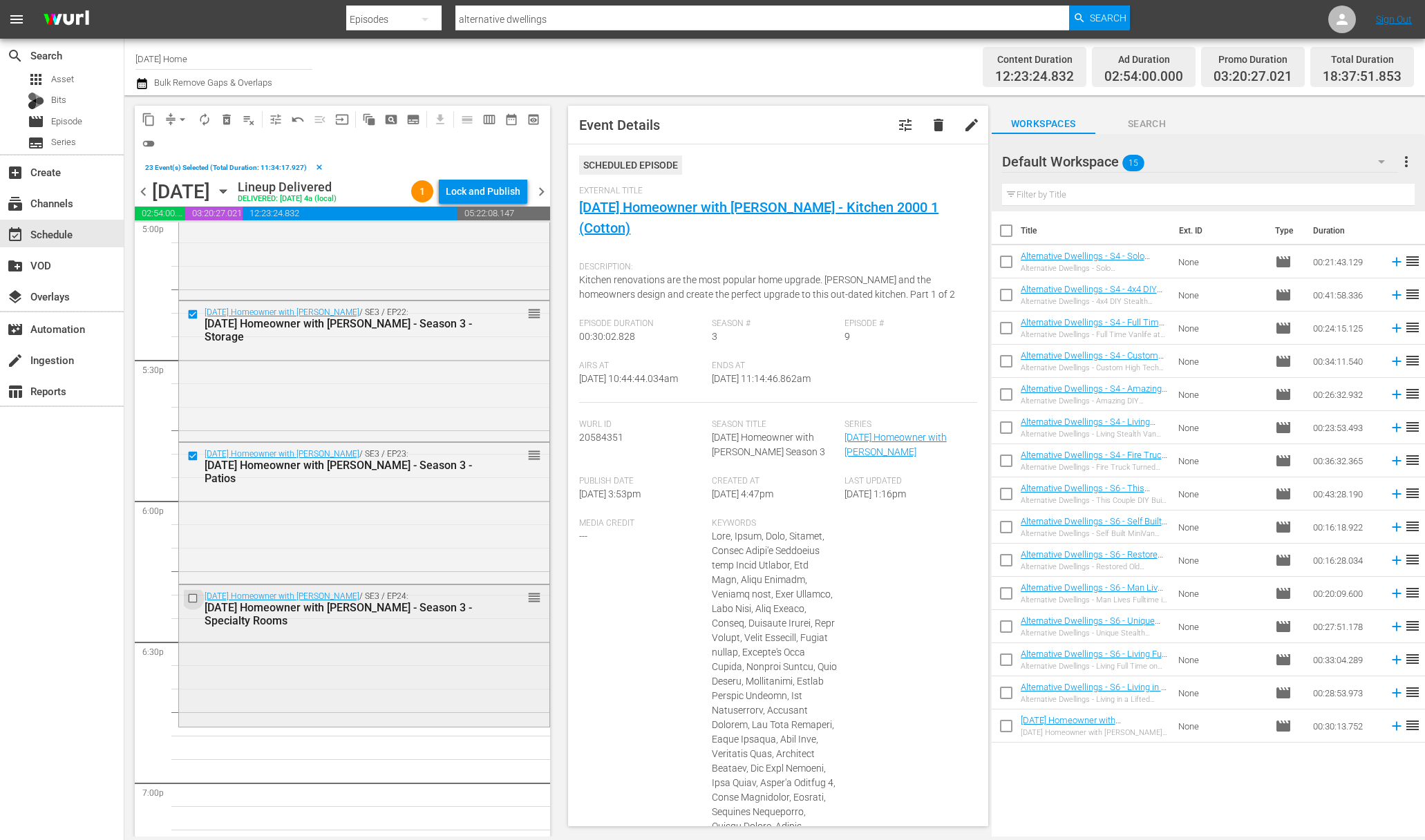
click at [194, 600] on input "checkbox" at bounding box center [194, 599] width 14 height 12
click at [155, 121] on span "content_copy" at bounding box center [148, 119] width 14 height 14
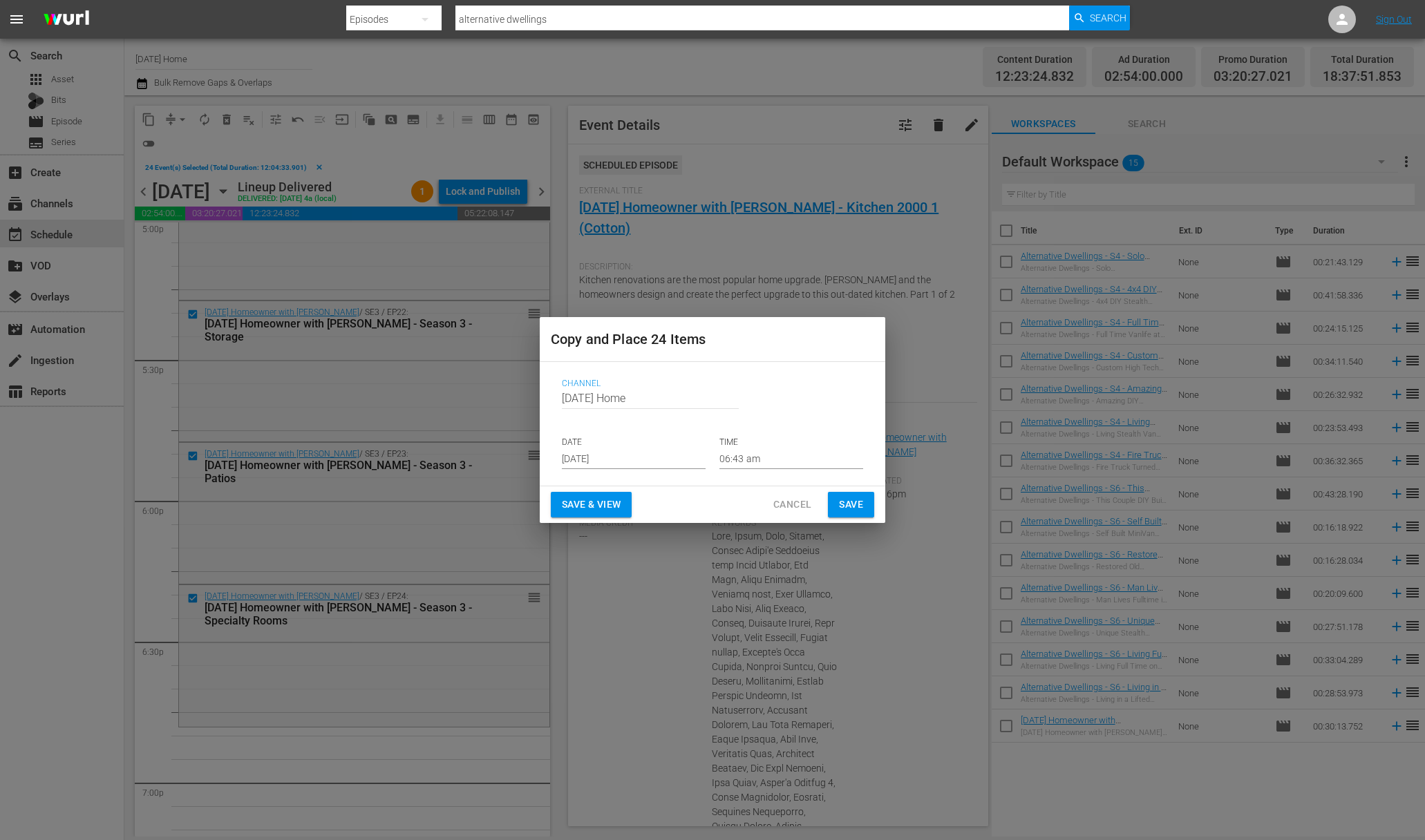
click at [651, 460] on input "[DATE]" at bounding box center [633, 458] width 144 height 21
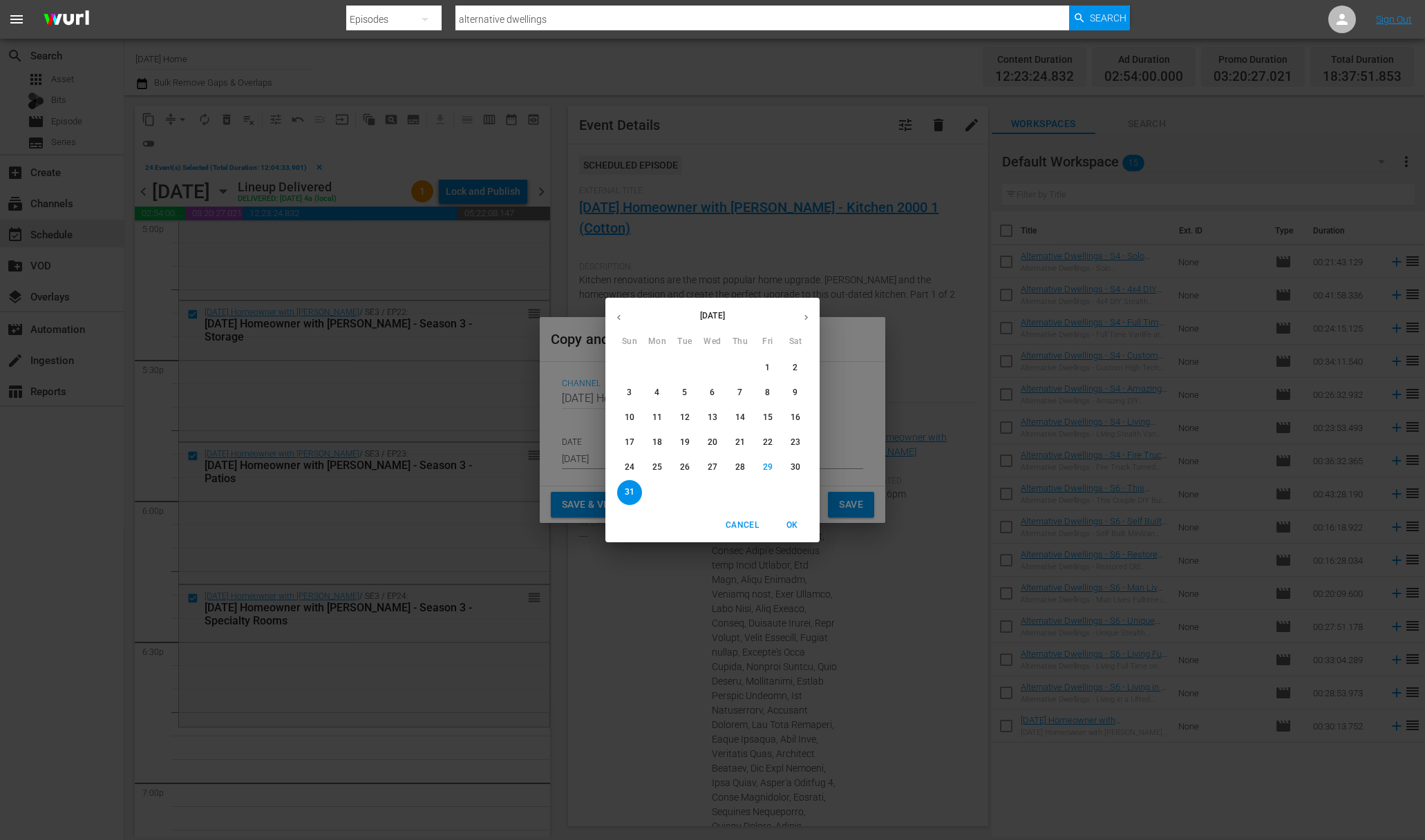
click at [811, 318] on button "button" at bounding box center [806, 317] width 27 height 27
click at [720, 369] on span "3" at bounding box center [712, 368] width 25 height 12
type input "[DATE]"
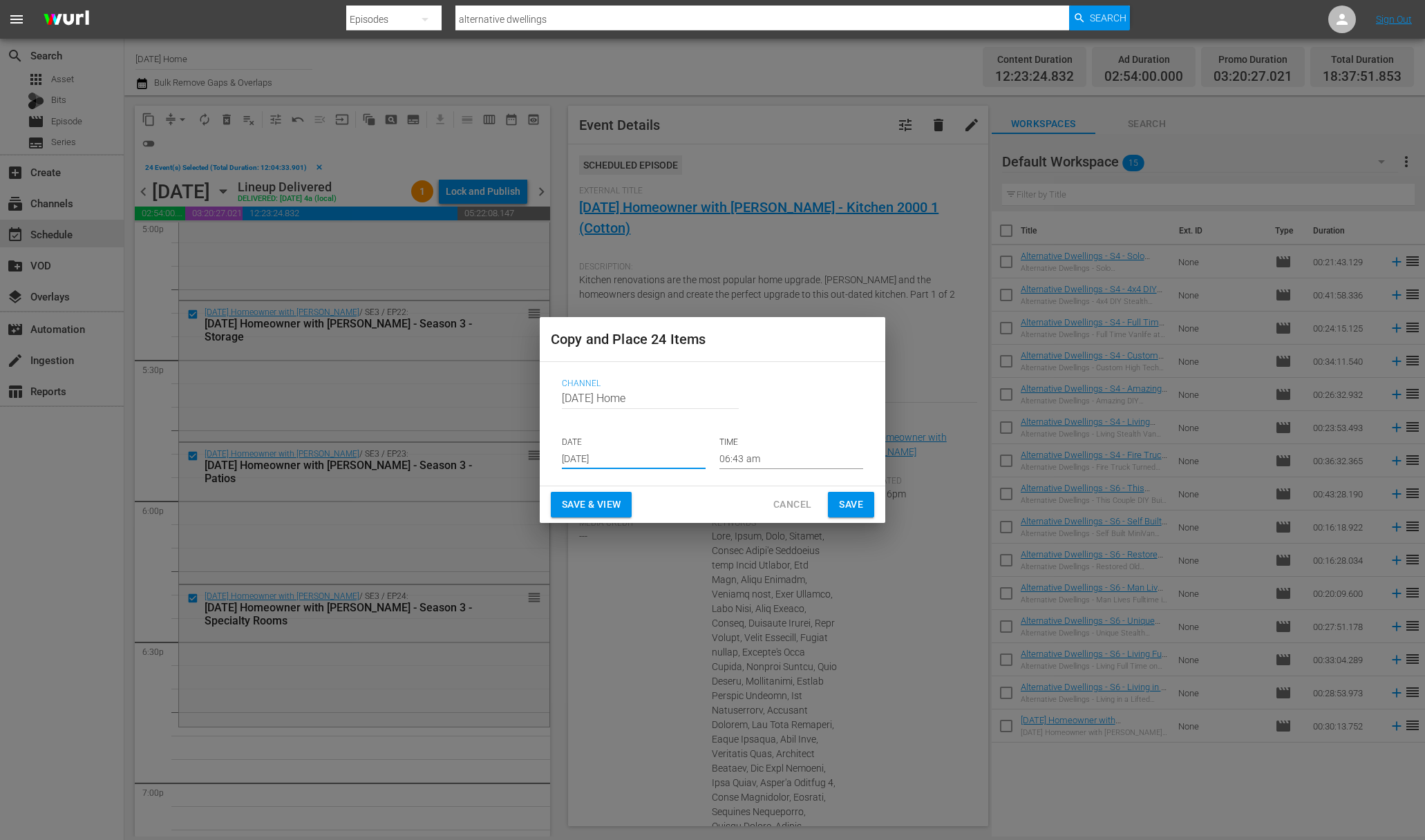
click at [752, 459] on input "06:43 am" at bounding box center [791, 458] width 144 height 21
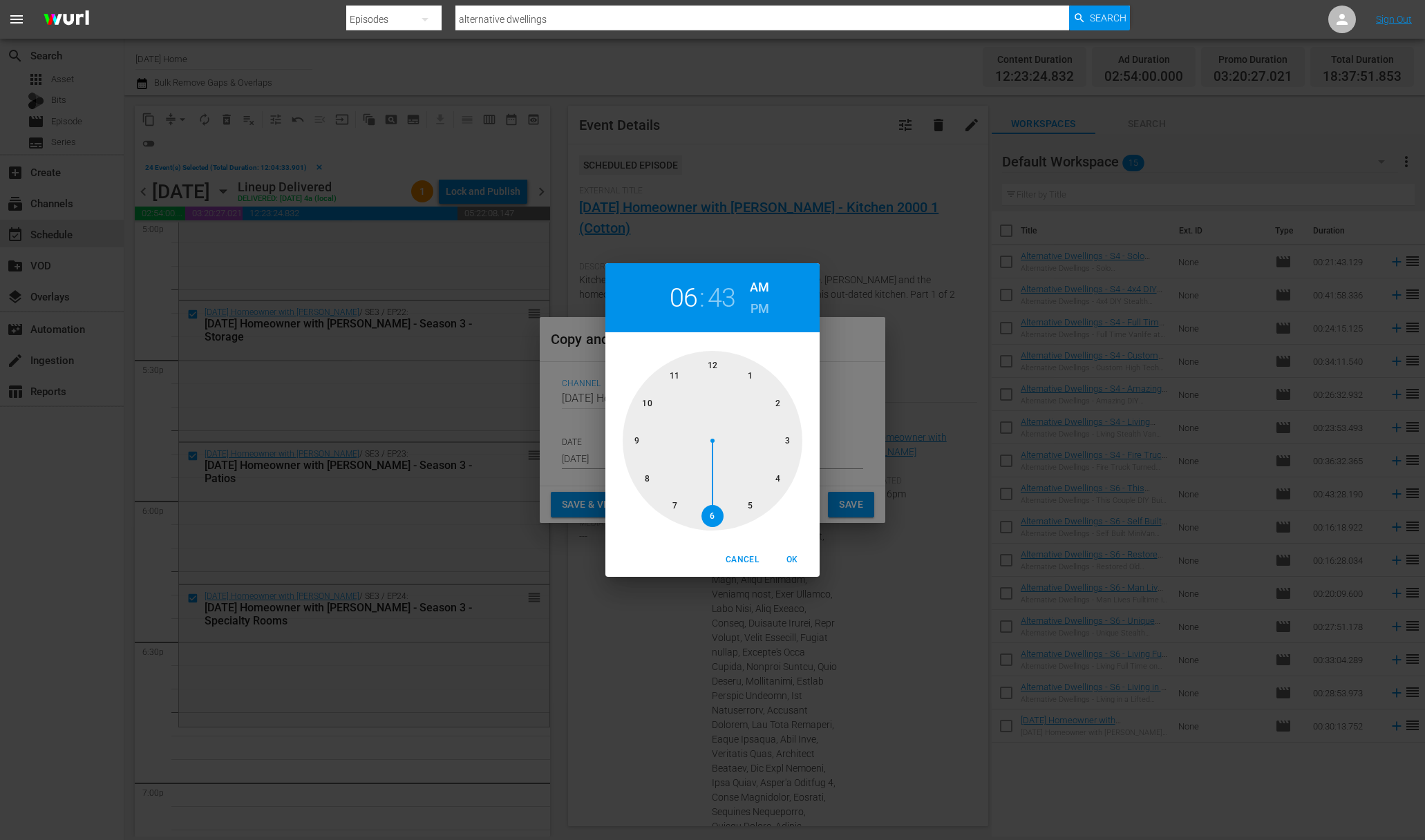
drag, startPoint x: 711, startPoint y: 361, endPoint x: 721, endPoint y: 339, distance: 24.2
click at [711, 361] on div at bounding box center [712, 441] width 180 height 180
click at [712, 362] on div at bounding box center [712, 441] width 180 height 180
click at [794, 558] on span "OK" at bounding box center [792, 560] width 33 height 14
type input "12:00 am"
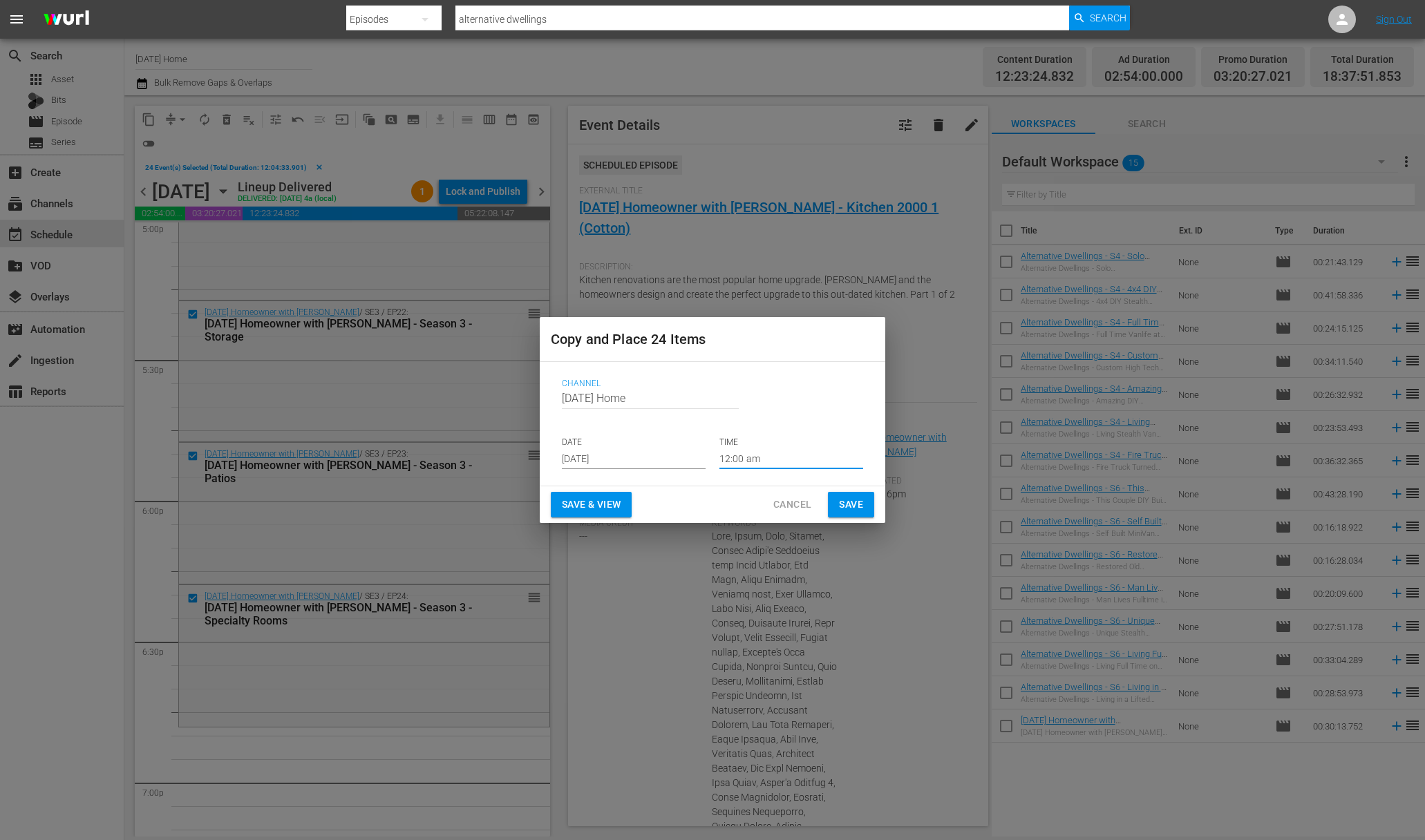
click at [839, 509] on span "Save" at bounding box center [850, 504] width 24 height 17
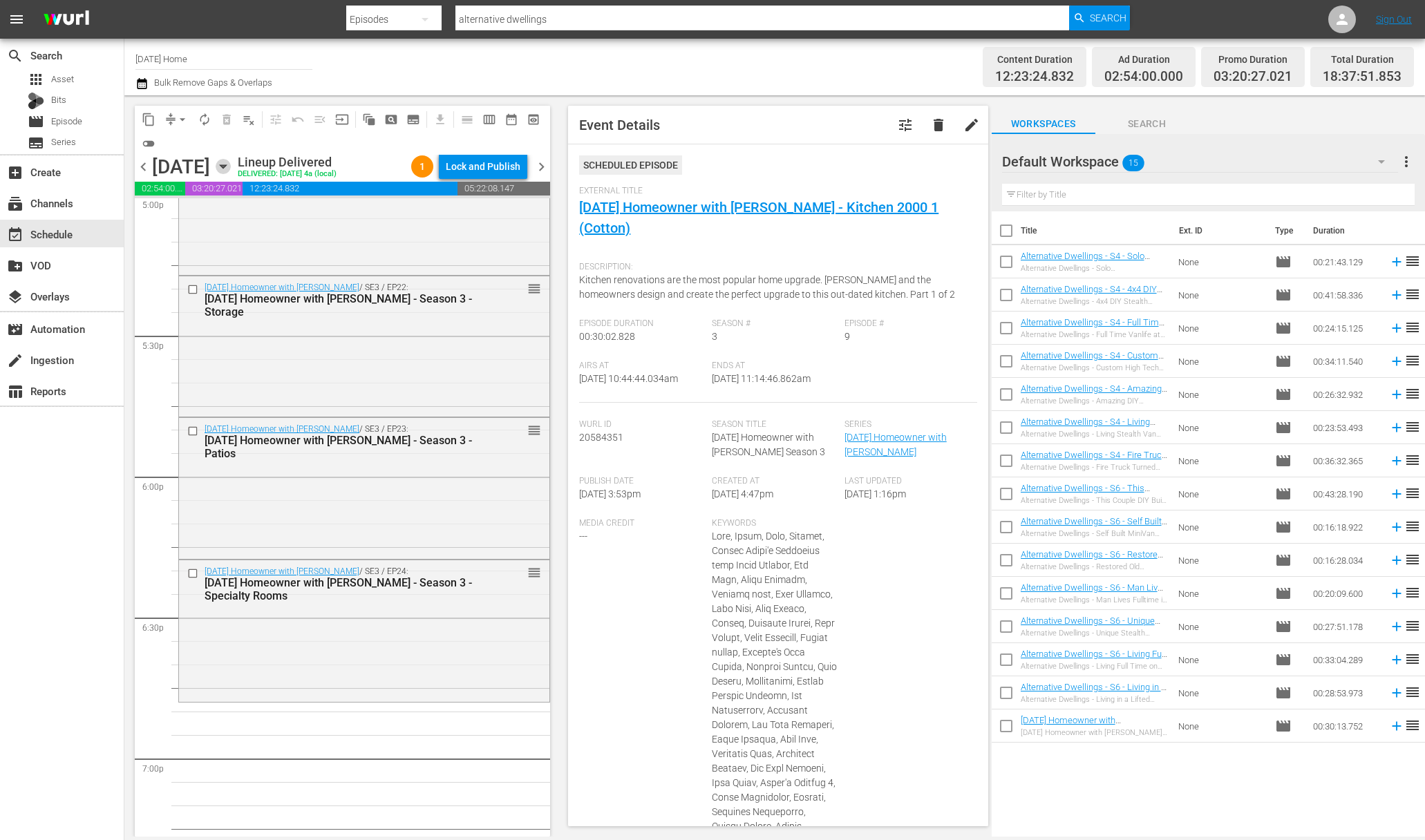
click at [226, 169] on icon "button" at bounding box center [222, 167] width 6 height 3
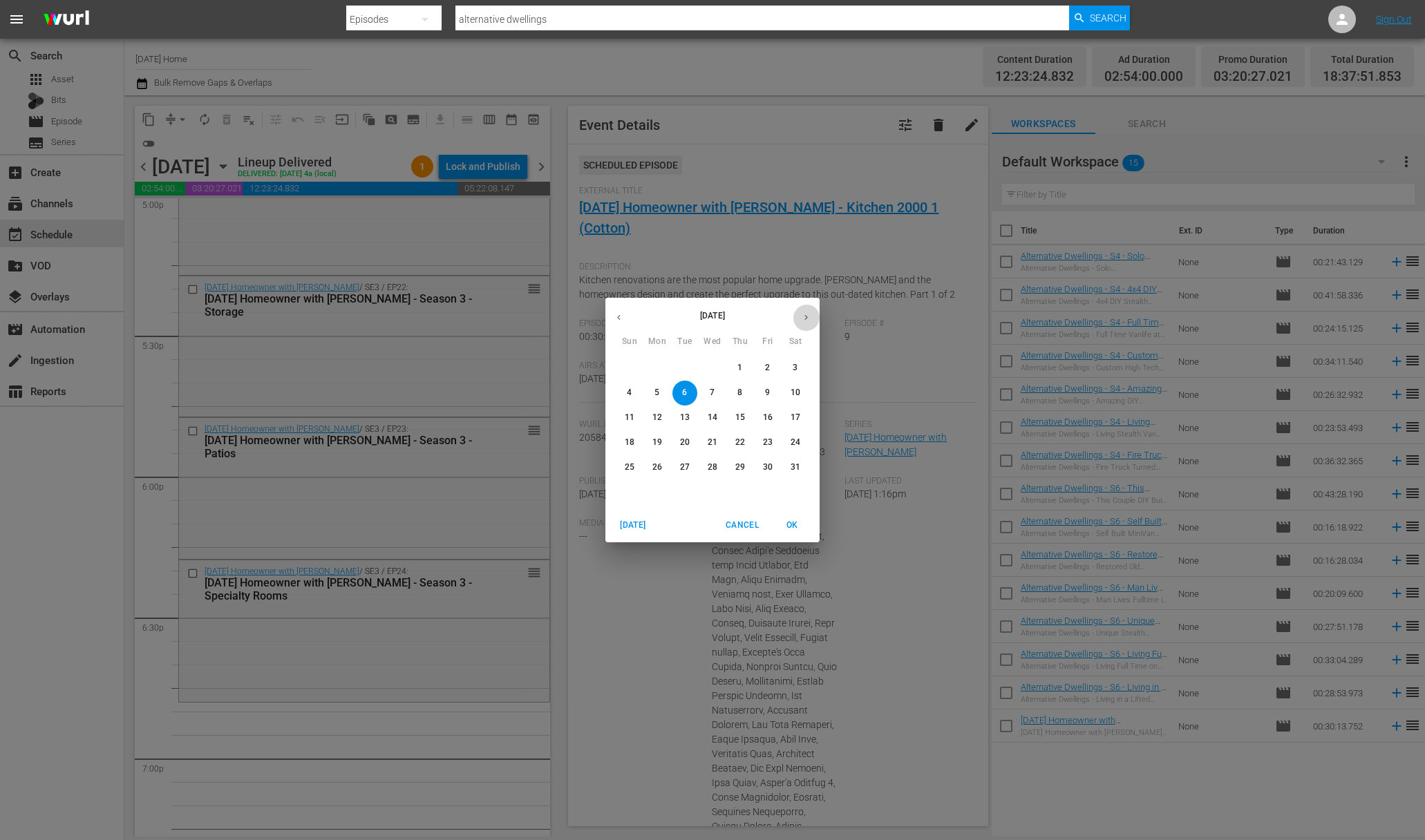
click at [810, 319] on icon "button" at bounding box center [806, 317] width 10 height 10
click at [810, 320] on icon "button" at bounding box center [806, 317] width 10 height 10
click at [707, 366] on span "3" at bounding box center [712, 368] width 25 height 12
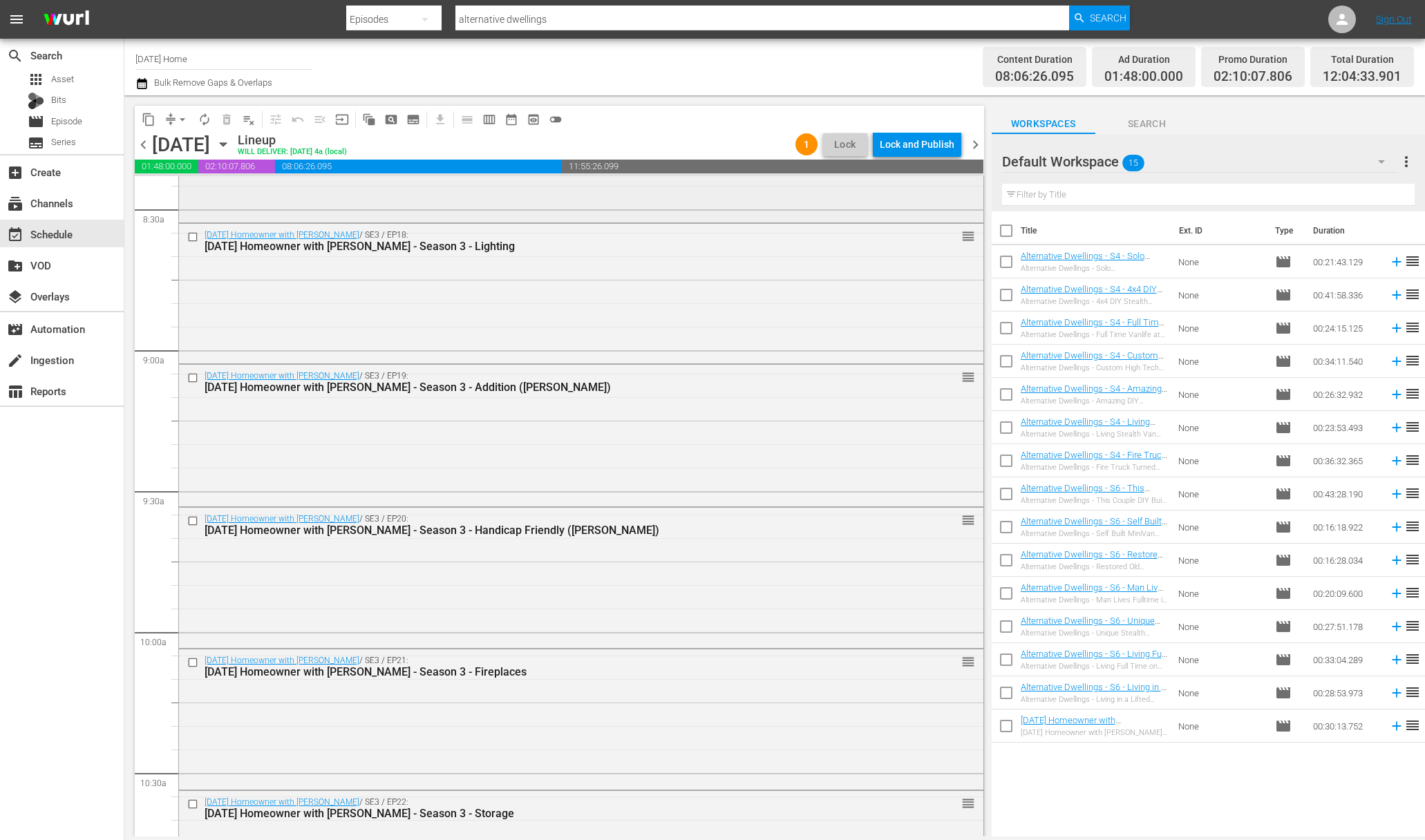
scroll to position [3096, 0]
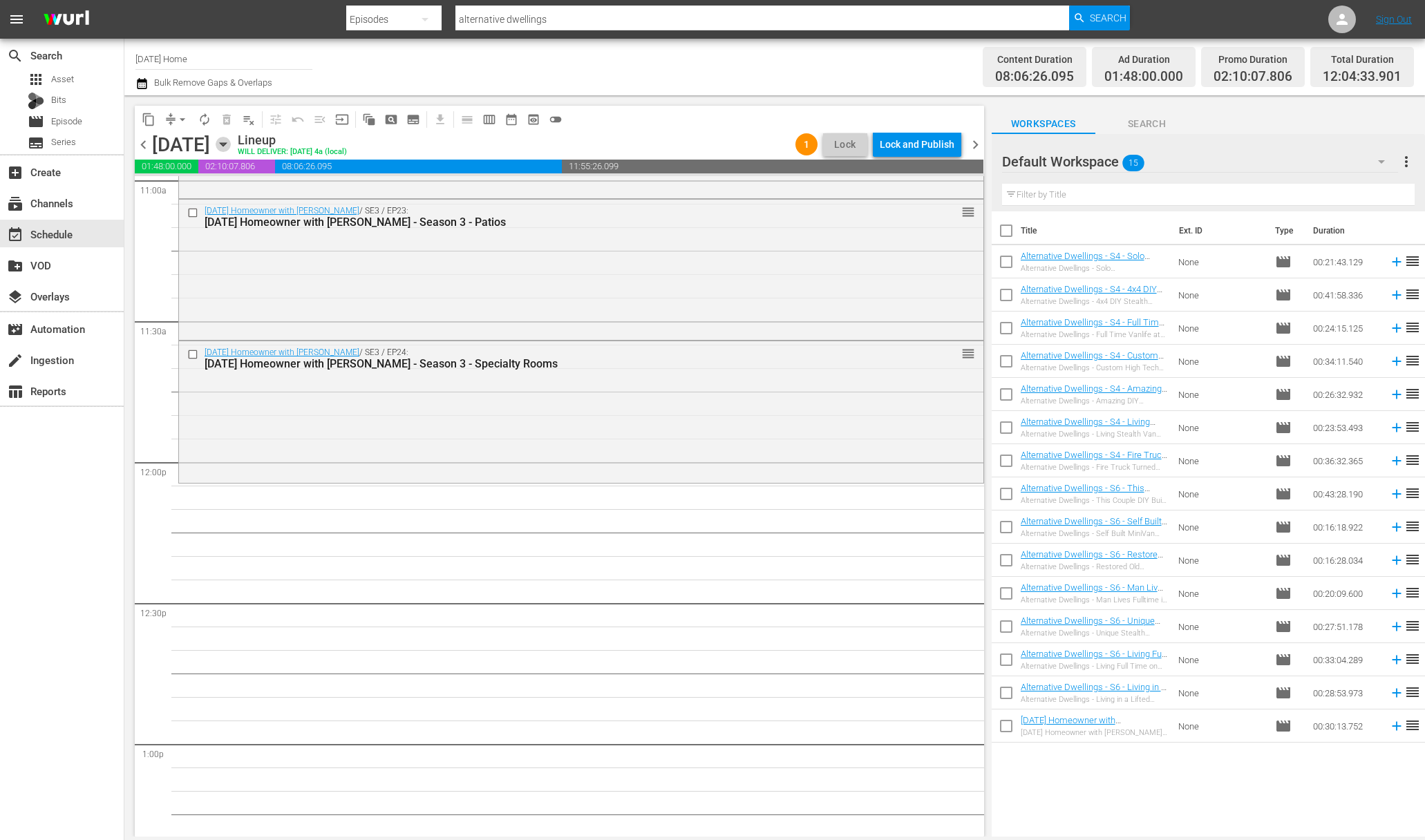
click at [226, 144] on icon "button" at bounding box center [222, 145] width 6 height 3
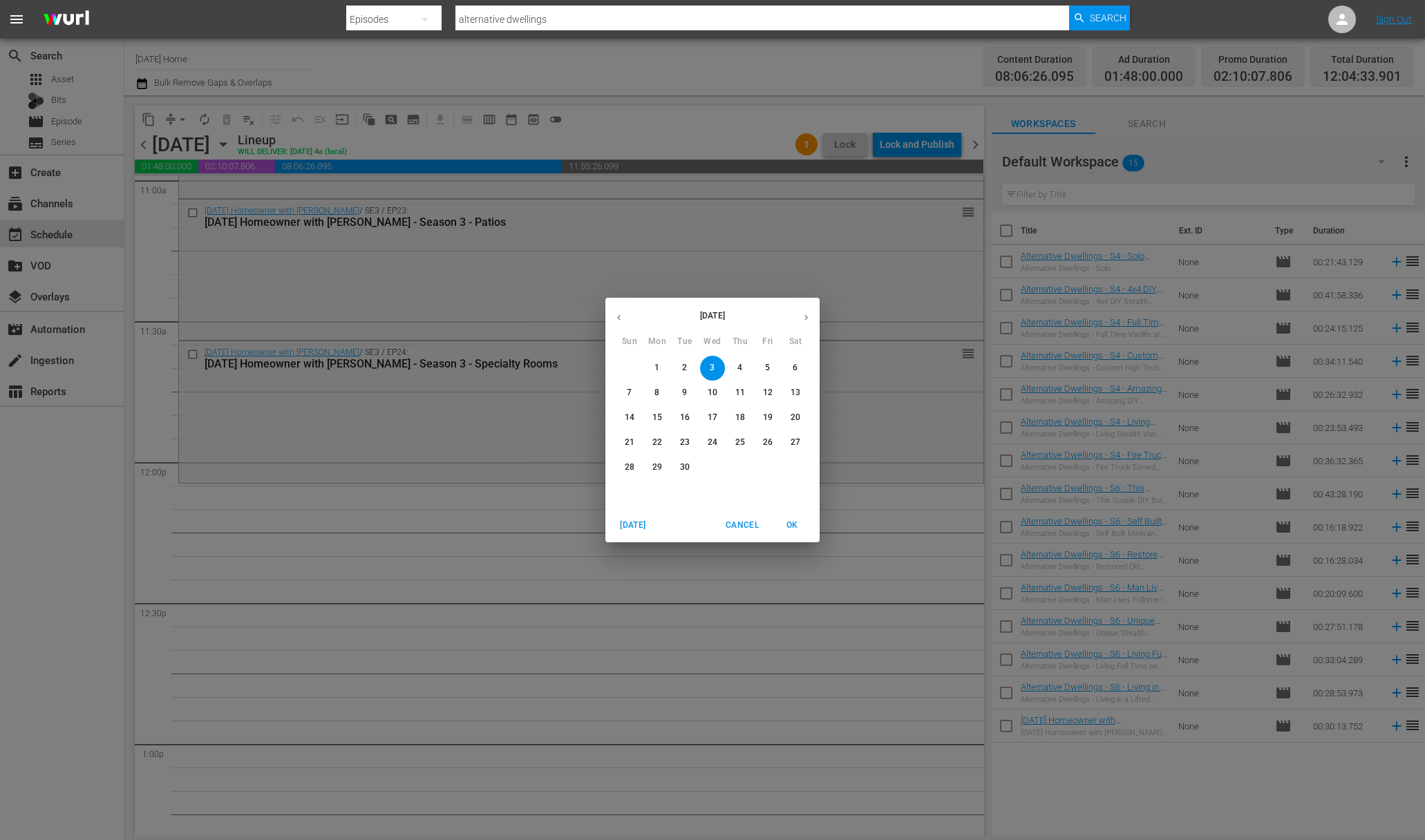
click at [614, 306] on button "button" at bounding box center [619, 317] width 27 height 27
click at [614, 305] on button "button" at bounding box center [619, 317] width 27 height 27
click at [610, 314] on button "button" at bounding box center [619, 317] width 27 height 27
click at [626, 317] on button "button" at bounding box center [619, 317] width 27 height 27
click at [764, 395] on span "9" at bounding box center [768, 393] width 25 height 12
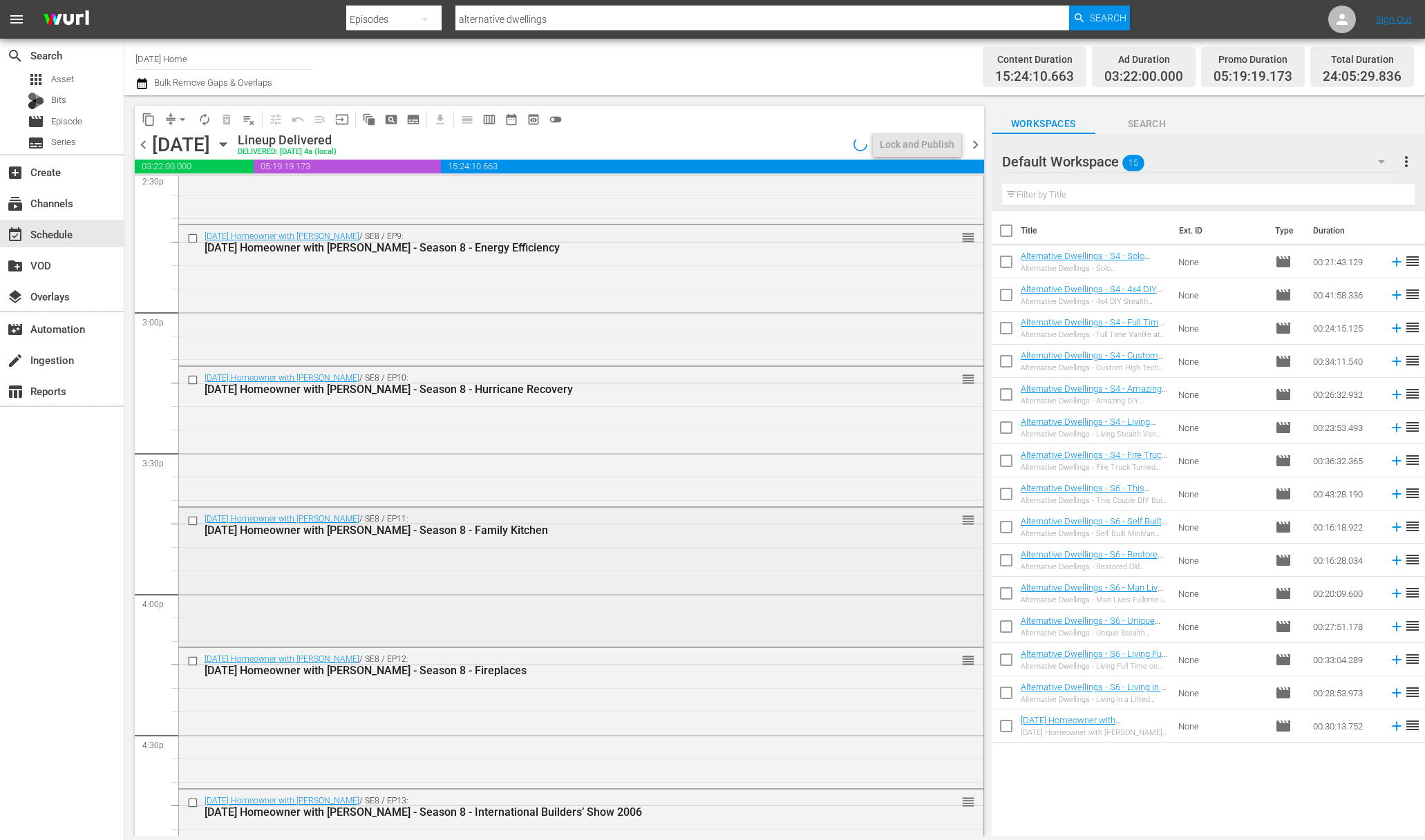
scroll to position [4166, 0]
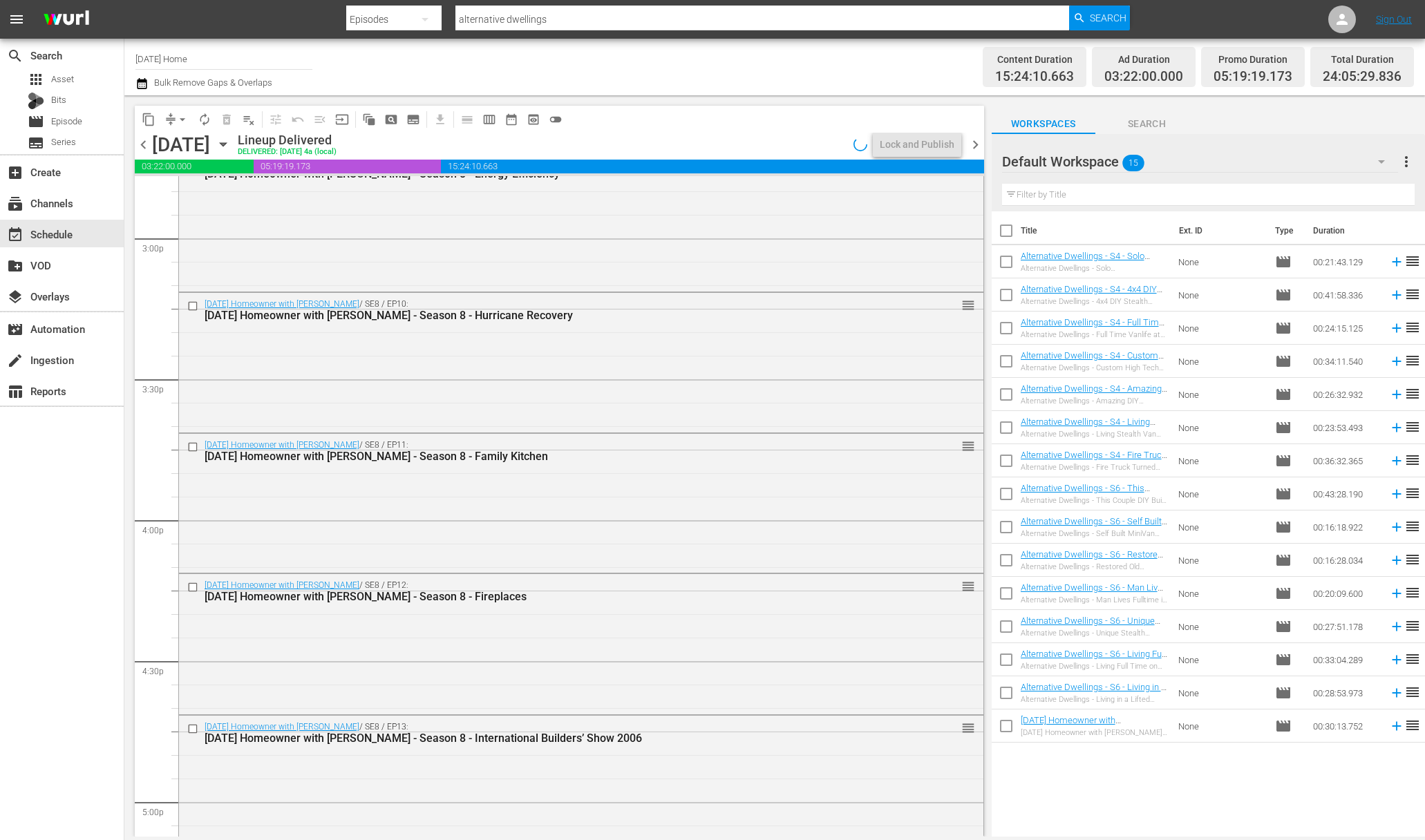
click at [226, 144] on icon "button" at bounding box center [222, 145] width 6 height 3
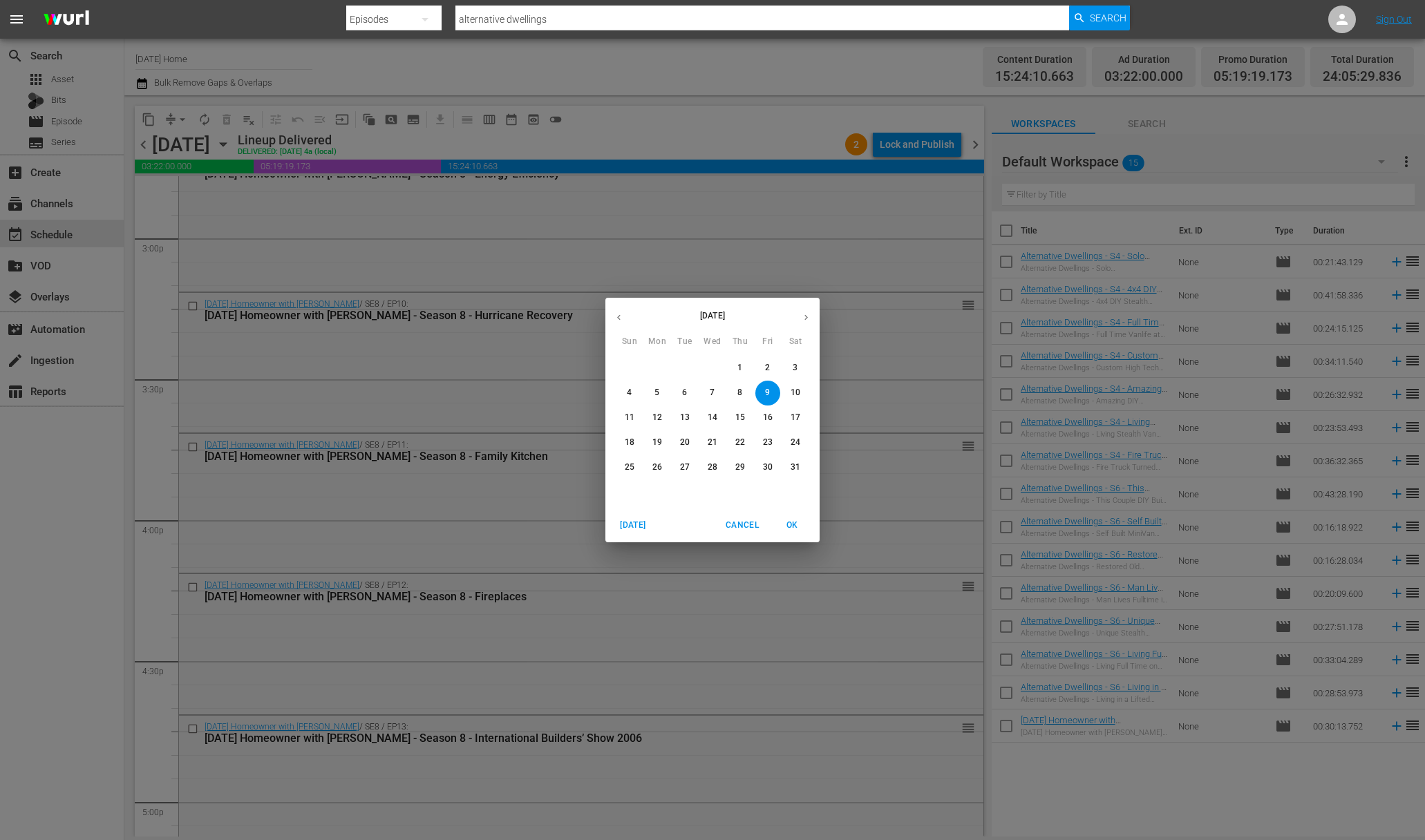
click at [791, 387] on p "10" at bounding box center [795, 393] width 10 height 12
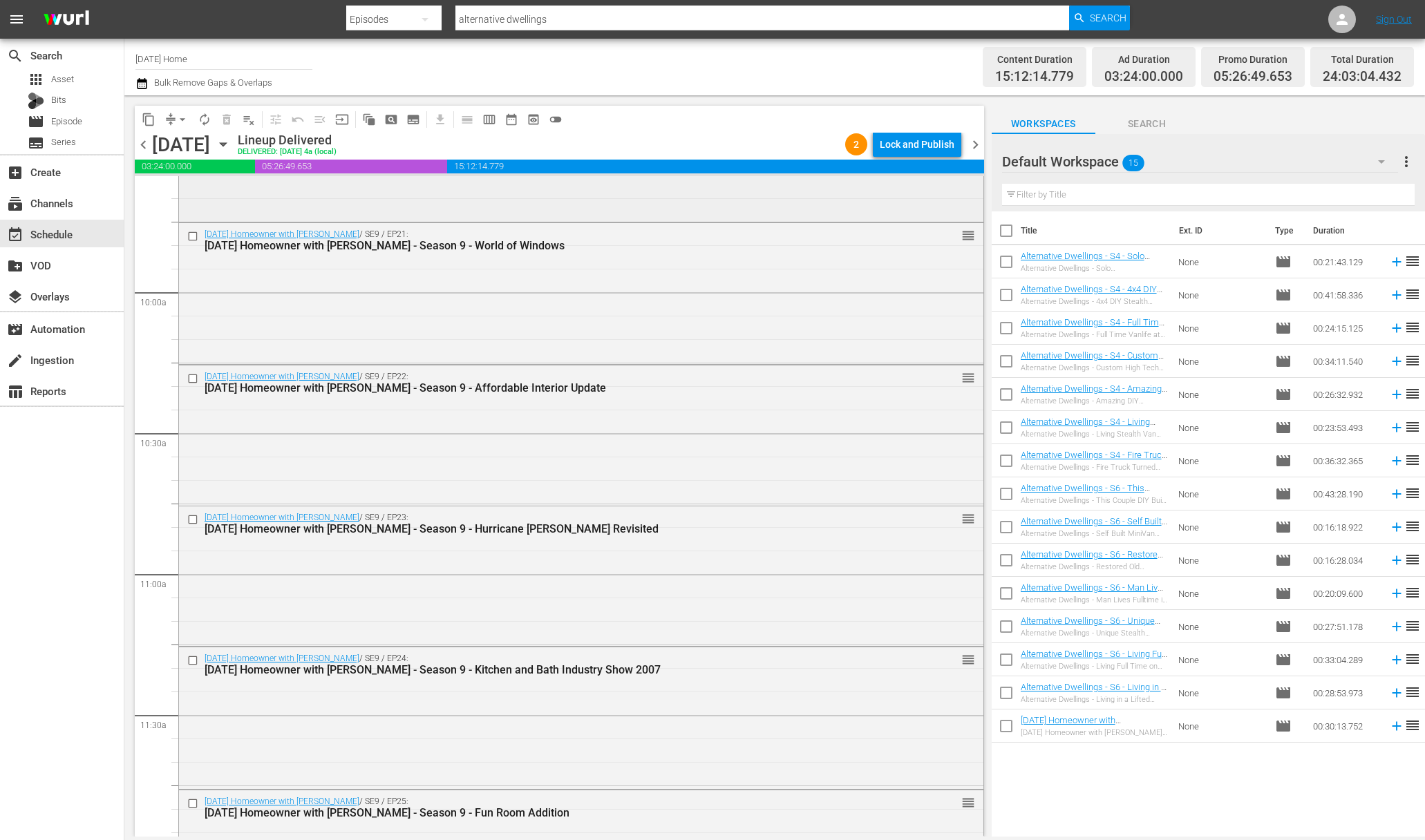
scroll to position [2467, 0]
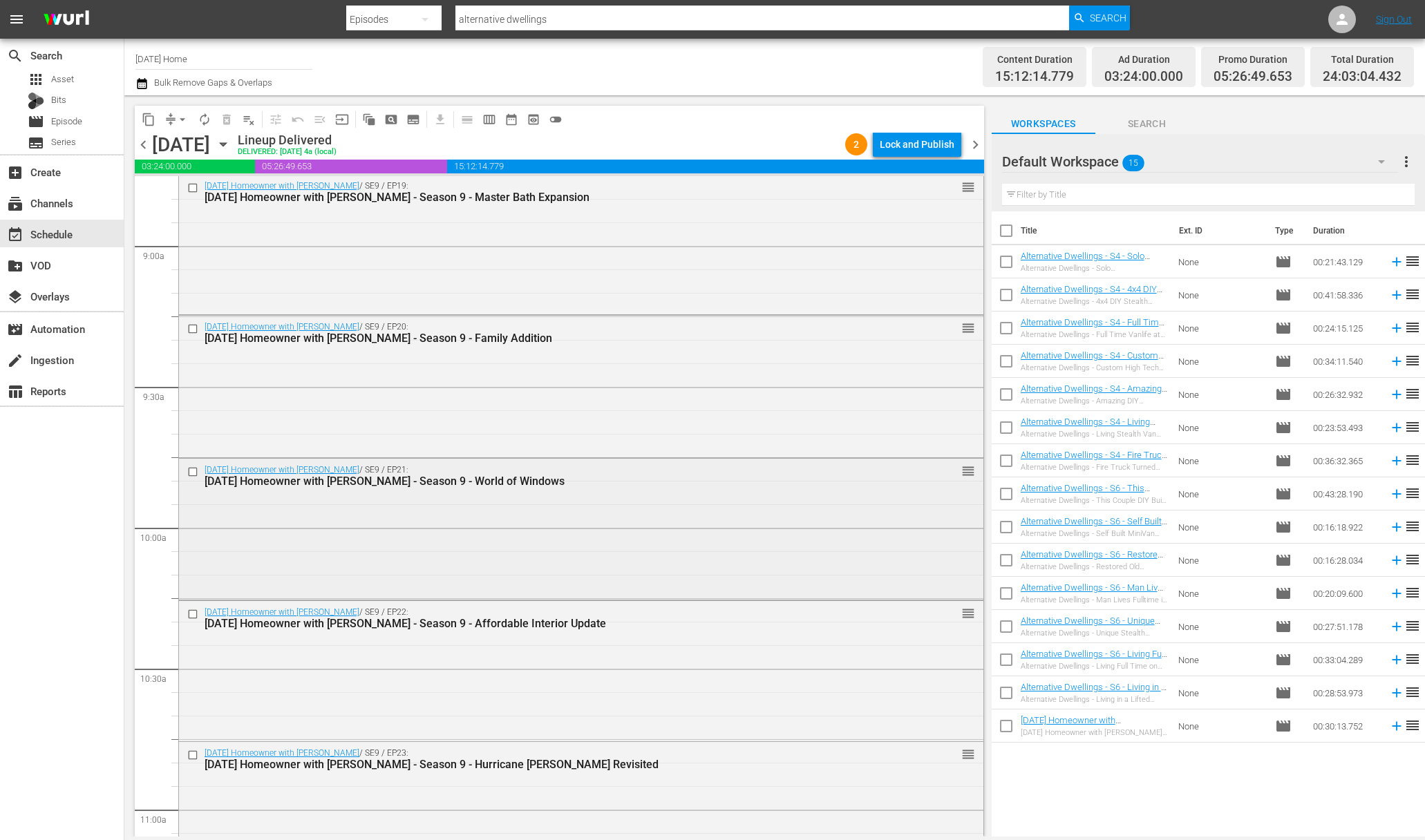
click at [194, 471] on input "checkbox" at bounding box center [194, 472] width 14 height 12
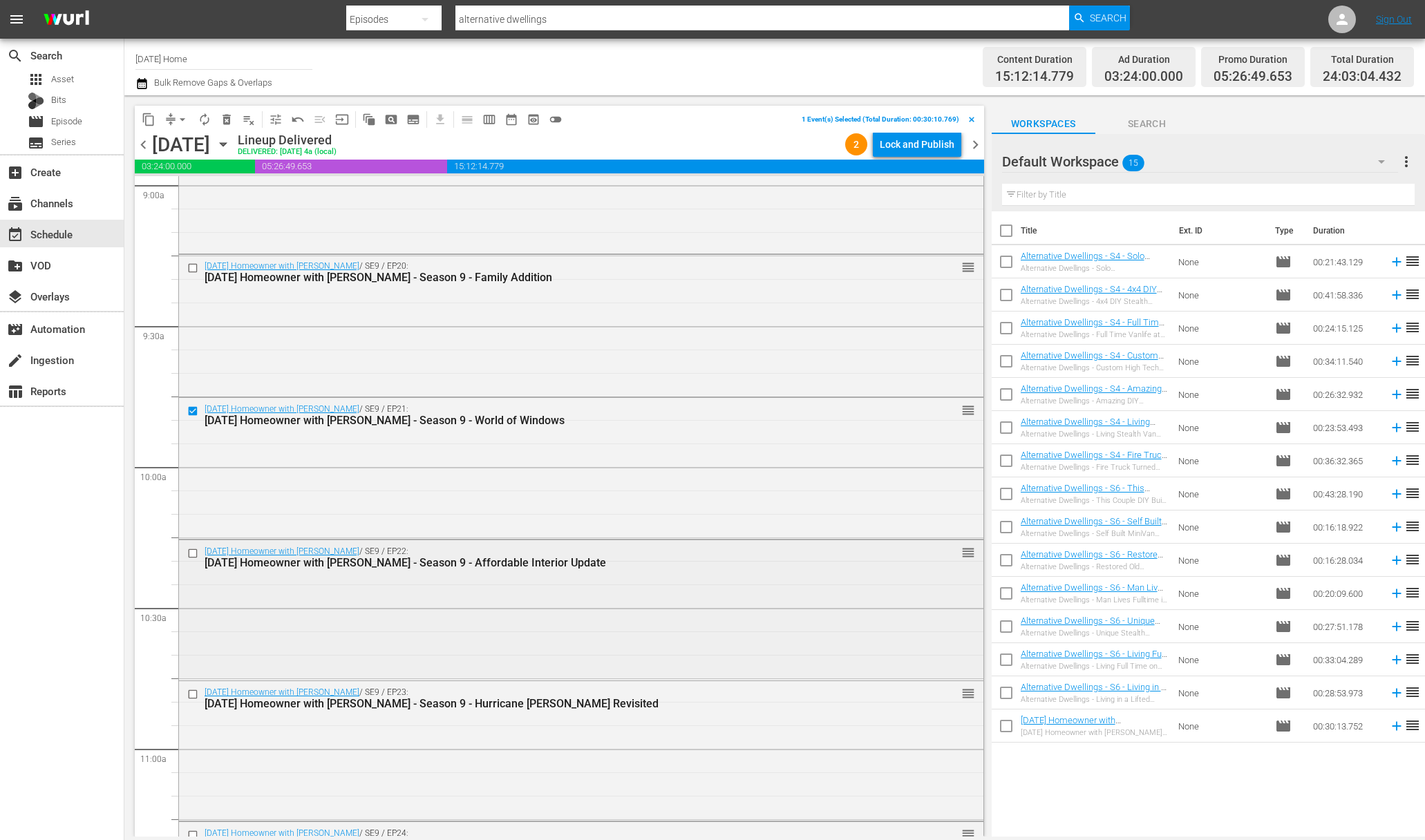
scroll to position [2719, 0]
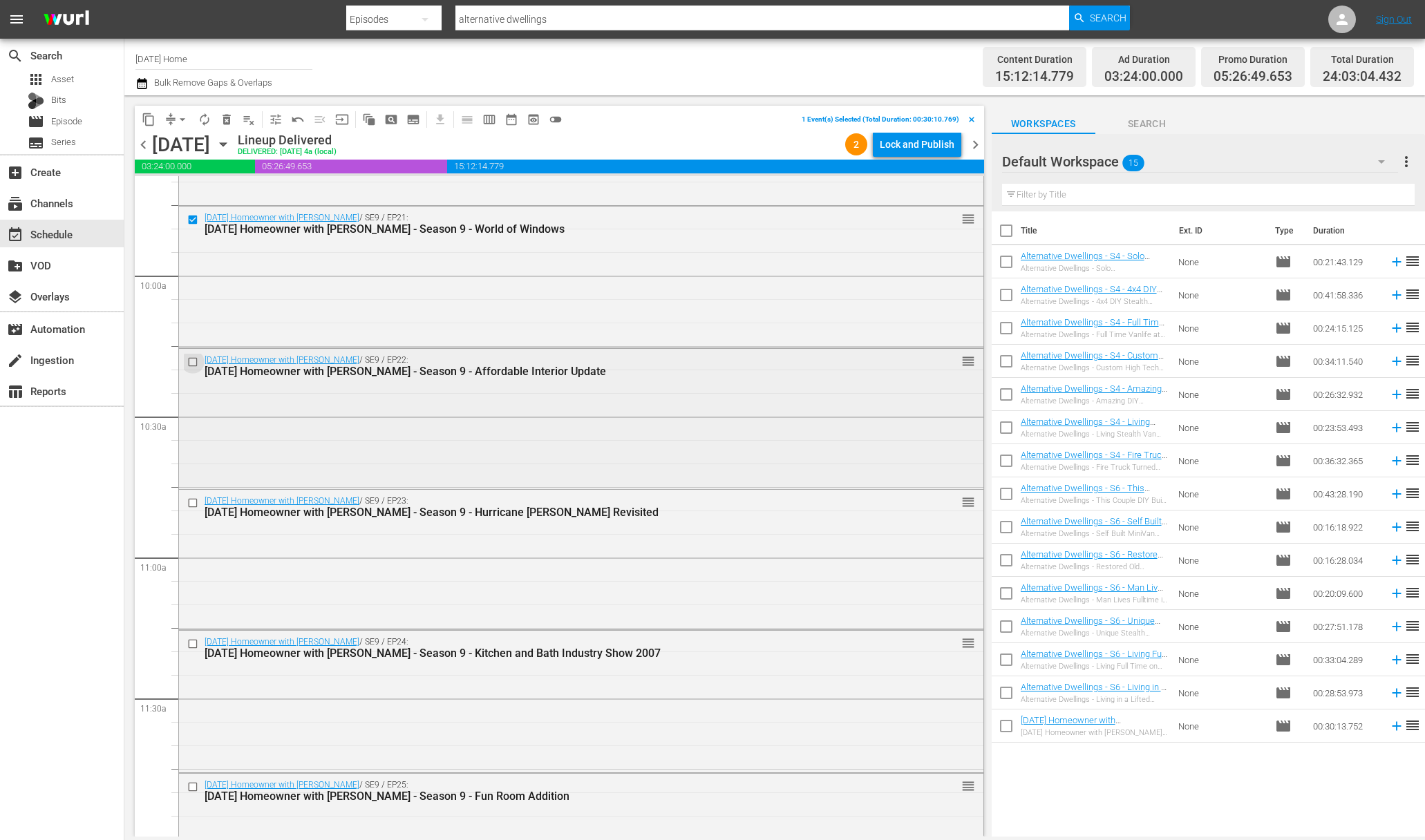
click at [195, 361] on input "checkbox" at bounding box center [194, 362] width 14 height 12
click at [193, 502] on input "checkbox" at bounding box center [194, 503] width 14 height 12
click at [194, 643] on input "checkbox" at bounding box center [194, 645] width 14 height 12
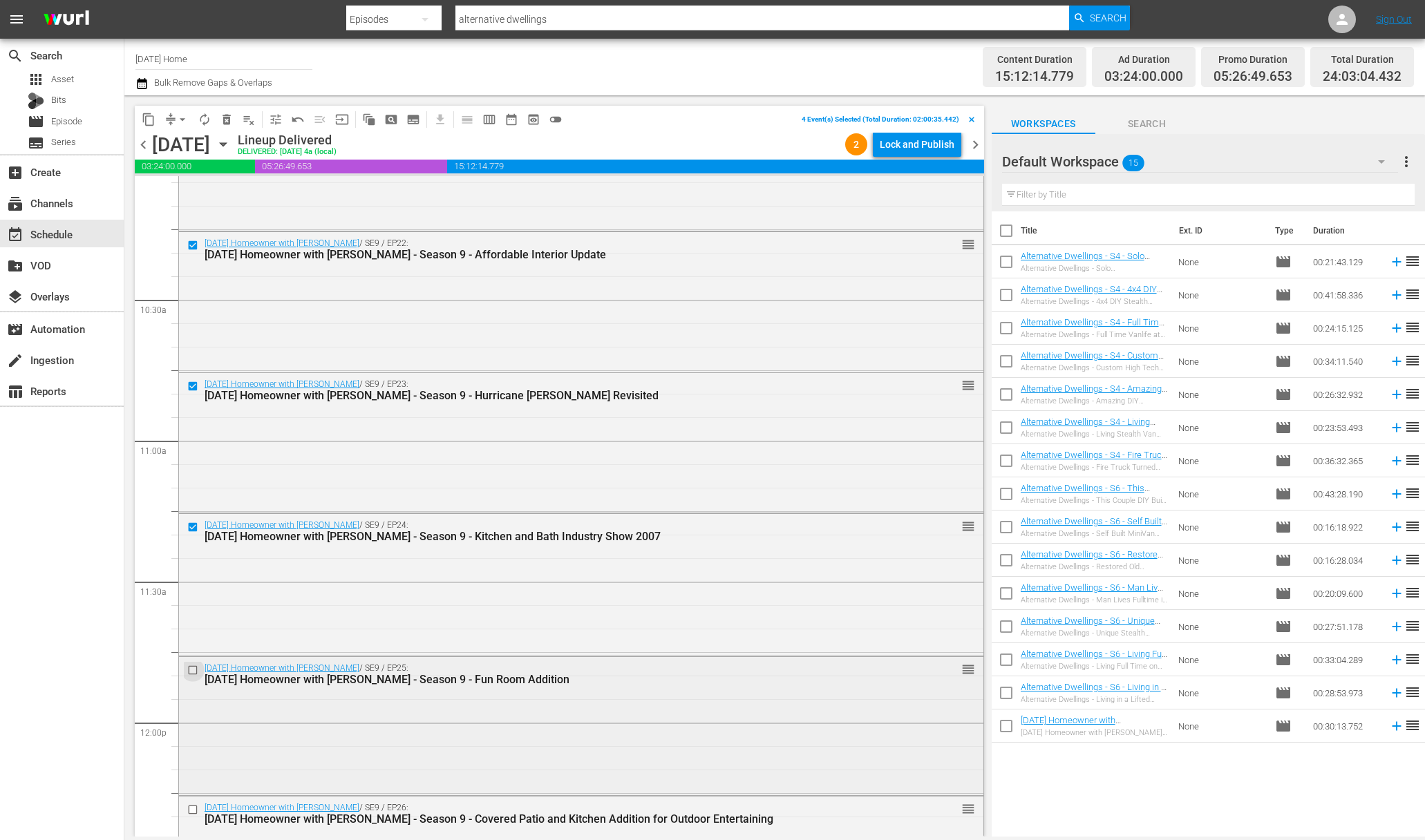
click at [194, 667] on input "checkbox" at bounding box center [194, 670] width 14 height 12
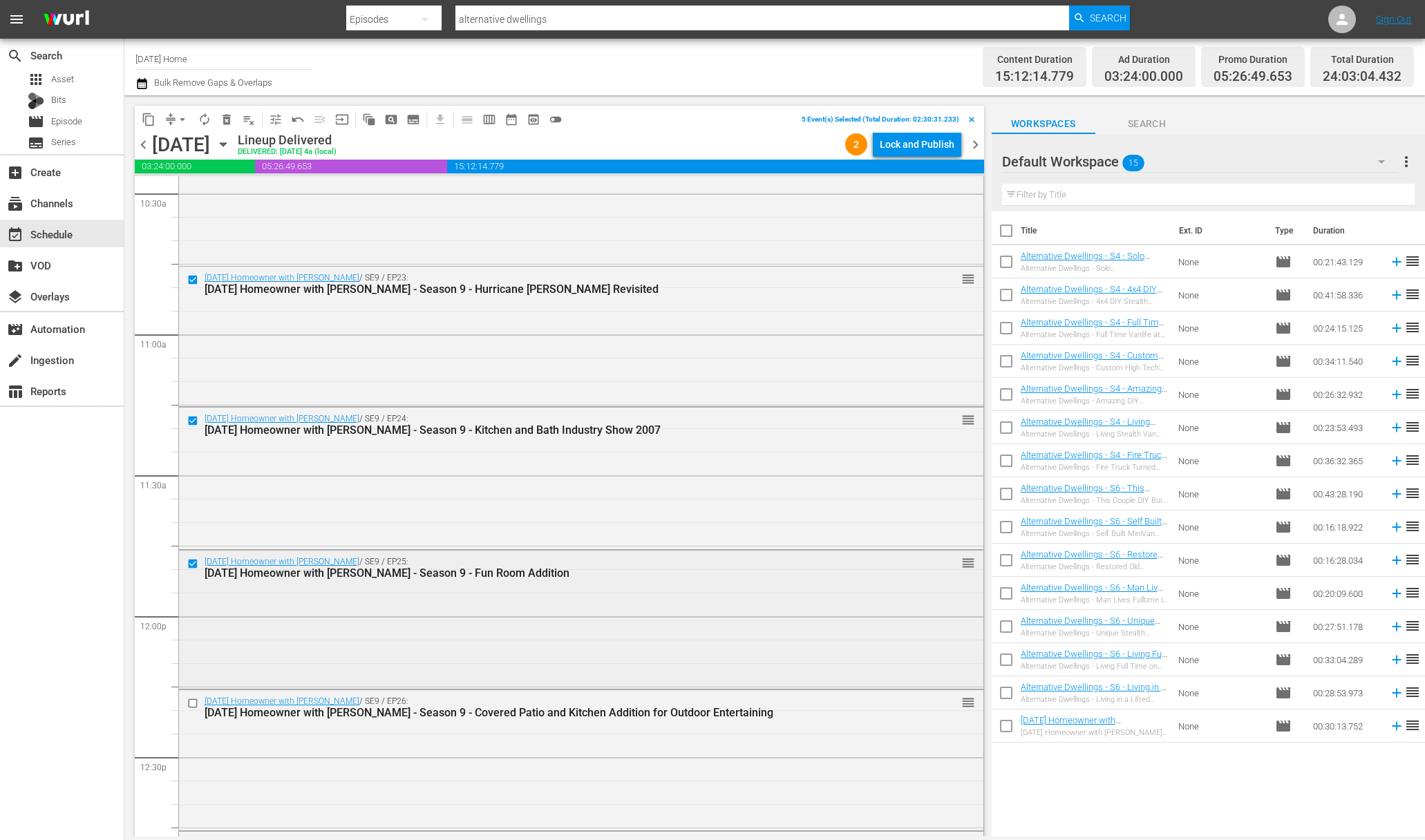
scroll to position [2963, 0]
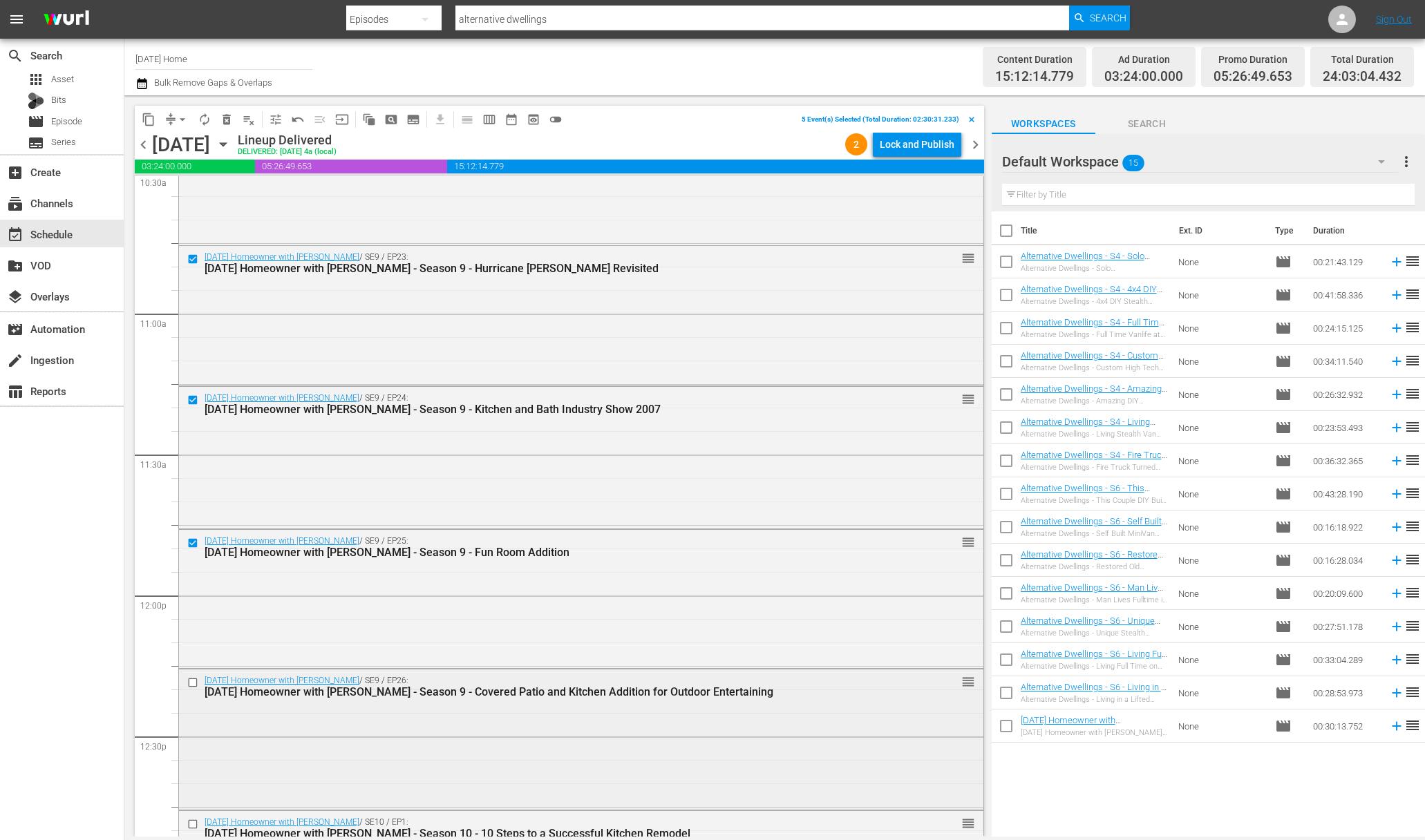
click at [194, 682] on input "checkbox" at bounding box center [194, 683] width 14 height 12
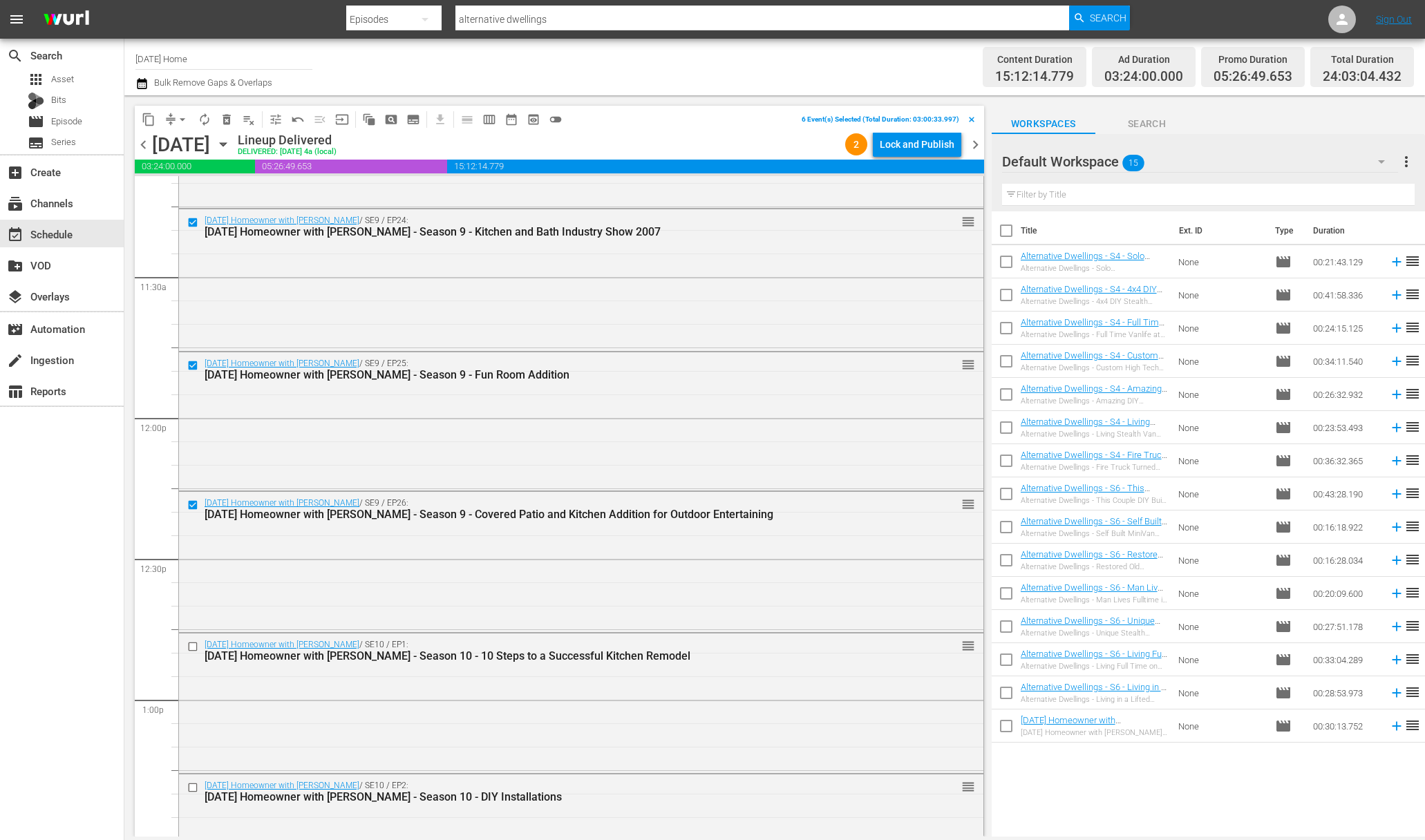
scroll to position [3224, 0]
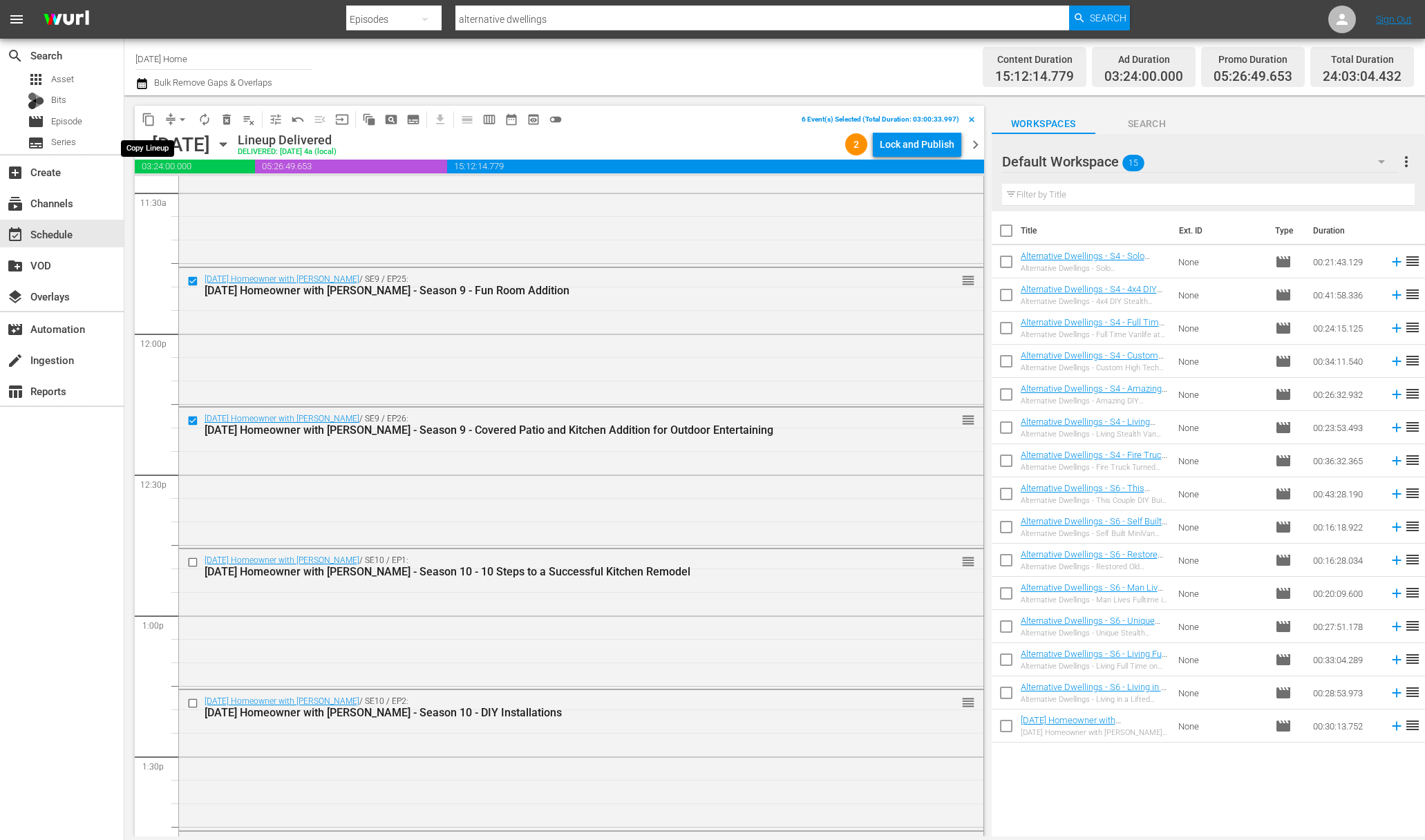
click at [151, 122] on span "content_copy" at bounding box center [148, 119] width 14 height 14
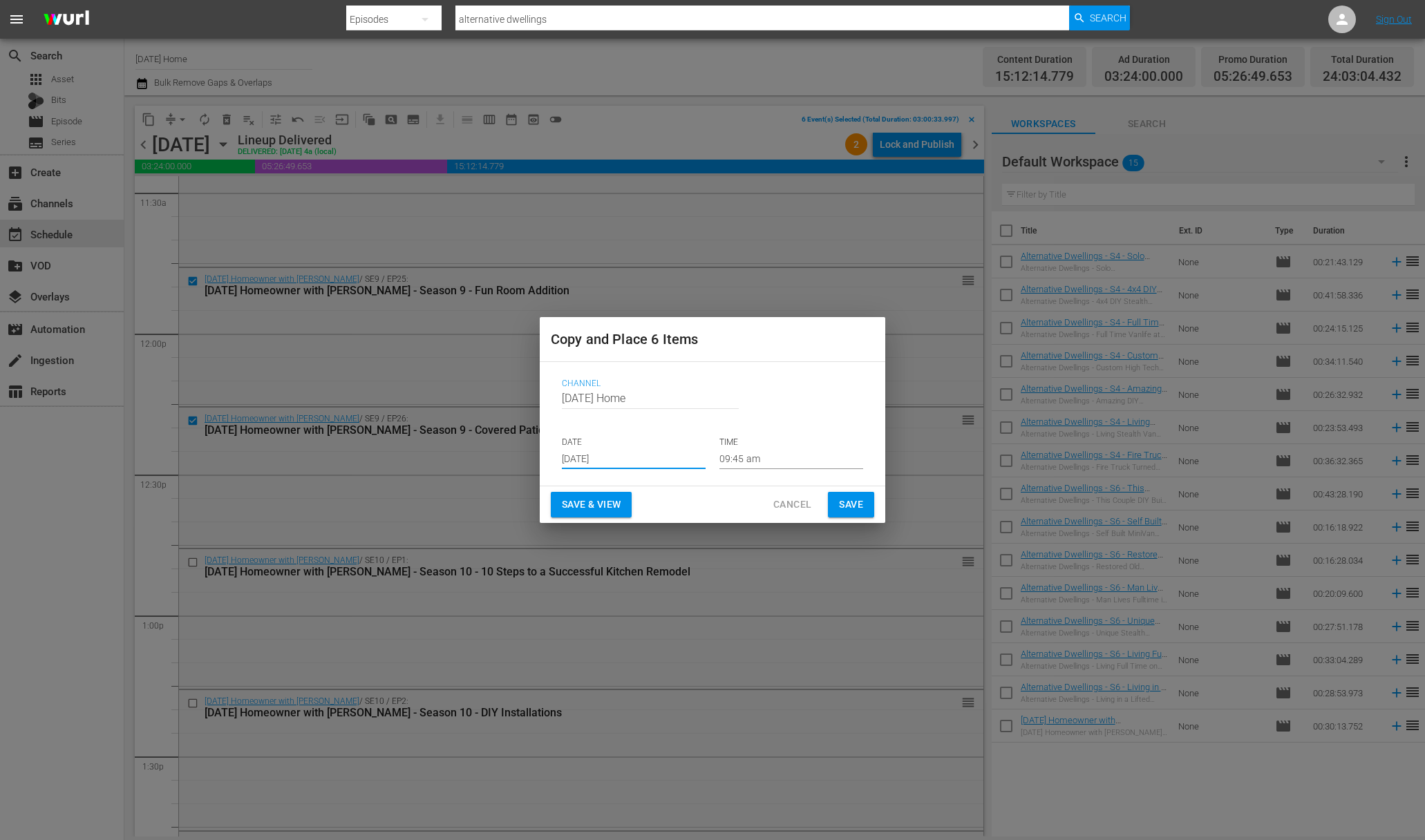
click at [636, 459] on input "[DATE]" at bounding box center [633, 458] width 144 height 21
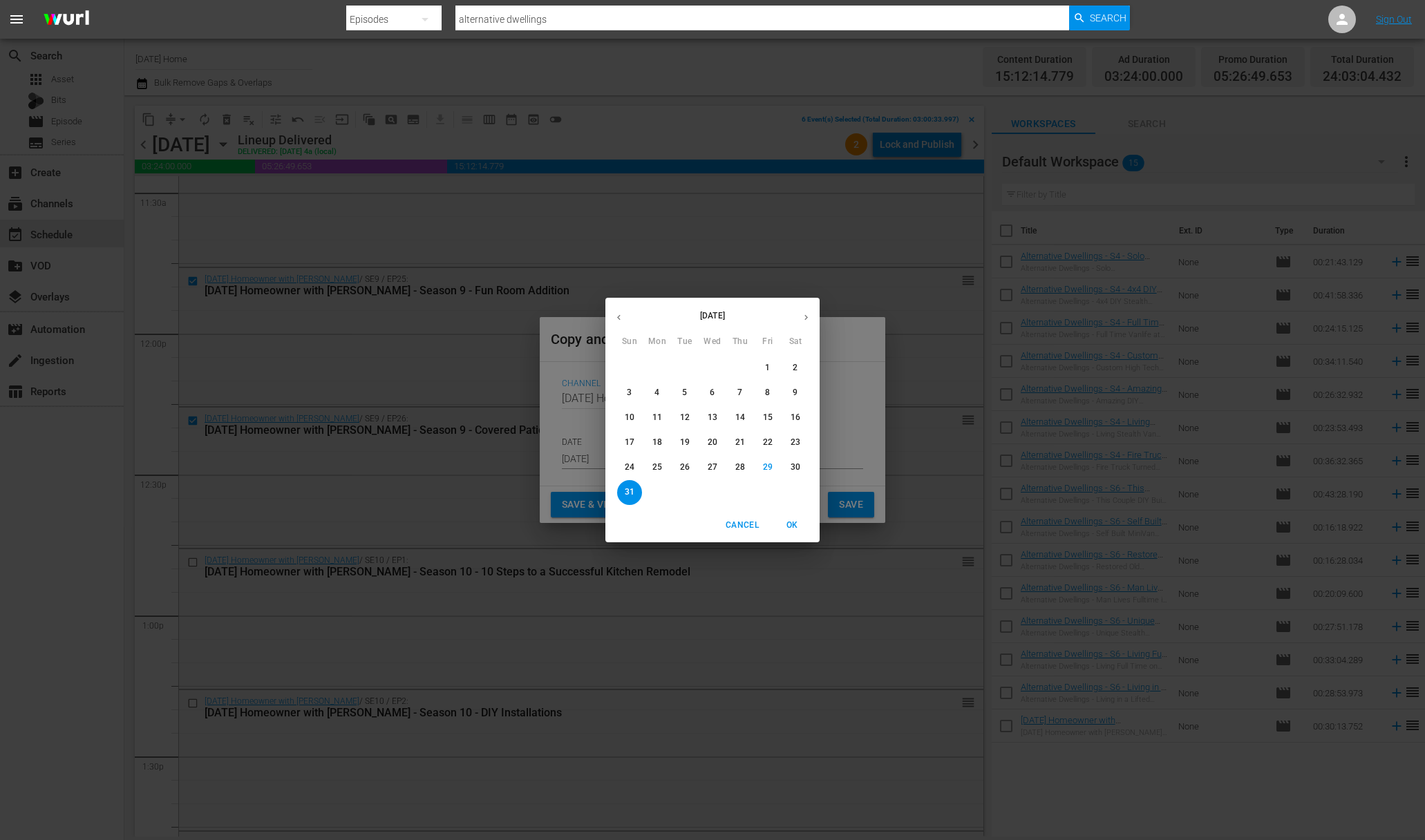
click at [804, 322] on icon "button" at bounding box center [806, 317] width 10 height 10
click at [718, 369] on span "3" at bounding box center [712, 368] width 25 height 12
type input "[DATE]"
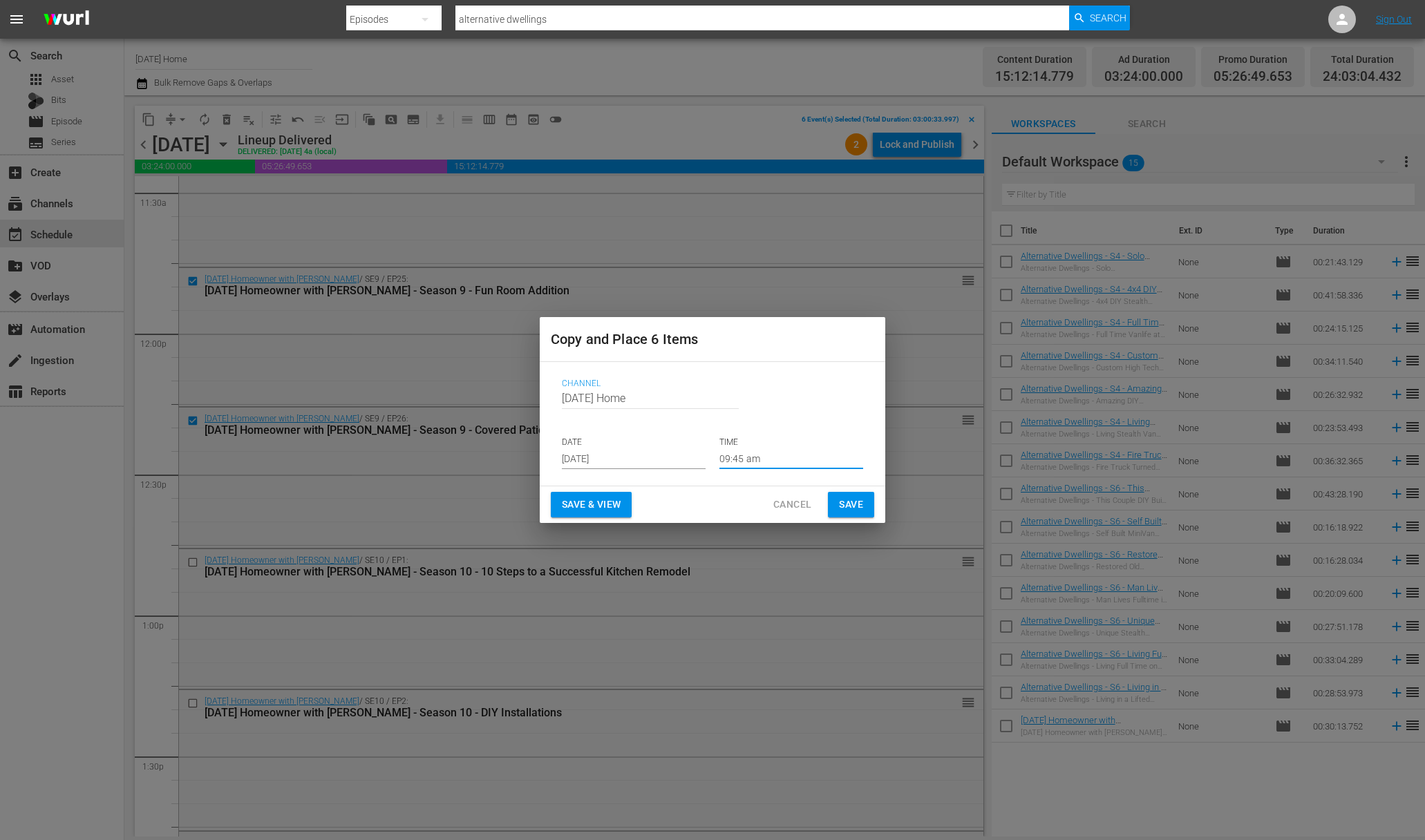
click at [736, 464] on input "09:45 am" at bounding box center [791, 458] width 144 height 21
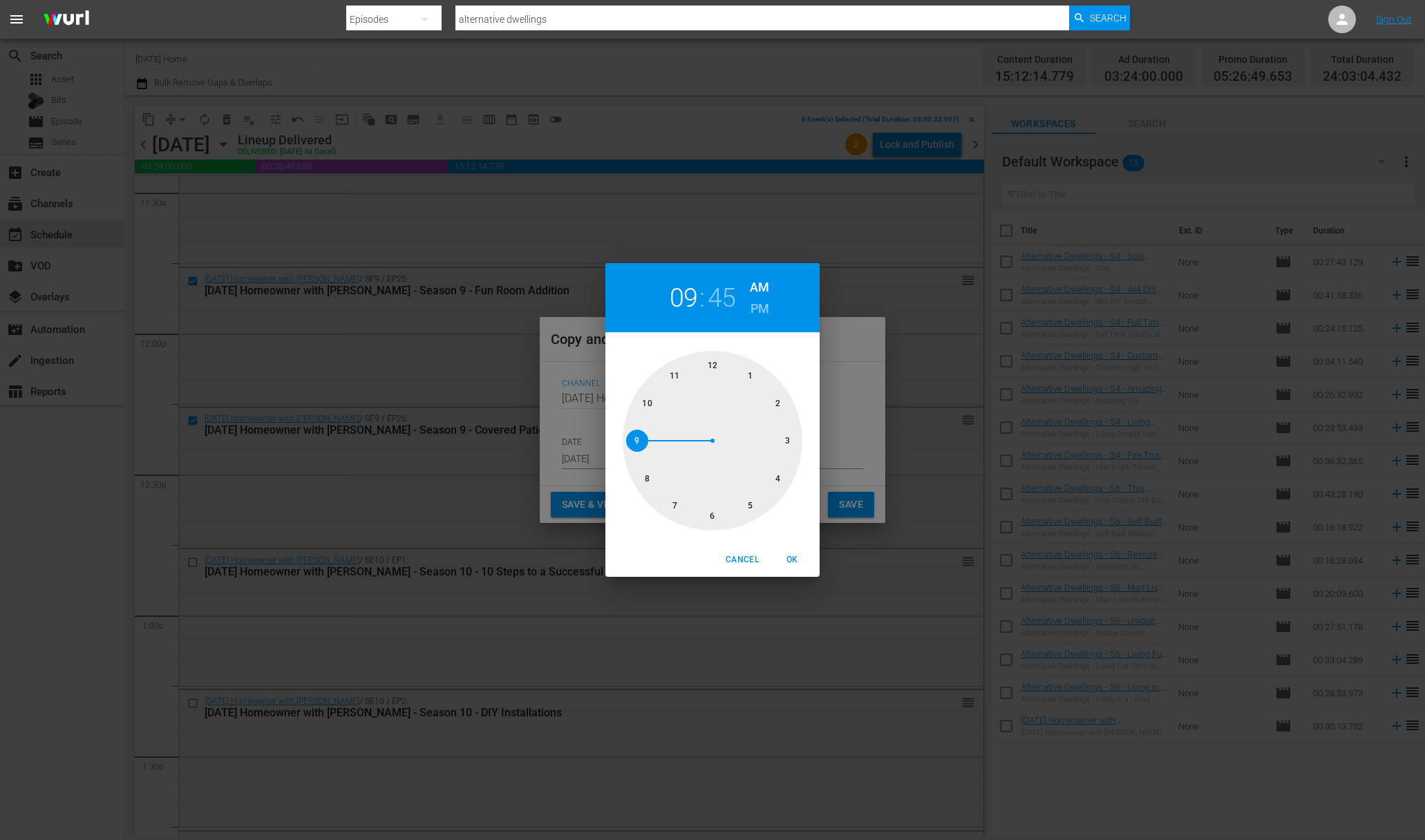
click at [756, 374] on div at bounding box center [712, 441] width 180 height 180
click at [708, 368] on div at bounding box center [712, 441] width 180 height 180
click at [761, 301] on h6 "PM" at bounding box center [760, 309] width 18 height 22
click at [794, 556] on span "OK" at bounding box center [792, 560] width 33 height 14
type input "01:00 pm"
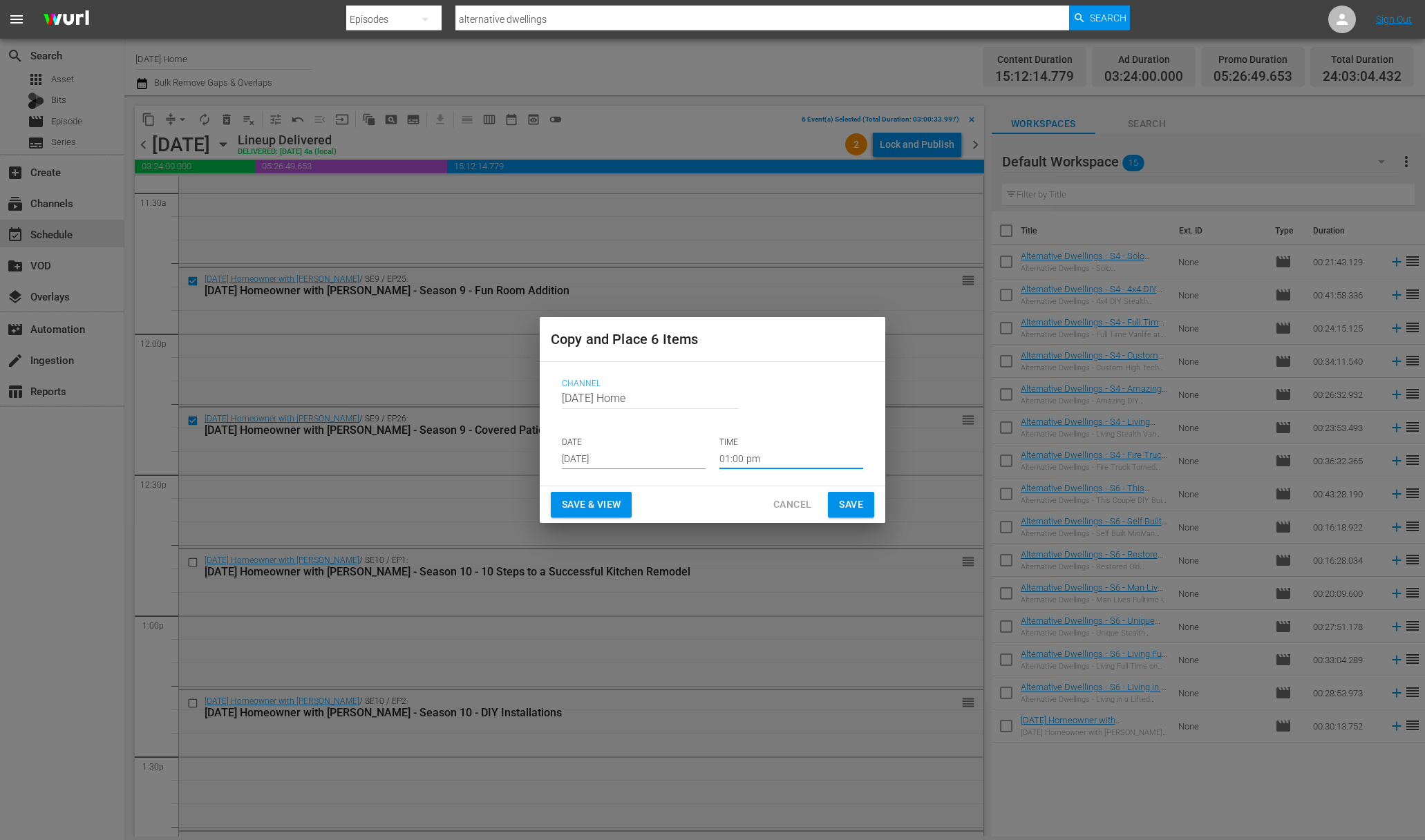
click at [845, 506] on span "Save" at bounding box center [850, 504] width 24 height 17
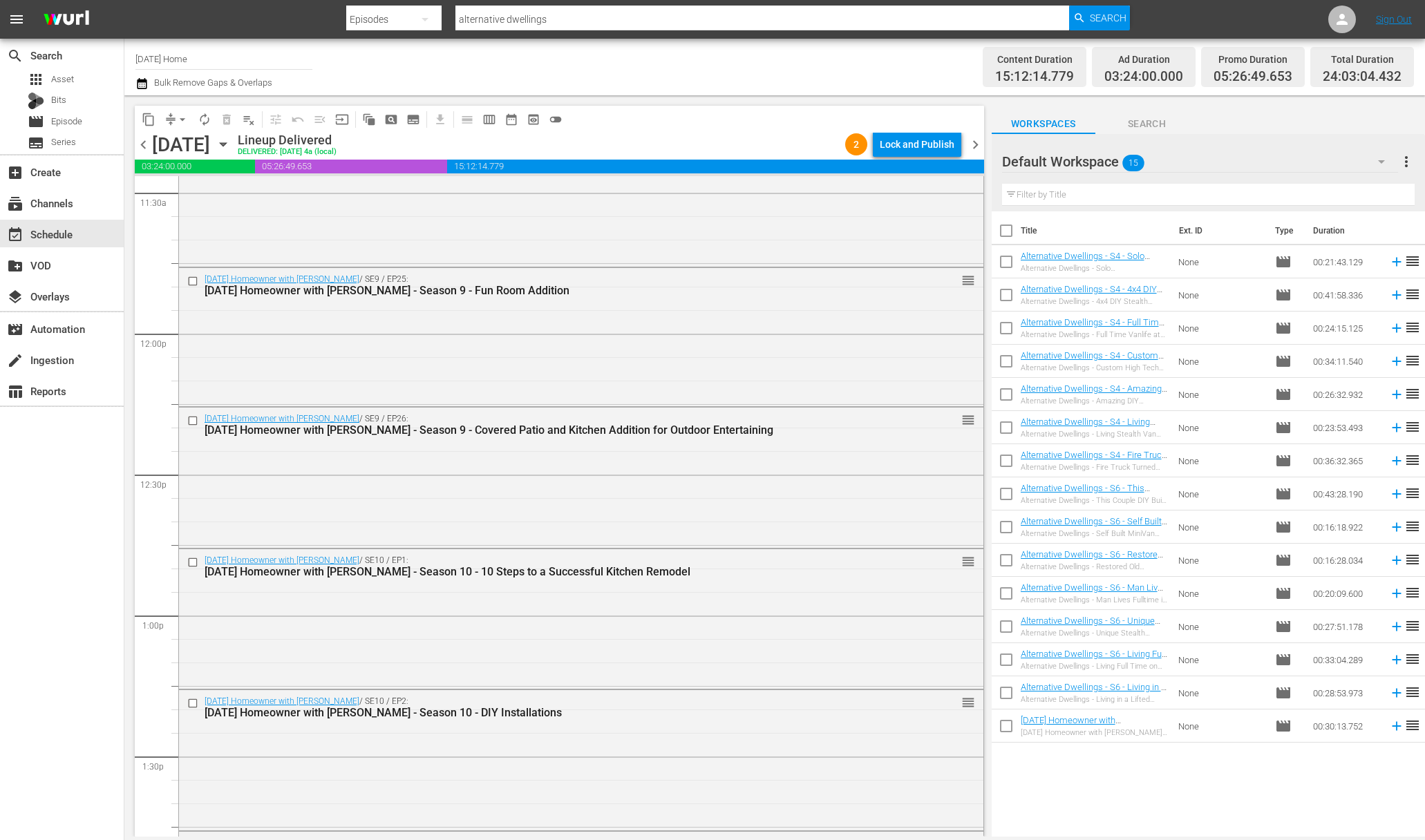
click at [230, 151] on icon "button" at bounding box center [223, 144] width 15 height 15
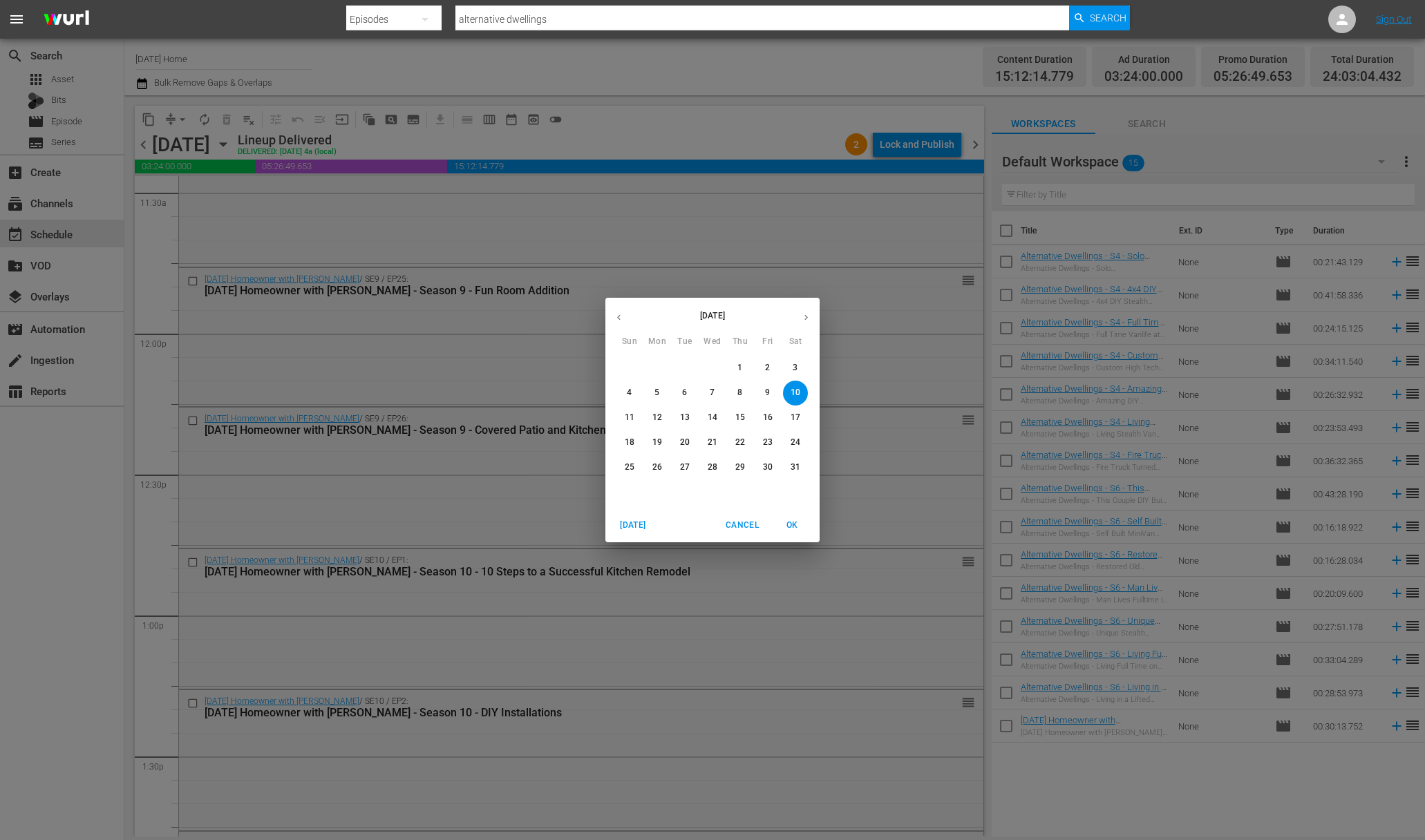
click at [809, 322] on icon "button" at bounding box center [806, 317] width 10 height 10
click at [809, 323] on button "button" at bounding box center [806, 317] width 27 height 27
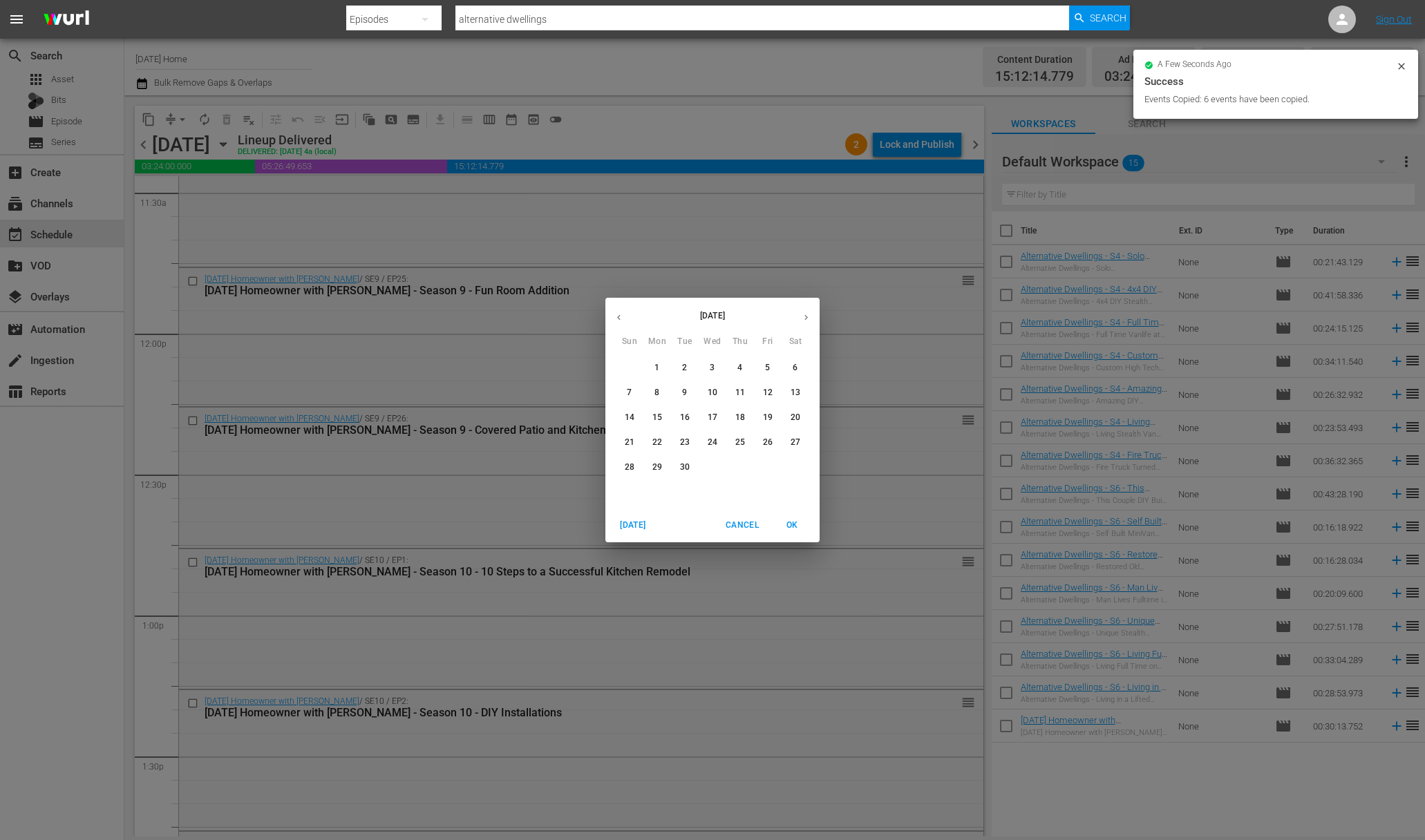
click at [712, 368] on p "3" at bounding box center [712, 368] width 5 height 12
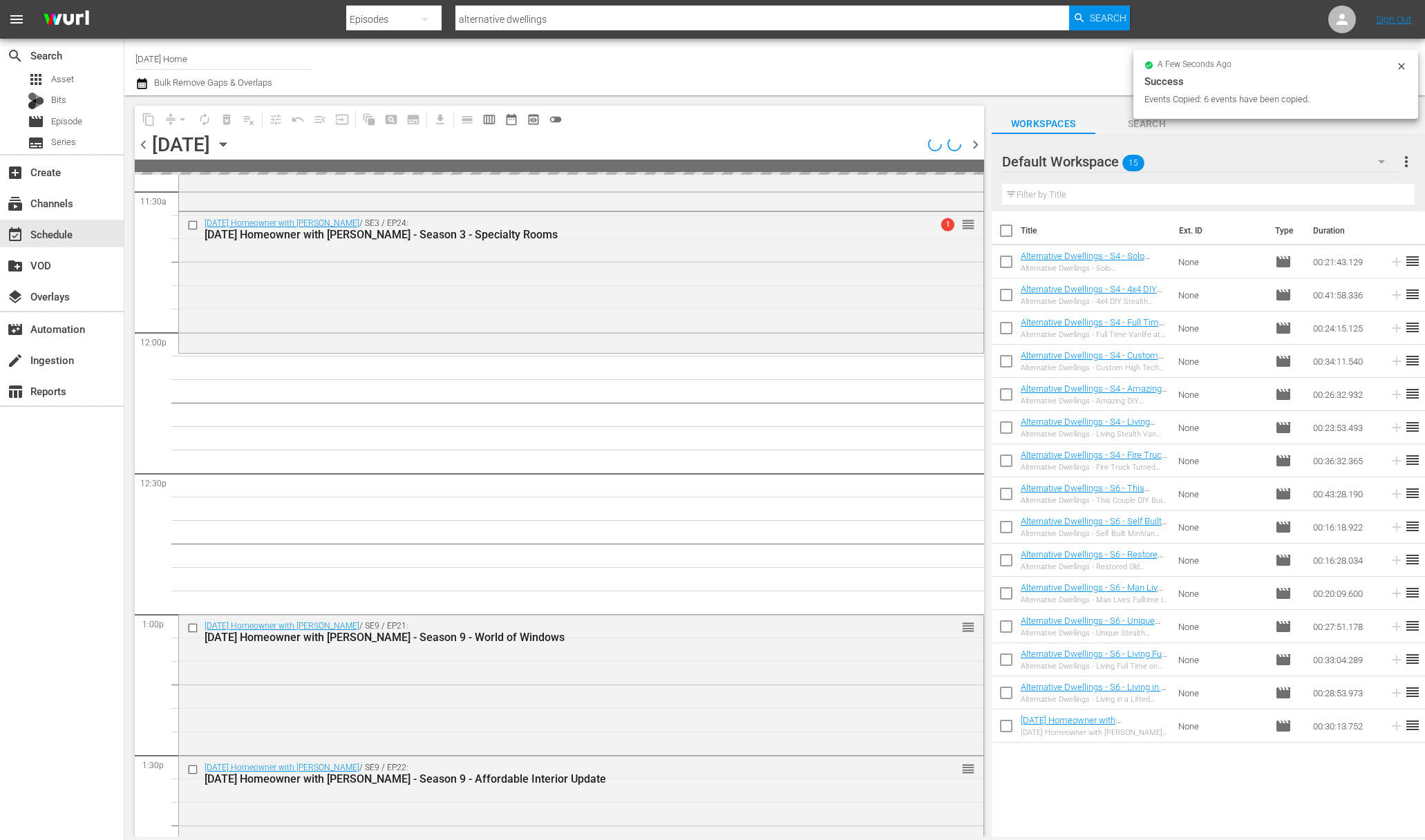
scroll to position [3155, 0]
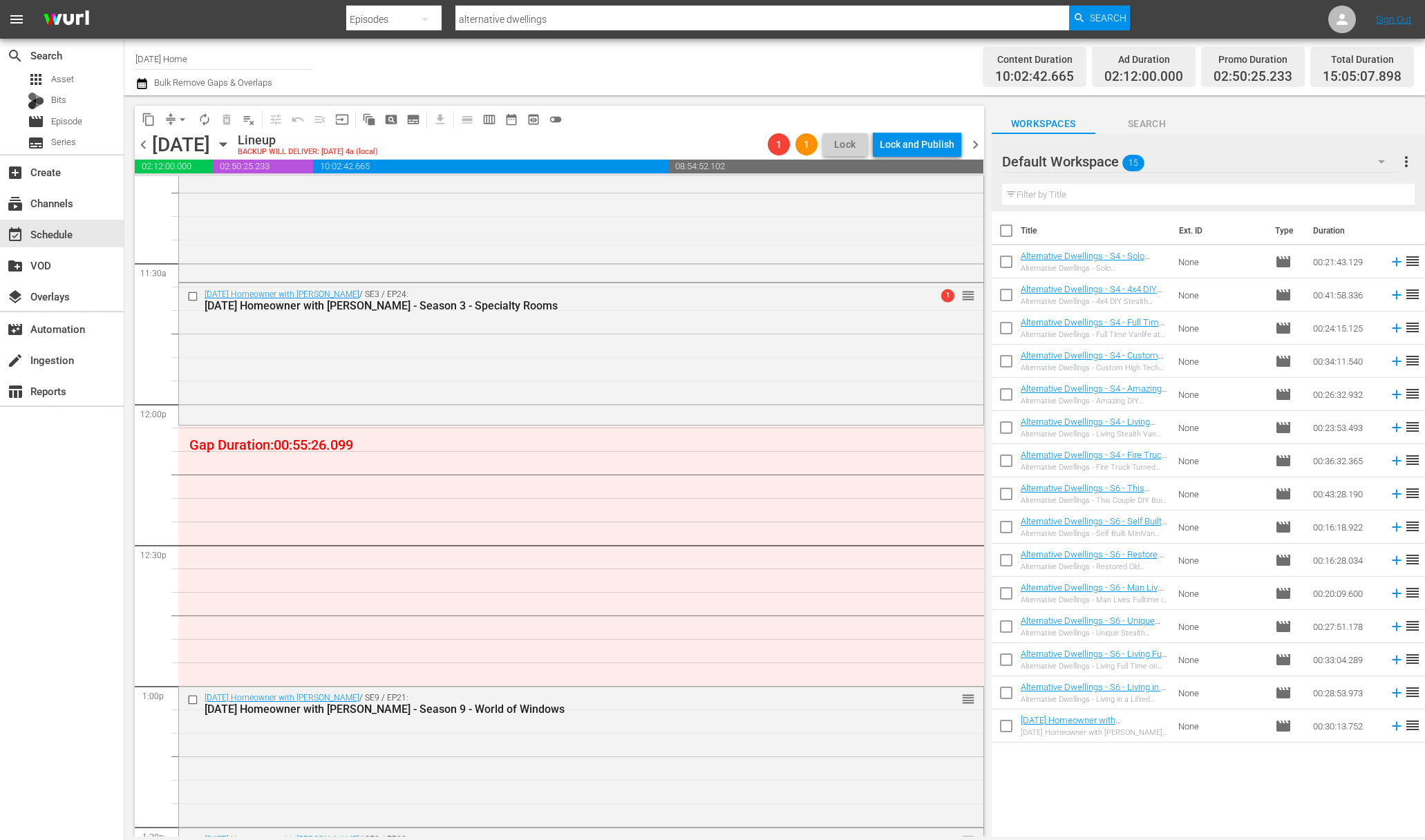
click at [226, 144] on icon "button" at bounding box center [222, 145] width 6 height 3
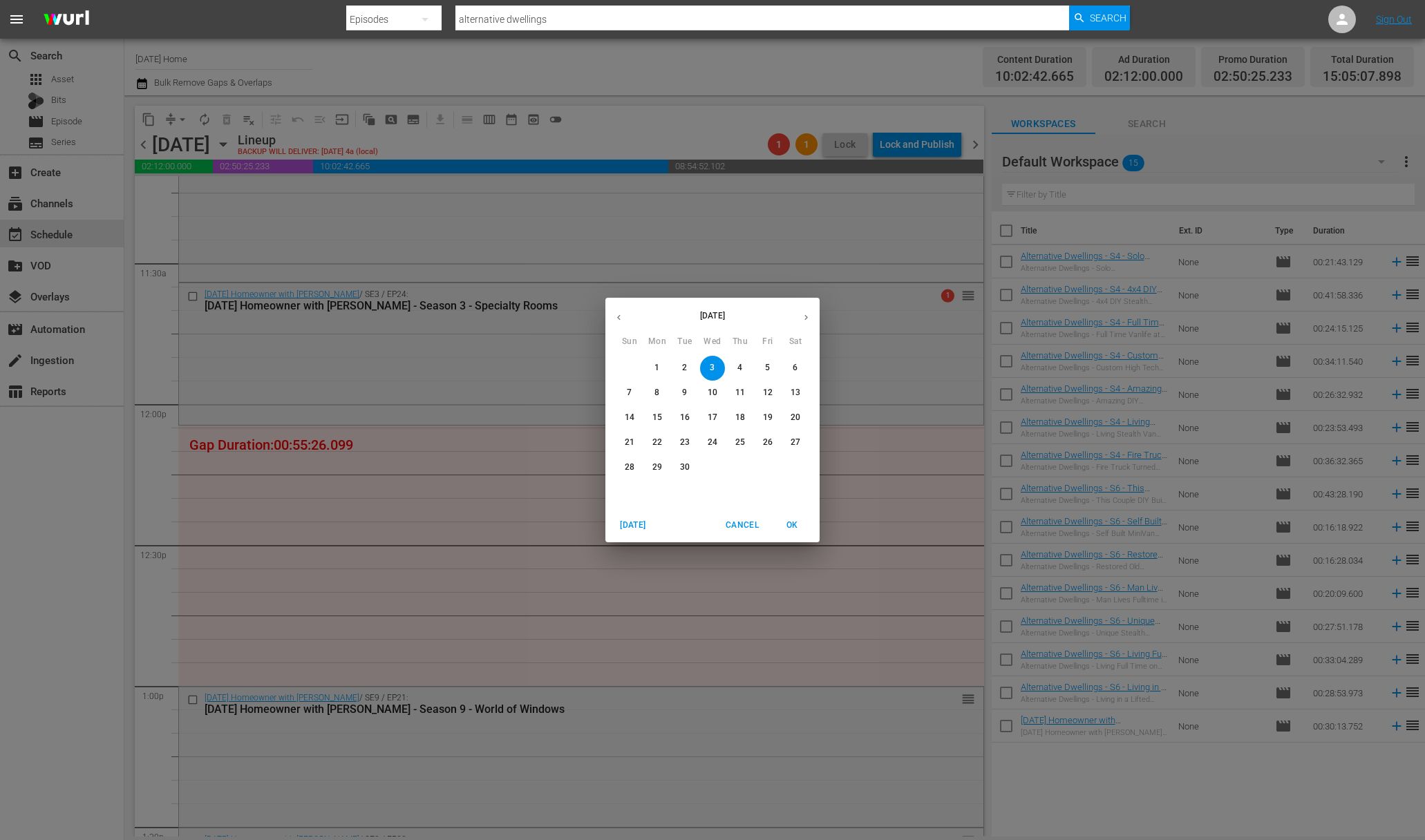
click at [418, 458] on div "[DATE] Sun Mon Tue Wed Thu Fri Sat 31 1 2 3 4 5 6 7 8 9 10 11 12 13 14 15 16 17…" at bounding box center [712, 420] width 1425 height 840
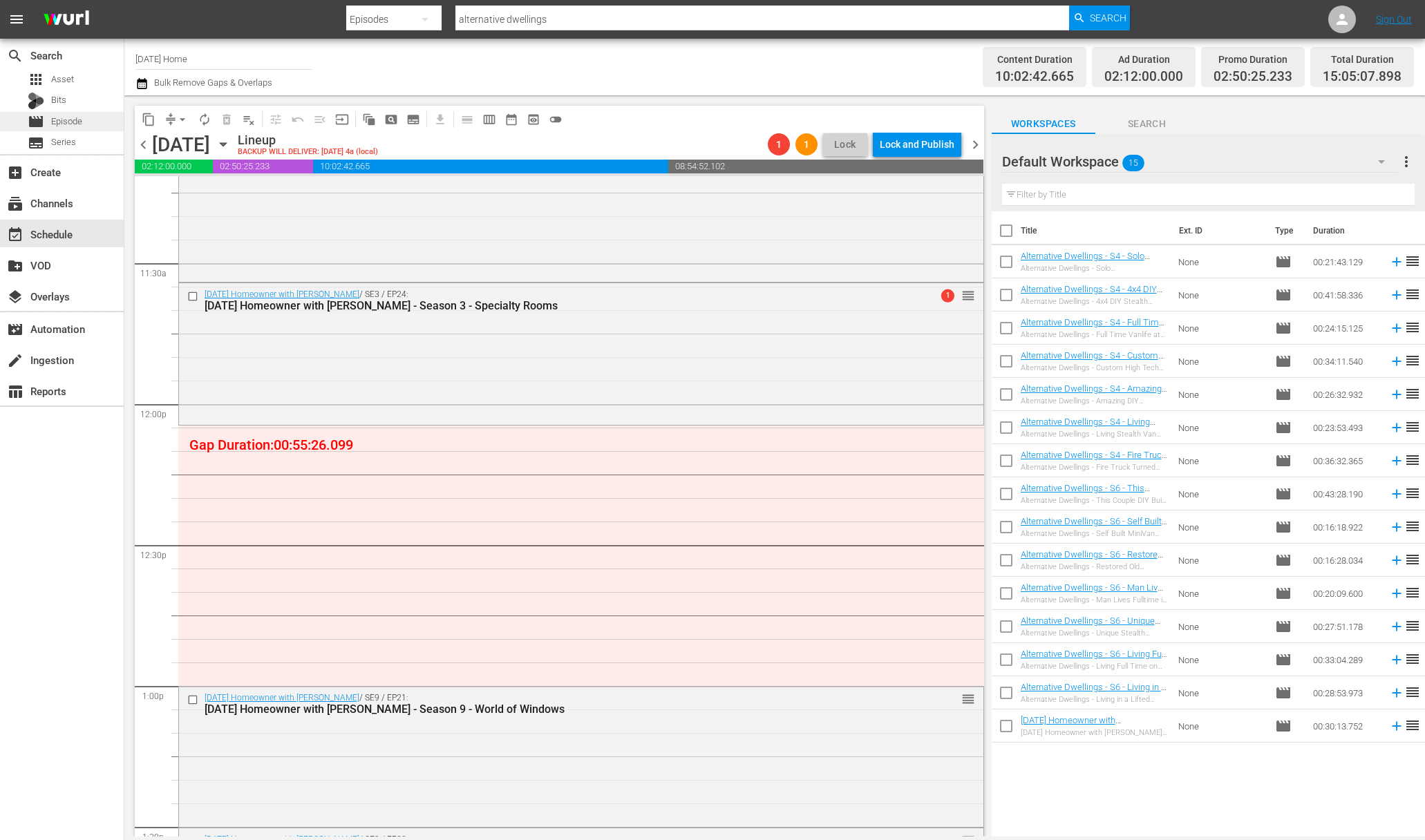
click at [93, 120] on div "movie Episode" at bounding box center [62, 121] width 124 height 19
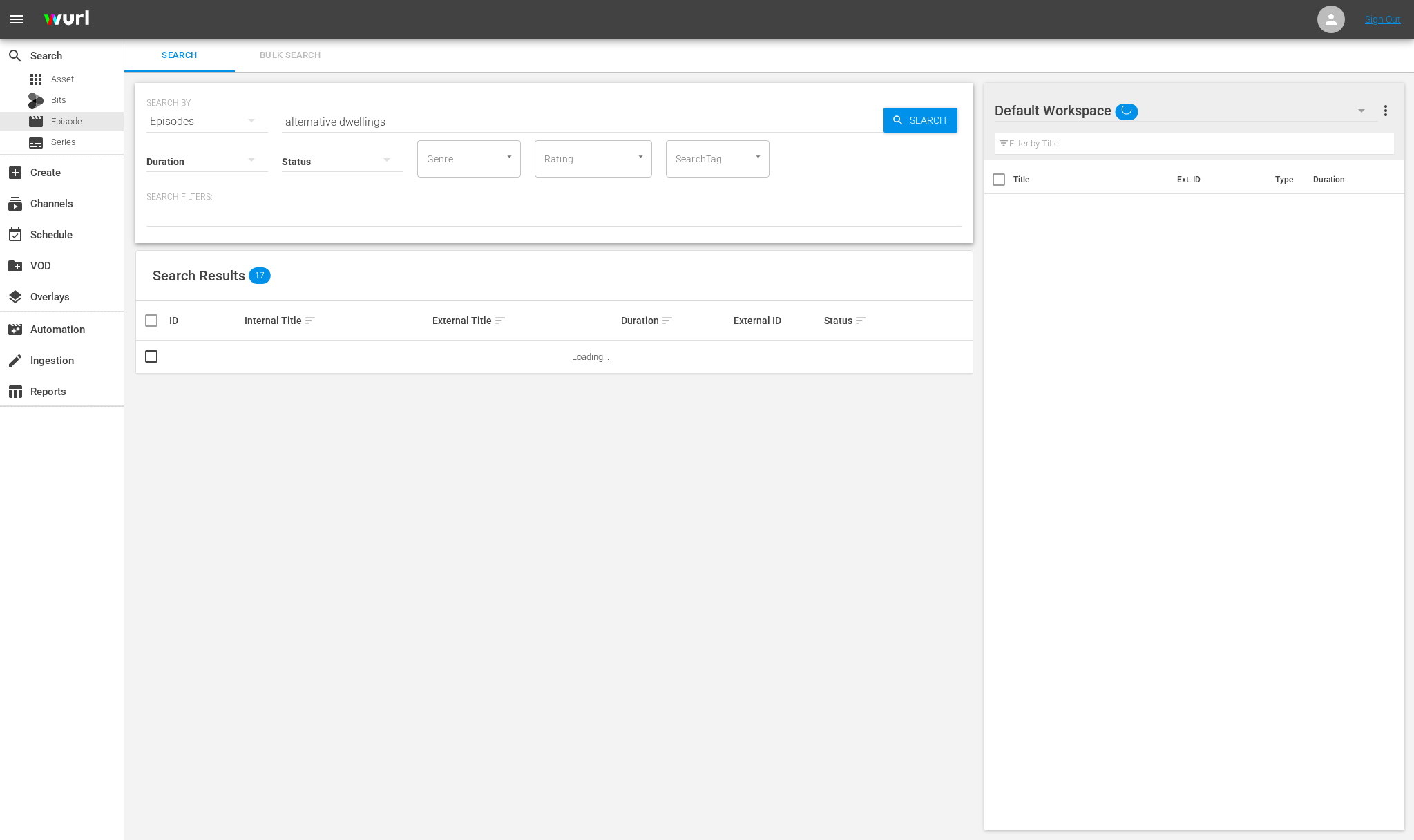
click at [406, 117] on input "alternative dwellings" at bounding box center [582, 121] width 601 height 33
paste input "Pest Control"
click at [929, 121] on span "Search" at bounding box center [931, 121] width 53 height 25
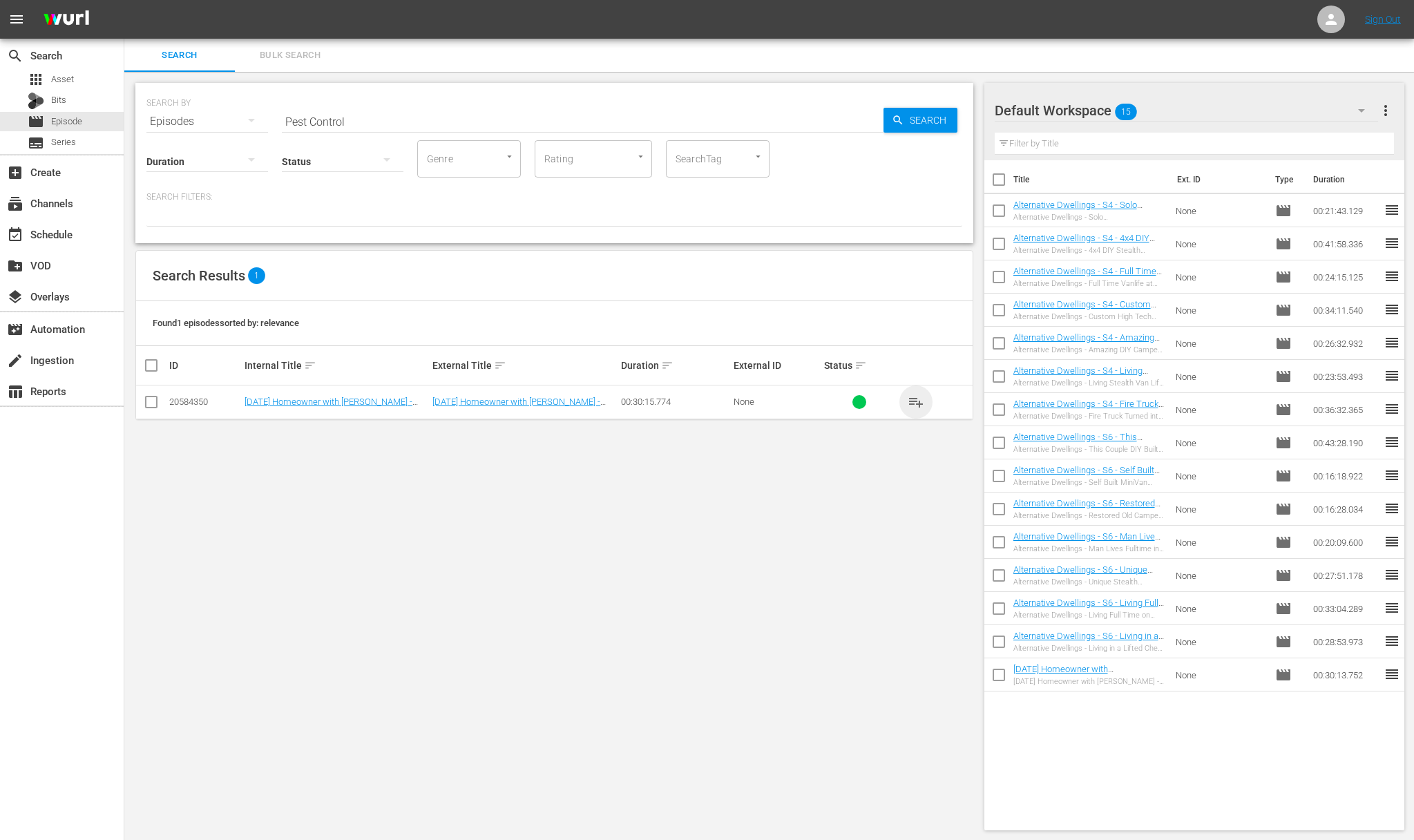
click at [909, 398] on span "playlist_add" at bounding box center [916, 402] width 17 height 17
click at [912, 399] on span "playlist_add" at bounding box center [916, 402] width 17 height 17
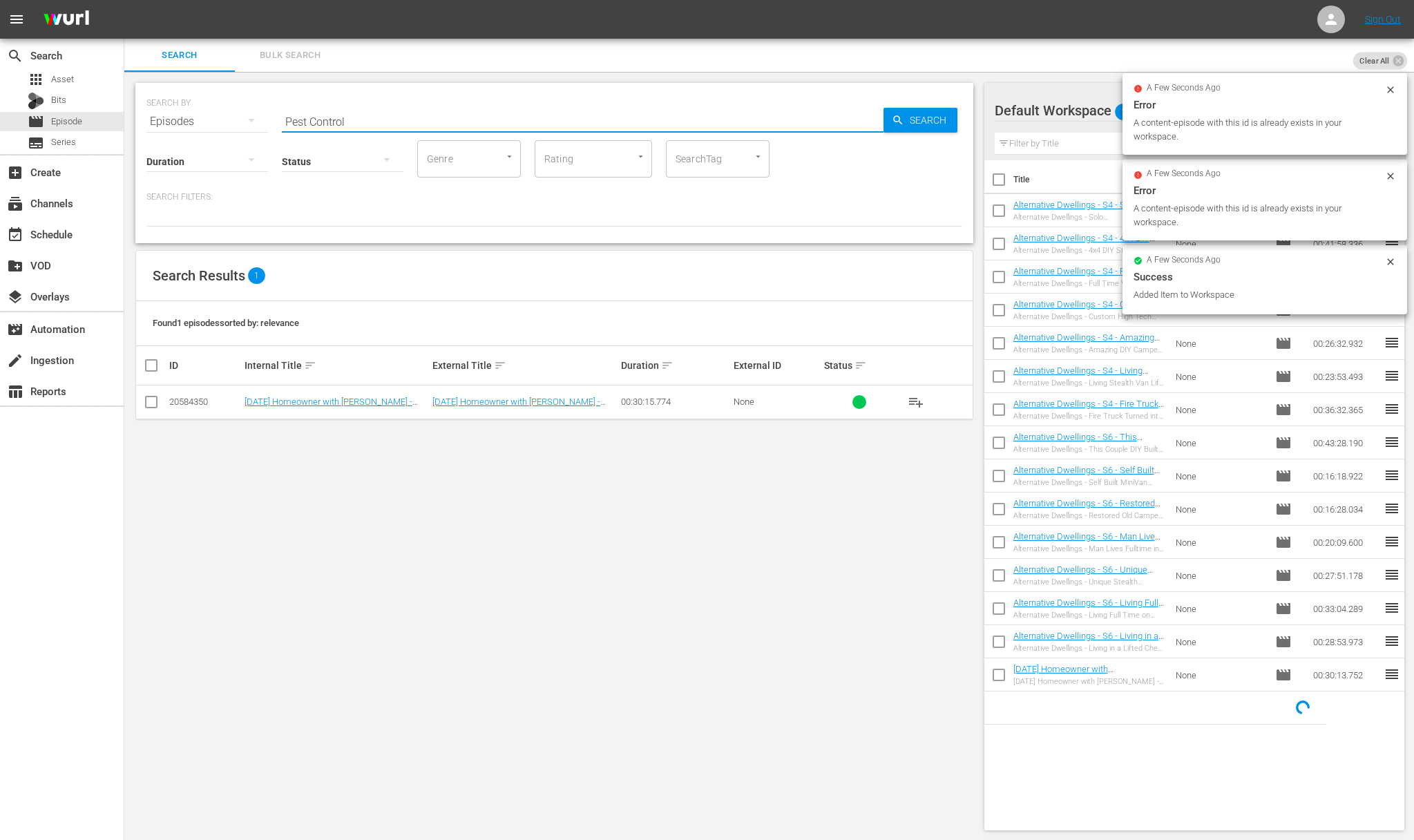
click at [792, 123] on input "Pest Control" at bounding box center [582, 121] width 601 height 33
paste input "Exterior Maintenance"
click at [881, 122] on input "Exterior Maintenance" at bounding box center [582, 121] width 601 height 33
type input "Exterior Maintenance"
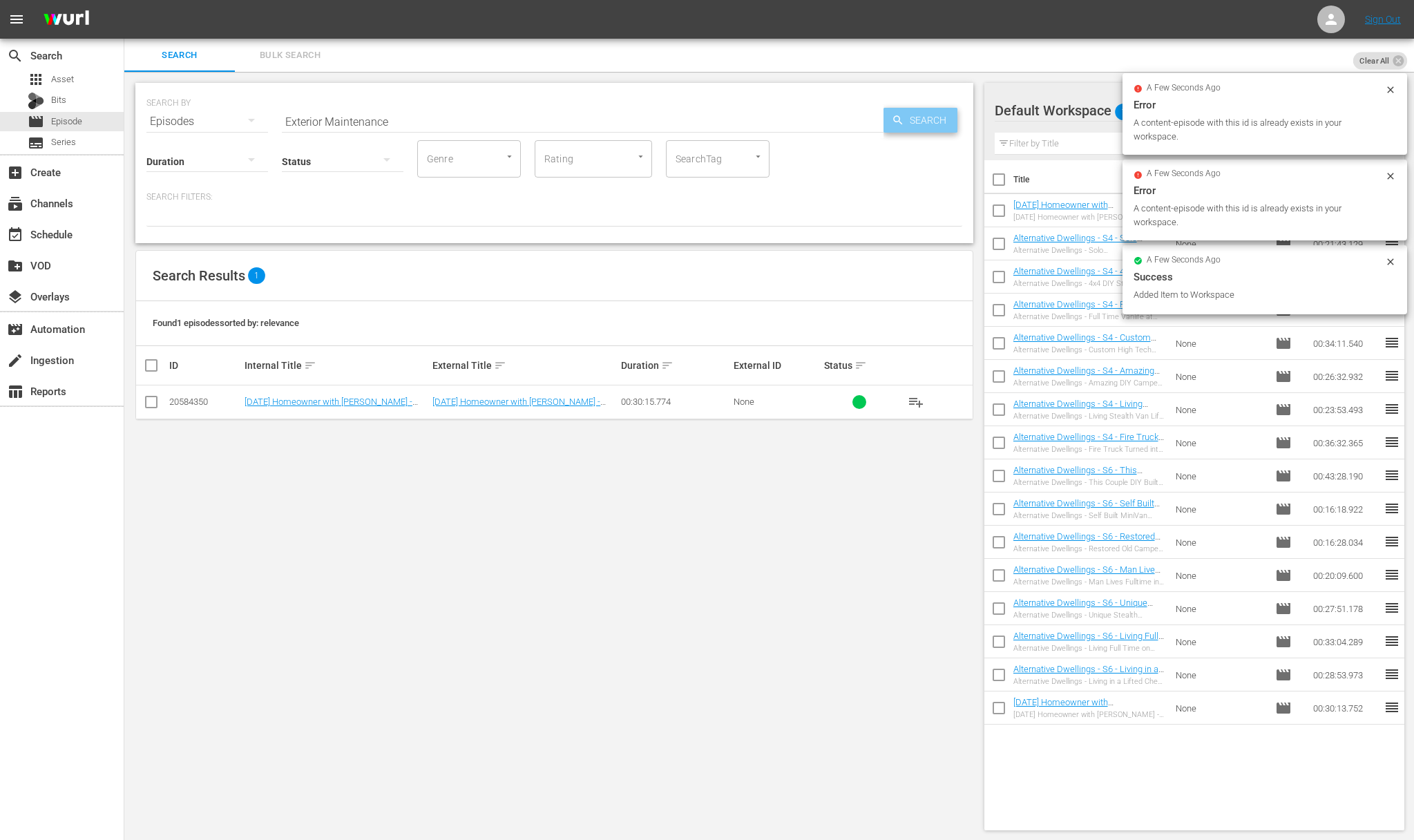
click at [894, 116] on icon "button" at bounding box center [897, 120] width 9 height 9
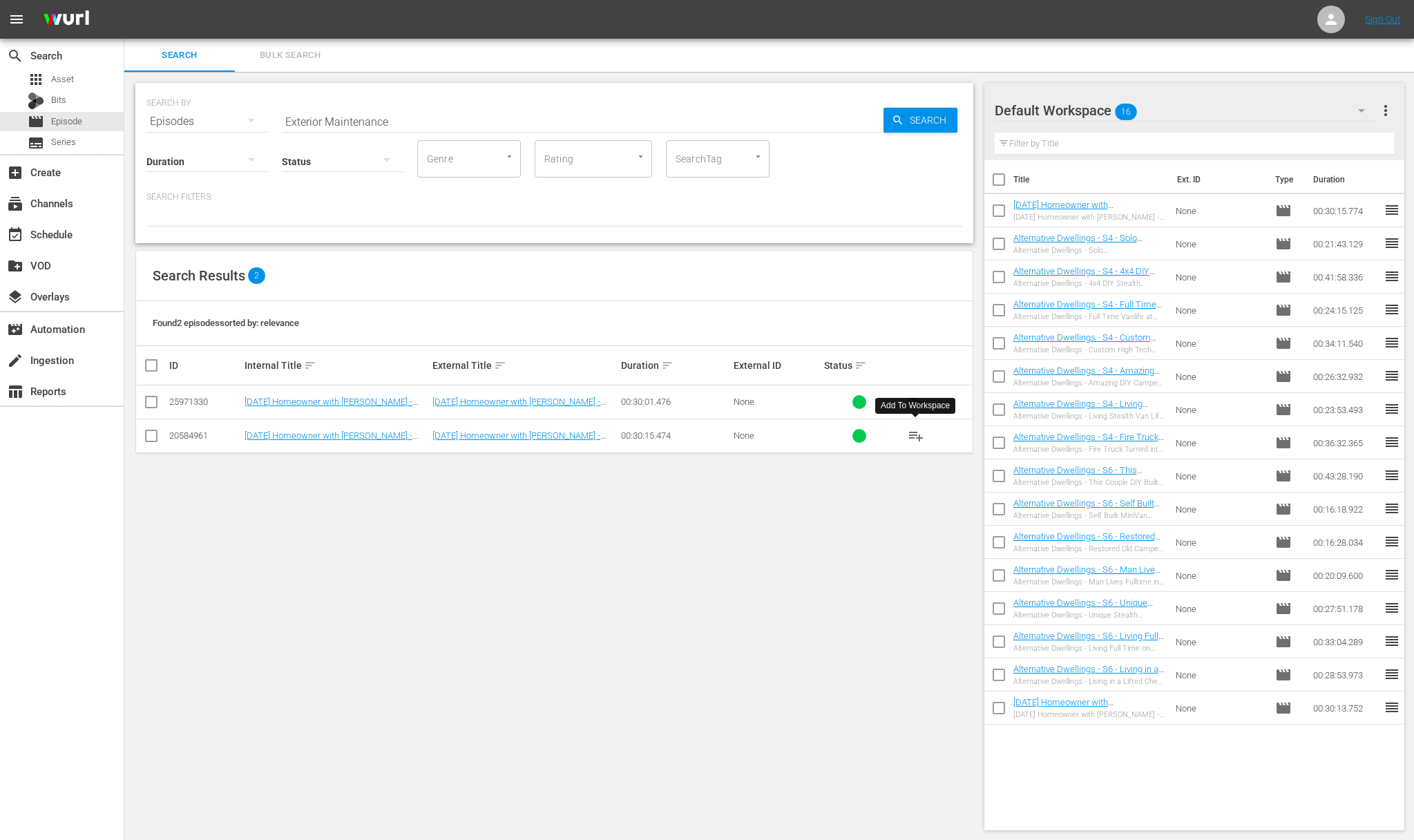
click at [917, 437] on span "playlist_add" at bounding box center [916, 436] width 17 height 17
click at [917, 436] on span "playlist_add" at bounding box center [916, 436] width 17 height 17
drag, startPoint x: 917, startPoint y: 436, endPoint x: 875, endPoint y: 433, distance: 42.1
click at [917, 435] on span "playlist_add" at bounding box center [916, 436] width 17 height 17
click at [51, 223] on div "event_available Schedule" at bounding box center [62, 233] width 124 height 27
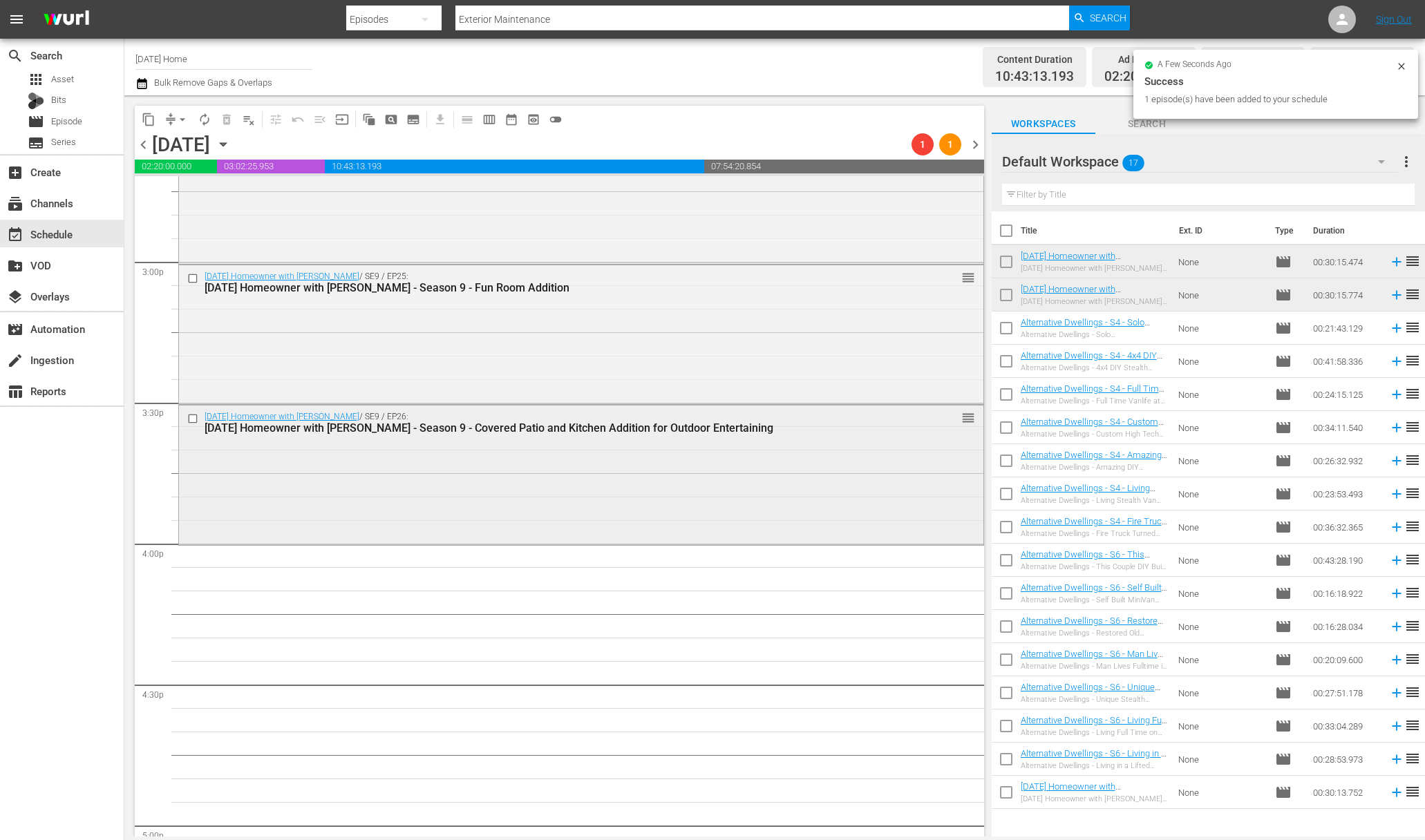
scroll to position [4201, 0]
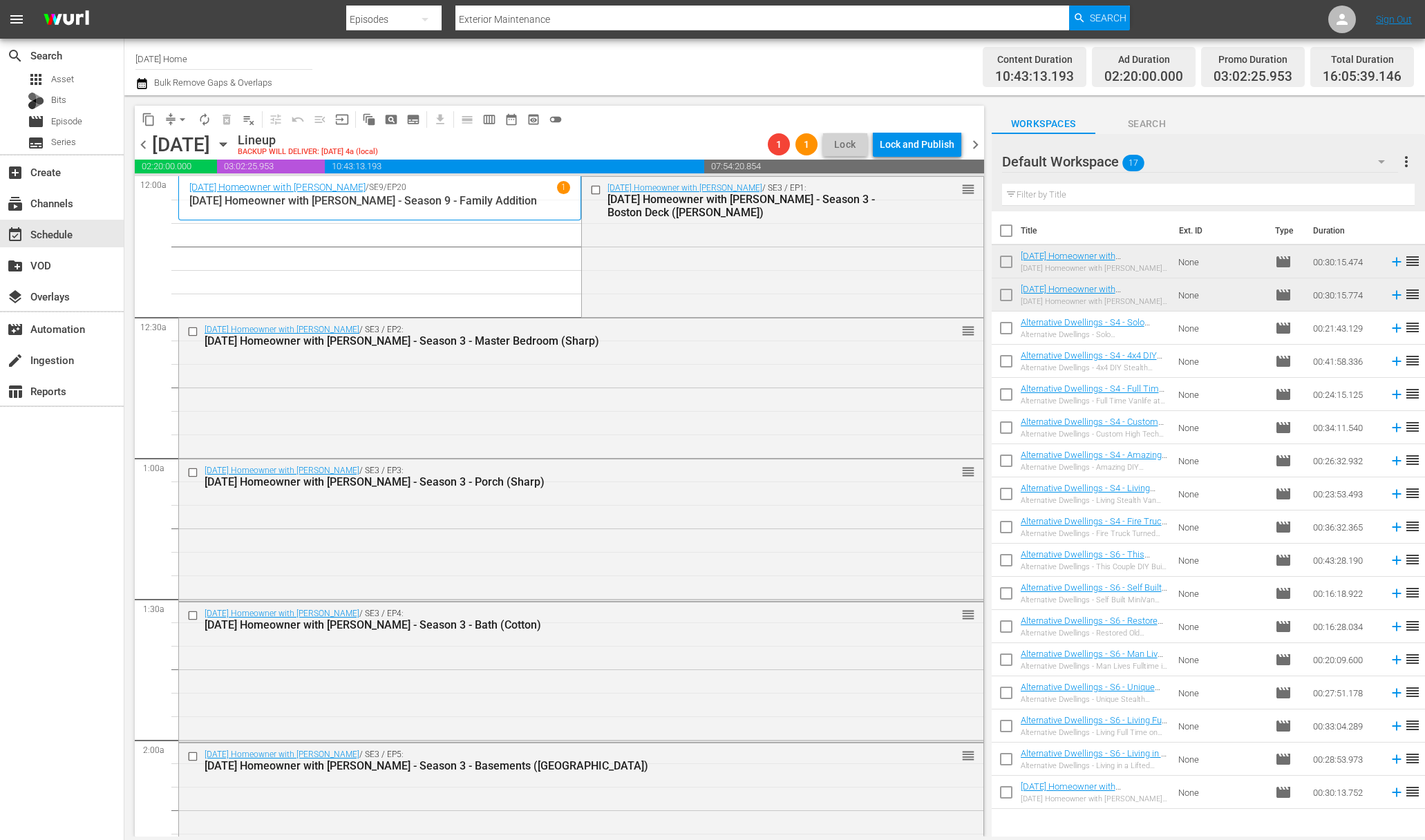
scroll to position [4201, 0]
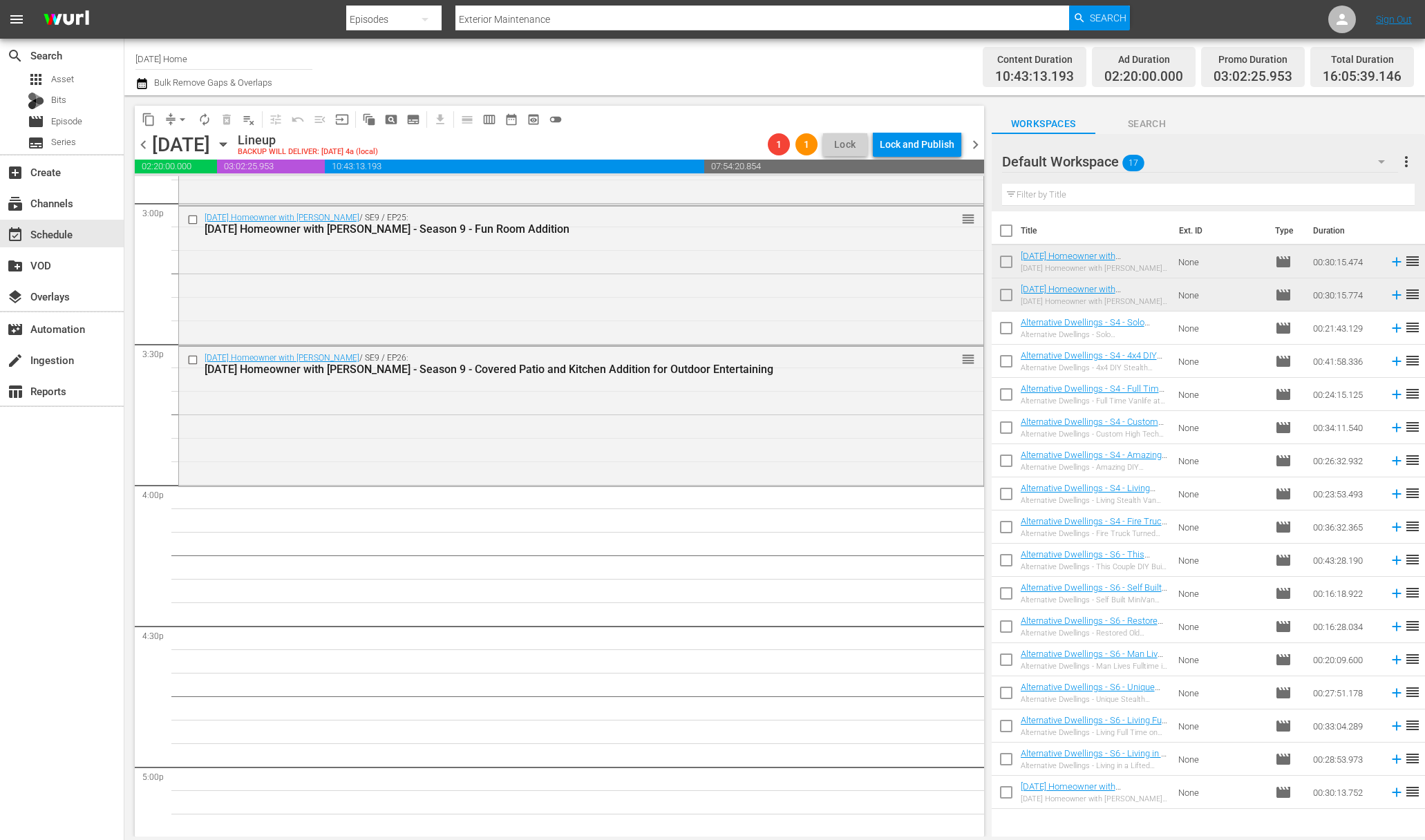
click at [1010, 324] on input "checkbox" at bounding box center [1006, 330] width 29 height 29
checkbox input "true"
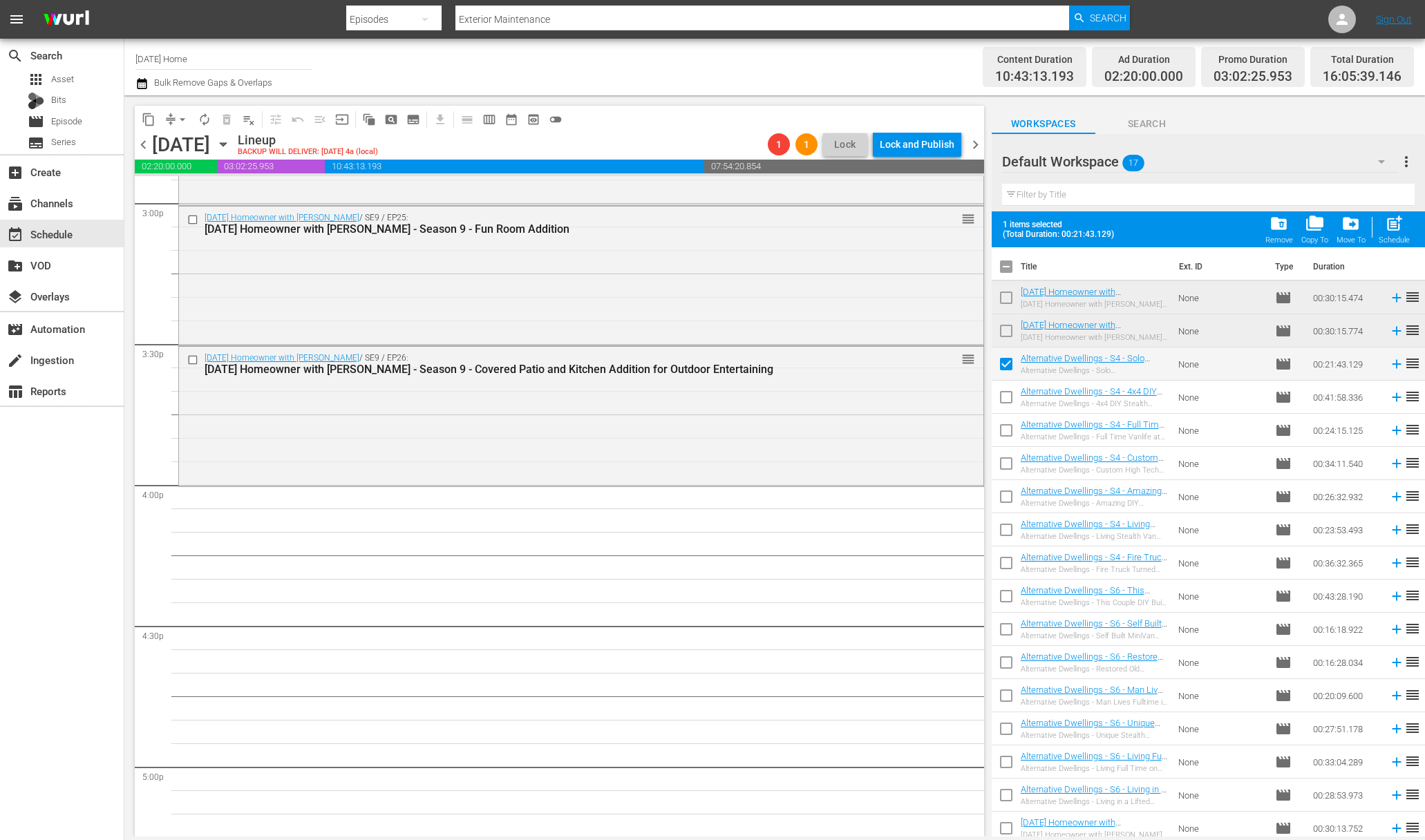
click at [1002, 395] on input "checkbox" at bounding box center [1006, 399] width 29 height 29
checkbox input "true"
drag, startPoint x: 1002, startPoint y: 430, endPoint x: 1070, endPoint y: 449, distance: 70.6
click at [1002, 430] on input "checkbox" at bounding box center [1006, 432] width 29 height 29
checkbox input "true"
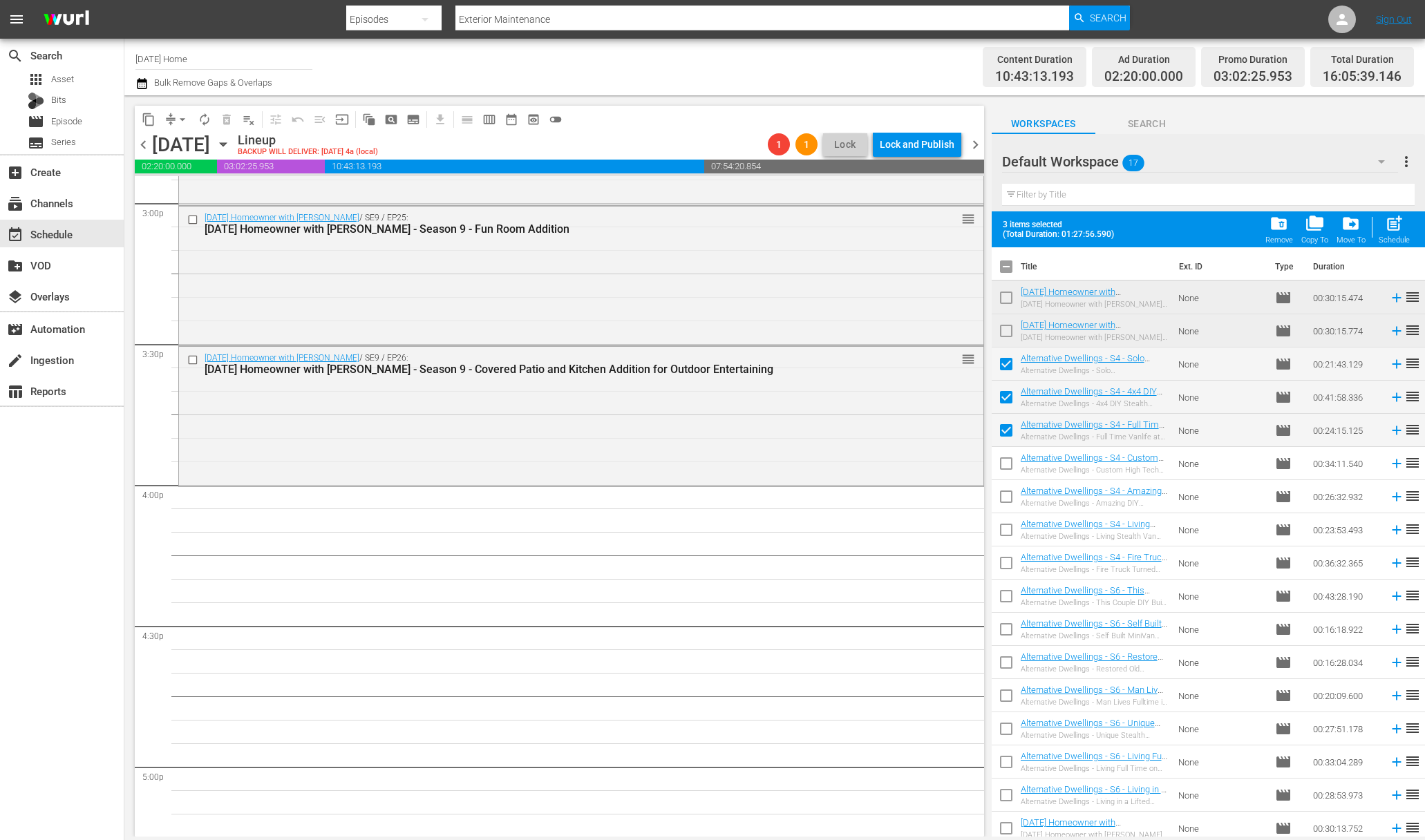
click at [1007, 462] on input "checkbox" at bounding box center [1006, 466] width 29 height 29
checkbox input "true"
click at [1006, 492] on input "checkbox" at bounding box center [1006, 499] width 29 height 29
checkbox input "true"
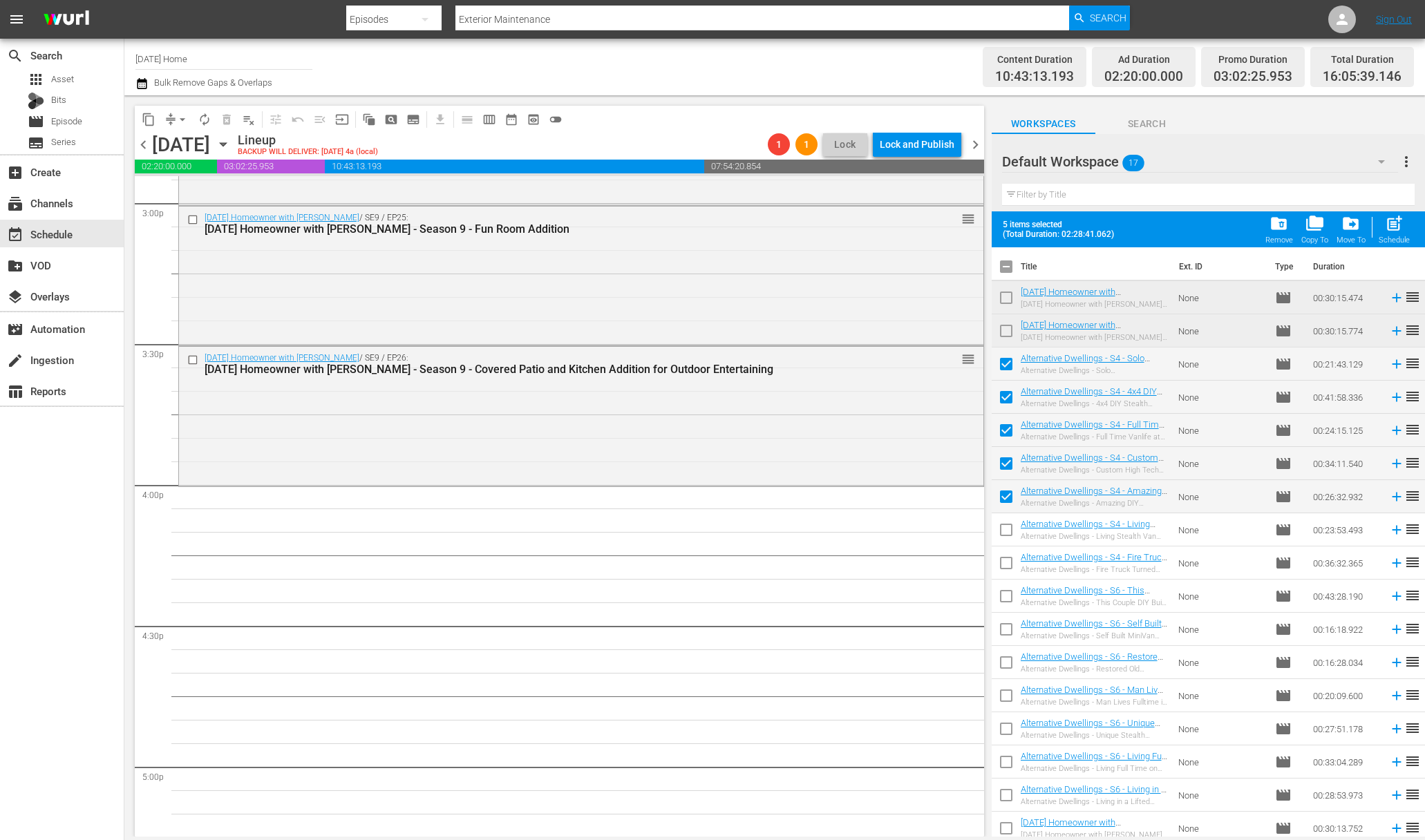
drag, startPoint x: 1002, startPoint y: 531, endPoint x: 1034, endPoint y: 533, distance: 32.1
click at [1002, 530] on input "checkbox" at bounding box center [1006, 532] width 29 height 29
checkbox input "true"
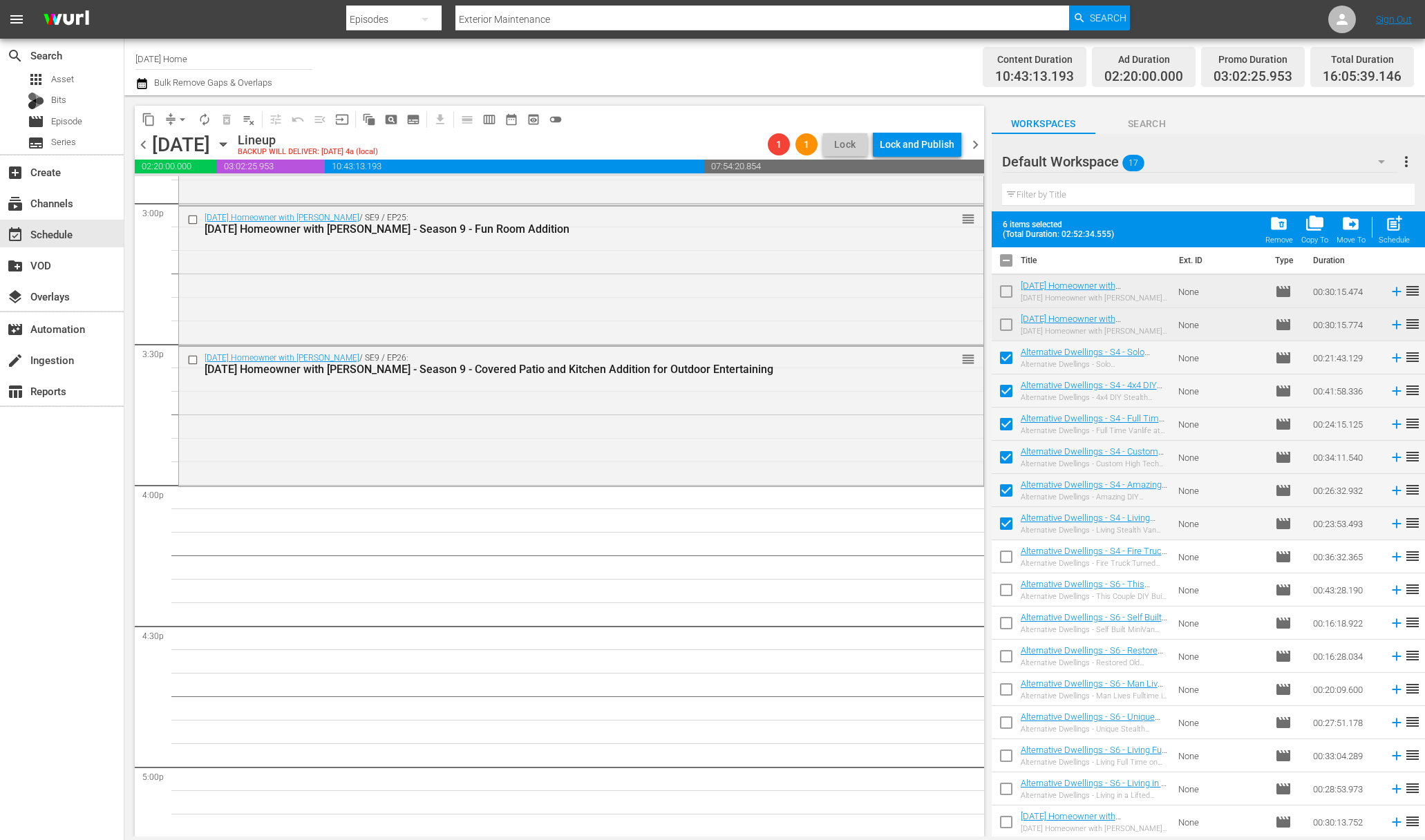
click at [1008, 554] on input "checkbox" at bounding box center [1006, 559] width 29 height 29
checkbox input "true"
click at [1011, 689] on input "checkbox" at bounding box center [1006, 692] width 29 height 29
checkbox input "true"
click at [1010, 784] on input "checkbox" at bounding box center [1006, 791] width 29 height 29
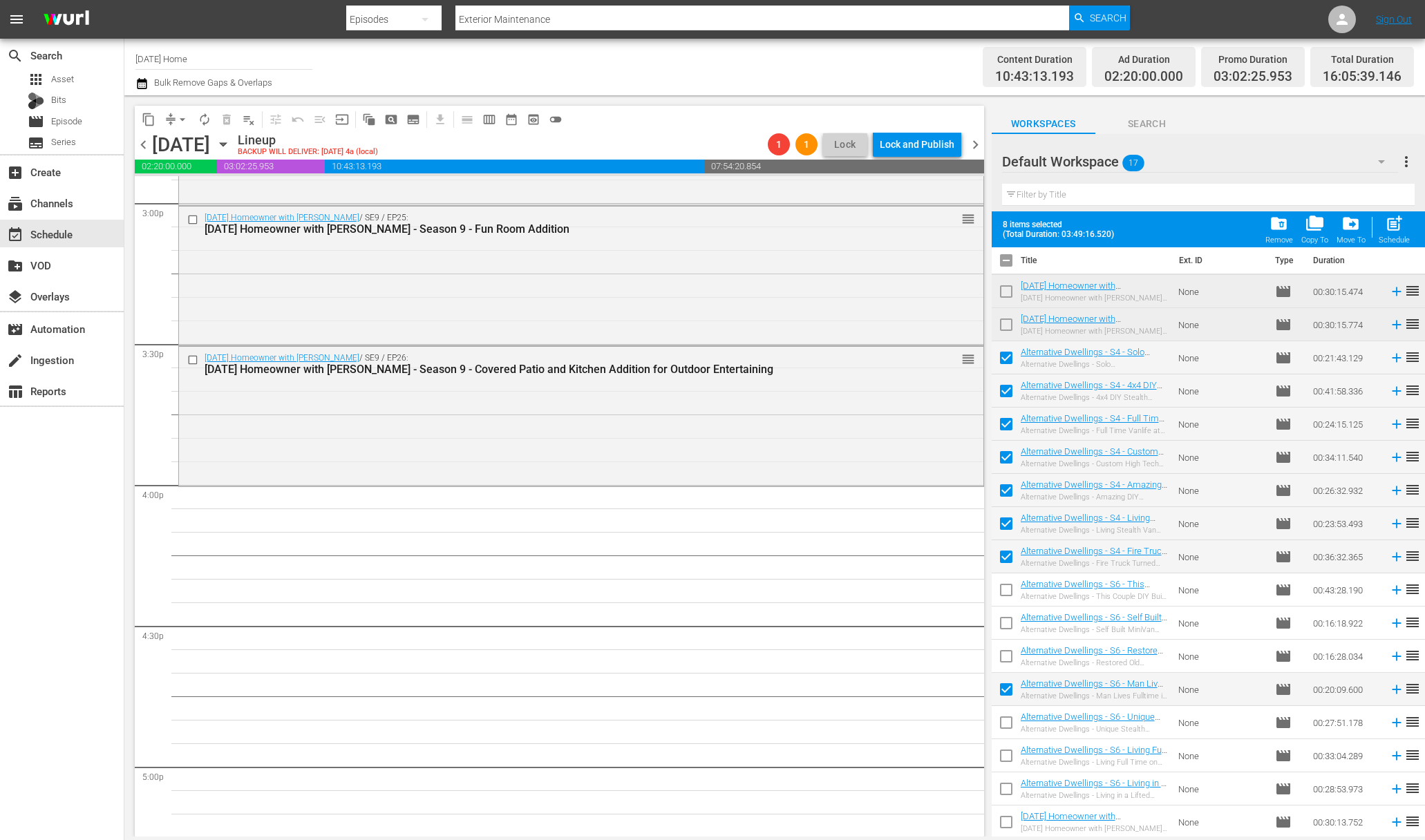
checkbox input "true"
click at [1397, 240] on div "Schedule" at bounding box center [1393, 240] width 31 height 9
checkbox input "false"
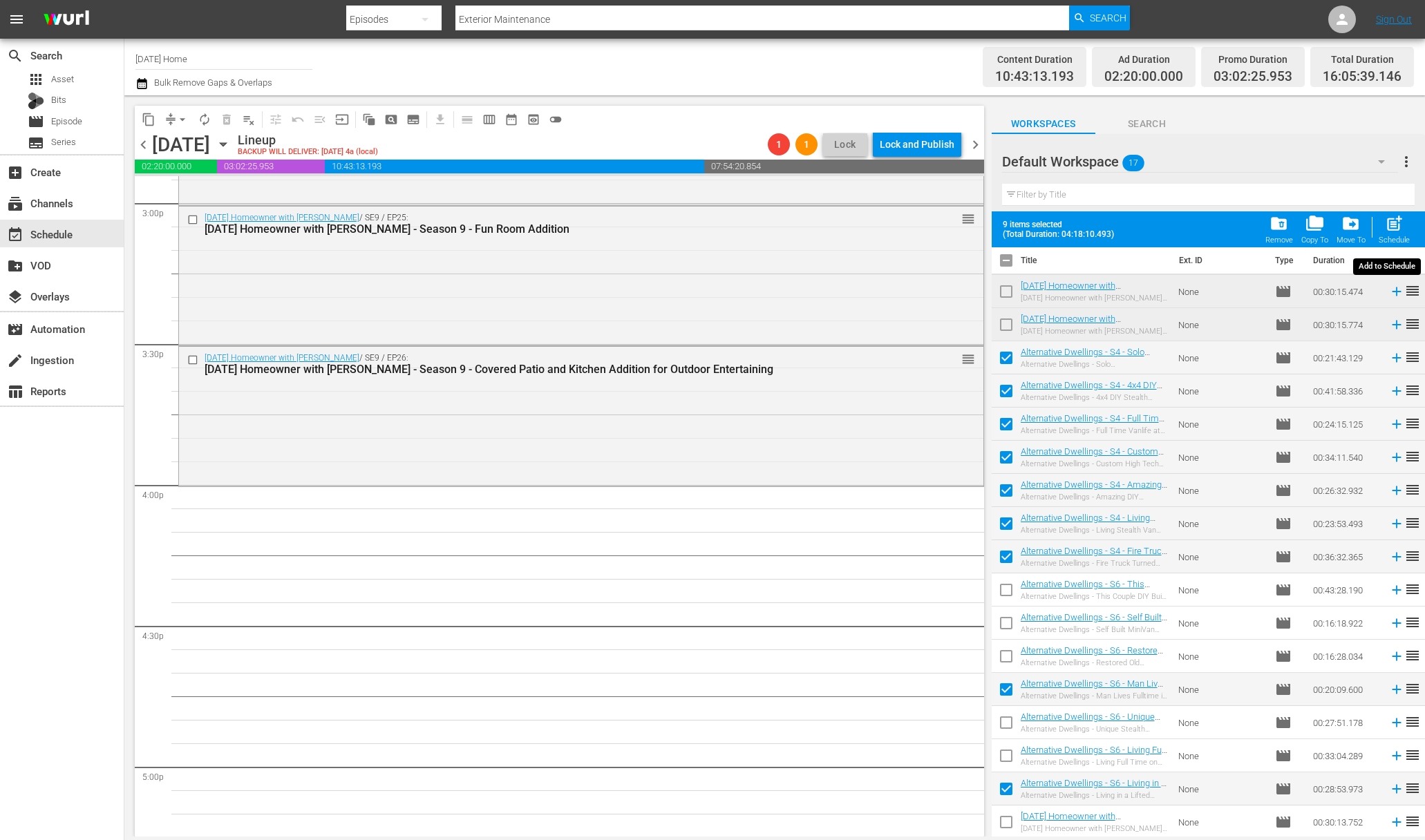
checkbox input "false"
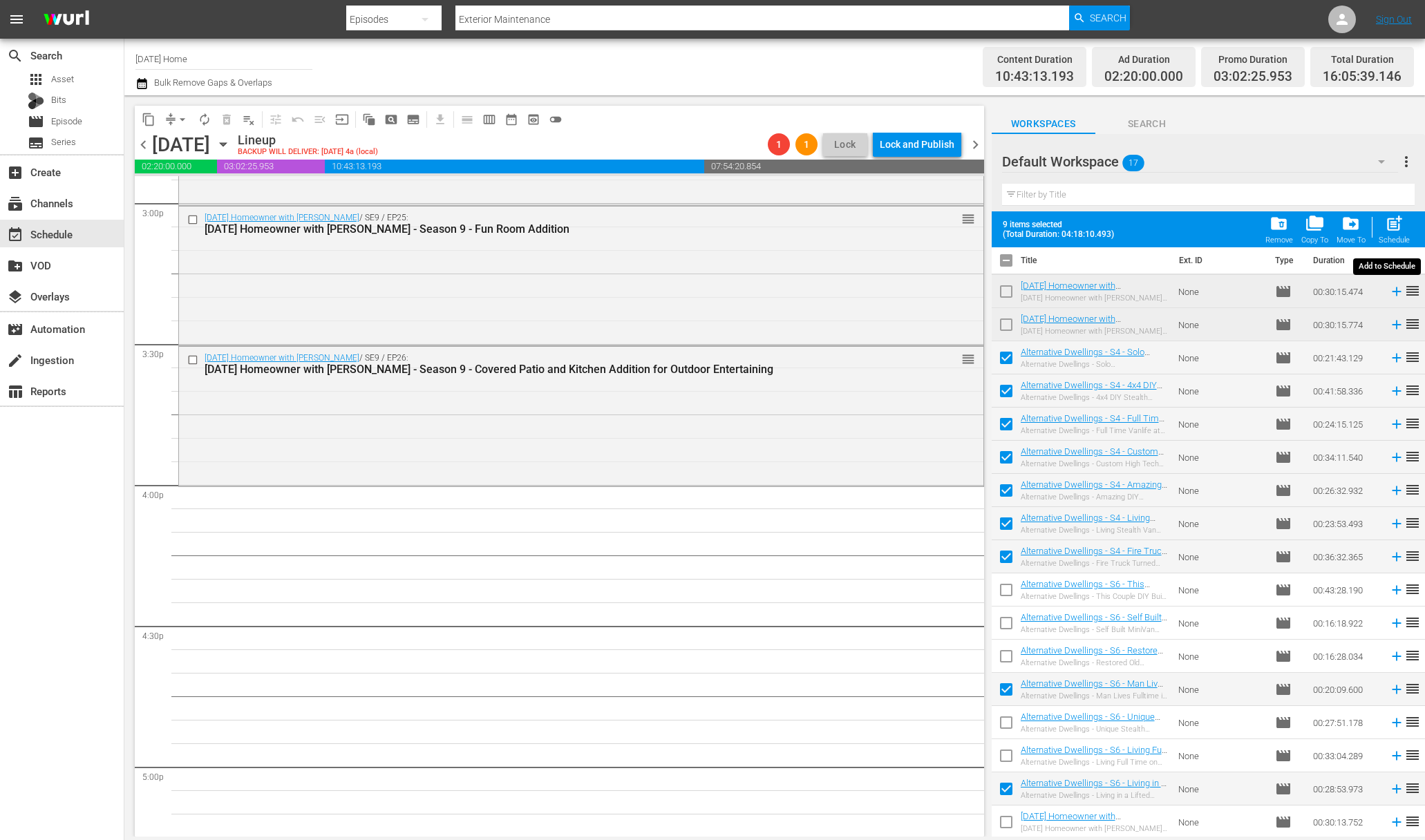
checkbox input "false"
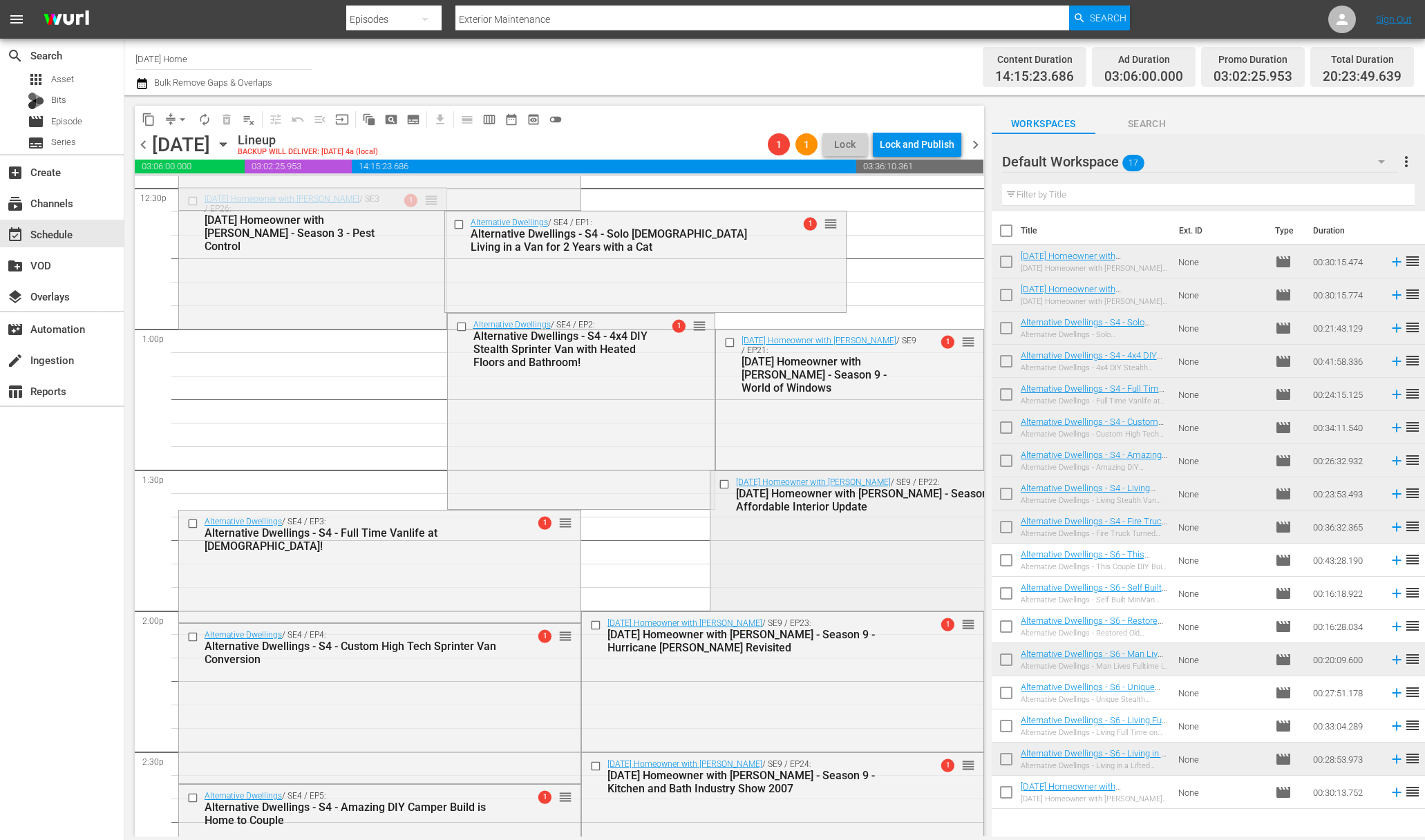
scroll to position [3392, 0]
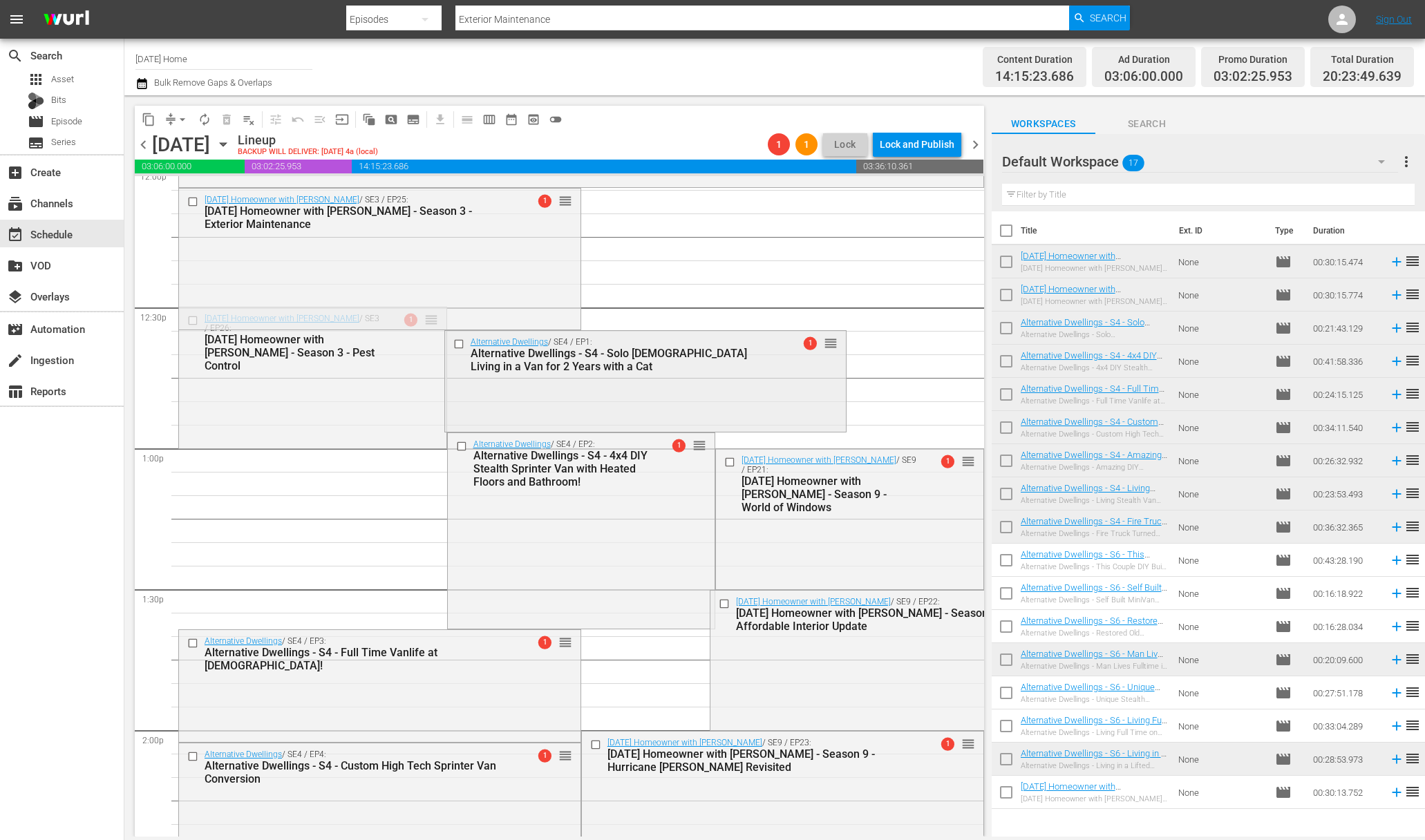
click at [461, 344] on input "checkbox" at bounding box center [459, 343] width 14 height 12
click at [458, 446] on input "checkbox" at bounding box center [462, 446] width 14 height 12
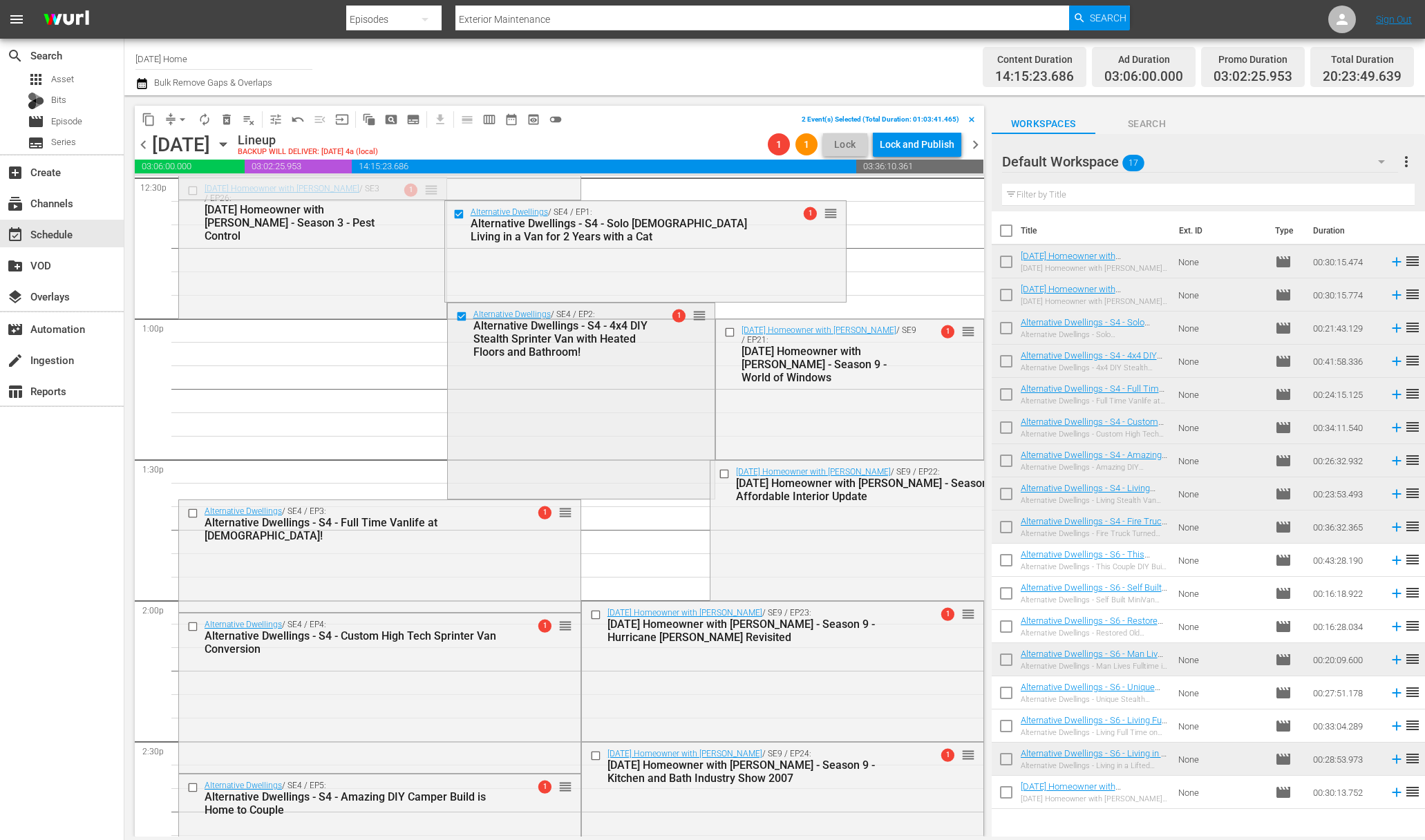
scroll to position [3555, 0]
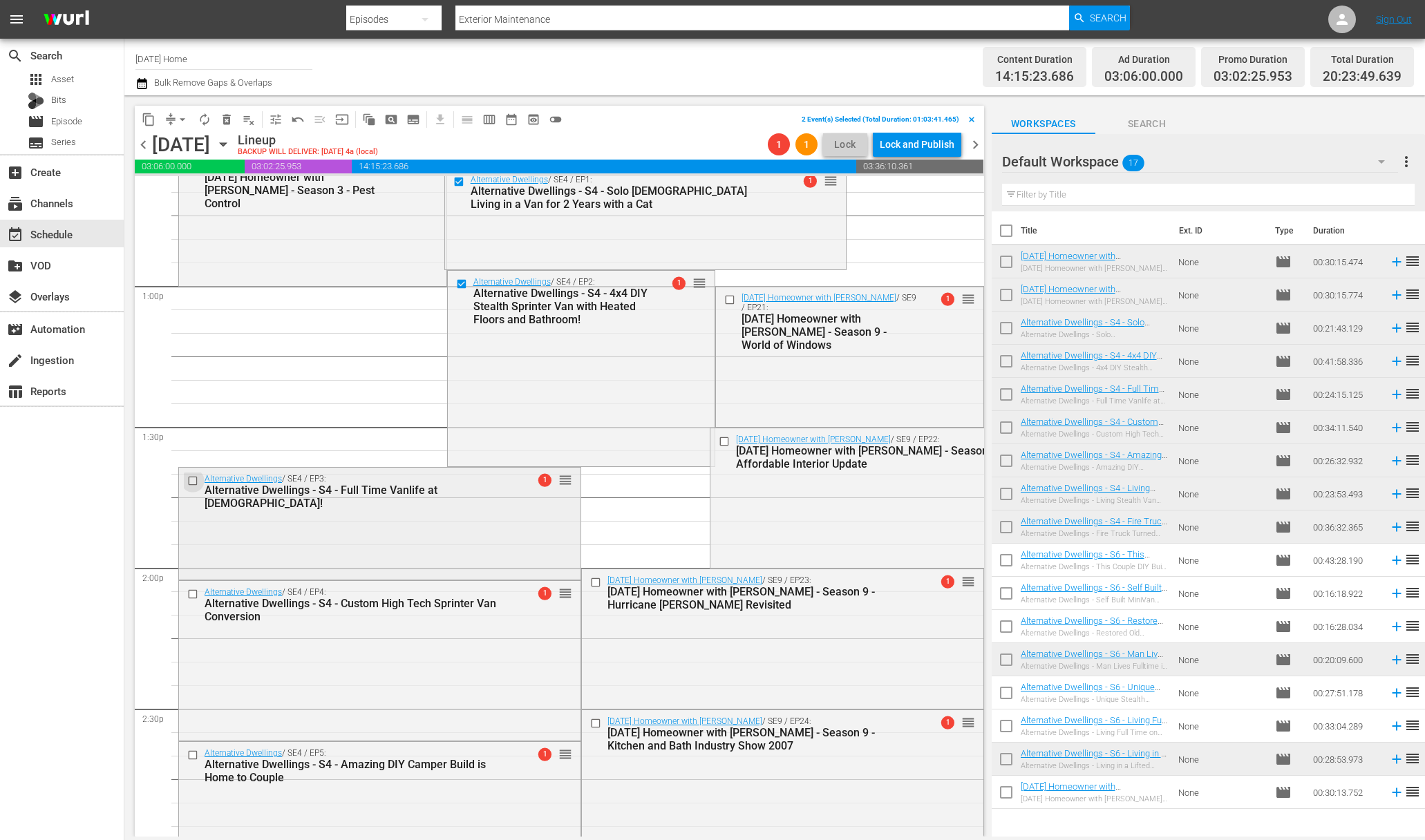
click at [193, 477] on input "checkbox" at bounding box center [194, 481] width 14 height 12
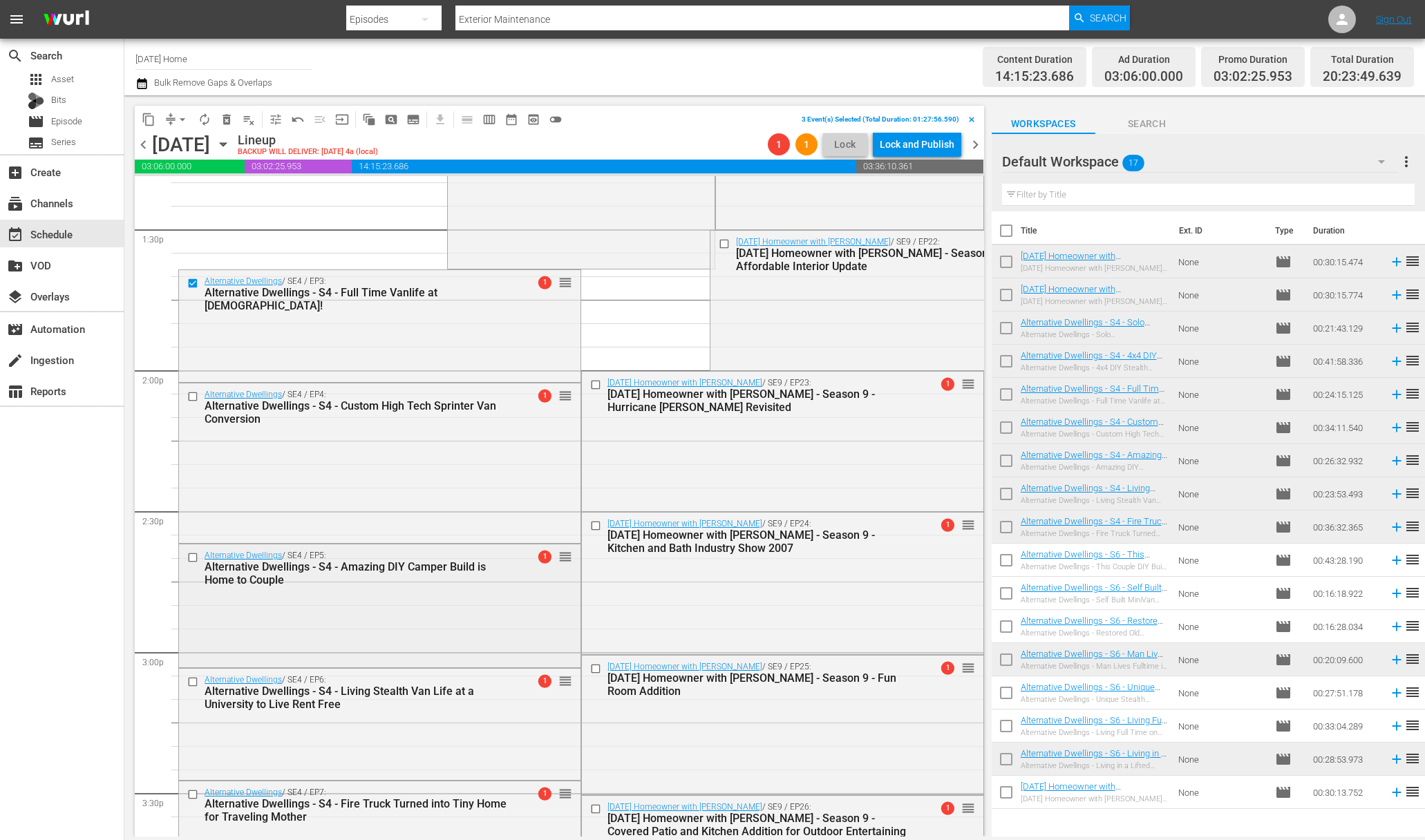
scroll to position [3843, 0]
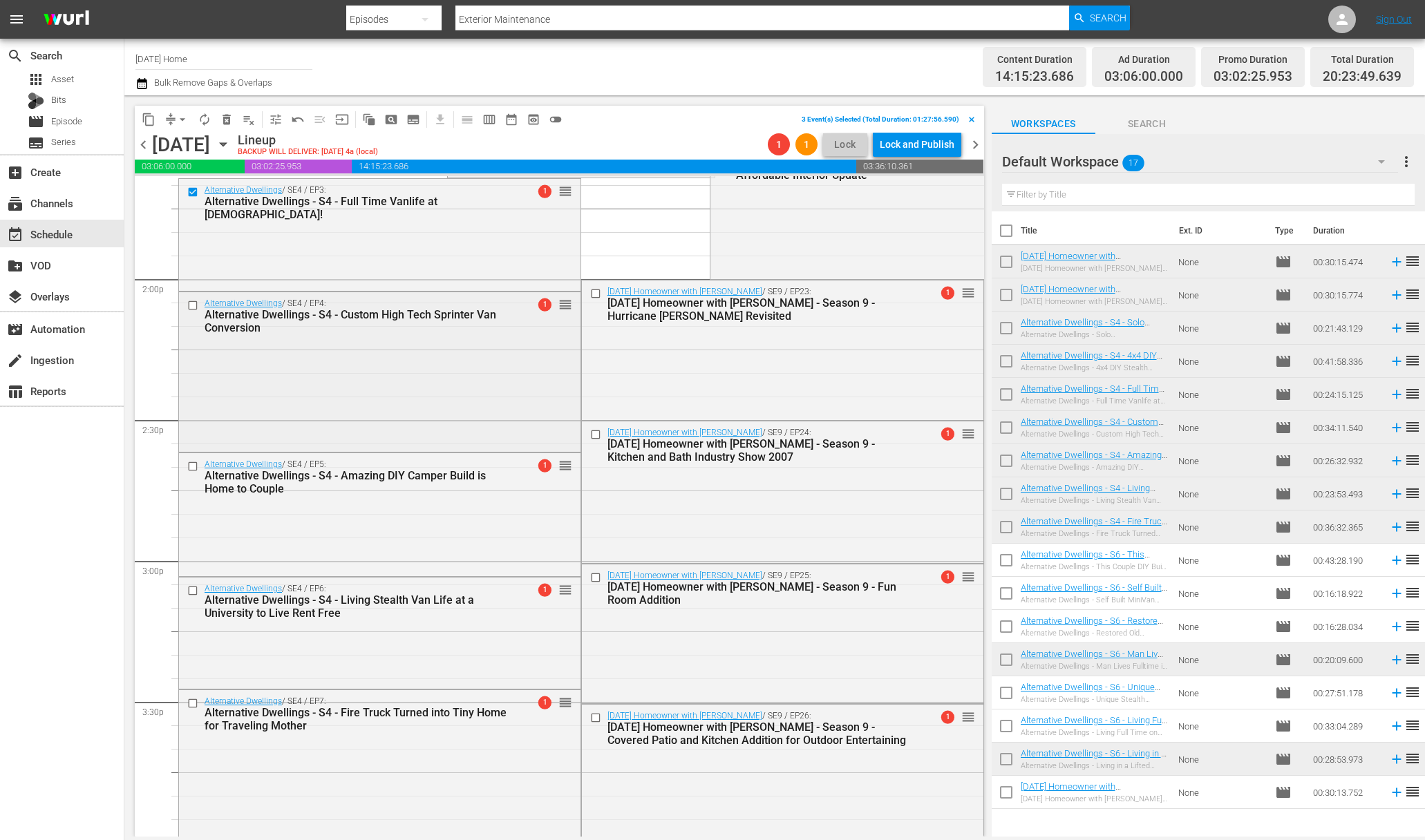
click at [190, 303] on input "checkbox" at bounding box center [194, 305] width 14 height 12
click at [193, 465] on input "checkbox" at bounding box center [194, 467] width 14 height 12
click at [190, 596] on input "checkbox" at bounding box center [194, 591] width 14 height 12
click at [192, 705] on input "checkbox" at bounding box center [194, 703] width 14 height 12
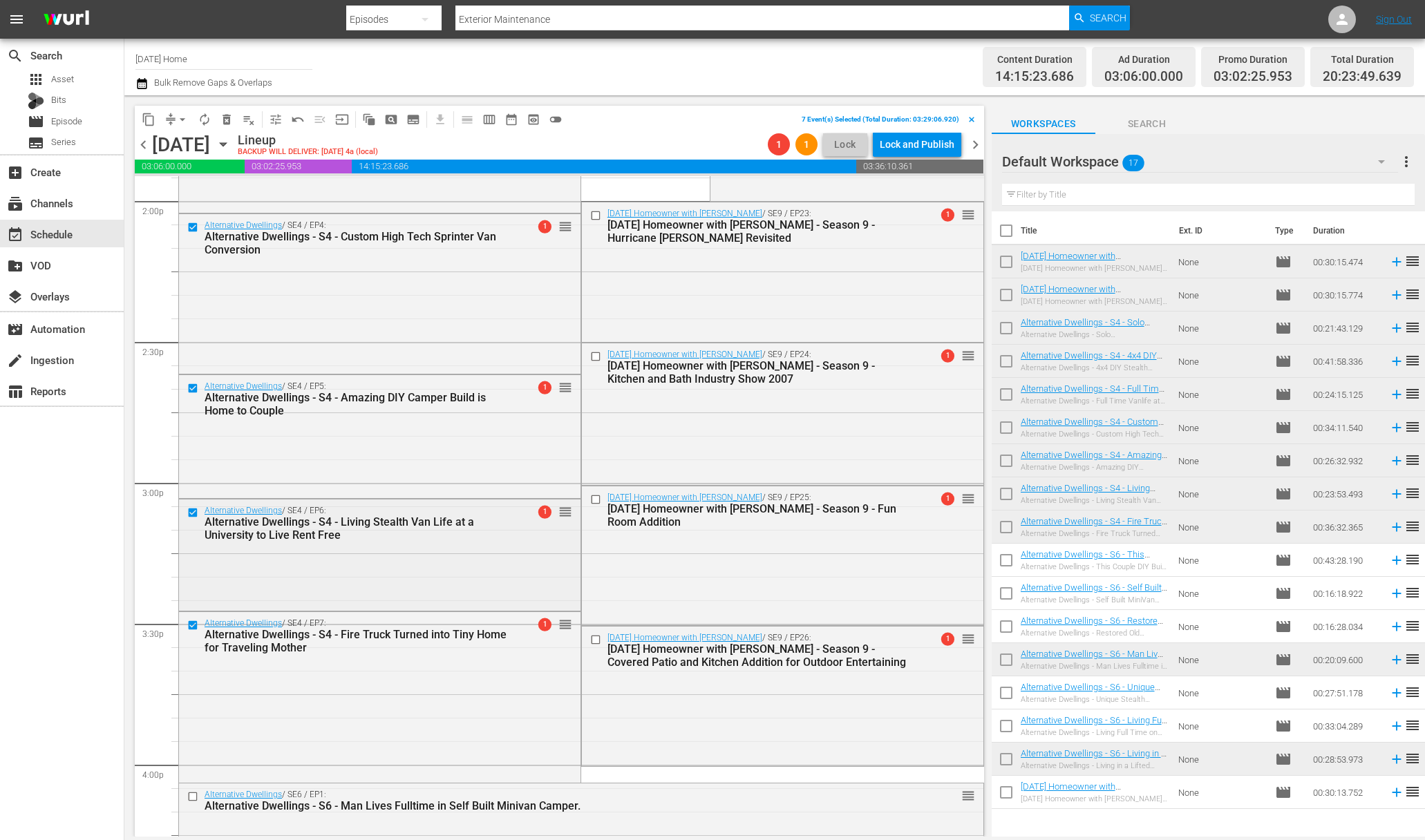
scroll to position [3978, 0]
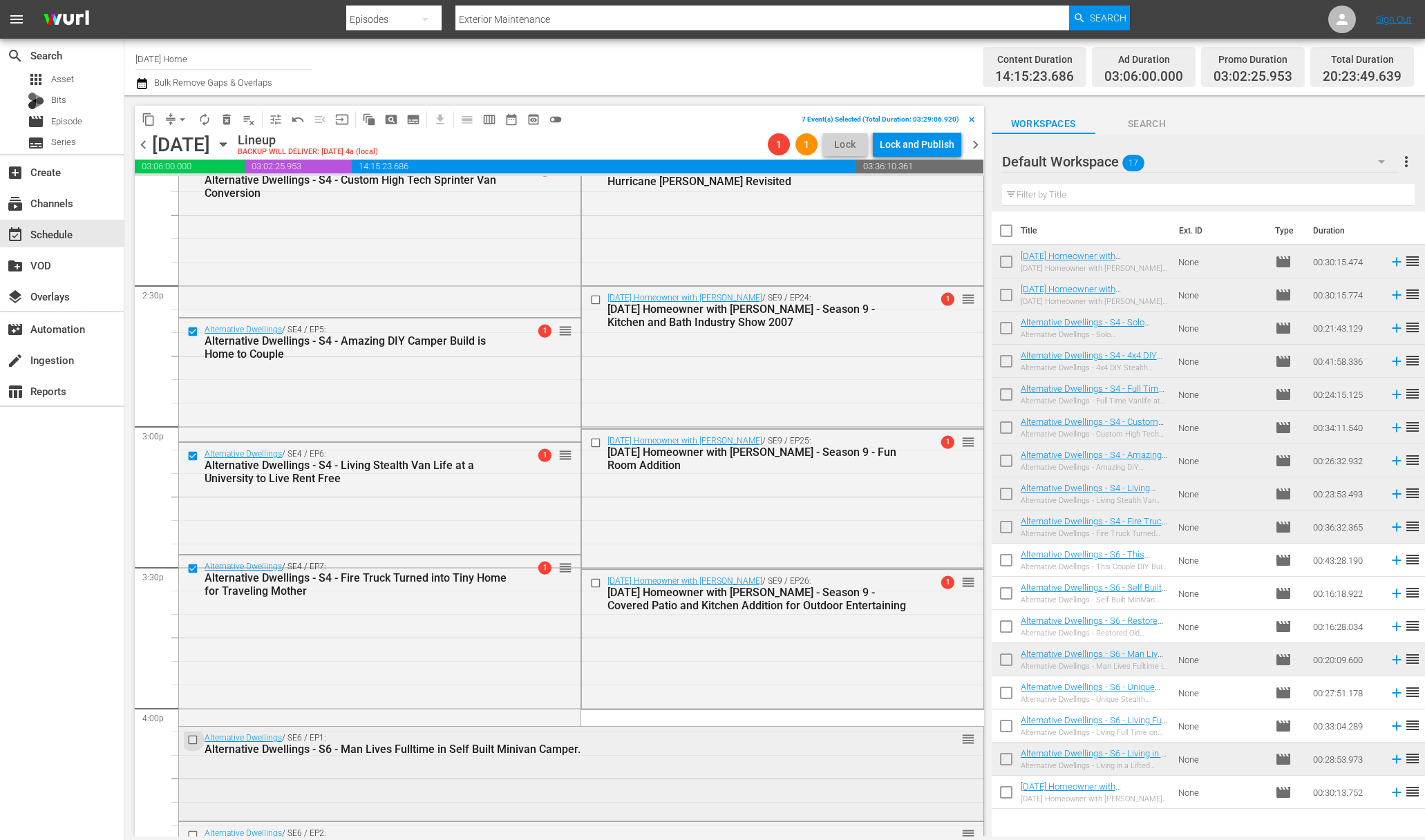
click at [190, 740] on input "checkbox" at bounding box center [194, 740] width 14 height 12
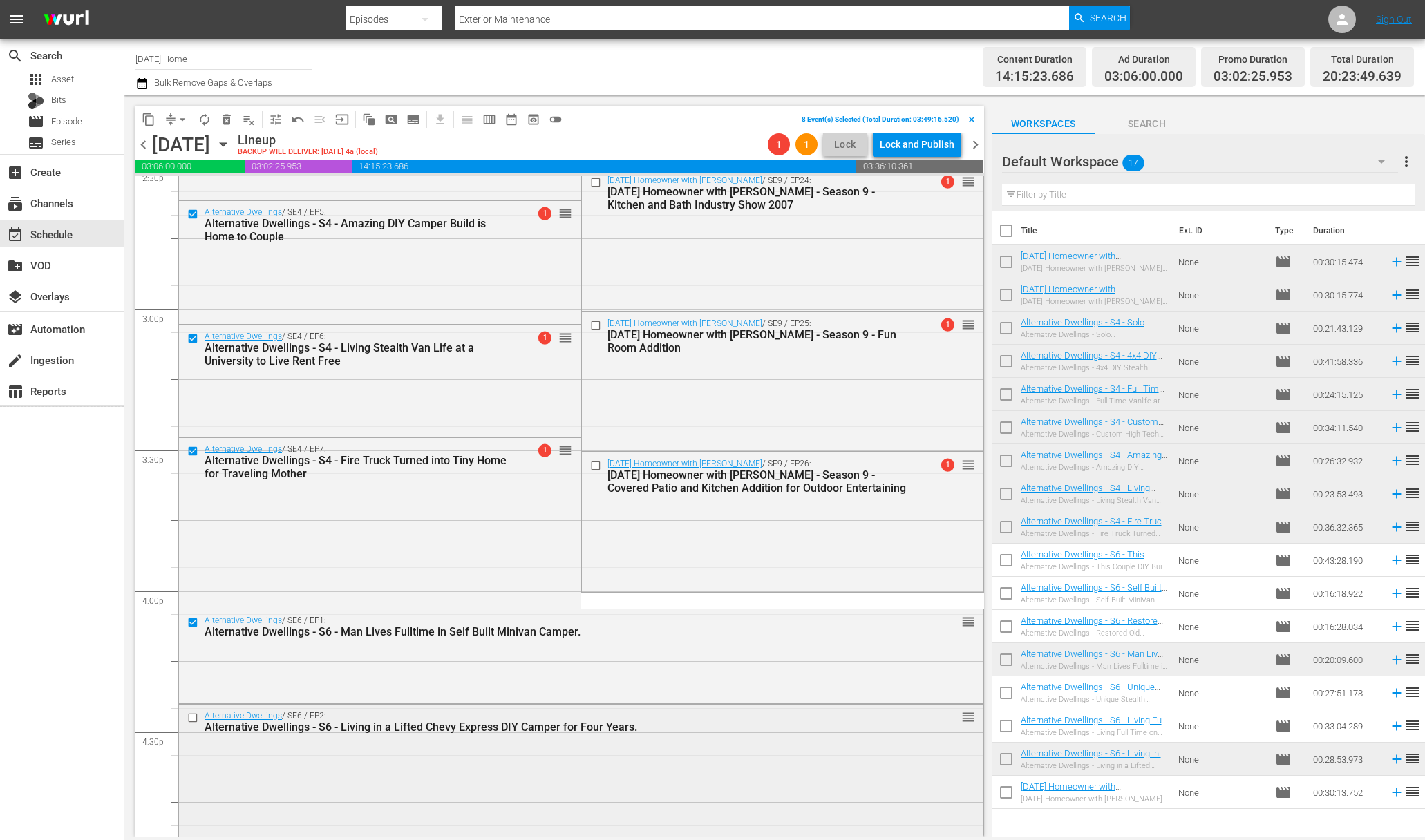
scroll to position [4111, 0]
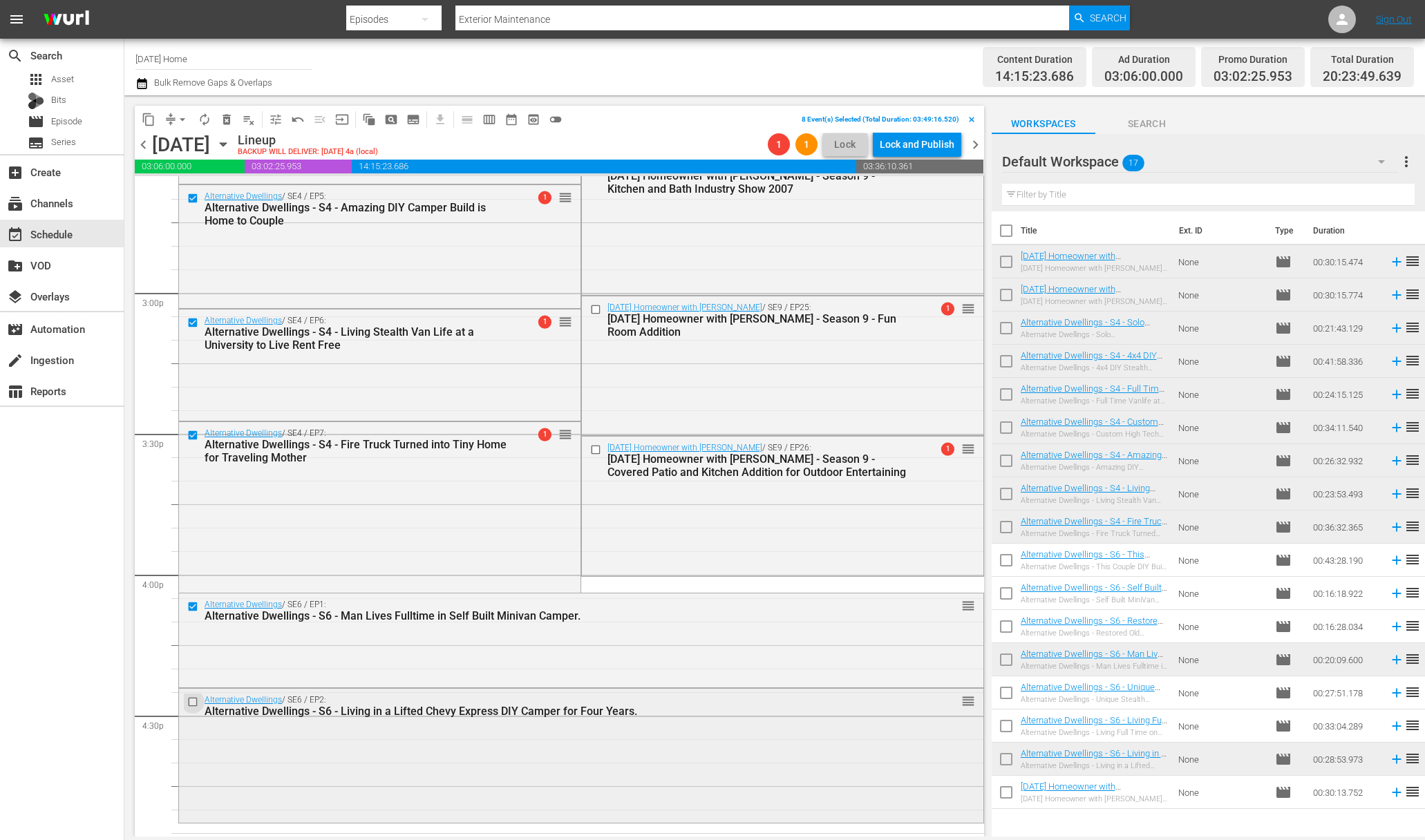
click at [194, 700] on input "checkbox" at bounding box center [194, 701] width 14 height 12
click at [231, 123] on span "delete_forever_outlined" at bounding box center [226, 119] width 14 height 14
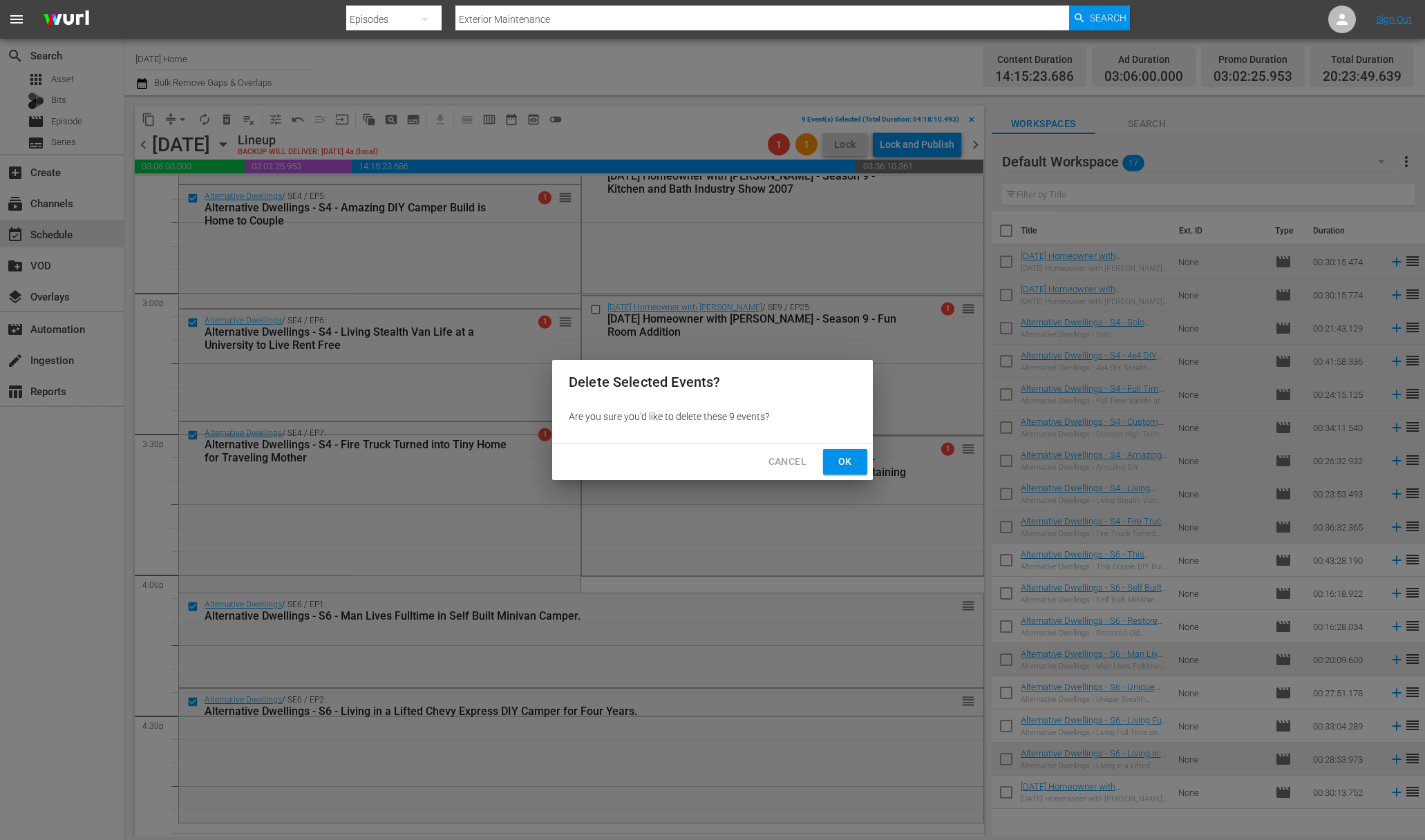
click at [858, 479] on div "Cancel Ok" at bounding box center [712, 462] width 320 height 37
click at [856, 467] on button "Ok" at bounding box center [844, 462] width 44 height 26
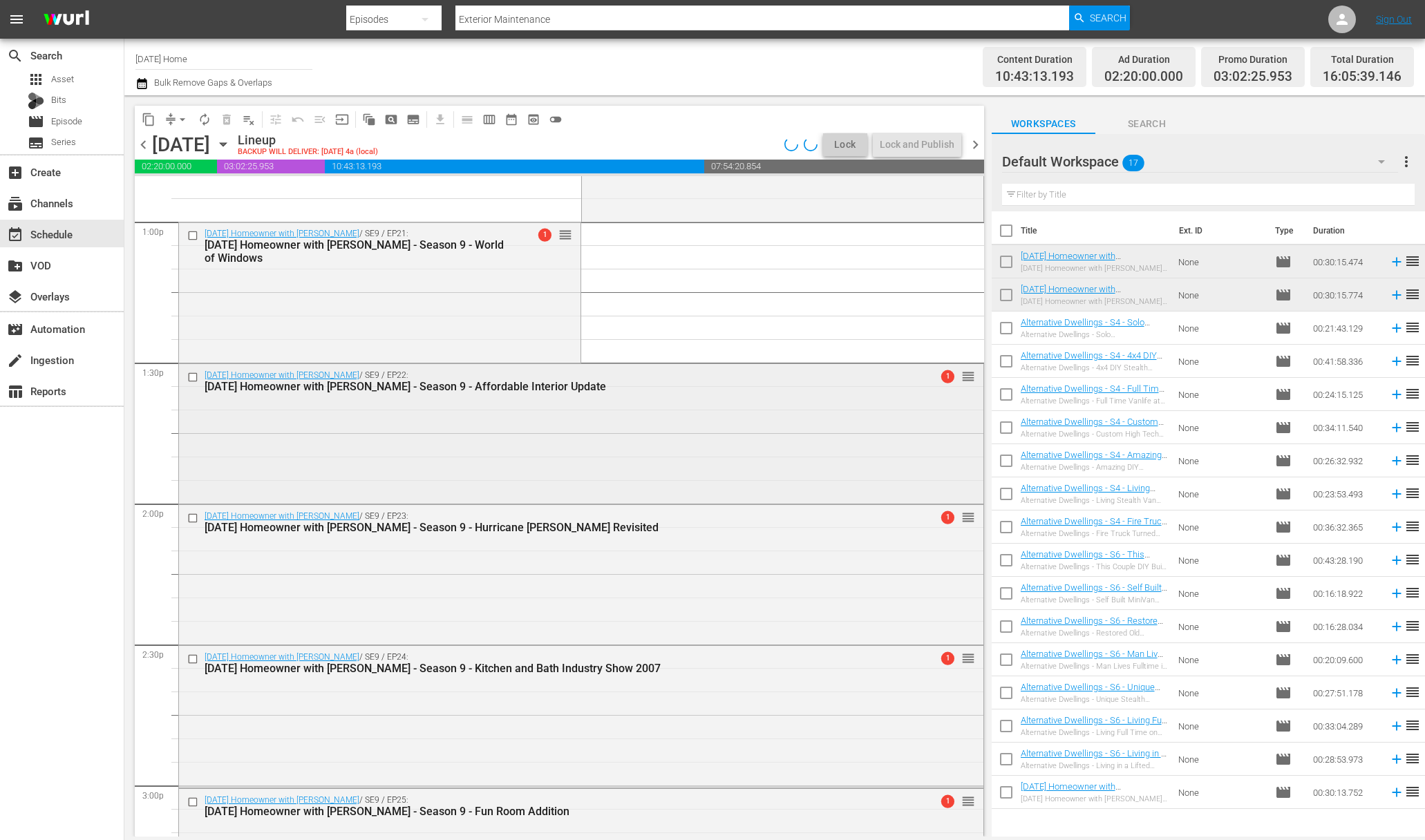
scroll to position [3429, 0]
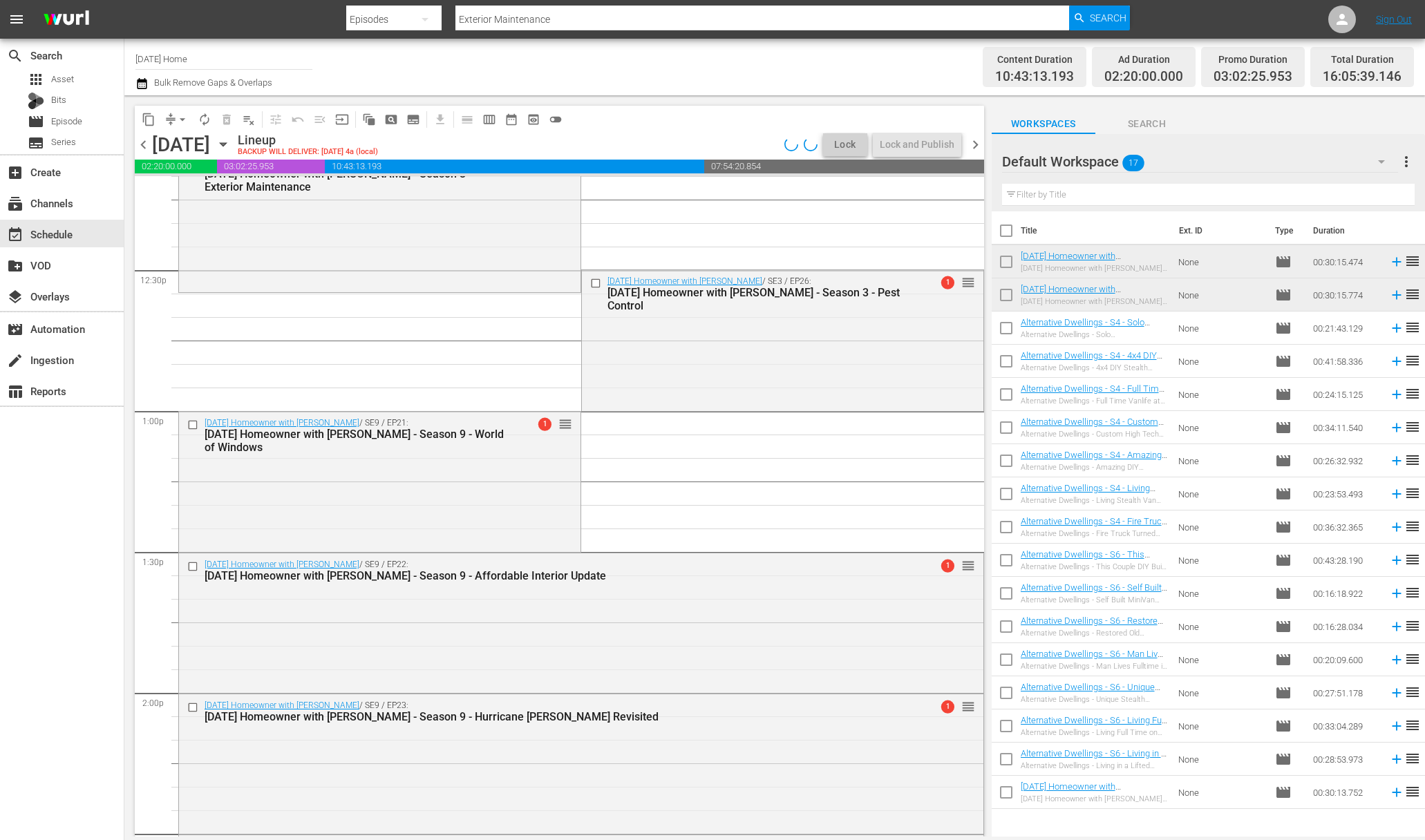
click at [175, 113] on button "arrow_drop_down" at bounding box center [182, 119] width 22 height 22
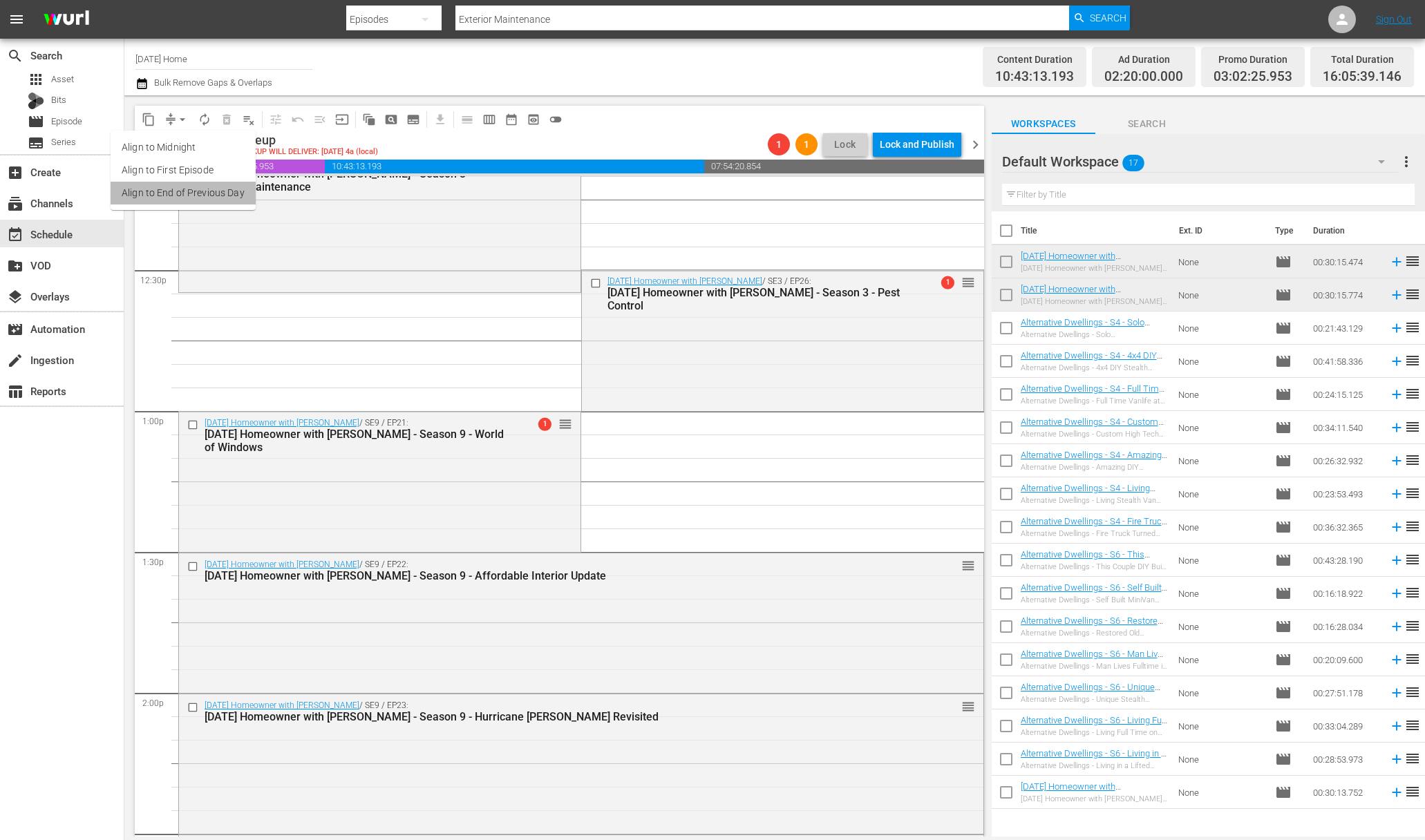
click at [194, 189] on li "Align to End of Previous Day" at bounding box center [183, 192] width 145 height 22
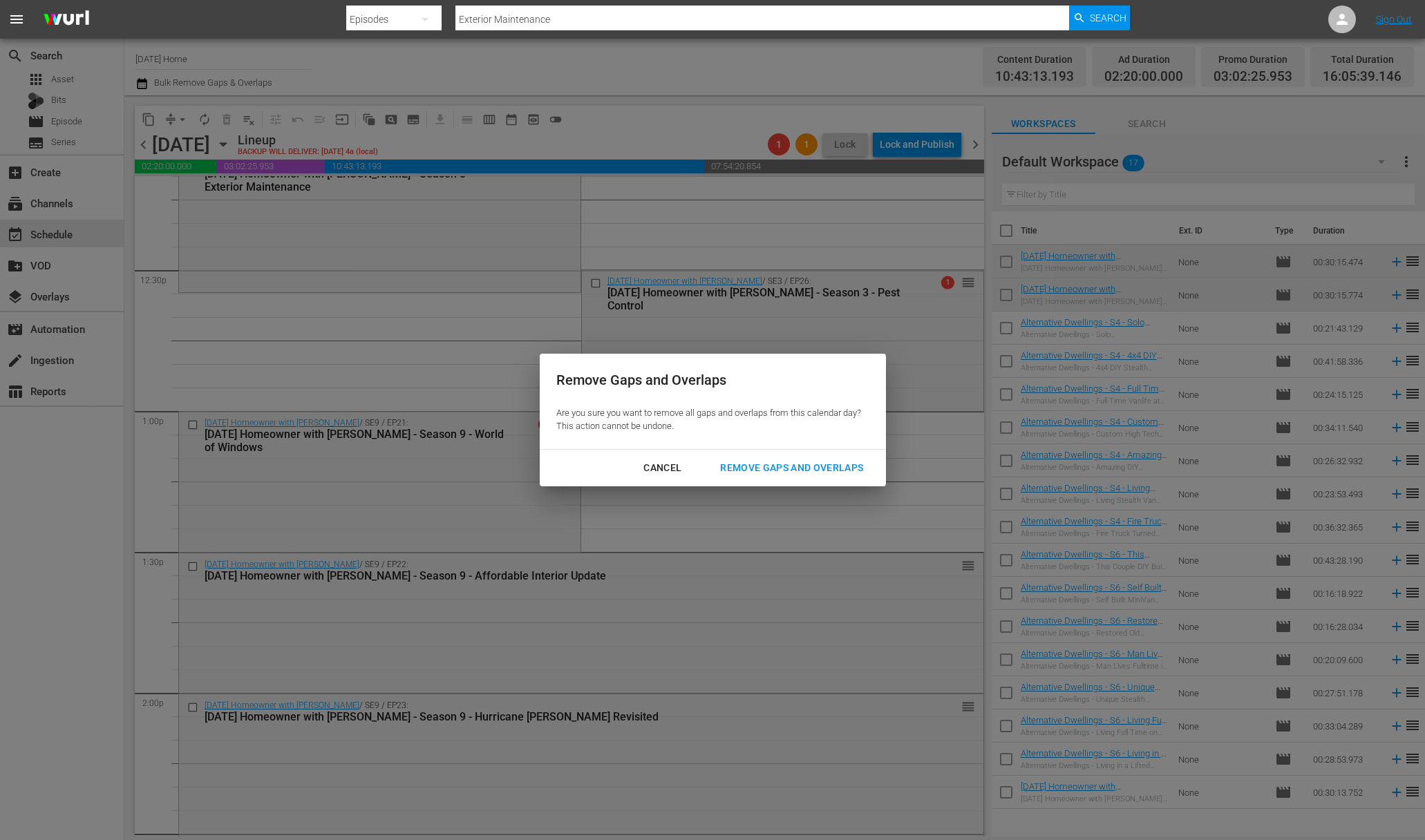
click at [794, 462] on div "Remove Gaps and Overlaps" at bounding box center [791, 467] width 166 height 17
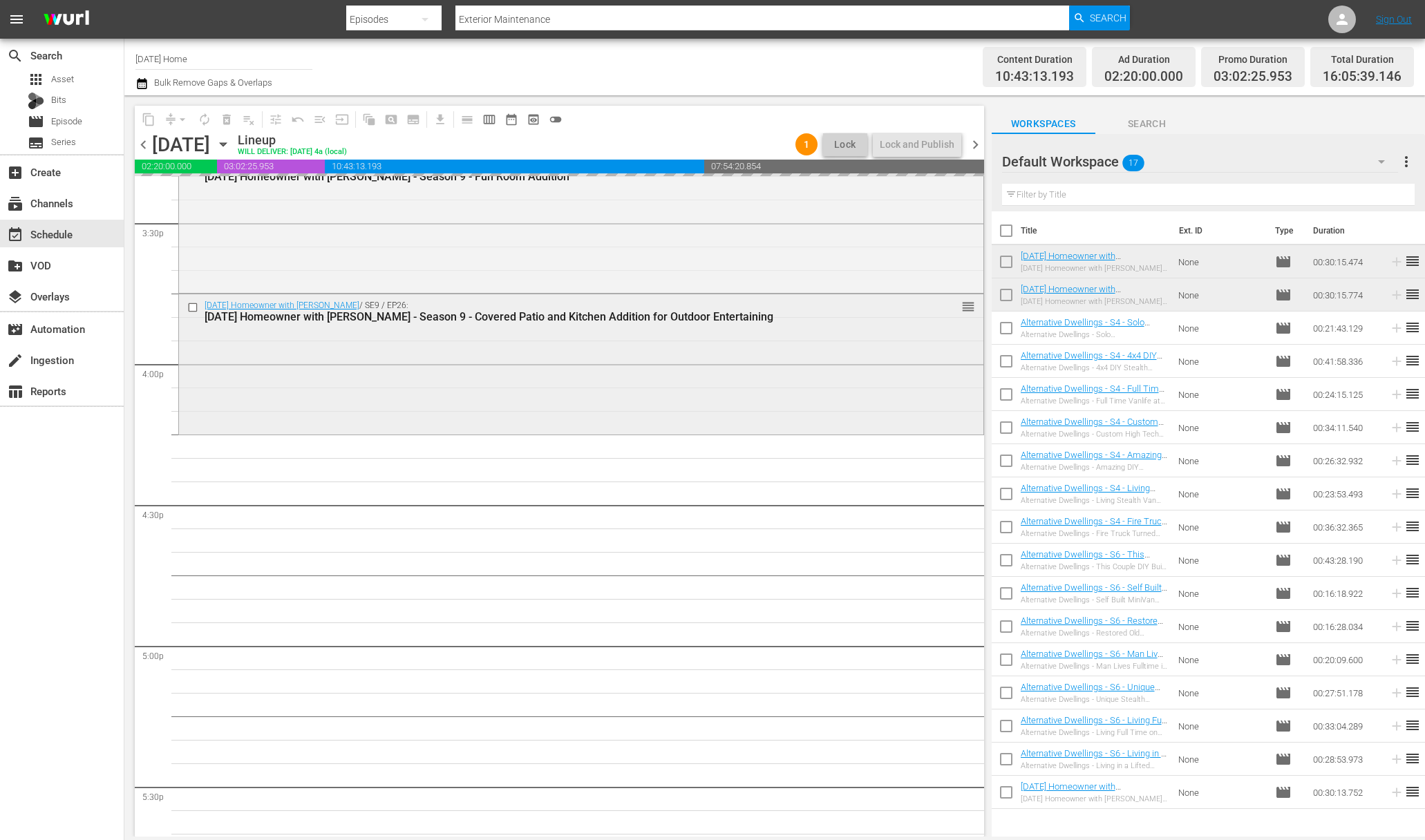
scroll to position [4390, 0]
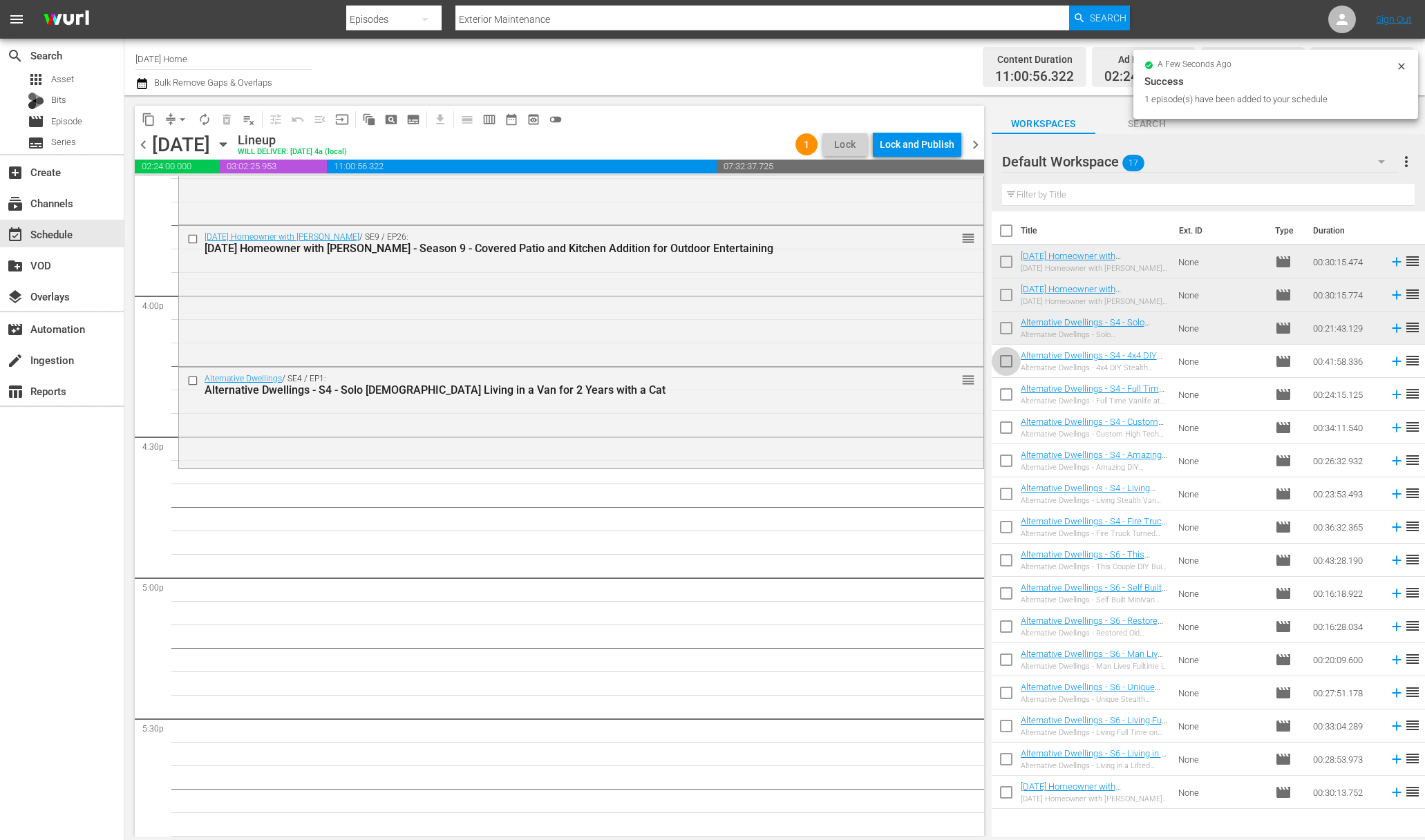
click at [1008, 361] on input "checkbox" at bounding box center [1006, 363] width 29 height 29
checkbox input "true"
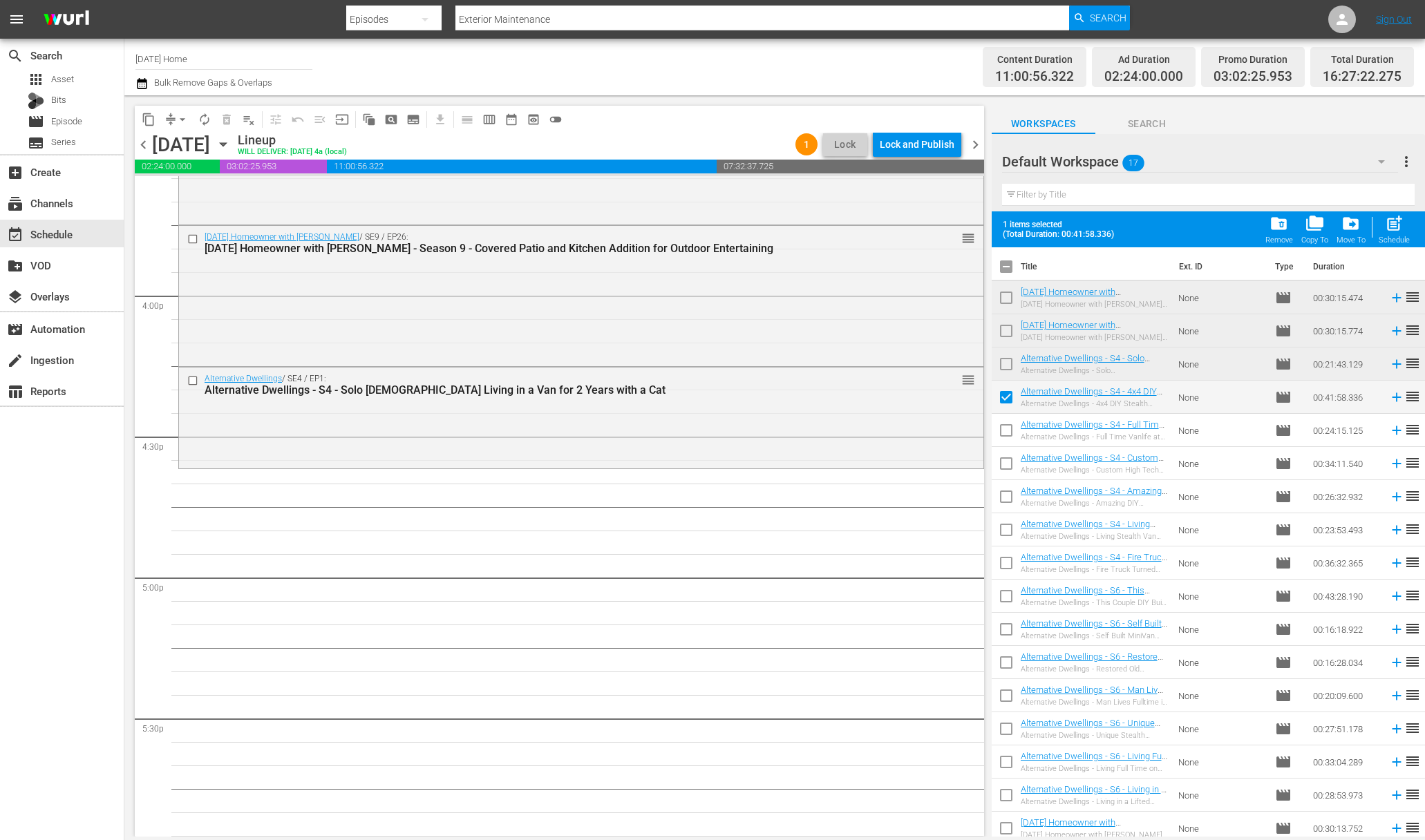
click at [1007, 430] on input "checkbox" at bounding box center [1006, 432] width 29 height 29
checkbox input "true"
click at [1006, 472] on input "checkbox" at bounding box center [1006, 466] width 29 height 29
checkbox input "true"
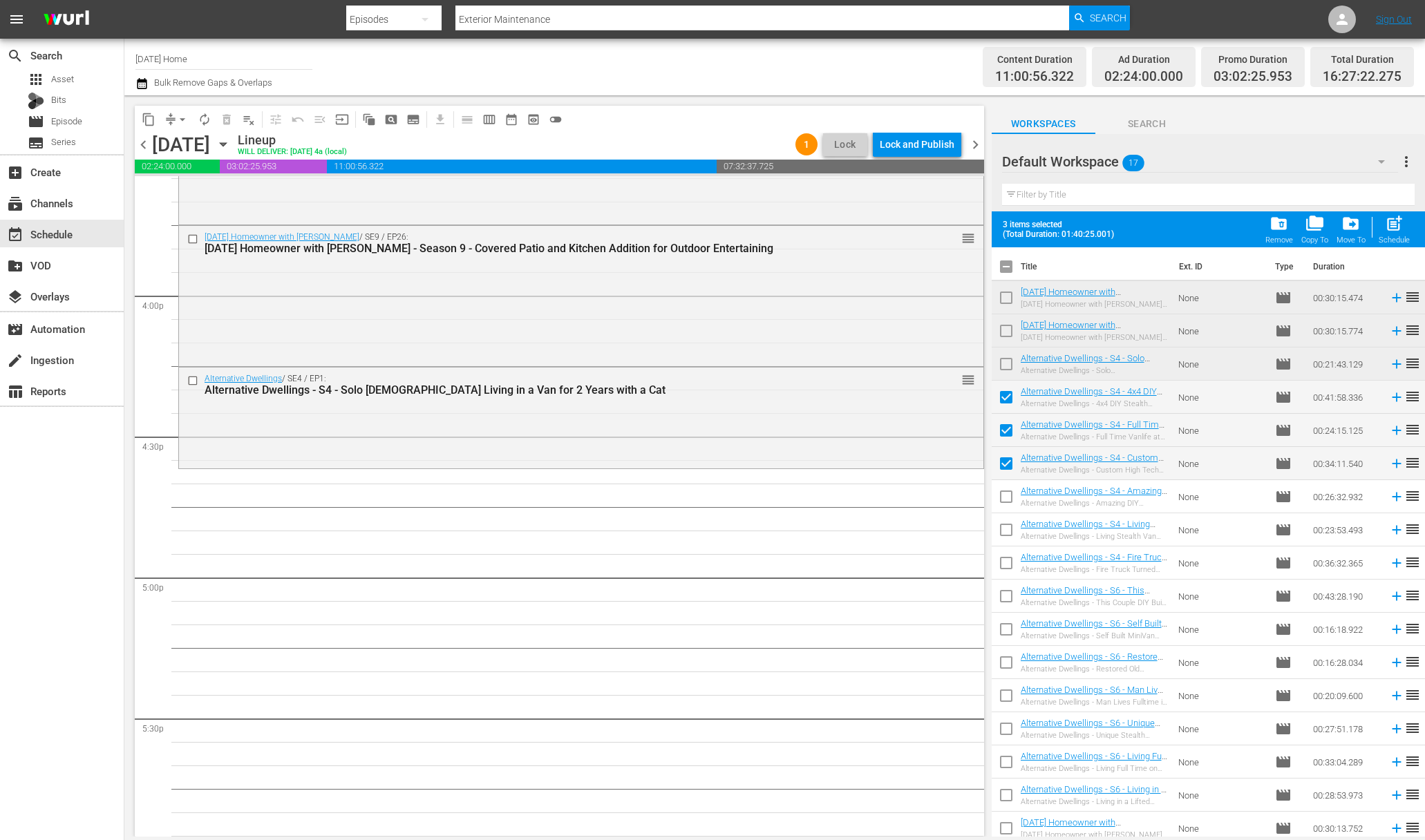
click at [1008, 499] on input "checkbox" at bounding box center [1006, 499] width 29 height 29
checkbox input "true"
click at [1007, 532] on input "checkbox" at bounding box center [1006, 532] width 29 height 29
checkbox input "true"
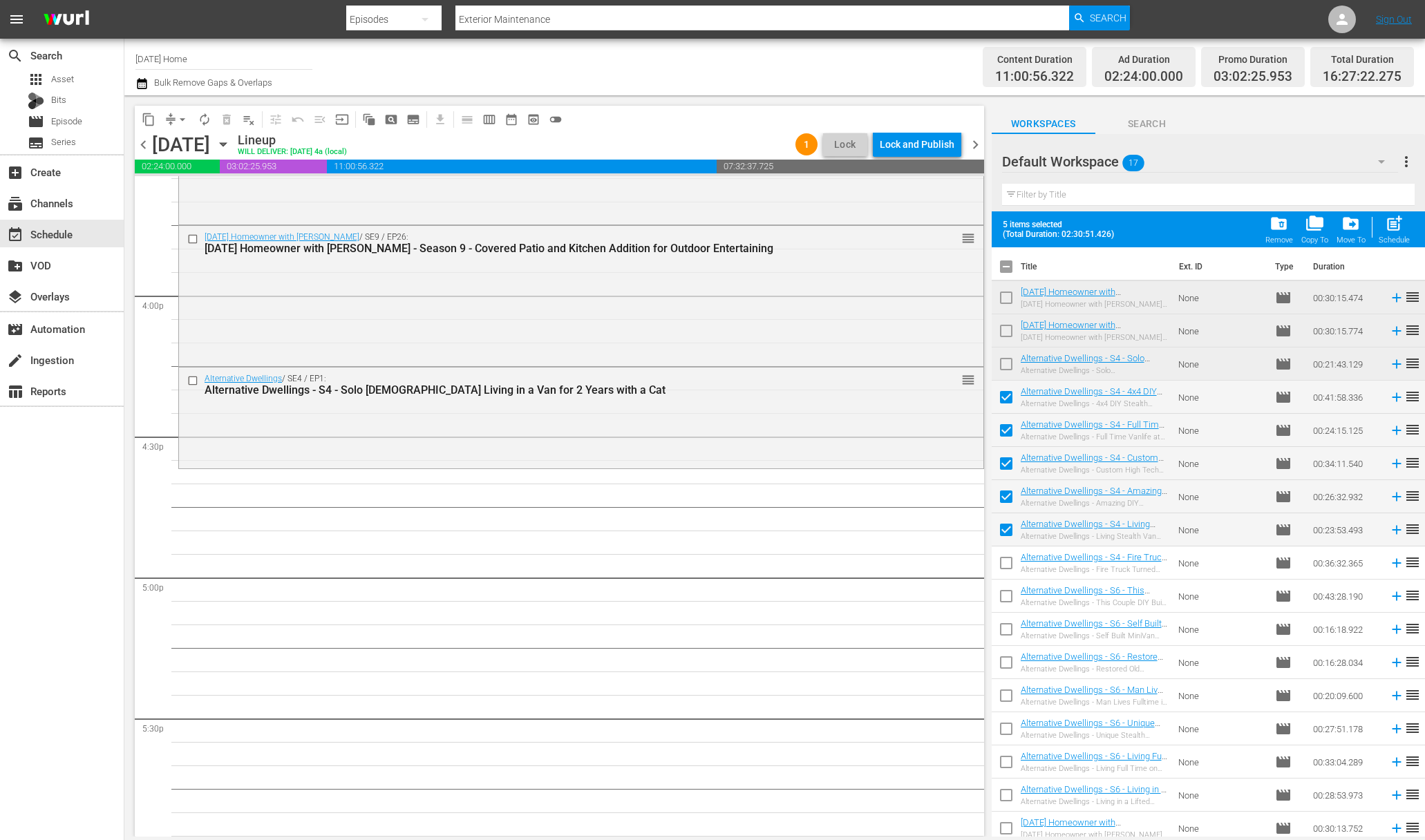
click at [1007, 560] on input "checkbox" at bounding box center [1006, 566] width 29 height 29
checkbox input "true"
click at [1390, 230] on span "post_add" at bounding box center [1394, 223] width 18 height 18
checkbox input "false"
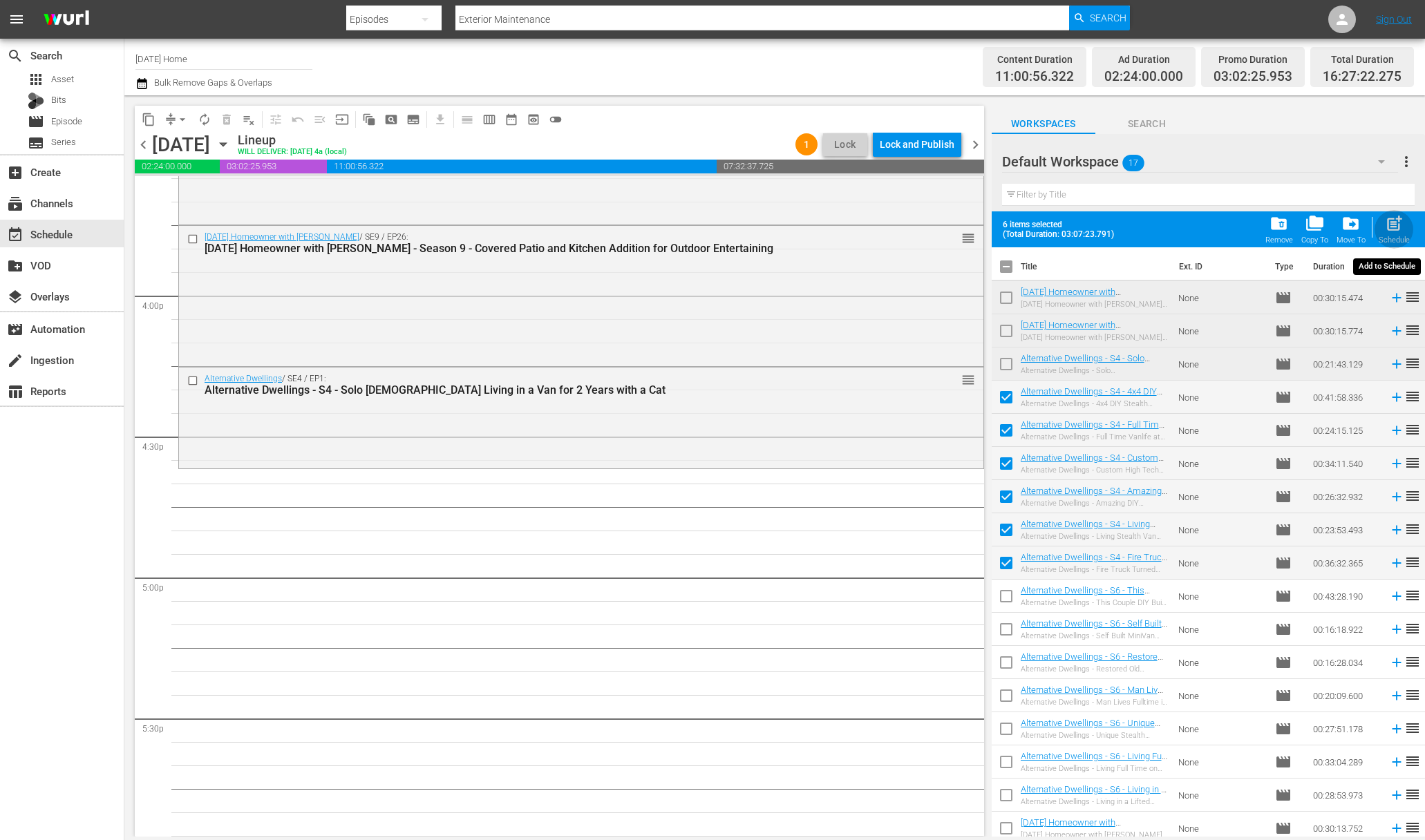
checkbox input "false"
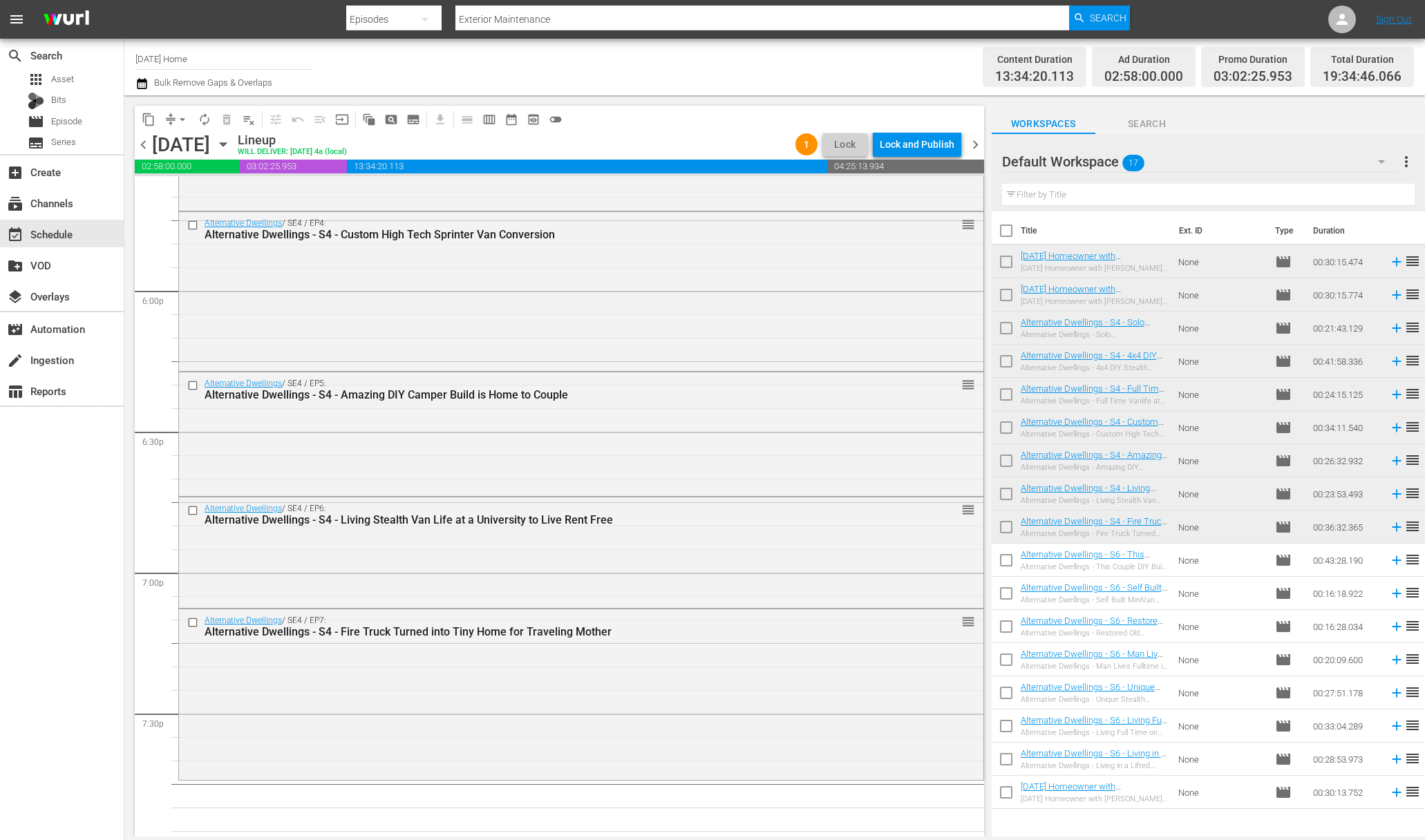
scroll to position [5031, 0]
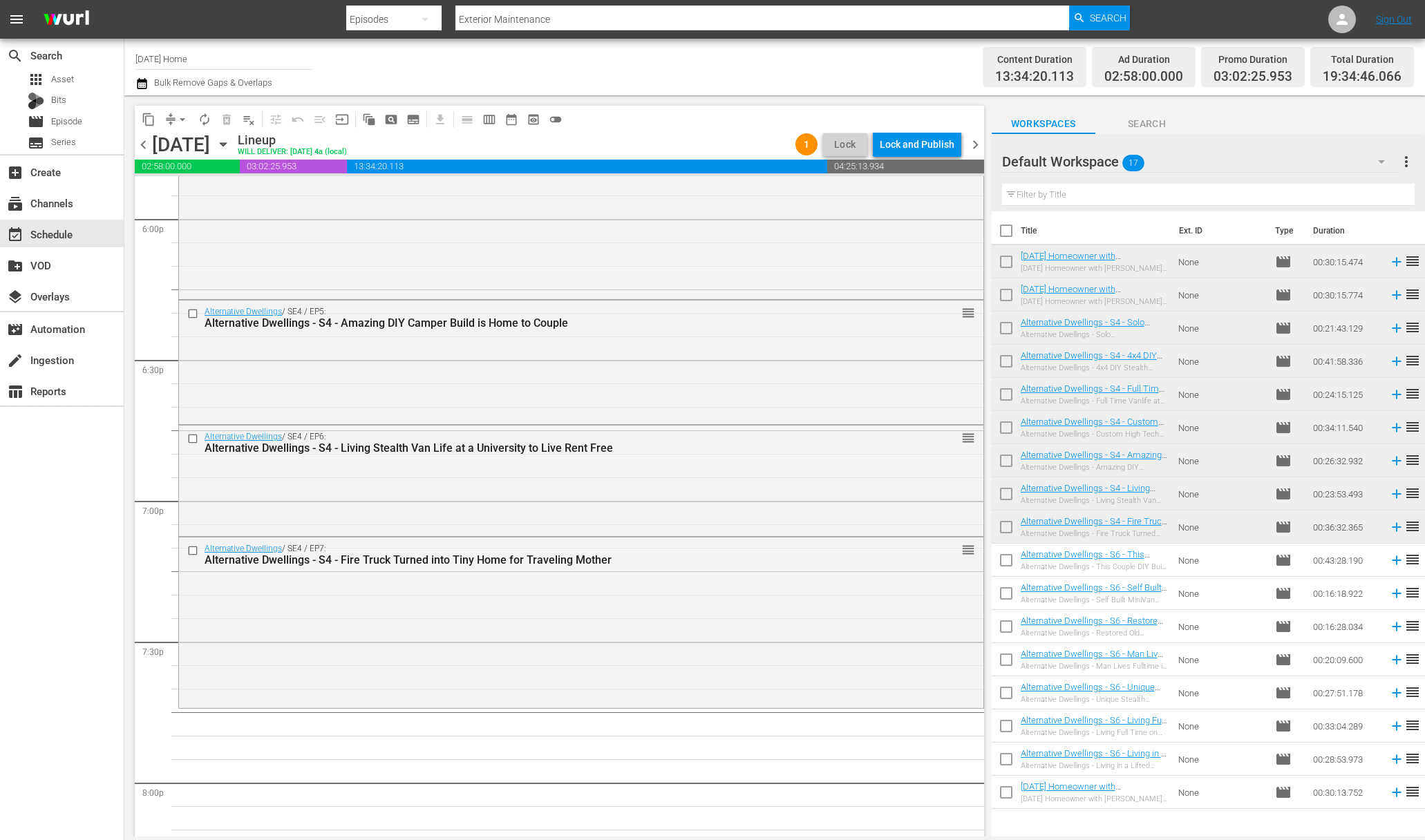
click at [1012, 659] on input "checkbox" at bounding box center [1006, 662] width 29 height 29
checkbox input "true"
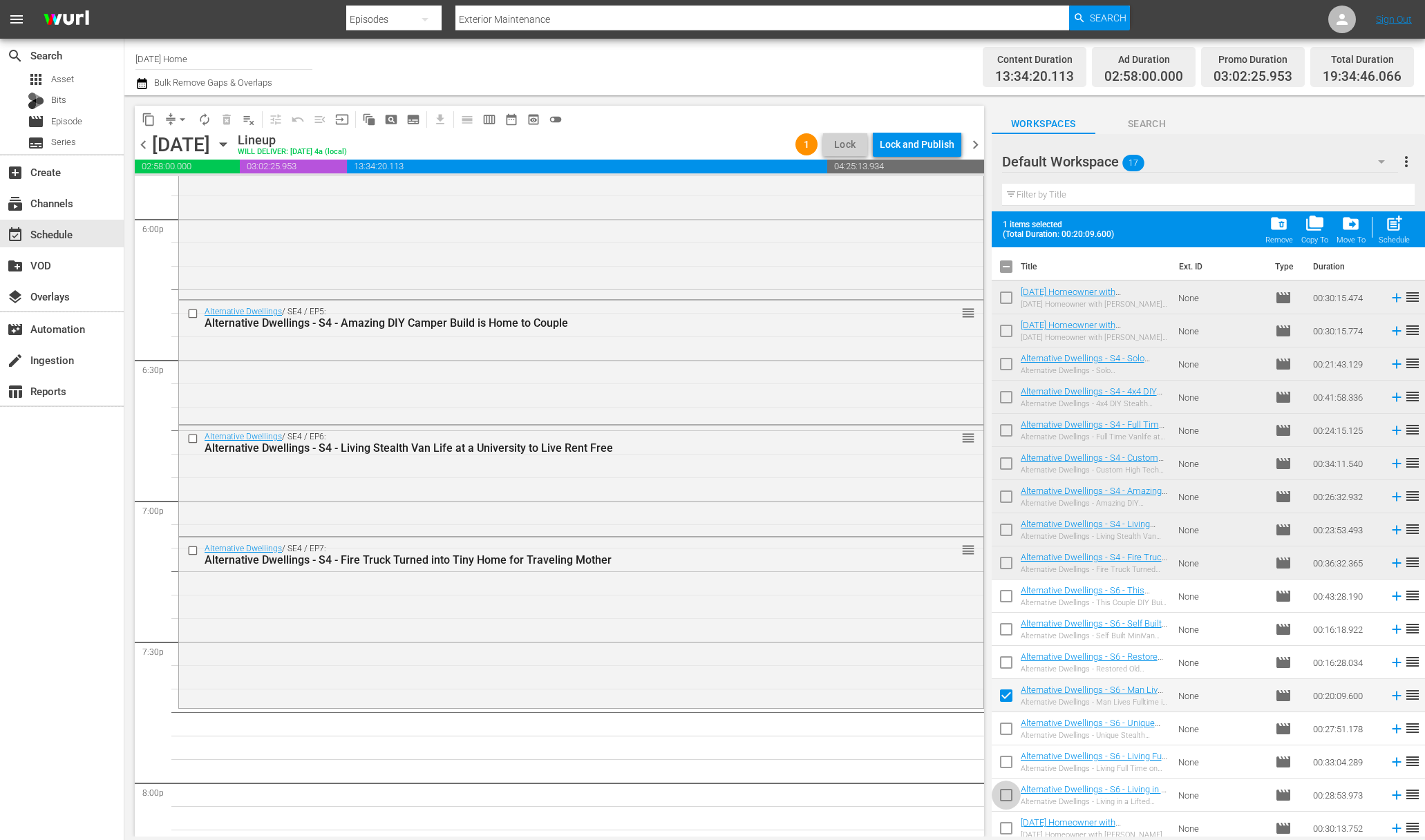
click at [1009, 793] on input "checkbox" at bounding box center [1006, 798] width 29 height 29
checkbox input "true"
click at [1398, 221] on span "post_add" at bounding box center [1394, 223] width 18 height 18
checkbox input "false"
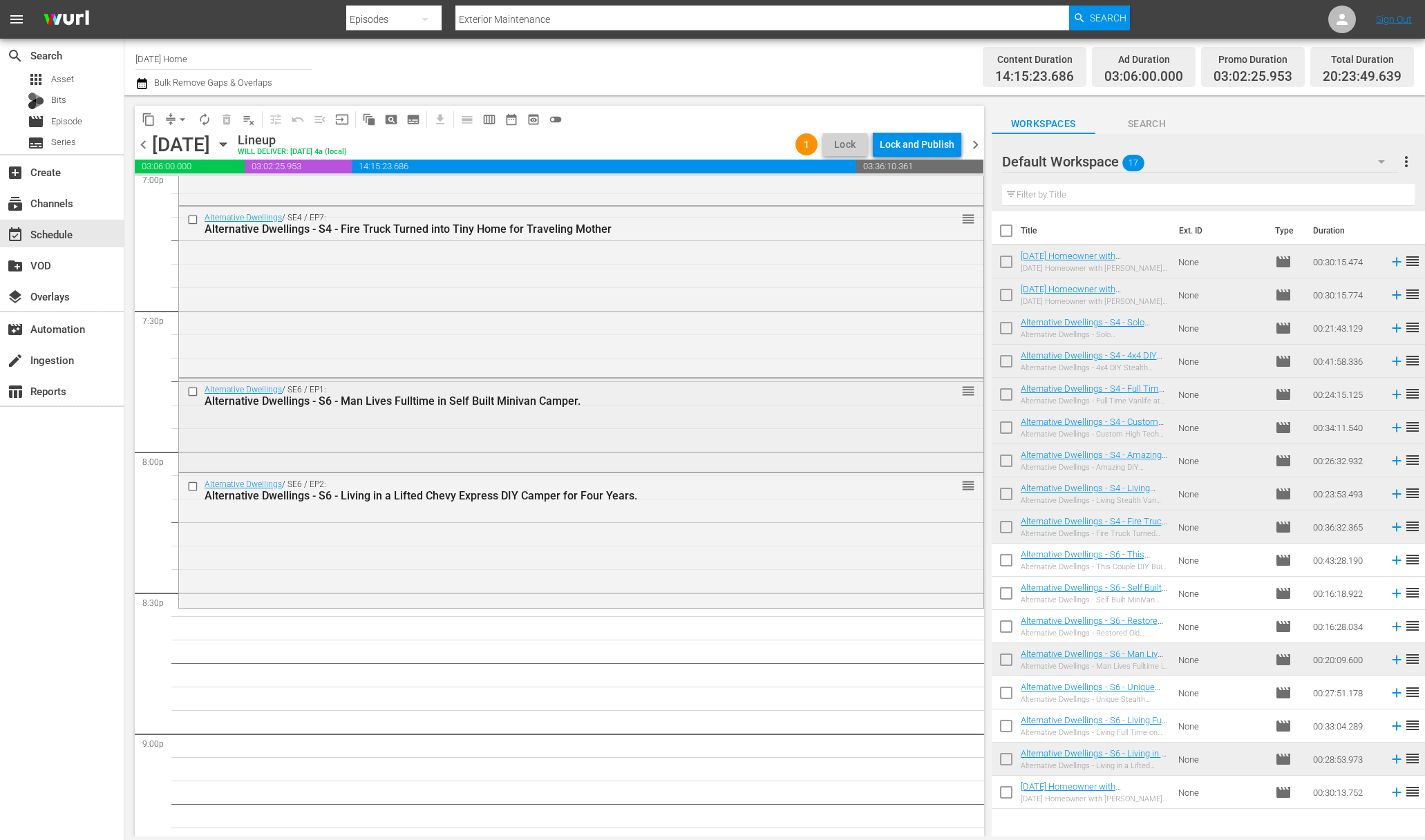
scroll to position [5374, 0]
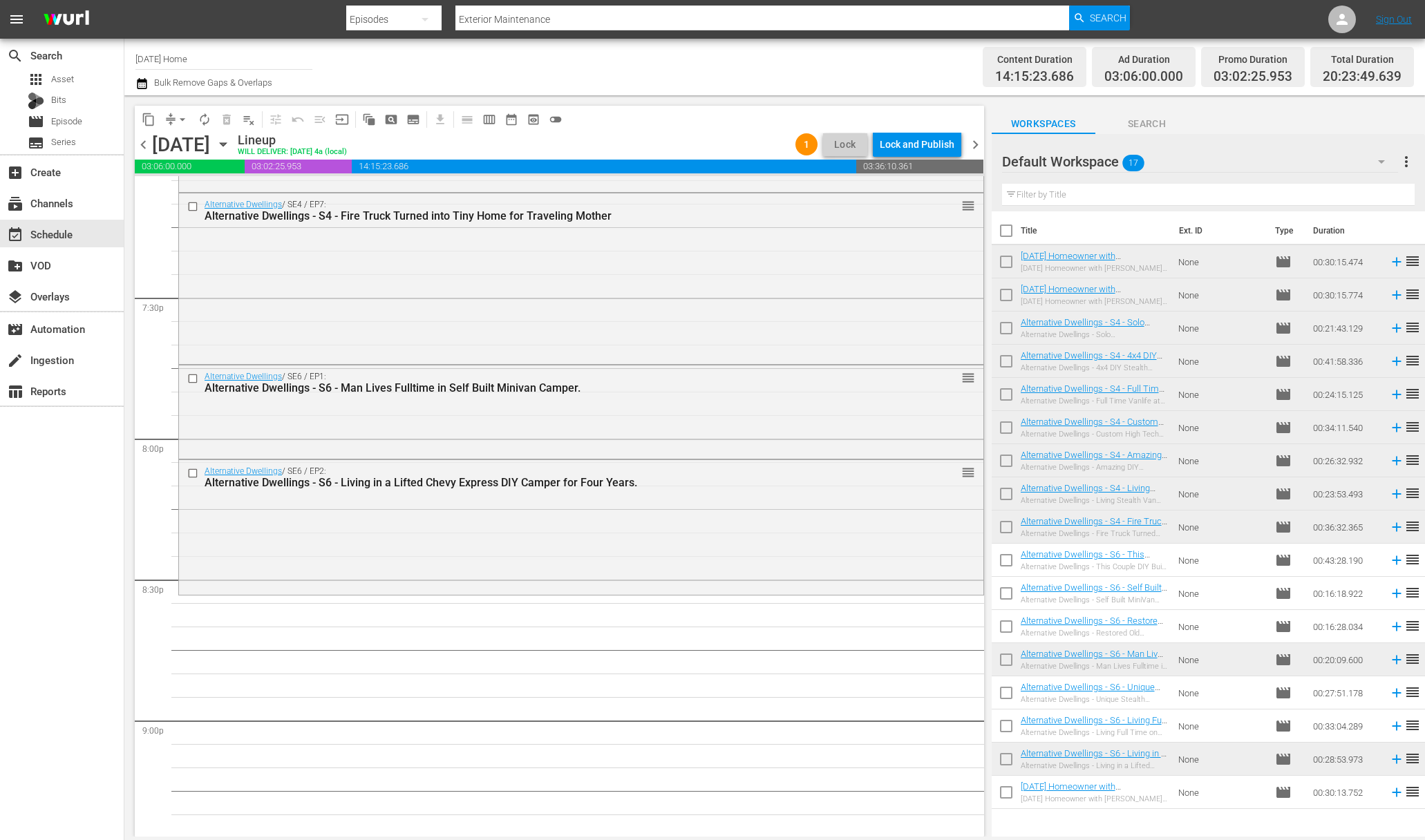
click at [997, 622] on input "checkbox" at bounding box center [1006, 629] width 29 height 29
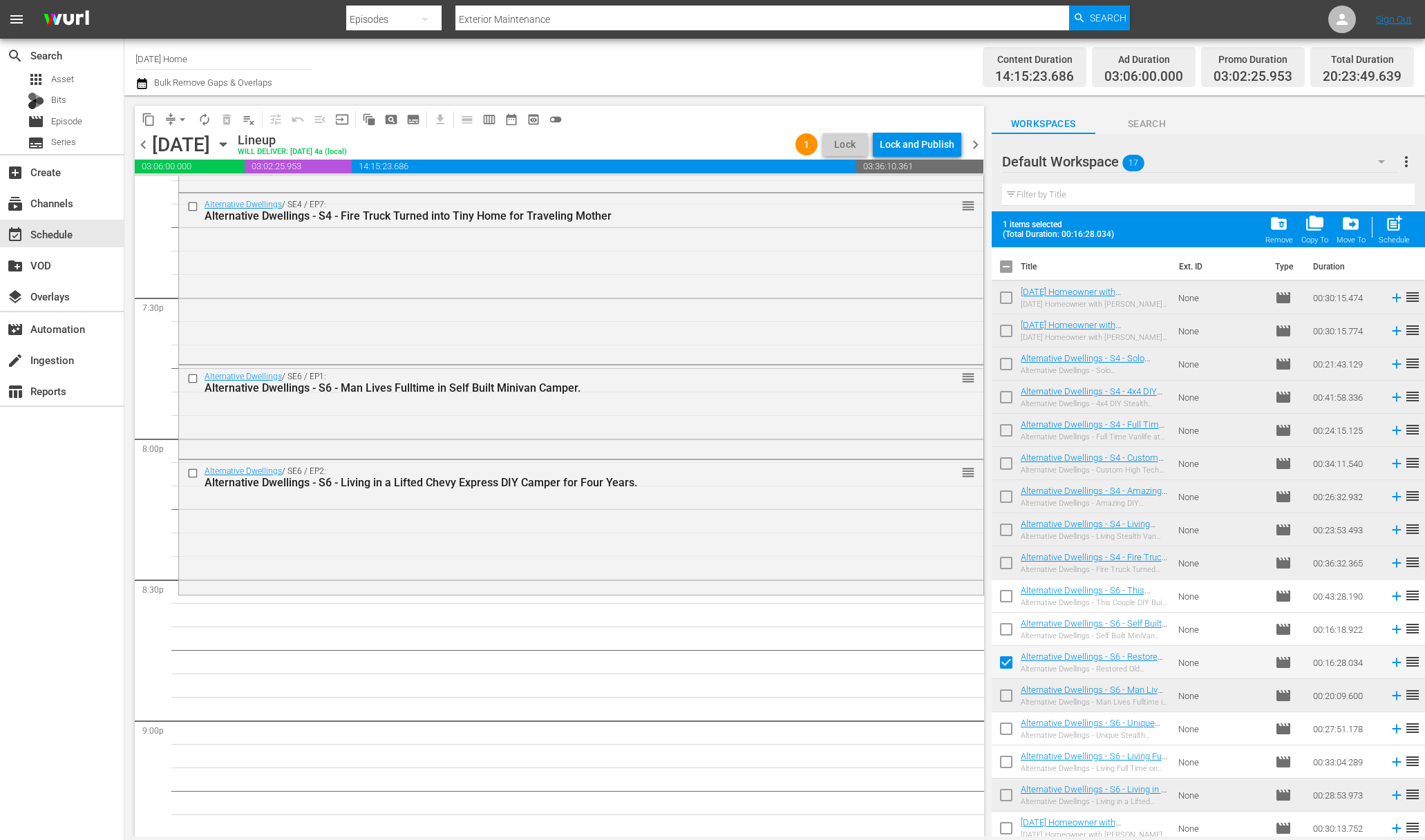
click at [1009, 660] on input "checkbox" at bounding box center [1006, 665] width 29 height 29
checkbox input "false"
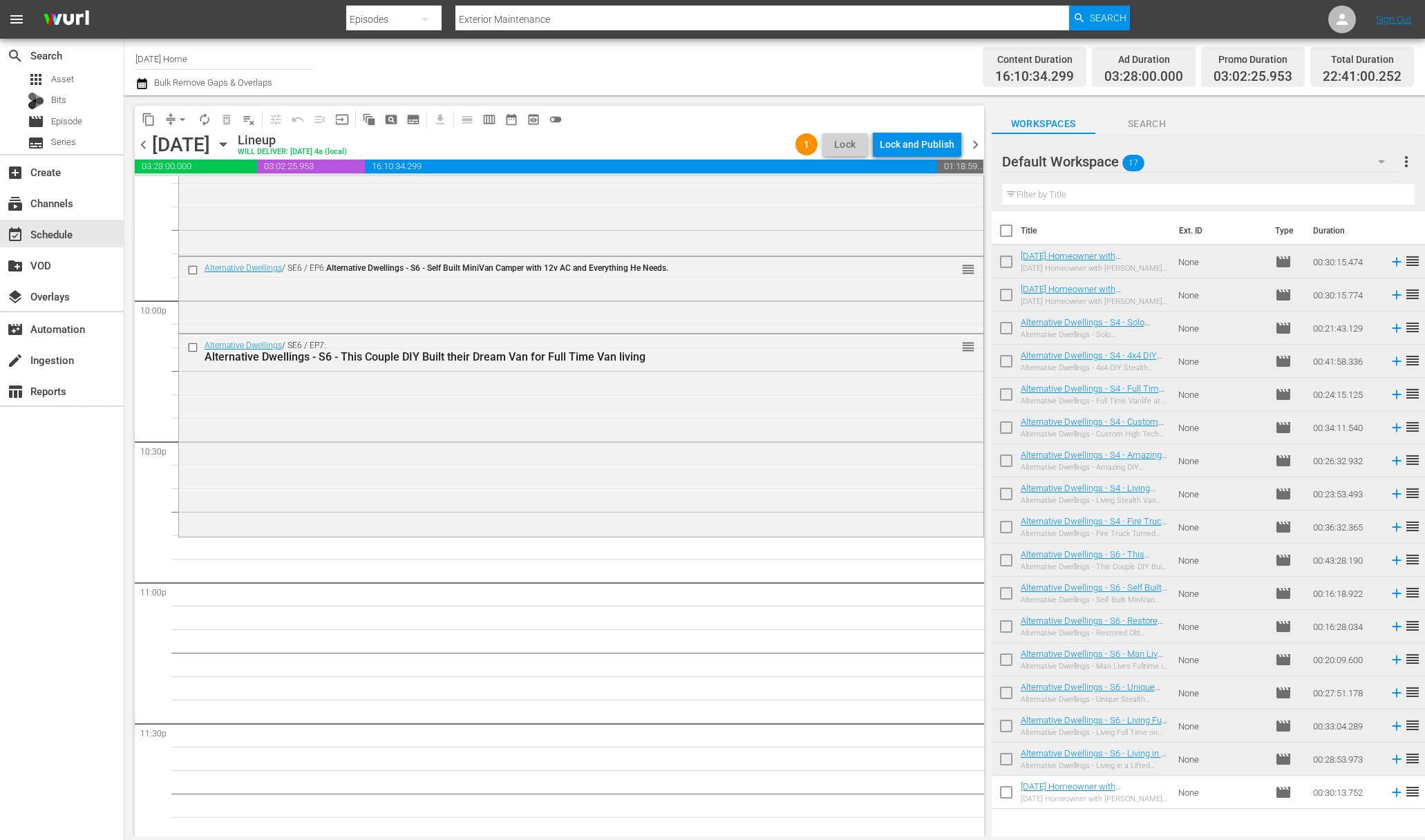
scroll to position [6104, 0]
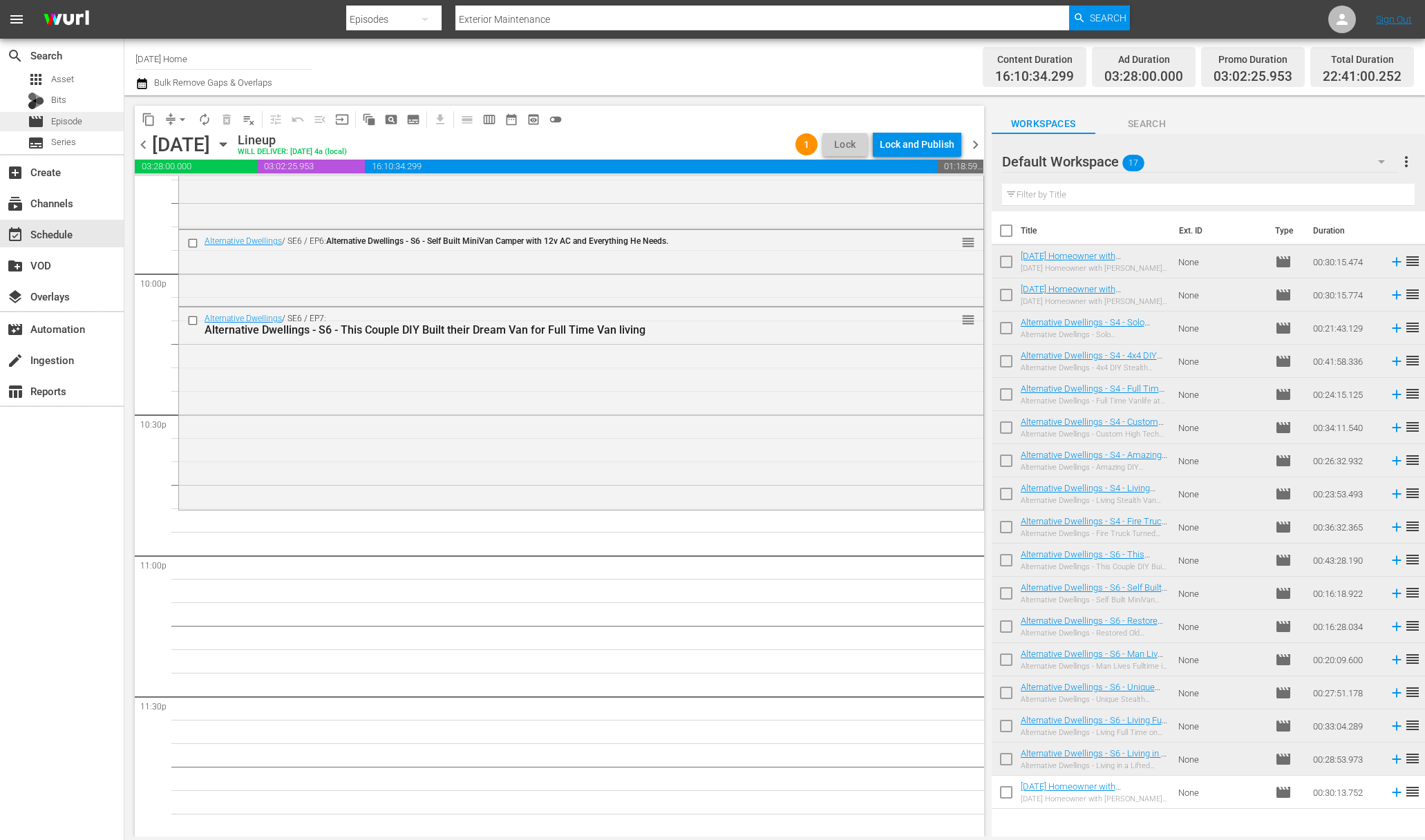
click at [69, 121] on span "Episode" at bounding box center [66, 121] width 31 height 14
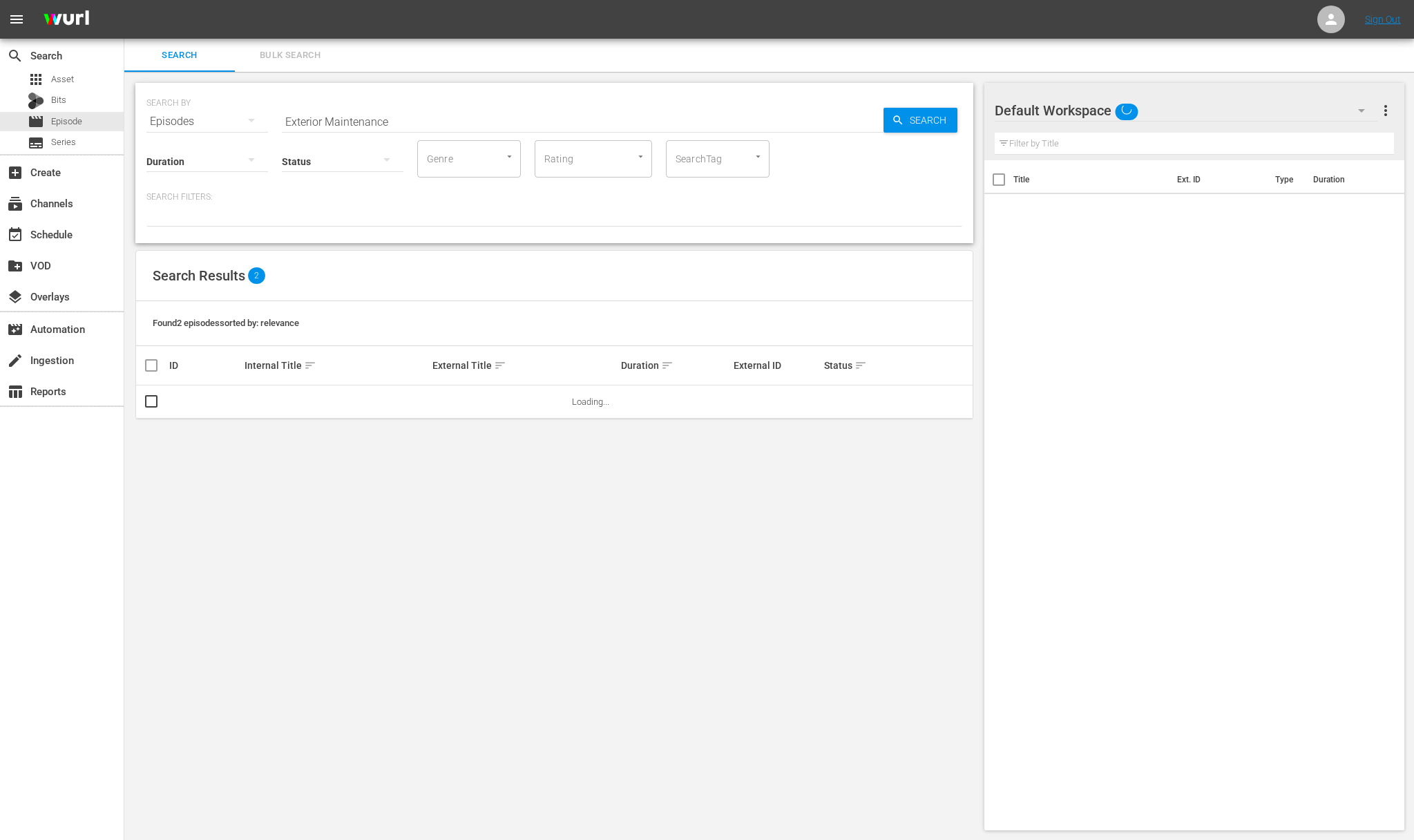
click at [367, 124] on input "Exterior Maintenance" at bounding box center [582, 121] width 601 height 33
paste input "Margie & Scott"
type input "Margie & Scott"
click at [914, 111] on span "Search" at bounding box center [931, 121] width 53 height 25
click at [917, 403] on span "playlist_add" at bounding box center [916, 402] width 17 height 17
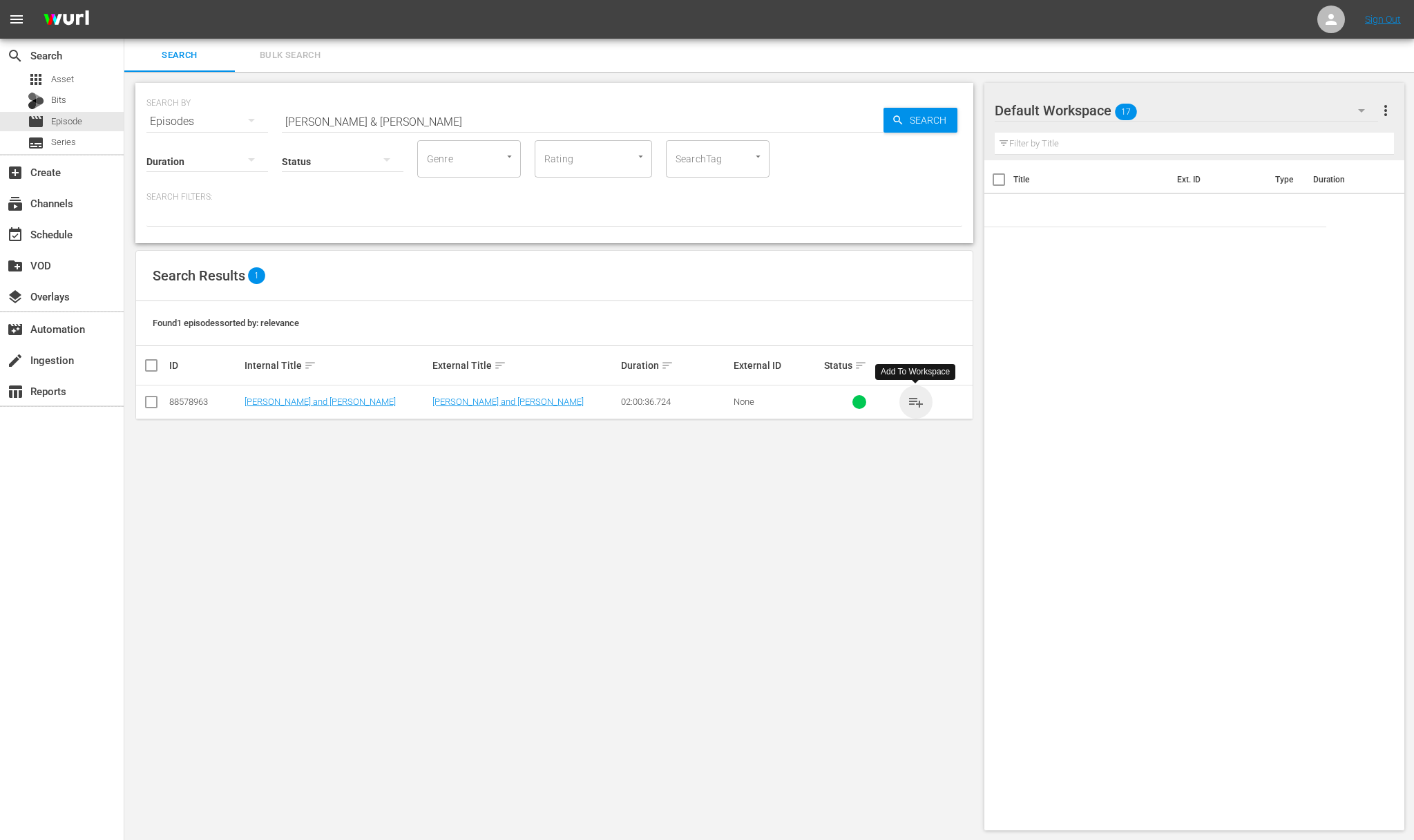
click at [917, 403] on span "playlist_add" at bounding box center [916, 402] width 17 height 17
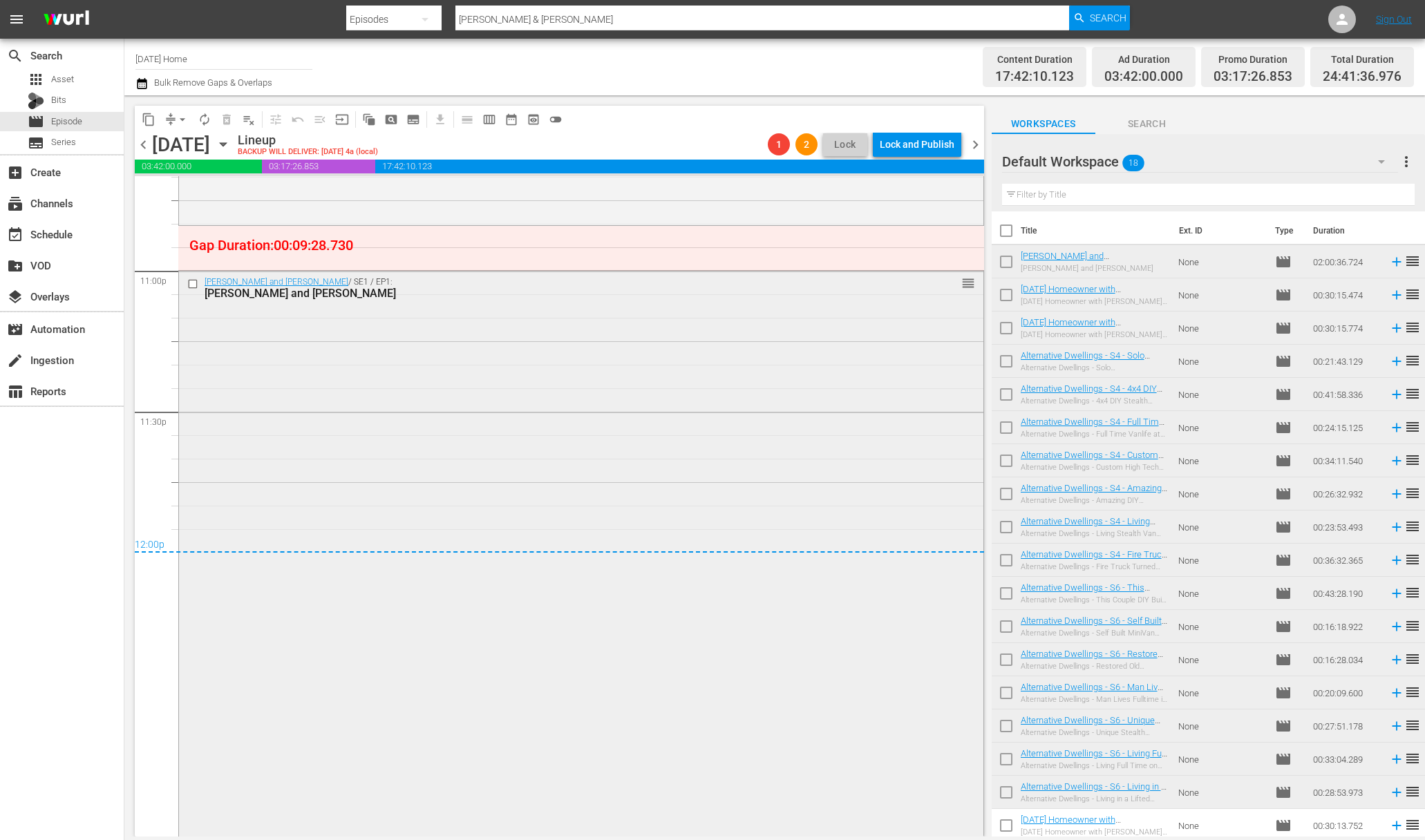
scroll to position [6253, 0]
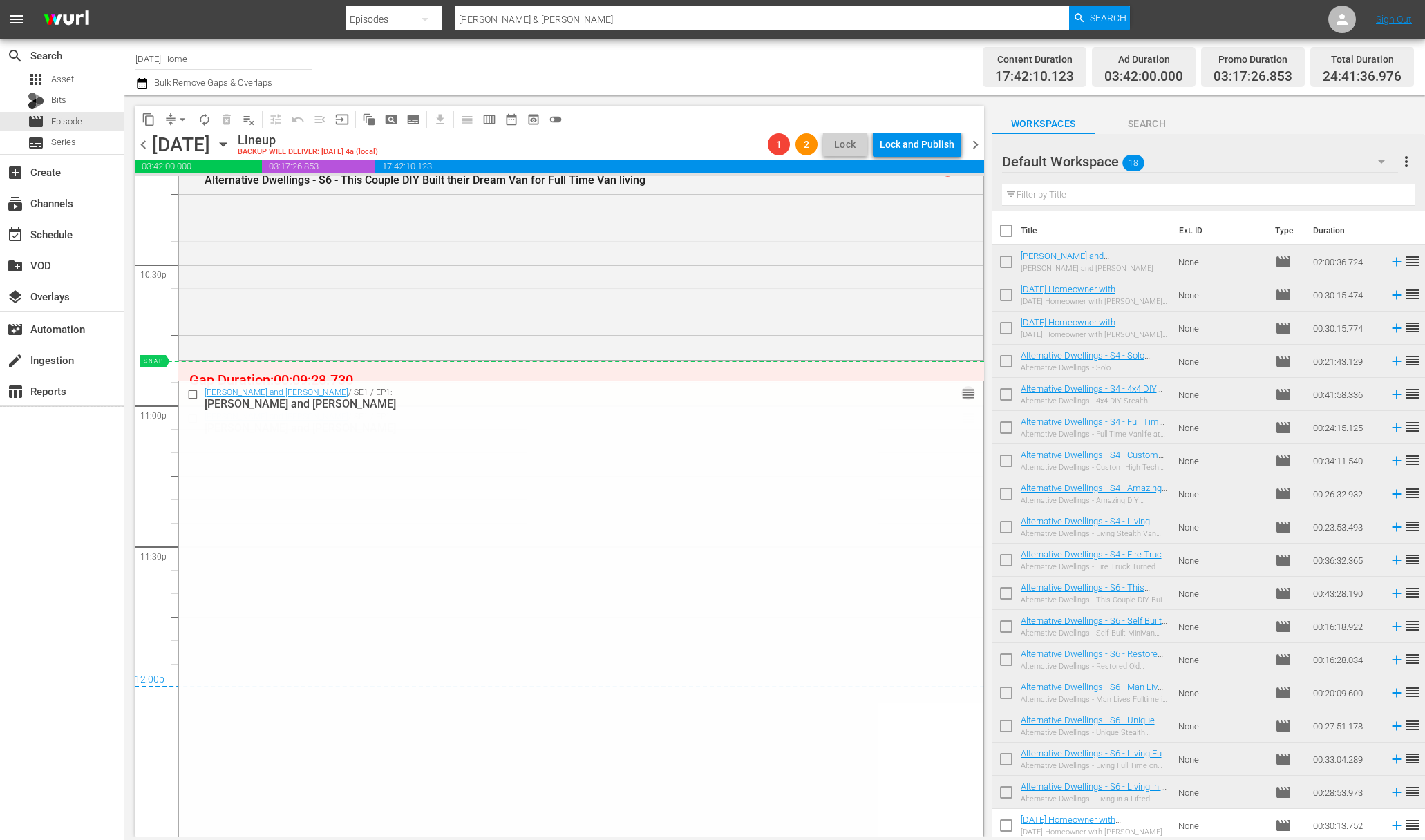
drag, startPoint x: 952, startPoint y: 416, endPoint x: 952, endPoint y: 363, distance: 53.0
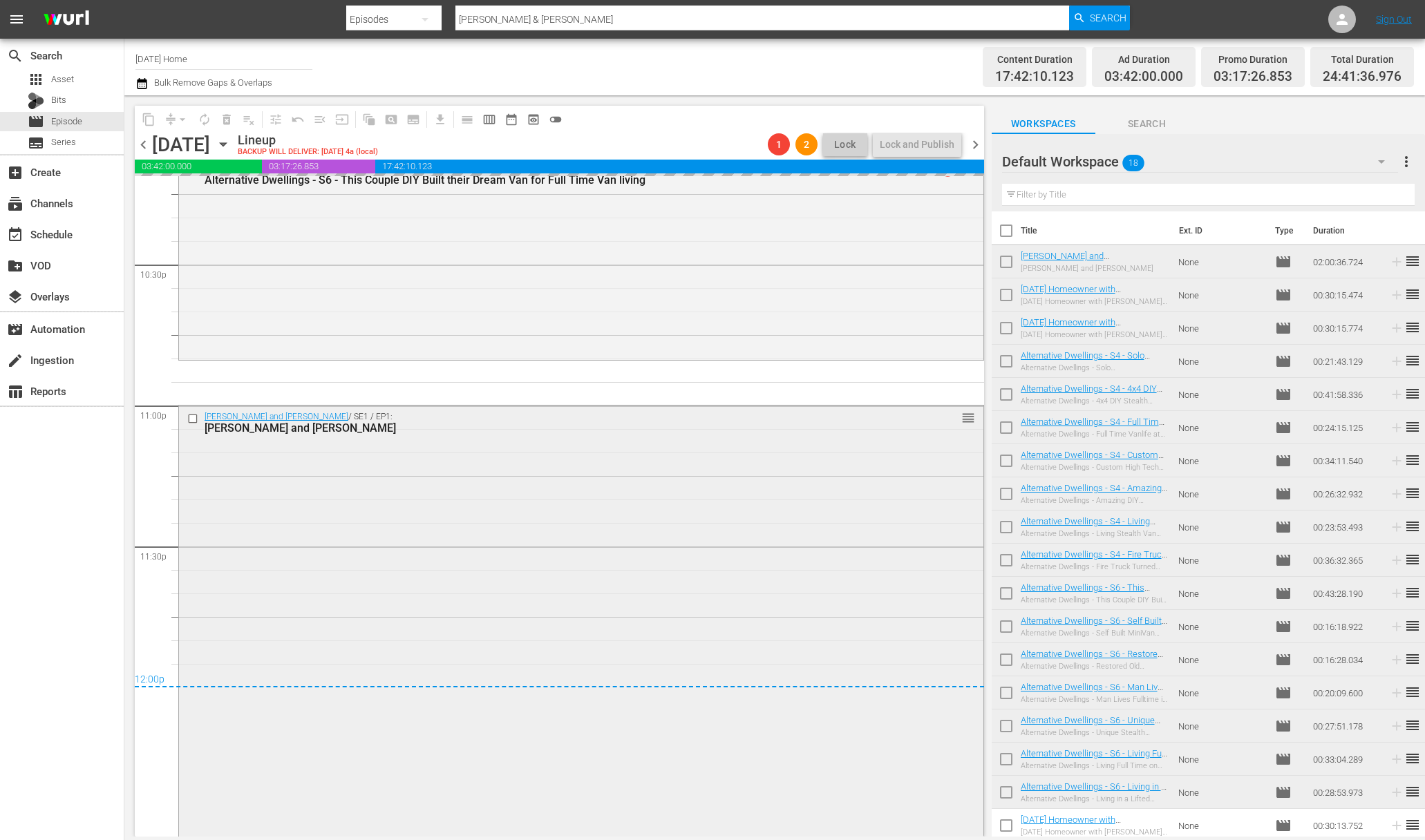
click at [298, 498] on div "Margie and Scott / SE1 / EP1: Margie and Scott reorder" at bounding box center [581, 687] width 804 height 562
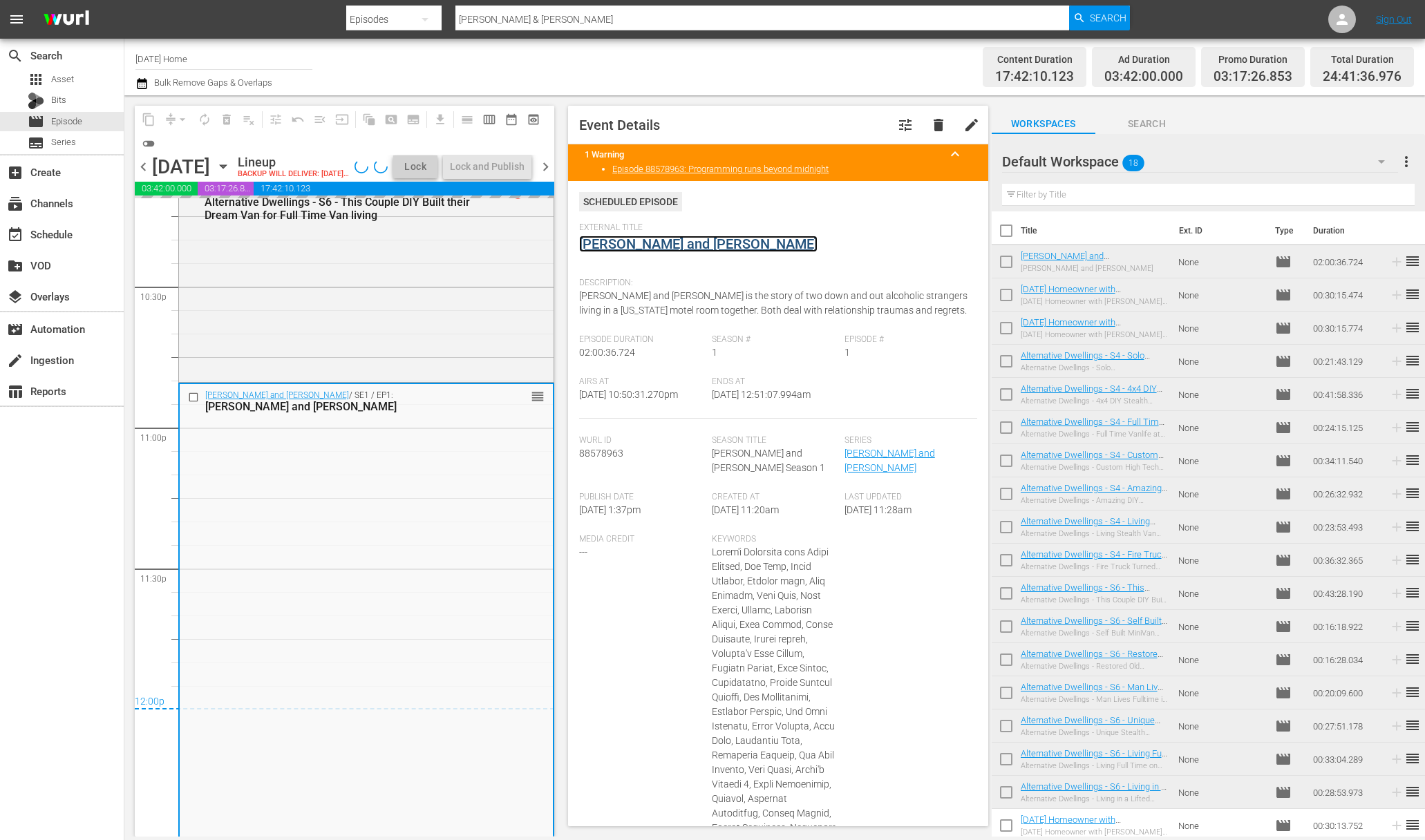
click at [675, 248] on link "Margie and Scott" at bounding box center [698, 244] width 239 height 17
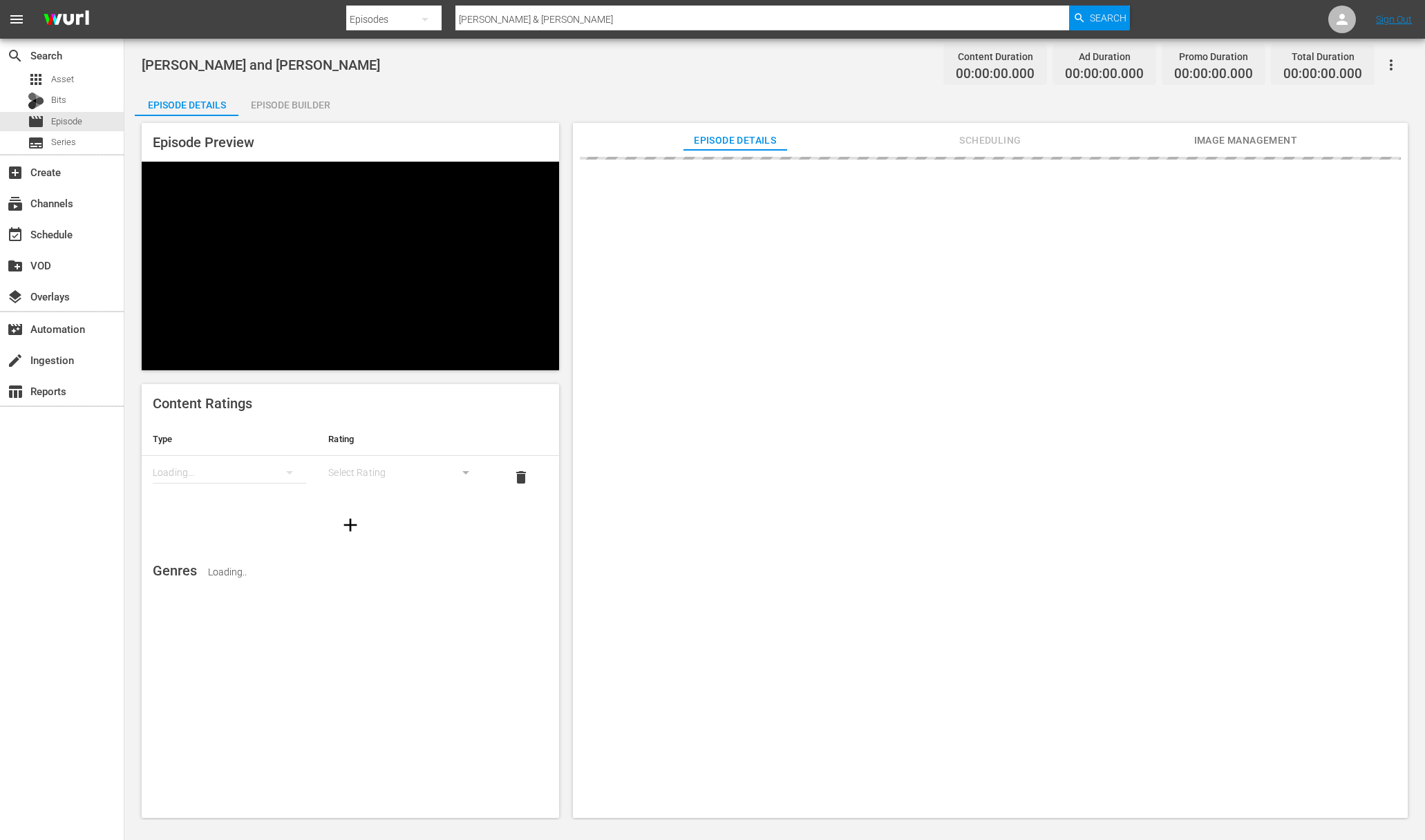
click at [309, 106] on div "Episode Builder" at bounding box center [290, 105] width 104 height 33
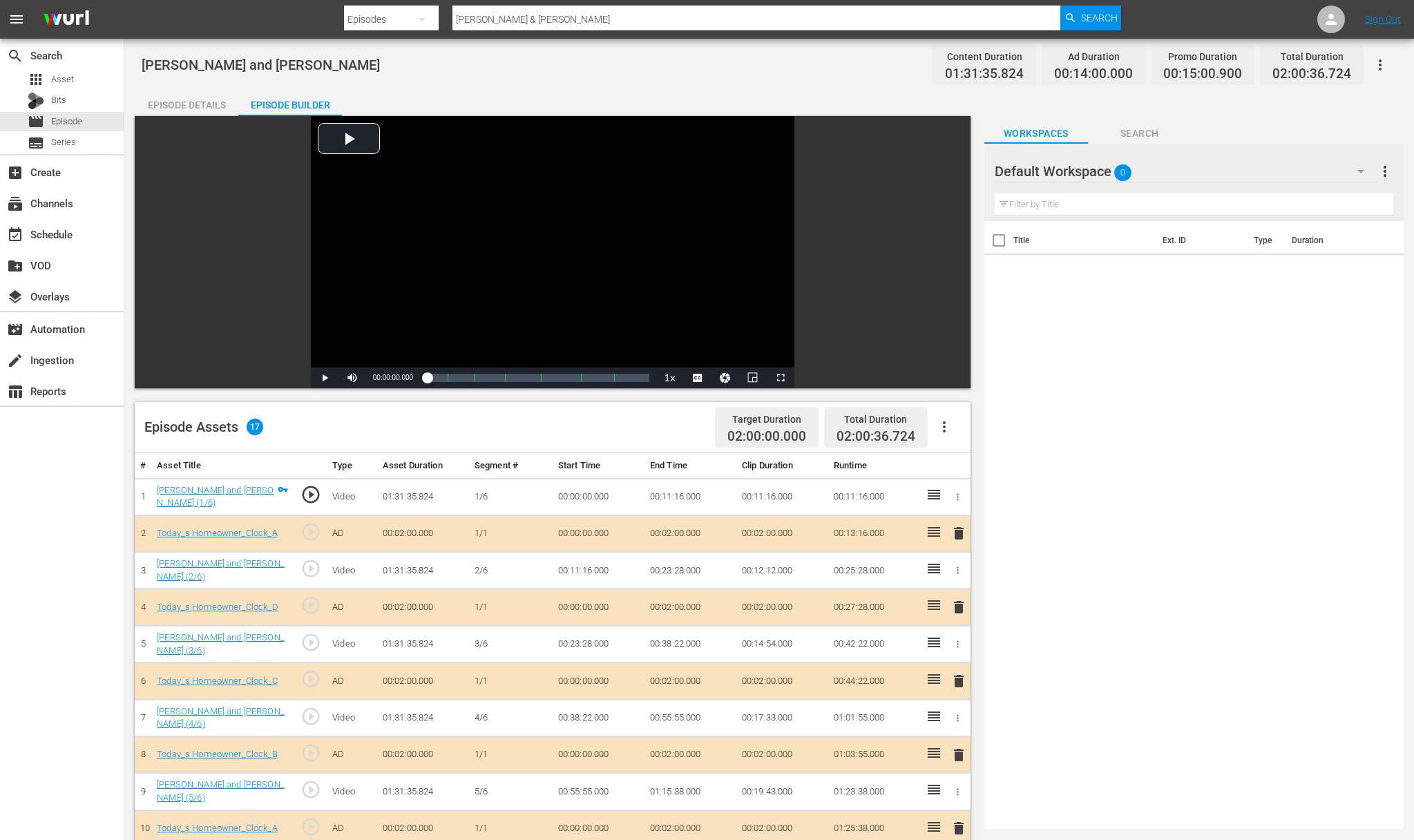
click at [69, 218] on div "event_available Schedule" at bounding box center [62, 233] width 124 height 31
click at [63, 238] on div "event_available Schedule" at bounding box center [38, 232] width 77 height 12
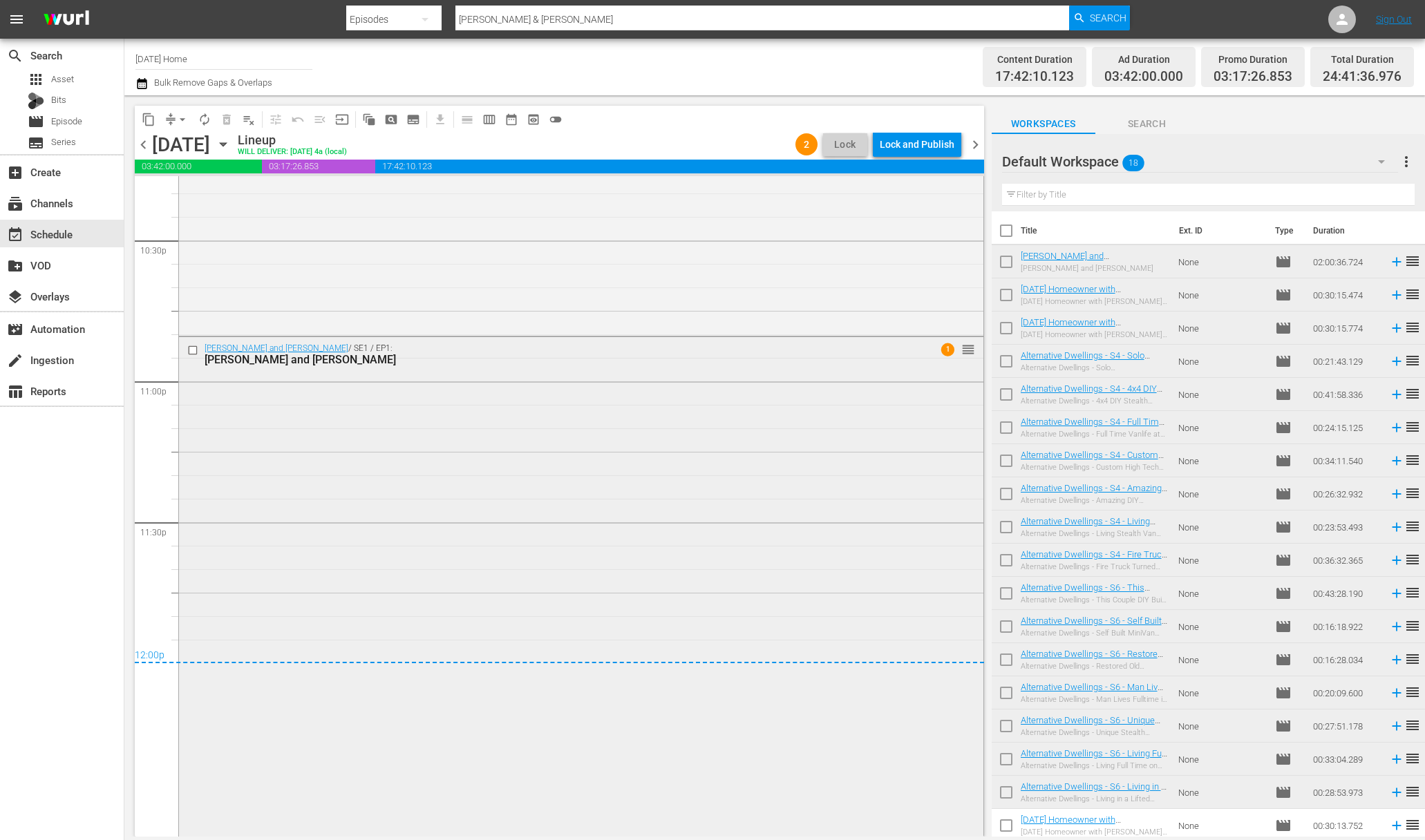
scroll to position [6344, 0]
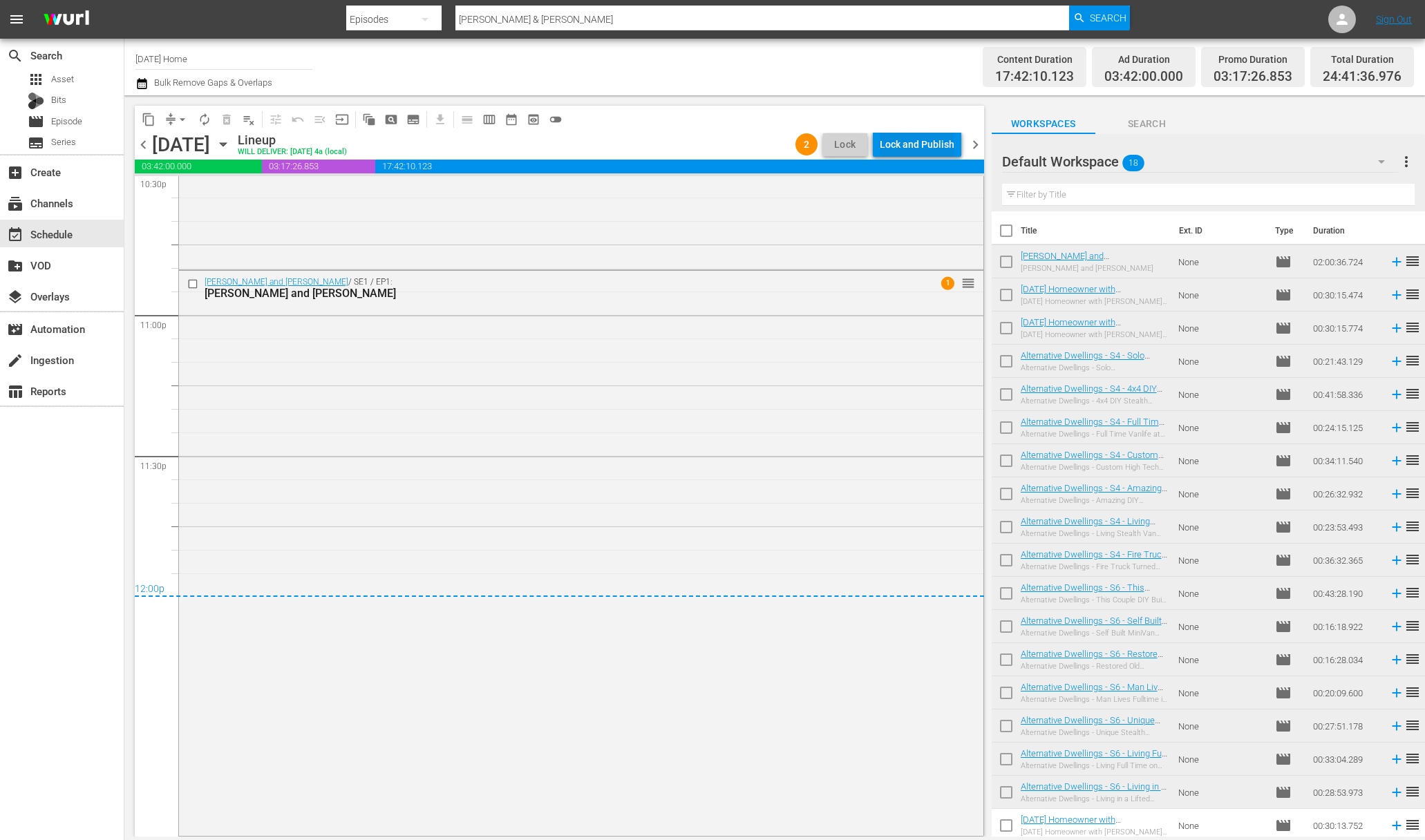
click at [905, 145] on div "Lock and Publish" at bounding box center [917, 145] width 75 height 25
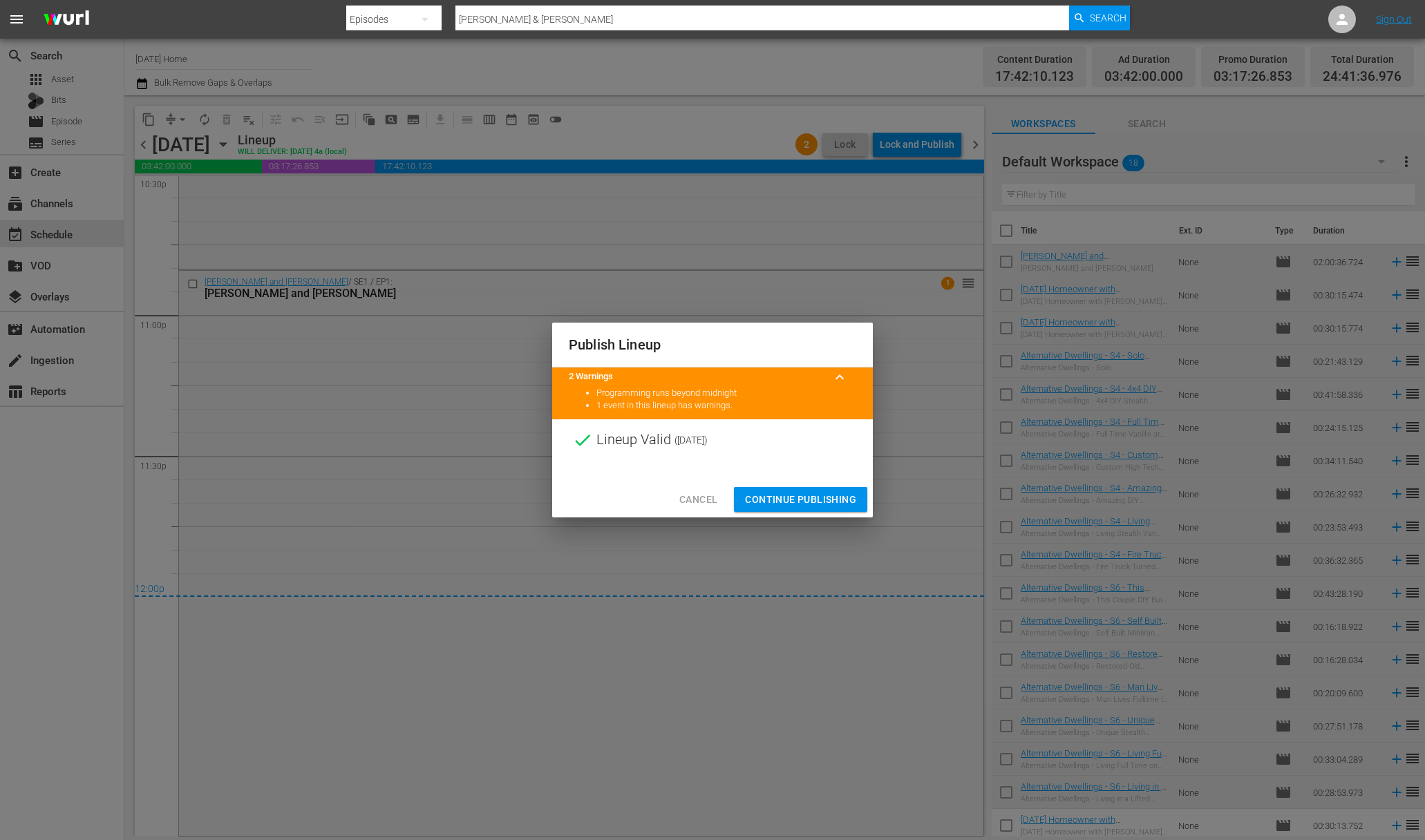
click at [814, 487] on button "Continue Publishing" at bounding box center [800, 500] width 133 height 26
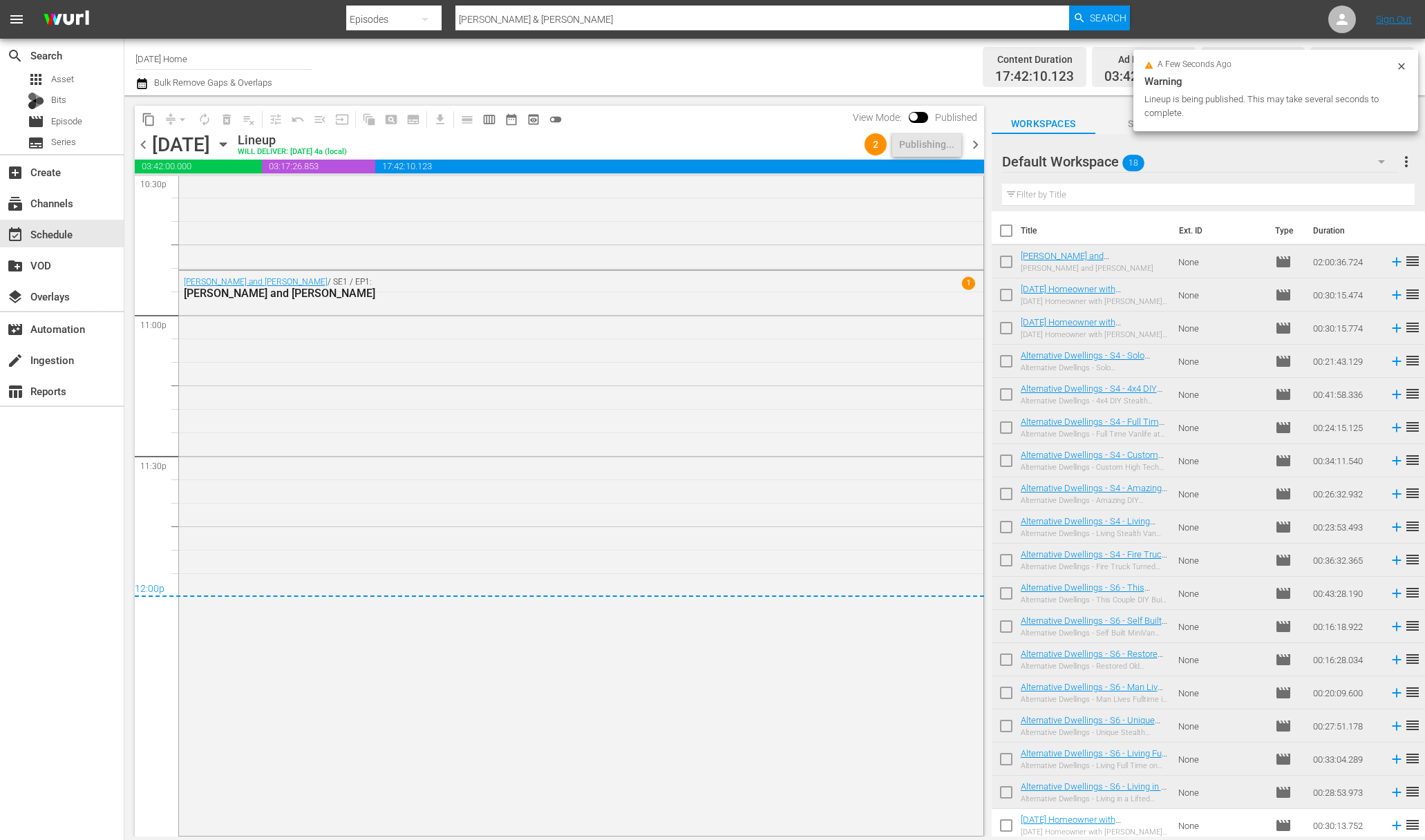
click at [1403, 158] on span "more_vert" at bounding box center [1406, 161] width 17 height 17
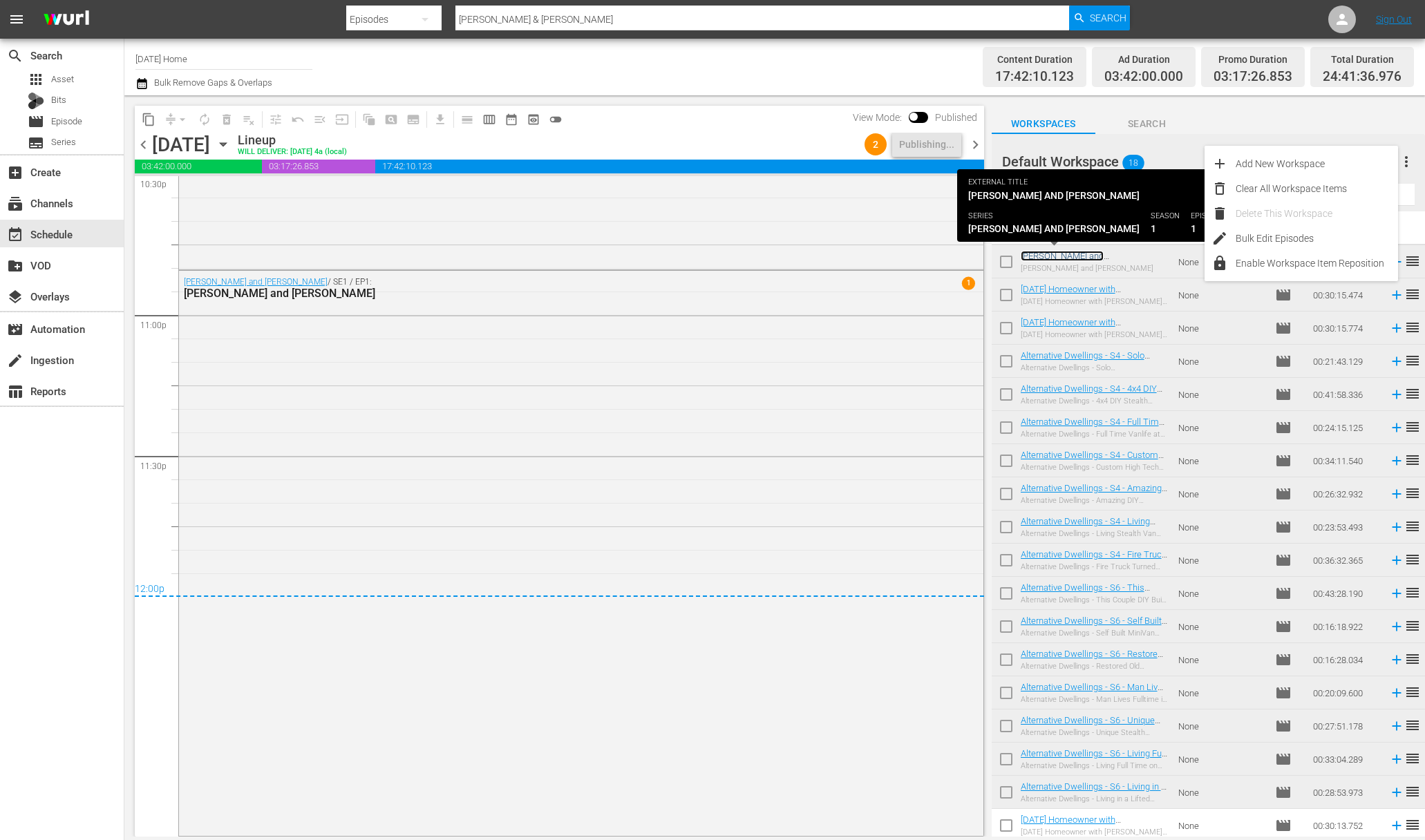
click at [1069, 260] on link "Margie and Scott" at bounding box center [1062, 261] width 83 height 21
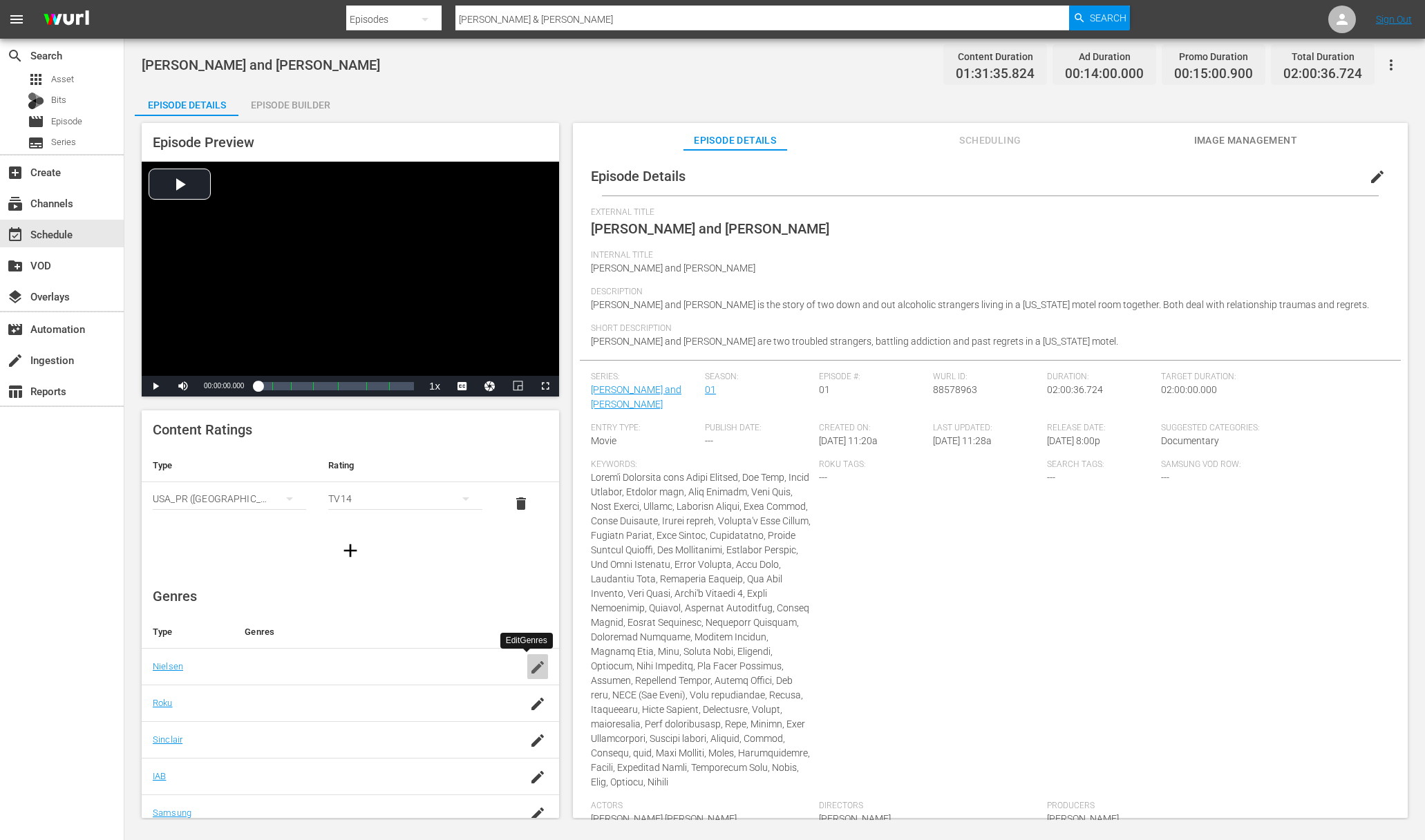
click at [532, 666] on icon "button" at bounding box center [537, 667] width 12 height 12
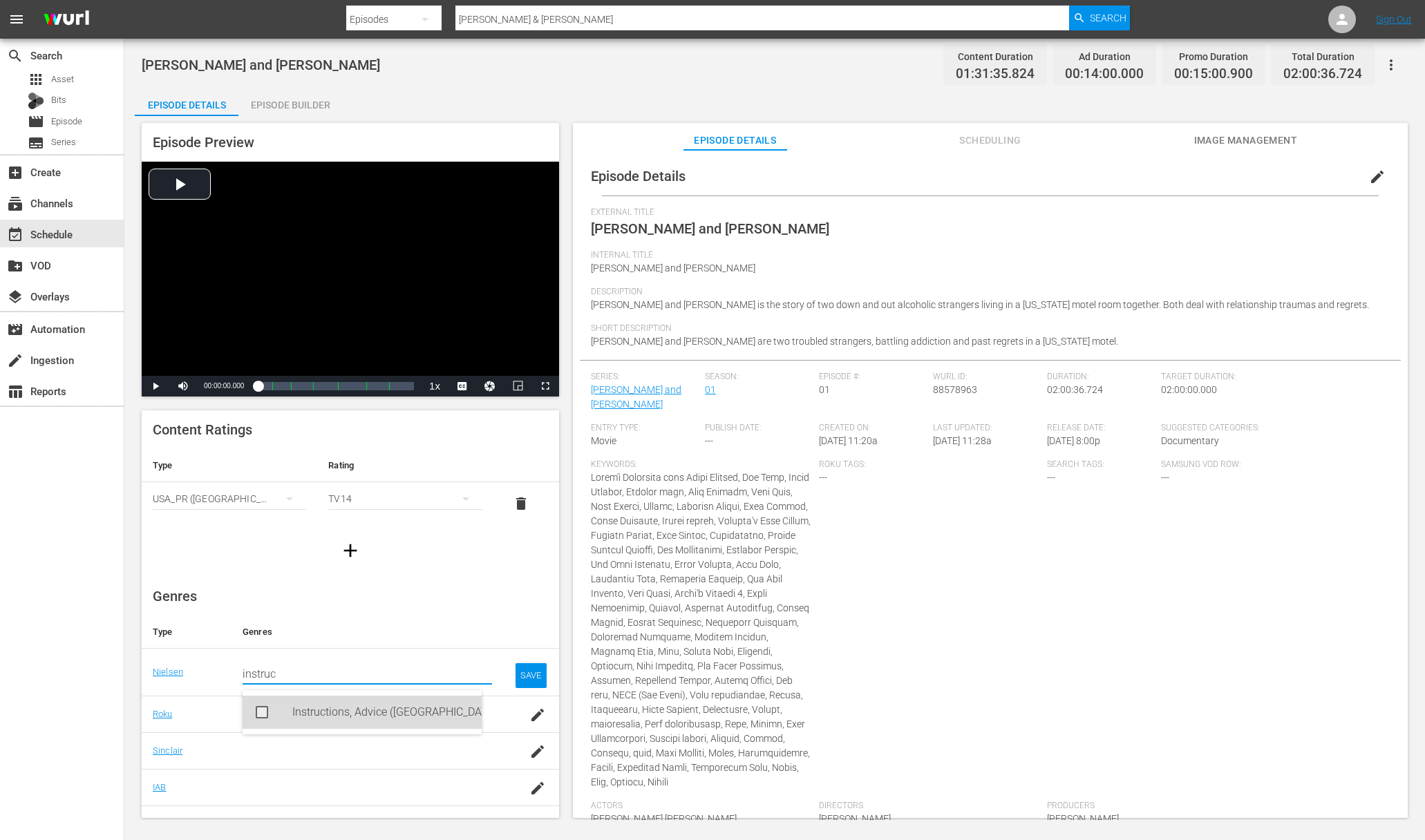
click at [328, 710] on div "Instructions, Advice (IA)" at bounding box center [381, 712] width 178 height 33
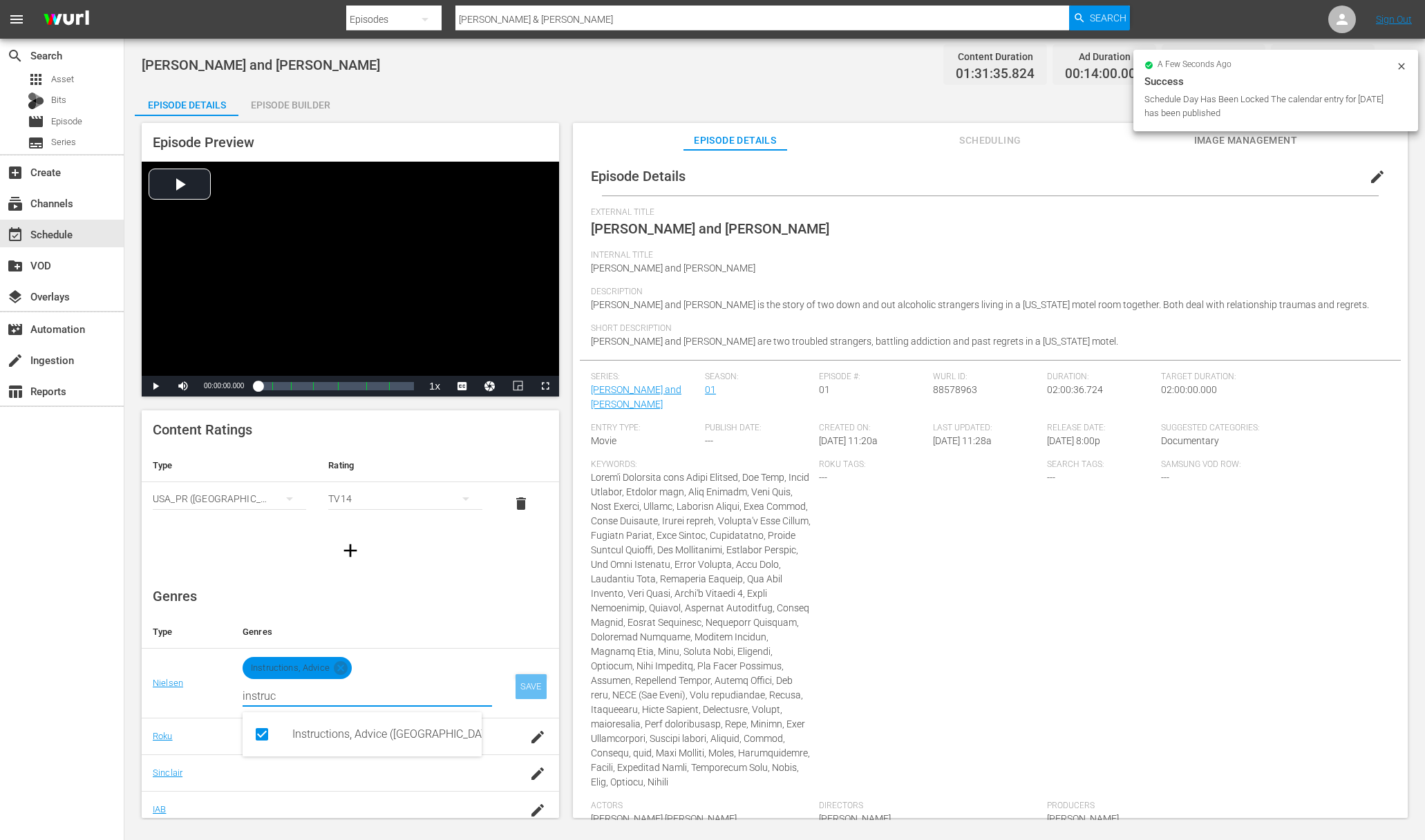
type input "instruc"
click at [520, 684] on div "SAVE" at bounding box center [532, 687] width 32 height 25
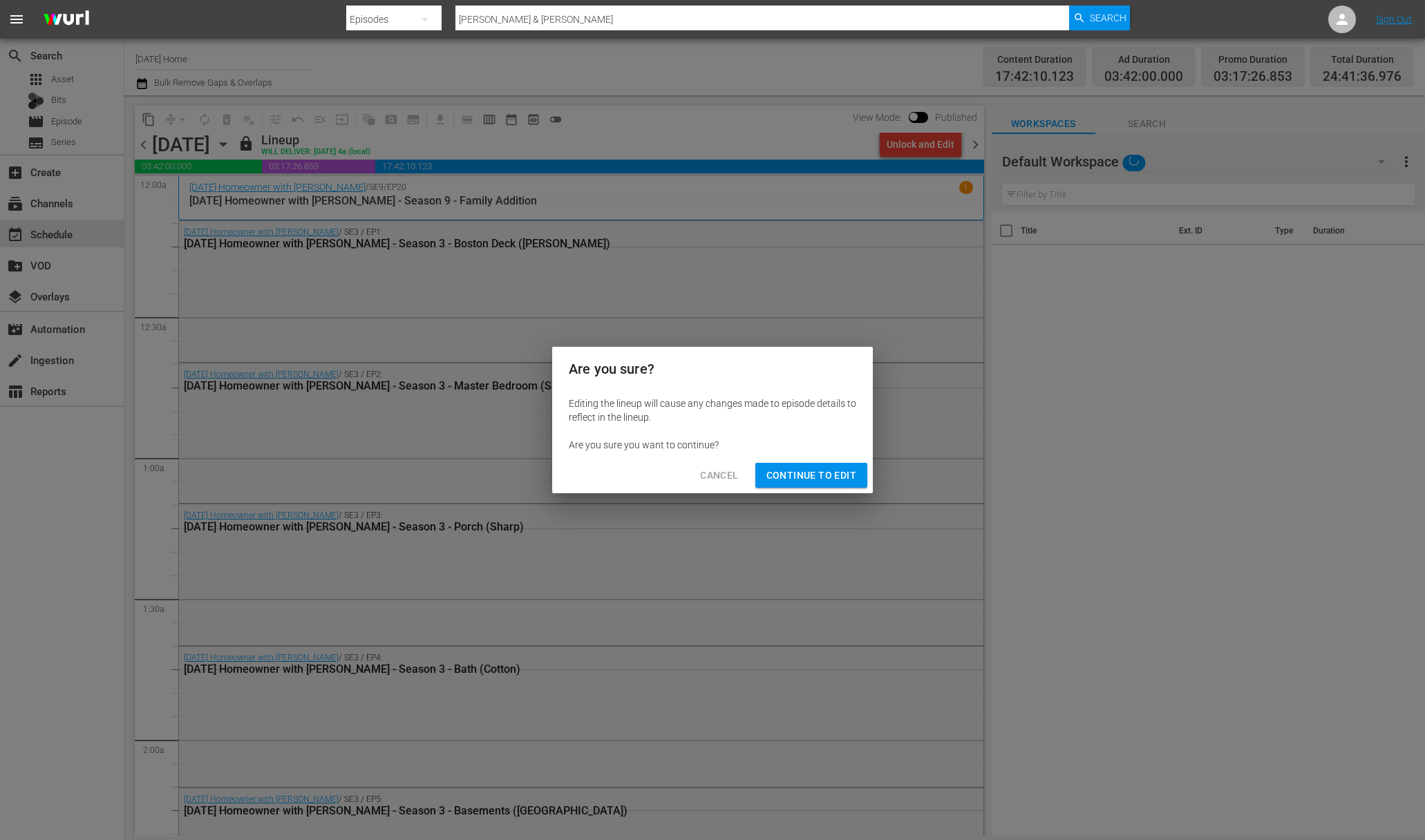
click at [923, 148] on div "Are you sure? Editing the lineup will cause any changes made to episode details…" at bounding box center [712, 420] width 1425 height 840
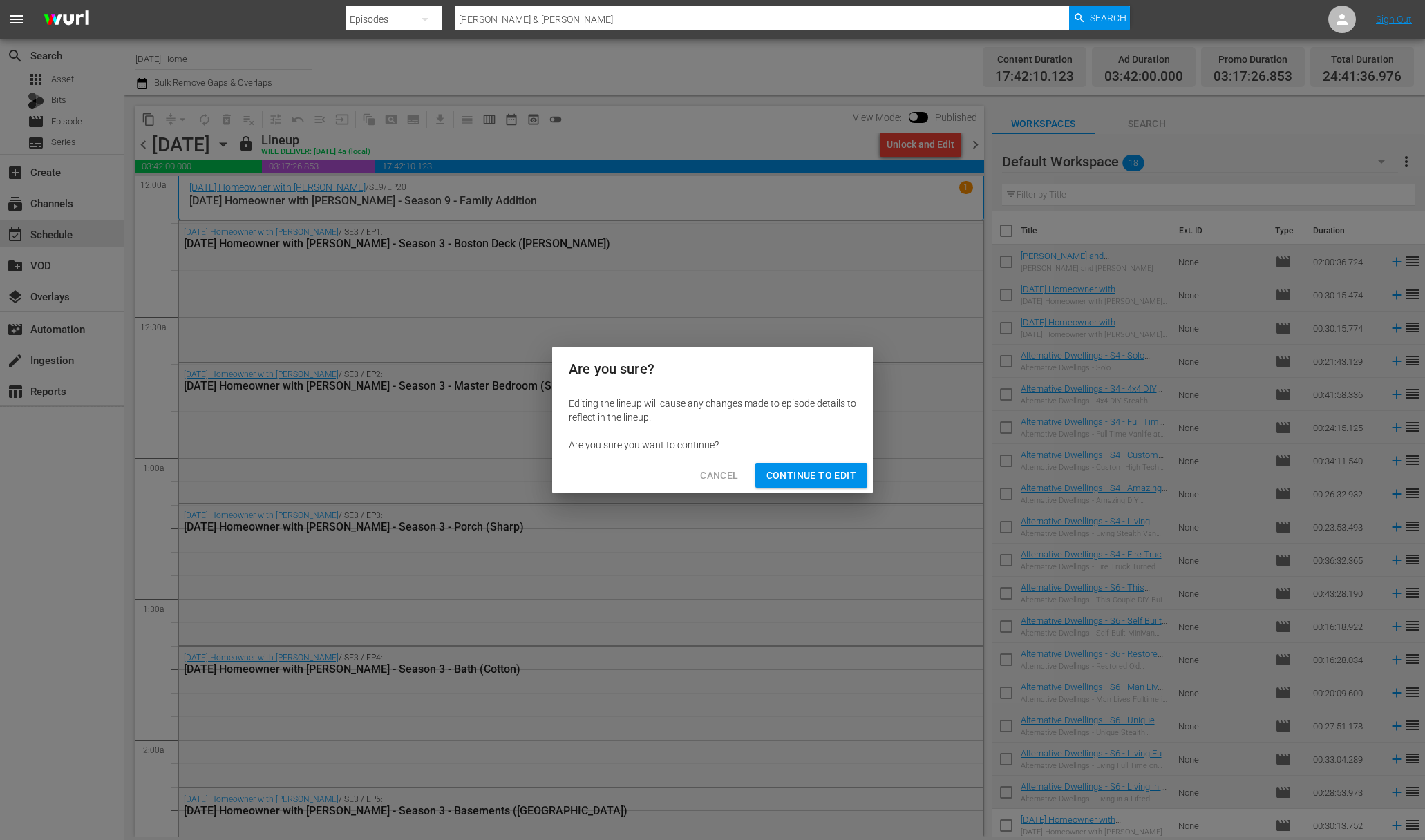
click at [843, 472] on span "Continue to Edit" at bounding box center [811, 476] width 90 height 17
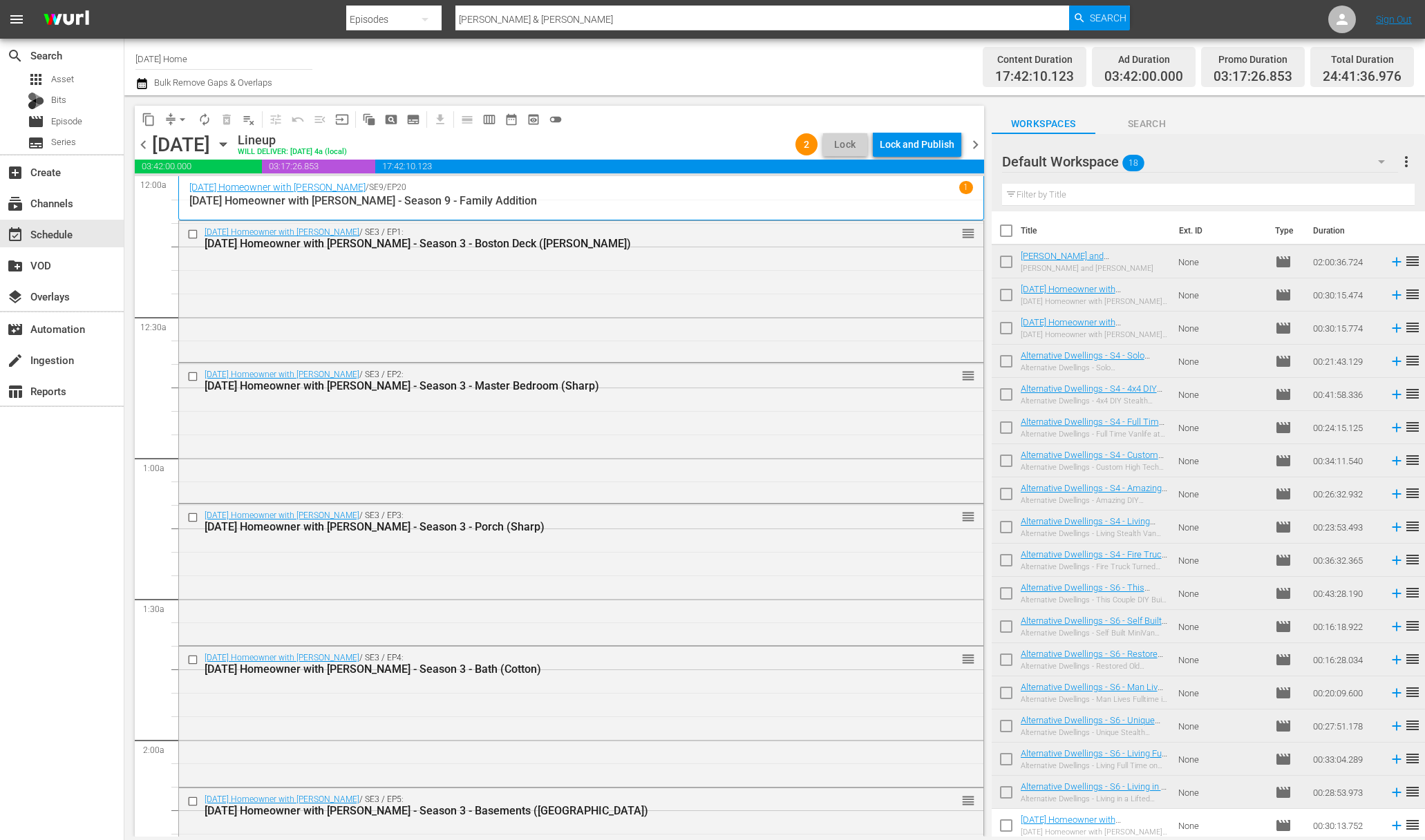
click at [930, 146] on div "Lock and Publish" at bounding box center [917, 145] width 75 height 25
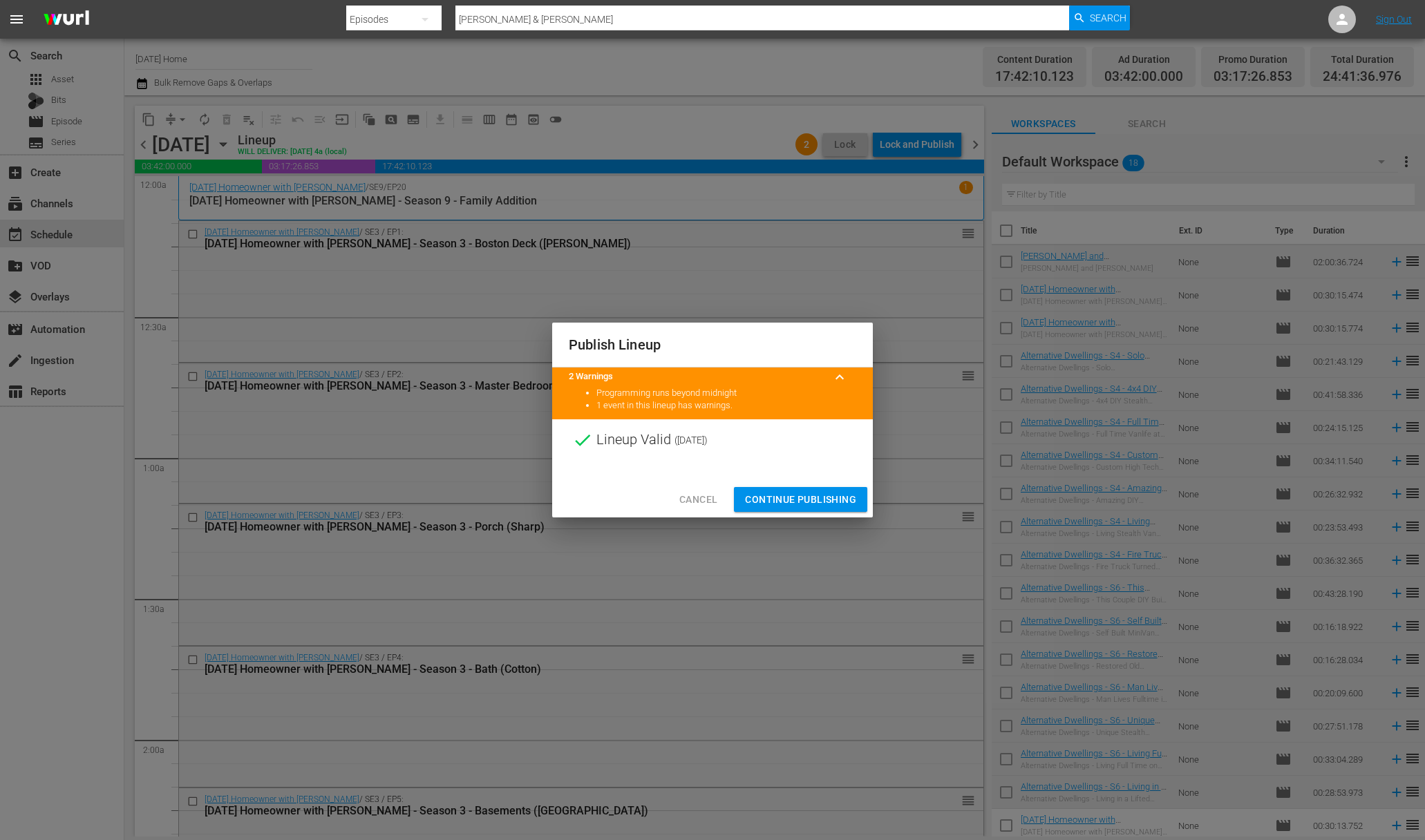
click at [809, 492] on span "Continue Publishing" at bounding box center [800, 500] width 111 height 17
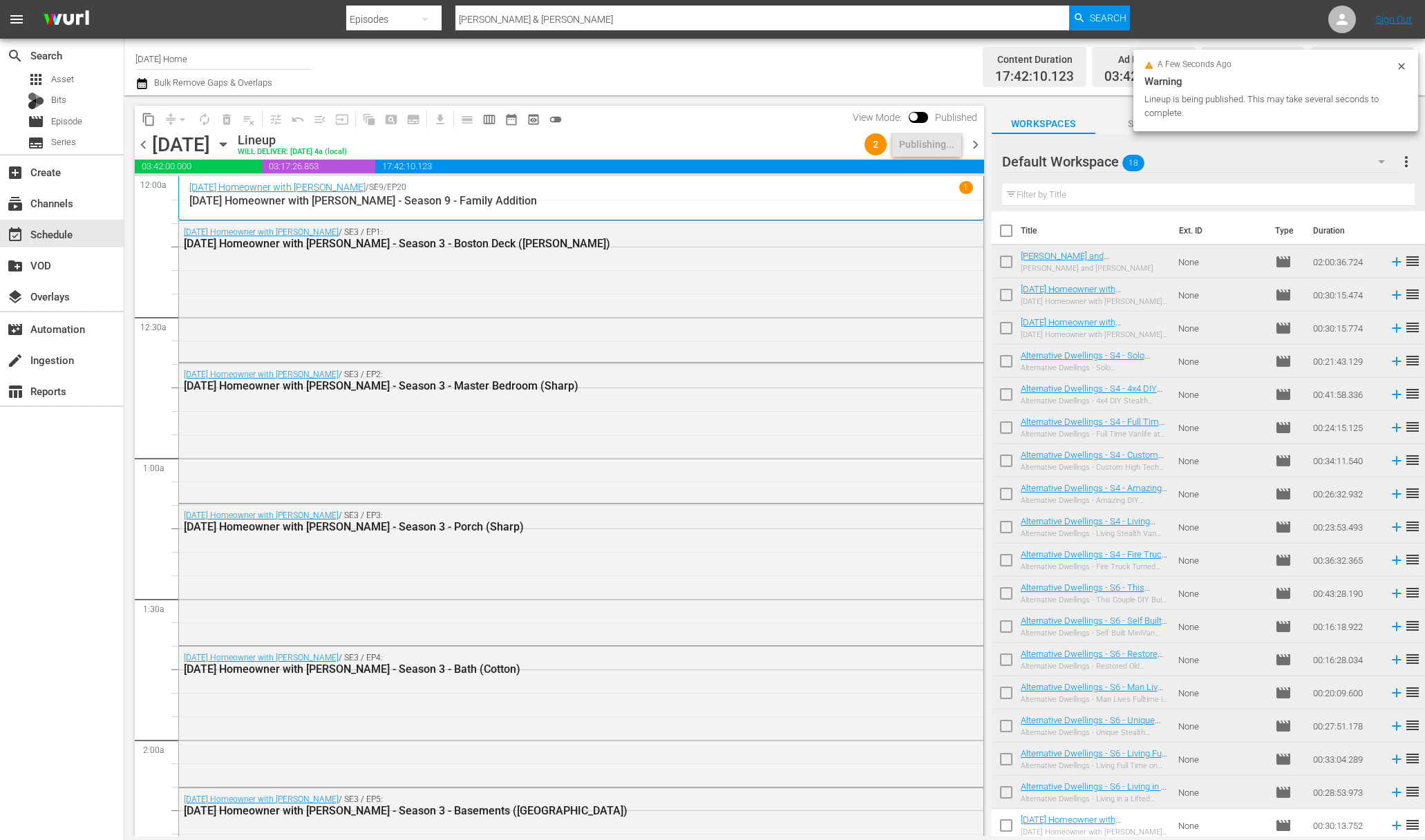
click at [1403, 64] on icon at bounding box center [1400, 66] width 6 height 6
click at [235, 152] on div "Wednesday, September 3rd September 3rd" at bounding box center [193, 144] width 82 height 22
click at [226, 146] on icon "button" at bounding box center [222, 145] width 6 height 3
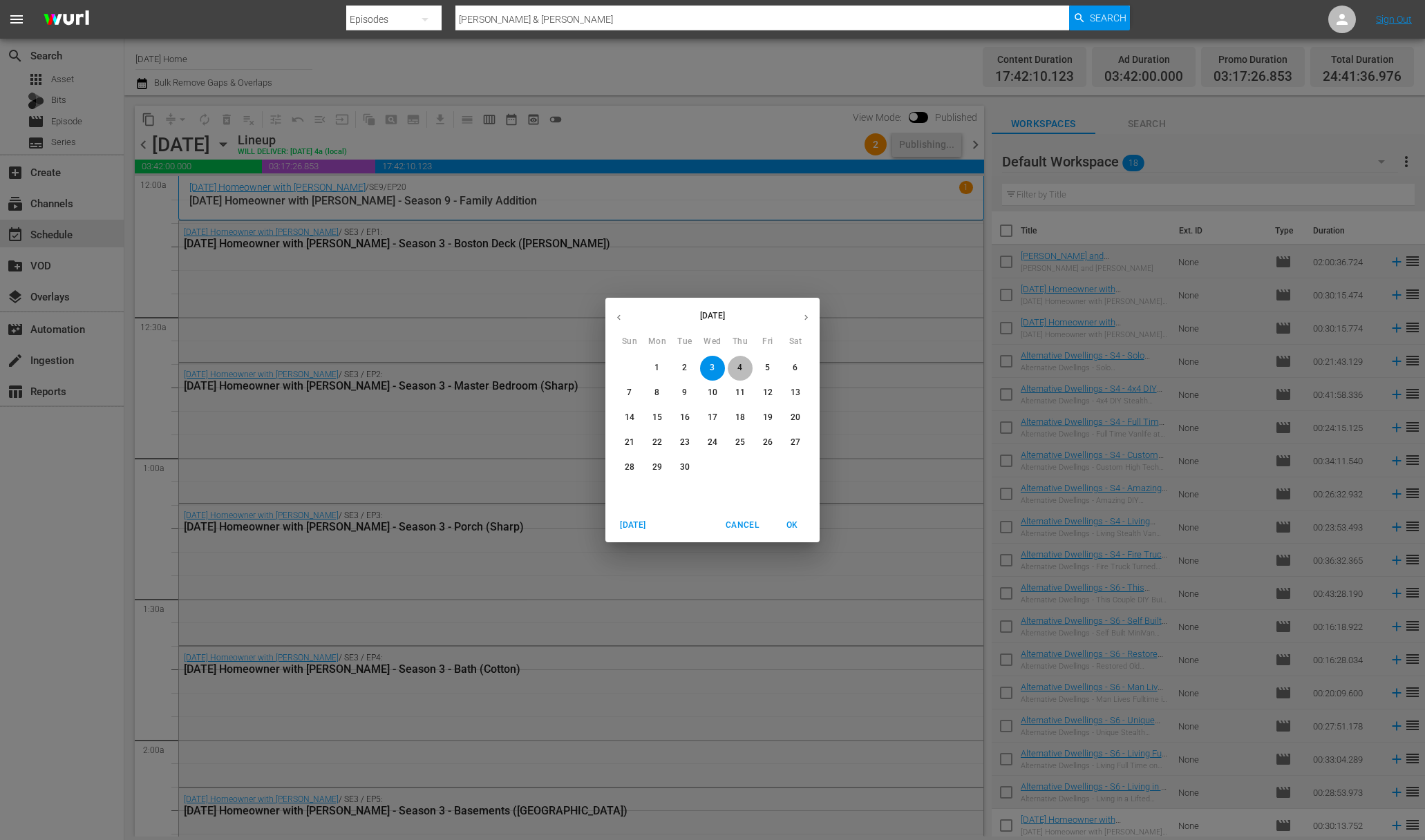
click at [740, 367] on p "4" at bounding box center [740, 368] width 5 height 12
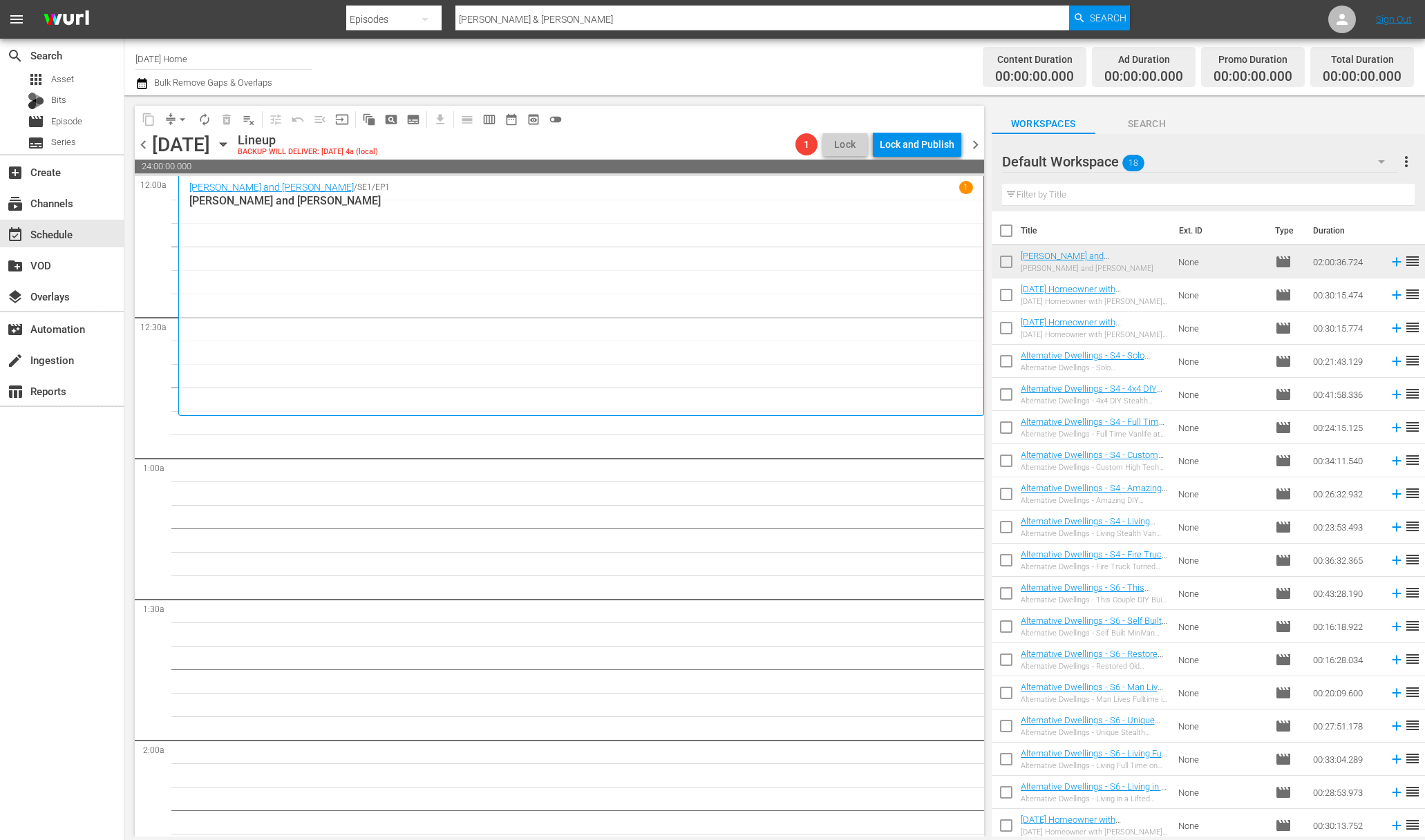
click at [1404, 156] on span "more_vert" at bounding box center [1406, 161] width 17 height 17
click at [1325, 181] on div "Clear All Workspace Items" at bounding box center [1316, 189] width 162 height 25
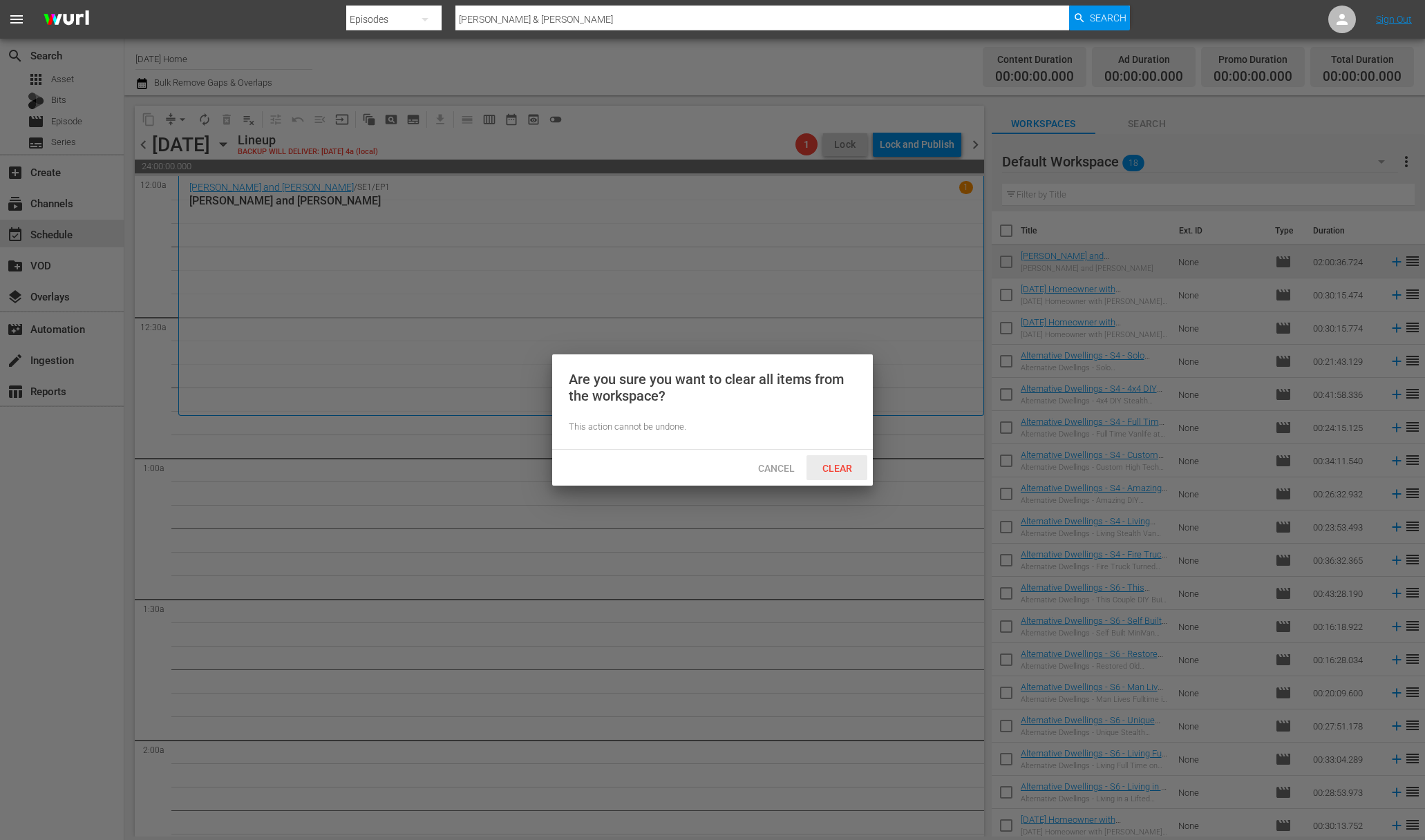
click at [823, 467] on span "Clear" at bounding box center [837, 468] width 52 height 11
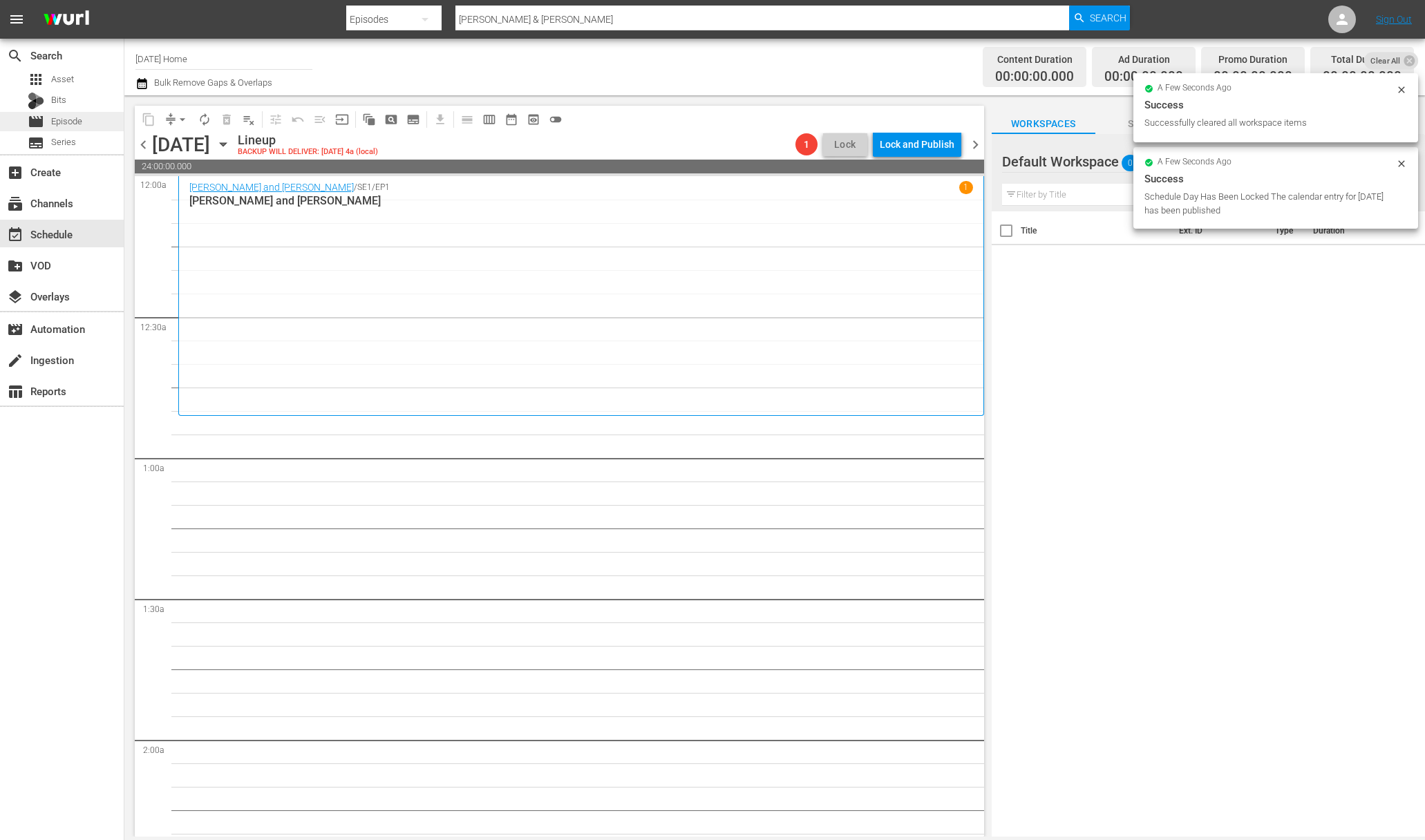
click at [96, 116] on div "movie Episode" at bounding box center [62, 121] width 124 height 19
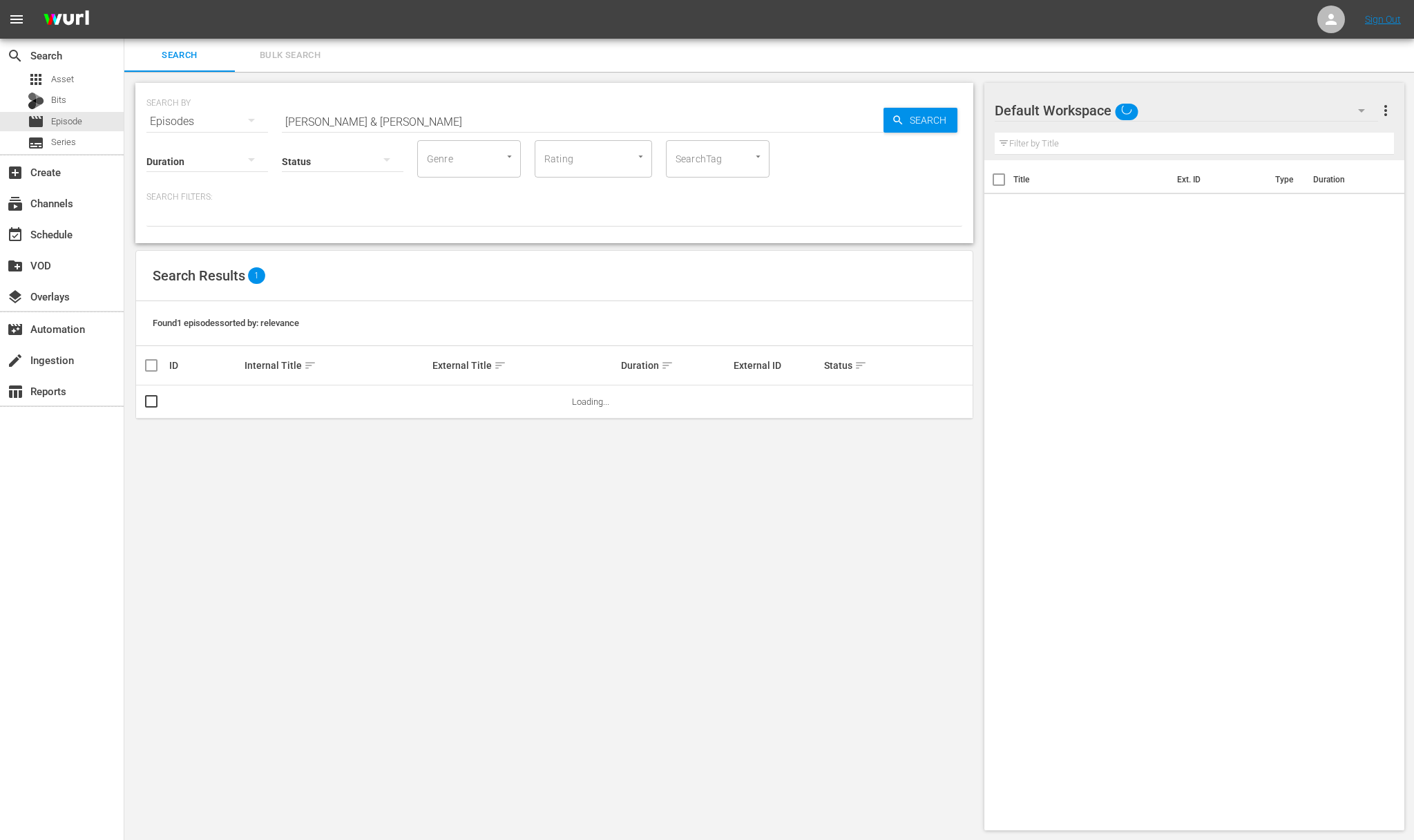
click at [360, 122] on input "Margie & Scott" at bounding box center [582, 121] width 601 height 33
drag, startPoint x: 368, startPoint y: 122, endPoint x: 251, endPoint y: 104, distance: 118.4
click at [251, 104] on div "SEARCH BY Search By Episodes Search ID, Title, Description, Keywords, or Catego…" at bounding box center [554, 113] width 816 height 50
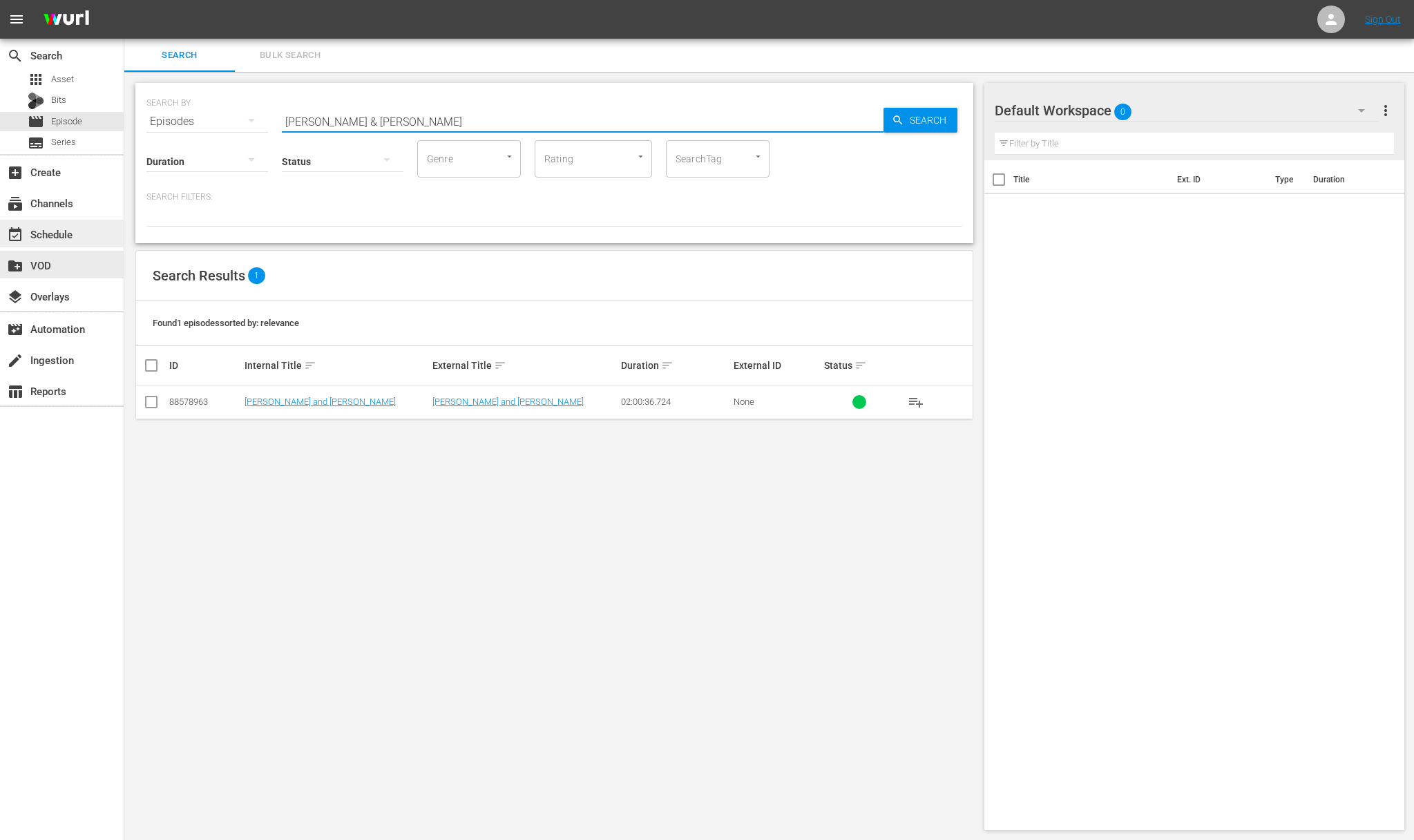
click at [81, 231] on div "event_available Schedule" at bounding box center [62, 233] width 124 height 27
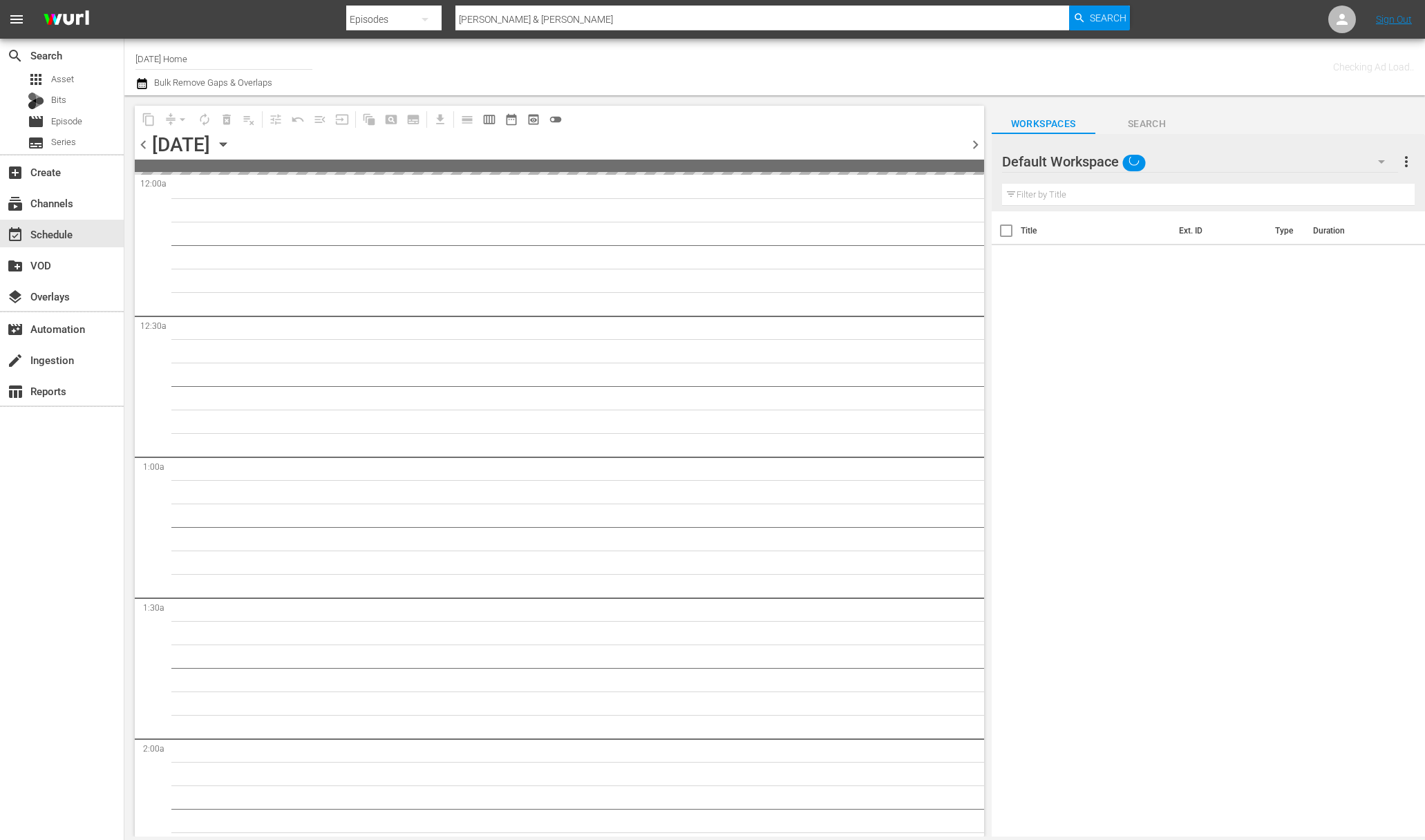
click at [230, 141] on icon "button" at bounding box center [223, 144] width 15 height 15
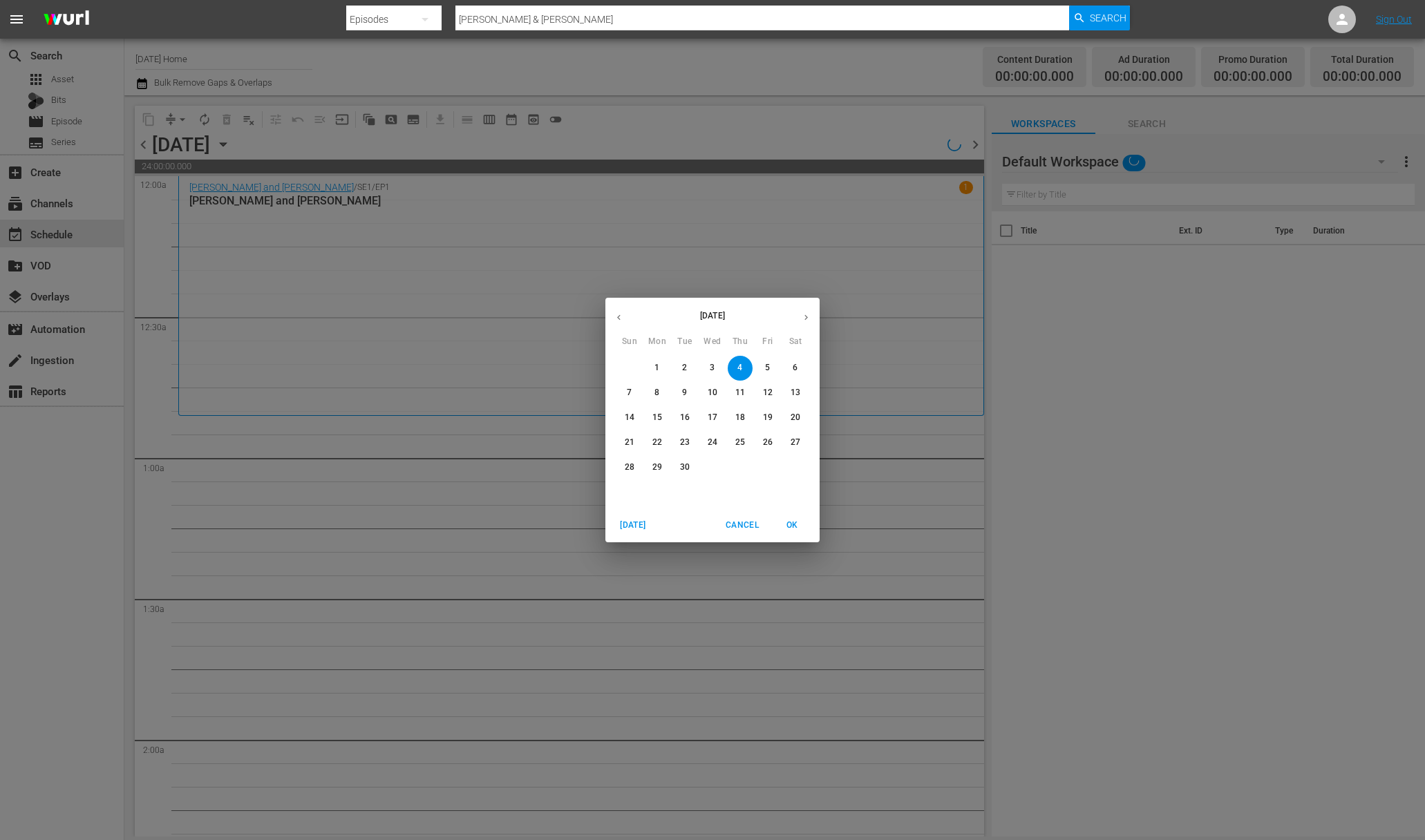
click at [621, 316] on icon "button" at bounding box center [619, 317] width 10 height 10
click at [711, 393] on p "7" at bounding box center [712, 393] width 5 height 12
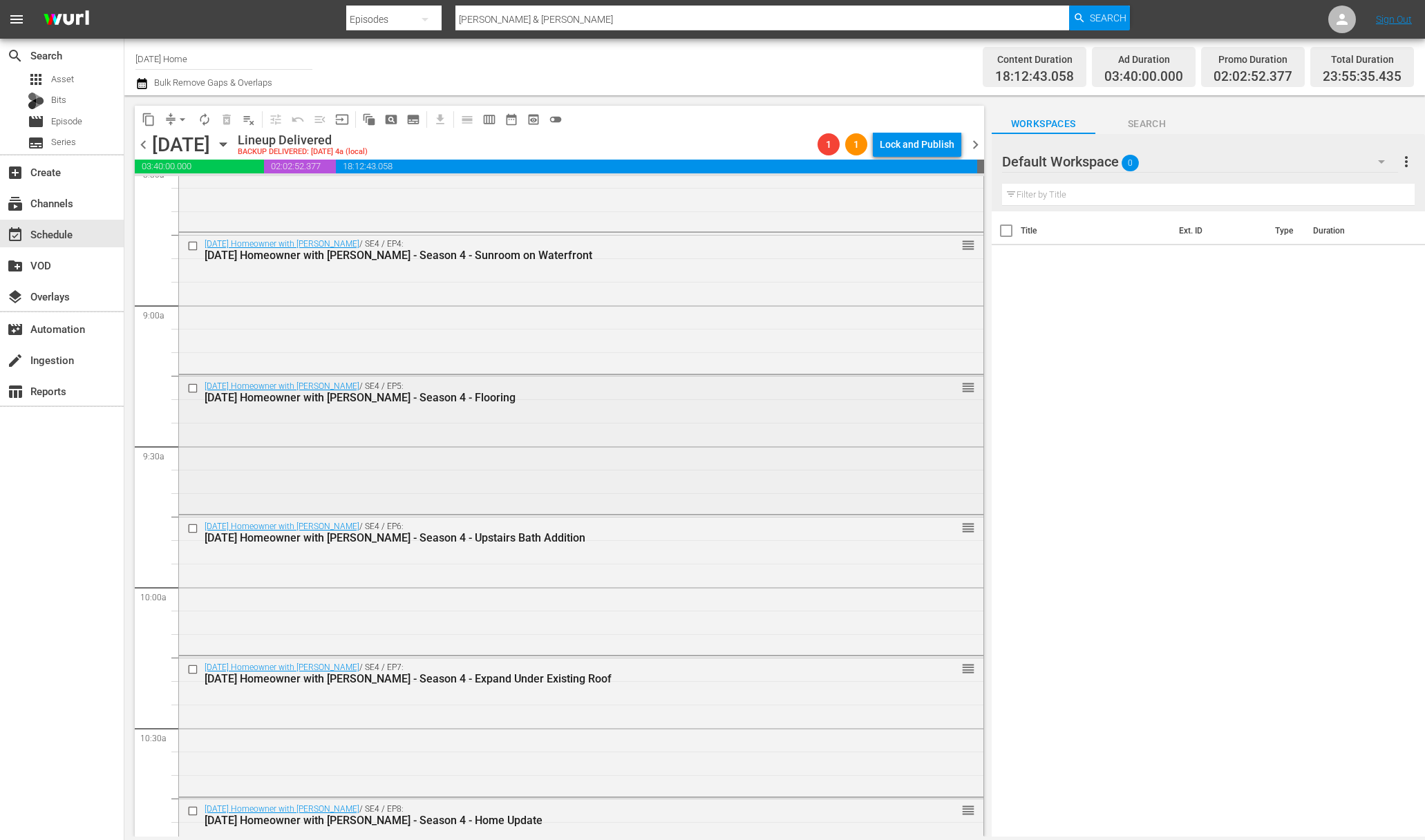
scroll to position [1918, 0]
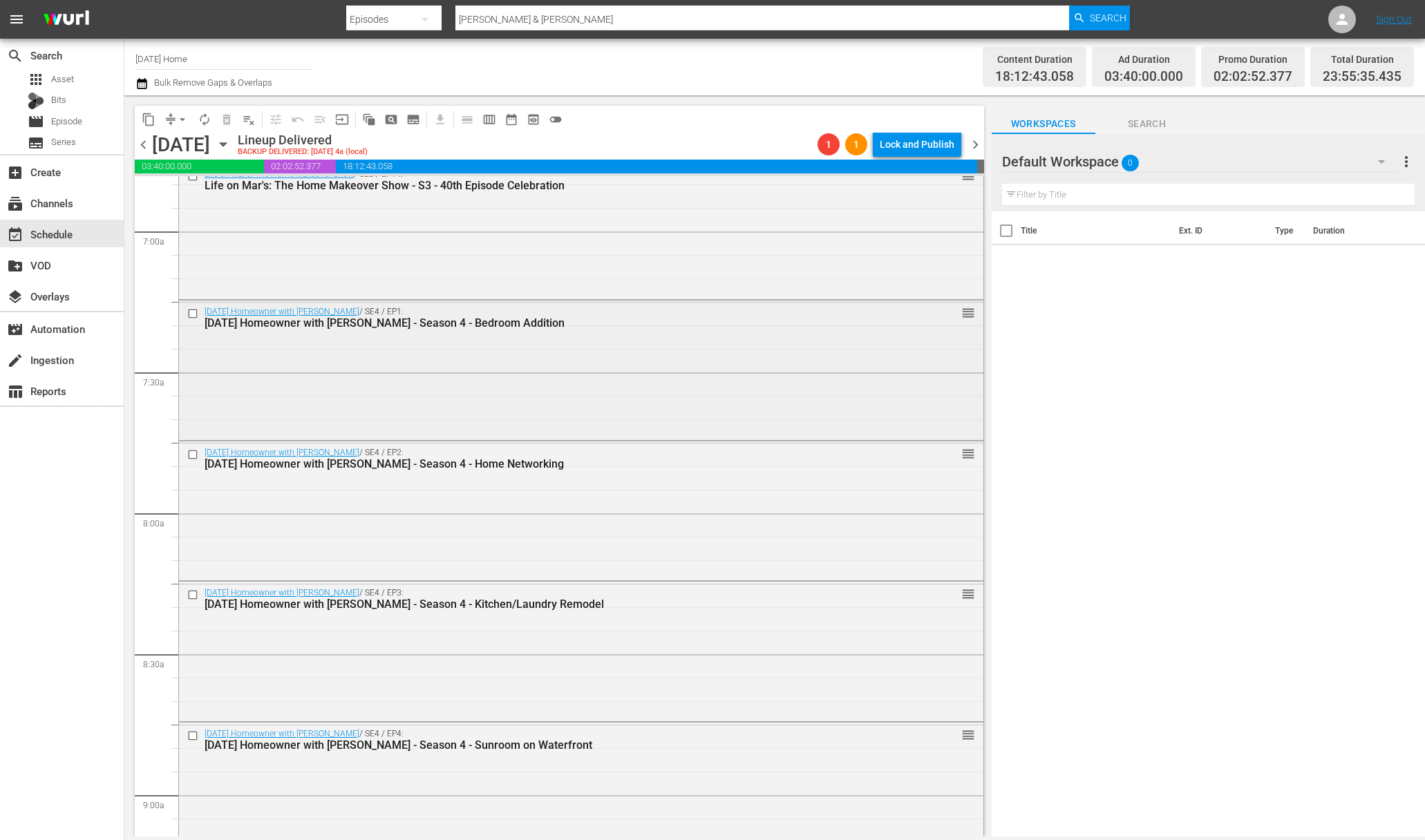
click at [195, 313] on input "checkbox" at bounding box center [194, 314] width 14 height 12
click at [191, 453] on input "checkbox" at bounding box center [194, 454] width 14 height 12
click at [193, 592] on input "checkbox" at bounding box center [194, 595] width 14 height 12
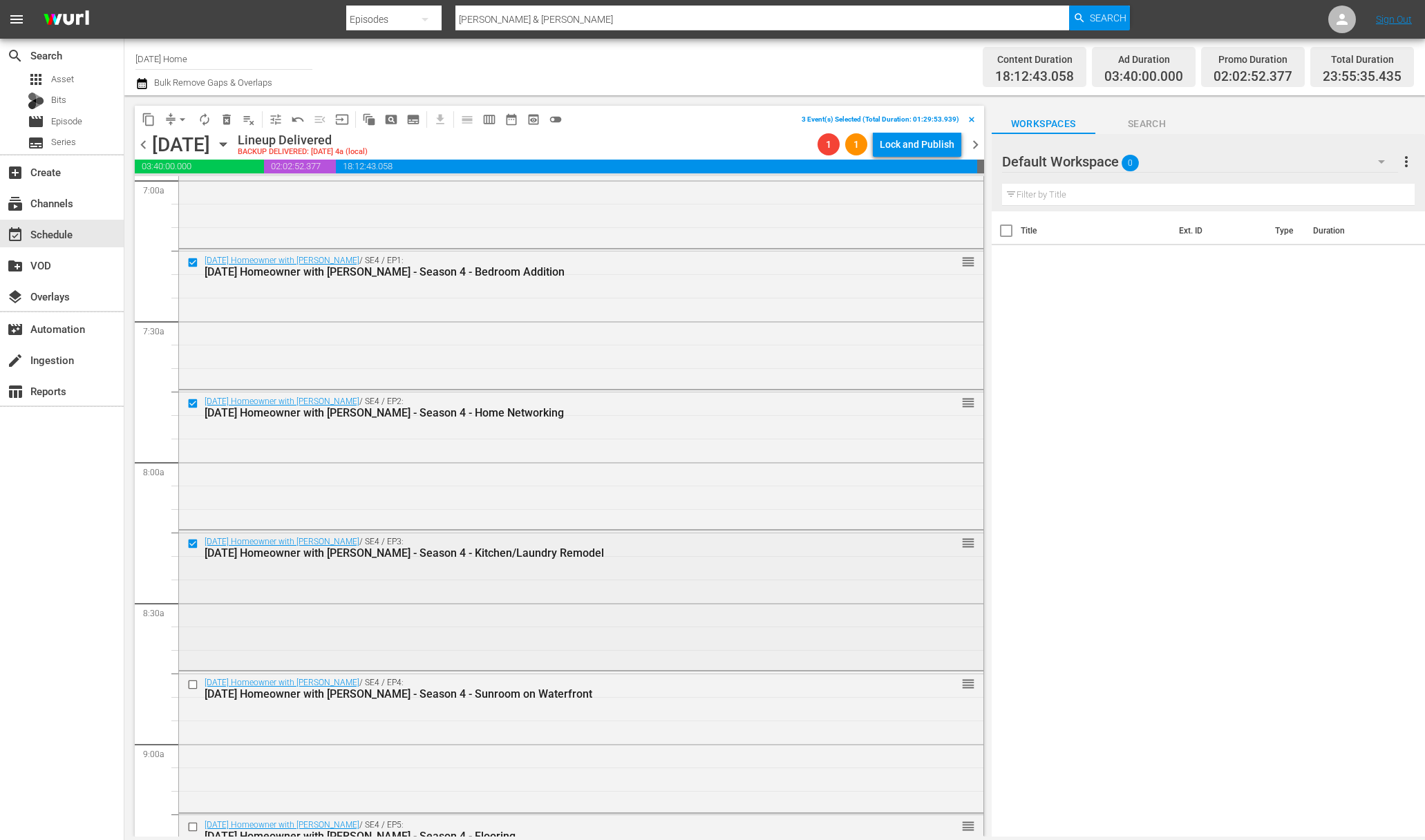
scroll to position [2045, 0]
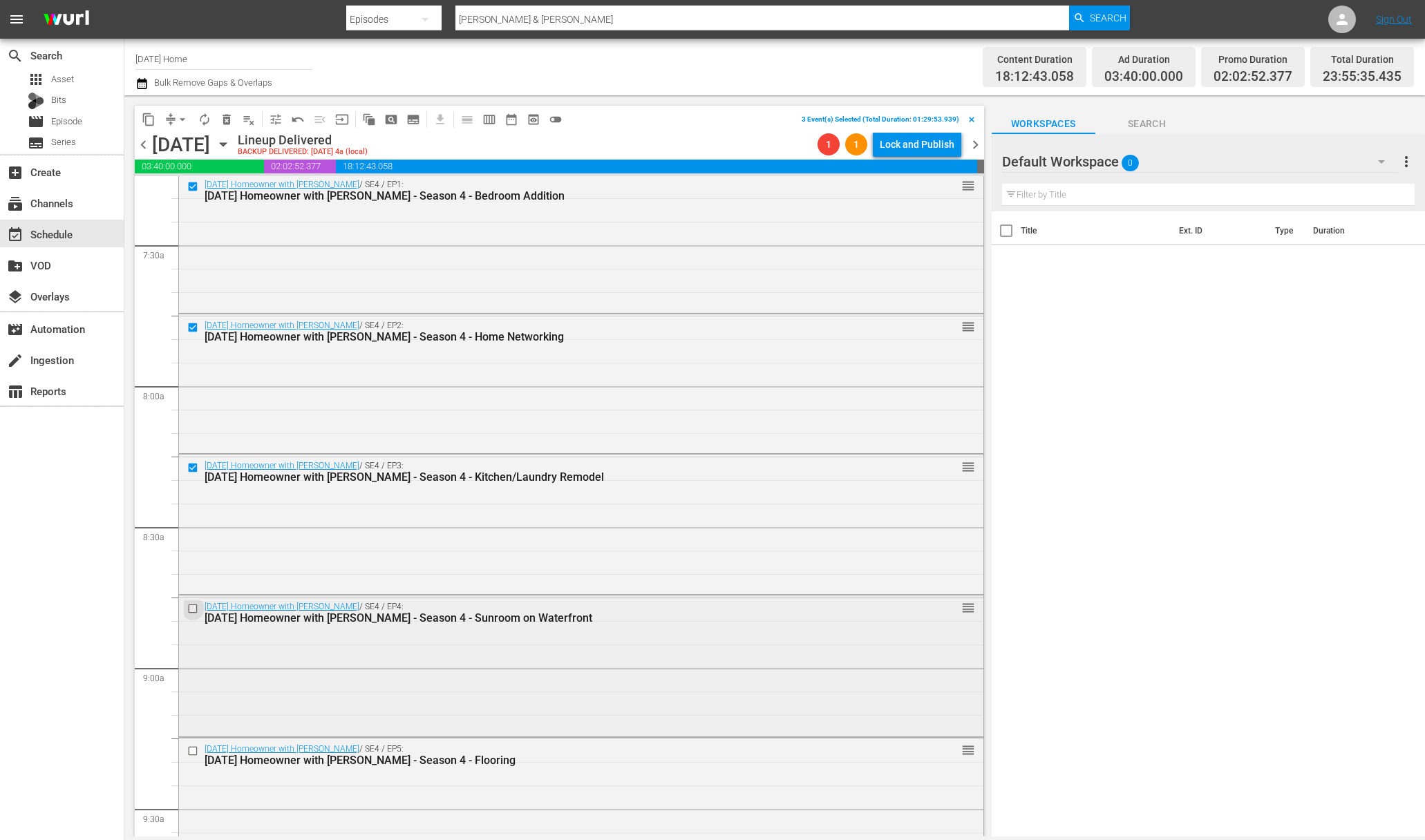
click at [191, 604] on input "checkbox" at bounding box center [194, 609] width 14 height 12
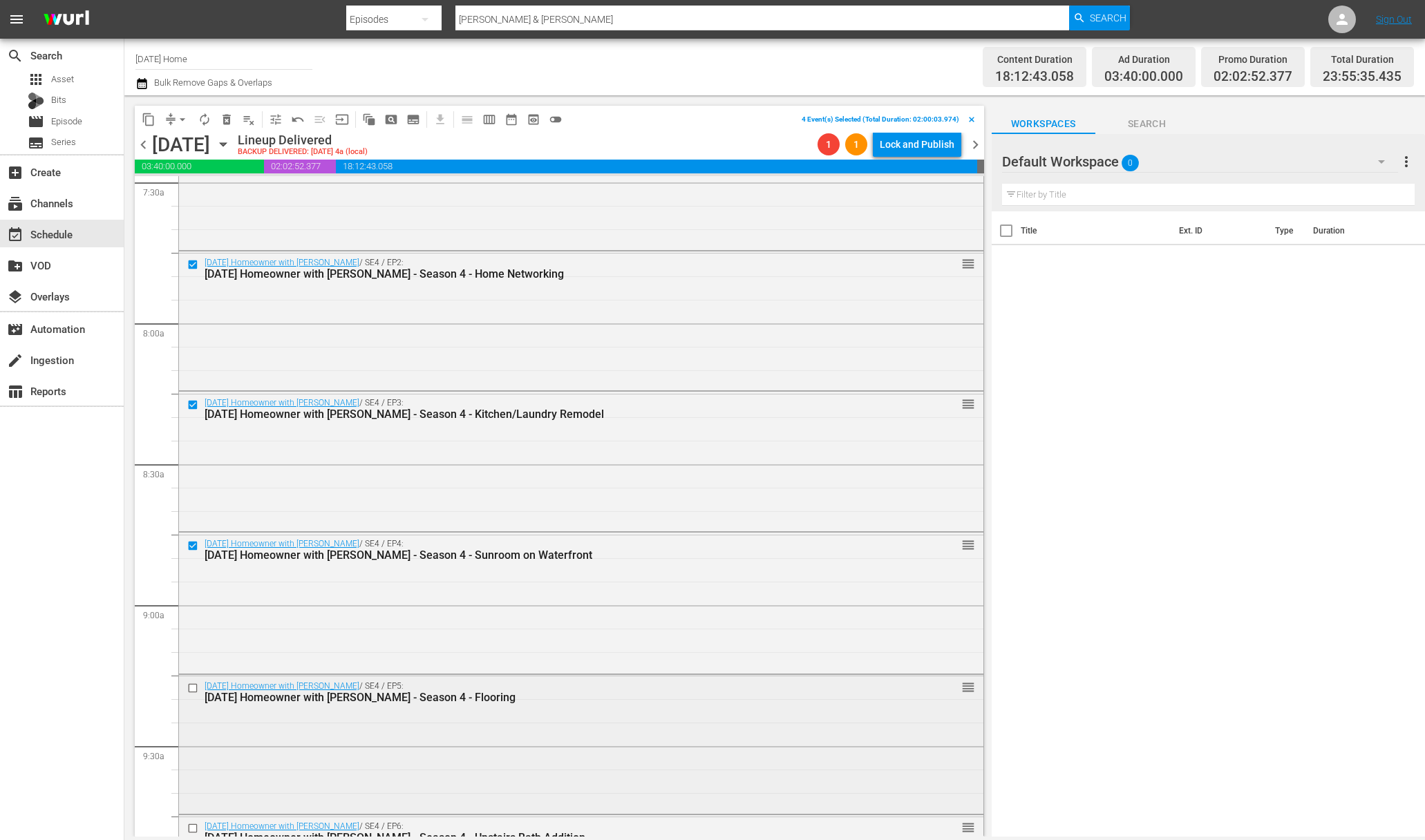
scroll to position [2181, 0]
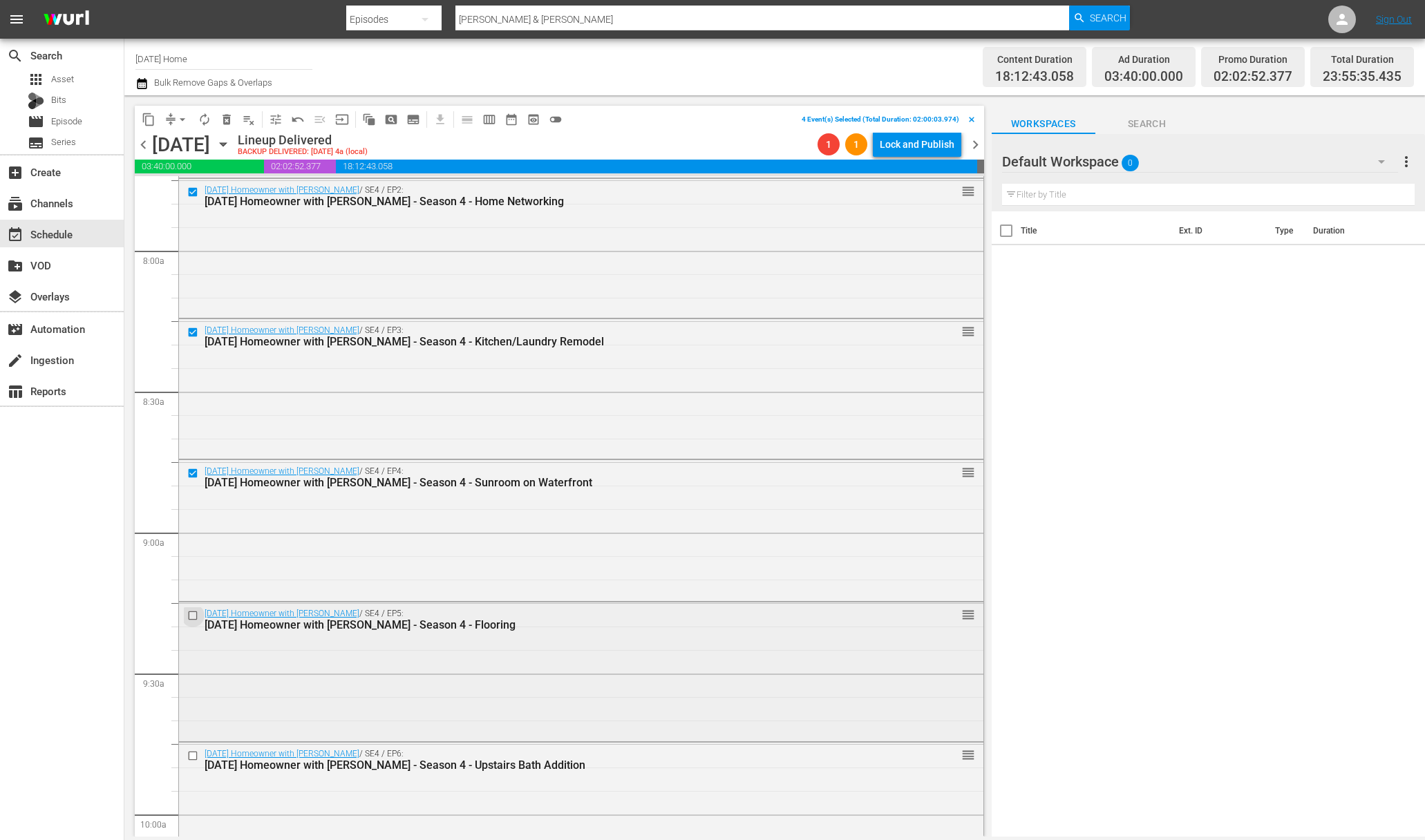
click at [193, 613] on input "checkbox" at bounding box center [194, 615] width 14 height 12
click at [194, 755] on input "checkbox" at bounding box center [194, 756] width 14 height 12
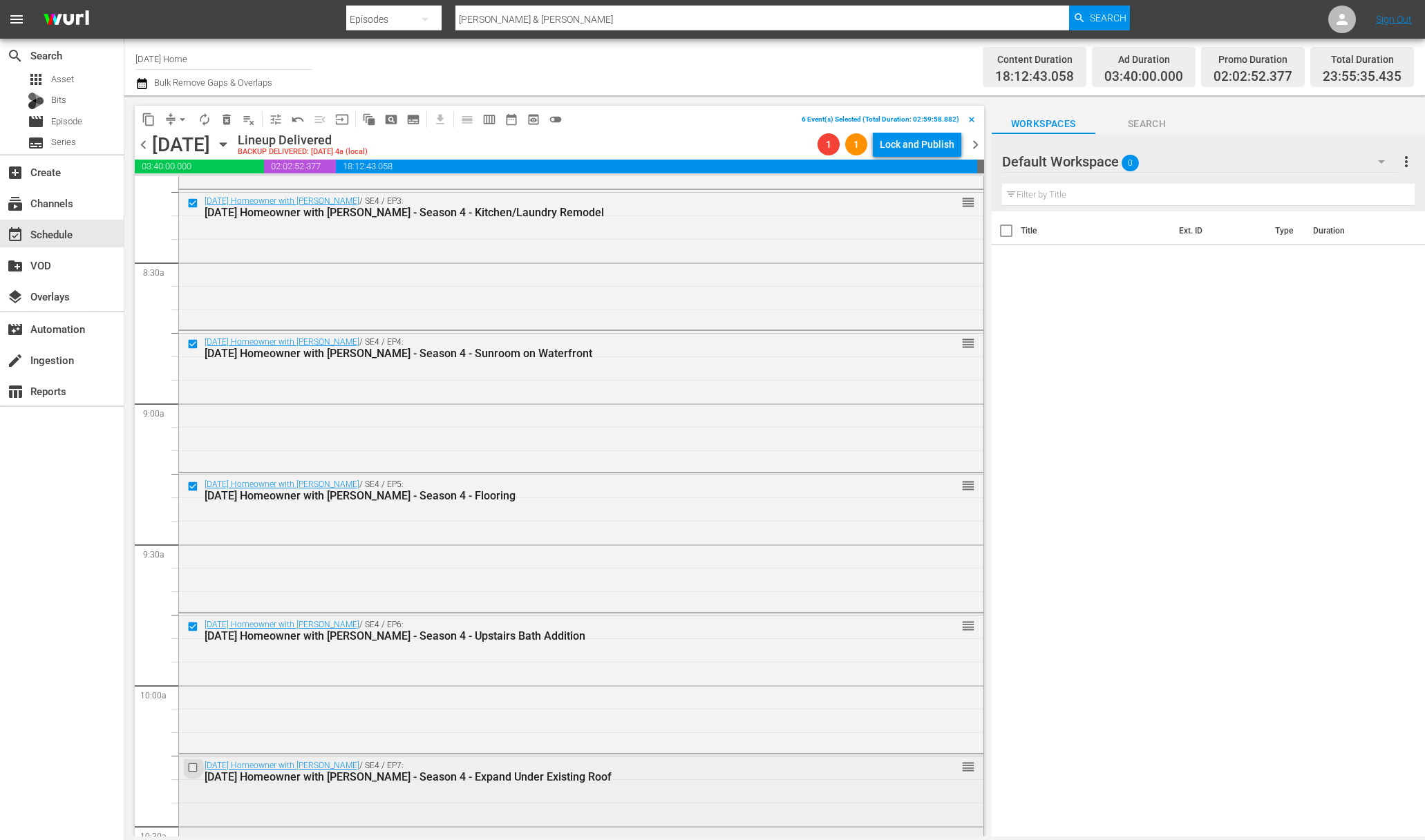
click at [192, 768] on input "checkbox" at bounding box center [194, 768] width 14 height 12
click at [195, 765] on input "checkbox" at bounding box center [194, 766] width 14 height 12
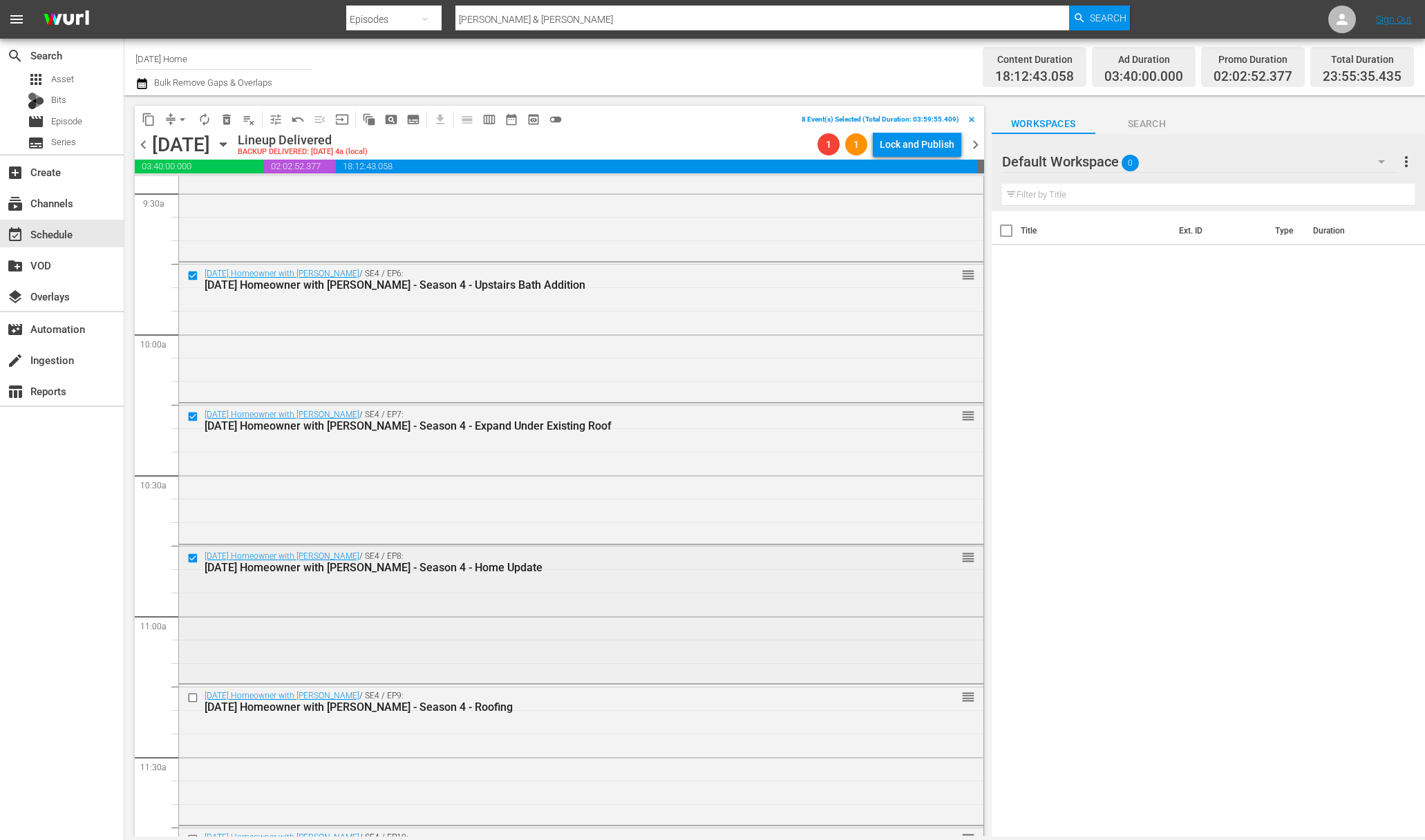
scroll to position [2752, 0]
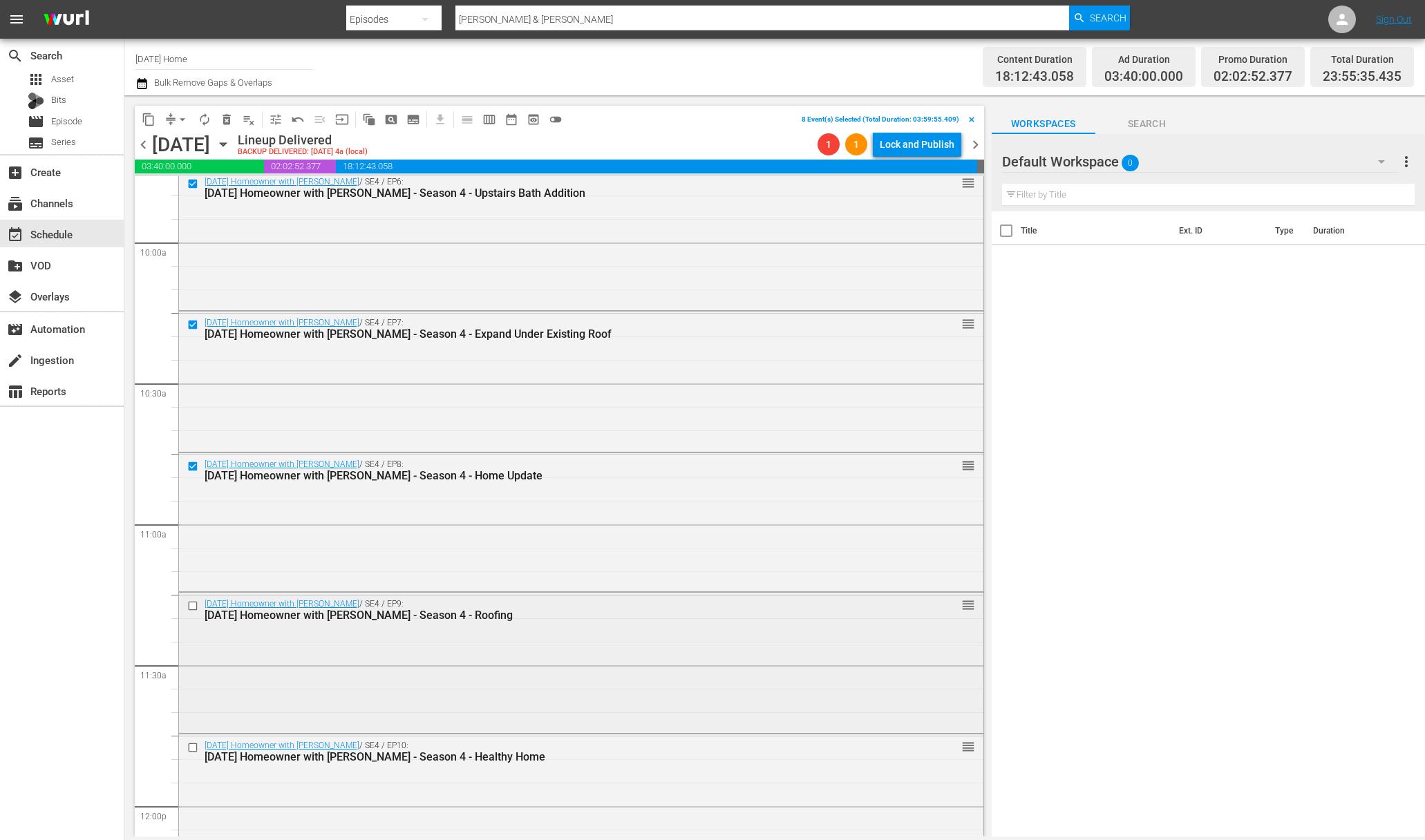
click at [193, 605] on input "checkbox" at bounding box center [194, 606] width 14 height 12
click at [193, 748] on input "checkbox" at bounding box center [194, 748] width 14 height 12
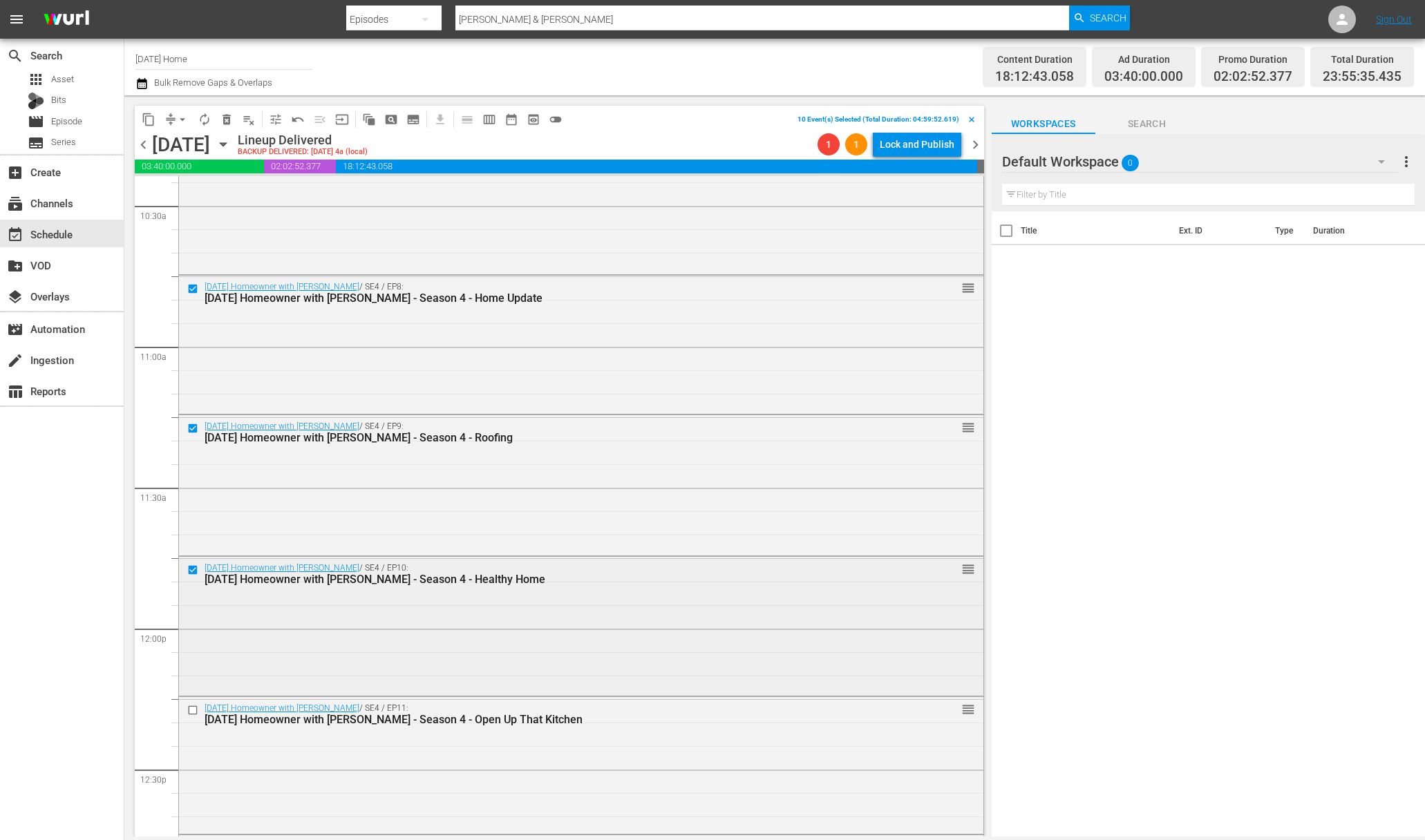
scroll to position [3046, 0]
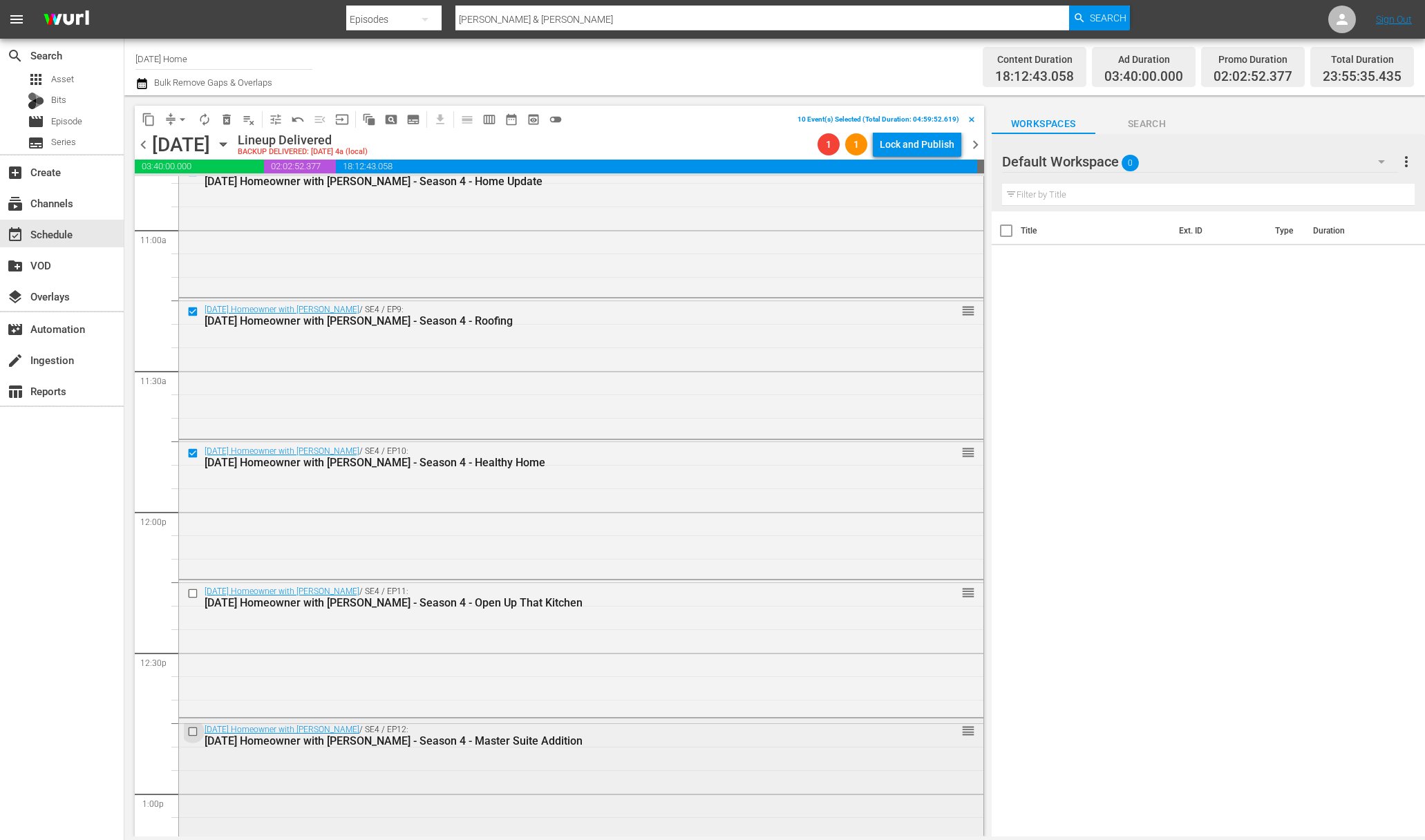
click at [194, 729] on input "checkbox" at bounding box center [194, 732] width 14 height 12
click at [193, 593] on input "checkbox" at bounding box center [194, 593] width 14 height 12
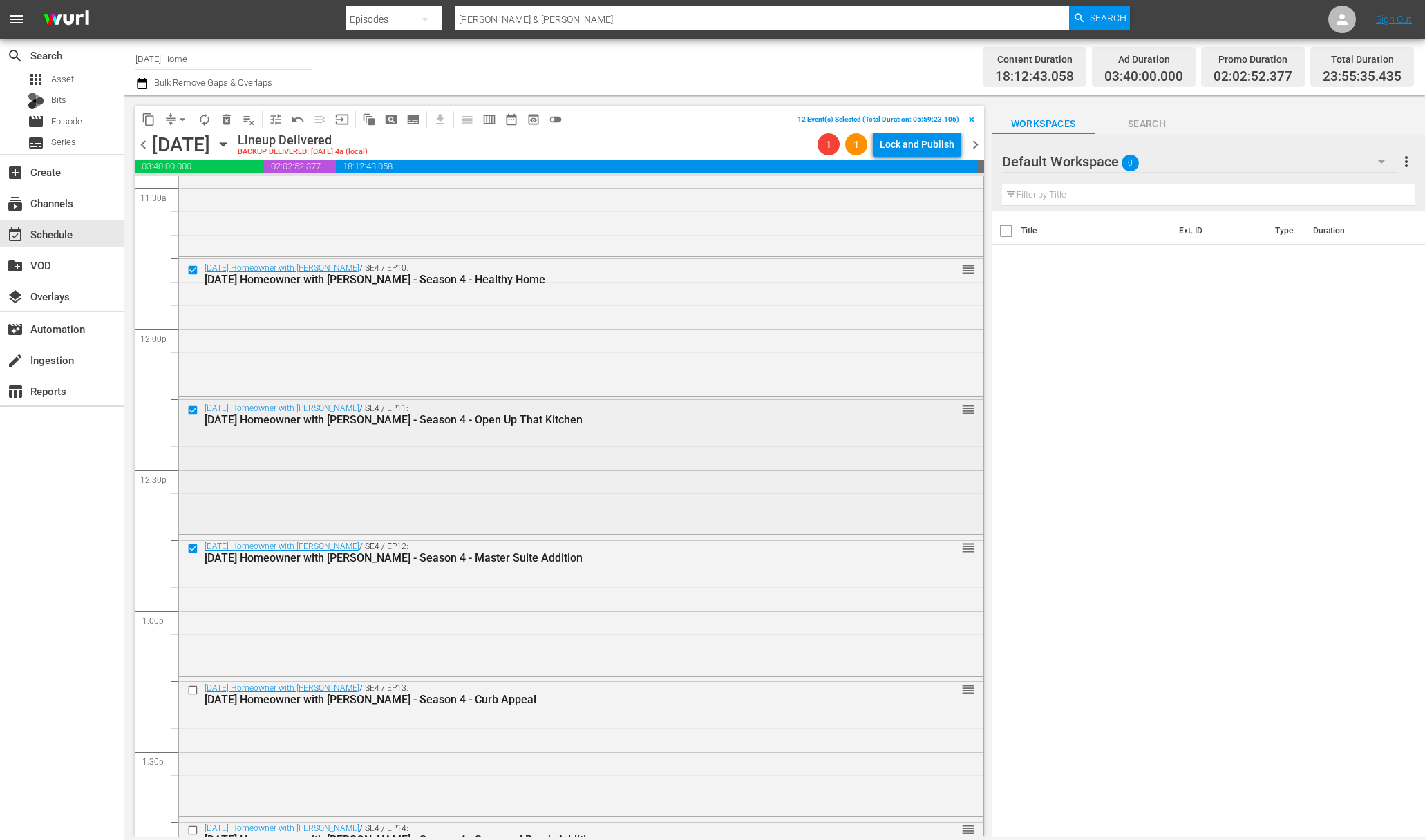
scroll to position [3318, 0]
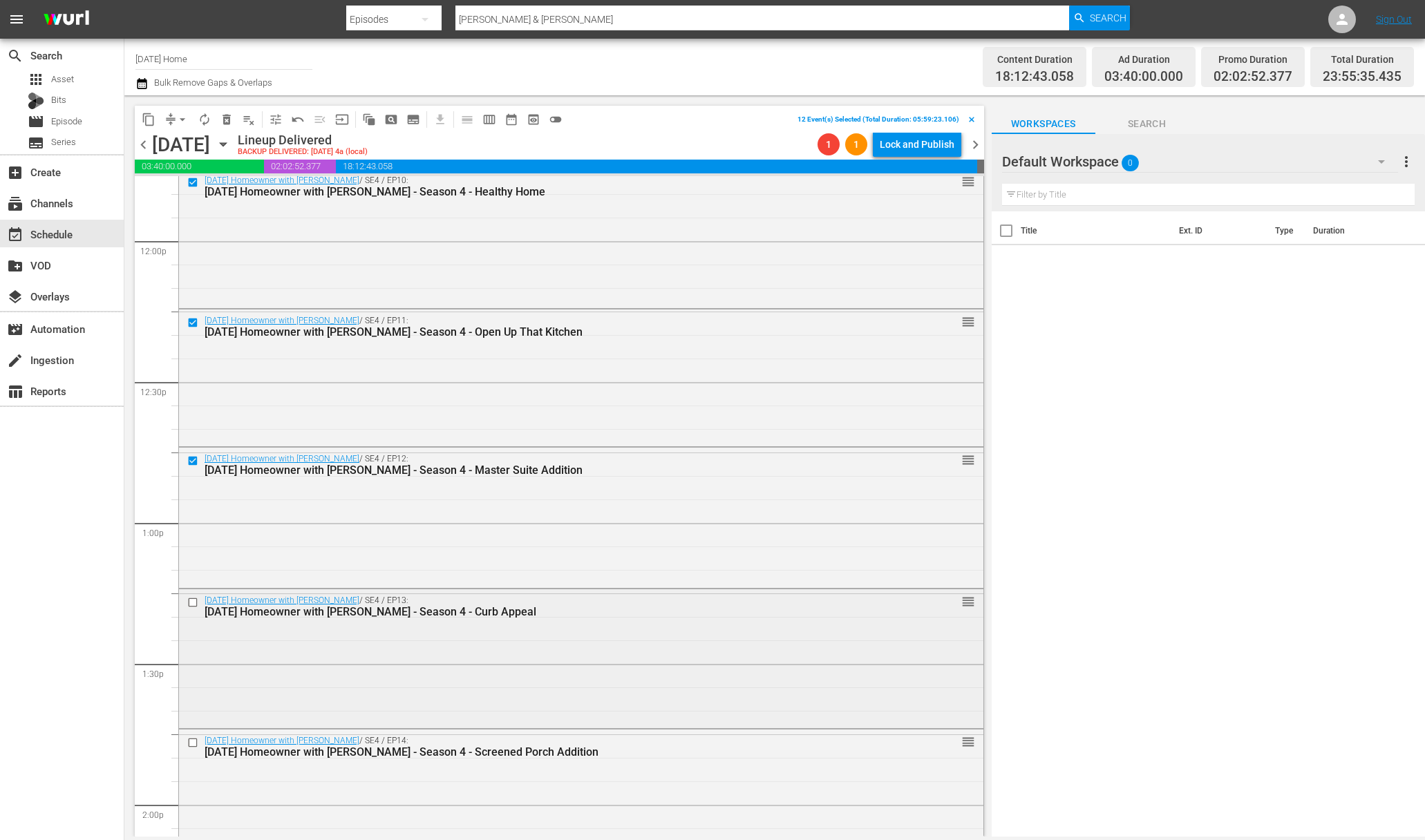
click at [194, 602] on input "checkbox" at bounding box center [194, 603] width 14 height 12
click at [195, 740] on input "checkbox" at bounding box center [194, 742] width 14 height 12
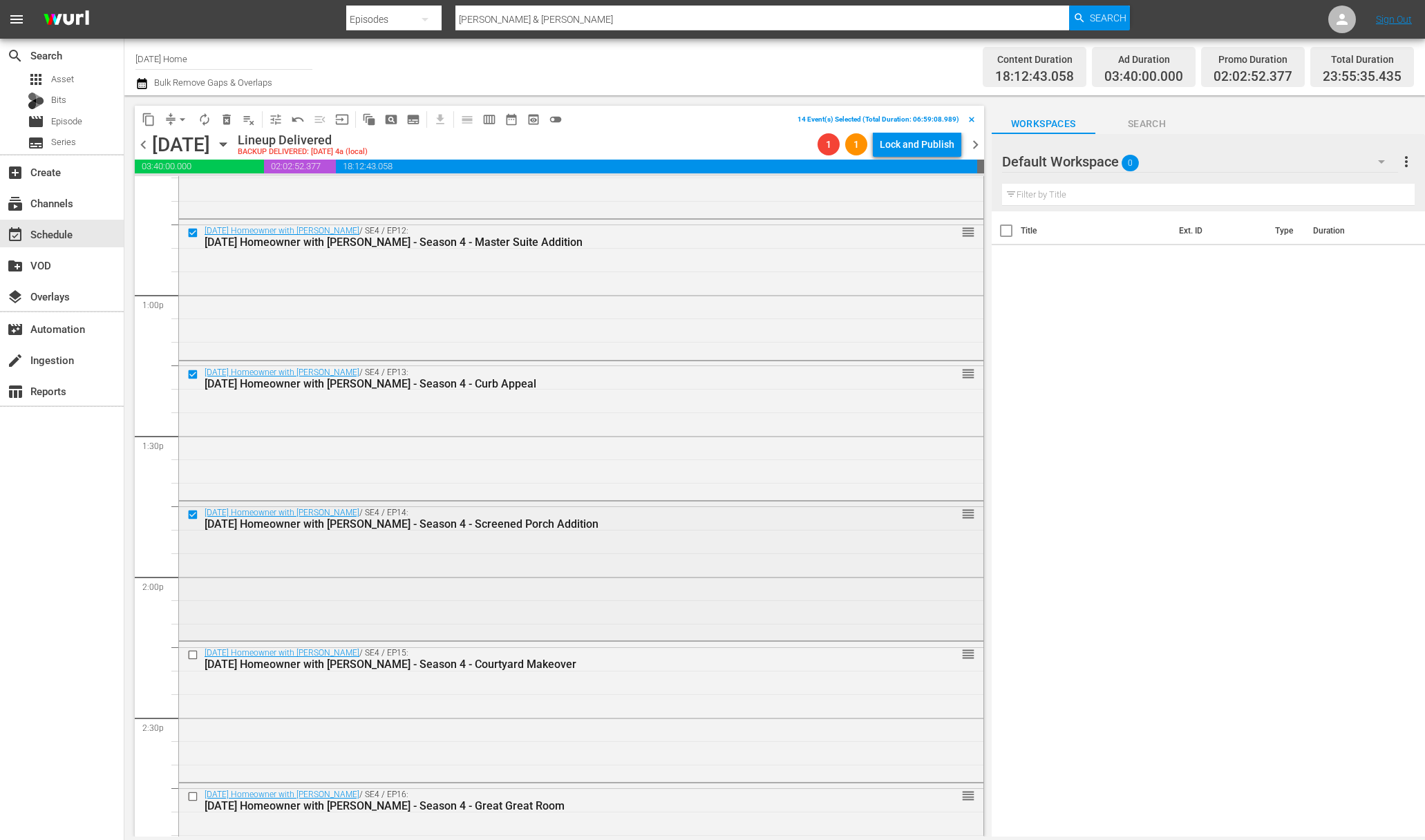
scroll to position [3600, 0]
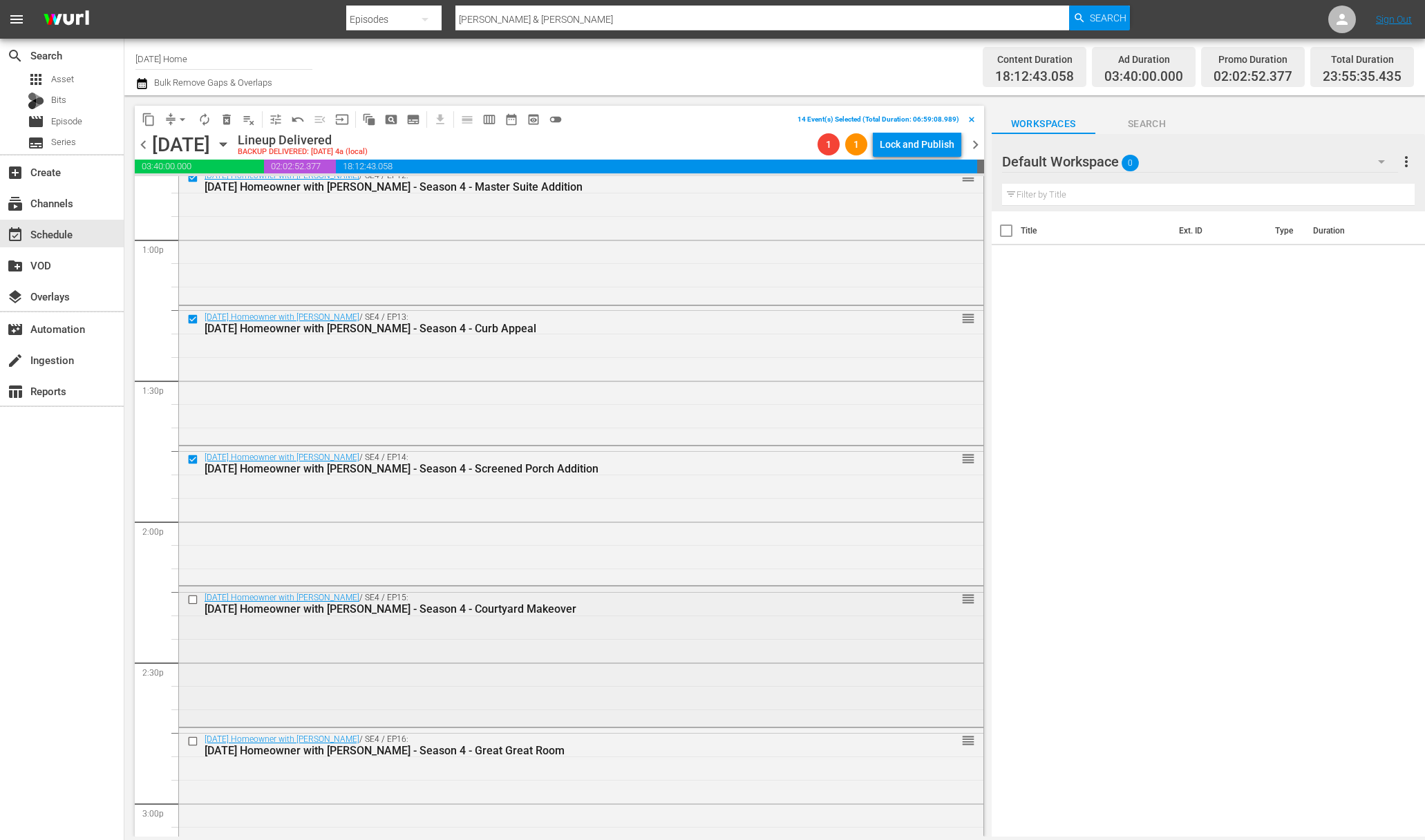
click at [195, 599] on input "checkbox" at bounding box center [194, 600] width 14 height 12
click at [195, 734] on div at bounding box center [194, 741] width 21 height 17
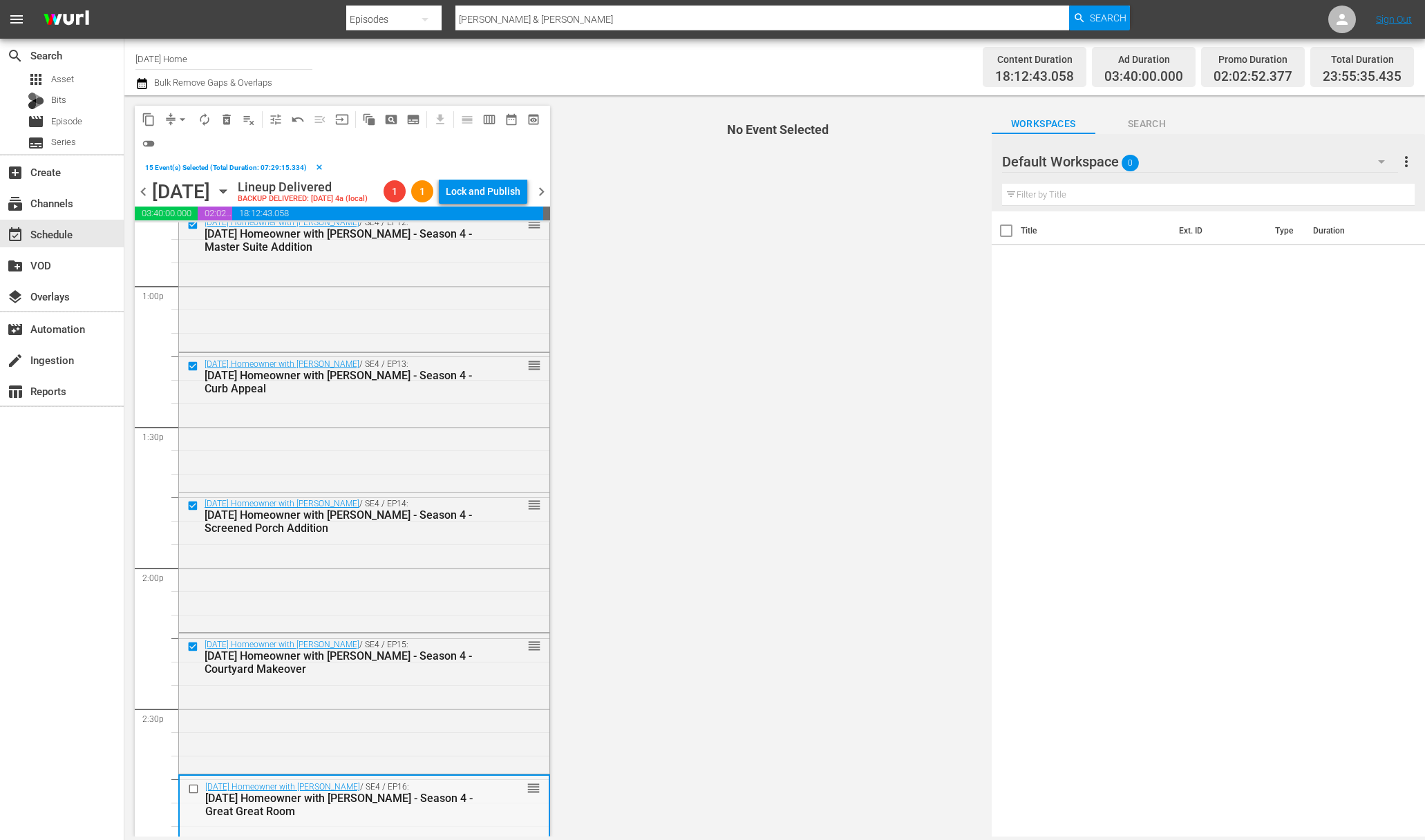
click at [190, 787] on input "checkbox" at bounding box center [195, 788] width 14 height 12
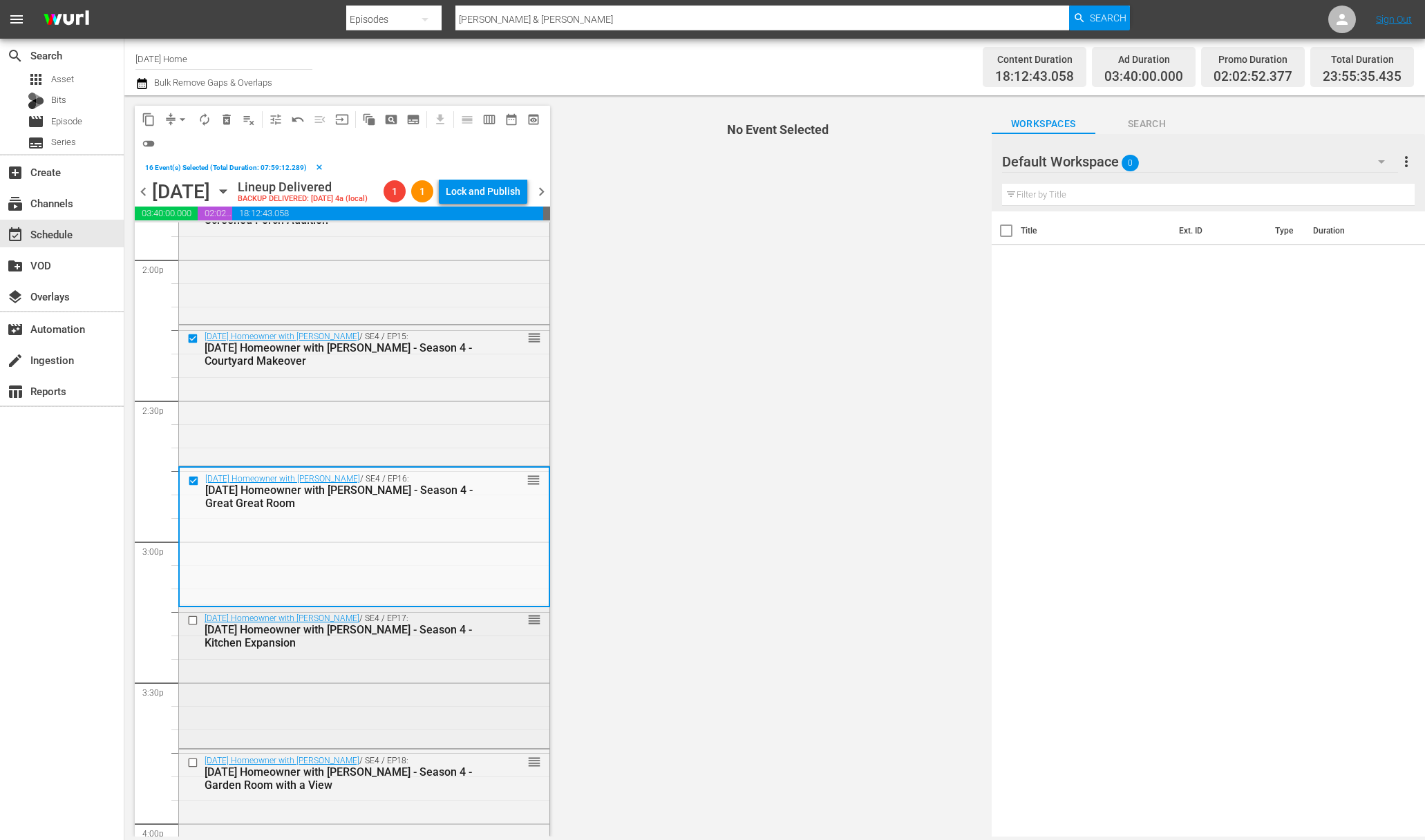
scroll to position [3987, 0]
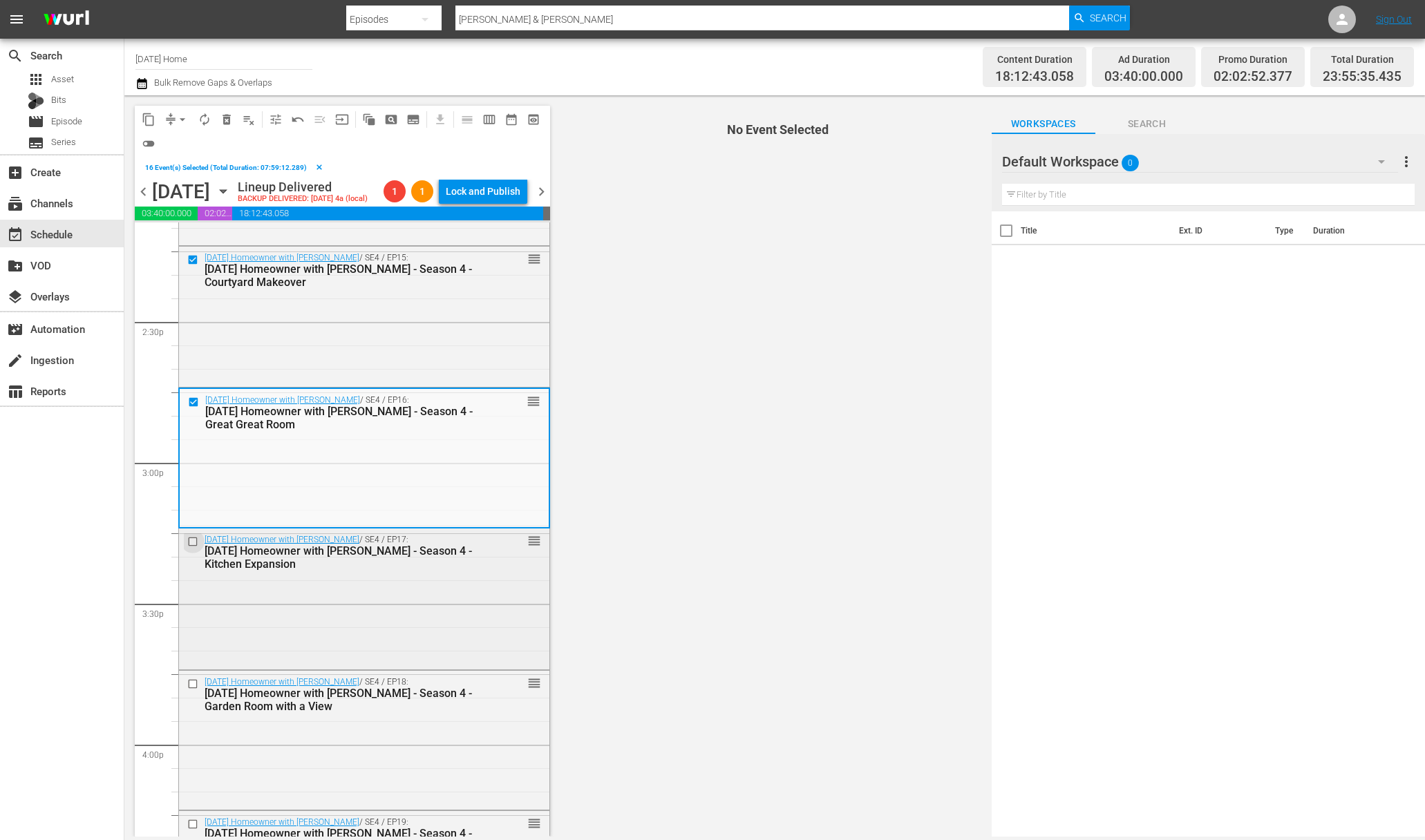
click at [194, 541] on input "checkbox" at bounding box center [194, 542] width 14 height 12
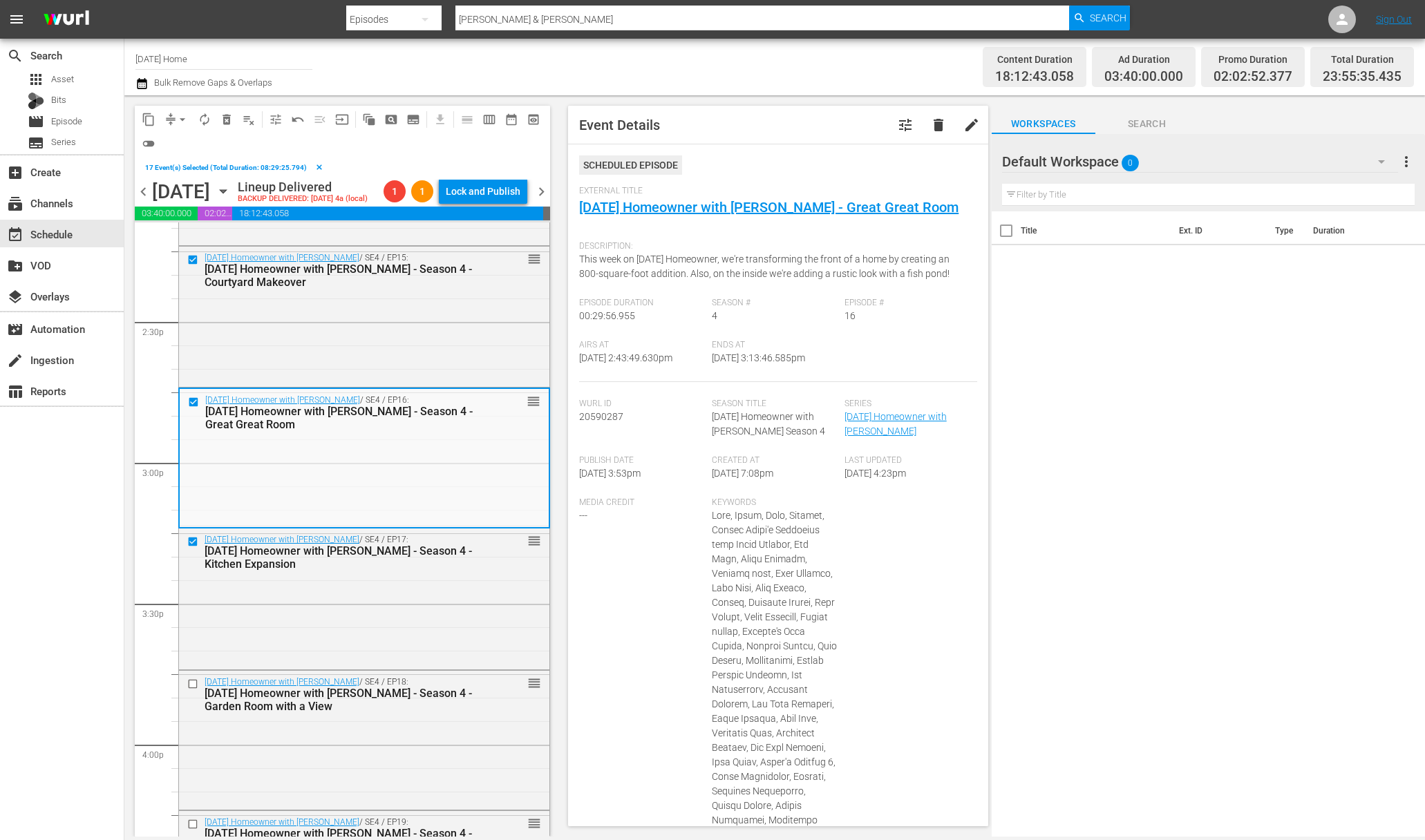
click at [190, 684] on input "checkbox" at bounding box center [194, 684] width 14 height 12
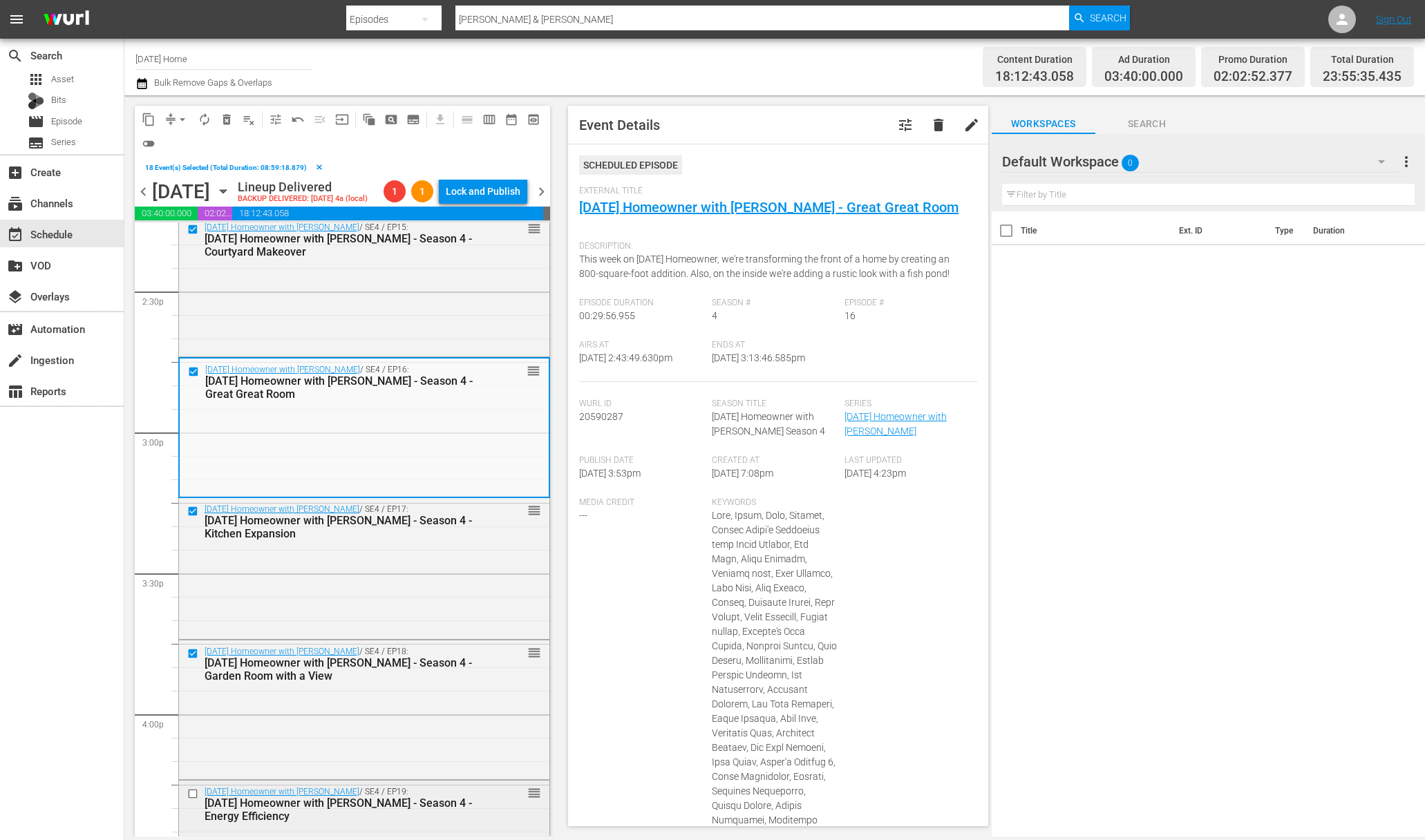
click at [194, 794] on input "checkbox" at bounding box center [194, 793] width 14 height 12
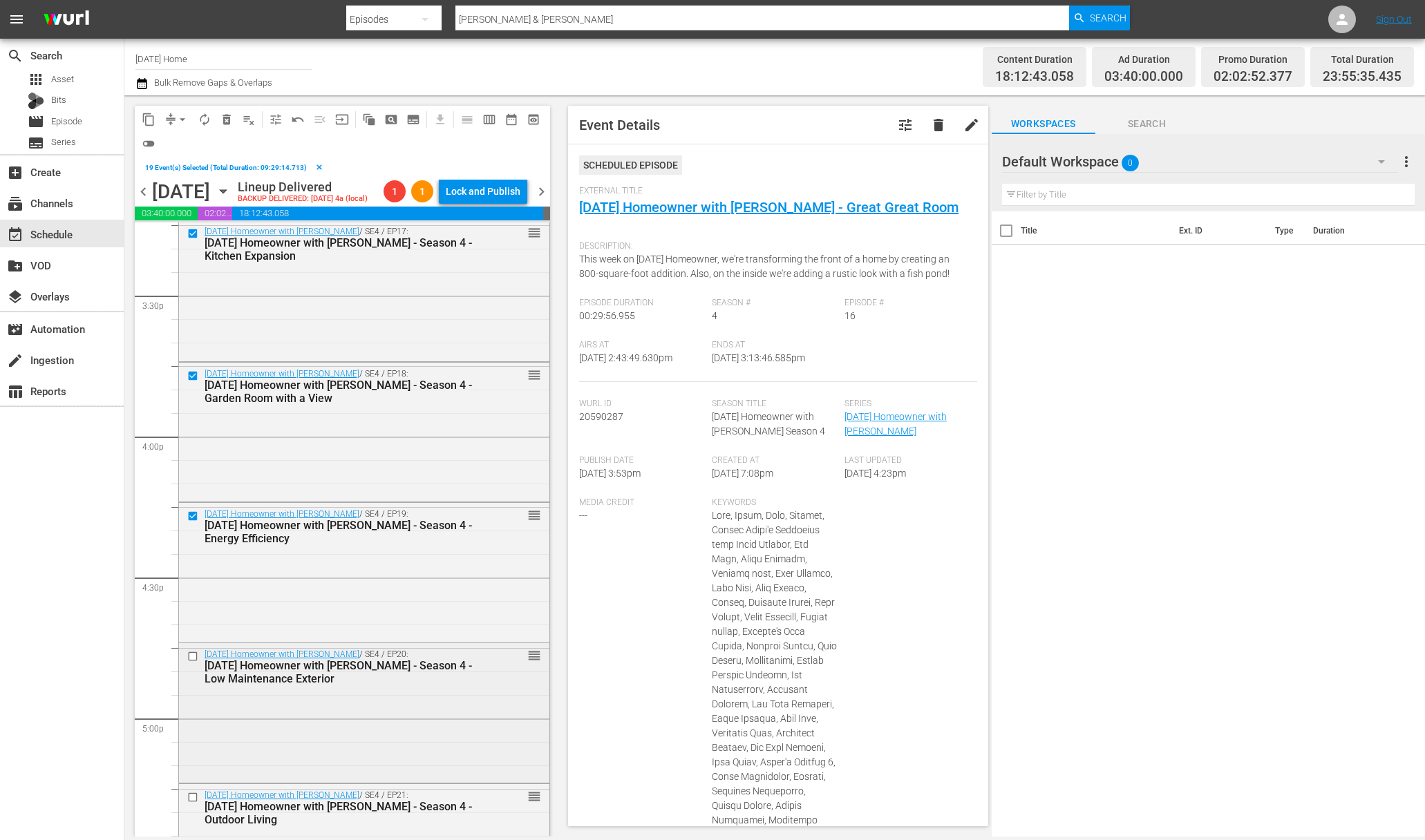
click at [196, 658] on input "checkbox" at bounding box center [194, 656] width 14 height 12
click at [194, 798] on input "checkbox" at bounding box center [194, 798] width 14 height 12
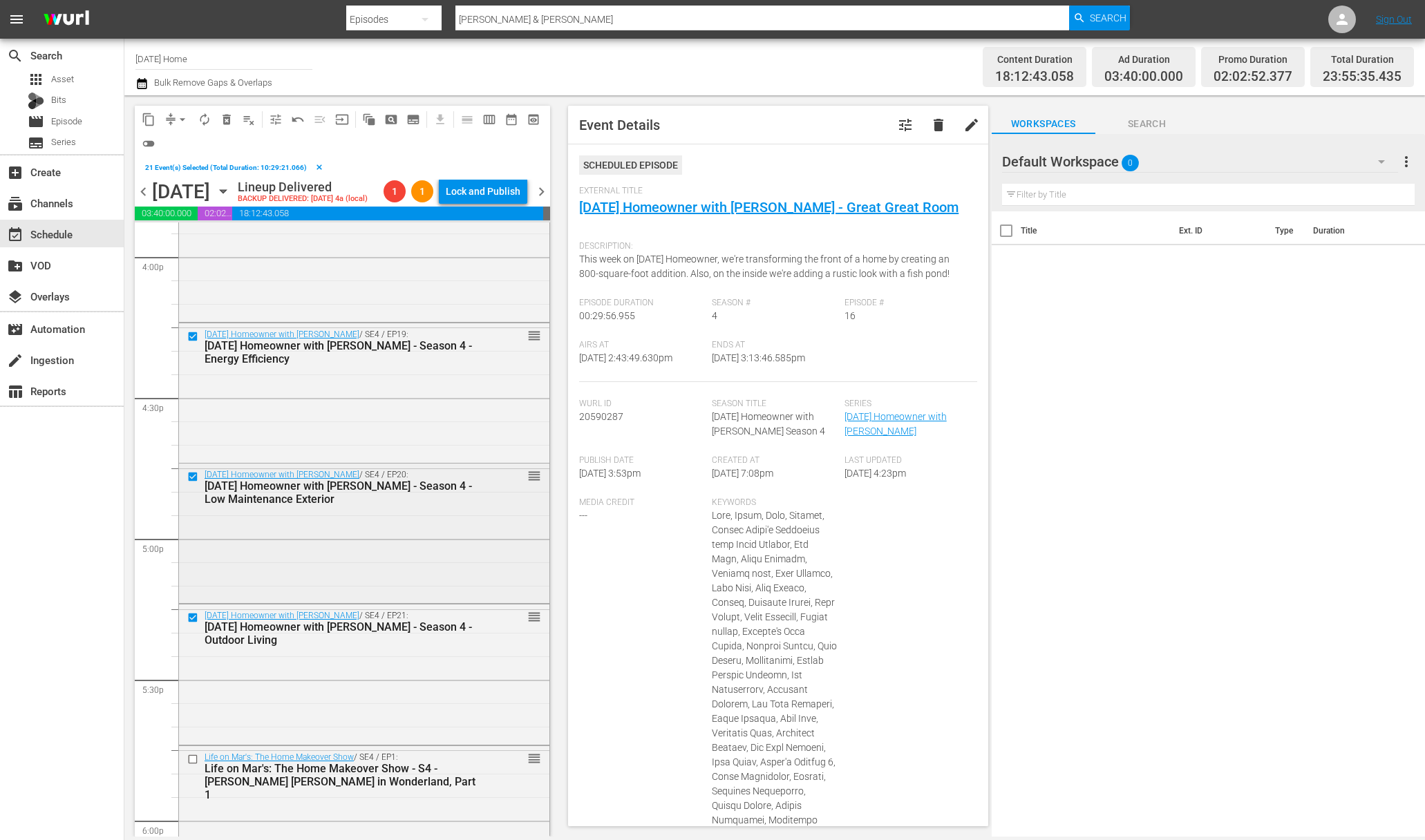
scroll to position [4582, 0]
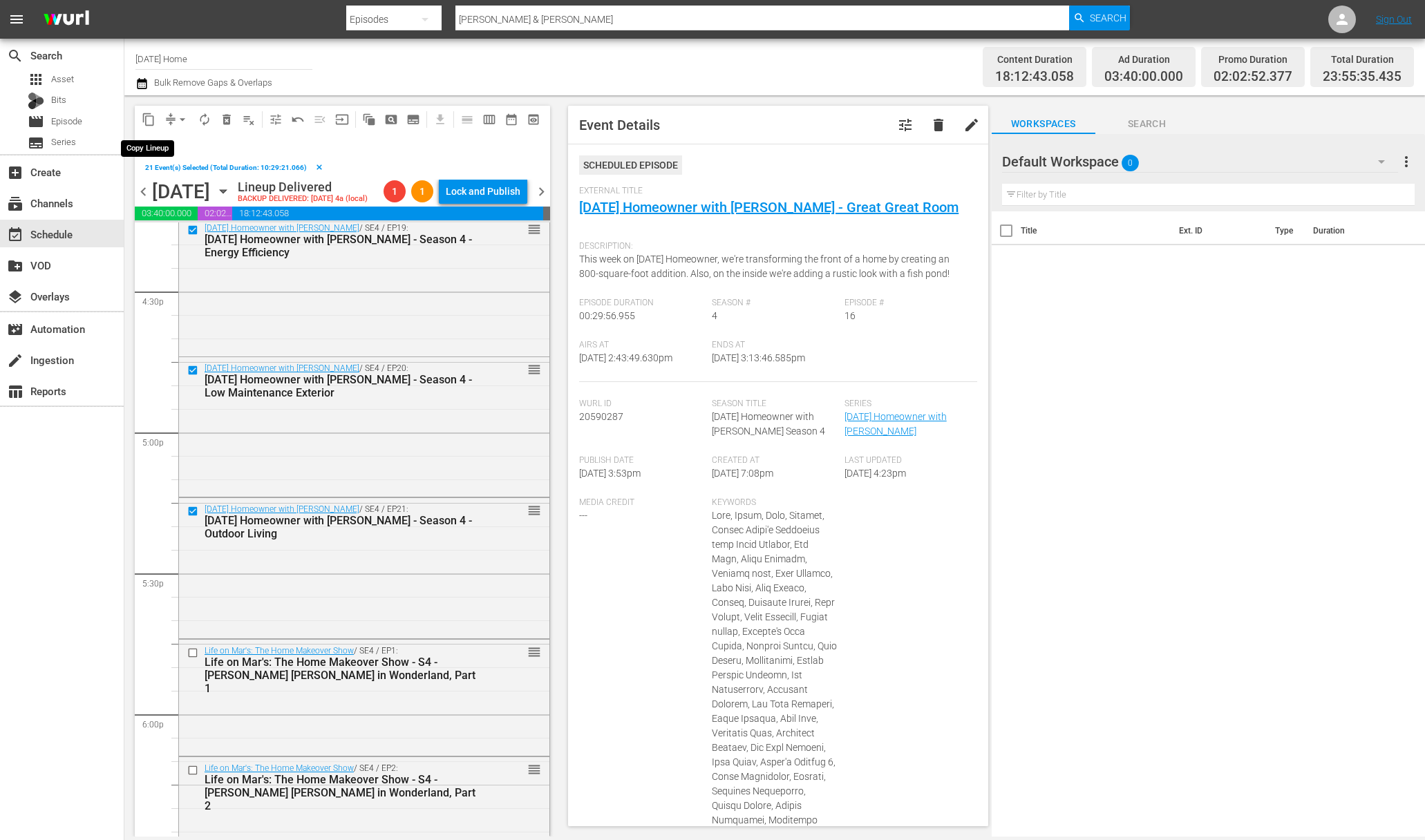
click at [150, 121] on span "content_copy" at bounding box center [148, 119] width 14 height 14
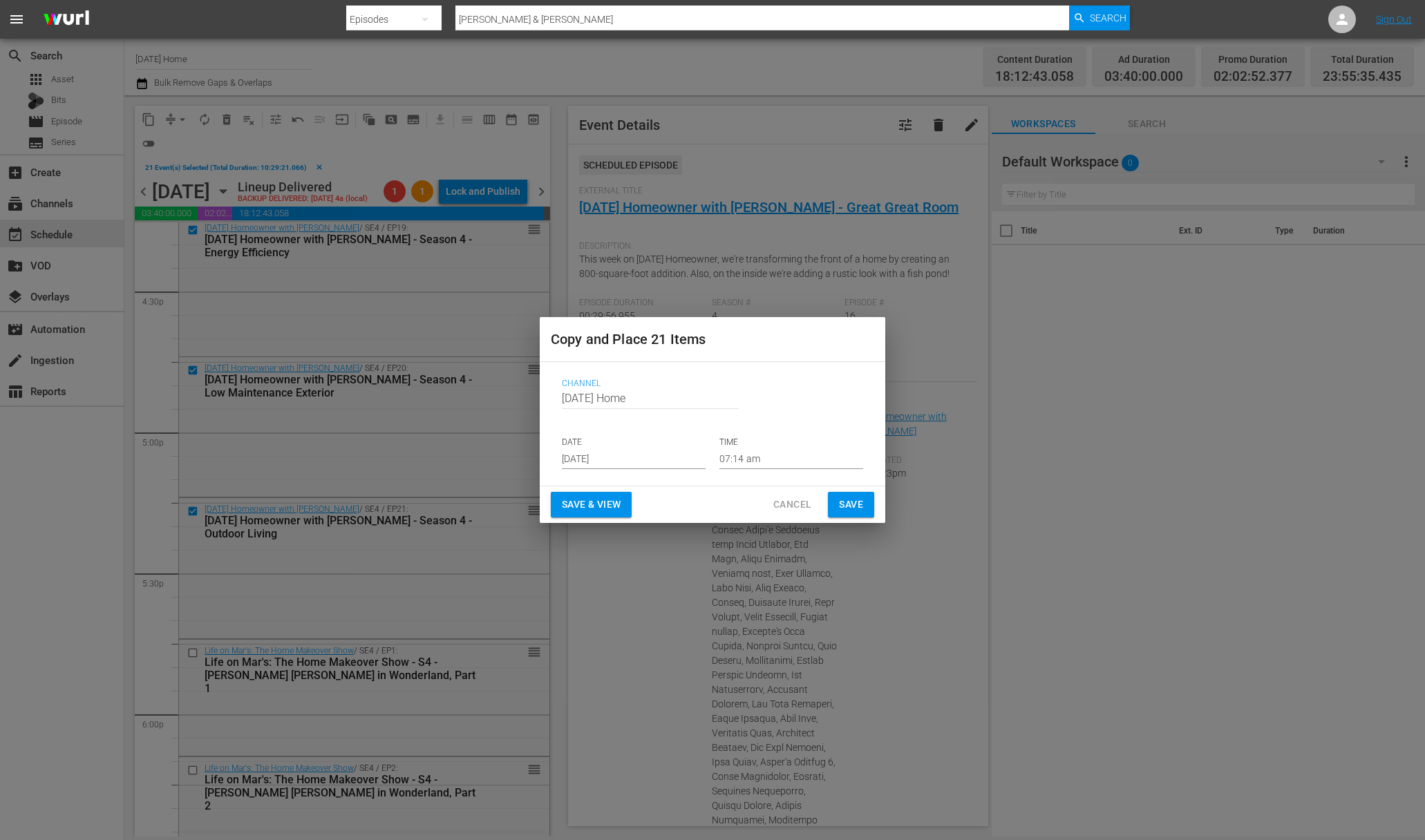
click at [659, 462] on input "[DATE]" at bounding box center [633, 458] width 144 height 21
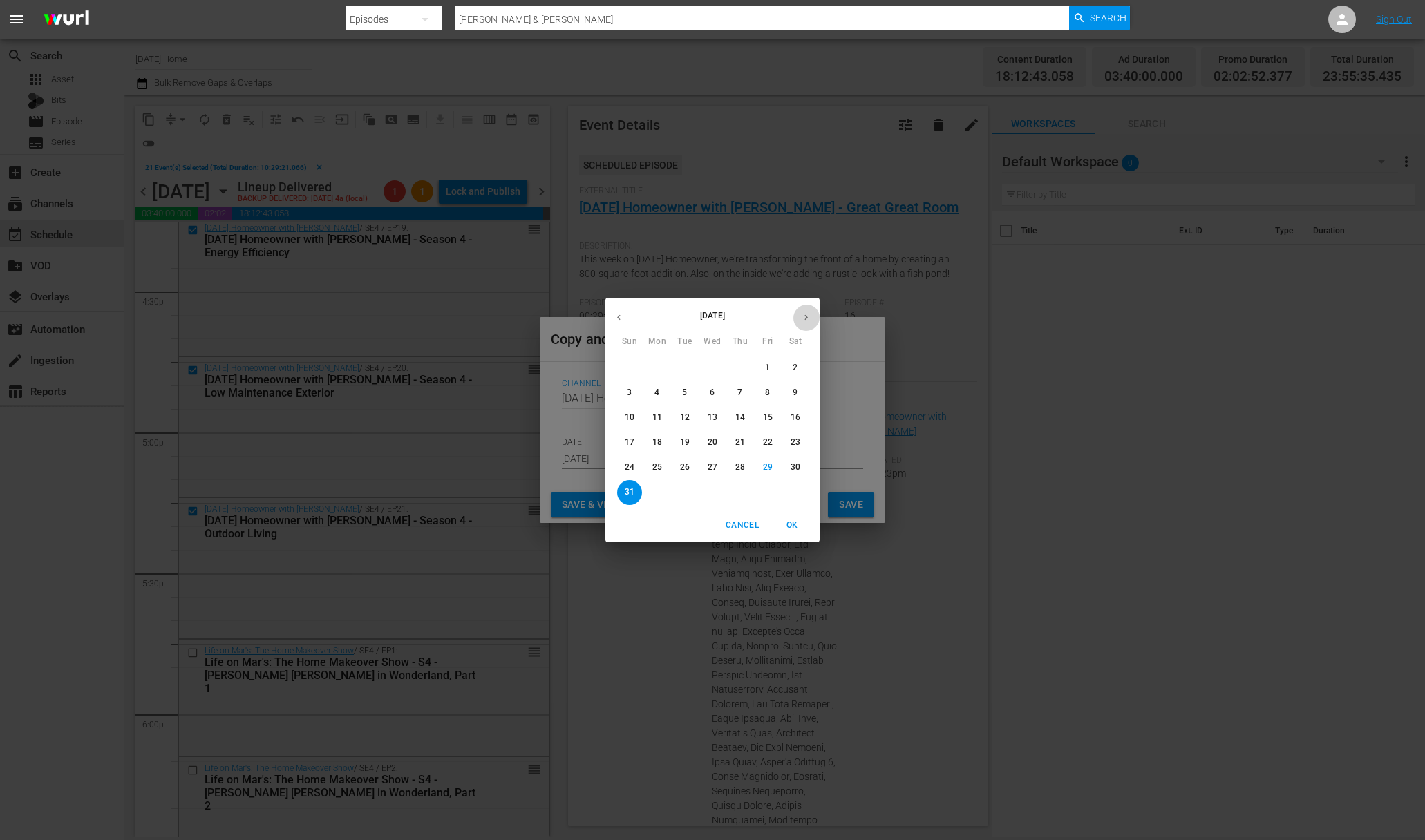
click at [806, 324] on button "button" at bounding box center [806, 317] width 27 height 27
click at [741, 371] on p "4" at bounding box center [740, 368] width 5 height 12
type input "Sep 4th 2025"
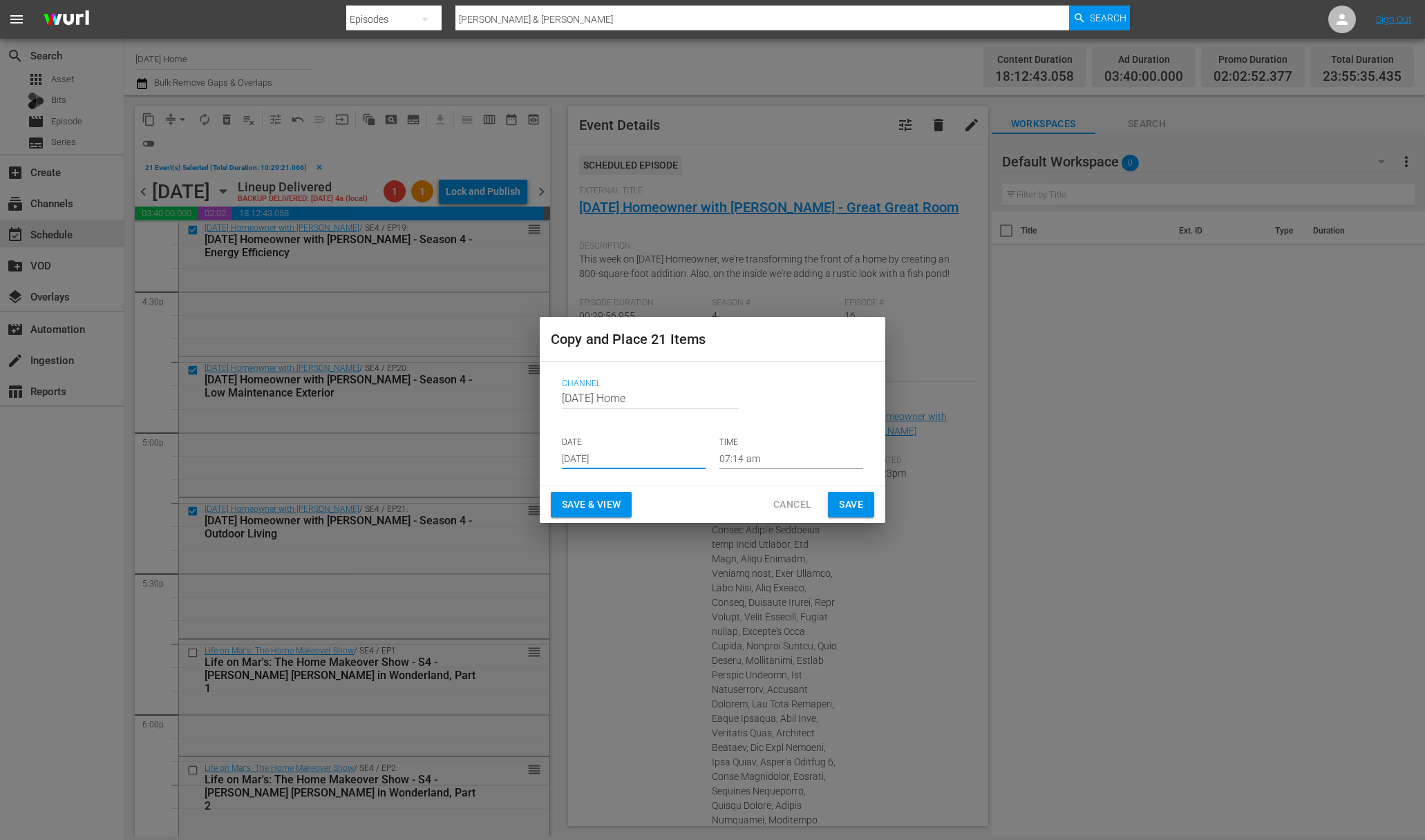
click at [728, 455] on input "07:14 am" at bounding box center [791, 458] width 144 height 21
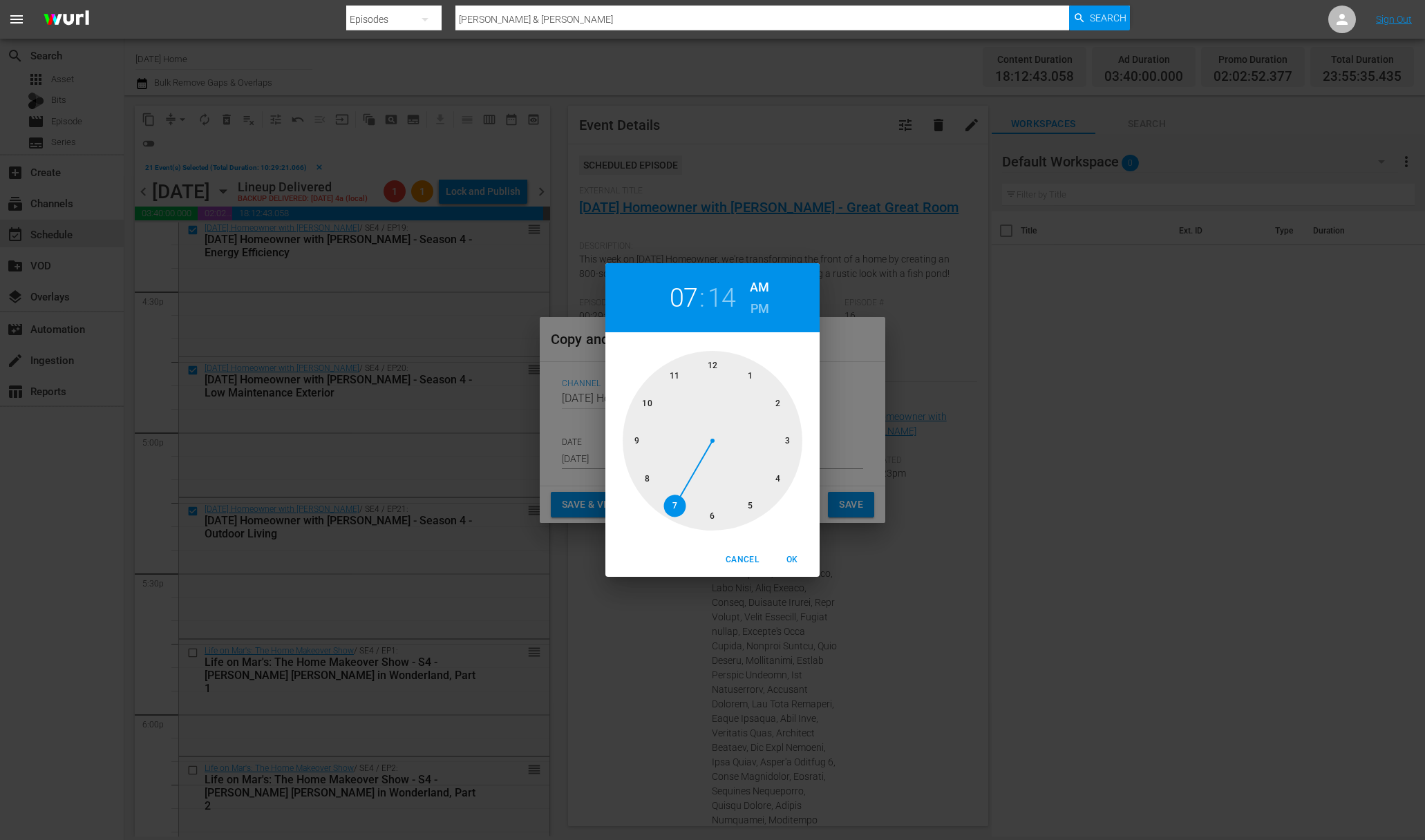
click at [716, 365] on div at bounding box center [712, 441] width 180 height 180
click at [707, 361] on div at bounding box center [712, 441] width 180 height 180
click at [789, 556] on span "OK" at bounding box center [792, 560] width 33 height 14
type input "12:00 am"
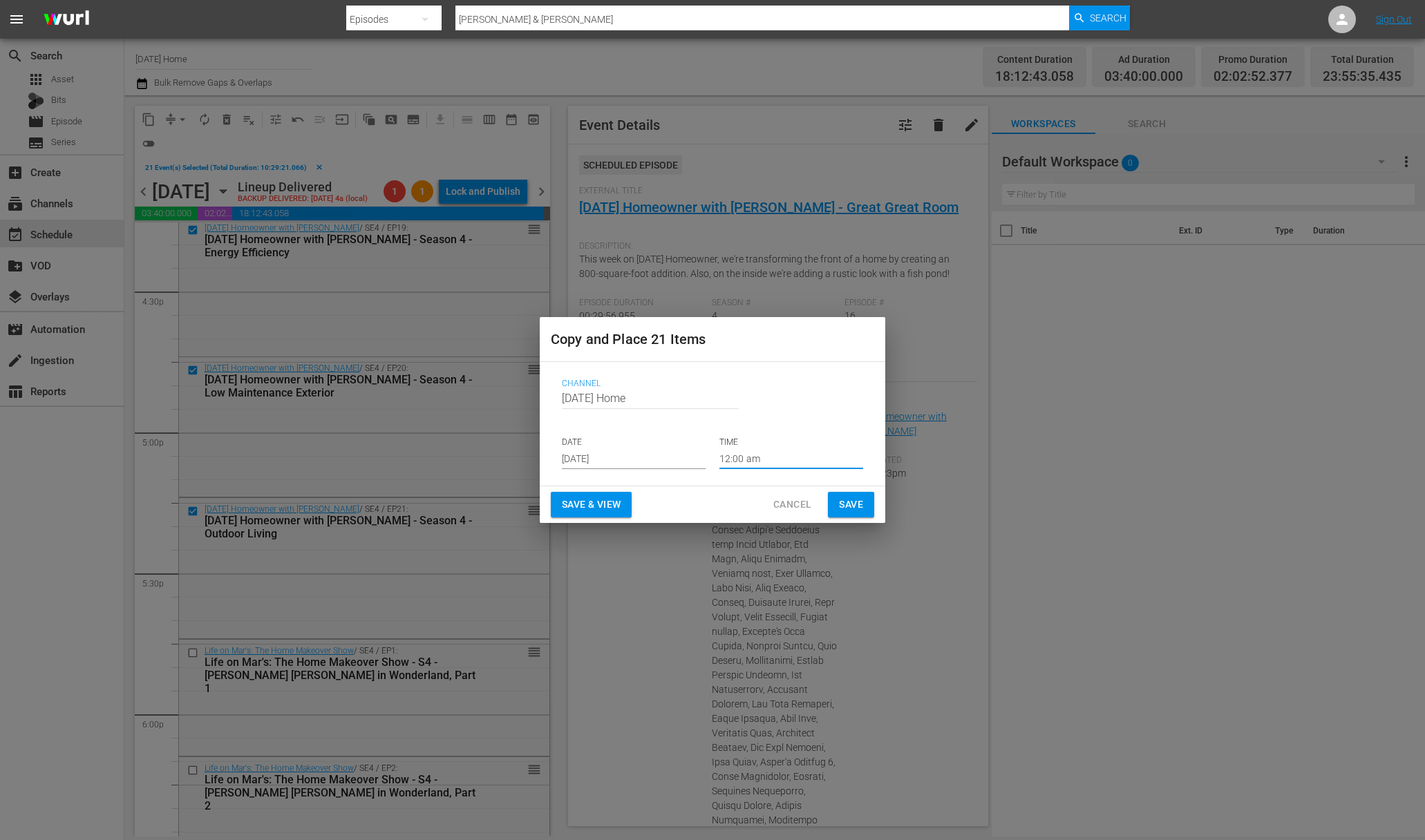
click at [844, 502] on span "Save" at bounding box center [850, 504] width 24 height 17
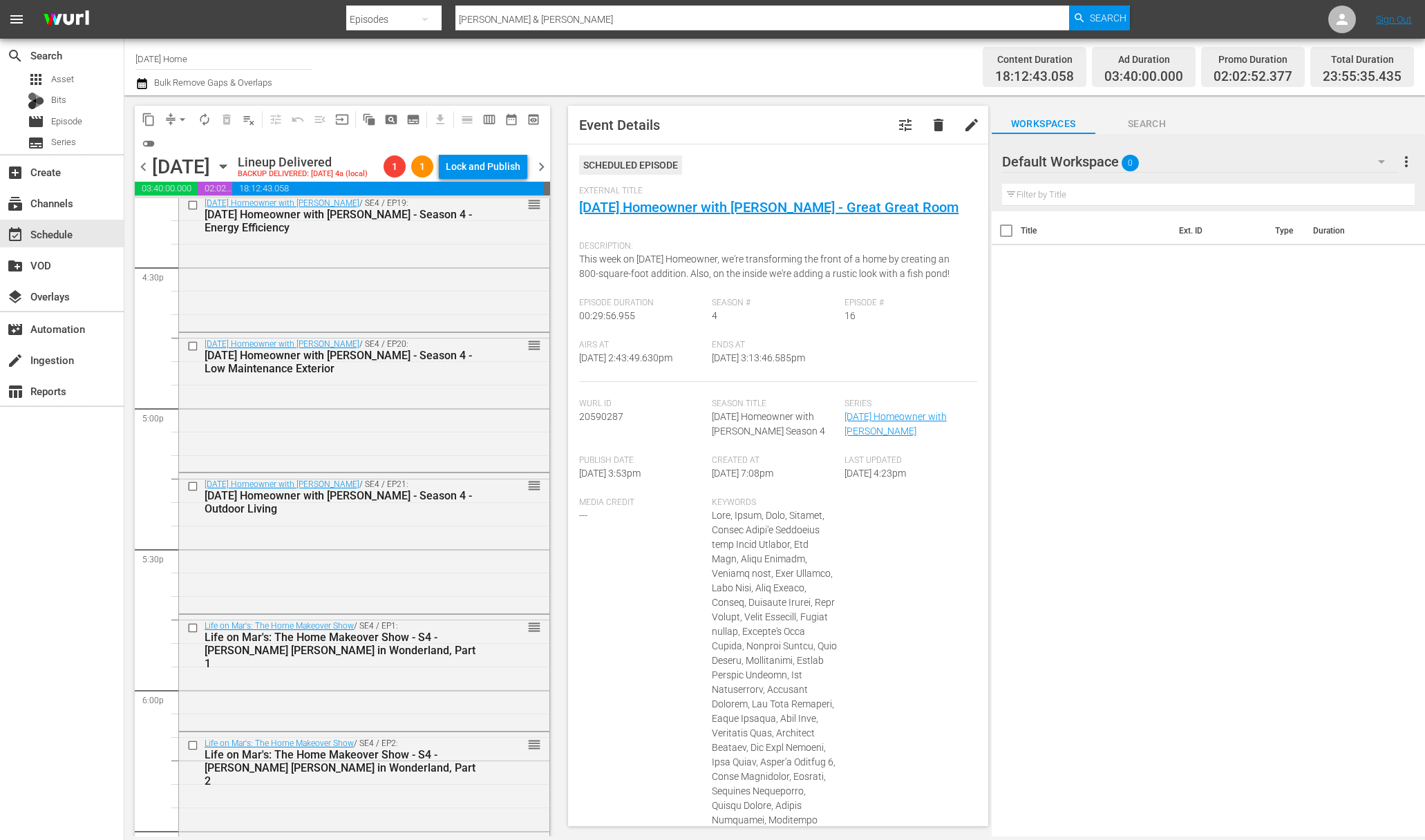
click at [226, 166] on icon "button" at bounding box center [222, 167] width 6 height 3
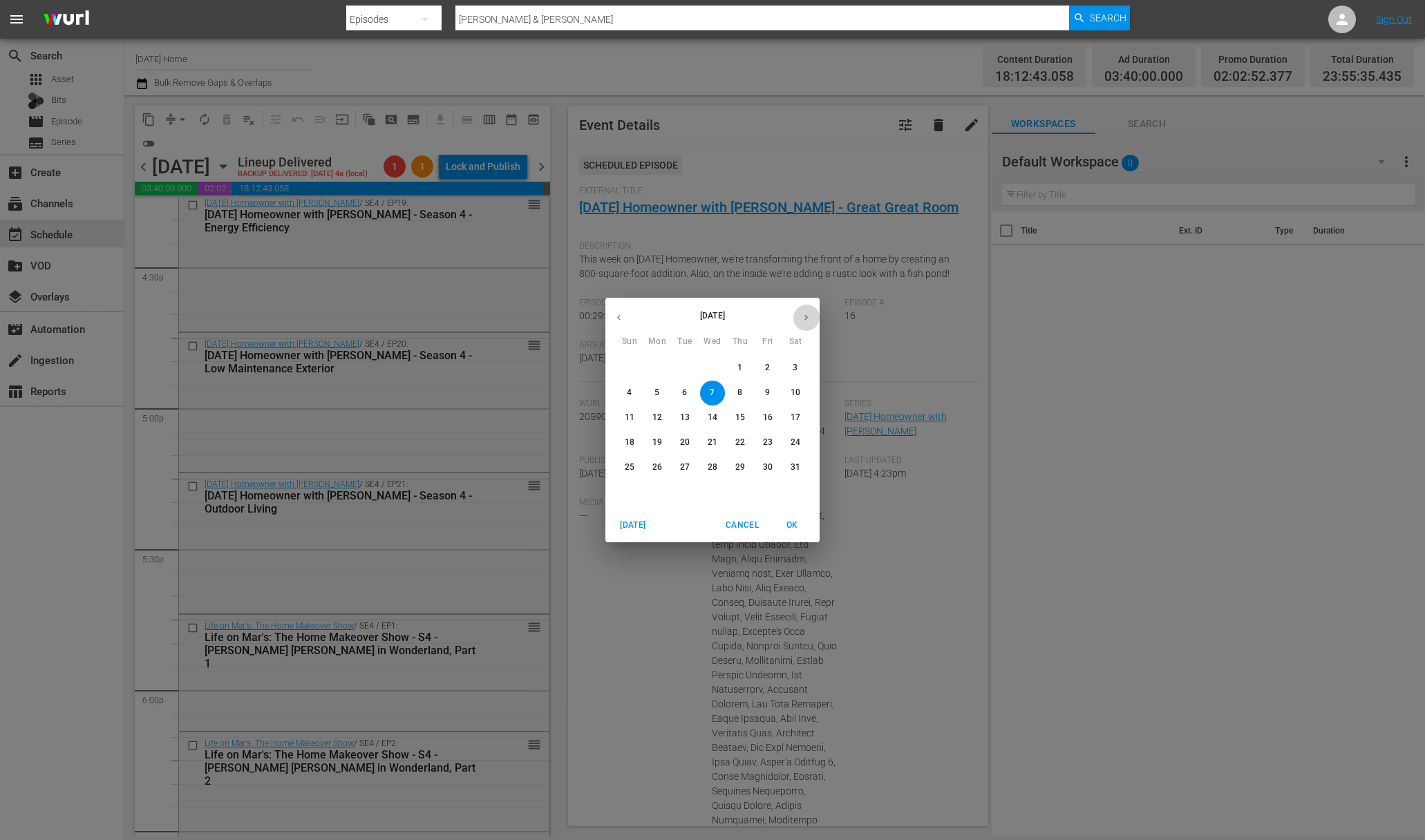
click at [802, 316] on icon "button" at bounding box center [806, 317] width 10 height 10
click at [745, 362] on span "4" at bounding box center [740, 368] width 25 height 12
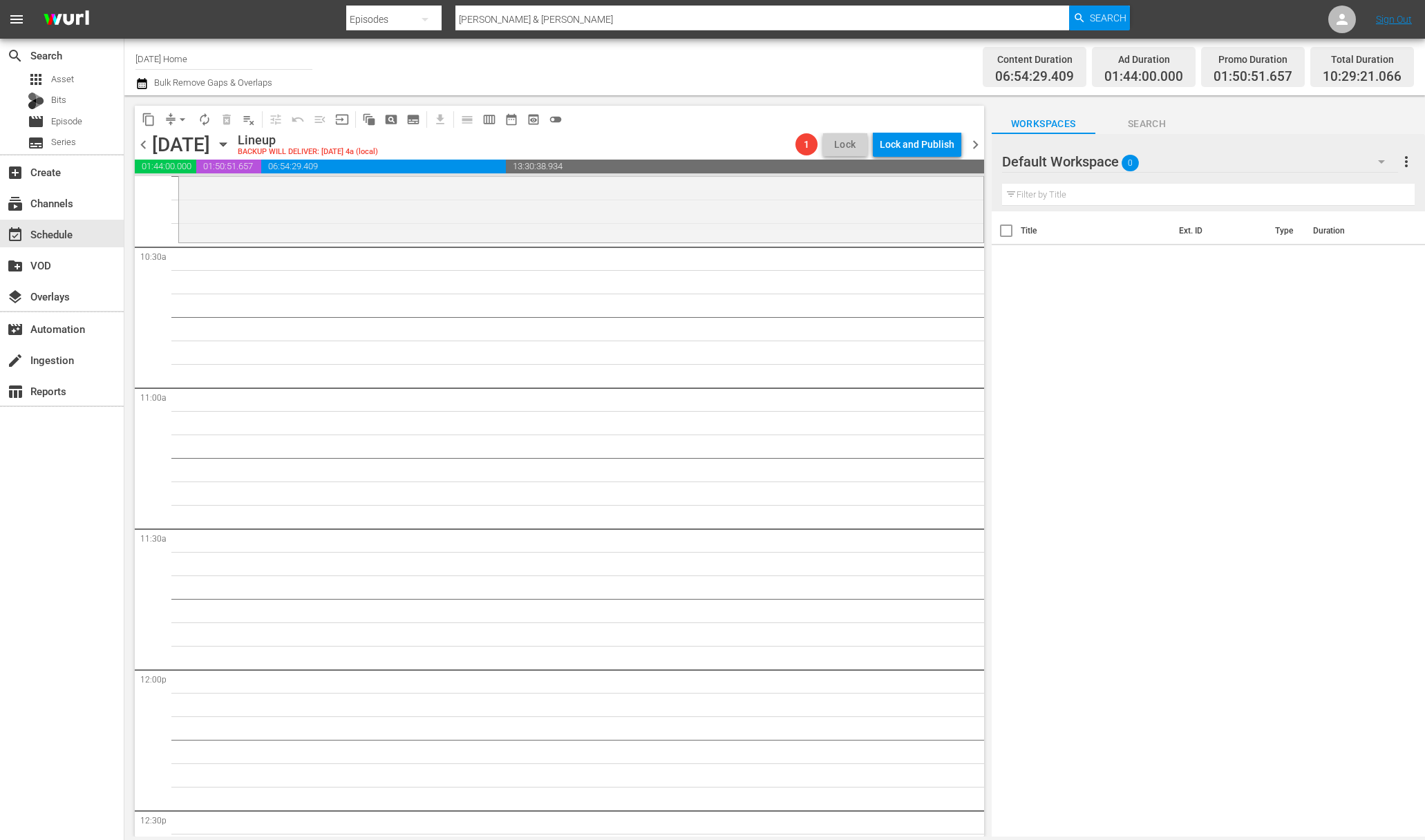
scroll to position [2857, 0]
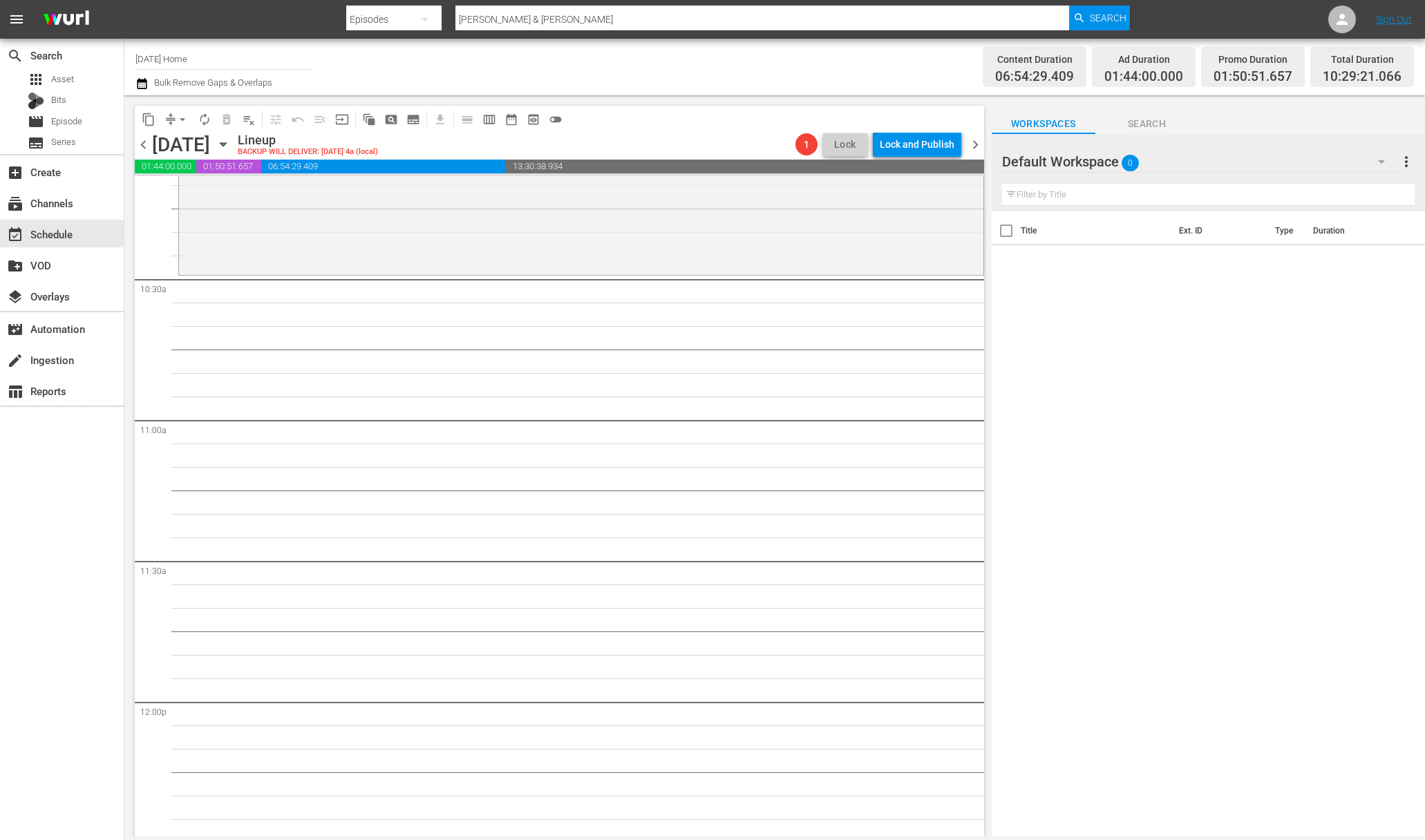
click at [230, 146] on icon "button" at bounding box center [223, 144] width 15 height 15
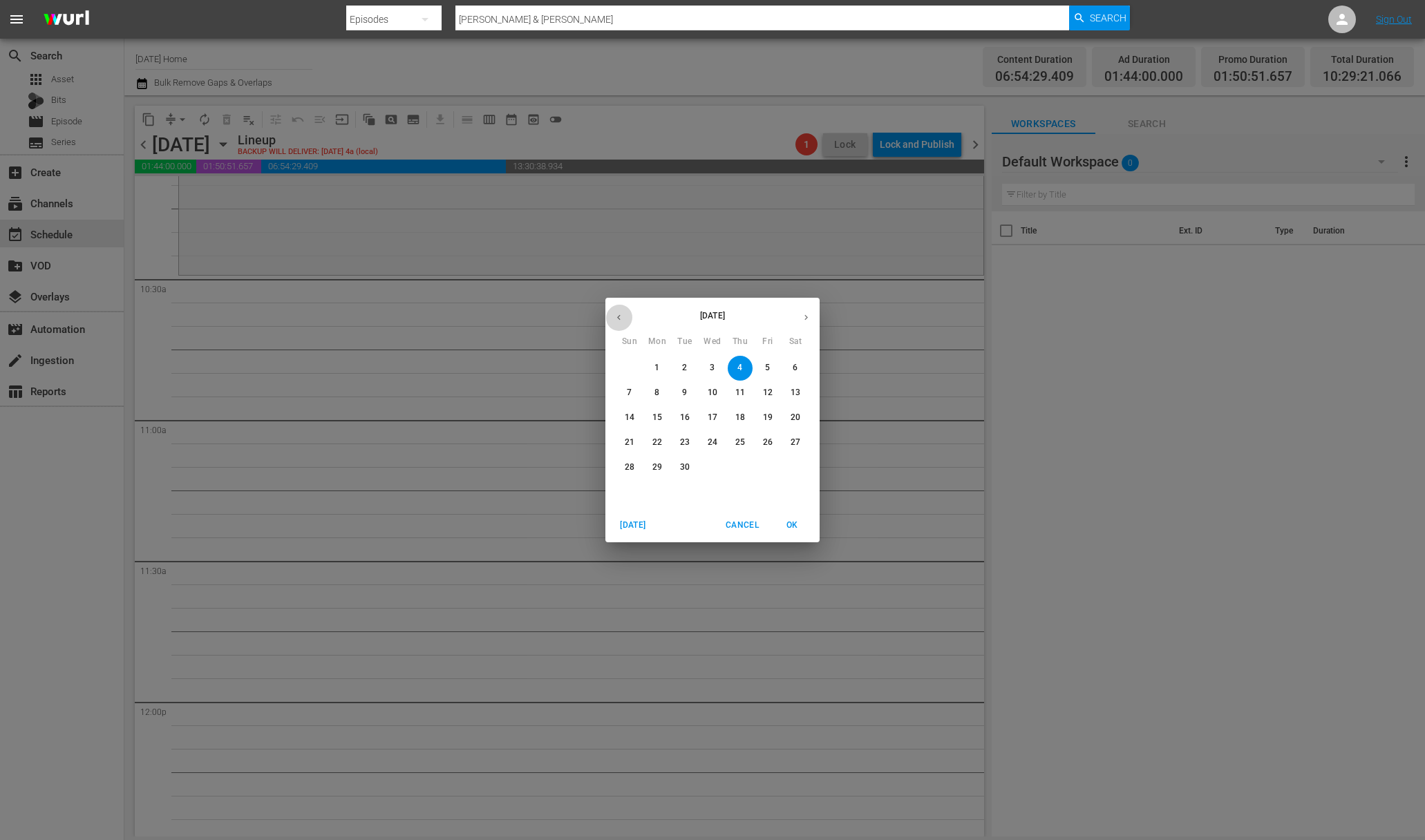
click at [625, 319] on button "button" at bounding box center [619, 317] width 27 height 27
click at [626, 319] on button "button" at bounding box center [619, 317] width 27 height 27
click at [626, 319] on button "button" at bounding box center [619, 317] width 27 height 27
click at [803, 316] on icon "button" at bounding box center [806, 317] width 10 height 10
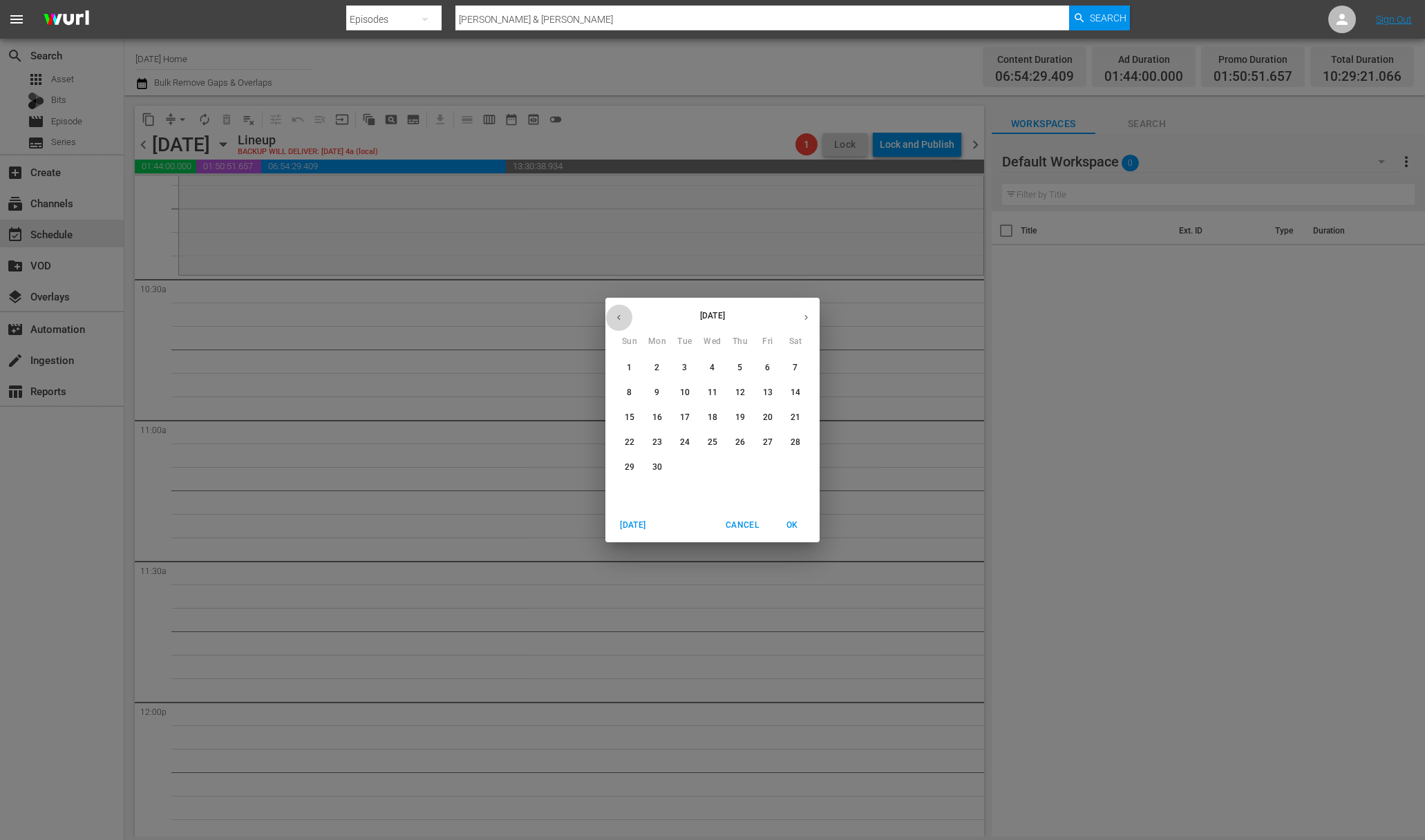
click at [612, 318] on button "button" at bounding box center [619, 317] width 27 height 27
click at [773, 394] on span "9" at bounding box center [768, 393] width 25 height 12
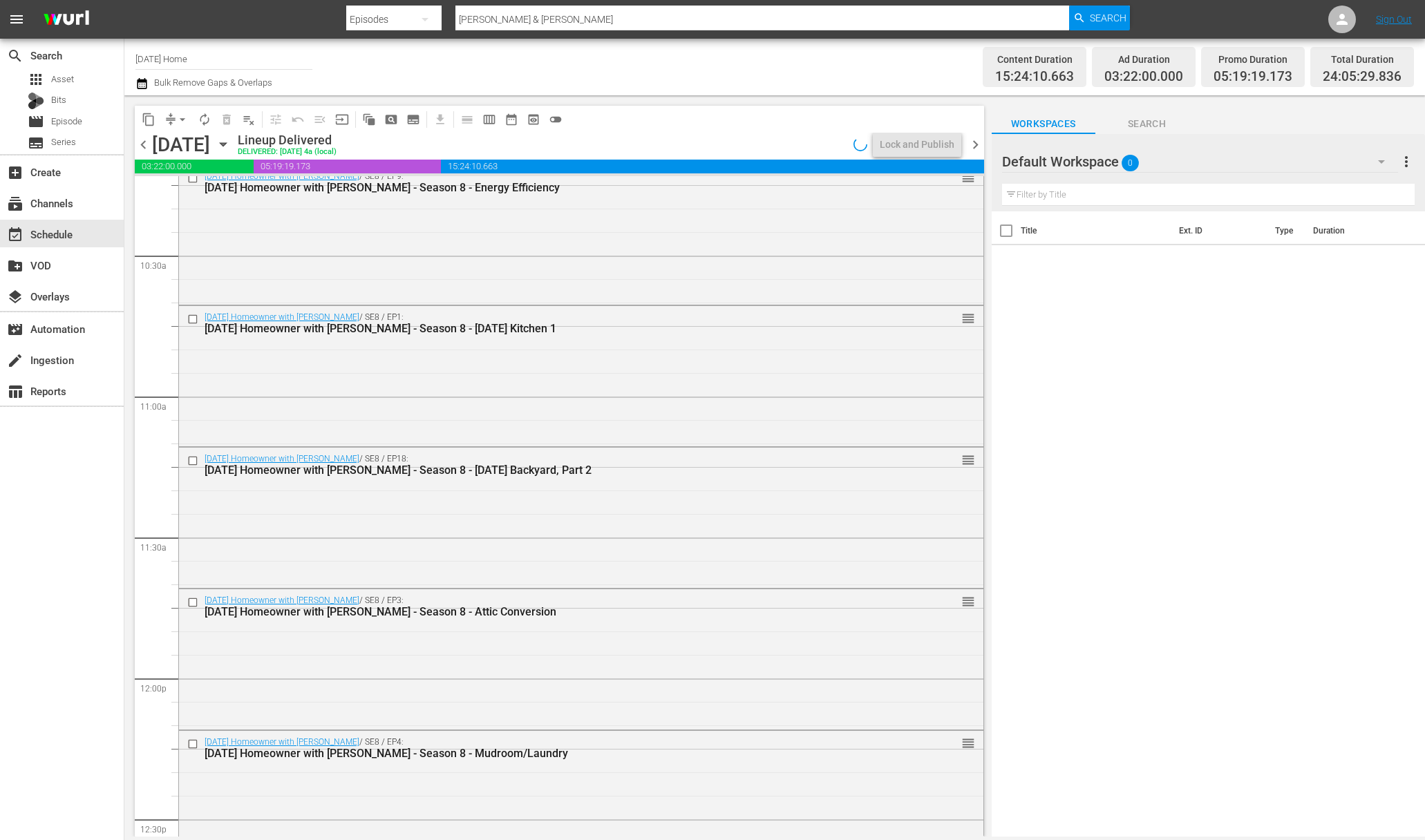
scroll to position [2692, 0]
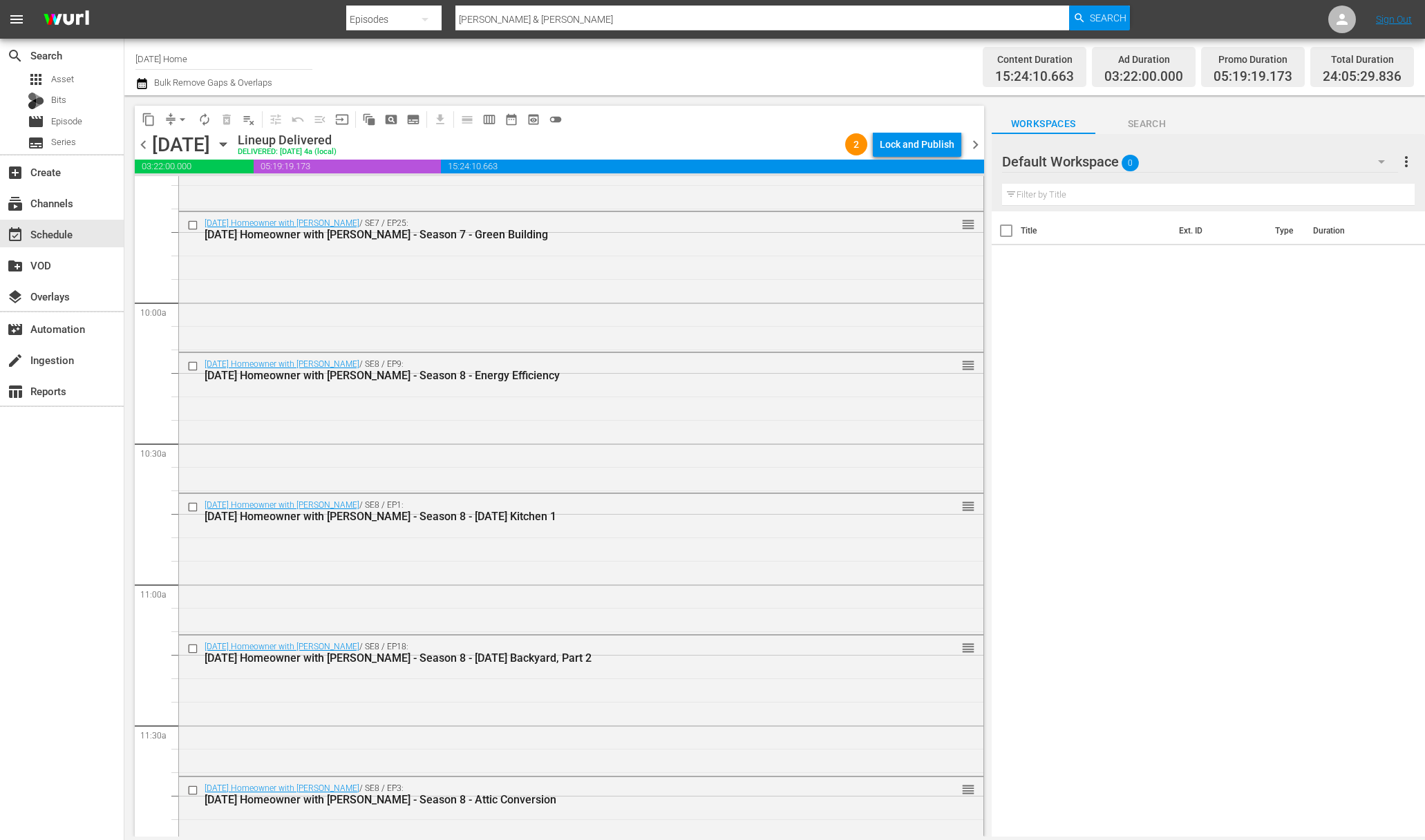
click at [230, 145] on icon "button" at bounding box center [223, 144] width 15 height 15
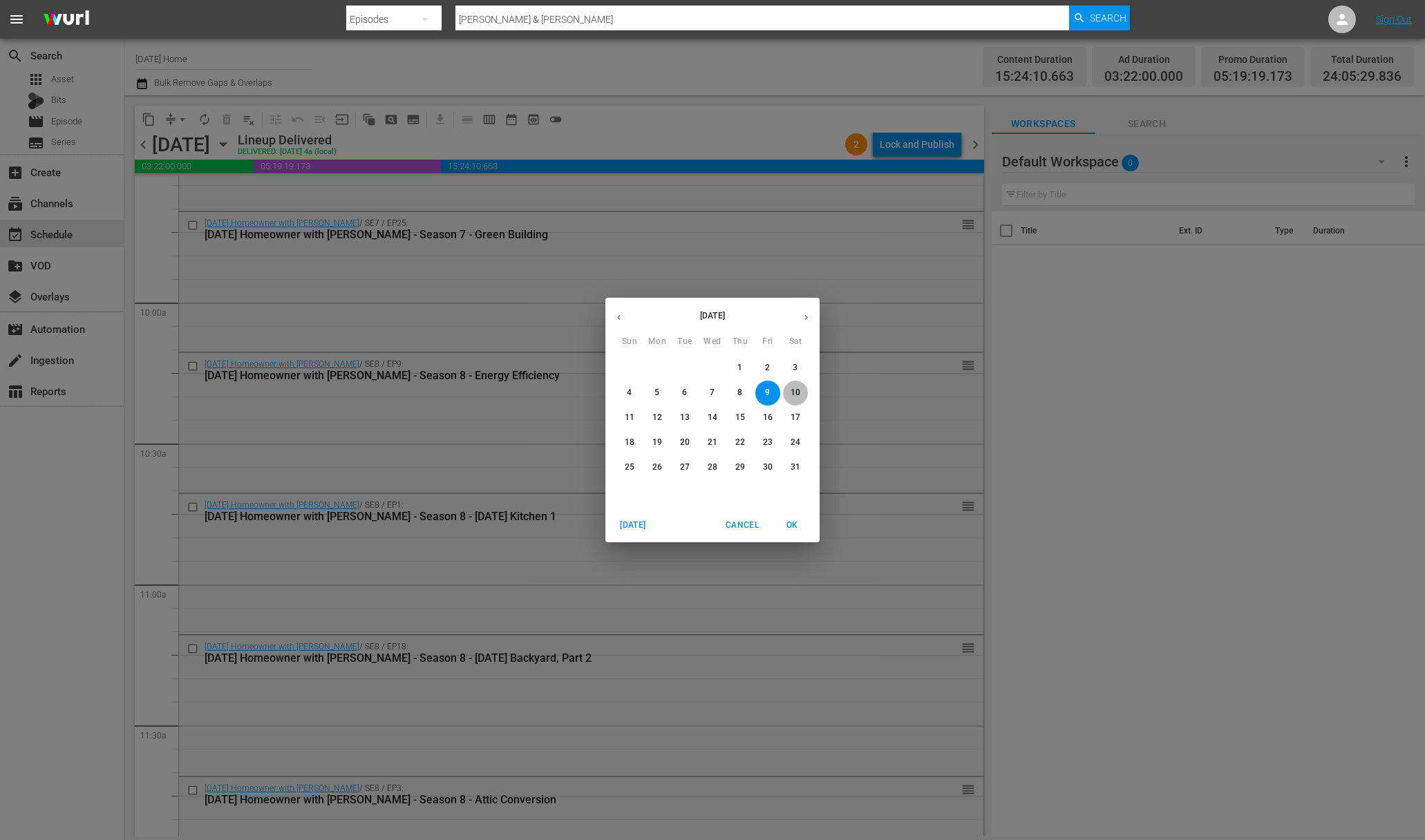
click at [793, 389] on p "10" at bounding box center [795, 393] width 10 height 12
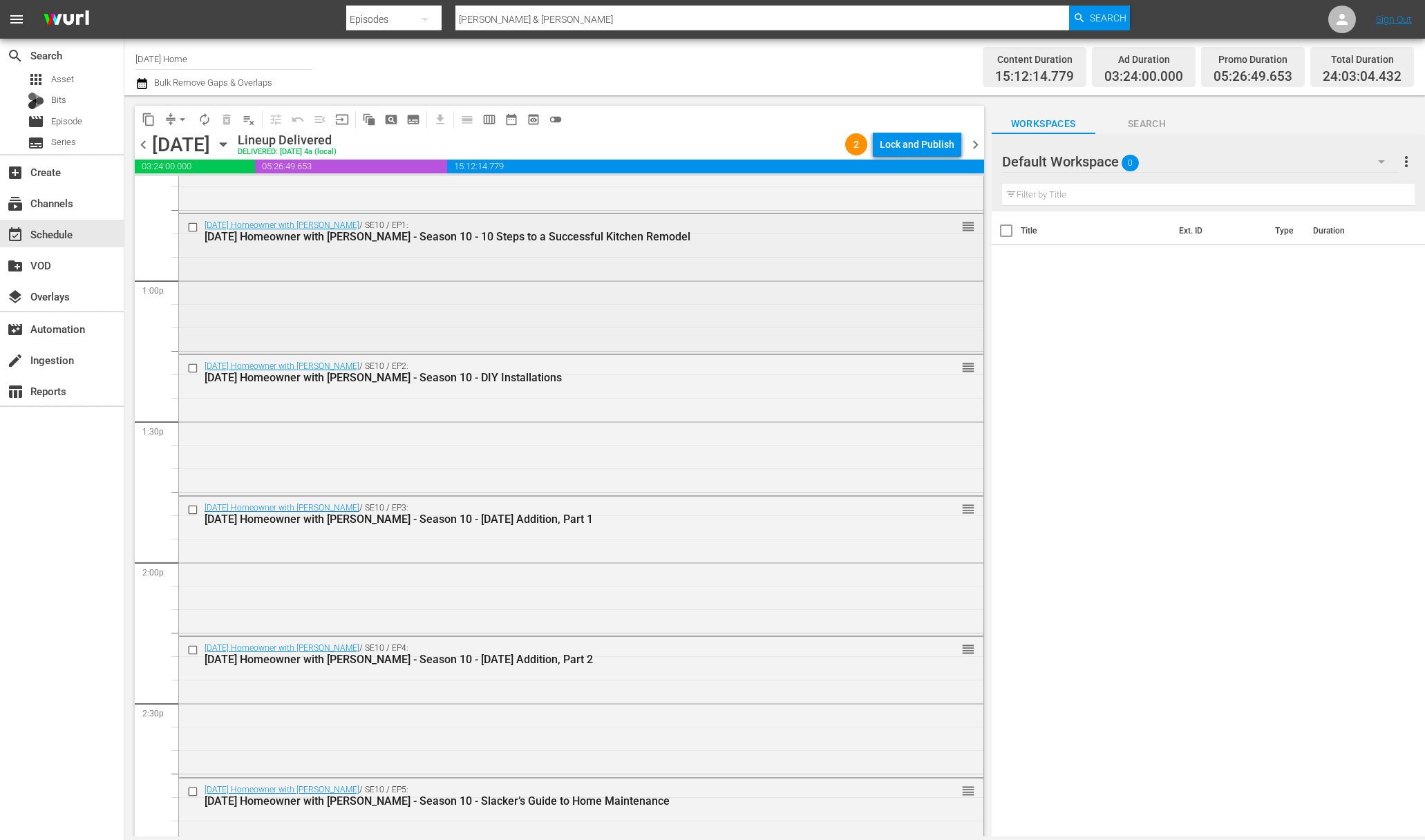
scroll to position [3328, 0]
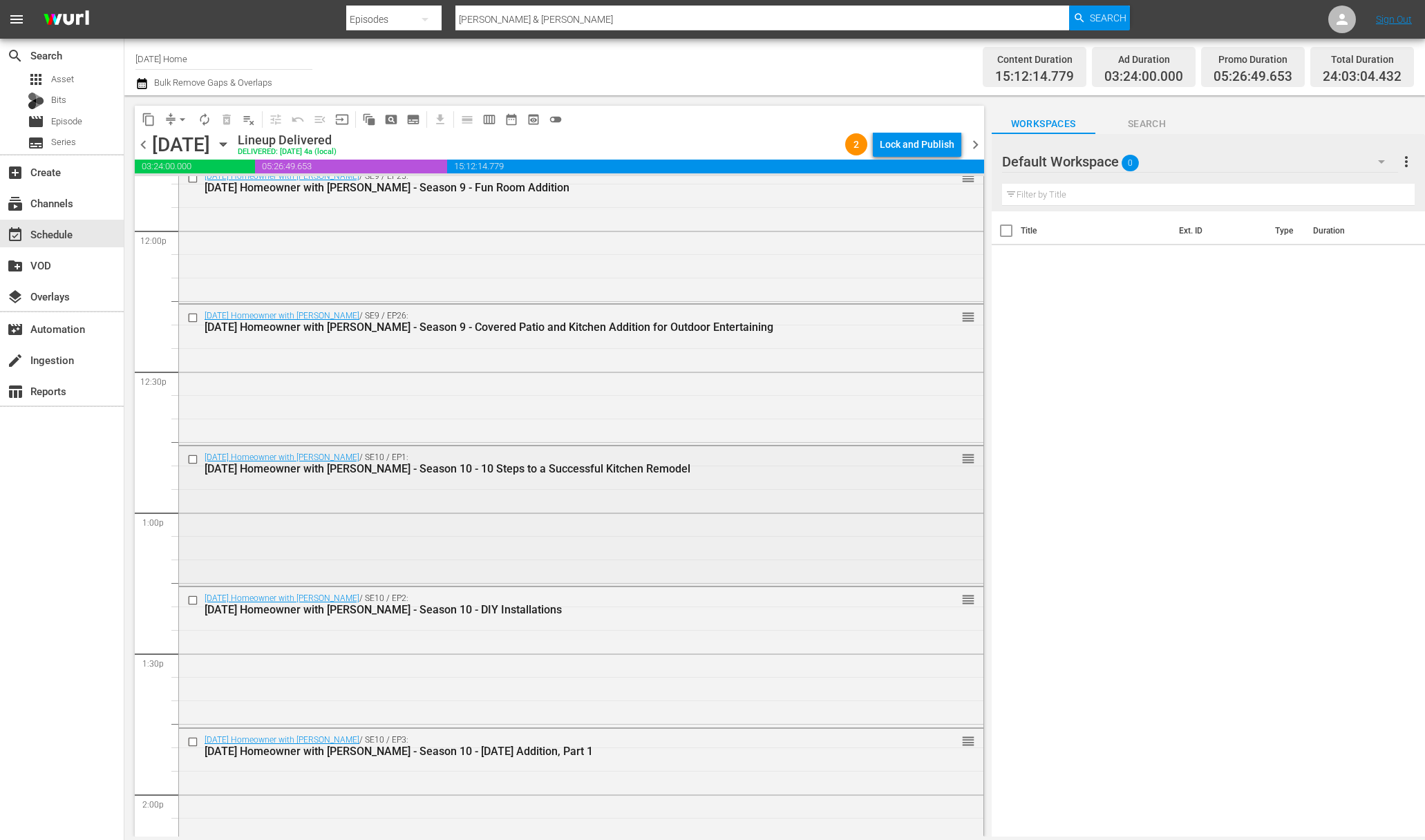
click at [195, 460] on input "checkbox" at bounding box center [194, 460] width 14 height 12
click at [191, 598] on input "checkbox" at bounding box center [194, 600] width 14 height 12
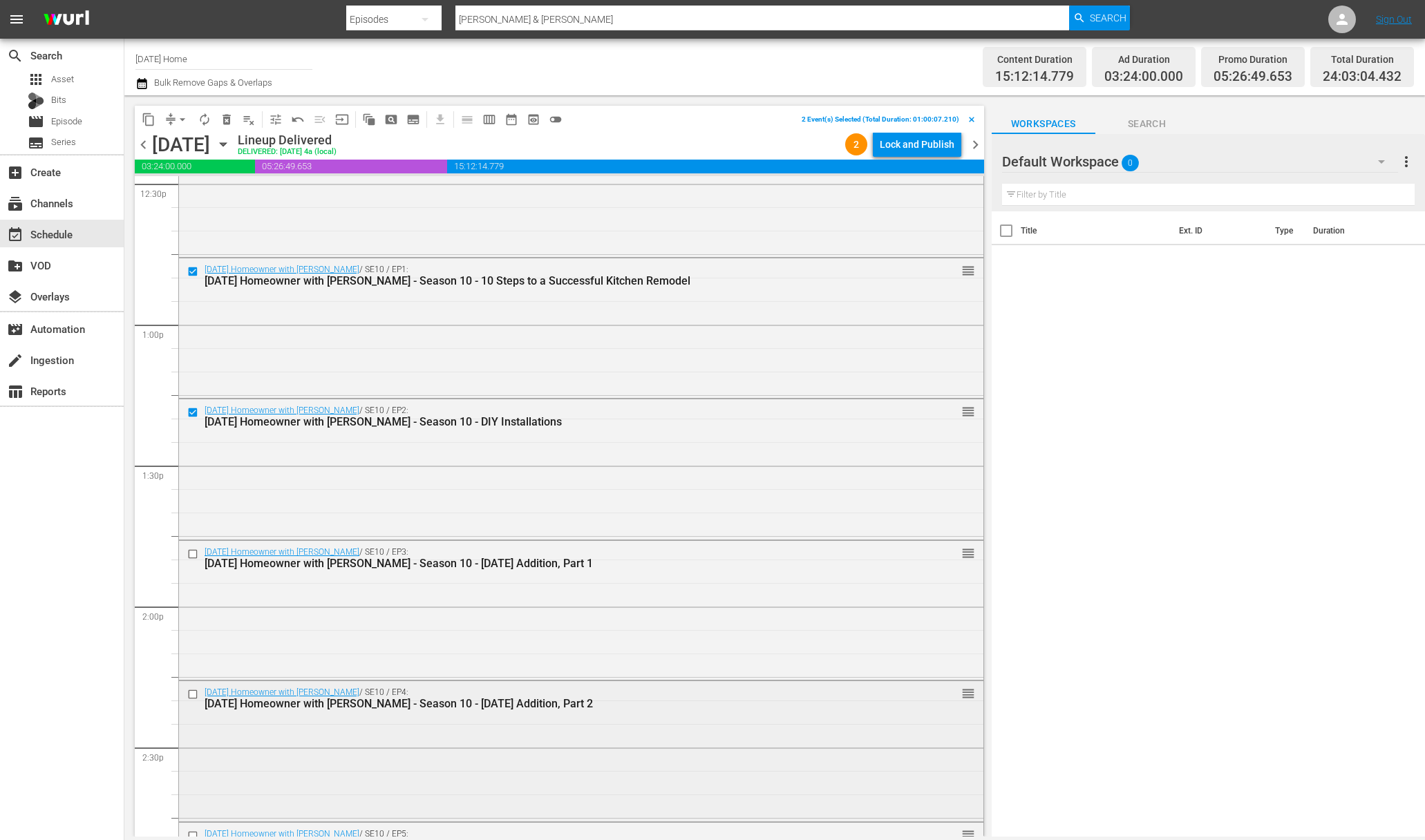
scroll to position [3608, 0]
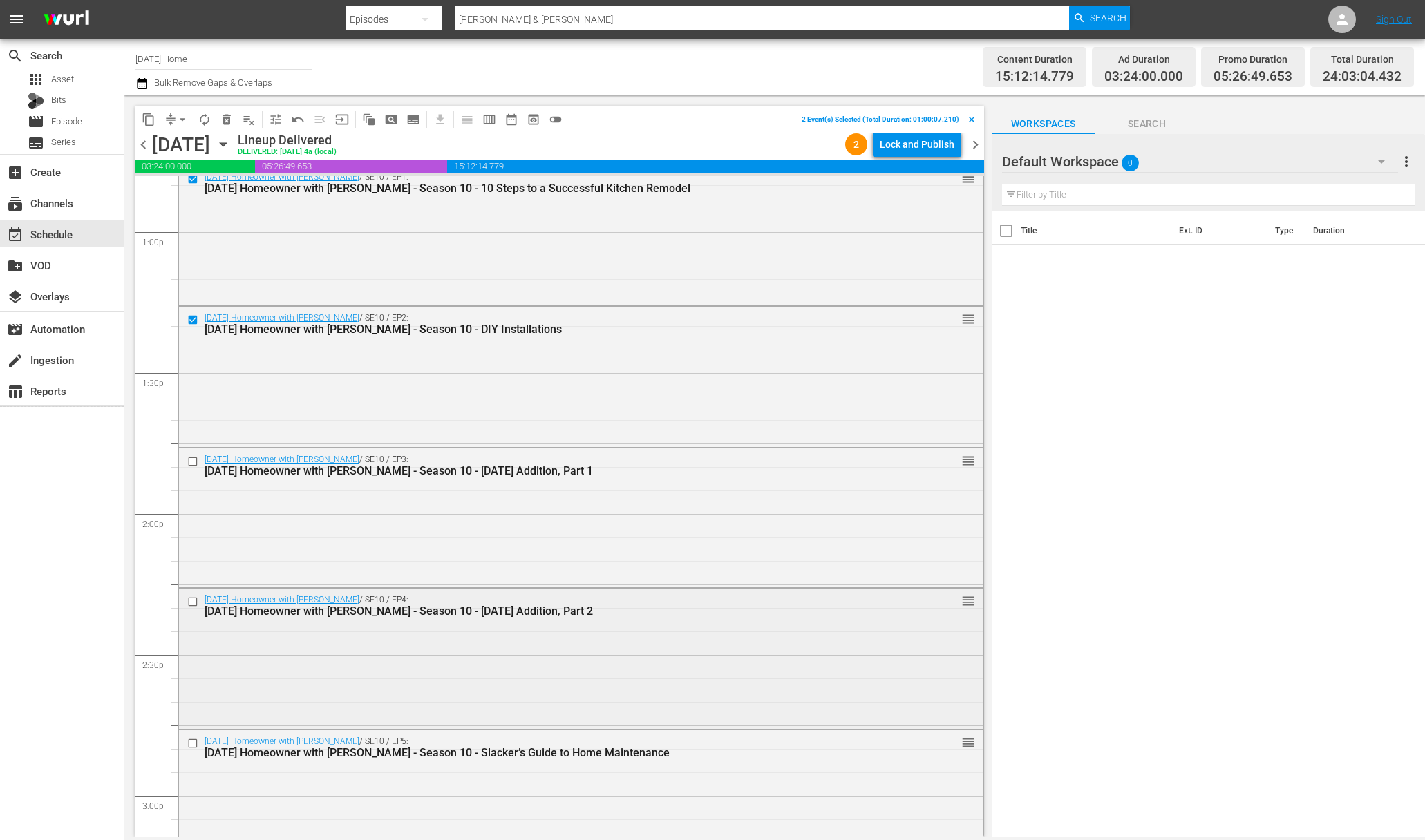
click at [194, 594] on div at bounding box center [194, 602] width 21 height 17
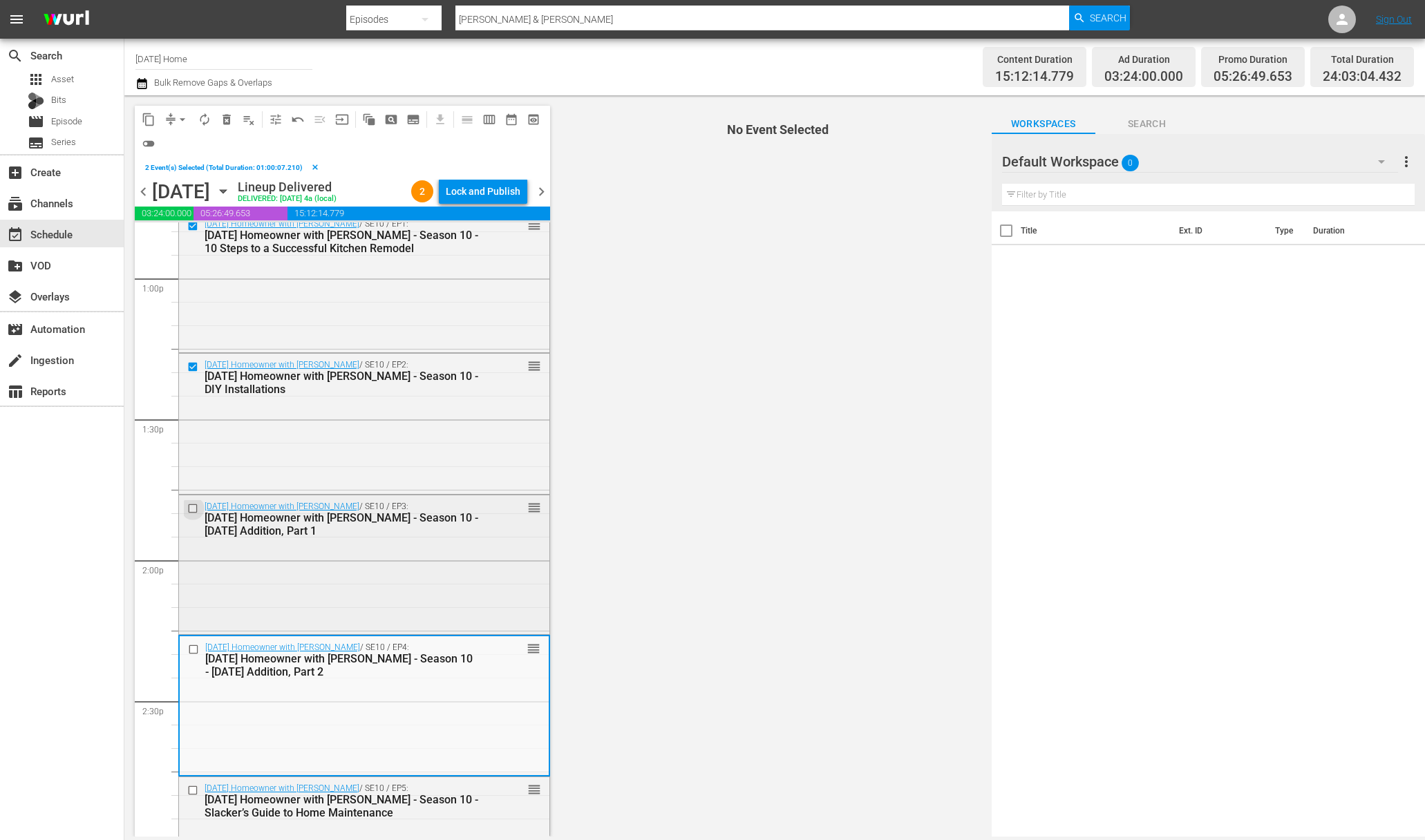
click at [194, 504] on input "checkbox" at bounding box center [194, 509] width 14 height 12
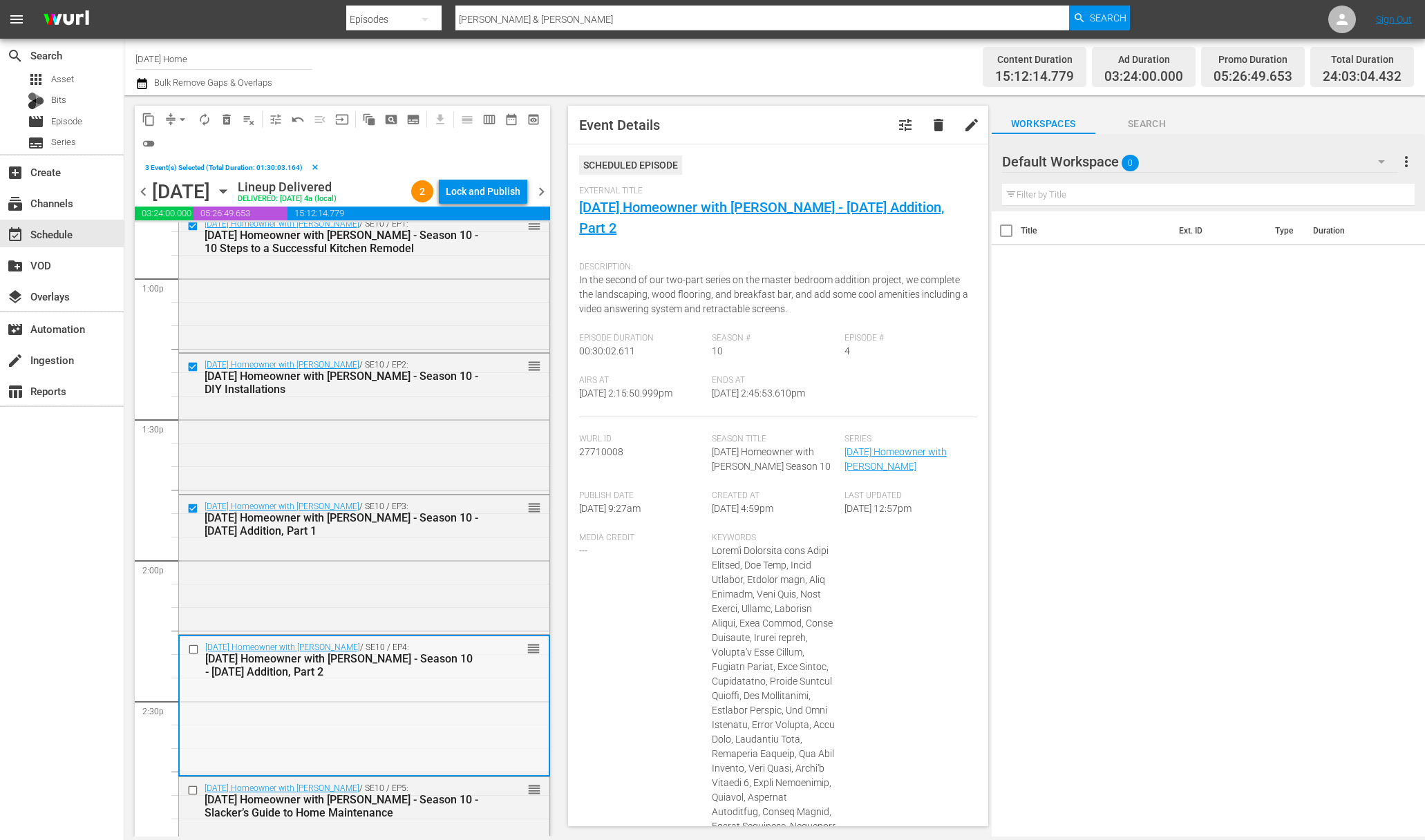
click at [195, 650] on input "checkbox" at bounding box center [195, 649] width 14 height 12
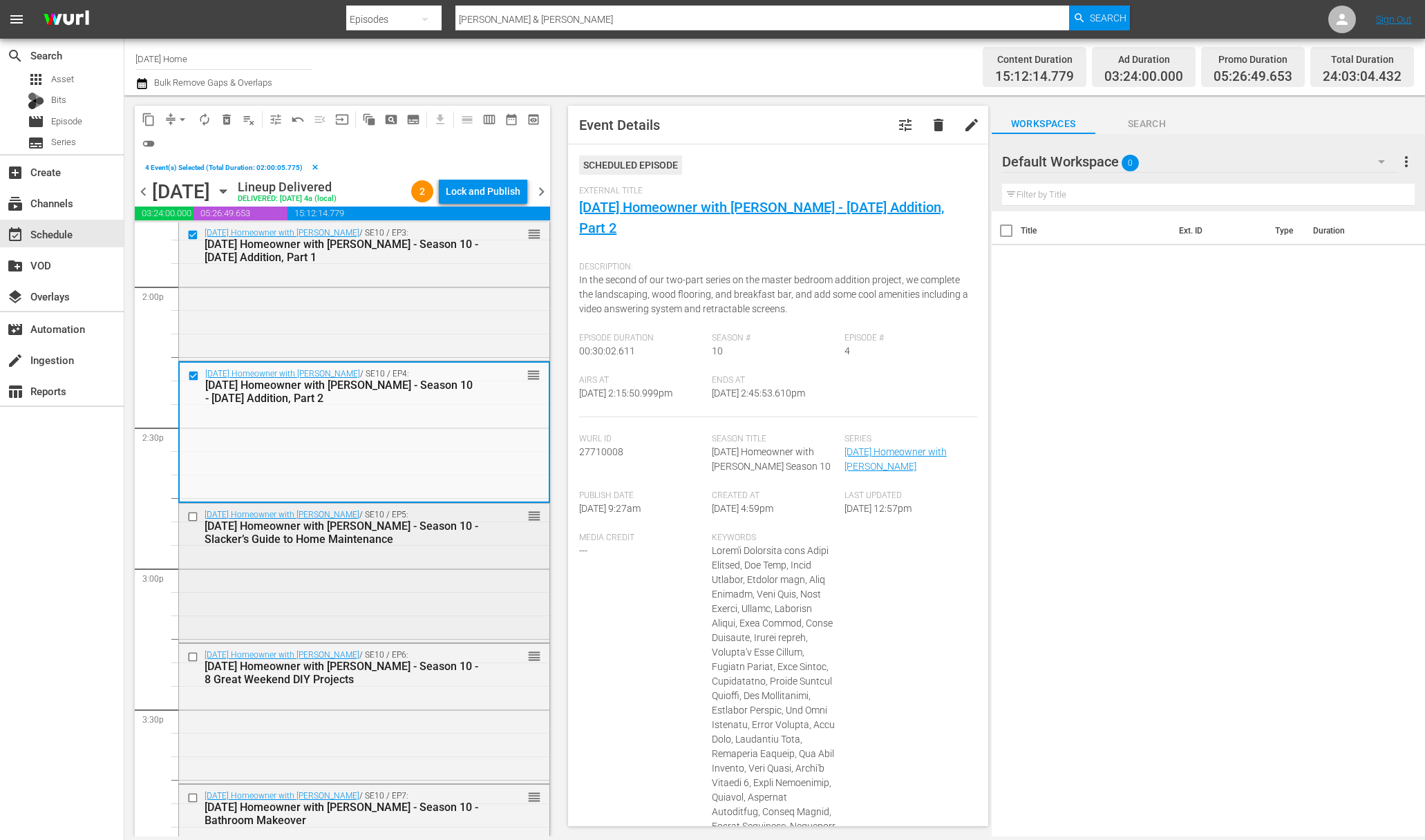
click at [194, 517] on input "checkbox" at bounding box center [194, 516] width 14 height 12
click at [193, 658] on input "checkbox" at bounding box center [194, 657] width 14 height 12
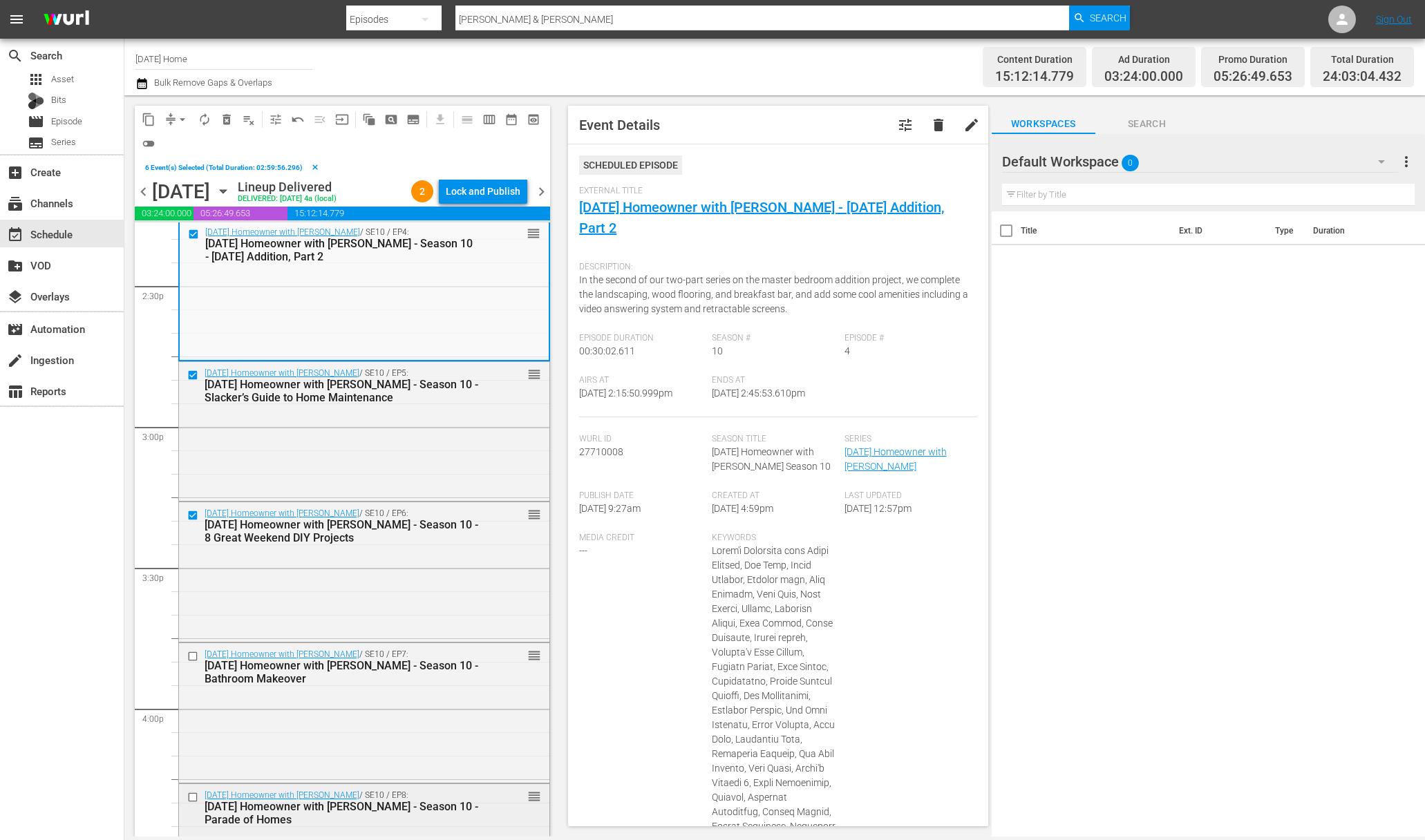
scroll to position [4139, 0]
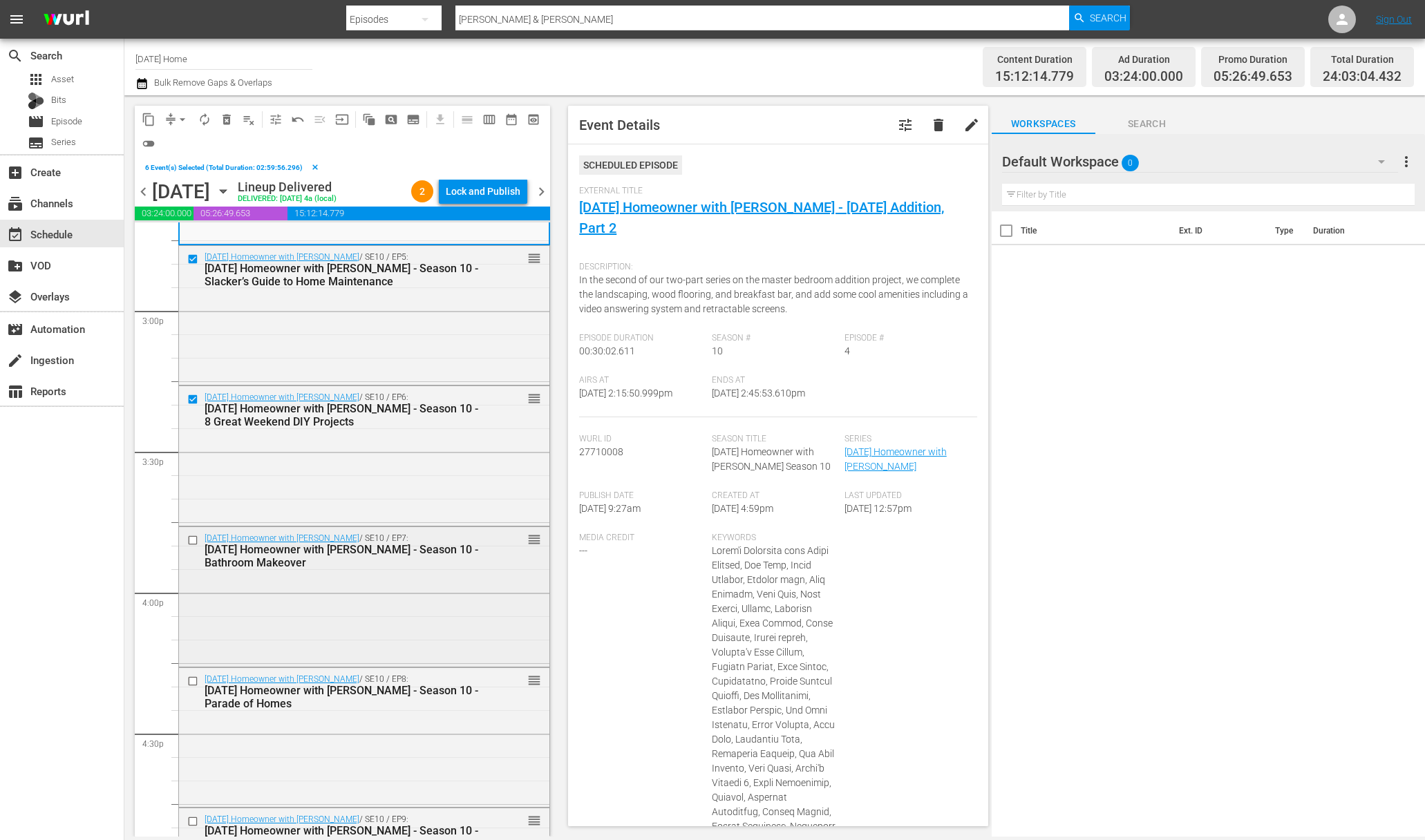
click at [194, 541] on input "checkbox" at bounding box center [194, 540] width 14 height 12
click at [191, 682] on input "checkbox" at bounding box center [194, 681] width 14 height 12
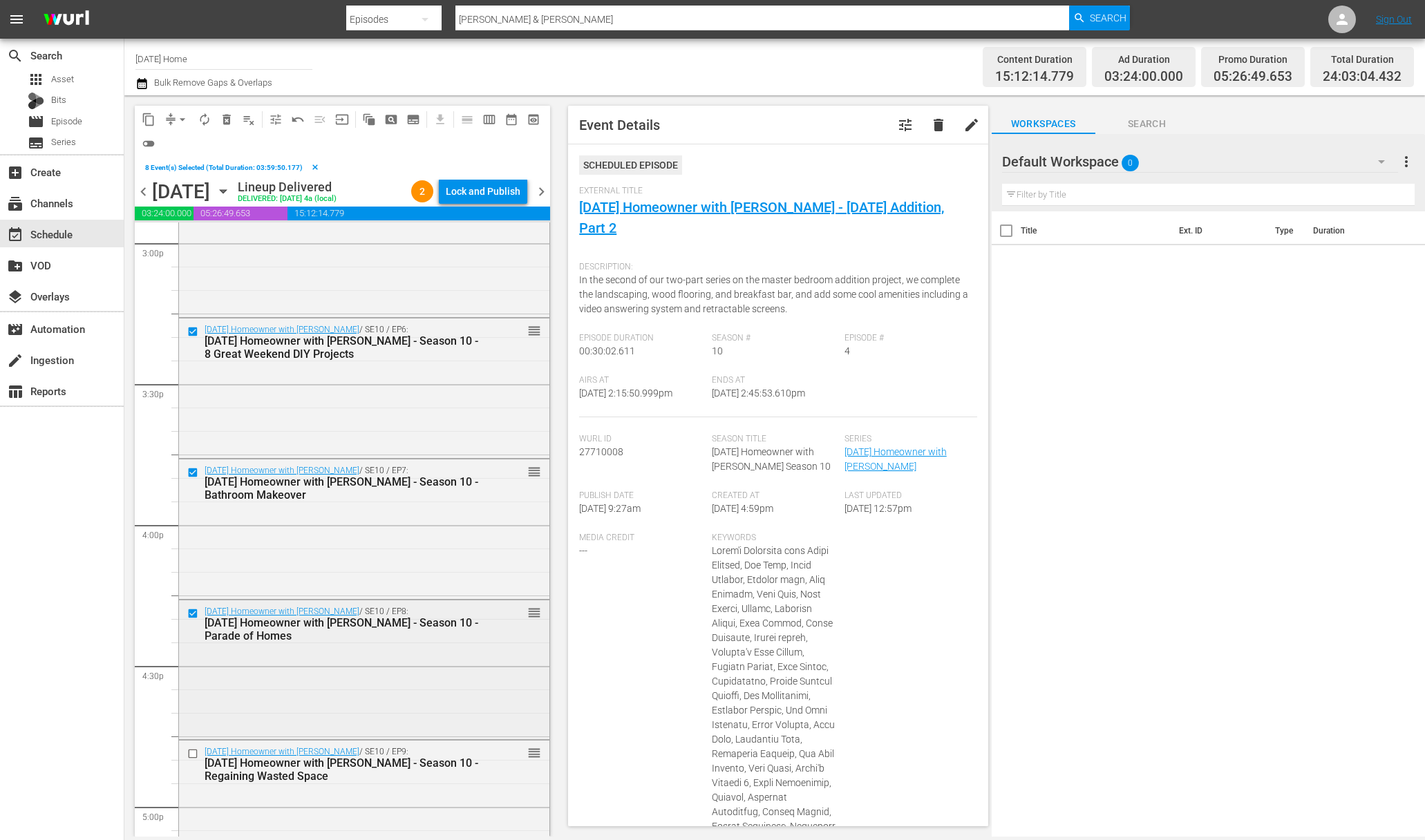
scroll to position [4267, 0]
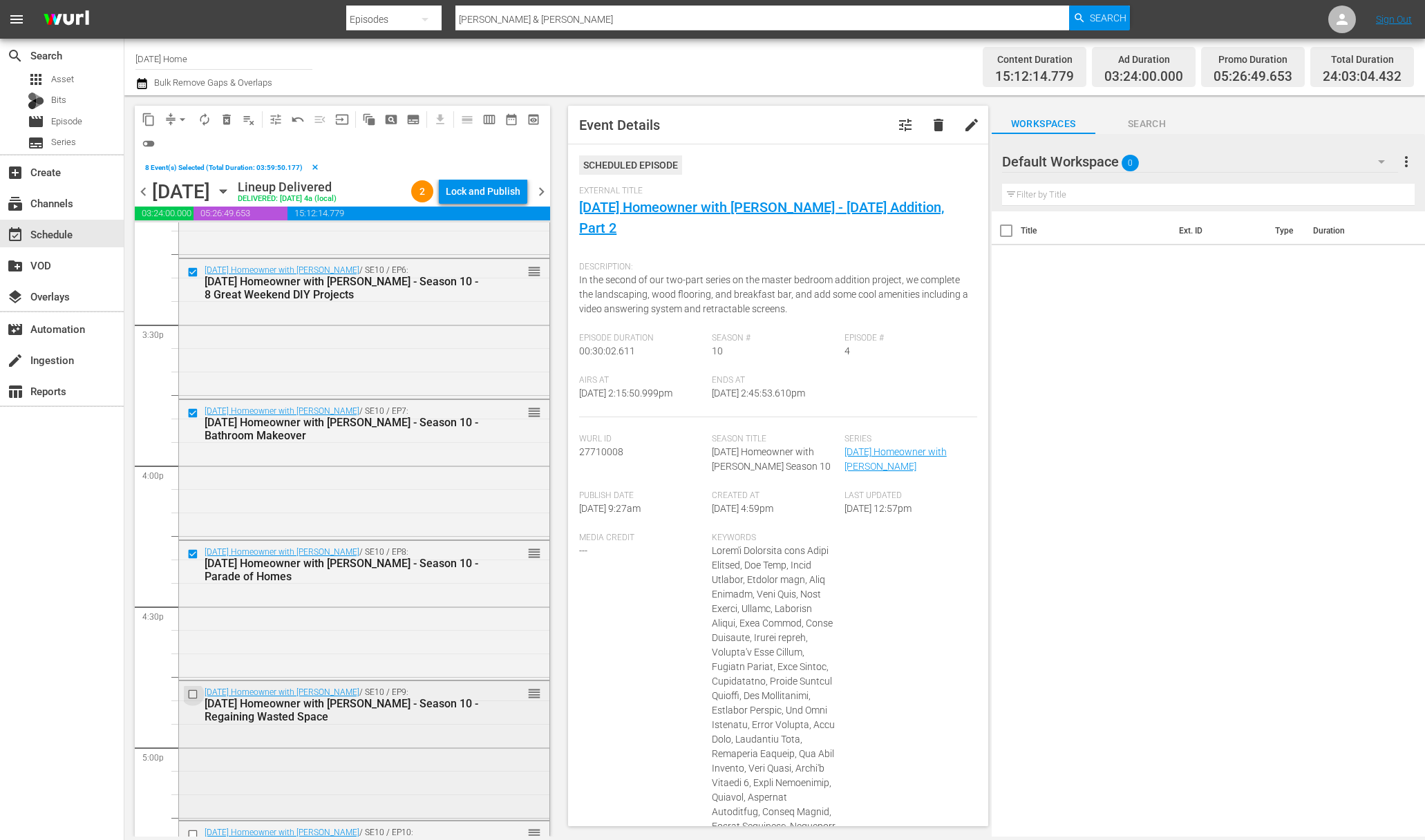
click at [194, 691] on input "checkbox" at bounding box center [194, 694] width 14 height 12
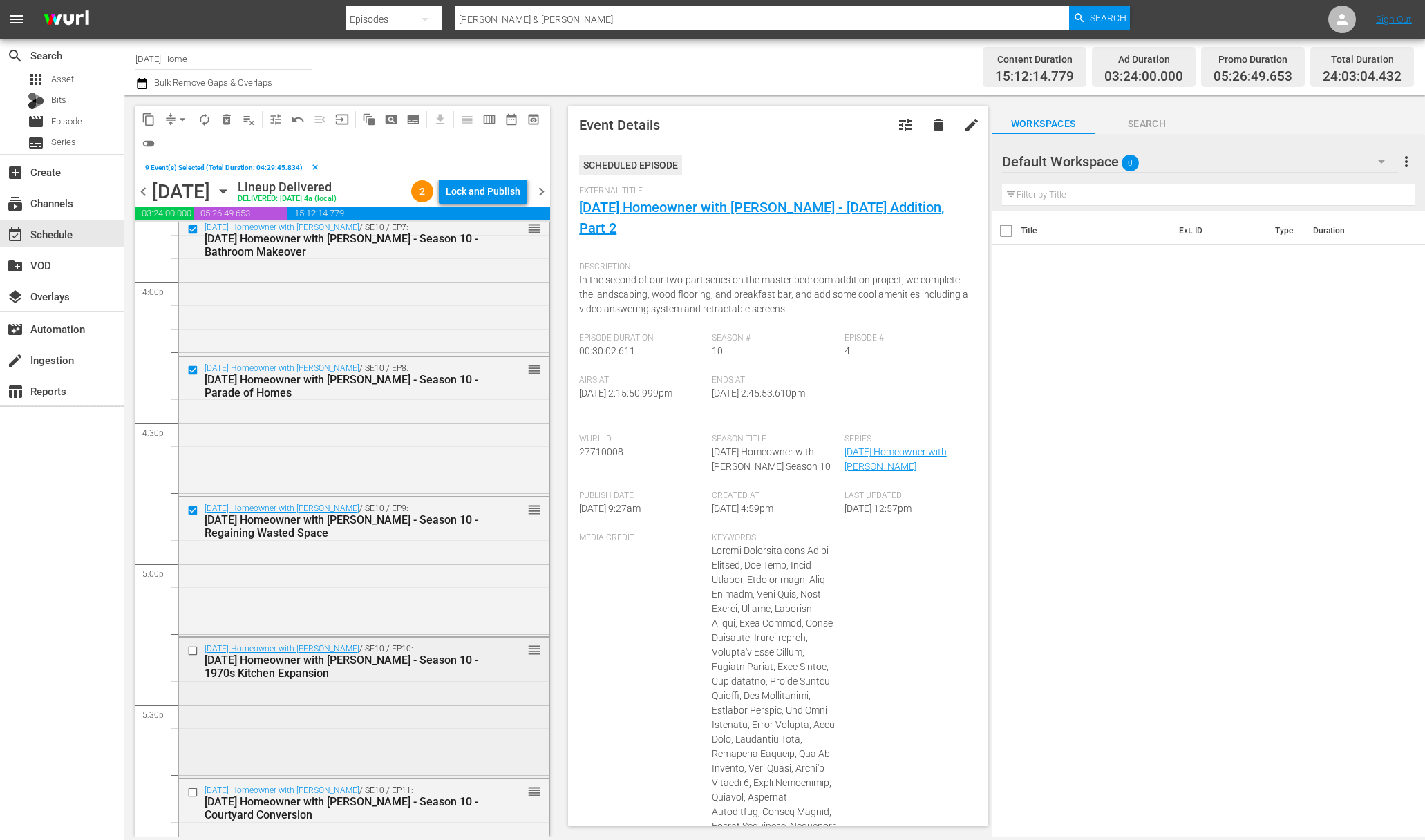
scroll to position [4522, 0]
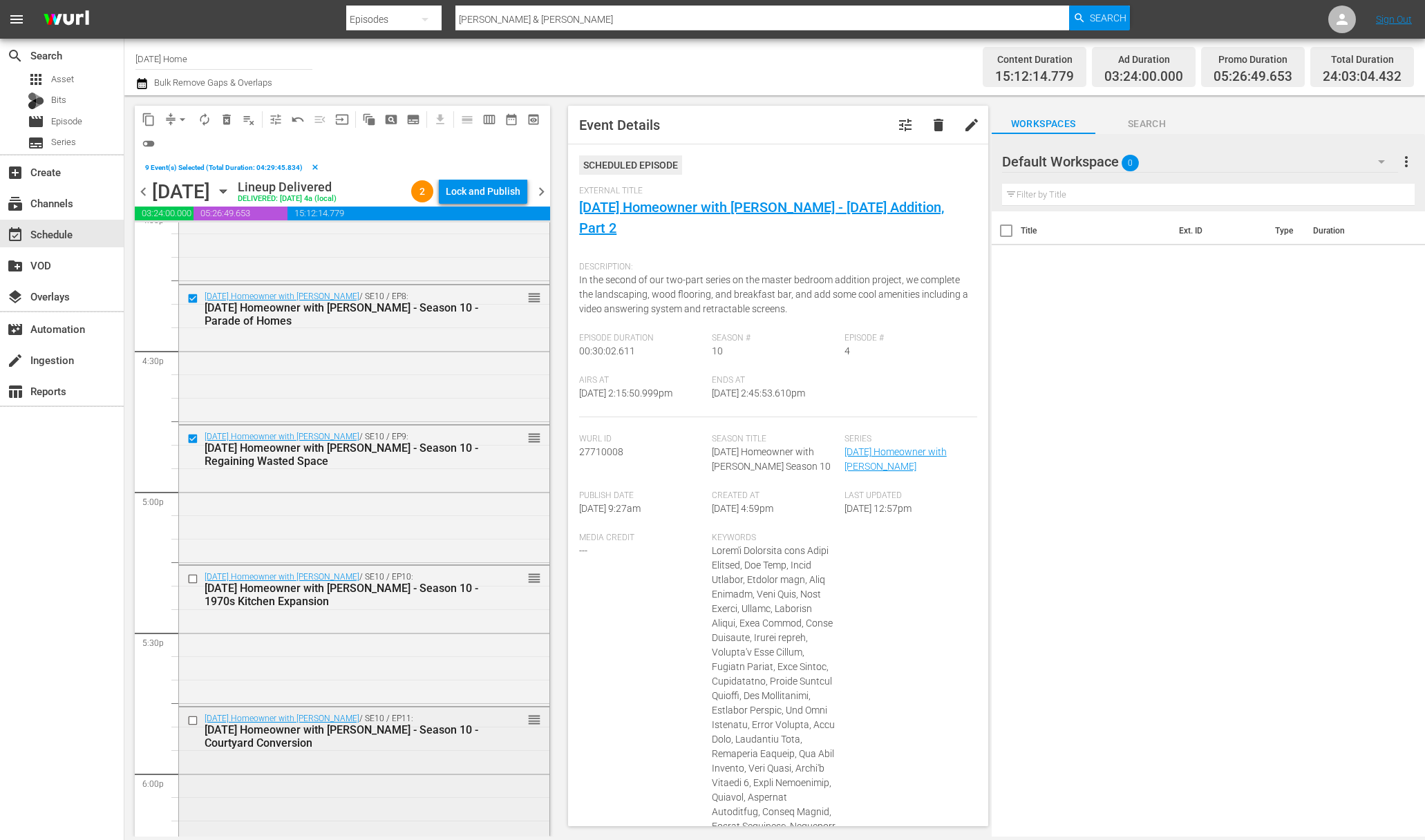
click at [195, 714] on div at bounding box center [194, 720] width 21 height 17
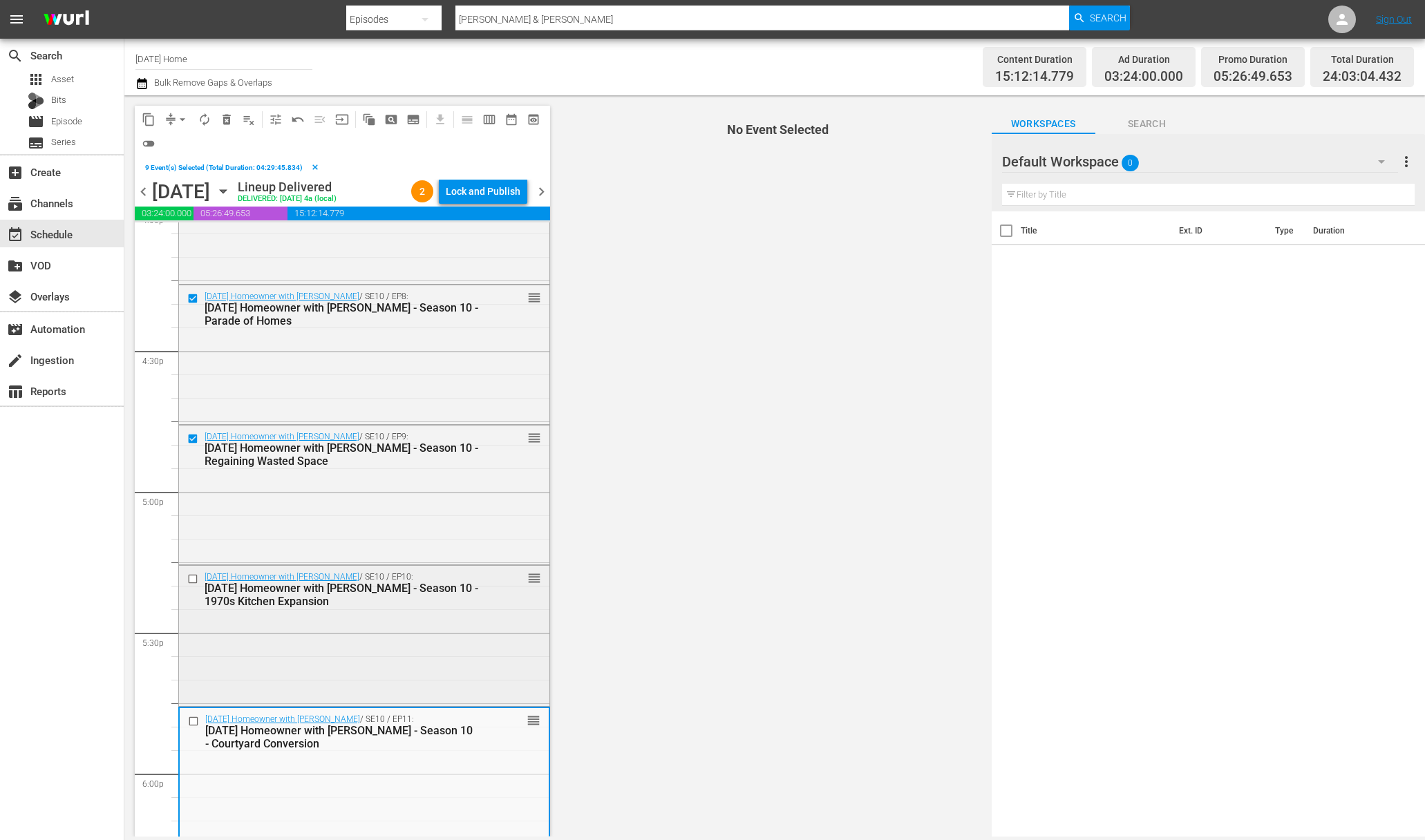
click at [190, 576] on input "checkbox" at bounding box center [194, 579] width 14 height 12
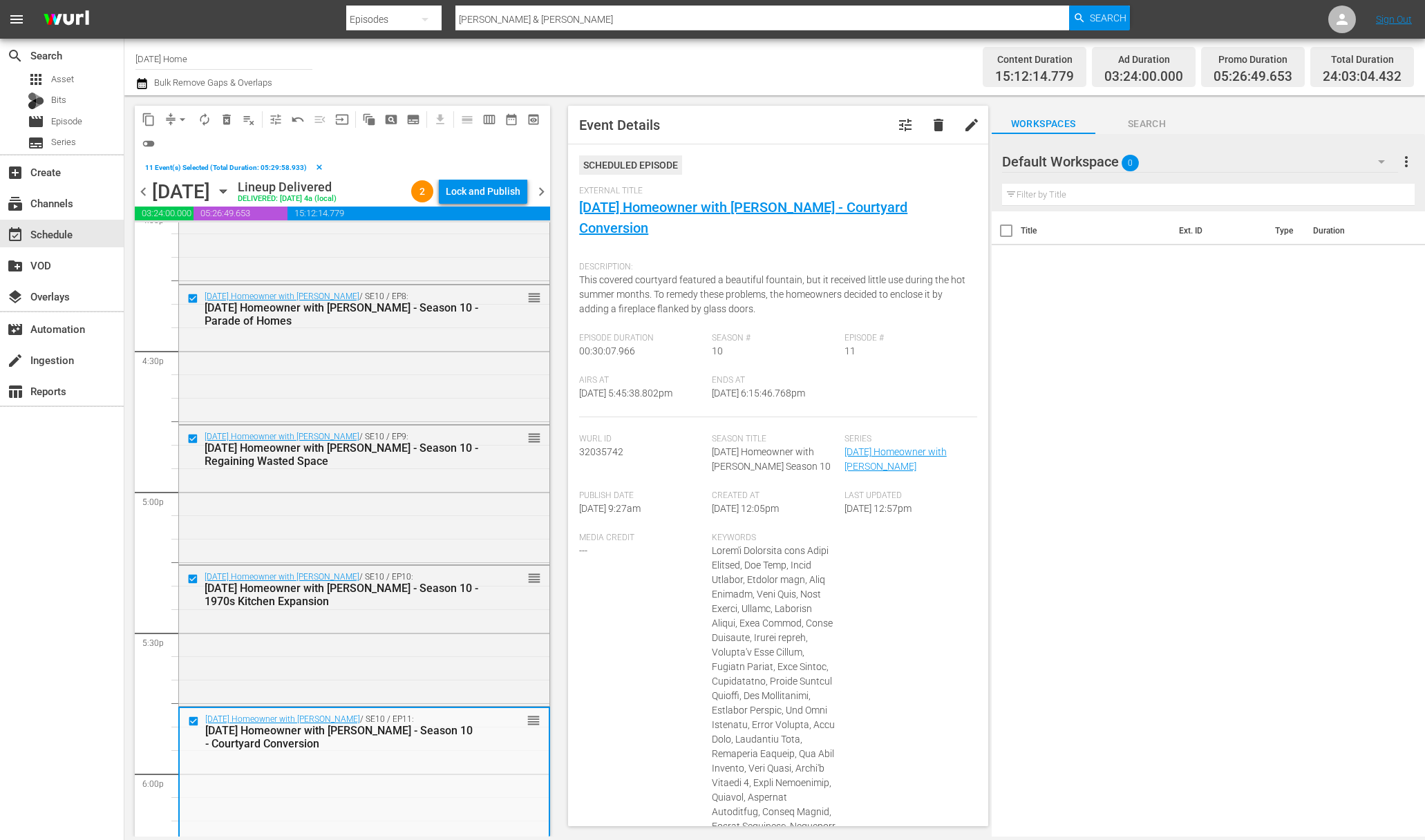
scroll to position [4790, 0]
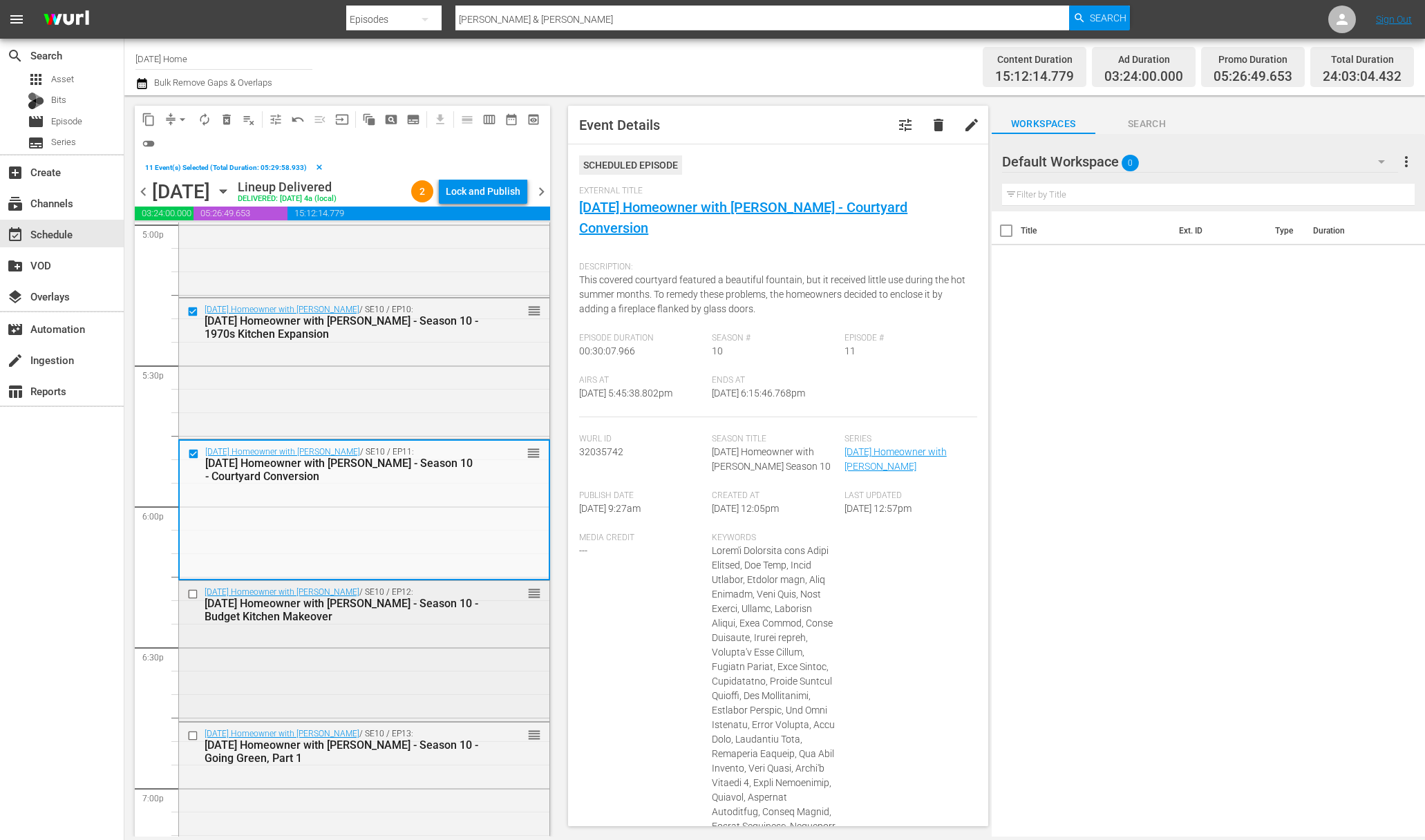
click at [190, 596] on input "checkbox" at bounding box center [194, 595] width 14 height 12
click at [193, 733] on input "checkbox" at bounding box center [194, 735] width 14 height 12
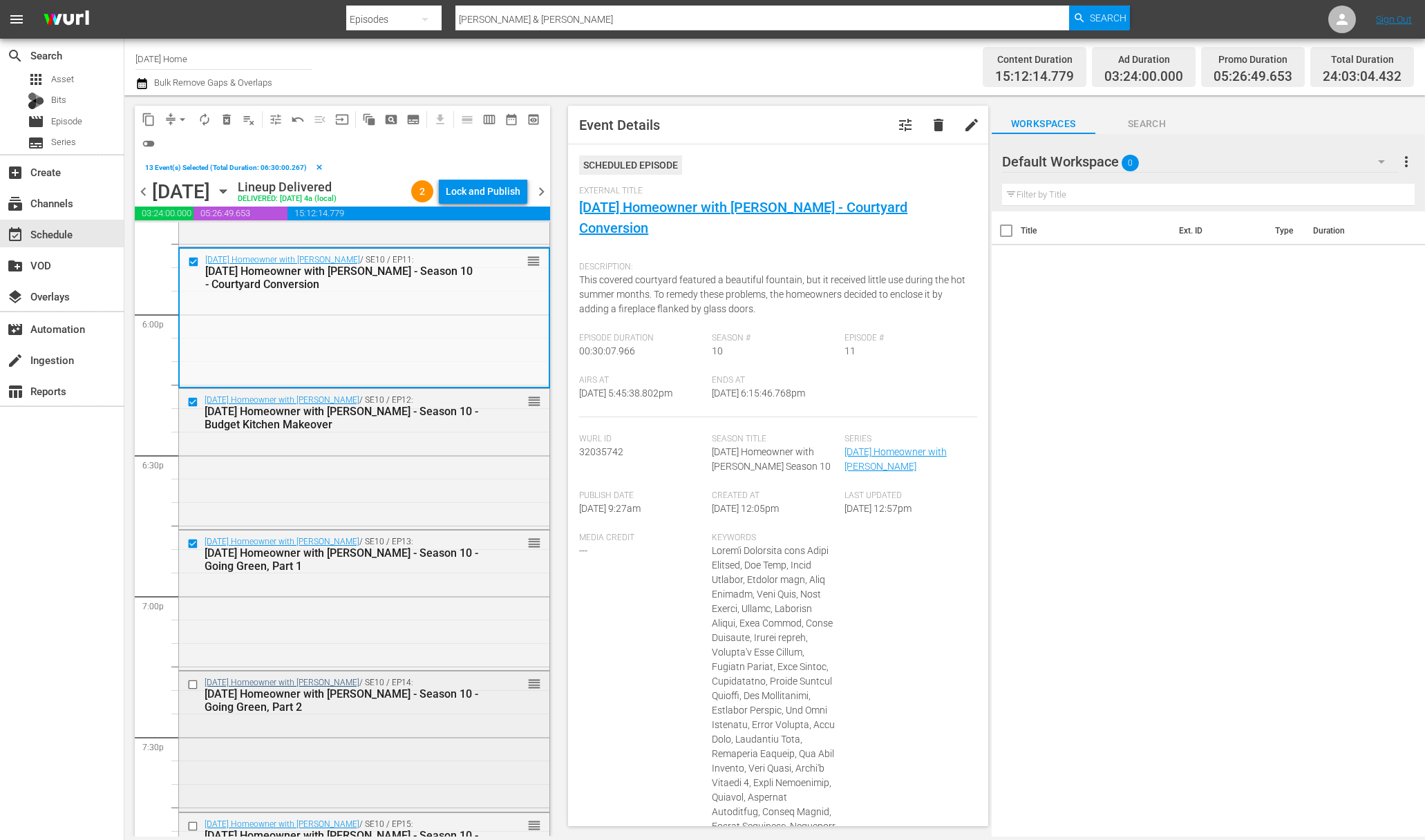
scroll to position [5062, 0]
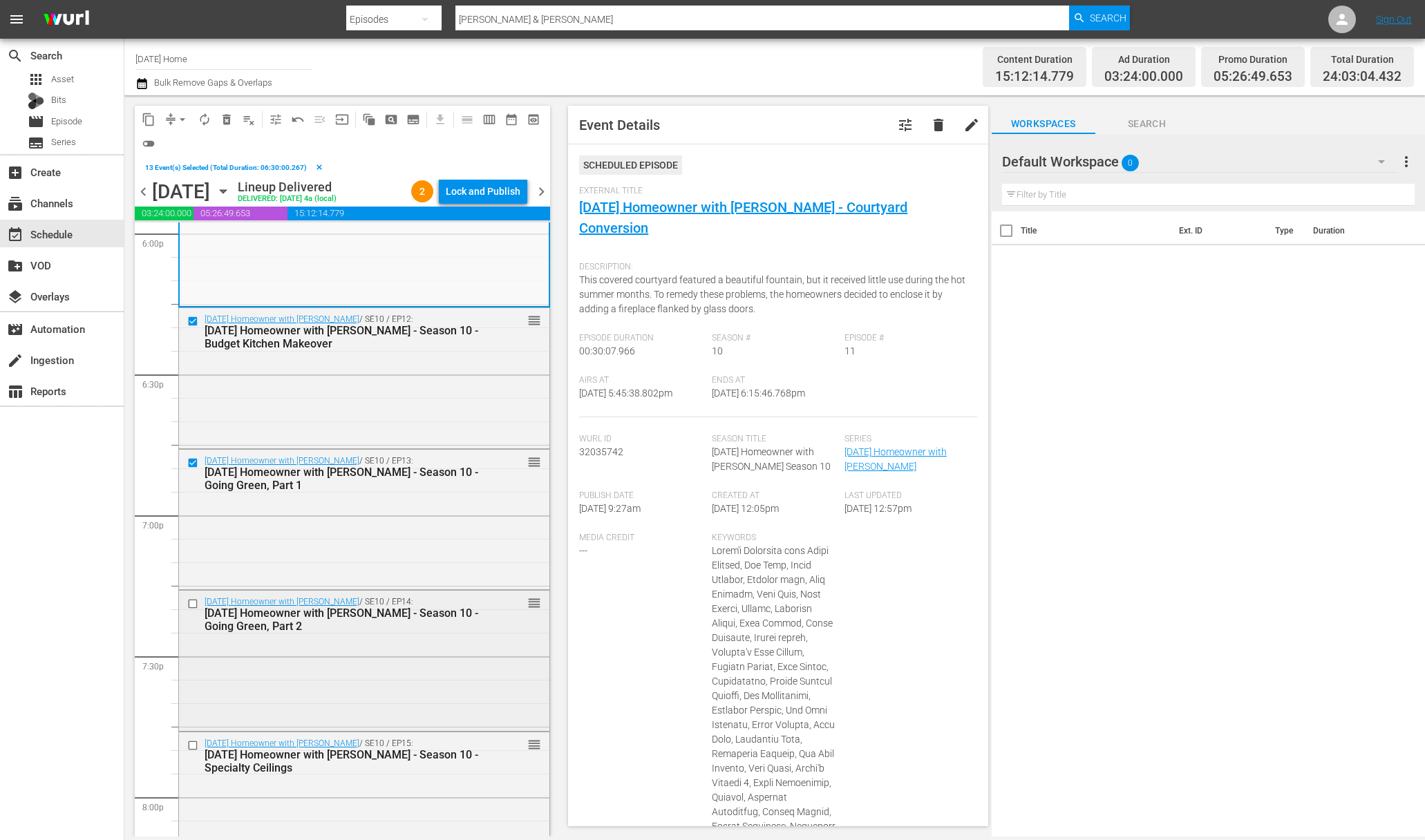
click at [194, 605] on input "checkbox" at bounding box center [194, 604] width 14 height 12
click at [192, 740] on input "checkbox" at bounding box center [194, 746] width 14 height 12
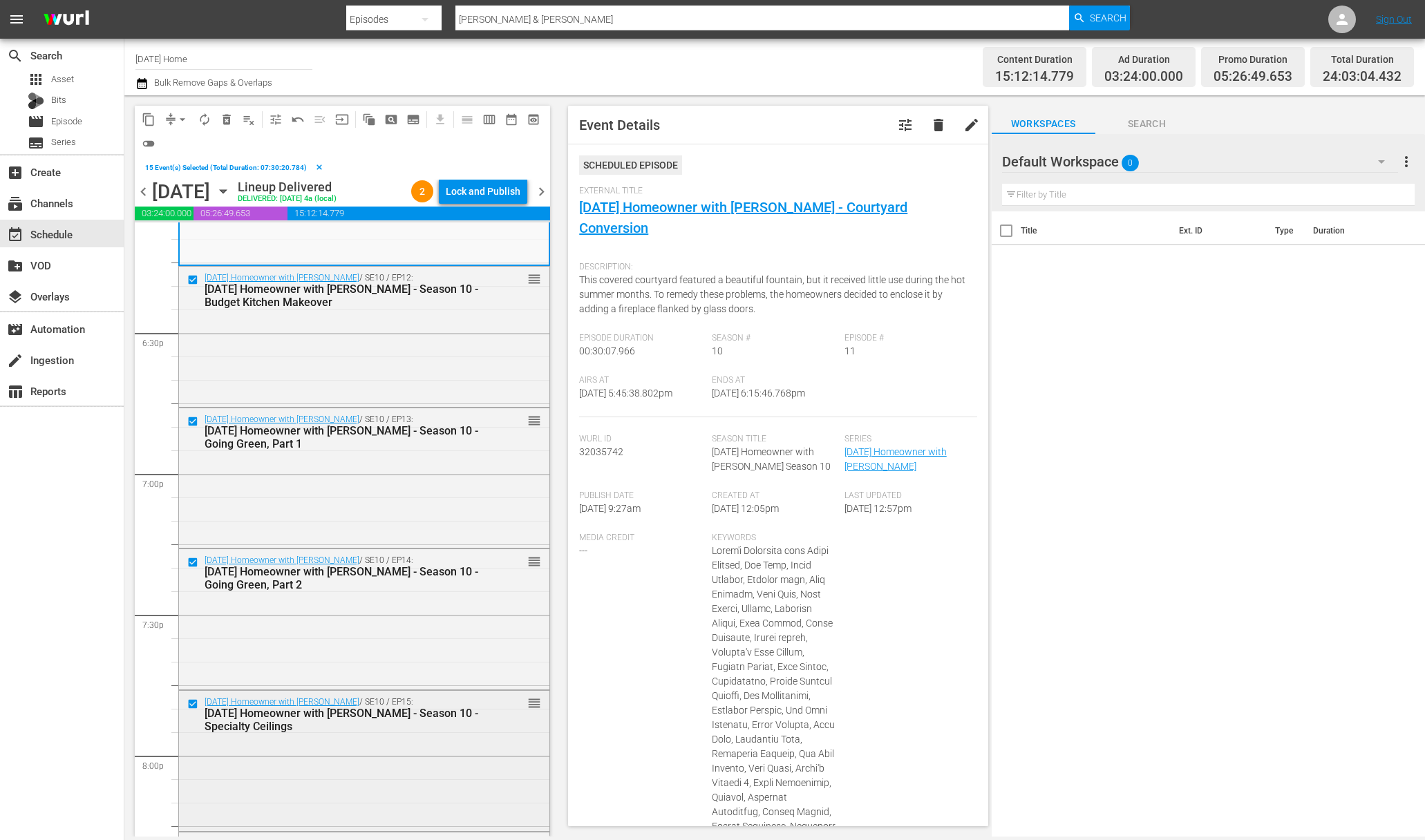
scroll to position [5313, 0]
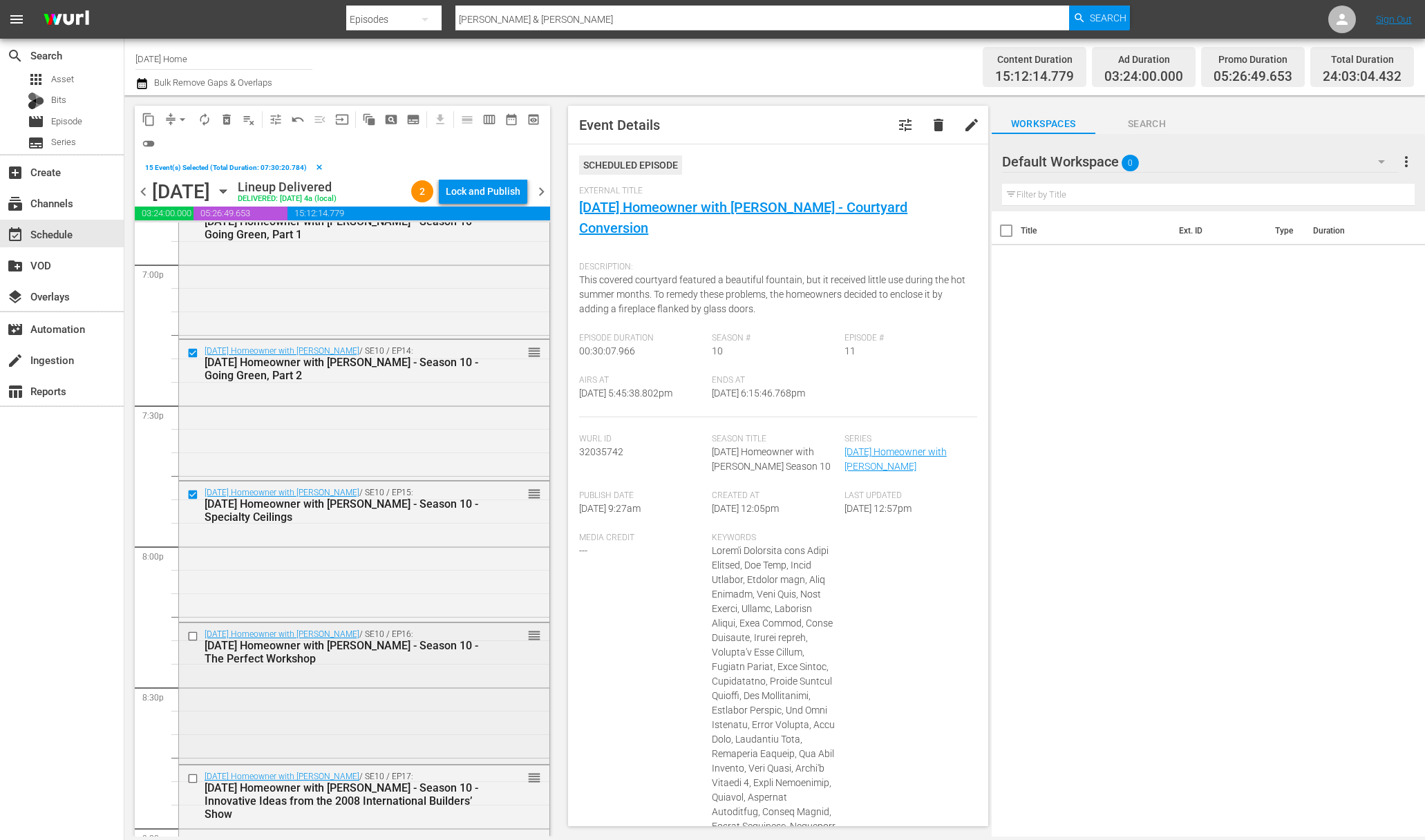
click at [190, 635] on input "checkbox" at bounding box center [194, 636] width 14 height 12
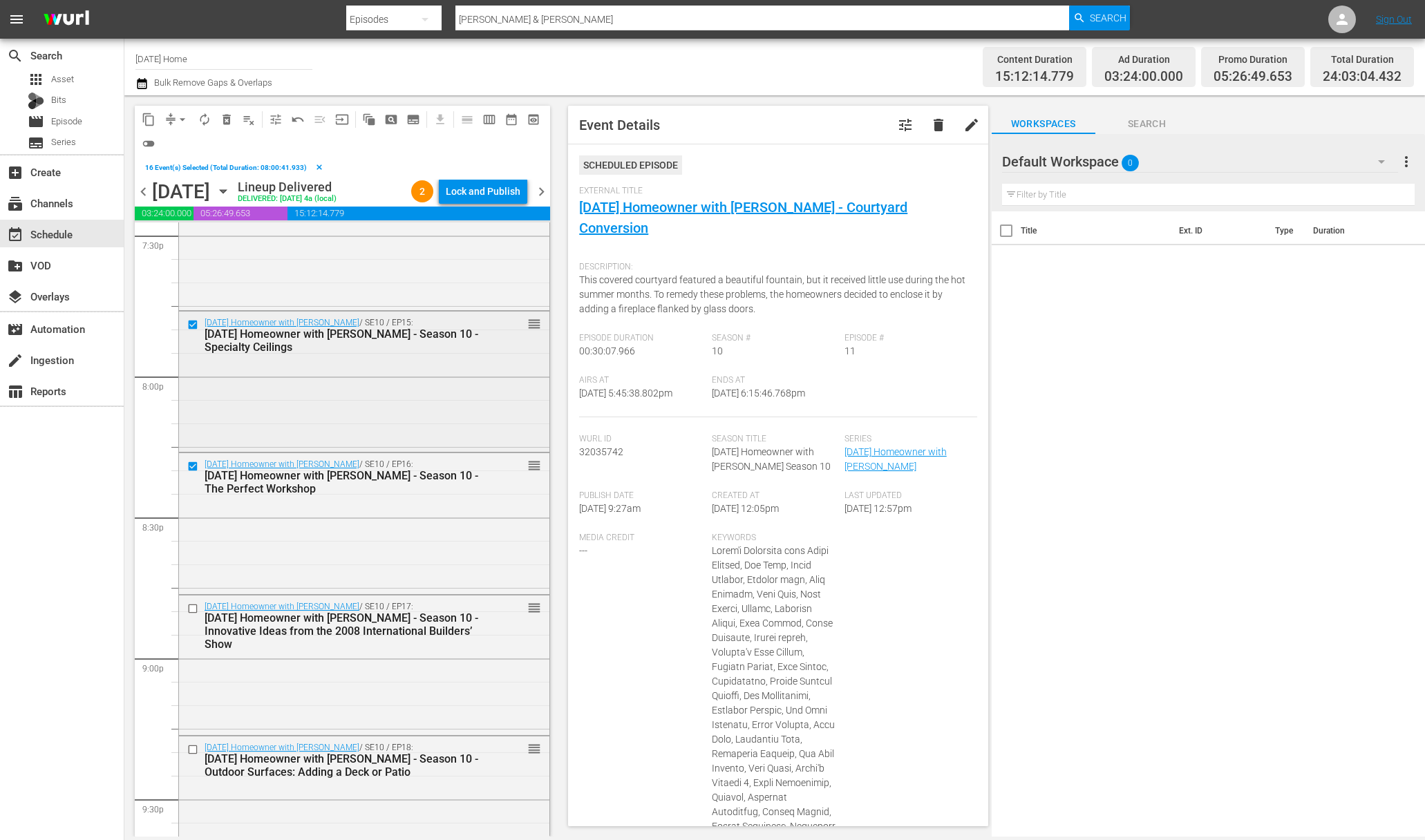
scroll to position [5578, 0]
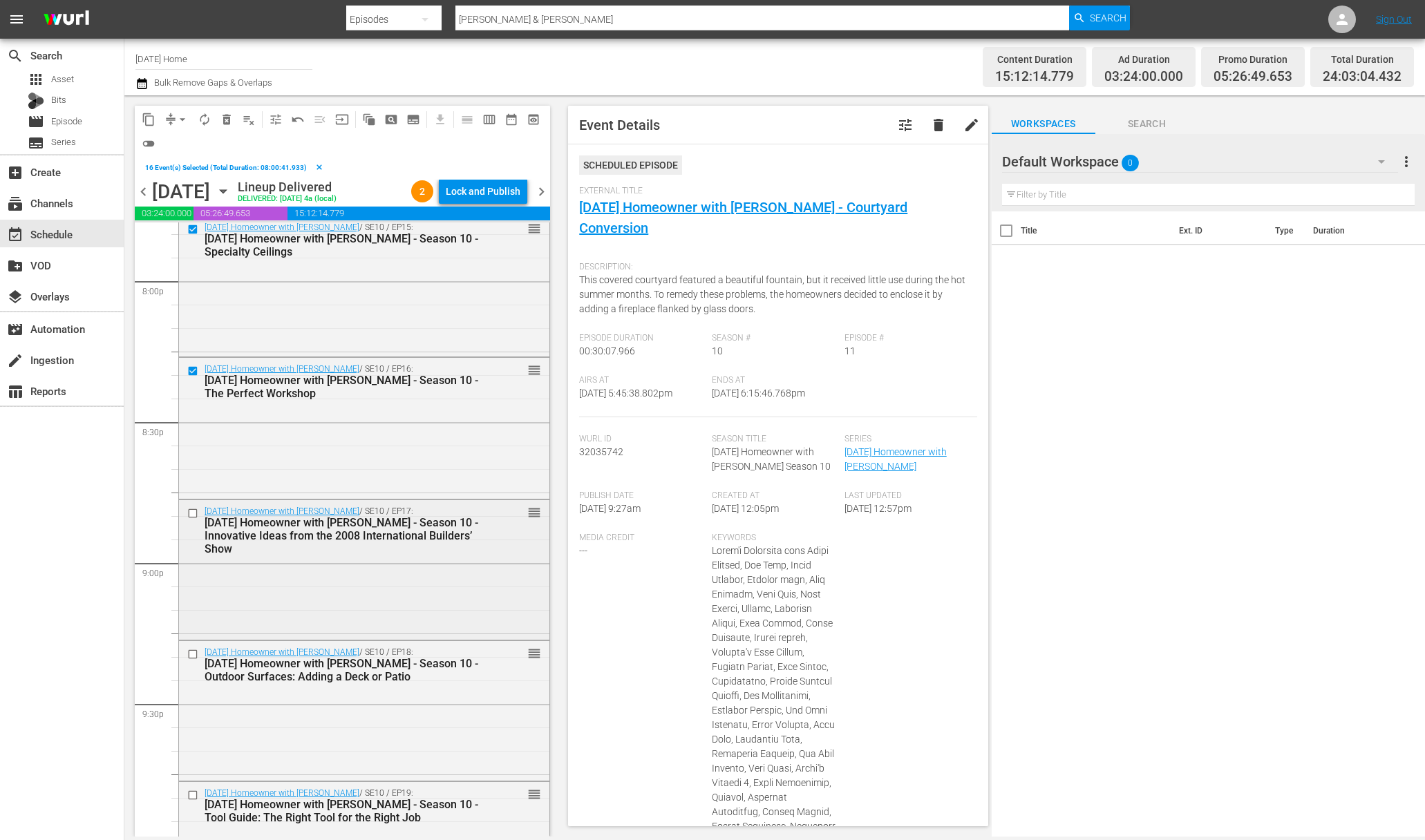
click at [190, 514] on input "checkbox" at bounding box center [194, 514] width 14 height 12
click at [193, 650] on input "checkbox" at bounding box center [194, 655] width 14 height 12
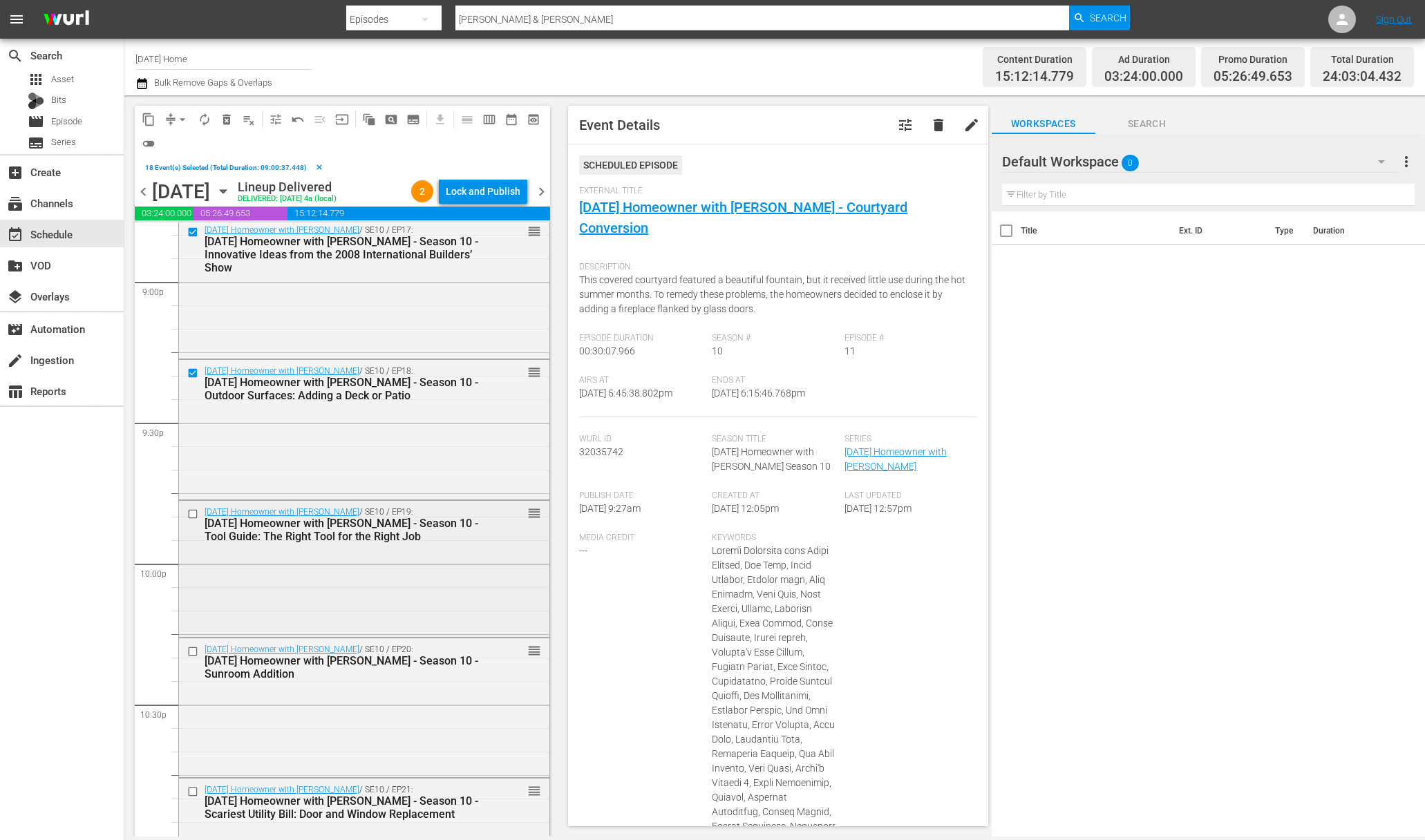
click at [194, 516] on input "checkbox" at bounding box center [194, 514] width 14 height 12
click at [191, 654] on input "checkbox" at bounding box center [194, 651] width 14 height 12
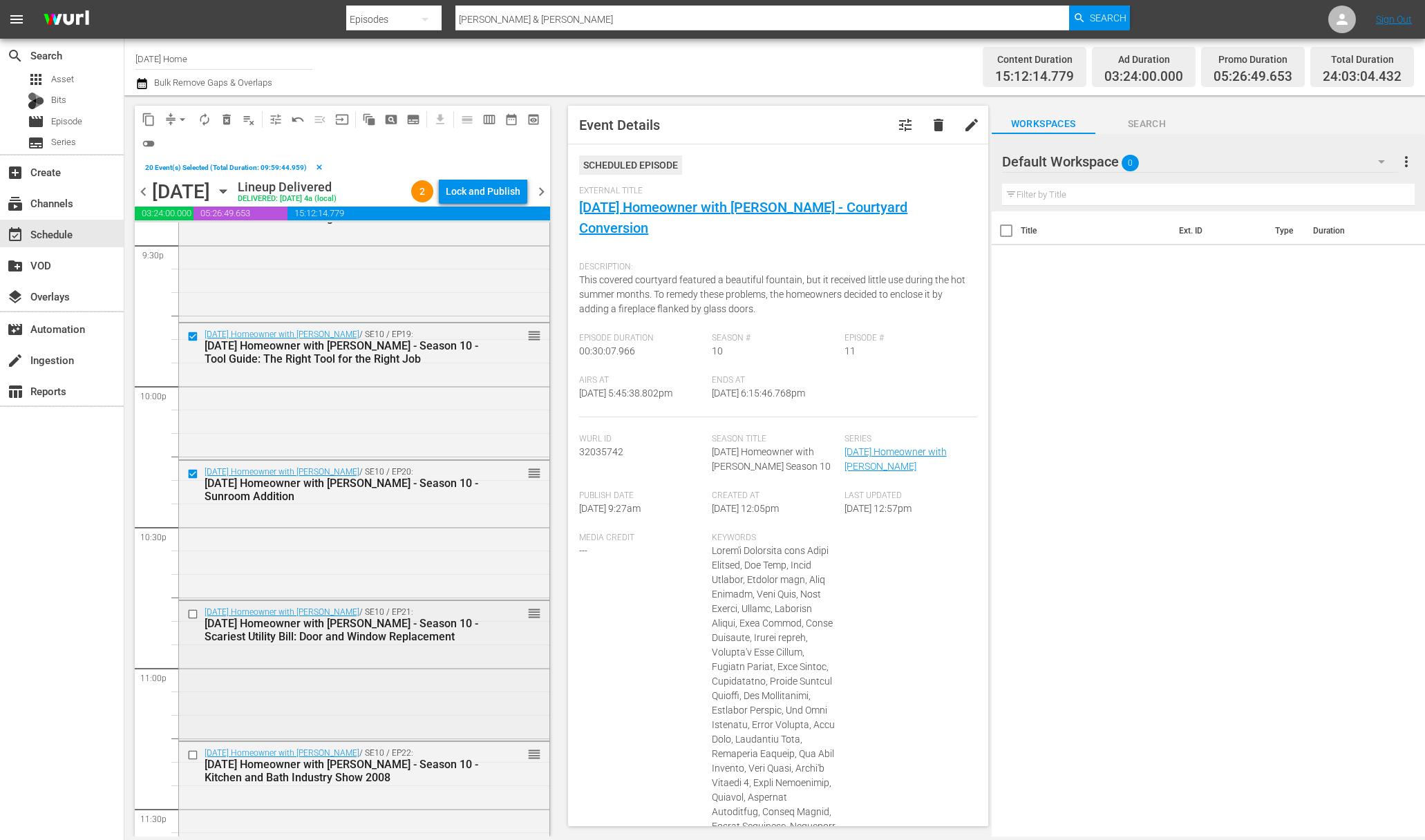
scroll to position [6150, 0]
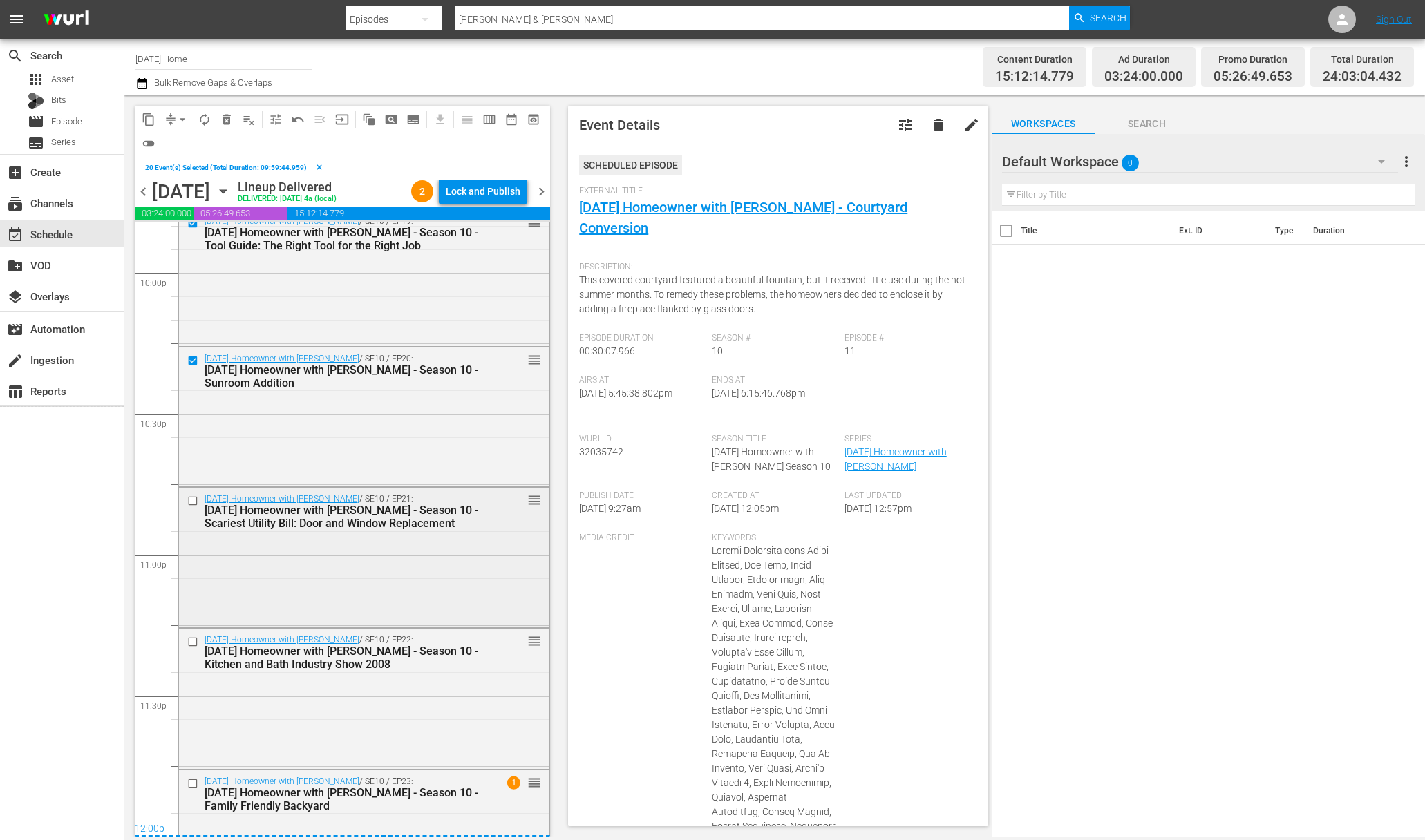
click at [193, 501] on input "checkbox" at bounding box center [194, 502] width 14 height 12
click at [194, 640] on input "checkbox" at bounding box center [194, 642] width 14 height 12
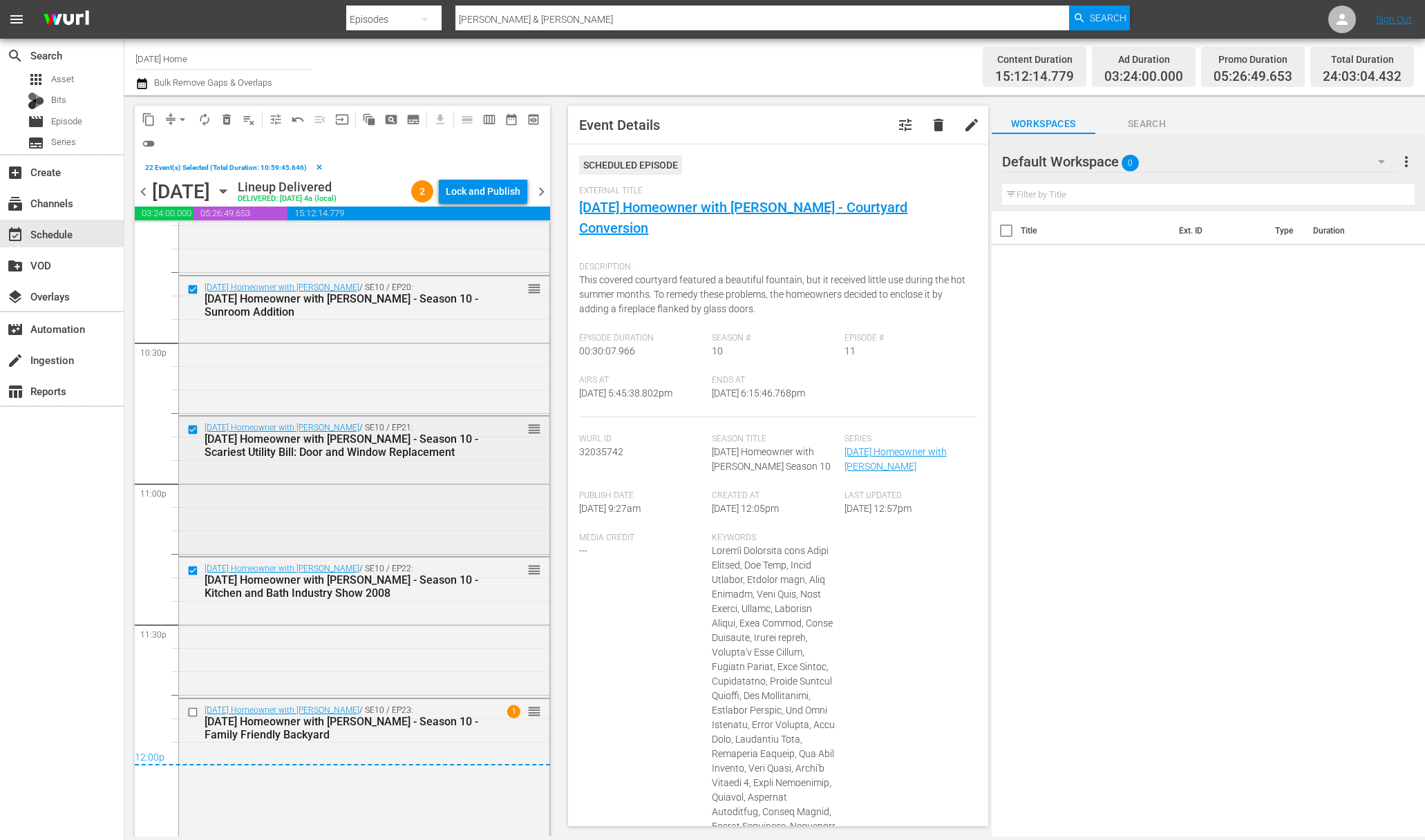
scroll to position [6224, 0]
click at [195, 709] on input "checkbox" at bounding box center [194, 709] width 14 height 12
click at [153, 122] on span "content_copy" at bounding box center [148, 119] width 14 height 14
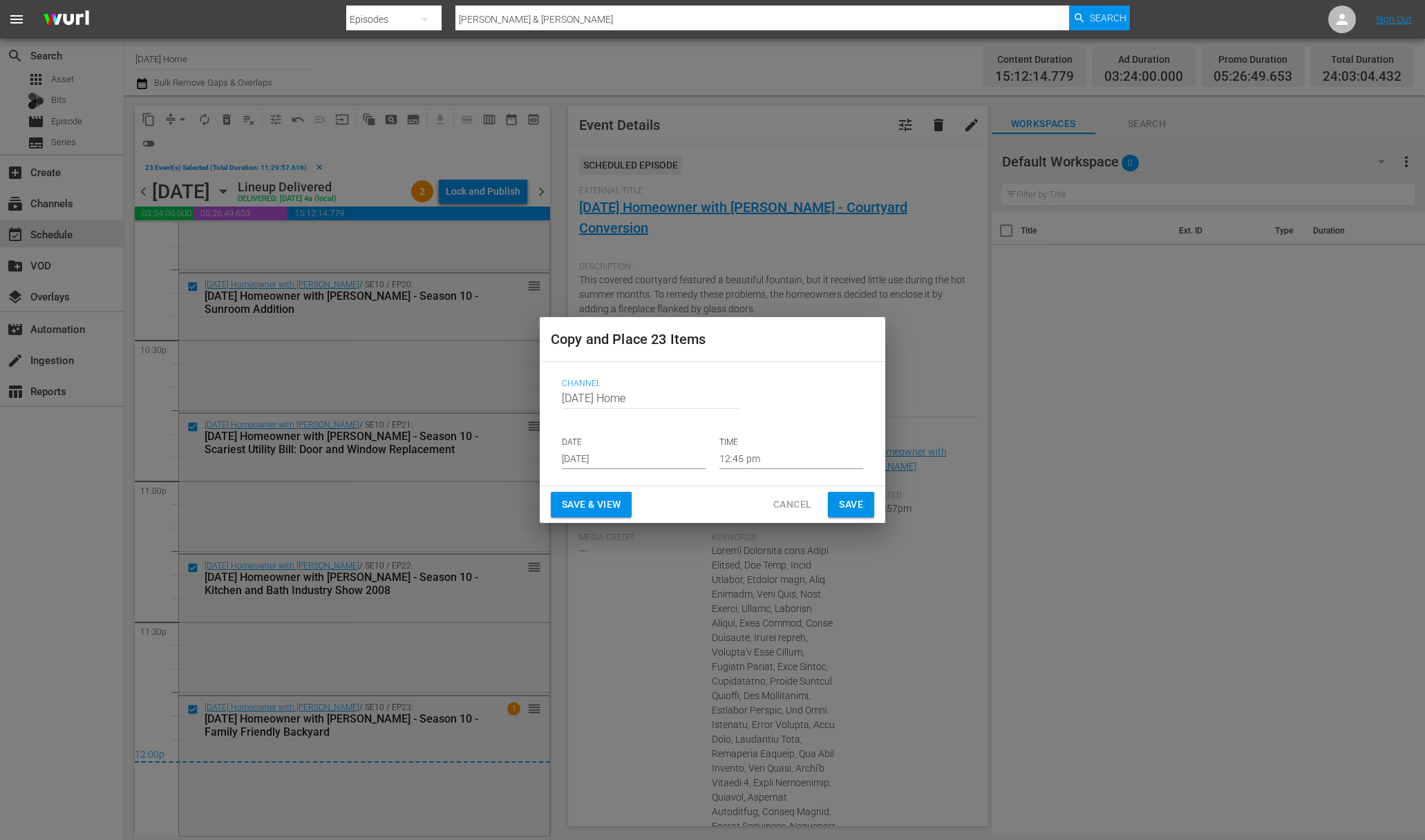
click at [634, 463] on input "[DATE]" at bounding box center [633, 458] width 144 height 21
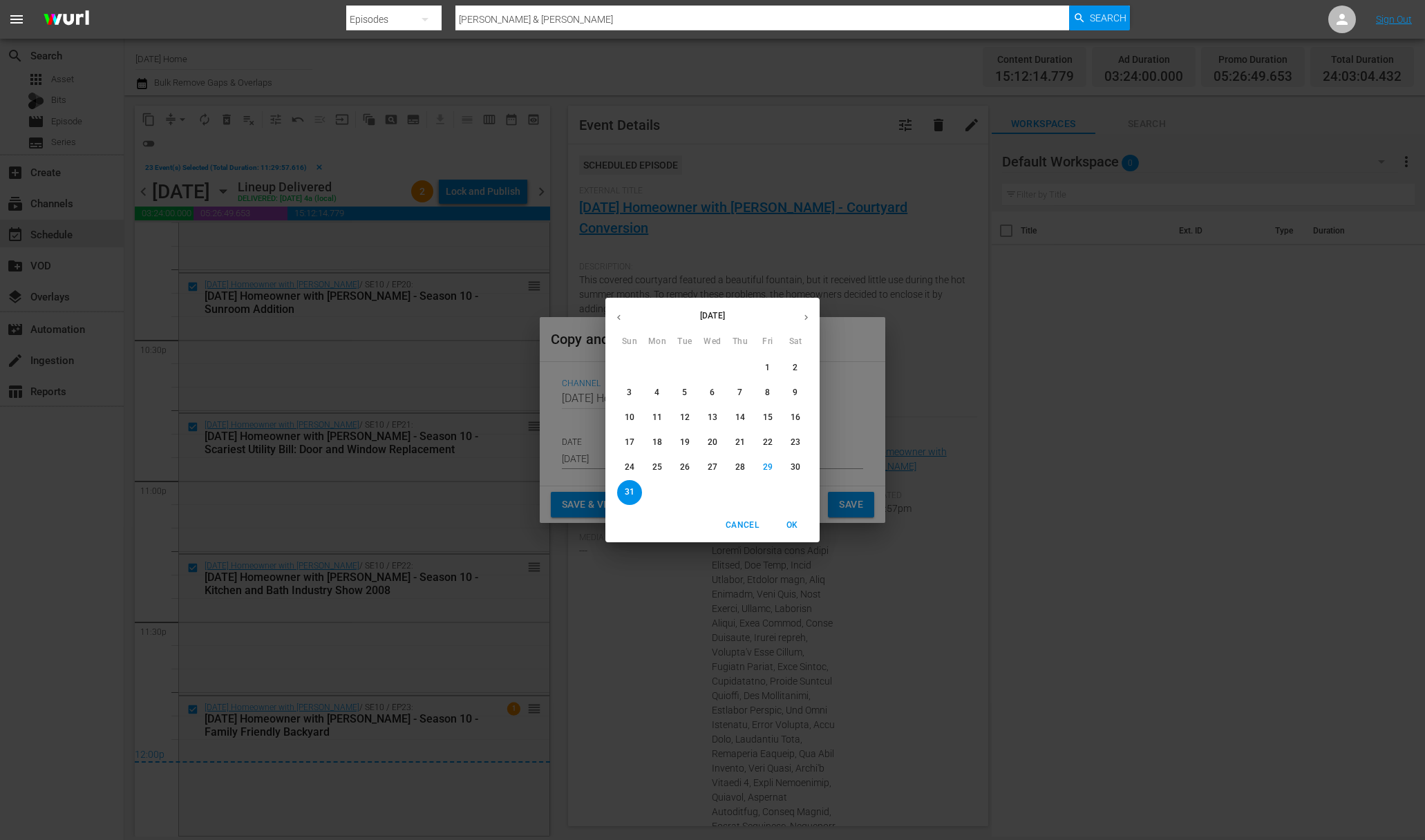
click at [805, 319] on icon "button" at bounding box center [806, 318] width 3 height 6
click at [740, 370] on p "4" at bounding box center [740, 368] width 5 height 12
type input "Sep 4th 2025"
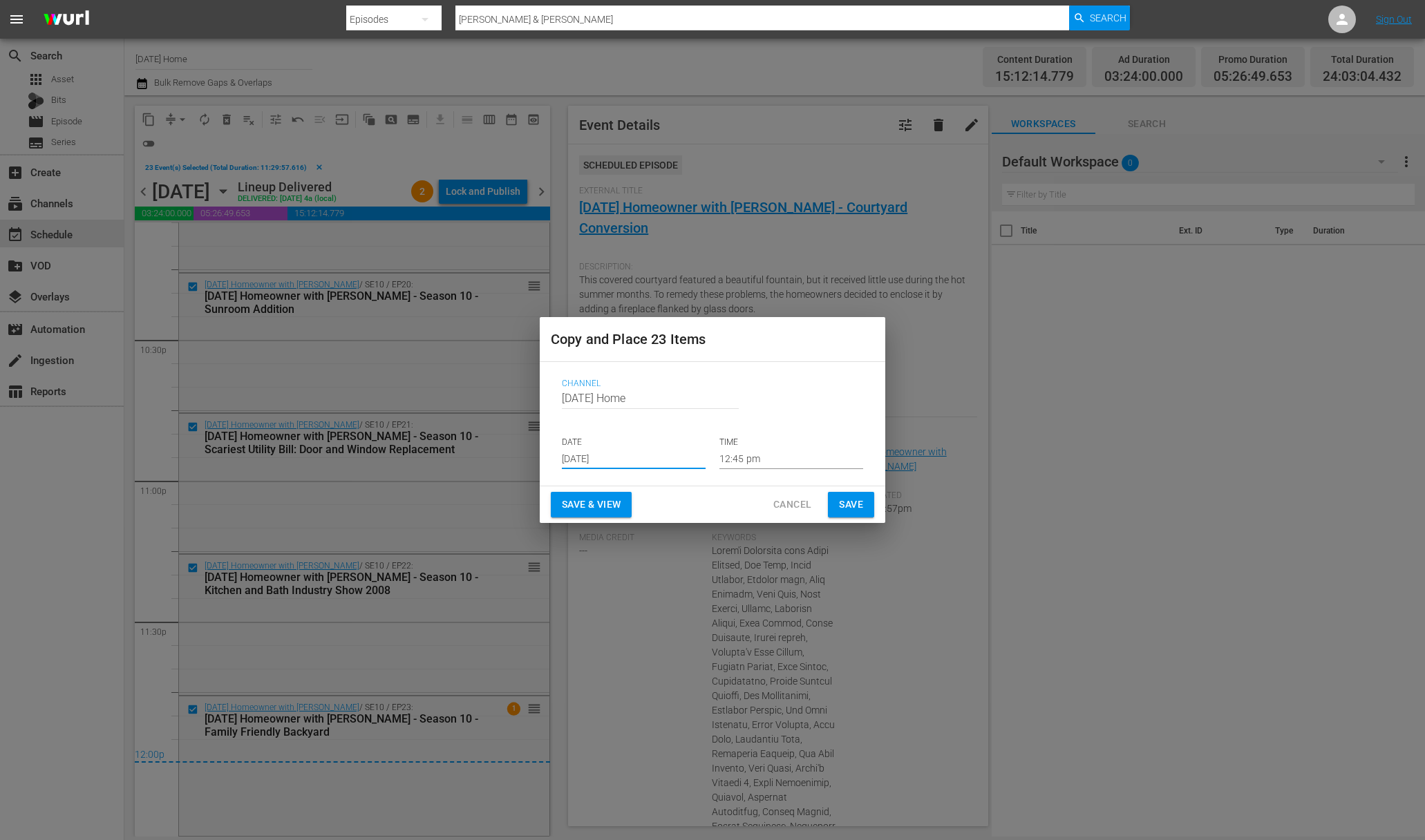
click at [745, 464] on input "12:45 pm" at bounding box center [791, 458] width 144 height 21
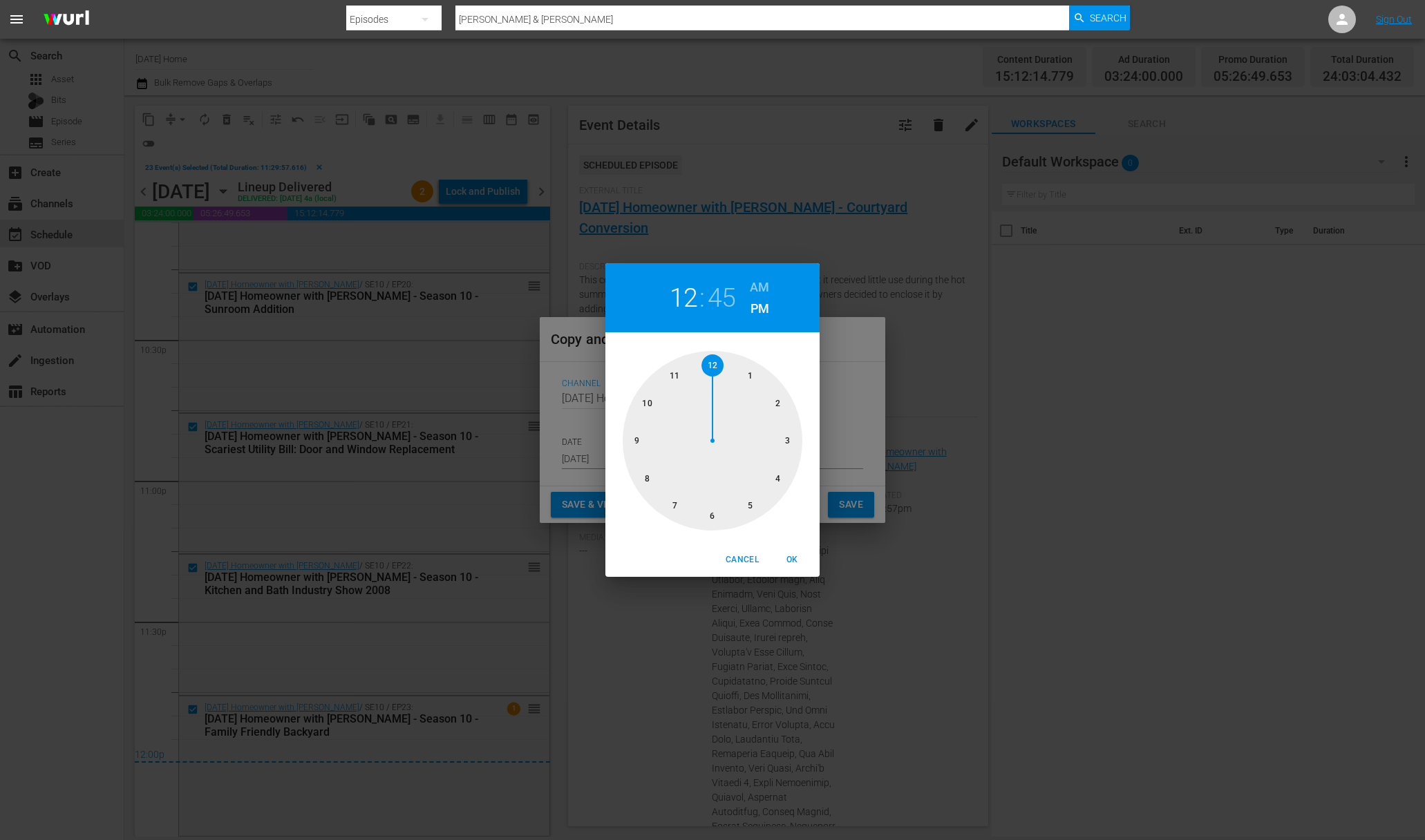
click at [647, 403] on div at bounding box center [712, 441] width 180 height 180
click at [709, 515] on div at bounding box center [712, 441] width 180 height 180
click at [761, 293] on h6 "AM" at bounding box center [759, 287] width 19 height 22
click at [790, 564] on span "OK" at bounding box center [792, 560] width 33 height 14
type input "10:30 am"
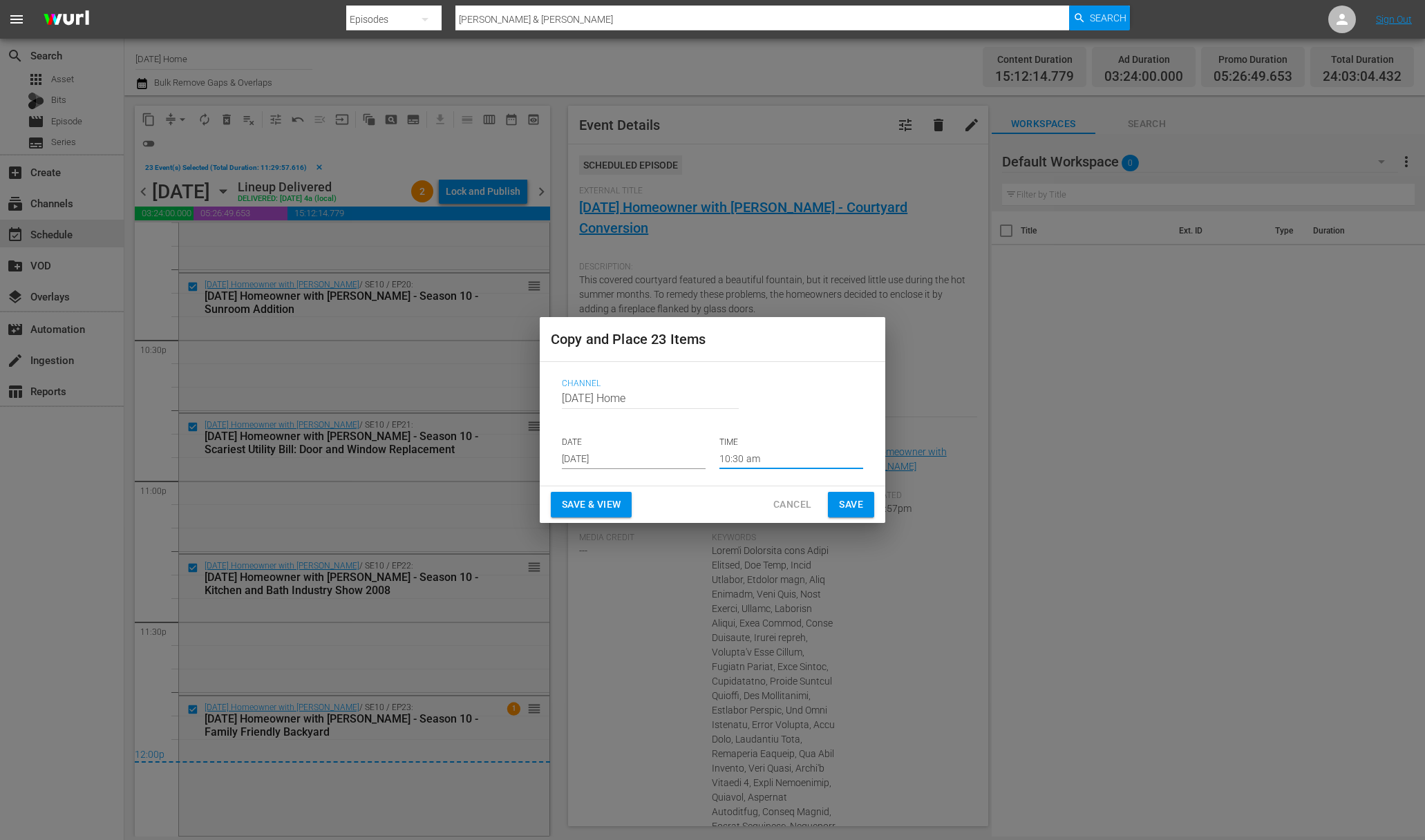
click at [842, 502] on span "Save" at bounding box center [850, 504] width 24 height 17
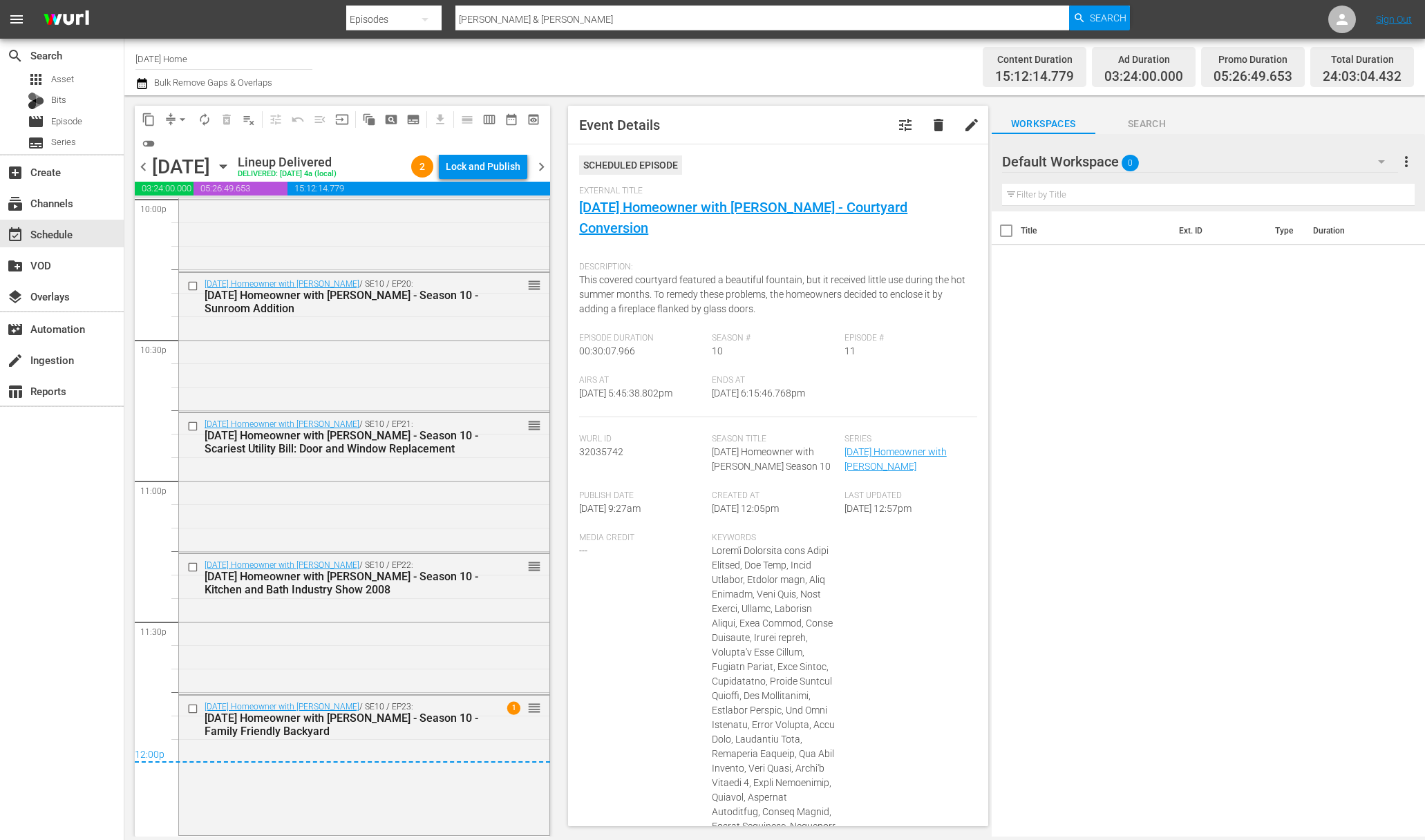
scroll to position [6199, 0]
click at [230, 166] on icon "button" at bounding box center [223, 166] width 15 height 15
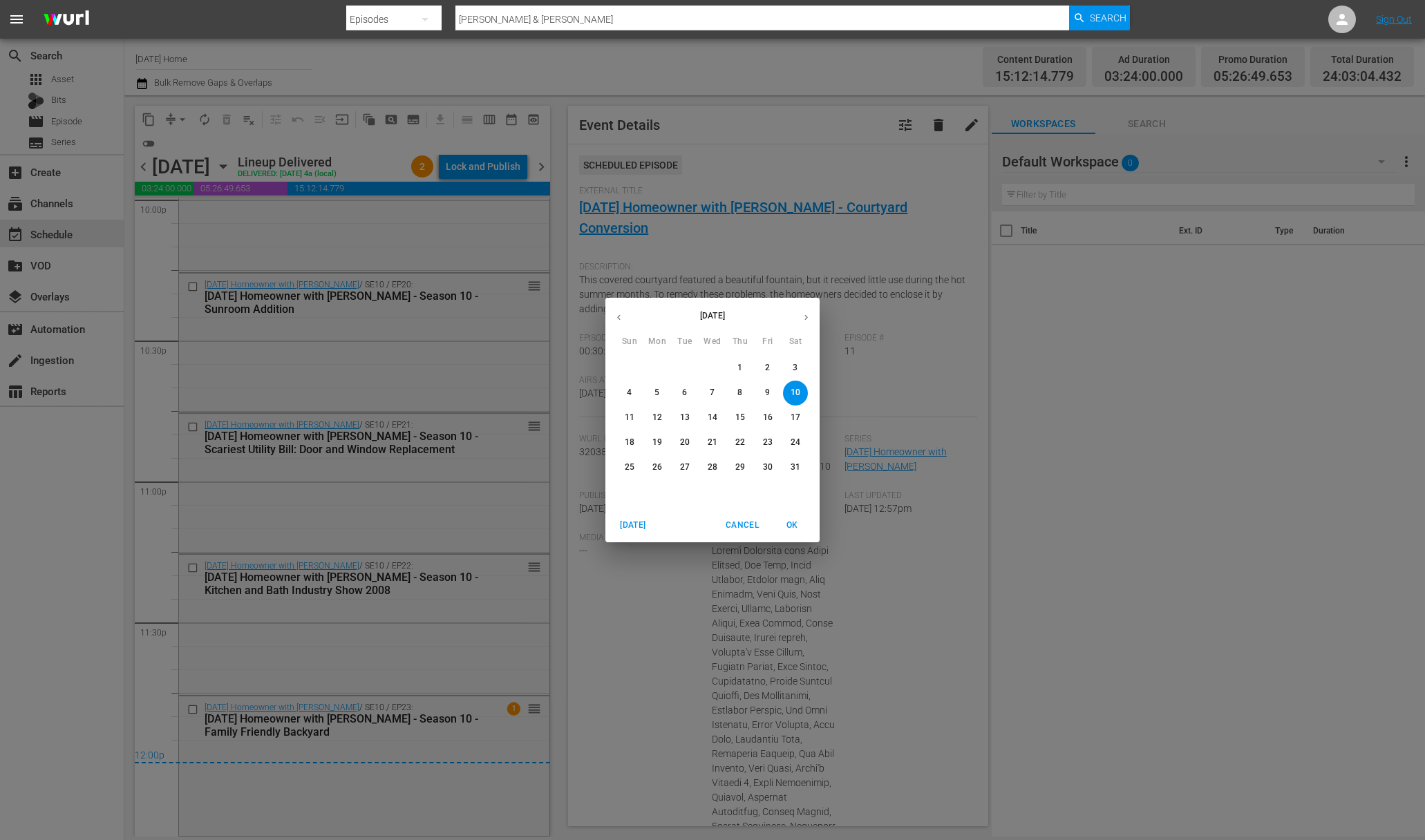
click at [626, 418] on p "11" at bounding box center [630, 418] width 10 height 12
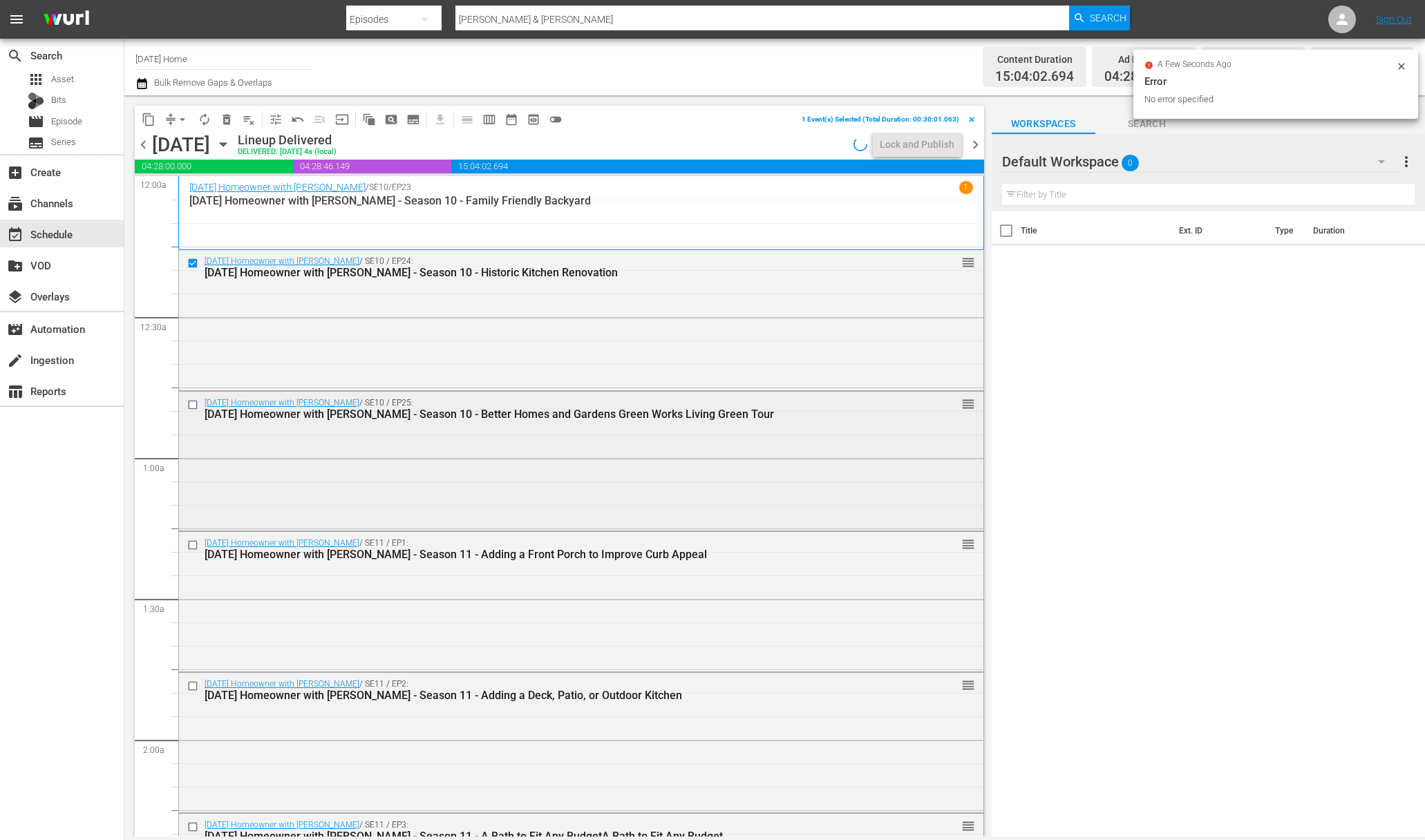
click at [190, 403] on input "checkbox" at bounding box center [194, 405] width 14 height 12
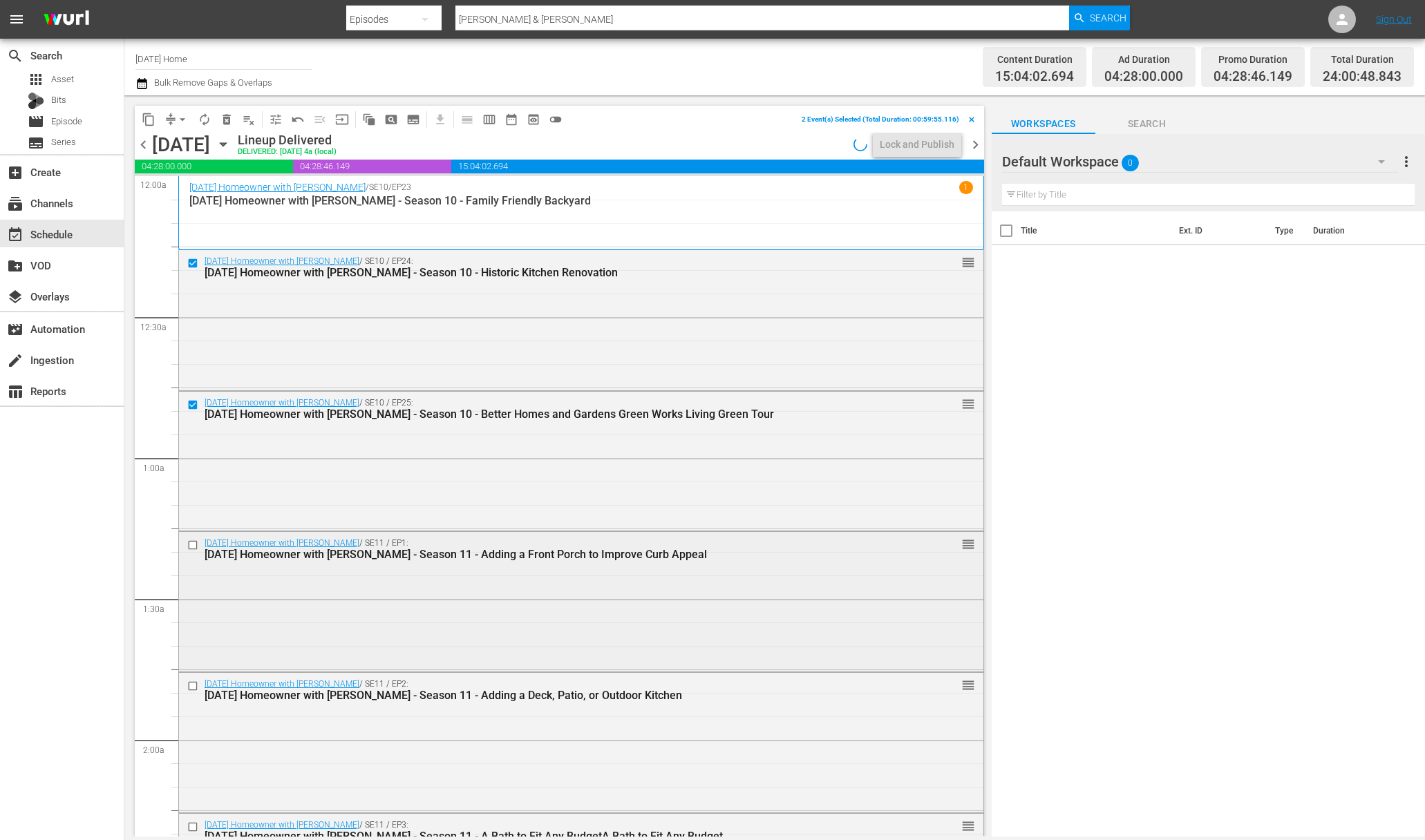
click at [196, 545] on input "checkbox" at bounding box center [194, 545] width 14 height 12
click at [192, 684] on input "checkbox" at bounding box center [194, 686] width 14 height 12
click at [151, 116] on span "content_copy" at bounding box center [148, 119] width 14 height 14
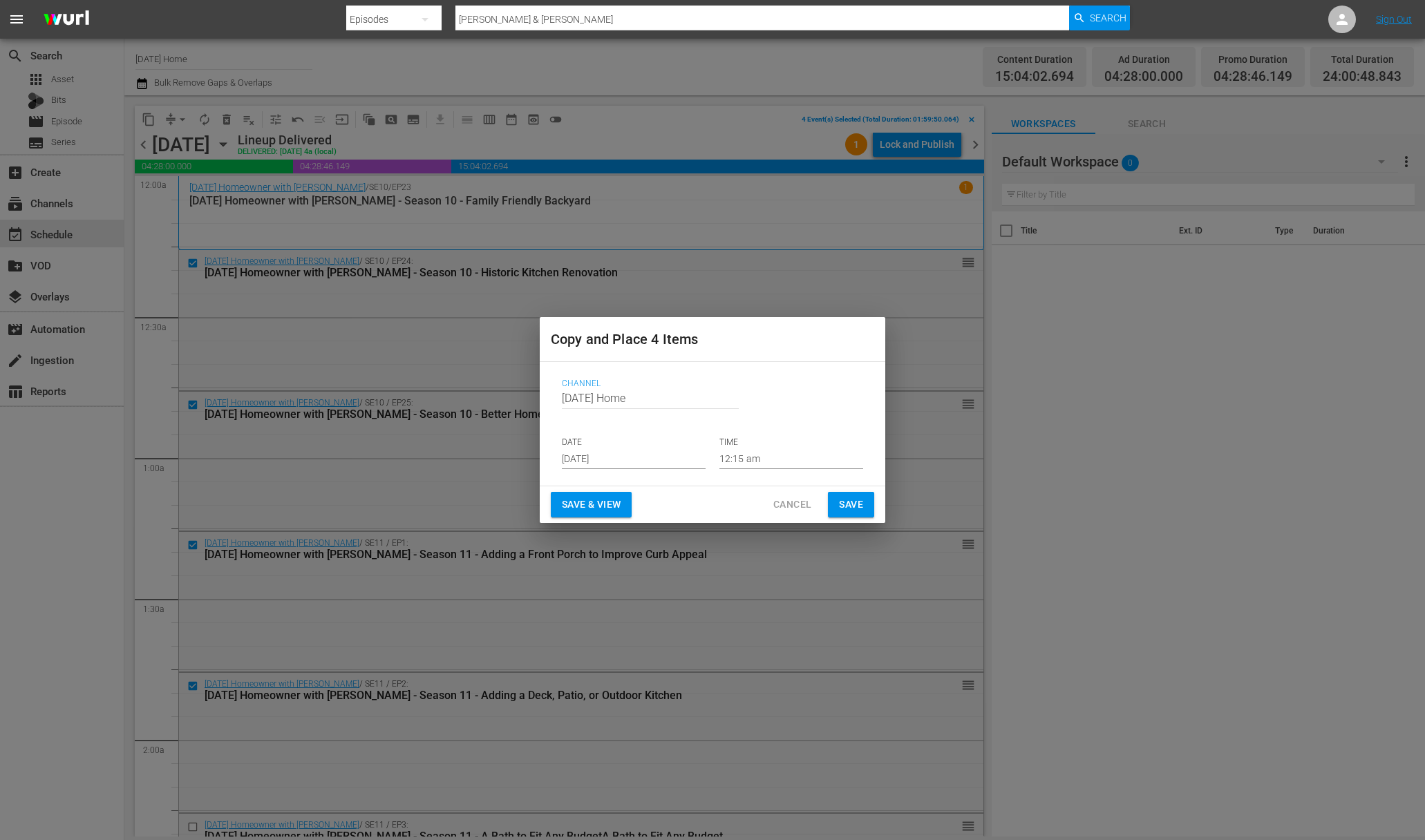
click at [613, 455] on input "[DATE]" at bounding box center [633, 458] width 144 height 21
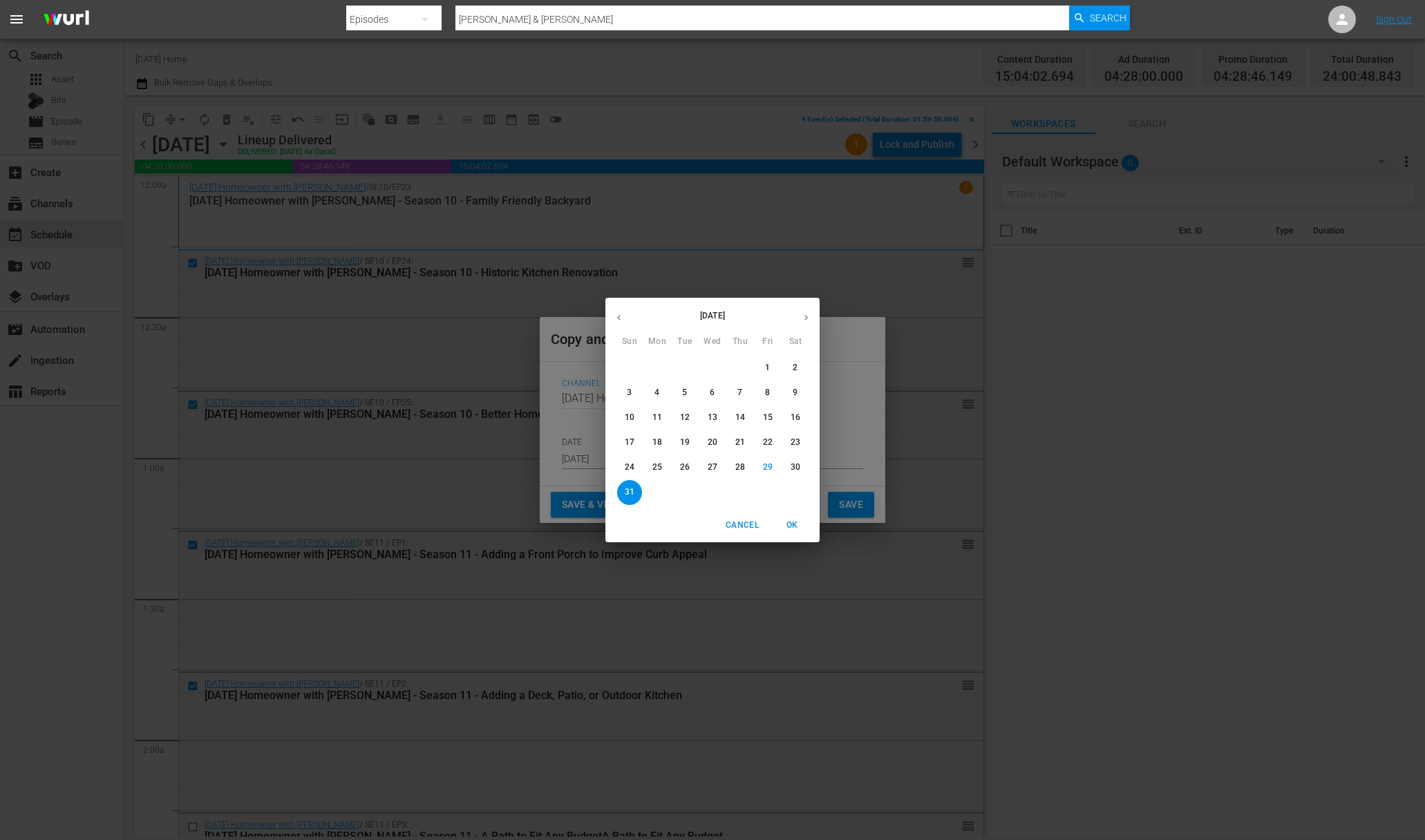
click at [804, 316] on icon "button" at bounding box center [806, 317] width 10 height 10
click at [739, 375] on button "4" at bounding box center [740, 368] width 25 height 25
type input "Sep 4th 2025"
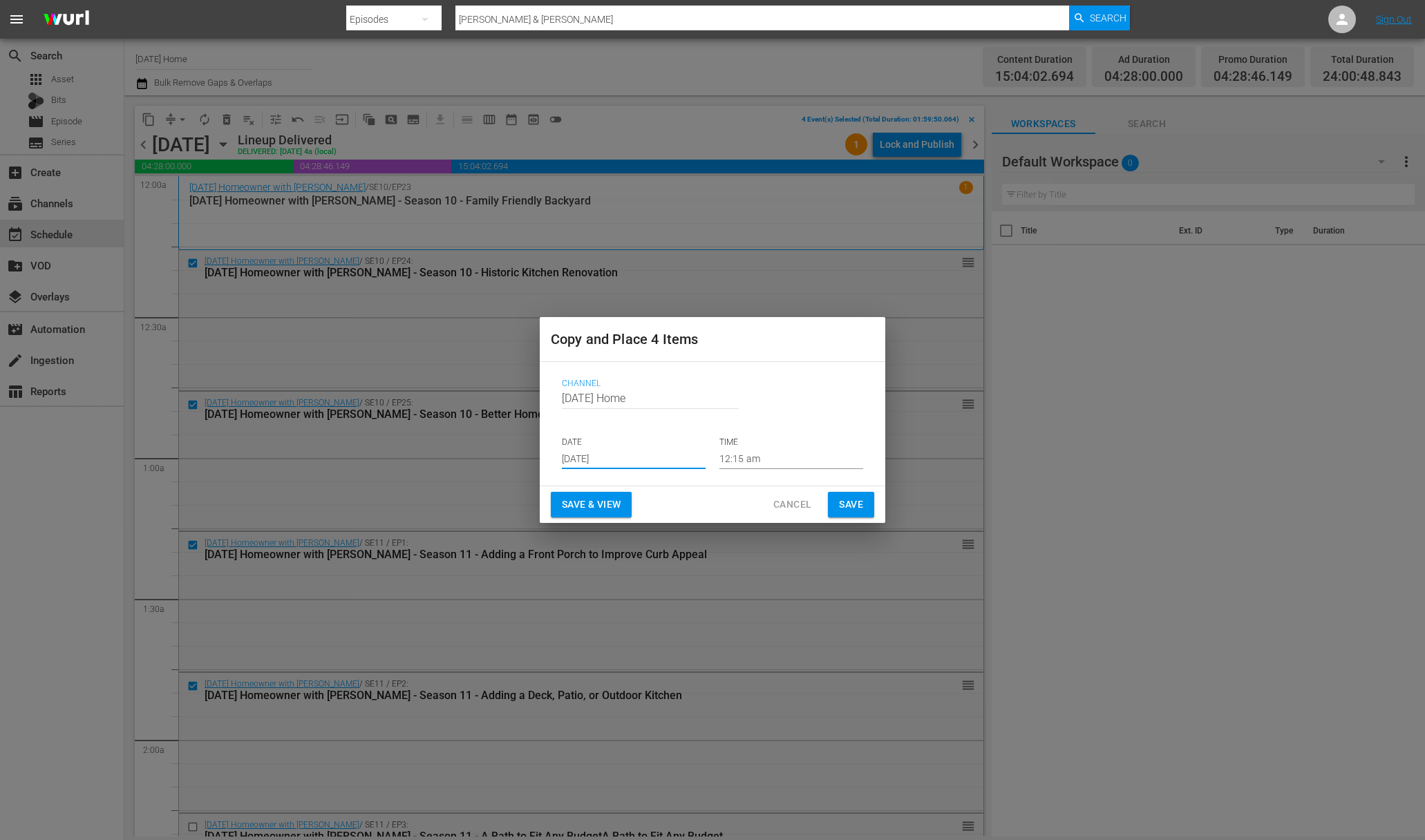
click at [742, 452] on input "12:15 am" at bounding box center [791, 458] width 144 height 21
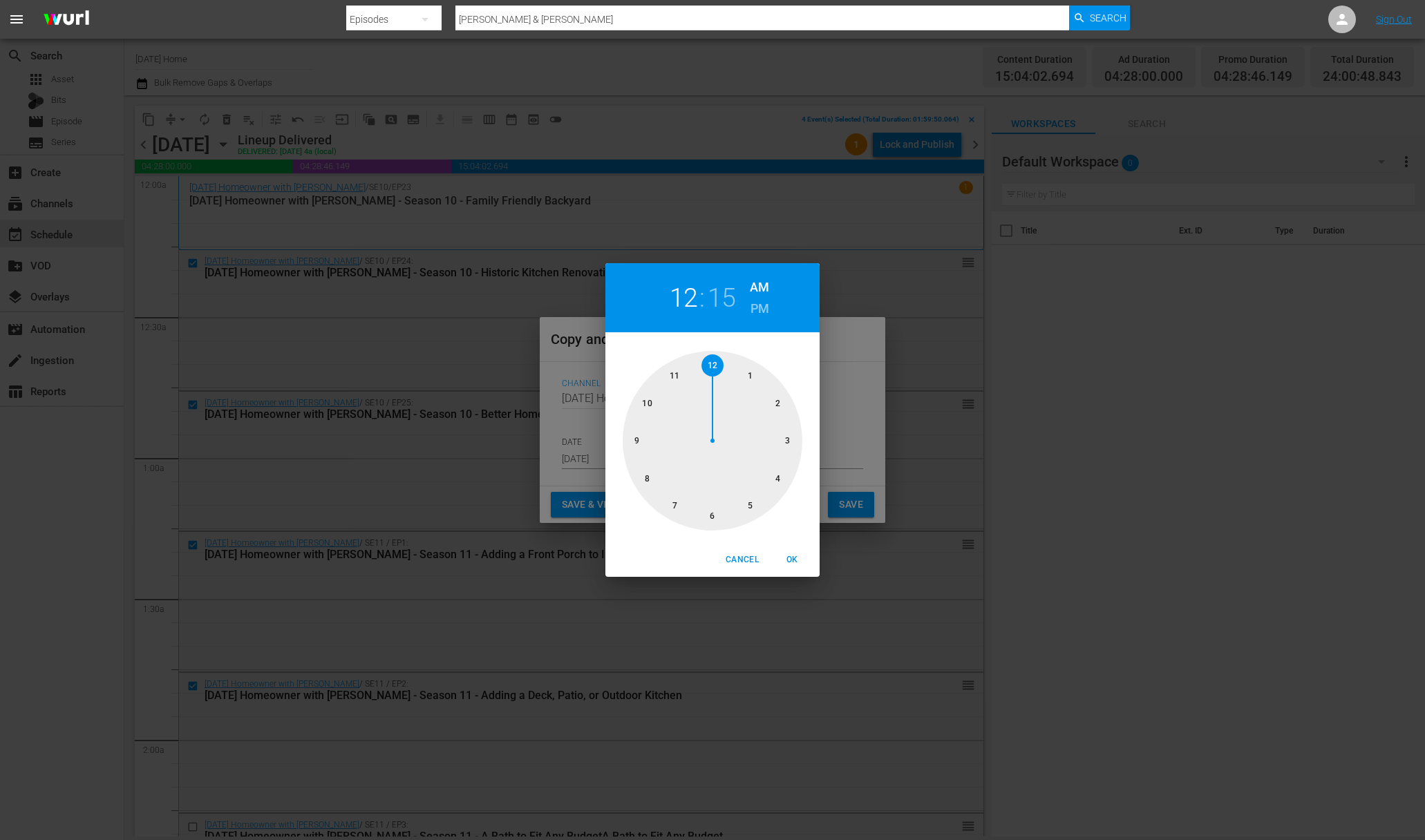
click at [651, 400] on div at bounding box center [712, 441] width 180 height 180
click at [711, 357] on div at bounding box center [712, 441] width 180 height 180
click at [758, 312] on h6 "PM" at bounding box center [760, 309] width 18 height 22
click at [784, 554] on span "OK" at bounding box center [792, 560] width 33 height 14
type input "10:00 pm"
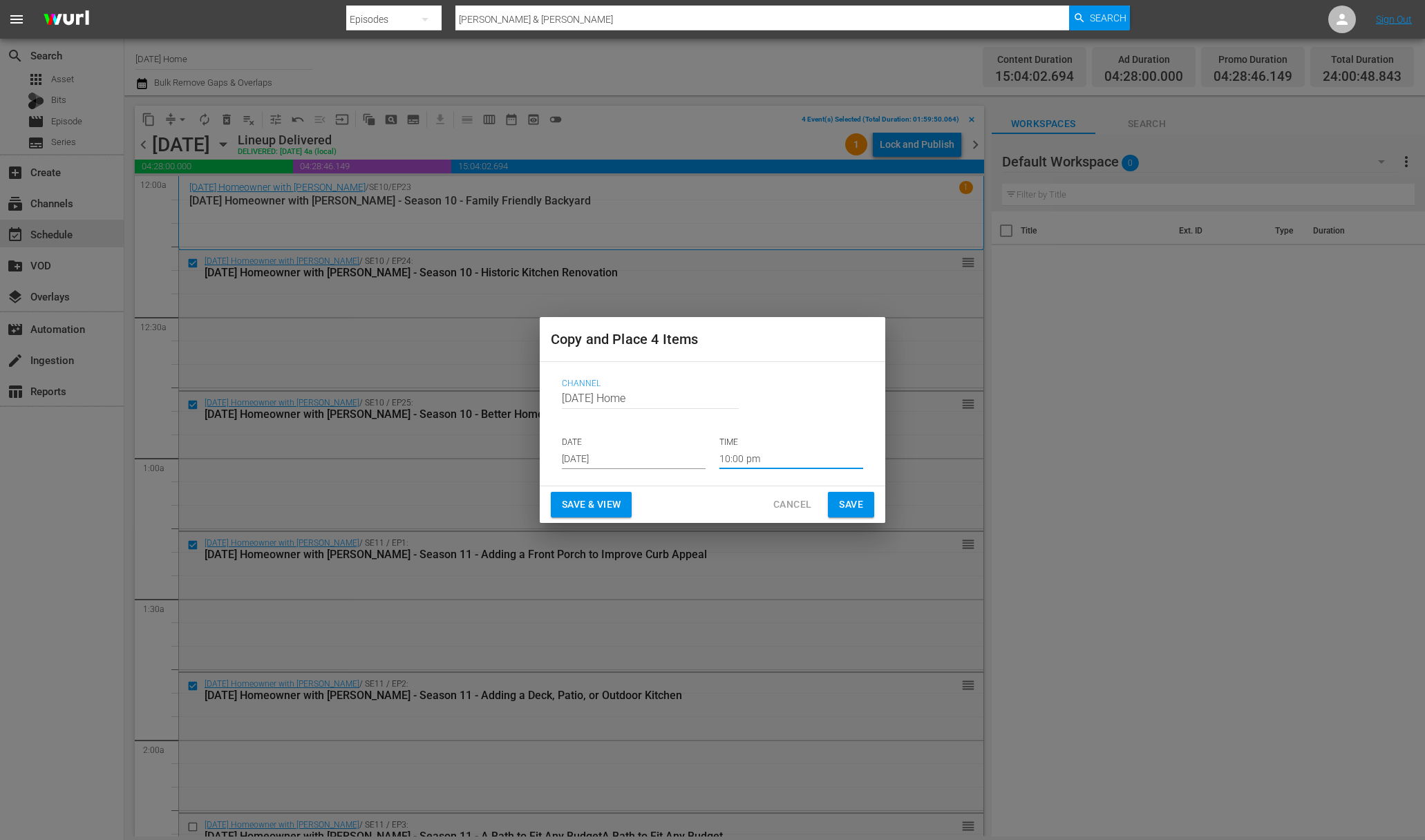
click at [857, 497] on span "Save" at bounding box center [850, 504] width 24 height 17
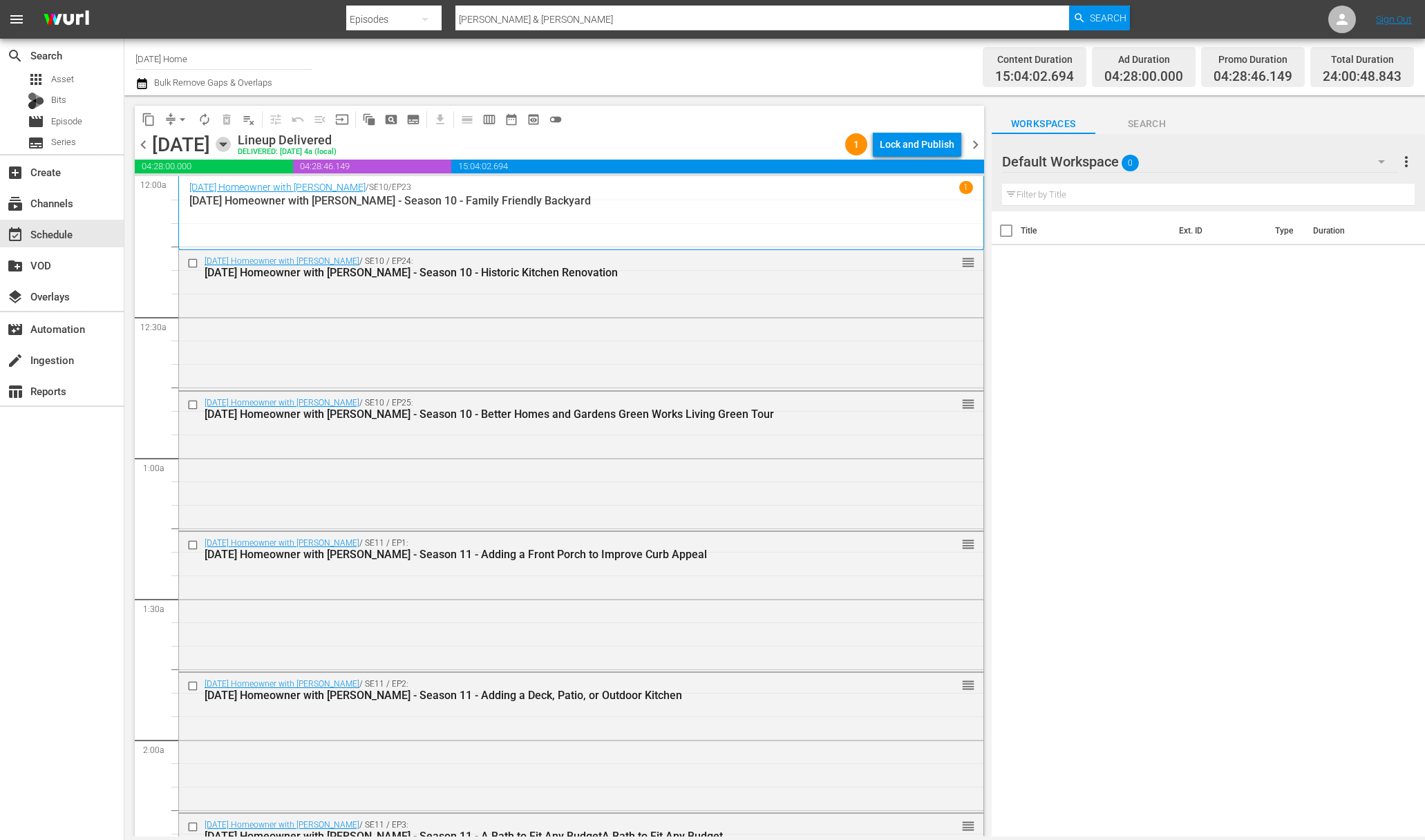
click at [230, 142] on icon "button" at bounding box center [223, 144] width 15 height 15
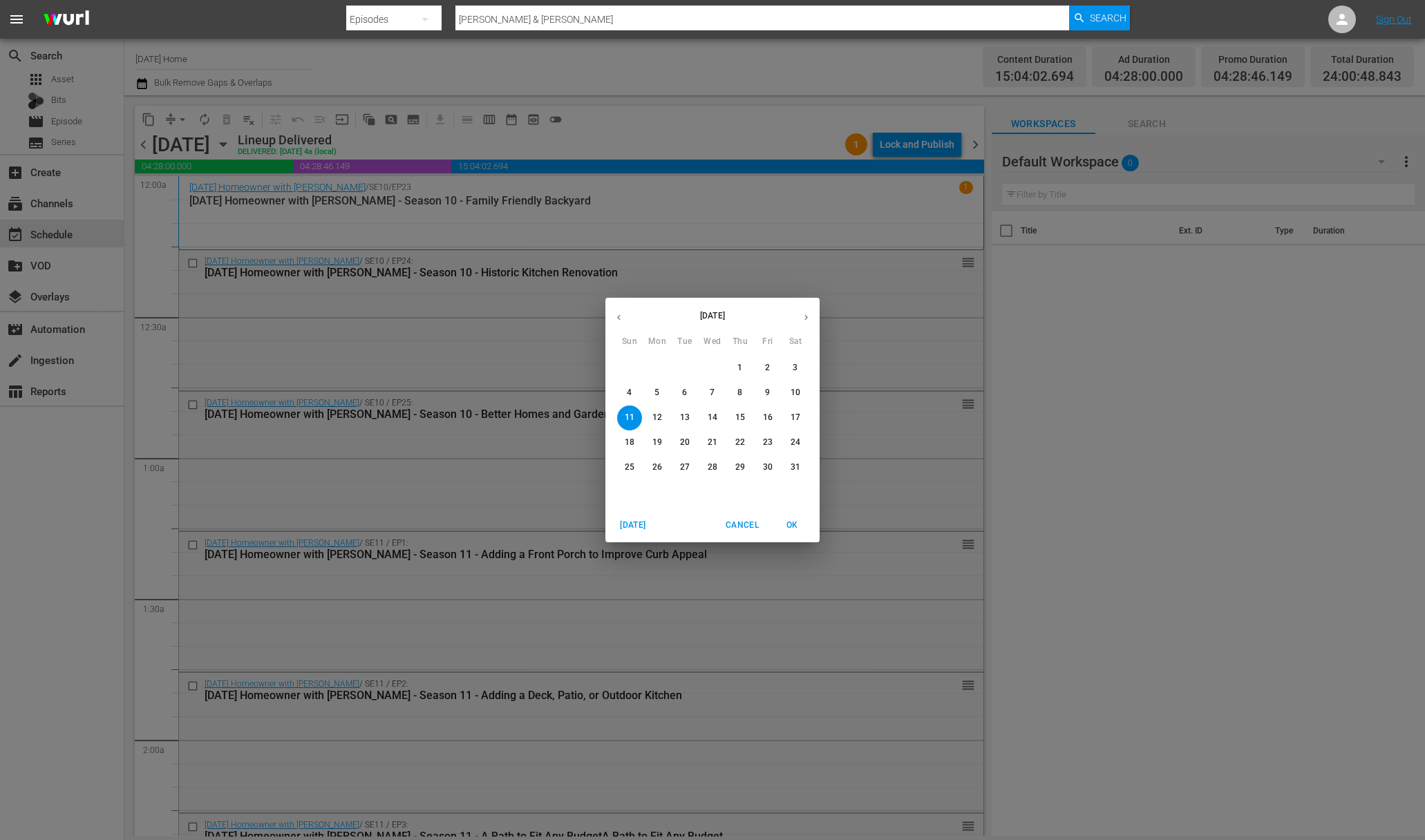
click at [799, 318] on button "button" at bounding box center [806, 317] width 27 height 27
click at [745, 366] on span "4" at bounding box center [740, 368] width 25 height 12
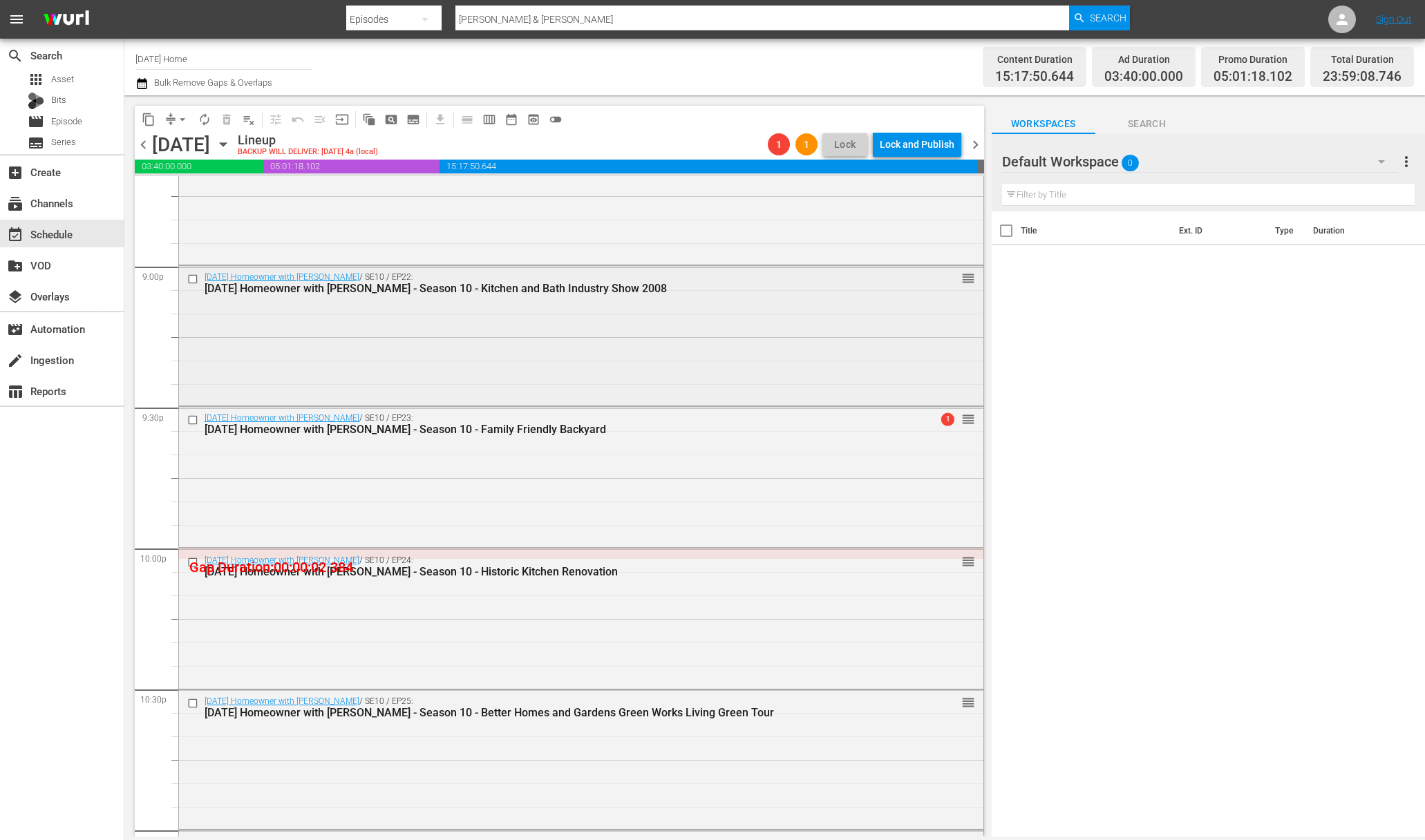
scroll to position [5828, 0]
click at [173, 108] on div "arrow_drop_down" at bounding box center [182, 119] width 22 height 22
click at [181, 121] on span "arrow_drop_down" at bounding box center [182, 119] width 14 height 14
click at [193, 141] on li "Align to Midnight" at bounding box center [183, 147] width 145 height 22
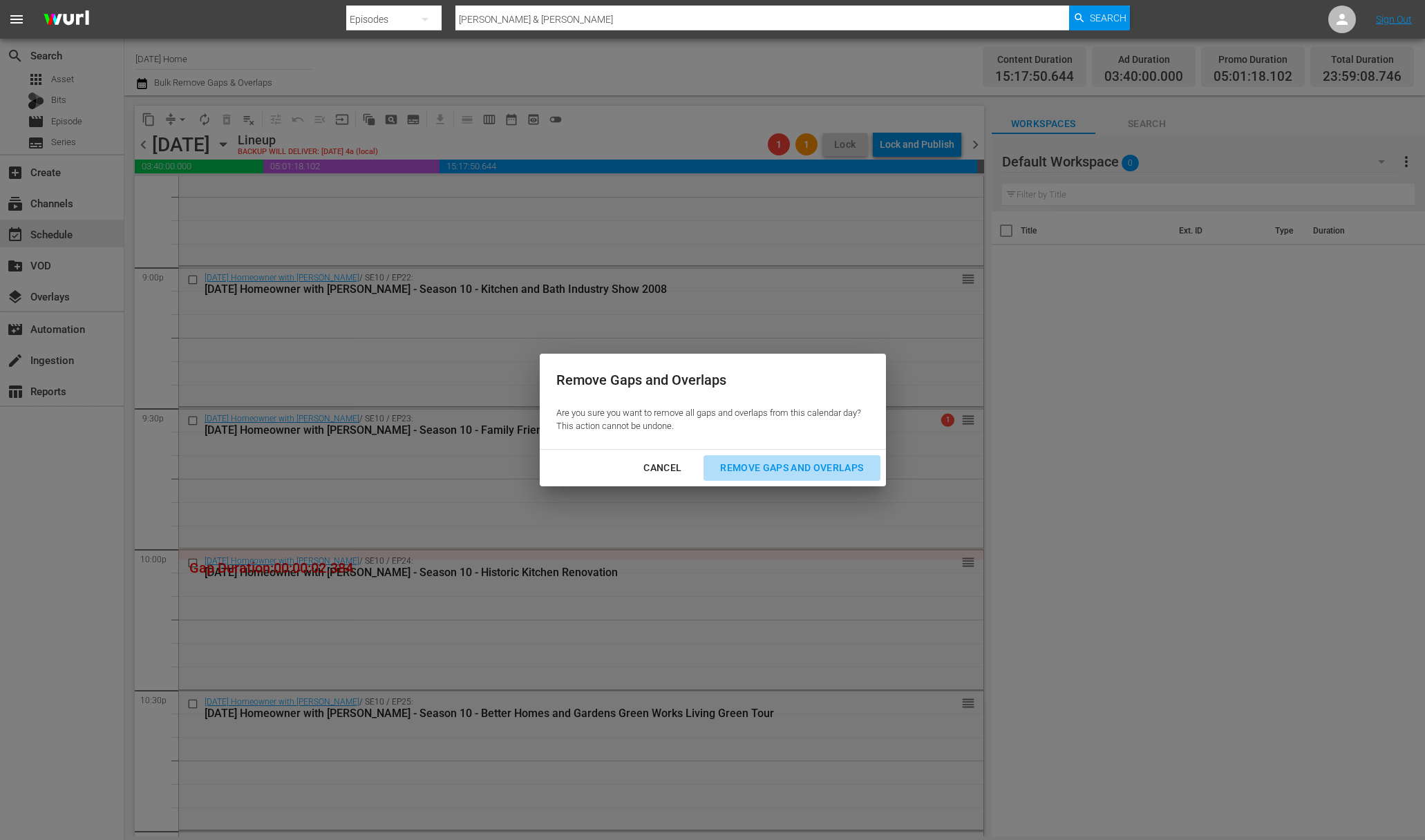
click at [831, 468] on div "Remove Gaps and Overlaps" at bounding box center [791, 467] width 166 height 17
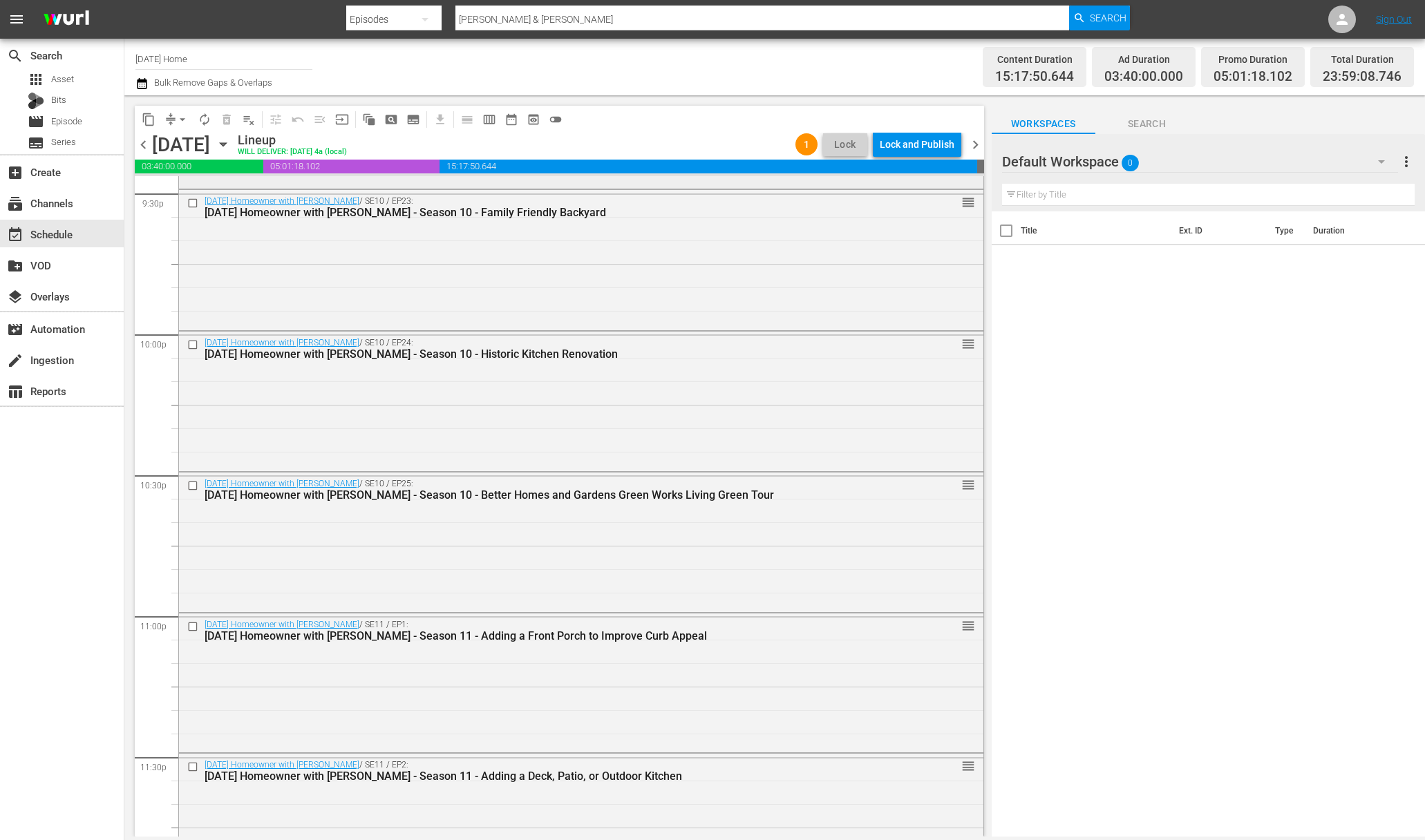
scroll to position [6104, 0]
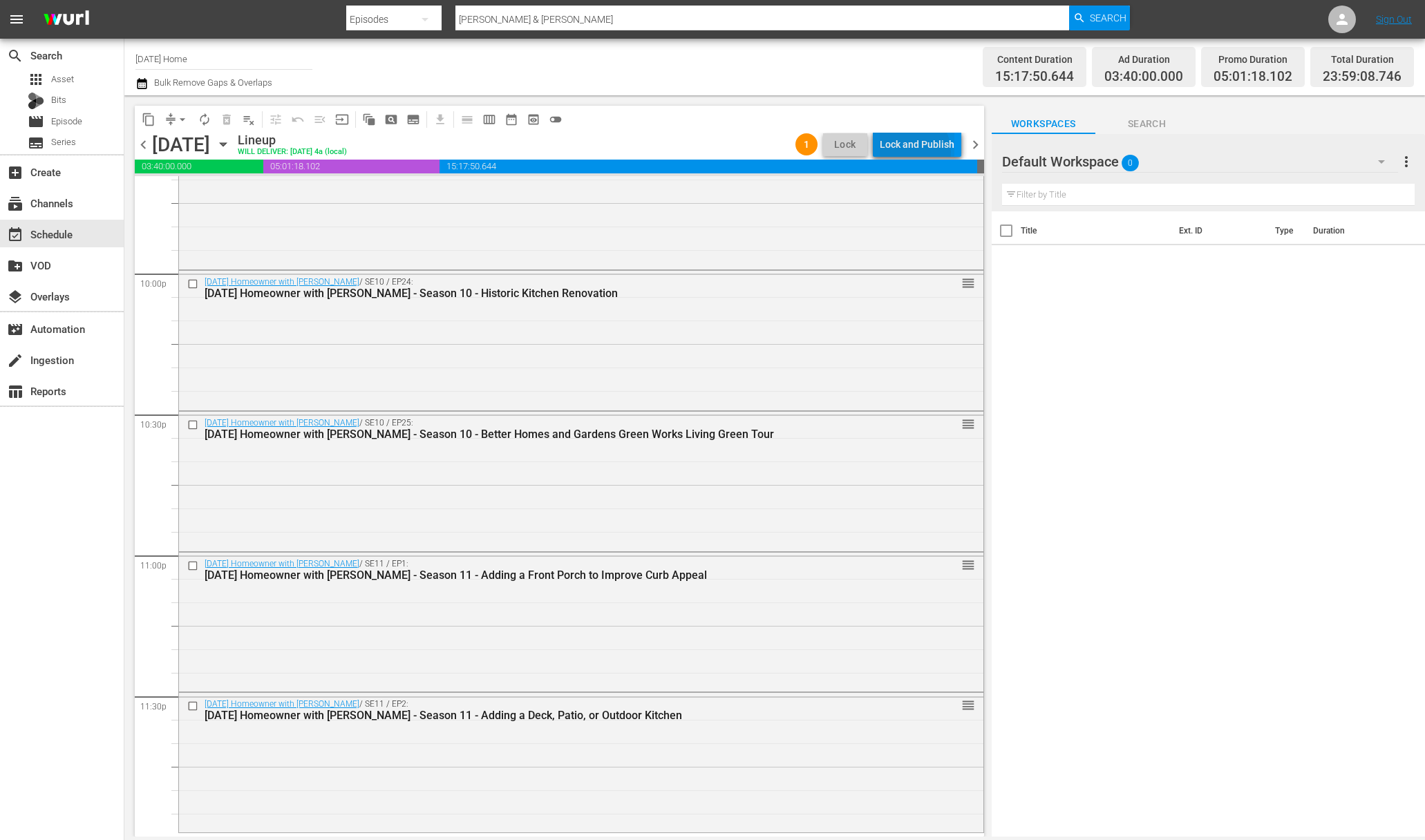
click at [915, 151] on div "Lock and Publish" at bounding box center [917, 145] width 75 height 25
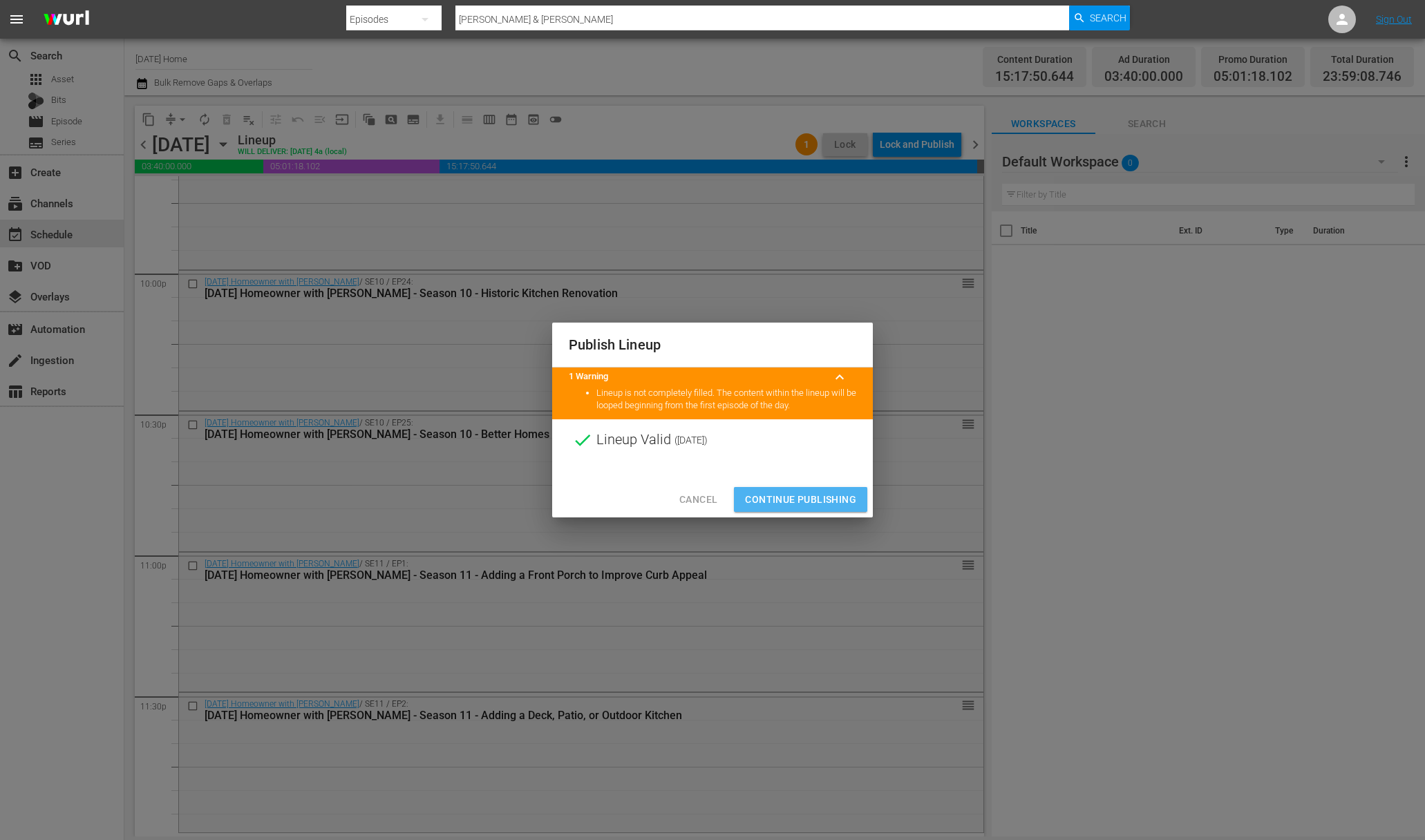
click at [807, 495] on span "Continue Publishing" at bounding box center [800, 500] width 111 height 17
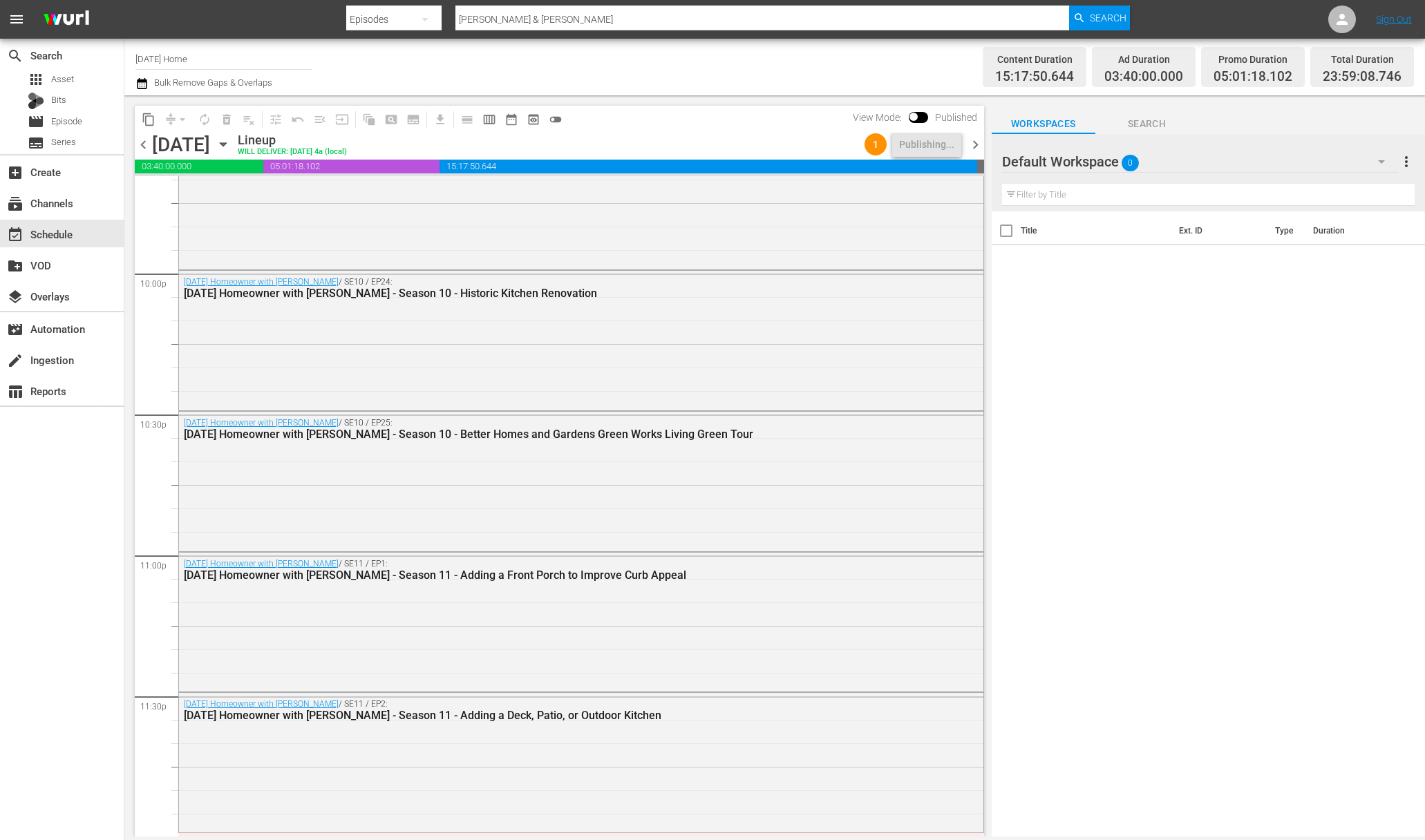
click at [230, 142] on icon "button" at bounding box center [223, 144] width 15 height 15
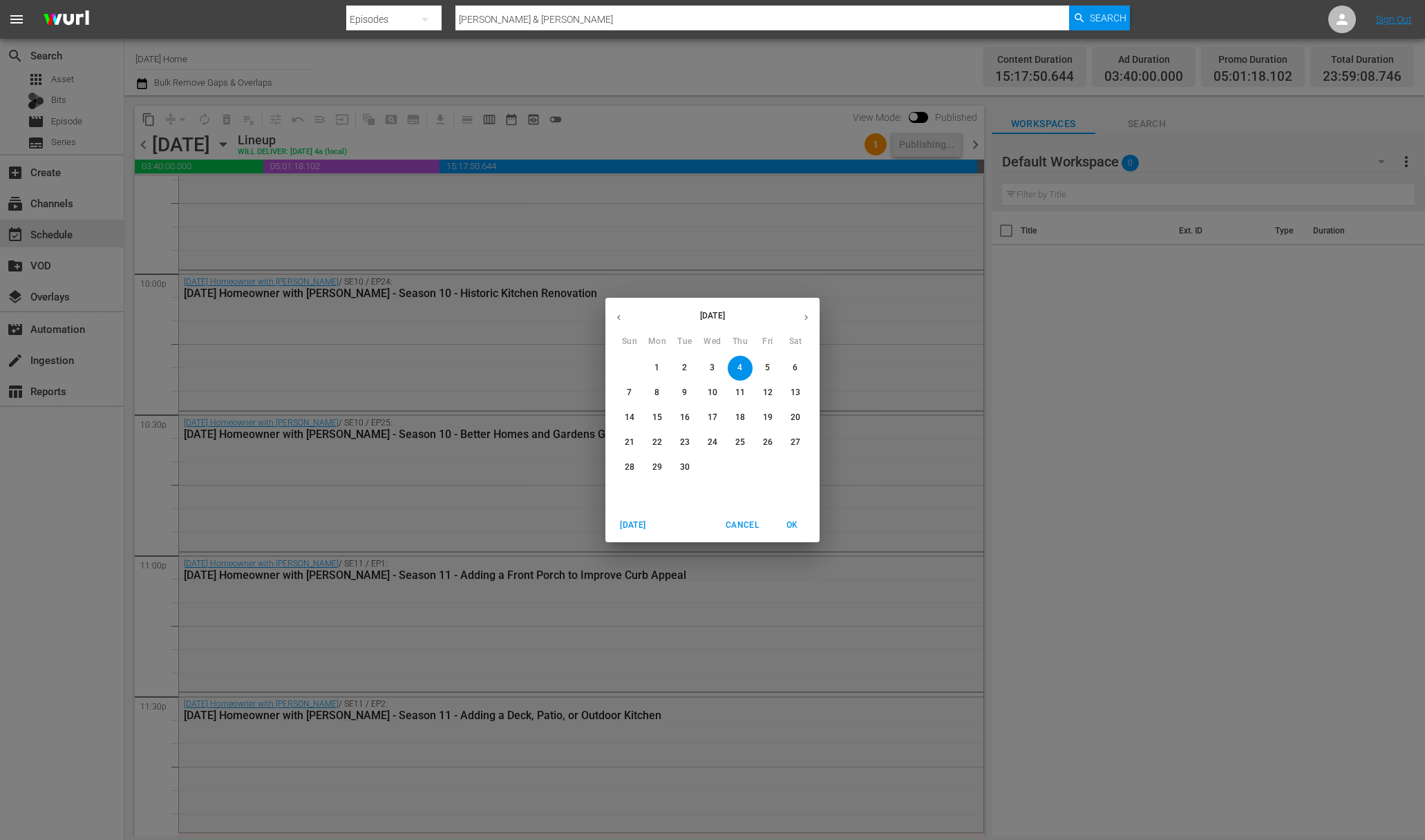
click at [768, 362] on p "5" at bounding box center [768, 368] width 5 height 12
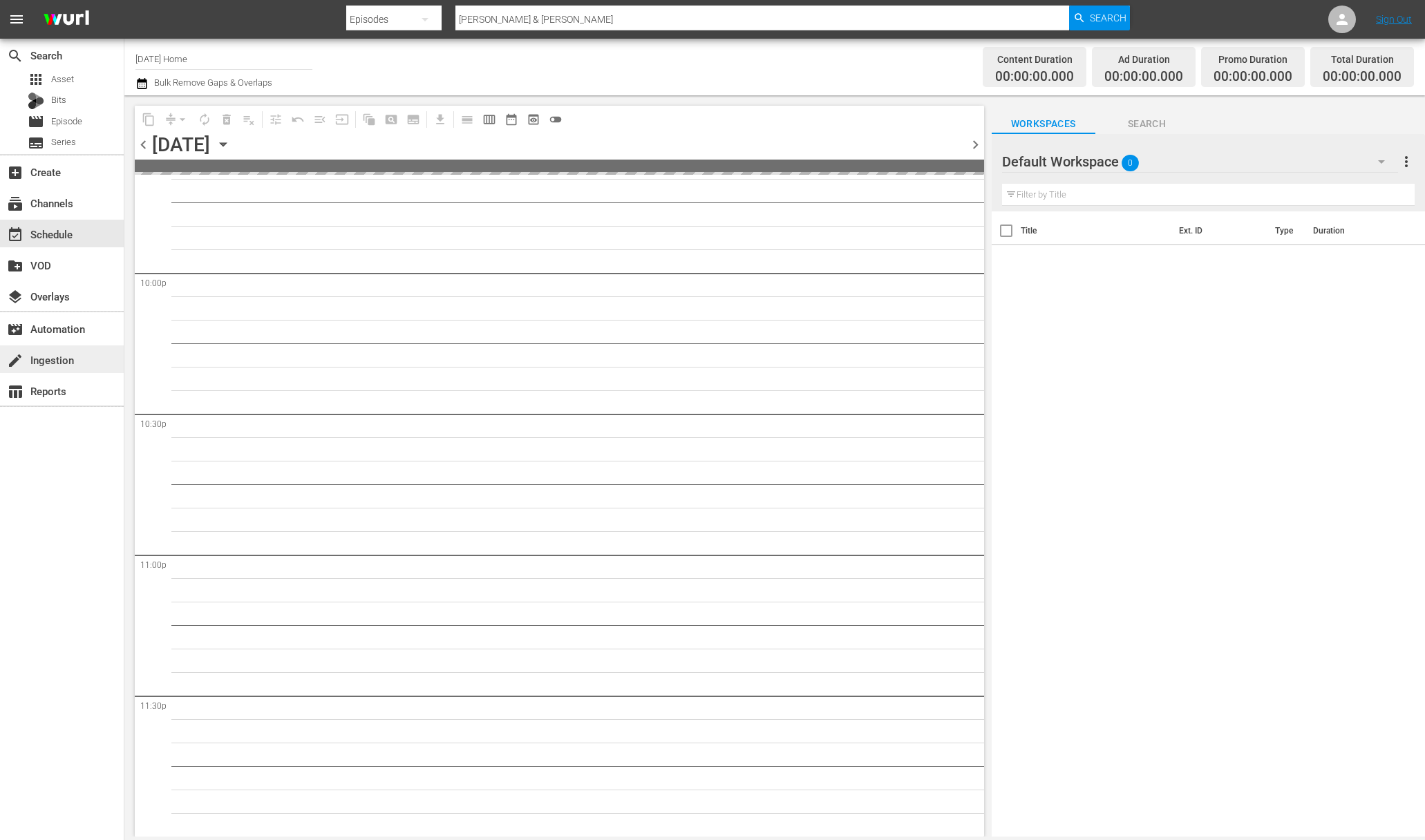
scroll to position [6104, 0]
drag, startPoint x: 221, startPoint y: 59, endPoint x: 119, endPoint y: 39, distance: 103.9
click at [125, 0] on div "search Search apps Asset Bits movie Episode subtitles Series add_box Create sub…" at bounding box center [774, 0] width 1300 height 0
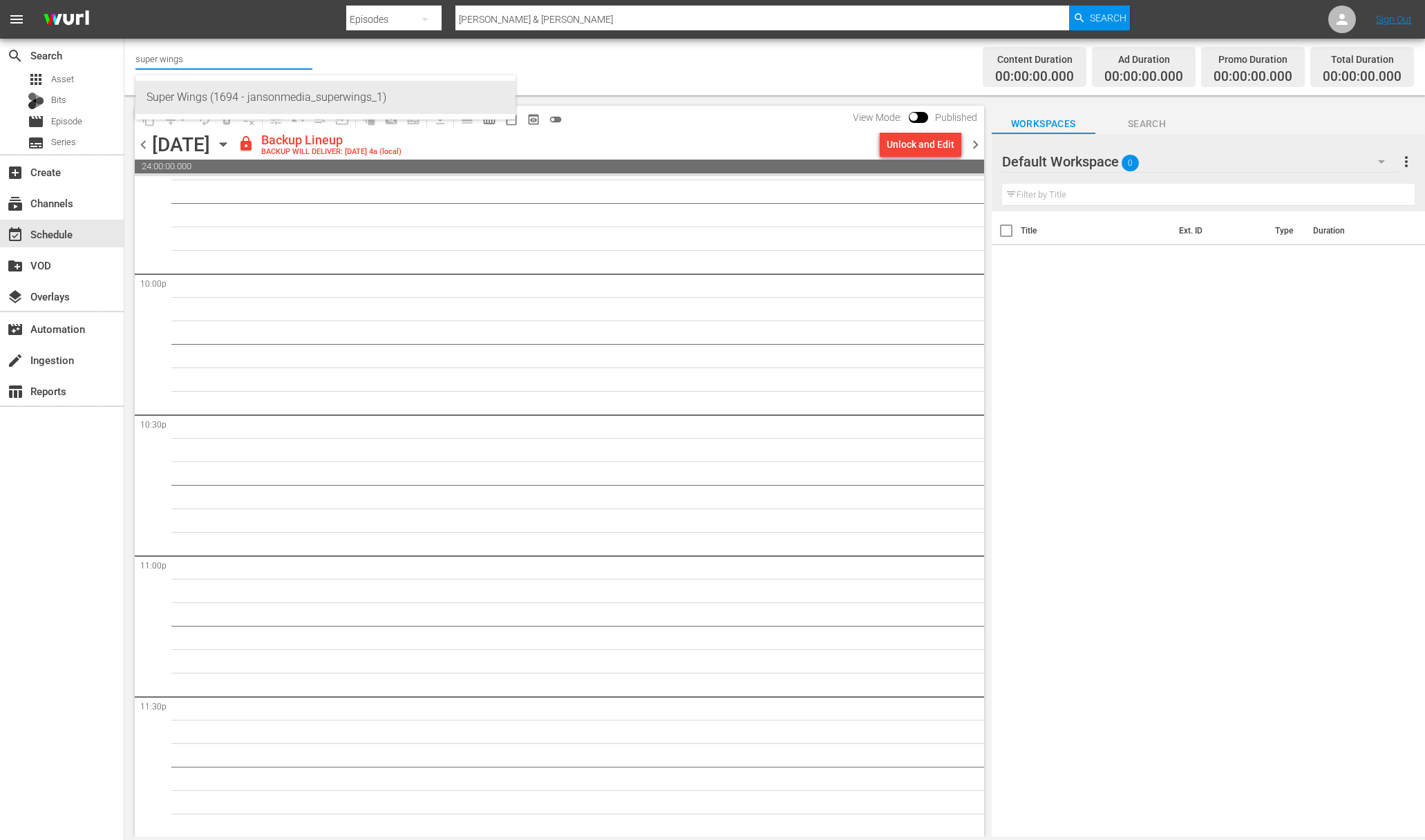
click at [220, 109] on div "Super Wings (1694 - jansonmedia_superwings_1)" at bounding box center [325, 97] width 358 height 33
type input "Super Wings (1694 - jansonmedia_superwings_1)"
